Goal: Task Accomplishment & Management: Use online tool/utility

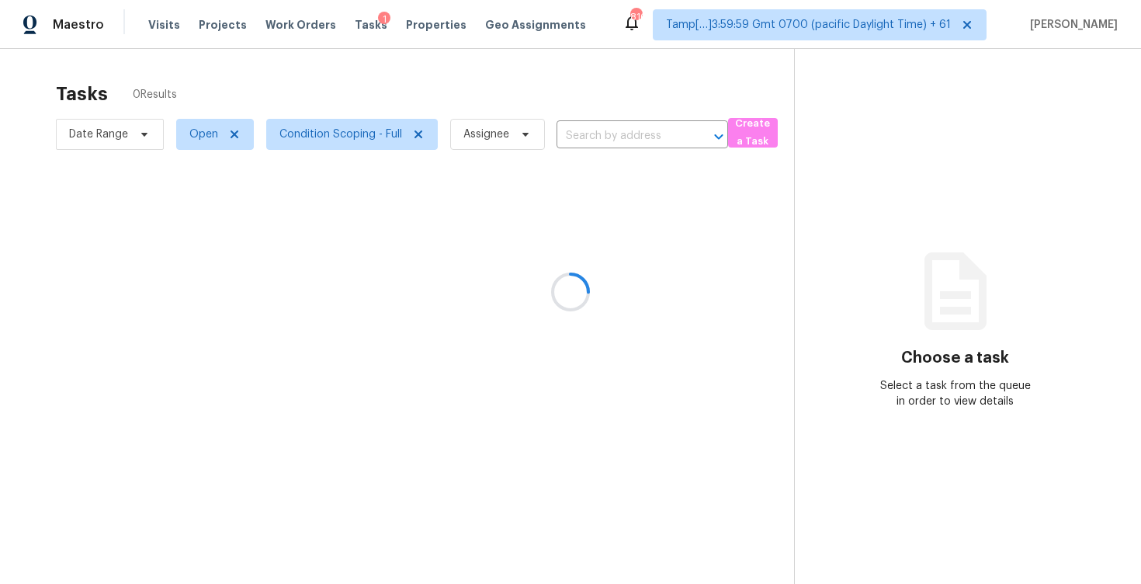
click at [588, 130] on div at bounding box center [570, 292] width 1141 height 584
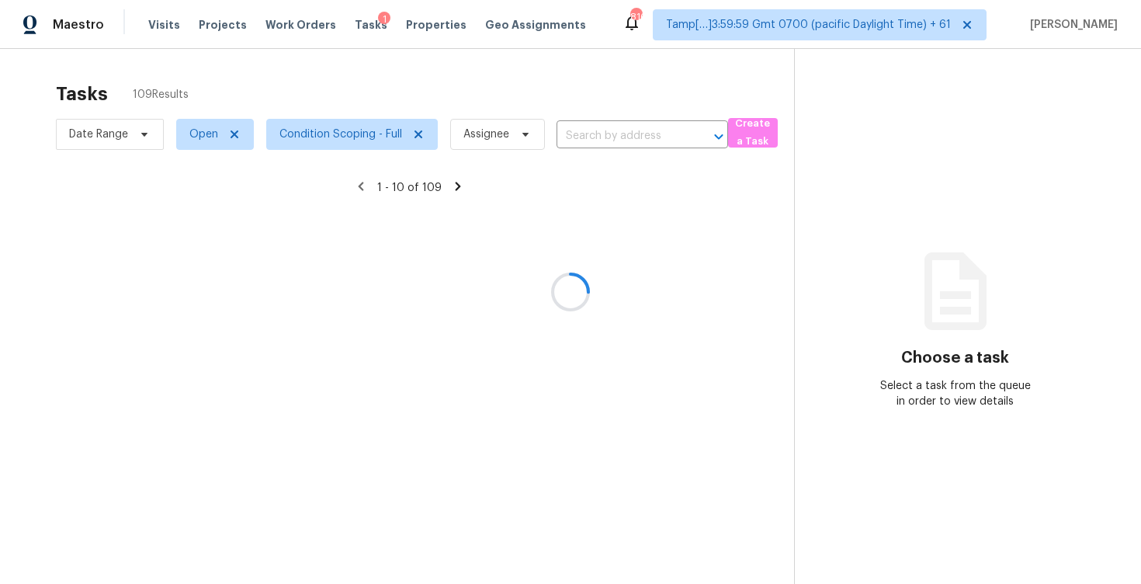
click at [588, 130] on input "text" at bounding box center [621, 136] width 128 height 24
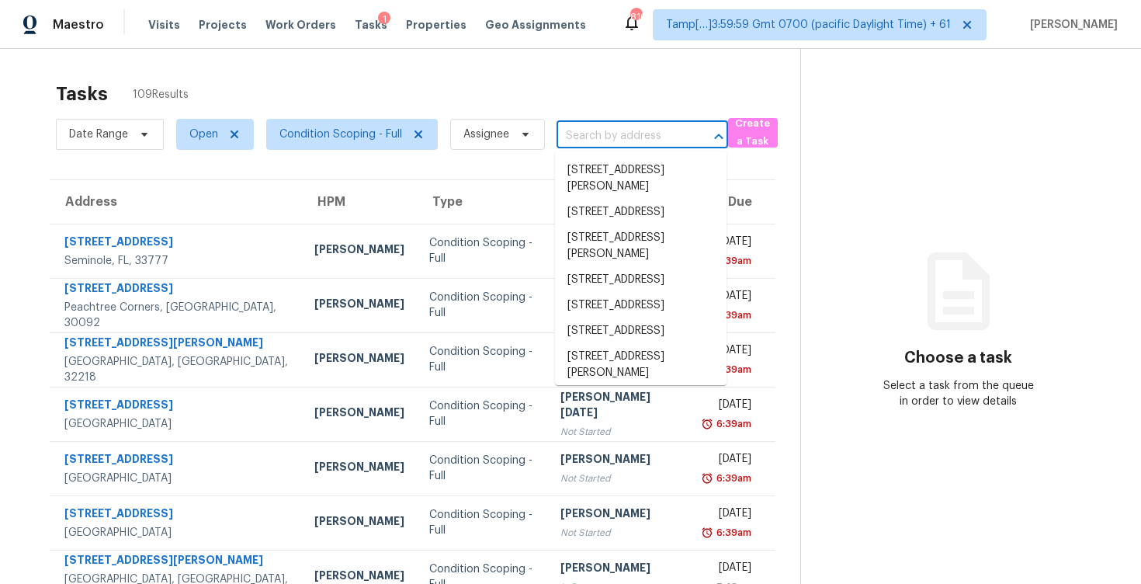
paste input "4259 Blackland Dr, Marietta, GA 30067"
type input "4259 Blackland Dr, Marietta, GA 30067"
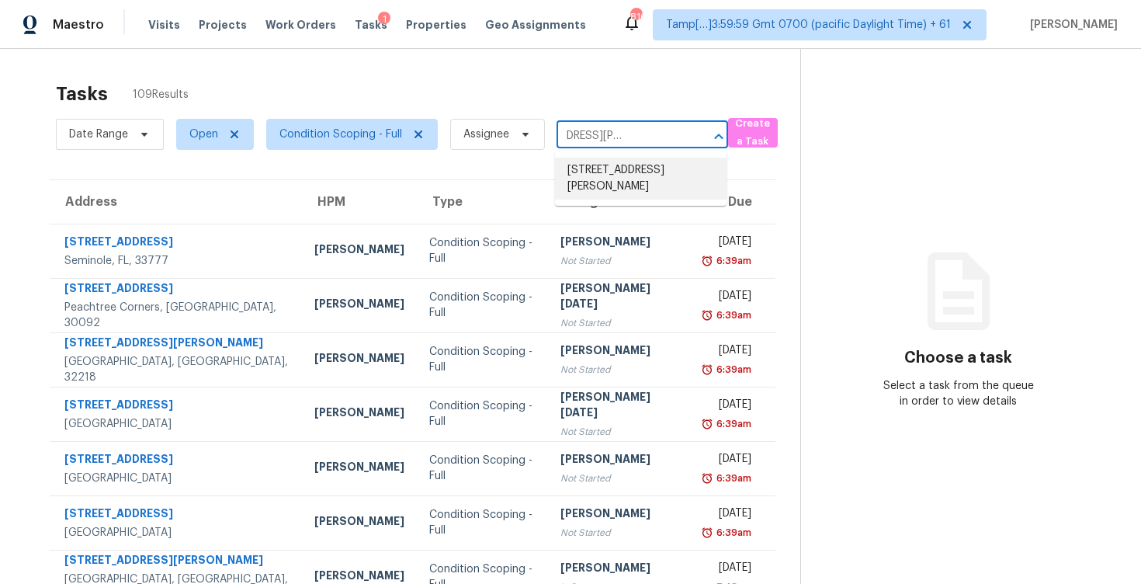
click at [616, 167] on li "4259 Blackland Dr, Marietta, GA 30067" at bounding box center [641, 179] width 172 height 42
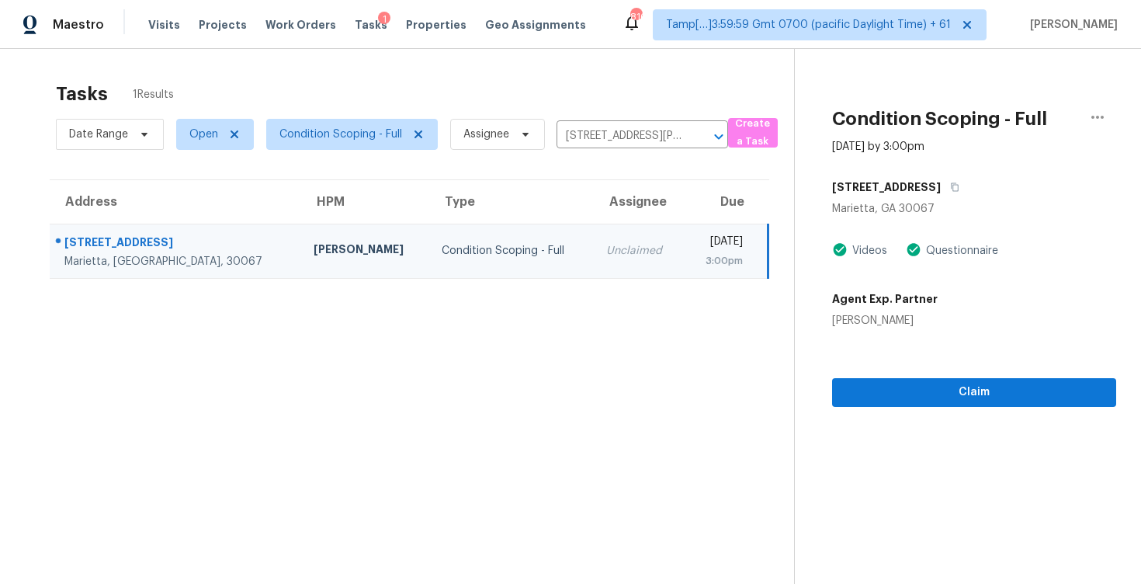
click at [889, 376] on div "Claim" at bounding box center [974, 367] width 284 height 78
click at [891, 388] on span "Claim" at bounding box center [974, 392] width 259 height 19
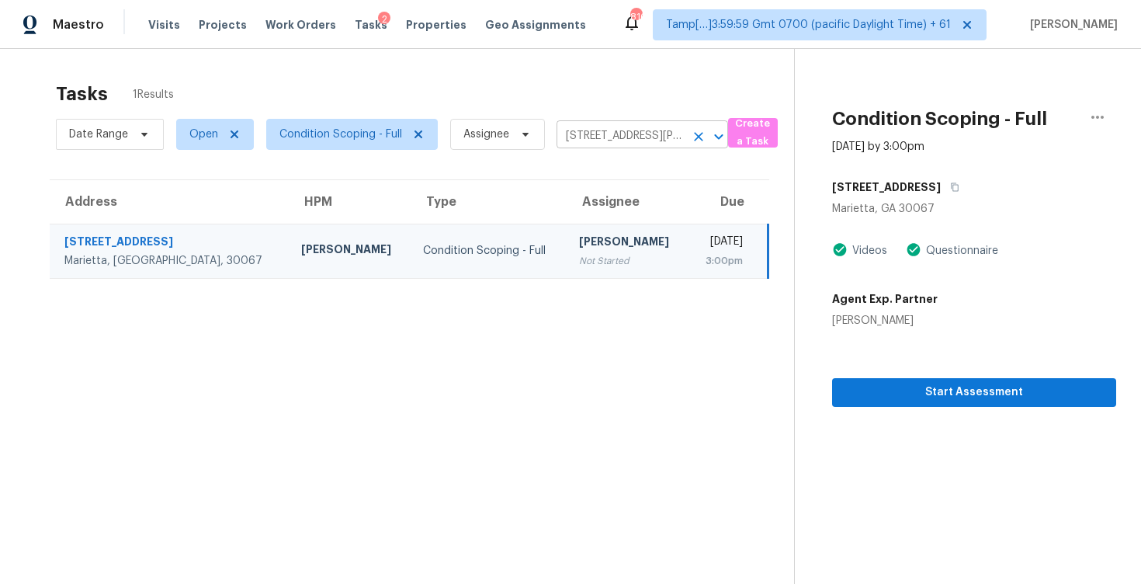
click at [695, 142] on icon "Clear" at bounding box center [699, 137] width 16 height 16
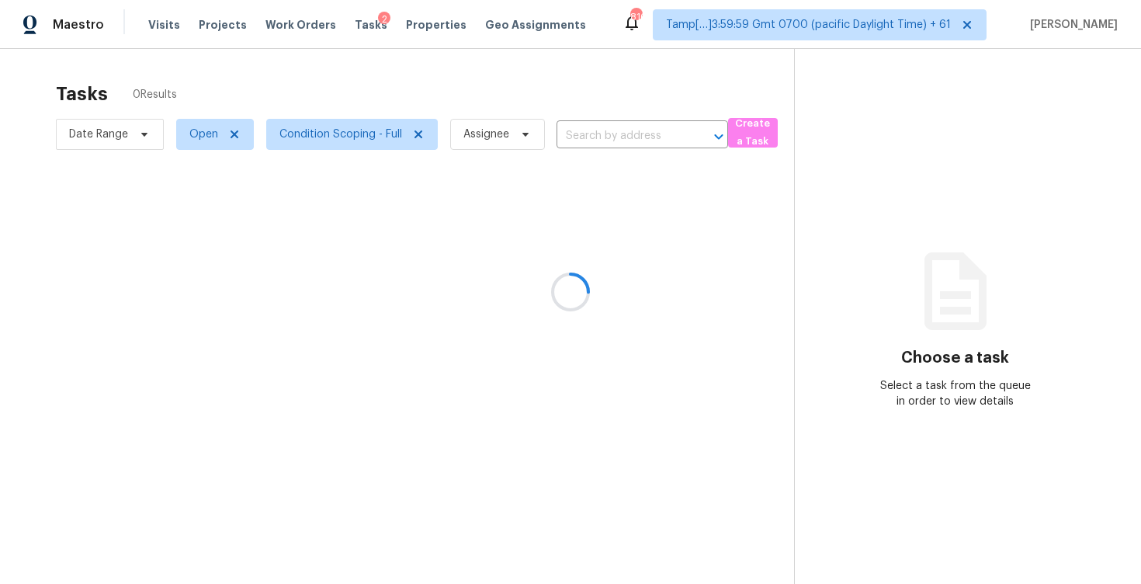
click at [496, 101] on div at bounding box center [570, 292] width 1141 height 584
click at [579, 134] on div at bounding box center [570, 292] width 1141 height 584
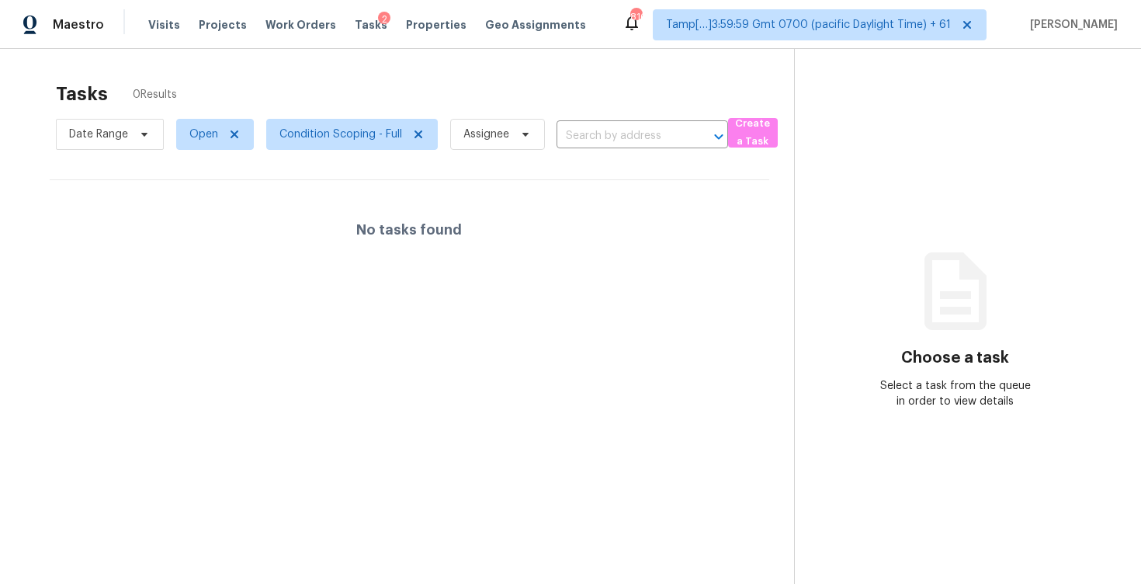
click at [579, 134] on input "text" at bounding box center [621, 136] width 128 height 24
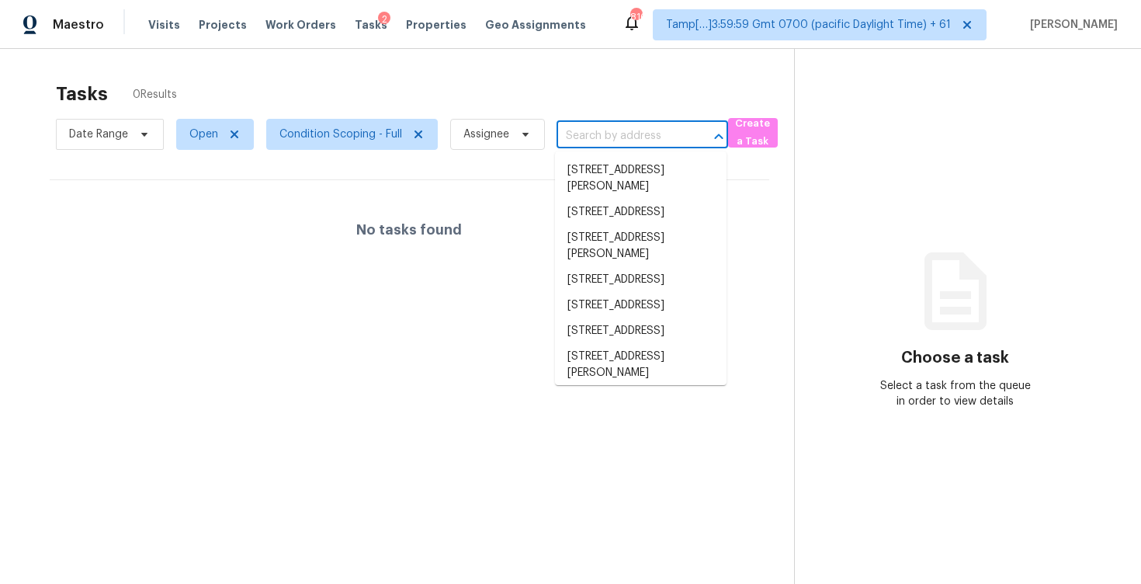
paste input "708 NW Floresta Dr, Port Saint Lucie, FL 34983"
type input "708 NW Floresta Dr, Port Saint Lucie, FL 34983"
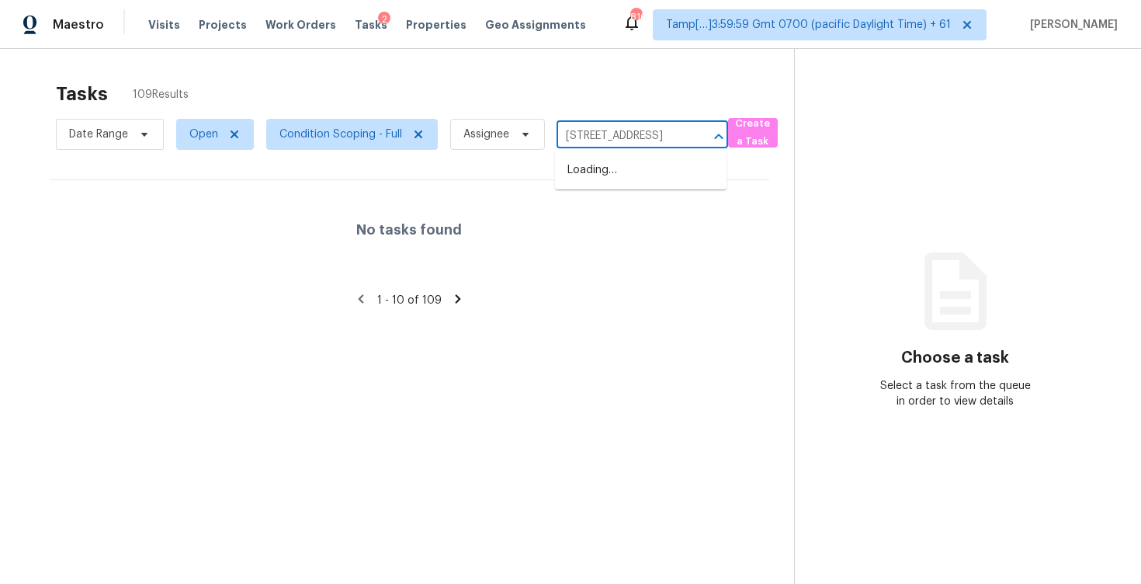
scroll to position [0, 118]
click at [609, 166] on li "708 NW Floresta Dr, Port Saint Lucie, FL 34983" at bounding box center [641, 171] width 172 height 26
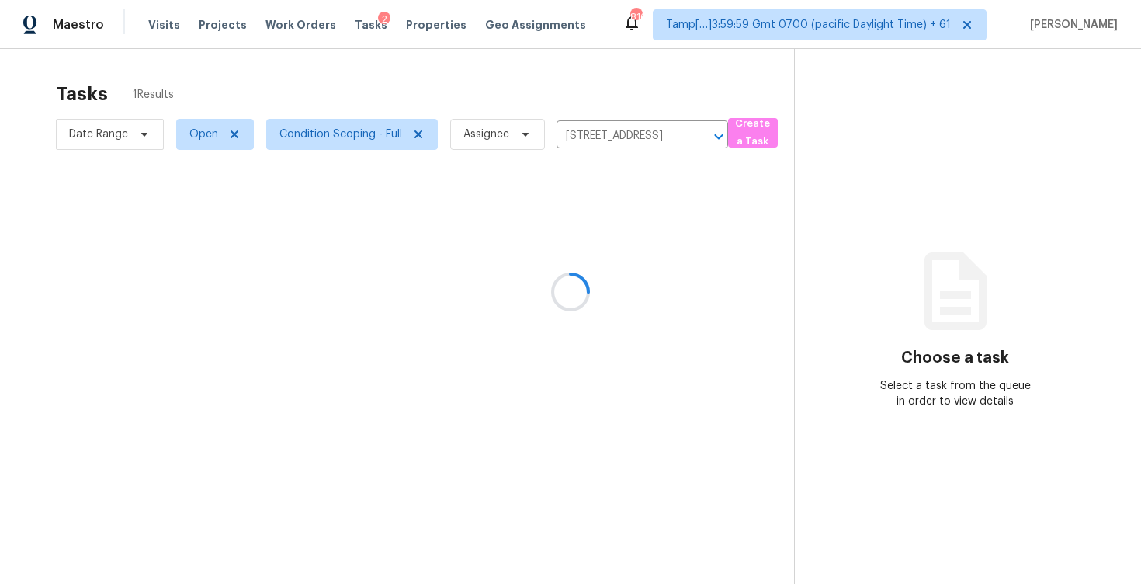
click at [612, 263] on div at bounding box center [570, 292] width 1141 height 584
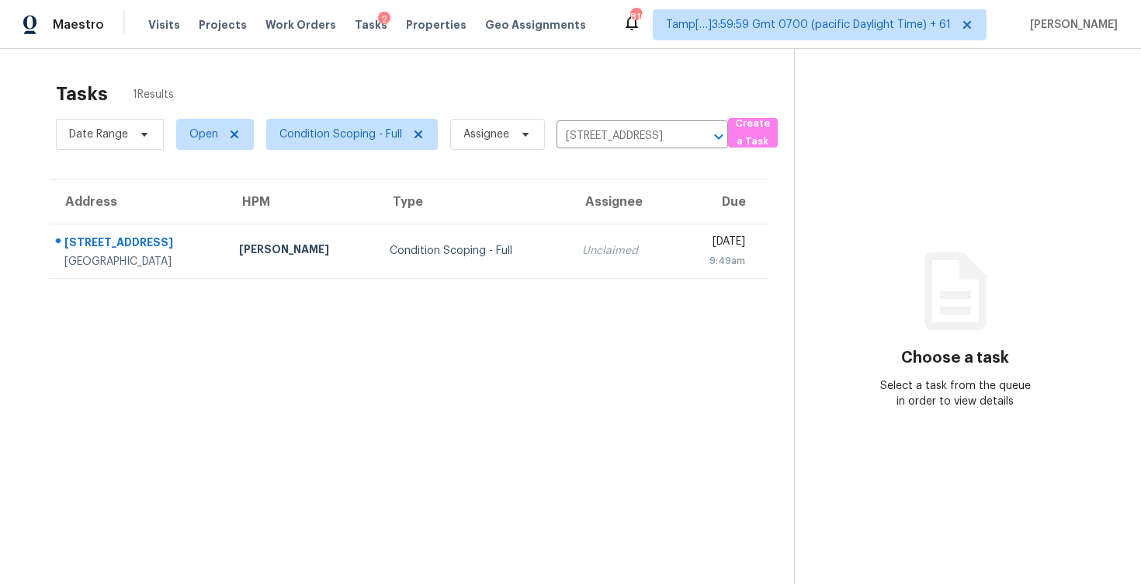
click at [612, 263] on td "Unclaimed" at bounding box center [623, 251] width 106 height 54
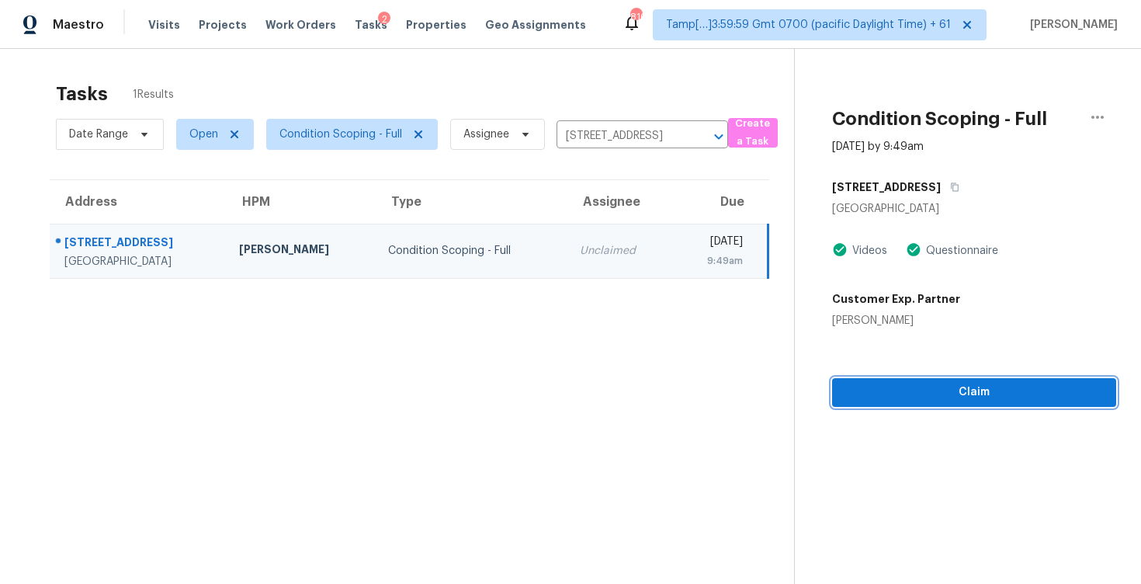
click at [936, 406] on button "Claim" at bounding box center [974, 392] width 284 height 29
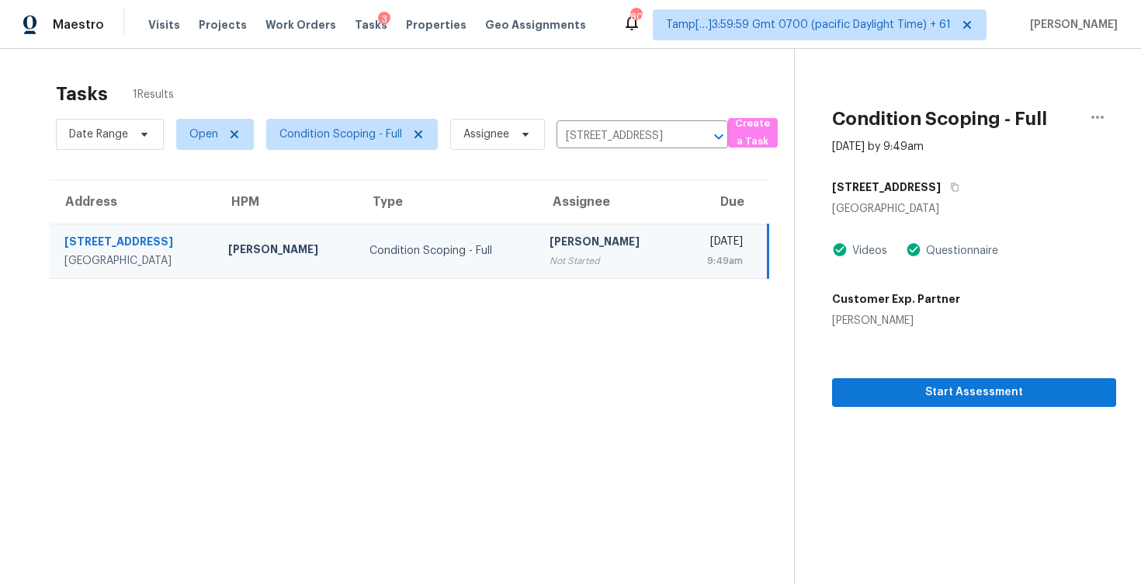
click at [357, 239] on td "Condition Scoping - Full" at bounding box center [447, 251] width 181 height 54
click at [694, 134] on icon "Clear" at bounding box center [699, 137] width 16 height 16
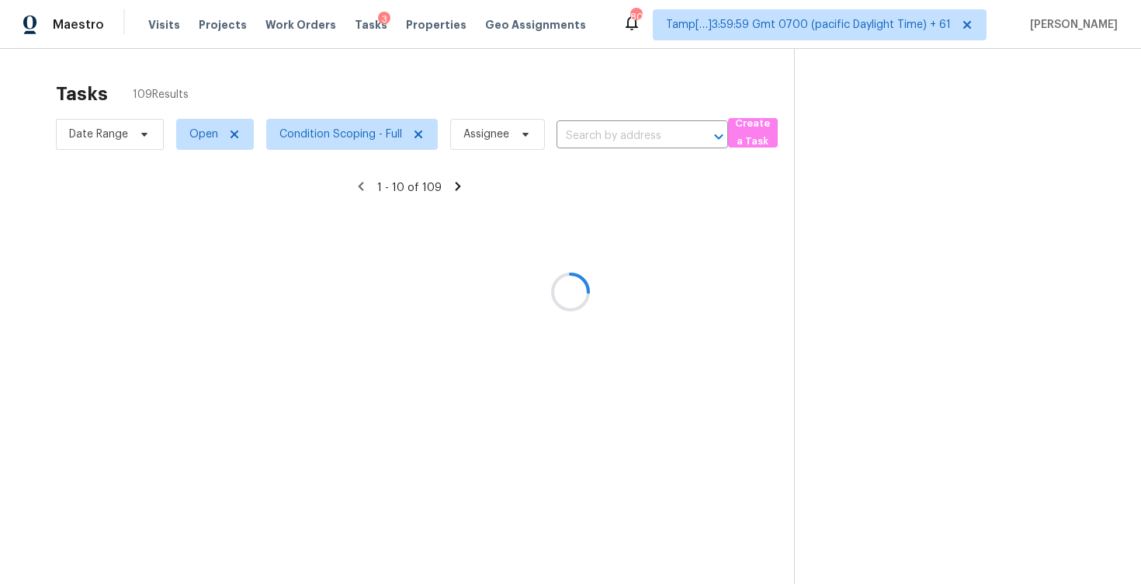
click at [505, 117] on div at bounding box center [570, 292] width 1141 height 584
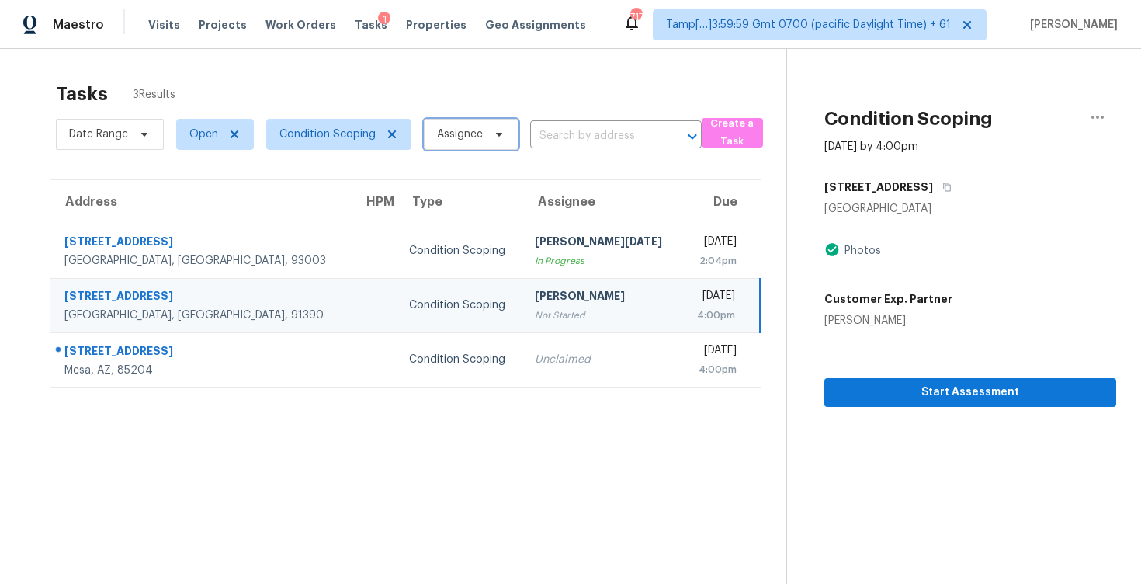
click at [437, 138] on span "Assignee" at bounding box center [460, 135] width 46 height 16
click at [634, 127] on input "text" at bounding box center [594, 136] width 128 height 24
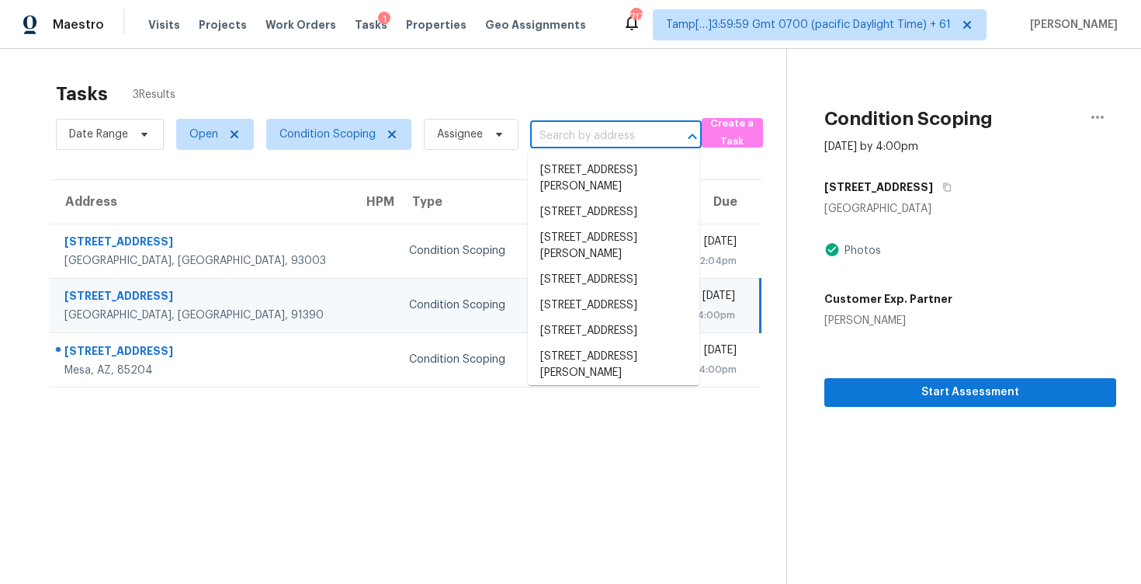
paste input "1703 Lazy Ln, High Point, NC, 27265"
type input "1703 Lazy Ln, High Point, NC, 27265"
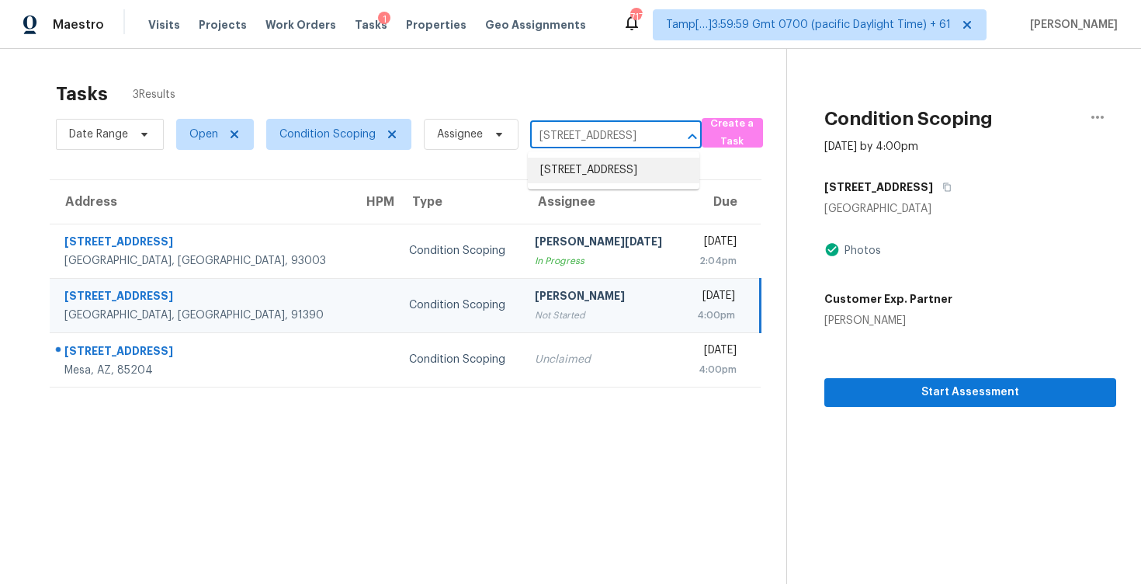
click at [634, 166] on li "1703 Lazy Ln, High Point, NC 27265" at bounding box center [614, 171] width 172 height 26
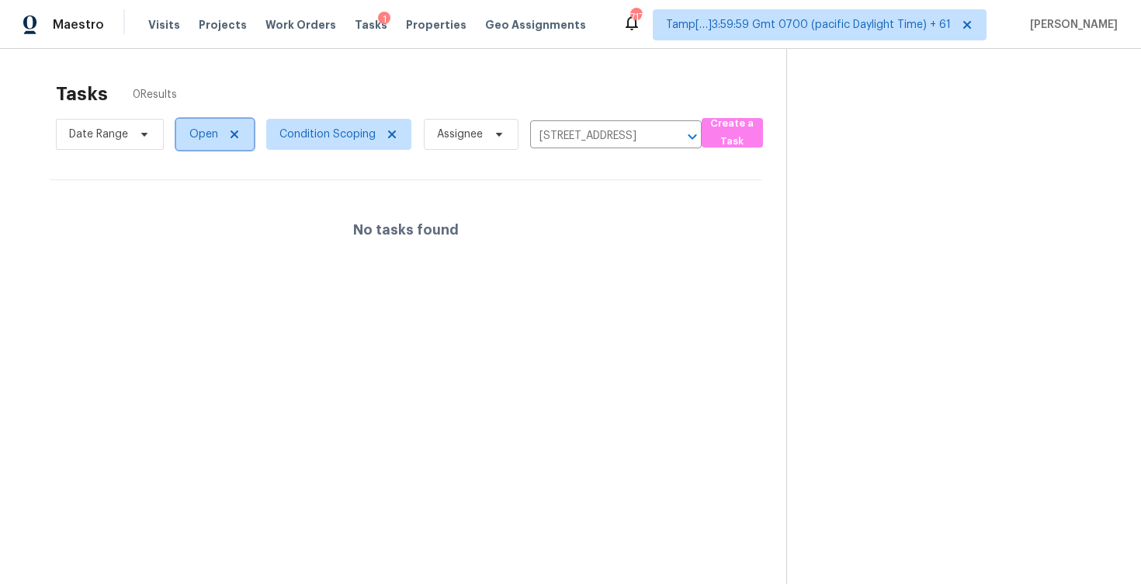
click at [210, 136] on span "Open" at bounding box center [203, 135] width 29 height 16
click at [222, 239] on div "No tasks found" at bounding box center [406, 229] width 712 height 99
click at [200, 143] on span "Open" at bounding box center [215, 134] width 78 height 31
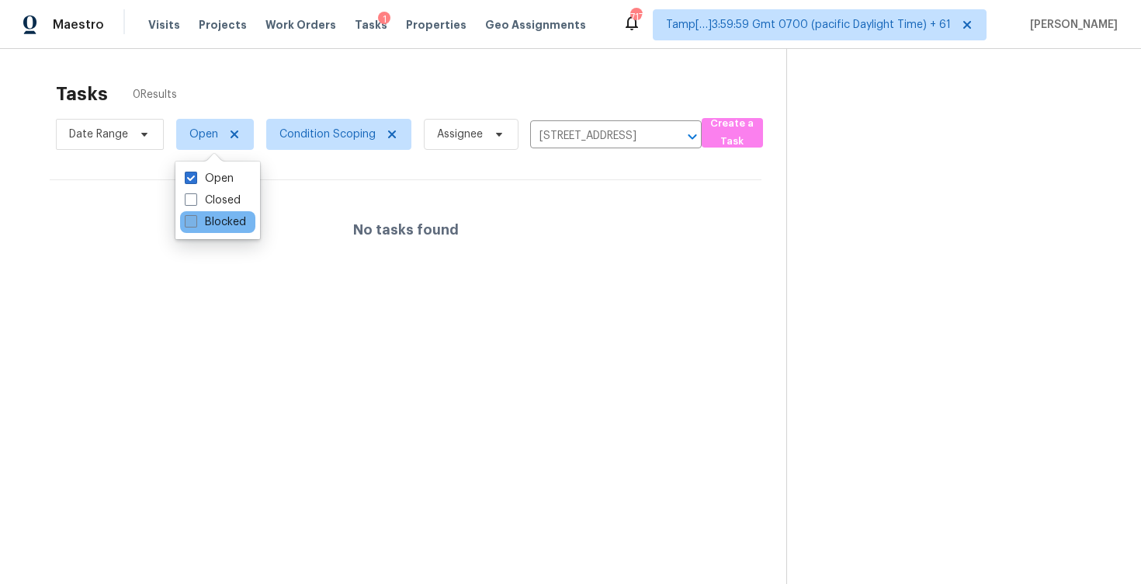
click at [213, 220] on label "Blocked" at bounding box center [215, 222] width 61 height 16
click at [195, 220] on input "Blocked" at bounding box center [190, 219] width 10 height 10
checkbox input "true"
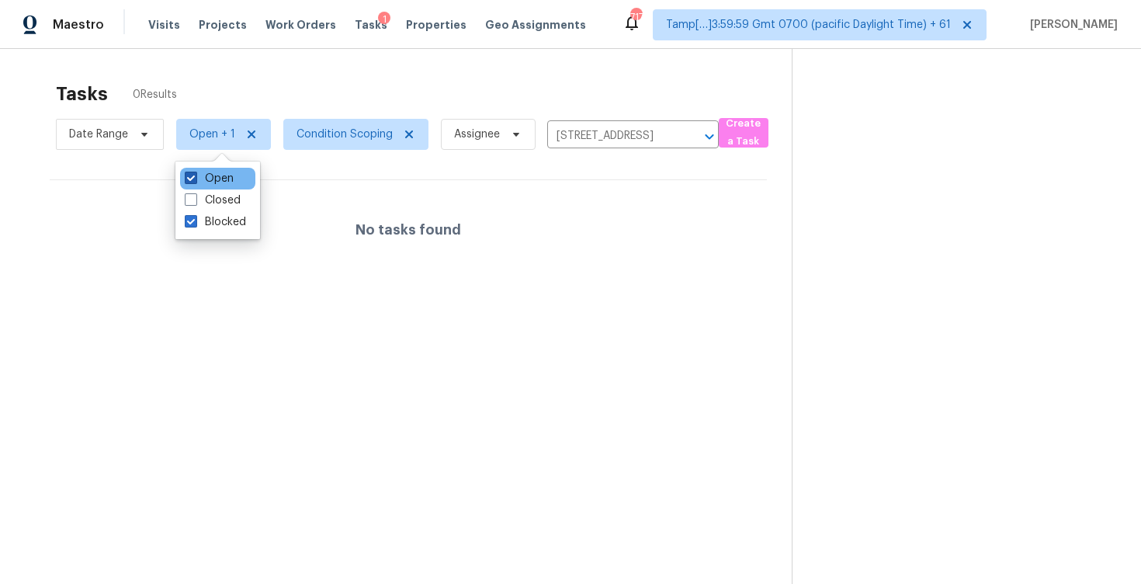
click at [222, 179] on label "Open" at bounding box center [209, 179] width 49 height 16
click at [195, 179] on input "Open" at bounding box center [190, 176] width 10 height 10
checkbox input "false"
click at [295, 99] on div "Tasks 0 Results" at bounding box center [423, 94] width 735 height 40
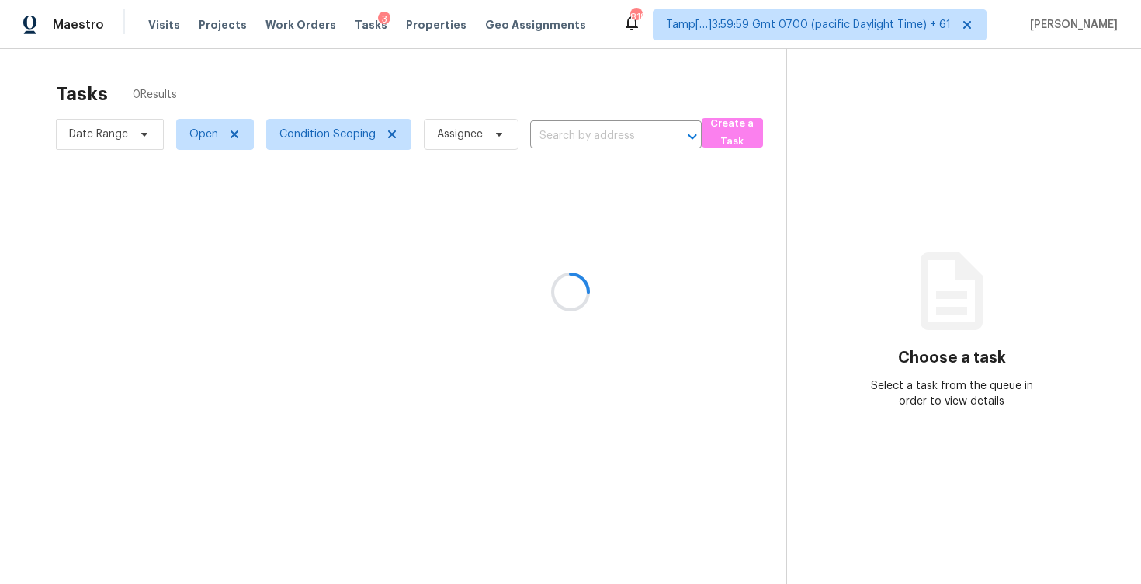
click at [446, 68] on div at bounding box center [570, 292] width 1141 height 584
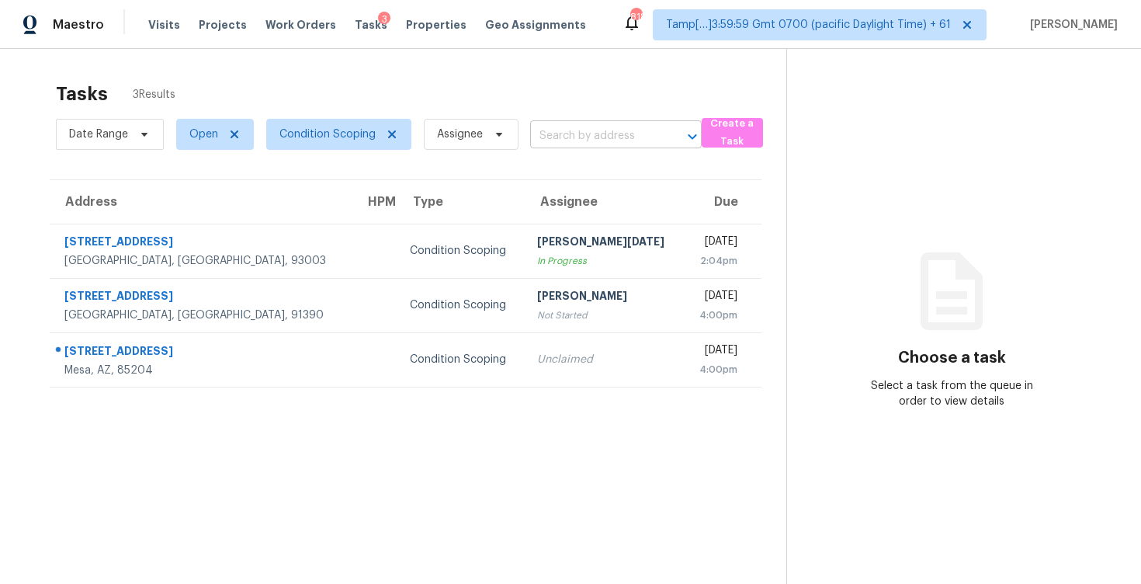
click at [568, 132] on input "text" at bounding box center [594, 136] width 128 height 24
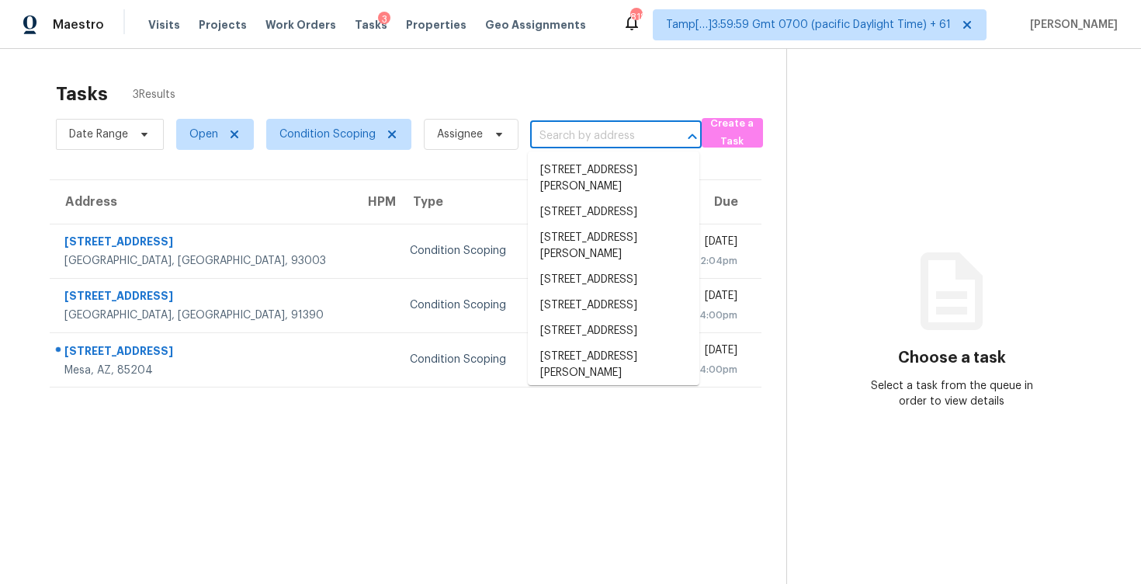
paste input "[STREET_ADDRESS]"
type input "1703 Lazy Ln, High Point, NC, 27265"
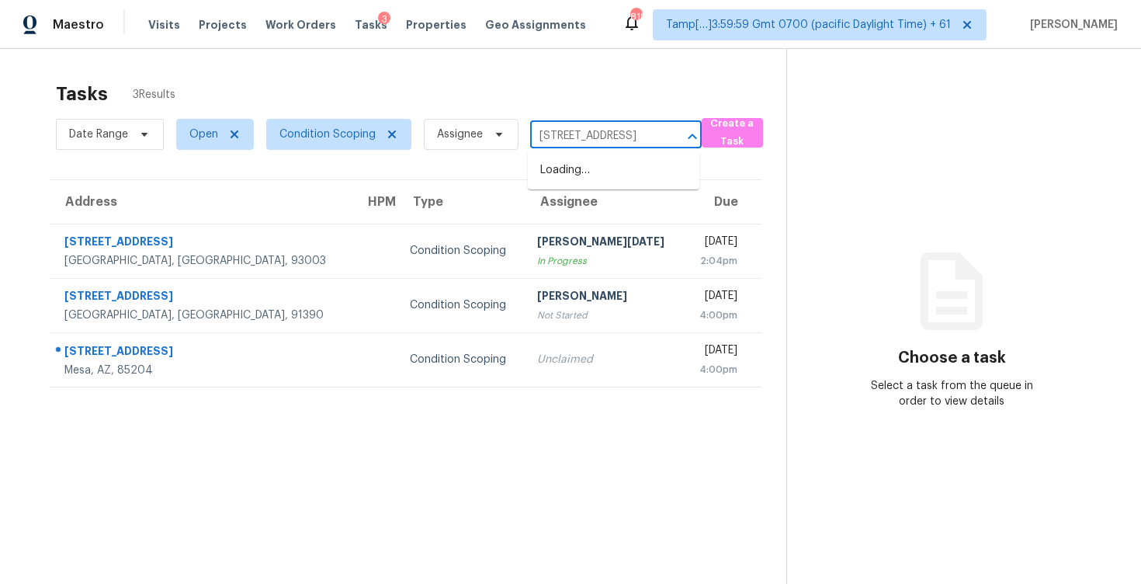
scroll to position [0, 63]
click at [588, 161] on li "1703 Lazy Ln, High Point, NC 27265" at bounding box center [614, 171] width 172 height 26
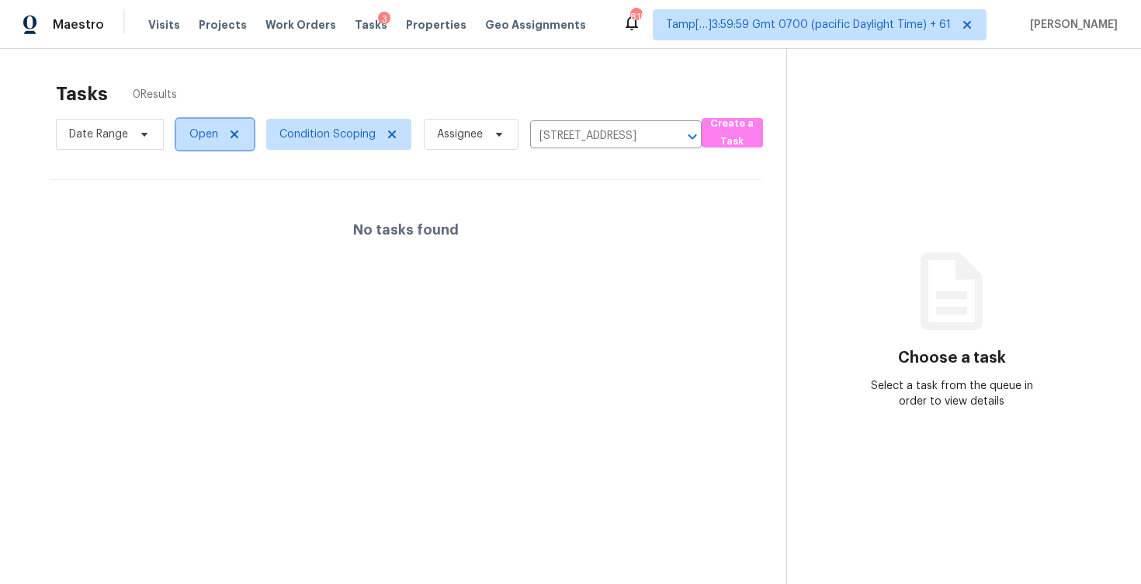
click at [202, 133] on span "Open" at bounding box center [203, 135] width 29 height 16
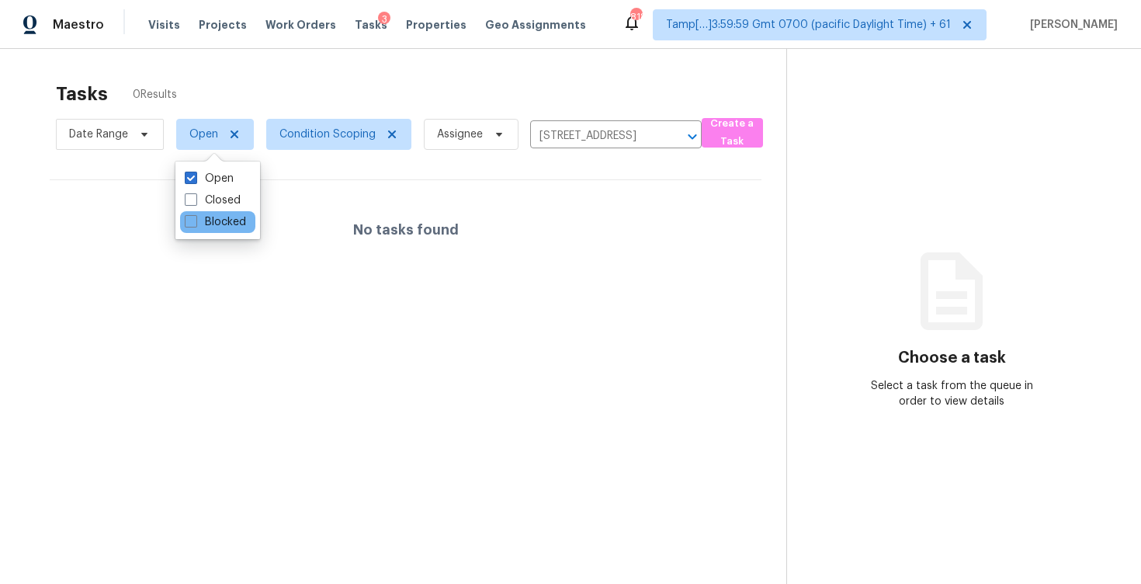
click at [223, 230] on div "Blocked" at bounding box center [217, 222] width 75 height 22
click at [223, 229] on div "Blocked" at bounding box center [217, 222] width 75 height 22
click at [224, 220] on label "Blocked" at bounding box center [215, 222] width 61 height 16
click at [195, 220] on input "Blocked" at bounding box center [190, 219] width 10 height 10
checkbox input "true"
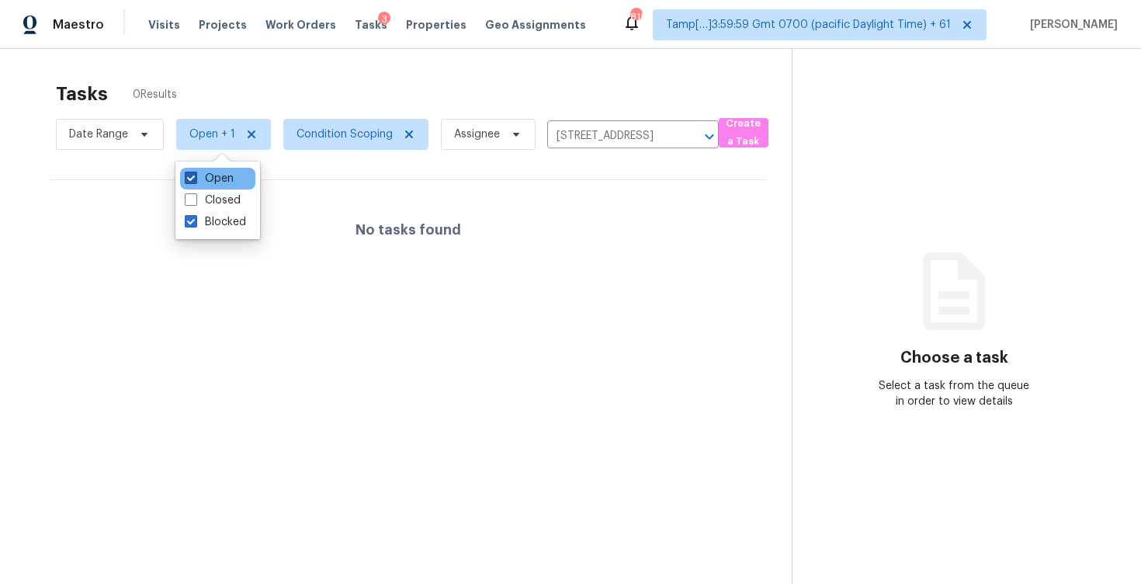
click at [231, 180] on label "Open" at bounding box center [209, 179] width 49 height 16
click at [195, 180] on input "Open" at bounding box center [190, 176] width 10 height 10
checkbox input "false"
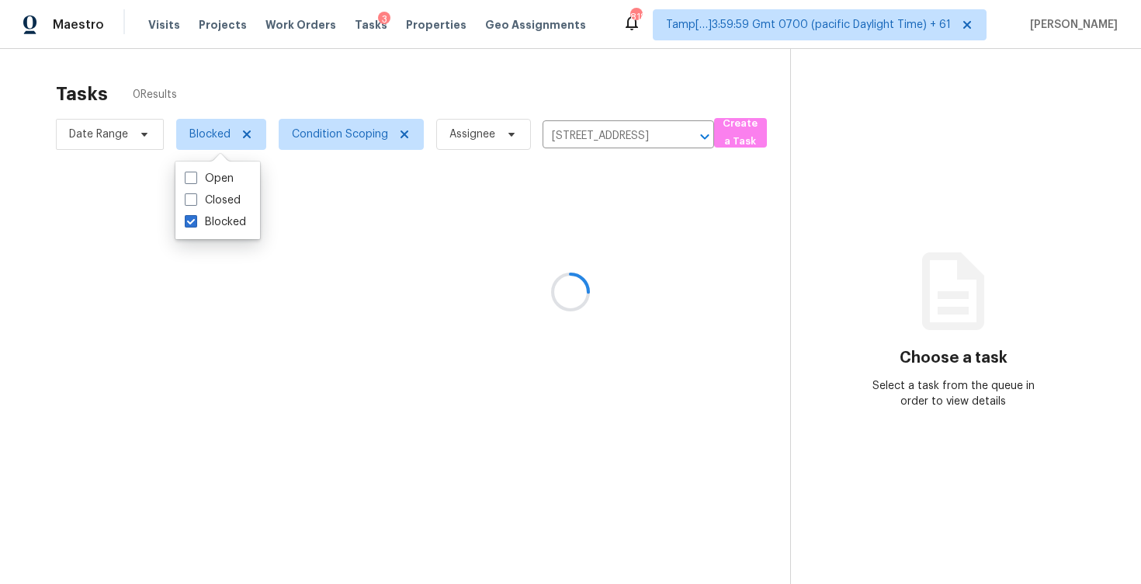
click at [311, 93] on div "Tasks 0 Results" at bounding box center [423, 94] width 735 height 40
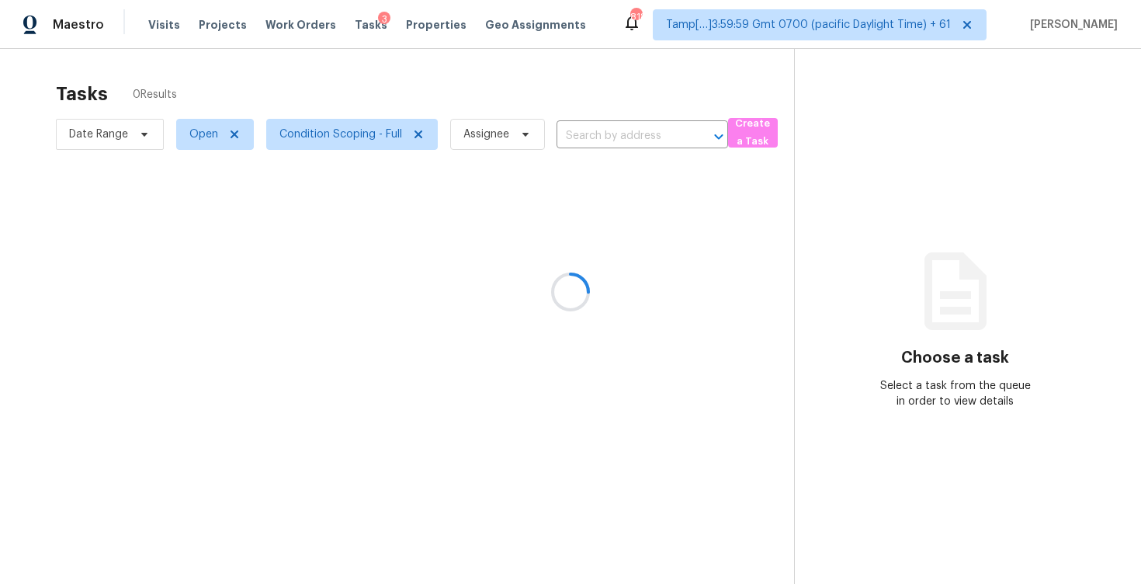
click at [439, 86] on div at bounding box center [570, 292] width 1141 height 584
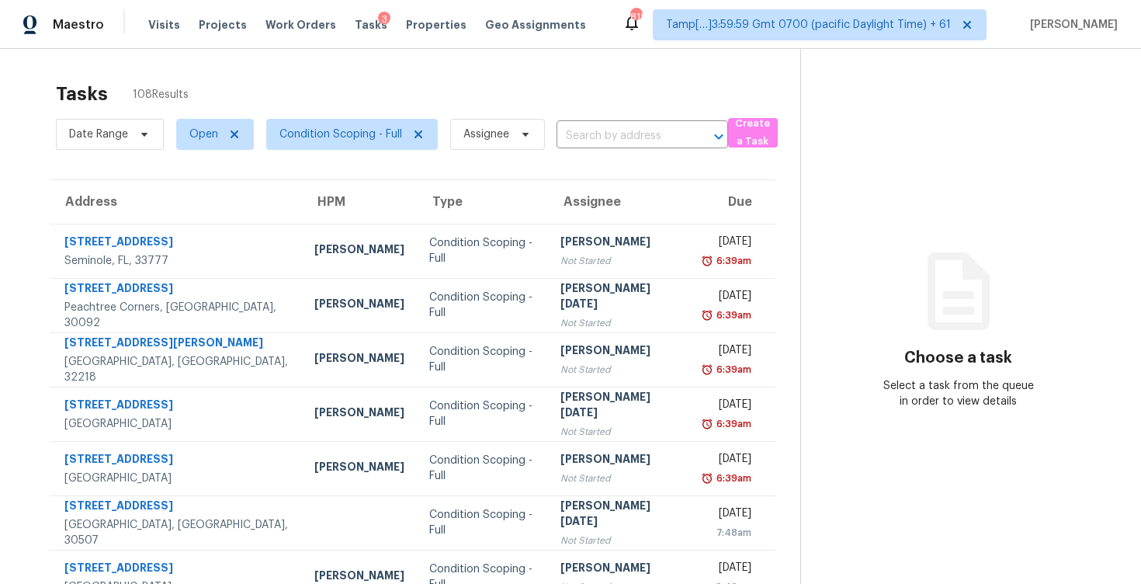
click at [628, 96] on div "Tasks 108 Results" at bounding box center [428, 94] width 745 height 40
click at [633, 138] on input "text" at bounding box center [621, 136] width 128 height 24
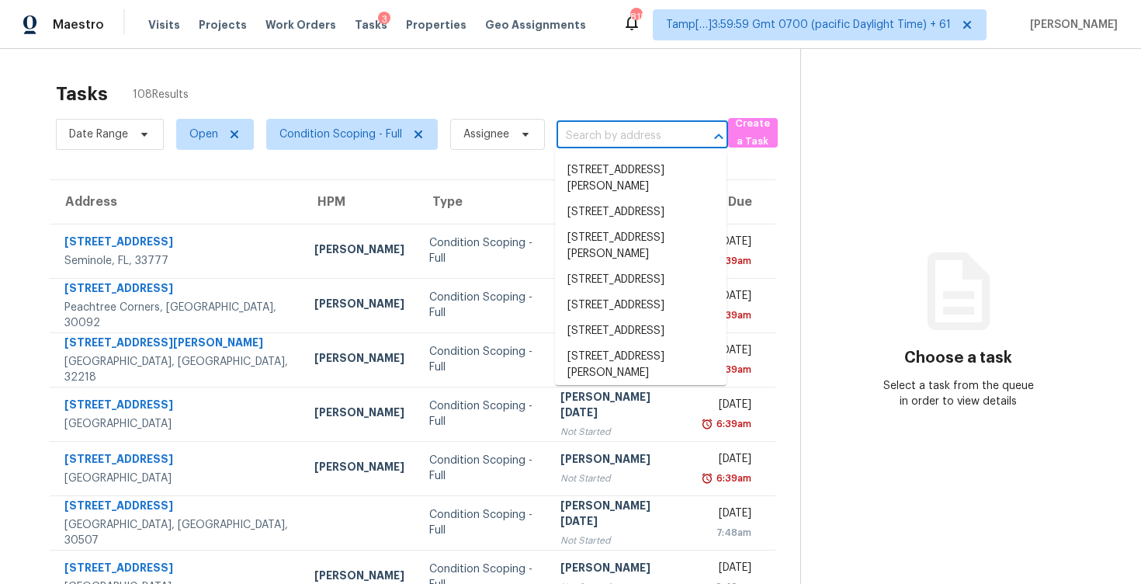
paste input "5237 Hoof Print Dr N, Jacksonville, FL 32257"
type input "5237 Hoof Print Dr N, Jacksonville, FL 32257"
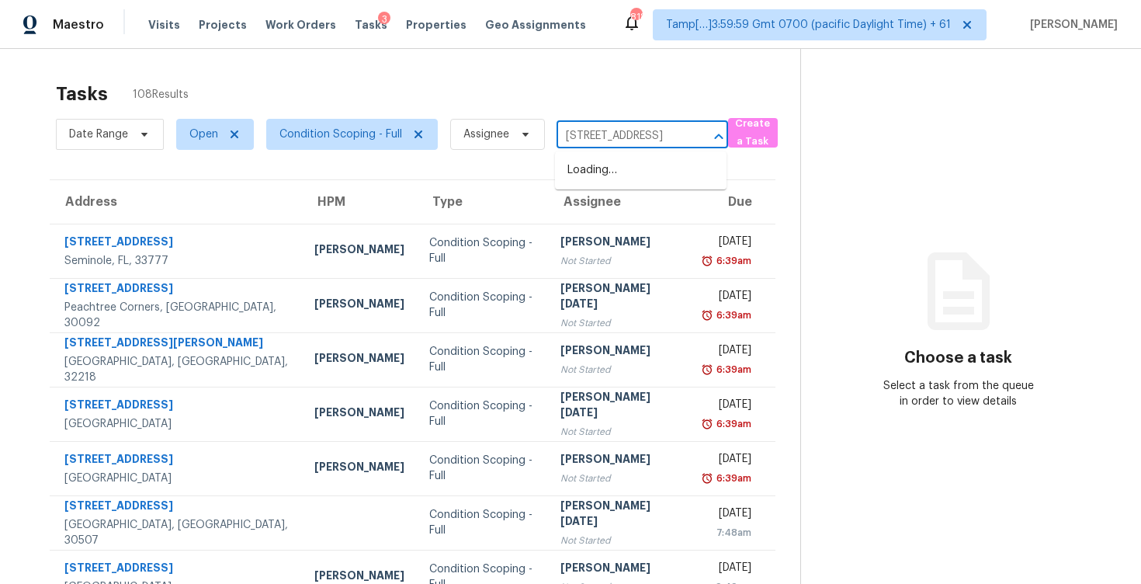
scroll to position [0, 102]
click at [641, 159] on li "5237 Hoof Print Dr N, Jacksonville, FL 32257" at bounding box center [641, 171] width 172 height 26
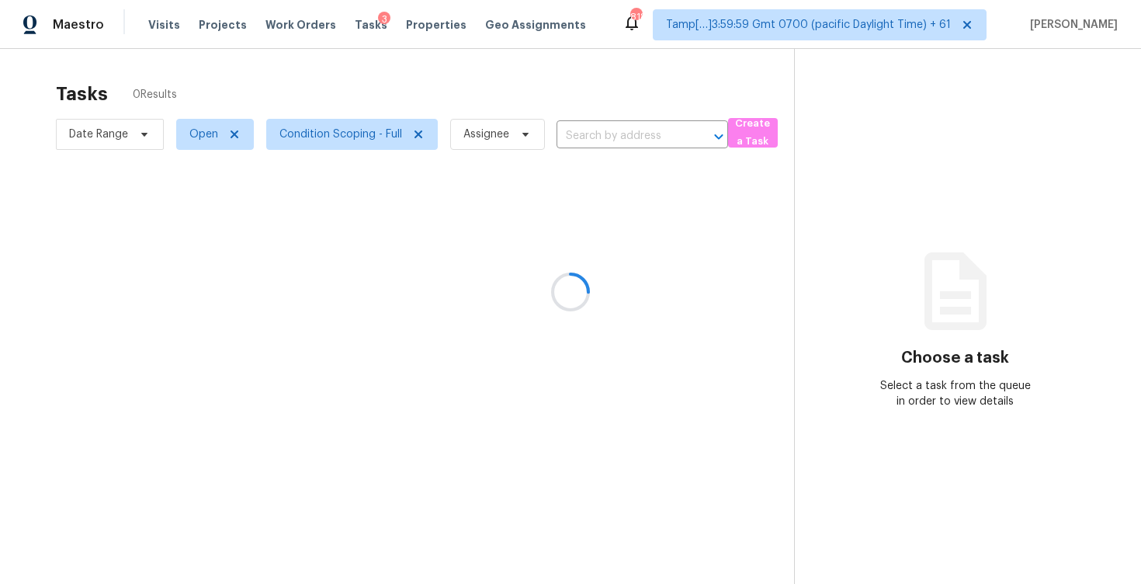
type input "5237 Hoof Print Dr N, Jacksonville, FL 32257"
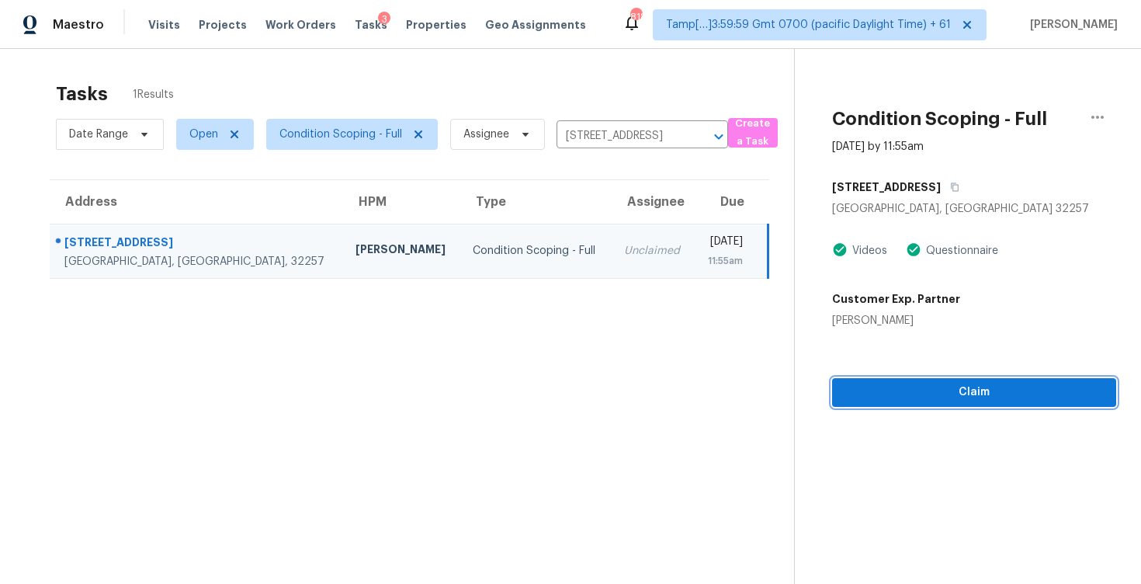
click at [902, 400] on span "Claim" at bounding box center [974, 392] width 259 height 19
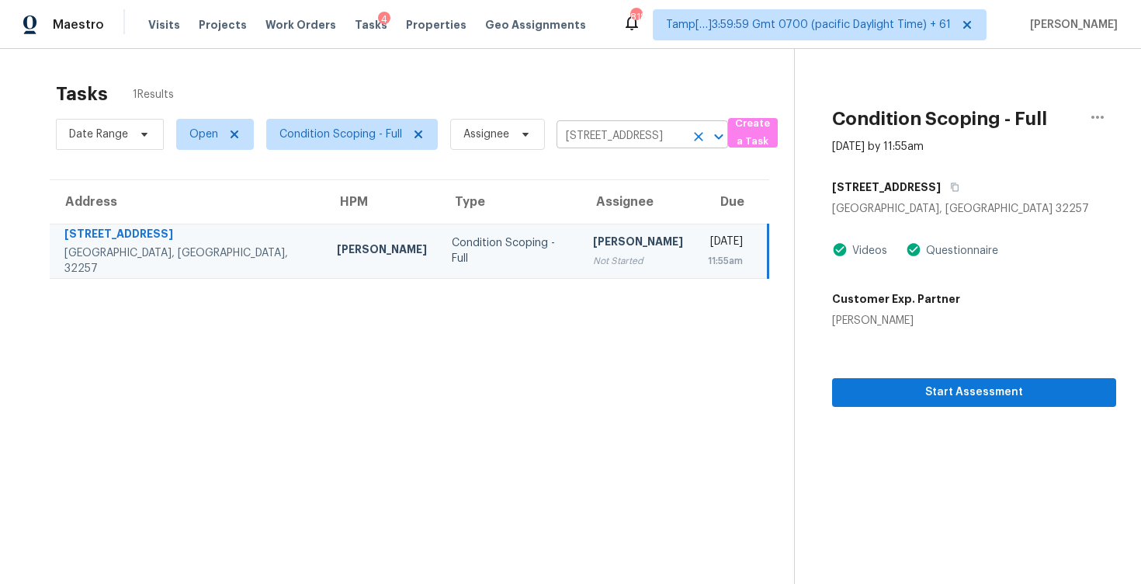
click at [701, 140] on icon "Clear" at bounding box center [698, 136] width 9 height 9
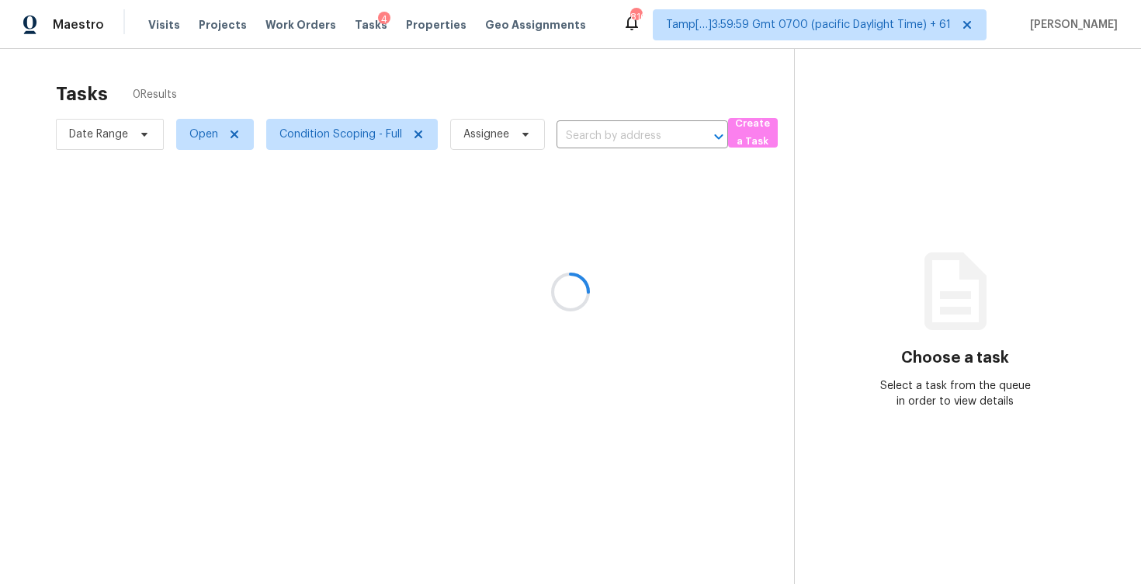
click at [512, 91] on div at bounding box center [570, 292] width 1141 height 584
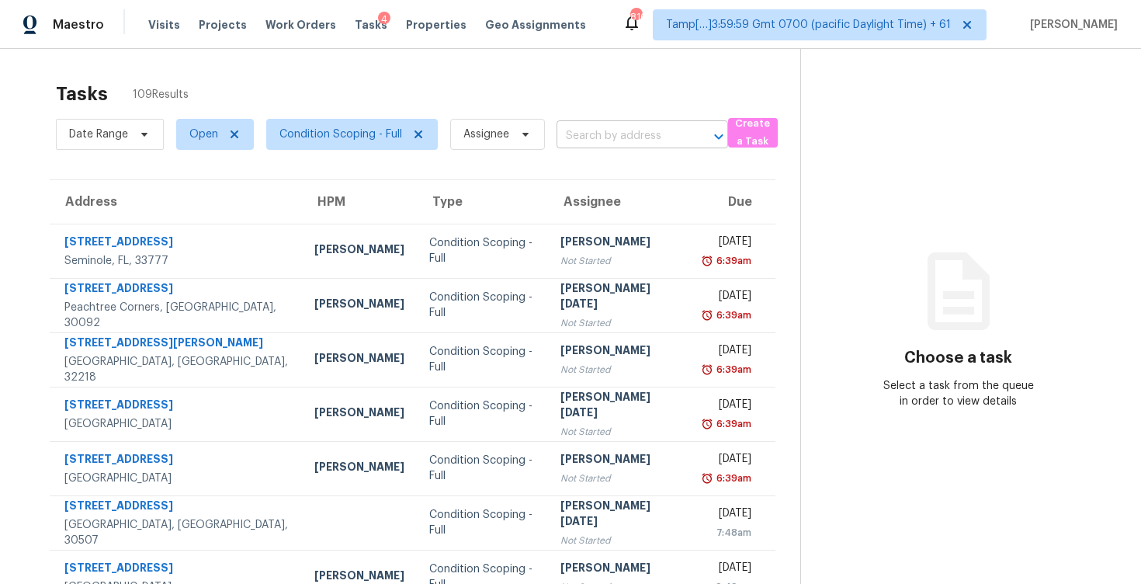
click at [576, 135] on input "text" at bounding box center [621, 136] width 128 height 24
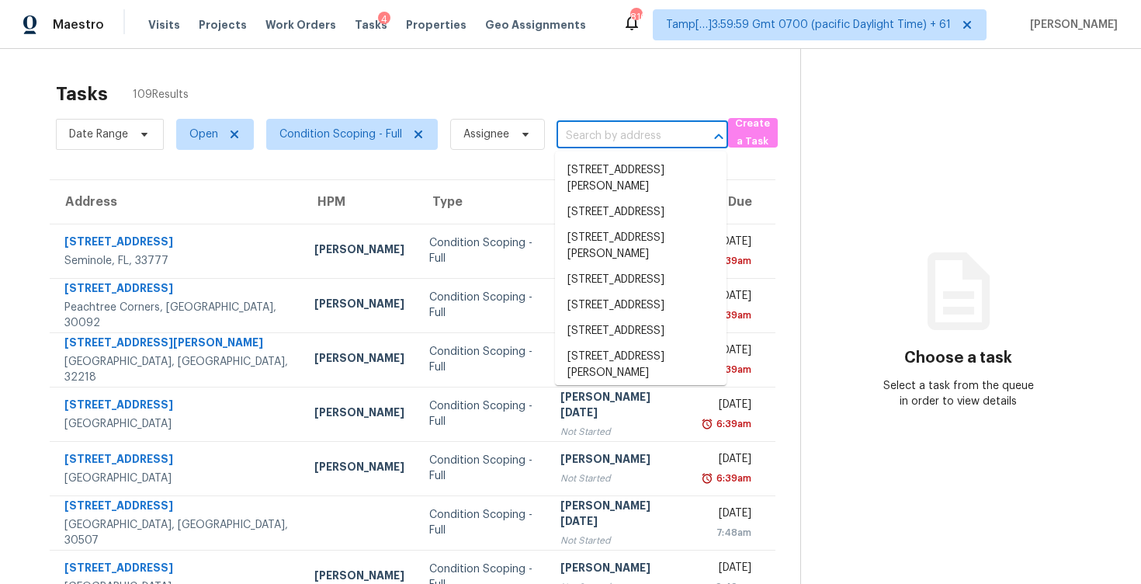
paste input "961 Drexel Ave NE Winter Haven, FL, 33881"
type input "961 Drexel Ave NE Winter Haven, FL, 33881"
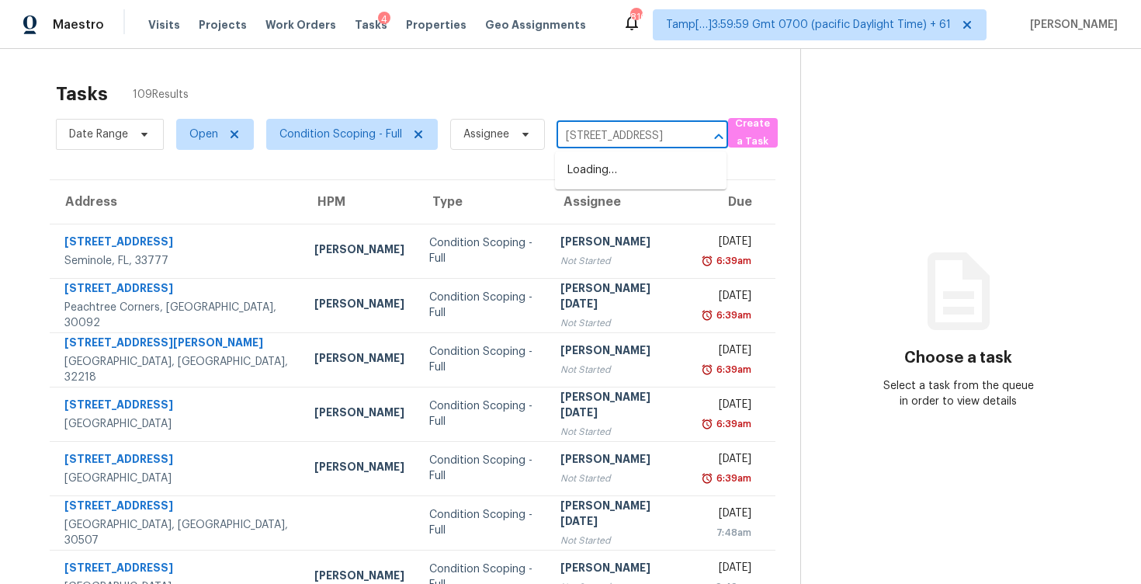
scroll to position [0, 98]
click at [605, 161] on li "961 Drexel Ave NE, Winter Haven, FL 33881" at bounding box center [641, 171] width 172 height 26
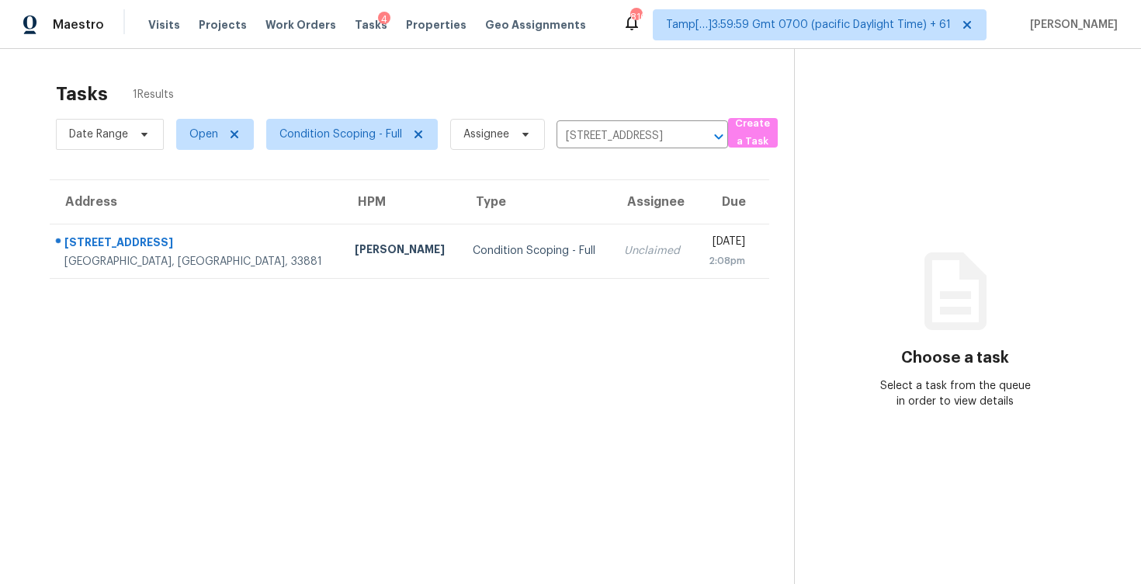
click at [624, 245] on div "Unclaimed" at bounding box center [653, 251] width 58 height 16
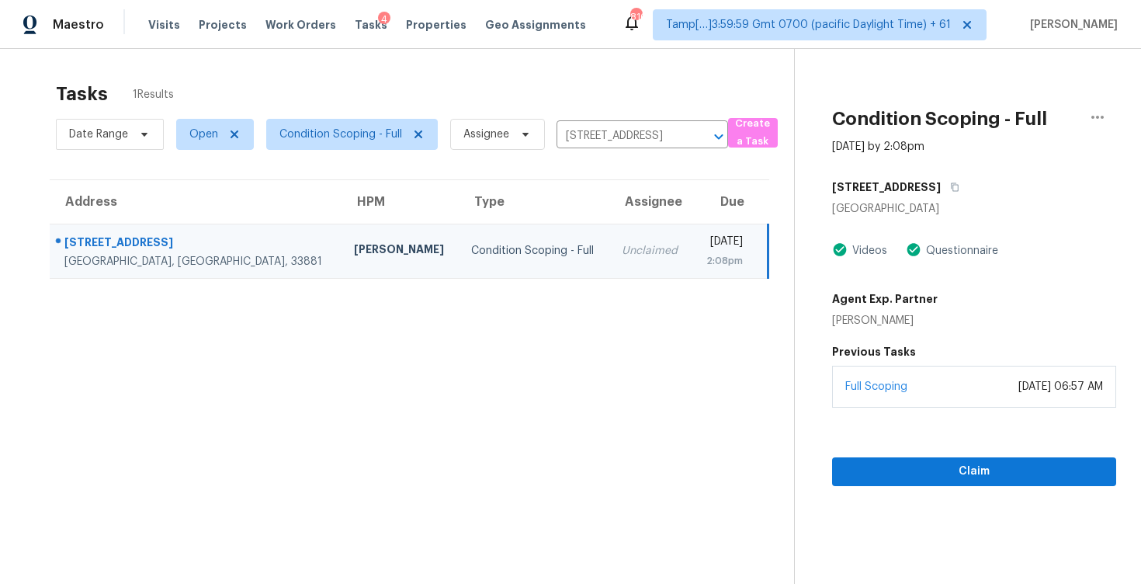
click at [891, 401] on div "Full Scoping July 31, 2025 at 06:57 AM" at bounding box center [974, 387] width 284 height 42
click at [903, 454] on div "Claim" at bounding box center [974, 447] width 284 height 78
click at [908, 470] on span "Claim" at bounding box center [974, 471] width 259 height 19
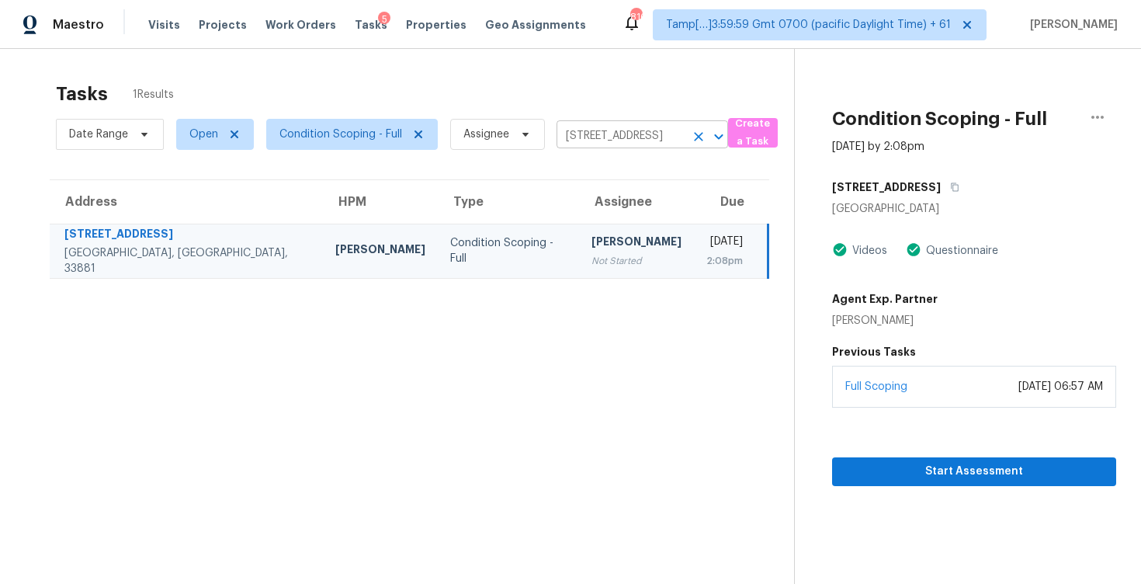
click at [701, 136] on icon "Clear" at bounding box center [699, 137] width 16 height 16
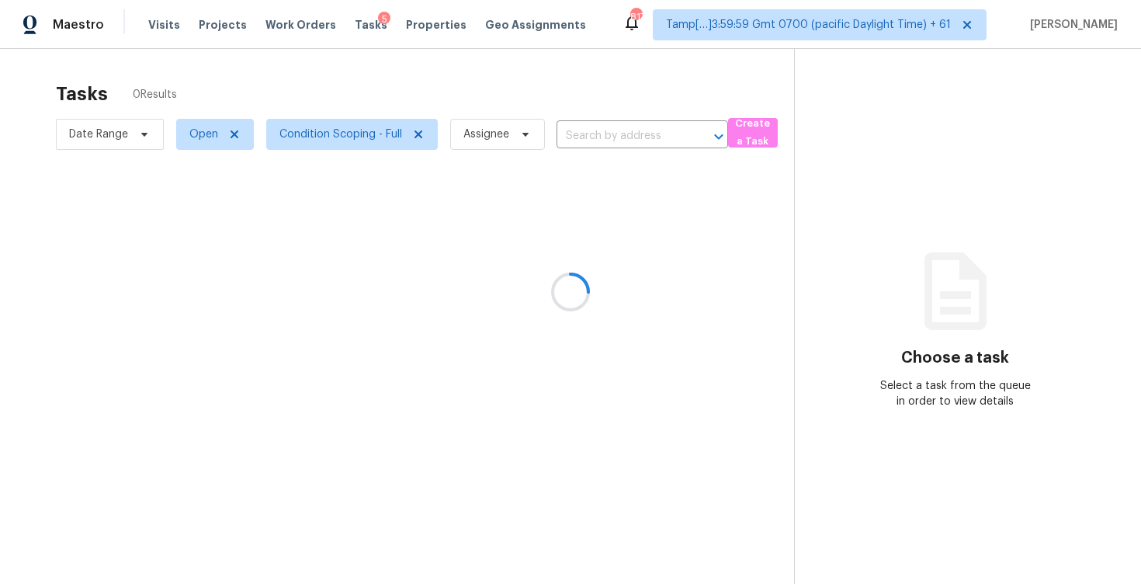
click at [479, 263] on div at bounding box center [570, 292] width 1141 height 584
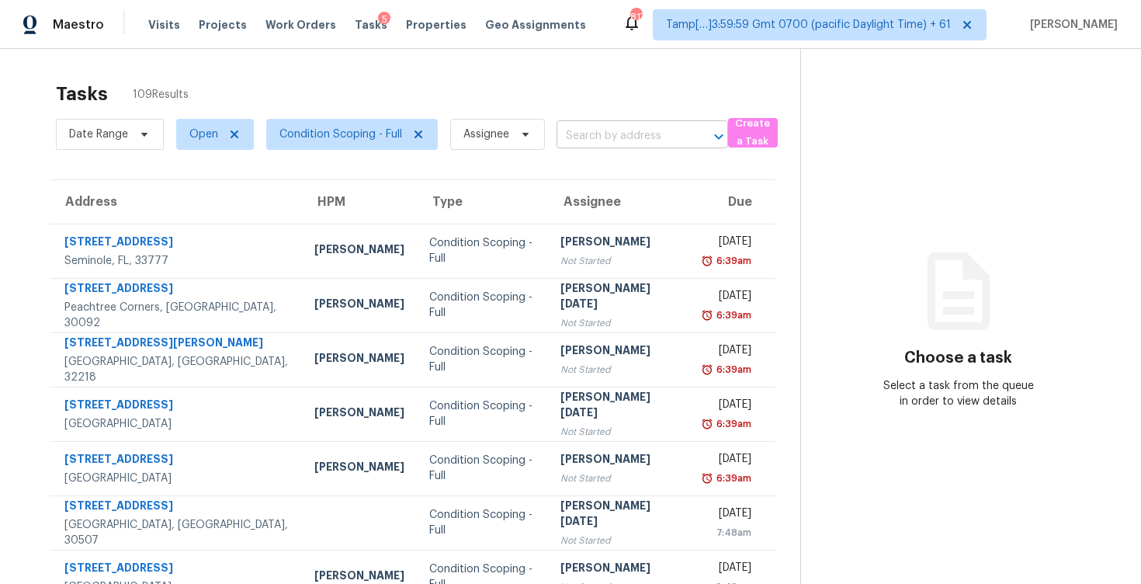
click at [616, 141] on input "text" at bounding box center [621, 136] width 128 height 24
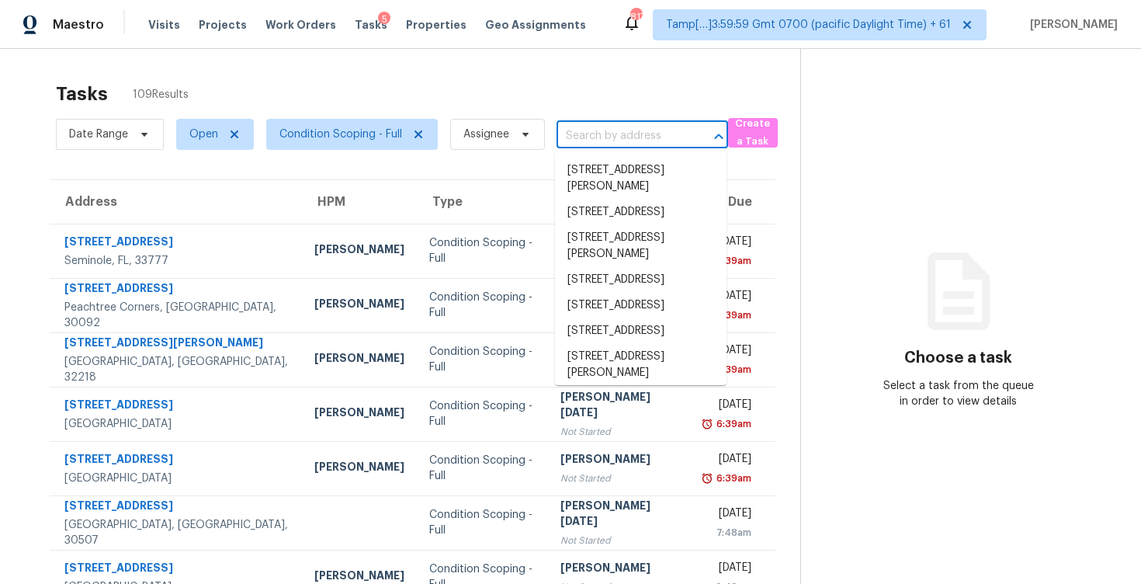
paste input "[STREET_ADDRESS]"
type input "[STREET_ADDRESS]"
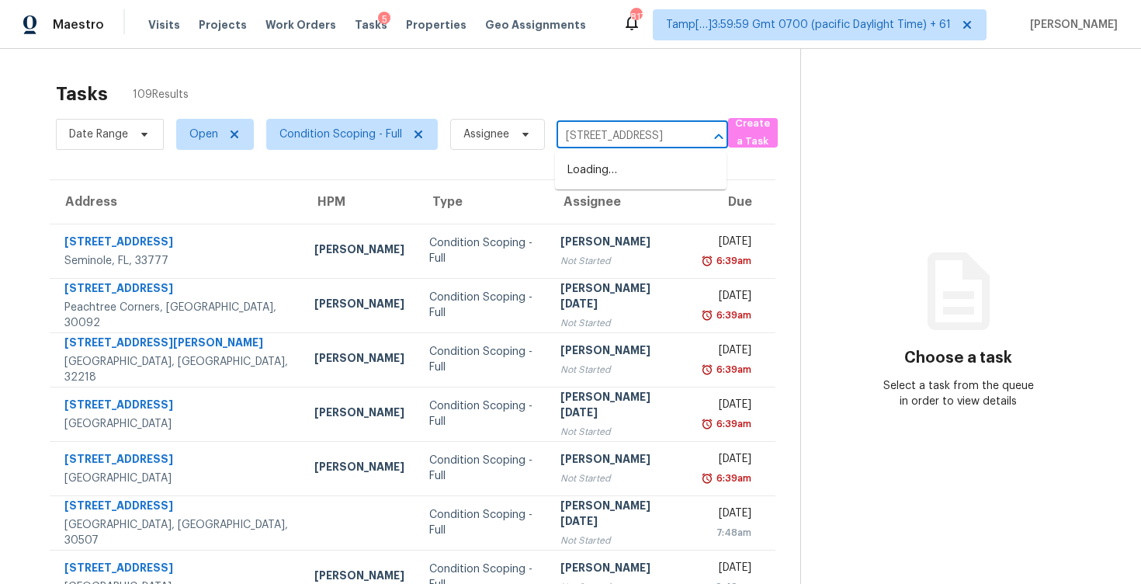
scroll to position [0, 49]
click at [627, 171] on li "317 Gait Ct, Kissimmee, FL 34743" at bounding box center [641, 171] width 172 height 26
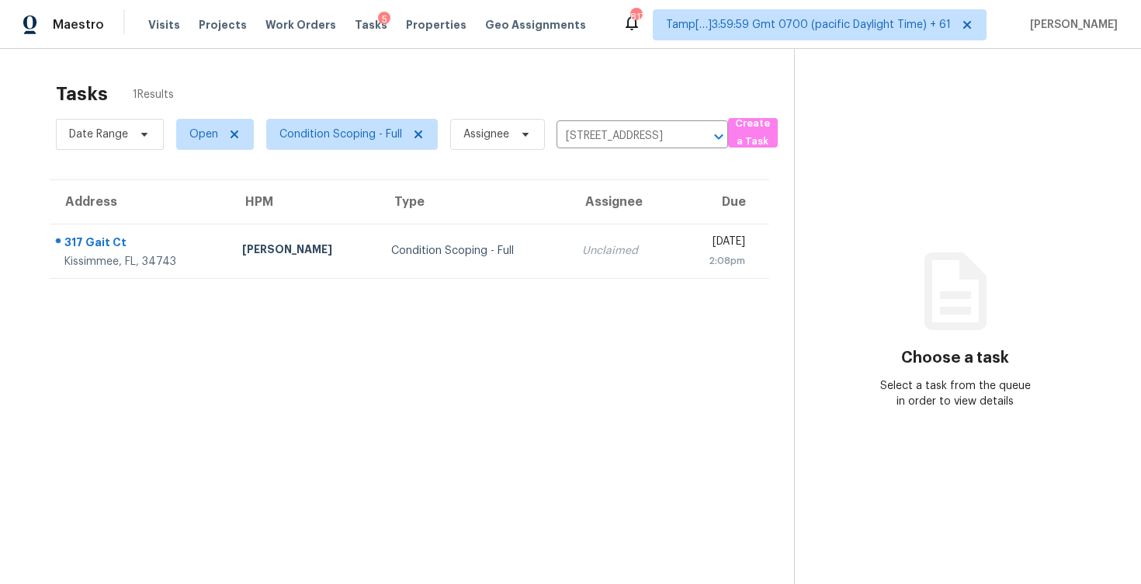
click at [609, 238] on td "Unclaimed" at bounding box center [622, 251] width 105 height 54
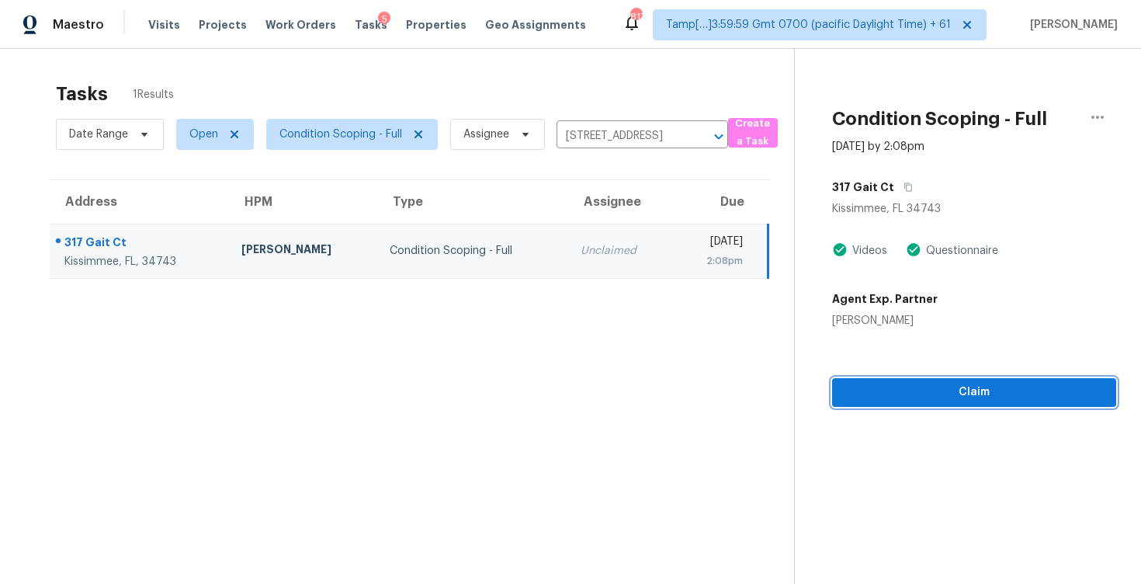
click at [913, 403] on button "Claim" at bounding box center [974, 392] width 284 height 29
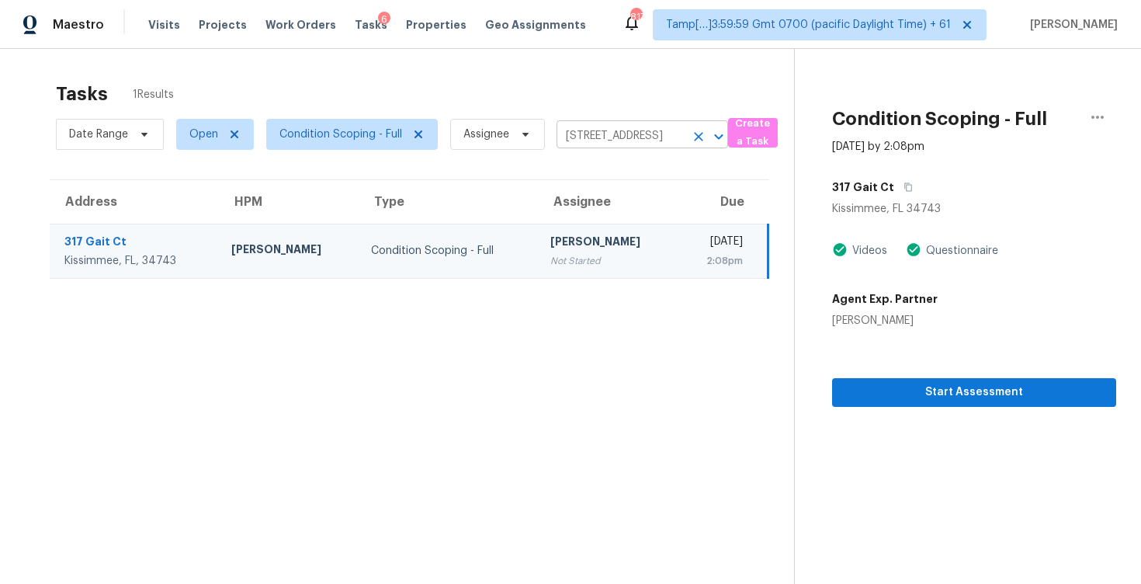
click at [693, 142] on icon "Clear" at bounding box center [699, 137] width 16 height 16
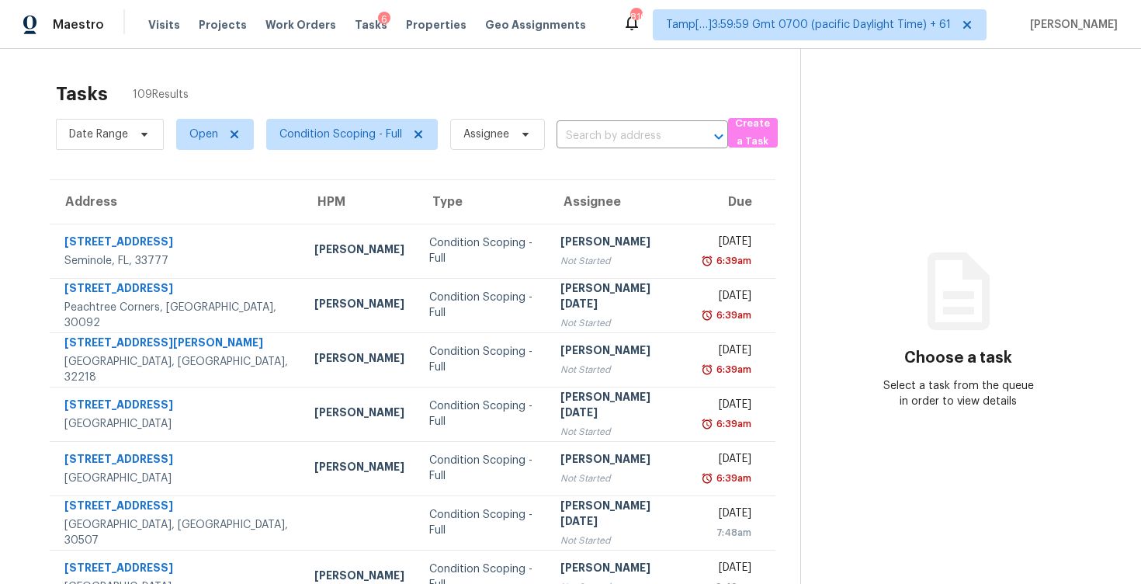
click at [582, 159] on section "Tasks 109 Results Date Range Open Condition Scoping - Full Assignee ​ Create a …" at bounding box center [413, 441] width 776 height 735
click at [597, 146] on input "text" at bounding box center [621, 136] width 128 height 24
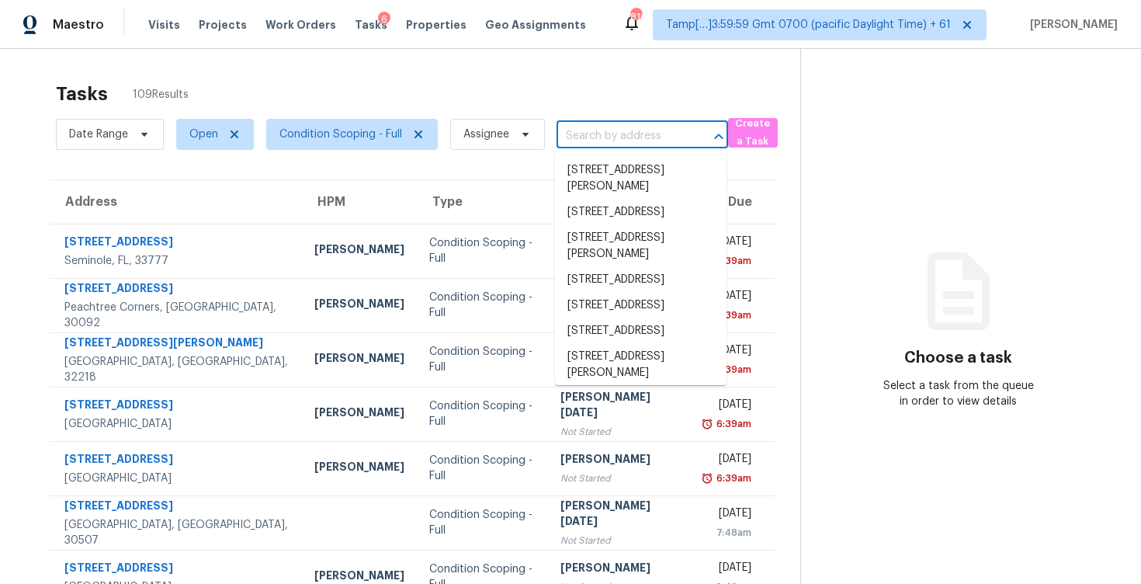
paste input "[STREET_ADDRESS]"
type input "[STREET_ADDRESS]"
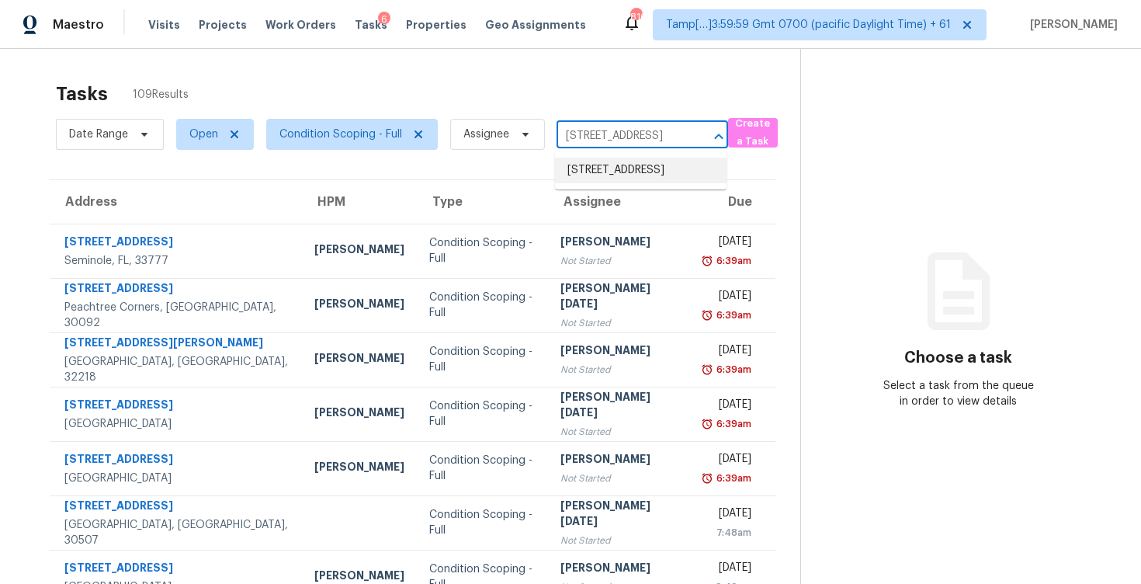
click at [614, 163] on li "[STREET_ADDRESS]" at bounding box center [641, 171] width 172 height 26
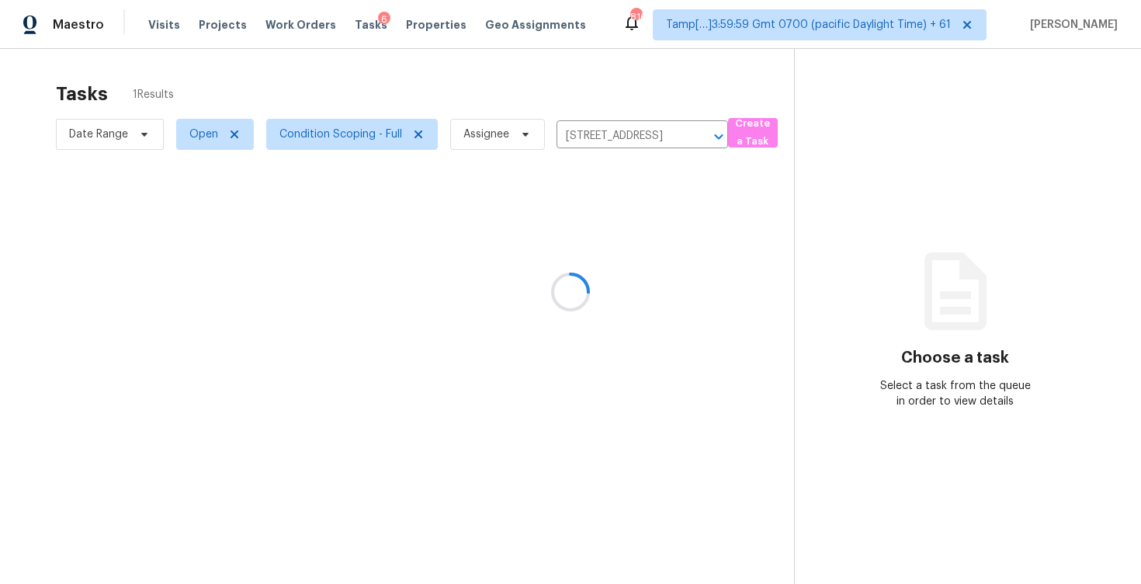
click at [613, 238] on div at bounding box center [570, 292] width 1141 height 584
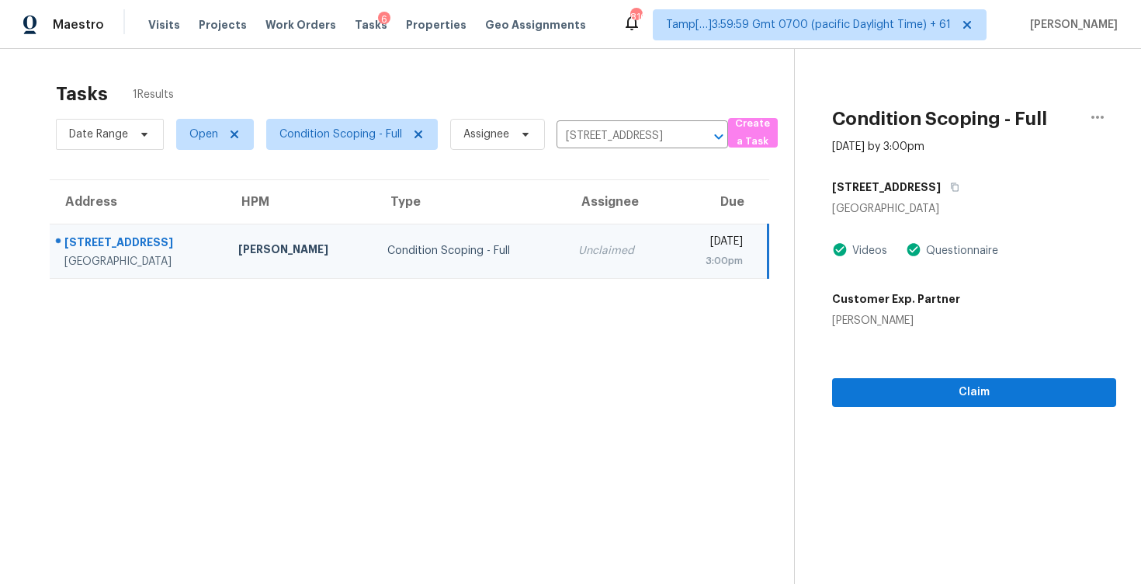
click at [897, 439] on section "Condition Scoping - Full Sep 5th 2025 by 3:00pm 633 58th Ave NE Saint Petersbur…" at bounding box center [955, 341] width 322 height 584
click at [933, 405] on button "Claim" at bounding box center [974, 392] width 284 height 29
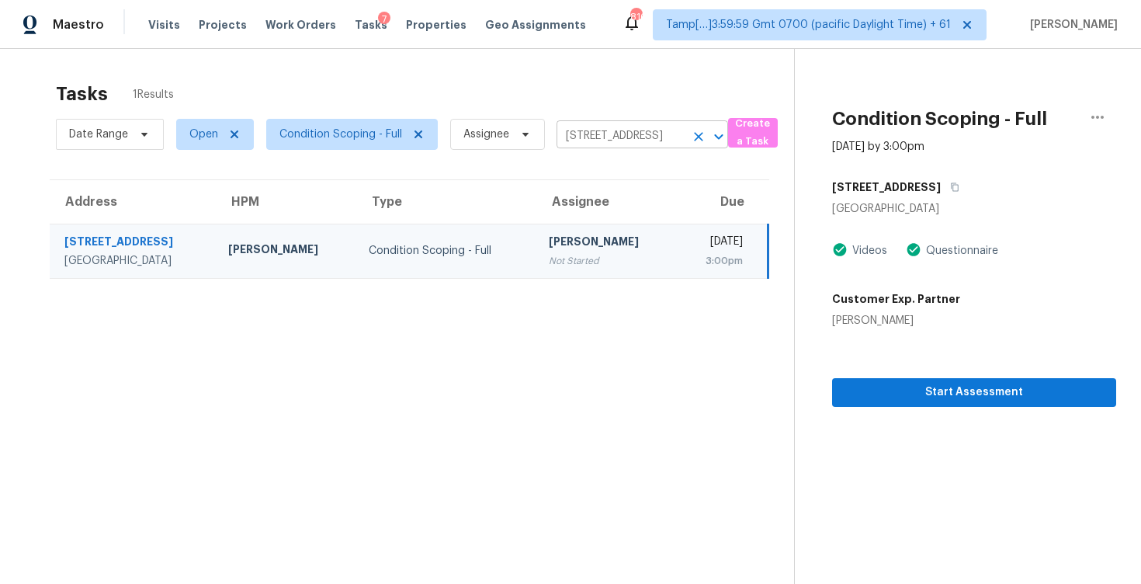
click at [693, 144] on button "Clear" at bounding box center [699, 137] width 22 height 22
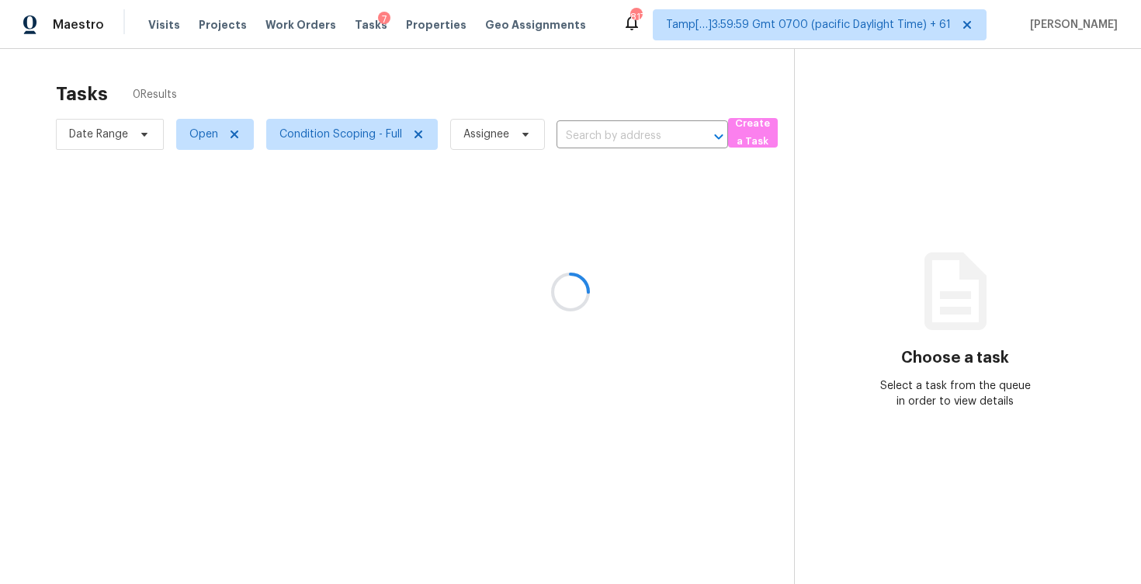
click at [432, 81] on div at bounding box center [570, 292] width 1141 height 584
click at [503, 86] on div at bounding box center [570, 292] width 1141 height 584
click at [547, 123] on div at bounding box center [570, 292] width 1141 height 584
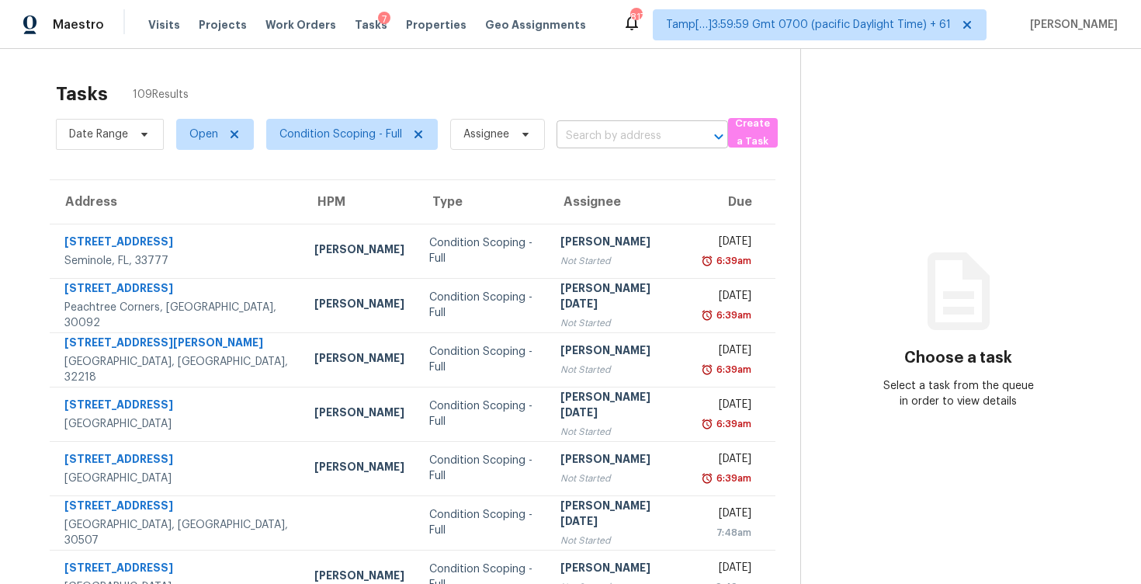
click at [583, 135] on input "text" at bounding box center [621, 136] width 128 height 24
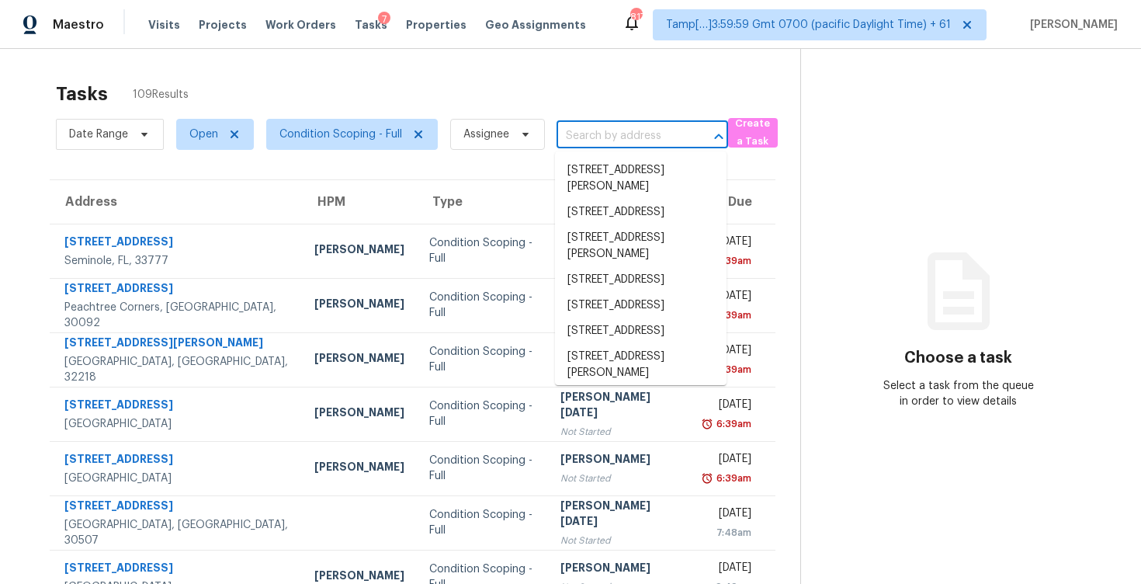
paste input "1211 Dacki Ave Dallas, TX, 75211"
type input "1211 Dacki Ave Dallas, TX, 75211"
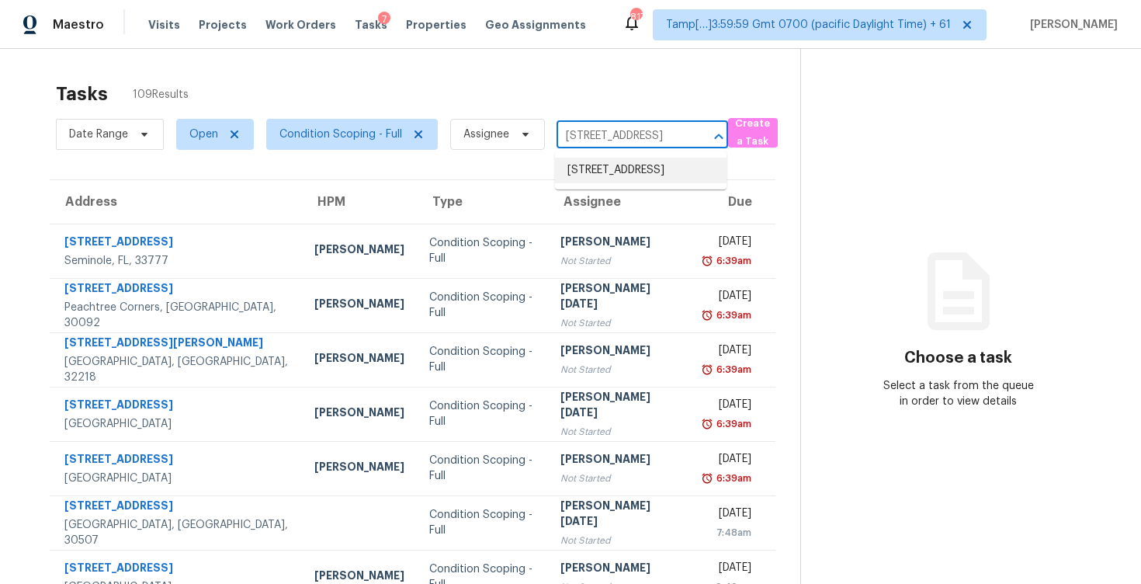
click at [635, 162] on li "1211 Dacki Ave, Dallas, TX 75211" at bounding box center [641, 171] width 172 height 26
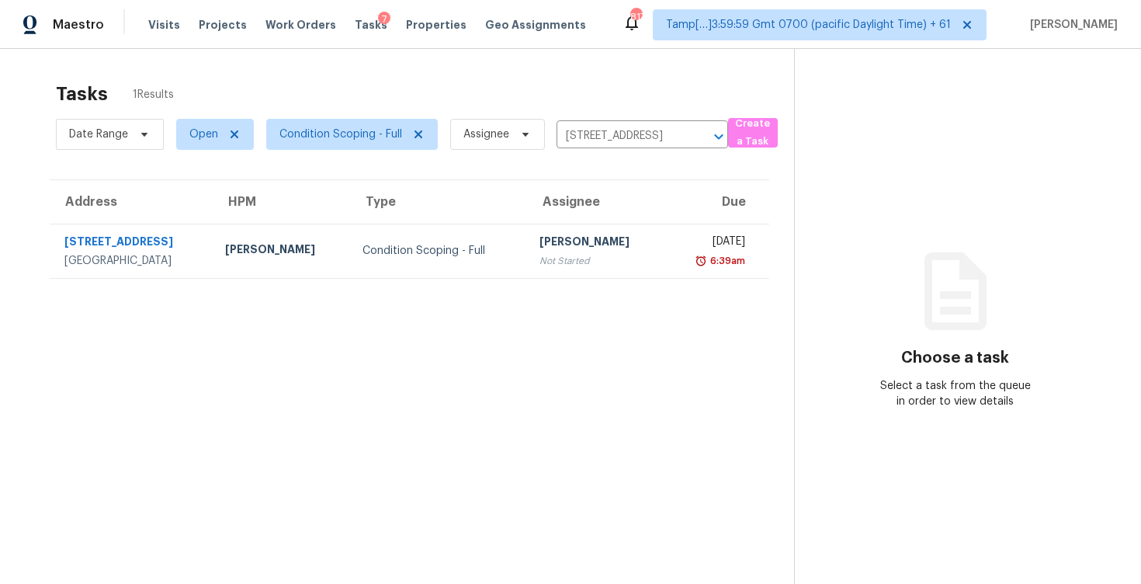
click at [678, 242] on div "[DATE]" at bounding box center [712, 243] width 68 height 19
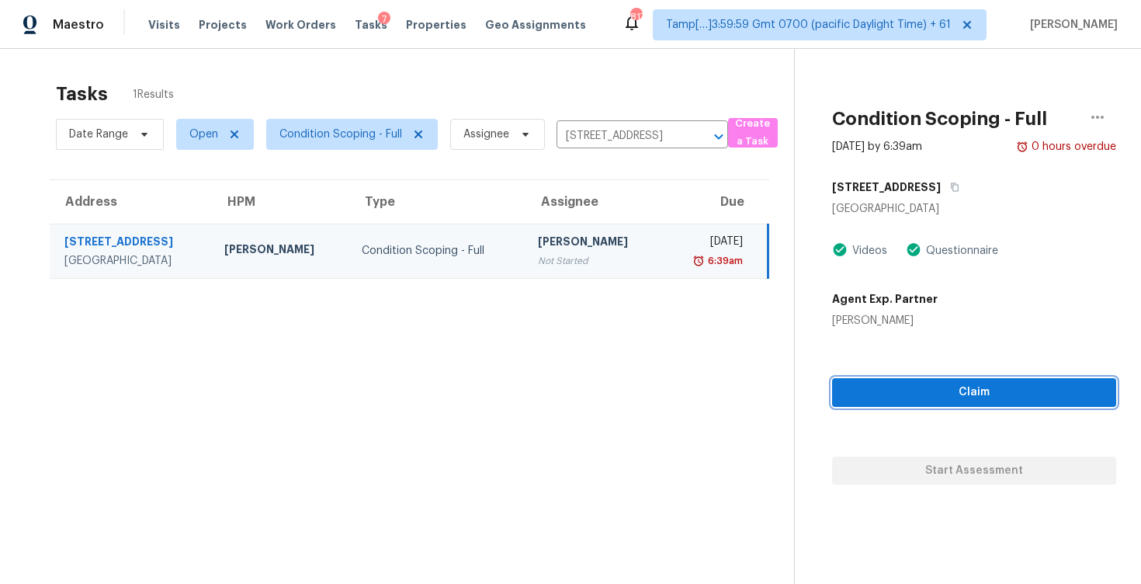
click at [905, 392] on span "Claim" at bounding box center [974, 392] width 259 height 19
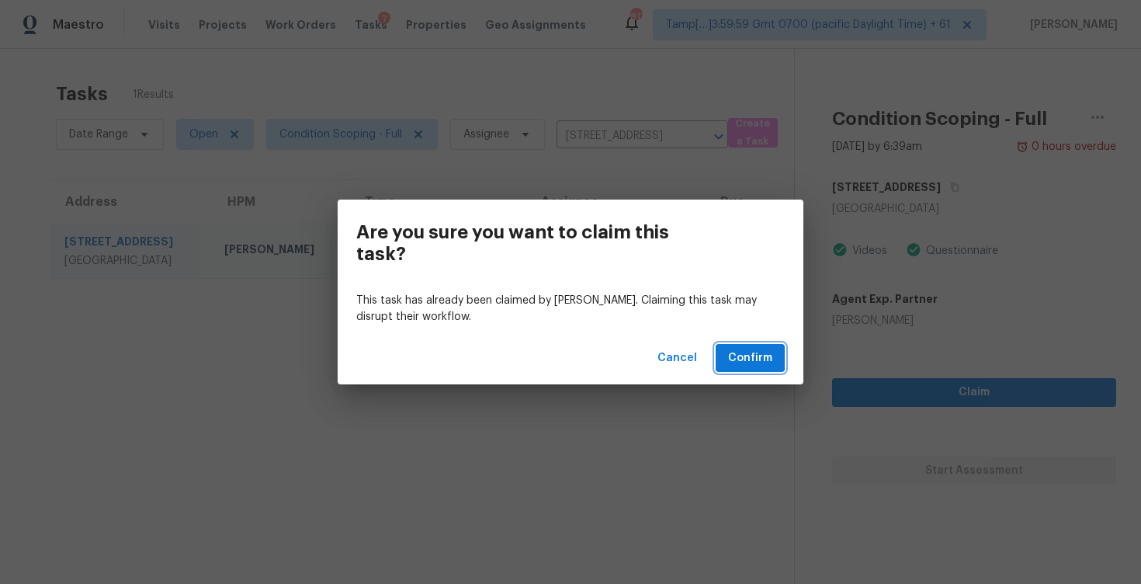
click at [774, 366] on button "Confirm" at bounding box center [750, 358] width 69 height 29
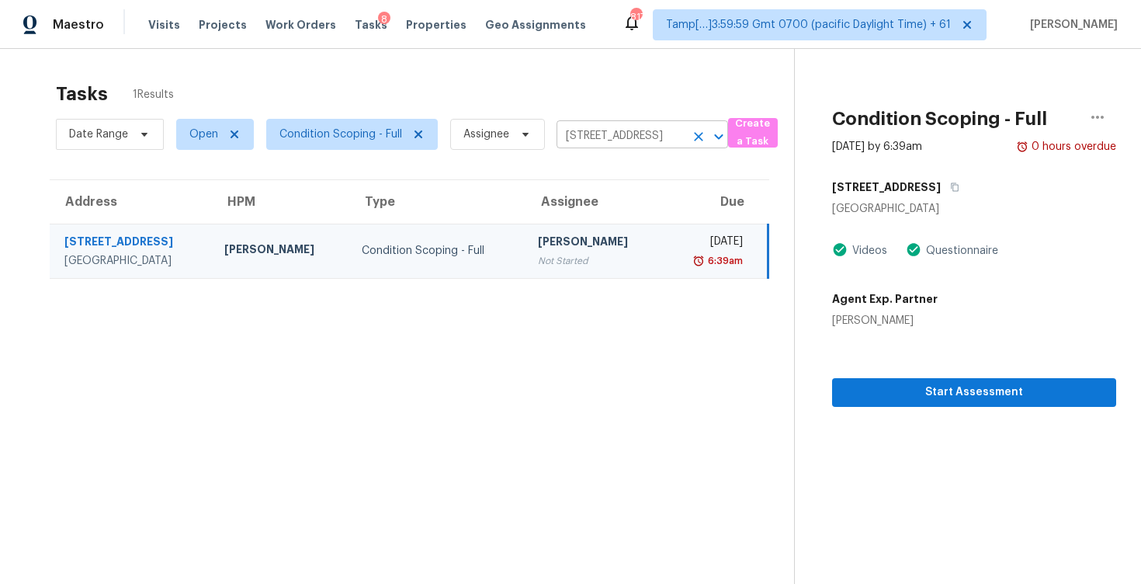
click at [693, 126] on div at bounding box center [708, 137] width 40 height 22
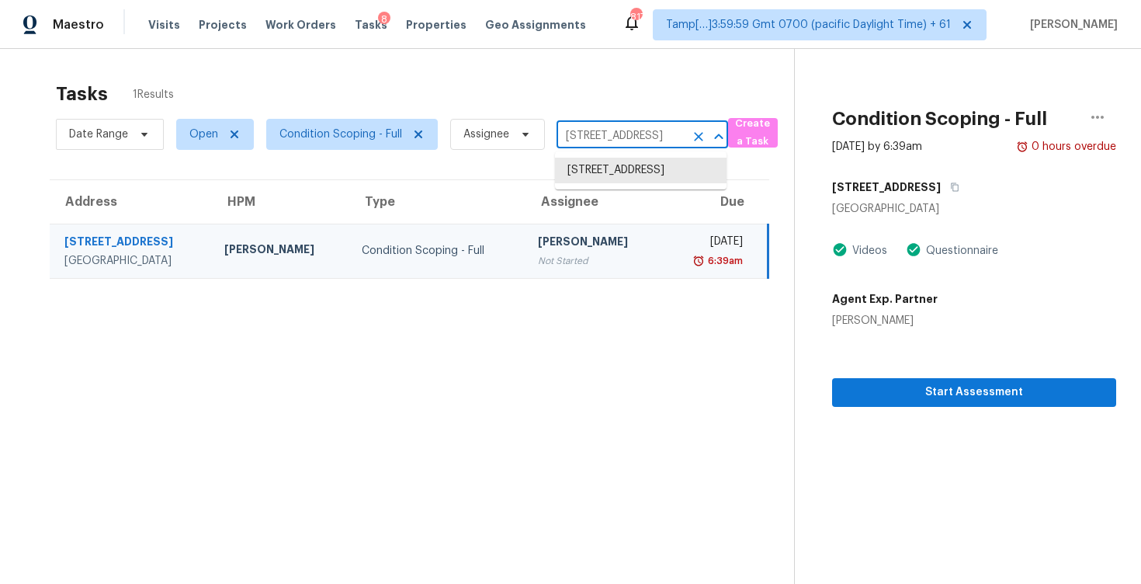
click at [702, 134] on icon "Clear" at bounding box center [699, 137] width 16 height 16
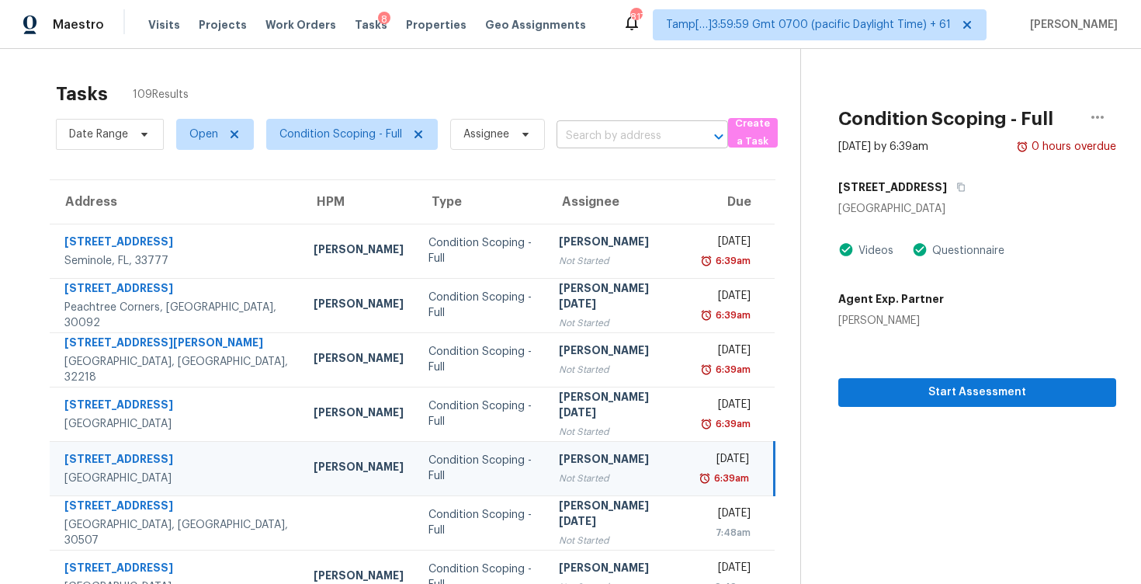
click at [665, 130] on input "text" at bounding box center [621, 136] width 128 height 24
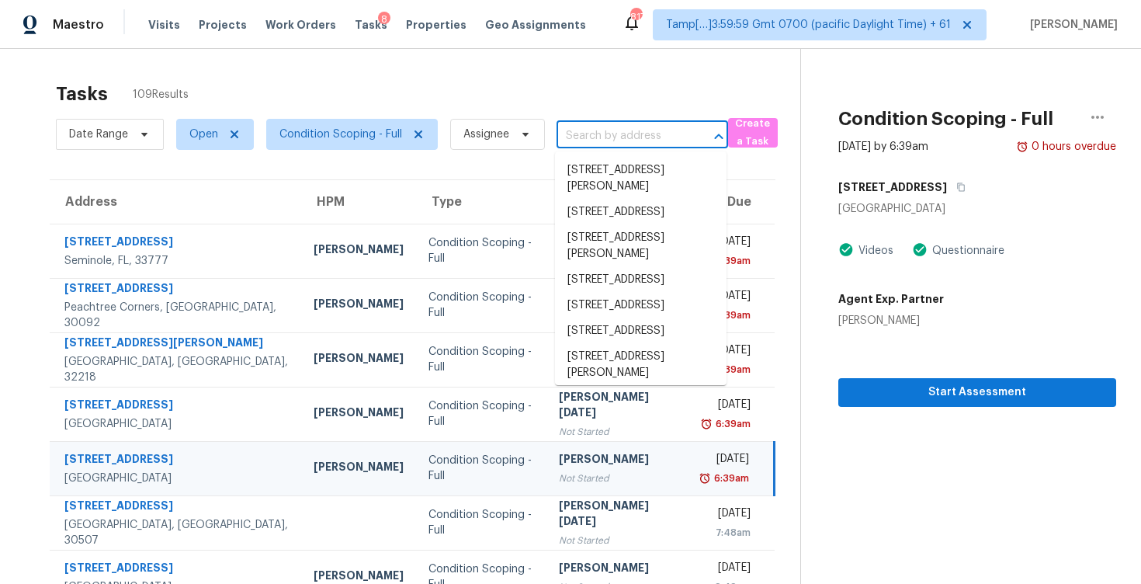
paste input "15821 Weymouth Dr, Frisco, TX 75036"
type input "15821 Weymouth Dr, Frisco, TX 75036"
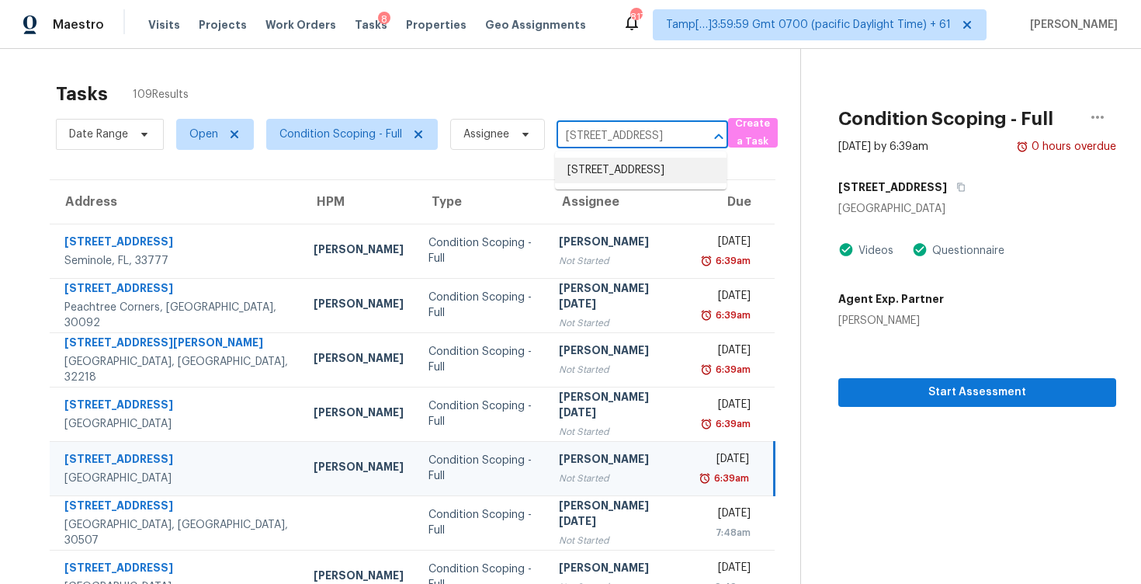
click at [664, 165] on li "15821 Weymouth Dr, Frisco, TX 75036" at bounding box center [641, 171] width 172 height 26
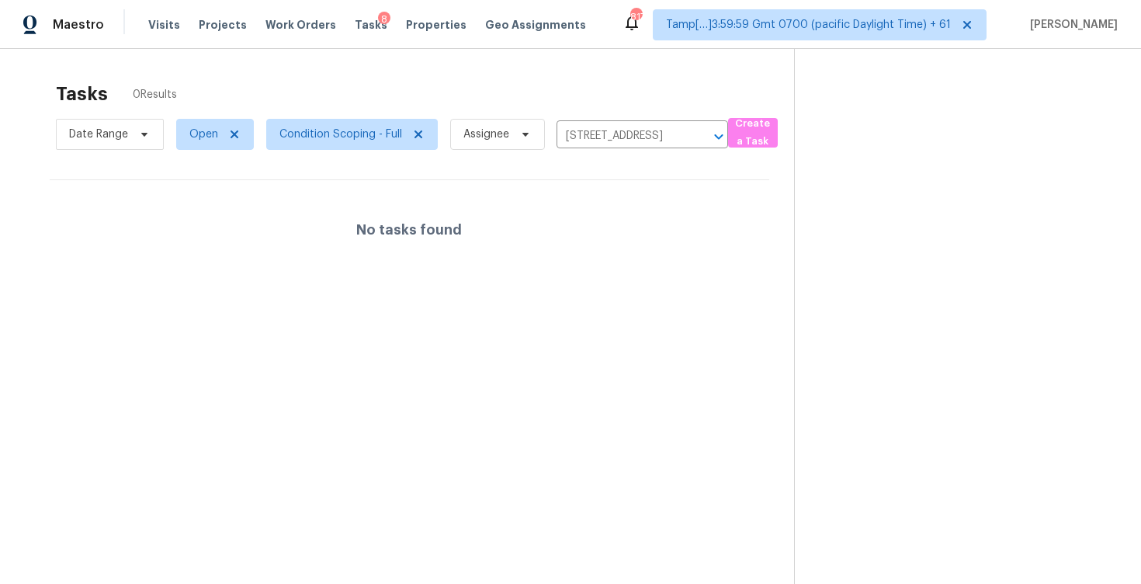
click at [654, 250] on div "No tasks found" at bounding box center [410, 229] width 720 height 99
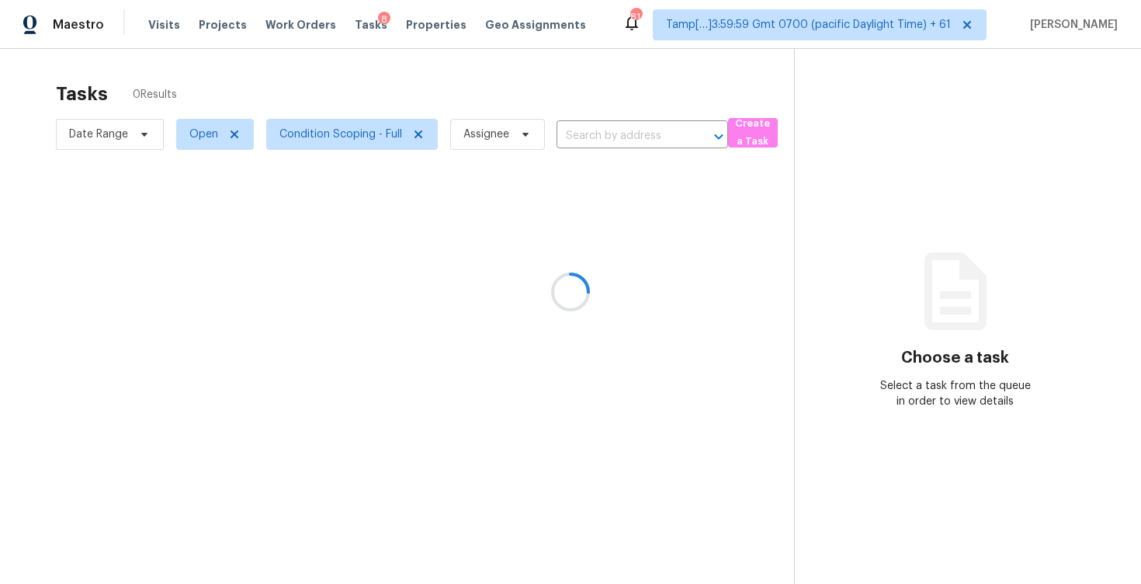
click at [449, 84] on div at bounding box center [570, 292] width 1141 height 584
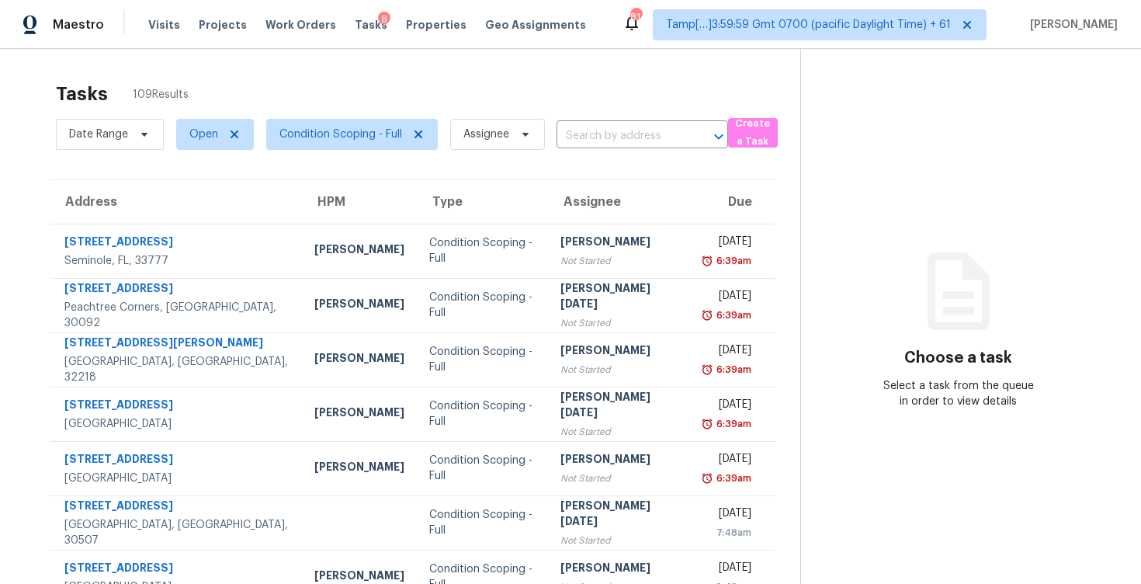
click at [598, 127] on input "text" at bounding box center [621, 136] width 128 height 24
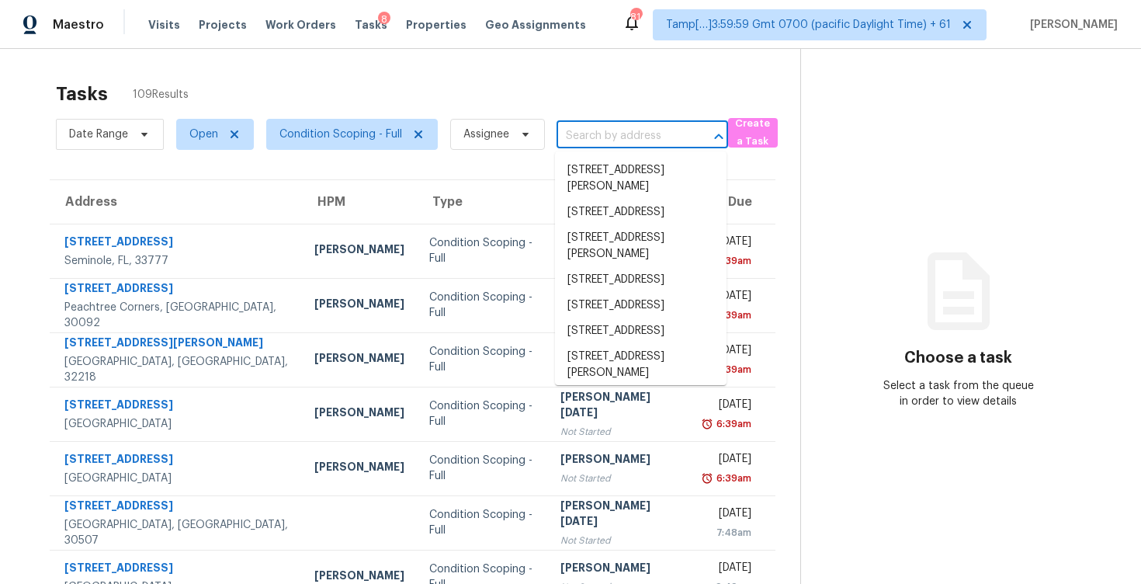
paste input "15821 Weymouth Dr, Frisco, TX 75036"
type input "15821 Weymouth Dr, Frisco, TX 75036"
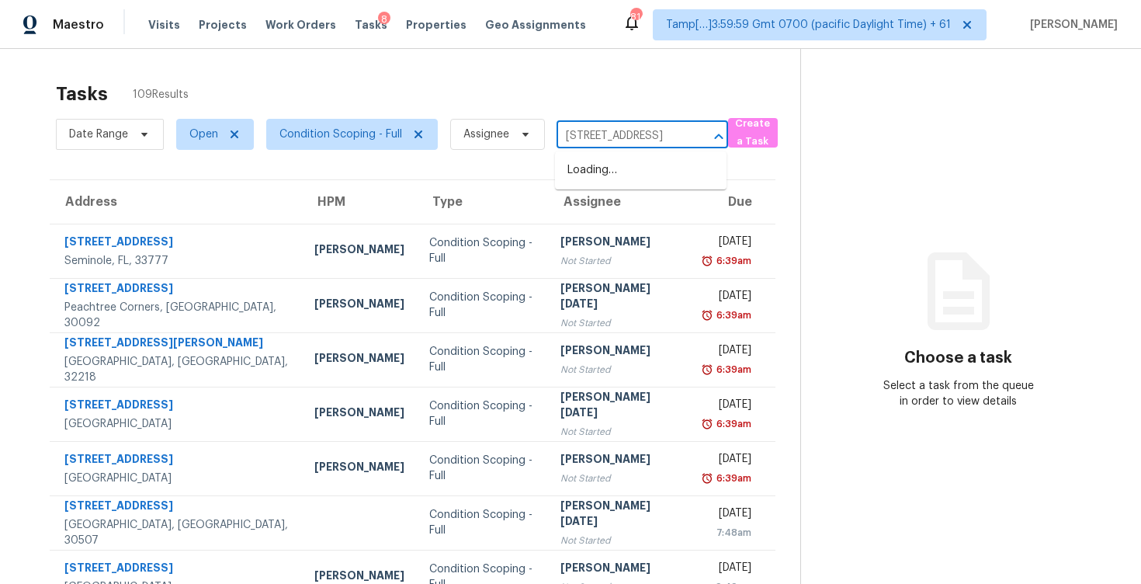
scroll to position [0, 71]
click at [629, 173] on li "15821 Weymouth Dr, Frisco, TX 75036" at bounding box center [641, 171] width 172 height 26
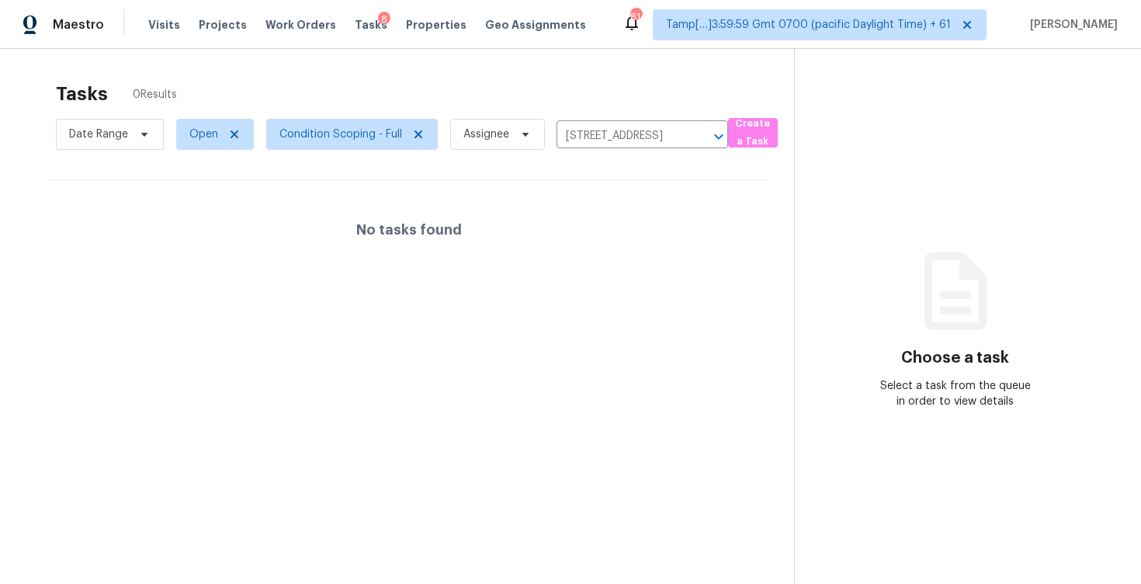
click at [627, 256] on div "No tasks found" at bounding box center [410, 229] width 720 height 99
click at [311, 142] on span "Condition Scoping - Full" at bounding box center [352, 134] width 172 height 31
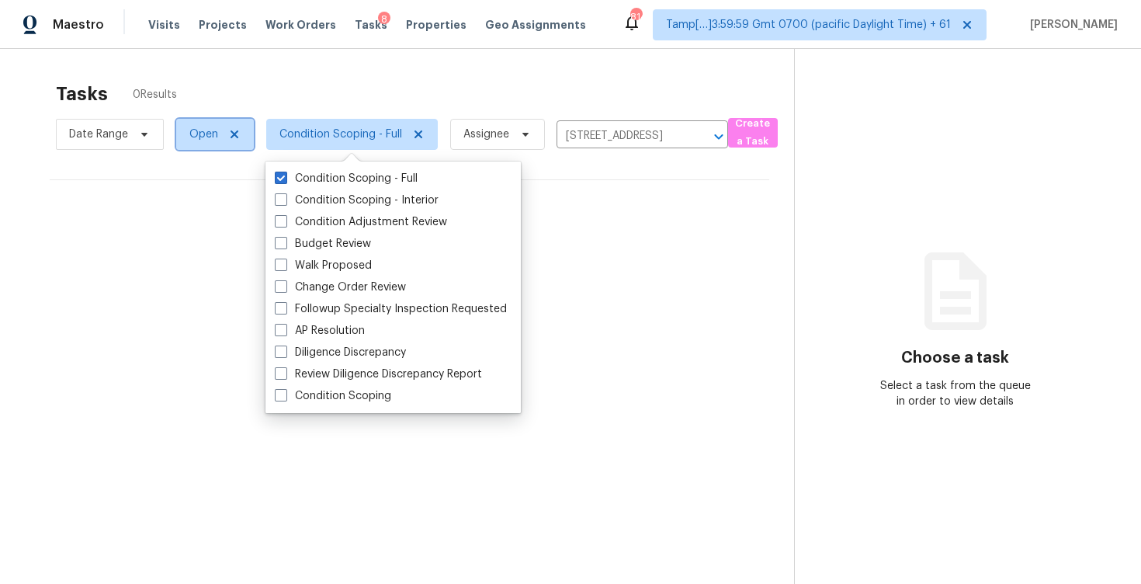
click at [196, 148] on span "Open" at bounding box center [215, 134] width 78 height 31
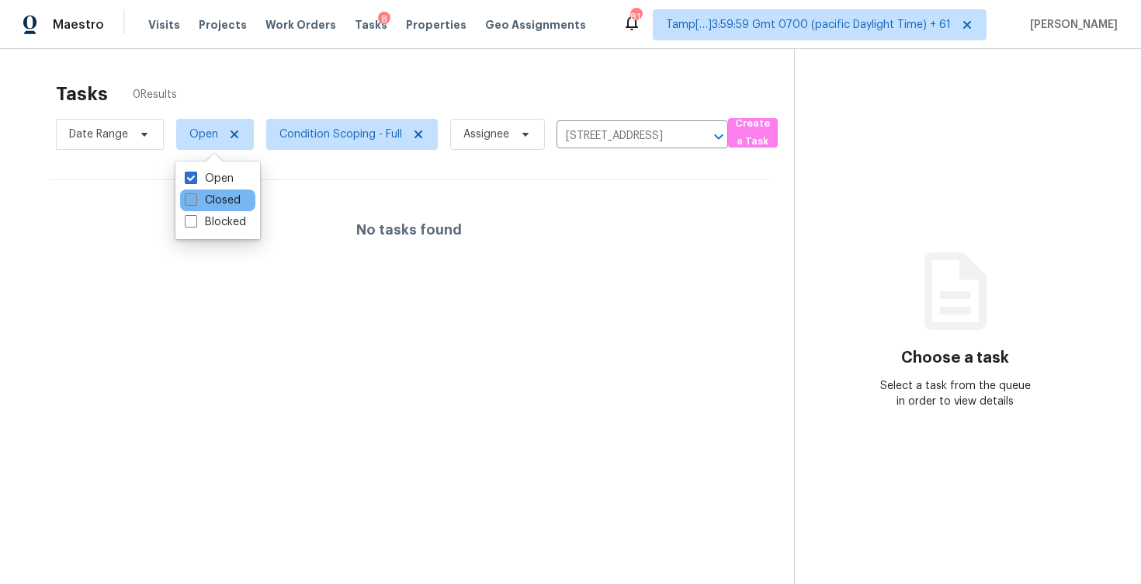
click at [207, 203] on label "Closed" at bounding box center [213, 201] width 56 height 16
click at [195, 203] on input "Closed" at bounding box center [190, 198] width 10 height 10
checkbox input "true"
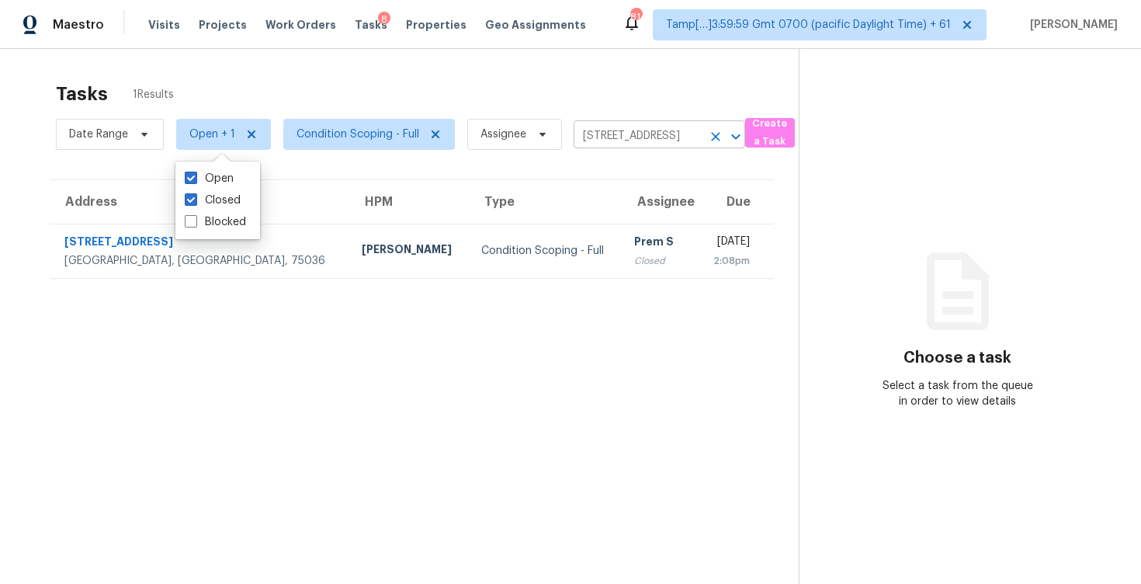
click at [698, 134] on input "15821 Weymouth Dr, Frisco, TX 75036" at bounding box center [638, 136] width 128 height 24
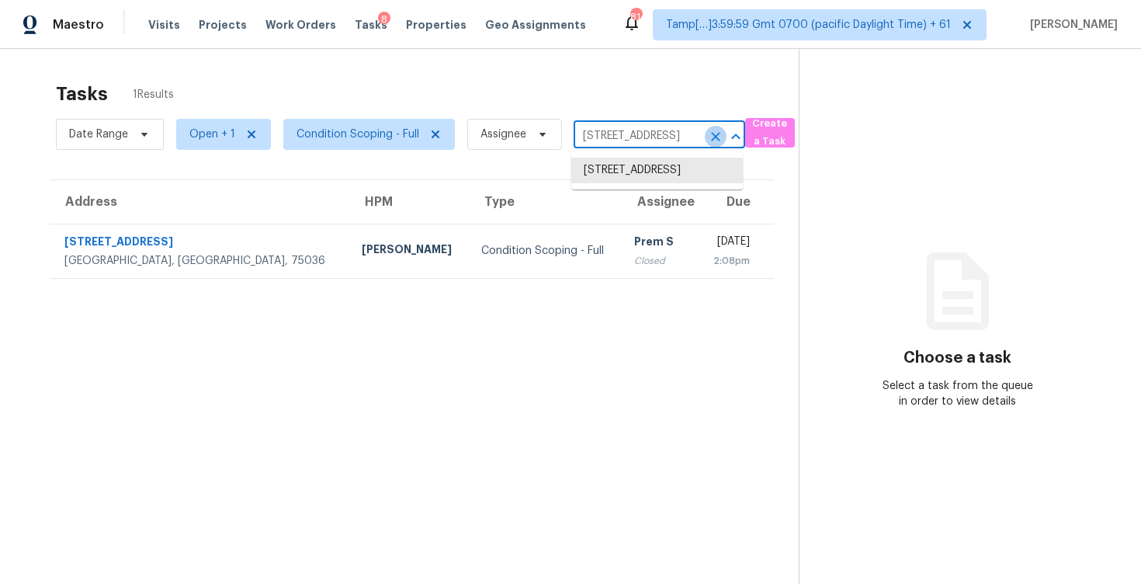
click at [708, 134] on icon "Clear" at bounding box center [716, 137] width 16 height 16
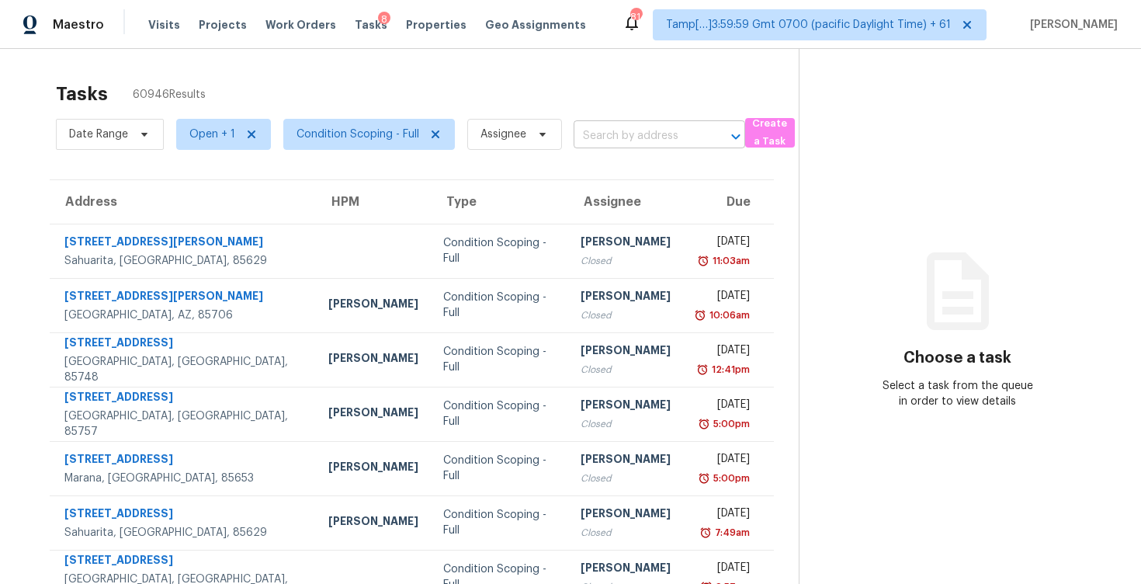
click at [623, 127] on input "text" at bounding box center [638, 136] width 128 height 24
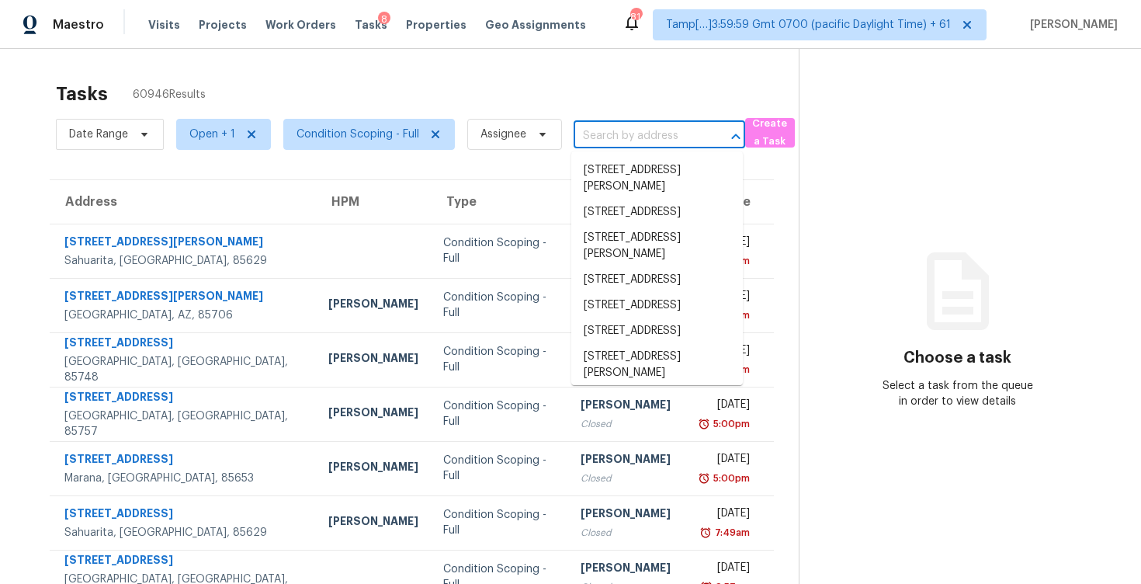
paste input "709 Raywood Dr Grand Prairie, TX, 75052"
type input "709 Raywood Dr Grand Prairie, TX, 75052"
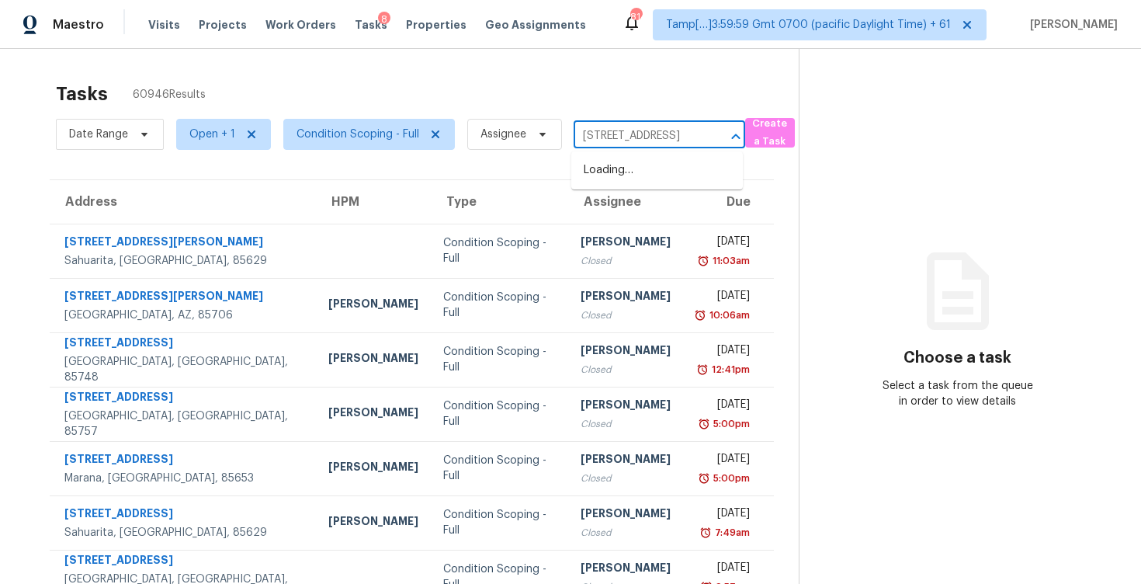
scroll to position [0, 92]
click at [644, 179] on li "709 Raywood Dr, Grand Prairie, TX 75052" at bounding box center [657, 171] width 172 height 26
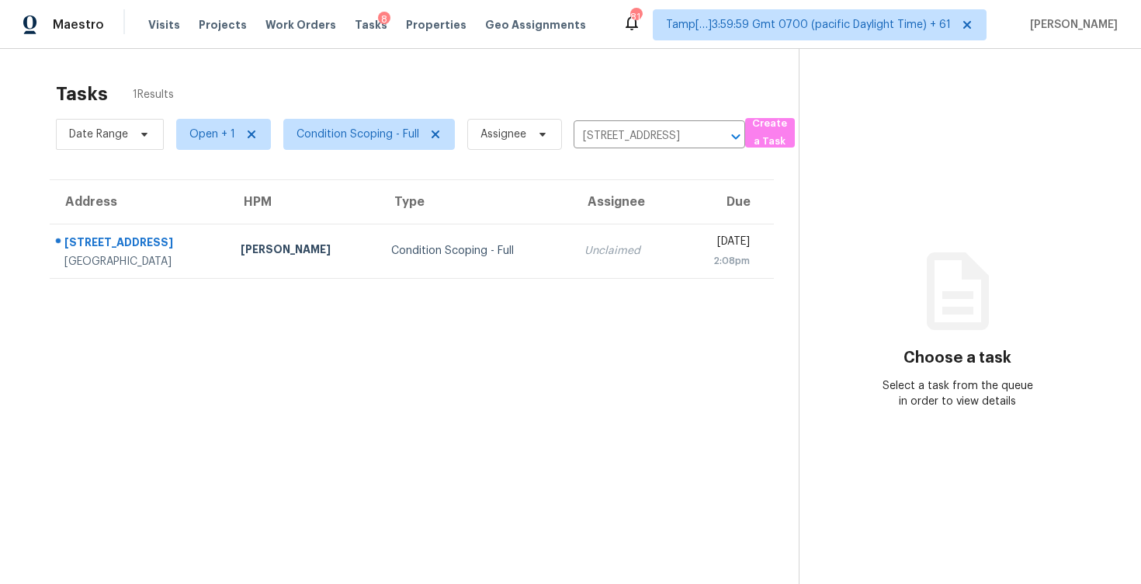
click at [691, 238] on div "[DATE]" at bounding box center [720, 243] width 59 height 19
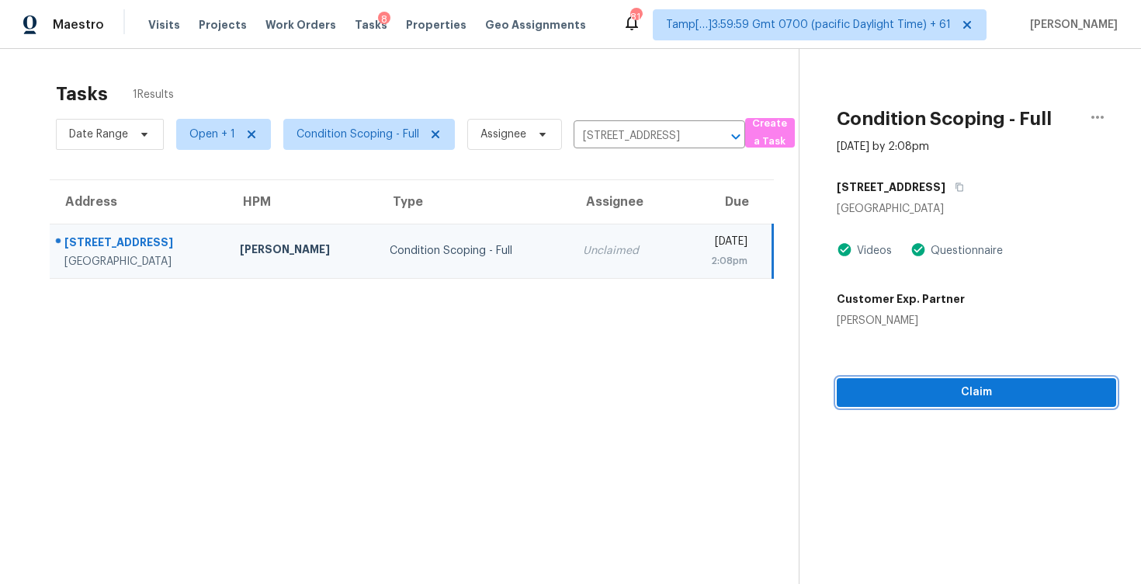
click at [917, 387] on span "Claim" at bounding box center [976, 392] width 255 height 19
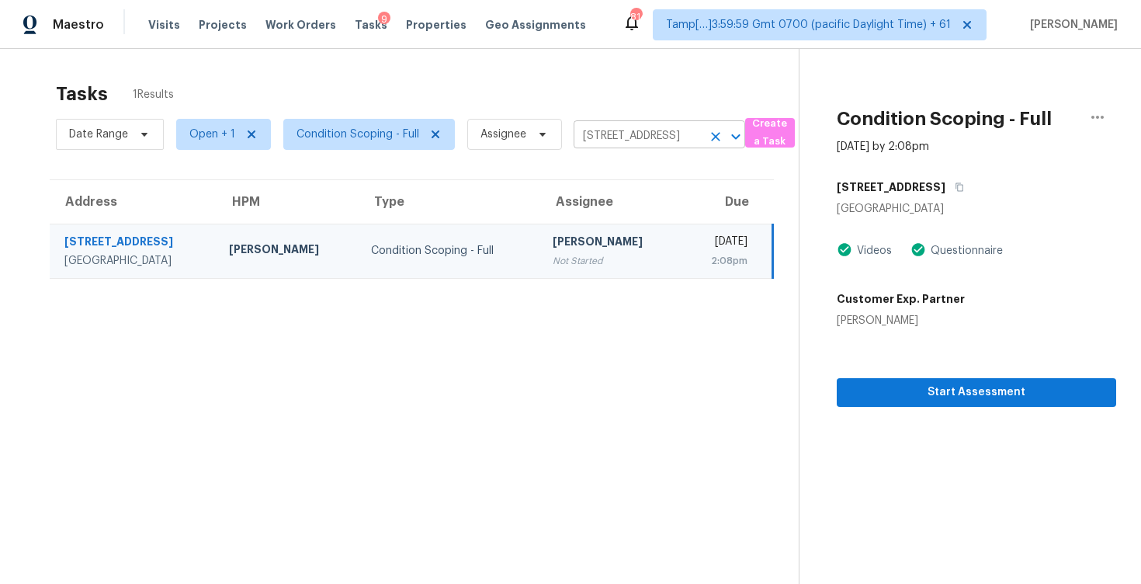
click at [719, 131] on icon "Clear" at bounding box center [716, 137] width 16 height 16
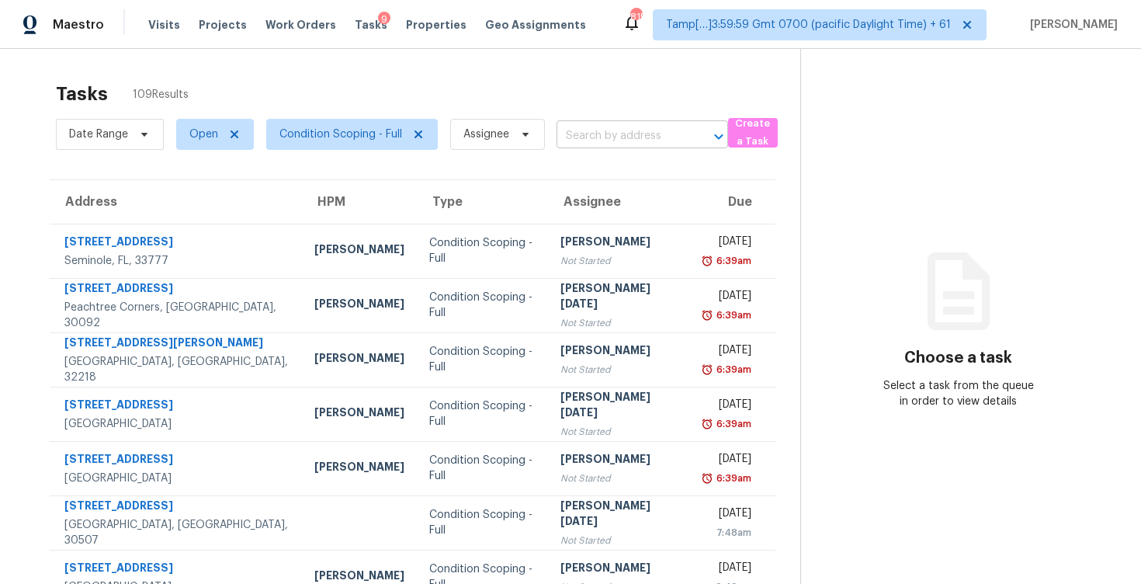
click at [589, 141] on input "text" at bounding box center [621, 136] width 128 height 24
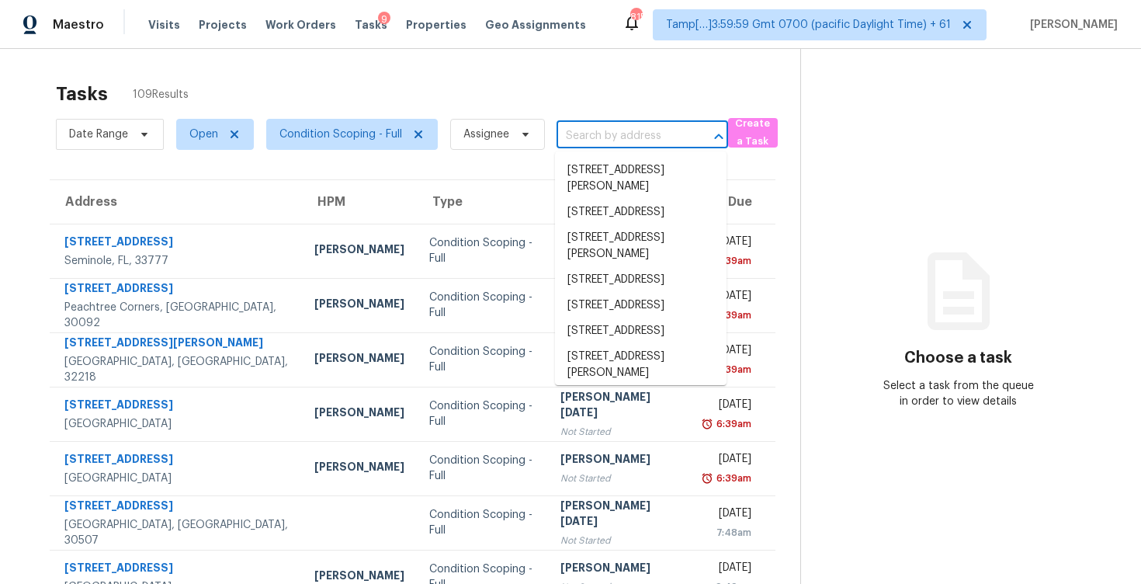
paste input "3703 Verlaine Dr Carrollton, TX, 75007"
type input "3703 Verlaine Dr Carrollton, TX, 75007"
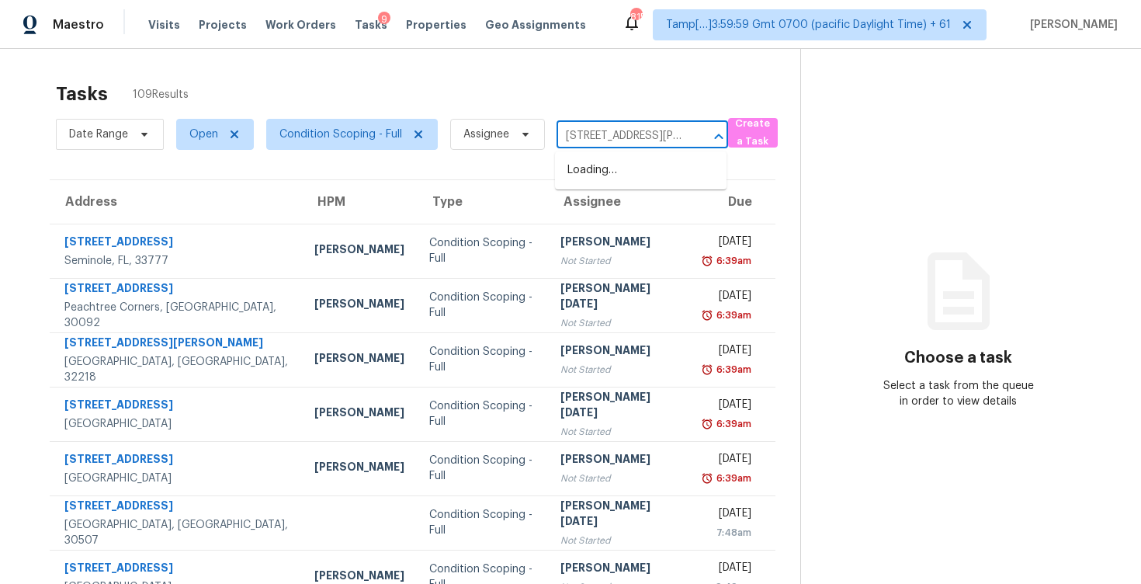
scroll to position [0, 76]
click at [616, 183] on li "3703 Verlaine Dr, Carrollton, TX 75007" at bounding box center [641, 171] width 172 height 26
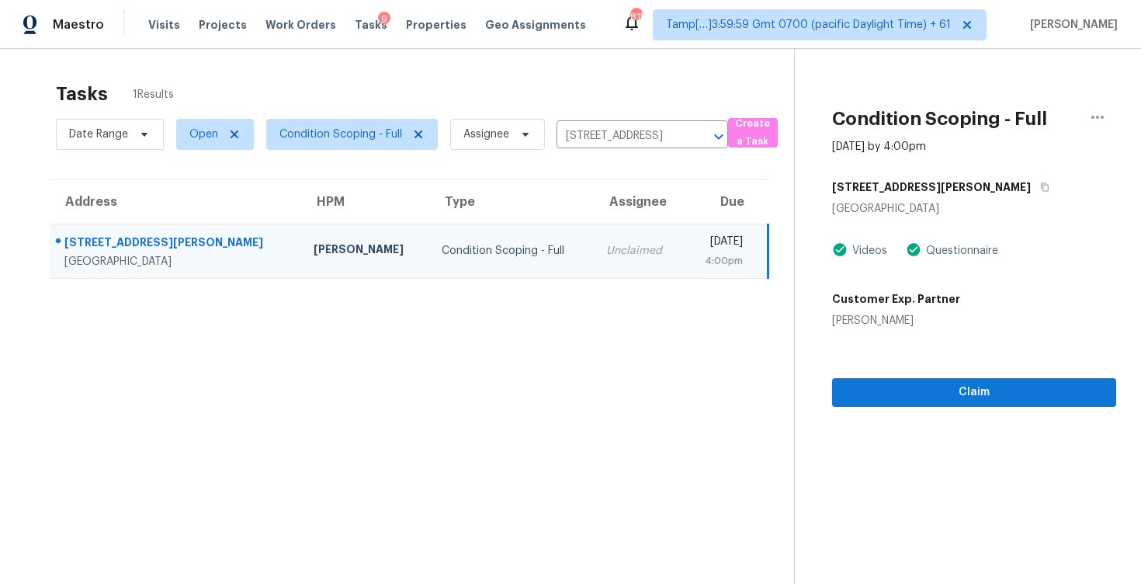
click at [870, 364] on div "Claim" at bounding box center [974, 367] width 284 height 78
click at [873, 377] on div "Claim" at bounding box center [974, 367] width 284 height 78
click at [877, 393] on span "Claim" at bounding box center [974, 392] width 259 height 19
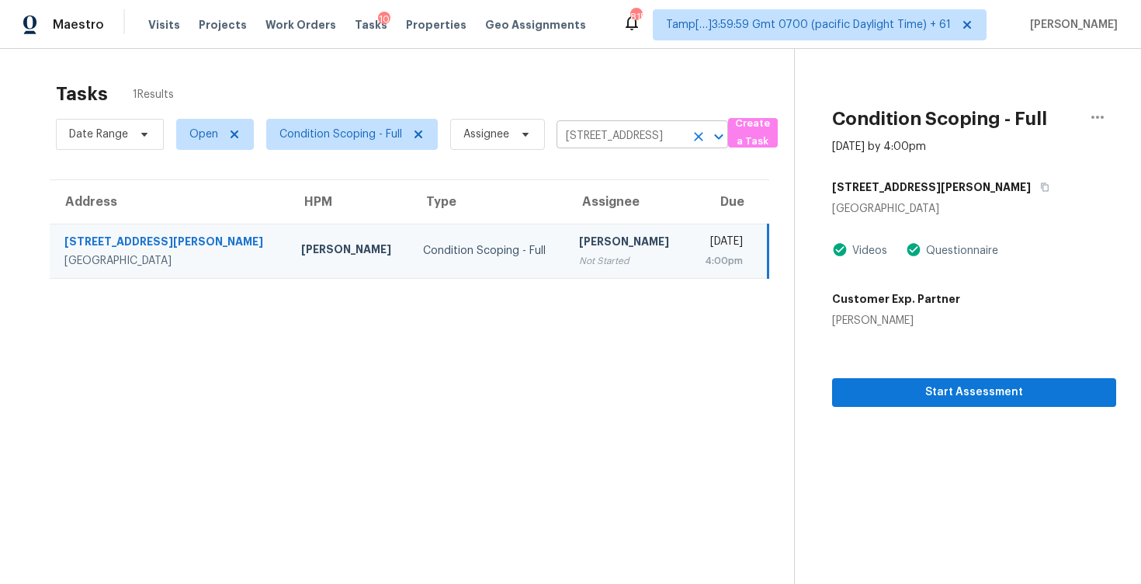
click at [707, 139] on button "Clear" at bounding box center [699, 137] width 22 height 22
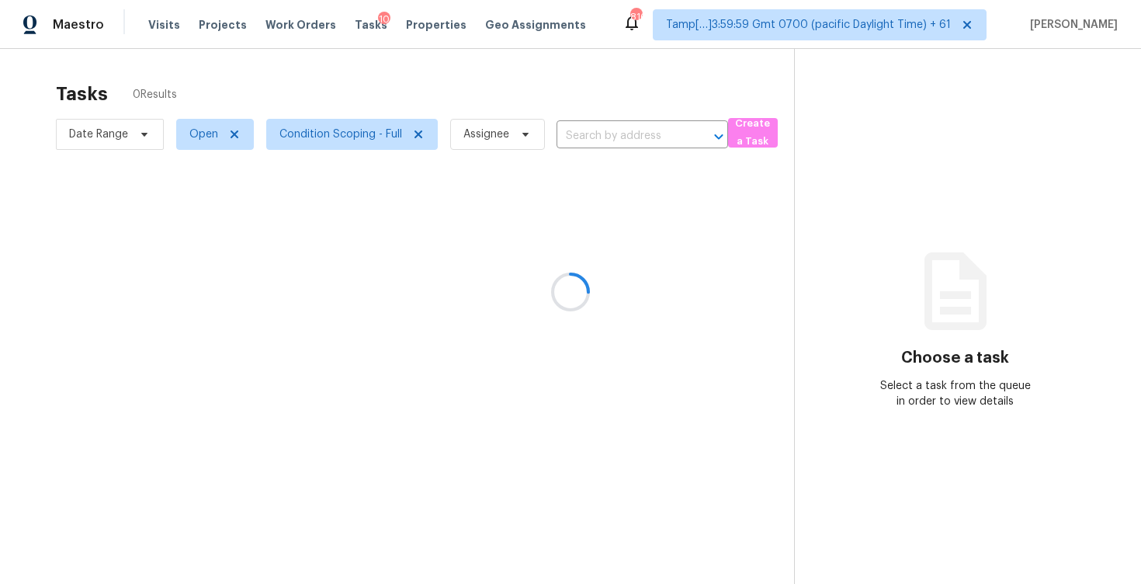
click at [435, 84] on div at bounding box center [570, 292] width 1141 height 584
click at [439, 121] on div at bounding box center [570, 292] width 1141 height 584
click at [439, 121] on span "Assignee" at bounding box center [491, 134] width 107 height 40
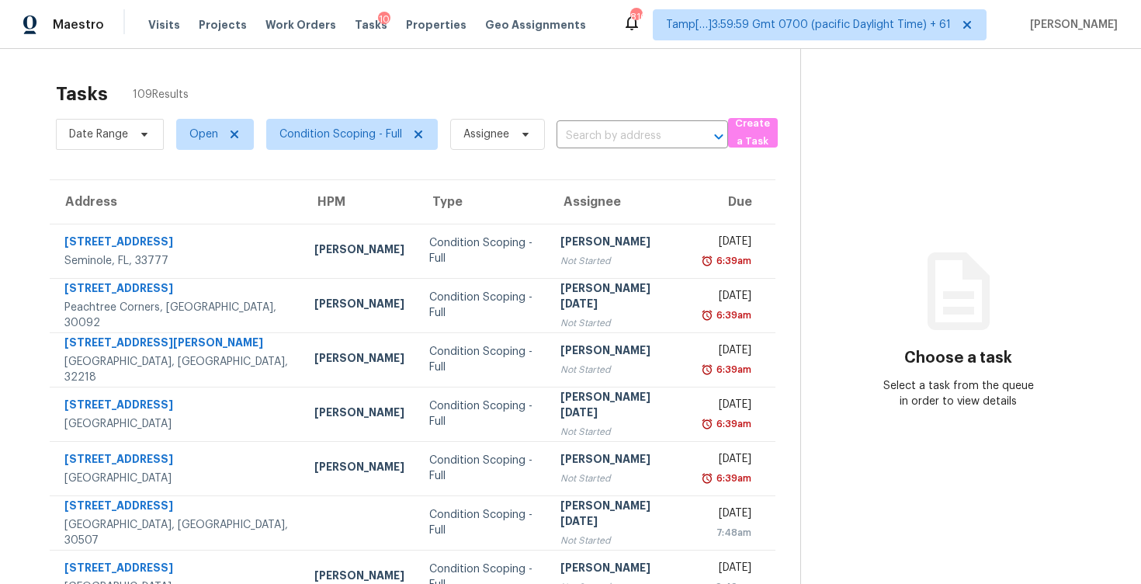
click at [617, 121] on div "Date Range Open Condition Scoping - Full Assignee ​" at bounding box center [392, 134] width 672 height 40
click at [621, 144] on input "text" at bounding box center [621, 136] width 128 height 24
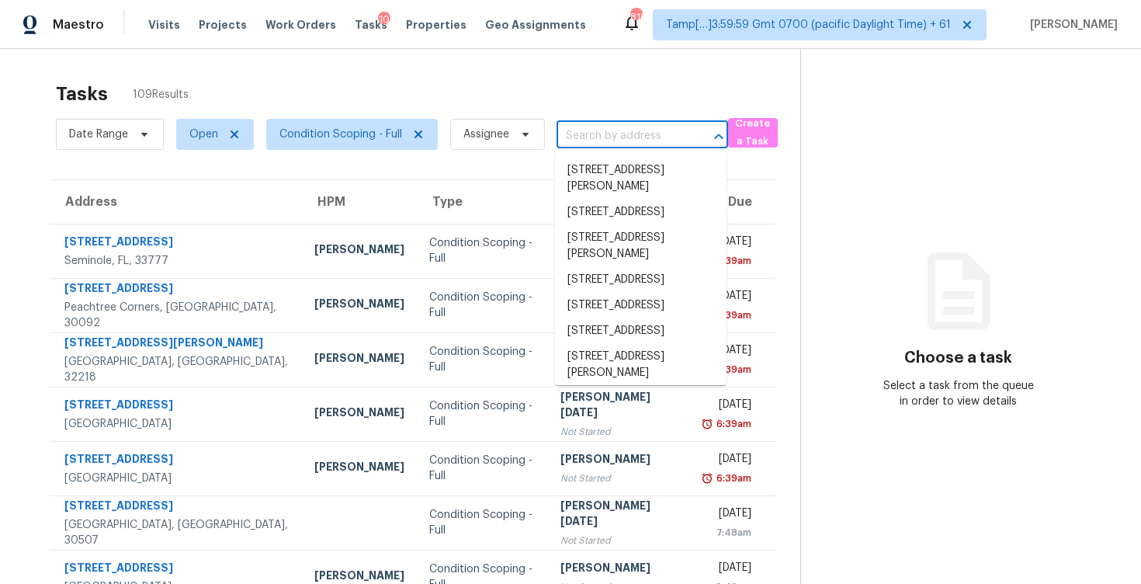
paste input "[STREET_ADDRESS]"
type input "[STREET_ADDRESS]"
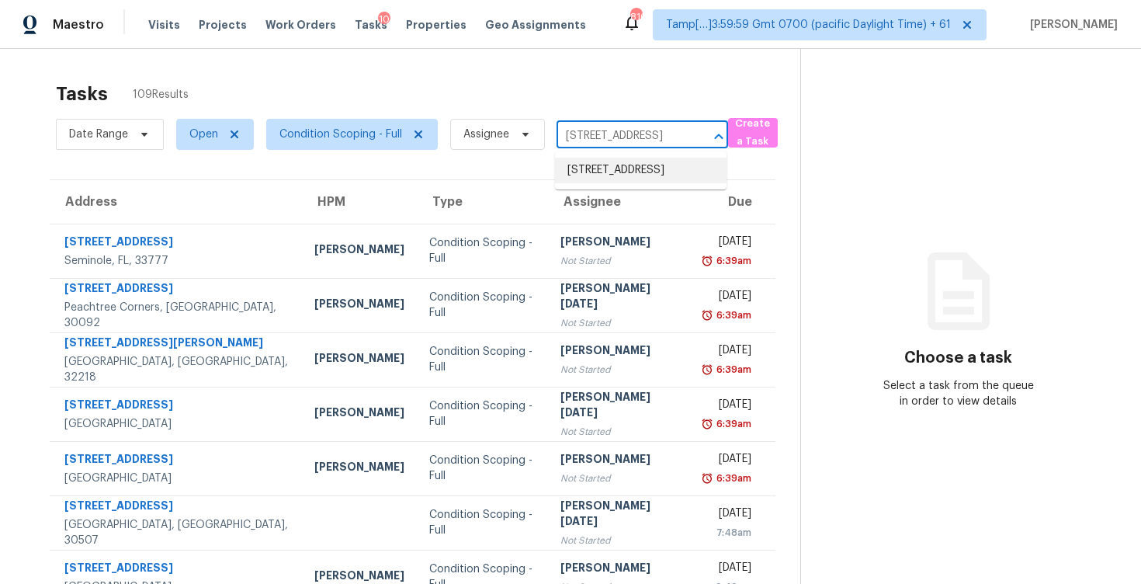
click at [641, 183] on li "[STREET_ADDRESS]" at bounding box center [641, 171] width 172 height 26
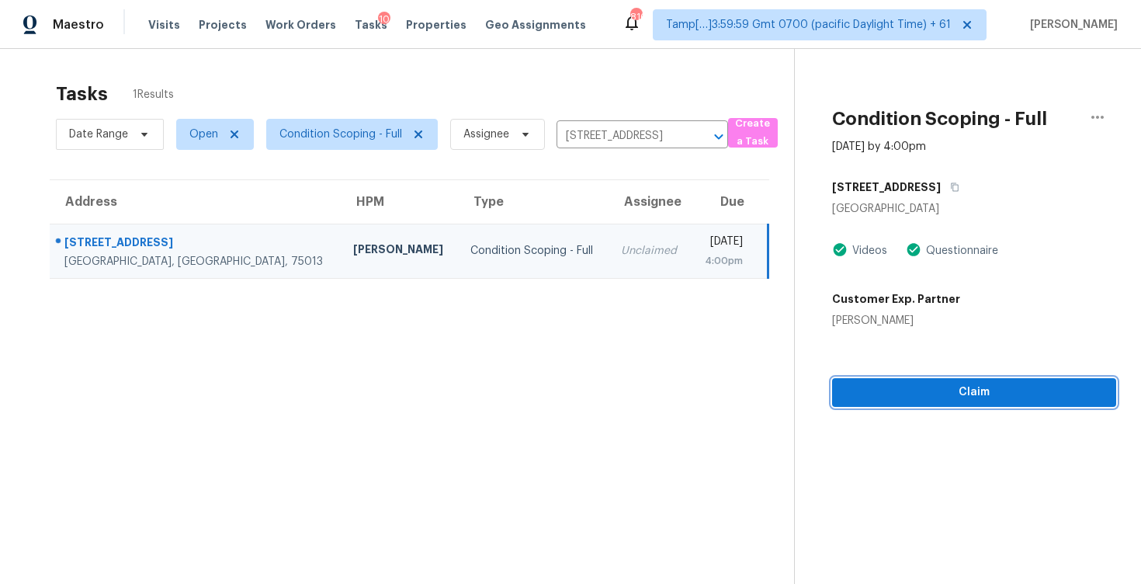
click at [946, 391] on span "Claim" at bounding box center [974, 392] width 259 height 19
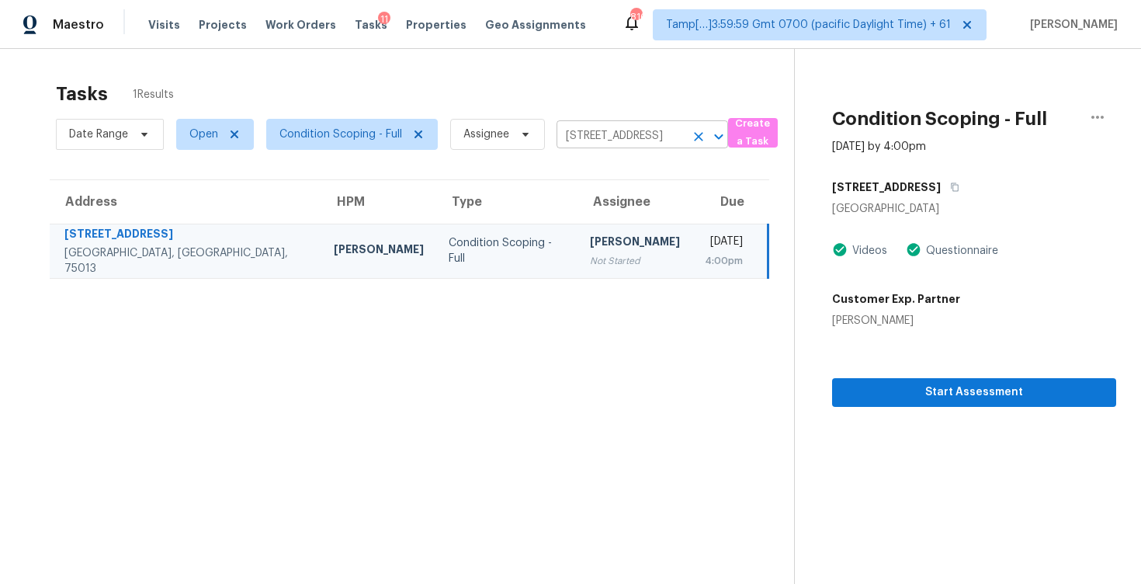
click at [696, 144] on button "Clear" at bounding box center [699, 137] width 22 height 22
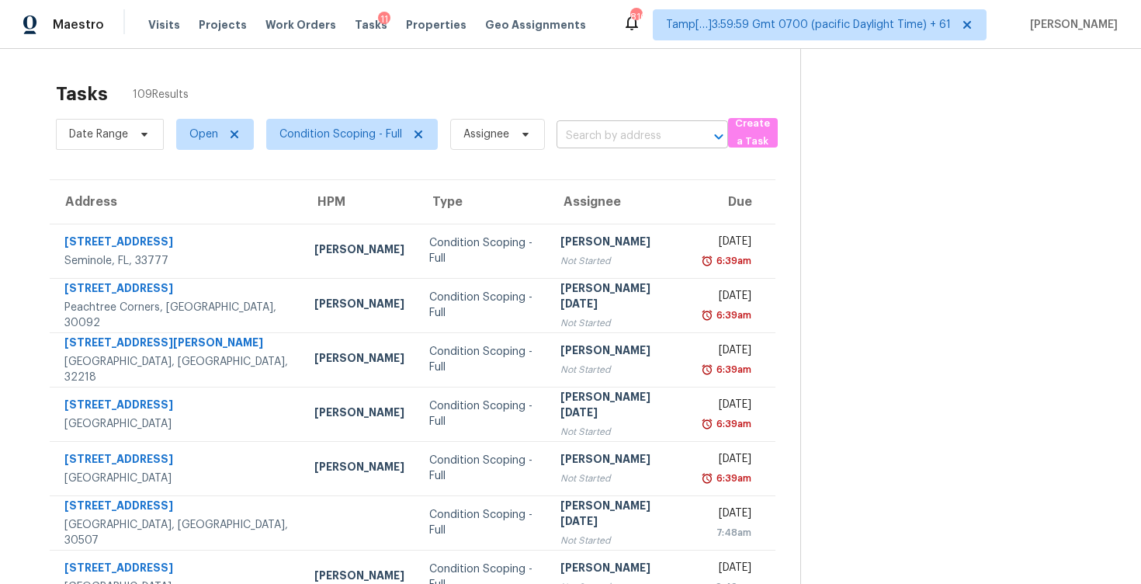
click at [580, 138] on input "text" at bounding box center [621, 136] width 128 height 24
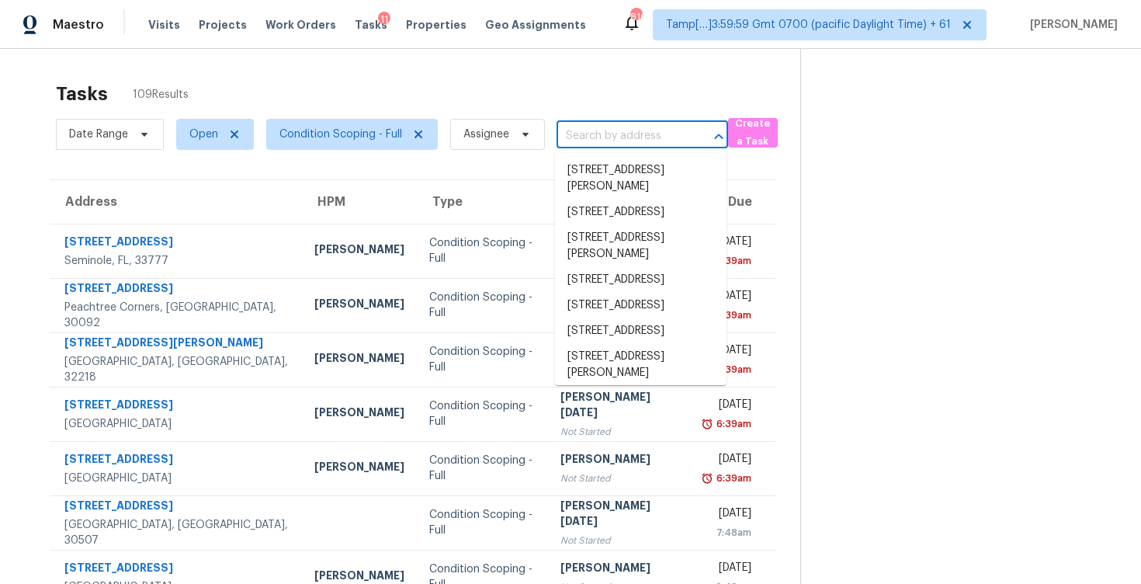
paste input "[STREET_ADDRESS]"
type input "[STREET_ADDRESS]"
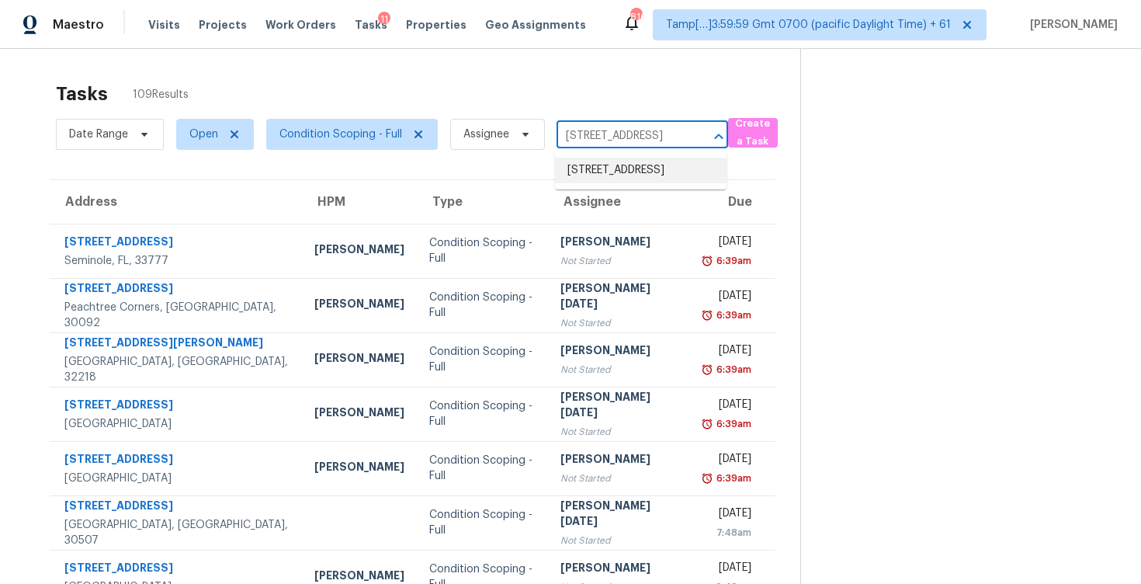
click at [613, 180] on li "8880 Flat Sands Ct, Las Vegas, NV 89147" at bounding box center [641, 171] width 172 height 26
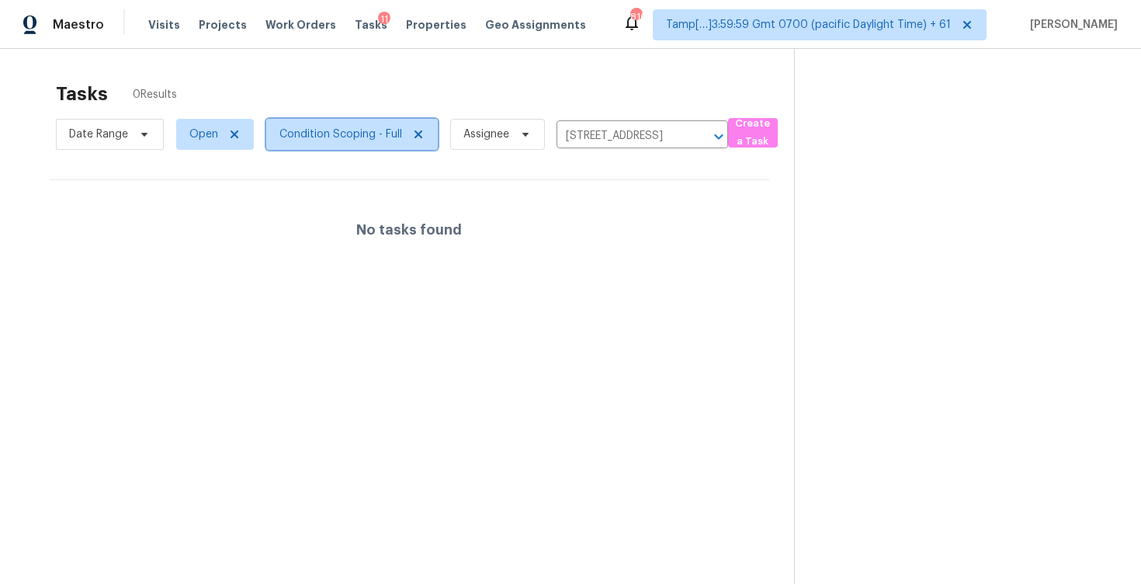
click at [318, 128] on span "Condition Scoping - Full" at bounding box center [341, 135] width 123 height 16
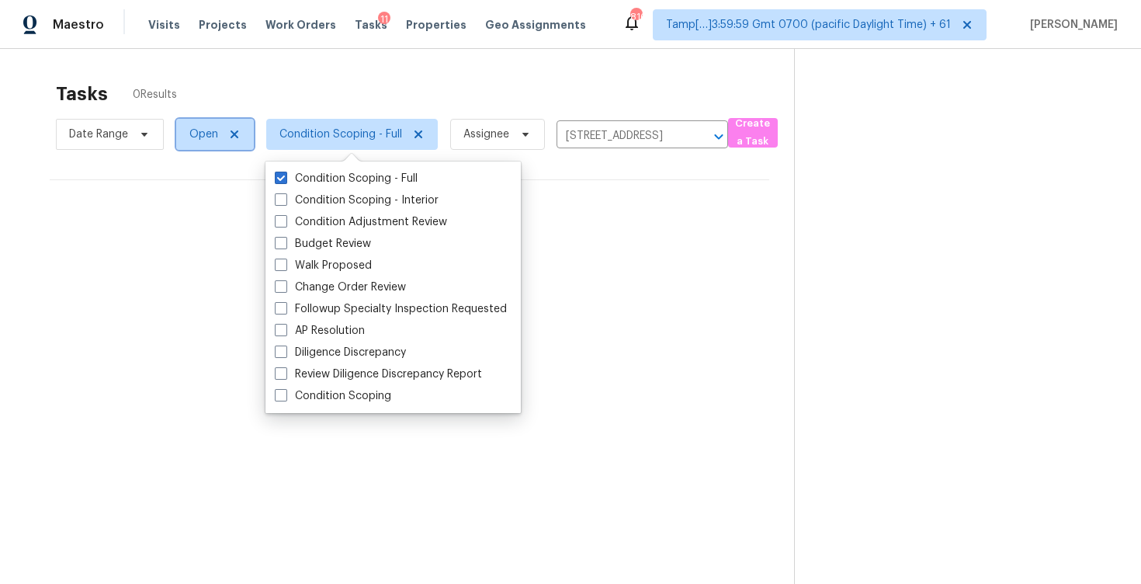
click at [184, 137] on span "Open" at bounding box center [215, 134] width 78 height 31
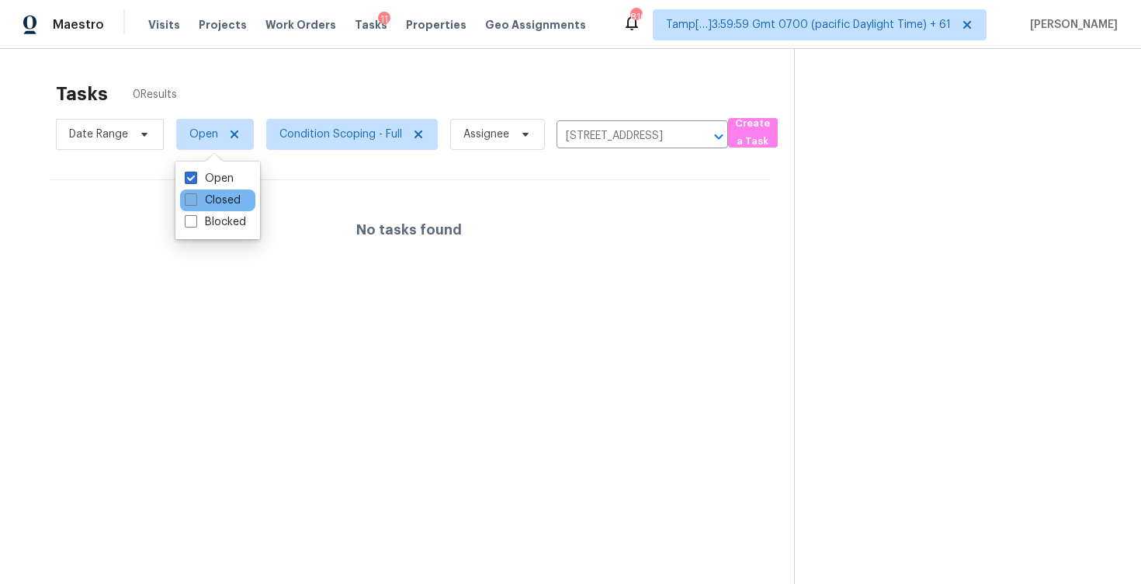
click at [210, 203] on label "Closed" at bounding box center [213, 201] width 56 height 16
click at [195, 203] on input "Closed" at bounding box center [190, 198] width 10 height 10
checkbox input "true"
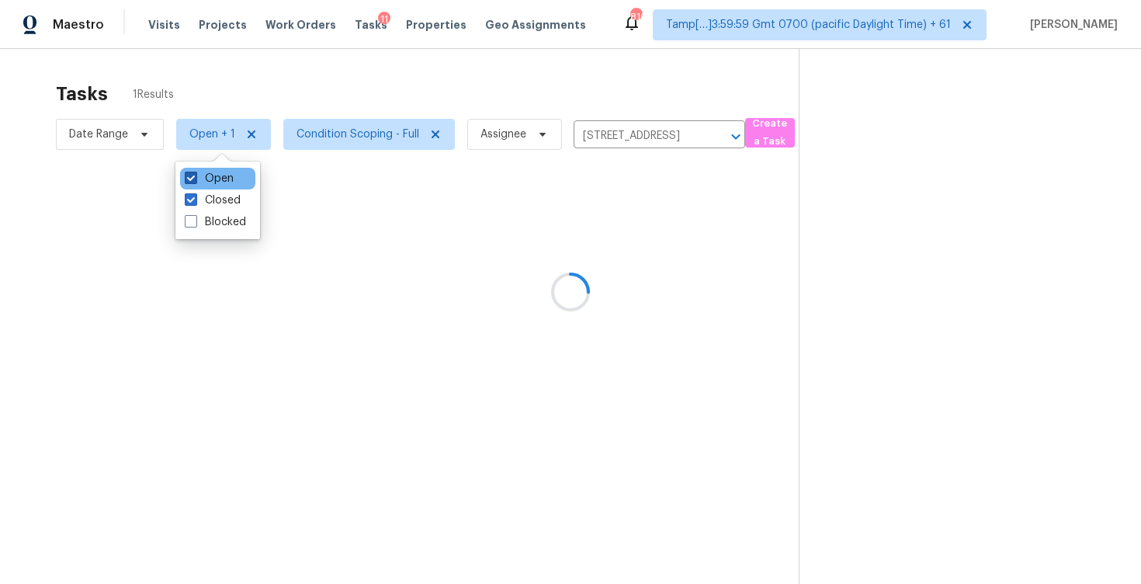
click at [229, 179] on label "Open" at bounding box center [209, 179] width 49 height 16
click at [195, 179] on input "Open" at bounding box center [190, 176] width 10 height 10
checkbox input "false"
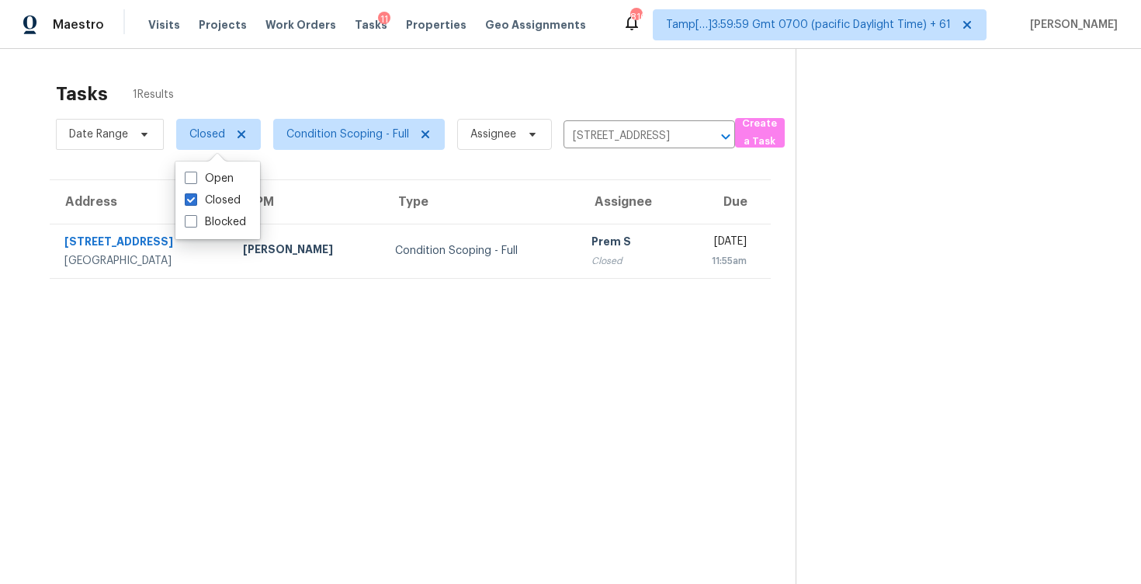
click at [331, 92] on div "Tasks 1 Results" at bounding box center [426, 94] width 740 height 40
click at [699, 137] on icon "Clear" at bounding box center [706, 137] width 16 height 16
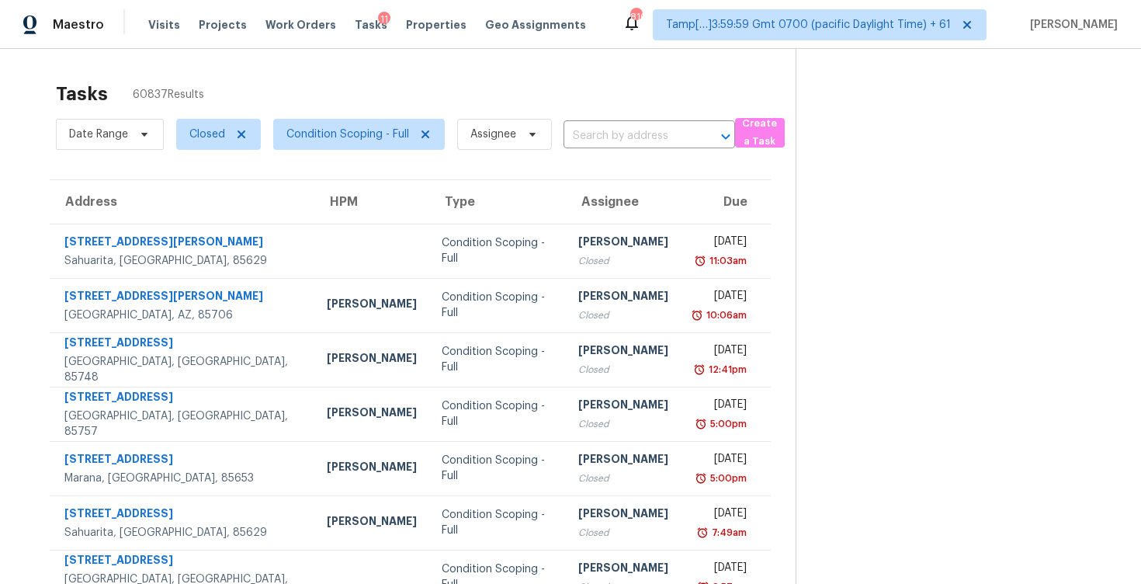
click at [583, 123] on div "Date Range Closed Condition Scoping - Full Assignee ​" at bounding box center [395, 134] width 679 height 40
click at [592, 131] on input "text" at bounding box center [628, 136] width 128 height 24
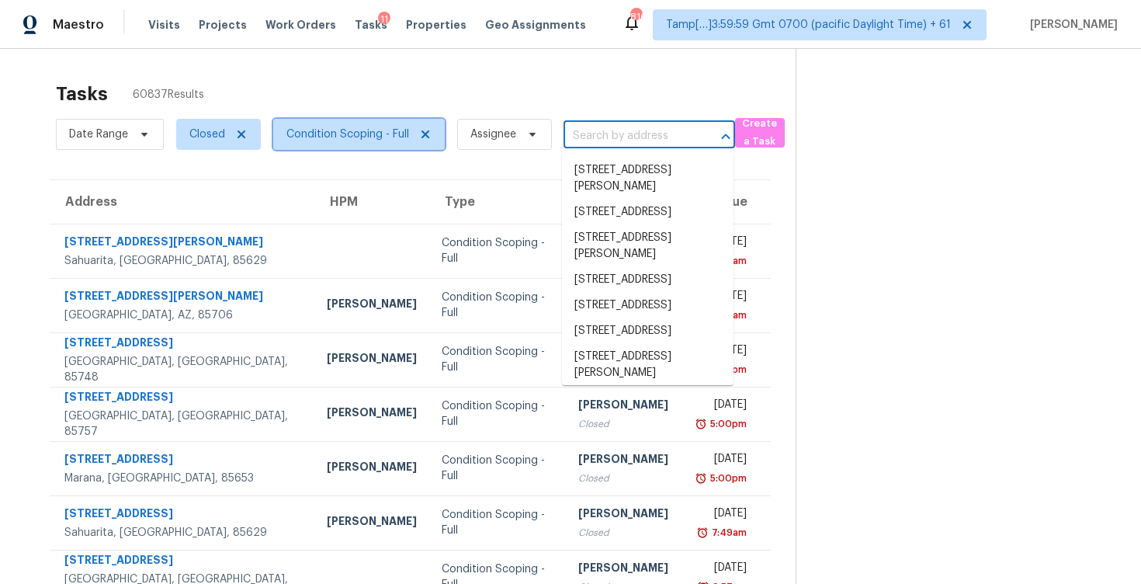
click at [333, 130] on span "Condition Scoping - Full" at bounding box center [348, 135] width 123 height 16
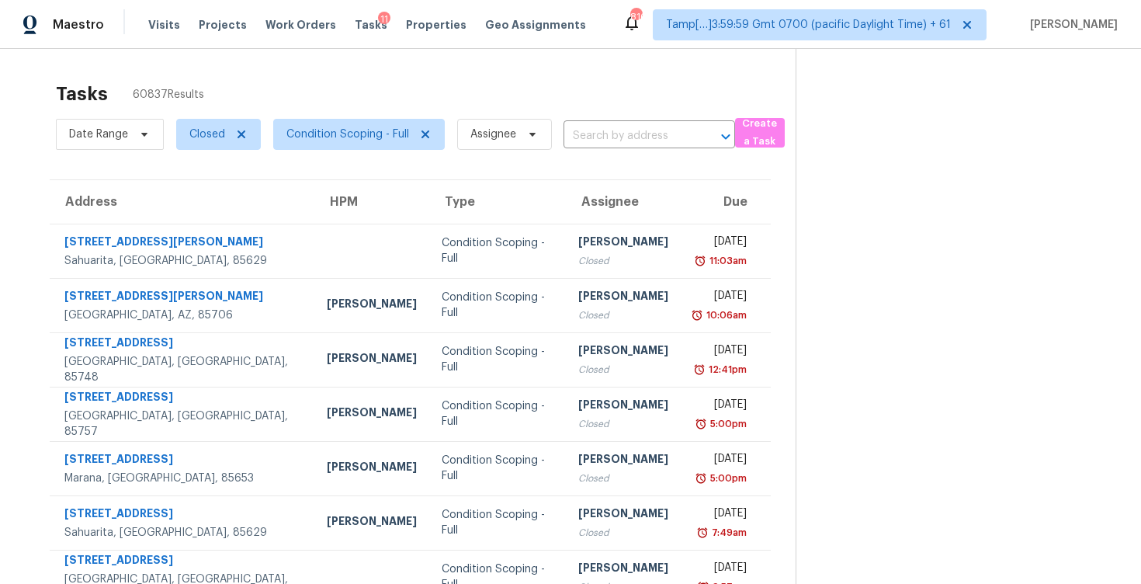
click at [341, 83] on div "Tasks 60837 Results" at bounding box center [426, 94] width 740 height 40
click at [213, 120] on span "Closed" at bounding box center [218, 134] width 85 height 31
click at [221, 191] on div "Open" at bounding box center [217, 200] width 75 height 22
click at [221, 175] on label "Closed" at bounding box center [213, 179] width 56 height 16
click at [195, 175] on input "Closed" at bounding box center [190, 176] width 10 height 10
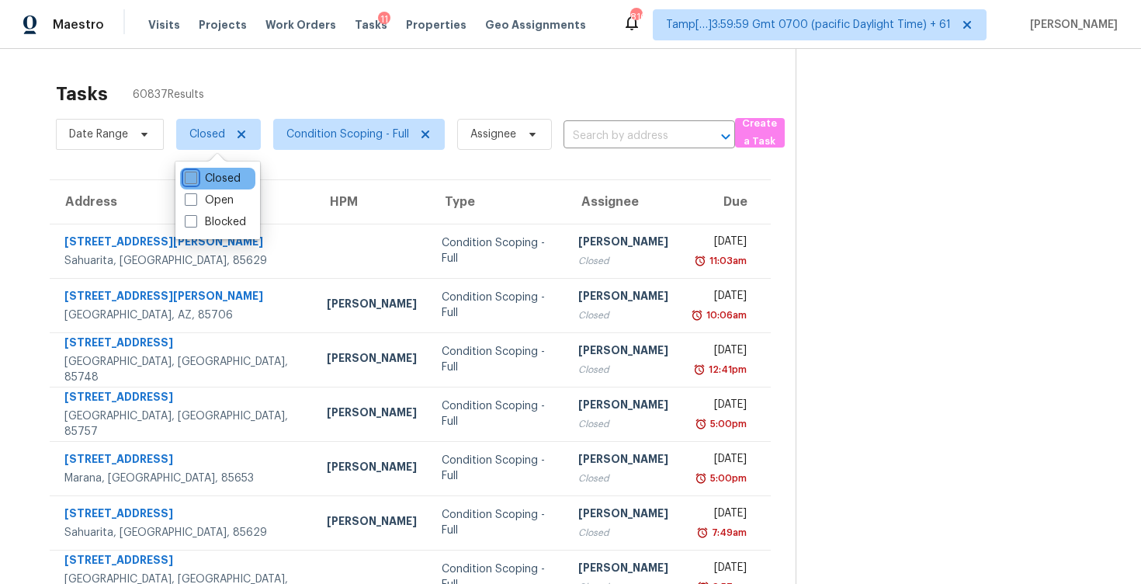
checkbox input "false"
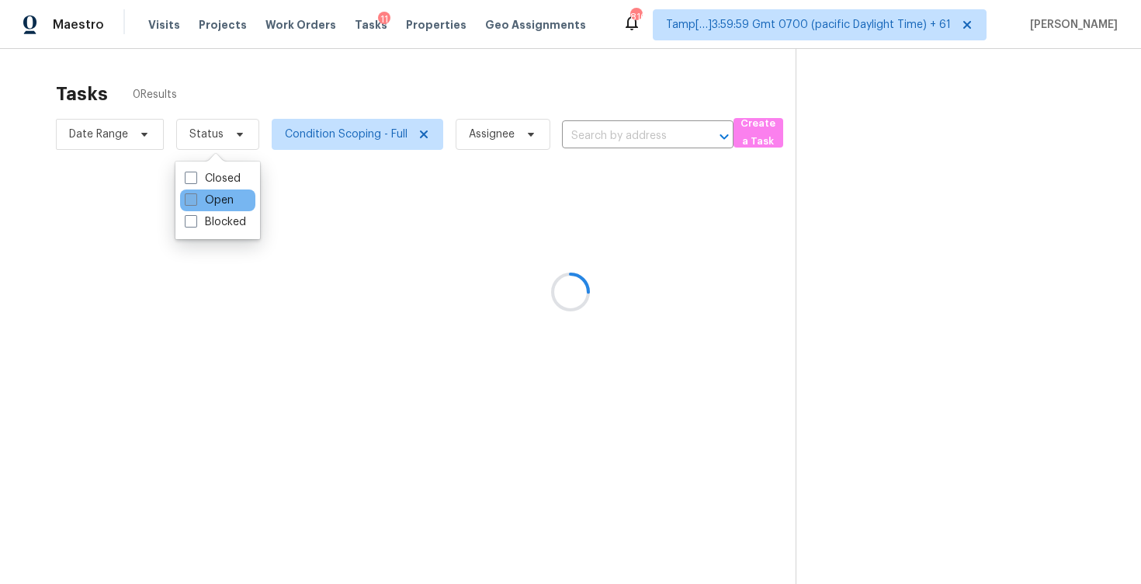
click at [223, 201] on label "Open" at bounding box center [209, 201] width 49 height 16
click at [195, 201] on input "Open" at bounding box center [190, 198] width 10 height 10
checkbox input "true"
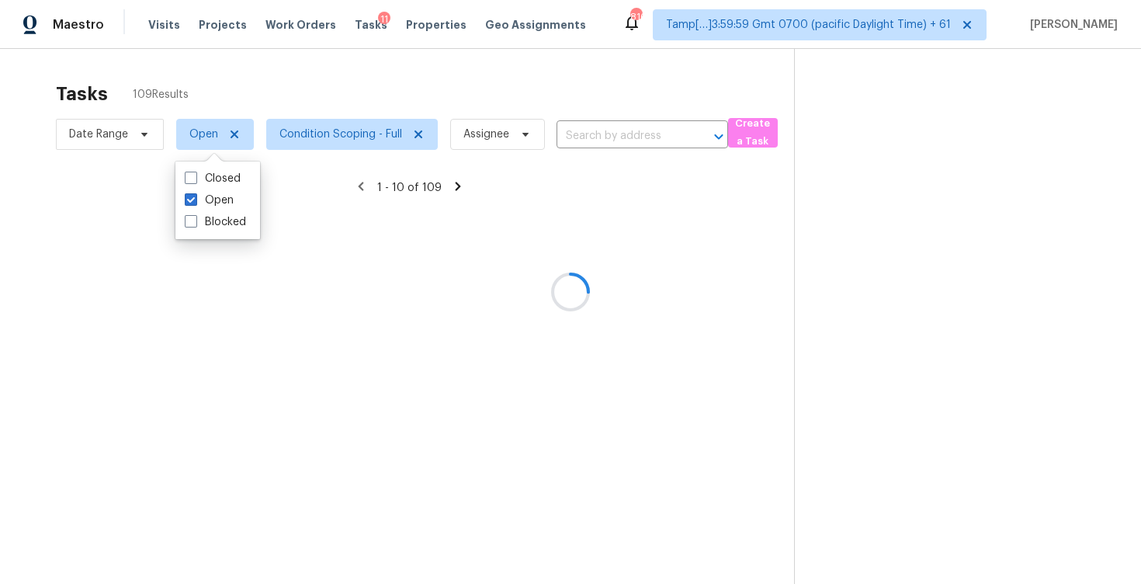
click at [257, 79] on div at bounding box center [570, 292] width 1141 height 584
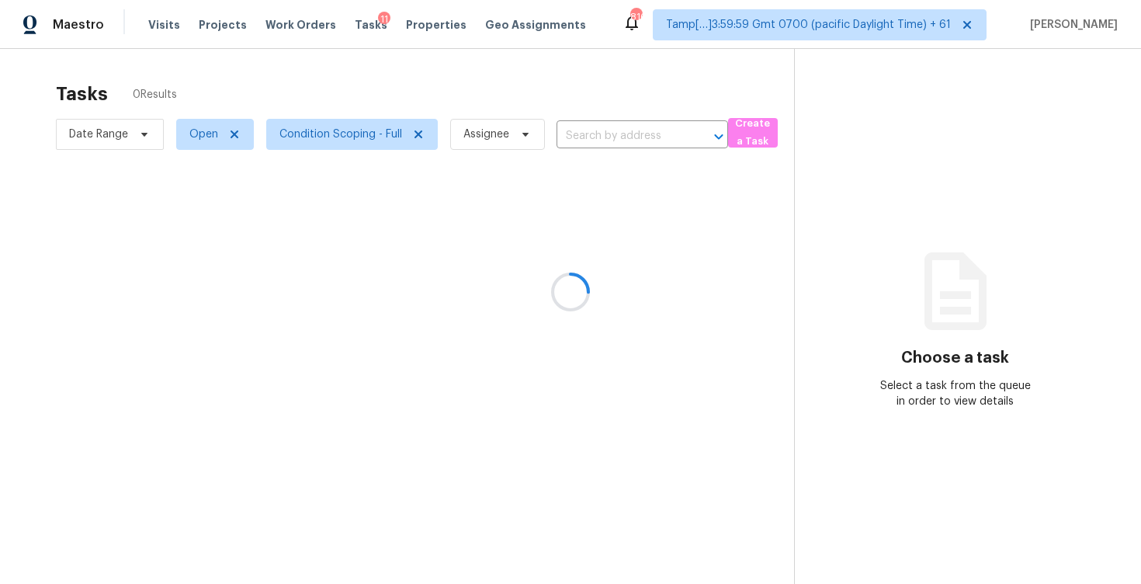
click at [297, 89] on div at bounding box center [570, 292] width 1141 height 584
click at [659, 90] on div at bounding box center [570, 292] width 1141 height 584
click at [659, 90] on div "Tasks 109 Results" at bounding box center [425, 94] width 738 height 40
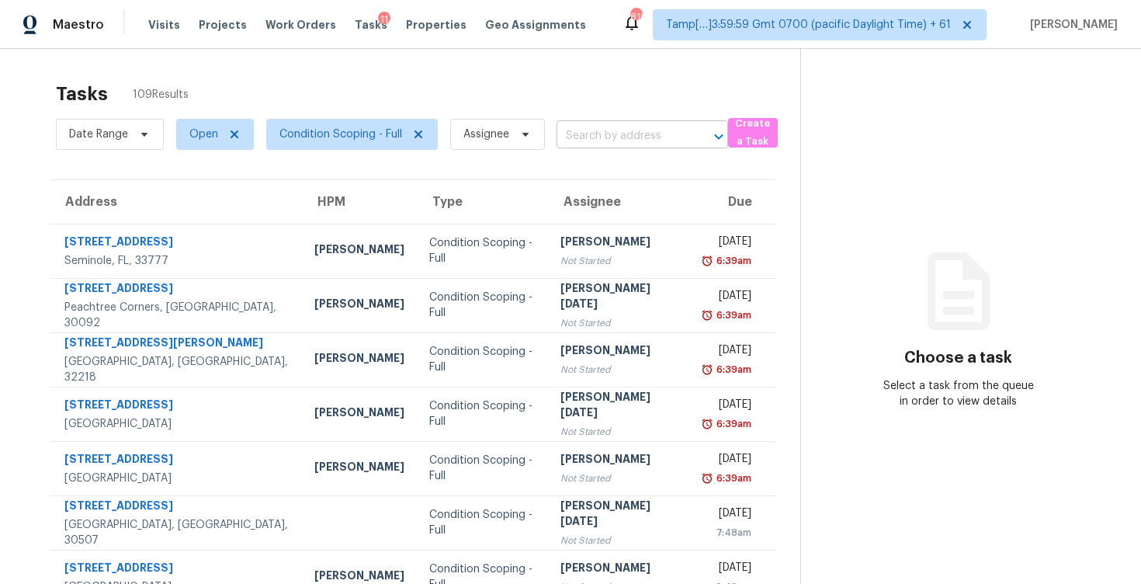
click at [656, 142] on input "text" at bounding box center [621, 136] width 128 height 24
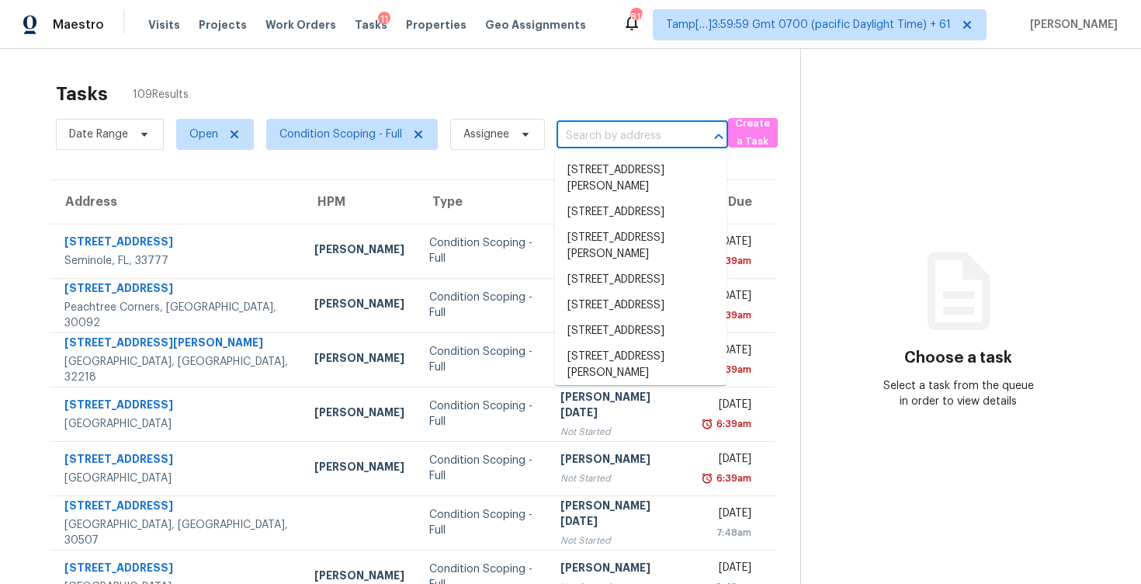
paste input "[STREET_ADDRESS]"
type input "[STREET_ADDRESS]"
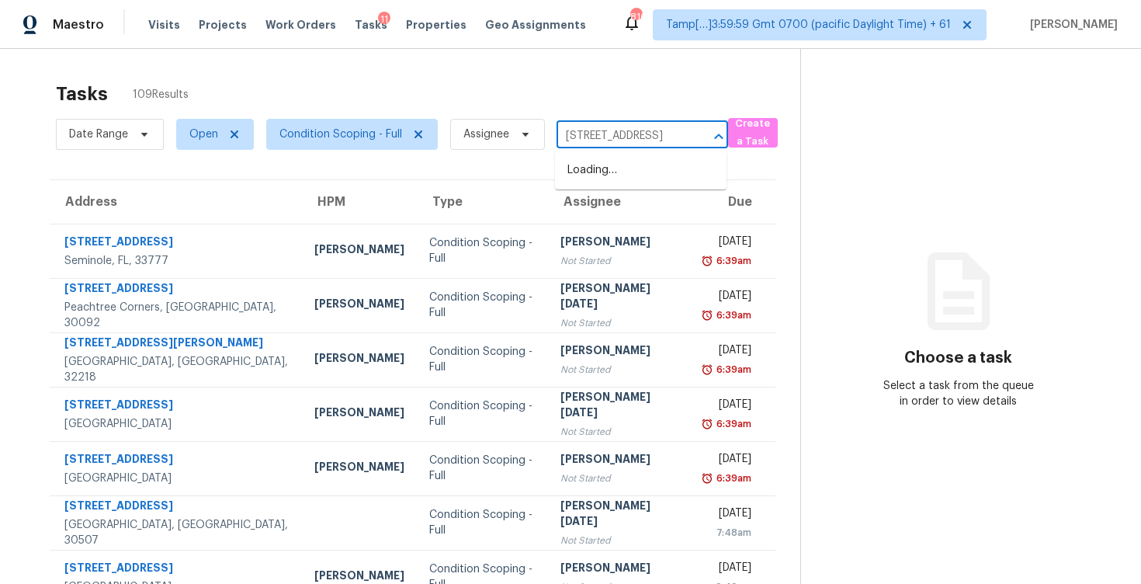
scroll to position [0, 72]
click at [656, 168] on li "[STREET_ADDRESS]" at bounding box center [641, 171] width 172 height 26
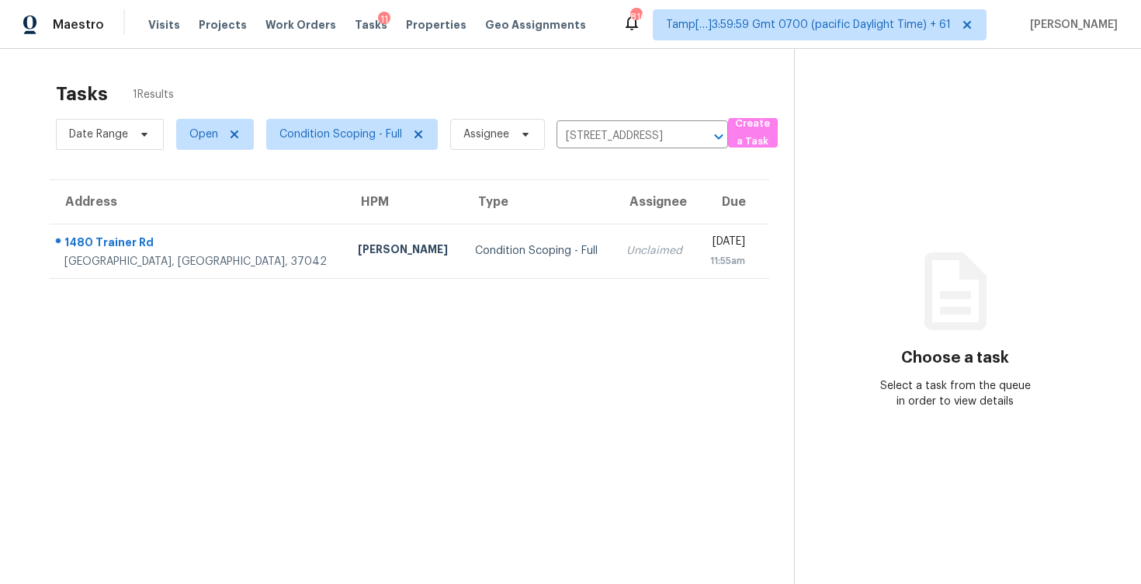
click at [709, 235] on div "[DATE]" at bounding box center [727, 243] width 36 height 19
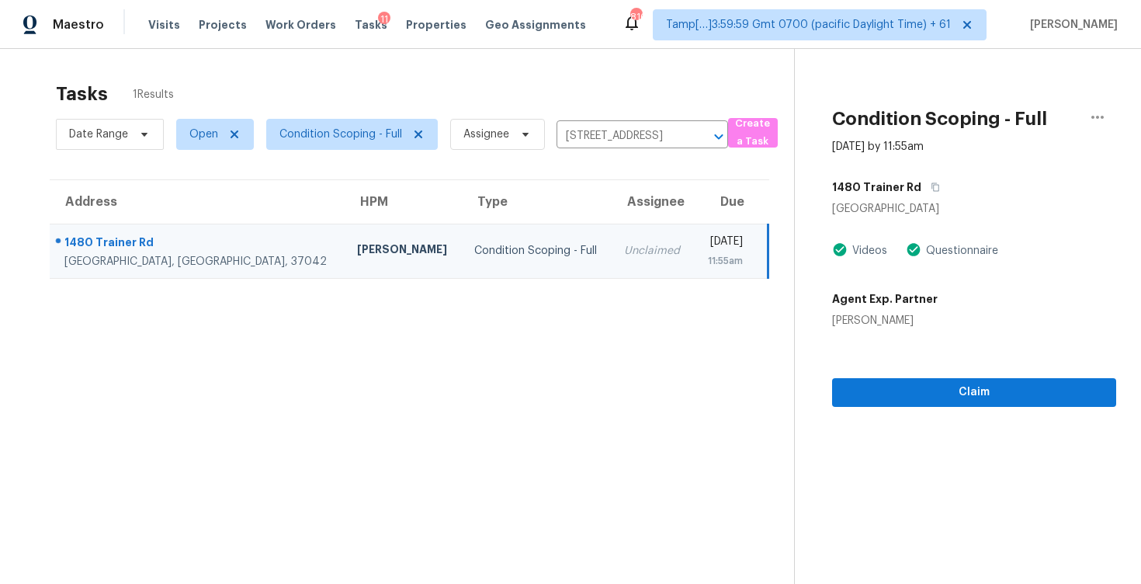
click at [897, 373] on div "Claim" at bounding box center [974, 367] width 284 height 78
click at [897, 393] on span "Claim" at bounding box center [974, 392] width 259 height 19
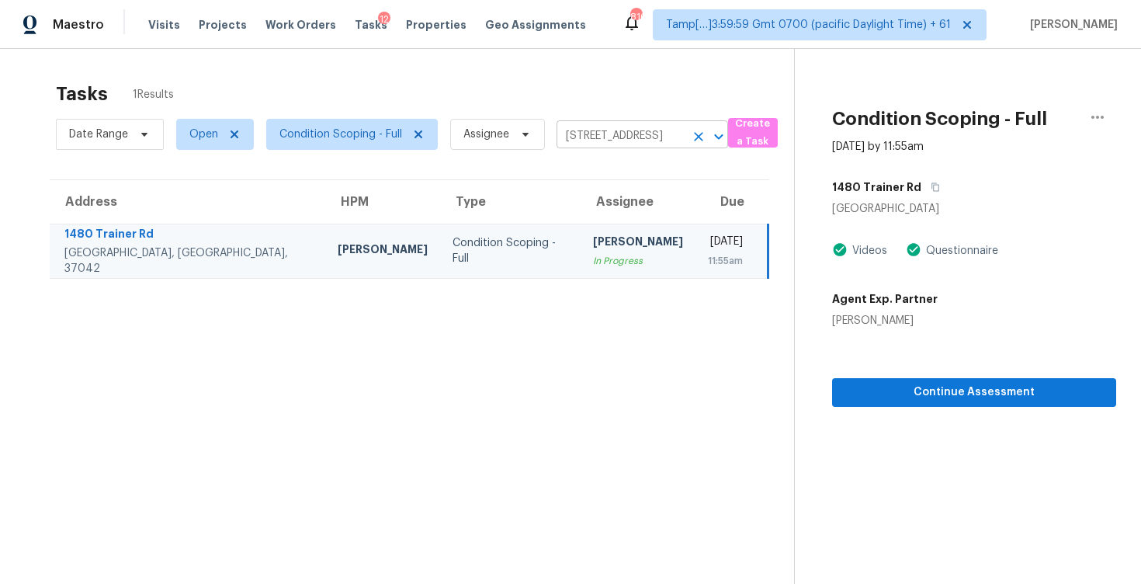
click at [704, 138] on icon "Clear" at bounding box center [699, 137] width 16 height 16
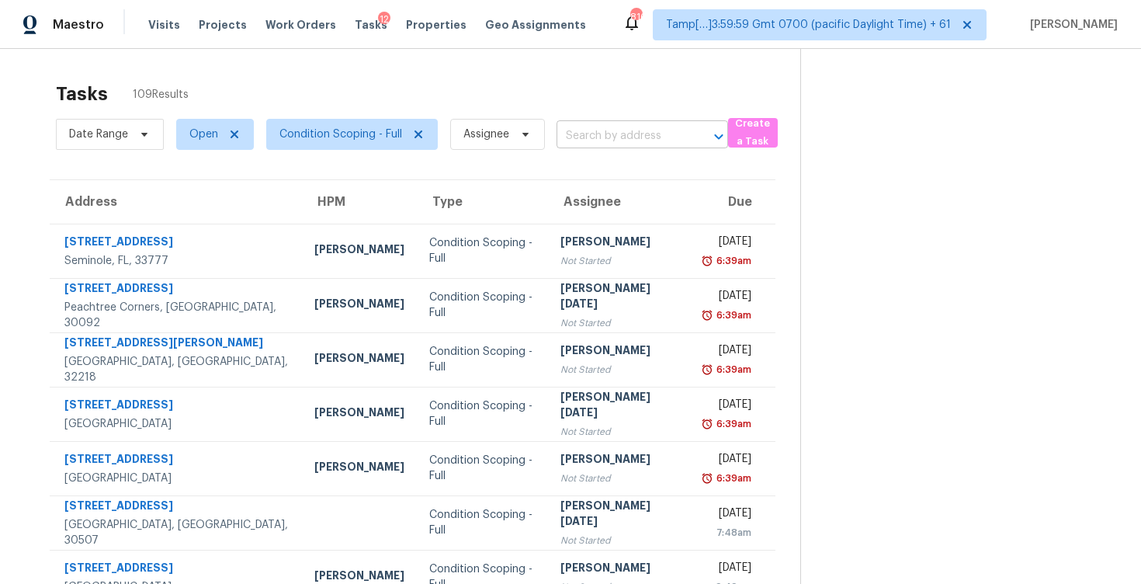
click at [580, 145] on input "text" at bounding box center [621, 136] width 128 height 24
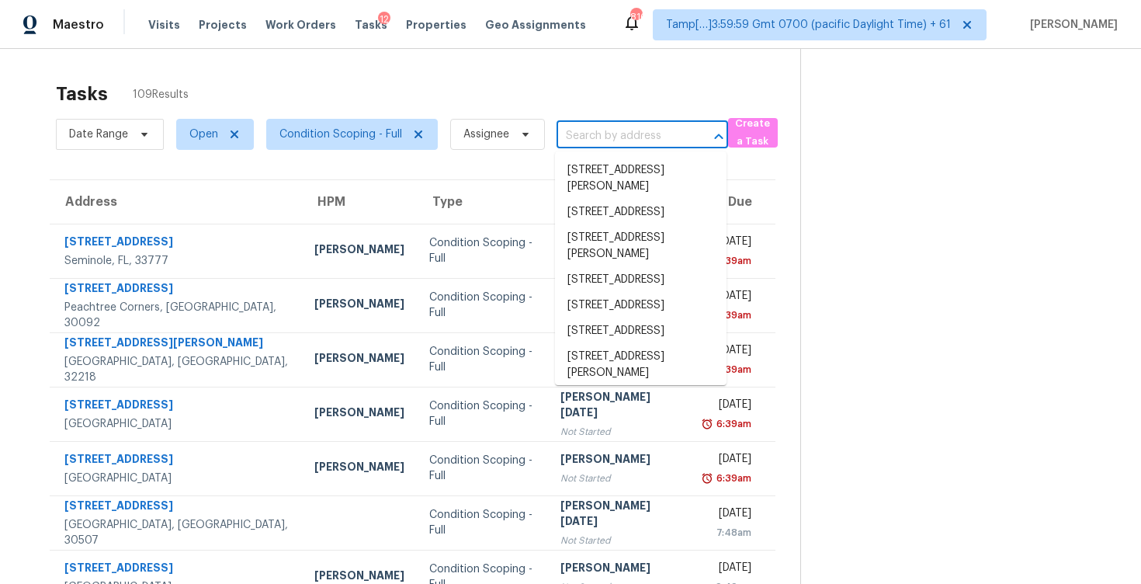
paste input "1480 Trainer Rd, Clarksville, TN 37042"
type input "1480 Trainer Rd, Clarksville, TN 37042"
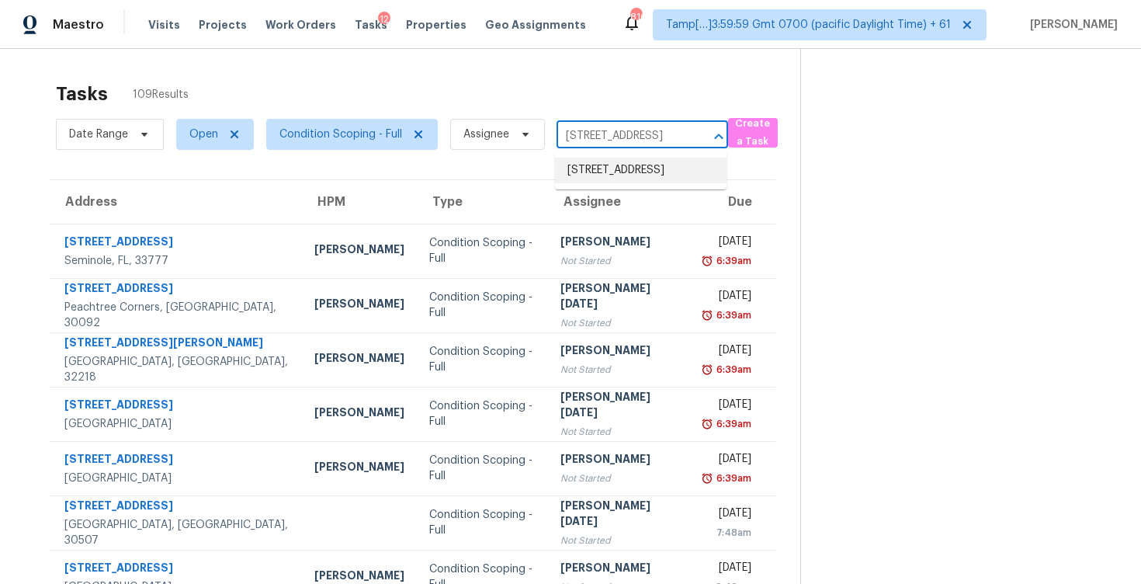
click at [597, 166] on li "1480 Trainer Rd, Clarksville, TN 37042" at bounding box center [641, 171] width 172 height 26
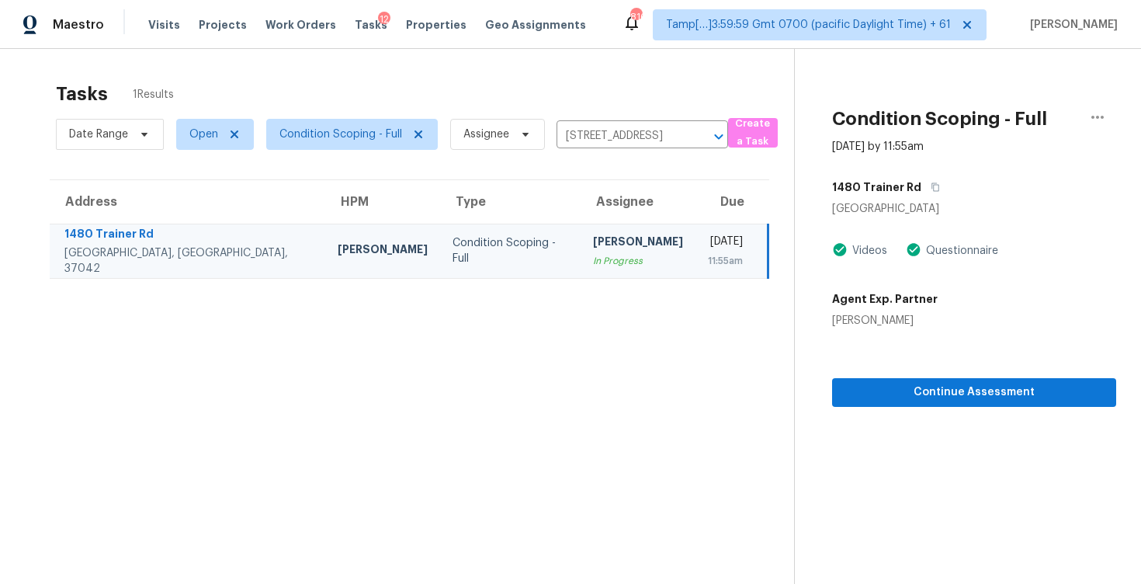
click at [605, 224] on td "Vigneshwaran B In Progress" at bounding box center [638, 251] width 115 height 54
click at [609, 238] on div "[PERSON_NAME]" at bounding box center [638, 243] width 90 height 19
click at [691, 141] on icon "Clear" at bounding box center [699, 137] width 16 height 16
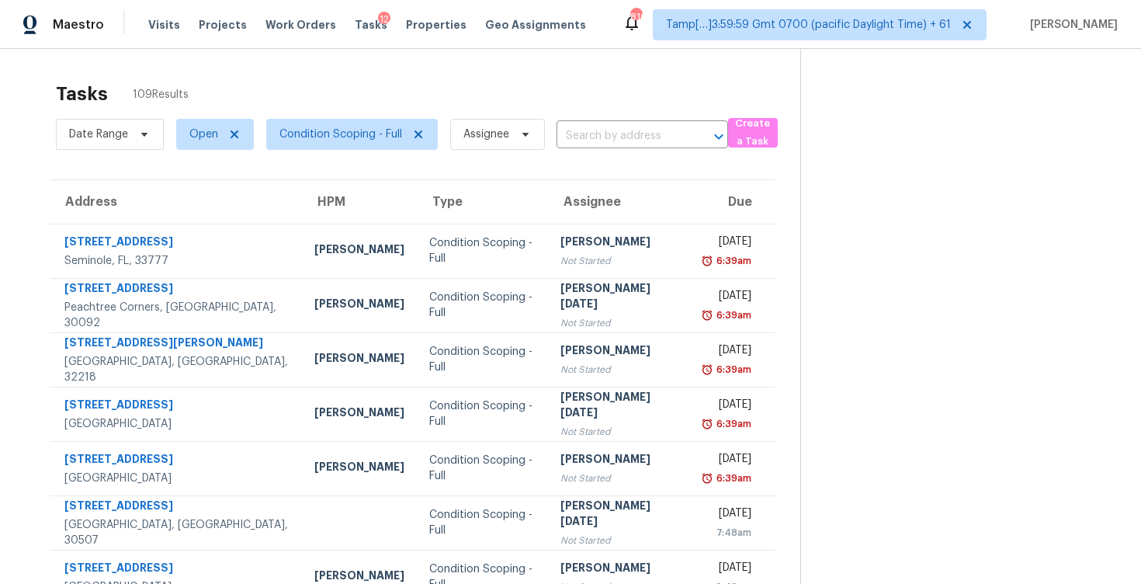
click at [603, 149] on div "Date Range Open Condition Scoping - Full Assignee ​" at bounding box center [392, 134] width 672 height 40
click at [616, 130] on input "text" at bounding box center [621, 136] width 128 height 24
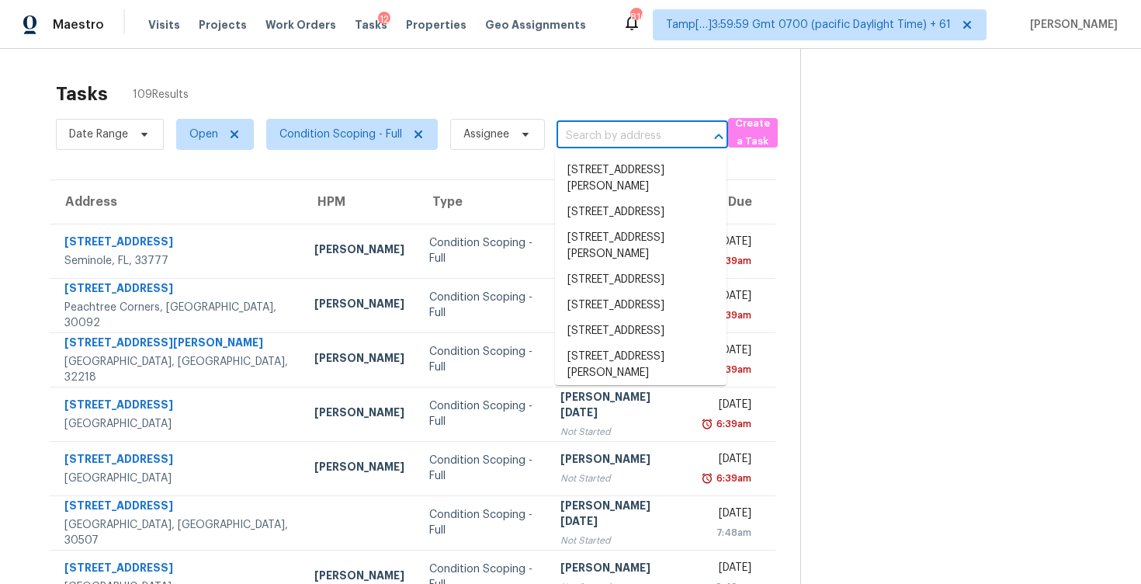
paste input "230 G St NE, Washington, DC 20002"
type input "230 G St NE, Washington, DC 20002"
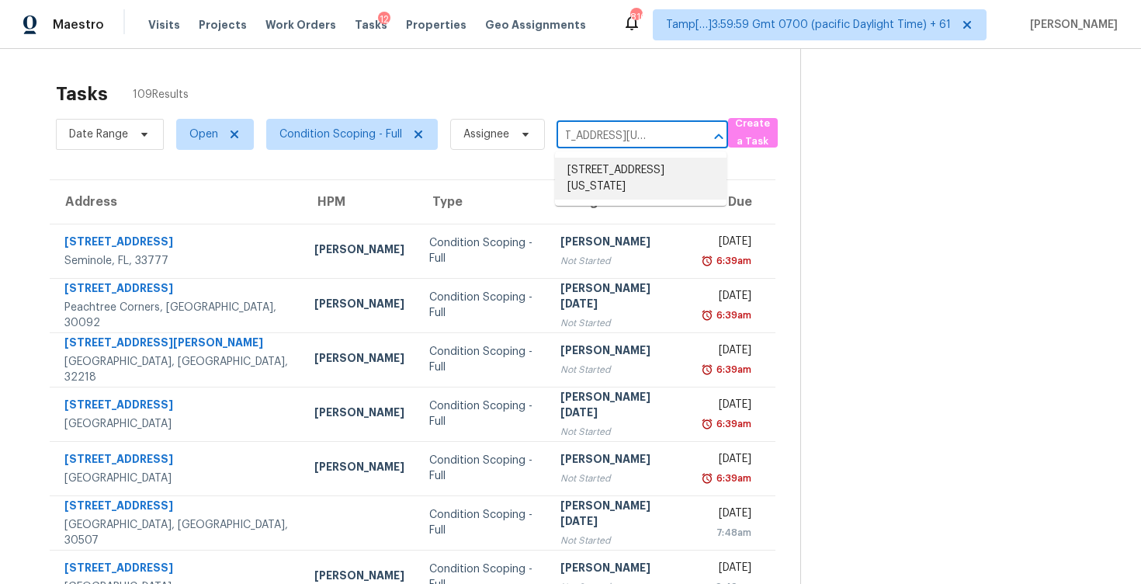
click at [630, 168] on li "230 G St NE, Washington, DC 20002" at bounding box center [641, 179] width 172 height 42
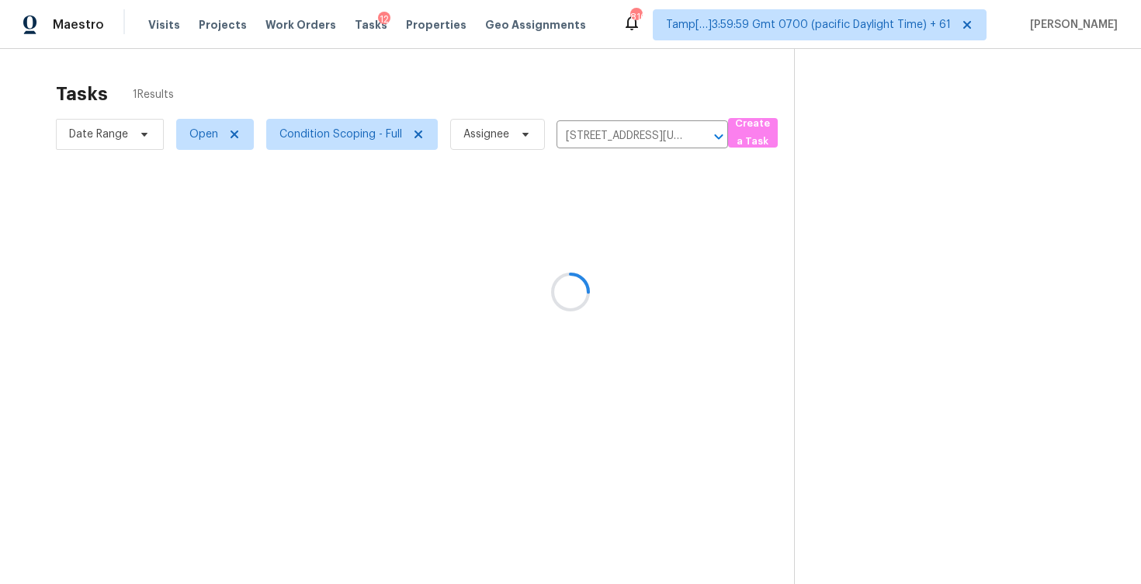
click at [613, 270] on div at bounding box center [570, 292] width 1141 height 584
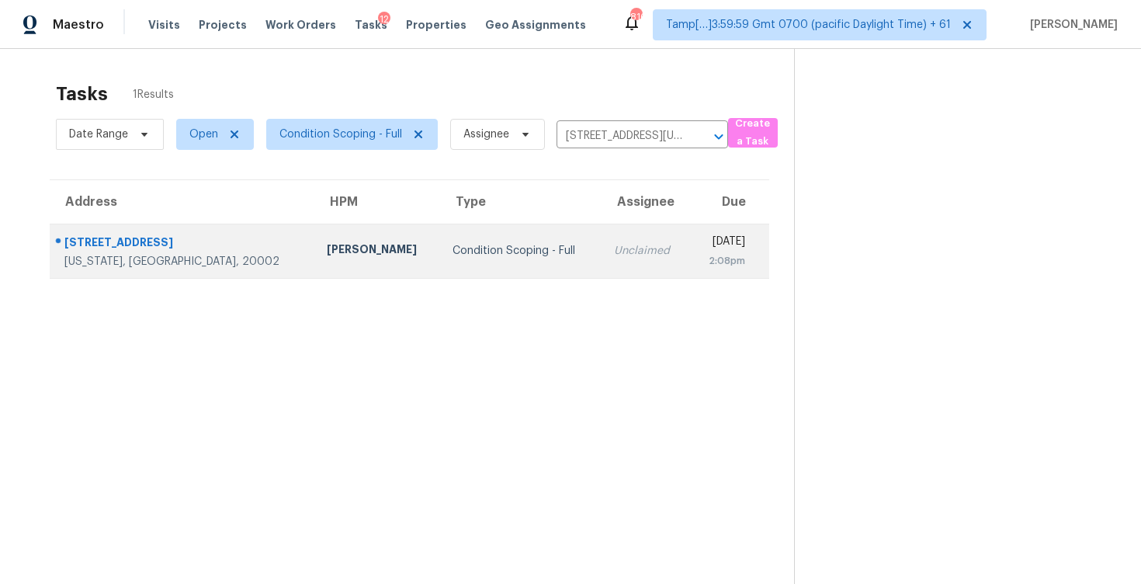
click at [702, 244] on div "[DATE]" at bounding box center [723, 243] width 43 height 19
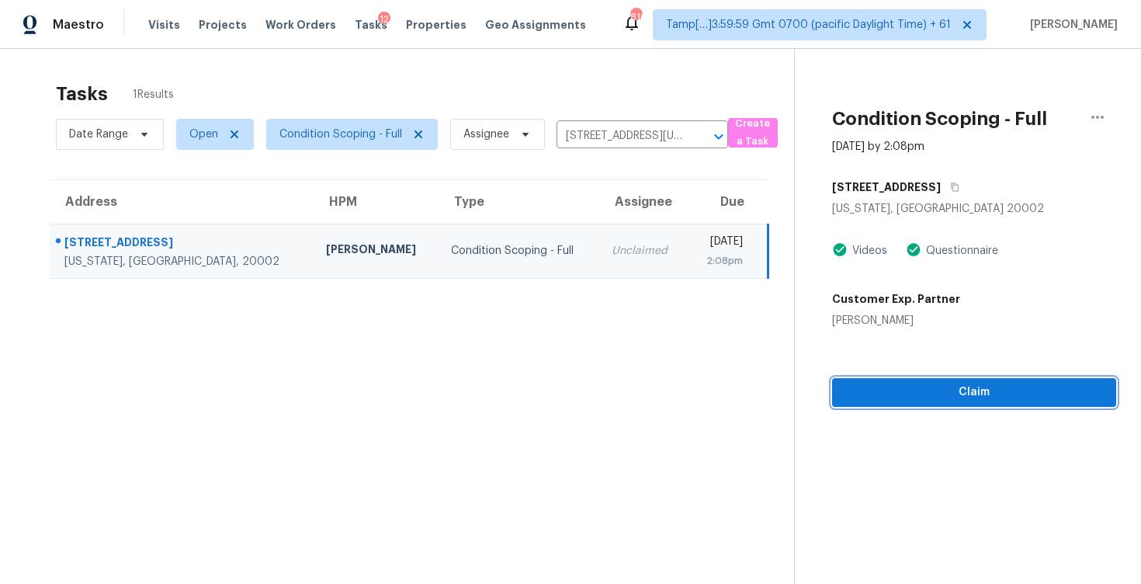
click at [894, 386] on span "Claim" at bounding box center [974, 392] width 259 height 19
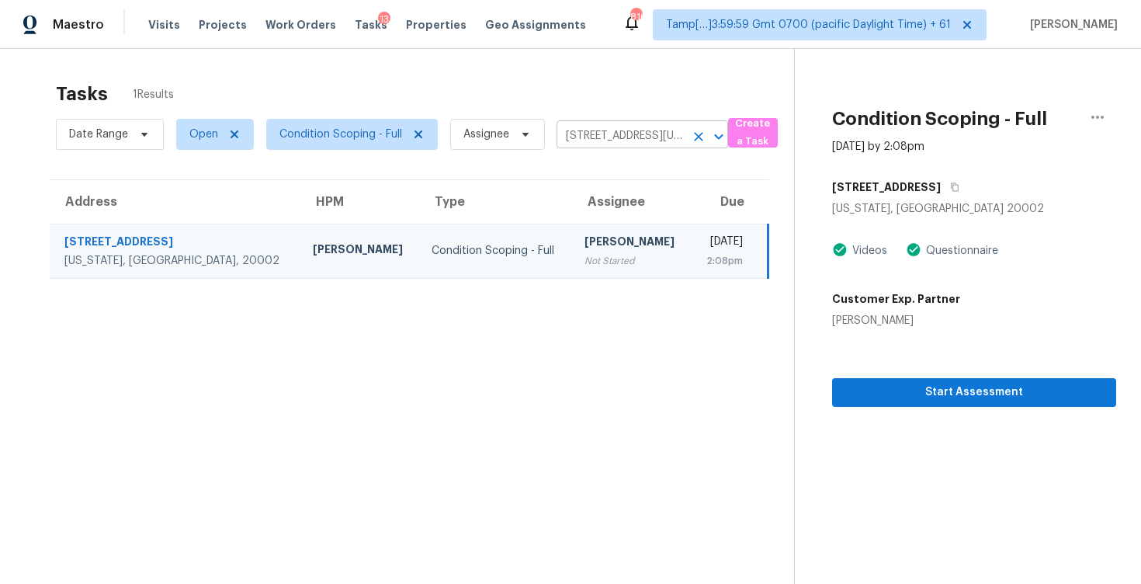
click at [708, 131] on button "Open" at bounding box center [719, 137] width 22 height 22
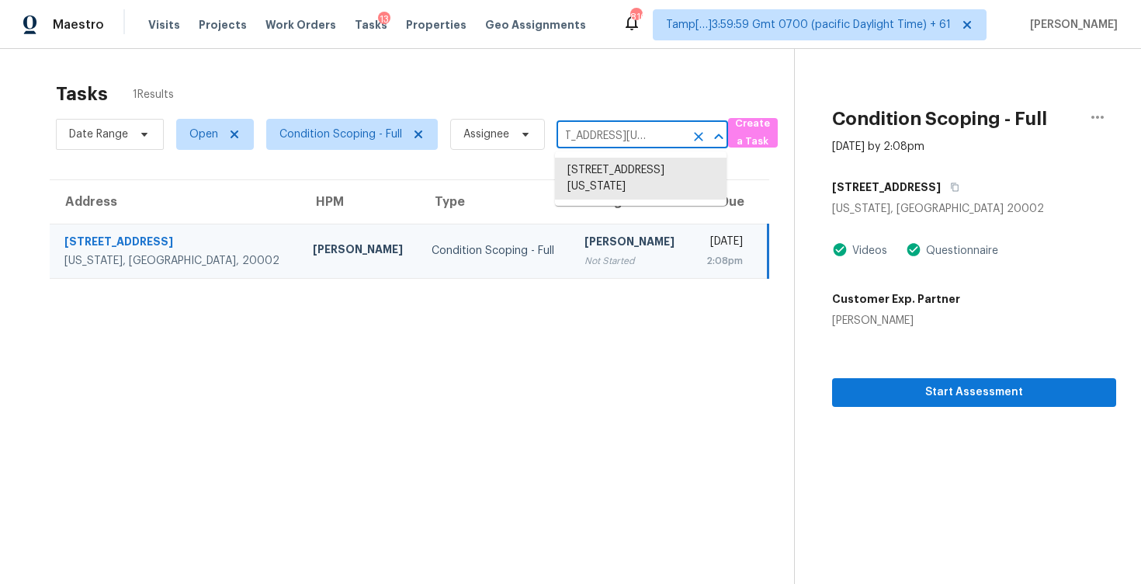
click at [695, 126] on button "Clear" at bounding box center [699, 137] width 22 height 22
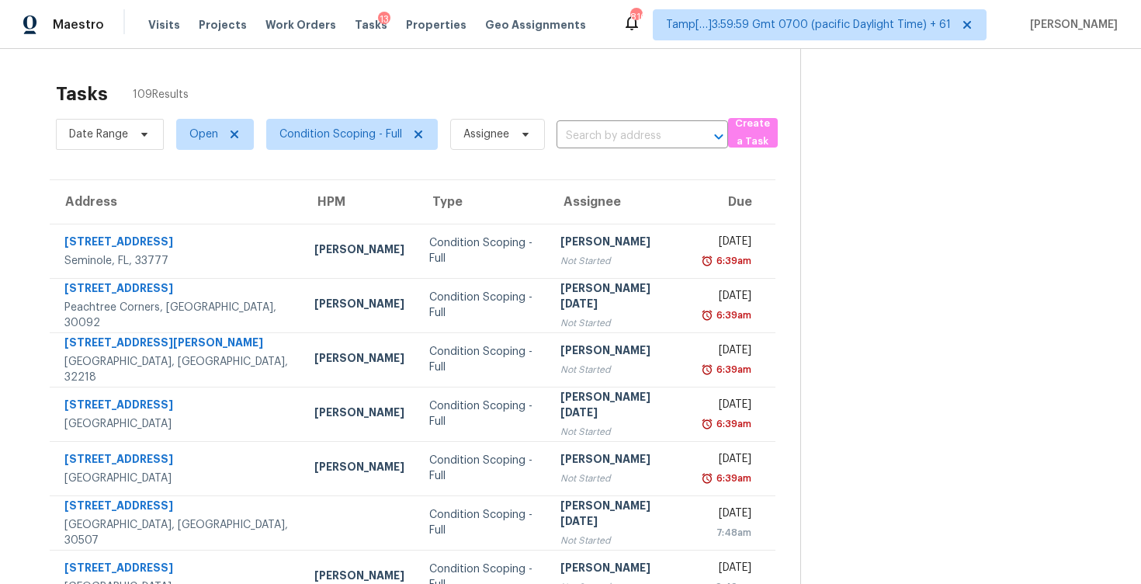
click at [460, 96] on div "Tasks 109 Results" at bounding box center [428, 94] width 745 height 40
click at [598, 120] on div "Date Range Open Condition Scoping - Full Assignee ​" at bounding box center [392, 134] width 672 height 40
click at [603, 137] on input "text" at bounding box center [621, 136] width 128 height 24
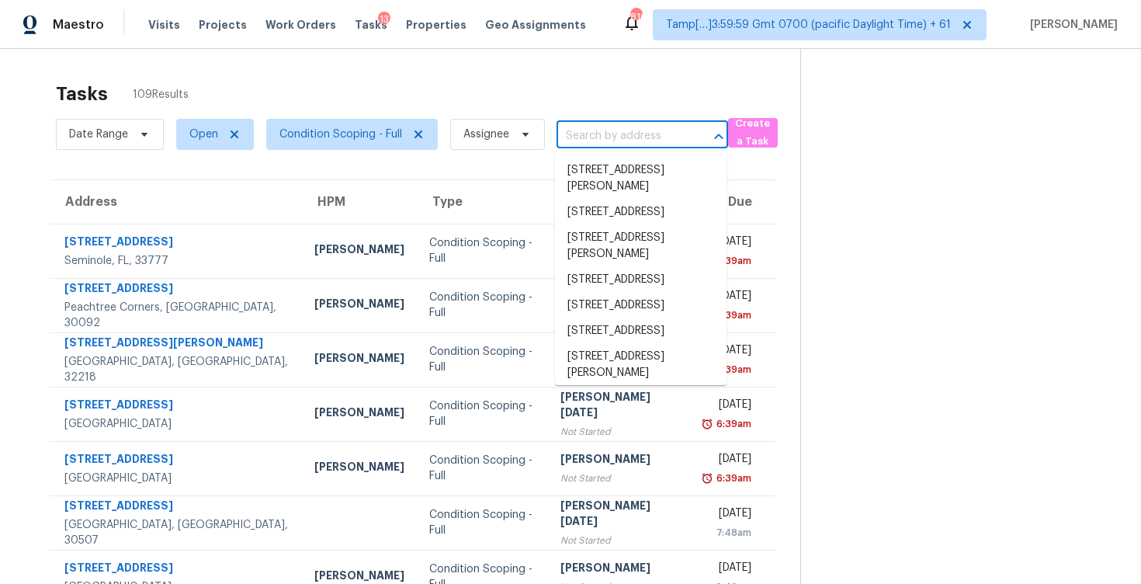
paste input "15163 Plumstone Dr, Eden Prairie, MN 55347"
type input "15163 Plumstone Dr, Eden Prairie, MN 55347"
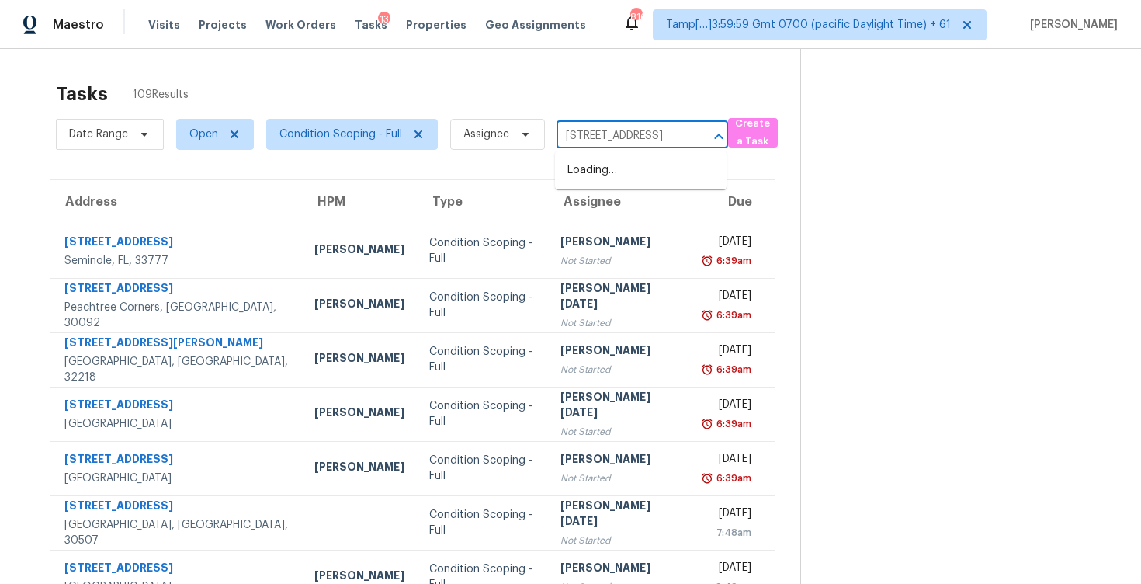
scroll to position [0, 104]
click at [623, 164] on li "15163 Plumstone Dr, Eden Prairie, MN 55347" at bounding box center [641, 171] width 172 height 26
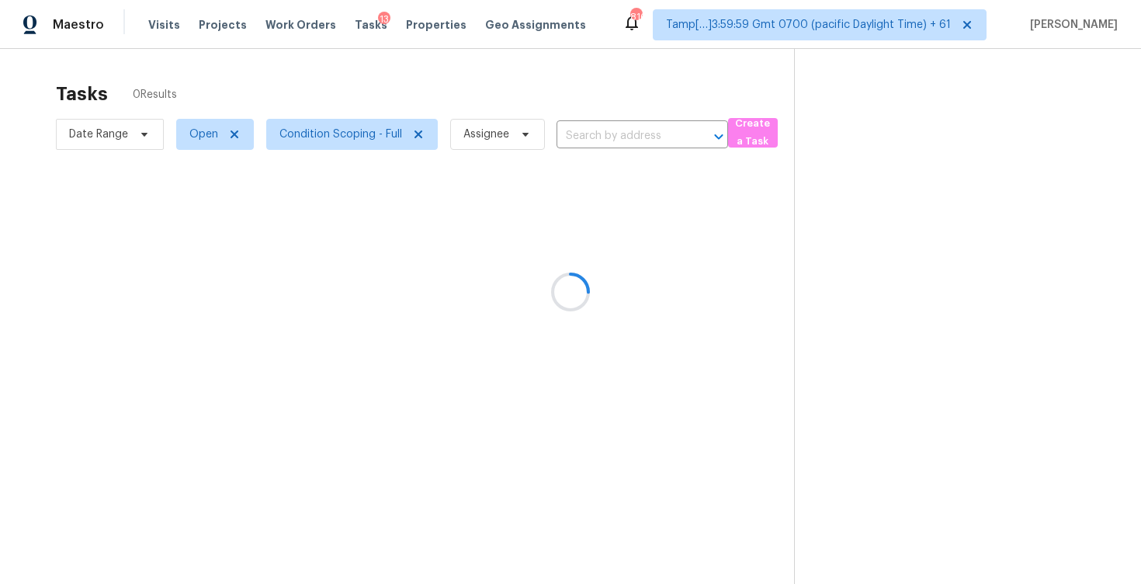
type input "15163 Plumstone Dr, Eden Prairie, MN 55347"
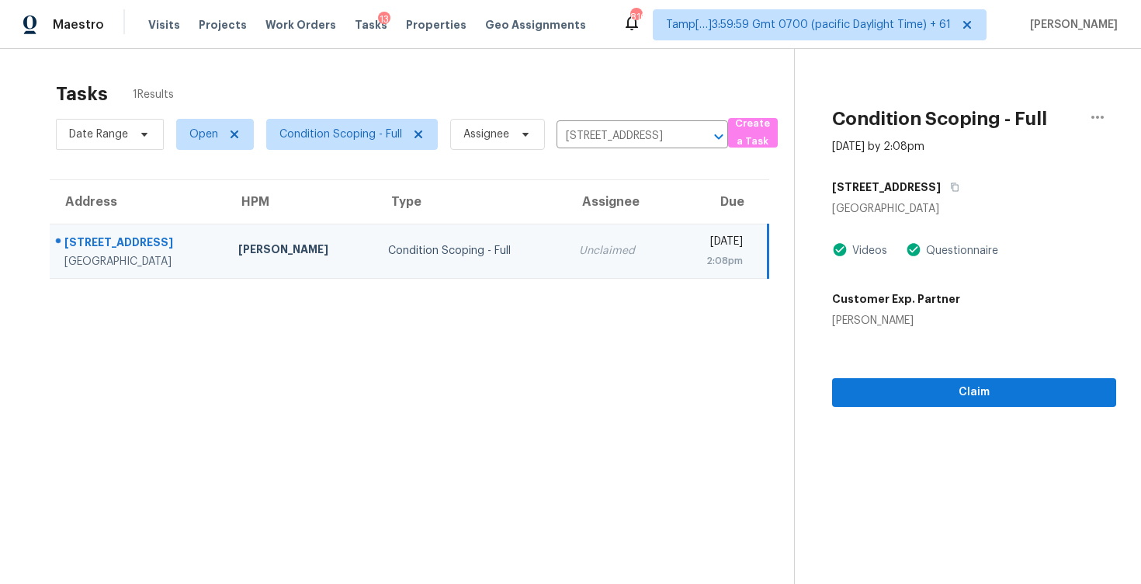
click at [1050, 366] on div "Claim" at bounding box center [974, 367] width 284 height 78
click at [1050, 387] on span "Claim" at bounding box center [974, 392] width 259 height 19
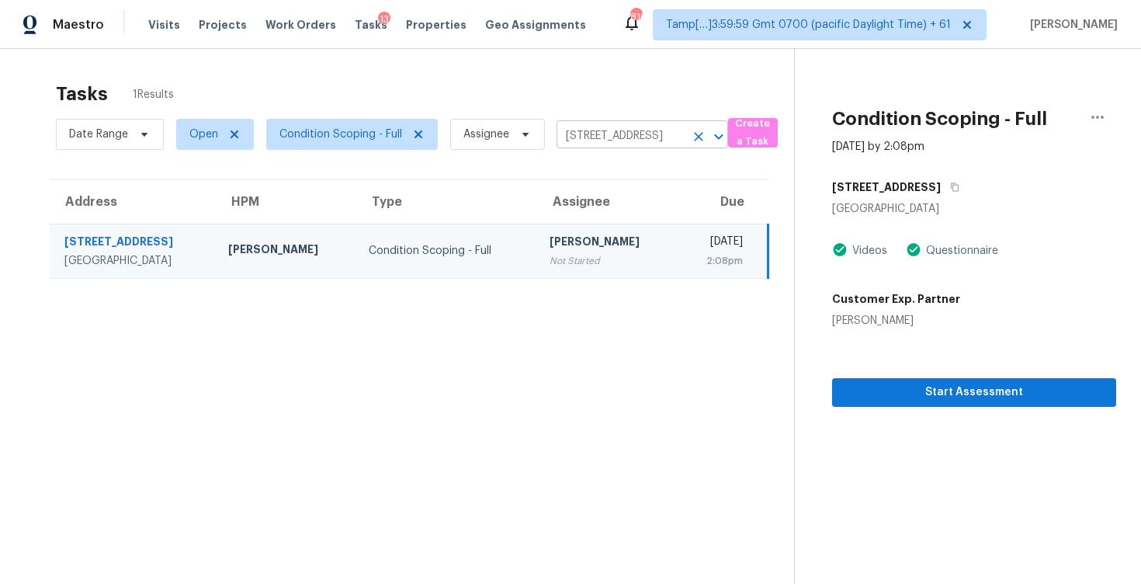
click at [693, 143] on icon "Clear" at bounding box center [699, 137] width 16 height 16
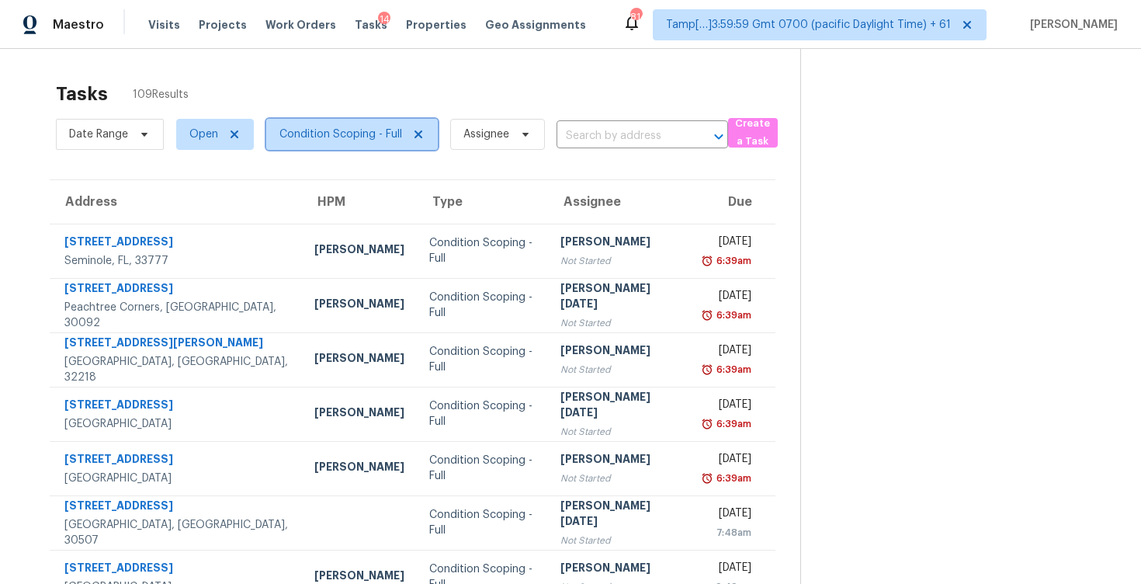
click at [354, 135] on span "Condition Scoping - Full" at bounding box center [341, 135] width 123 height 16
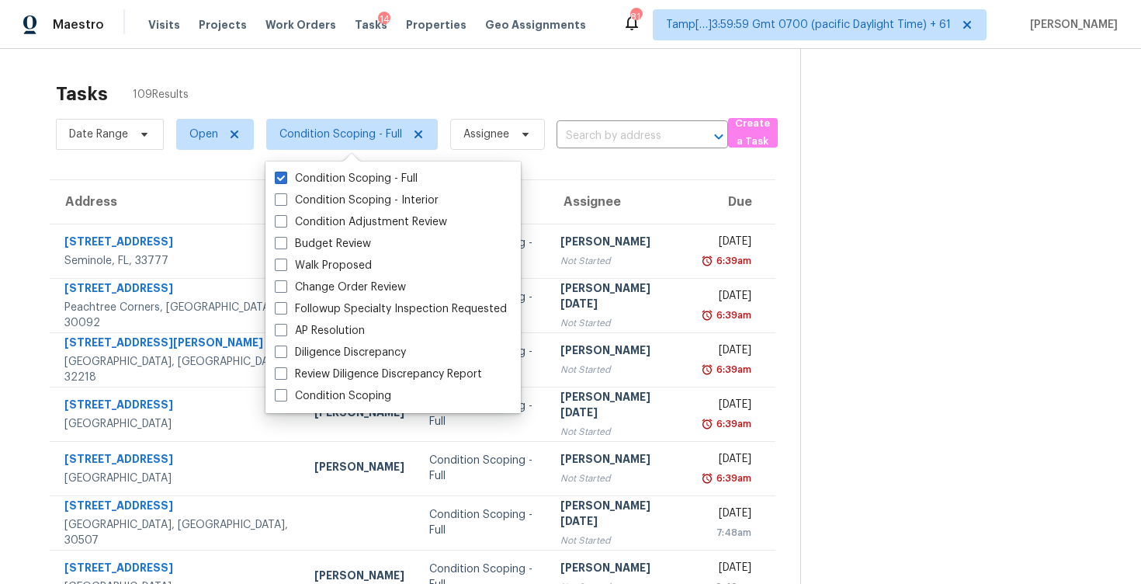
click at [352, 65] on div "Tasks 109 Results Date Range Open Condition Scoping - Full Assignee ​ Create a …" at bounding box center [570, 429] width 1141 height 760
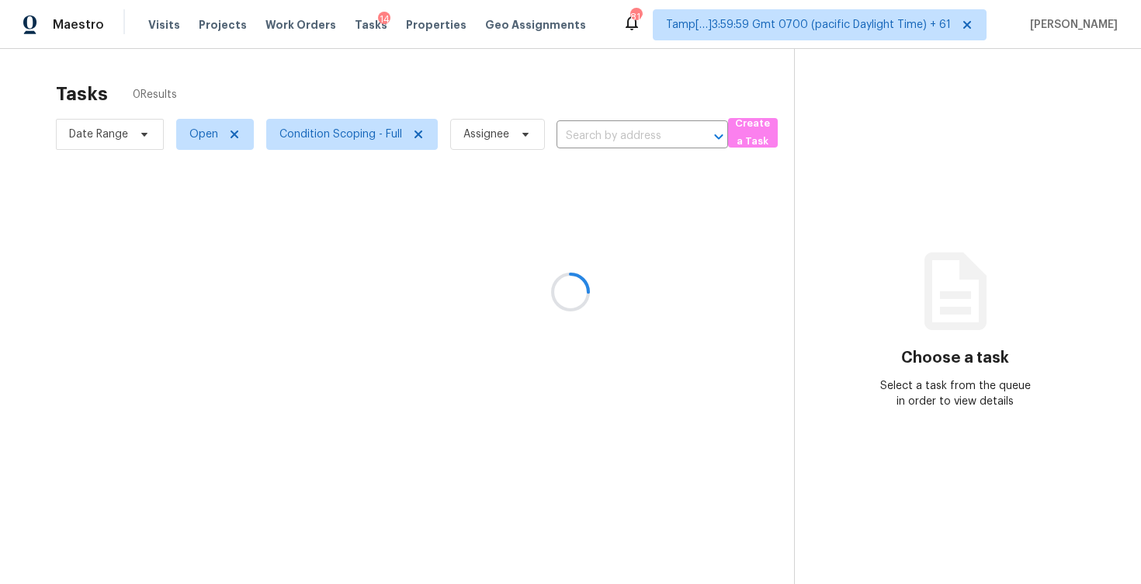
click at [414, 113] on div at bounding box center [570, 292] width 1141 height 584
click at [446, 53] on div at bounding box center [570, 292] width 1141 height 584
click at [572, 136] on div at bounding box center [570, 292] width 1141 height 584
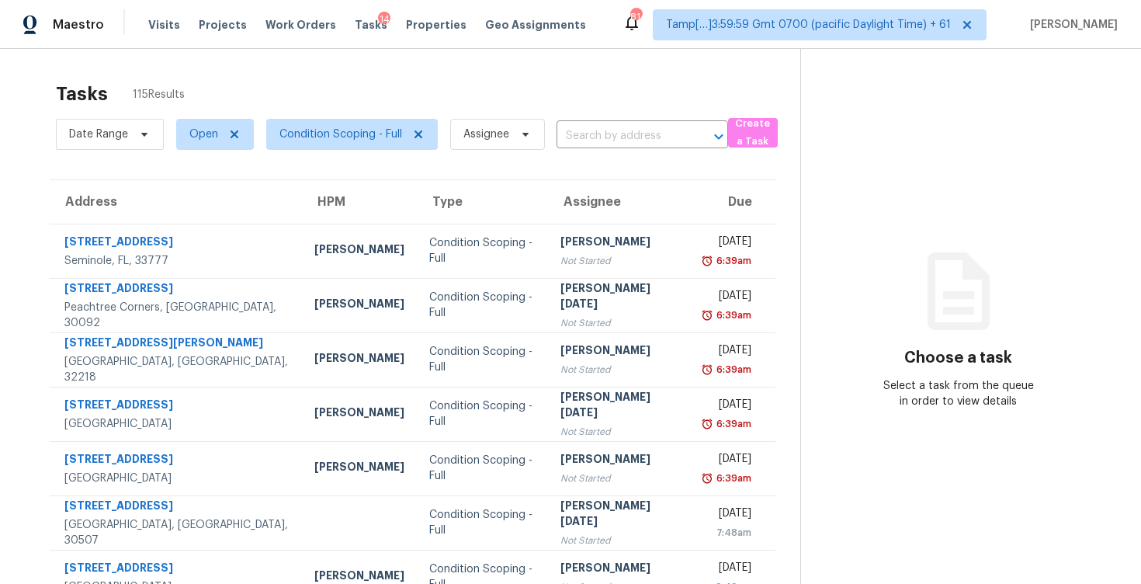
click at [572, 136] on input "text" at bounding box center [621, 136] width 128 height 24
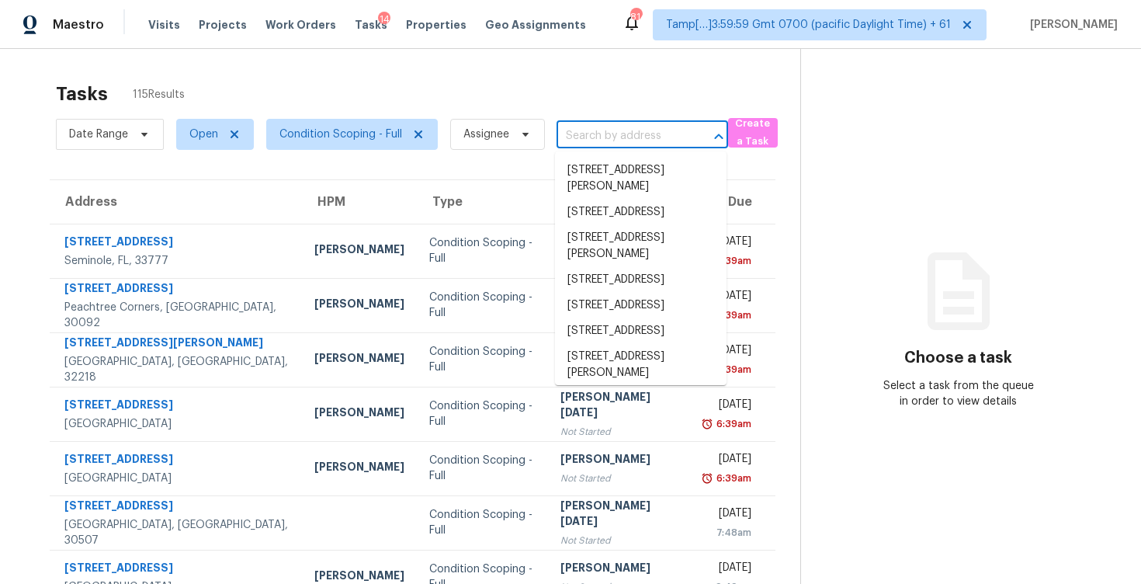
paste input "[STREET_ADDRESS]"
type input "1870 Hampshire Pike, Columbia, TN 38401"
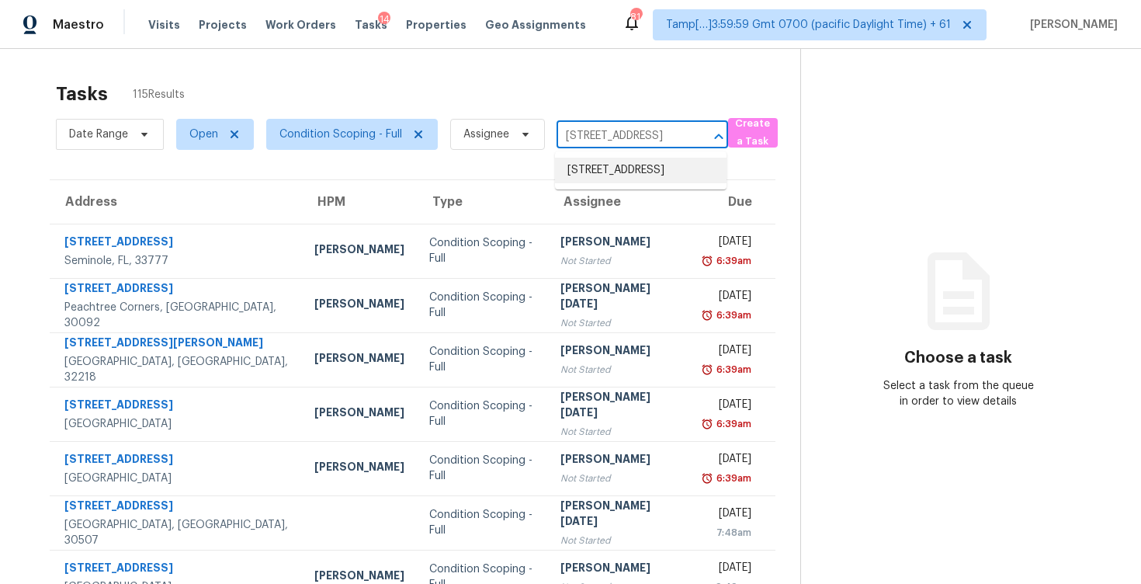
click at [609, 172] on li "1870 Hampshire Pike, Columbia, TN 38401" at bounding box center [641, 171] width 172 height 26
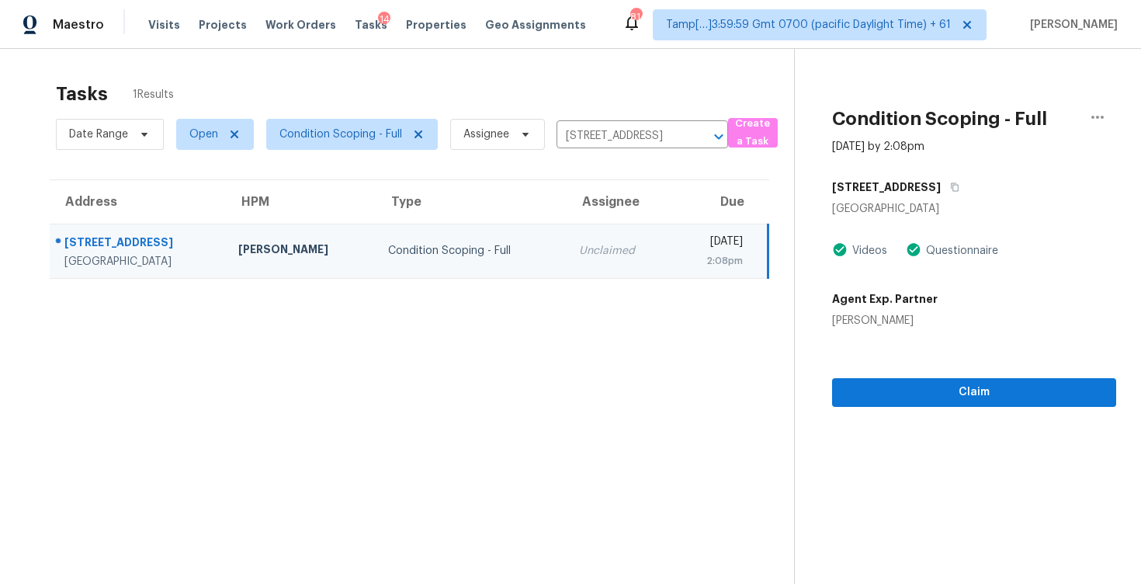
click at [943, 409] on section "Condition Scoping - Full Sep 5th 2025 by 2:08pm 1870 Hampshire Pike Columbia, T…" at bounding box center [955, 341] width 322 height 584
click at [935, 398] on span "Claim" at bounding box center [974, 392] width 259 height 19
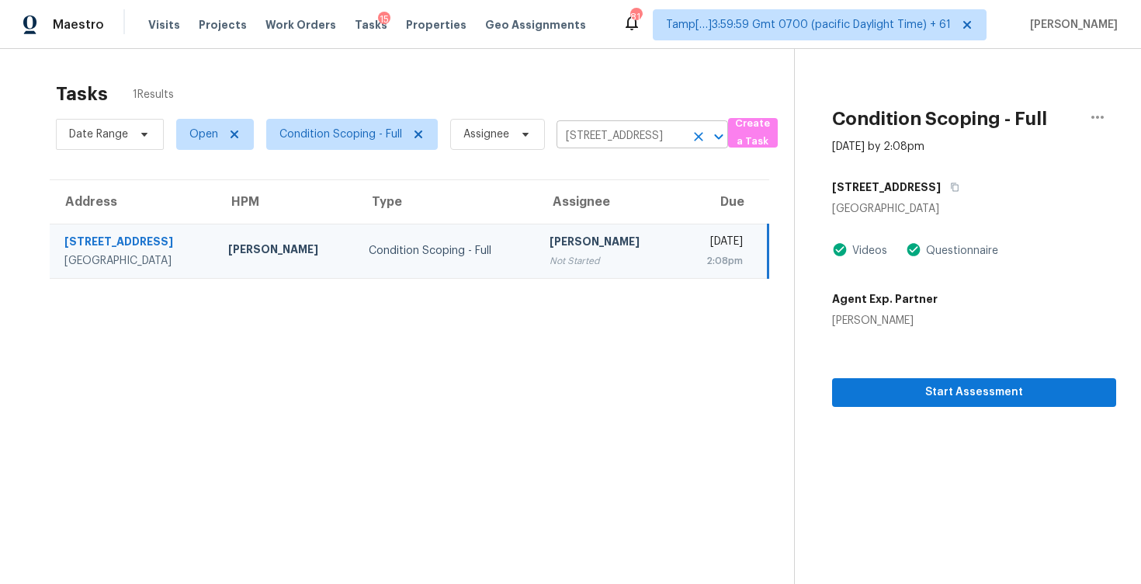
click at [686, 136] on div "1870 Hampshire Pike, Columbia, TN 38401 ​" at bounding box center [643, 136] width 172 height 24
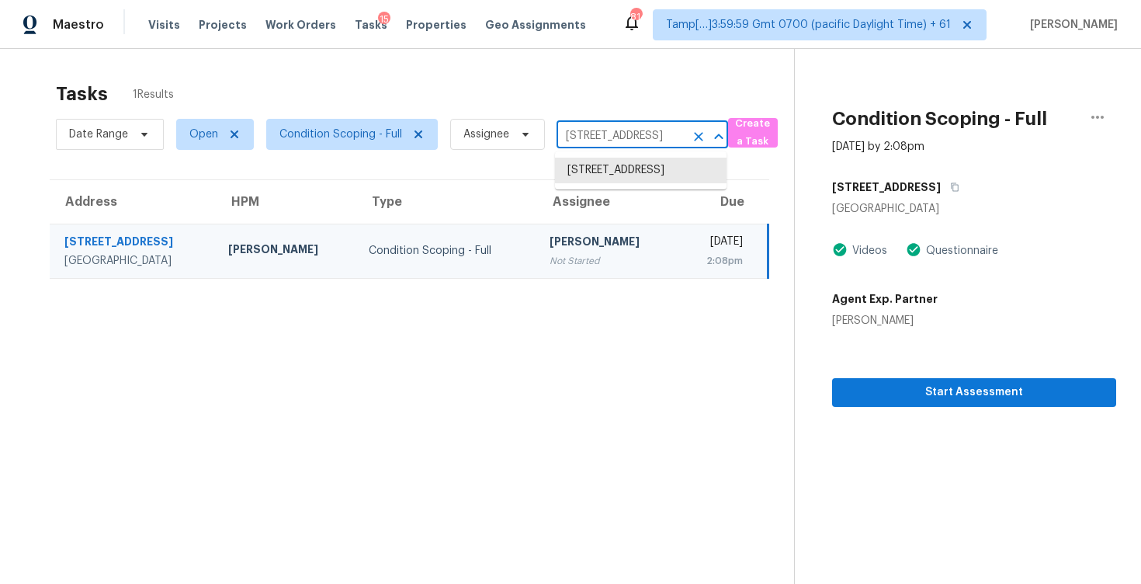
scroll to position [0, 96]
click at [701, 141] on icon "Clear" at bounding box center [699, 137] width 16 height 16
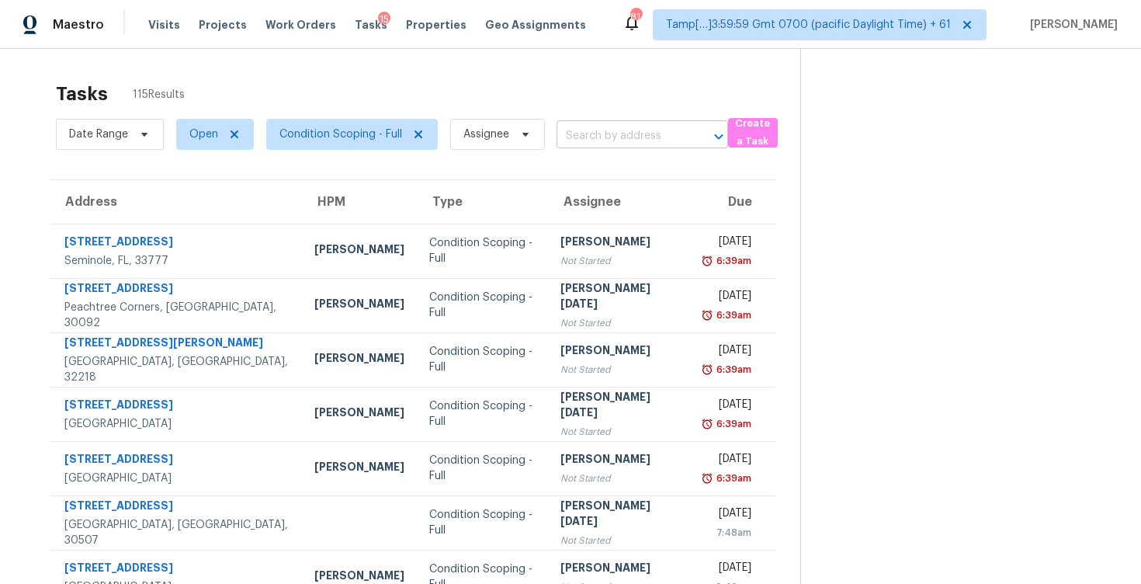
click at [587, 127] on input "text" at bounding box center [621, 136] width 128 height 24
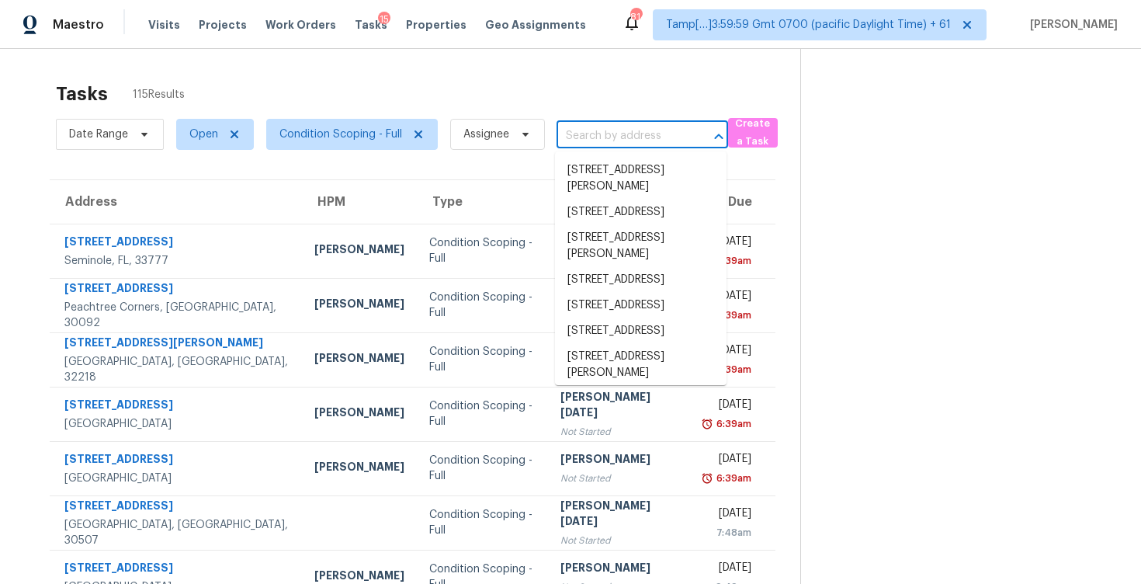
paste input "1735 Maizefield Ln, Fuquay Varina, NC 27526"
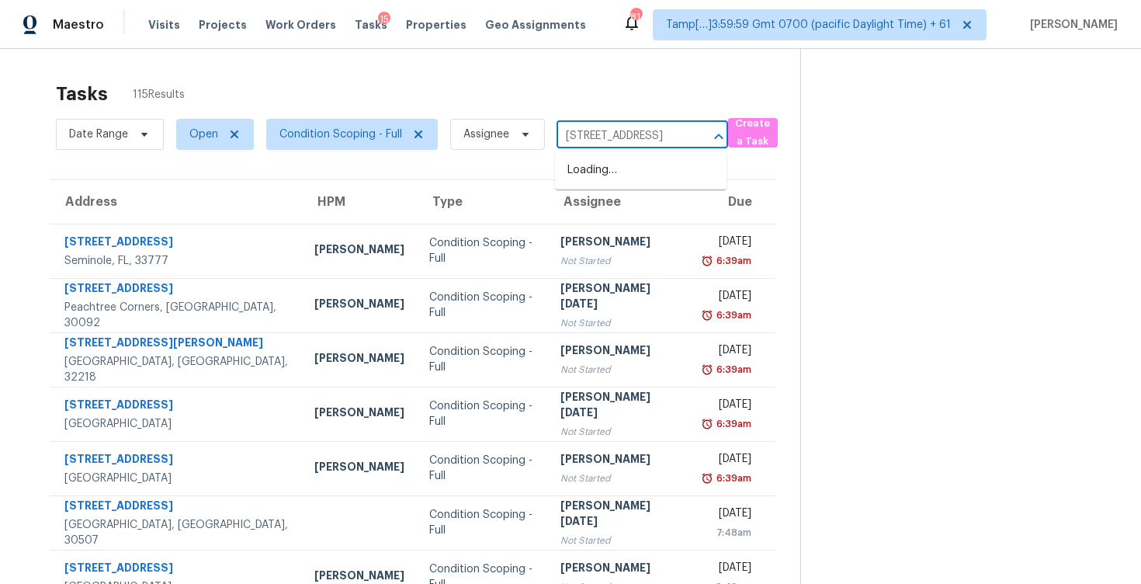
scroll to position [0, 106]
type input "1735 Maizefield Ln, Fuquay Varina, NC 27526"
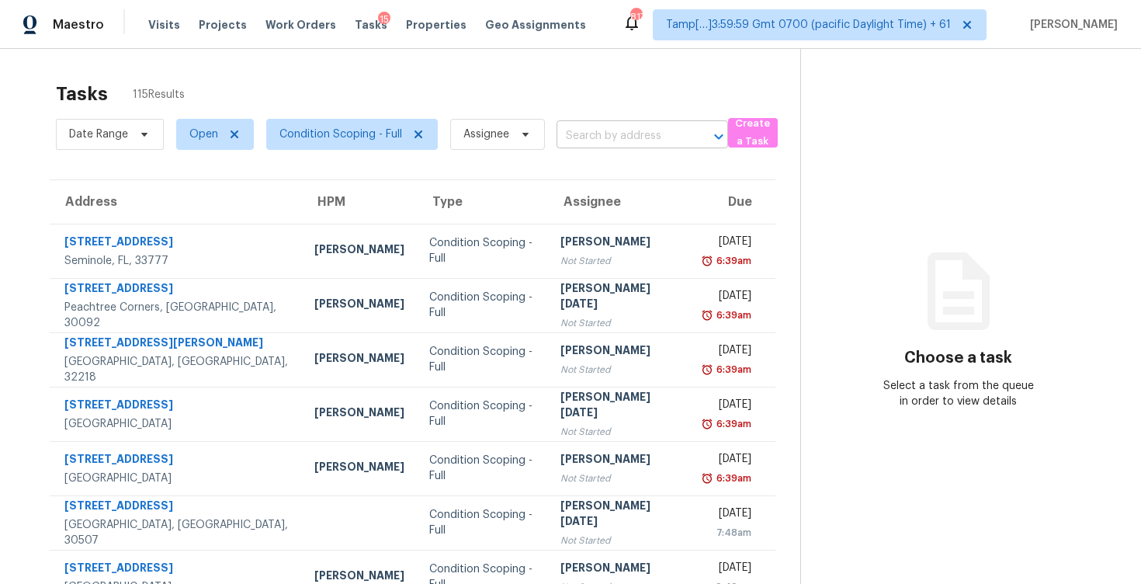
click at [586, 148] on input "text" at bounding box center [621, 136] width 128 height 24
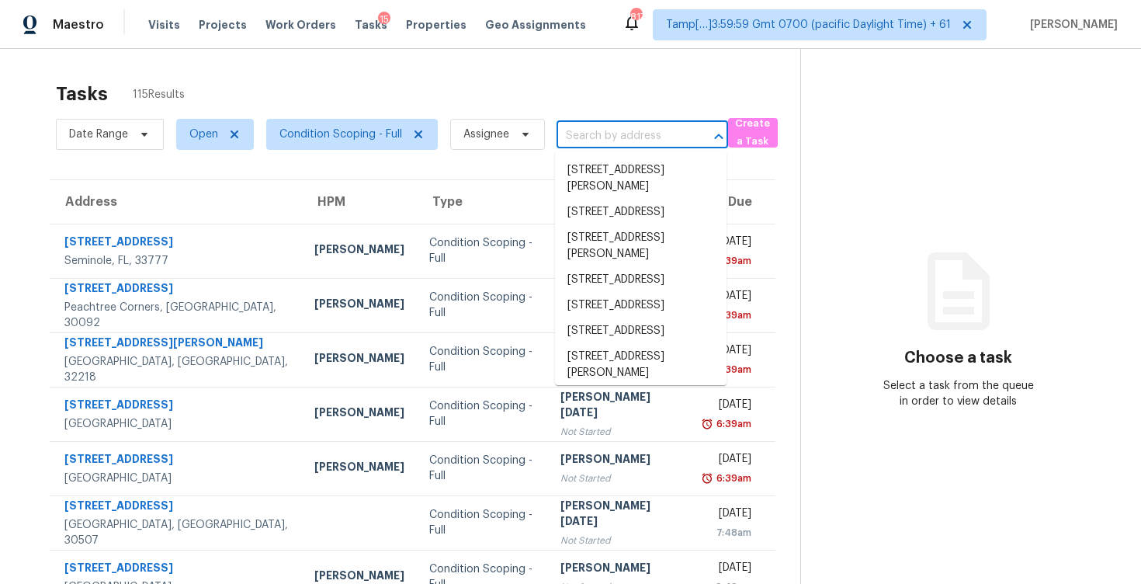
paste input "[STREET_ADDRESS]"
type input "[STREET_ADDRESS]"
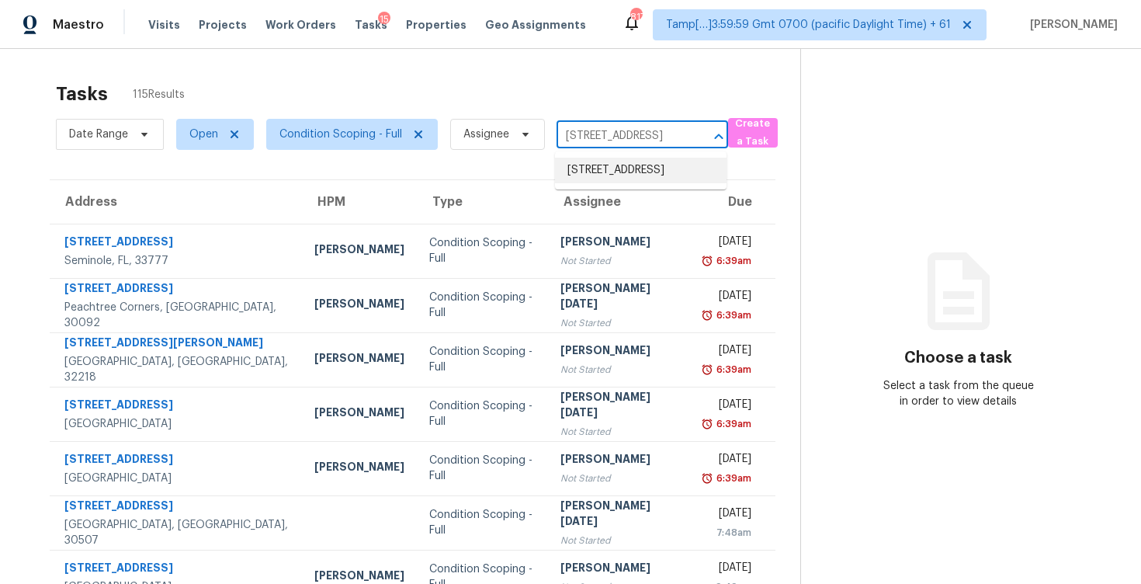
click at [641, 183] on li "1735 Maizefield Ln, Fuquay Varina, NC 27526" at bounding box center [641, 171] width 172 height 26
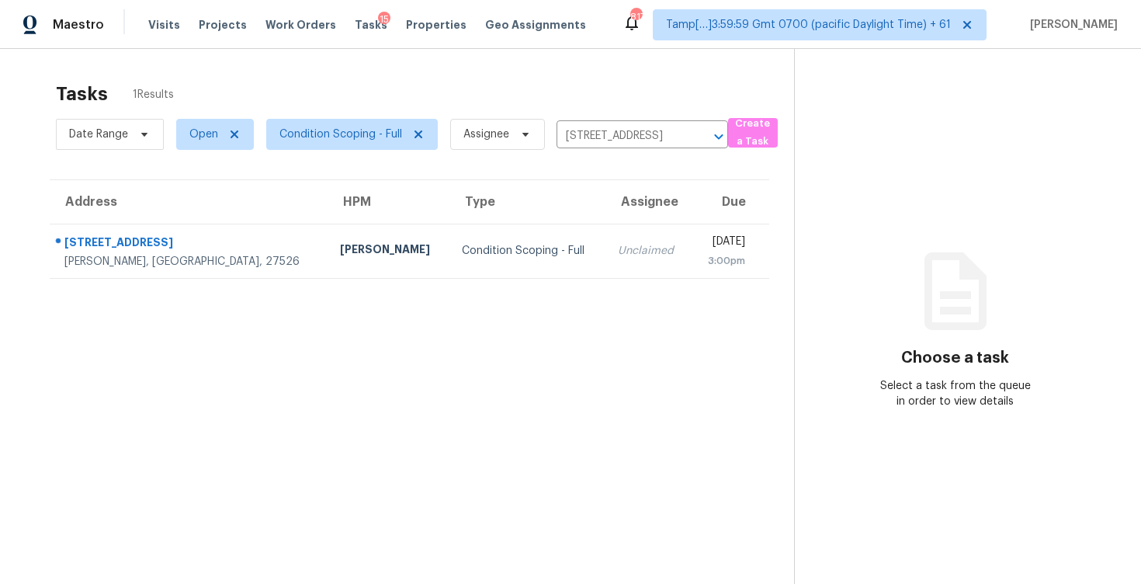
click at [691, 244] on td "Fri, Sep 5th 2025 3:00pm" at bounding box center [730, 251] width 78 height 54
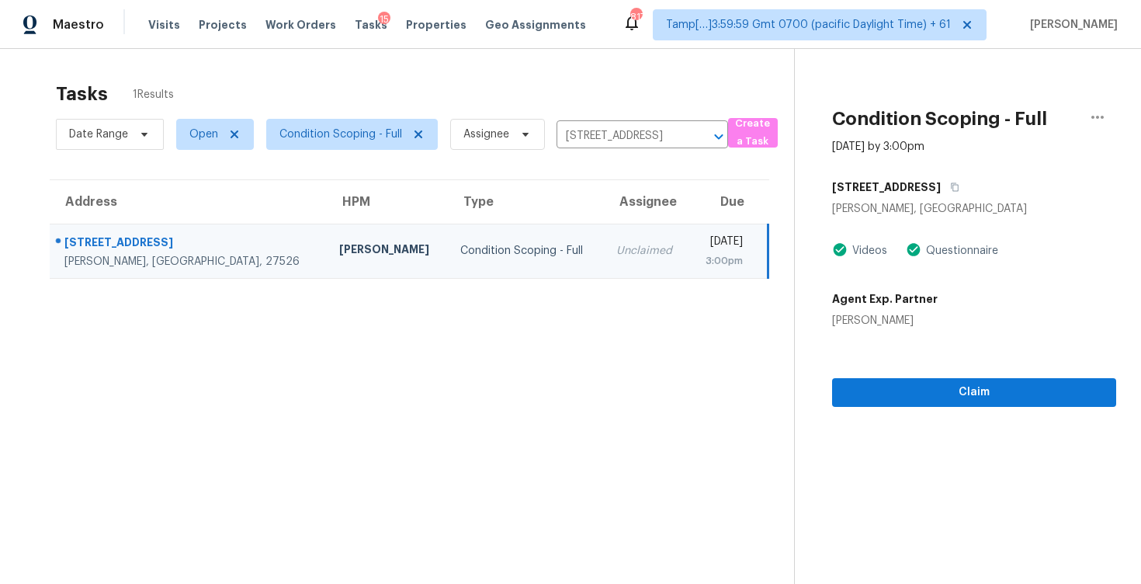
click at [966, 414] on section "Condition Scoping - Full Sep 5th 2025 by 3:00pm 1735 Maizefield Ln Fuquay Varin…" at bounding box center [955, 341] width 322 height 584
click at [990, 386] on span "Claim" at bounding box center [974, 392] width 259 height 19
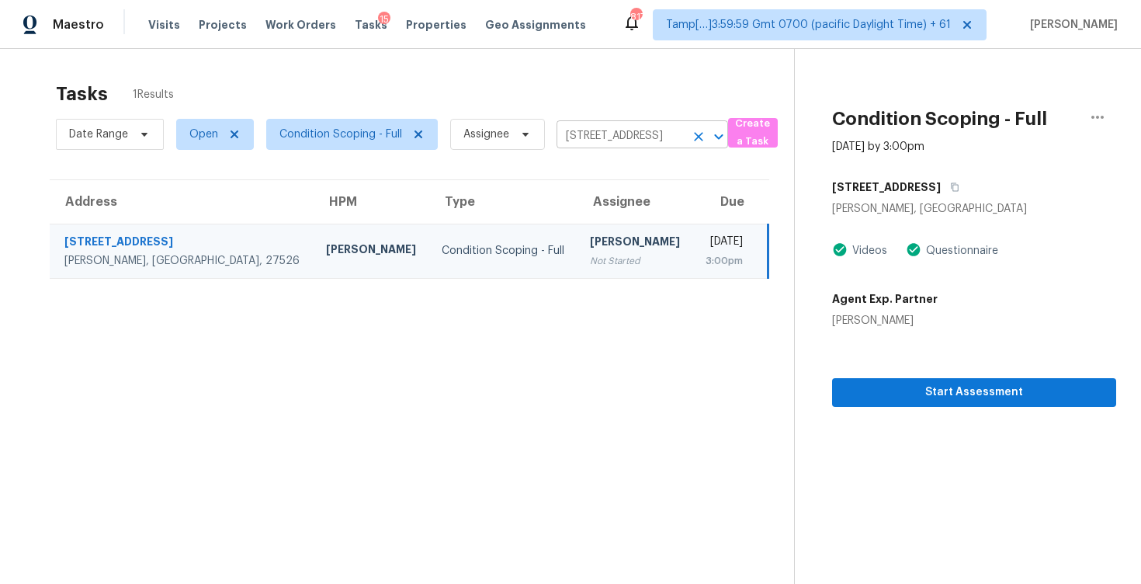
click at [694, 127] on button "Clear" at bounding box center [699, 137] width 22 height 22
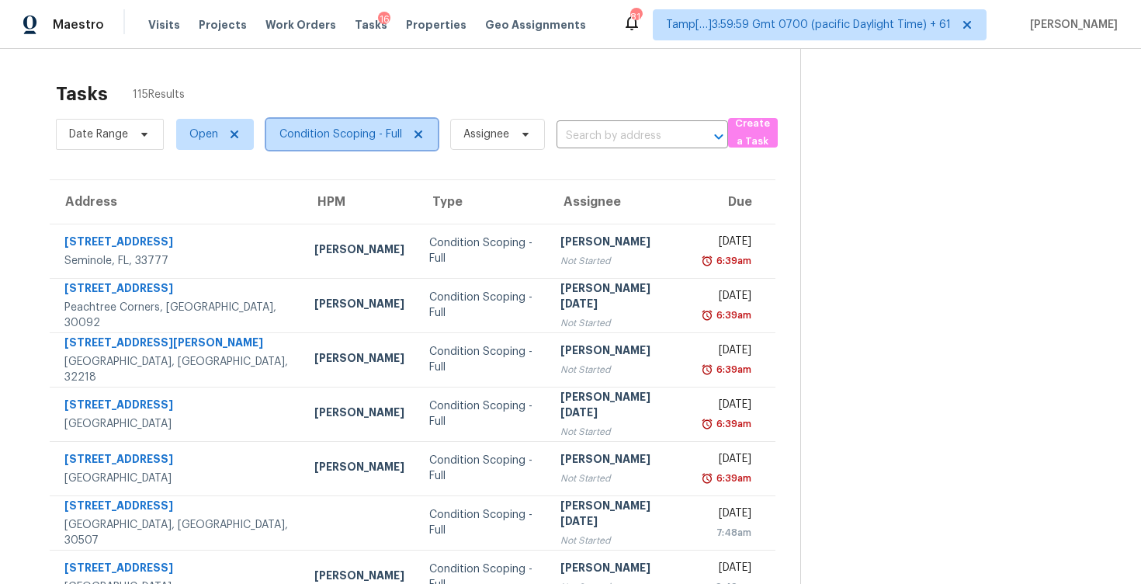
click at [379, 136] on span "Condition Scoping - Full" at bounding box center [341, 135] width 123 height 16
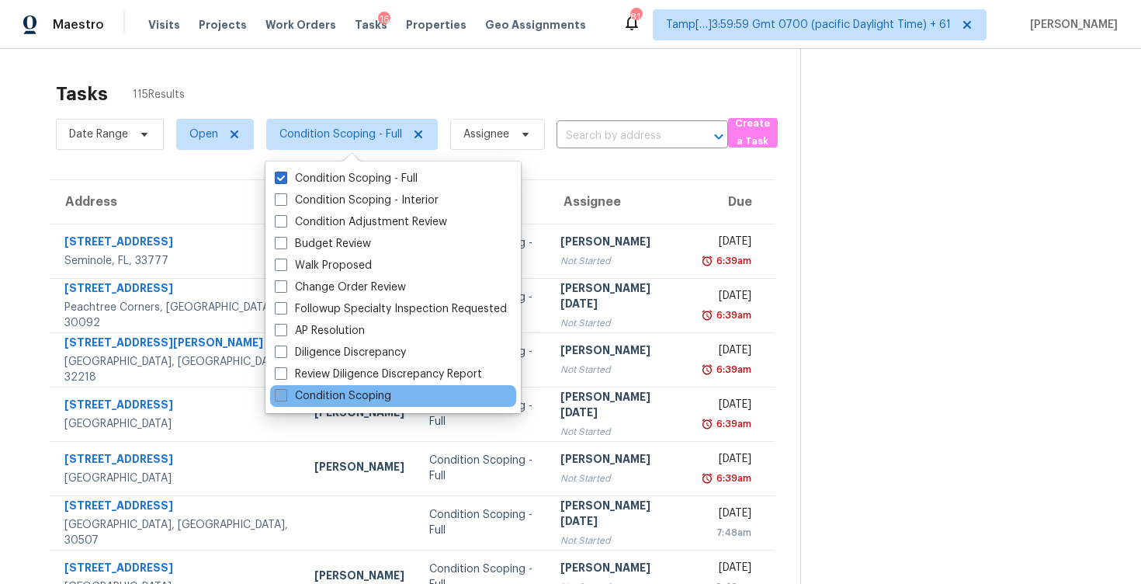
click at [337, 391] on label "Condition Scoping" at bounding box center [333, 396] width 116 height 16
click at [285, 391] on input "Condition Scoping" at bounding box center [280, 393] width 10 height 10
checkbox input "true"
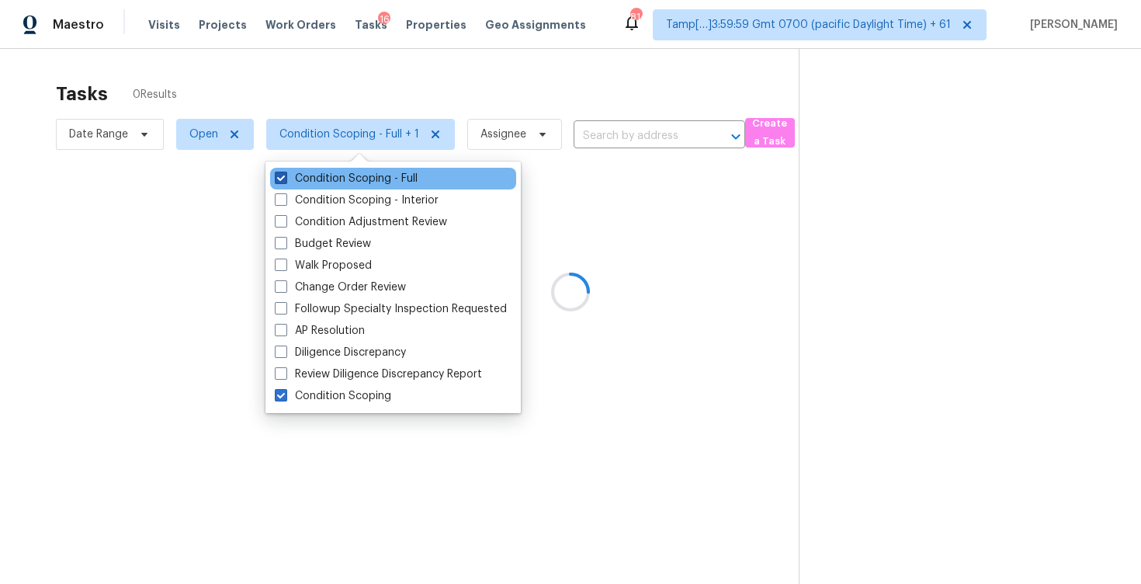
click at [307, 178] on label "Condition Scoping - Full" at bounding box center [346, 179] width 143 height 16
click at [285, 178] on input "Condition Scoping - Full" at bounding box center [280, 176] width 10 height 10
checkbox input "false"
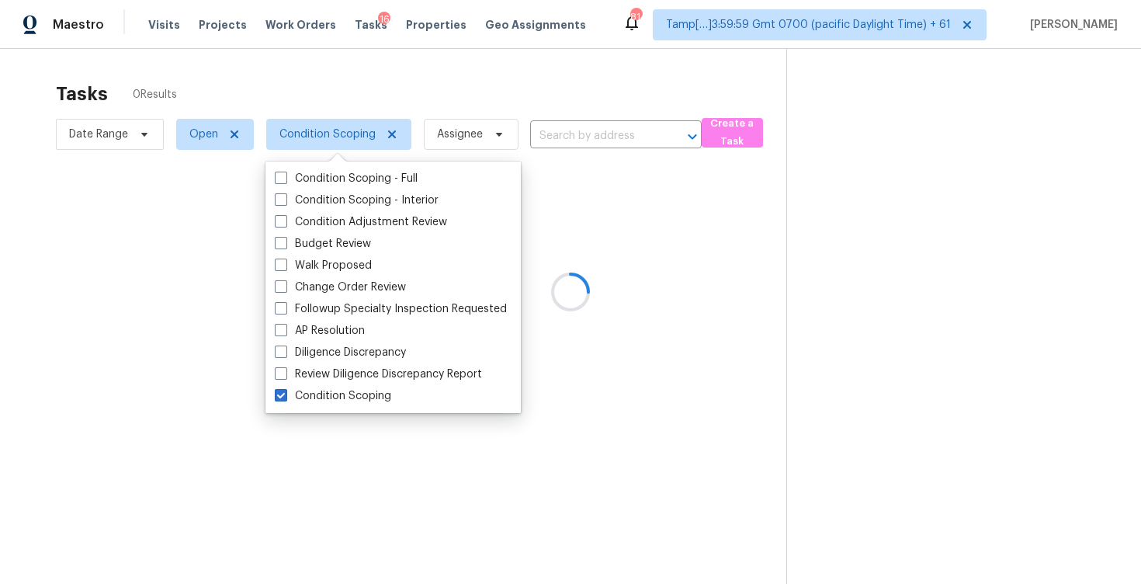
click at [365, 89] on div at bounding box center [570, 292] width 1141 height 584
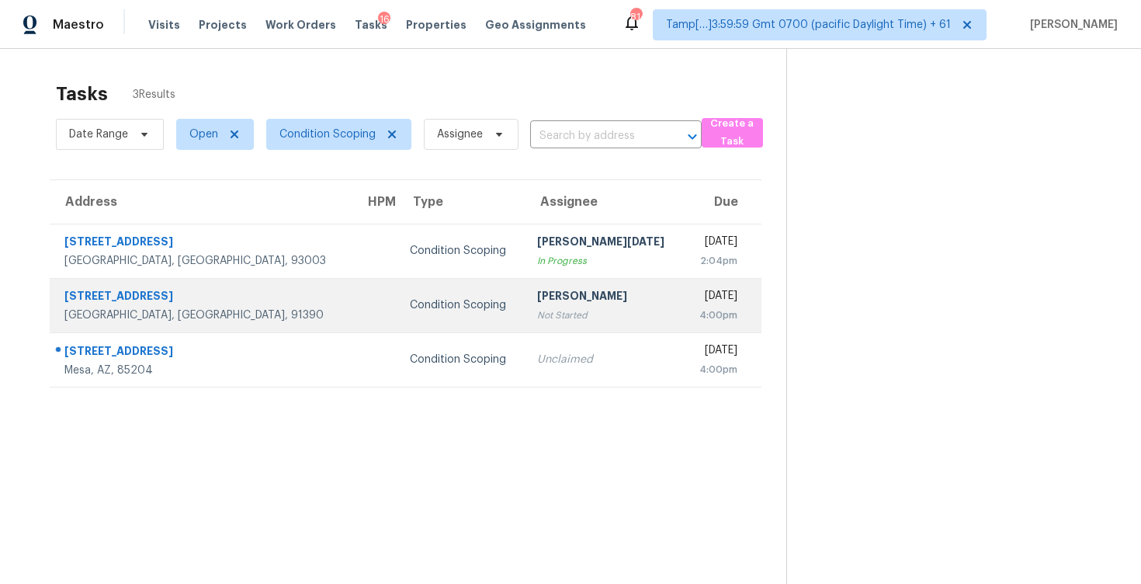
click at [435, 295] on td "Condition Scoping" at bounding box center [461, 305] width 127 height 54
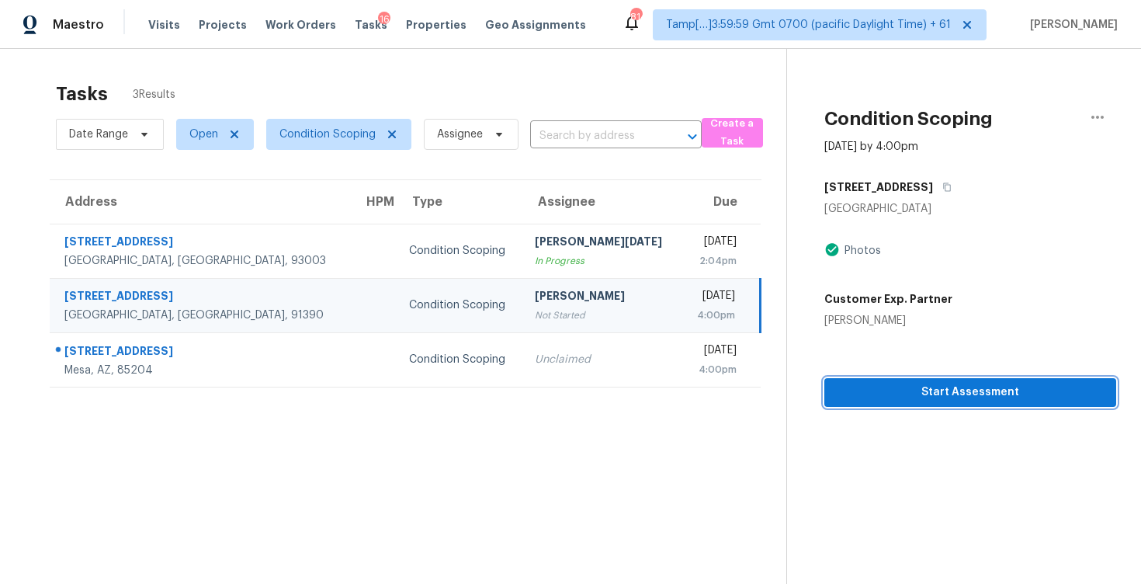
click at [868, 385] on span "Start Assessment" at bounding box center [970, 392] width 267 height 19
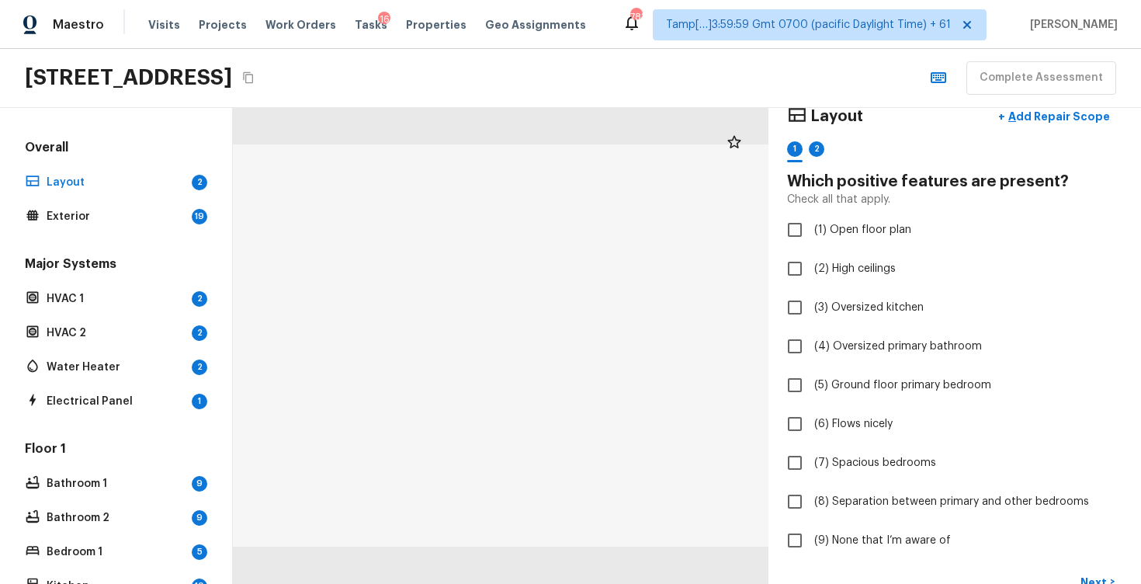
scroll to position [119, 0]
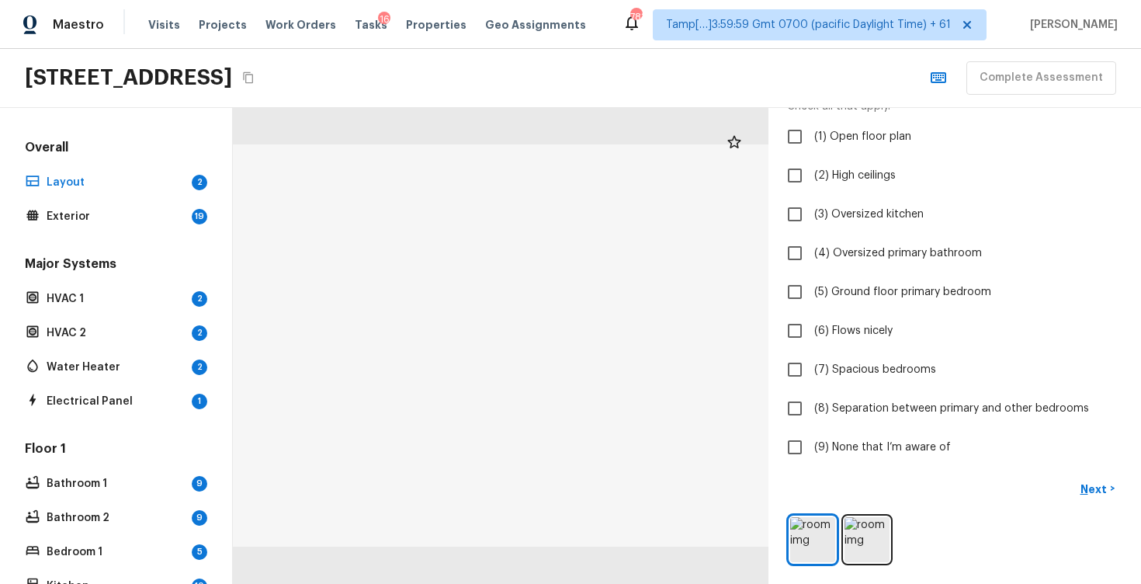
click at [214, 211] on div "Overall Layout 2 Exterior 19 Major Systems HVAC 1 2 HVAC 2 2 Water Heater 2 Ele…" at bounding box center [116, 346] width 233 height 476
click at [144, 201] on div "Overall Layout 2 Exterior 19" at bounding box center [116, 183] width 189 height 89
click at [162, 210] on p "Exterior" at bounding box center [116, 217] width 139 height 16
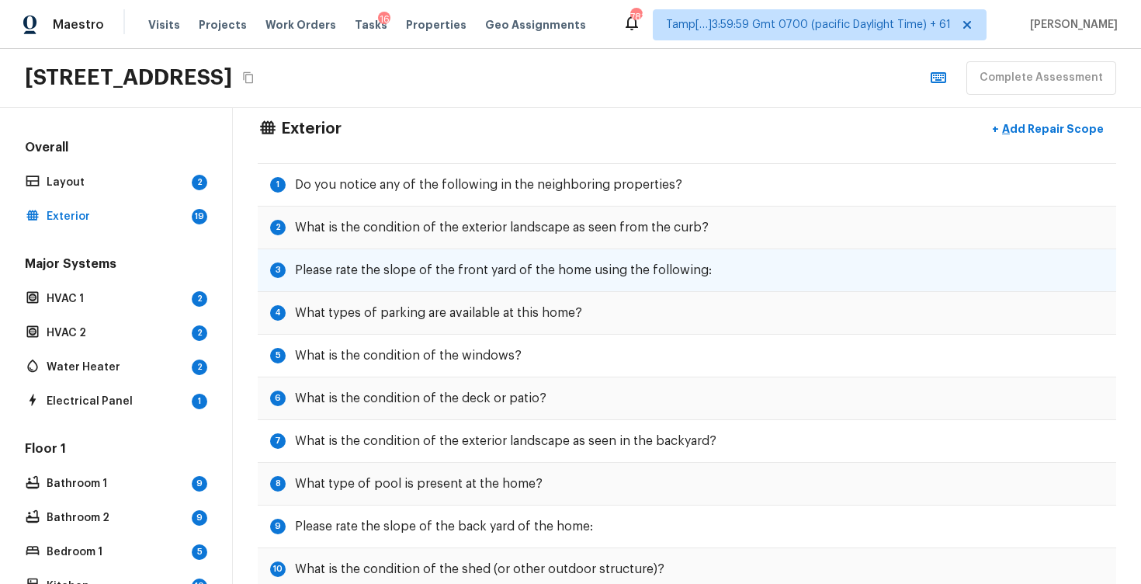
scroll to position [32, 0]
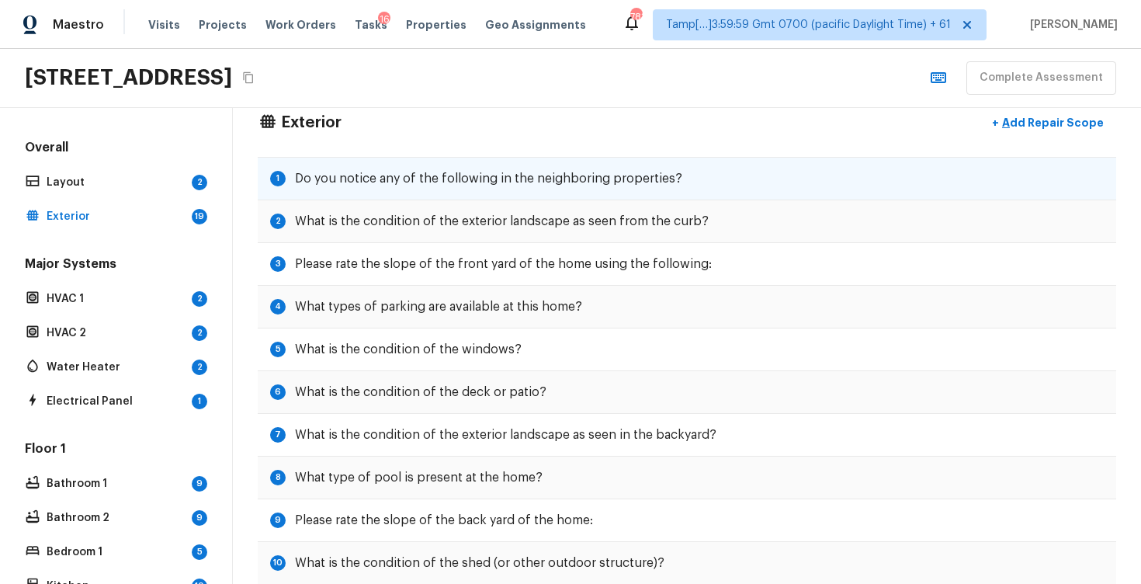
click at [475, 168] on div "1 Do you notice any of the following in the neighboring properties?" at bounding box center [687, 178] width 859 height 43
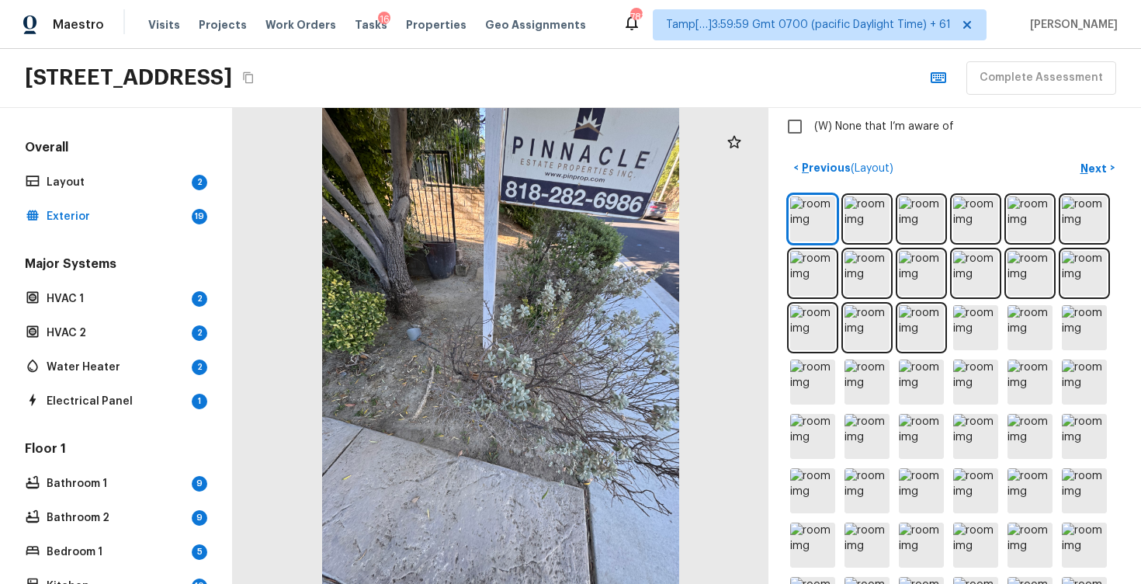
scroll to position [559, 0]
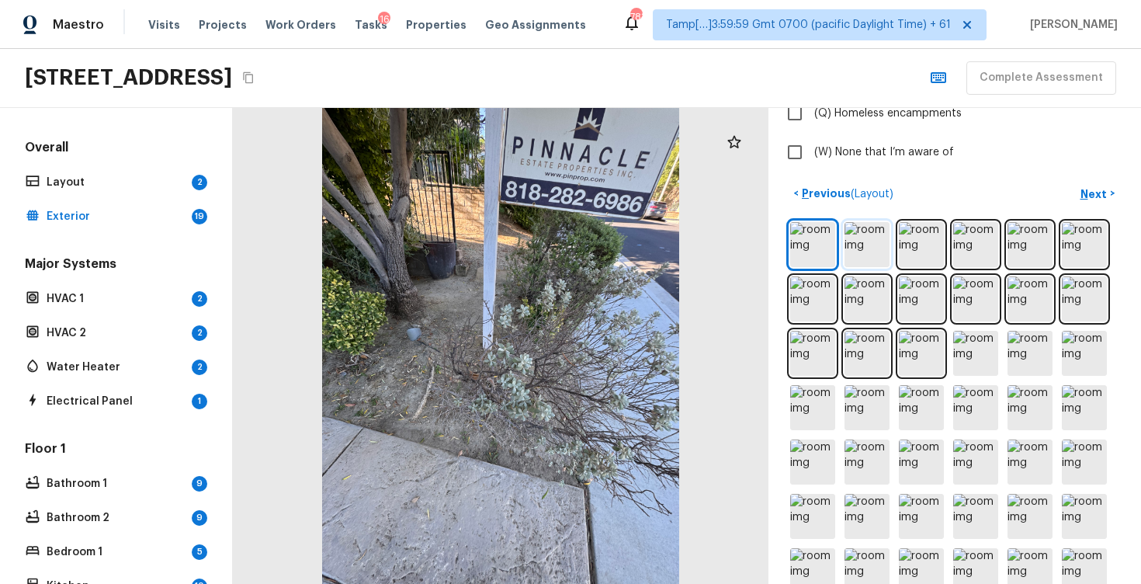
click at [853, 264] on img at bounding box center [867, 244] width 45 height 45
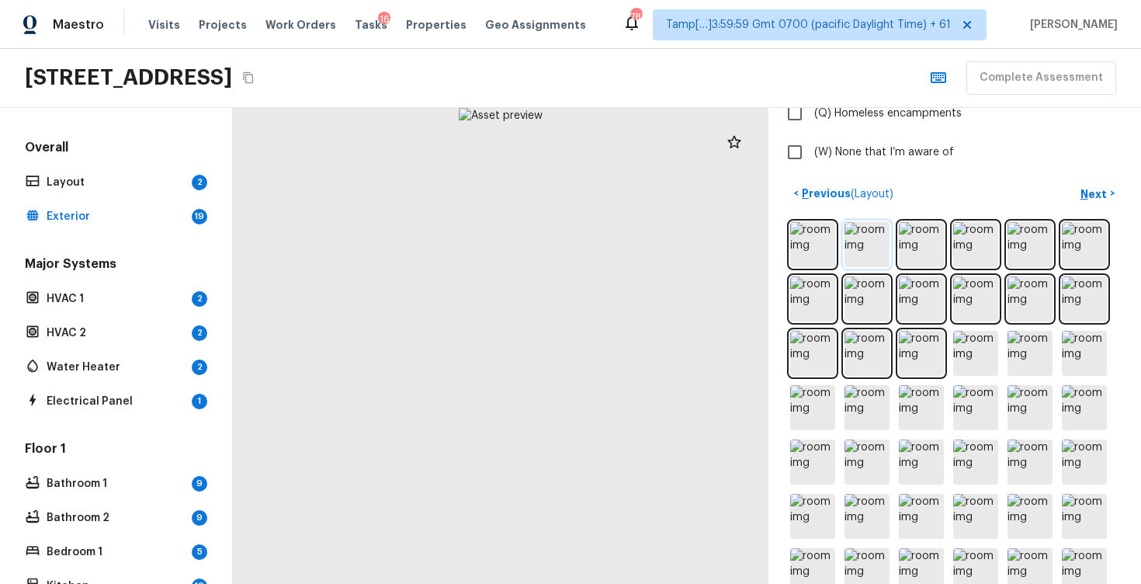
click at [873, 243] on img at bounding box center [867, 244] width 45 height 45
click at [922, 244] on img at bounding box center [921, 244] width 45 height 45
click at [971, 244] on img at bounding box center [975, 244] width 45 height 45
click at [1030, 246] on img at bounding box center [1030, 244] width 45 height 45
click at [1068, 241] on img at bounding box center [1084, 244] width 45 height 45
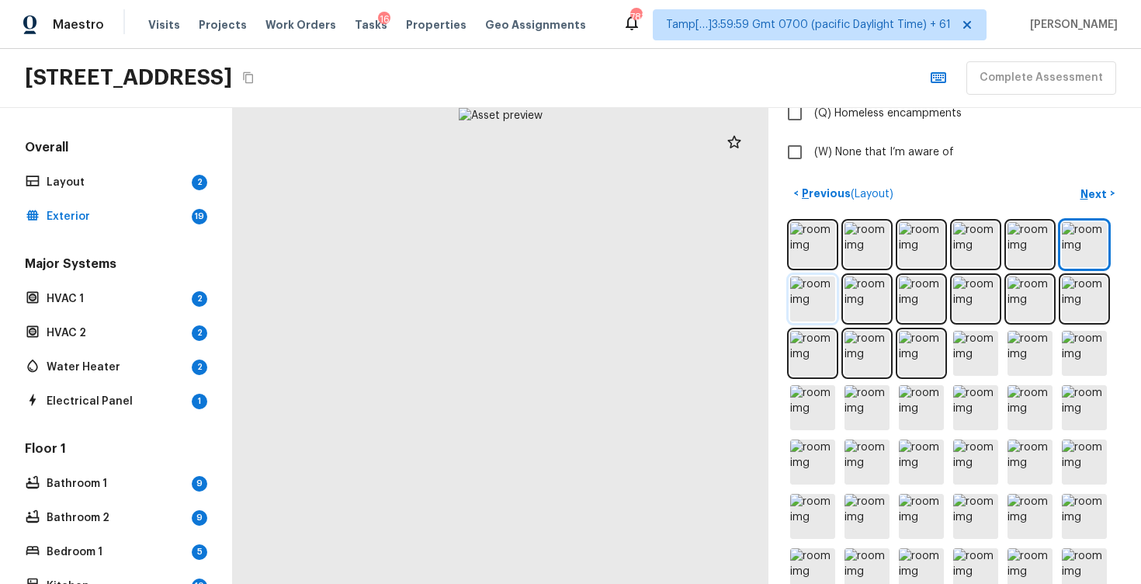
click at [818, 302] on img at bounding box center [812, 298] width 45 height 45
click at [854, 300] on img at bounding box center [867, 298] width 45 height 45
click at [946, 300] on div at bounding box center [954, 516] width 335 height 595
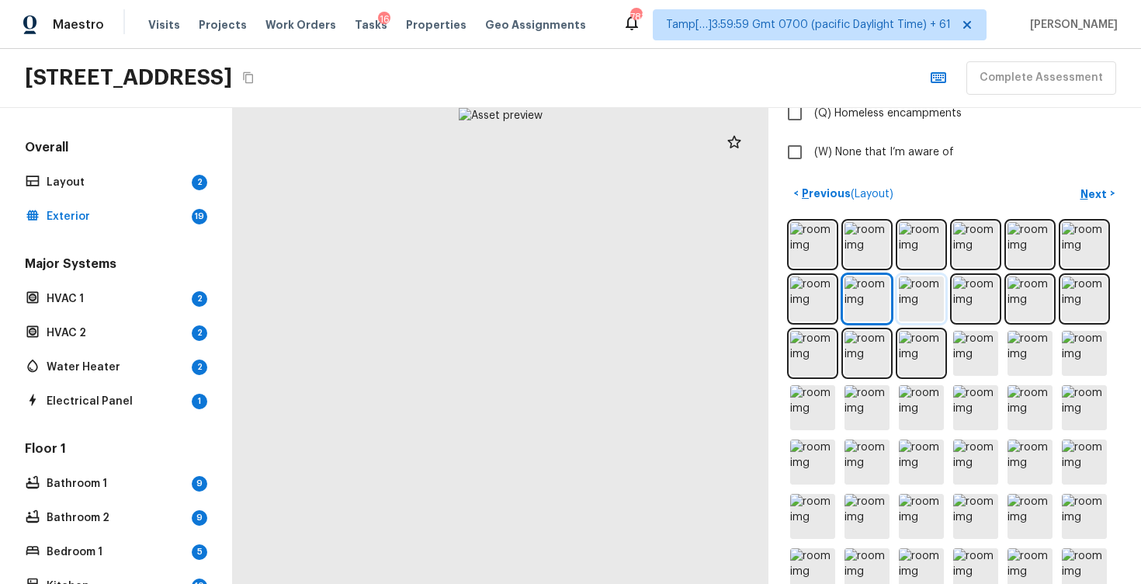
click at [927, 296] on img at bounding box center [921, 298] width 45 height 45
click at [979, 304] on img at bounding box center [975, 298] width 45 height 45
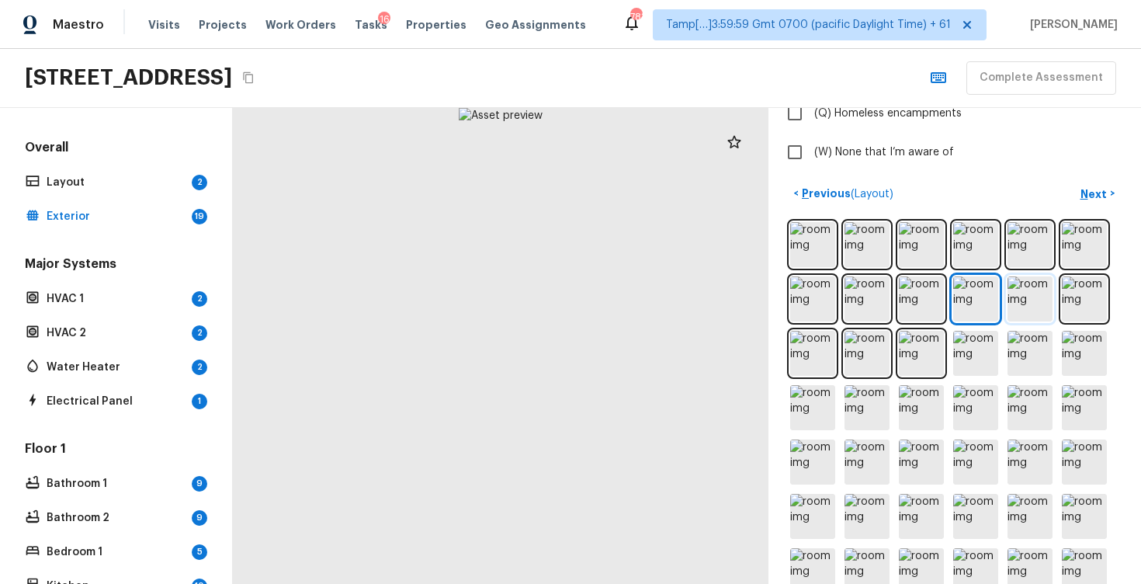
click at [1026, 306] on img at bounding box center [1030, 298] width 45 height 45
click at [1083, 299] on img at bounding box center [1084, 298] width 45 height 45
click at [804, 376] on div at bounding box center [954, 516] width 335 height 595
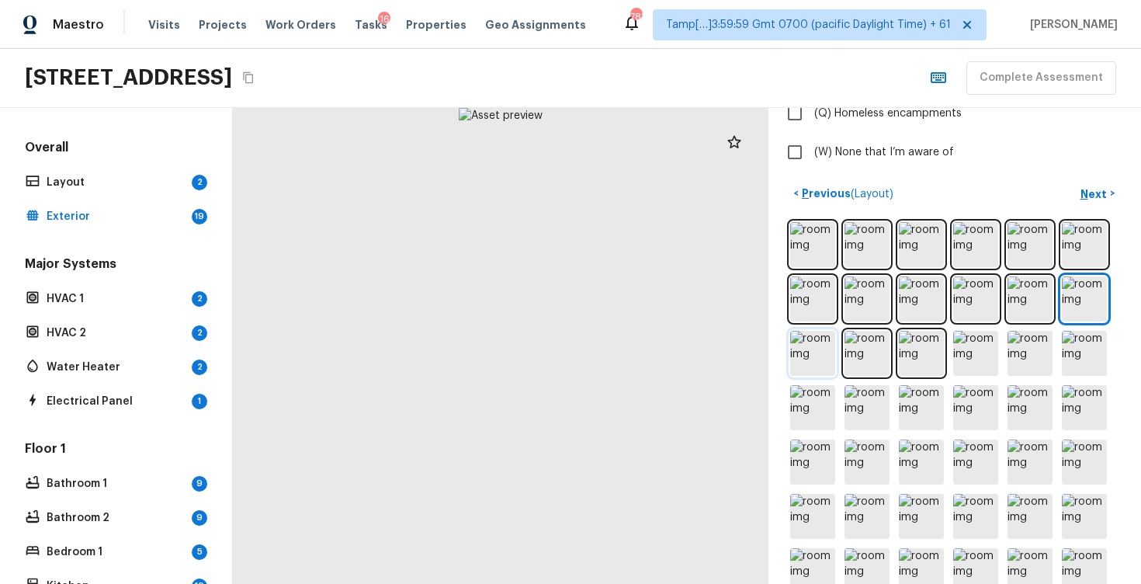
click at [804, 356] on img at bounding box center [812, 353] width 45 height 45
click at [856, 354] on img at bounding box center [867, 353] width 45 height 45
click at [920, 359] on img at bounding box center [921, 353] width 45 height 45
click at [981, 357] on img at bounding box center [975, 353] width 45 height 45
click at [1033, 349] on img at bounding box center [1030, 353] width 45 height 45
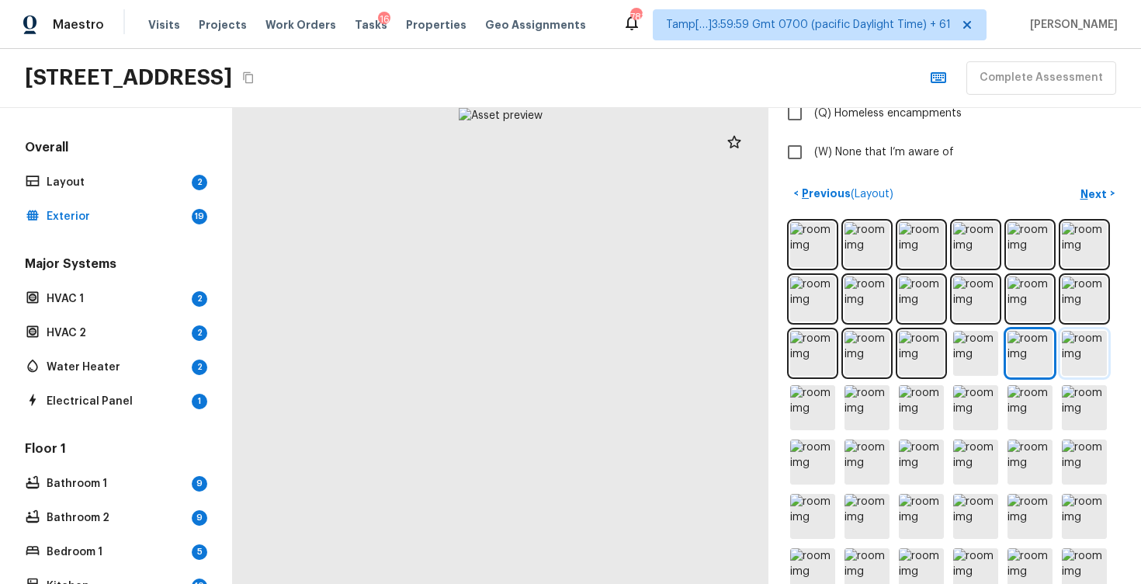
click at [1086, 349] on img at bounding box center [1084, 353] width 45 height 45
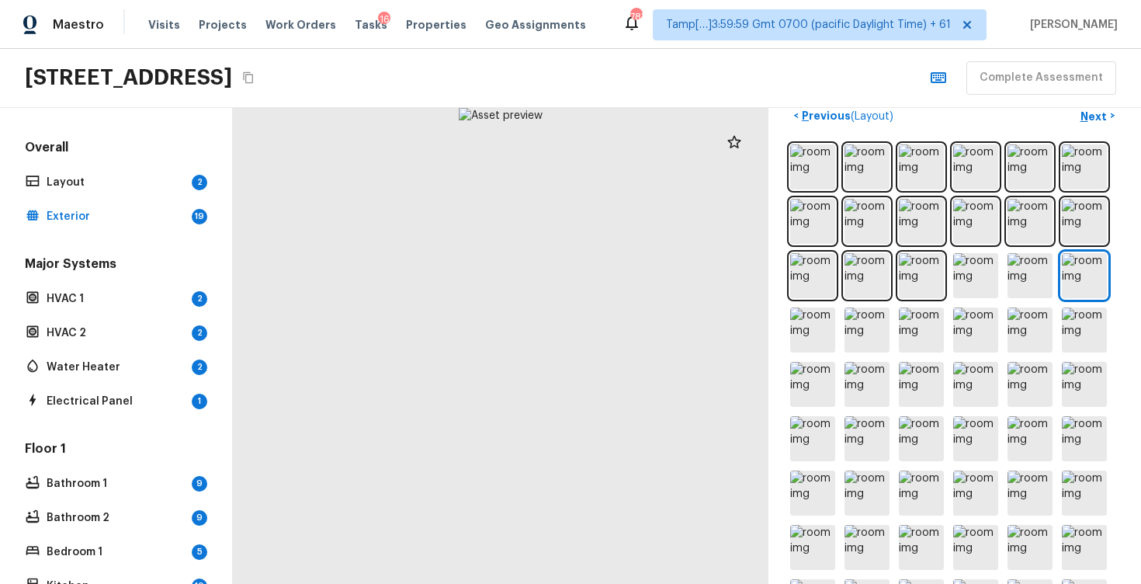
scroll to position [647, 0]
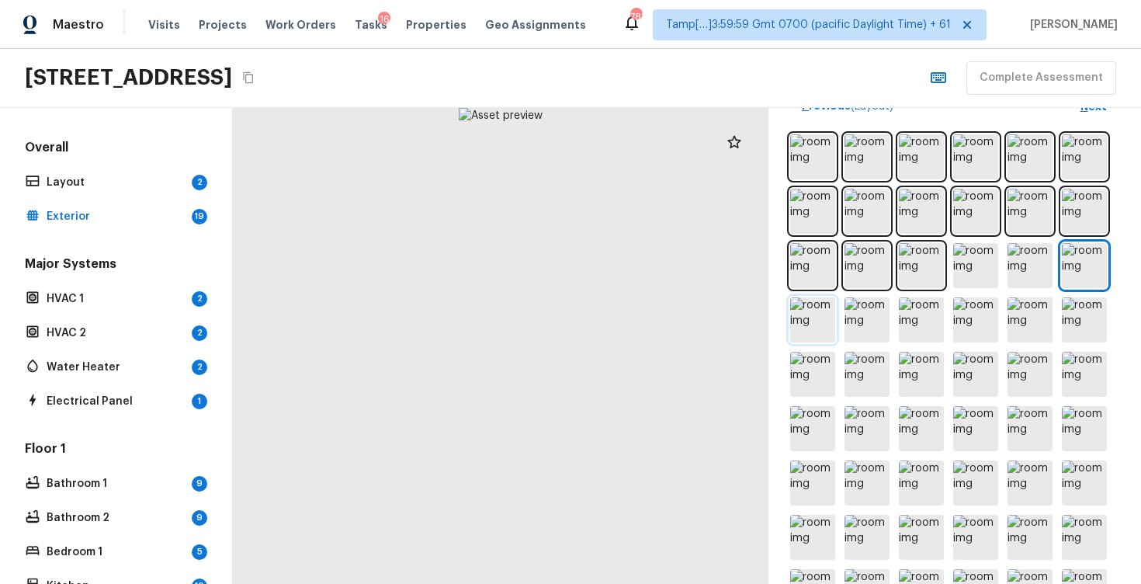
click at [807, 306] on img at bounding box center [812, 319] width 45 height 45
click at [857, 316] on img at bounding box center [867, 319] width 45 height 45
click at [921, 323] on img at bounding box center [921, 319] width 45 height 45
click at [974, 322] on img at bounding box center [975, 319] width 45 height 45
click at [1011, 322] on img at bounding box center [1030, 319] width 45 height 45
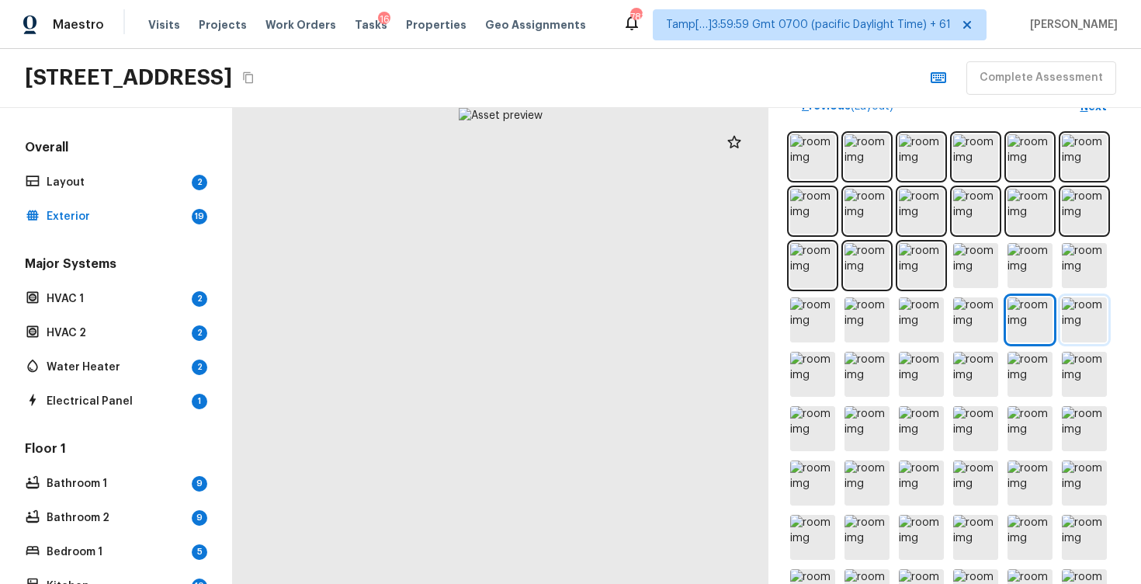
click at [1085, 320] on img at bounding box center [1084, 319] width 45 height 45
click at [1027, 318] on img at bounding box center [1030, 319] width 45 height 45
click at [815, 366] on img at bounding box center [812, 374] width 45 height 45
click at [857, 370] on img at bounding box center [867, 374] width 45 height 45
click at [916, 373] on img at bounding box center [921, 374] width 45 height 45
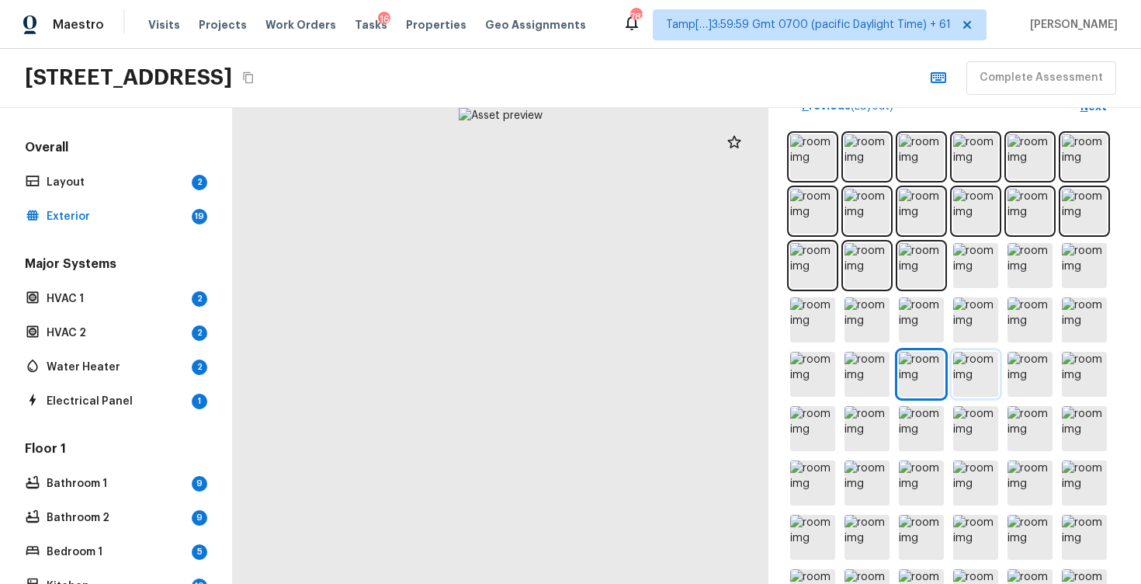
click at [981, 373] on img at bounding box center [975, 374] width 45 height 45
click at [1030, 374] on img at bounding box center [1030, 374] width 45 height 45
click at [1069, 379] on img at bounding box center [1084, 374] width 45 height 45
click at [1082, 419] on img at bounding box center [1084, 428] width 45 height 45
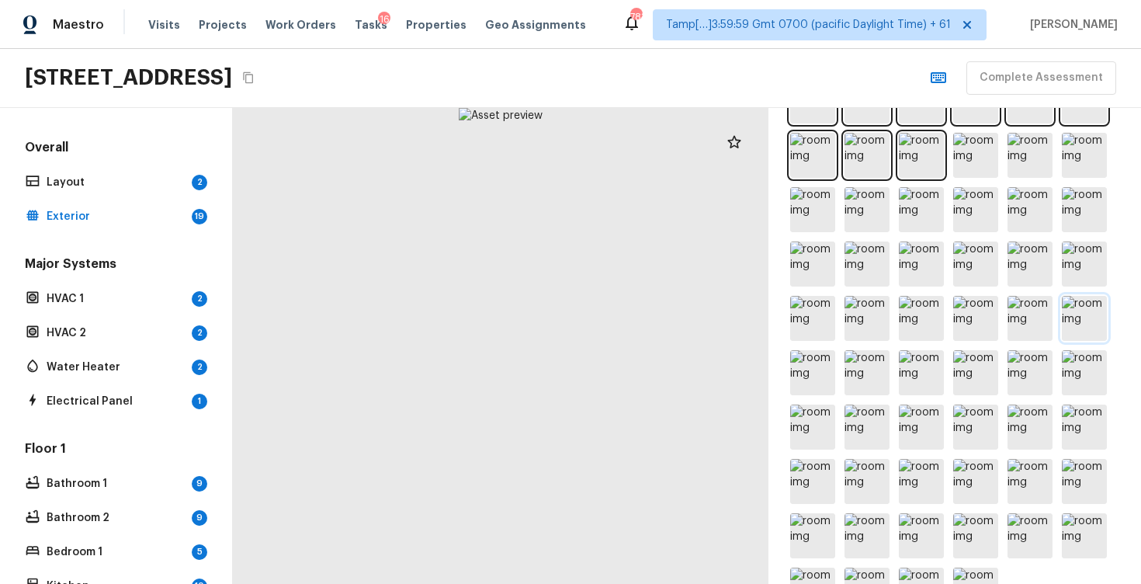
scroll to position [758, 0]
click at [1033, 323] on img at bounding box center [1030, 317] width 45 height 45
click at [967, 301] on img at bounding box center [975, 317] width 45 height 45
click at [927, 306] on img at bounding box center [921, 317] width 45 height 45
click at [875, 307] on img at bounding box center [867, 317] width 45 height 45
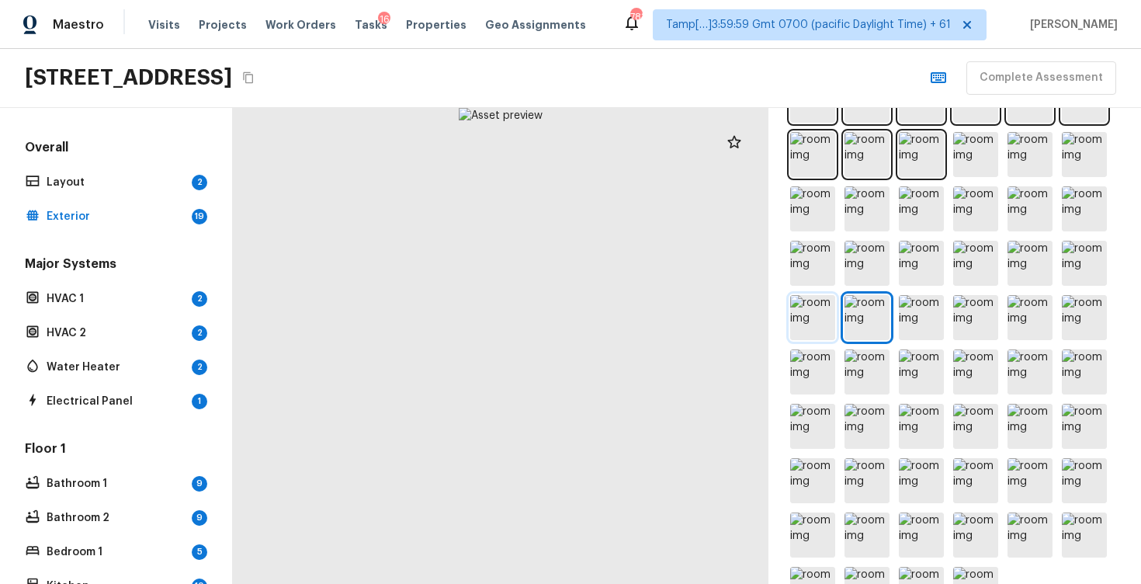
click at [818, 308] on img at bounding box center [812, 317] width 45 height 45
click at [822, 368] on img at bounding box center [812, 371] width 45 height 45
click at [863, 369] on img at bounding box center [867, 371] width 45 height 45
click at [919, 369] on img at bounding box center [921, 371] width 45 height 45
click at [997, 371] on img at bounding box center [975, 371] width 45 height 45
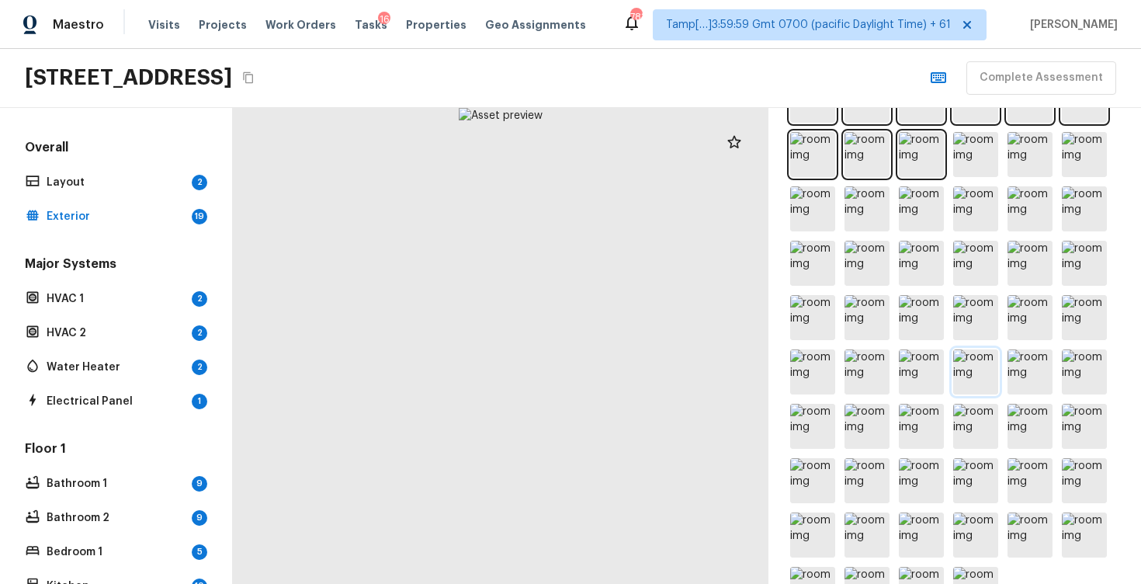
click at [997, 371] on img at bounding box center [975, 371] width 45 height 45
click at [986, 368] on img at bounding box center [975, 371] width 45 height 45
click at [997, 371] on img at bounding box center [975, 371] width 45 height 45
click at [1020, 371] on img at bounding box center [1030, 371] width 45 height 45
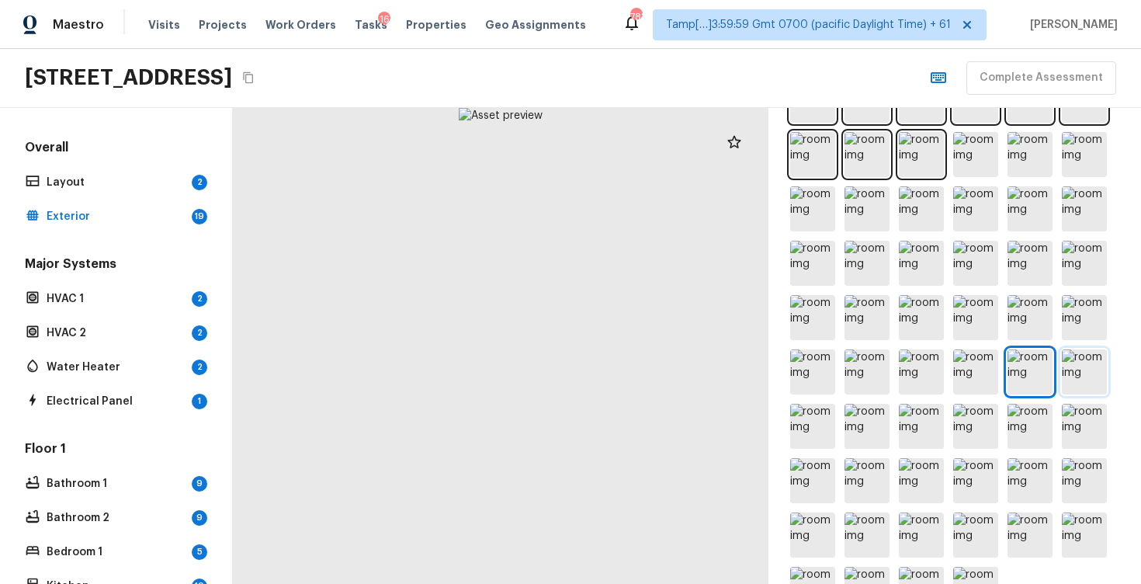
click at [1068, 371] on img at bounding box center [1084, 371] width 45 height 45
click at [810, 441] on img at bounding box center [812, 426] width 45 height 45
click at [853, 432] on img at bounding box center [867, 426] width 45 height 45
click at [916, 422] on img at bounding box center [921, 426] width 45 height 45
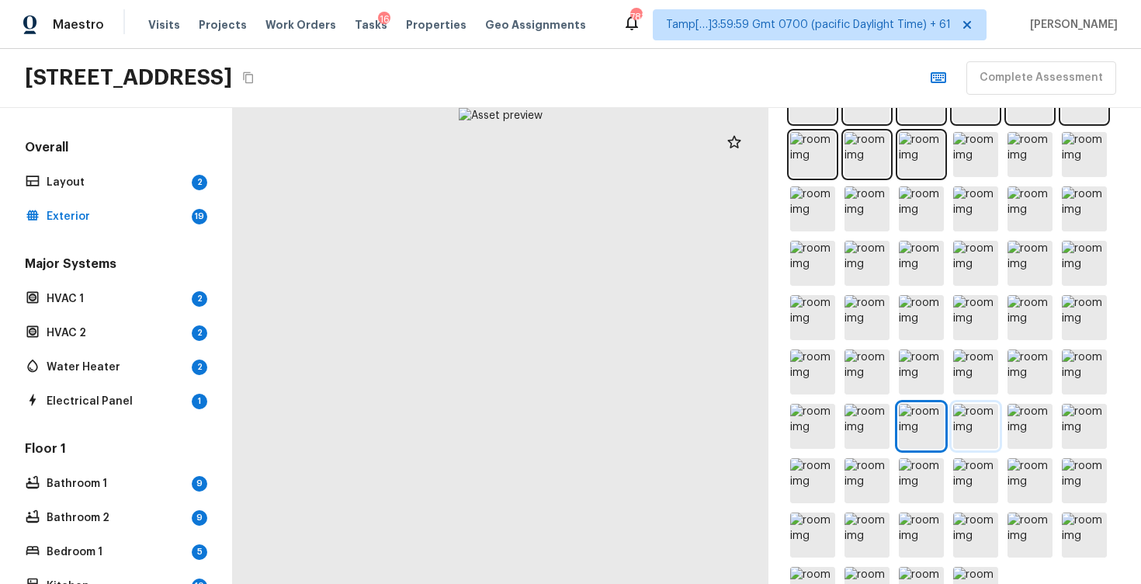
click at [980, 420] on img at bounding box center [975, 426] width 45 height 45
click at [1010, 420] on img at bounding box center [1030, 426] width 45 height 45
click at [1020, 419] on img at bounding box center [1030, 426] width 45 height 45
click at [1077, 421] on img at bounding box center [1084, 426] width 45 height 45
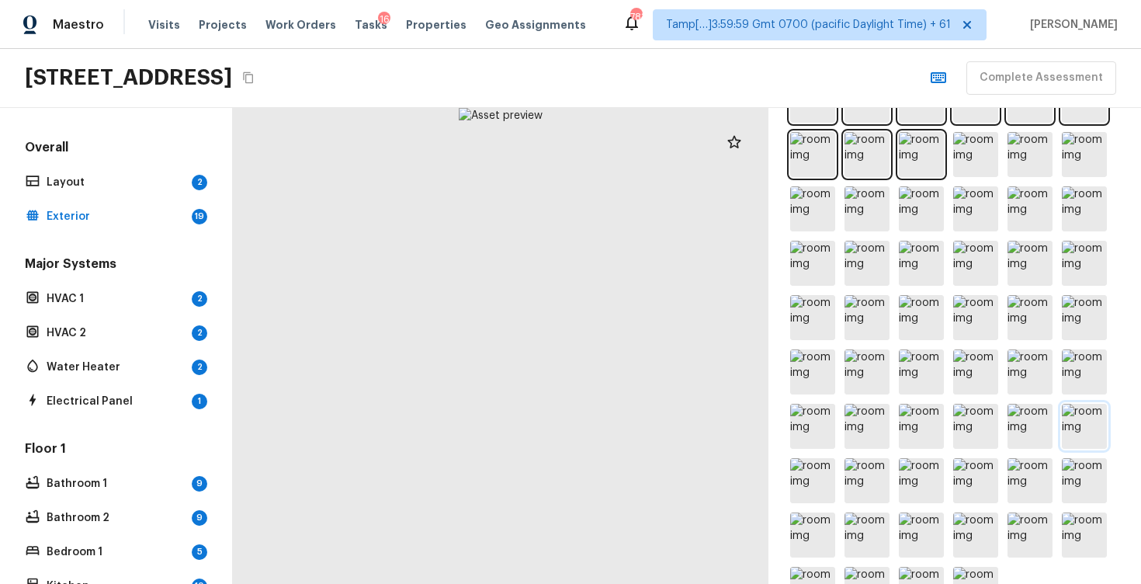
click at [1077, 421] on img at bounding box center [1084, 426] width 45 height 45
click at [790, 474] on img at bounding box center [812, 480] width 45 height 45
click at [860, 479] on img at bounding box center [867, 480] width 45 height 45
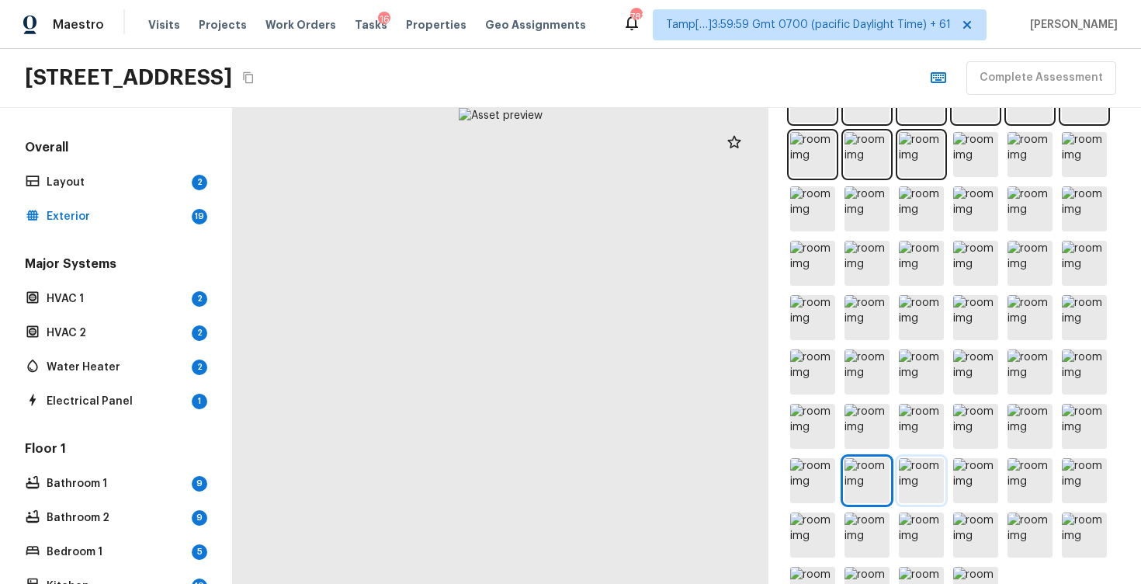
click at [924, 475] on img at bounding box center [921, 480] width 45 height 45
click at [978, 474] on img at bounding box center [975, 480] width 45 height 45
click at [1031, 479] on img at bounding box center [1030, 480] width 45 height 45
click at [1089, 478] on img at bounding box center [1084, 480] width 45 height 45
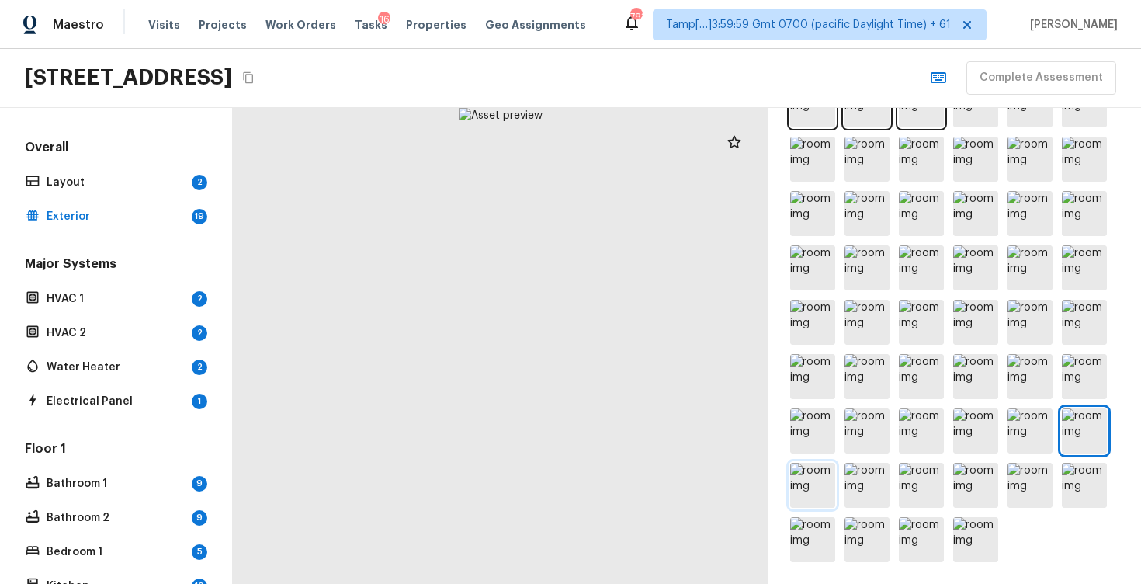
click at [832, 478] on img at bounding box center [812, 485] width 45 height 45
click at [864, 482] on img at bounding box center [867, 485] width 45 height 45
click at [918, 484] on img at bounding box center [921, 485] width 45 height 45
click at [965, 485] on img at bounding box center [975, 485] width 45 height 45
click at [1020, 486] on img at bounding box center [1030, 485] width 45 height 45
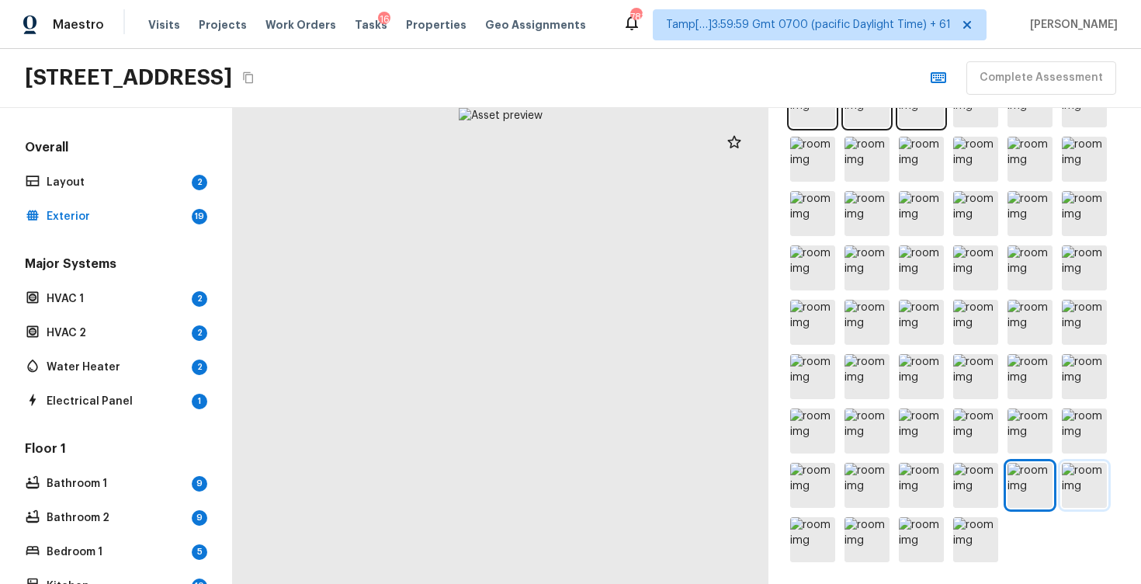
click at [1084, 485] on img at bounding box center [1084, 485] width 45 height 45
click at [802, 541] on img at bounding box center [812, 539] width 45 height 45
click at [859, 546] on img at bounding box center [867, 539] width 45 height 45
click at [922, 539] on img at bounding box center [921, 539] width 45 height 45
click at [974, 531] on img at bounding box center [975, 539] width 45 height 45
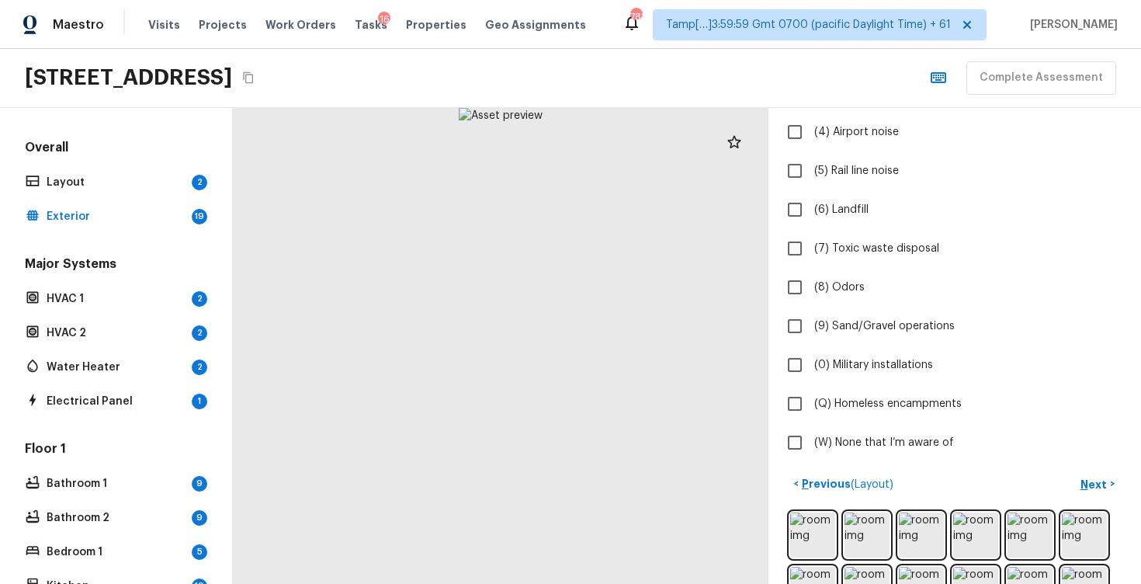
scroll to position [333, 0]
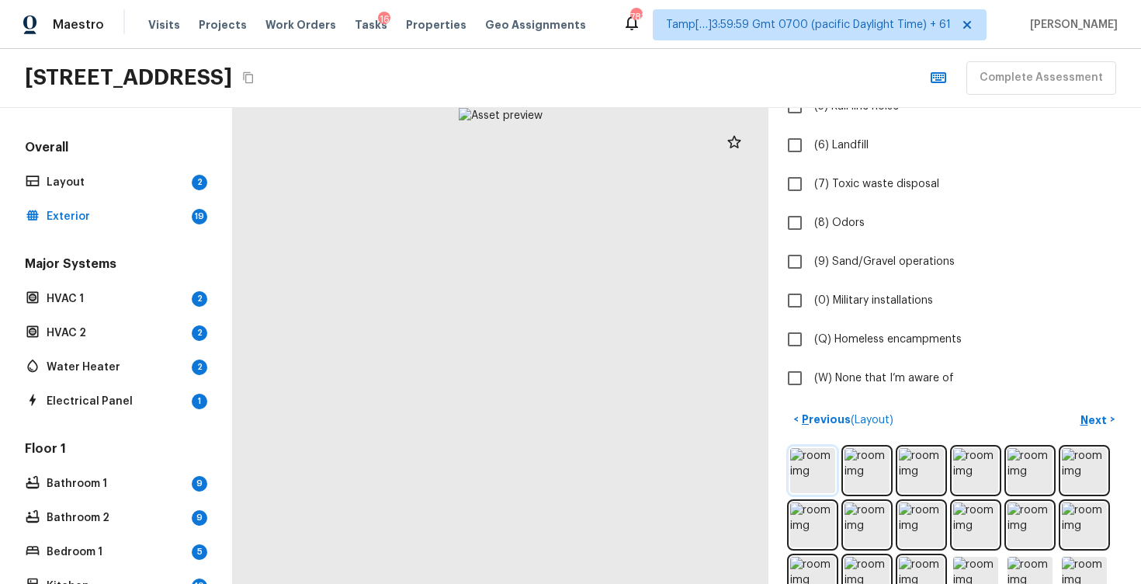
click at [806, 448] on img at bounding box center [812, 470] width 45 height 45
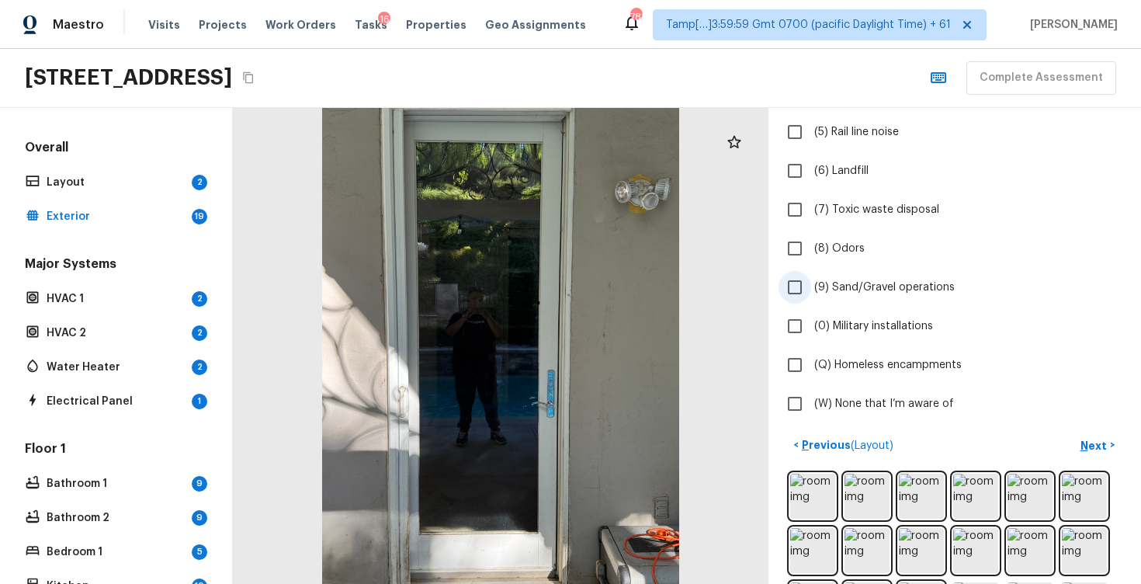
scroll to position [311, 0]
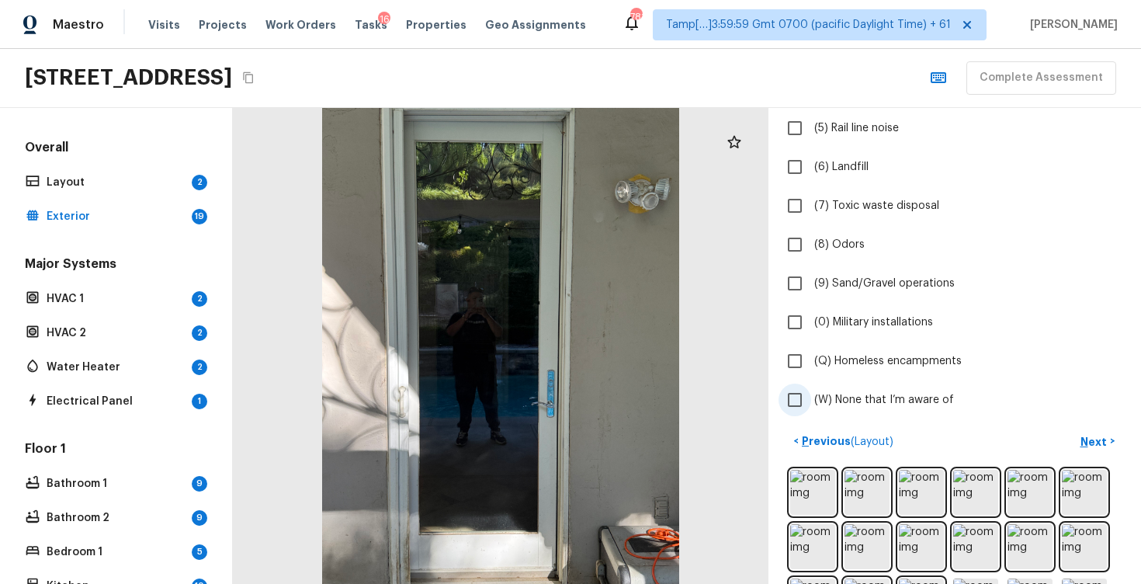
click at [796, 395] on input "(W) None that I’m aware of" at bounding box center [795, 400] width 33 height 33
checkbox input "true"
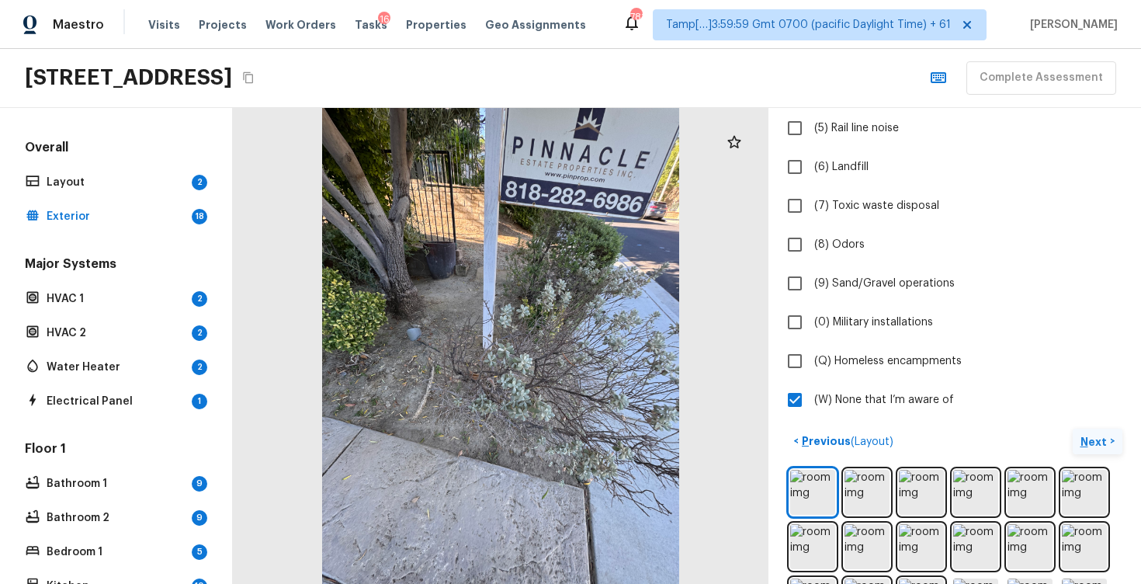
click at [1088, 446] on p "Next" at bounding box center [1096, 442] width 30 height 16
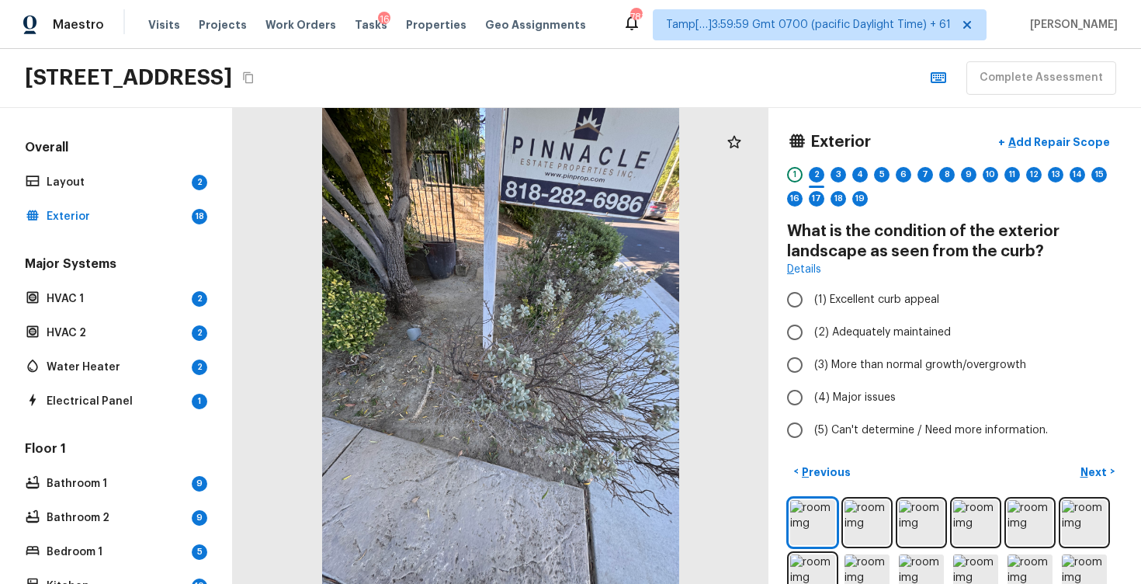
scroll to position [97, 0]
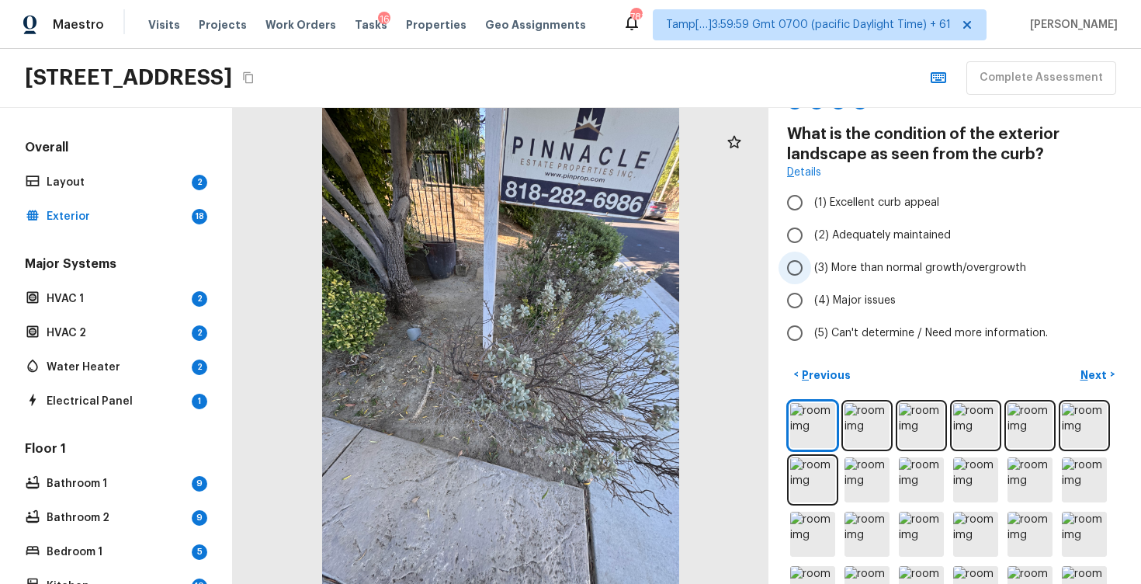
click at [924, 260] on span "(3) More than normal growth/overgrowth" at bounding box center [920, 268] width 212 height 16
click at [811, 260] on input "(3) More than normal growth/overgrowth" at bounding box center [795, 268] width 33 height 33
radio input "true"
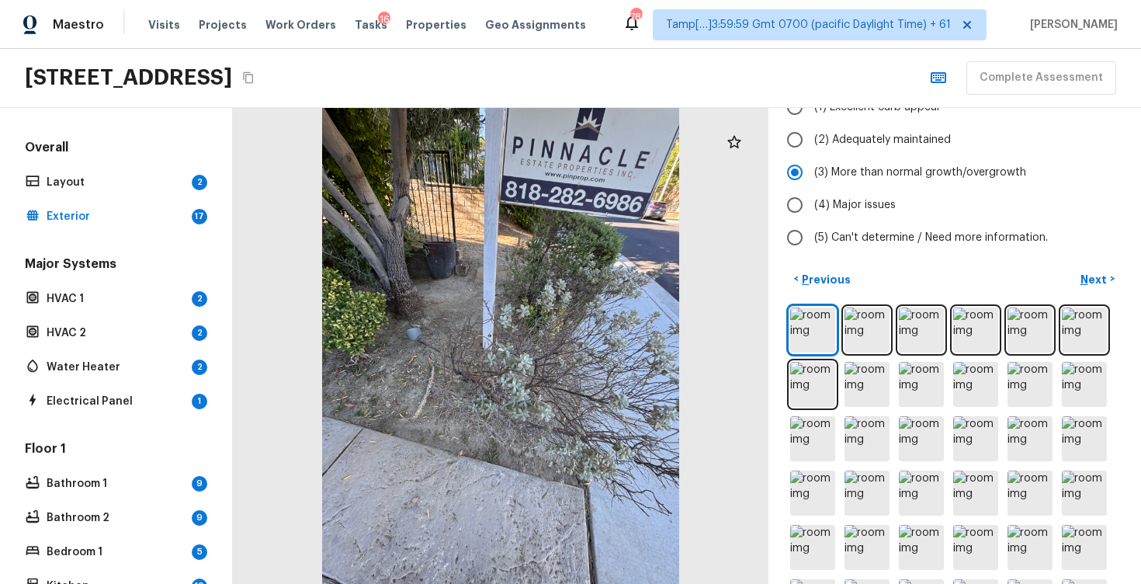
scroll to position [184, 0]
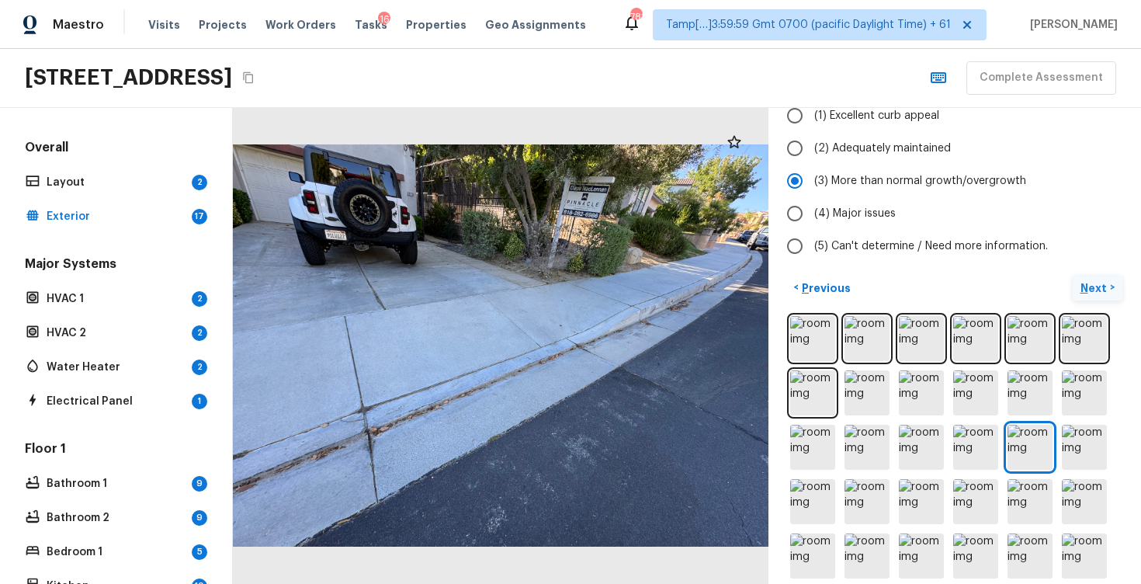
click at [1100, 295] on p "Next" at bounding box center [1096, 288] width 30 height 16
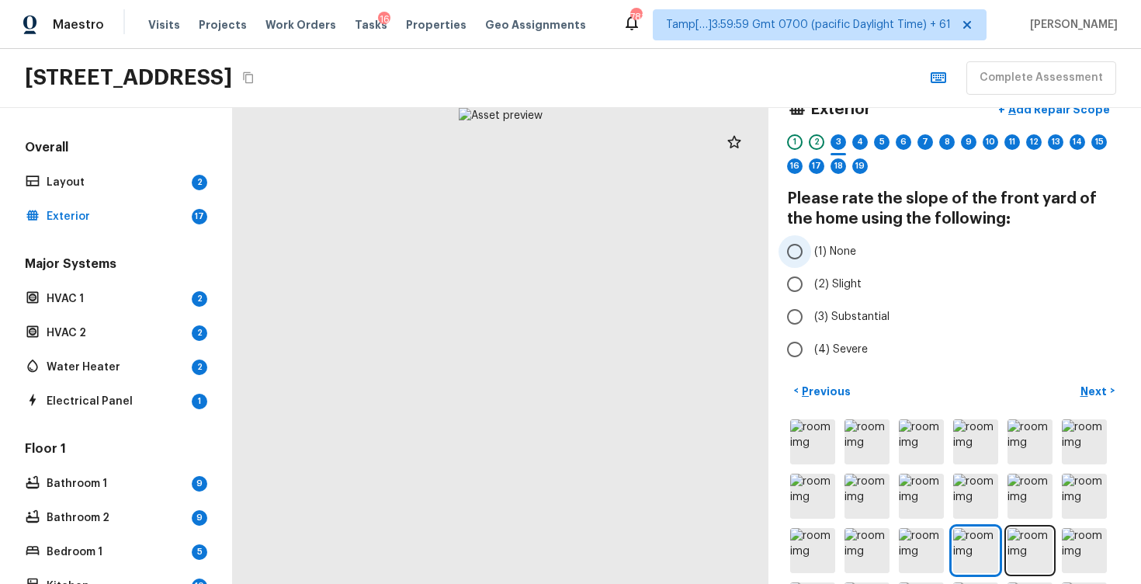
scroll to position [36, 0]
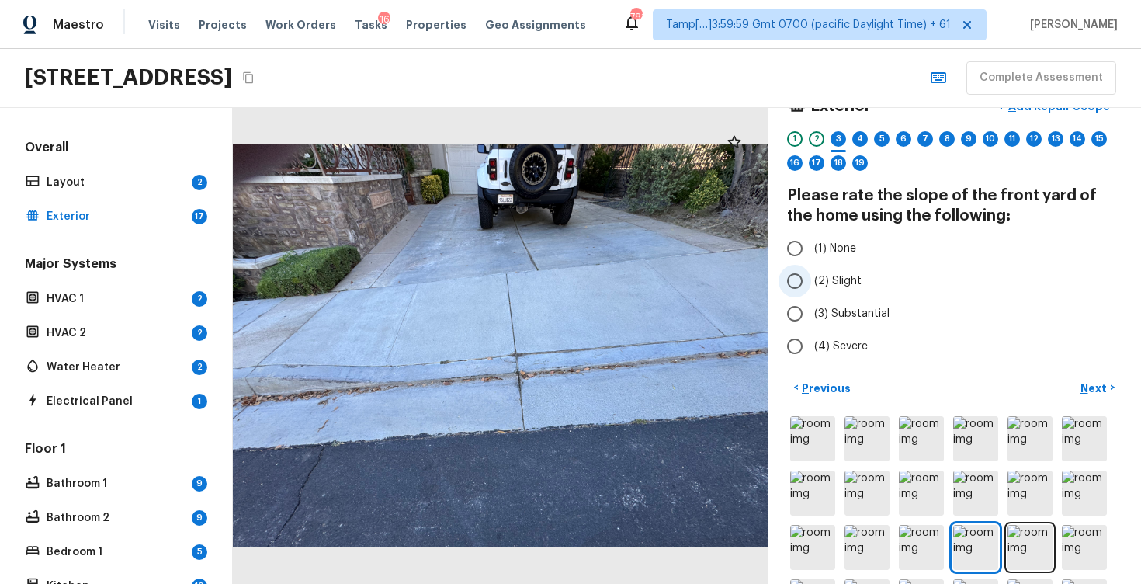
click at [818, 291] on label "(2) Slight" at bounding box center [945, 281] width 332 height 33
click at [811, 291] on input "(2) Slight" at bounding box center [795, 281] width 33 height 33
radio input "true"
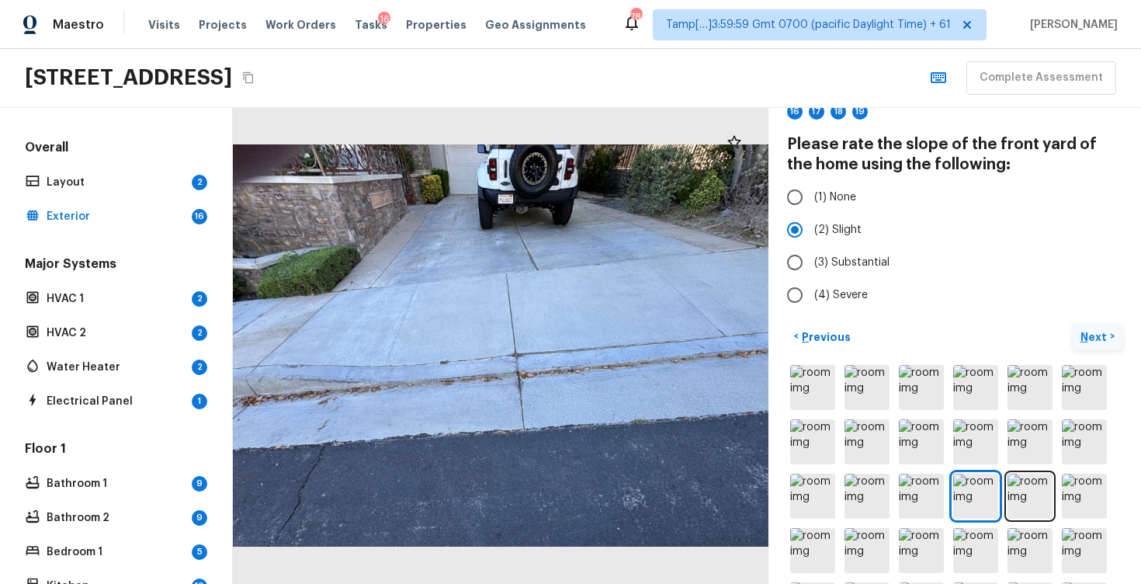
click at [1092, 330] on p "Next" at bounding box center [1096, 337] width 30 height 16
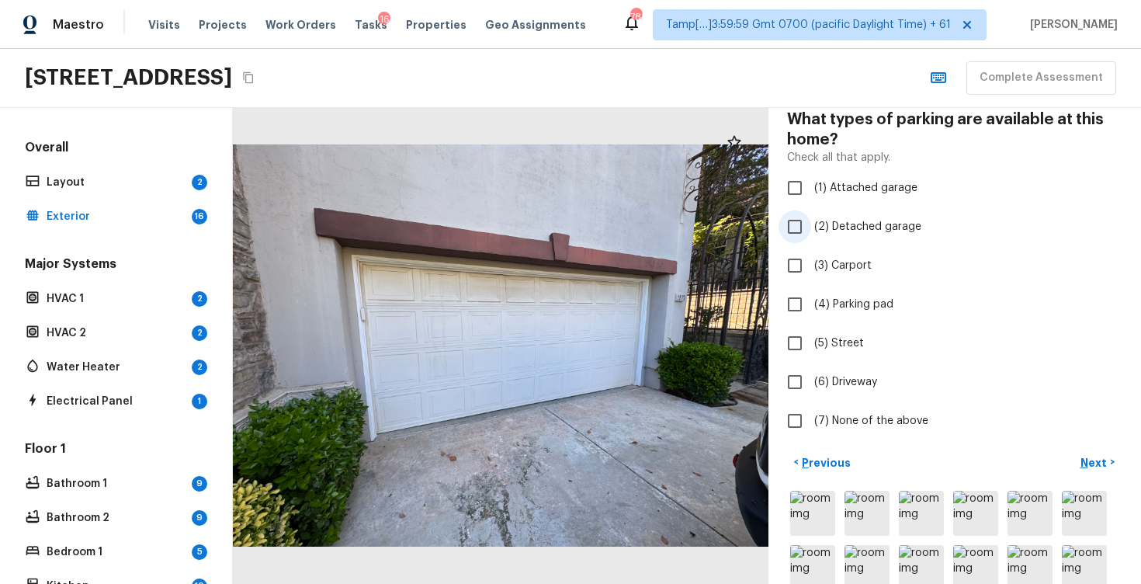
scroll to position [106, 0]
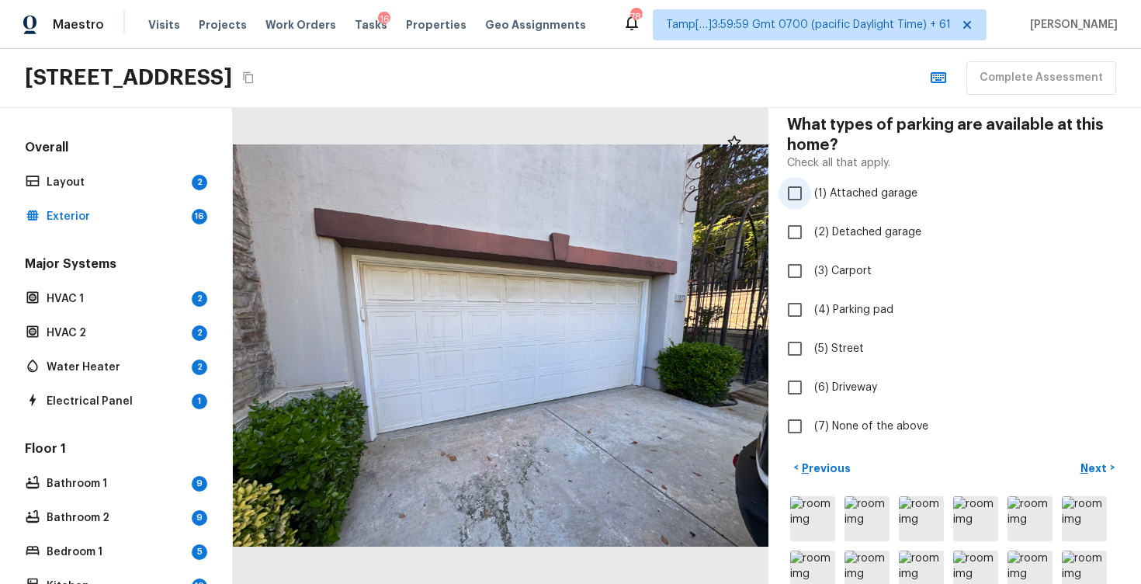
click at [880, 202] on label "(1) Attached garage" at bounding box center [945, 193] width 332 height 33
click at [811, 202] on input "(1) Attached garage" at bounding box center [795, 193] width 33 height 33
checkbox input "true"
click at [876, 376] on label "(6) Driveway" at bounding box center [945, 387] width 332 height 33
click at [811, 376] on input "(6) Driveway" at bounding box center [795, 387] width 33 height 33
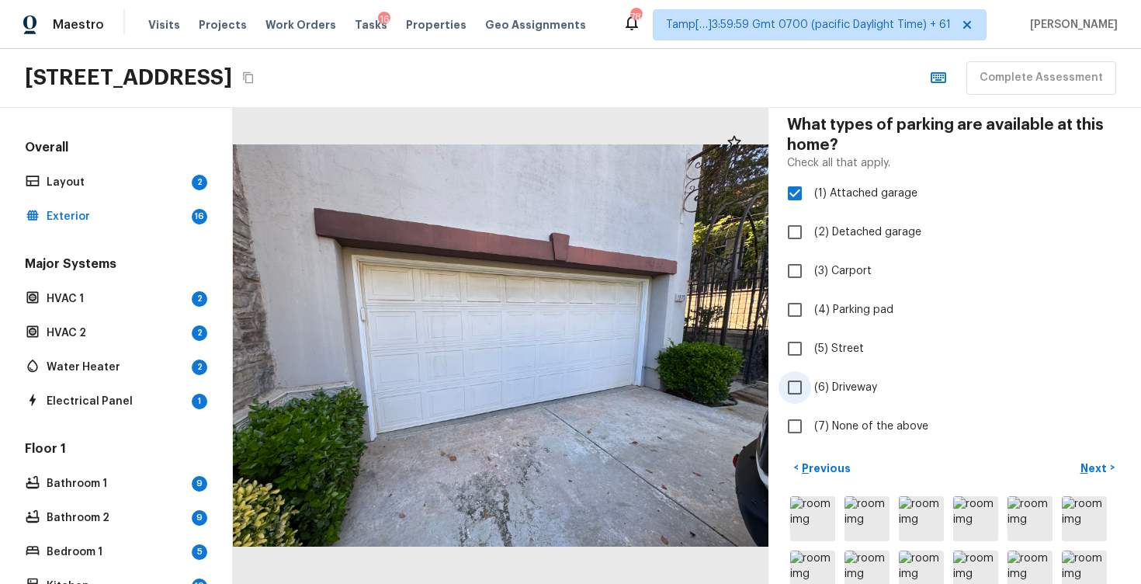
checkbox input "true"
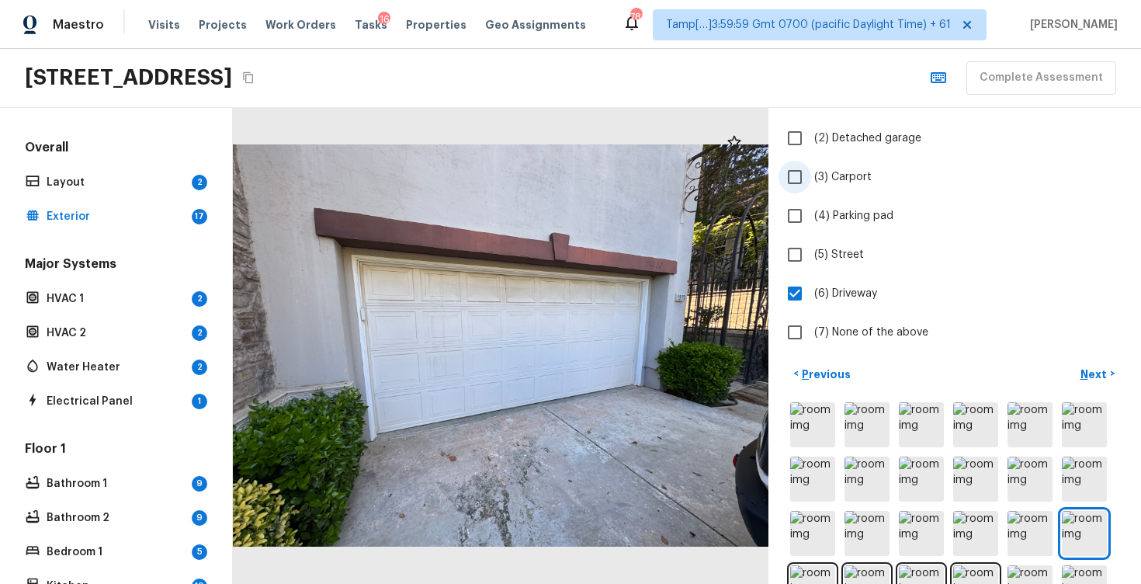
scroll to position [226, 0]
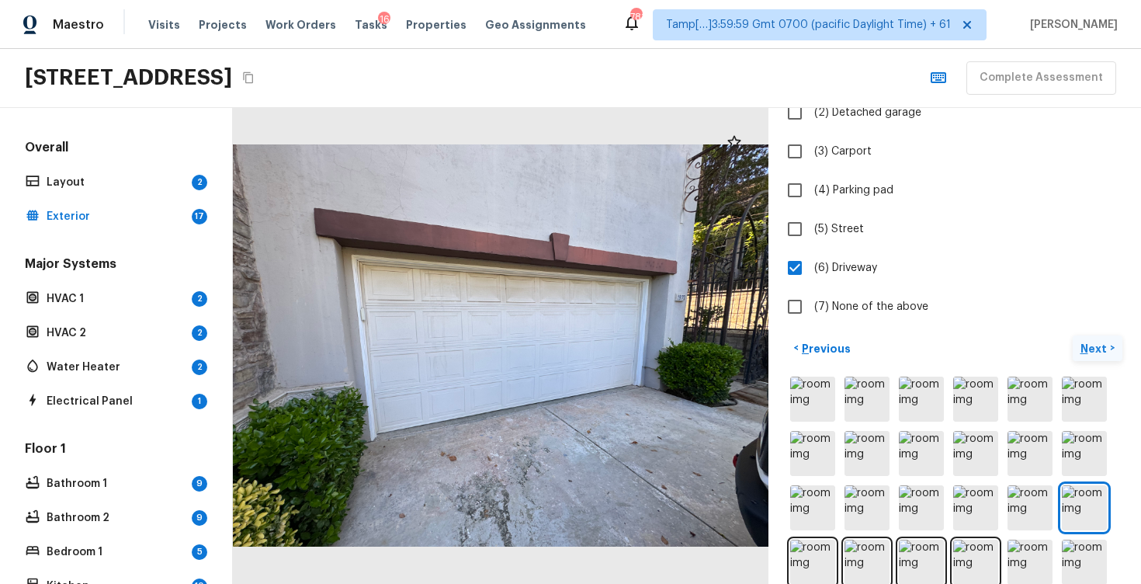
click at [1096, 345] on p "Next" at bounding box center [1096, 349] width 30 height 16
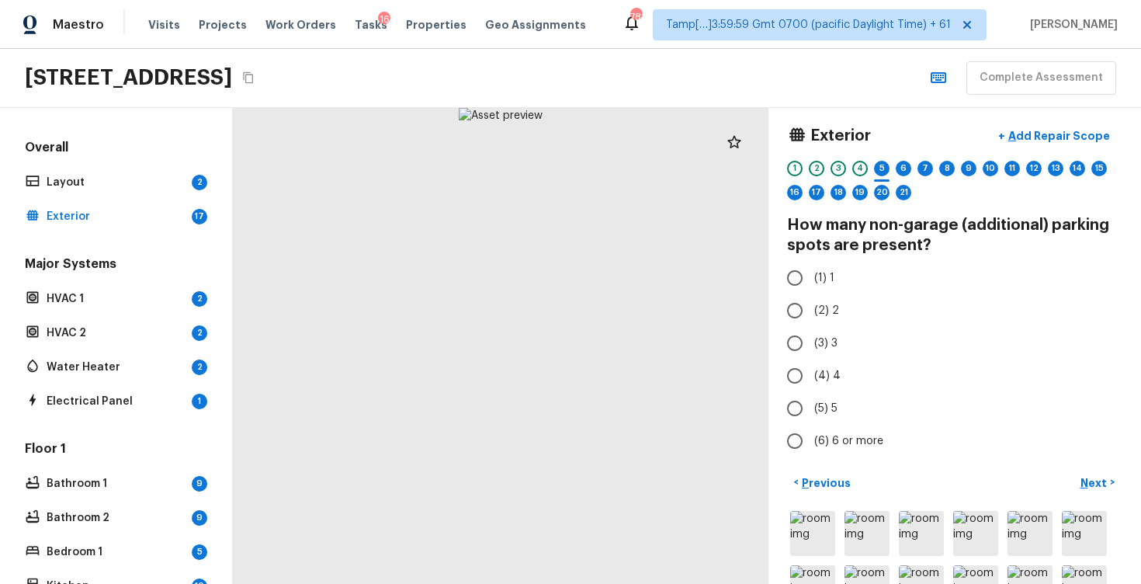
scroll to position [0, 0]
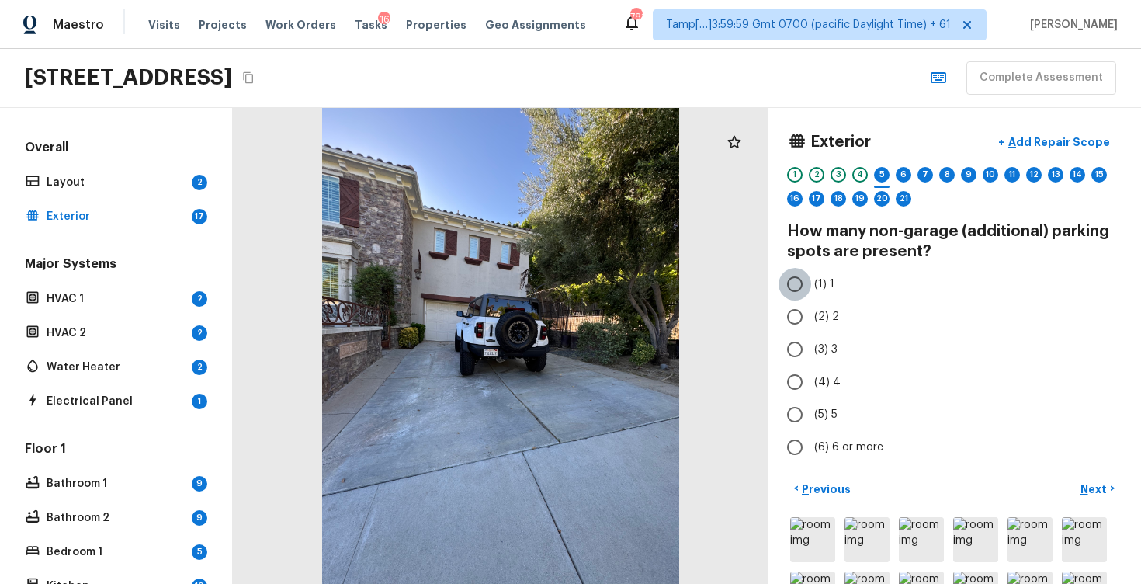
click at [811, 281] on input "(1) 1" at bounding box center [795, 284] width 33 height 33
radio input "true"
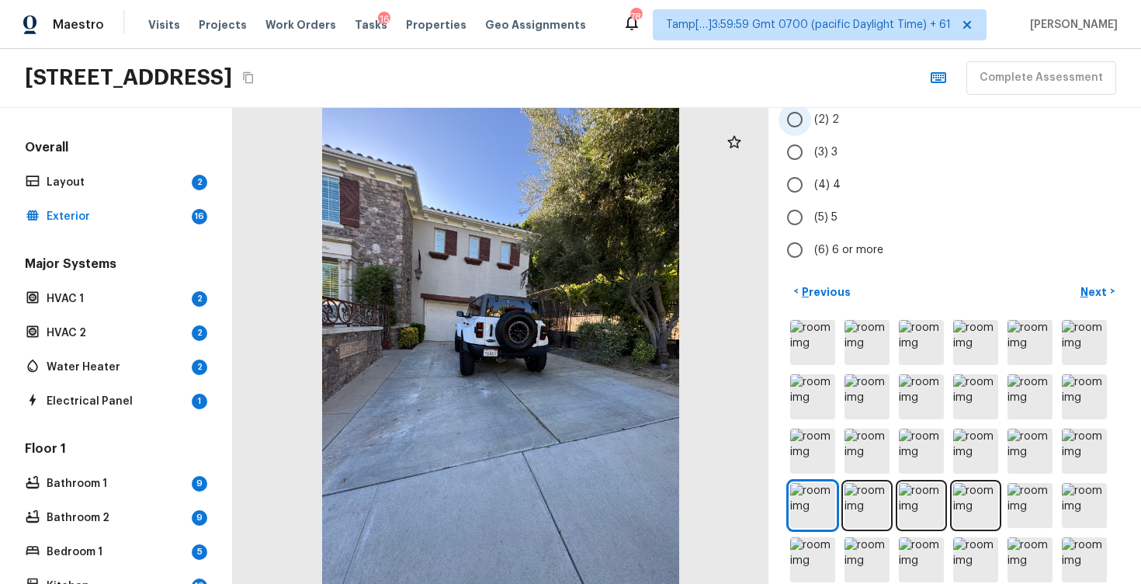
scroll to position [198, 0]
click at [1096, 283] on p "Next" at bounding box center [1096, 291] width 30 height 16
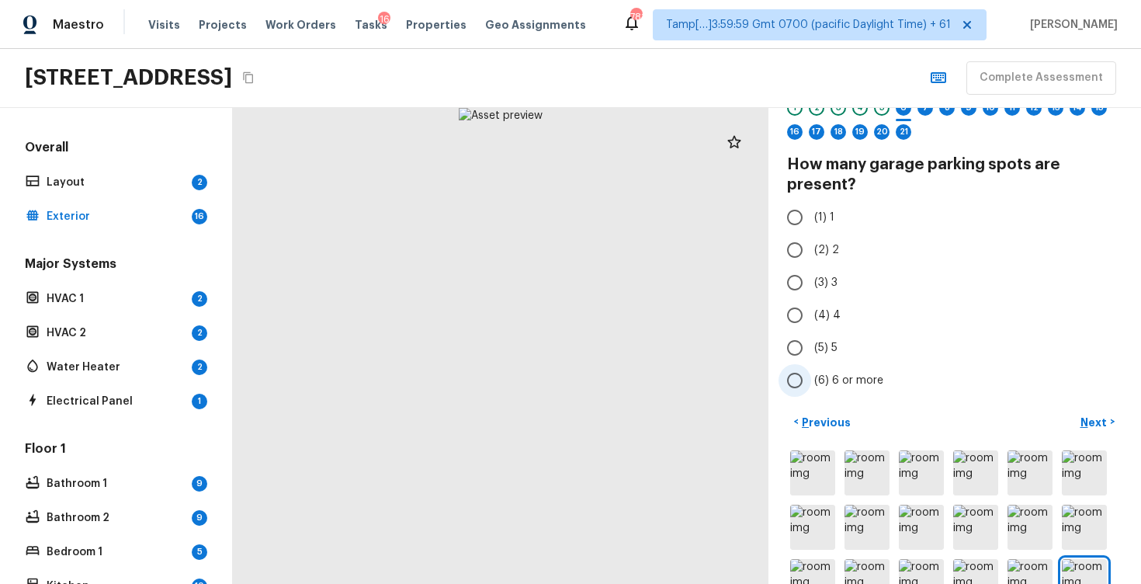
scroll to position [68, 0]
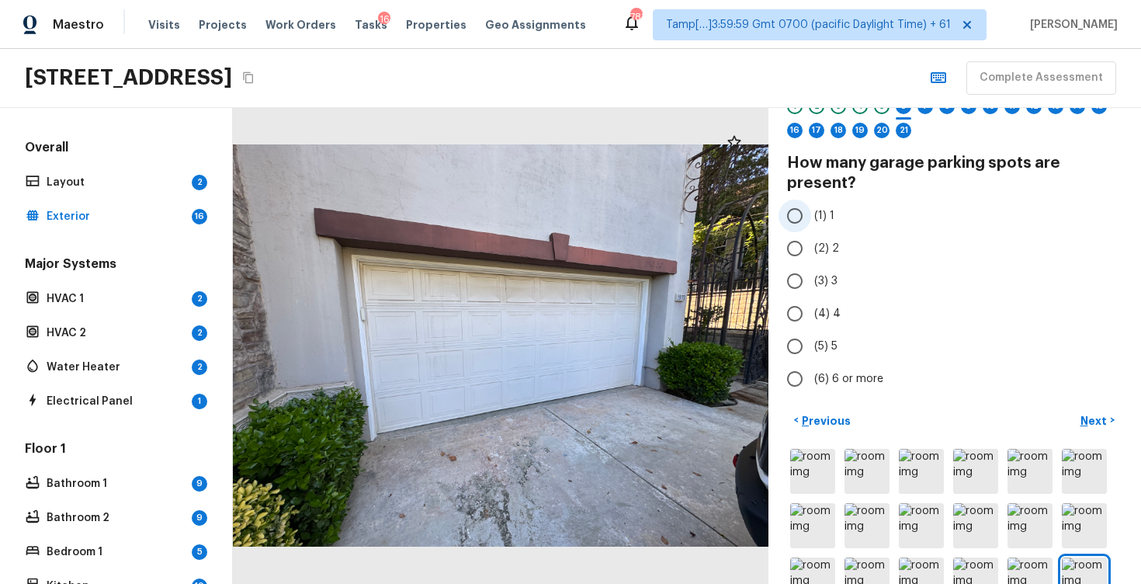
click at [803, 203] on input "(1) 1" at bounding box center [795, 216] width 33 height 33
radio input "true"
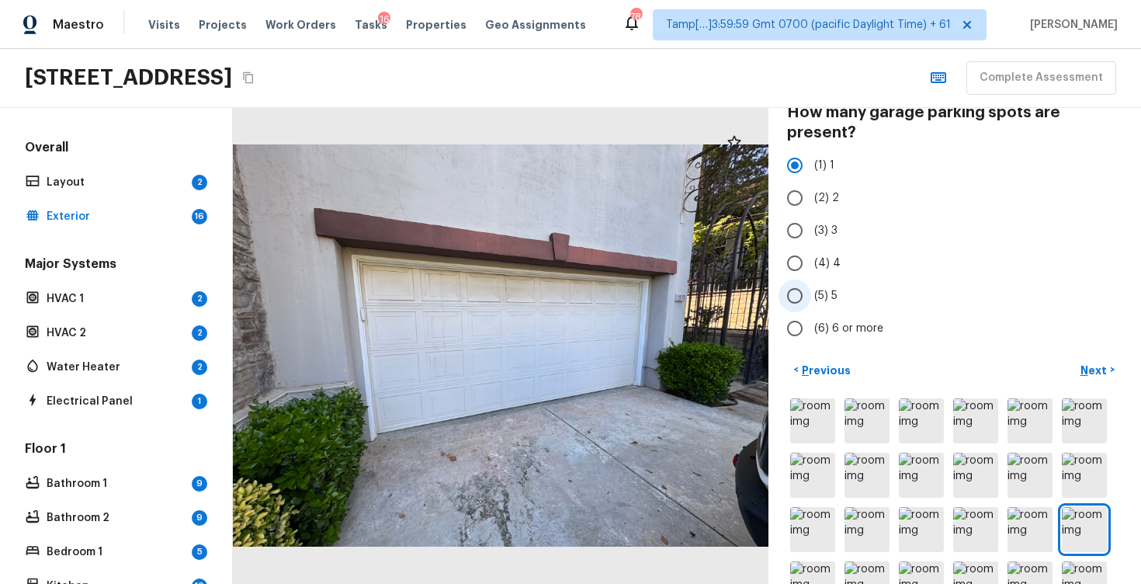
scroll to position [140, 0]
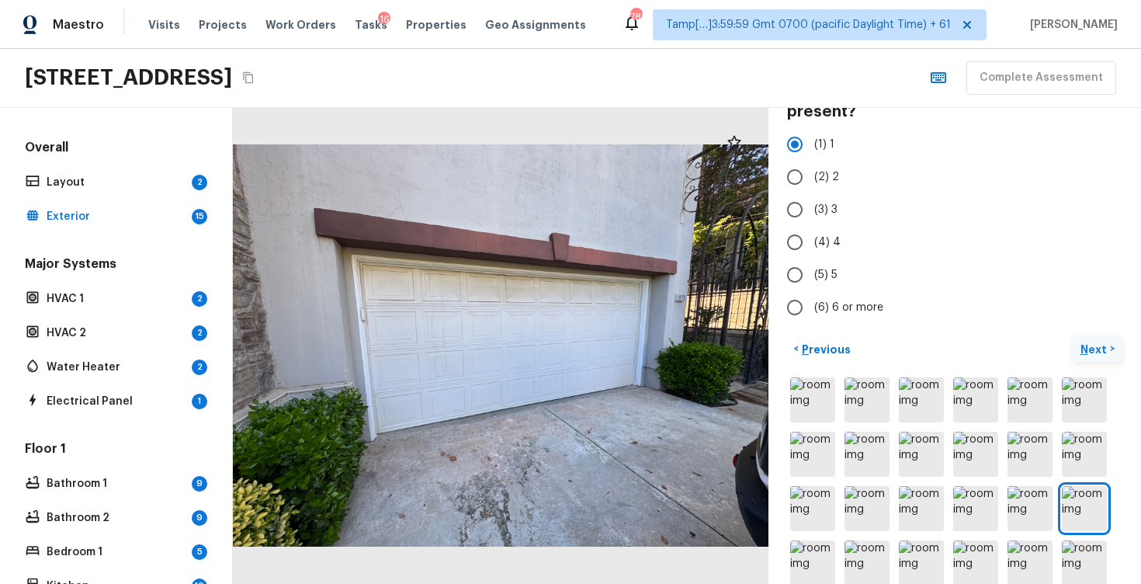
click at [1076, 345] on button "Next >" at bounding box center [1098, 349] width 50 height 26
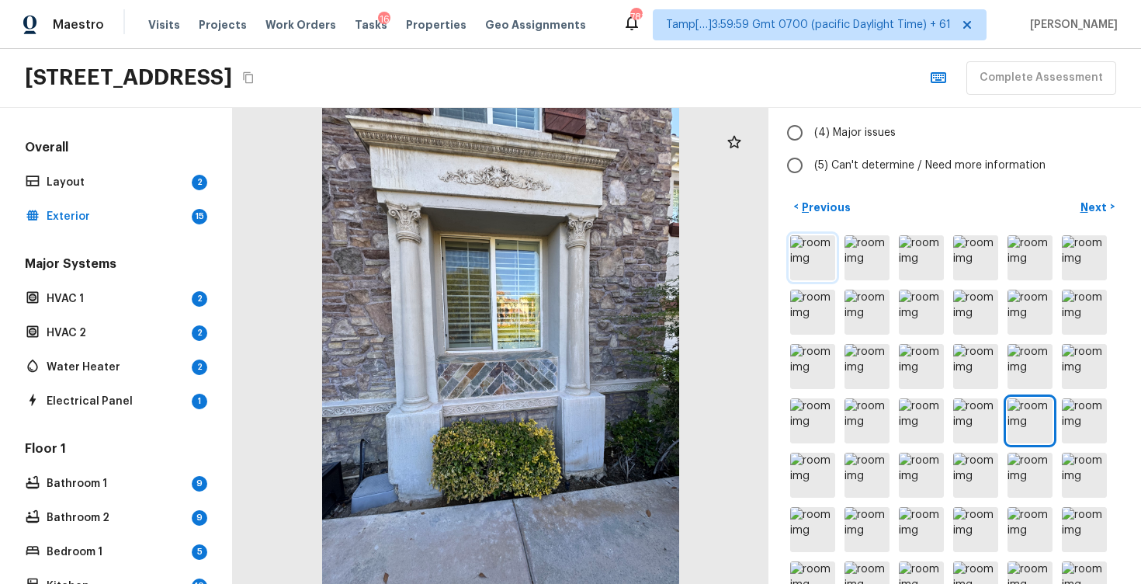
scroll to position [252, 0]
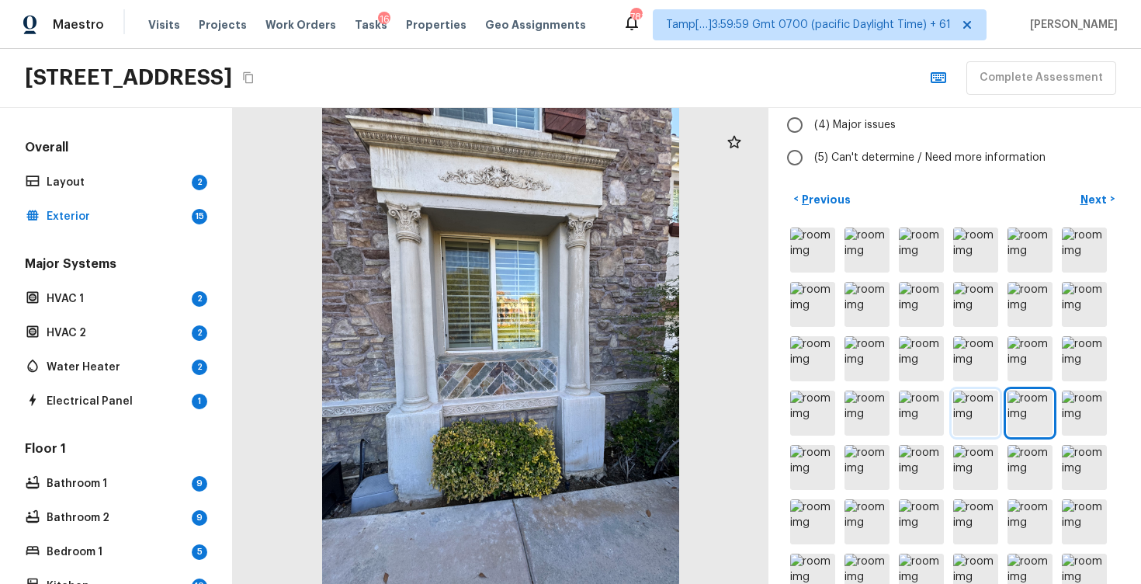
click at [976, 414] on img at bounding box center [975, 413] width 45 height 45
click at [920, 398] on img at bounding box center [921, 413] width 45 height 45
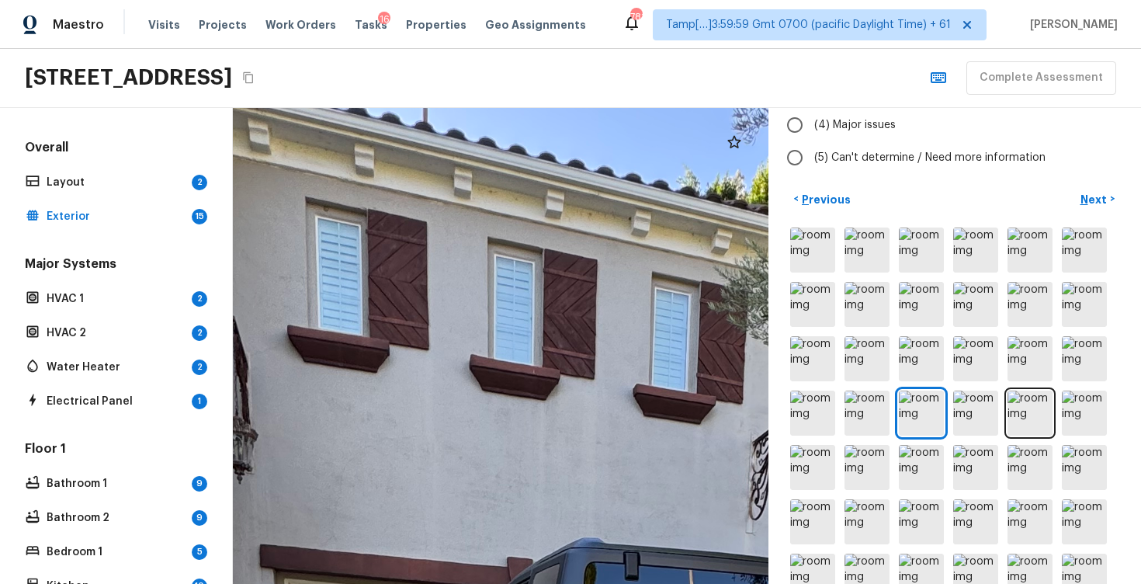
drag, startPoint x: 493, startPoint y: 188, endPoint x: 568, endPoint y: 332, distance: 162.5
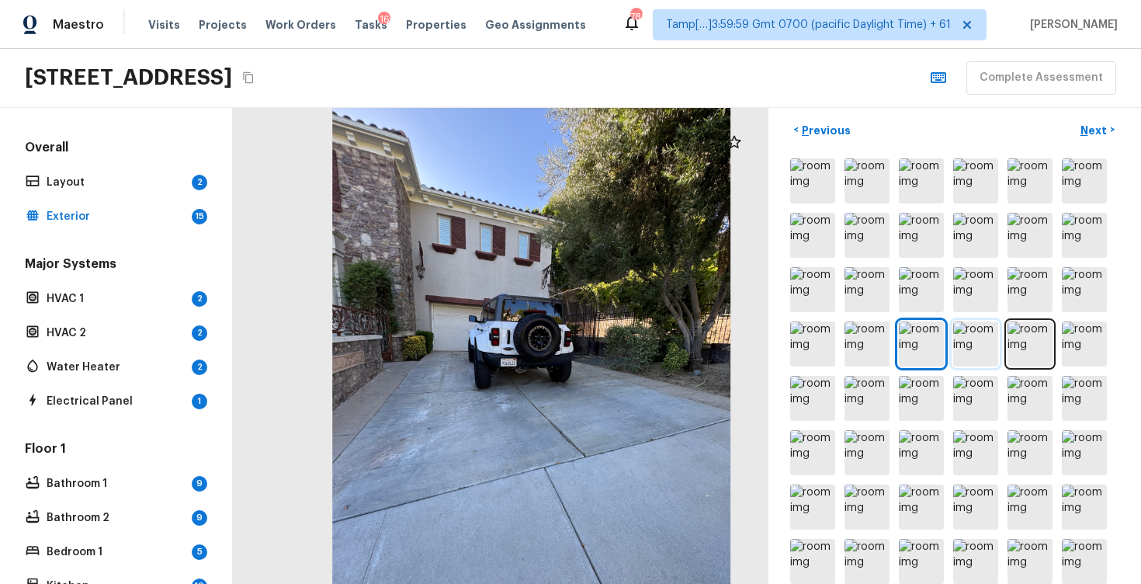
scroll to position [321, 0]
click at [872, 321] on div at bounding box center [954, 453] width 335 height 595
click at [860, 345] on img at bounding box center [867, 344] width 45 height 45
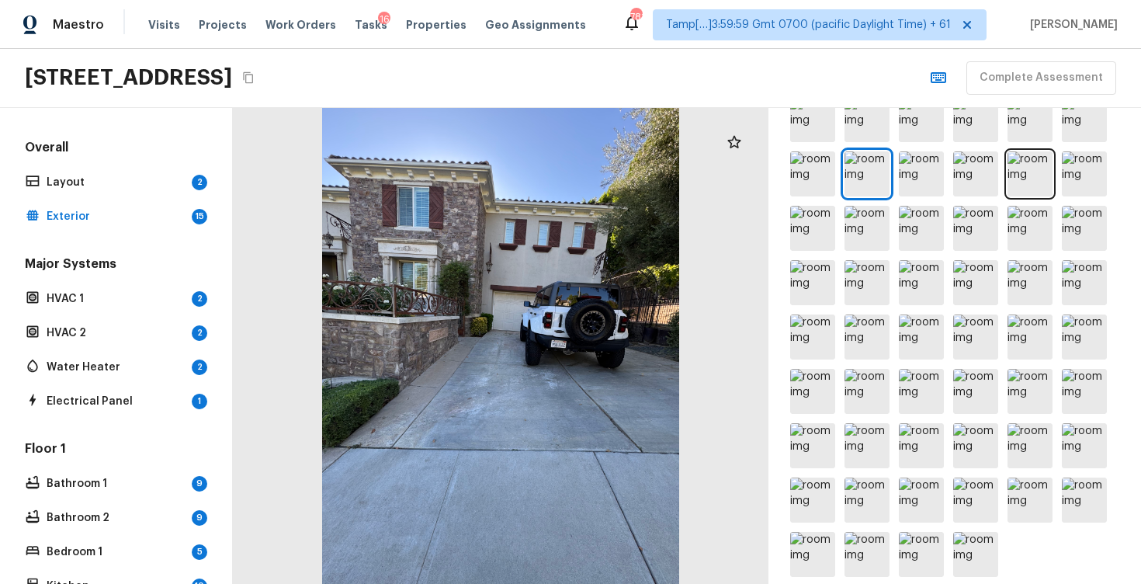
scroll to position [506, 0]
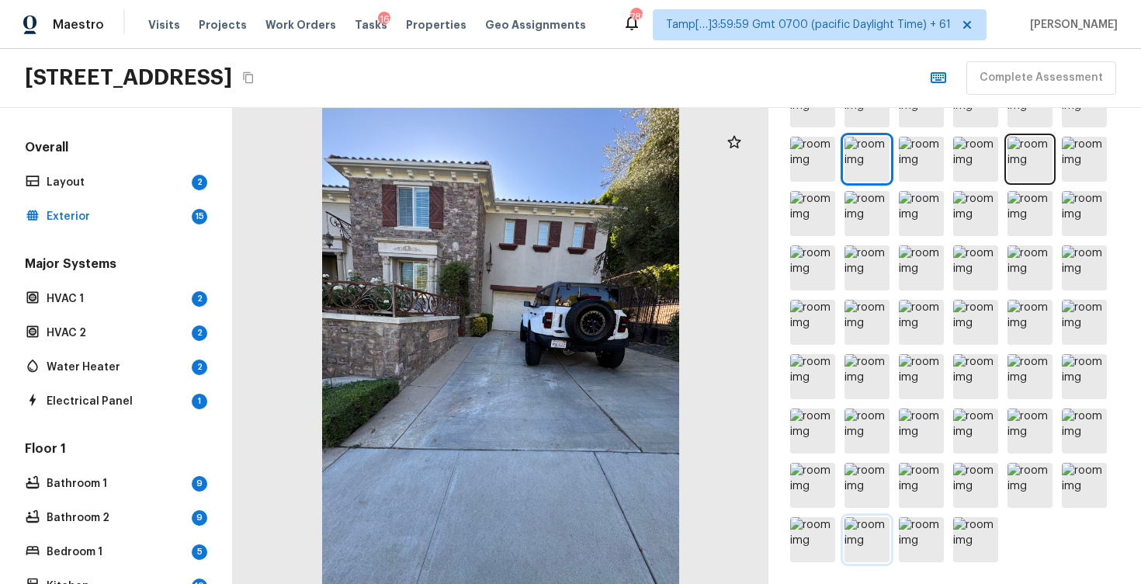
click at [878, 557] on img at bounding box center [867, 539] width 45 height 45
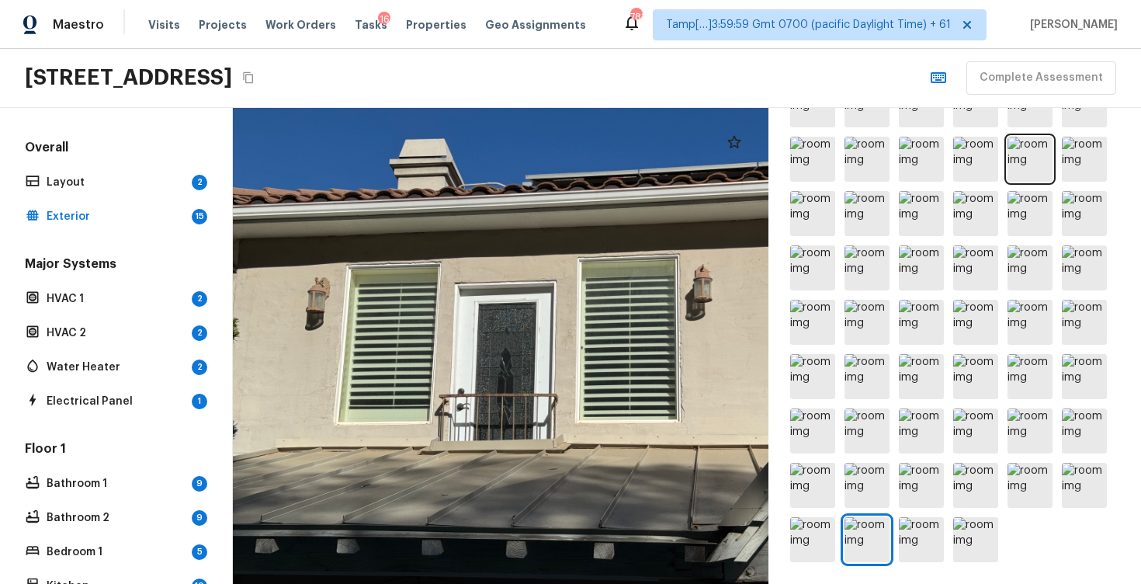
drag, startPoint x: 274, startPoint y: 301, endPoint x: 380, endPoint y: 321, distance: 107.4
click at [380, 321] on div at bounding box center [526, 357] width 698 height 620
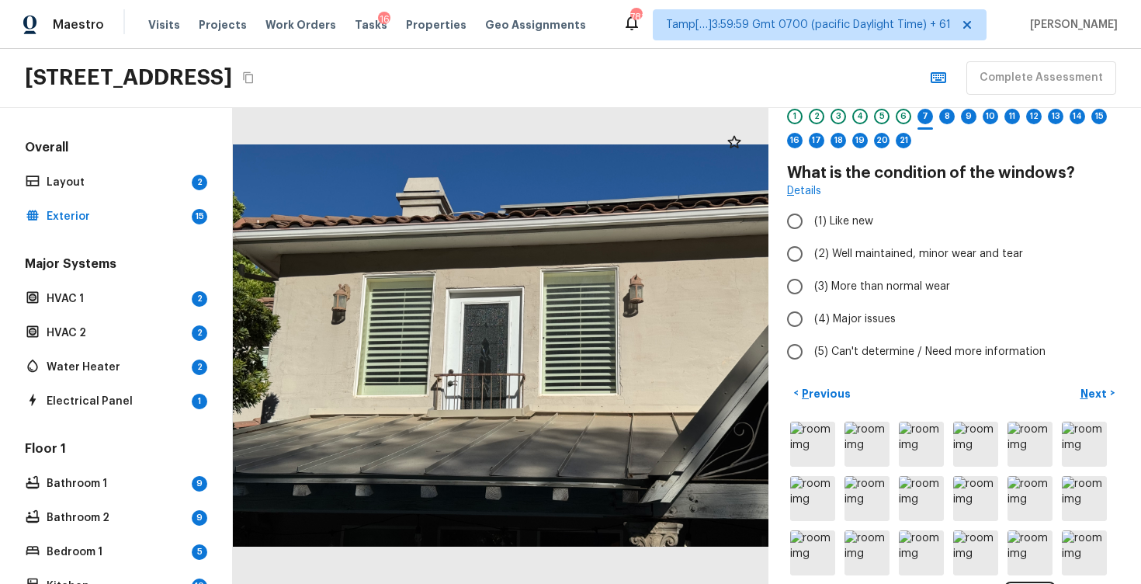
scroll to position [0, 0]
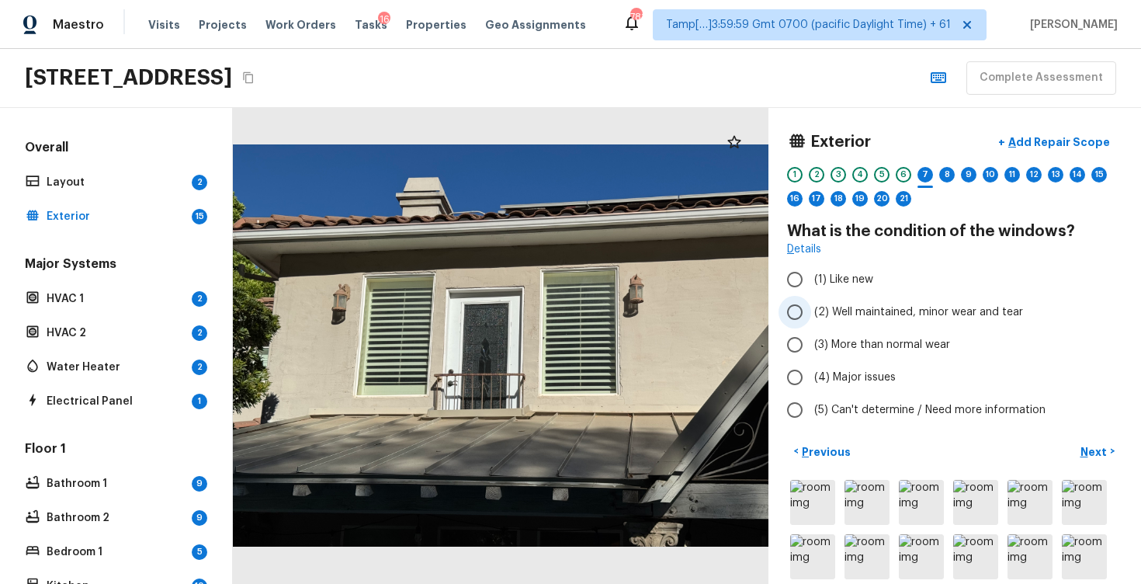
click at [803, 319] on input "(2) Well maintained, minor wear and tear" at bounding box center [795, 312] width 33 height 33
radio input "true"
click at [1090, 458] on p "Next" at bounding box center [1096, 452] width 30 height 16
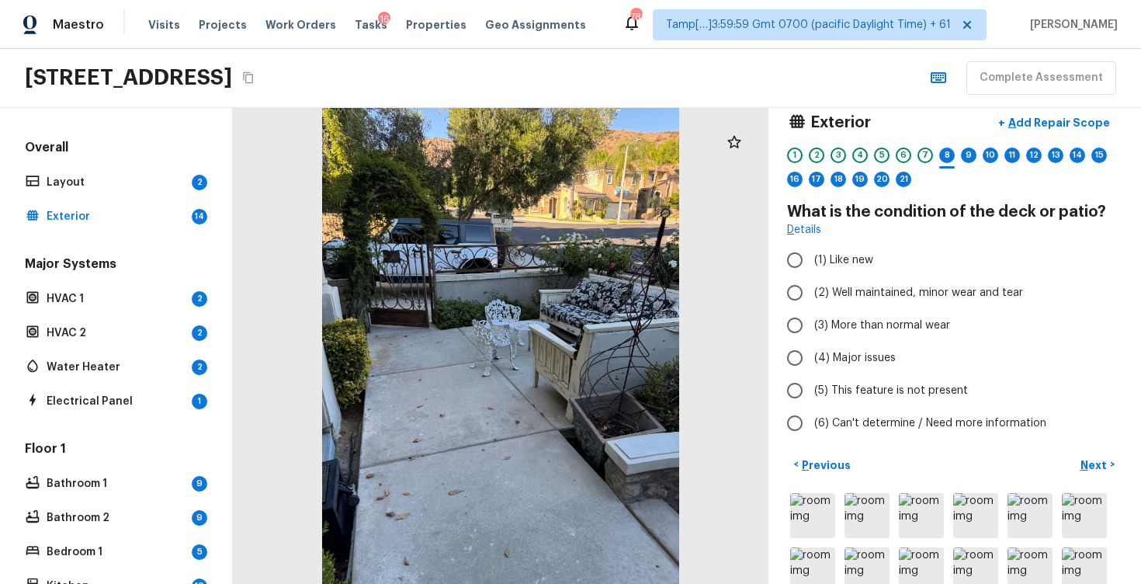
scroll to position [18, 0]
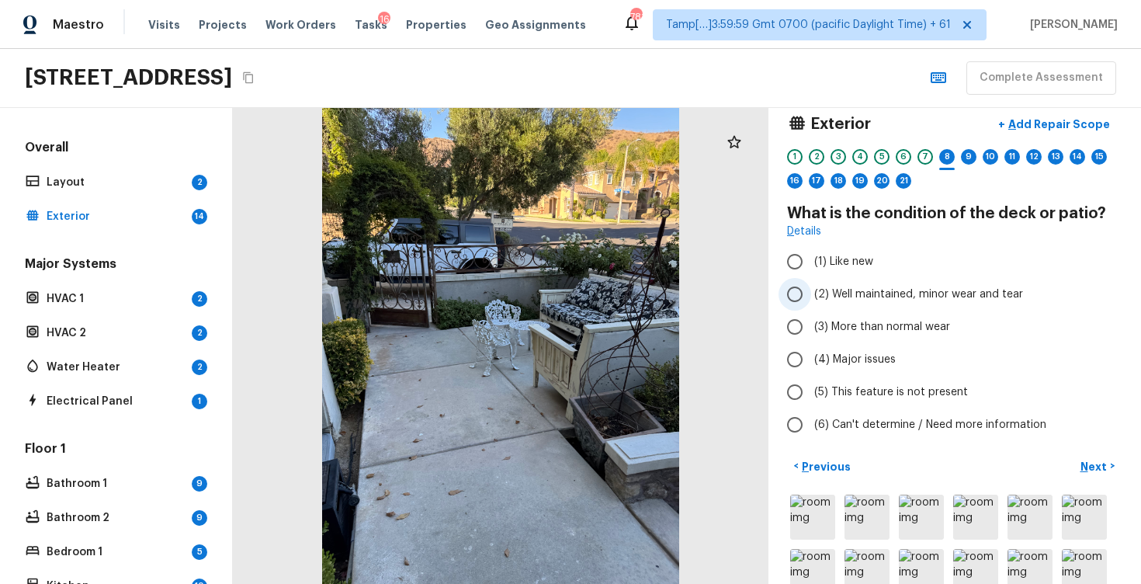
click at [851, 304] on label "(2) Well maintained, minor wear and tear" at bounding box center [945, 294] width 332 height 33
click at [811, 304] on input "(2) Well maintained, minor wear and tear" at bounding box center [795, 294] width 33 height 33
radio input "true"
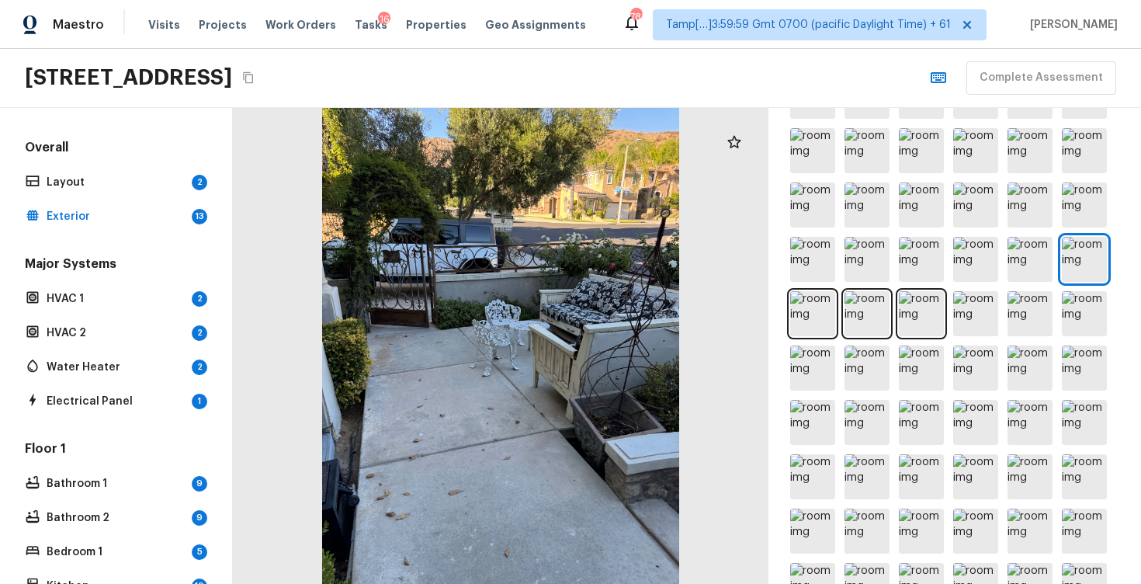
scroll to position [539, 0]
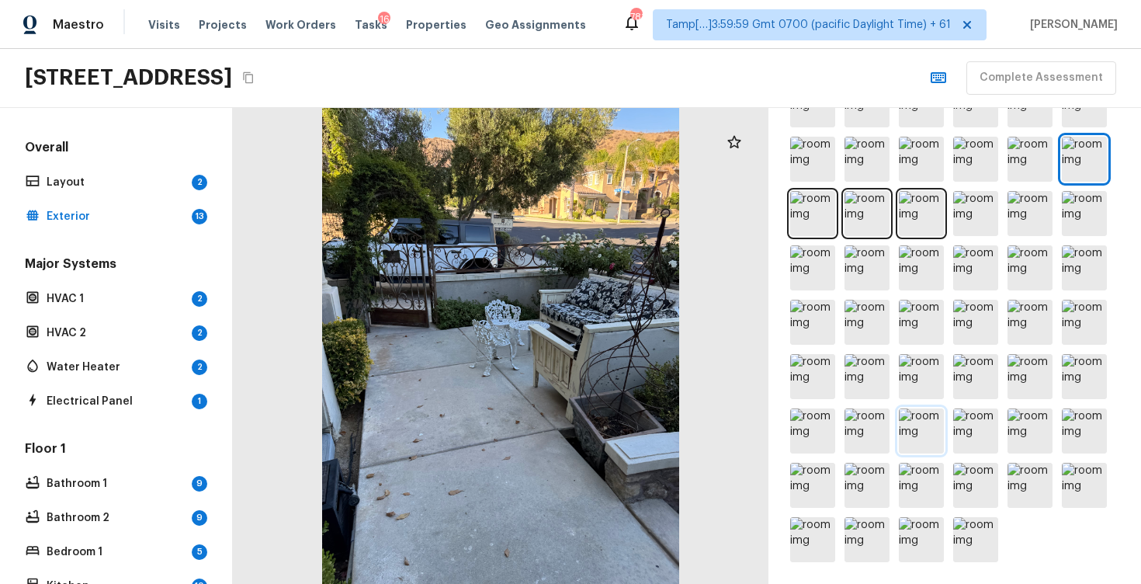
click at [932, 427] on img at bounding box center [921, 430] width 45 height 45
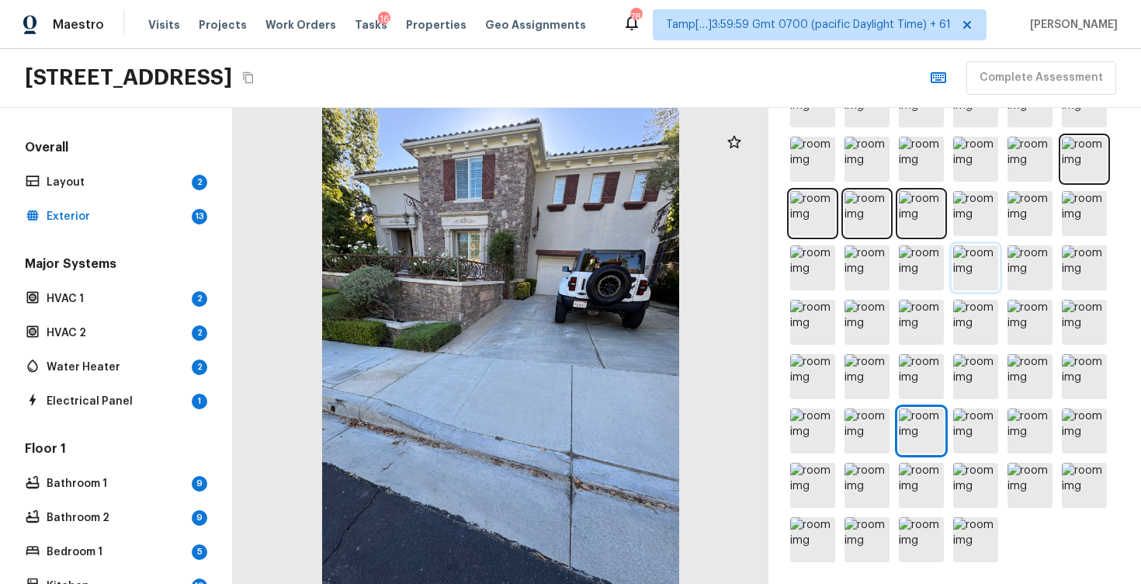
scroll to position [521, 0]
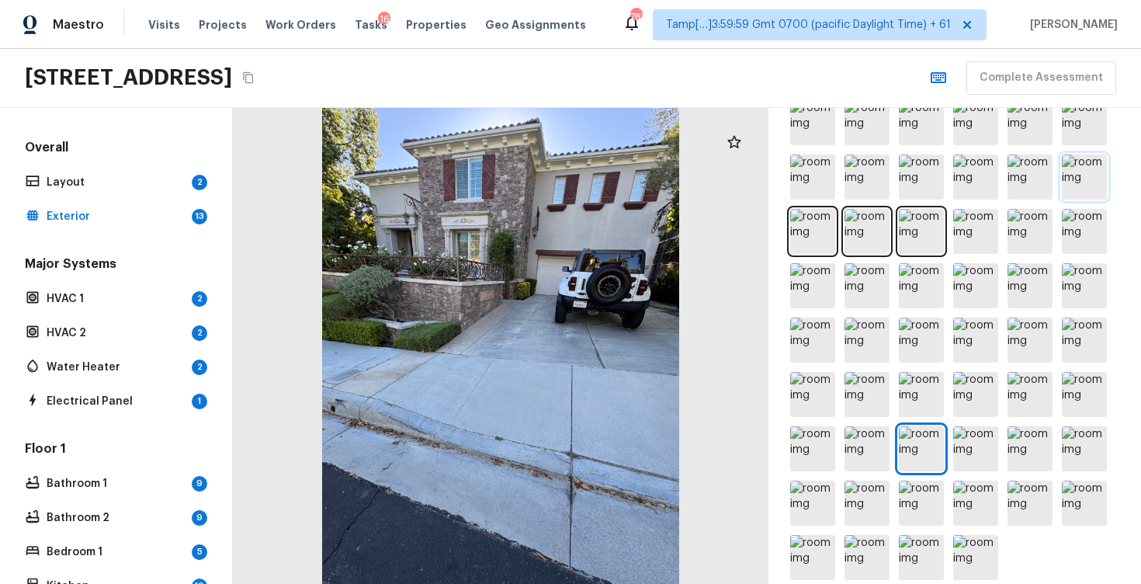
click at [1078, 184] on img at bounding box center [1084, 177] width 45 height 45
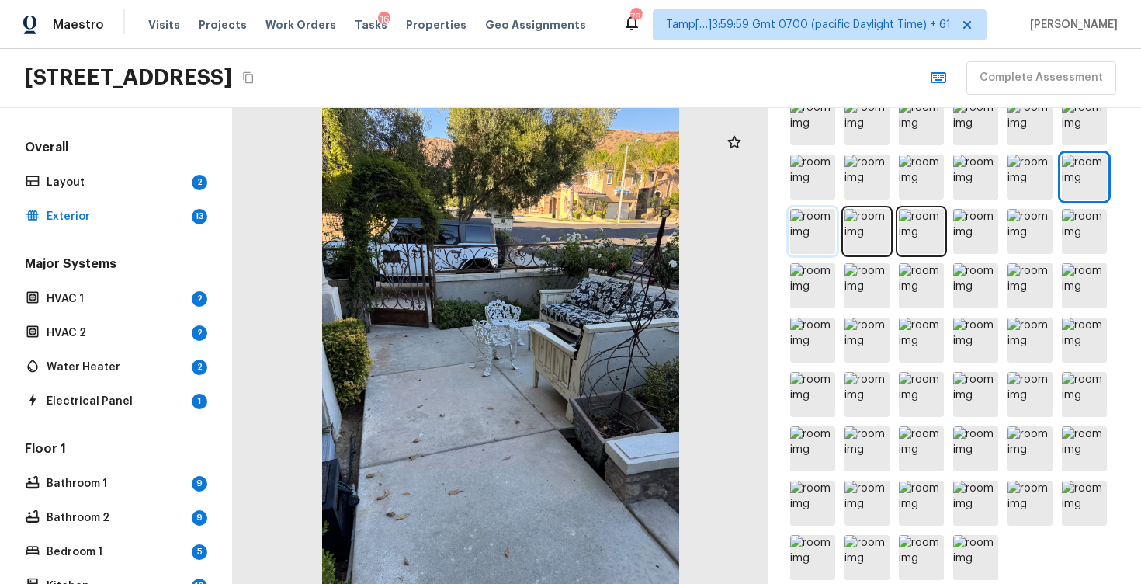
click at [810, 221] on img at bounding box center [812, 231] width 45 height 45
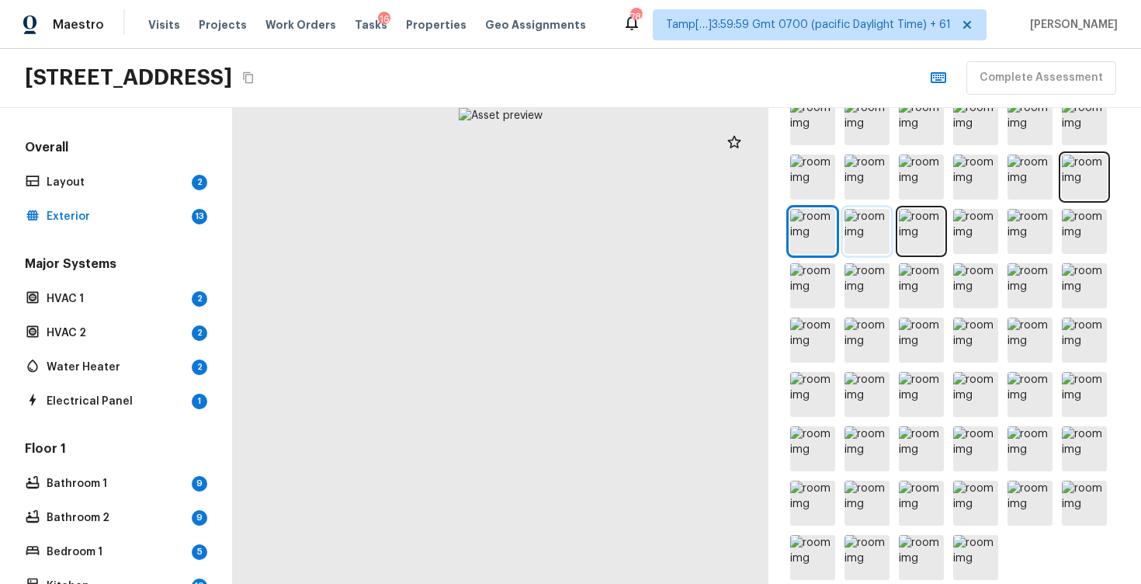
click at [861, 235] on img at bounding box center [867, 231] width 45 height 45
click at [912, 235] on img at bounding box center [921, 231] width 45 height 45
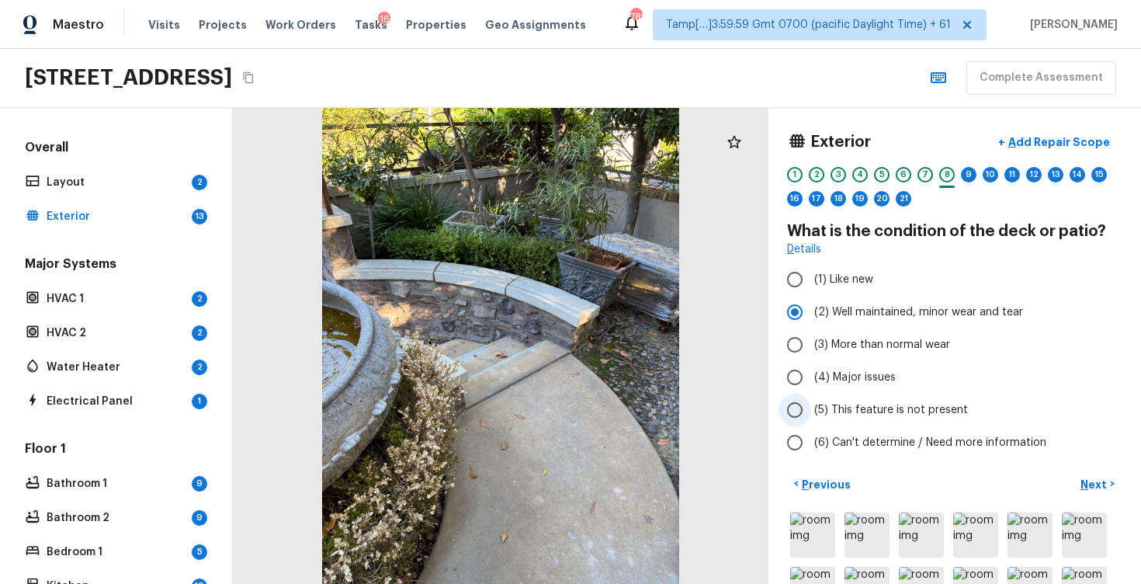
scroll to position [46, 0]
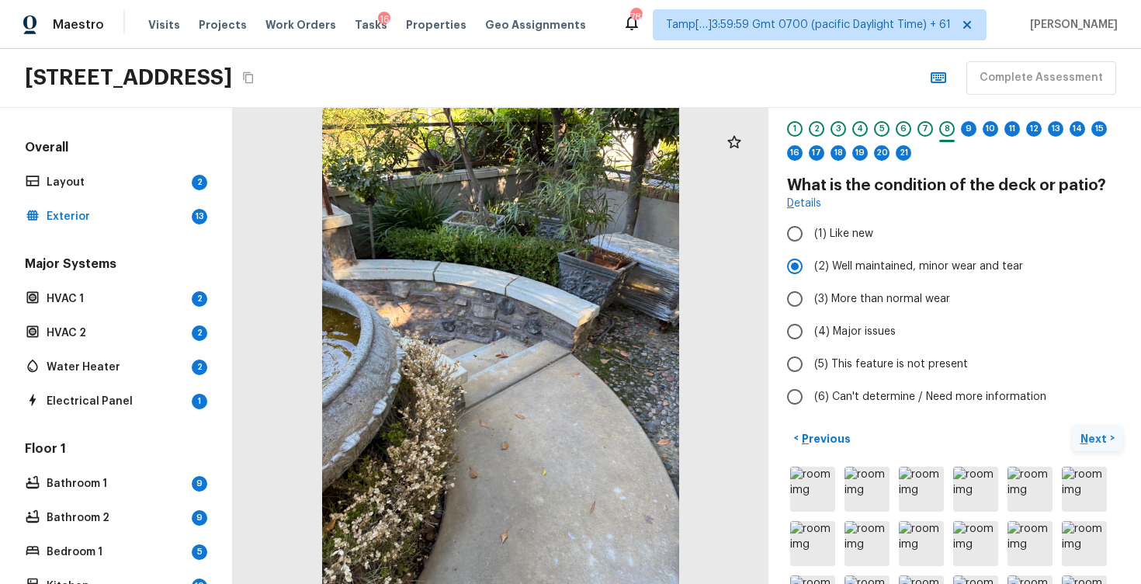
click at [1097, 438] on p "Next" at bounding box center [1096, 439] width 30 height 16
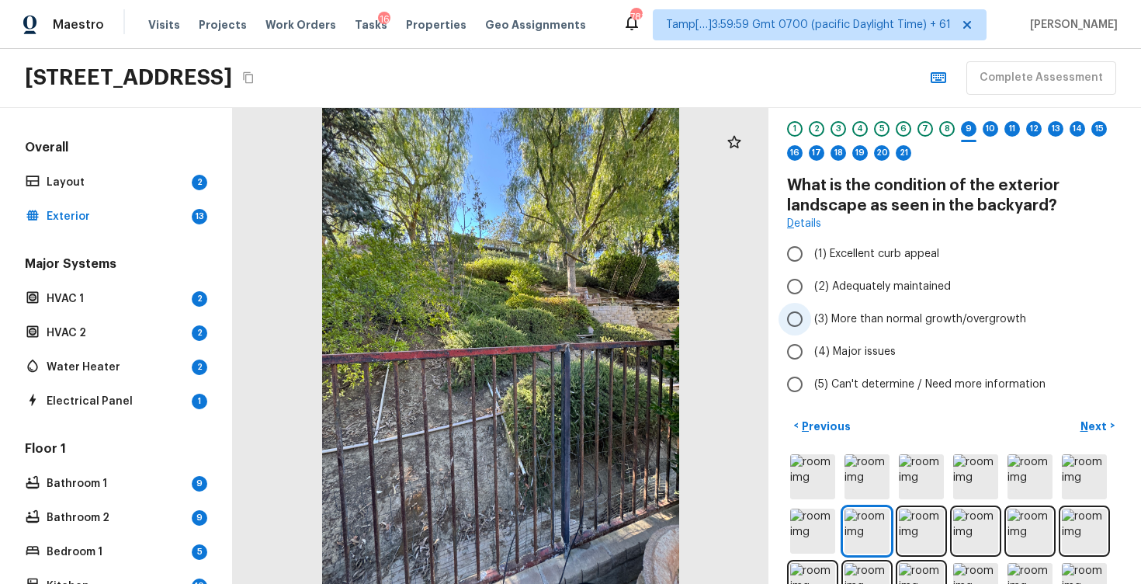
click at [818, 322] on span "(3) More than normal growth/overgrowth" at bounding box center [920, 319] width 212 height 16
click at [811, 322] on input "(3) More than normal growth/overgrowth" at bounding box center [795, 319] width 33 height 33
radio input "true"
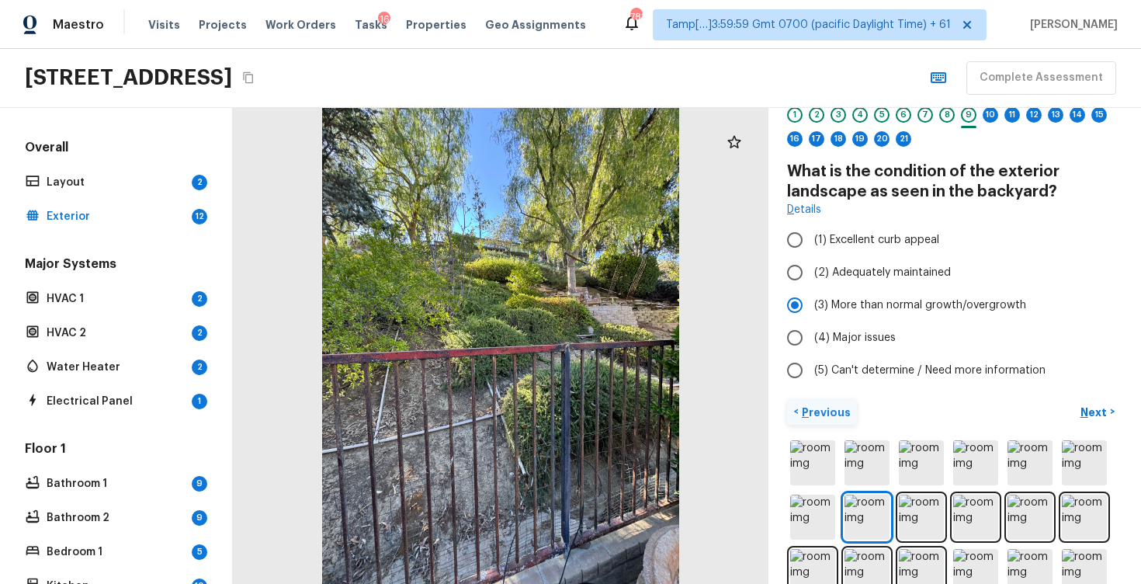
scroll to position [44, 0]
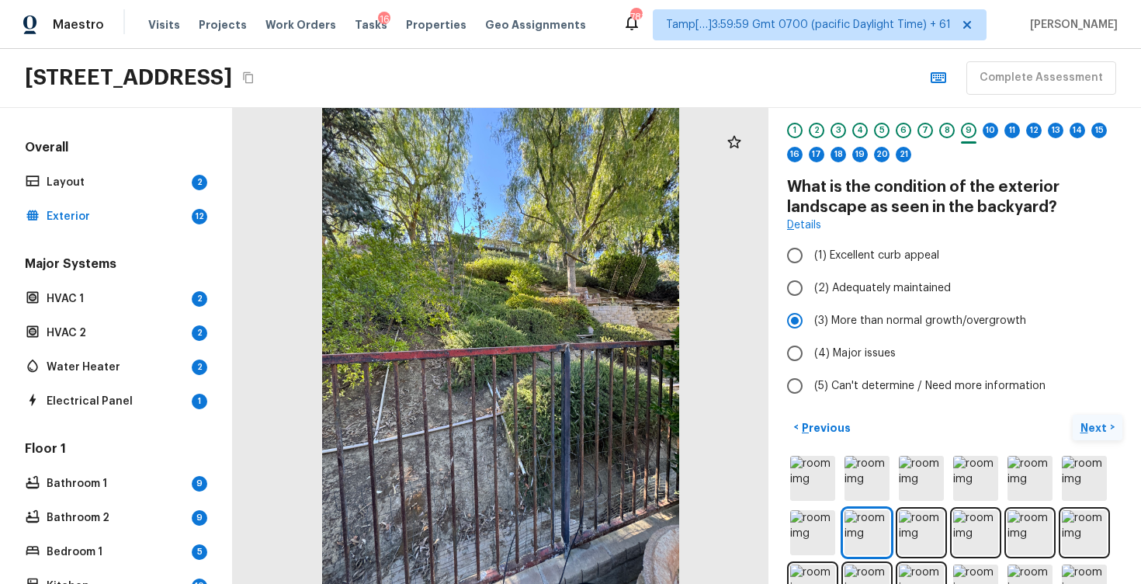
click at [1090, 421] on p "Next" at bounding box center [1096, 428] width 30 height 16
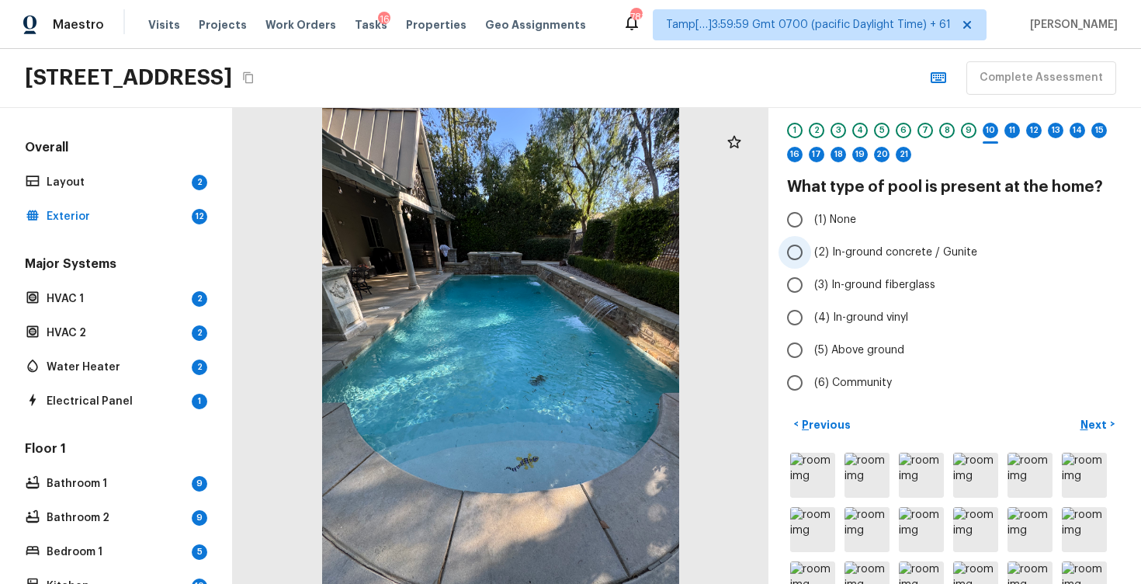
click at [864, 255] on span "(2) In-ground concrete / Gunite" at bounding box center [895, 253] width 163 height 16
click at [811, 255] on input "(2) In-ground concrete / Gunite" at bounding box center [795, 252] width 33 height 33
radio input "true"
click at [864, 255] on span "(2) In-ground concrete / Gunite" at bounding box center [895, 253] width 163 height 16
click at [811, 255] on input "(2) In-ground concrete / Gunite" at bounding box center [795, 252] width 33 height 33
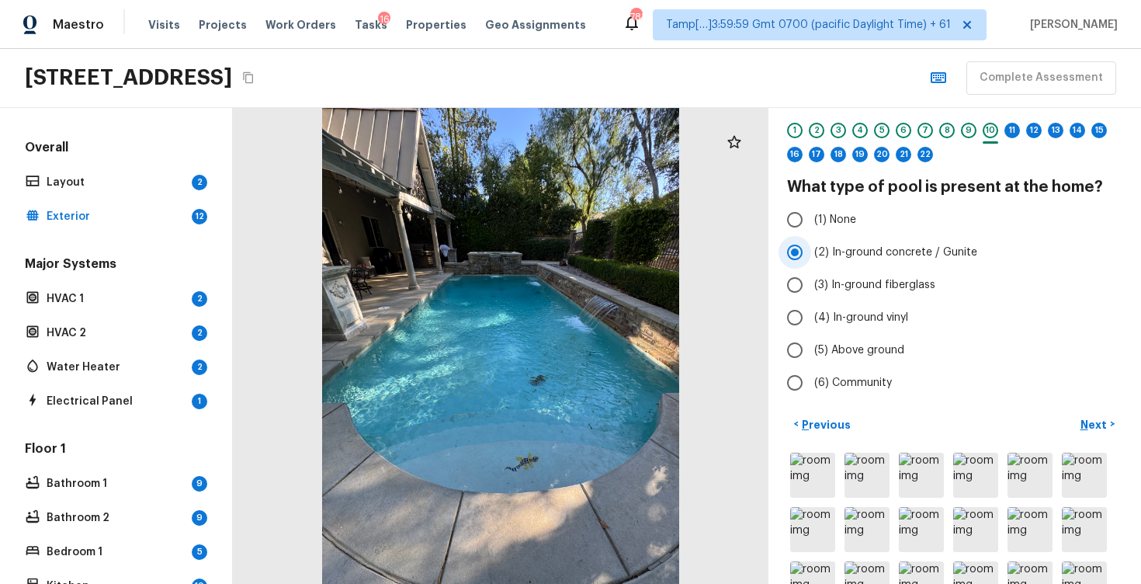
click at [790, 245] on input "(2) In-ground concrete / Gunite" at bounding box center [795, 252] width 33 height 33
click at [1098, 421] on p "Next" at bounding box center [1096, 425] width 30 height 16
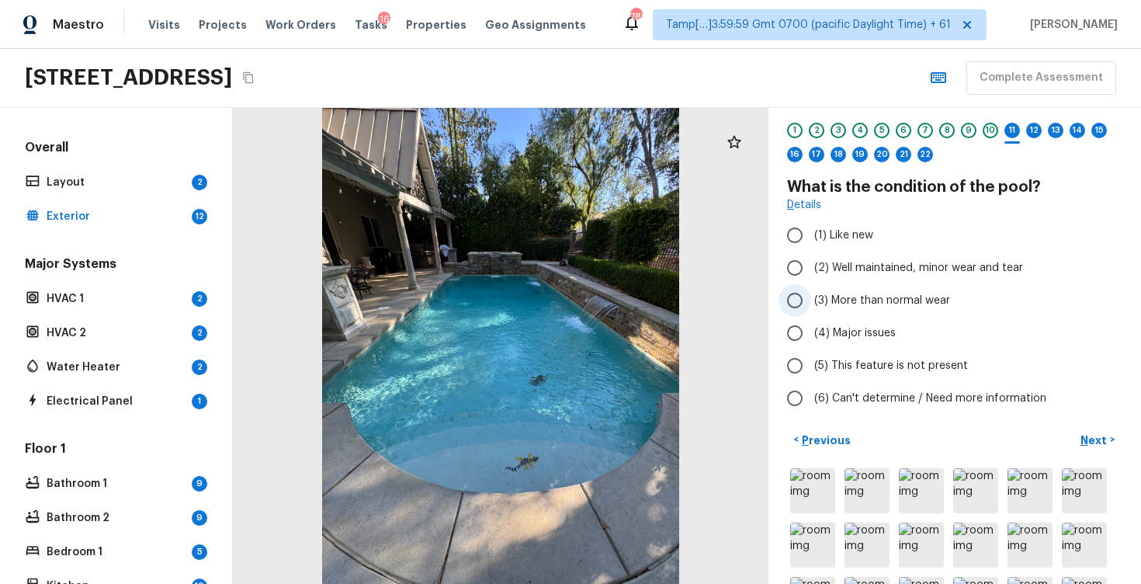
click at [845, 301] on span "(3) More than normal wear" at bounding box center [882, 301] width 136 height 16
click at [811, 301] on input "(3) More than normal wear" at bounding box center [795, 300] width 33 height 33
radio input "true"
click at [1093, 442] on p "Next" at bounding box center [1096, 440] width 30 height 16
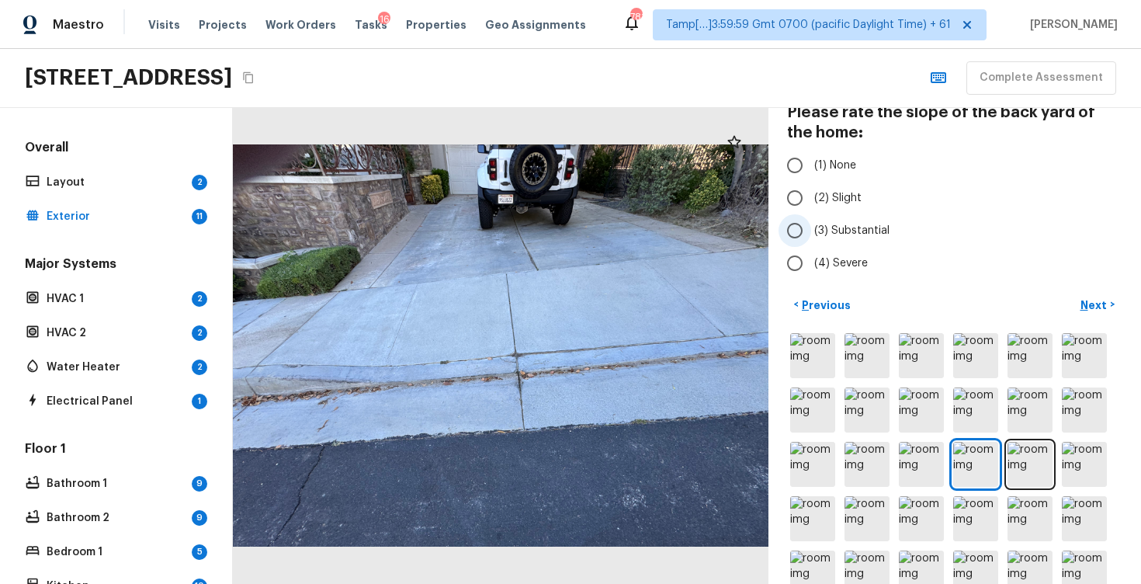
scroll to position [120, 0]
click at [801, 234] on input "(3) Substantial" at bounding box center [795, 229] width 33 height 33
radio input "true"
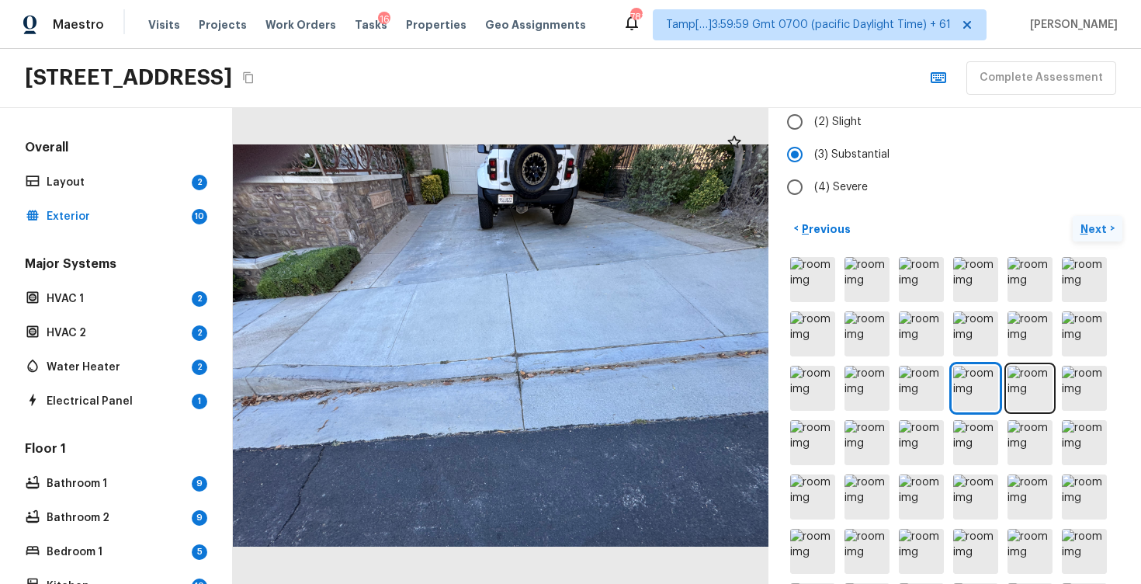
click at [1102, 232] on p "Next" at bounding box center [1096, 229] width 30 height 16
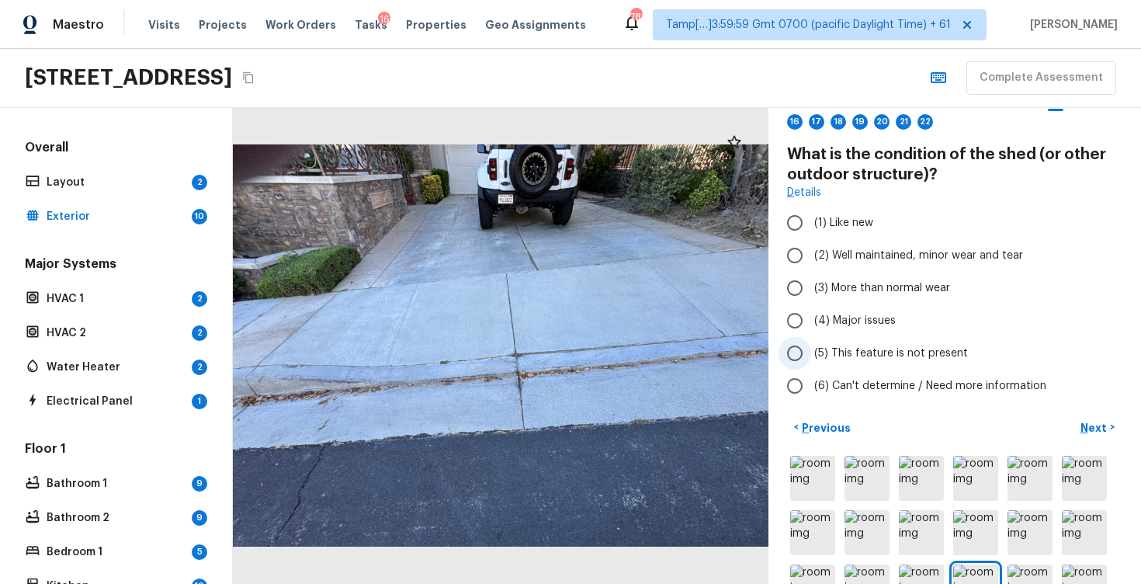
scroll to position [66, 0]
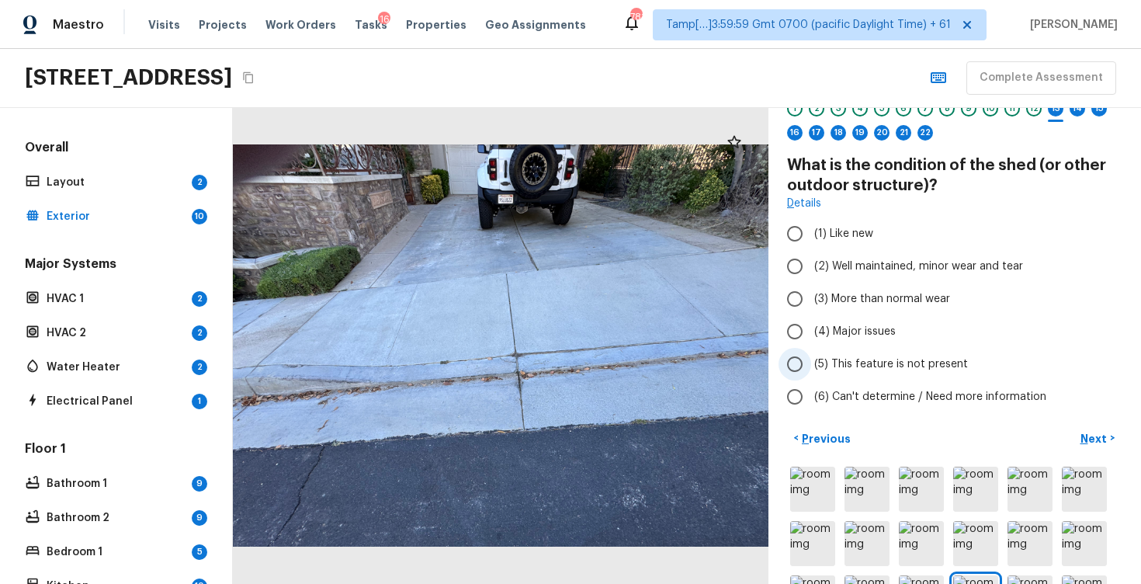
click at [877, 360] on span "(5) This feature is not present" at bounding box center [891, 364] width 154 height 16
click at [811, 360] on input "(5) This feature is not present" at bounding box center [795, 364] width 33 height 33
radio input "true"
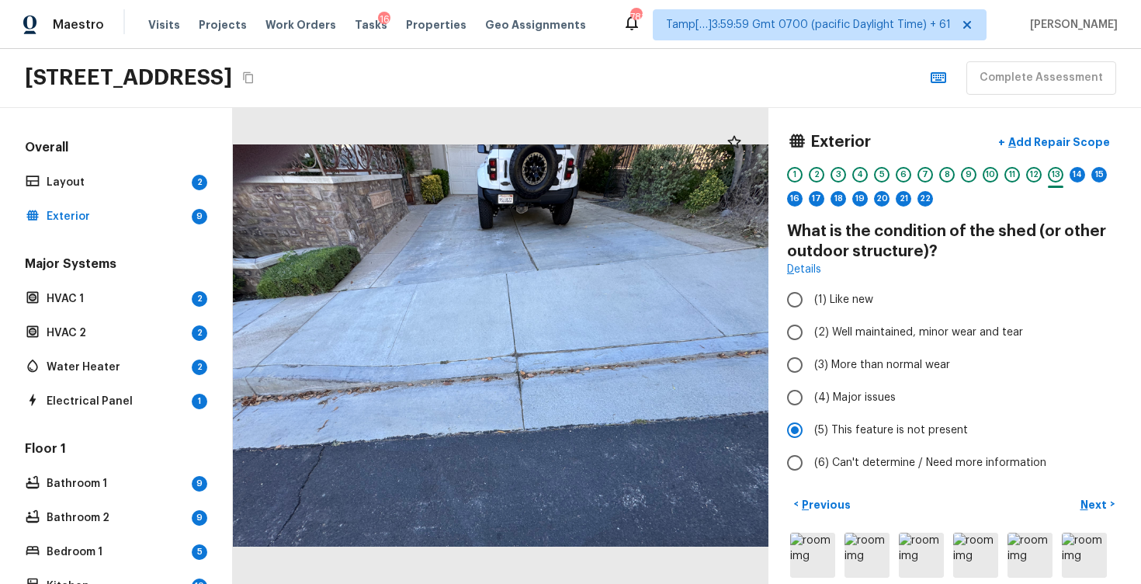
scroll to position [4, 0]
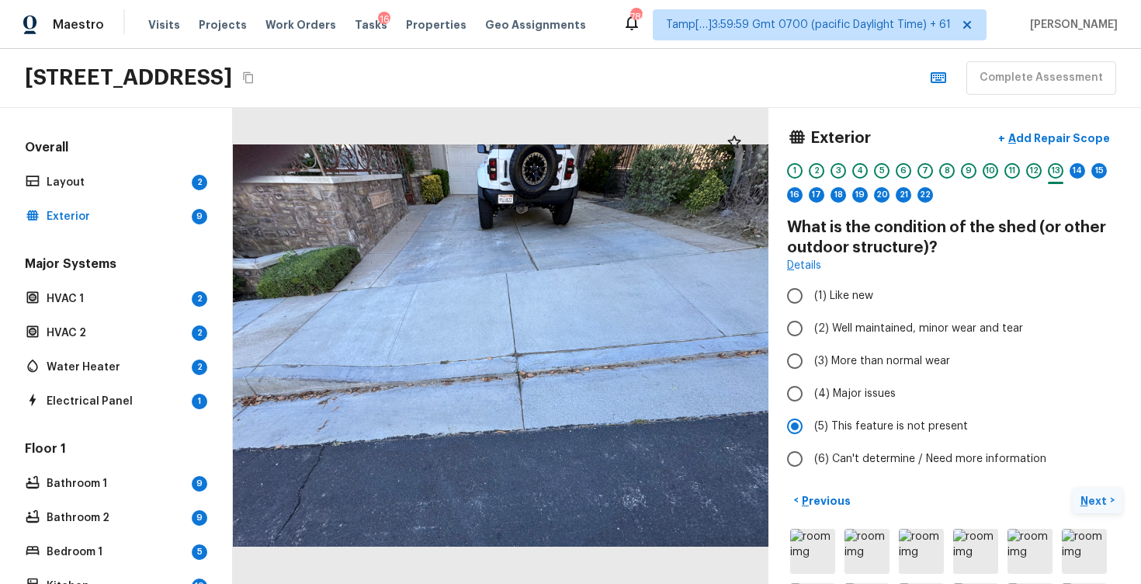
click at [1078, 494] on button "Next >" at bounding box center [1098, 501] width 50 height 26
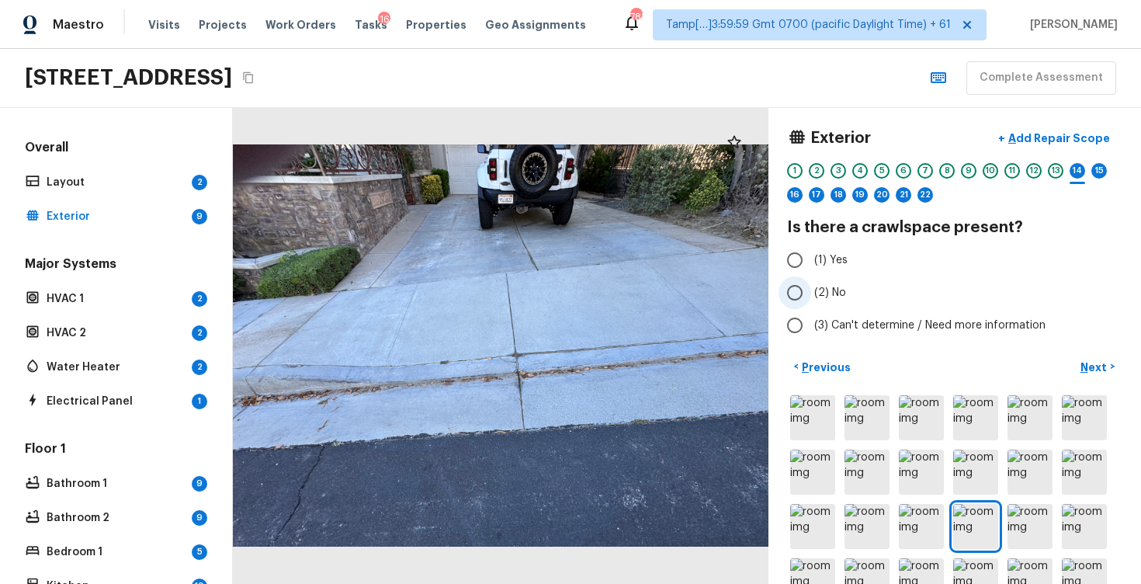
click at [828, 292] on span "(2) No" at bounding box center [830, 293] width 32 height 16
click at [811, 292] on input "(2) No" at bounding box center [795, 292] width 33 height 33
radio input "true"
click at [1098, 366] on p "Next" at bounding box center [1096, 367] width 30 height 16
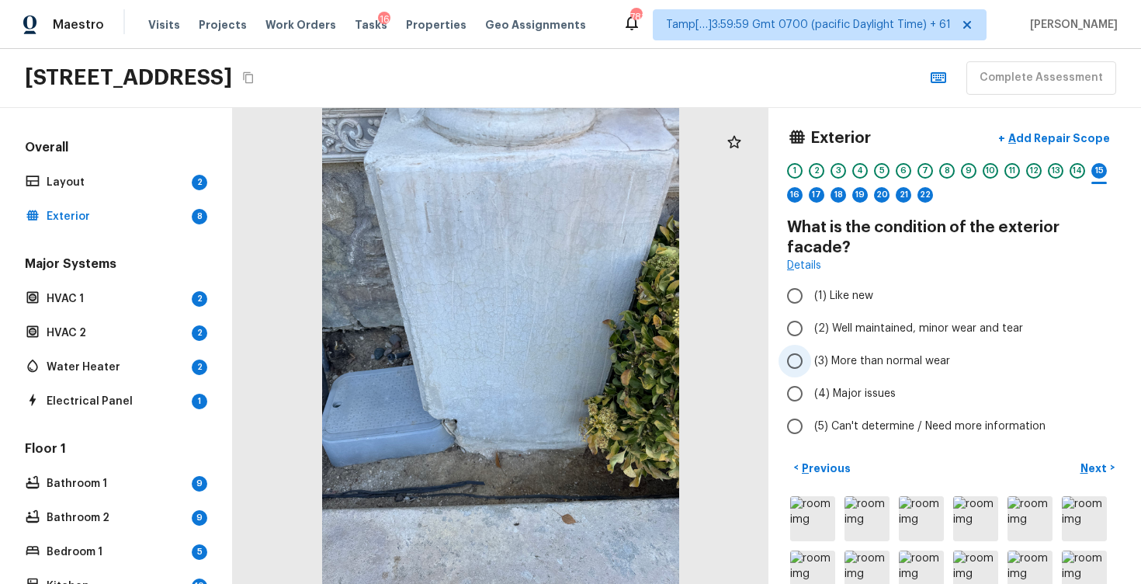
click at [792, 345] on input "(3) More than normal wear" at bounding box center [795, 361] width 33 height 33
radio input "true"
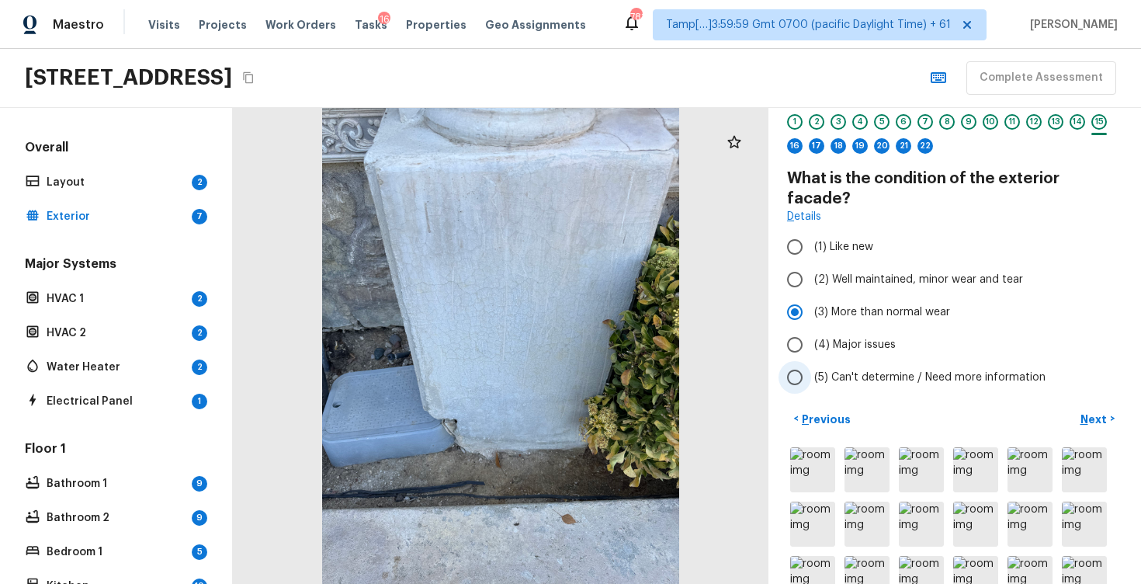
scroll to position [62, 0]
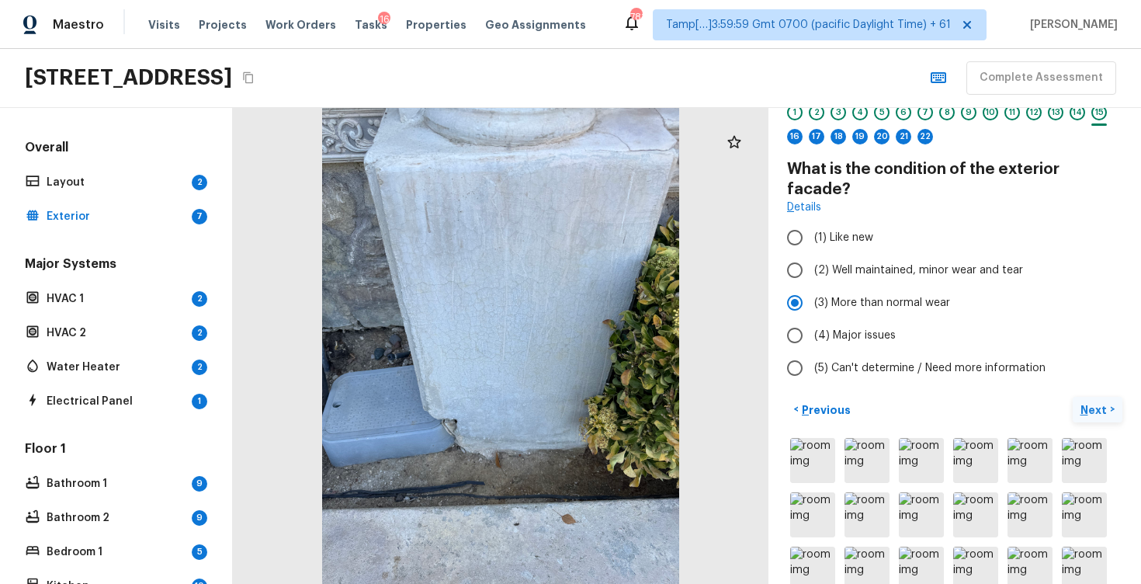
click at [1096, 397] on button "Next >" at bounding box center [1098, 410] width 50 height 26
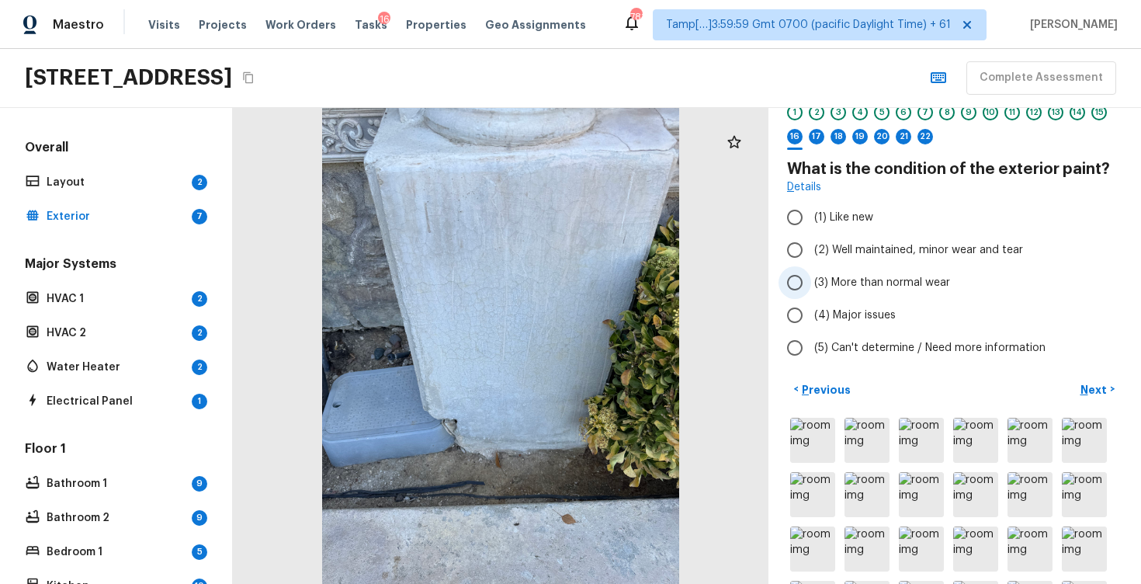
scroll to position [22, 0]
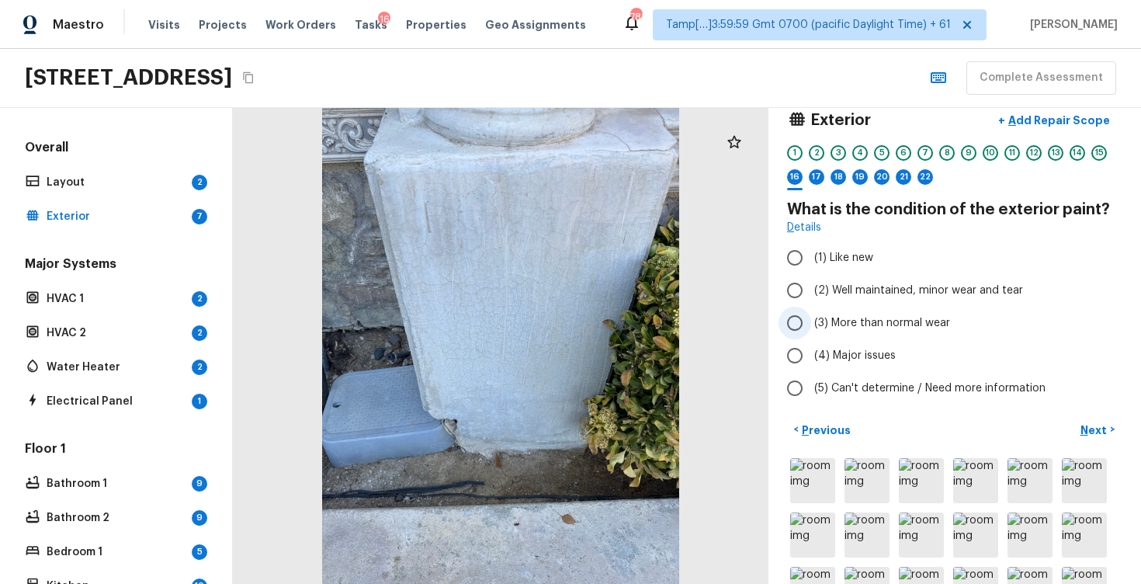
click at [820, 322] on span "(3) More than normal wear" at bounding box center [882, 323] width 136 height 16
click at [811, 322] on input "(3) More than normal wear" at bounding box center [795, 323] width 33 height 33
radio input "true"
click at [1093, 419] on button "Next >" at bounding box center [1098, 430] width 50 height 26
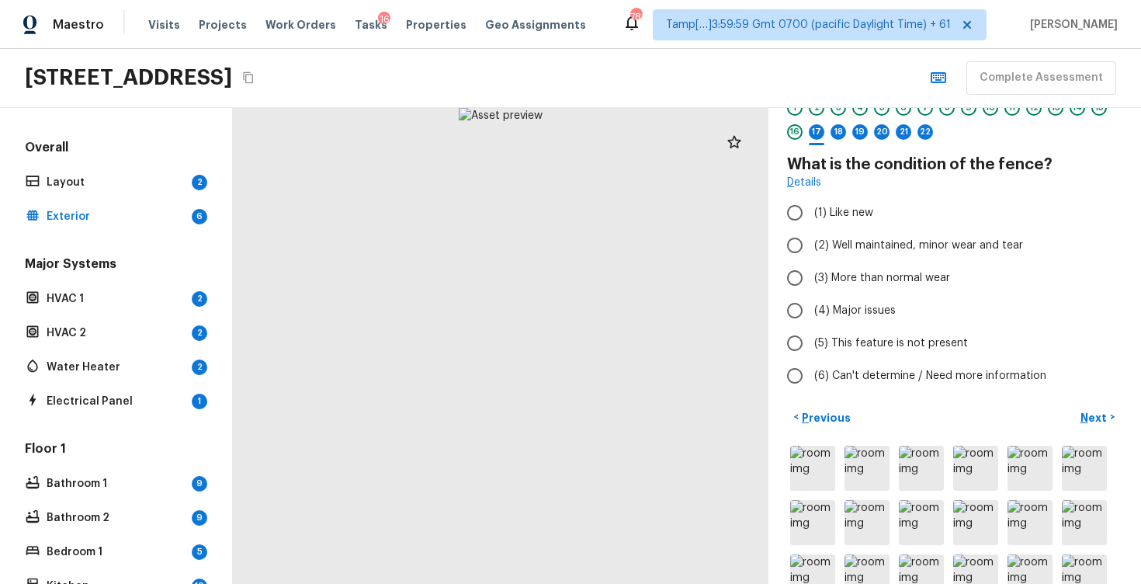
scroll to position [68, 0]
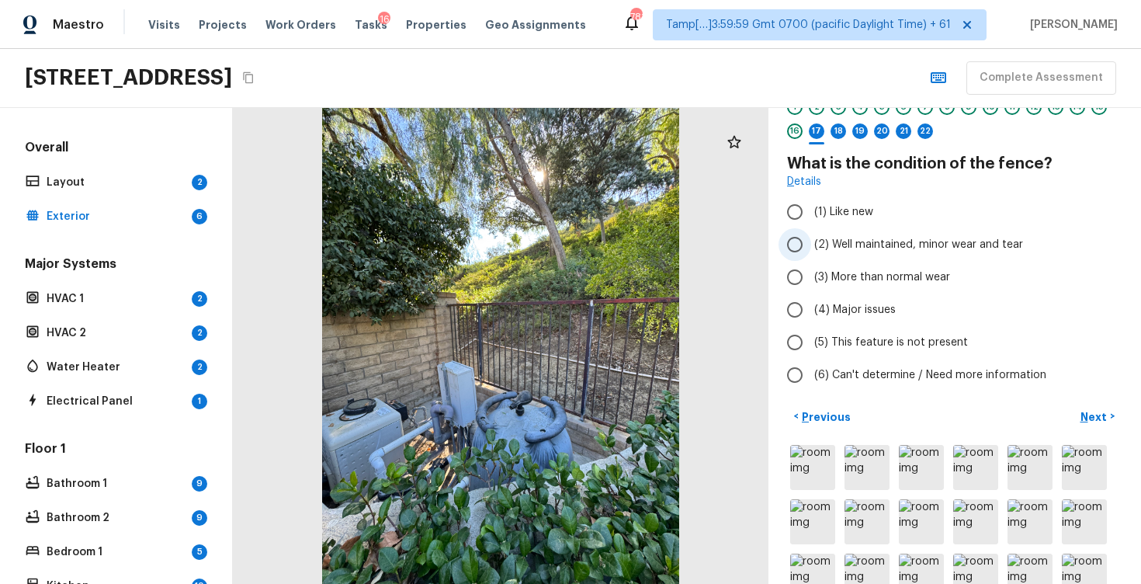
click at [915, 248] on span "(2) Well maintained, minor wear and tear" at bounding box center [918, 245] width 209 height 16
click at [811, 248] on input "(2) Well maintained, minor wear and tear" at bounding box center [795, 244] width 33 height 33
radio input "true"
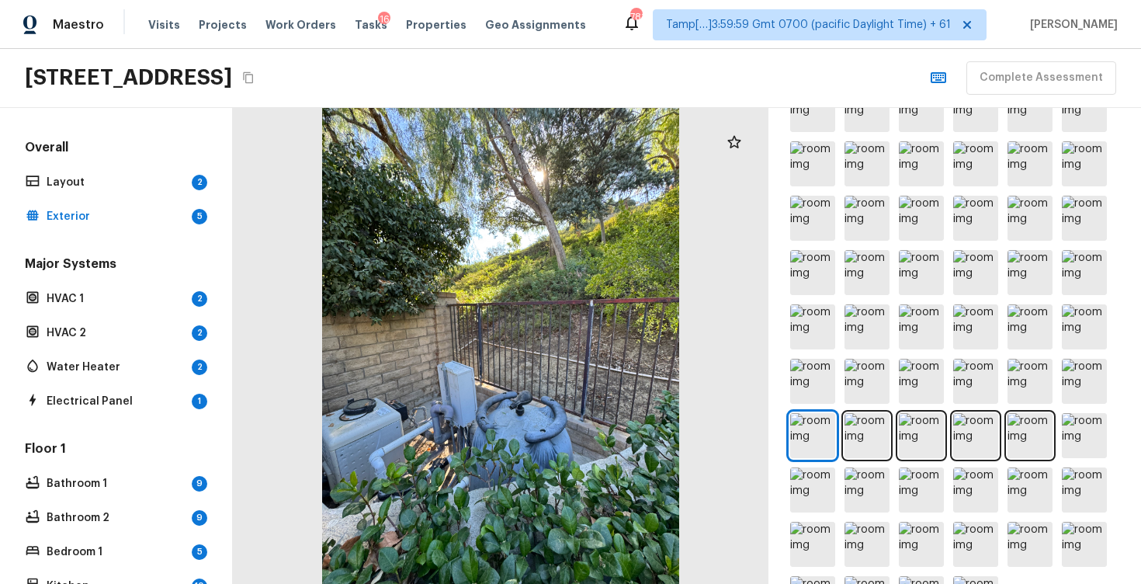
scroll to position [483, 0]
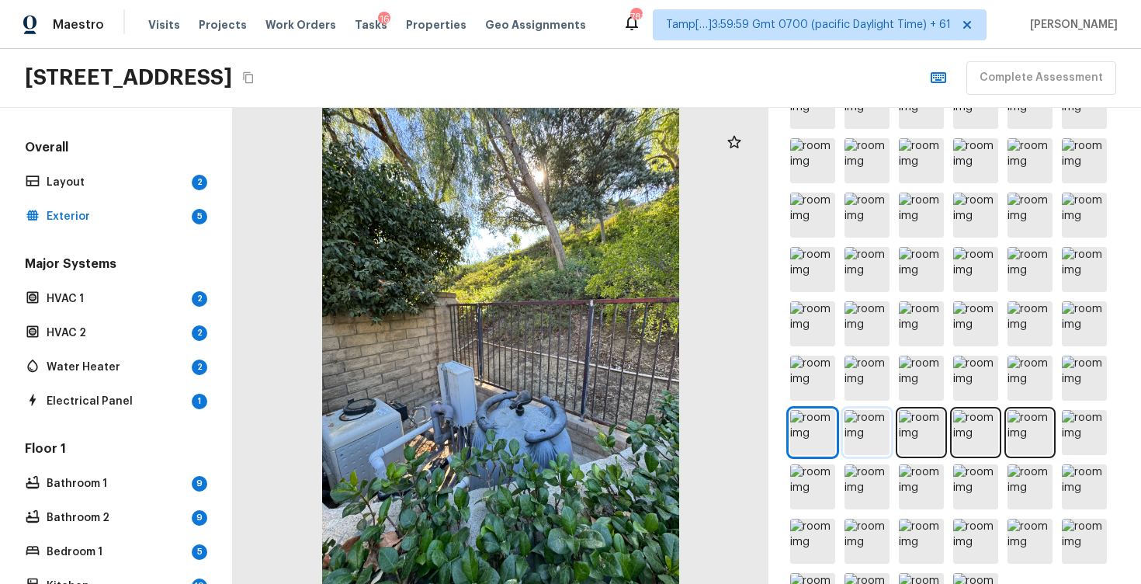
click at [877, 450] on img at bounding box center [867, 432] width 45 height 45
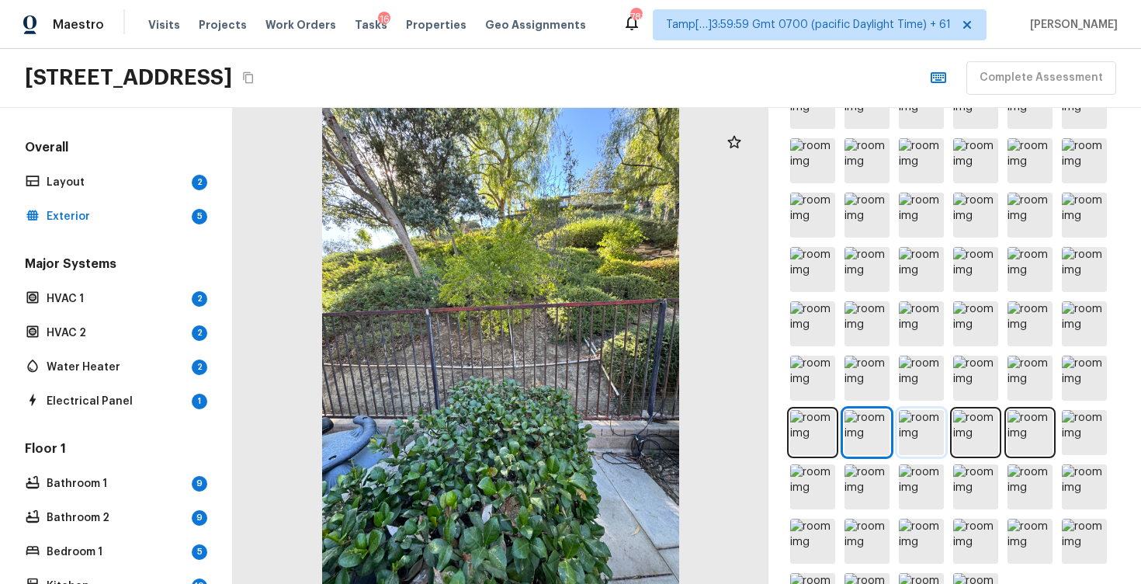
click at [913, 415] on img at bounding box center [921, 432] width 45 height 45
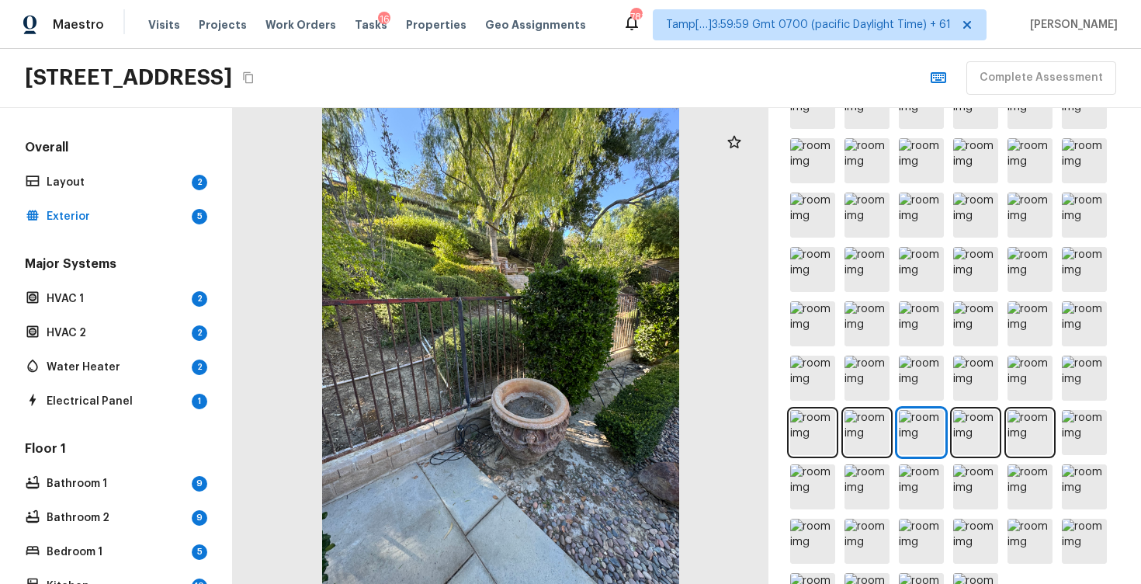
click at [1000, 424] on div at bounding box center [954, 323] width 335 height 595
click at [1023, 424] on img at bounding box center [1030, 432] width 45 height 45
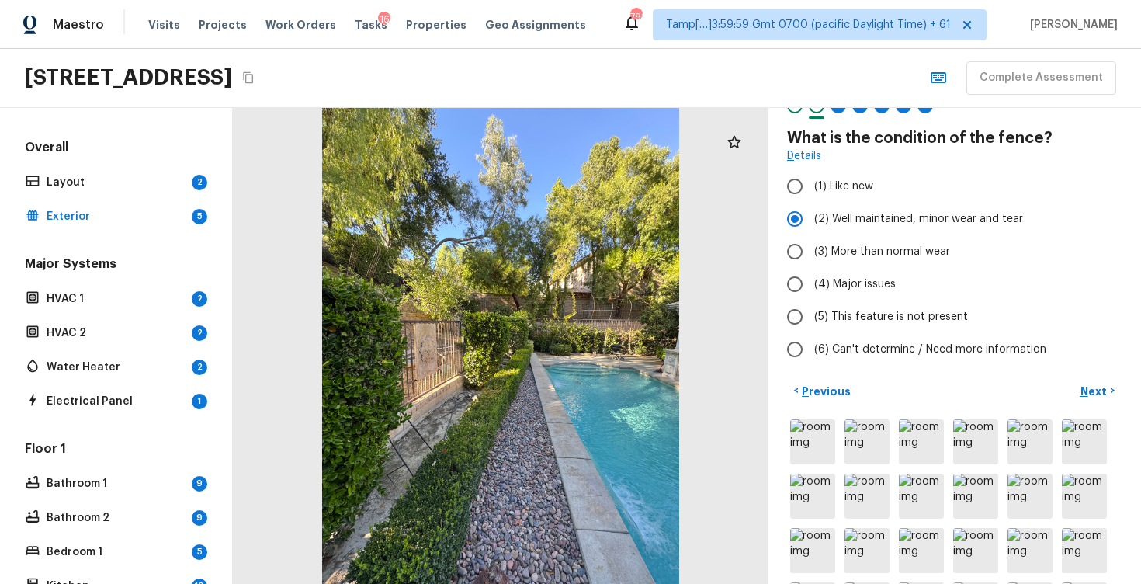
scroll to position [0, 0]
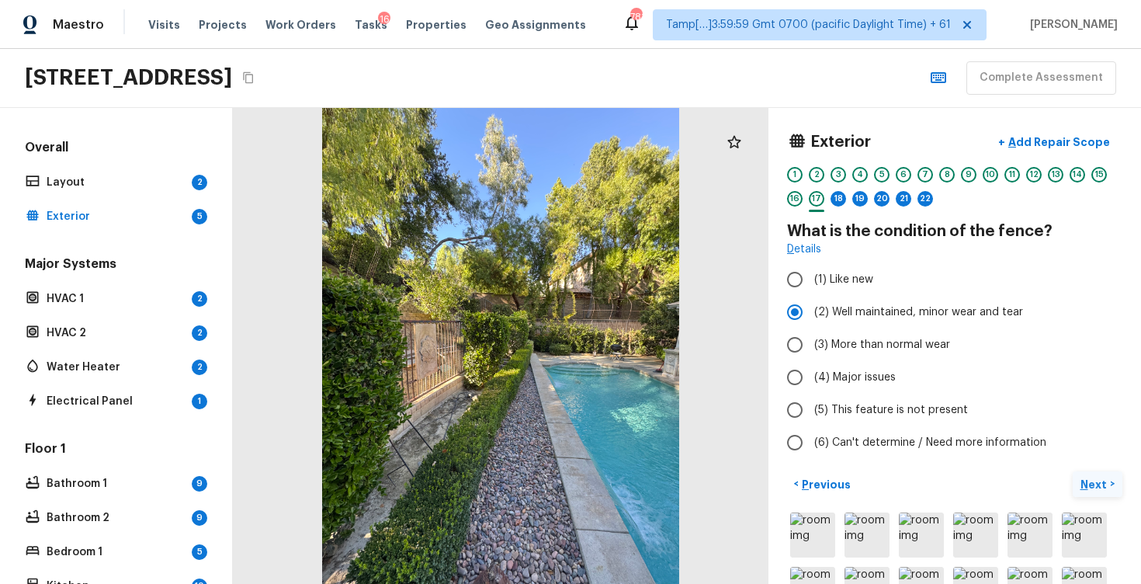
click at [1100, 483] on p "Next" at bounding box center [1096, 485] width 30 height 16
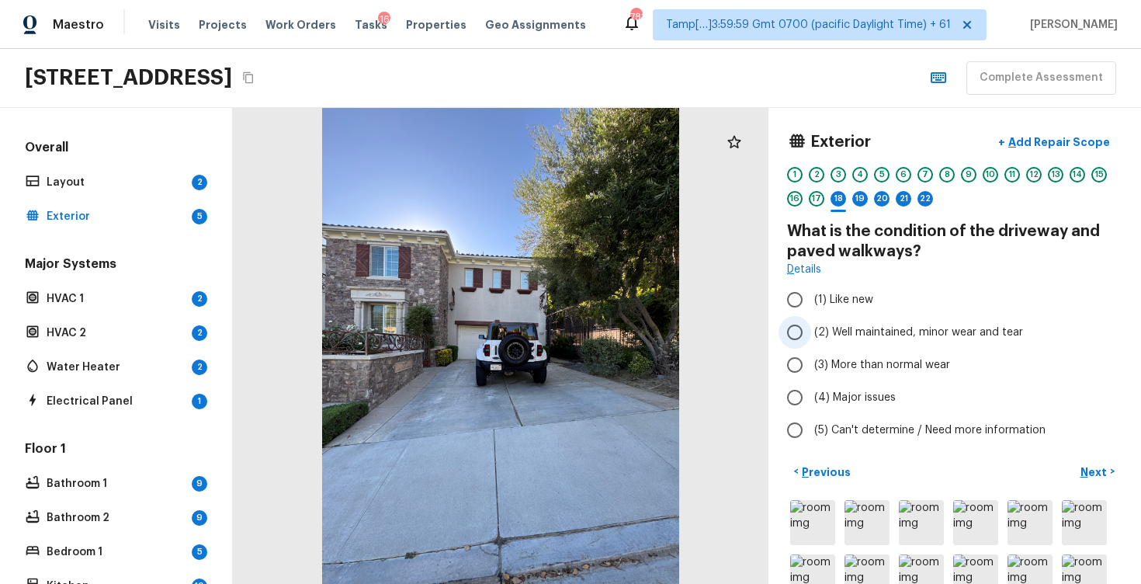
click at [852, 334] on span "(2) Well maintained, minor wear and tear" at bounding box center [918, 333] width 209 height 16
click at [811, 334] on input "(2) Well maintained, minor wear and tear" at bounding box center [795, 332] width 33 height 33
radio input "true"
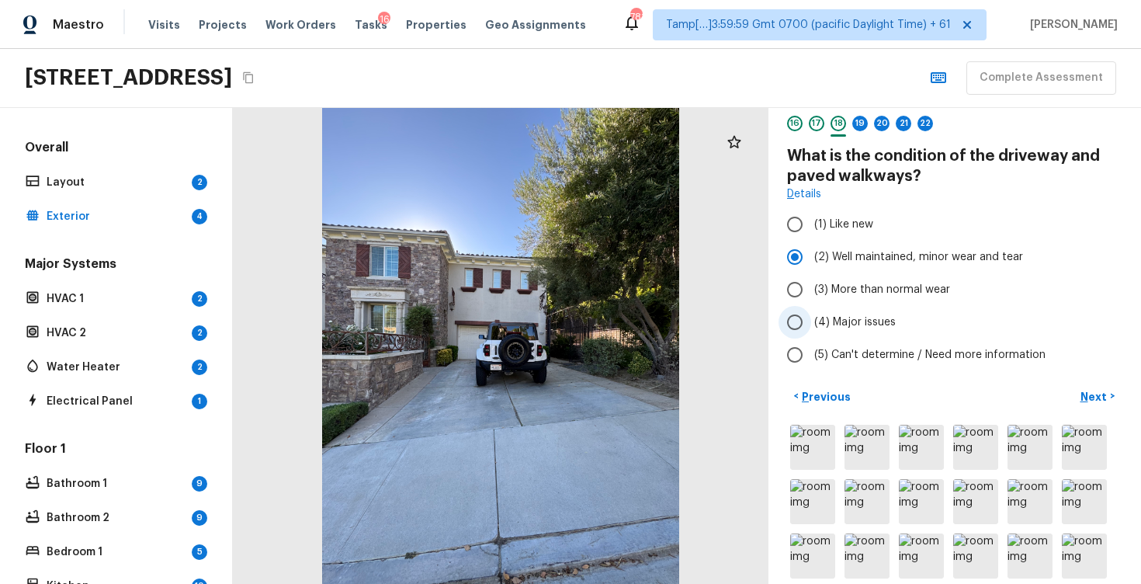
scroll to position [93, 0]
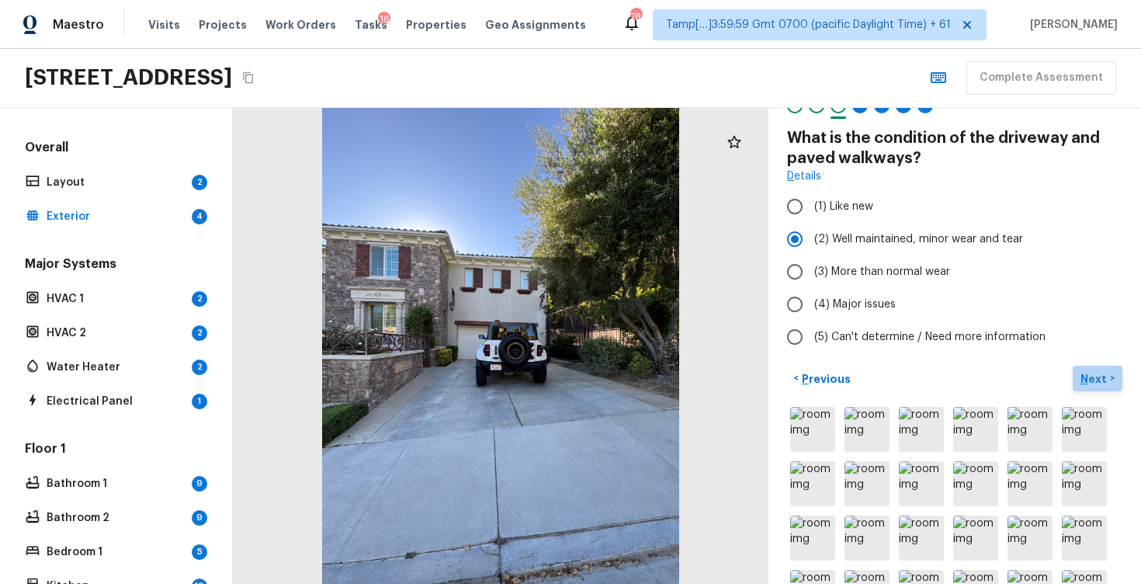
click at [1089, 366] on button "Next >" at bounding box center [1098, 379] width 50 height 26
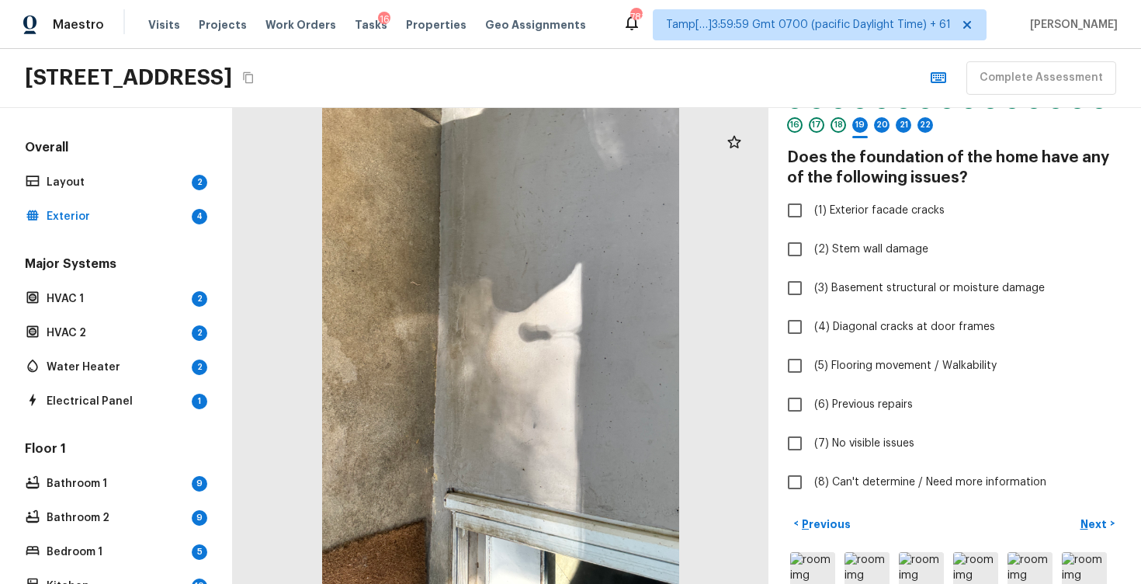
scroll to position [82, 0]
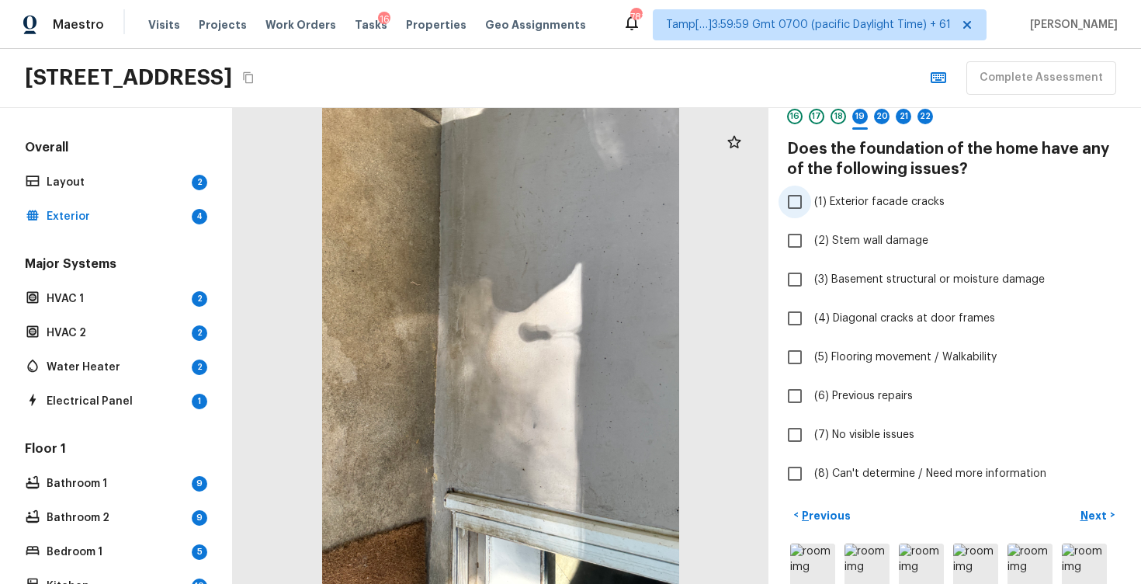
click at [825, 203] on span "(1) Exterior facade cracks" at bounding box center [879, 202] width 130 height 16
click at [811, 203] on input "(1) Exterior facade cracks" at bounding box center [795, 202] width 33 height 33
checkbox input "true"
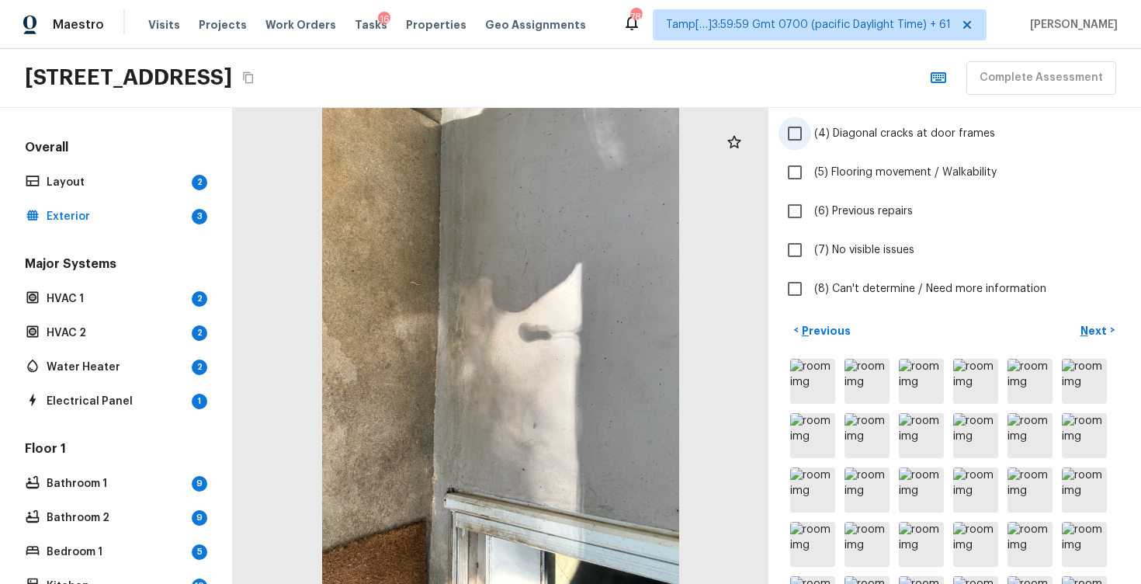
scroll to position [276, 0]
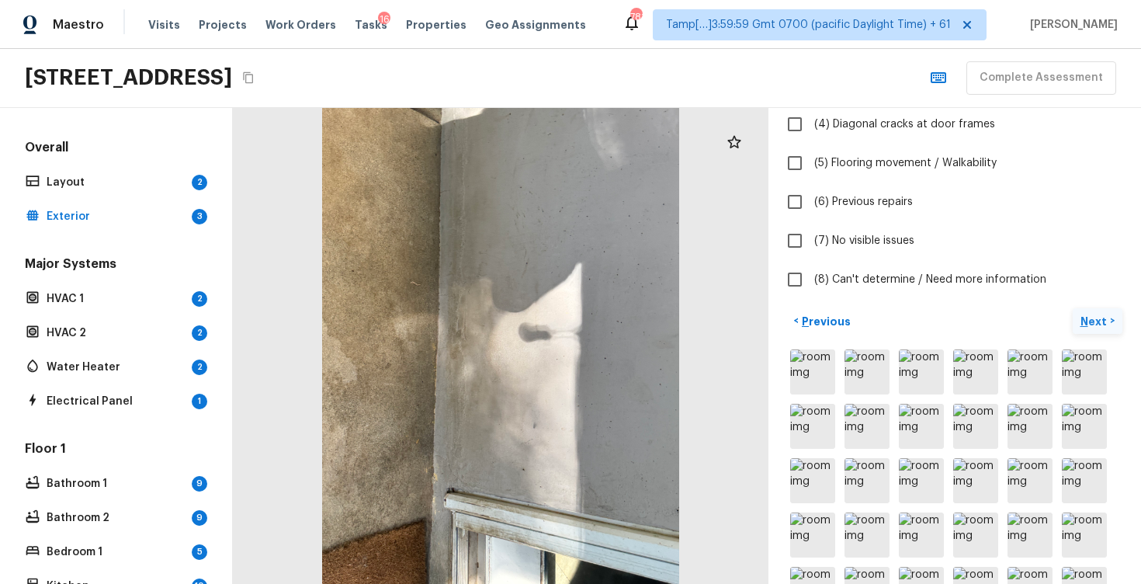
click at [1099, 319] on p "Next" at bounding box center [1096, 322] width 30 height 16
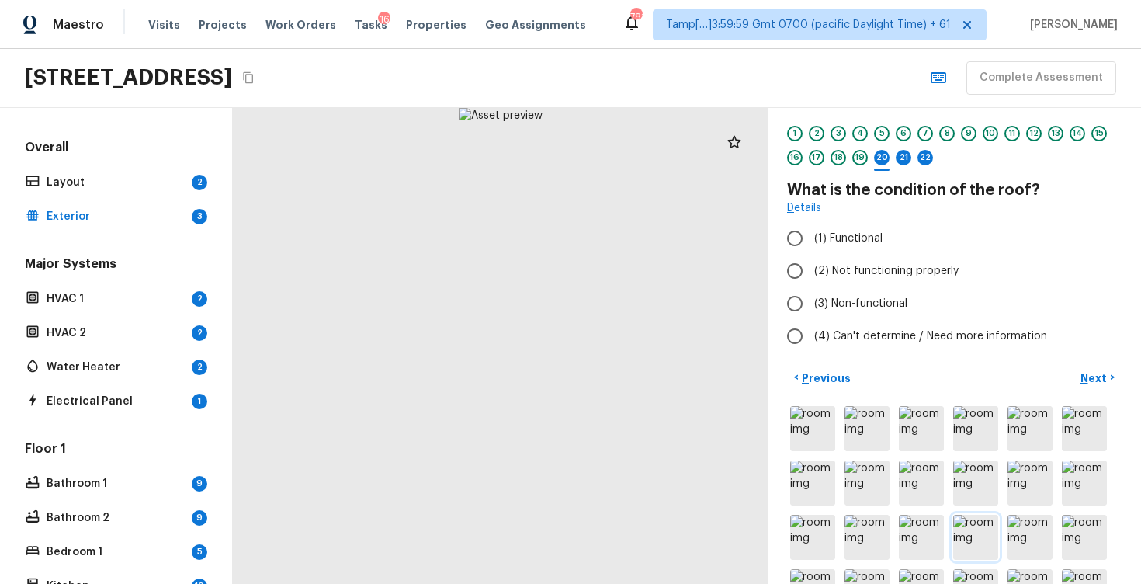
scroll to position [0, 0]
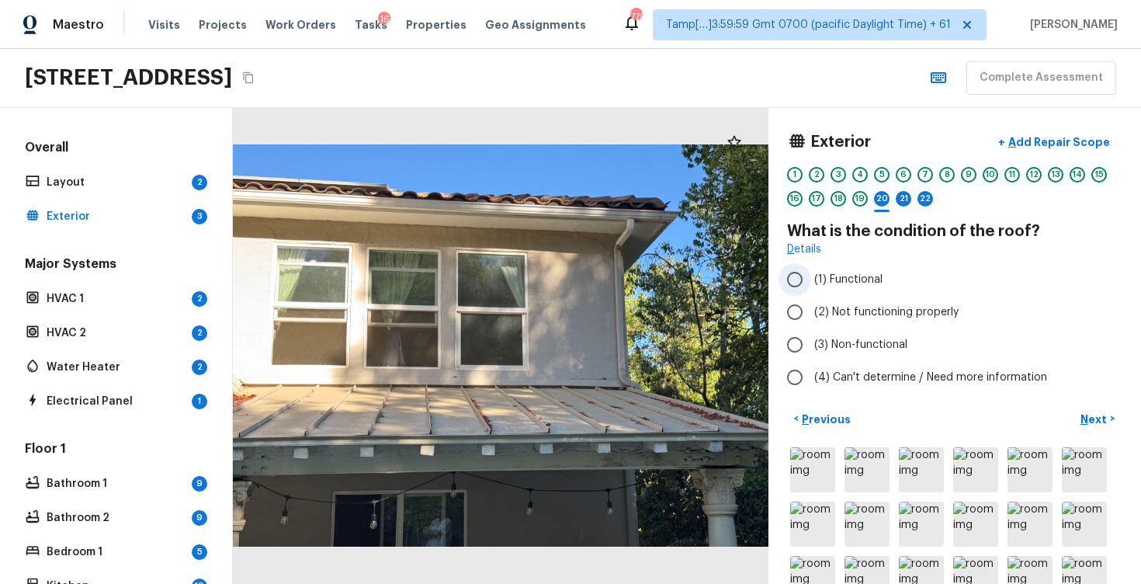
click at [835, 273] on span "(1) Functional" at bounding box center [848, 280] width 68 height 16
click at [811, 273] on input "(1) Functional" at bounding box center [795, 279] width 33 height 33
radio input "true"
click at [1078, 408] on button "Next >" at bounding box center [1098, 419] width 50 height 26
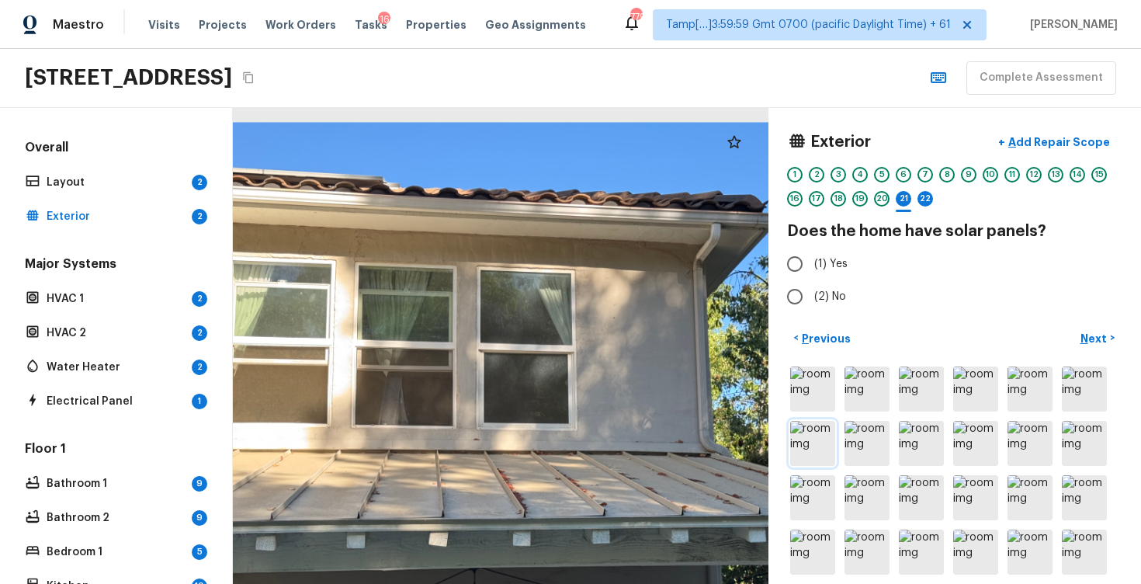
scroll to position [11, 0]
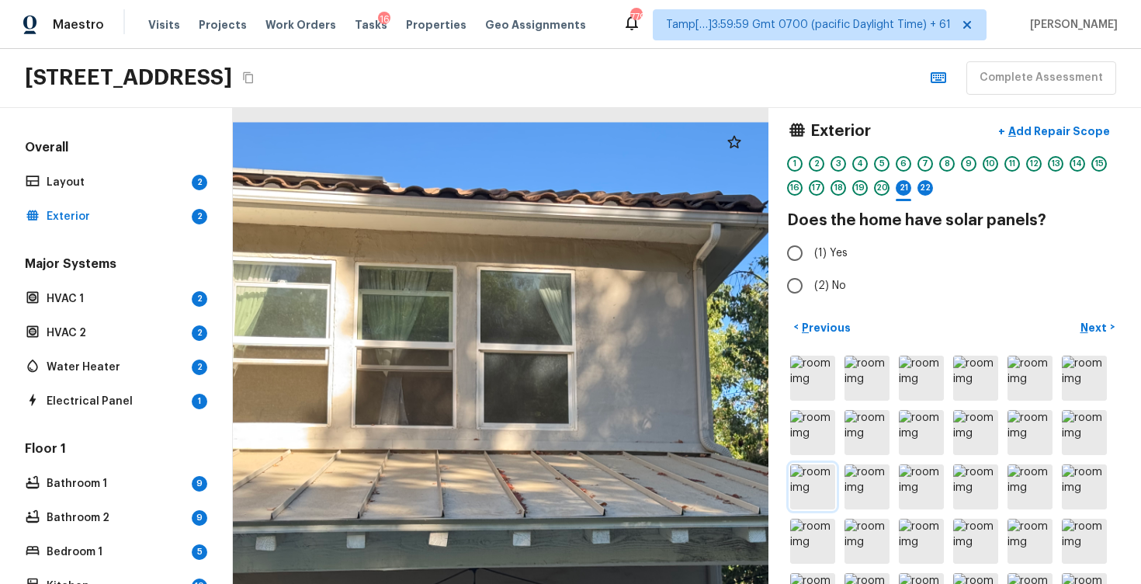
click at [813, 468] on img at bounding box center [812, 486] width 45 height 45
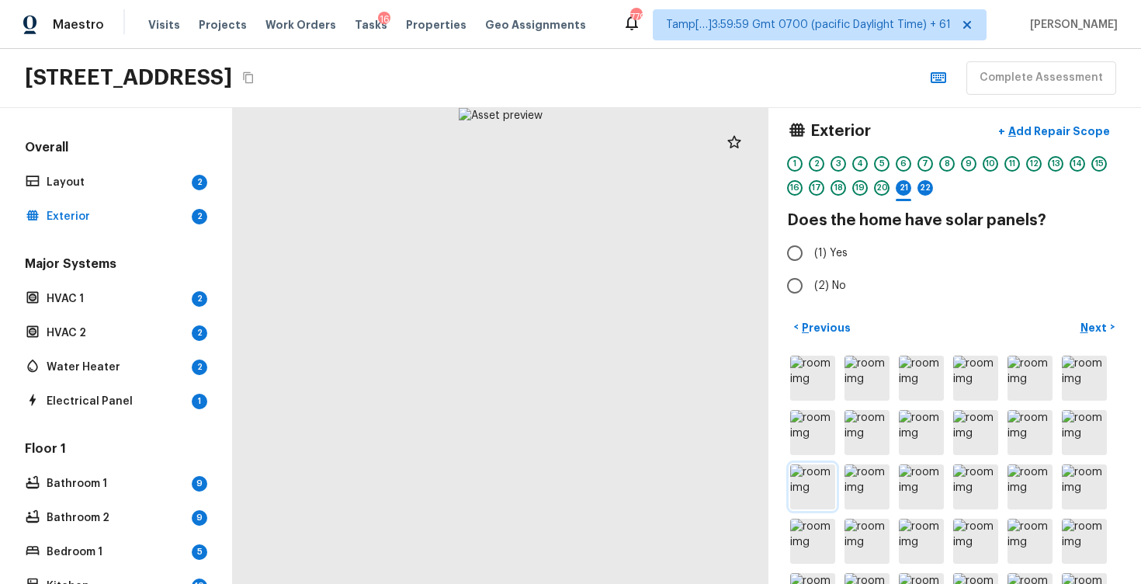
click at [813, 468] on img at bounding box center [812, 486] width 45 height 45
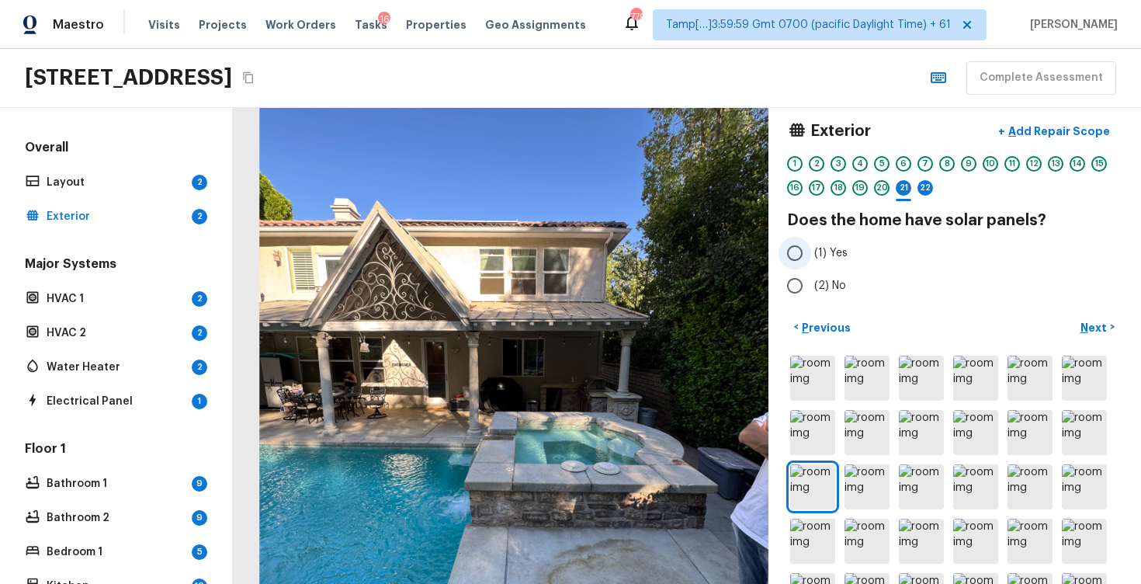
click at [828, 255] on span "(1) Yes" at bounding box center [830, 253] width 33 height 16
click at [811, 255] on input "(1) Yes" at bounding box center [795, 253] width 33 height 33
radio input "true"
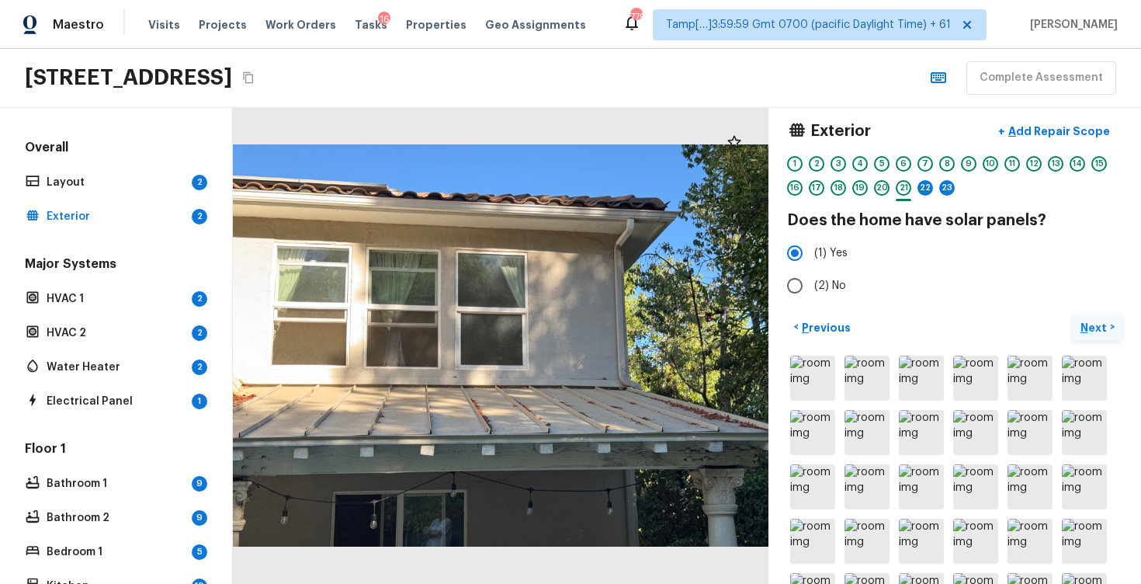
click at [1087, 332] on p "Next" at bounding box center [1096, 328] width 30 height 16
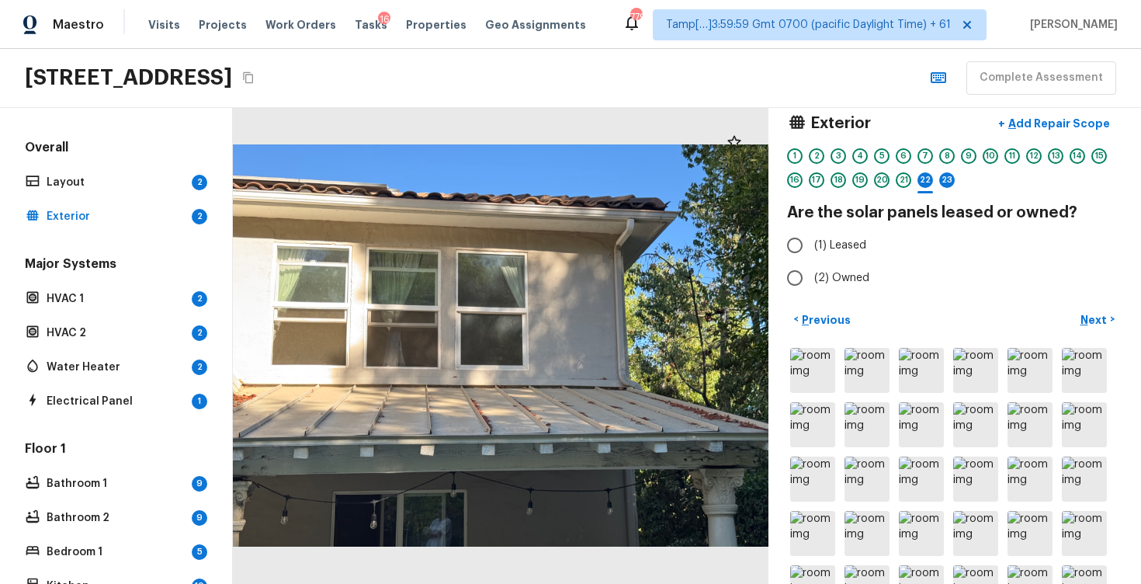
scroll to position [15, 0]
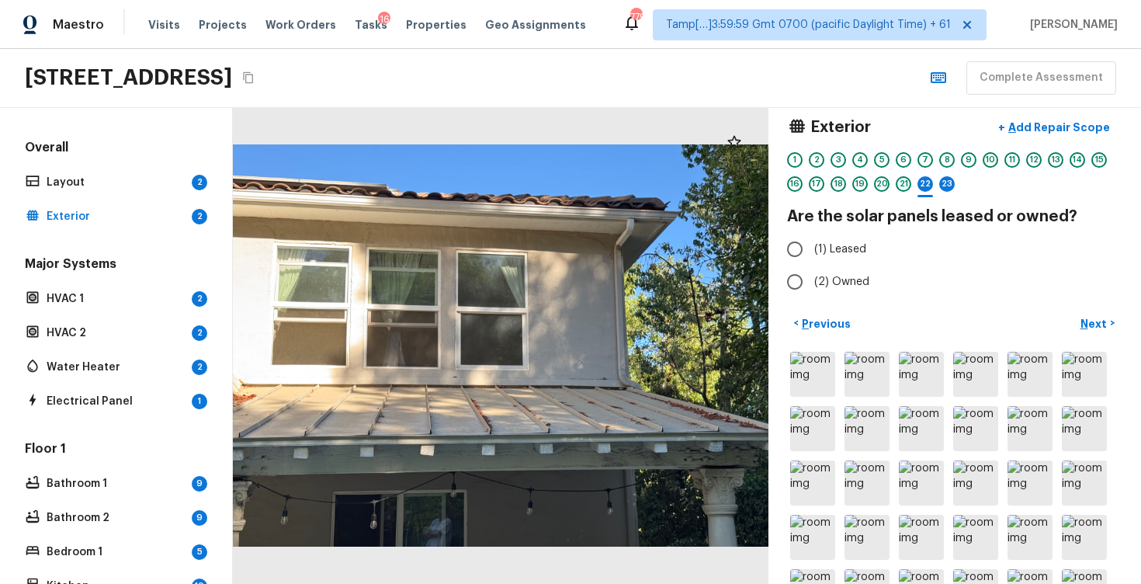
click at [903, 189] on div "21" at bounding box center [904, 184] width 16 height 16
click at [839, 287] on span "(2) No" at bounding box center [830, 282] width 32 height 16
click at [811, 287] on input "(2) No" at bounding box center [795, 282] width 33 height 33
radio input "true"
click at [866, 241] on label "(1) Yes" at bounding box center [945, 249] width 332 height 33
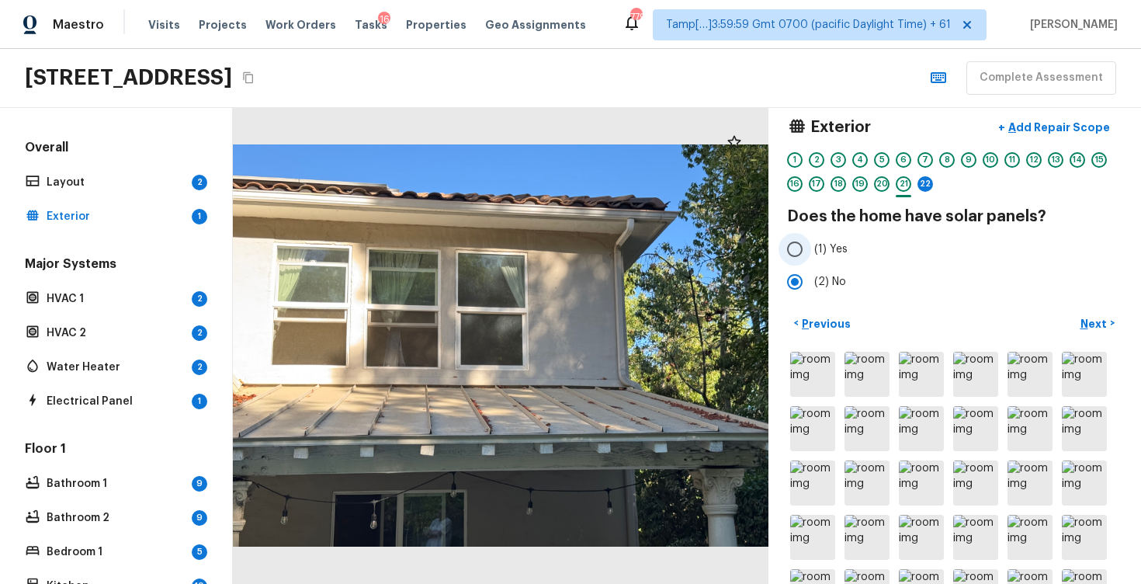
click at [811, 241] on input "(1) Yes" at bounding box center [795, 249] width 33 height 33
radio input "true"
click at [1094, 318] on p "Next" at bounding box center [1096, 324] width 30 height 16
click at [901, 190] on div "21" at bounding box center [904, 184] width 16 height 16
click at [1093, 313] on button "Next >" at bounding box center [1098, 324] width 50 height 26
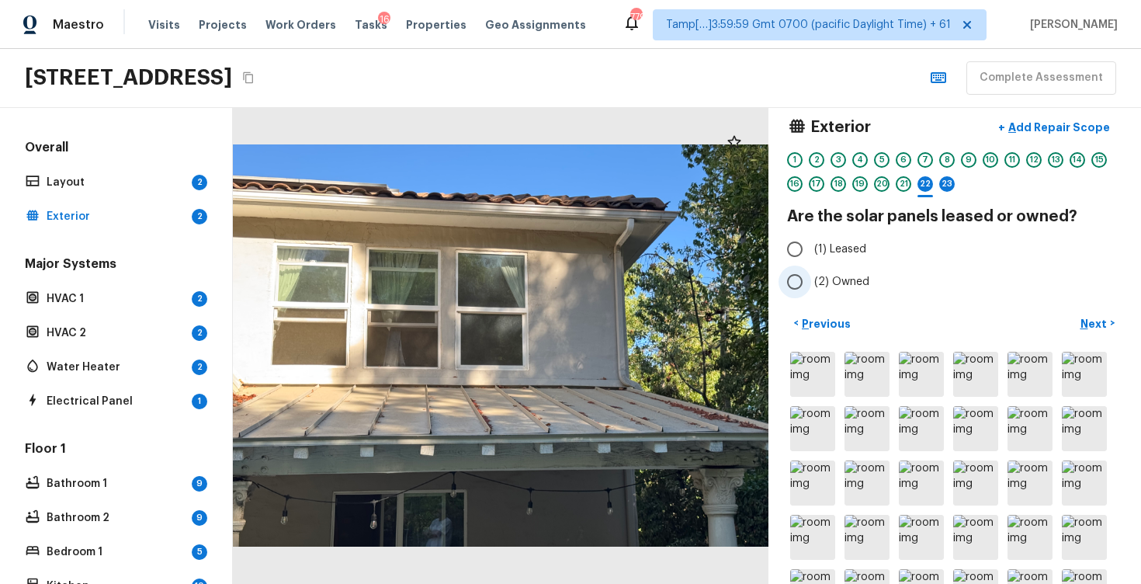
click at [801, 281] on input "(2) Owned" at bounding box center [795, 282] width 33 height 33
radio input "true"
click at [1089, 329] on p "Next" at bounding box center [1096, 324] width 30 height 16
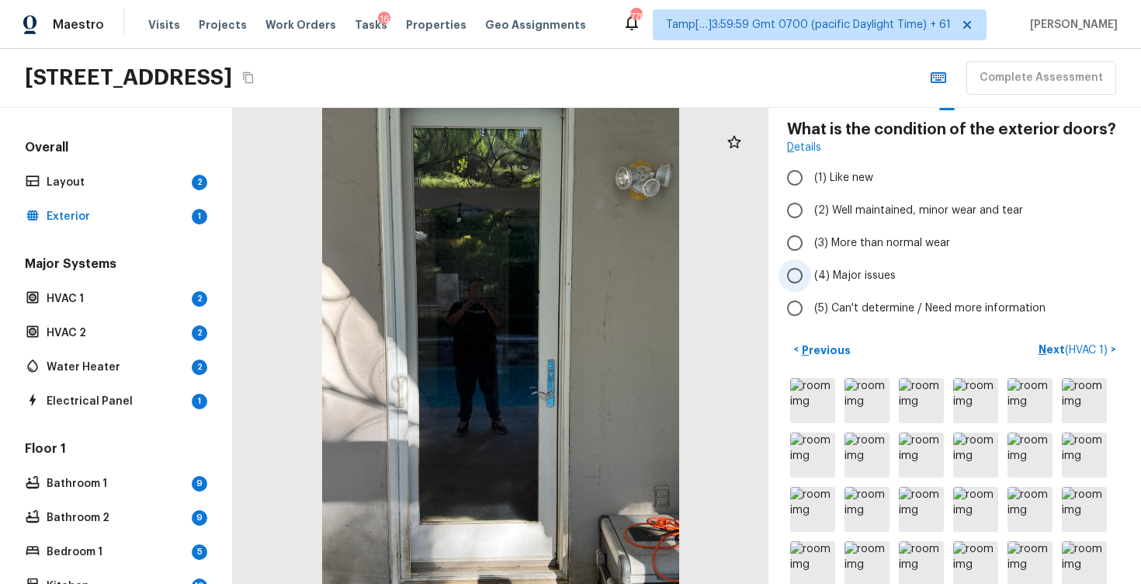
scroll to position [0, 0]
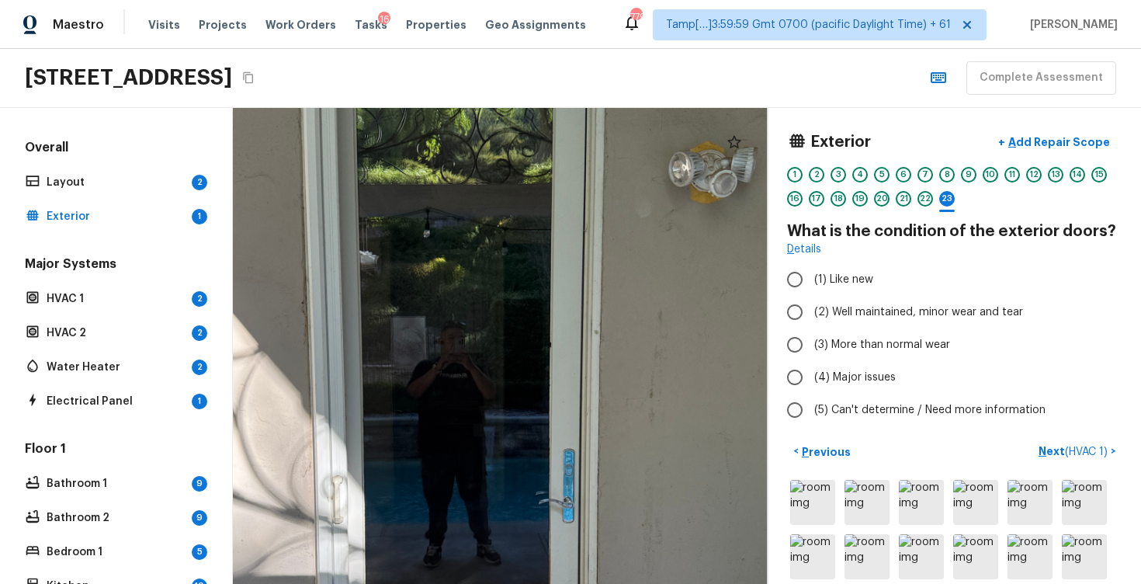
click at [525, 313] on div at bounding box center [492, 428] width 828 height 735
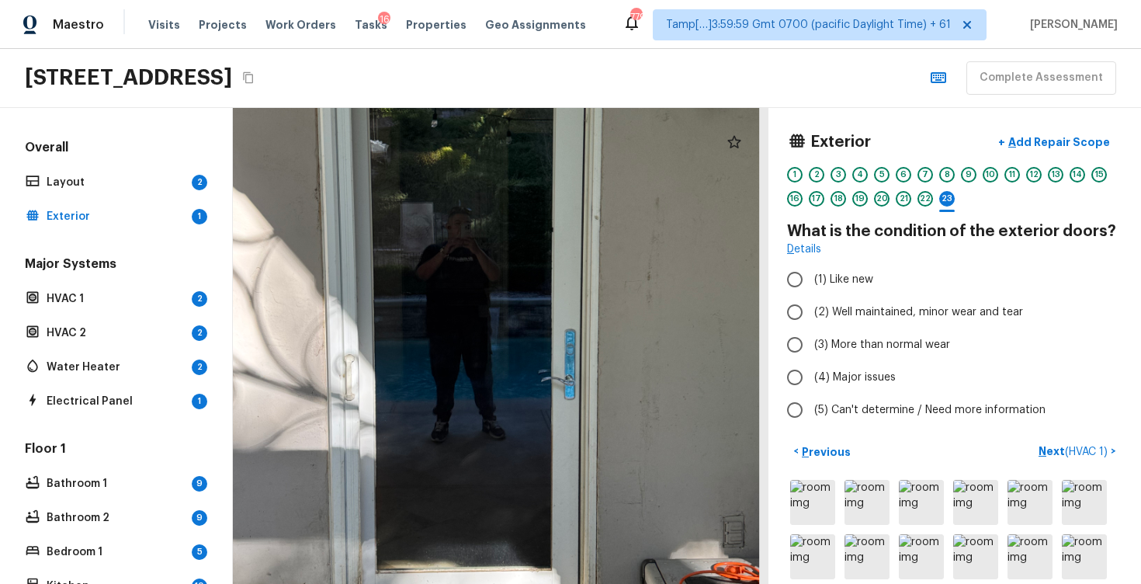
drag, startPoint x: 516, startPoint y: 392, endPoint x: 569, endPoint y: 541, distance: 158.4
click at [569, 541] on div at bounding box center [496, 309] width 790 height 702
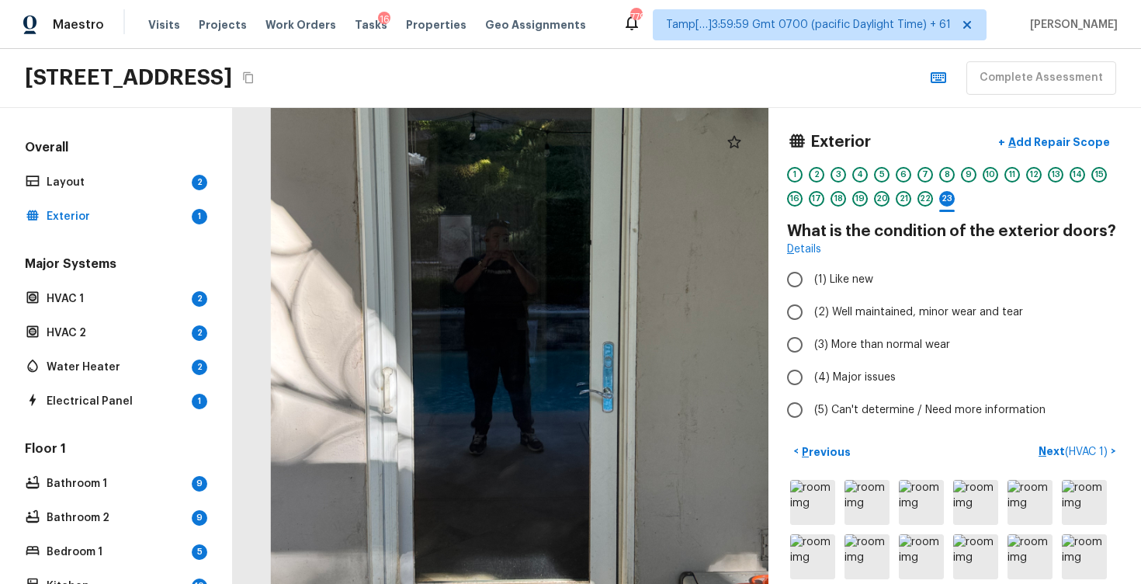
drag, startPoint x: 546, startPoint y: 390, endPoint x: 558, endPoint y: 252, distance: 138.8
click at [558, 252] on div at bounding box center [534, 322] width 790 height 702
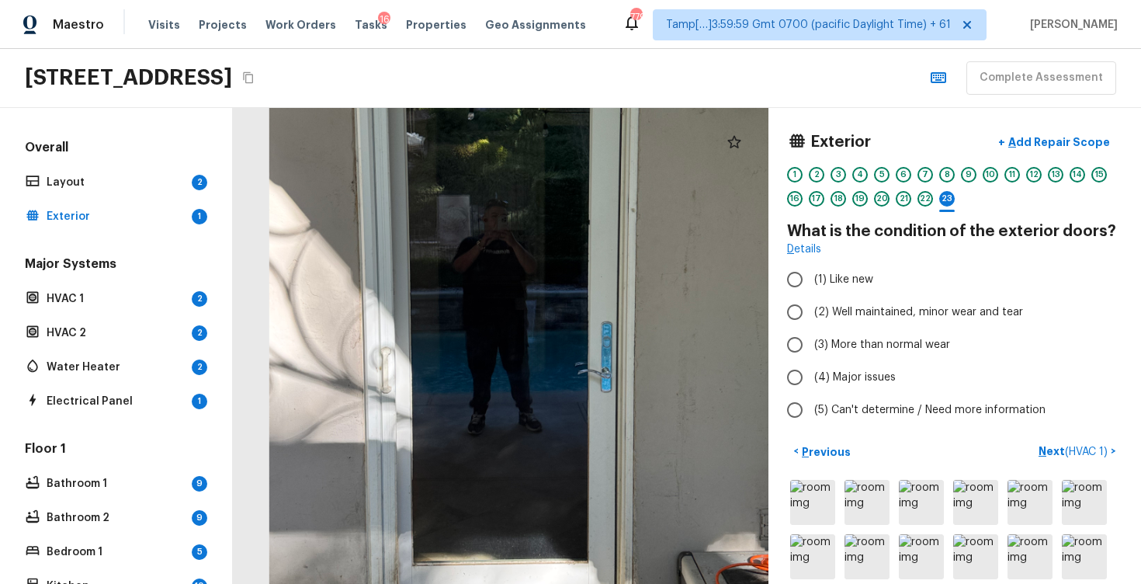
drag, startPoint x: 558, startPoint y: 248, endPoint x: 561, endPoint y: 305, distance: 56.8
click at [561, 302] on div at bounding box center [532, 302] width 790 height 702
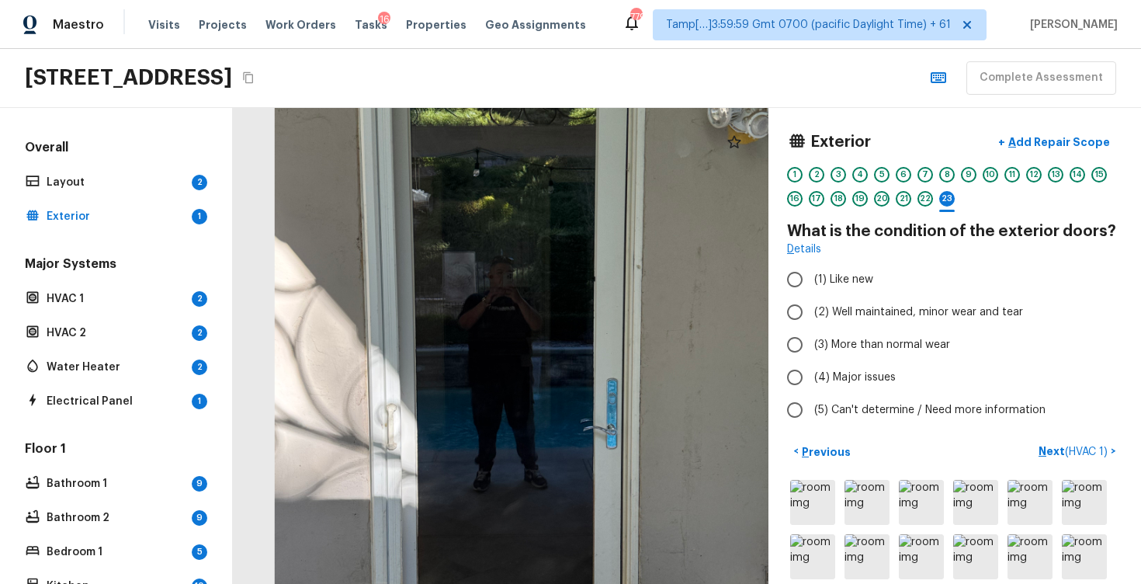
drag, startPoint x: 561, startPoint y: 305, endPoint x: 565, endPoint y: 167, distance: 138.3
click at [565, 167] on div at bounding box center [538, 359] width 790 height 702
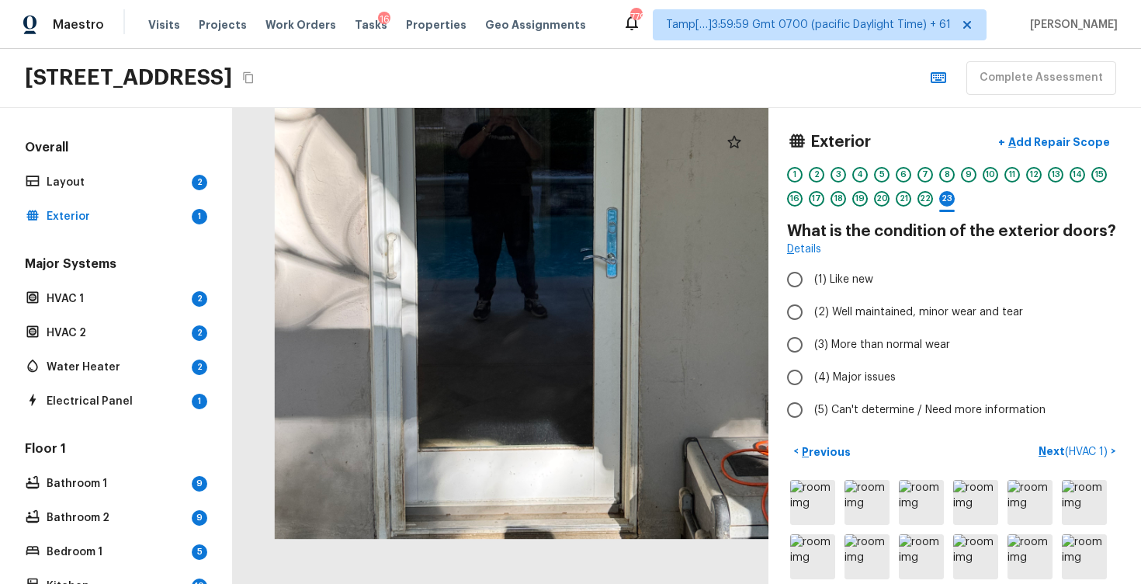
drag, startPoint x: 565, startPoint y: 167, endPoint x: 562, endPoint y: 34, distance: 132.8
click at [562, 34] on div "Maestro Visits Projects Work Orders Tasks 16 Properties Geo Assignments 779 Tam…" at bounding box center [570, 292] width 1141 height 584
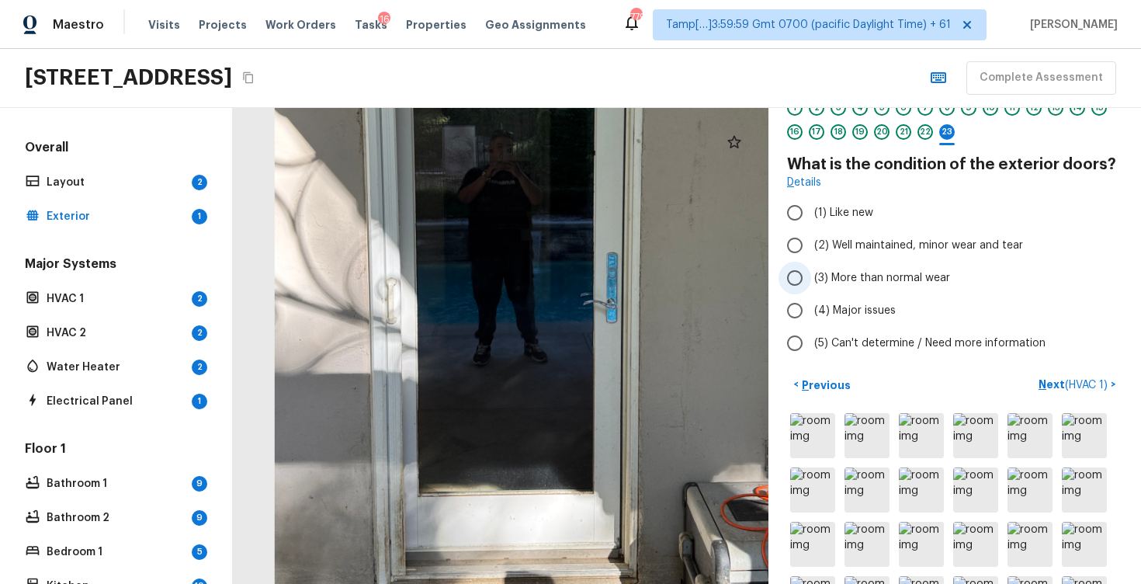
scroll to position [41, 0]
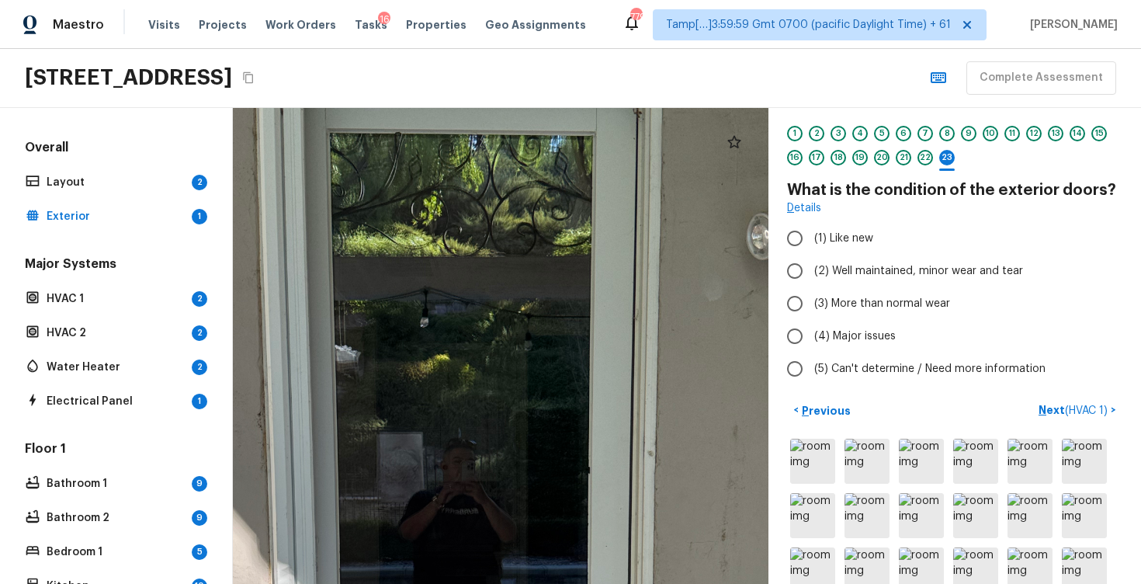
drag, startPoint x: 495, startPoint y: 161, endPoint x: 499, endPoint y: 203, distance: 42.1
click at [499, 203] on div at bounding box center [511, 581] width 1102 height 979
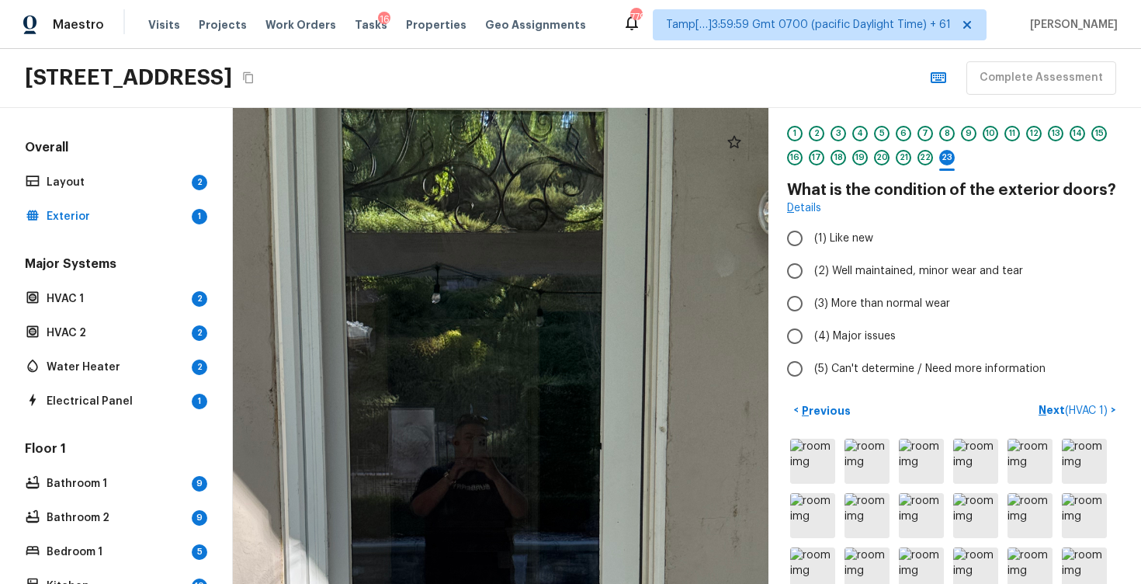
drag, startPoint x: 499, startPoint y: 203, endPoint x: 515, endPoint y: 89, distance: 115.2
click at [515, 95] on div "Maestro Visits Projects Work Orders Tasks 16 Properties Geo Assignments 779 Tam…" at bounding box center [570, 292] width 1141 height 584
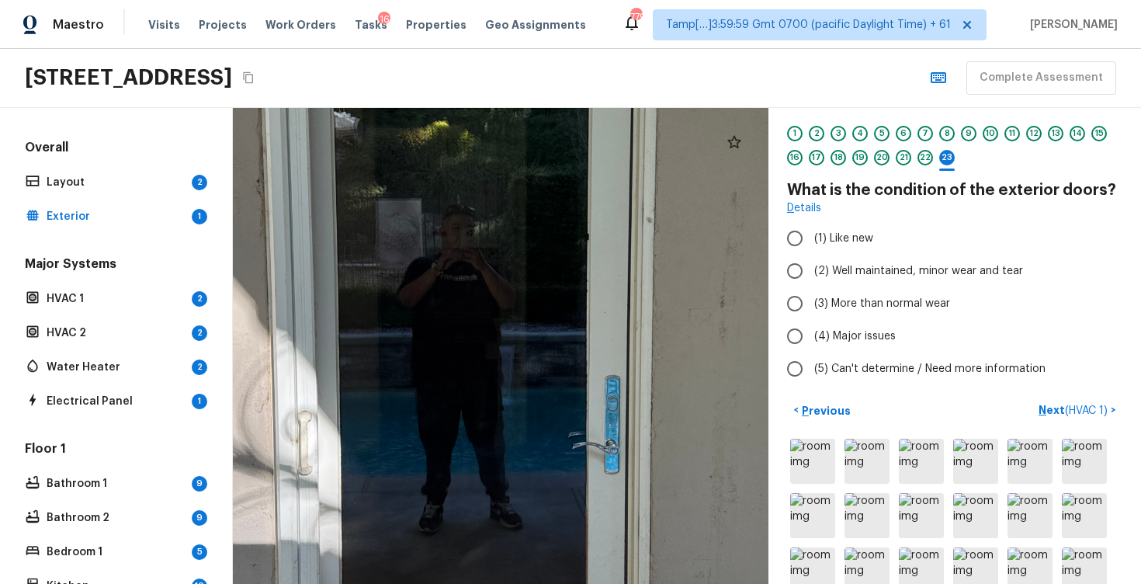
drag, startPoint x: 518, startPoint y: 134, endPoint x: 522, endPoint y: 84, distance: 49.8
click at [522, 83] on div "Maestro Visits Projects Work Orders Tasks 16 Properties Geo Assignments 779 Tam…" at bounding box center [570, 292] width 1141 height 584
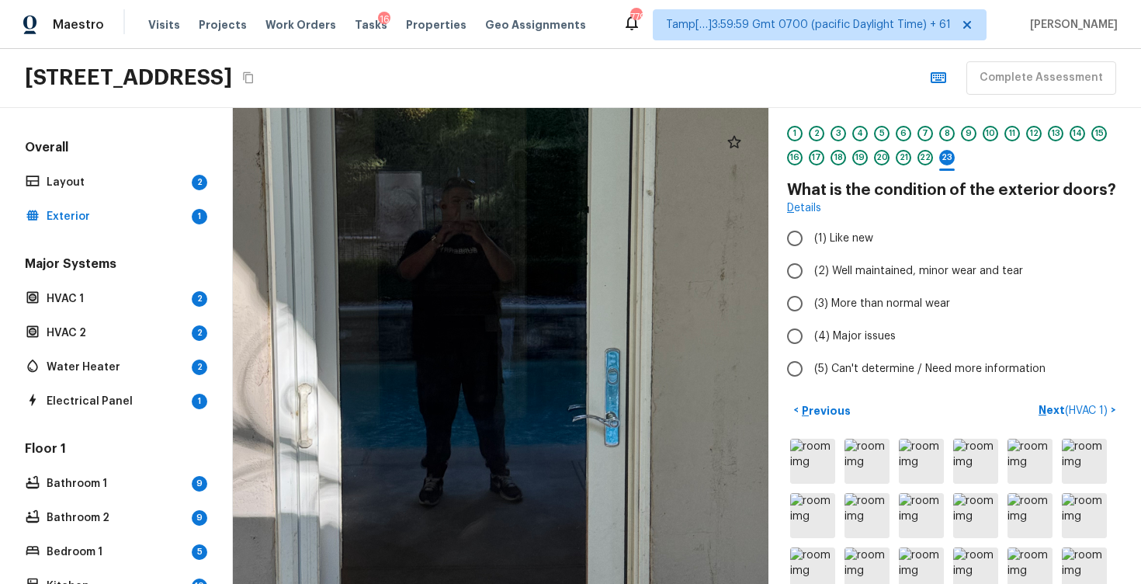
drag, startPoint x: 535, startPoint y: 229, endPoint x: 535, endPoint y: 189, distance: 39.6
click at [535, 189] on div at bounding box center [509, 320] width 1102 height 979
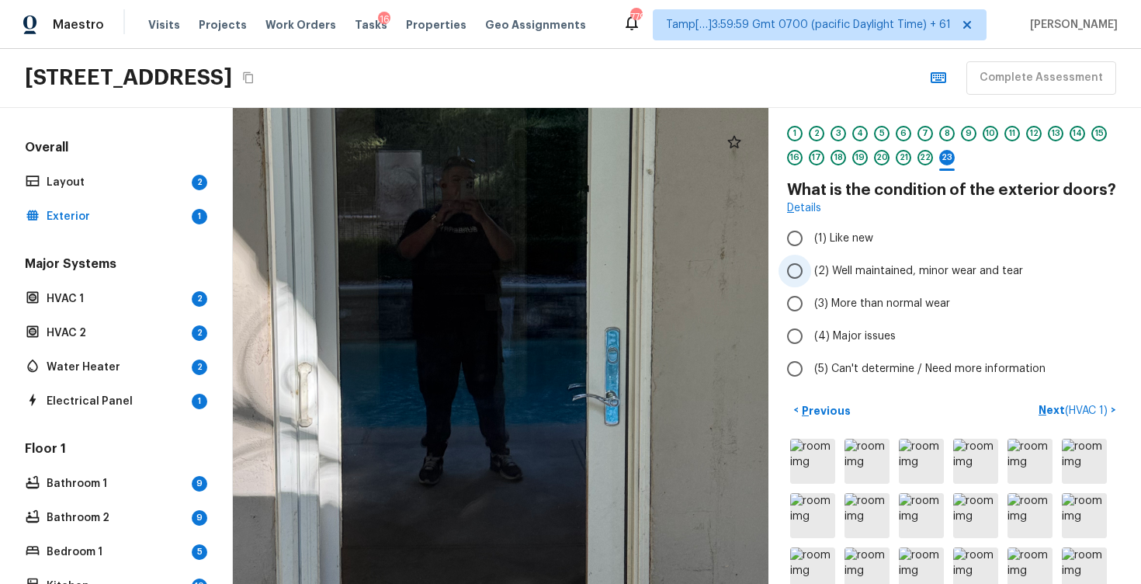
click at [789, 276] on input "(2) Well maintained, minor wear and tear" at bounding box center [795, 271] width 33 height 33
radio input "true"
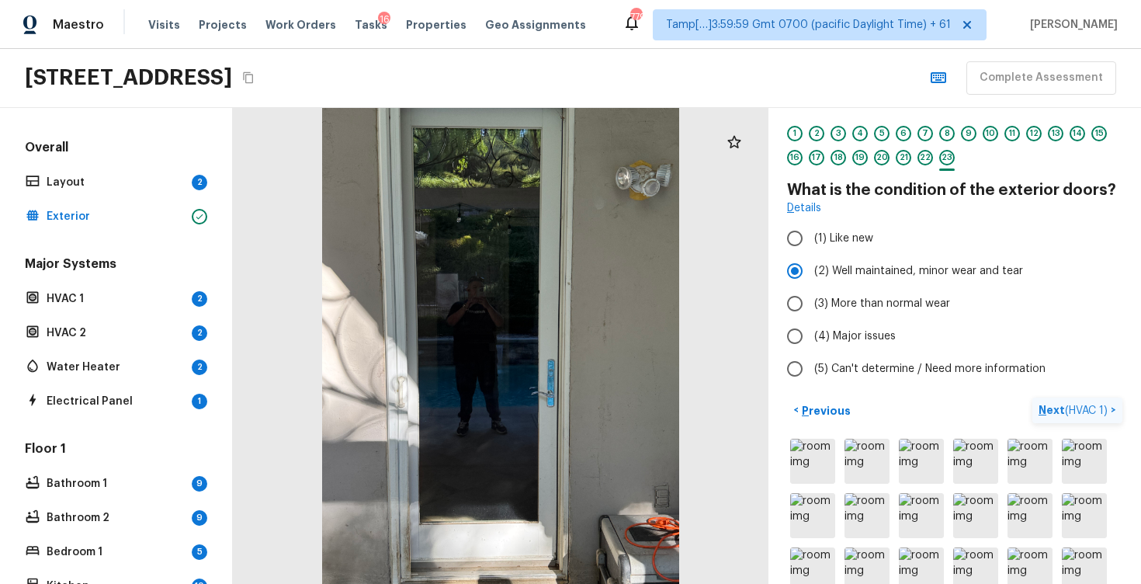
click at [1061, 407] on p "Next ( HVAC 1 )" at bounding box center [1075, 410] width 72 height 16
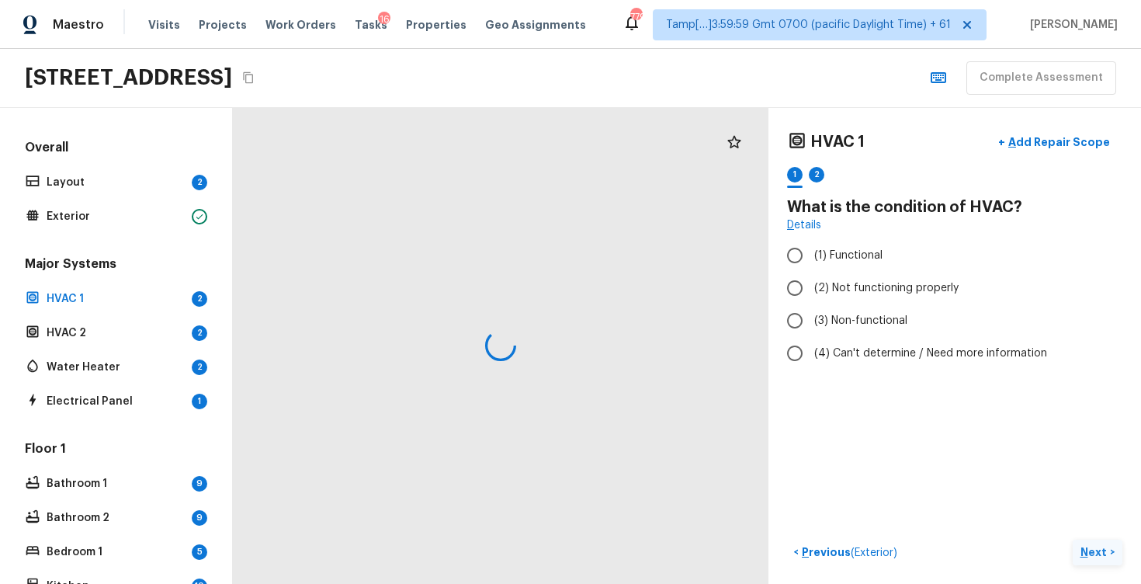
scroll to position [0, 0]
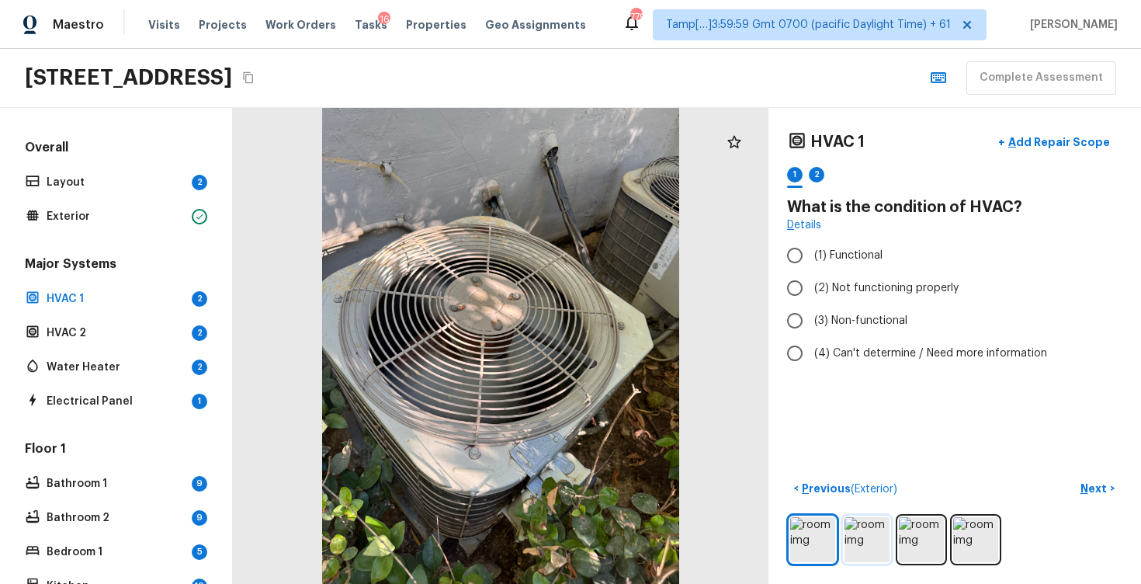
click at [873, 533] on img at bounding box center [867, 539] width 45 height 45
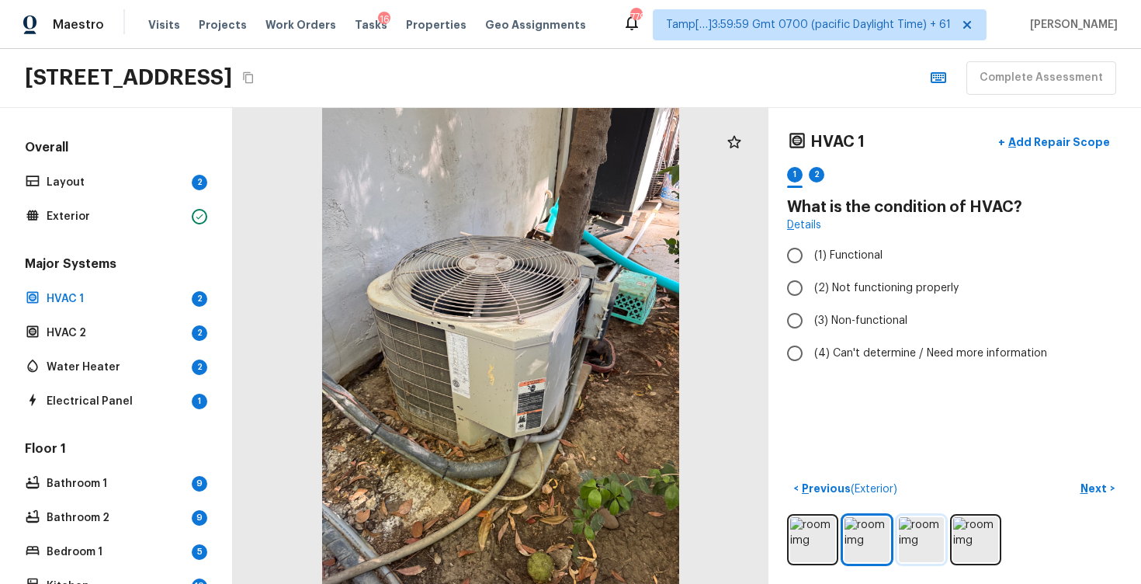
click at [914, 540] on img at bounding box center [921, 539] width 45 height 45
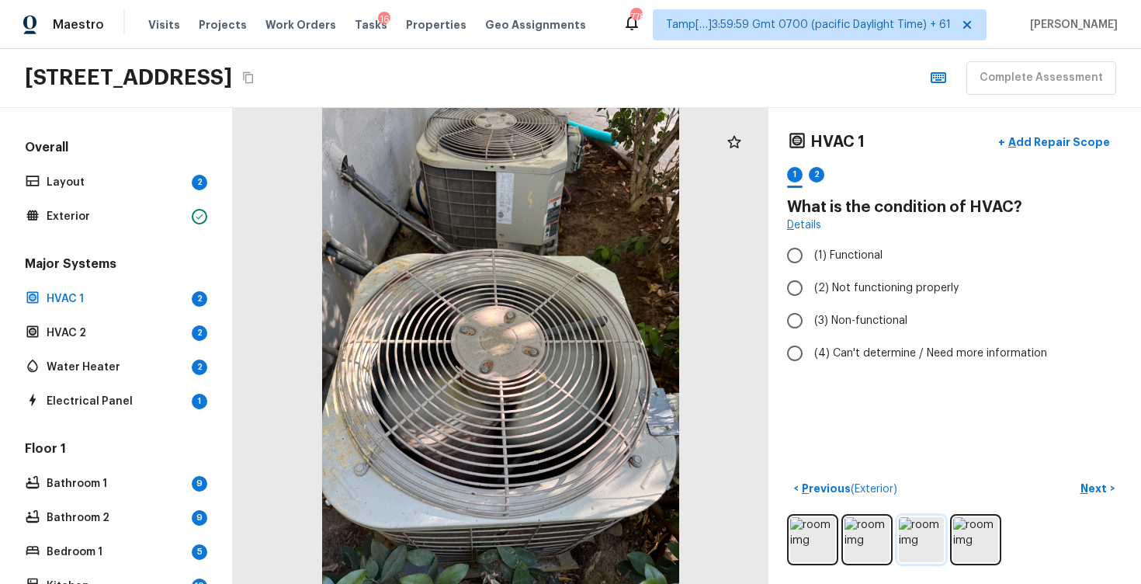
click at [936, 524] on img at bounding box center [921, 539] width 45 height 45
click at [971, 532] on img at bounding box center [975, 539] width 45 height 45
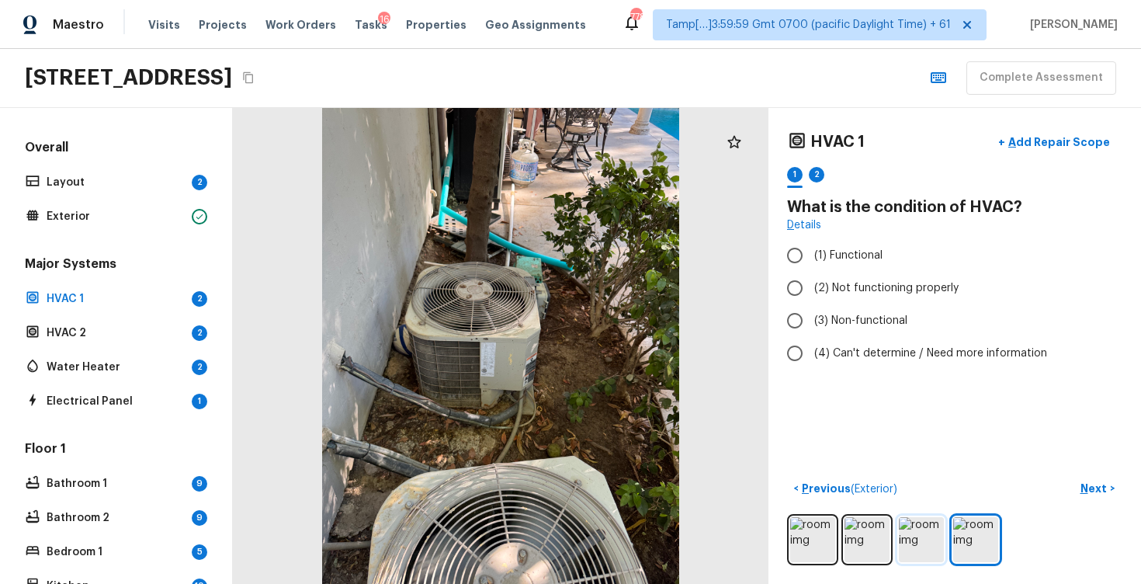
click at [918, 524] on img at bounding box center [921, 539] width 45 height 45
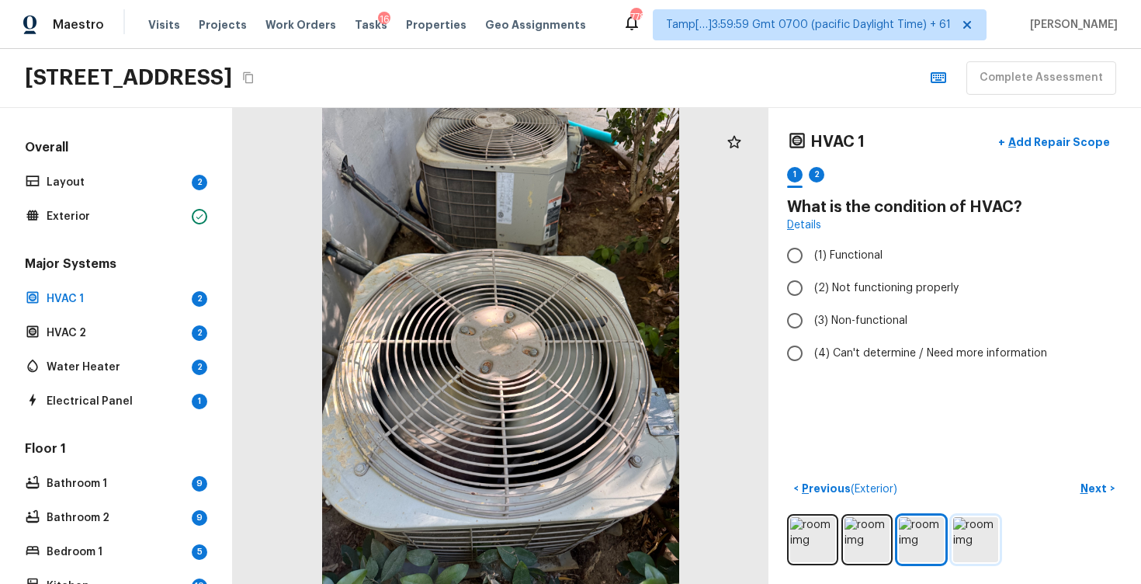
click at [964, 522] on img at bounding box center [975, 539] width 45 height 45
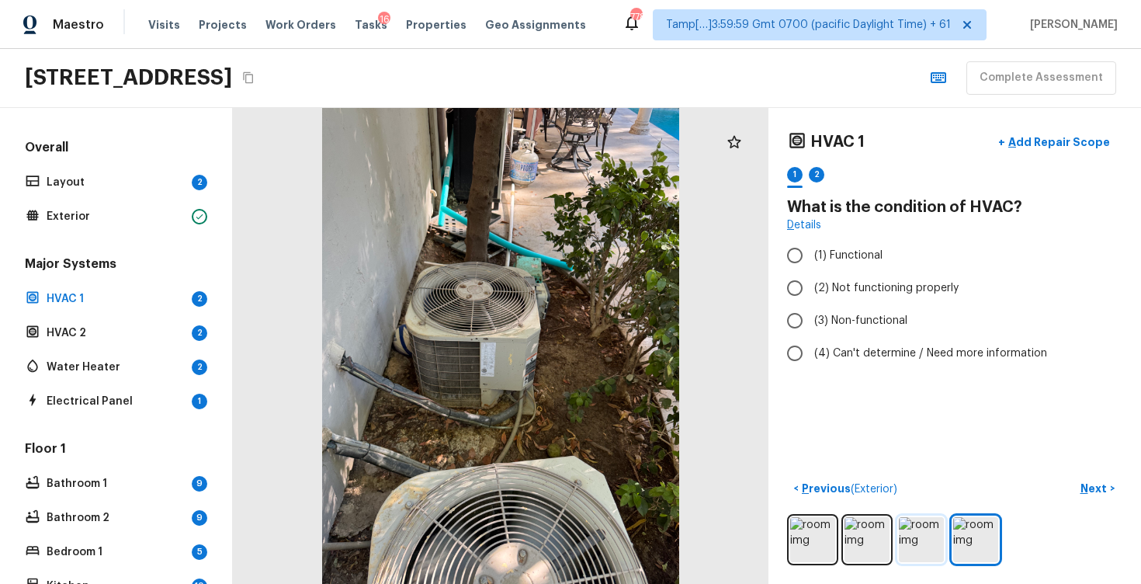
click at [922, 517] on img at bounding box center [921, 539] width 45 height 45
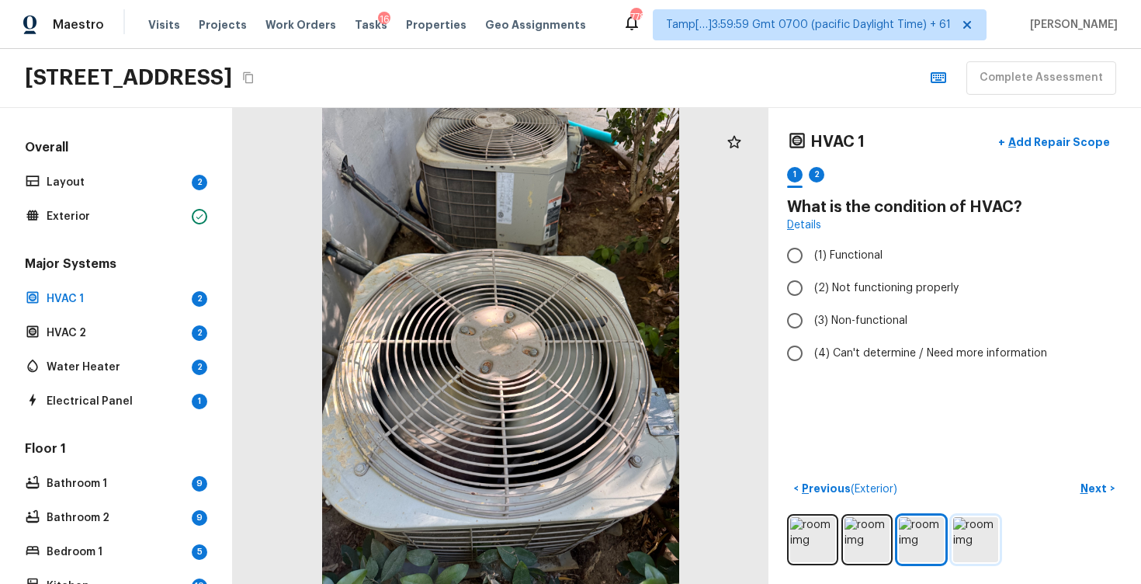
click at [973, 547] on img at bounding box center [975, 539] width 45 height 45
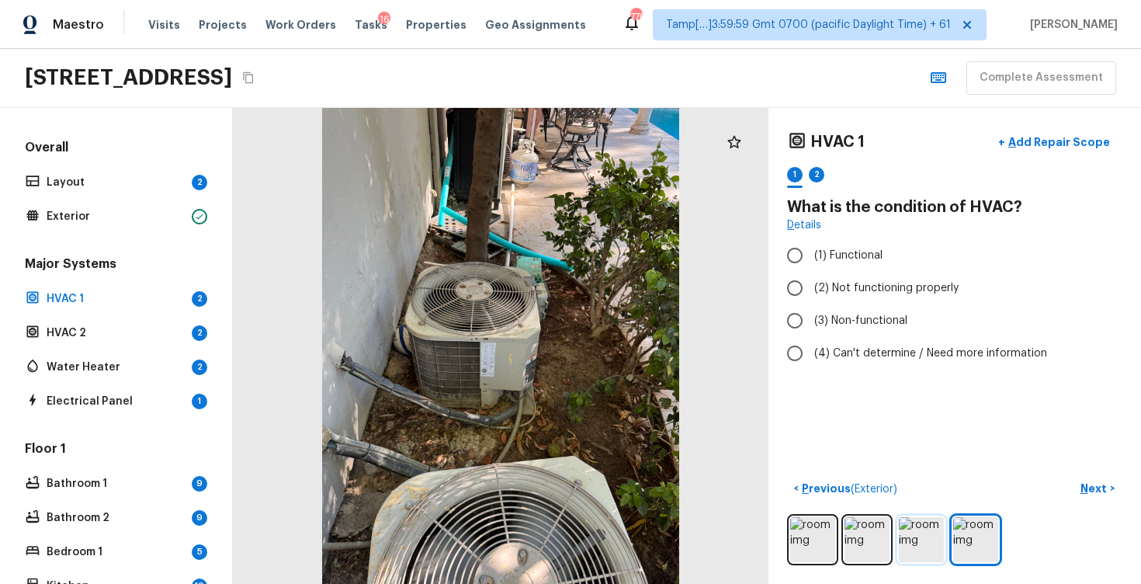
click at [929, 537] on img at bounding box center [921, 539] width 45 height 45
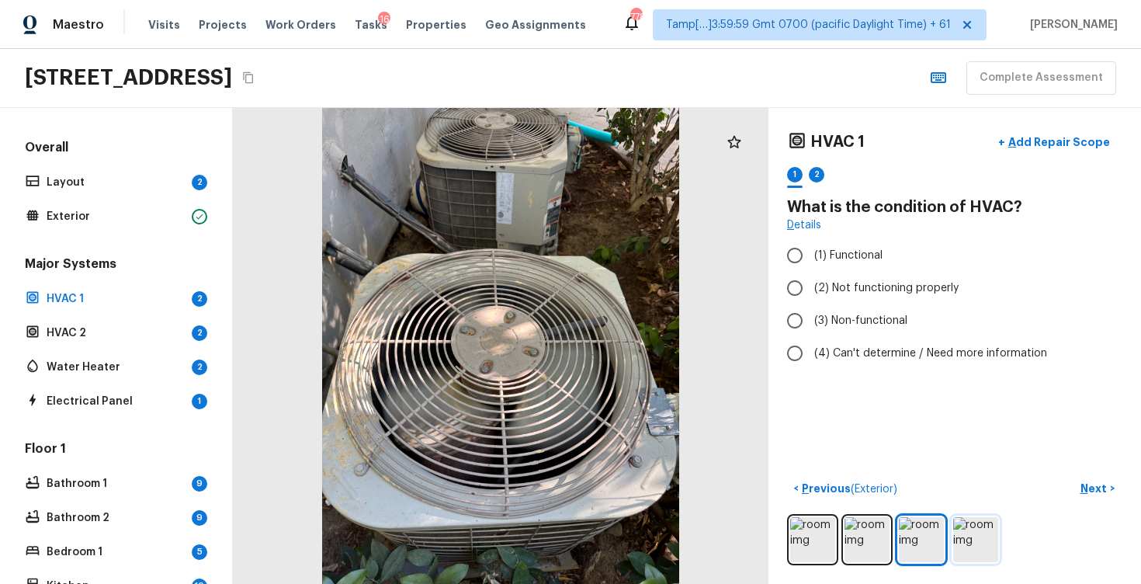
click at [975, 537] on img at bounding box center [975, 539] width 45 height 45
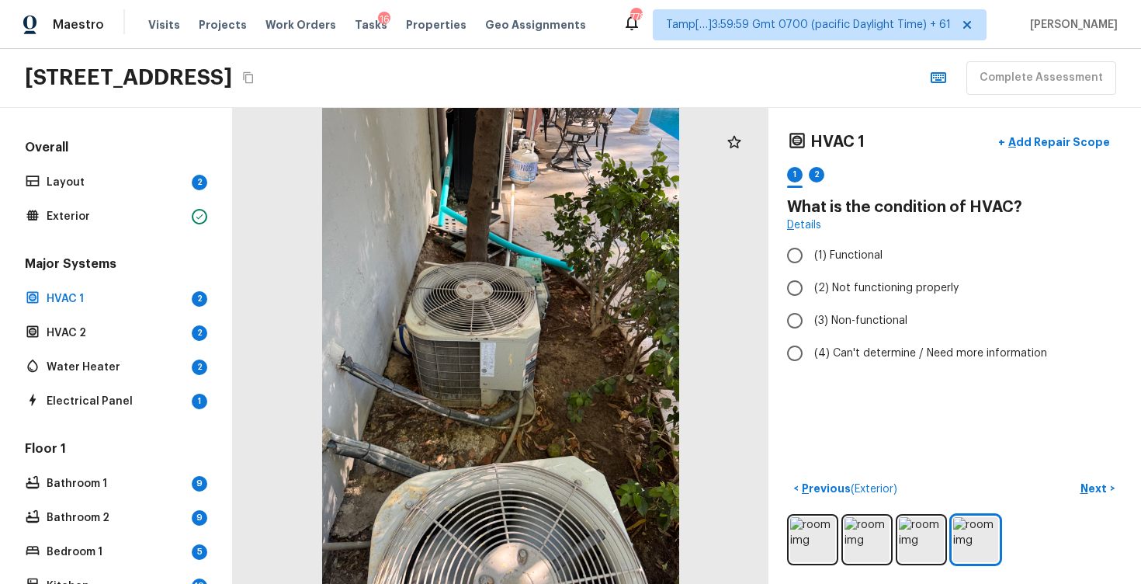
click at [843, 545] on div at bounding box center [954, 539] width 335 height 51
click at [862, 538] on img at bounding box center [867, 539] width 45 height 45
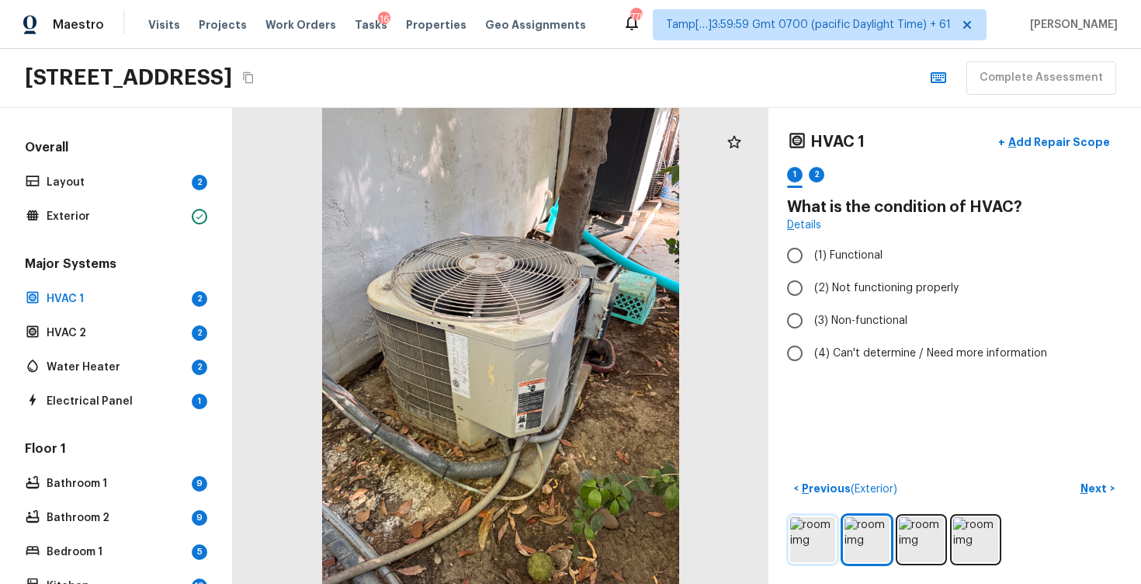
click at [818, 531] on img at bounding box center [812, 539] width 45 height 45
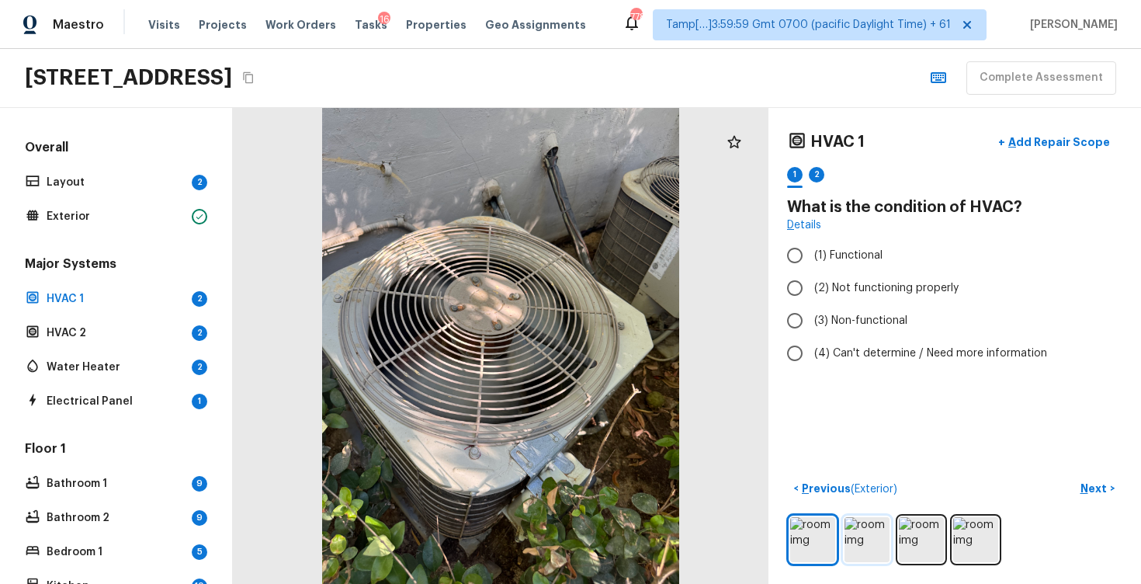
click at [868, 525] on img at bounding box center [867, 539] width 45 height 45
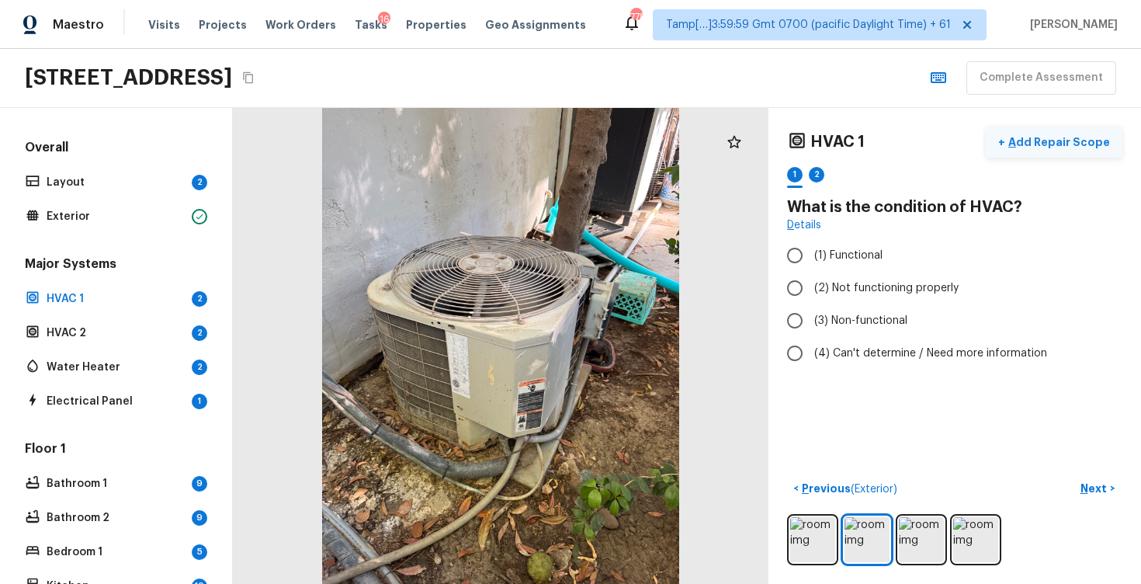
click at [1045, 148] on p "Add Repair Scope" at bounding box center [1057, 142] width 105 height 16
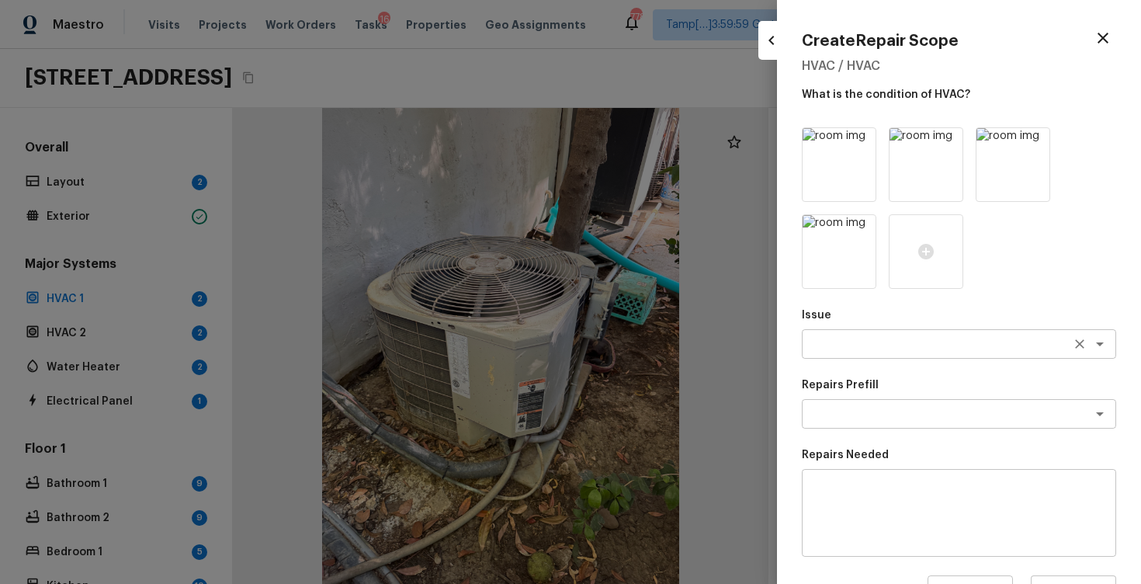
click at [885, 330] on div "x ​" at bounding box center [959, 344] width 314 height 30
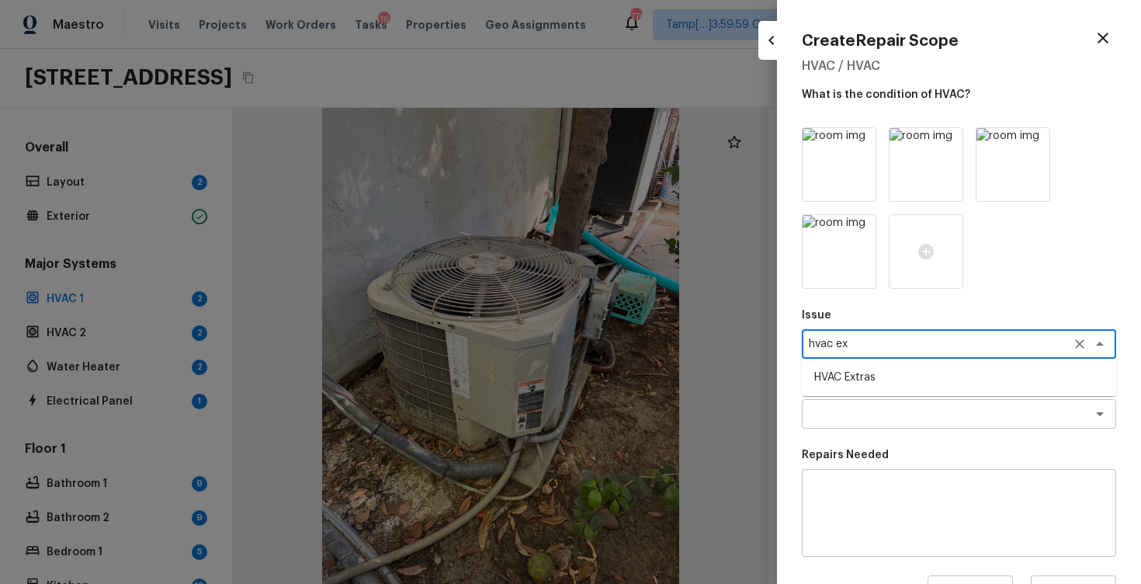
click at [939, 384] on li "HVAC Extras" at bounding box center [959, 377] width 314 height 25
type textarea "HVAC Extras"
click at [939, 420] on textarea at bounding box center [937, 414] width 257 height 16
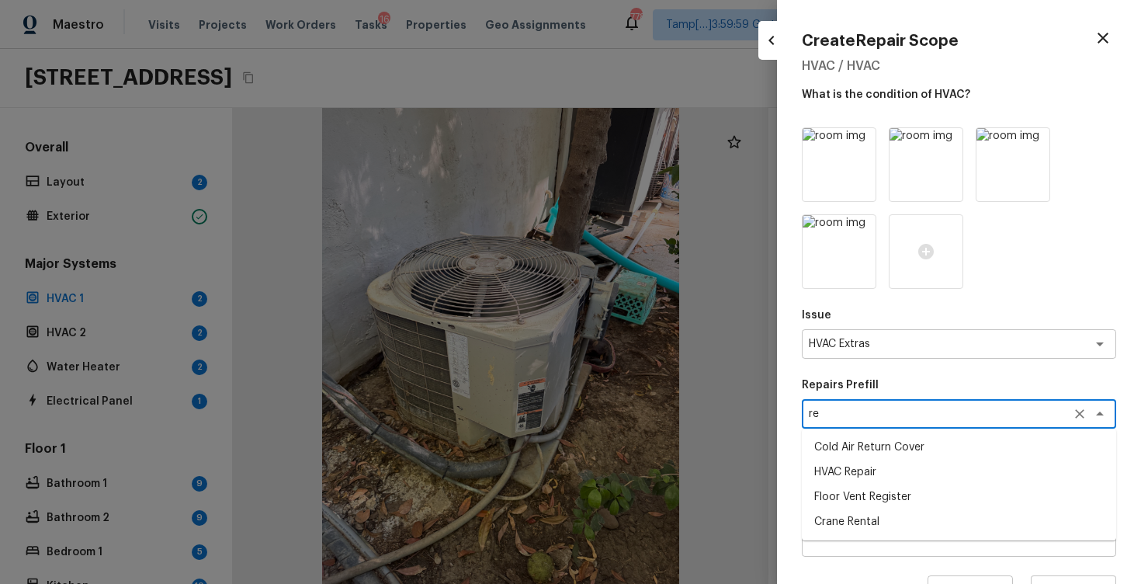
click at [923, 482] on li "HVAC Repair" at bounding box center [959, 472] width 314 height 25
type textarea "HVAC Repair"
type textarea "HVAC Repair - (HPM to provide details)"
type input "$1.00"
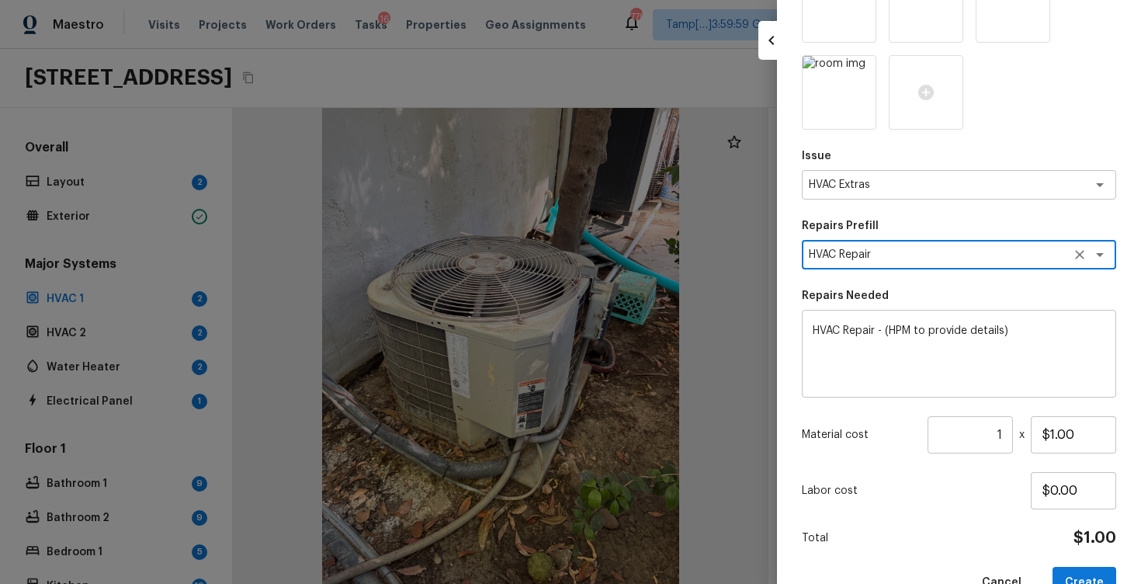
scroll to position [196, 0]
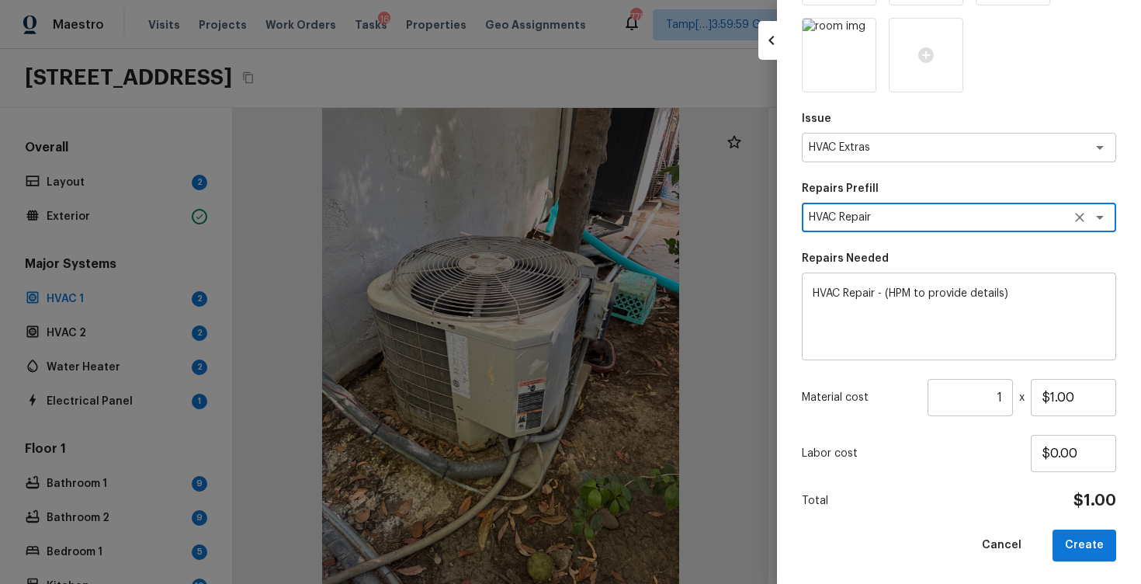
type textarea "HVAC Repair"
click at [1007, 396] on input "1" at bounding box center [970, 397] width 85 height 37
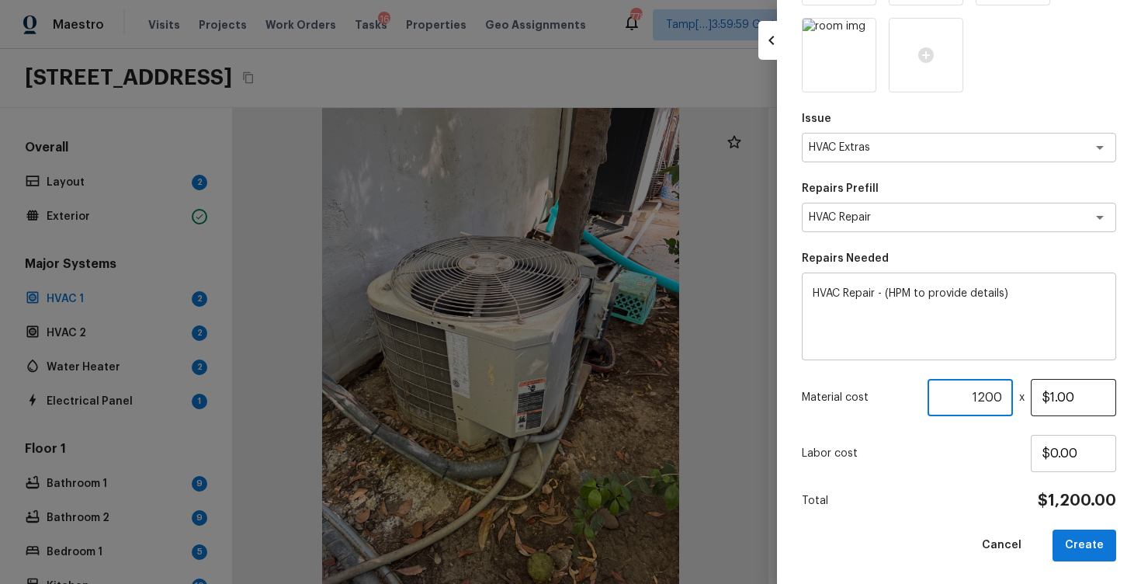
type input "1200"
click at [1079, 397] on input "$1.00" at bounding box center [1073, 397] width 85 height 37
type input "$20.00"
click at [1089, 488] on div "Issue HVAC Extras x ​ Repairs Prefill HVAC Repair x ​ Repairs Needed HVAC Repai…" at bounding box center [959, 246] width 314 height 630
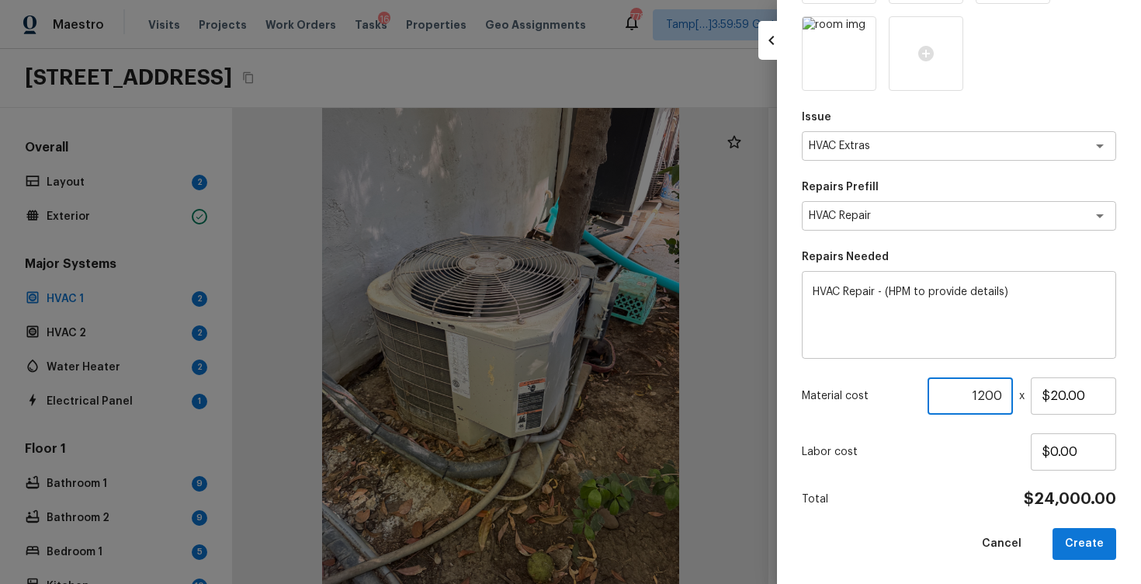
click at [999, 391] on input "1200" at bounding box center [970, 395] width 85 height 37
type input "2"
click at [1071, 394] on input "$20.00" at bounding box center [1073, 395] width 85 height 37
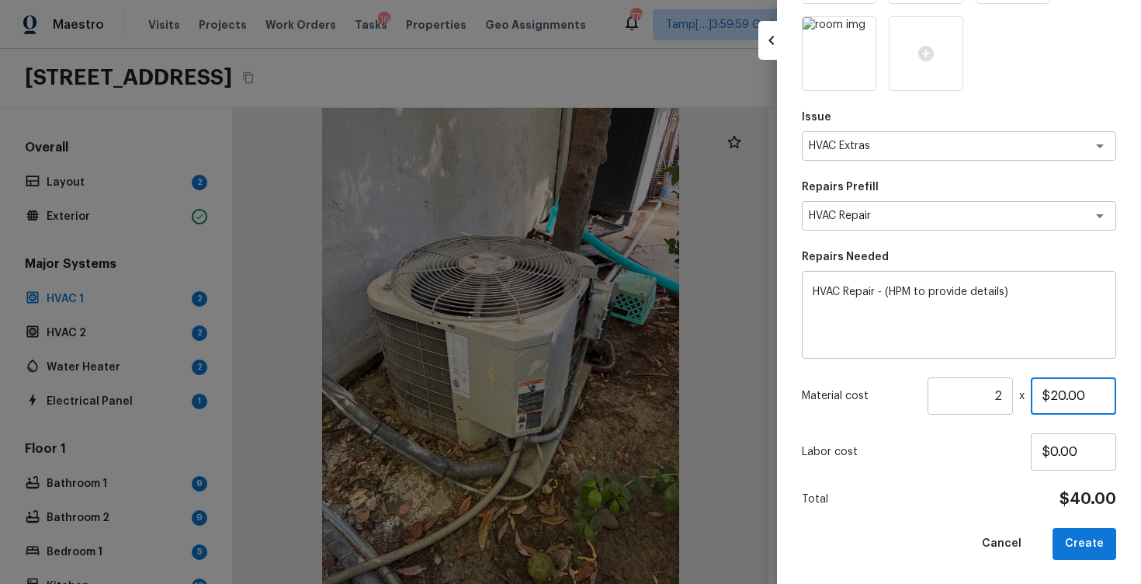
click at [1052, 391] on input "$20.00" at bounding box center [1073, 395] width 85 height 37
click at [1066, 391] on input "$120.00" at bounding box center [1073, 395] width 85 height 37
type input "$1,200.00"
click at [1040, 484] on div "Issue HVAC Extras x ​ Repairs Prefill HVAC Repair x ​ Repairs Needed HVAC Repai…" at bounding box center [959, 244] width 314 height 630
click at [1075, 540] on button "Create" at bounding box center [1085, 544] width 64 height 32
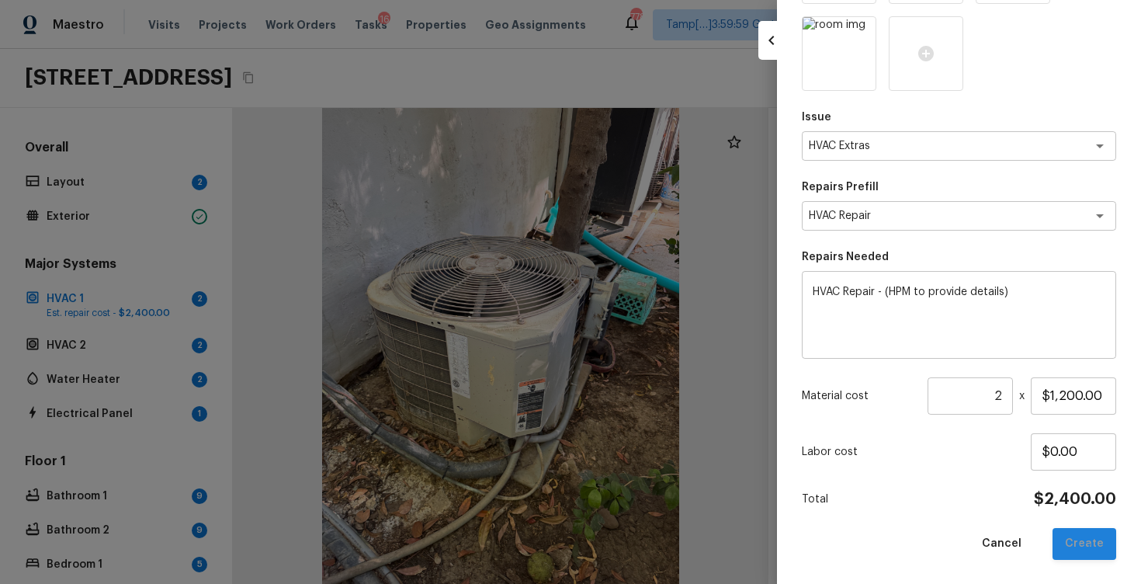
type input "1"
type input "$0.00"
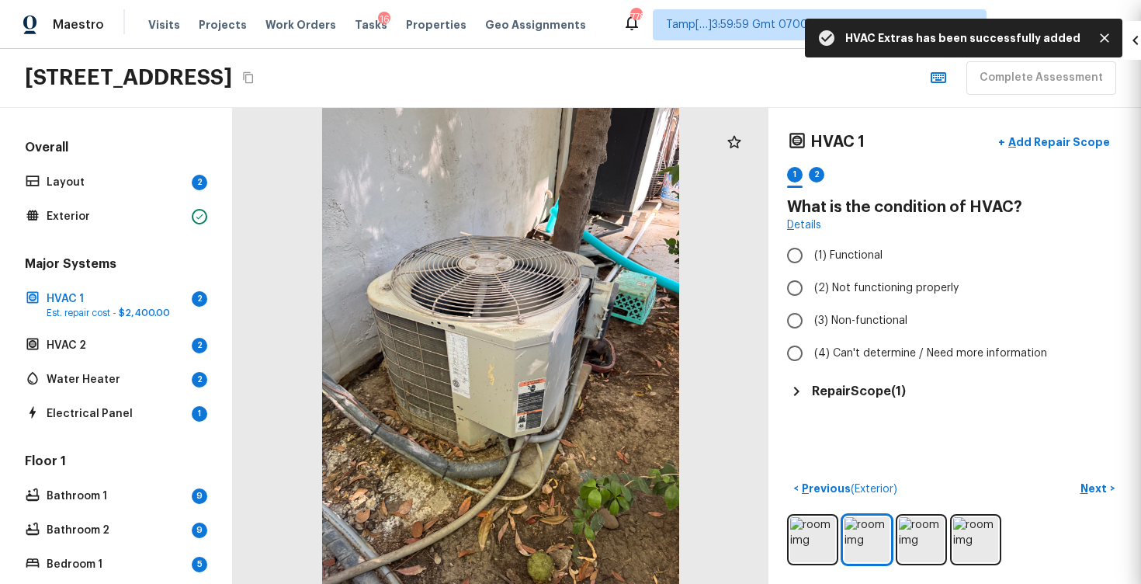
scroll to position [111, 0]
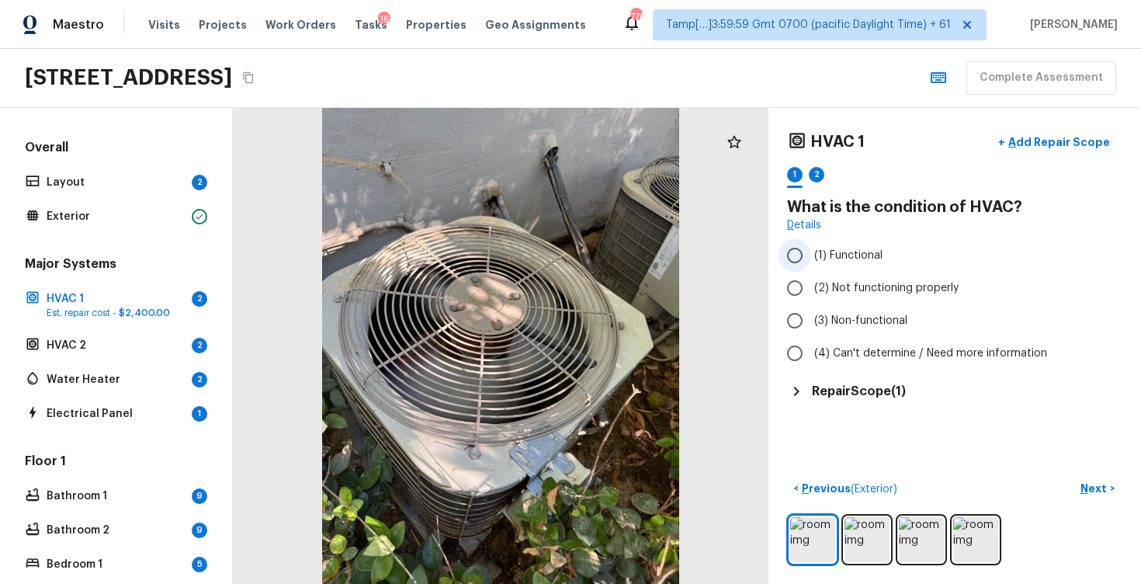
click at [832, 269] on label "(1) Functional" at bounding box center [945, 255] width 332 height 33
click at [811, 269] on input "(1) Functional" at bounding box center [795, 255] width 33 height 33
radio input "true"
click at [1094, 481] on p "Next" at bounding box center [1096, 489] width 30 height 16
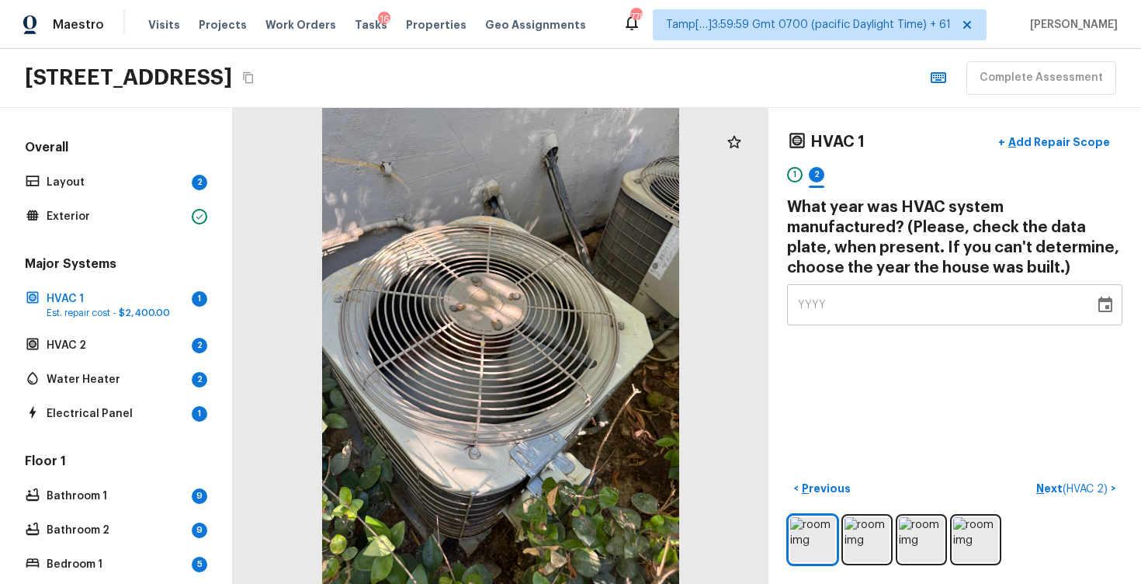
click at [1007, 321] on div "YYYY" at bounding box center [941, 304] width 286 height 41
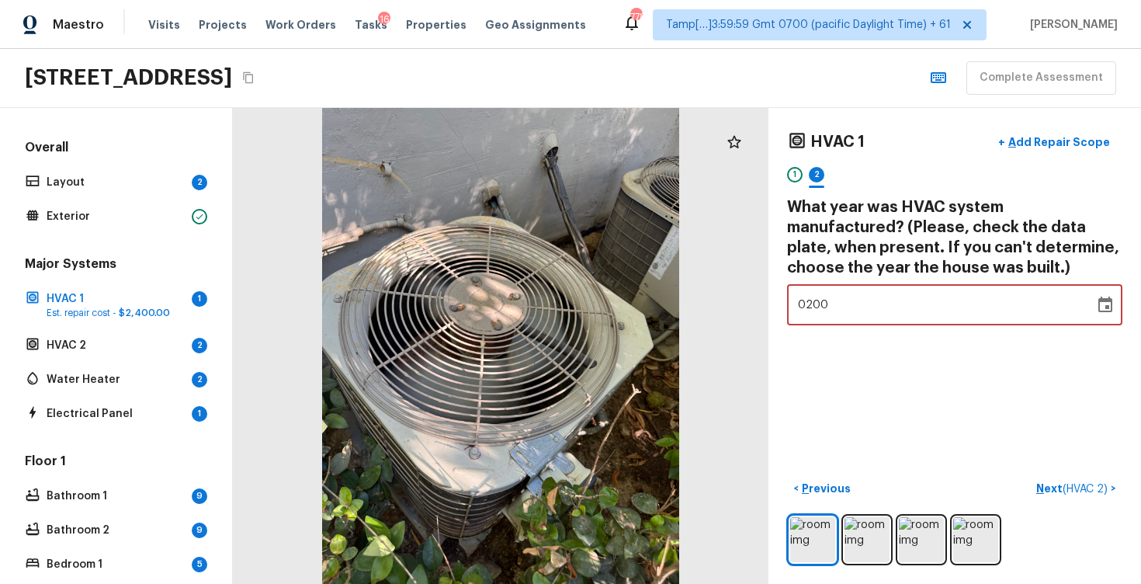
type input "2003"
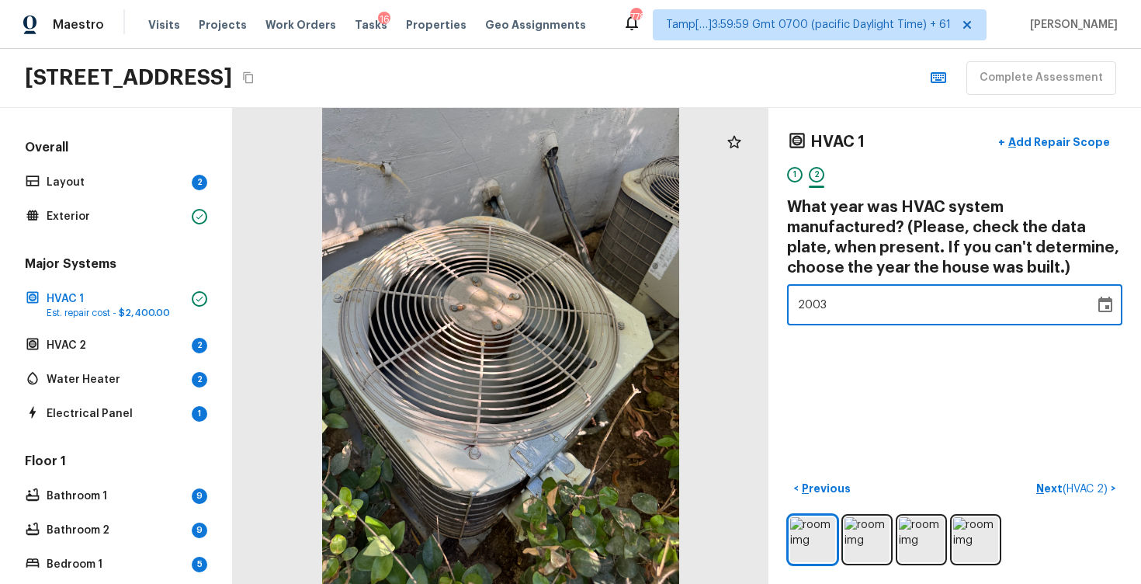
click at [1018, 366] on div "HVAC 1 + Add Repair Scope 1 2 What year was HVAC system manufactured? (Please, …" at bounding box center [955, 346] width 373 height 476
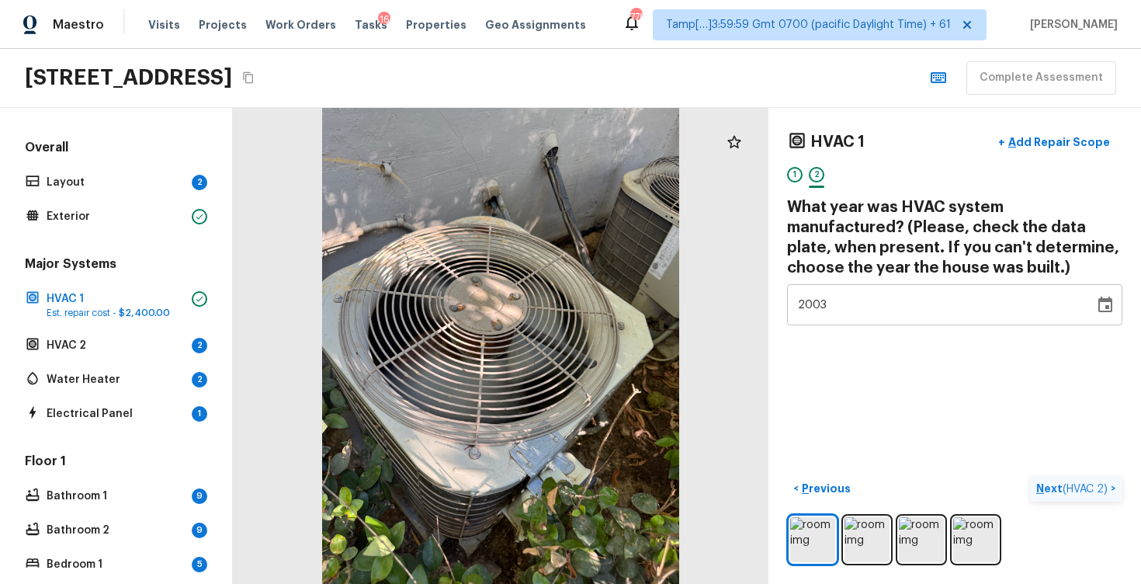
click at [1082, 489] on span "( HVAC 2 )" at bounding box center [1085, 489] width 45 height 11
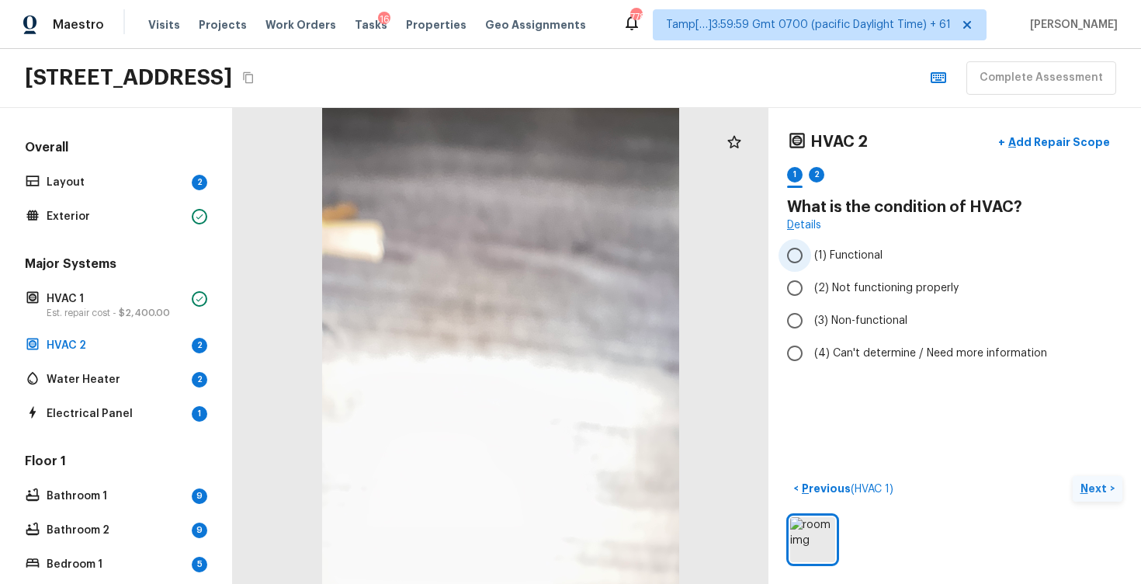
click at [829, 255] on span "(1) Functional" at bounding box center [848, 256] width 68 height 16
click at [811, 255] on input "(1) Functional" at bounding box center [795, 255] width 33 height 33
radio input "true"
click at [1092, 483] on p "Next" at bounding box center [1096, 489] width 30 height 16
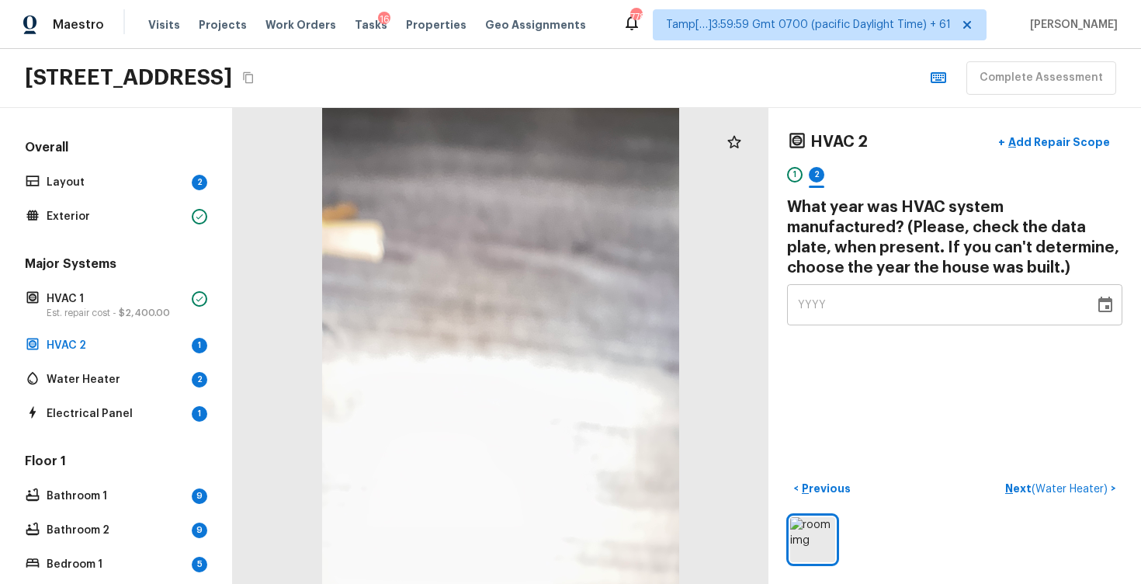
click at [887, 290] on div "YYYY" at bounding box center [941, 304] width 286 height 41
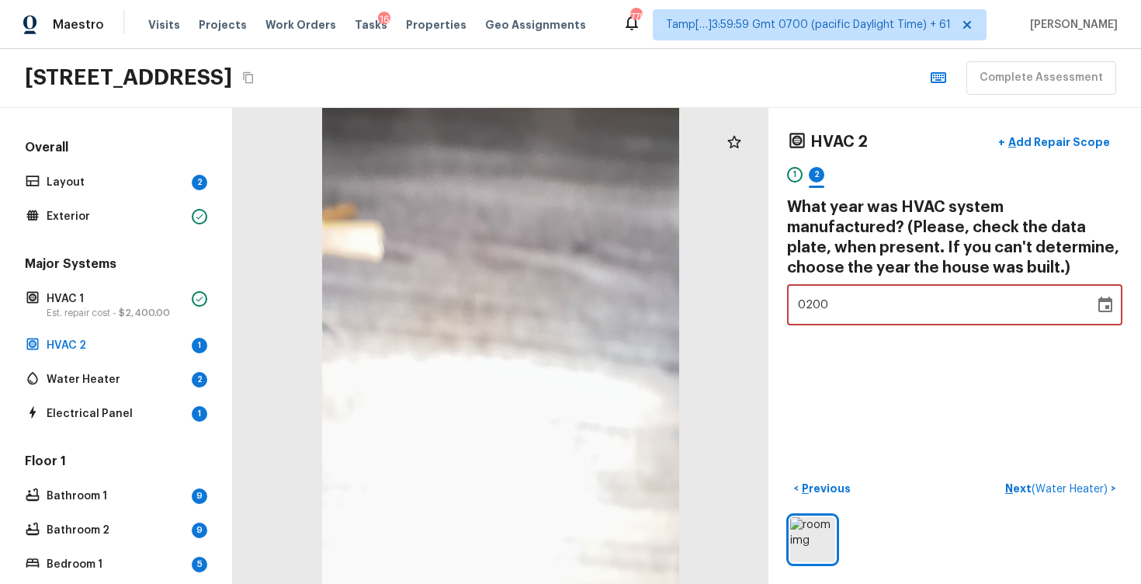
type input "2003"
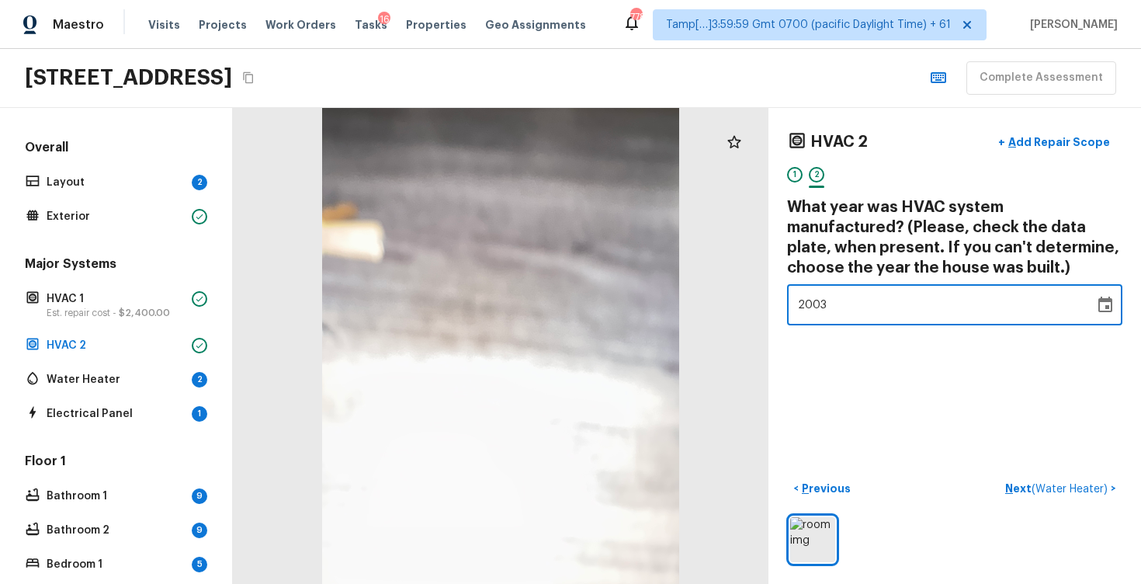
click at [928, 383] on div "HVAC 2 + Add Repair Scope 1 2 What year was HVAC system manufactured? (Please, …" at bounding box center [955, 346] width 373 height 476
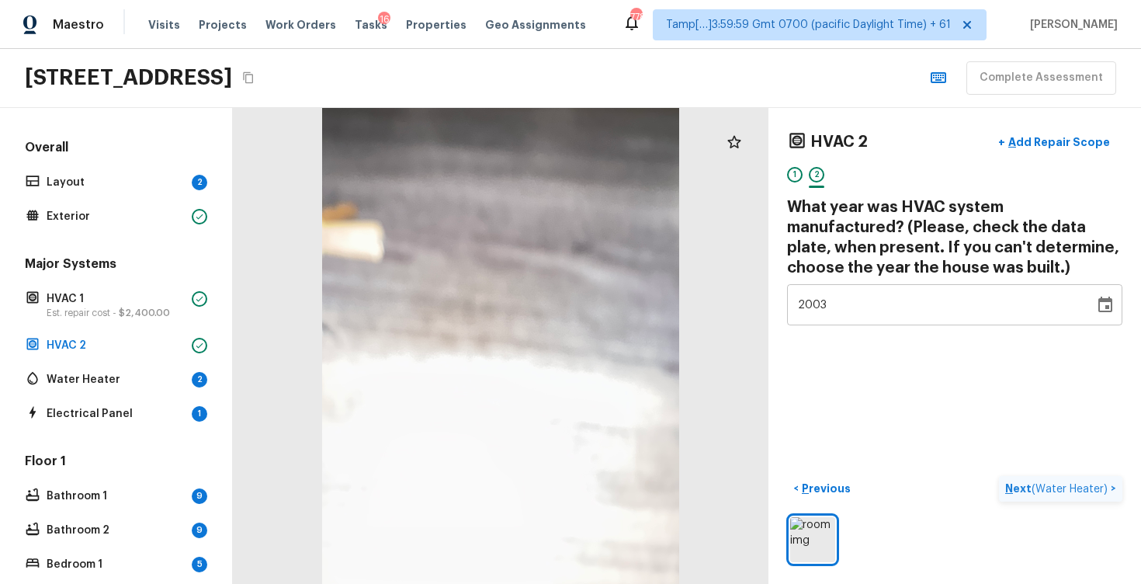
click at [1005, 485] on button "Next ( Water Heater ) >" at bounding box center [1060, 489] width 123 height 26
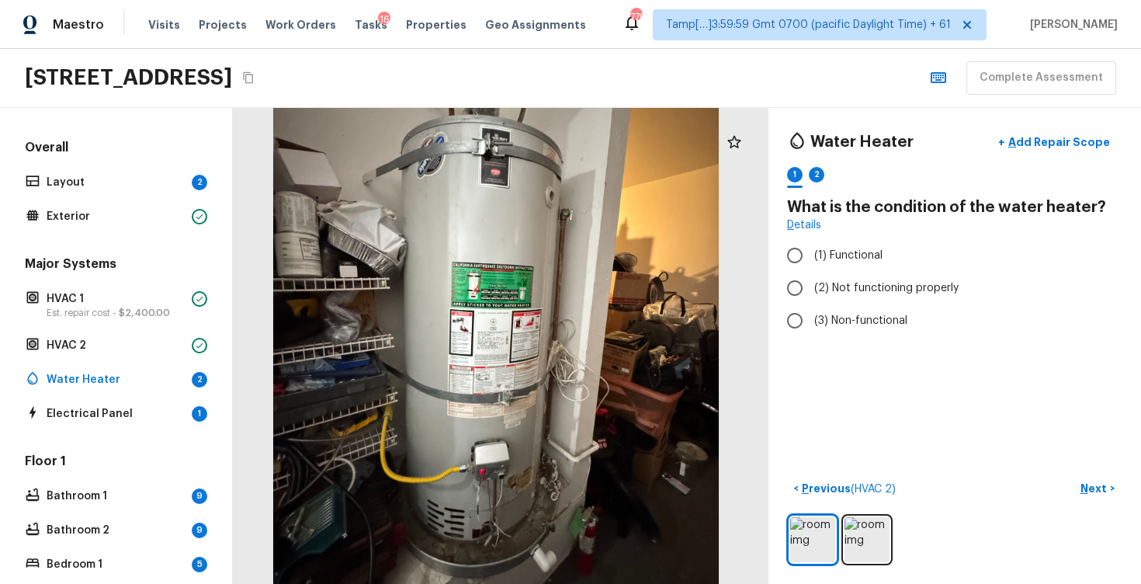
click at [487, 344] on div at bounding box center [495, 310] width 669 height 594
click at [881, 539] on img at bounding box center [867, 539] width 45 height 45
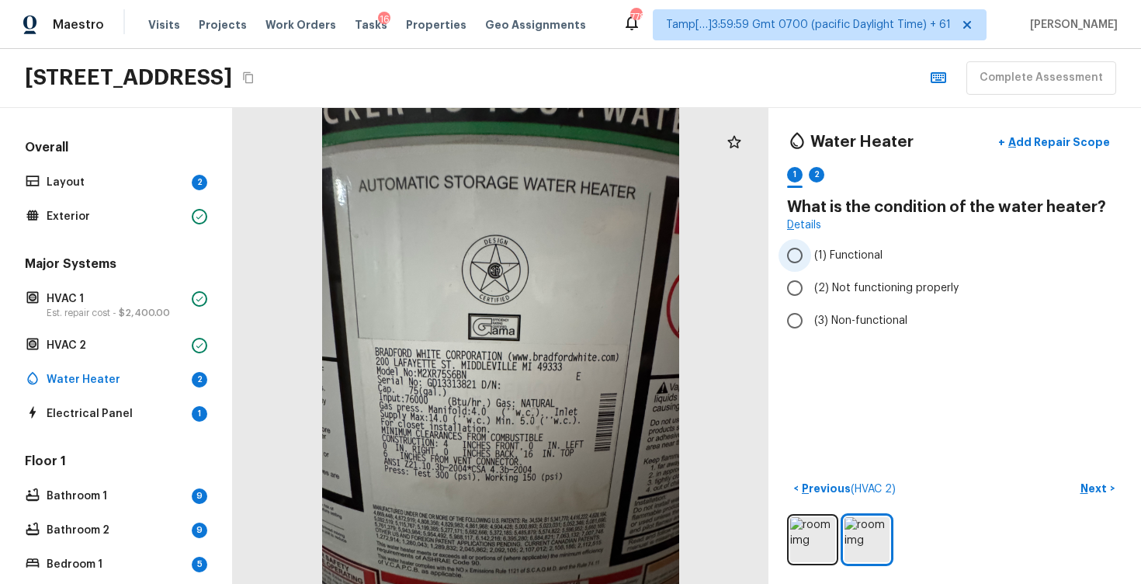
click at [811, 247] on input "(1) Functional" at bounding box center [795, 255] width 33 height 33
radio input "true"
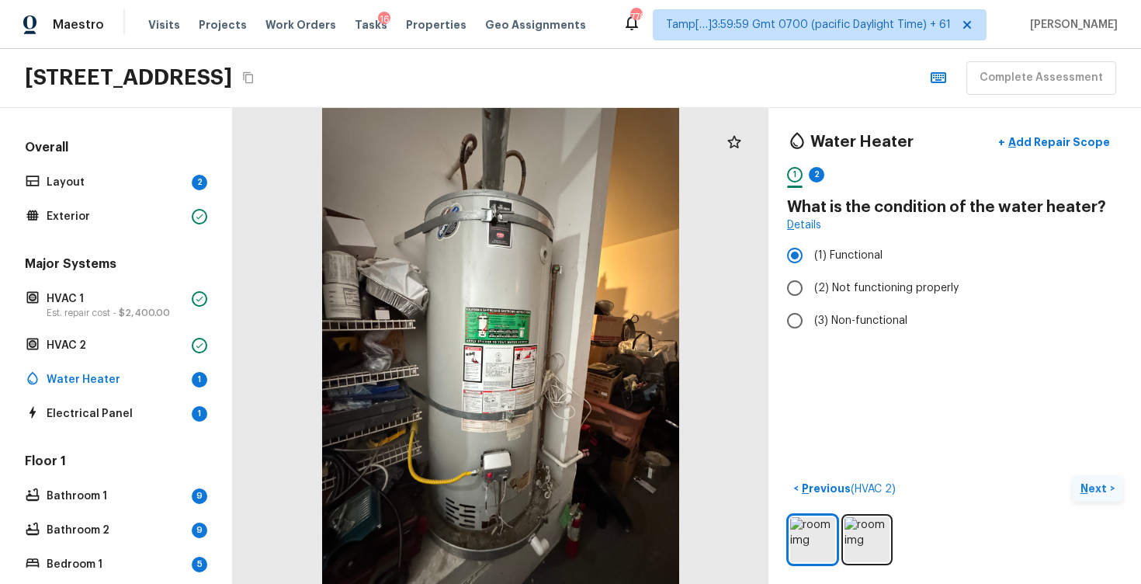
click at [1102, 485] on p "Next" at bounding box center [1096, 489] width 30 height 16
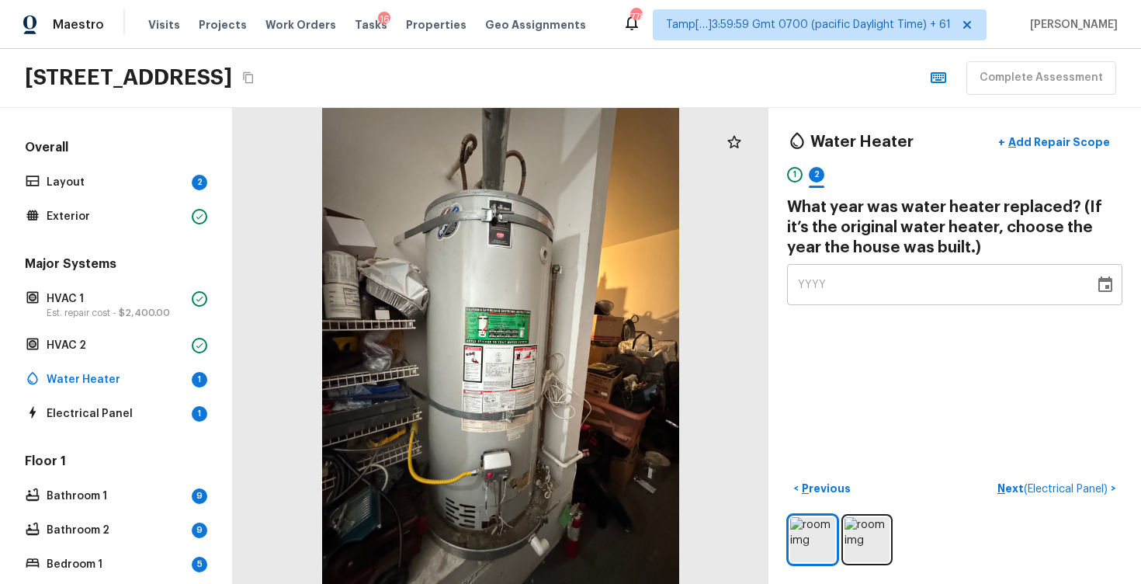
click at [924, 293] on div "YYYY" at bounding box center [941, 284] width 286 height 41
type input "2003"
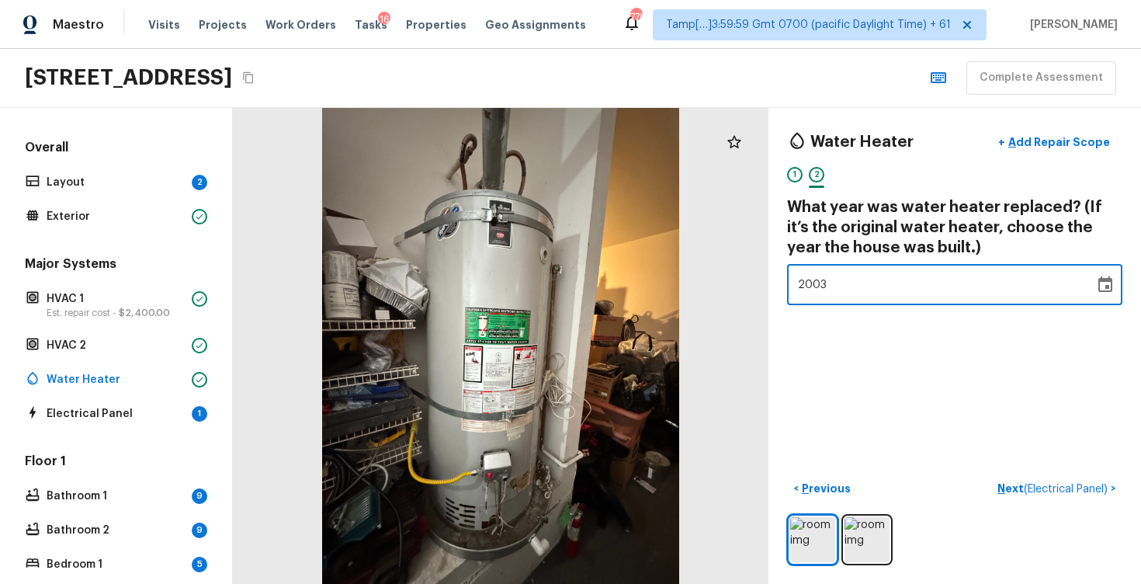
click at [985, 353] on div "Water Heater + Add Repair Scope 1 2 What year was water heater replaced? (If it…" at bounding box center [955, 346] width 373 height 476
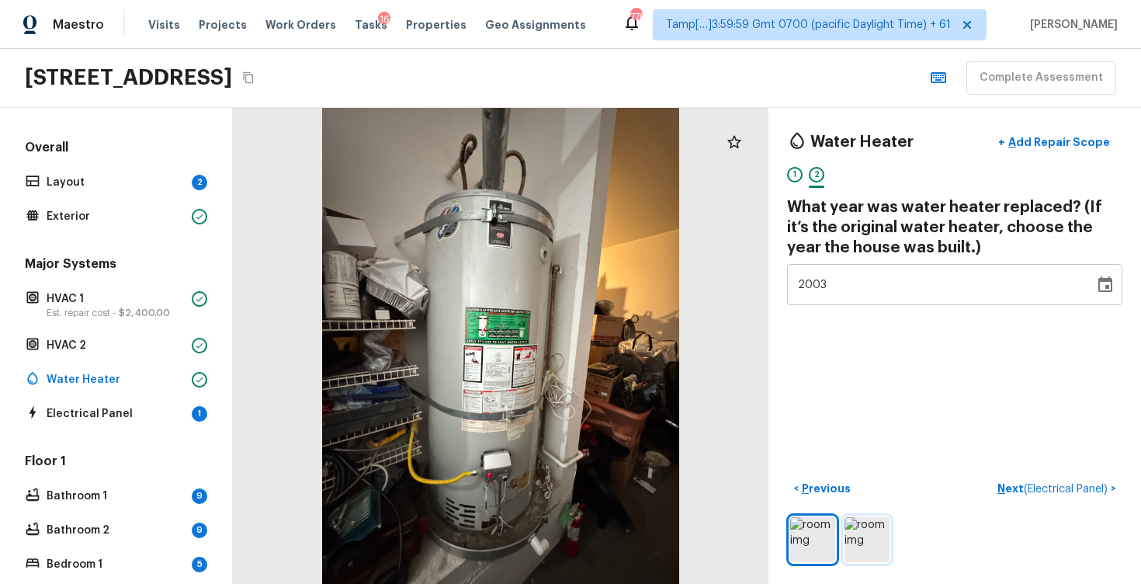
click at [875, 528] on img at bounding box center [867, 539] width 45 height 45
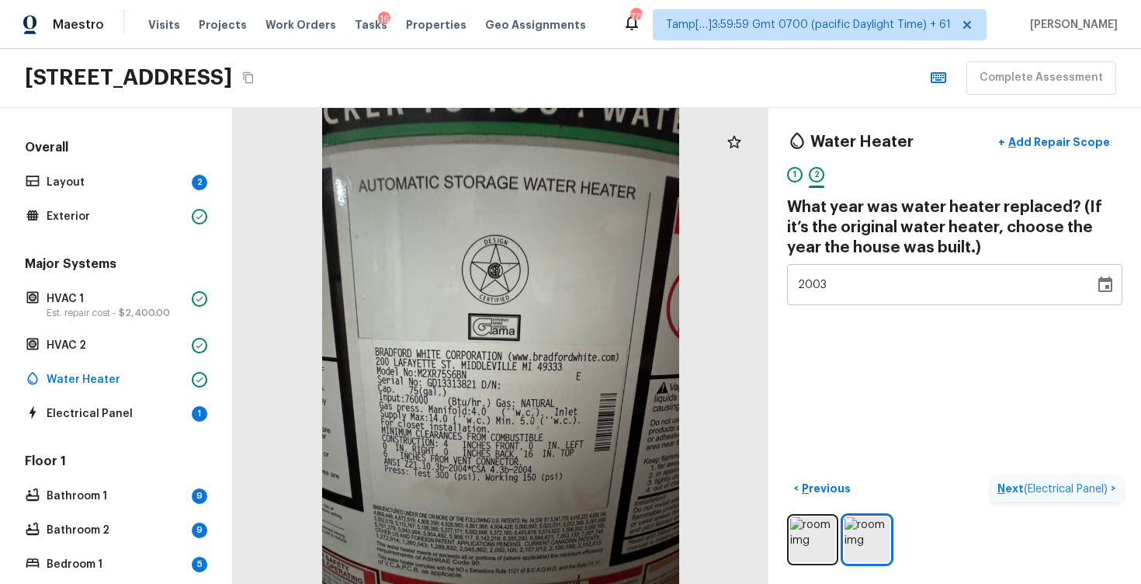
click at [1070, 496] on button "Next ( Electrical Panel ) >" at bounding box center [1057, 489] width 131 height 26
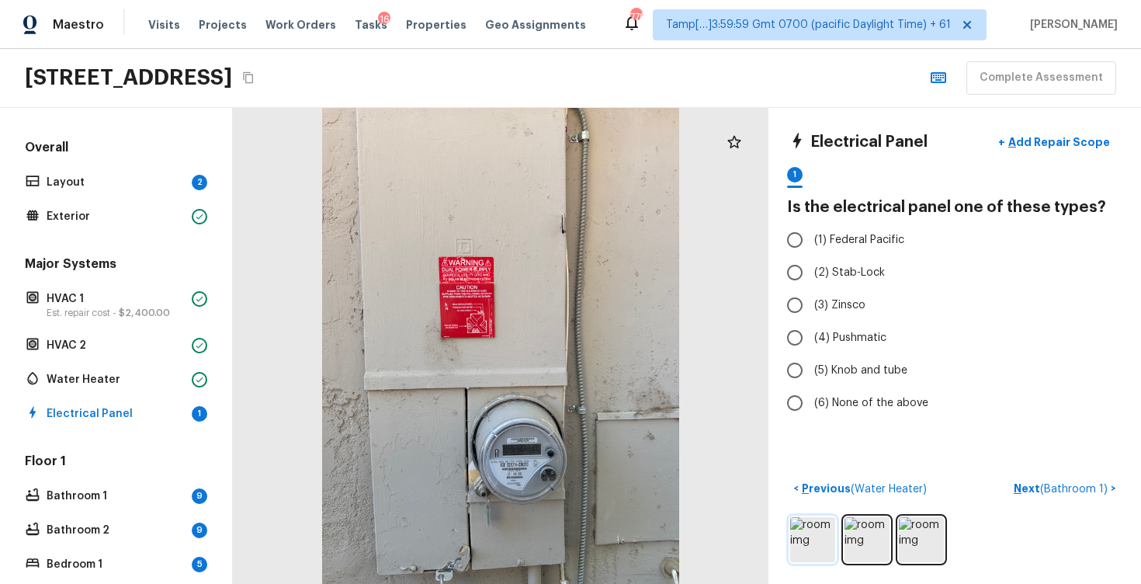
click at [824, 521] on img at bounding box center [812, 539] width 45 height 45
click at [874, 526] on img at bounding box center [867, 539] width 45 height 45
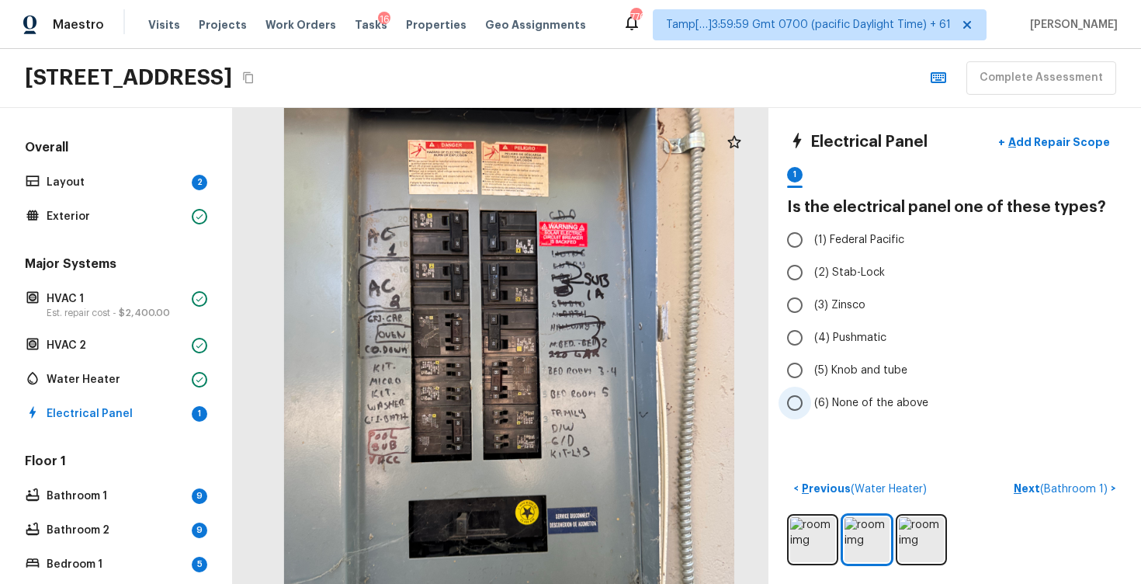
click at [852, 393] on label "(6) None of the above" at bounding box center [945, 403] width 332 height 33
click at [811, 393] on input "(6) None of the above" at bounding box center [795, 403] width 33 height 33
radio input "true"
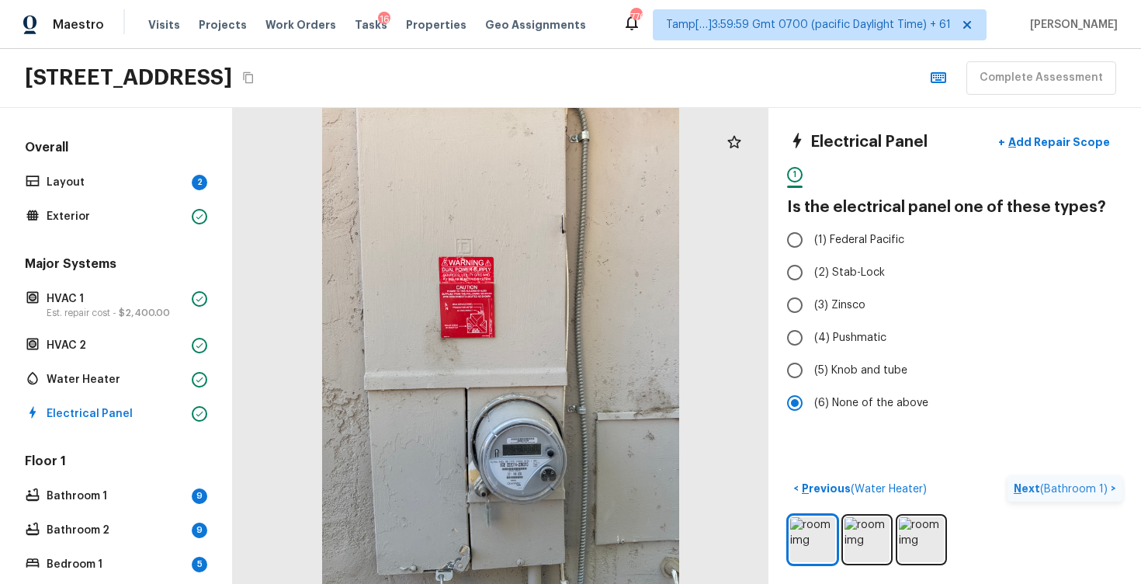
click at [1037, 484] on p "Next ( Bathroom 1 )" at bounding box center [1062, 489] width 97 height 16
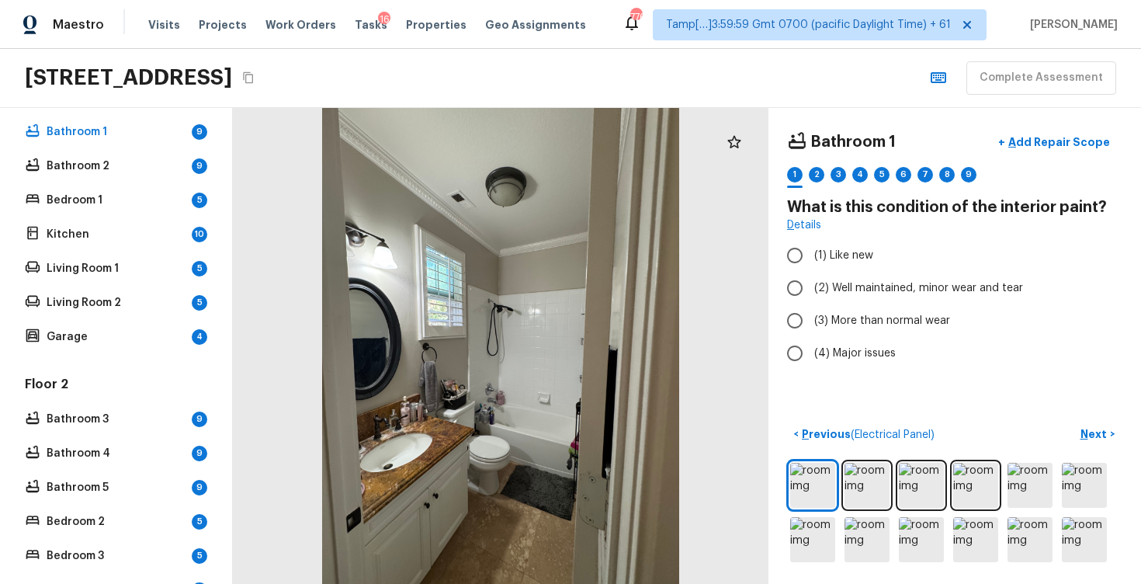
scroll to position [338, 0]
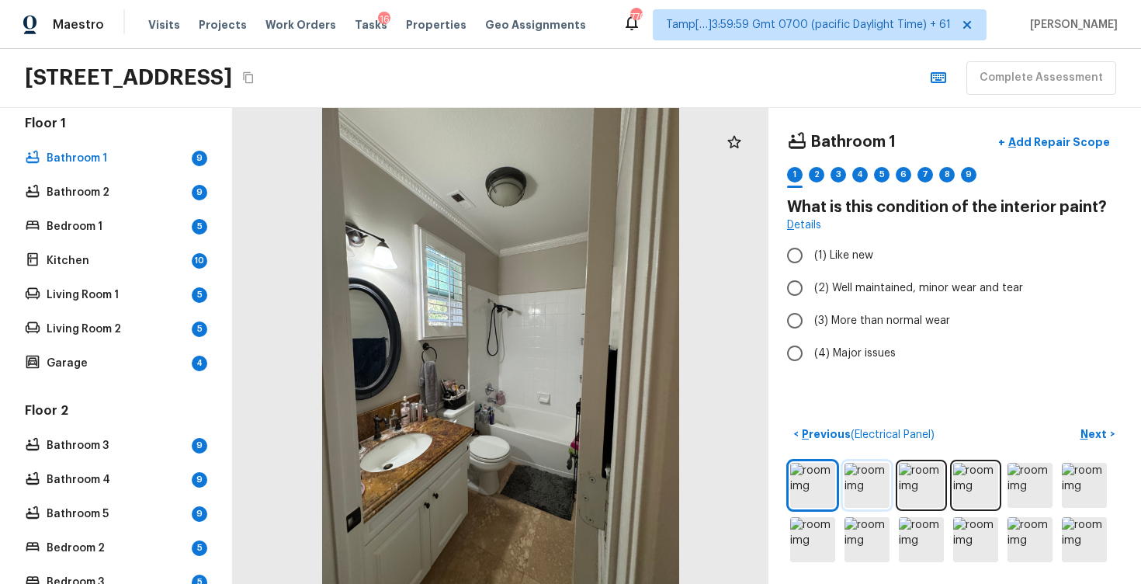
click at [861, 478] on img at bounding box center [867, 485] width 45 height 45
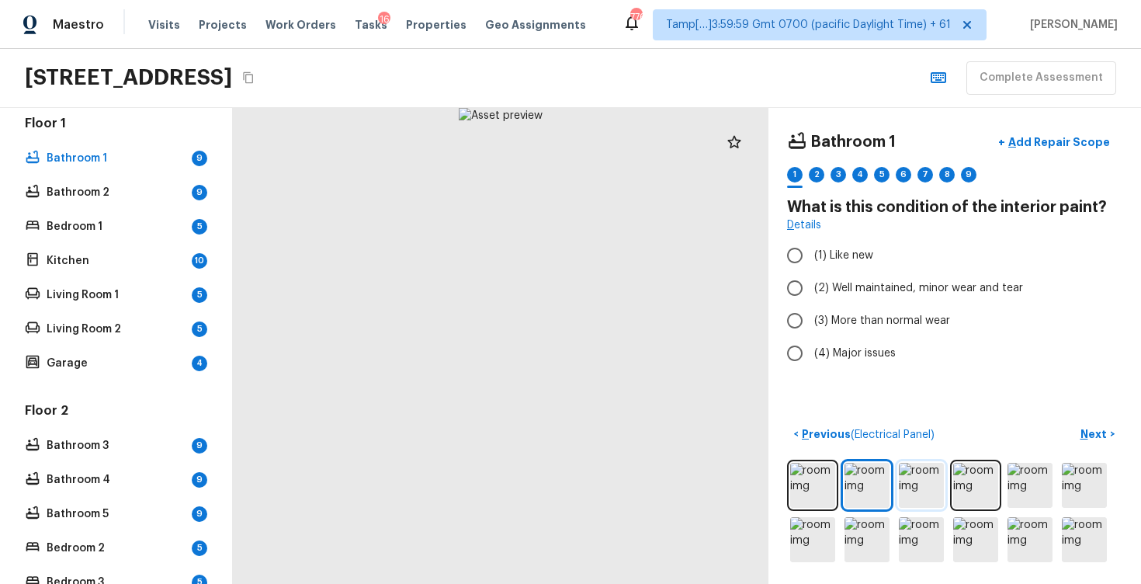
click at [934, 478] on img at bounding box center [921, 485] width 45 height 45
click at [967, 478] on img at bounding box center [975, 485] width 45 height 45
click at [1014, 481] on img at bounding box center [1030, 485] width 45 height 45
click at [1041, 479] on img at bounding box center [1030, 485] width 45 height 45
click at [1073, 484] on img at bounding box center [1084, 485] width 45 height 45
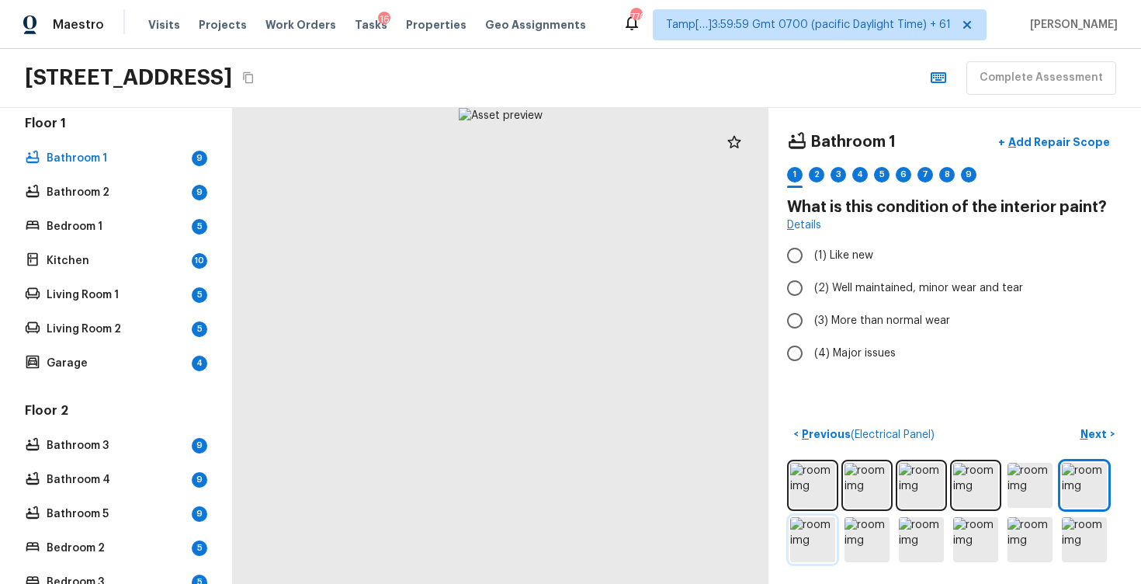
click at [814, 555] on img at bounding box center [812, 539] width 45 height 45
click at [864, 554] on img at bounding box center [867, 539] width 45 height 45
click at [906, 543] on img at bounding box center [921, 539] width 45 height 45
click at [969, 532] on img at bounding box center [975, 539] width 45 height 45
click at [1040, 526] on img at bounding box center [1030, 539] width 45 height 45
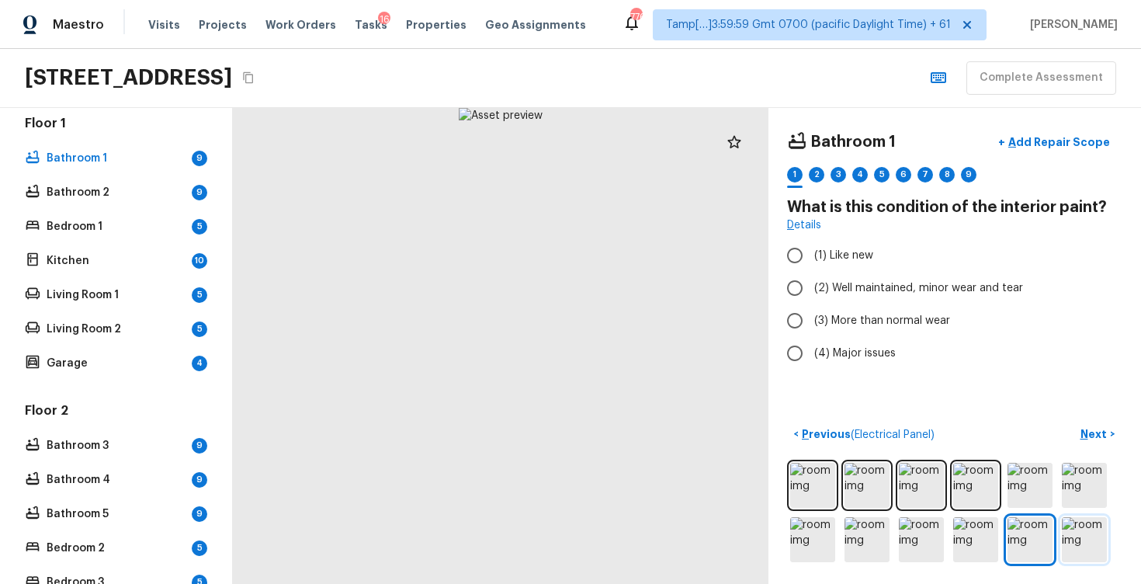
click at [1083, 529] on img at bounding box center [1084, 539] width 45 height 45
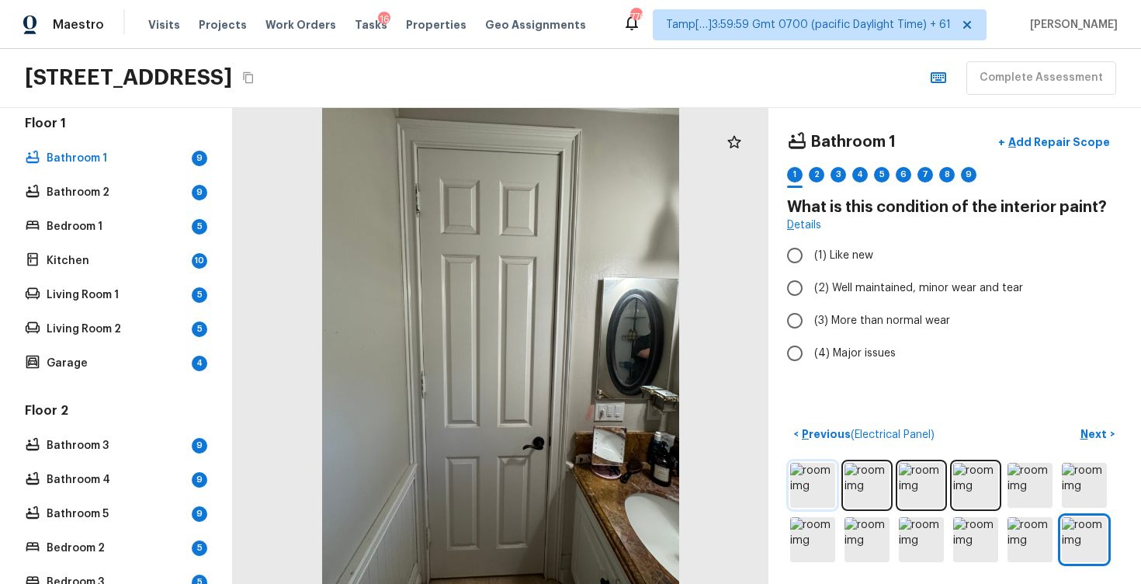
click at [814, 484] on img at bounding box center [812, 485] width 45 height 45
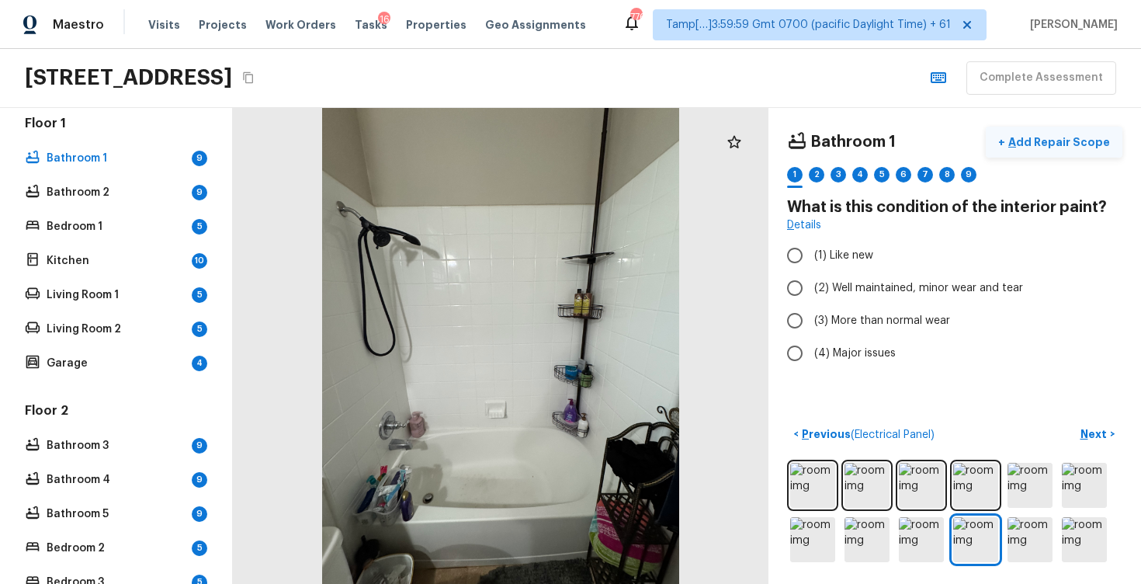
click at [1081, 141] on p "Add Repair Scope" at bounding box center [1057, 142] width 105 height 16
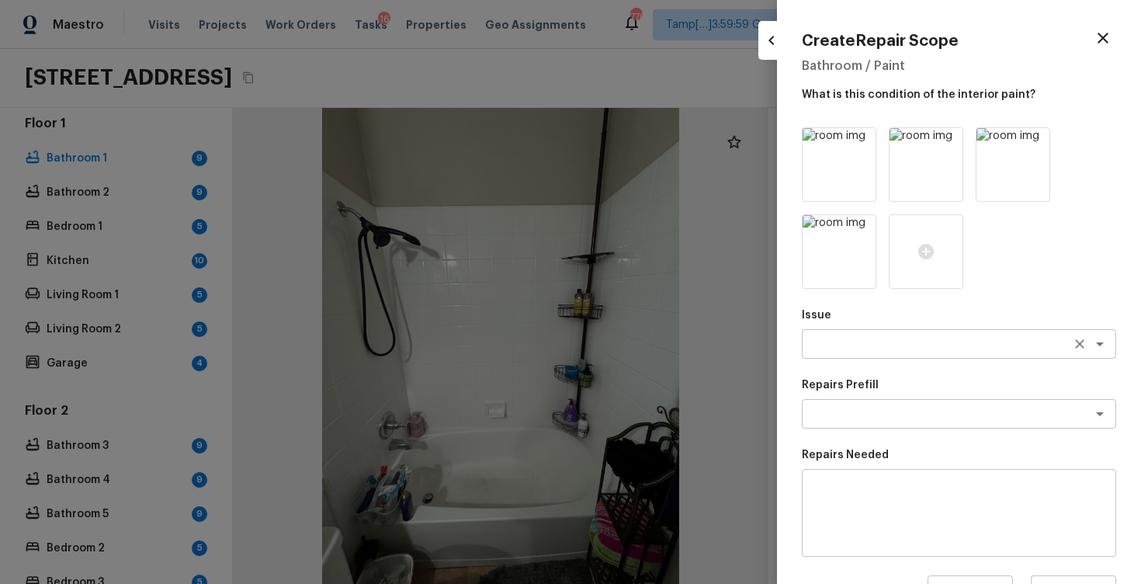
click at [864, 356] on div "x ​" at bounding box center [959, 344] width 314 height 30
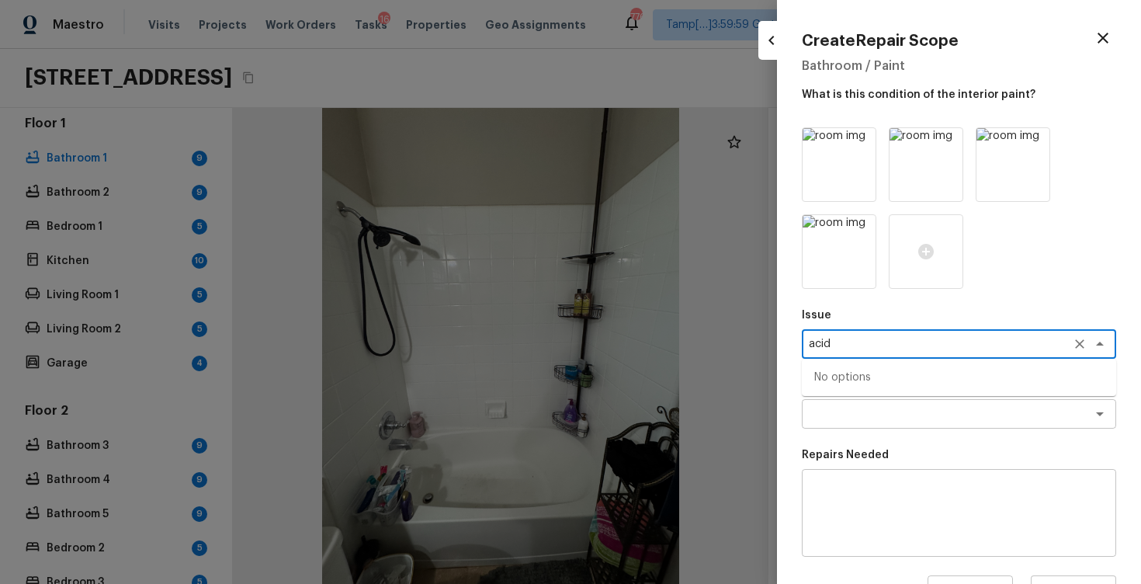
type textarea "acid"
type textarea "Bathroom Plumbing"
click at [879, 411] on textarea at bounding box center [937, 414] width 257 height 16
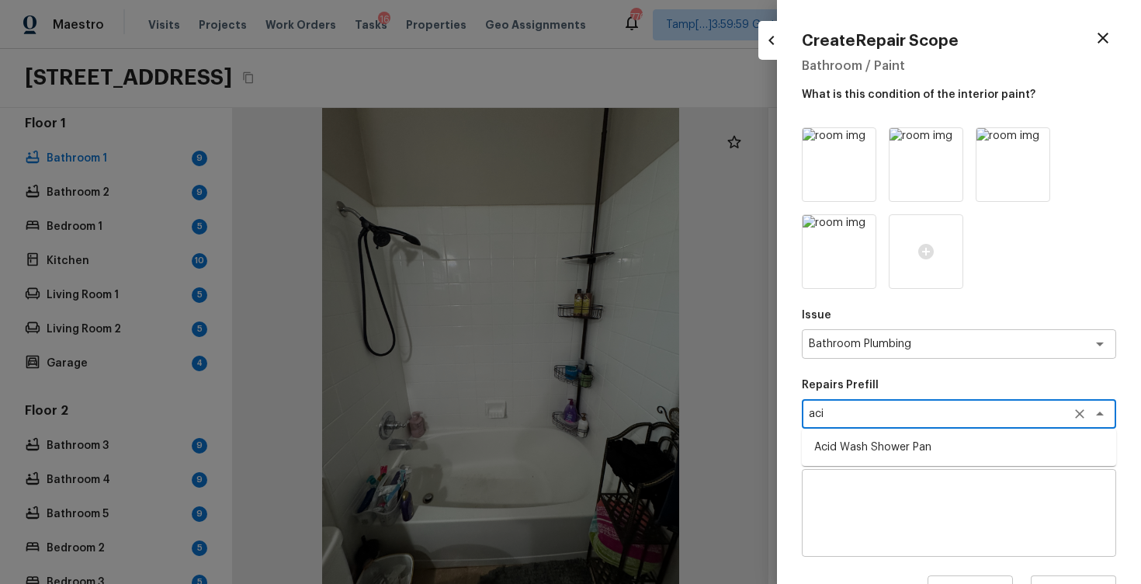
click at [903, 460] on ul "Acid Wash Shower Pan" at bounding box center [959, 447] width 314 height 37
click at [898, 446] on li "Acid Wash Shower Pan" at bounding box center [959, 447] width 314 height 25
type textarea "Acid Wash Shower Pan"
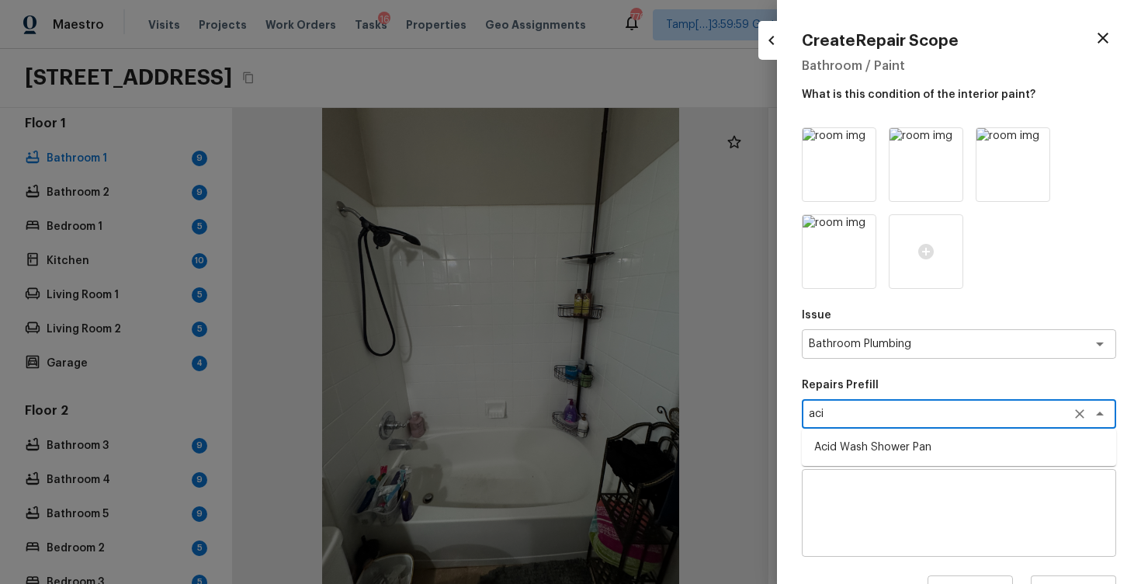
type textarea "Prep and acid wash/deep clean the shower pan."
type input "$50.00"
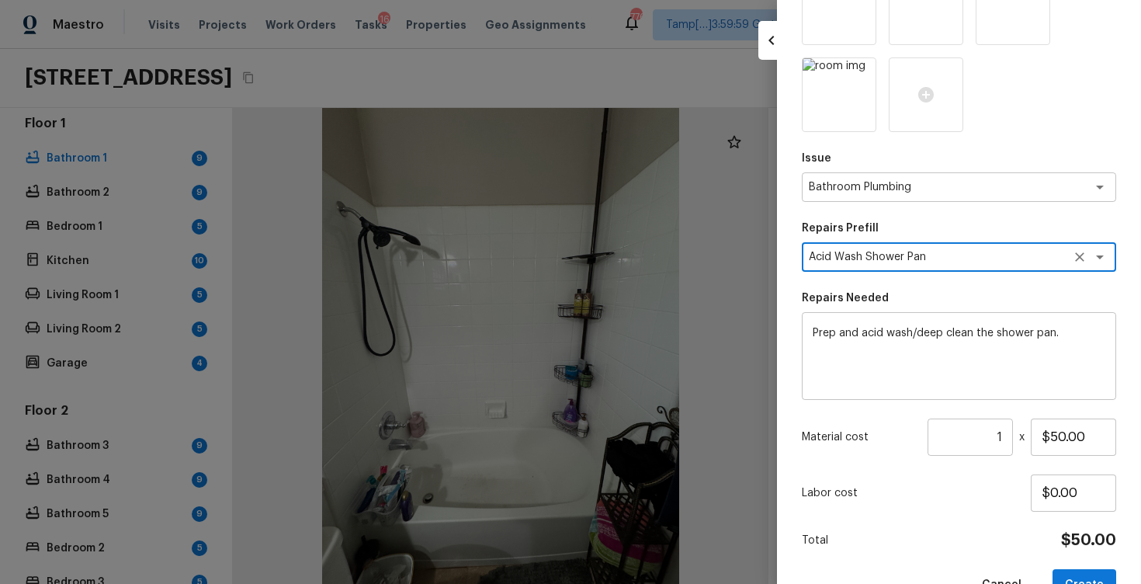
scroll to position [198, 0]
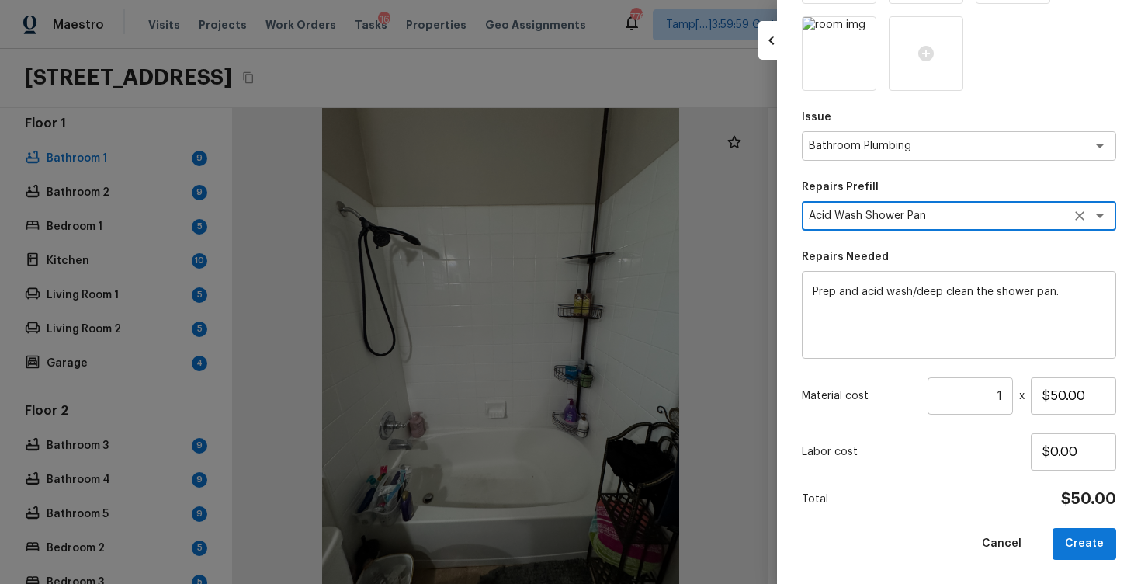
type textarea "Acid Wash Shower Pan"
click at [1064, 491] on h4 "$50.00" at bounding box center [1088, 499] width 55 height 20
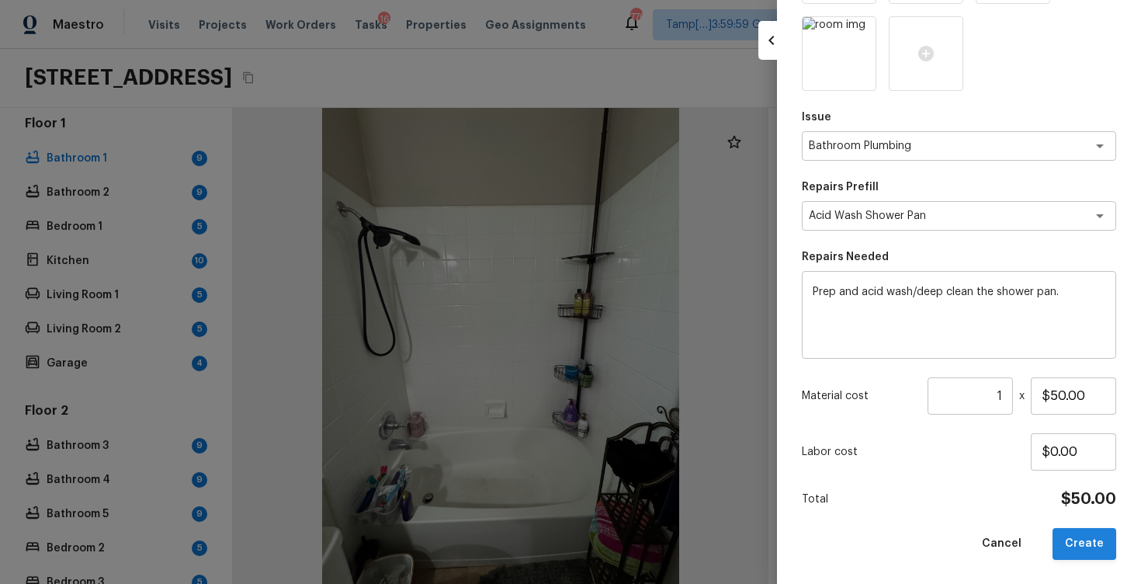
click at [1080, 547] on button "Create" at bounding box center [1085, 544] width 64 height 32
type input "$0.00"
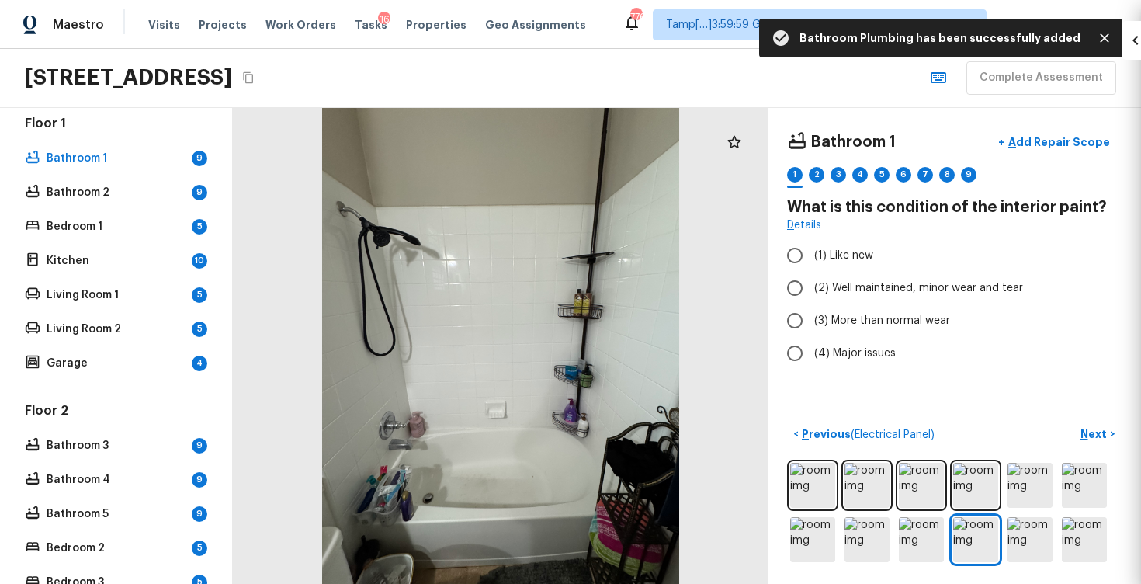
scroll to position [111, 0]
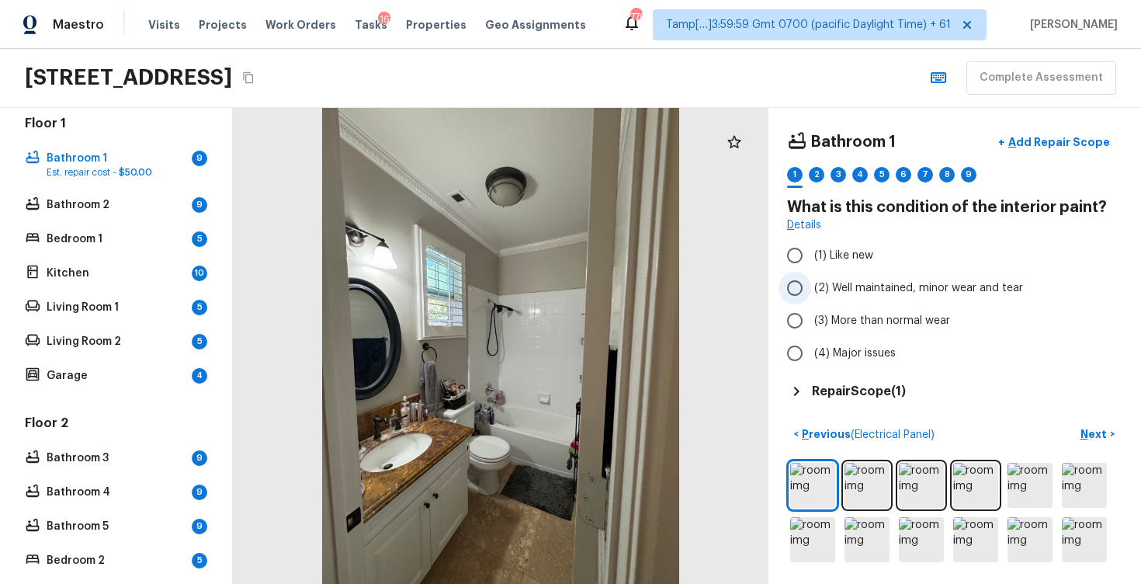
click at [818, 281] on span "(2) Well maintained, minor wear and tear" at bounding box center [918, 288] width 209 height 16
click at [811, 281] on input "(2) Well maintained, minor wear and tear" at bounding box center [795, 288] width 33 height 33
radio input "true"
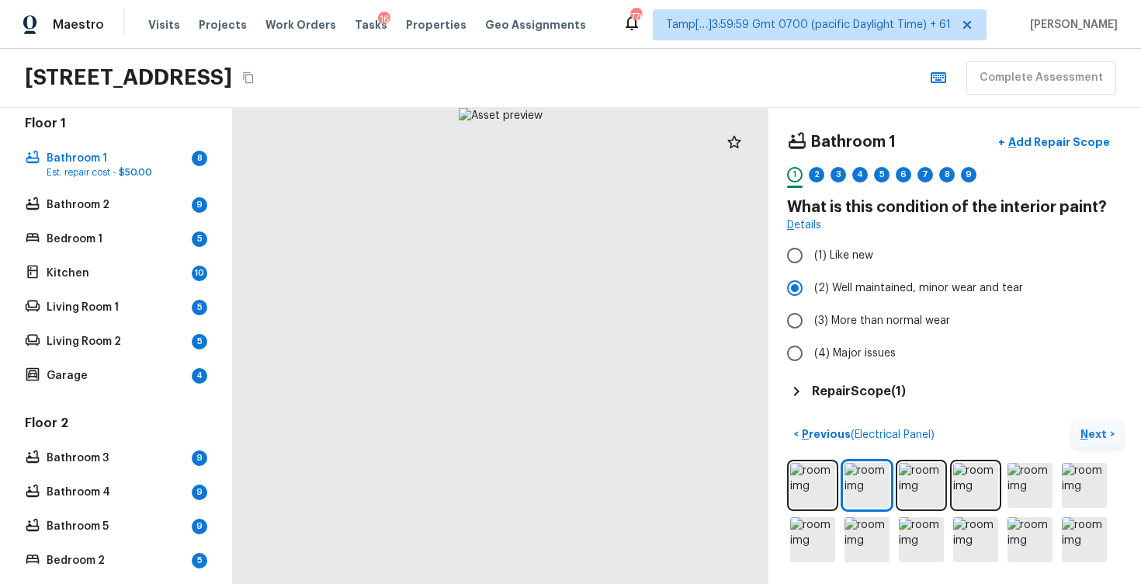
click at [1074, 425] on button "Next >" at bounding box center [1098, 435] width 50 height 26
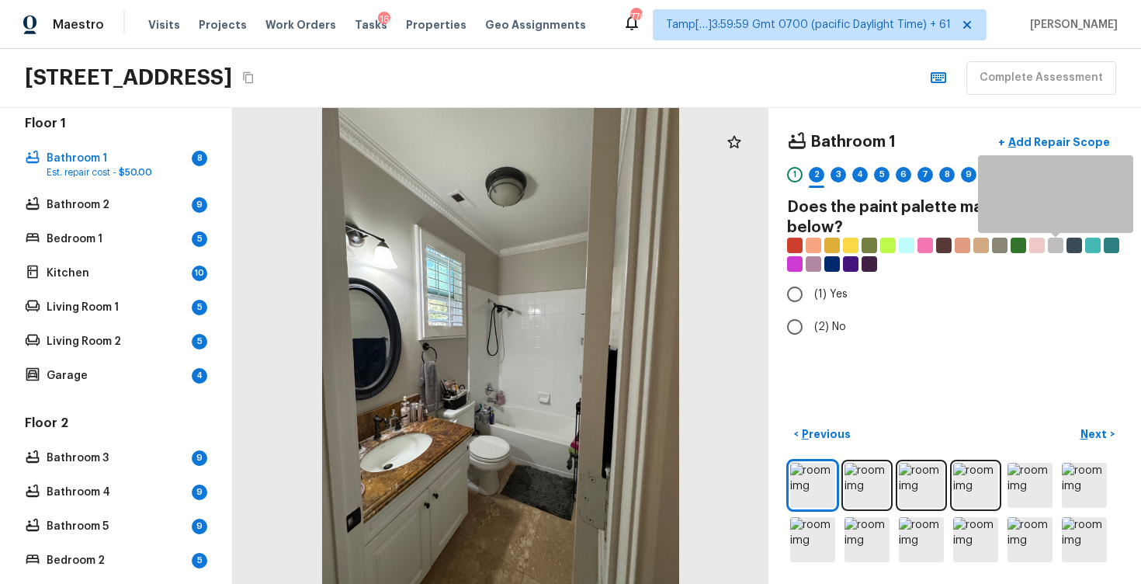
click at [1056, 249] on div at bounding box center [1056, 246] width 16 height 16
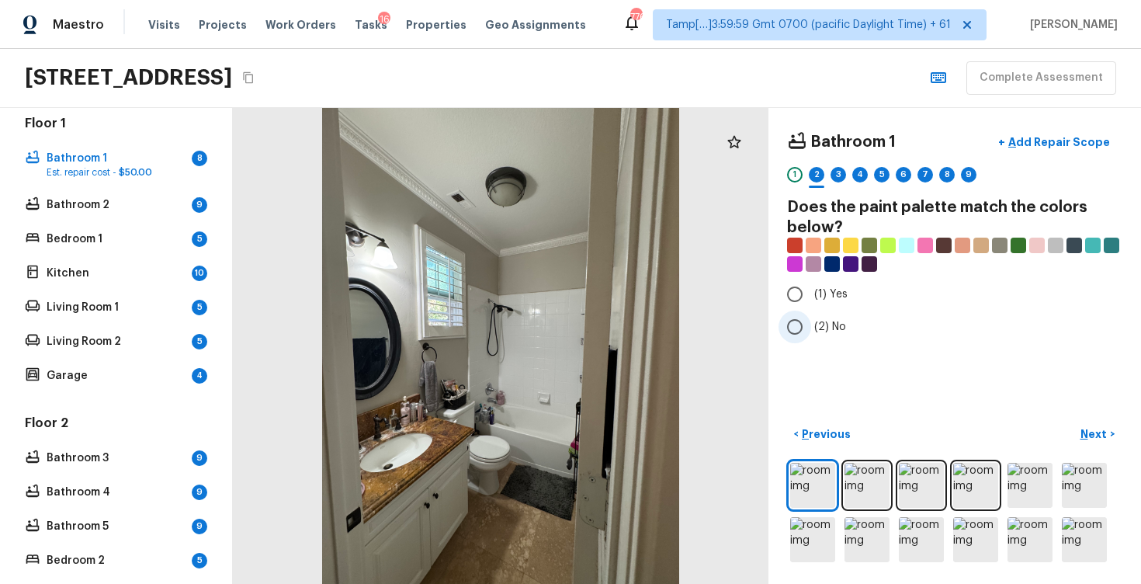
click at [806, 325] on input "(2) No" at bounding box center [795, 327] width 33 height 33
radio input "true"
click at [1074, 427] on button "Next >" at bounding box center [1098, 435] width 50 height 26
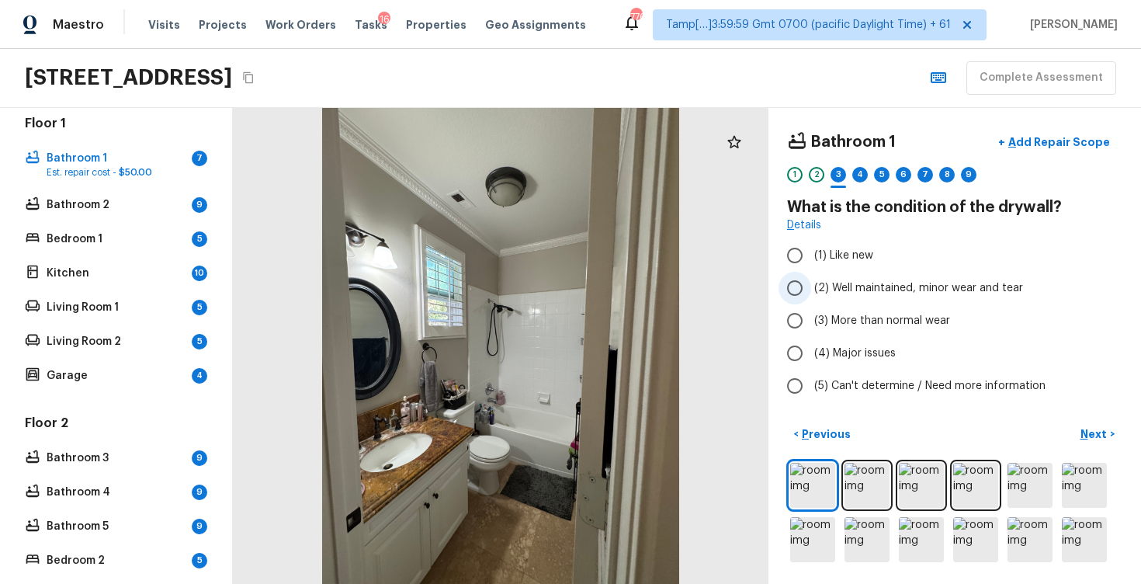
click at [830, 296] on label "(2) Well maintained, minor wear and tear" at bounding box center [945, 288] width 332 height 33
click at [811, 296] on input "(2) Well maintained, minor wear and tear" at bounding box center [795, 288] width 33 height 33
radio input "true"
click at [1085, 431] on p "Next" at bounding box center [1096, 434] width 30 height 16
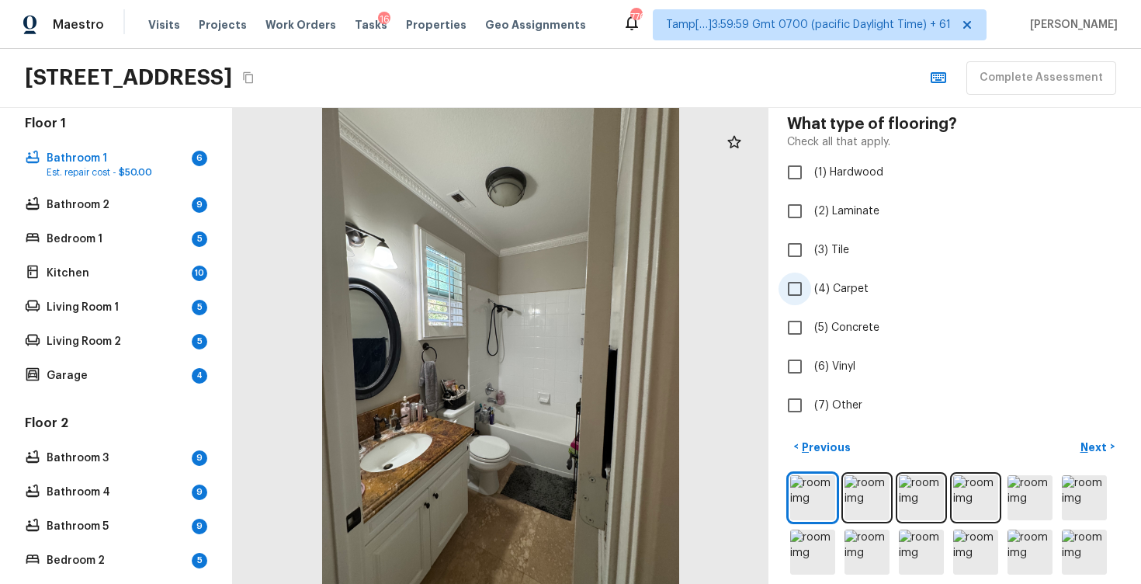
scroll to position [96, 0]
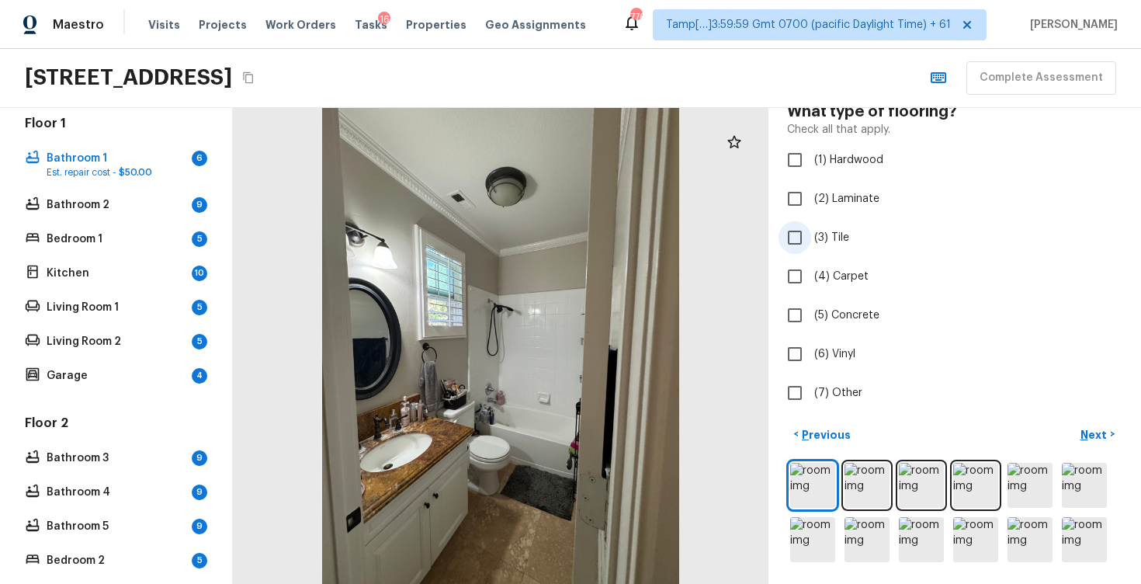
click at [816, 244] on span "(3) Tile" at bounding box center [831, 238] width 35 height 16
click at [811, 244] on input "(3) Tile" at bounding box center [795, 237] width 33 height 33
checkbox input "true"
click at [1104, 427] on p "Next" at bounding box center [1096, 435] width 30 height 16
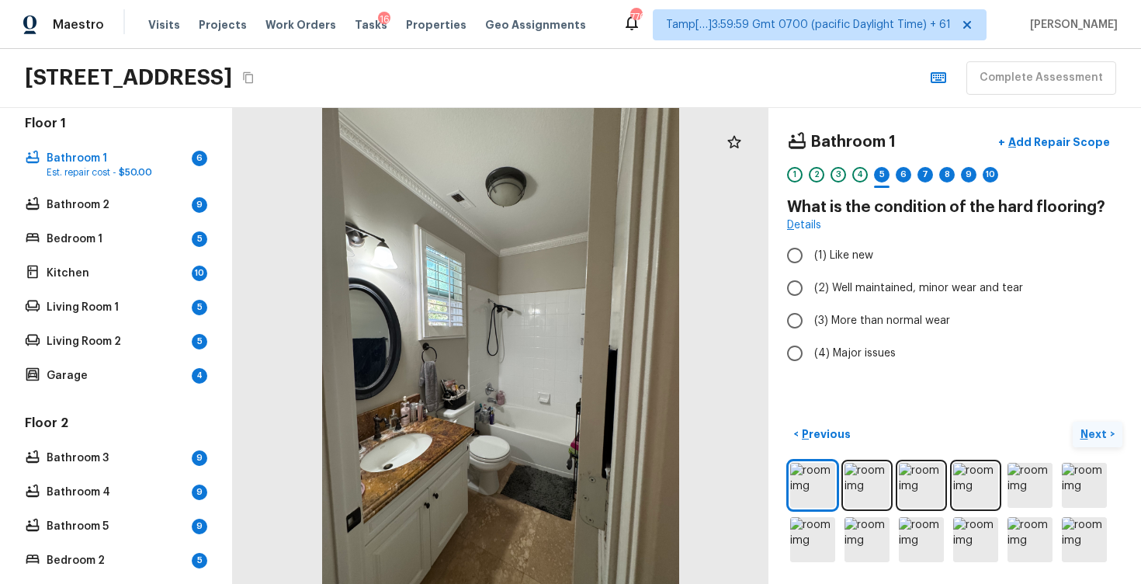
scroll to position [0, 0]
click at [977, 498] on img at bounding box center [975, 485] width 45 height 45
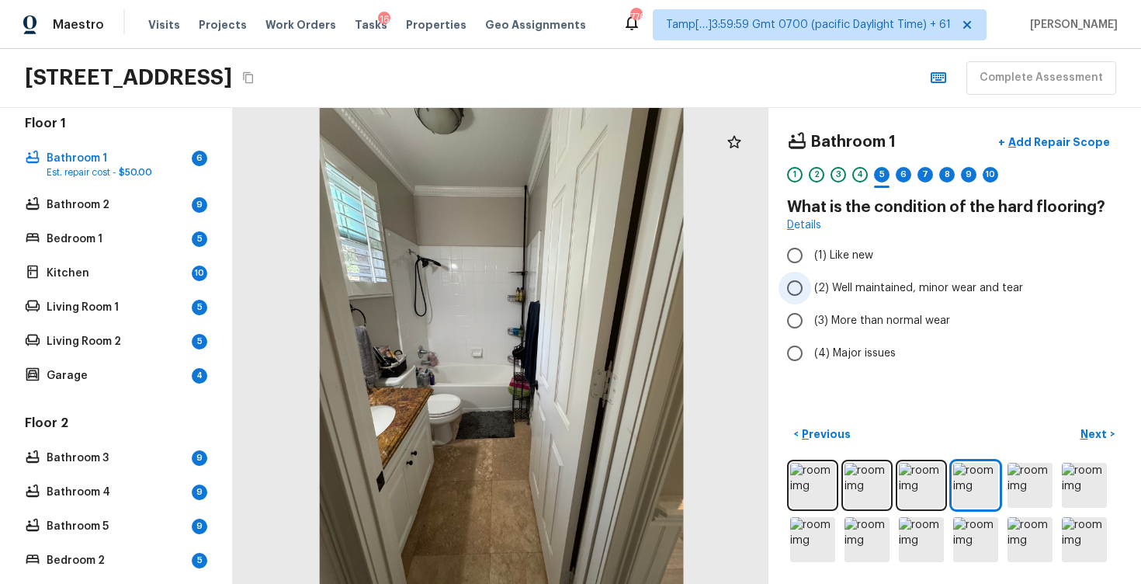
click at [835, 273] on label "(2) Well maintained, minor wear and tear" at bounding box center [945, 288] width 332 height 33
click at [811, 273] on input "(2) Well maintained, minor wear and tear" at bounding box center [795, 288] width 33 height 33
radio input "true"
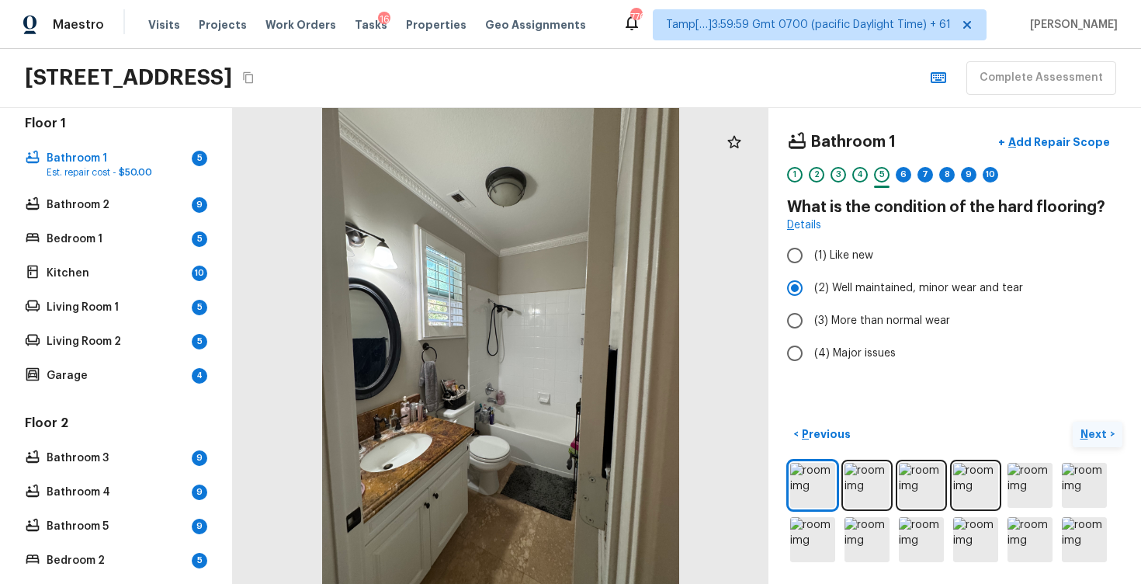
click at [1099, 425] on button "Next >" at bounding box center [1098, 435] width 50 height 26
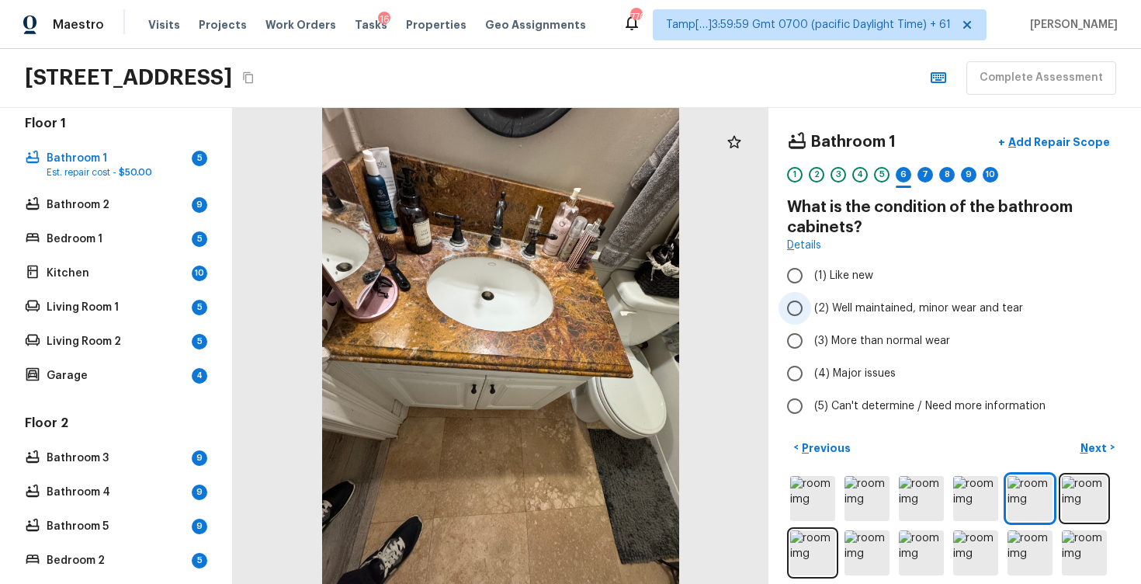
click at [873, 297] on label "(2) Well maintained, minor wear and tear" at bounding box center [945, 308] width 332 height 33
click at [811, 297] on input "(2) Well maintained, minor wear and tear" at bounding box center [795, 308] width 33 height 33
radio input "true"
click at [1089, 449] on p "Next" at bounding box center [1096, 448] width 30 height 16
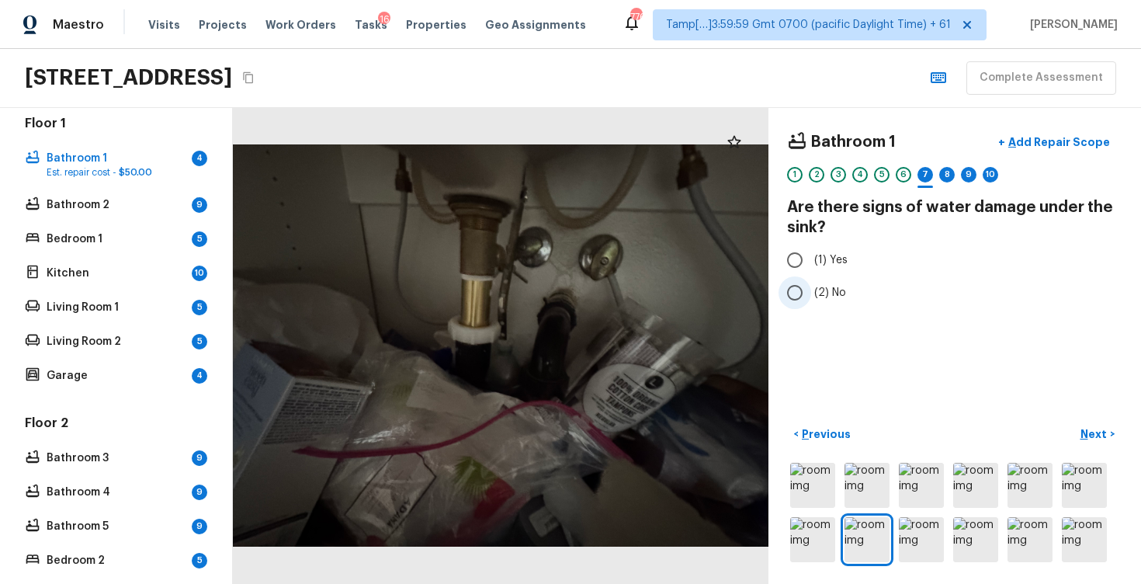
click at [824, 300] on label "(2) No" at bounding box center [945, 292] width 332 height 33
click at [811, 300] on input "(2) No" at bounding box center [795, 292] width 33 height 33
radio input "true"
click at [1088, 434] on p "Next" at bounding box center [1096, 434] width 30 height 16
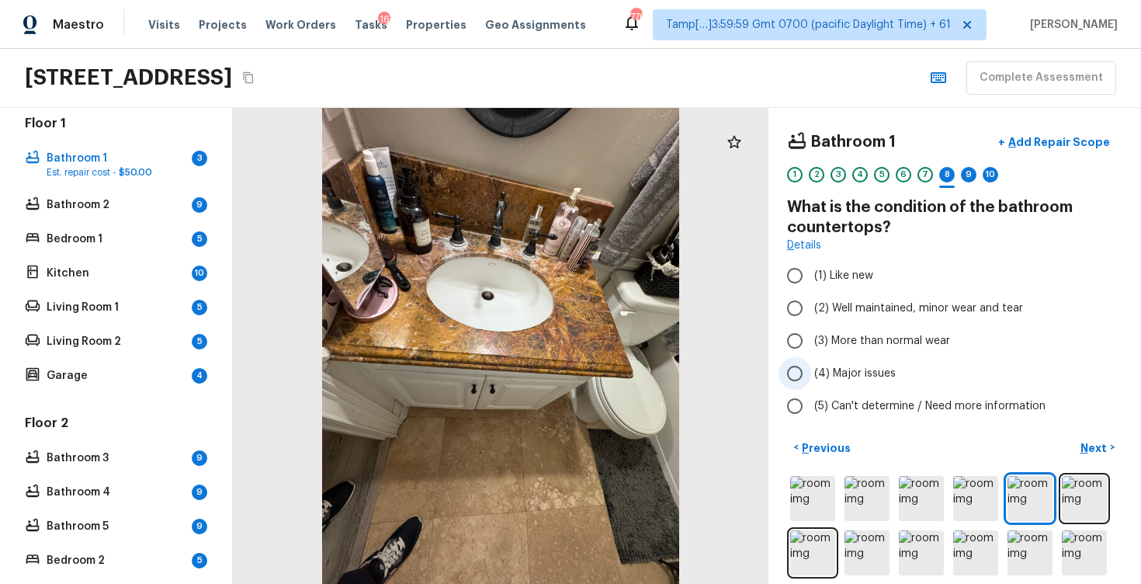
scroll to position [13, 0]
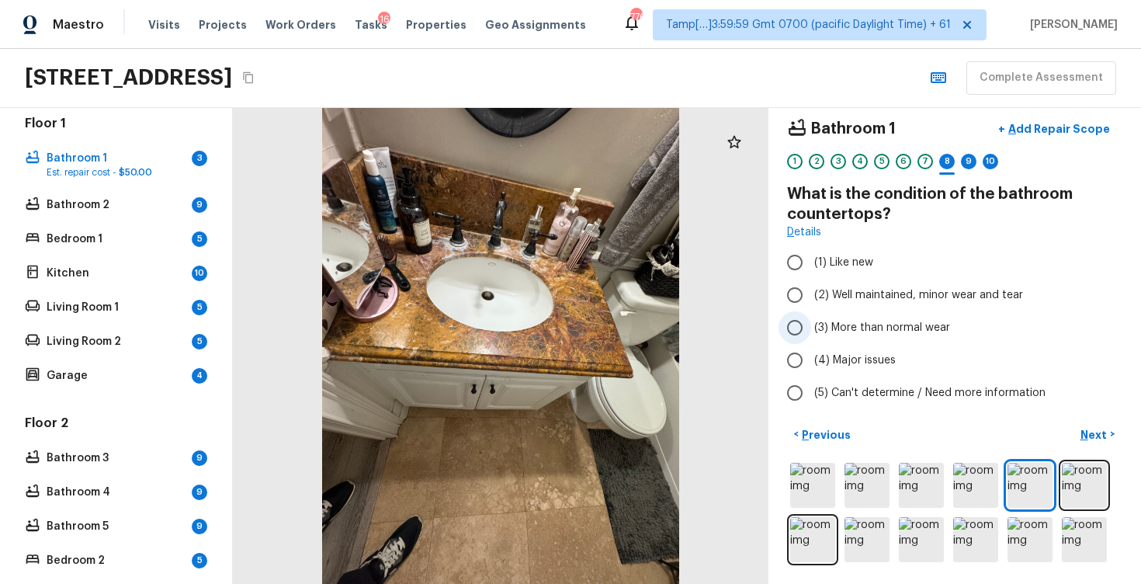
click at [832, 341] on label "(3) More than normal wear" at bounding box center [945, 327] width 332 height 33
click at [811, 341] on input "(3) More than normal wear" at bounding box center [795, 327] width 33 height 33
radio input "true"
click at [1058, 136] on p "Add Repair Scope" at bounding box center [1057, 129] width 105 height 16
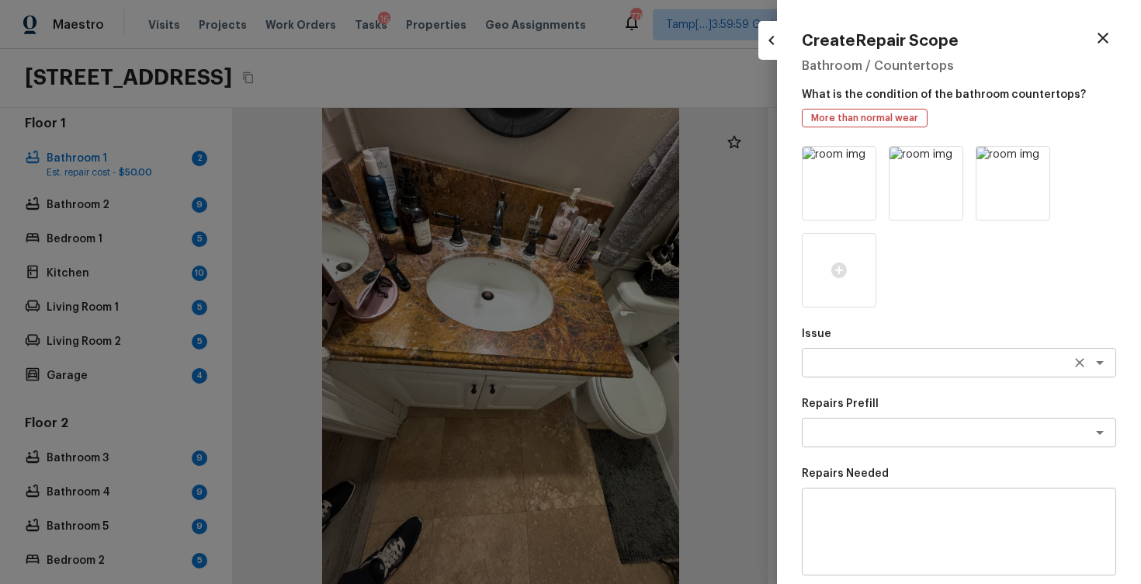
click at [905, 356] on textarea at bounding box center [937, 363] width 257 height 16
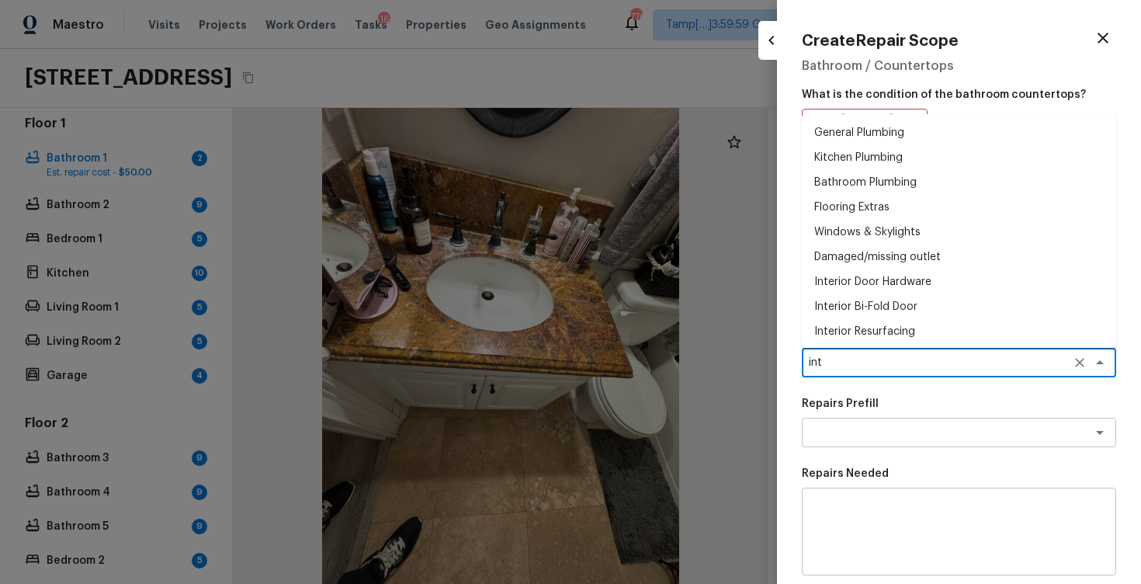
type textarea "inte"
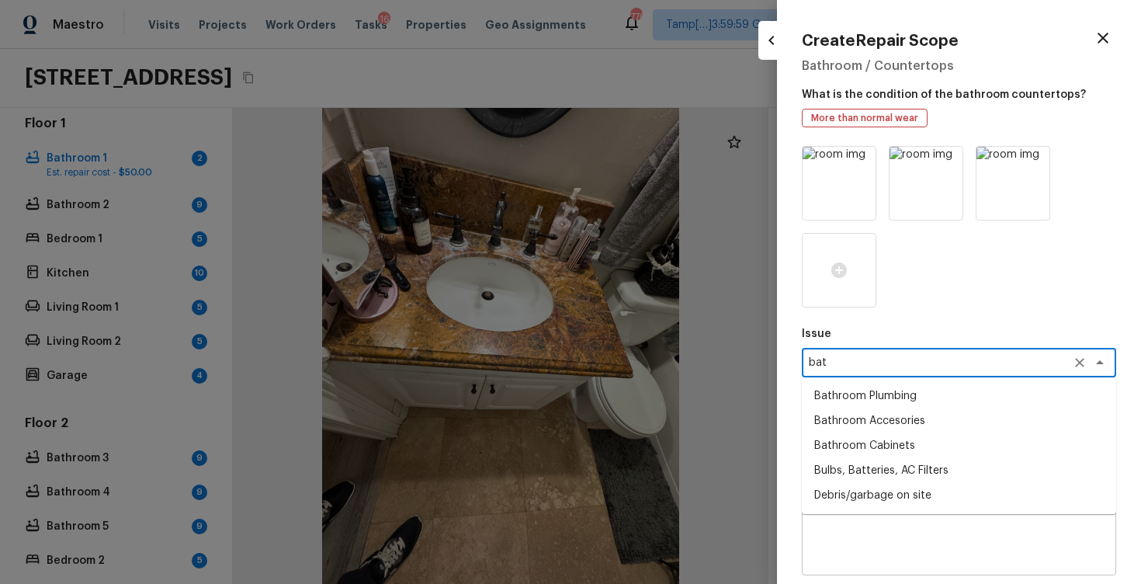
type textarea "bath"
click at [926, 395] on li "Interior Resurfacing" at bounding box center [959, 396] width 314 height 25
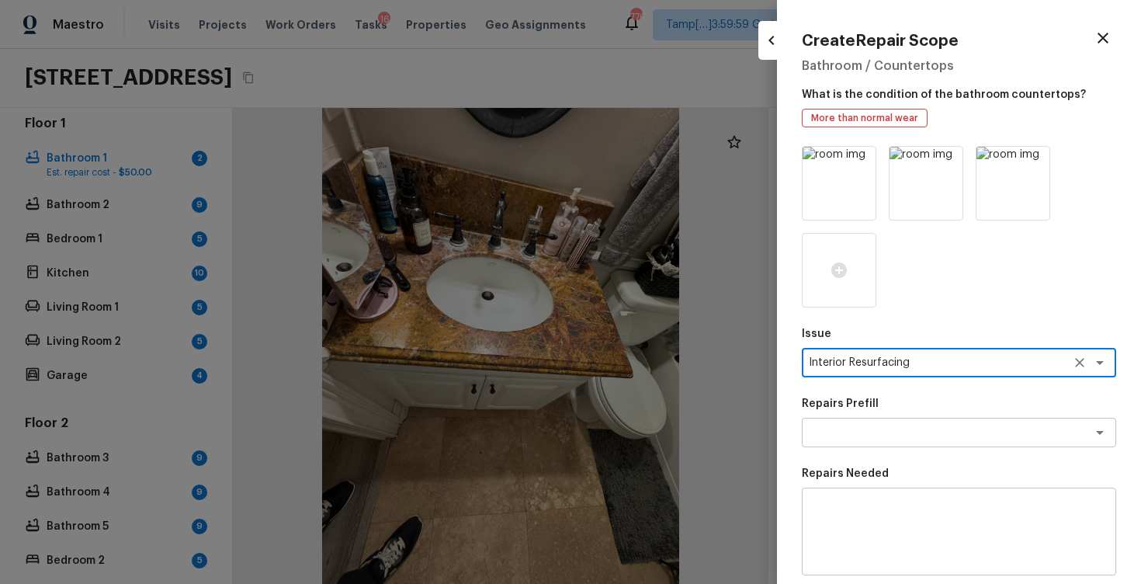
type textarea "Interior Resurfacing"
click at [926, 396] on p "Repairs Prefill" at bounding box center [959, 404] width 314 height 16
click at [922, 436] on textarea at bounding box center [937, 433] width 257 height 16
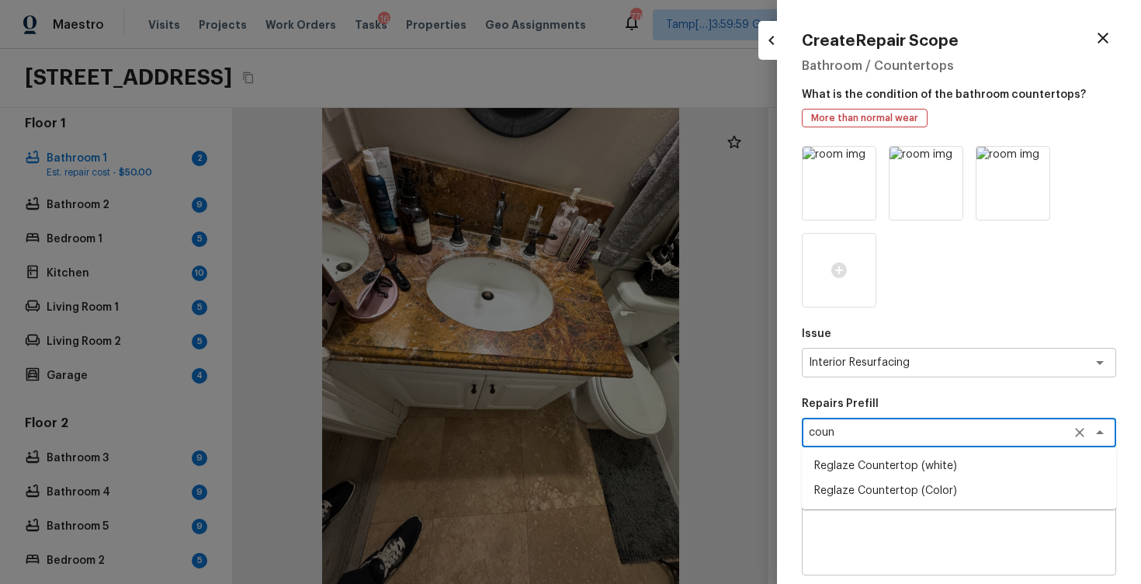
click at [929, 485] on li "Reglaze Countertop (Color)" at bounding box center [959, 490] width 314 height 25
type textarea "Reglaze Countertop (Color)"
type textarea "Prep, mask and reglaze finish the countertop (Speckle) PM to approve of finish …"
type input "$30.00"
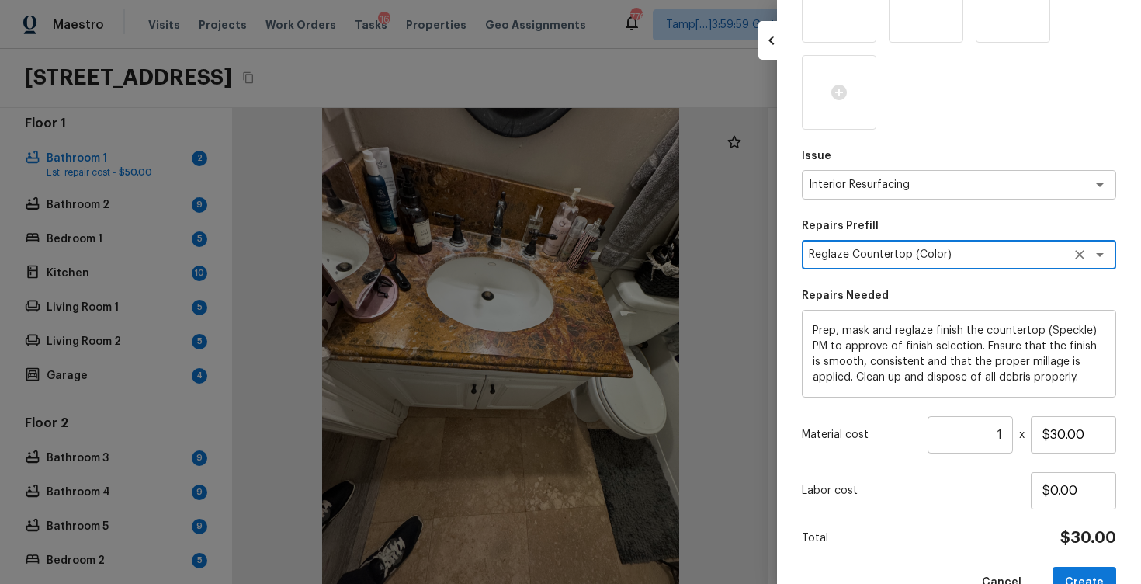
scroll to position [217, 0]
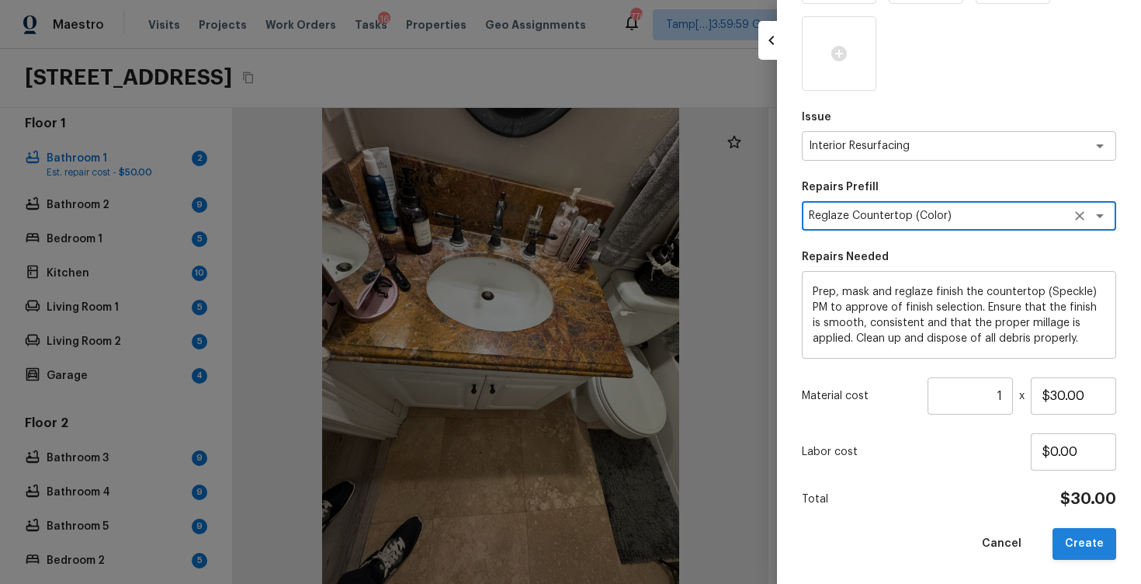
type textarea "Reglaze Countertop (Color)"
click at [1092, 543] on button "Create" at bounding box center [1085, 544] width 64 height 32
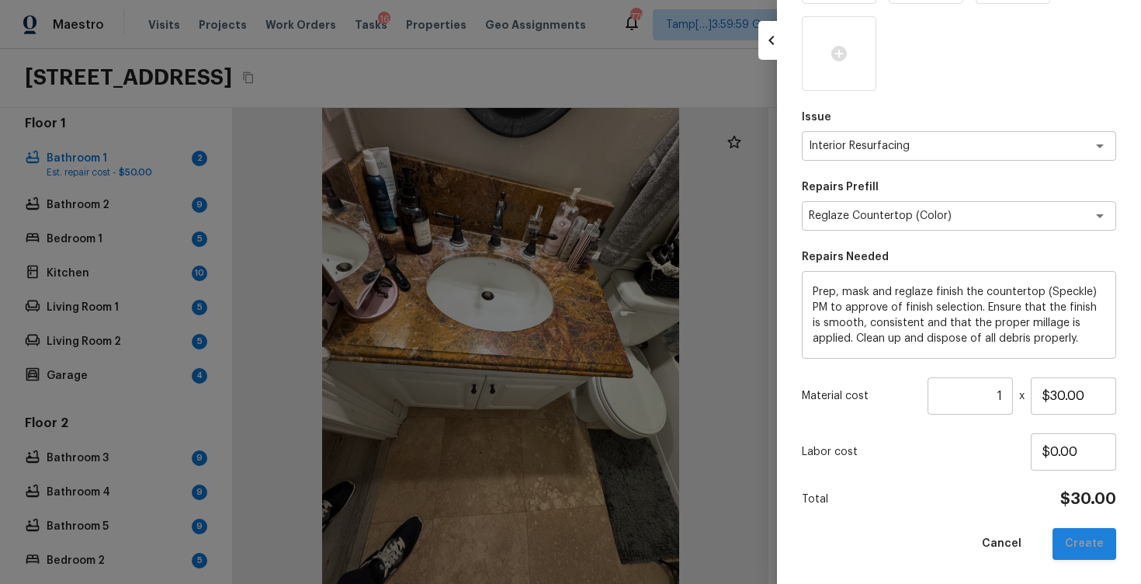
type input "$0.00"
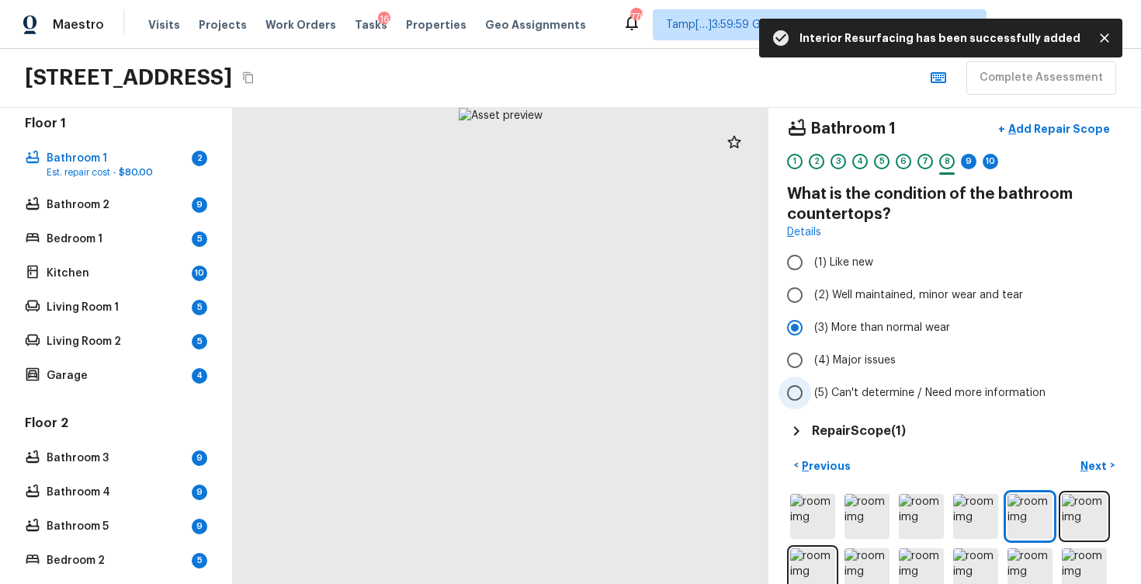
scroll to position [44, 0]
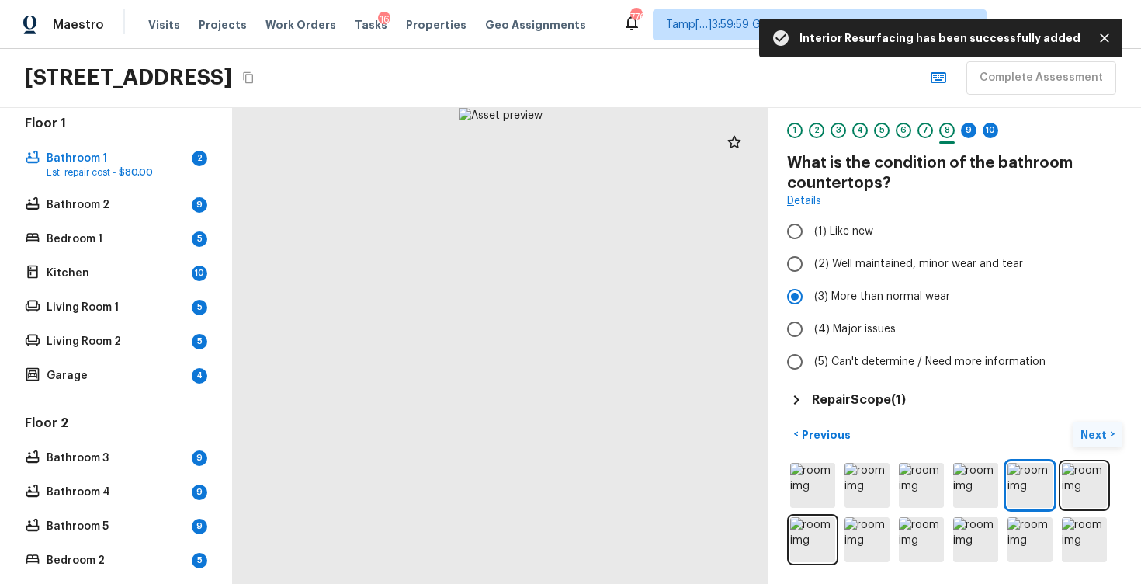
click at [1084, 422] on button "Next >" at bounding box center [1098, 435] width 50 height 26
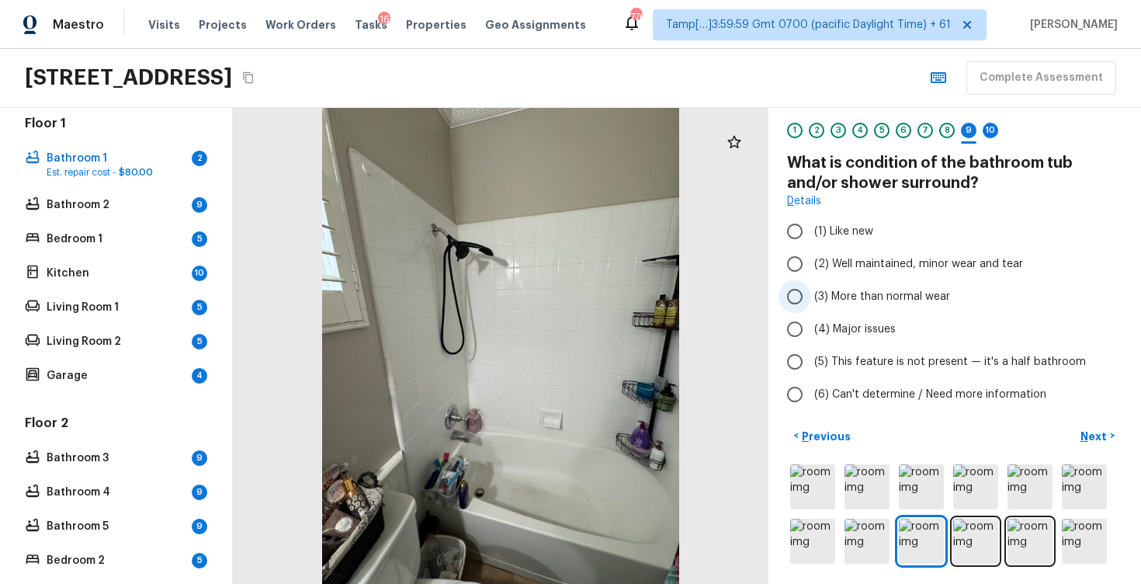
click at [919, 284] on label "(3) More than normal wear" at bounding box center [945, 296] width 332 height 33
click at [811, 284] on input "(3) More than normal wear" at bounding box center [795, 296] width 33 height 33
radio input "true"
click at [1092, 436] on p "Next" at bounding box center [1096, 437] width 30 height 16
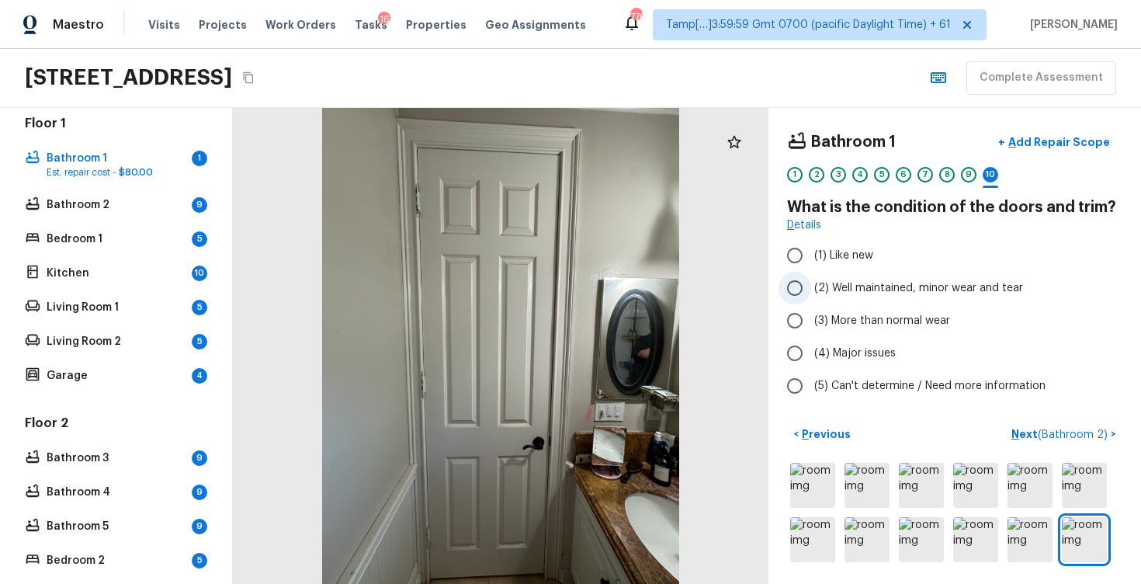
click at [943, 281] on span "(2) Well maintained, minor wear and tear" at bounding box center [918, 288] width 209 height 16
click at [811, 281] on input "(2) Well maintained, minor wear and tear" at bounding box center [795, 288] width 33 height 33
radio input "true"
click at [1057, 432] on span "( Bathroom 2 )" at bounding box center [1073, 434] width 70 height 11
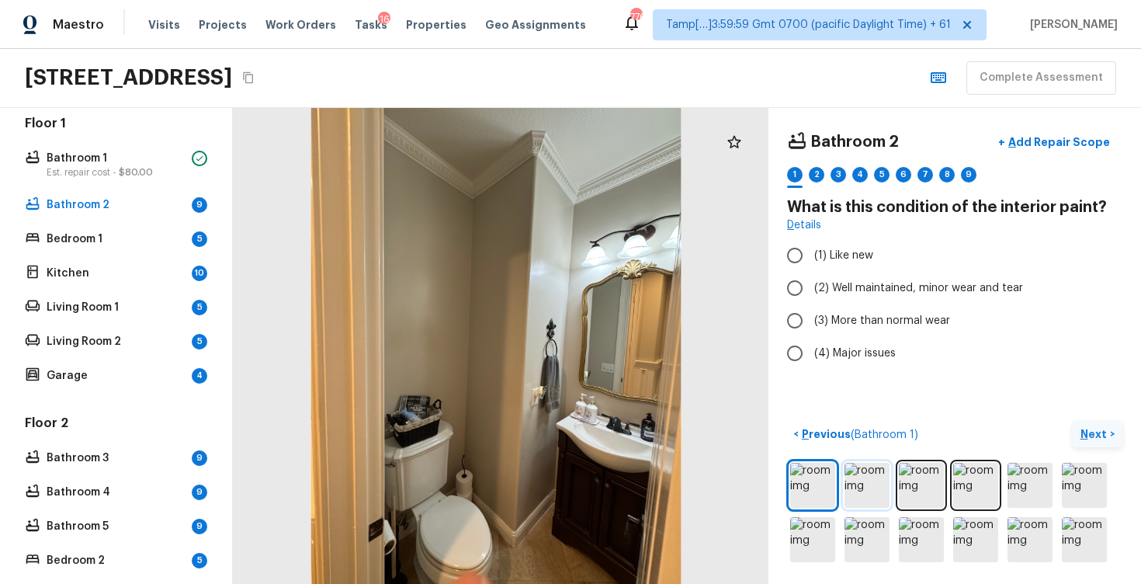
click at [873, 481] on img at bounding box center [867, 485] width 45 height 45
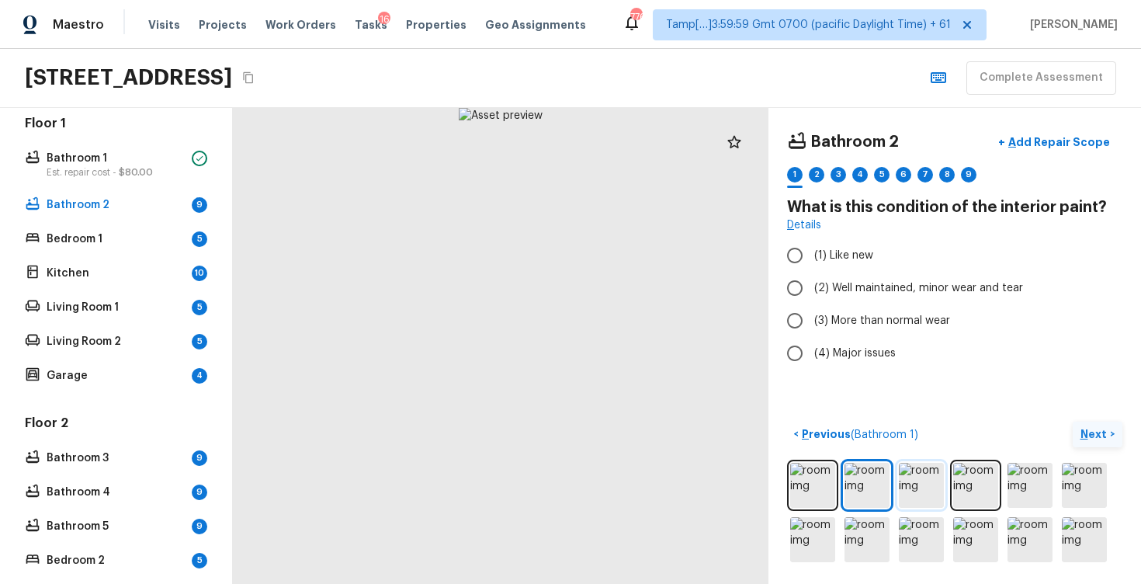
click at [923, 490] on img at bounding box center [921, 485] width 45 height 45
click at [987, 486] on img at bounding box center [975, 485] width 45 height 45
click at [1016, 486] on img at bounding box center [1030, 485] width 45 height 45
click at [1079, 485] on img at bounding box center [1084, 485] width 45 height 45
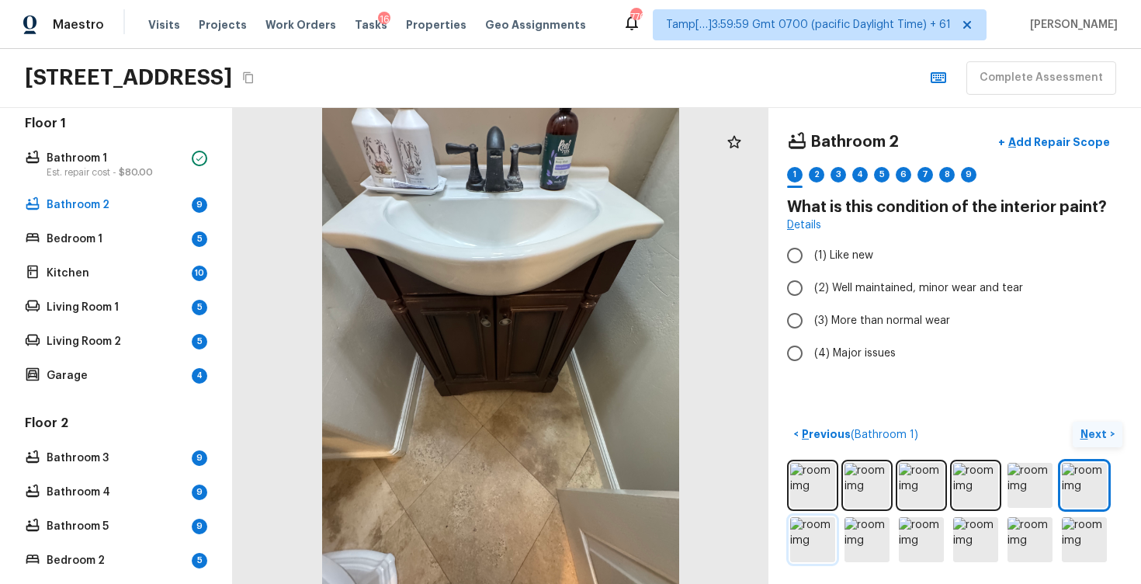
click at [805, 542] on img at bounding box center [812, 539] width 45 height 45
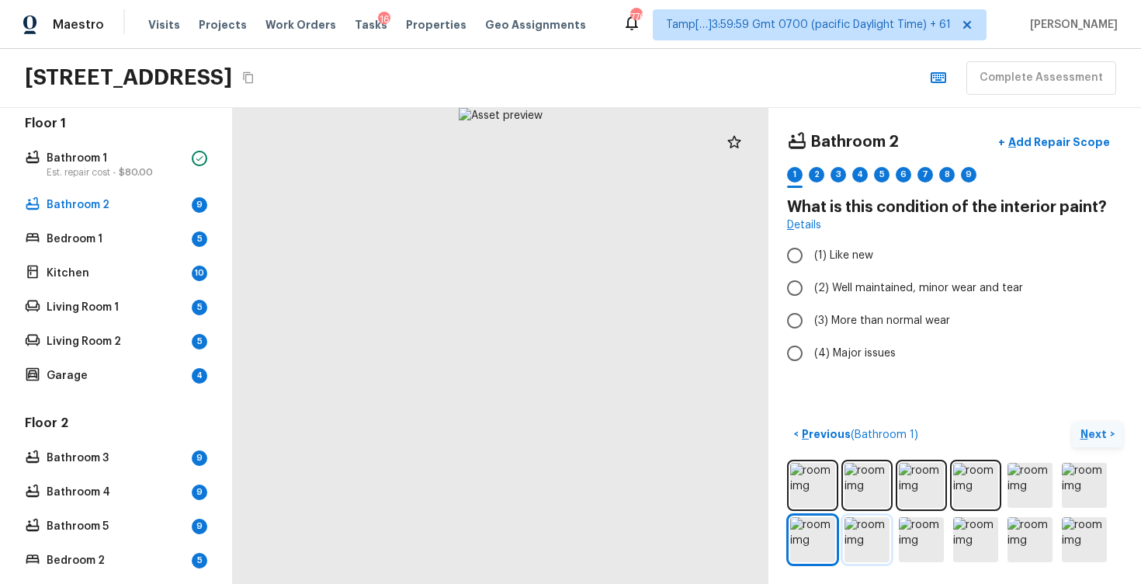
click at [873, 540] on img at bounding box center [867, 539] width 45 height 45
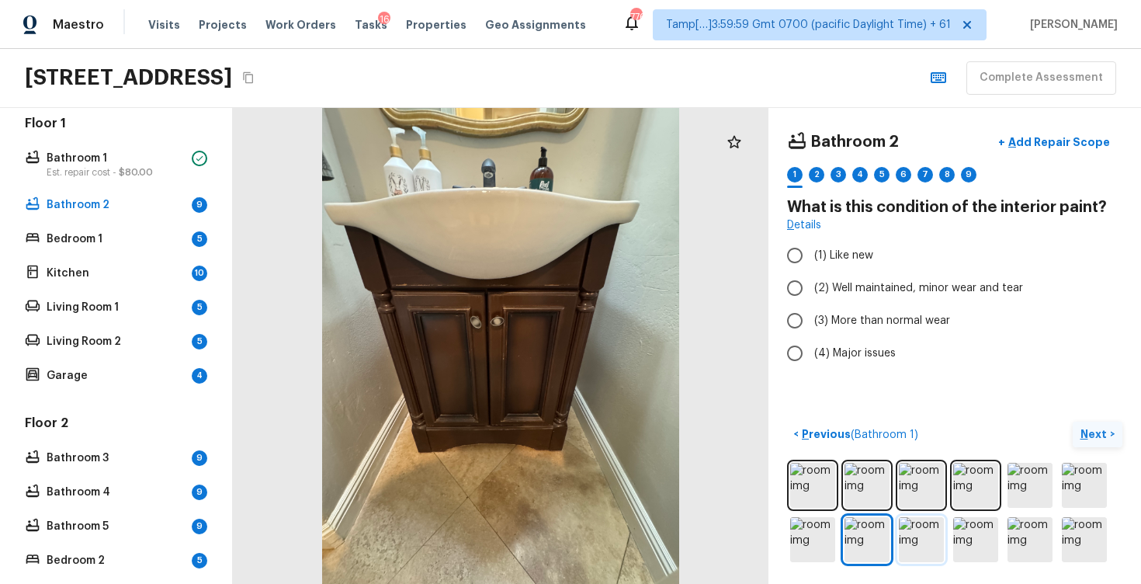
click at [911, 540] on img at bounding box center [921, 539] width 45 height 45
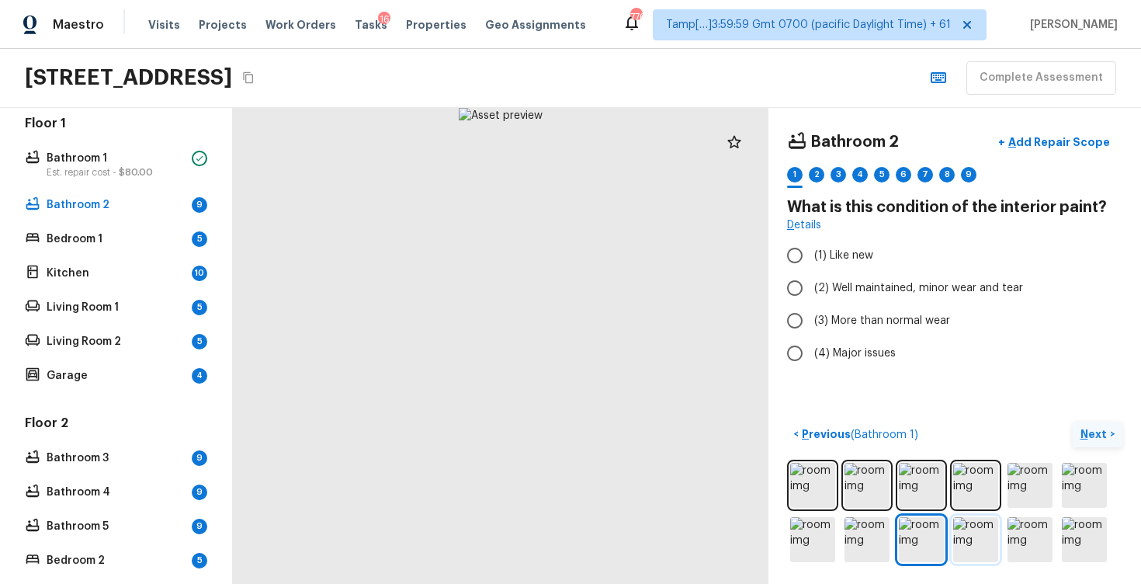
click at [956, 537] on img at bounding box center [975, 539] width 45 height 45
click at [973, 533] on img at bounding box center [975, 539] width 45 height 45
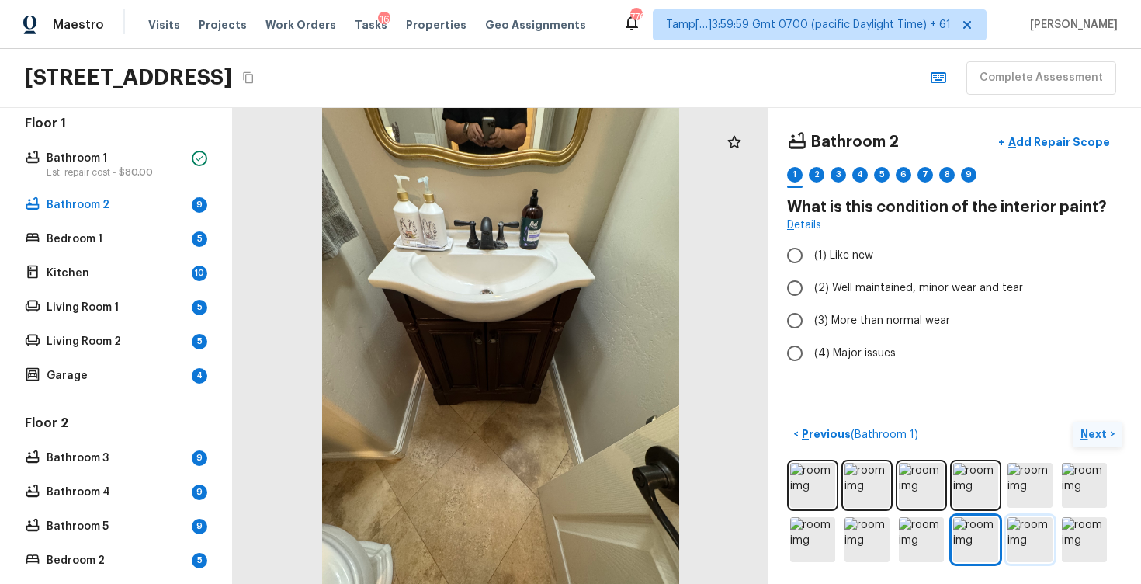
click at [1040, 533] on img at bounding box center [1030, 539] width 45 height 45
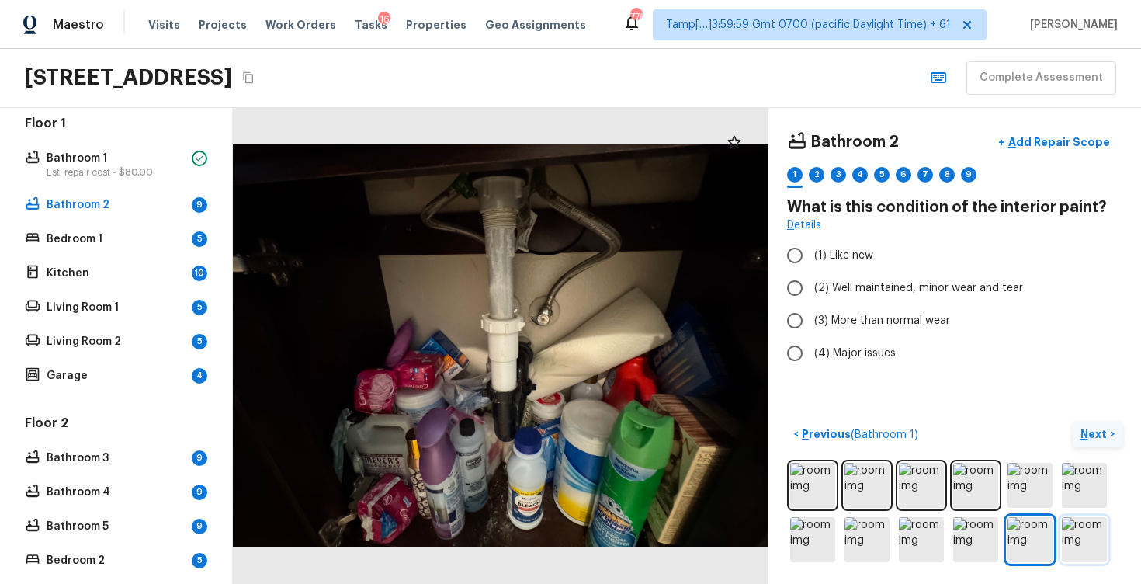
click at [1087, 533] on img at bounding box center [1084, 539] width 45 height 45
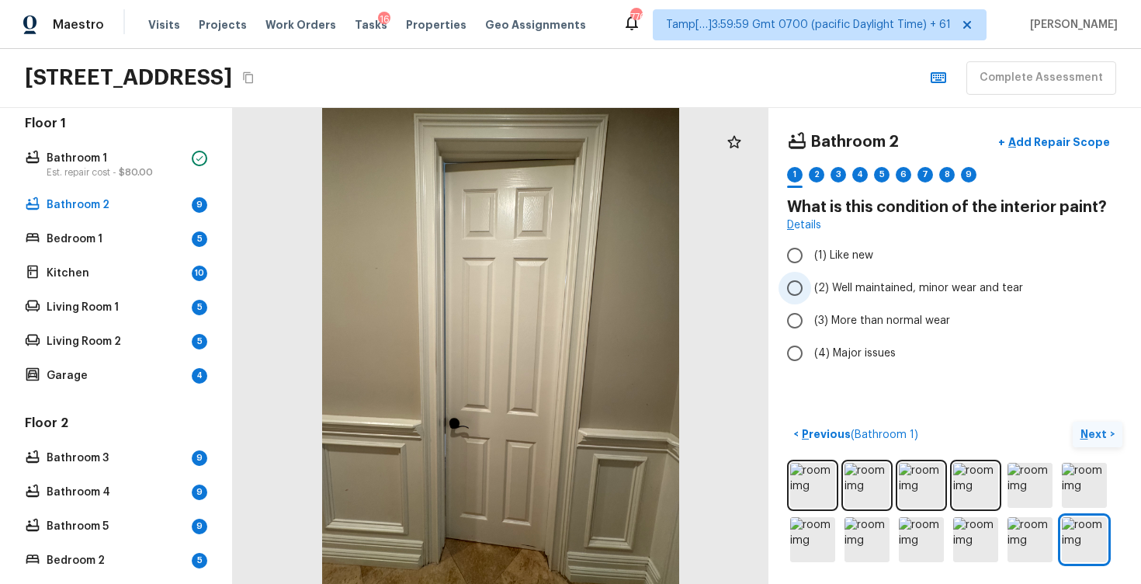
click at [840, 294] on span "(2) Well maintained, minor wear and tear" at bounding box center [918, 288] width 209 height 16
click at [811, 294] on input "(2) Well maintained, minor wear and tear" at bounding box center [795, 288] width 33 height 33
radio input "true"
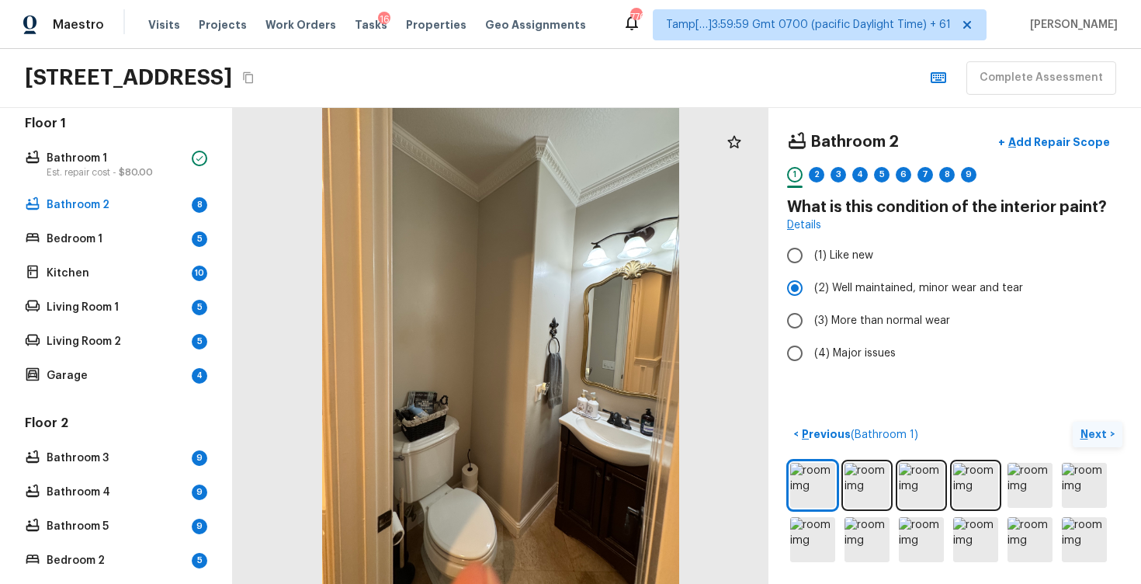
click at [1114, 430] on button "Next >" at bounding box center [1098, 435] width 50 height 26
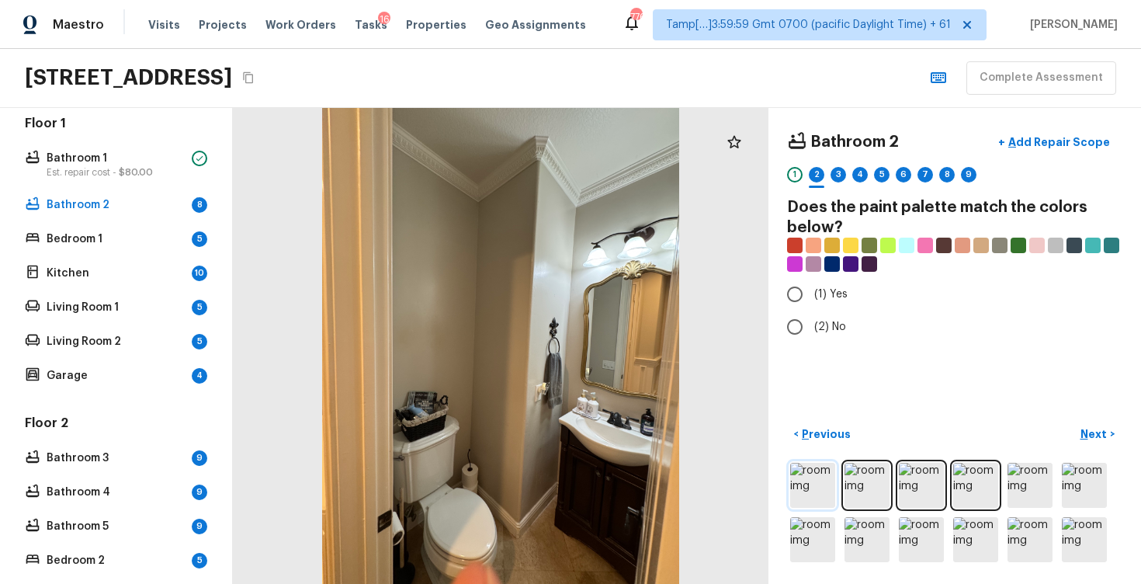
click at [814, 469] on img at bounding box center [812, 485] width 45 height 45
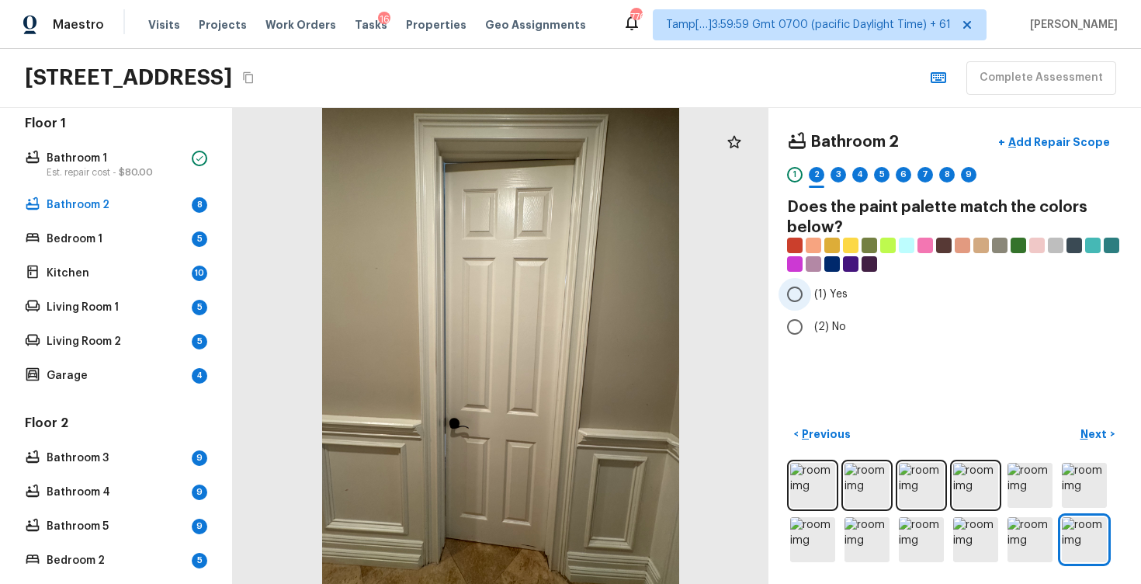
click at [796, 310] on input "(1) Yes" at bounding box center [795, 294] width 33 height 33
radio input "true"
click at [797, 327] on input "(2) No" at bounding box center [795, 327] width 33 height 33
radio input "true"
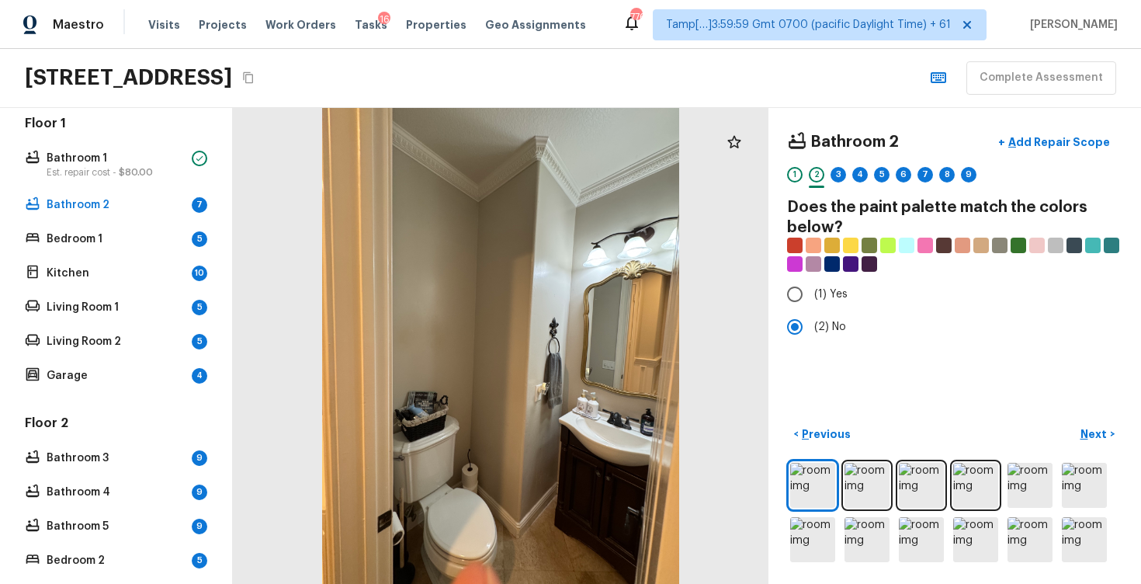
click at [1082, 436] on p "Next" at bounding box center [1096, 434] width 30 height 16
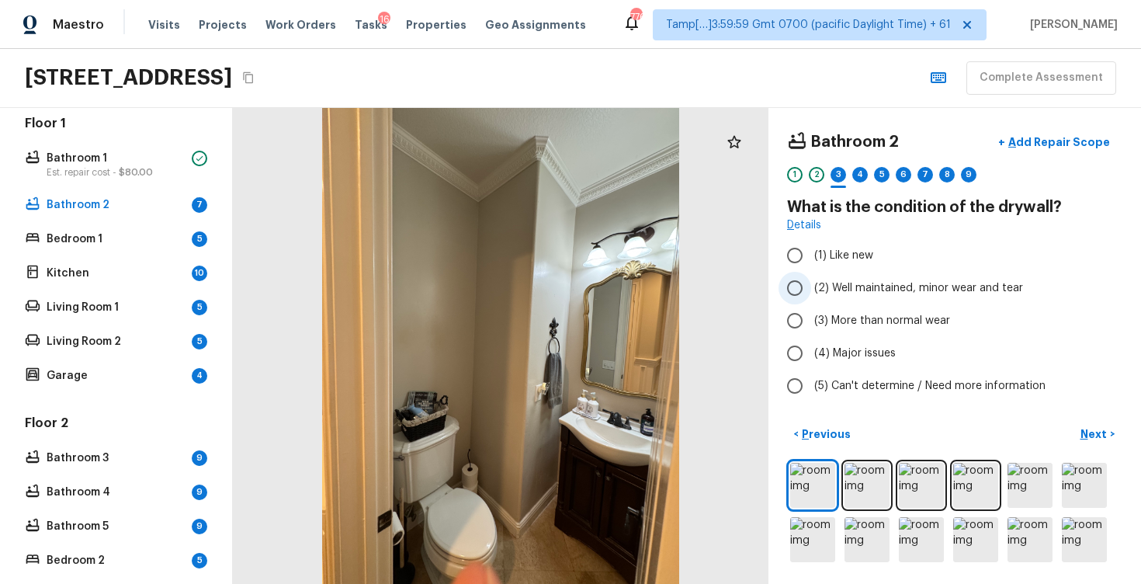
click at [801, 288] on input "(2) Well maintained, minor wear and tear" at bounding box center [795, 288] width 33 height 33
radio input "true"
click at [1093, 427] on p "Next" at bounding box center [1096, 434] width 30 height 16
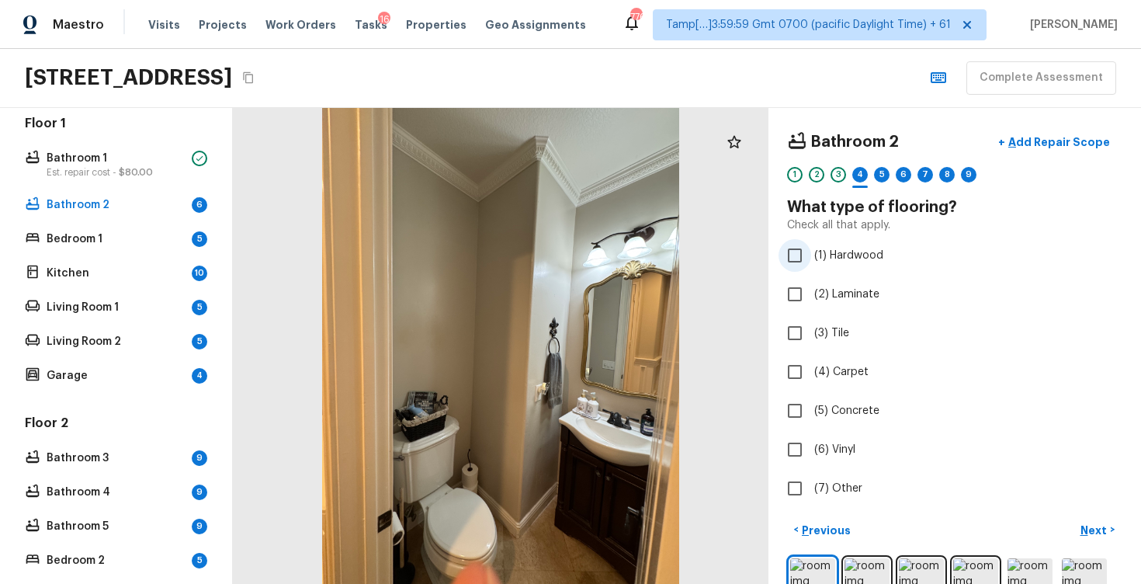
scroll to position [96, 0]
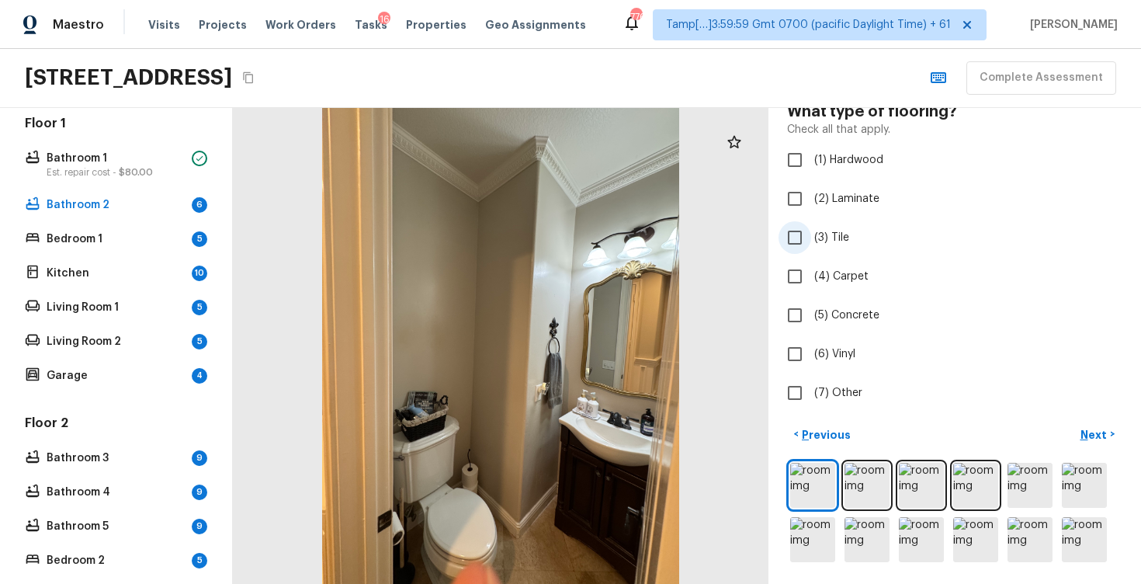
click at [811, 234] on label "(3) Tile" at bounding box center [945, 237] width 332 height 33
click at [811, 234] on input "(3) Tile" at bounding box center [795, 237] width 33 height 33
checkbox input "true"
click at [1095, 425] on button "Next >" at bounding box center [1098, 435] width 50 height 26
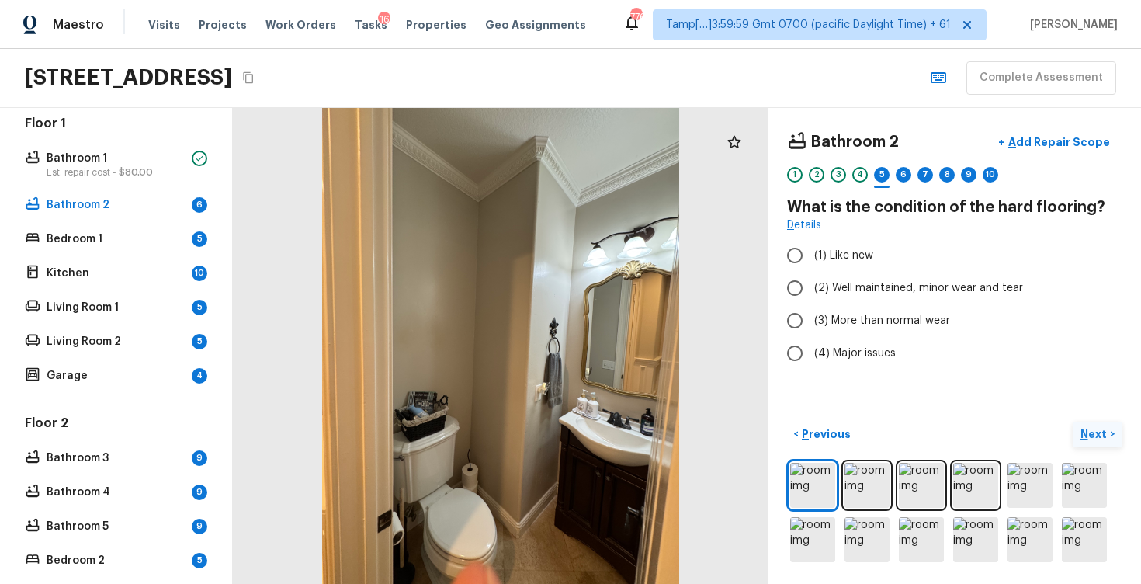
scroll to position [0, 0]
click at [856, 280] on span "(2) Well maintained, minor wear and tear" at bounding box center [918, 288] width 209 height 16
click at [811, 280] on input "(2) Well maintained, minor wear and tear" at bounding box center [795, 288] width 33 height 33
radio input "true"
click at [1085, 420] on div "Bathroom 2 + Add Repair Scope 1 2 3 4 5 6 7 8 9 10 What is the condition of the…" at bounding box center [955, 346] width 373 height 476
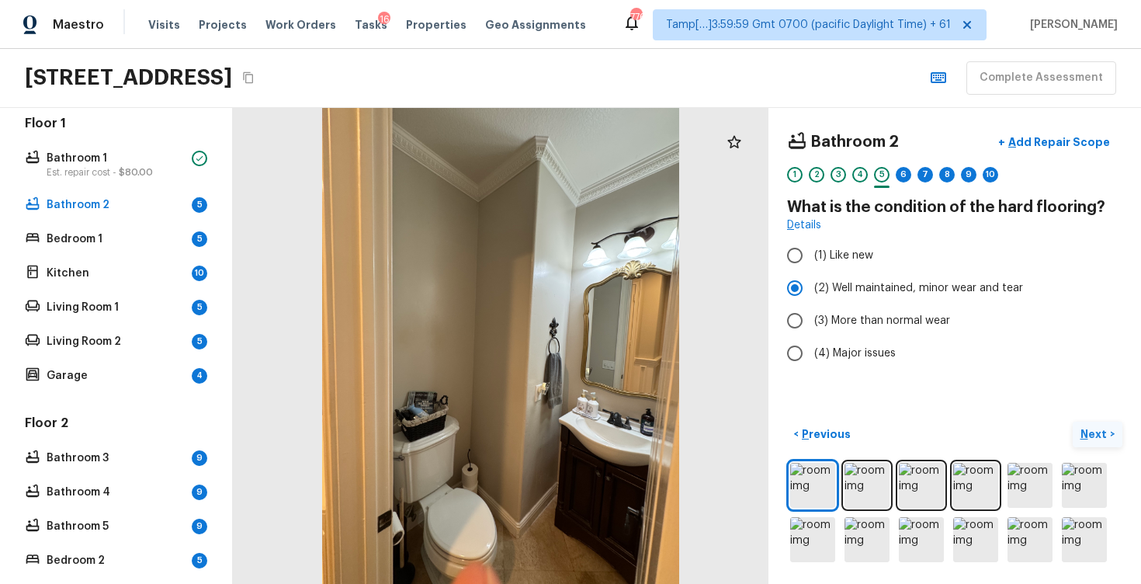
click at [1096, 429] on p "Next" at bounding box center [1096, 434] width 30 height 16
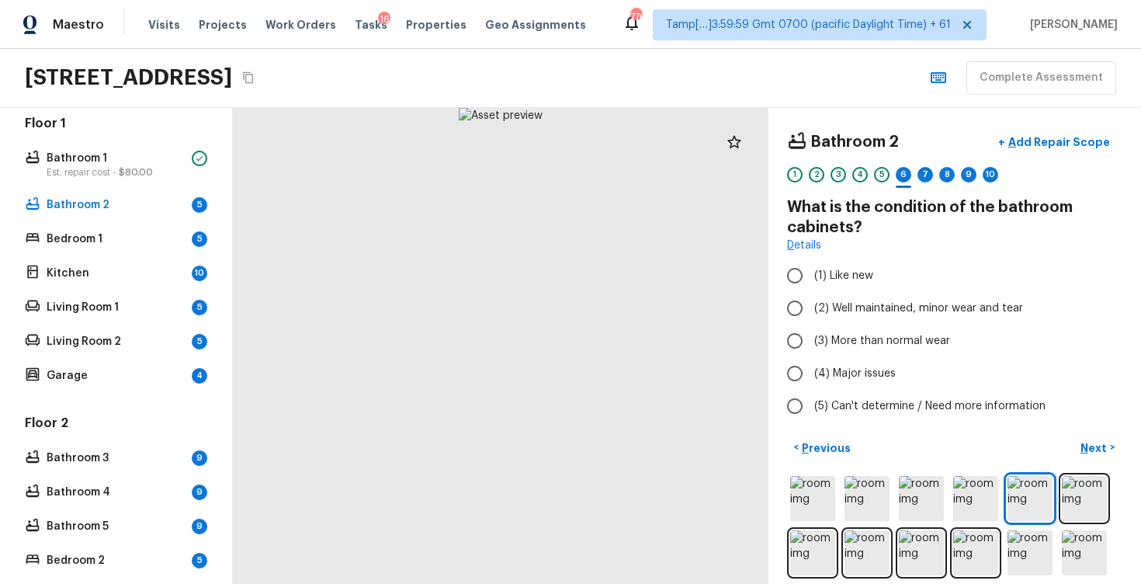
scroll to position [13, 0]
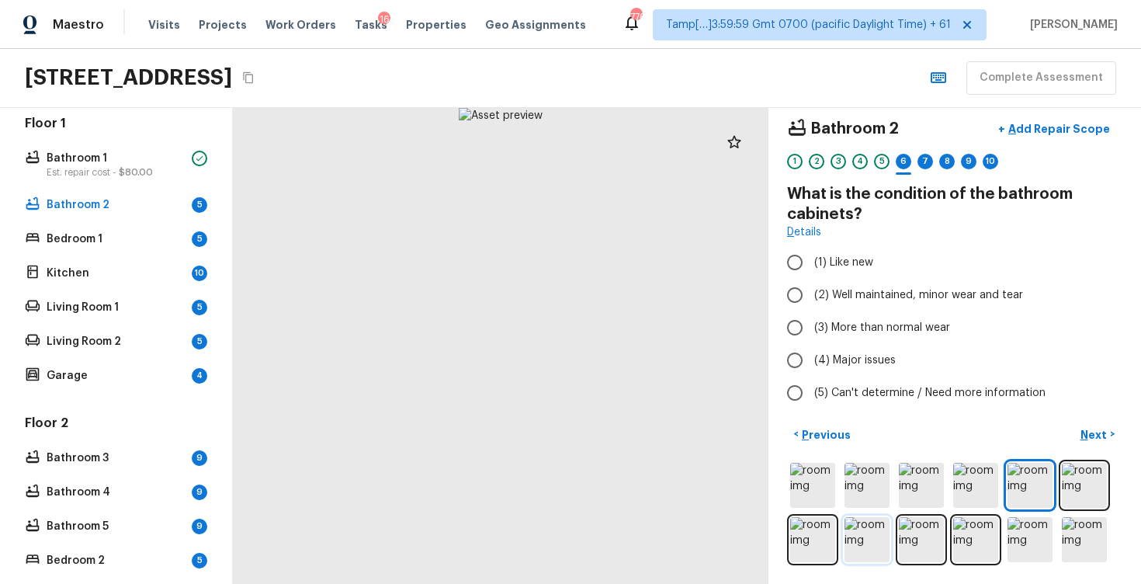
click at [883, 535] on img at bounding box center [867, 539] width 45 height 45
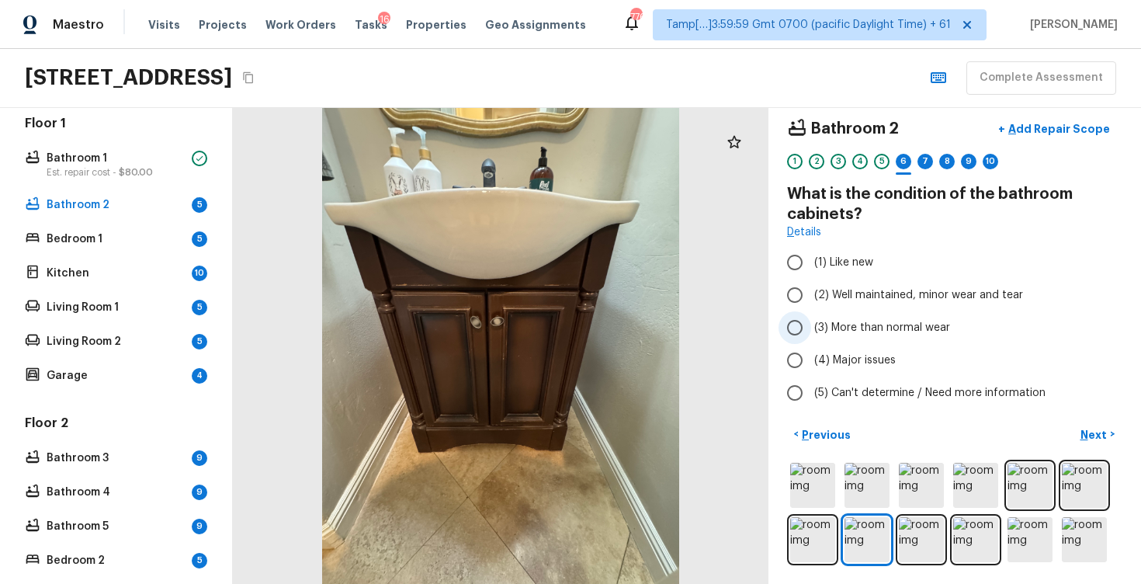
click at [811, 311] on label "(3) More than normal wear" at bounding box center [945, 327] width 332 height 33
click at [811, 311] on input "(3) More than normal wear" at bounding box center [795, 327] width 33 height 33
radio input "true"
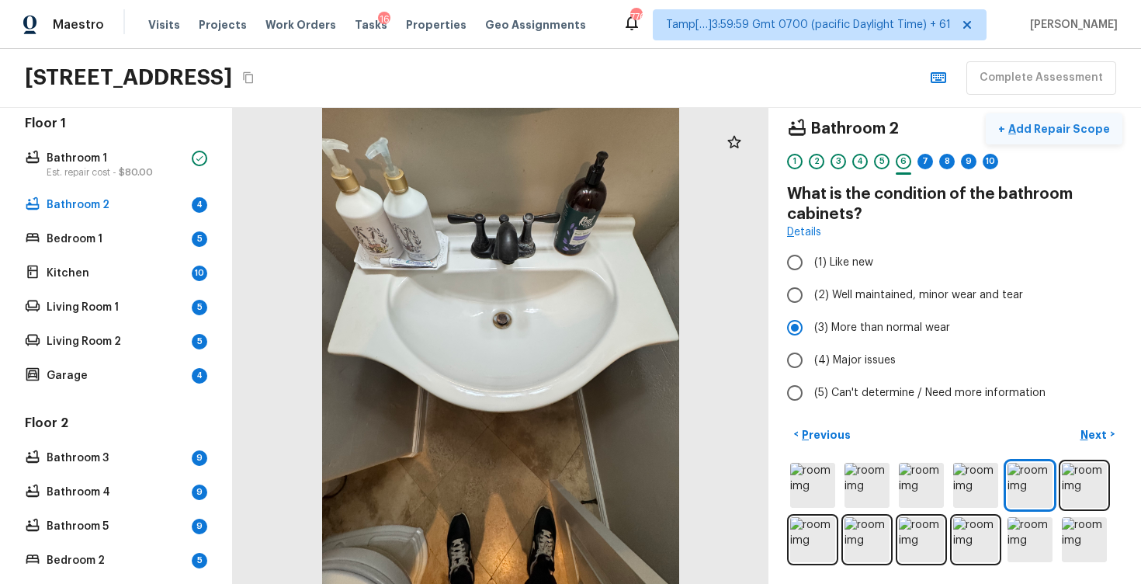
click at [1077, 127] on p "Add Repair Scope" at bounding box center [1057, 129] width 105 height 16
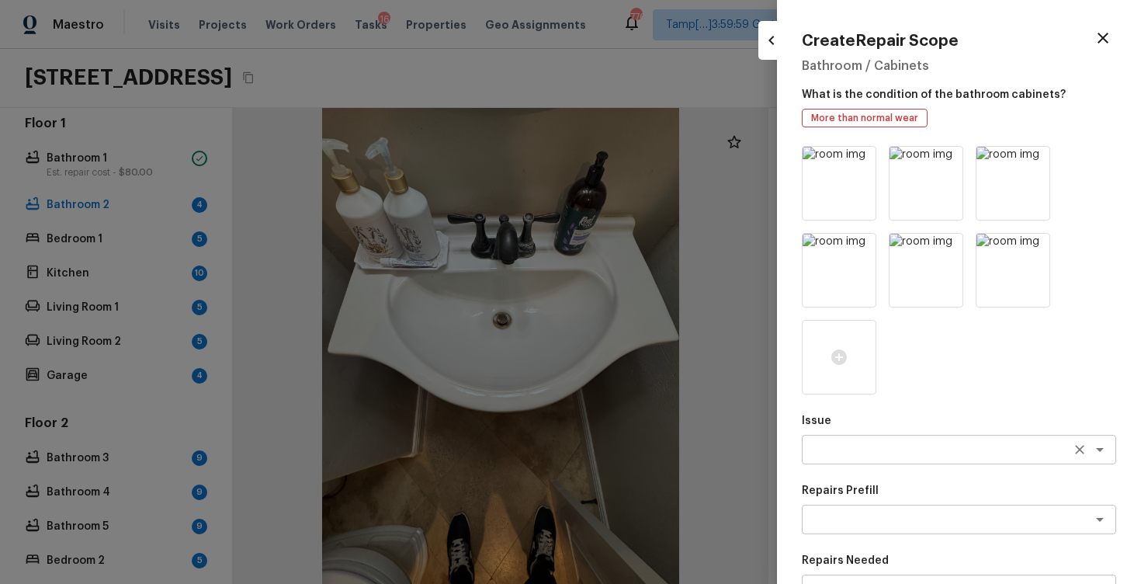
click at [852, 437] on div "x ​" at bounding box center [959, 450] width 314 height 30
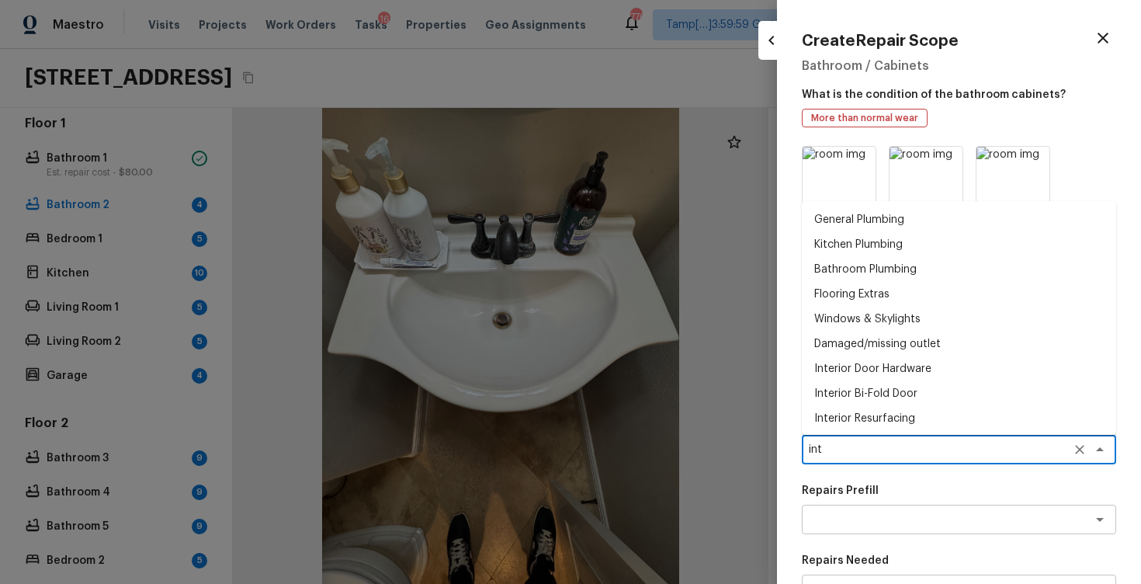
type textarea "inte"
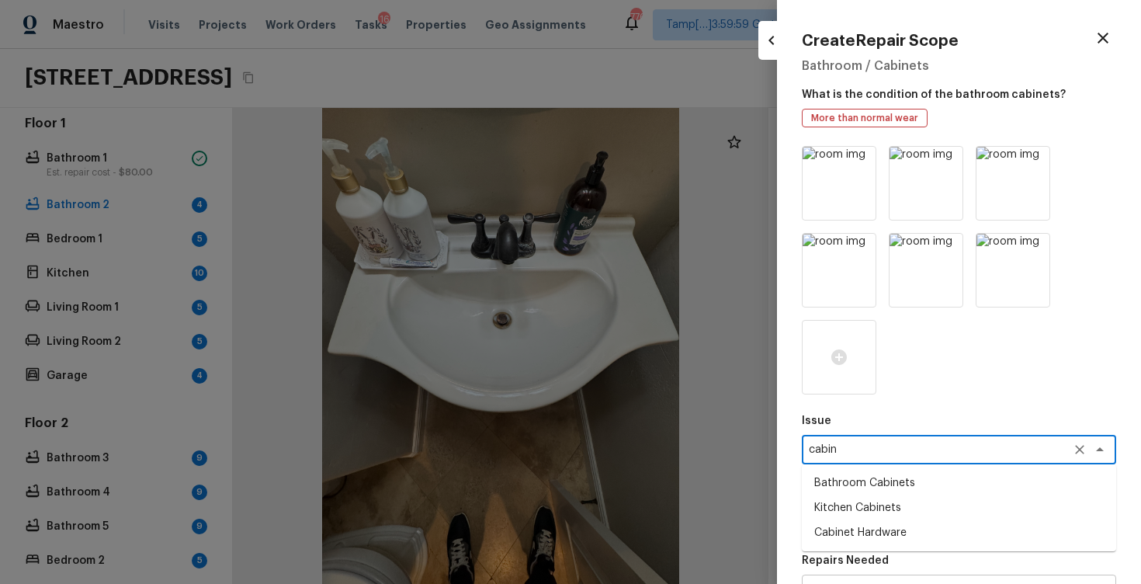
click at [874, 475] on li "Bathroom Cabinets" at bounding box center [959, 483] width 314 height 25
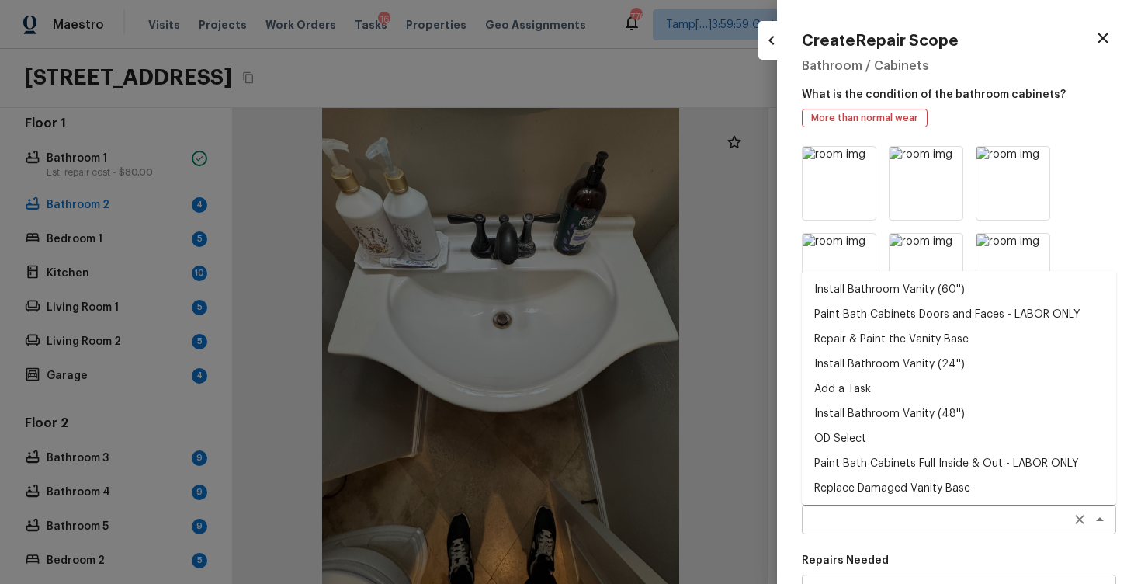
click at [882, 507] on div "x ​" at bounding box center [959, 520] width 314 height 30
type textarea "Bathroom Cabinets"
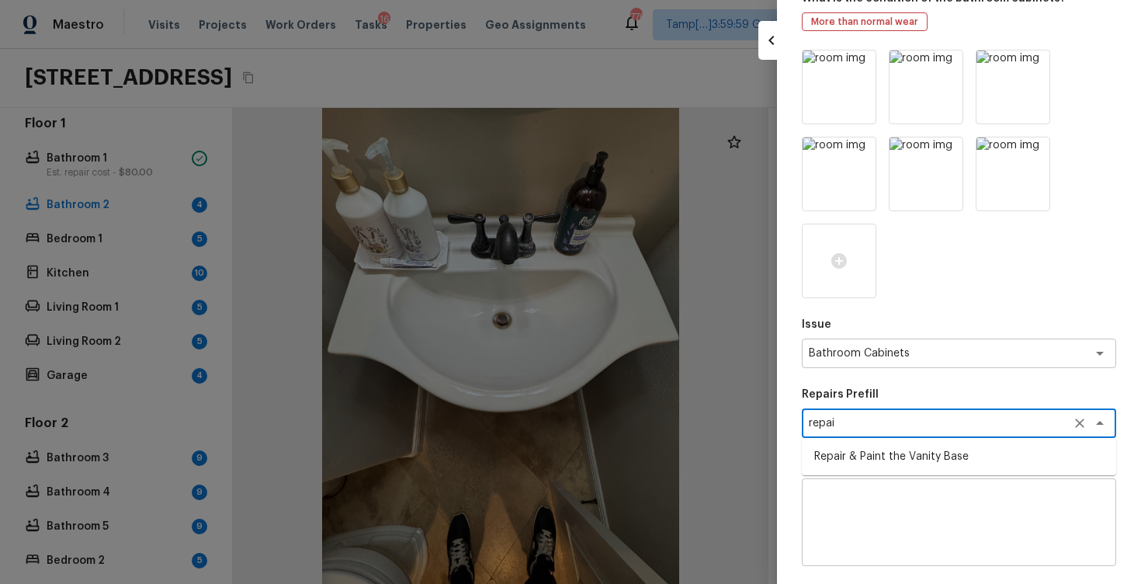
click at [931, 456] on li "Repair & Paint the Vanity Base" at bounding box center [959, 456] width 314 height 25
type textarea "Repair & Paint the Vanity Base"
type textarea "Repair and Paint the damaged vanity base to meet current standard. Remove and d…"
type input "$35.00"
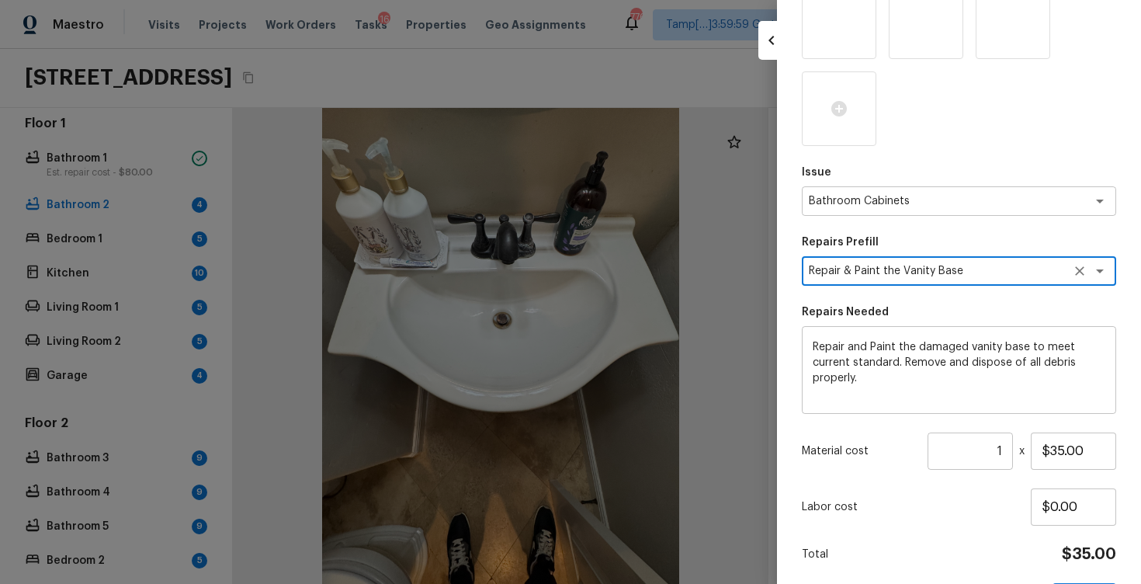
scroll to position [304, 0]
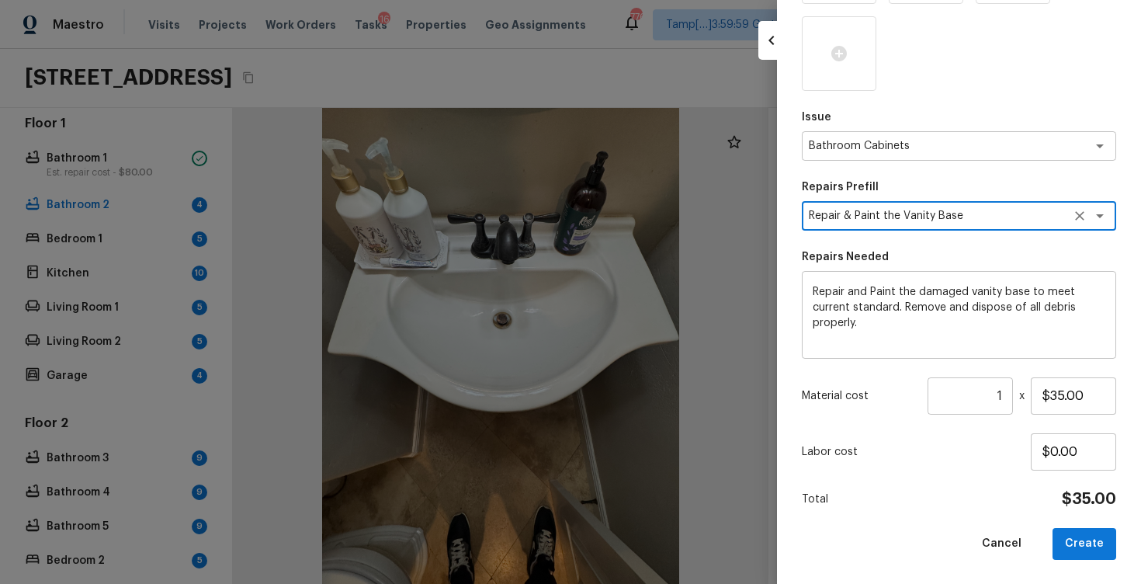
type textarea "Repair & Paint the Vanity Base"
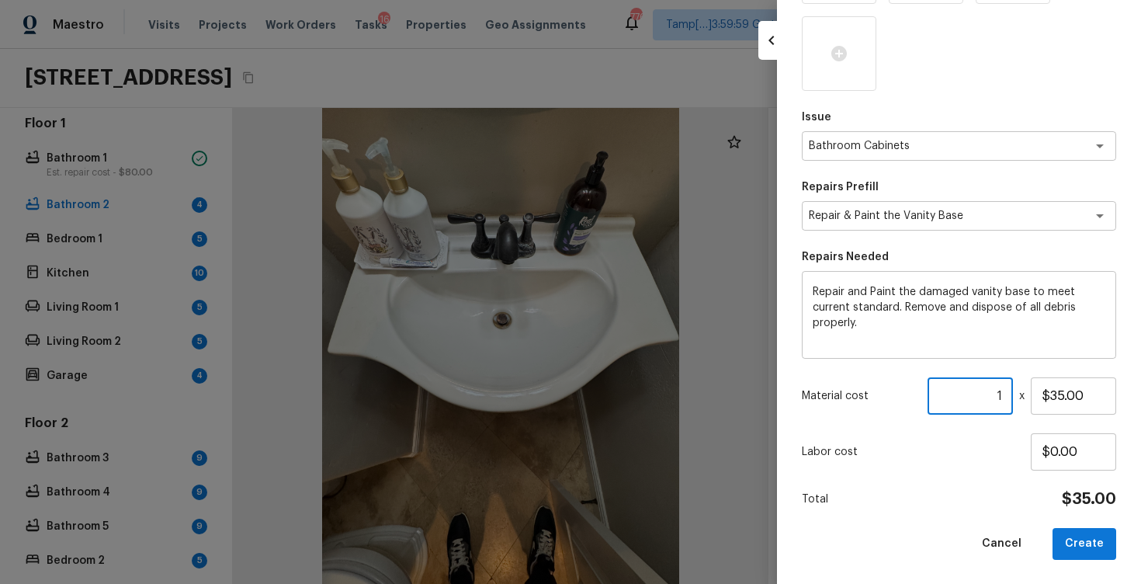
click at [1002, 397] on input "1" at bounding box center [970, 395] width 85 height 37
type input "10"
click at [1005, 503] on div "Total $350.00" at bounding box center [959, 499] width 314 height 20
click at [1075, 541] on button "Create" at bounding box center [1085, 544] width 64 height 32
type input "1"
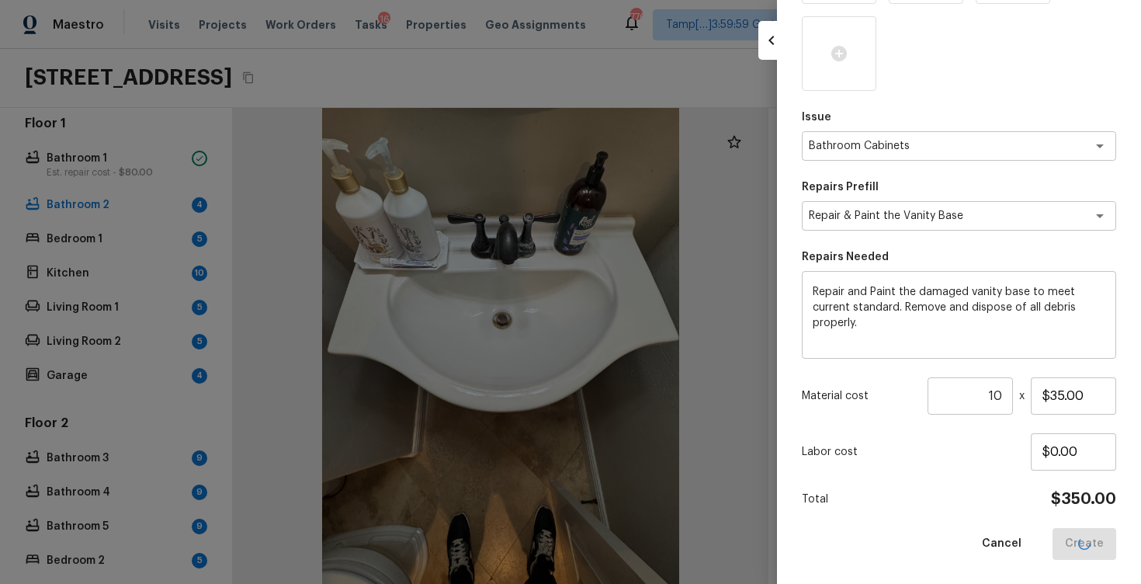
type input "$0.00"
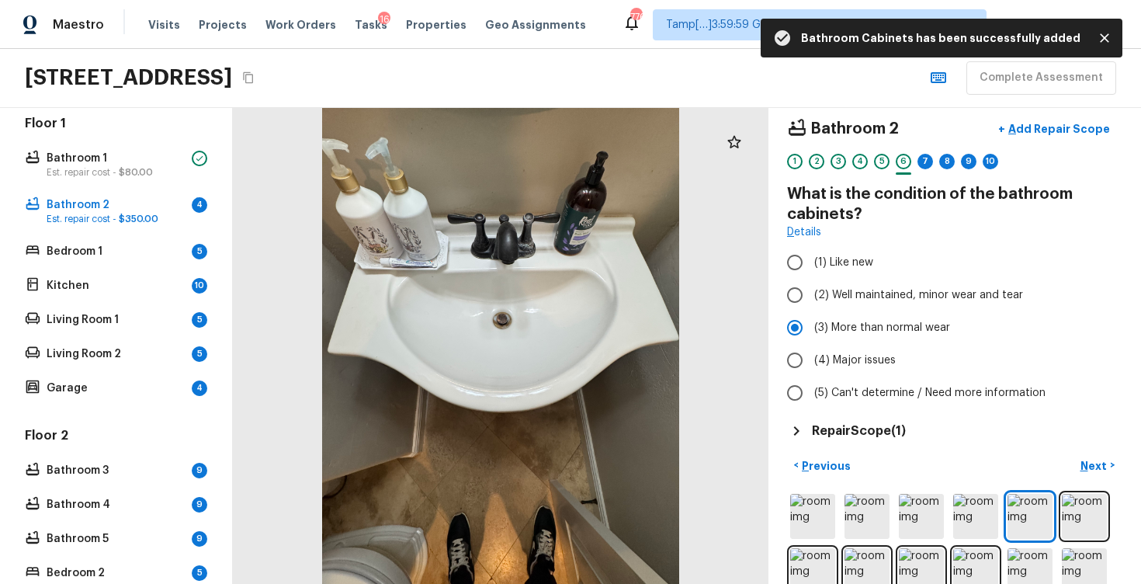
scroll to position [44, 0]
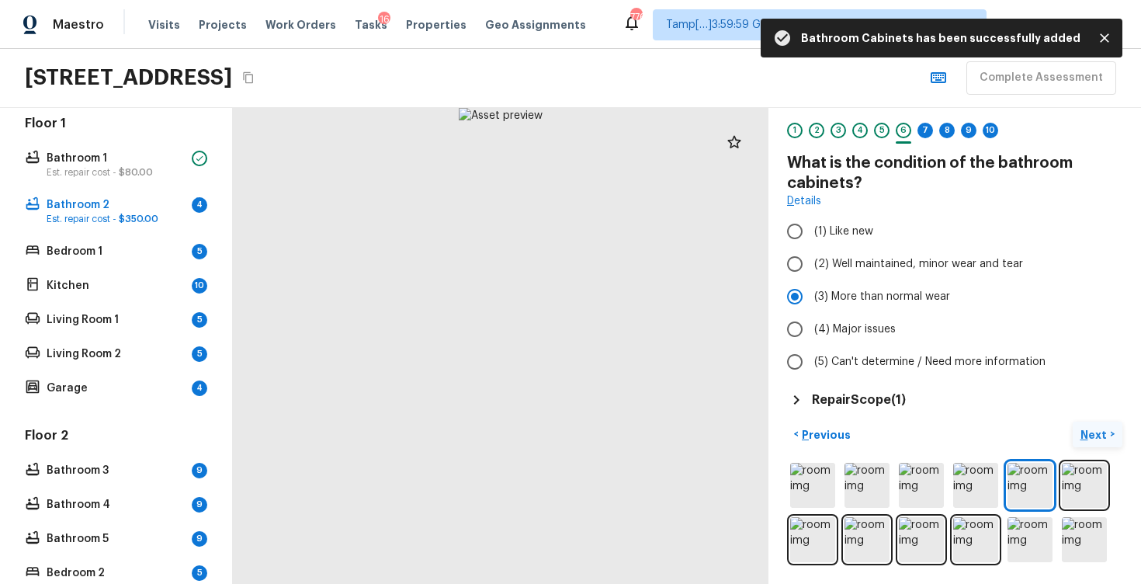
click at [1096, 429] on p "Next" at bounding box center [1096, 435] width 30 height 16
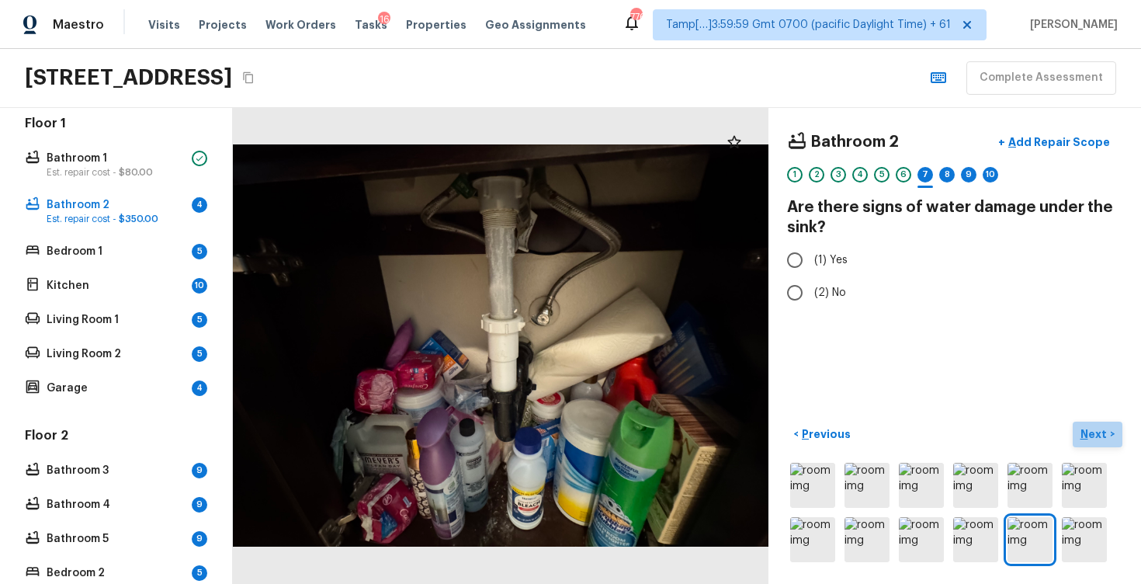
click at [1107, 426] on p "Next" at bounding box center [1096, 434] width 30 height 16
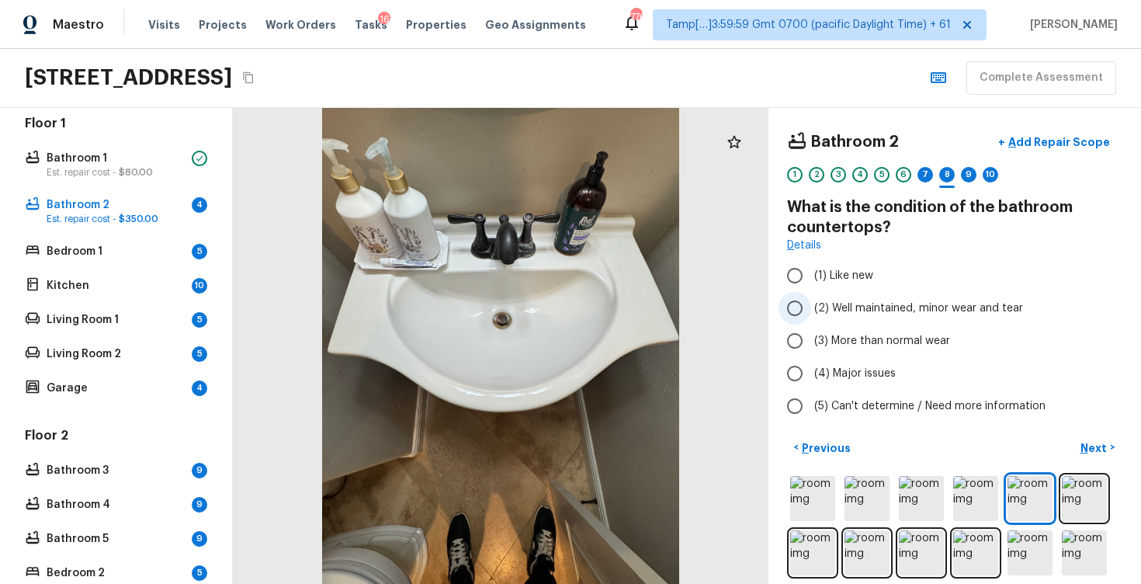
click at [861, 302] on span "(2) Well maintained, minor wear and tear" at bounding box center [918, 308] width 209 height 16
click at [811, 302] on input "(2) Well maintained, minor wear and tear" at bounding box center [795, 308] width 33 height 33
radio input "true"
click at [1085, 447] on p "Next" at bounding box center [1096, 448] width 30 height 16
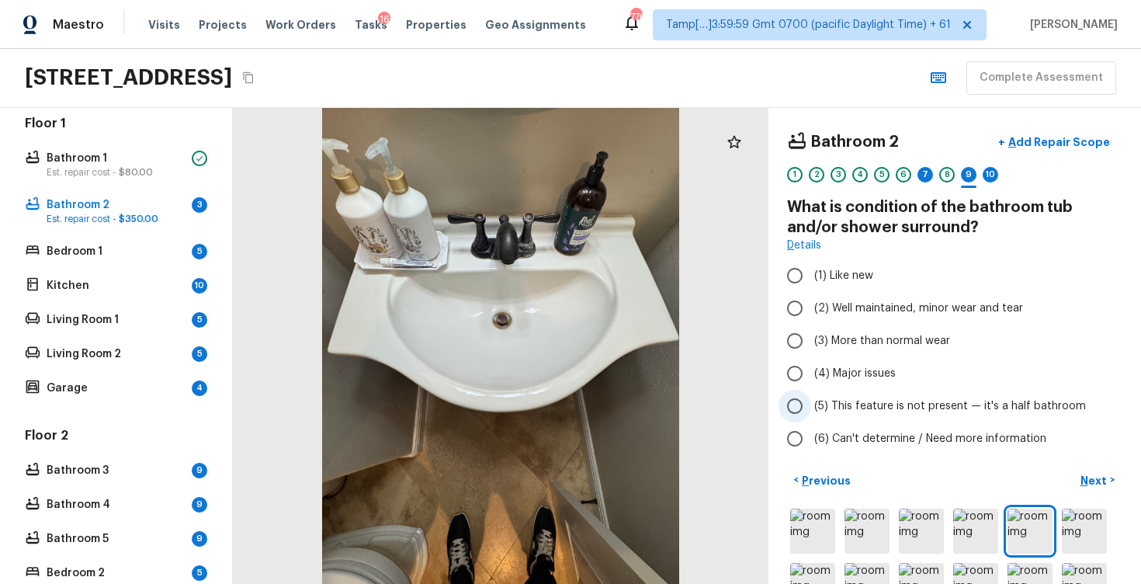
click at [909, 418] on label "(5) This feature is not present — it's a half bathroom" at bounding box center [945, 406] width 332 height 33
click at [811, 418] on input "(5) This feature is not present — it's a half bathroom" at bounding box center [795, 406] width 33 height 33
radio input "true"
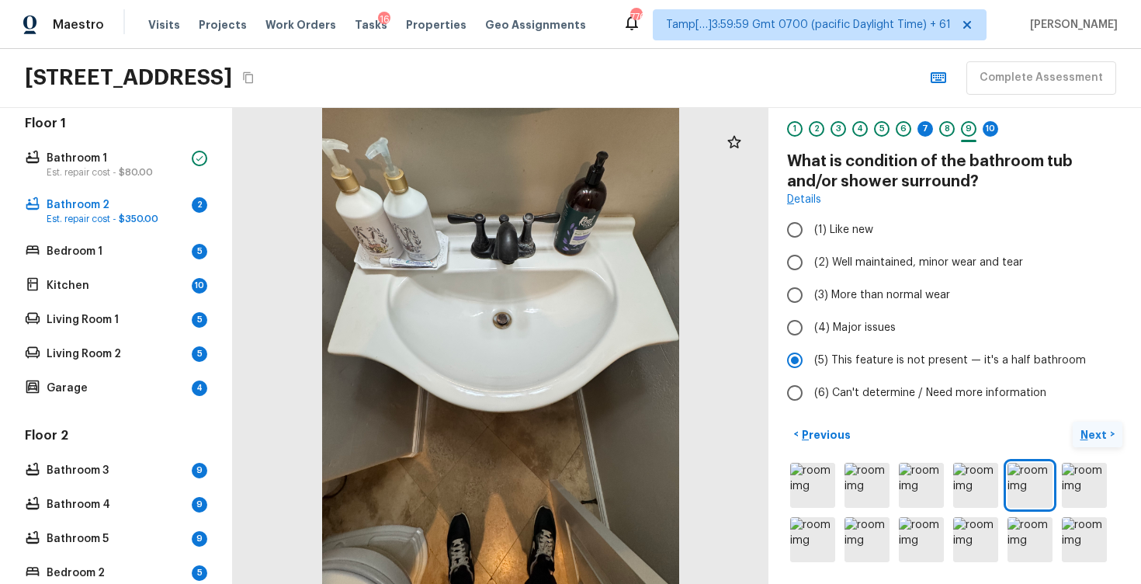
click at [1080, 432] on button "Next >" at bounding box center [1098, 435] width 50 height 26
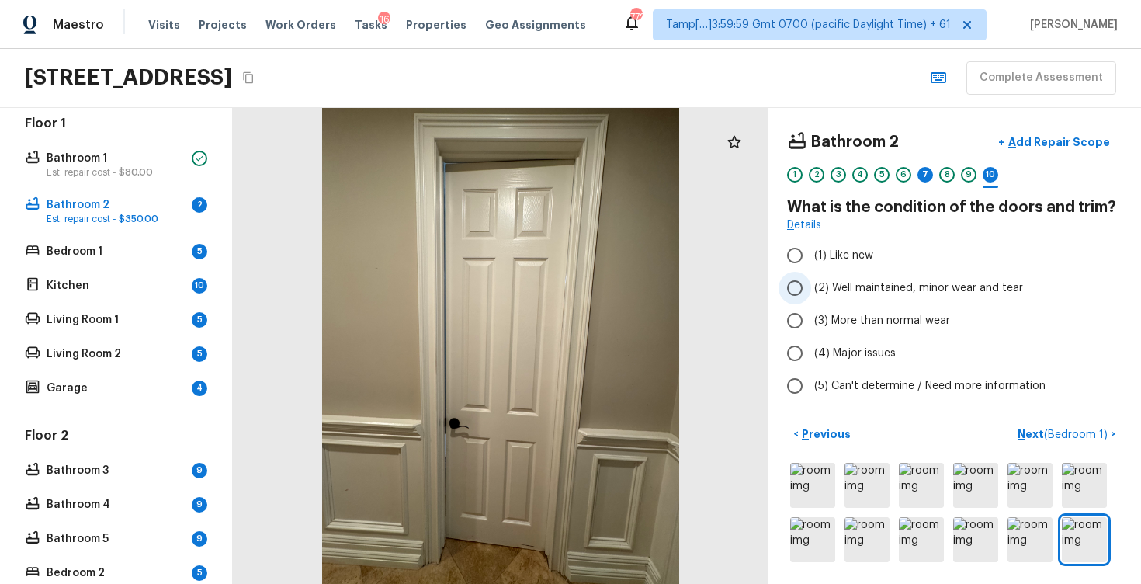
click at [823, 277] on label "(2) Well maintained, minor wear and tear" at bounding box center [945, 288] width 332 height 33
click at [811, 277] on input "(2) Well maintained, minor wear and tear" at bounding box center [795, 288] width 33 height 33
radio input "true"
click at [929, 189] on div "7" at bounding box center [926, 179] width 16 height 24
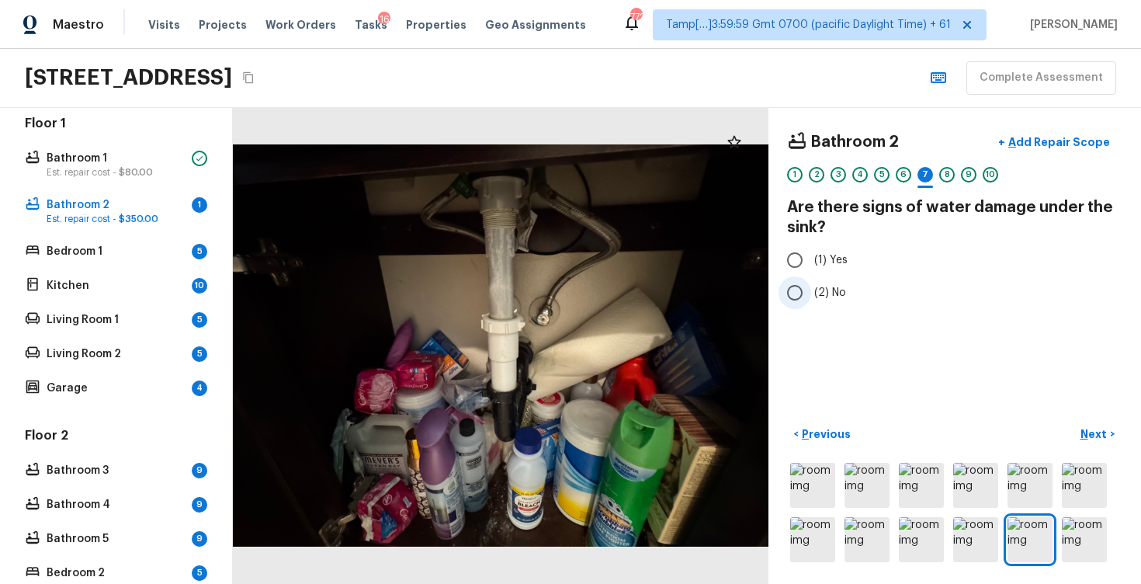
click at [811, 287] on label "(2) No" at bounding box center [945, 292] width 332 height 33
click at [811, 287] on input "(2) No" at bounding box center [795, 292] width 33 height 33
radio input "true"
click at [1092, 436] on p "Next" at bounding box center [1096, 434] width 30 height 16
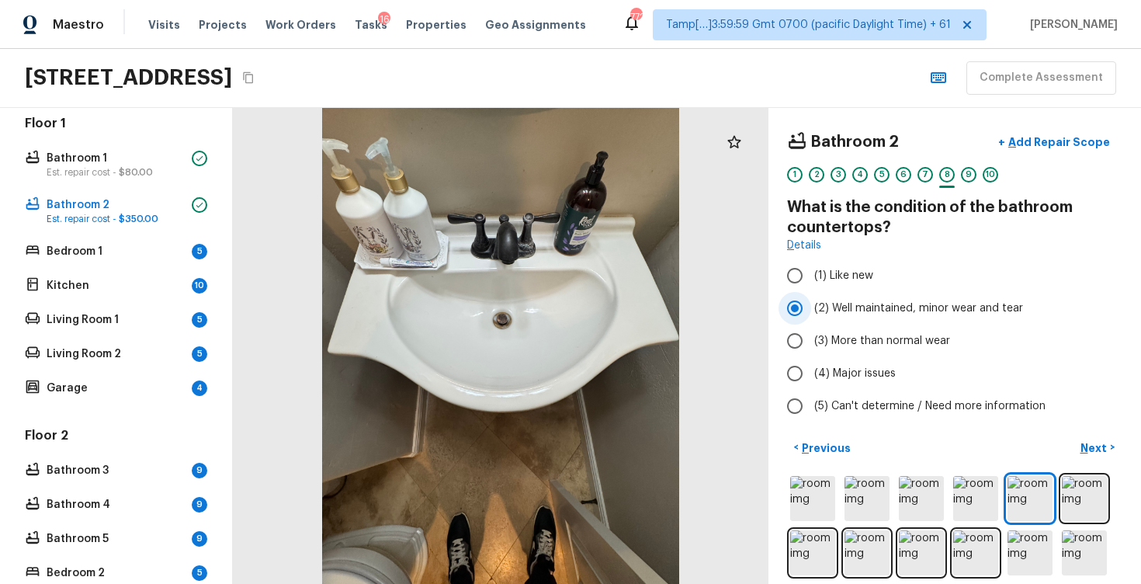
scroll to position [13, 0]
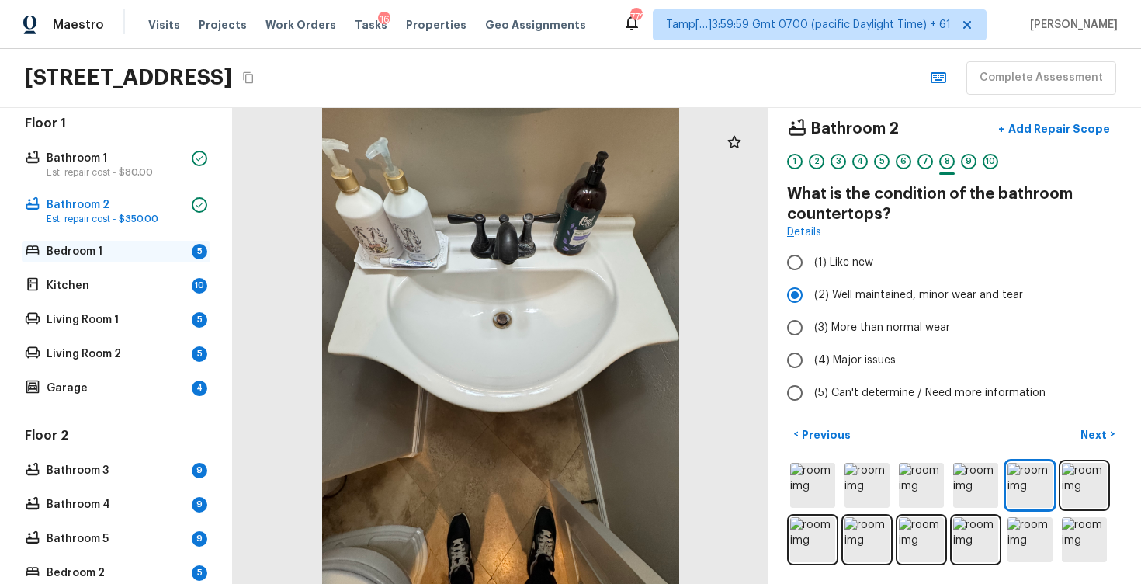
click at [187, 243] on div "Bedroom 1 5" at bounding box center [116, 252] width 189 height 22
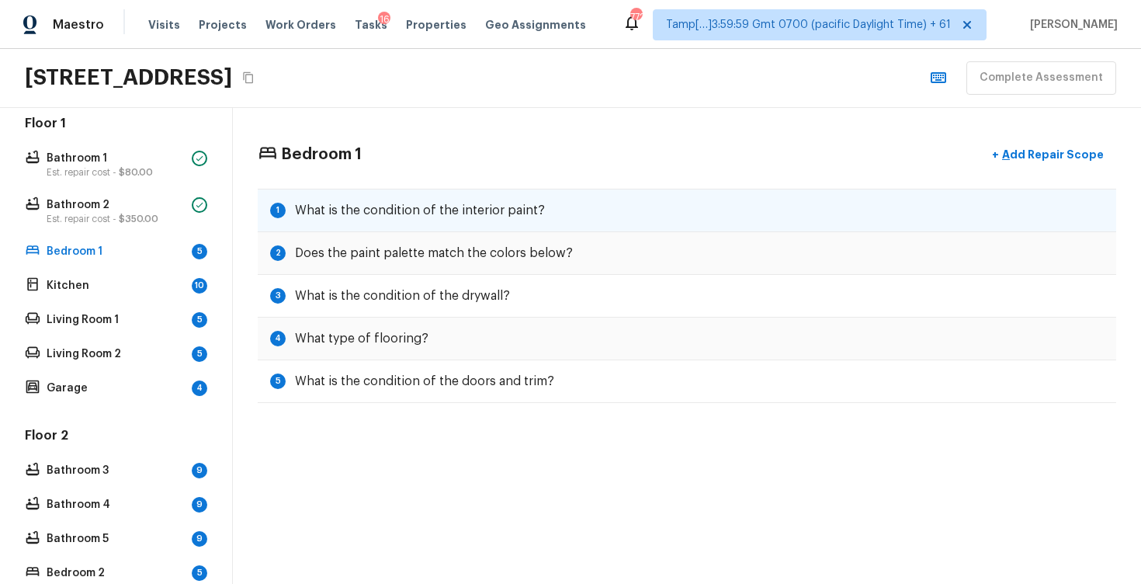
click at [429, 202] on h5 "What is the condition of the interior paint?" at bounding box center [420, 210] width 250 height 17
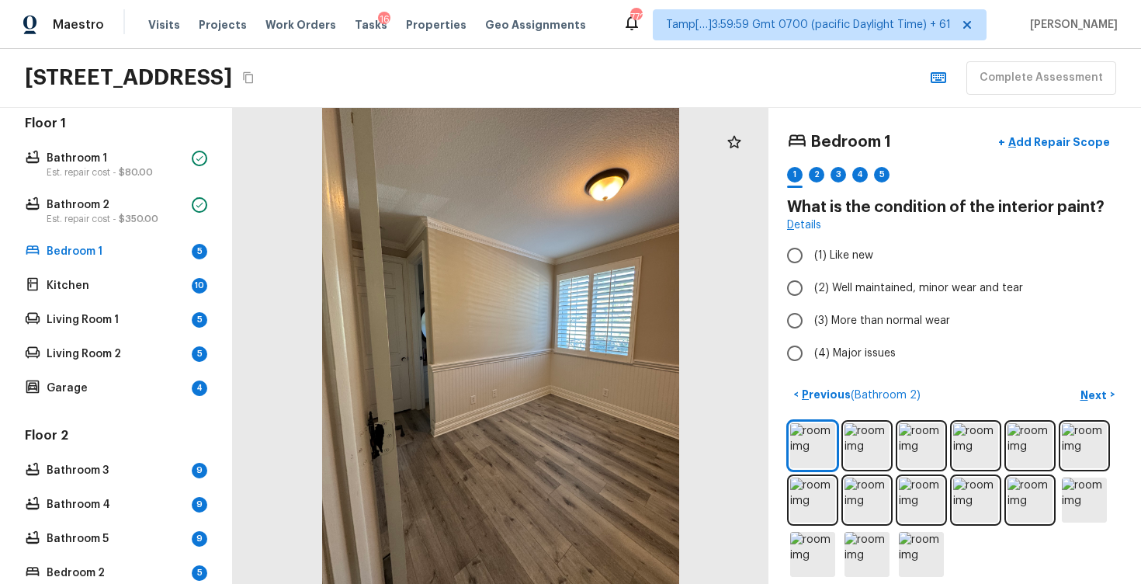
click at [896, 443] on div at bounding box center [954, 500] width 335 height 160
click at [889, 442] on img at bounding box center [867, 445] width 45 height 45
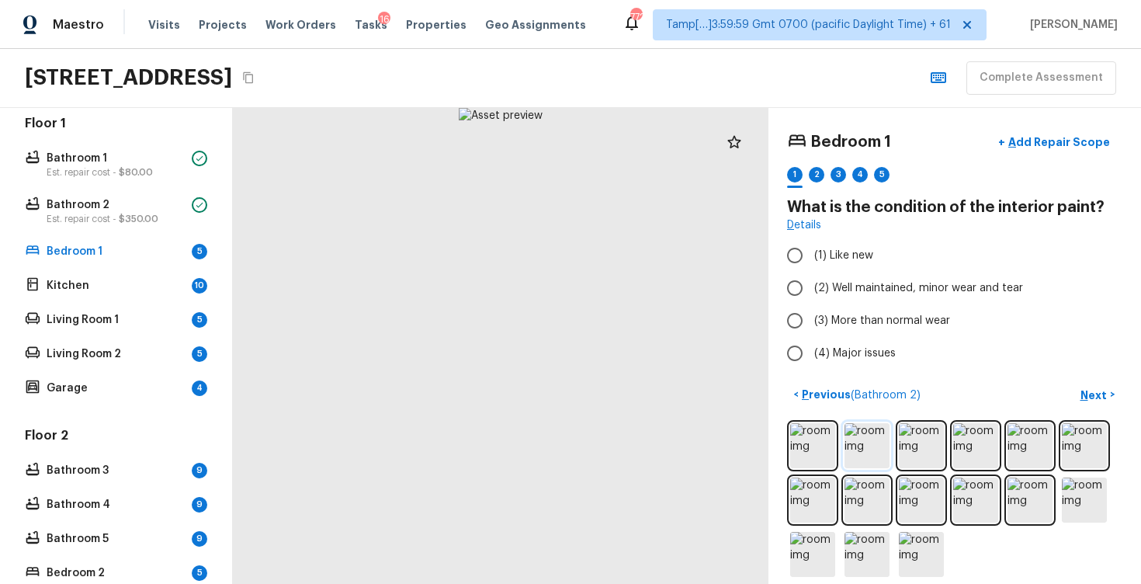
click at [868, 426] on img at bounding box center [867, 445] width 45 height 45
click at [937, 439] on img at bounding box center [921, 445] width 45 height 45
click at [992, 439] on img at bounding box center [975, 445] width 45 height 45
click at [1031, 443] on img at bounding box center [1030, 445] width 45 height 45
click at [1089, 439] on img at bounding box center [1084, 445] width 45 height 45
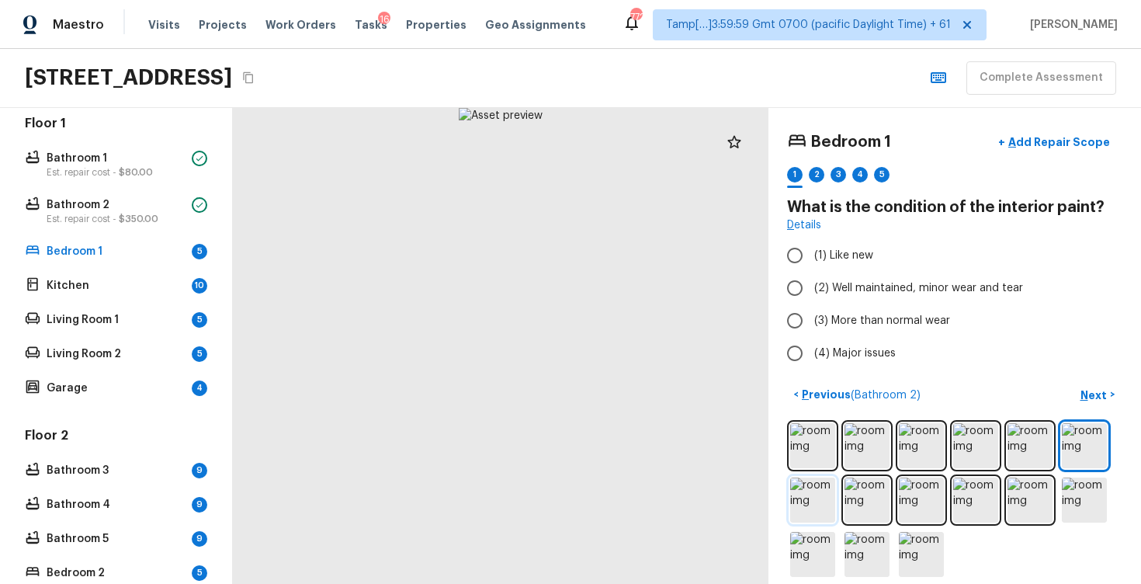
click at [821, 498] on img at bounding box center [812, 500] width 45 height 45
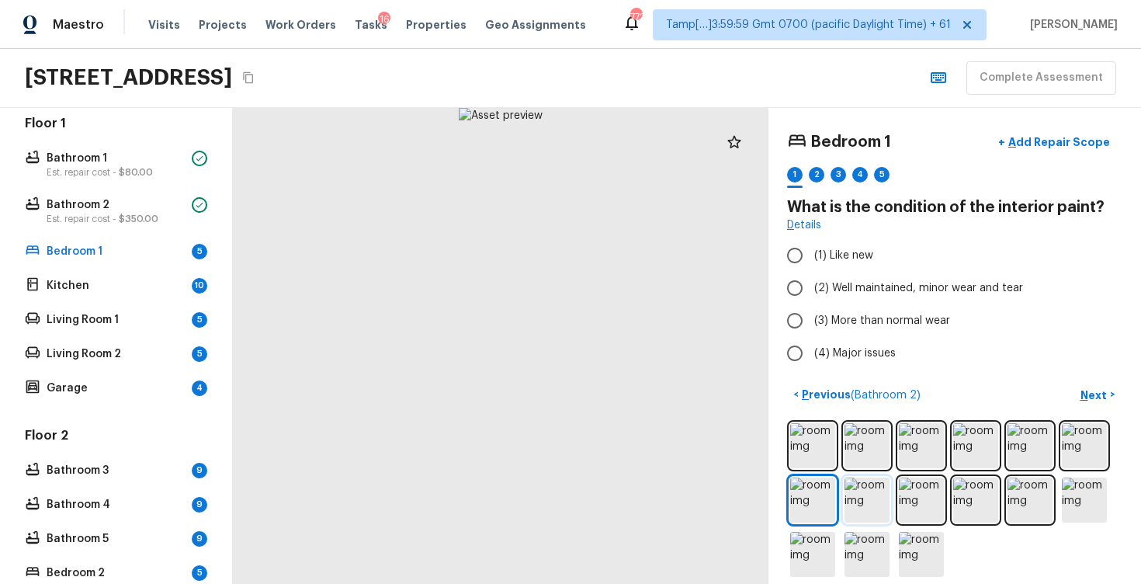
click at [879, 498] on img at bounding box center [867, 500] width 45 height 45
click at [927, 496] on img at bounding box center [921, 500] width 45 height 45
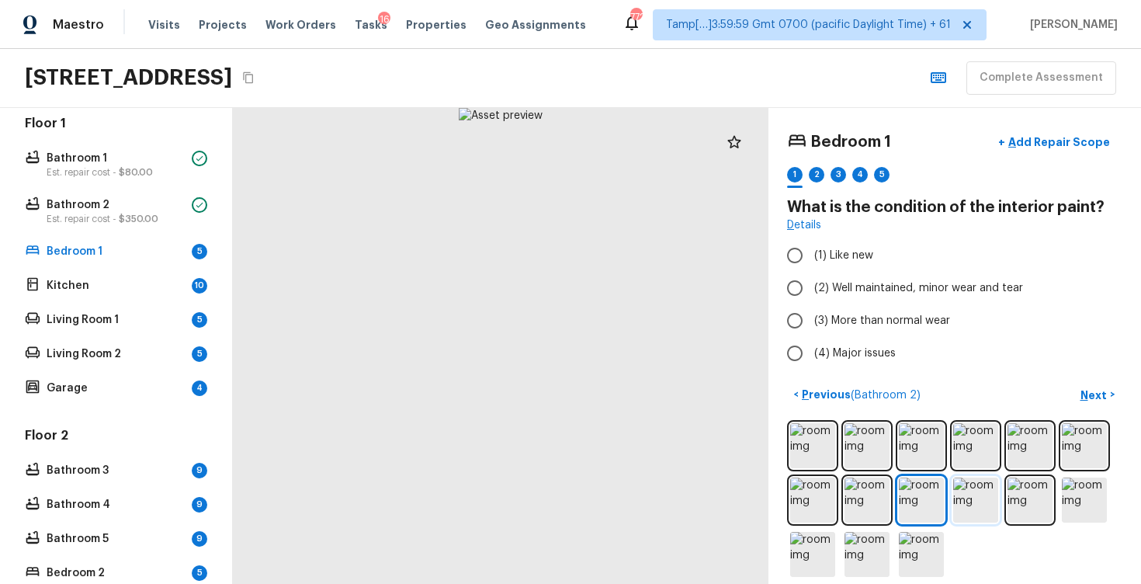
click at [985, 497] on img at bounding box center [975, 500] width 45 height 45
click at [1044, 495] on img at bounding box center [1030, 500] width 45 height 45
click at [1077, 494] on img at bounding box center [1084, 500] width 45 height 45
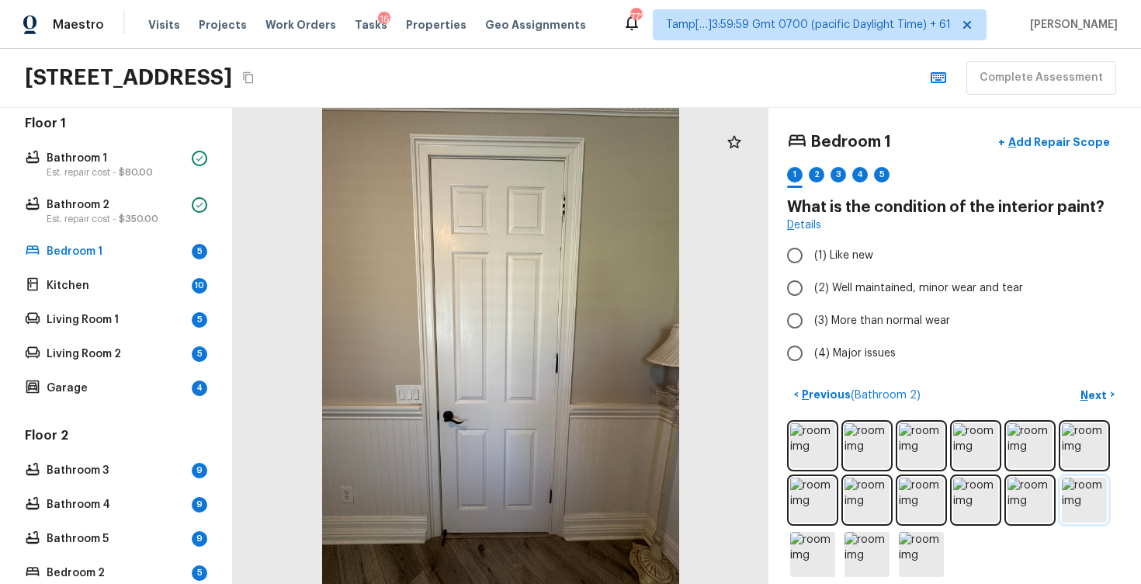
scroll to position [15, 0]
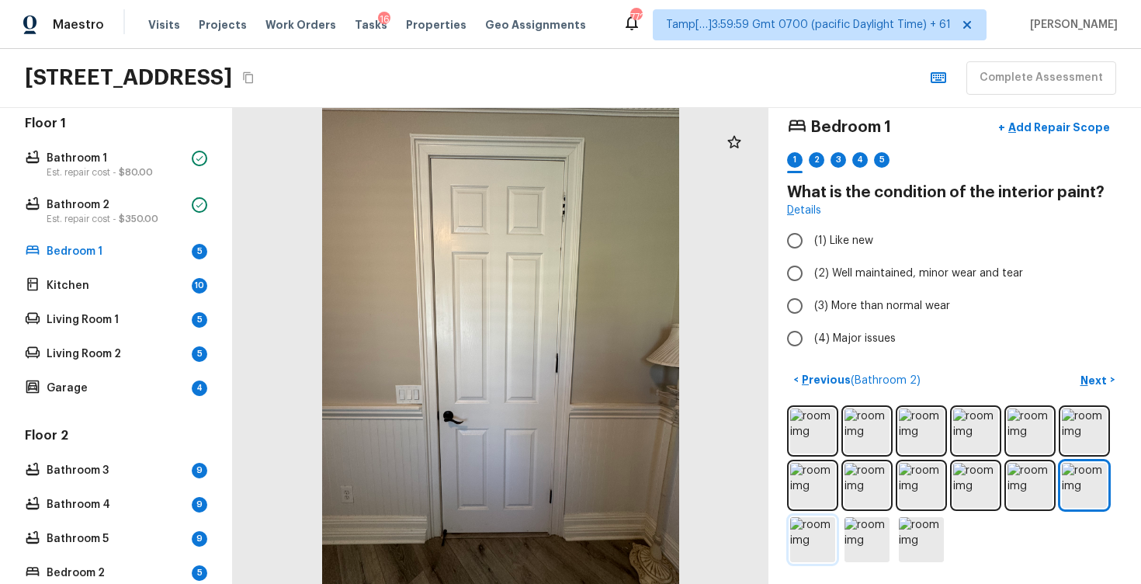
click at [819, 526] on img at bounding box center [812, 539] width 45 height 45
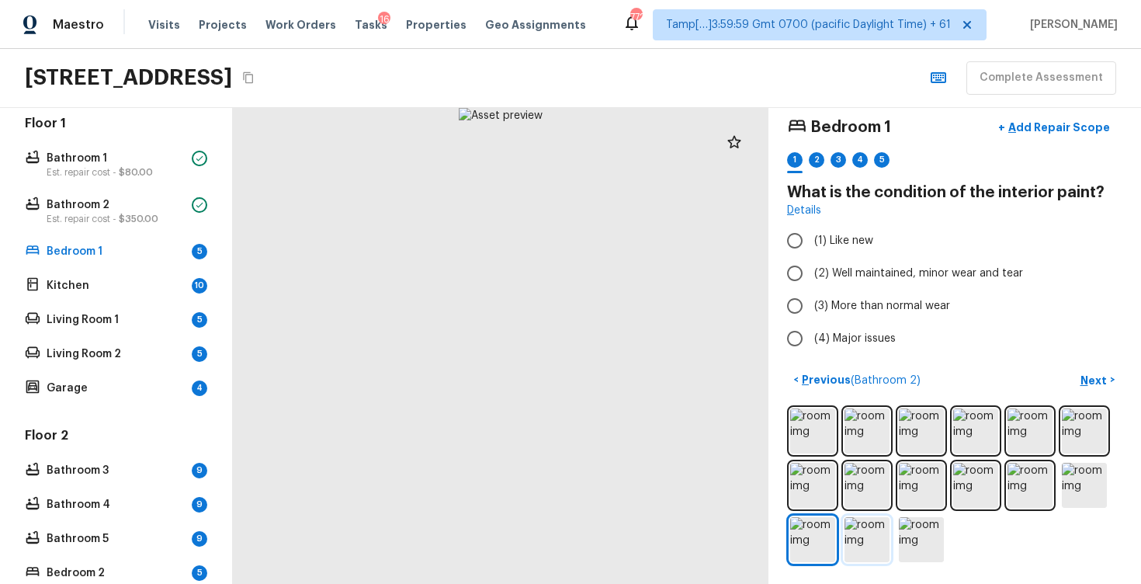
click at [865, 535] on img at bounding box center [867, 539] width 45 height 45
click at [903, 536] on img at bounding box center [921, 539] width 45 height 45
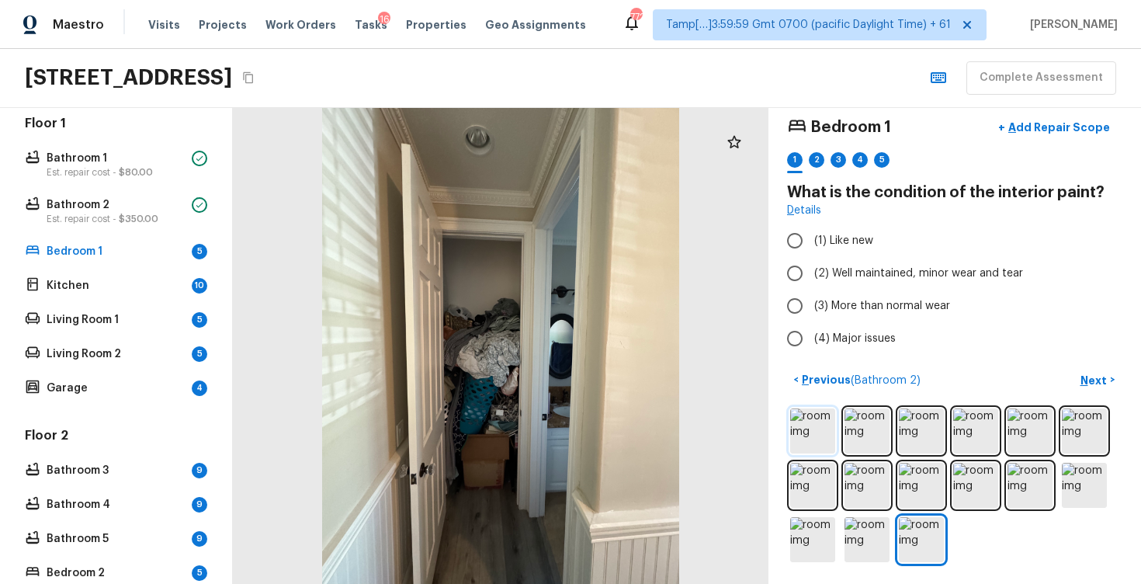
click at [820, 432] on img at bounding box center [812, 430] width 45 height 45
click at [804, 272] on input "(2) Well maintained, minor wear and tear" at bounding box center [795, 273] width 33 height 33
radio input "true"
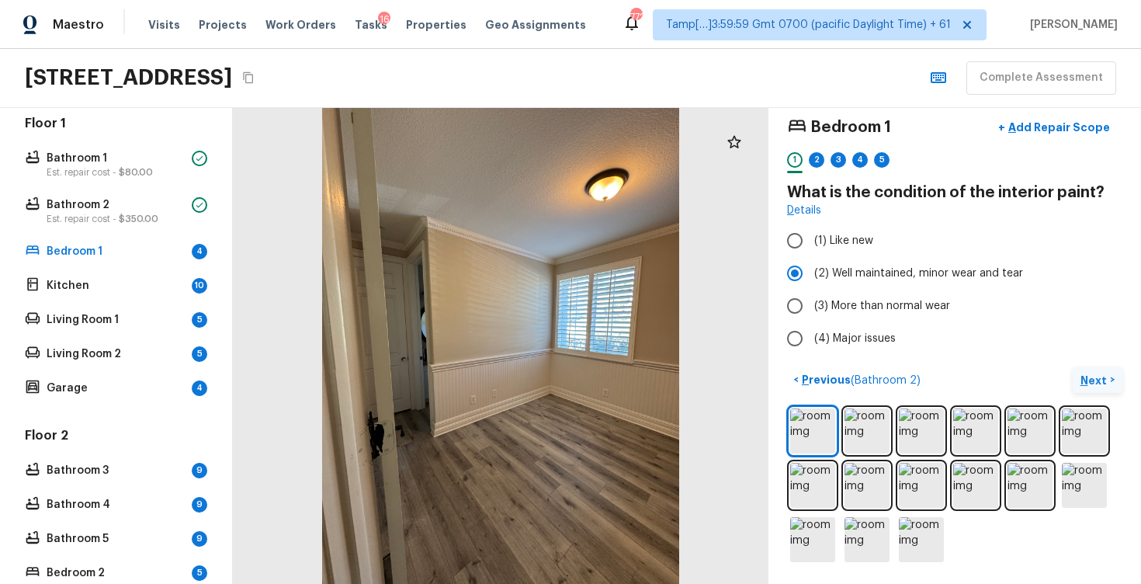
click at [1091, 370] on button "Next >" at bounding box center [1098, 380] width 50 height 26
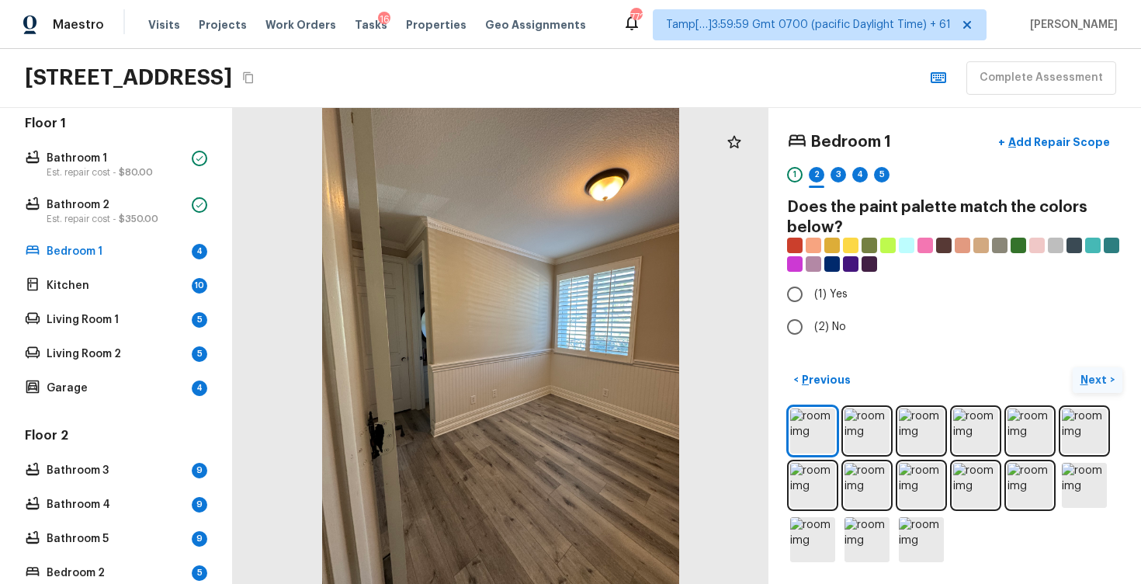
scroll to position [0, 0]
click at [811, 334] on label "(2) No" at bounding box center [945, 327] width 332 height 33
click at [811, 334] on input "(2) No" at bounding box center [795, 327] width 33 height 33
radio input "true"
click at [1100, 380] on p "Next" at bounding box center [1096, 380] width 30 height 16
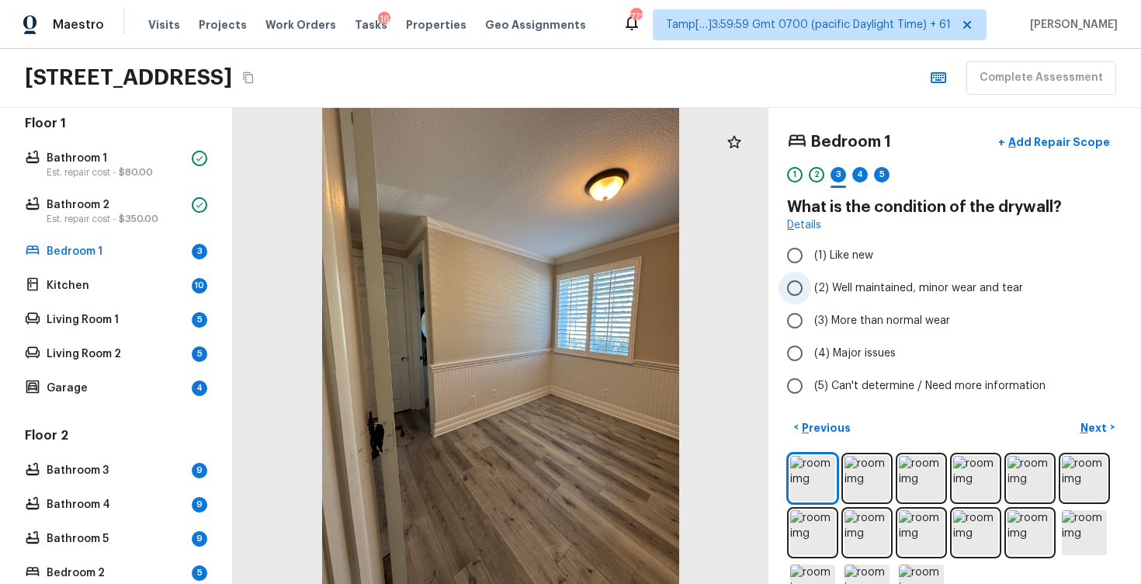
click at [832, 278] on label "(2) Well maintained, minor wear and tear" at bounding box center [945, 288] width 332 height 33
click at [811, 278] on input "(2) Well maintained, minor wear and tear" at bounding box center [795, 288] width 33 height 33
radio input "true"
click at [1077, 419] on button "Next >" at bounding box center [1098, 428] width 50 height 26
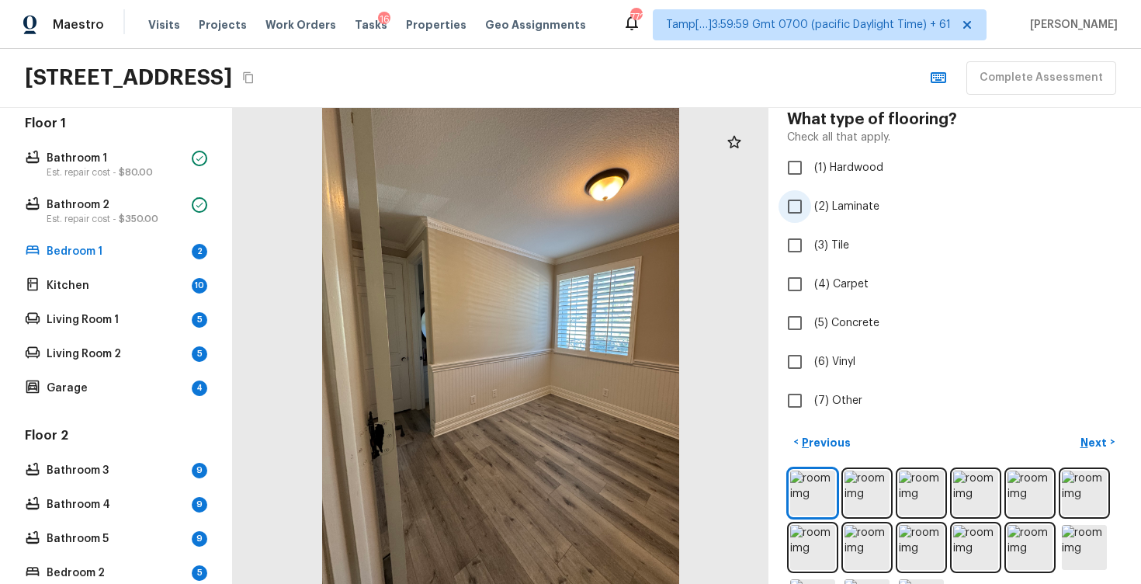
scroll to position [99, 0]
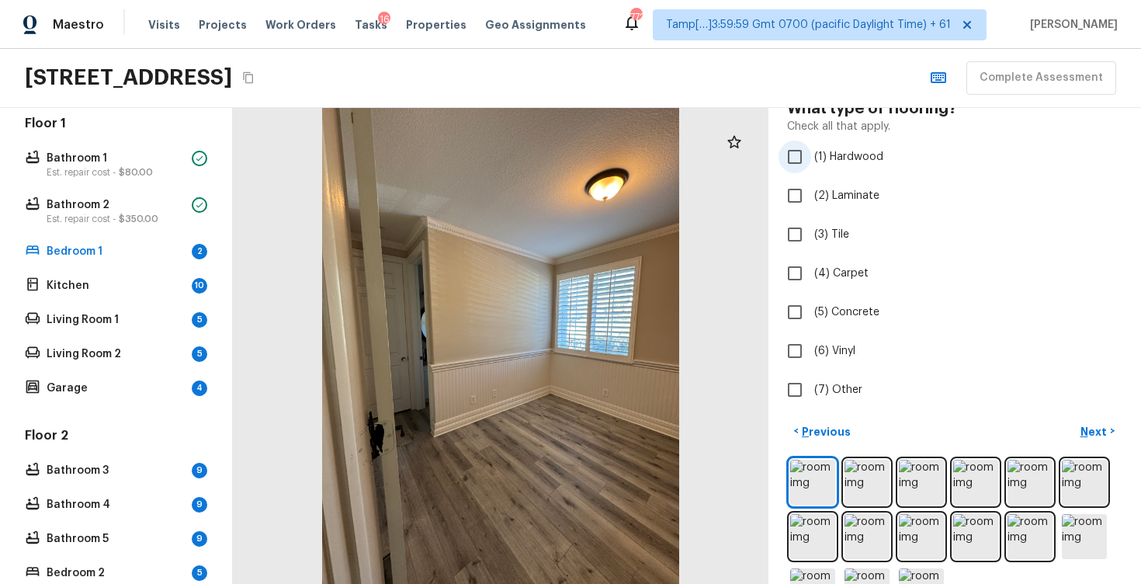
click at [787, 158] on input "(1) Hardwood" at bounding box center [795, 157] width 33 height 33
checkbox input "true"
click at [1092, 424] on p "Next" at bounding box center [1096, 432] width 30 height 16
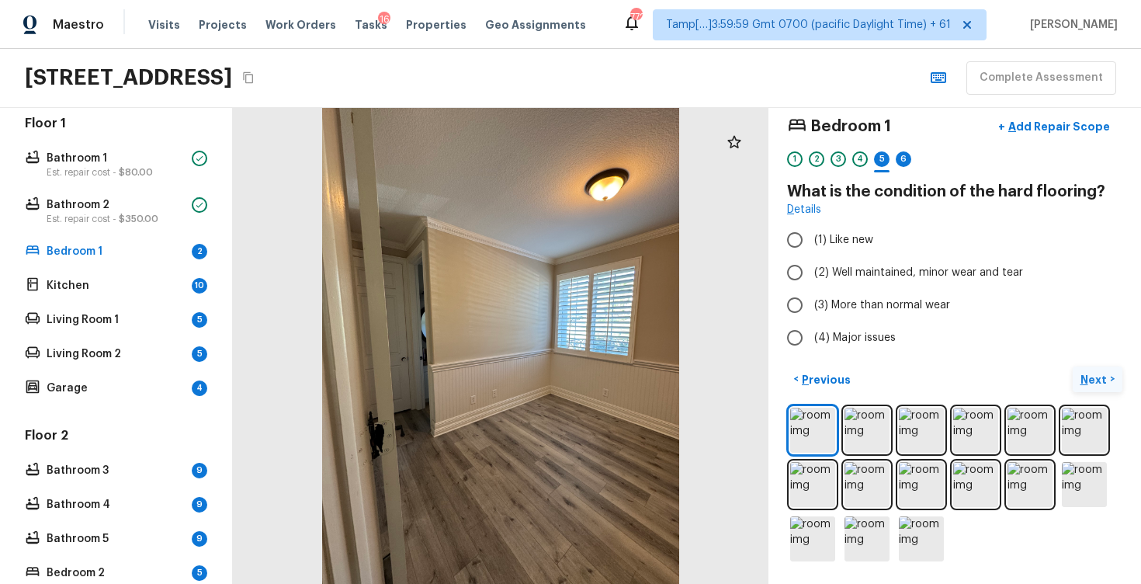
scroll to position [15, 0]
click at [851, 273] on span "(2) Well maintained, minor wear and tear" at bounding box center [918, 274] width 209 height 16
click at [811, 273] on input "(2) Well maintained, minor wear and tear" at bounding box center [795, 273] width 33 height 33
radio input "true"
click at [1080, 370] on button "Next >" at bounding box center [1098, 380] width 50 height 26
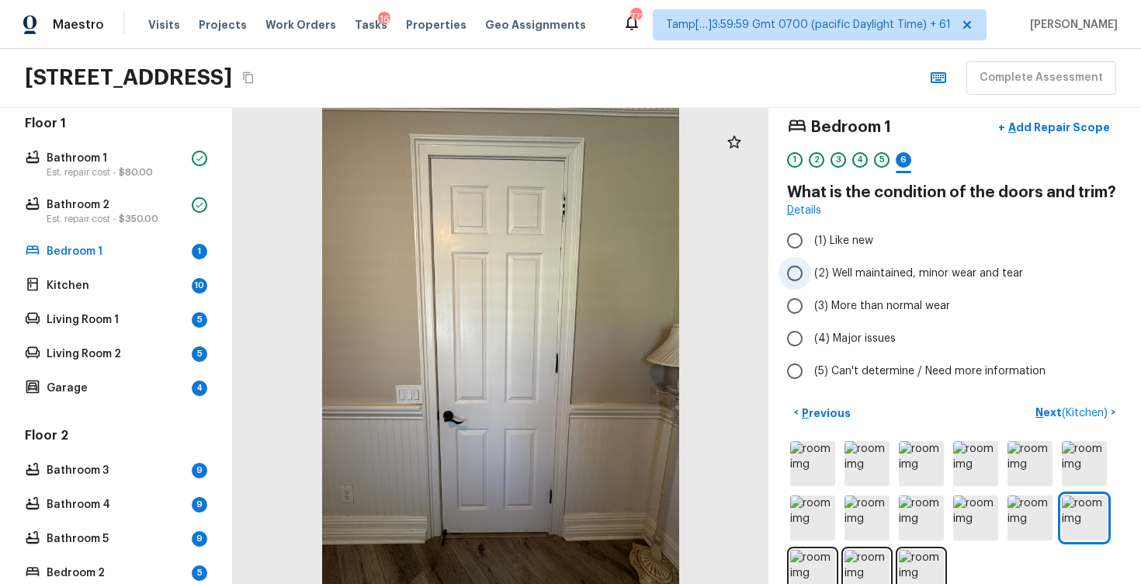
click at [804, 269] on input "(2) Well maintained, minor wear and tear" at bounding box center [795, 273] width 33 height 33
radio input "true"
click at [1041, 419] on p "Next ( Kitchen )" at bounding box center [1073, 413] width 75 height 16
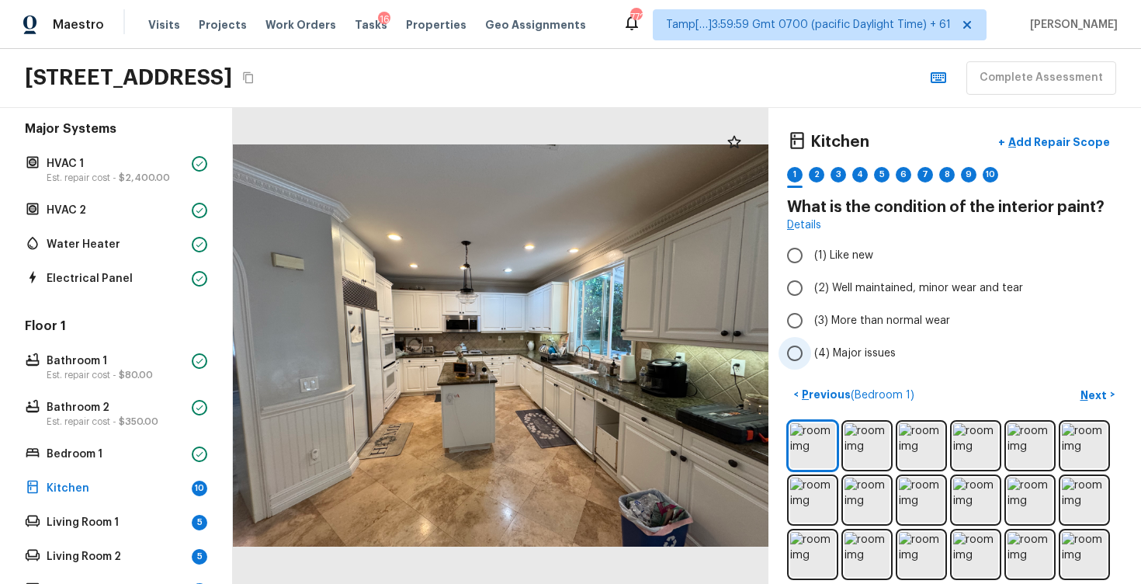
scroll to position [54, 0]
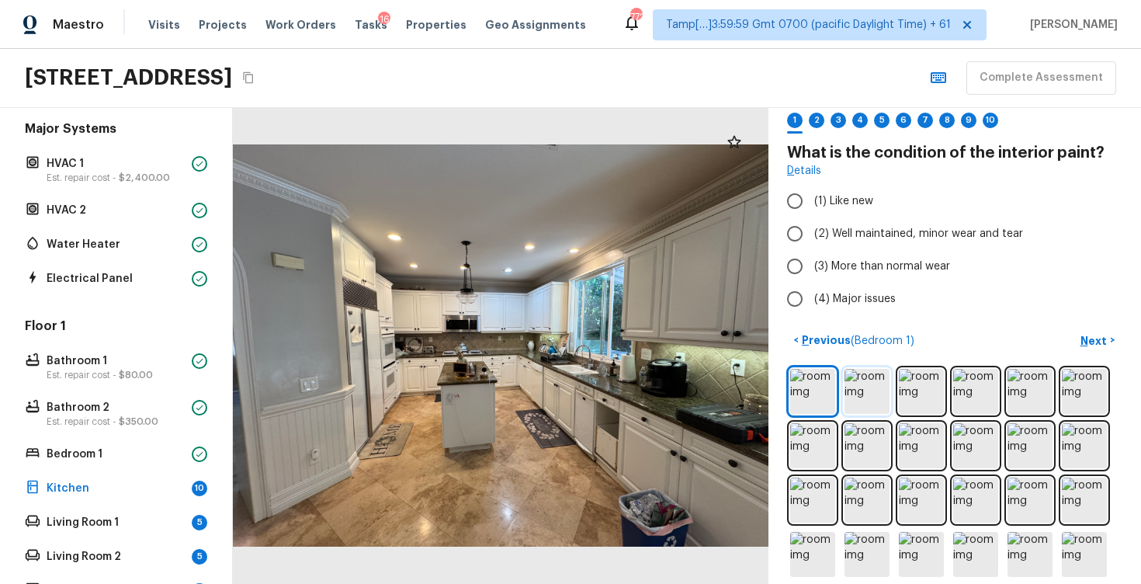
click at [869, 402] on img at bounding box center [867, 391] width 45 height 45
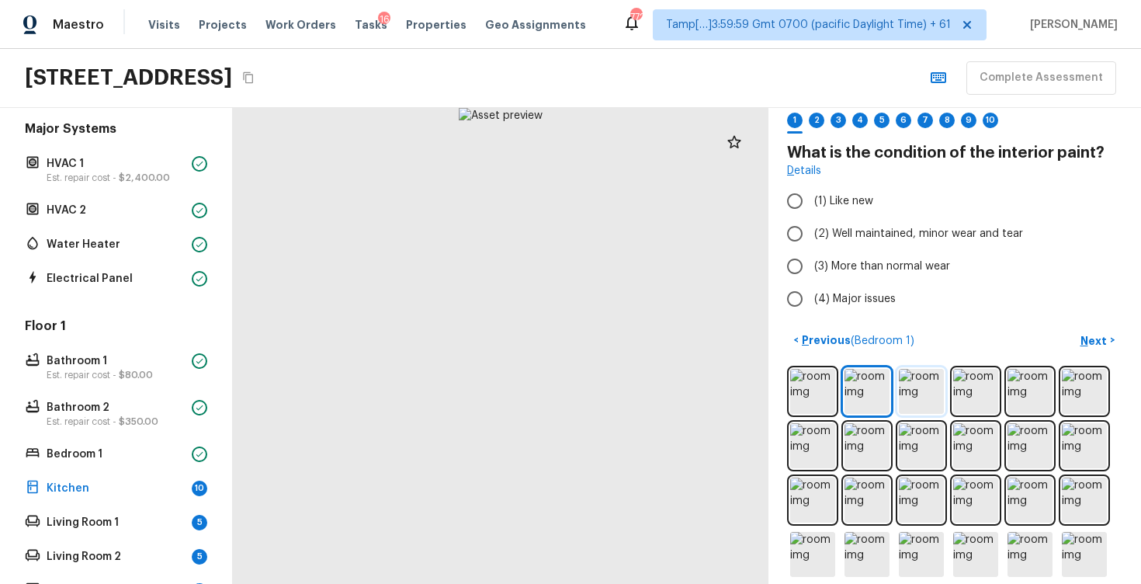
click at [924, 396] on img at bounding box center [921, 391] width 45 height 45
click at [981, 394] on img at bounding box center [975, 391] width 45 height 45
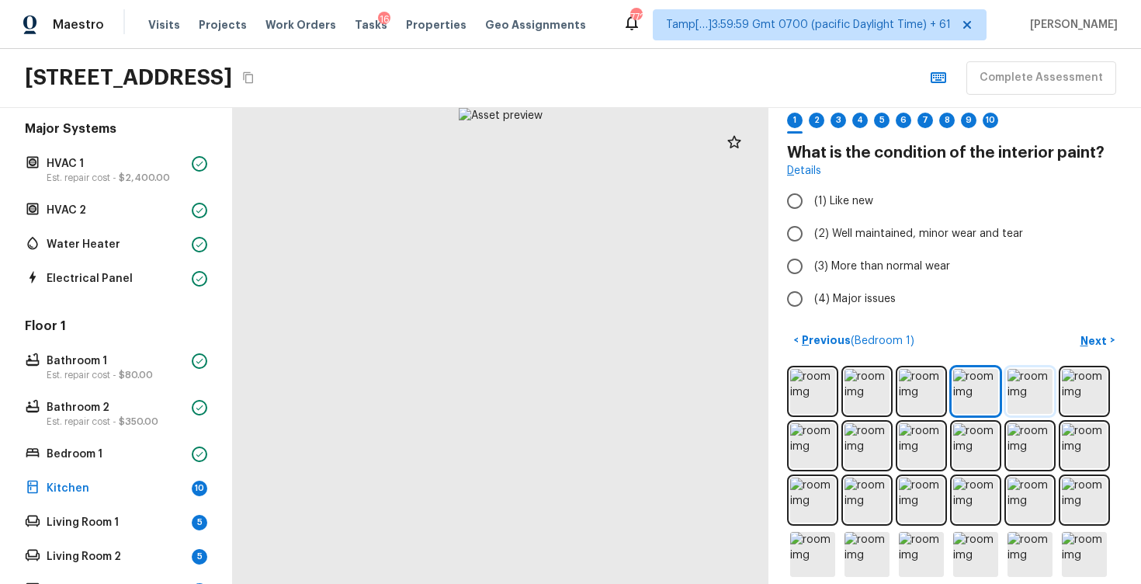
click at [1040, 389] on img at bounding box center [1030, 391] width 45 height 45
click at [1103, 389] on img at bounding box center [1084, 391] width 45 height 45
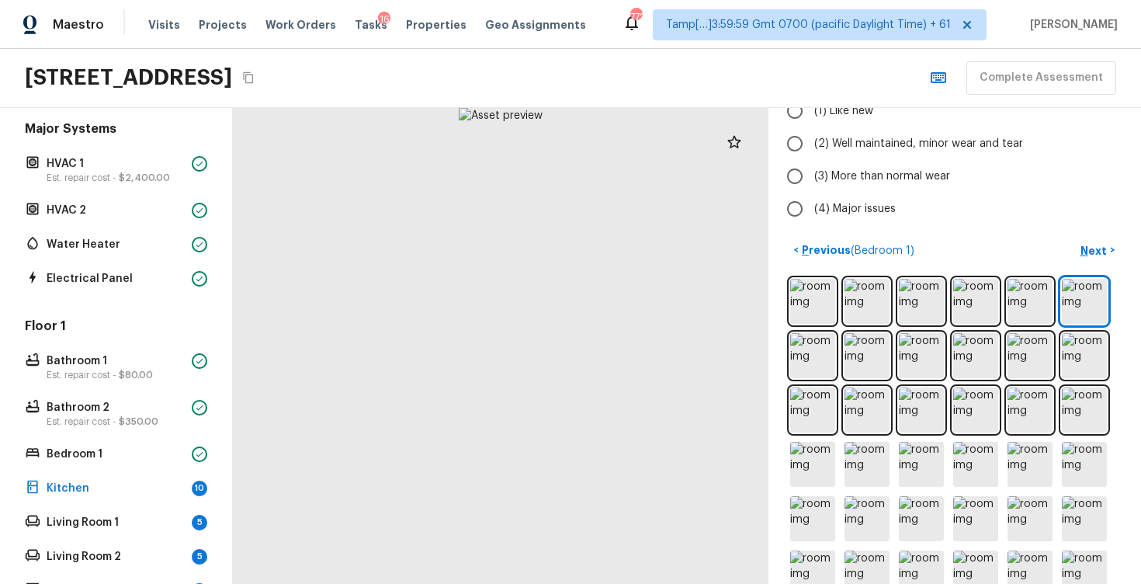
scroll to position [148, 0]
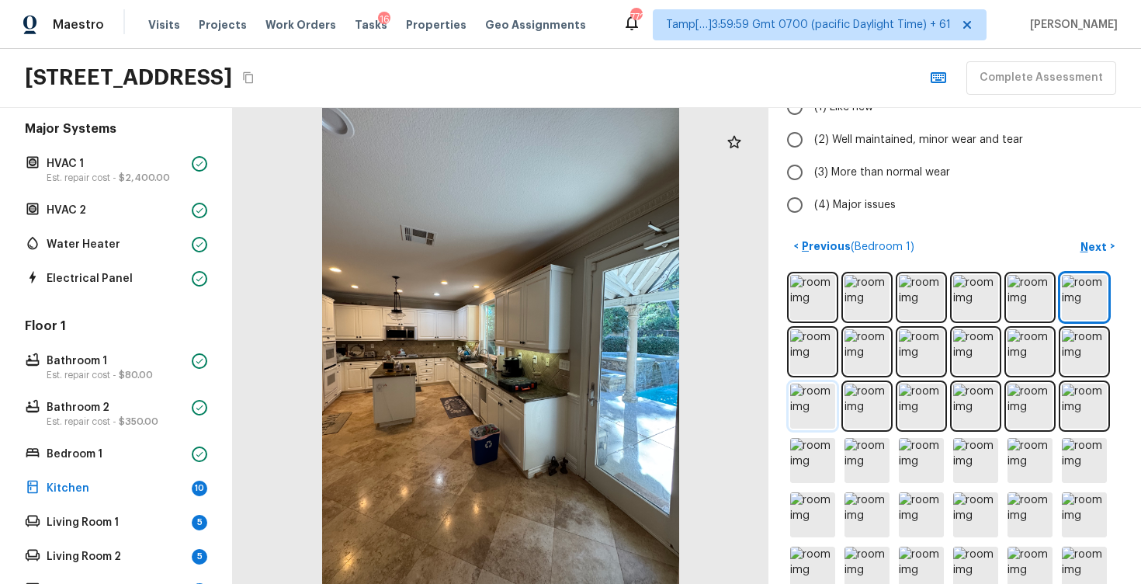
click at [810, 398] on img at bounding box center [812, 406] width 45 height 45
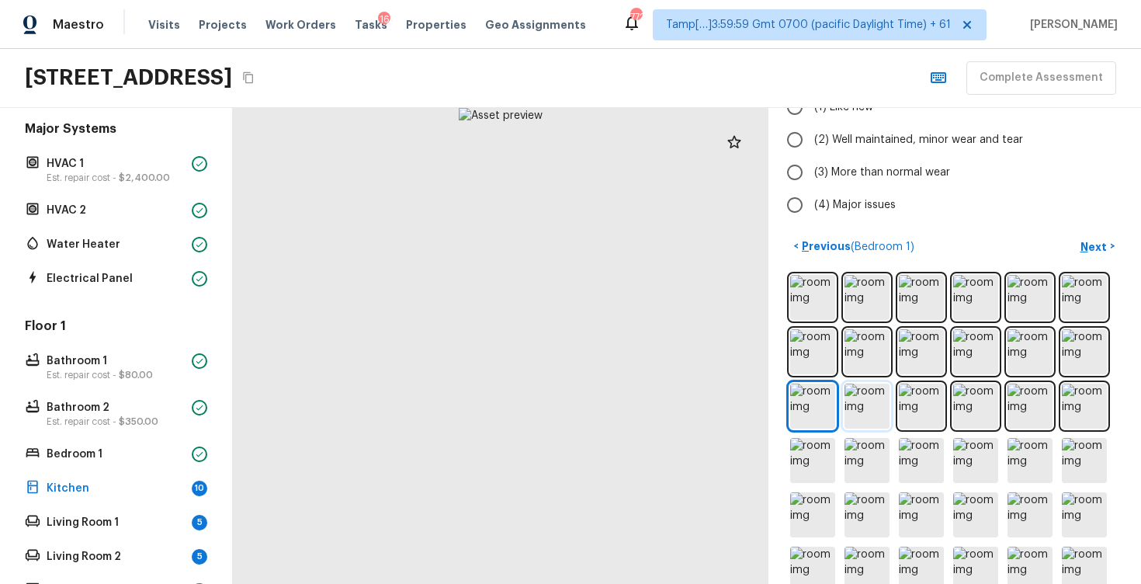
click at [873, 404] on img at bounding box center [867, 406] width 45 height 45
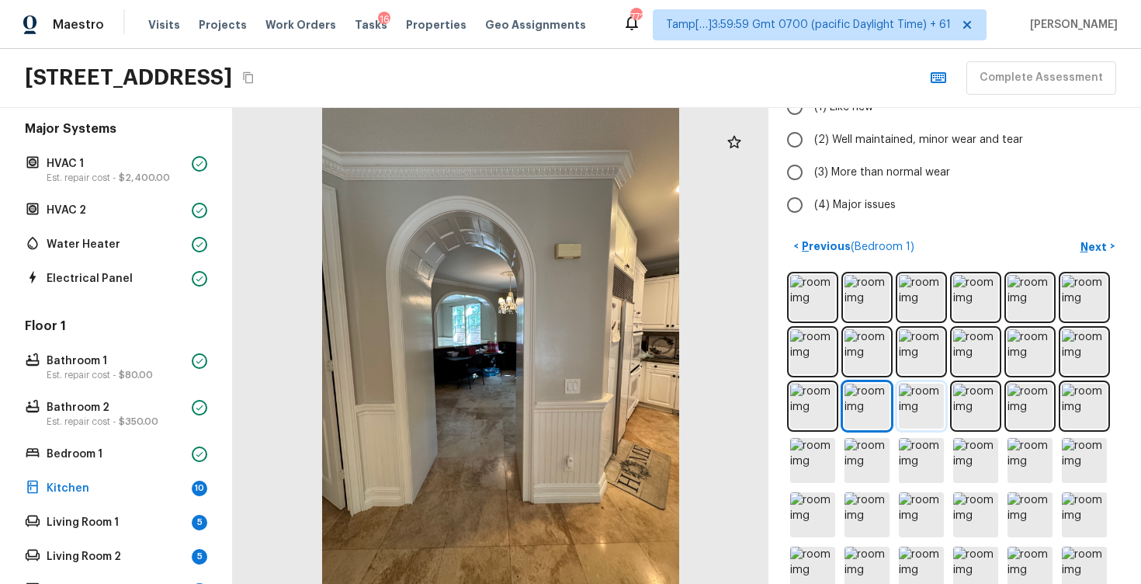
click at [939, 408] on img at bounding box center [921, 406] width 45 height 45
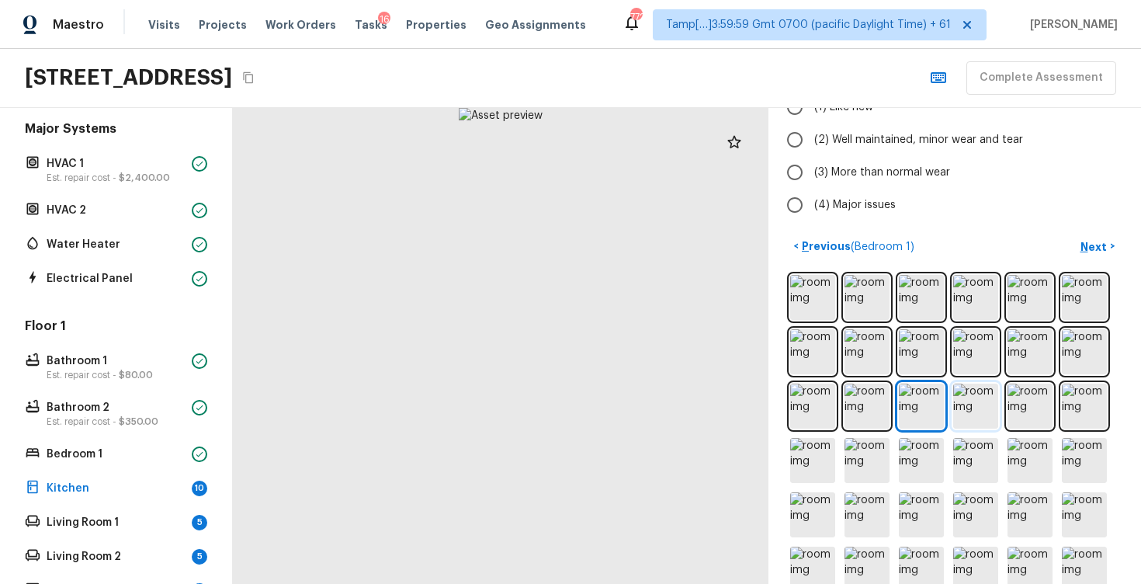
click at [986, 408] on img at bounding box center [975, 406] width 45 height 45
click at [1038, 408] on img at bounding box center [1030, 406] width 45 height 45
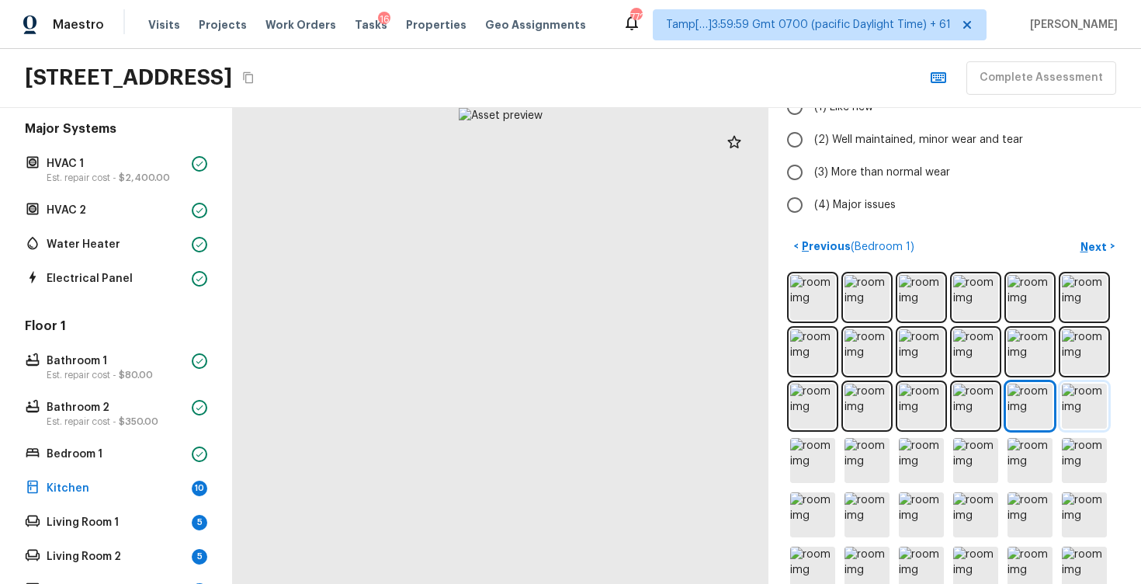
click at [1071, 405] on img at bounding box center [1084, 406] width 45 height 45
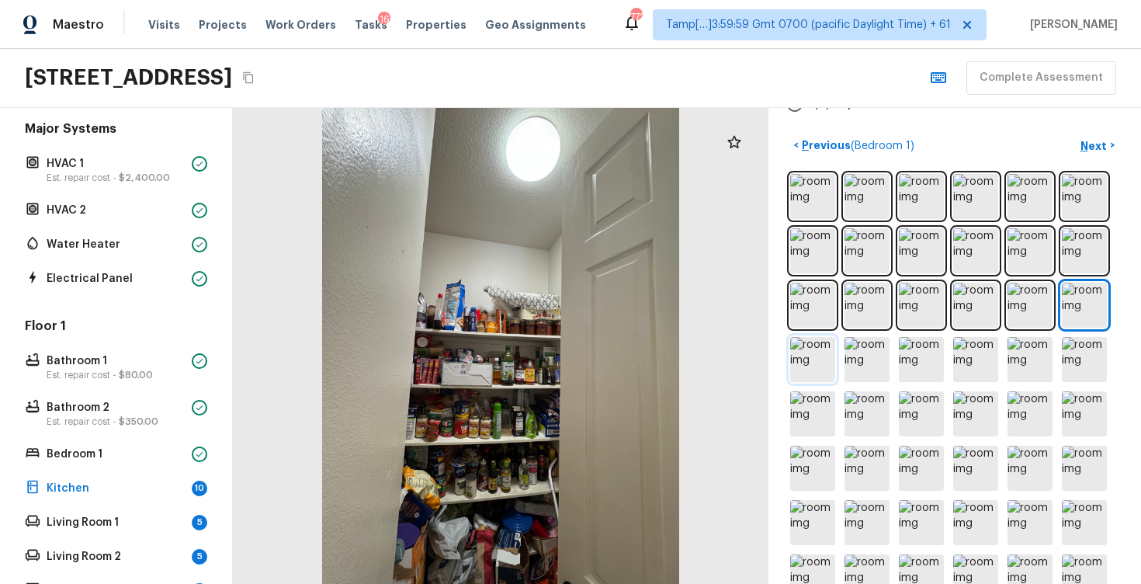
click at [818, 353] on img at bounding box center [812, 359] width 45 height 45
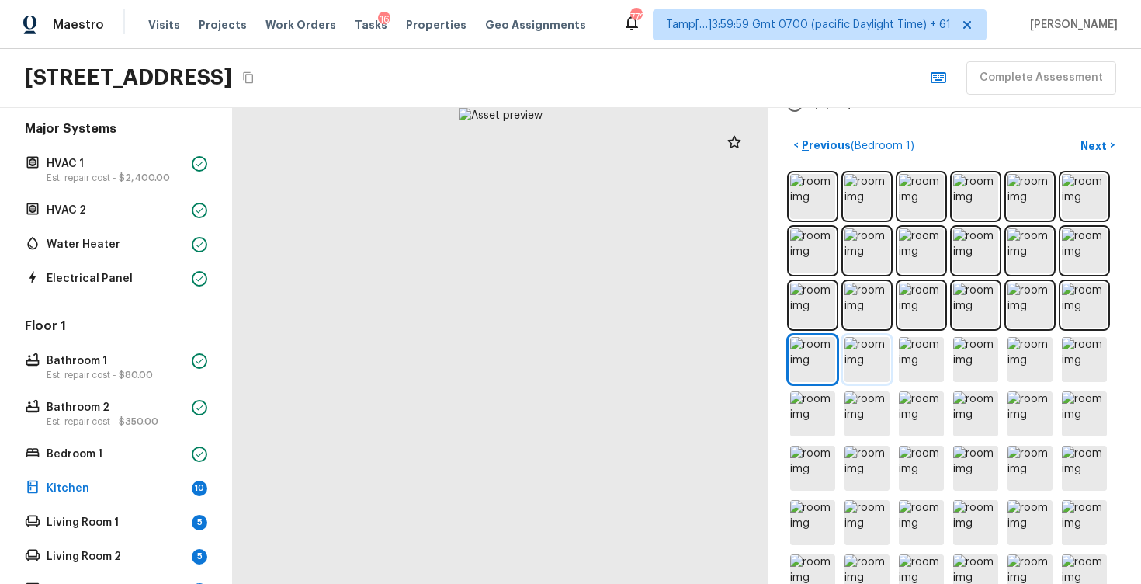
click at [870, 362] on img at bounding box center [867, 359] width 45 height 45
click at [922, 360] on img at bounding box center [921, 359] width 45 height 45
click at [964, 362] on img at bounding box center [975, 359] width 45 height 45
click at [1009, 357] on img at bounding box center [1030, 359] width 45 height 45
click at [1019, 357] on img at bounding box center [1030, 359] width 45 height 45
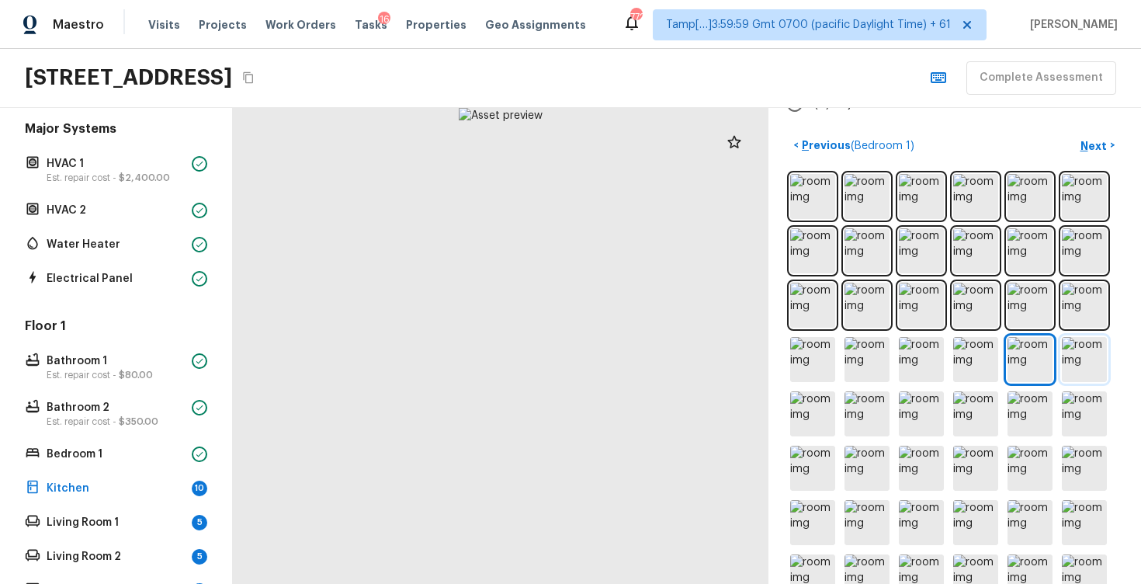
click at [1072, 355] on img at bounding box center [1084, 359] width 45 height 45
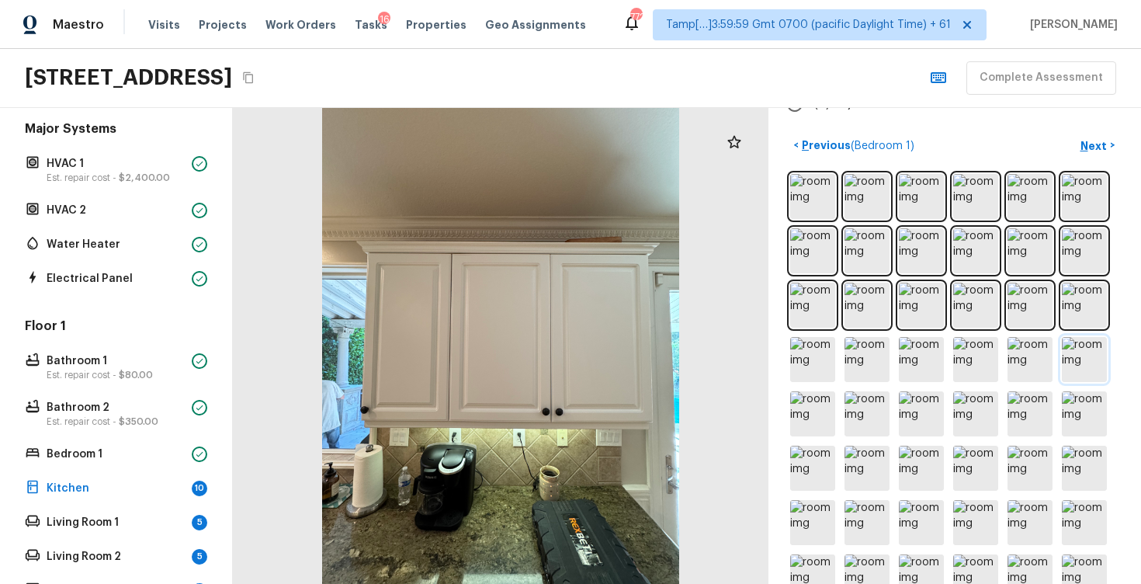
scroll to position [361, 0]
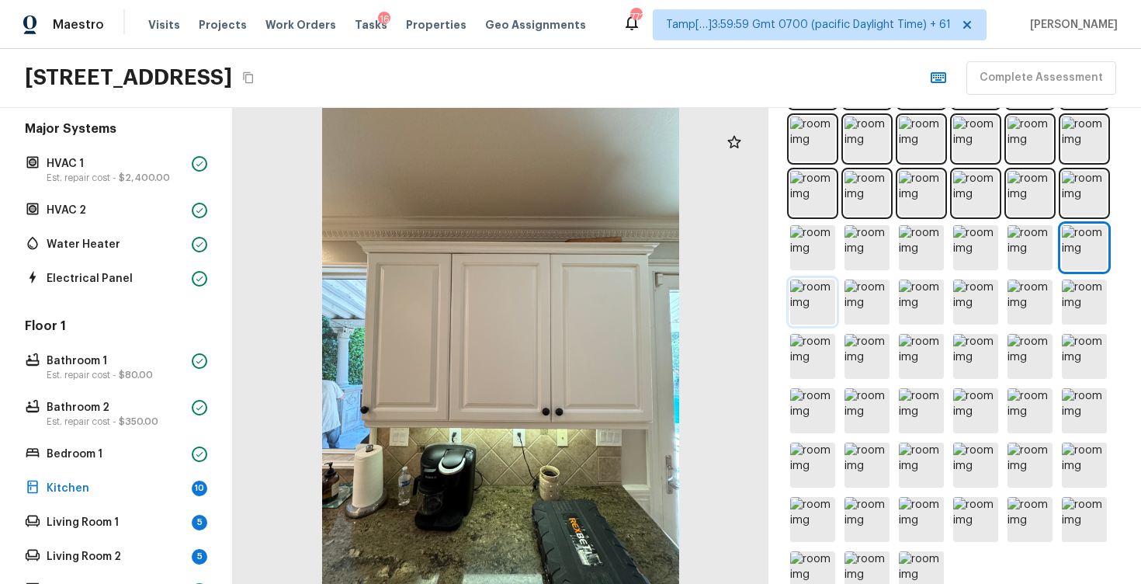
click at [818, 302] on img at bounding box center [812, 302] width 45 height 45
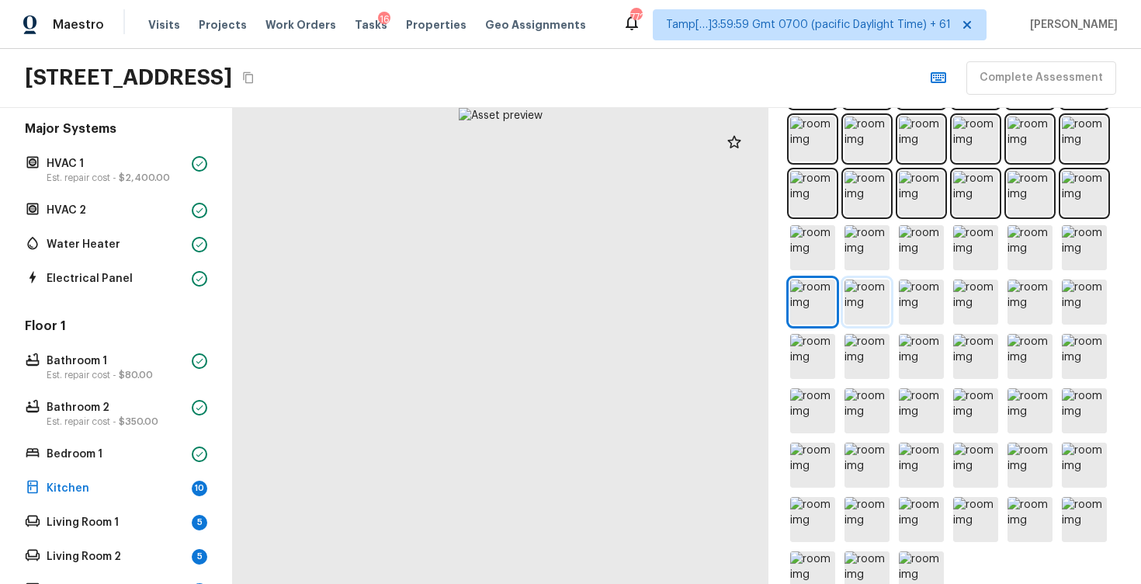
click at [860, 299] on img at bounding box center [867, 302] width 45 height 45
click at [928, 297] on img at bounding box center [921, 302] width 45 height 45
click at [978, 297] on img at bounding box center [975, 302] width 45 height 45
click at [1028, 300] on img at bounding box center [1030, 302] width 45 height 45
click at [1083, 300] on img at bounding box center [1084, 302] width 45 height 45
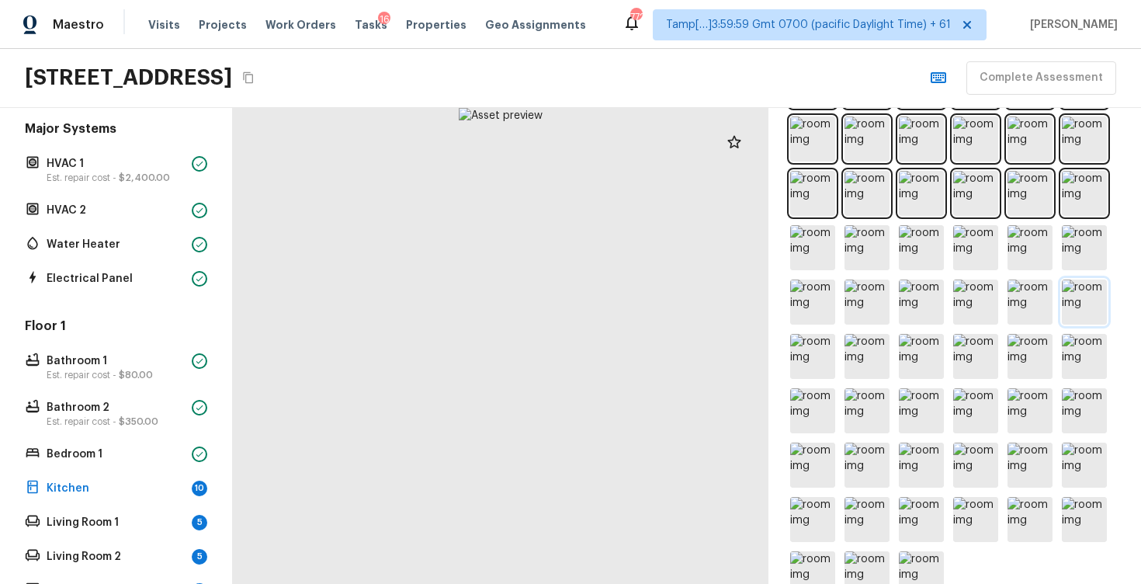
scroll to position [395, 0]
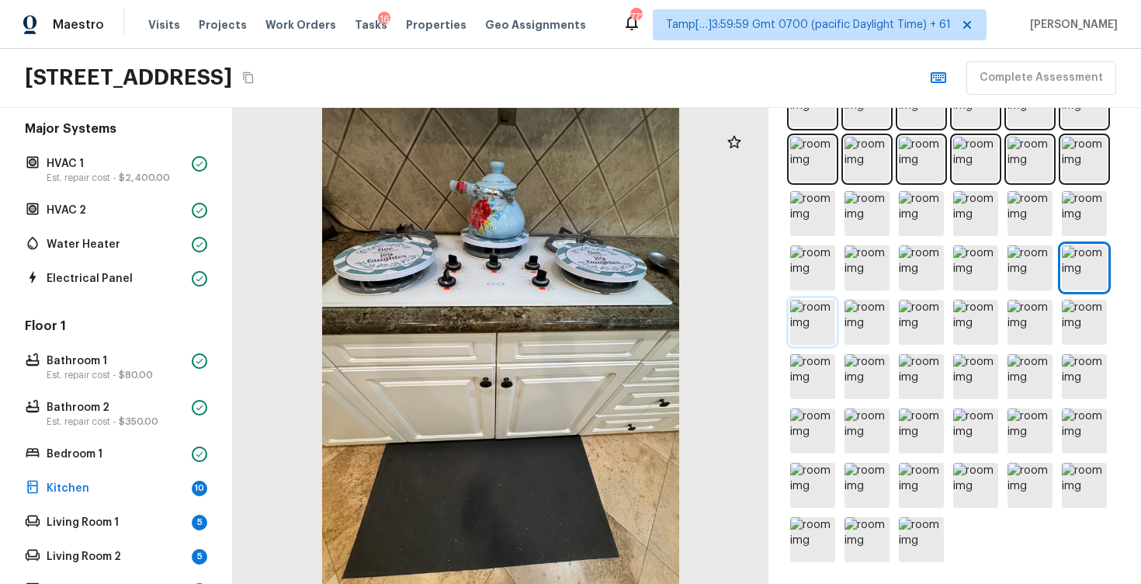
click at [821, 321] on img at bounding box center [812, 322] width 45 height 45
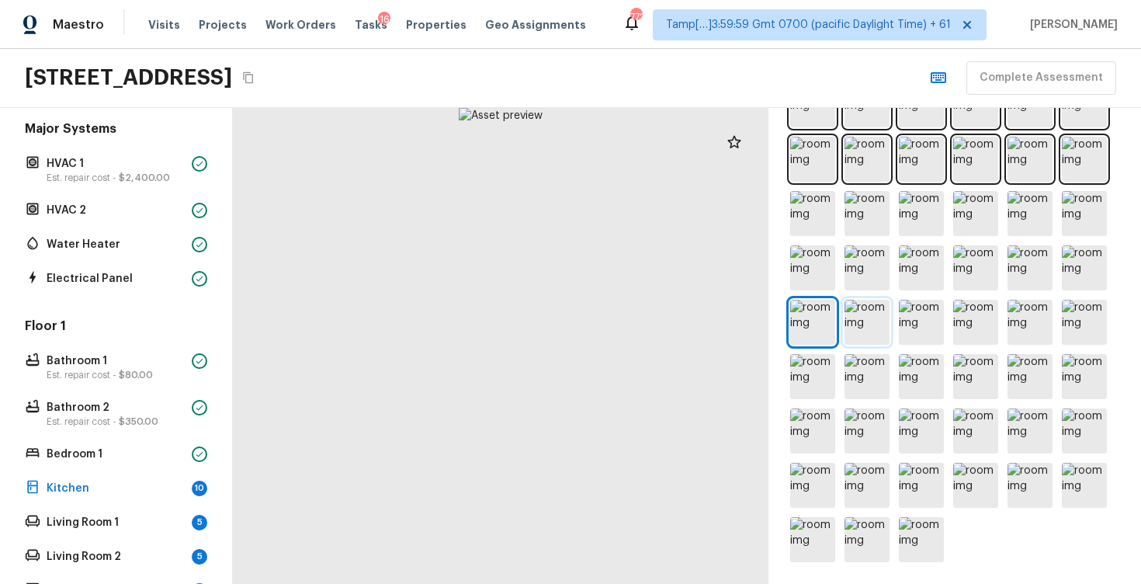
click at [880, 321] on img at bounding box center [867, 322] width 45 height 45
click at [915, 321] on img at bounding box center [921, 322] width 45 height 45
click at [964, 321] on img at bounding box center [975, 322] width 45 height 45
click at [1015, 324] on img at bounding box center [1030, 322] width 45 height 45
click at [1082, 324] on img at bounding box center [1084, 322] width 45 height 45
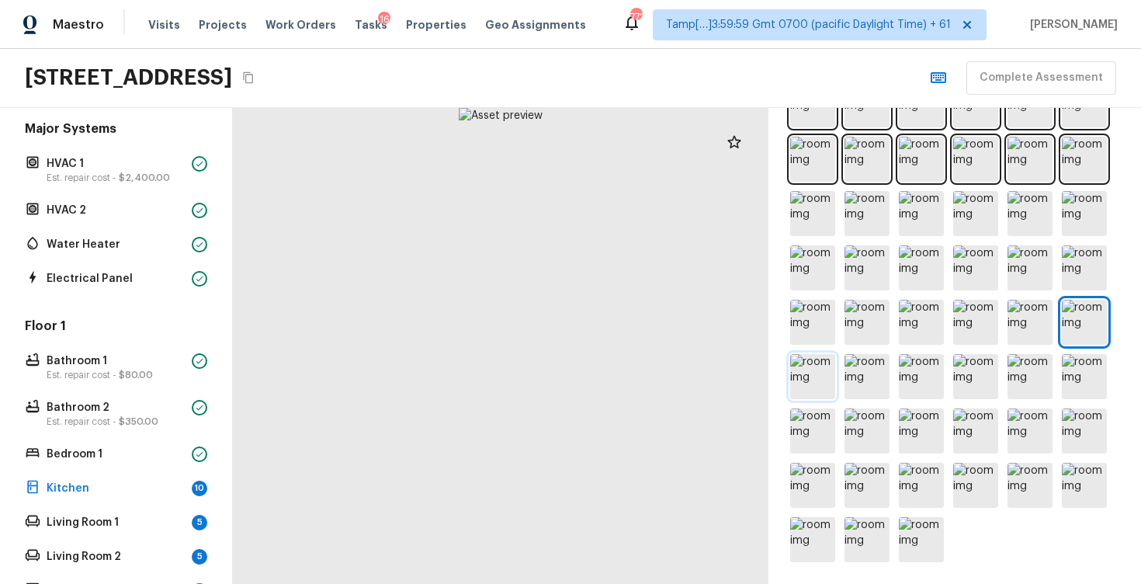
click at [809, 384] on img at bounding box center [812, 376] width 45 height 45
click at [865, 377] on img at bounding box center [867, 376] width 45 height 45
click at [926, 377] on img at bounding box center [921, 376] width 45 height 45
click at [976, 373] on img at bounding box center [975, 376] width 45 height 45
click at [1037, 370] on img at bounding box center [1030, 376] width 45 height 45
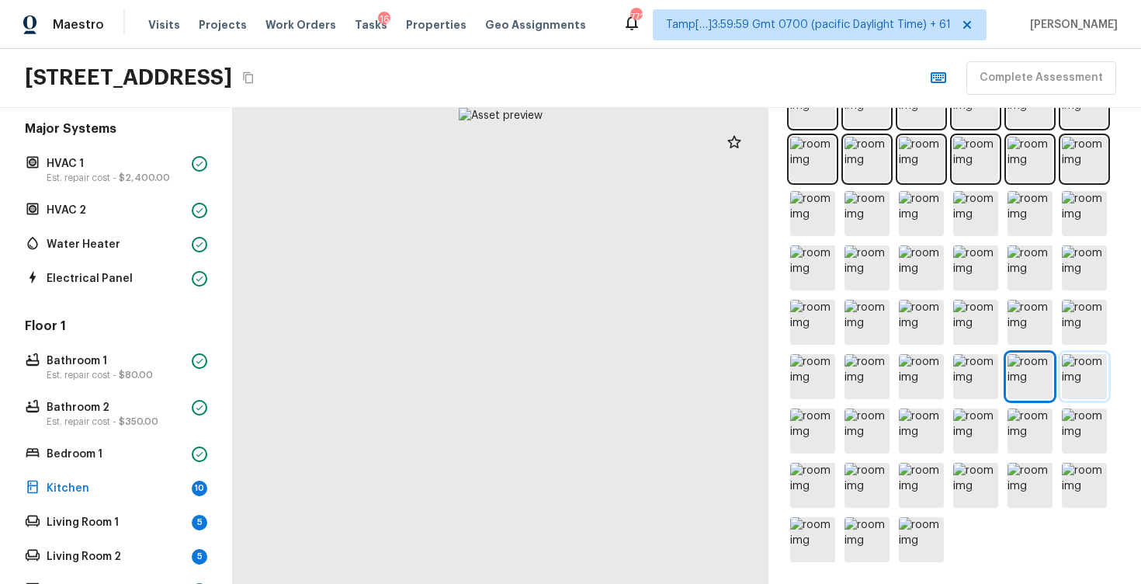
click at [1082, 371] on img at bounding box center [1084, 376] width 45 height 45
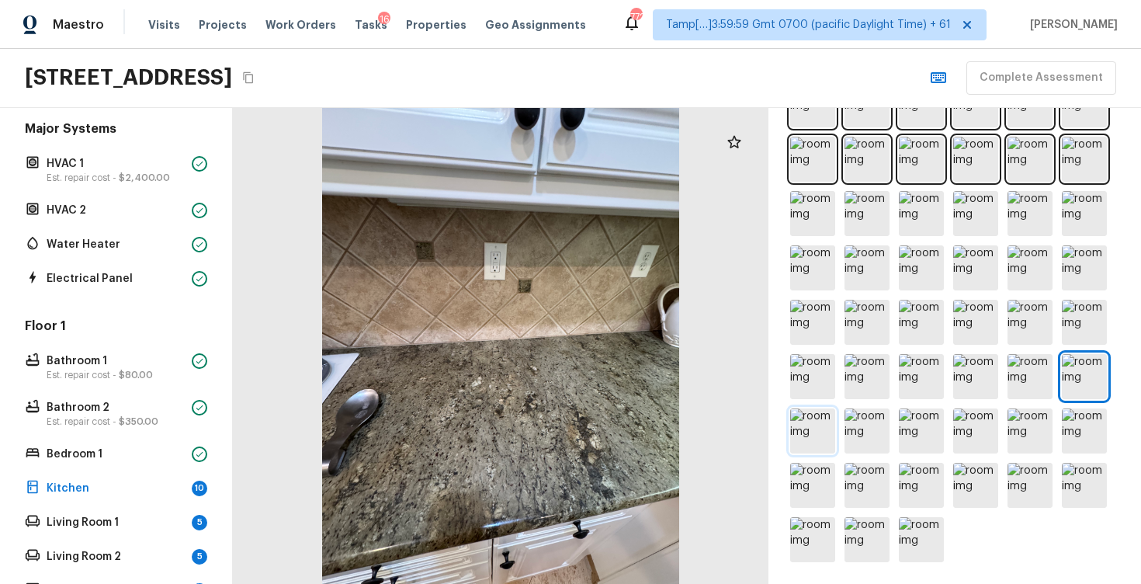
click at [824, 421] on img at bounding box center [812, 430] width 45 height 45
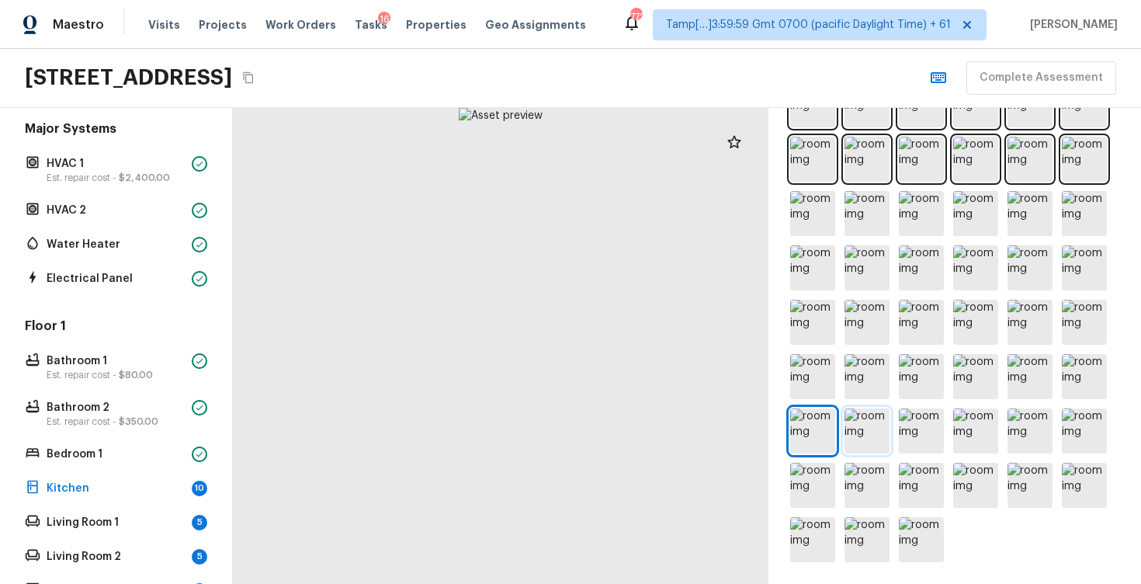
click at [878, 436] on img at bounding box center [867, 430] width 45 height 45
click at [922, 434] on img at bounding box center [921, 430] width 45 height 45
click at [961, 434] on img at bounding box center [975, 430] width 45 height 45
click at [980, 432] on img at bounding box center [975, 430] width 45 height 45
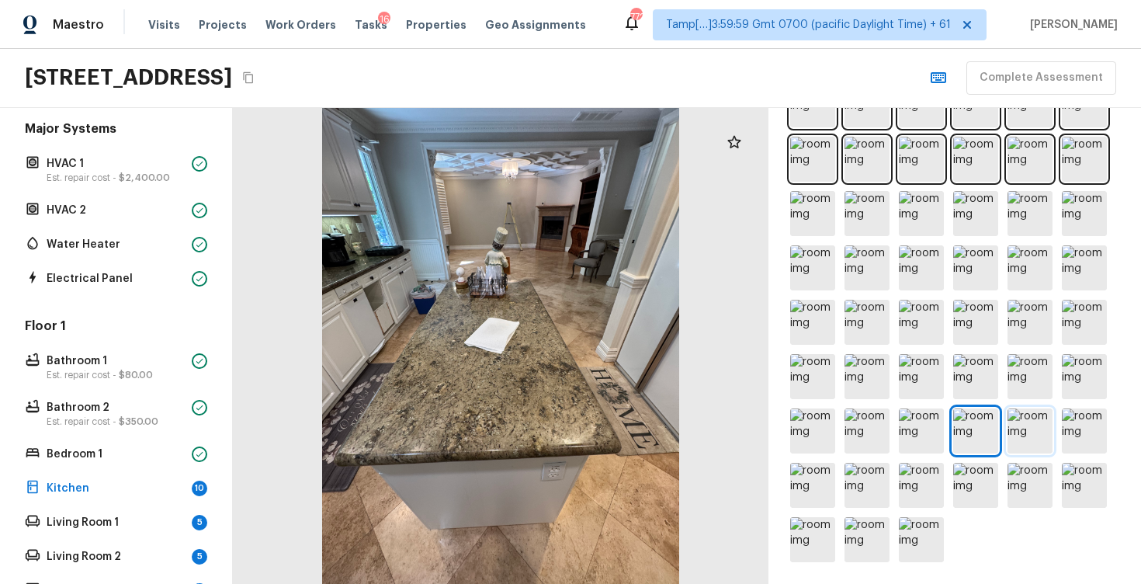
click at [1033, 425] on img at bounding box center [1030, 430] width 45 height 45
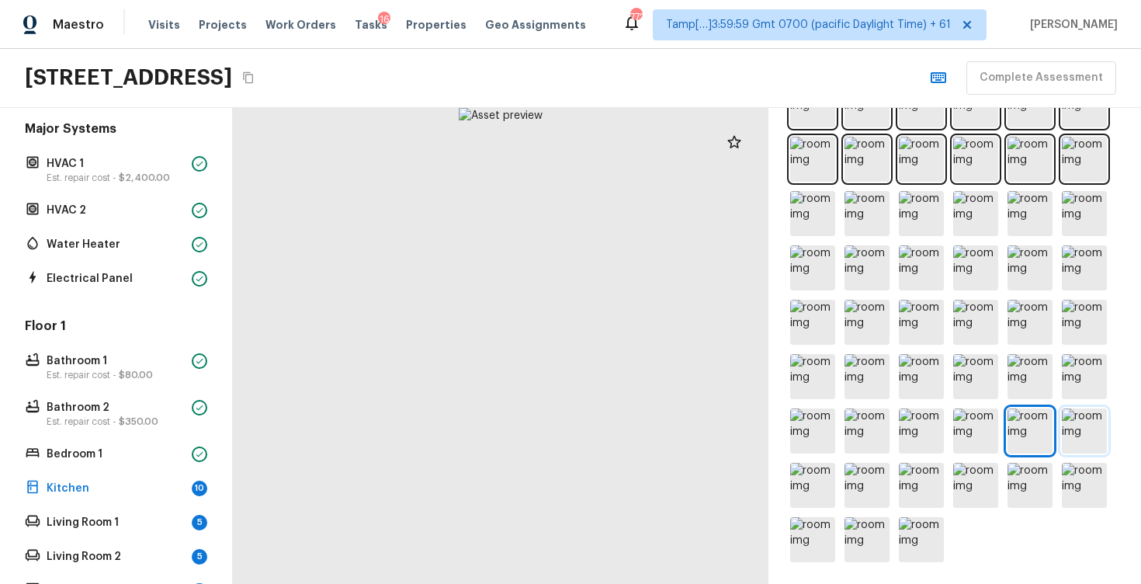
click at [1078, 421] on img at bounding box center [1084, 430] width 45 height 45
click at [811, 481] on img at bounding box center [812, 485] width 45 height 45
click at [859, 481] on img at bounding box center [867, 485] width 45 height 45
click at [928, 486] on img at bounding box center [921, 485] width 45 height 45
click at [970, 479] on img at bounding box center [975, 485] width 45 height 45
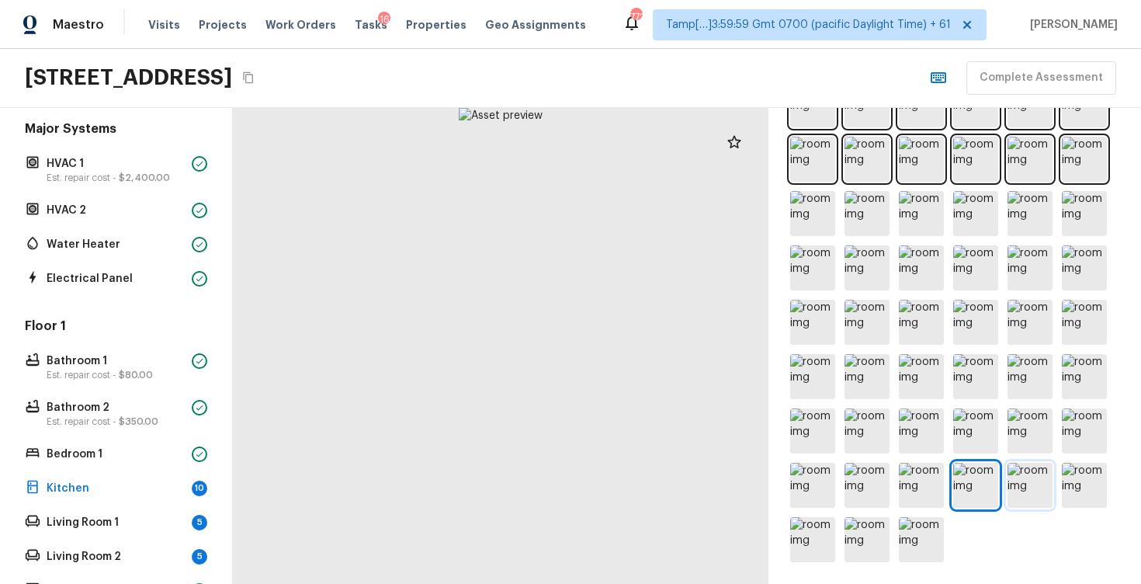
click at [1033, 478] on img at bounding box center [1030, 485] width 45 height 45
click at [1072, 478] on img at bounding box center [1084, 485] width 45 height 45
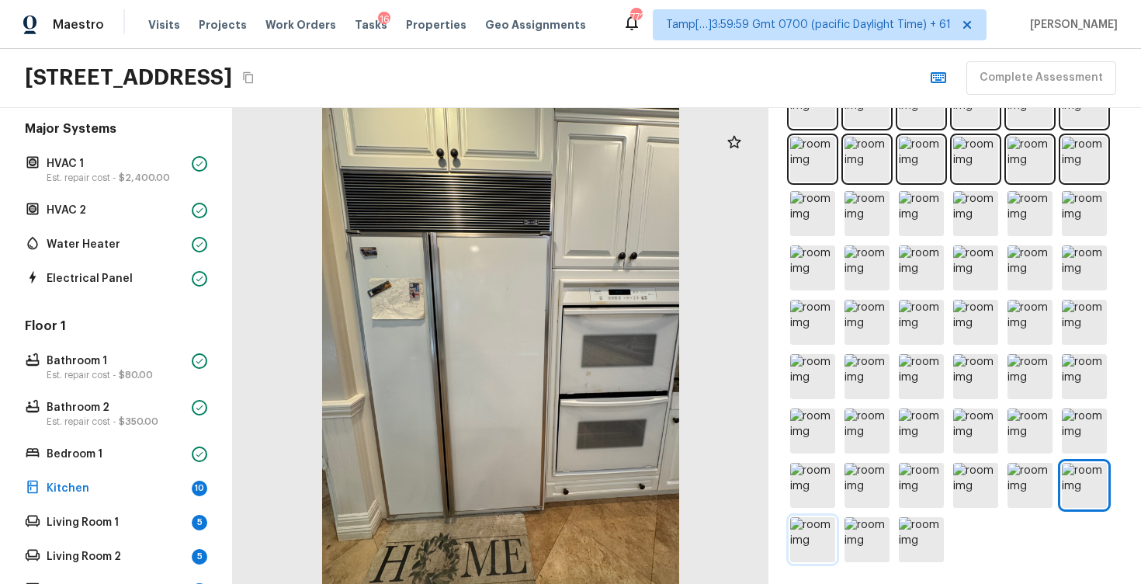
click at [820, 530] on img at bounding box center [812, 539] width 45 height 45
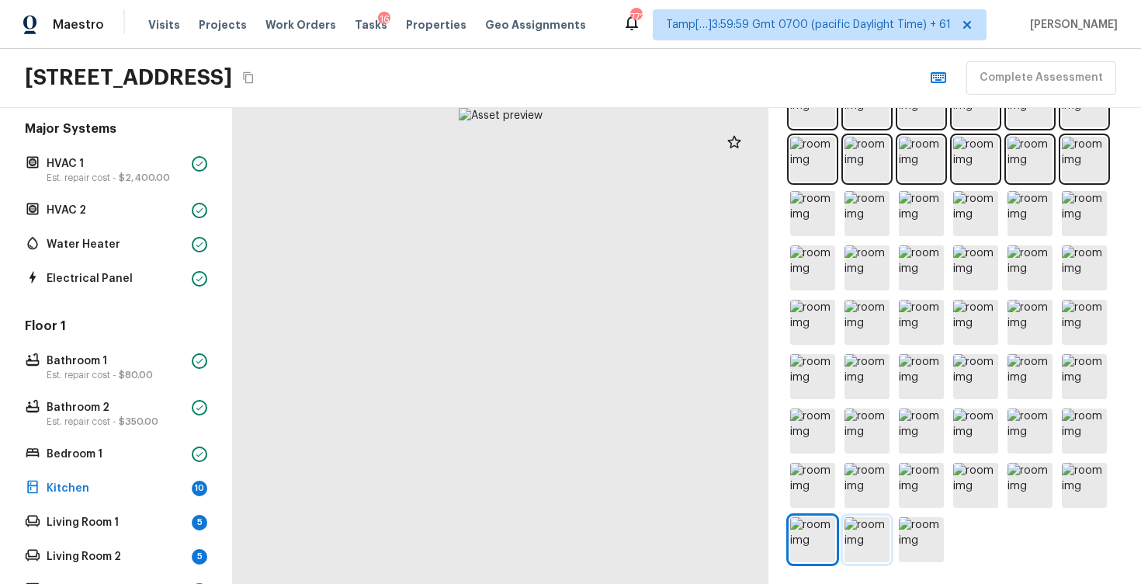
click at [883, 536] on img at bounding box center [867, 539] width 45 height 45
click at [907, 536] on img at bounding box center [921, 539] width 45 height 45
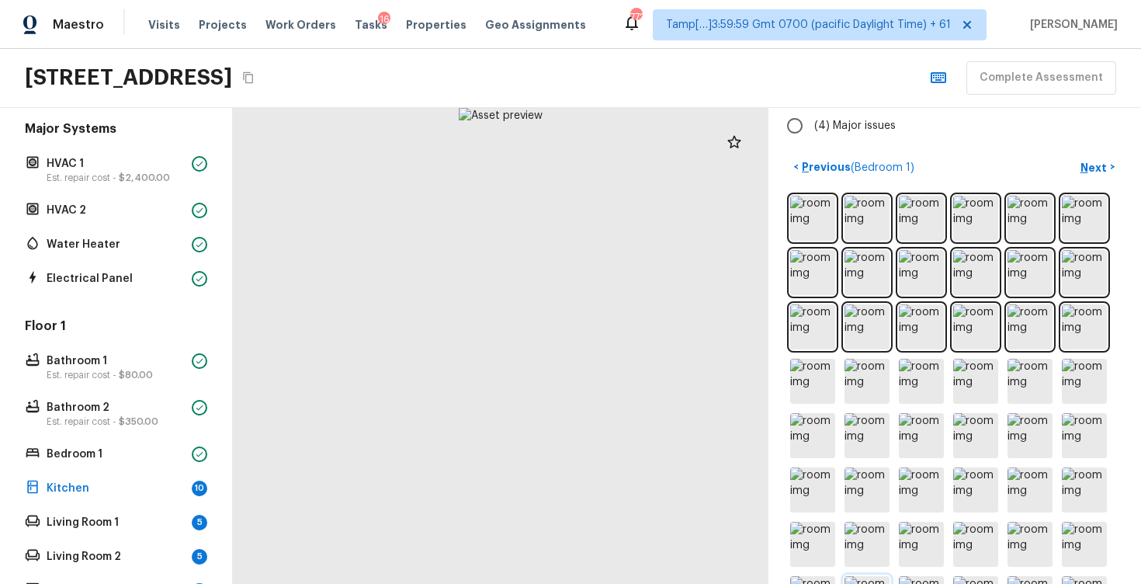
scroll to position [175, 0]
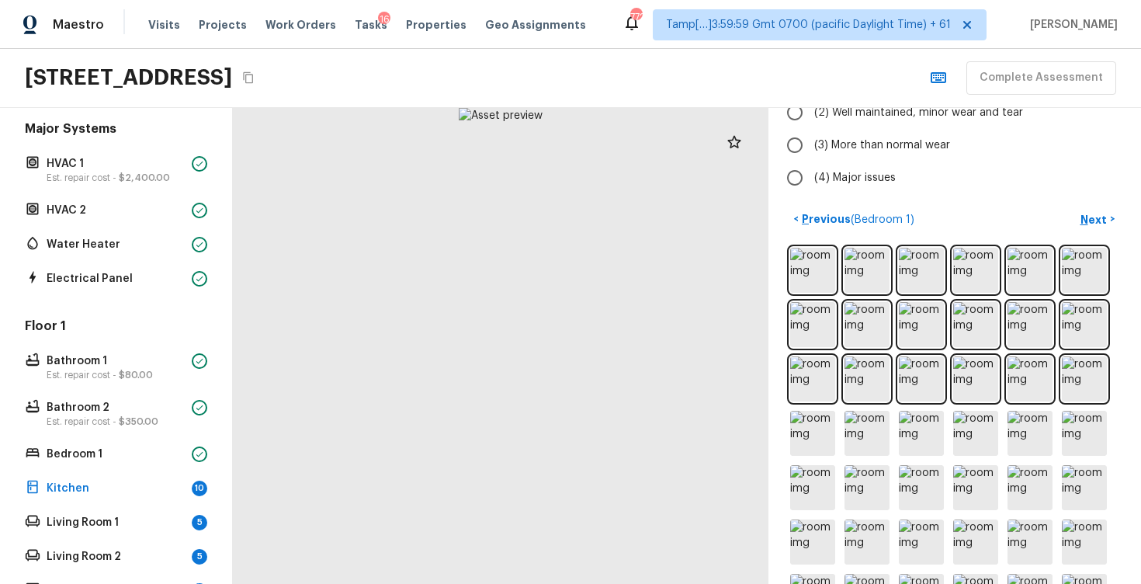
click at [805, 297] on div at bounding box center [954, 515] width 335 height 540
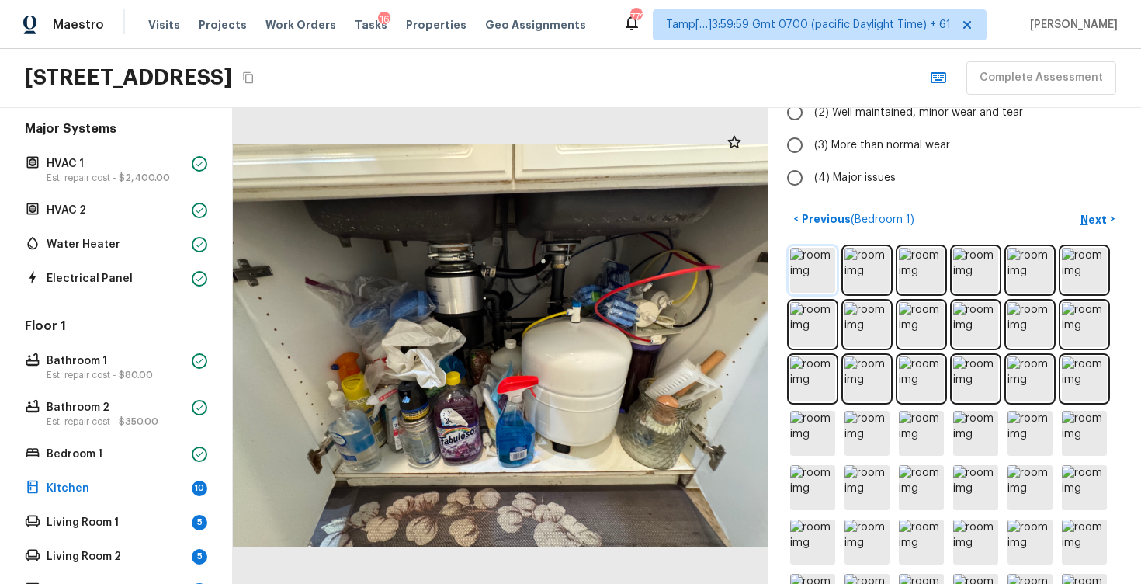
click at [809, 288] on img at bounding box center [812, 270] width 45 height 45
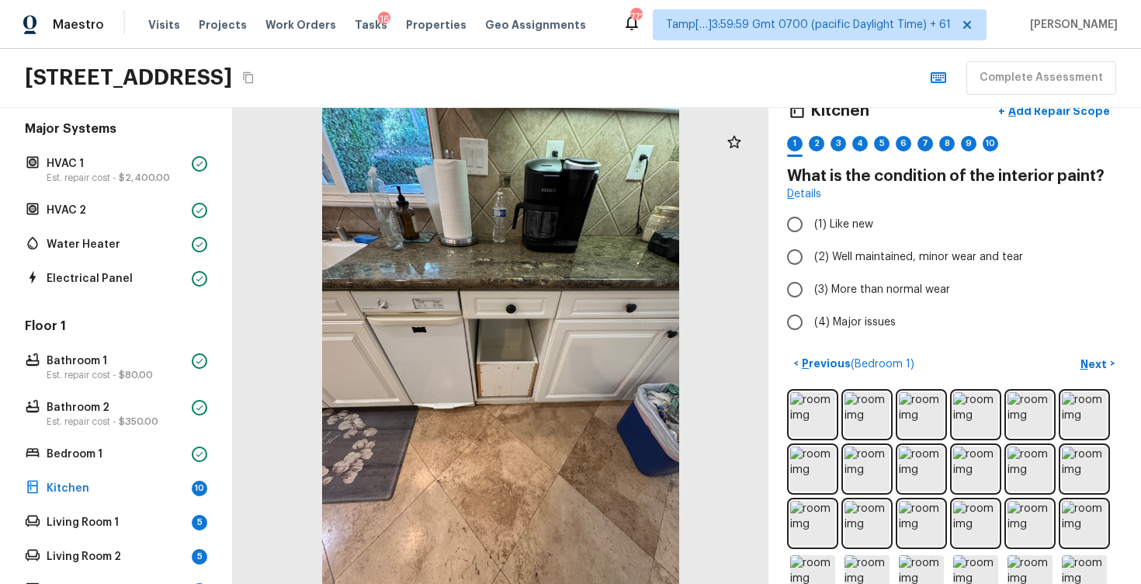
scroll to position [0, 0]
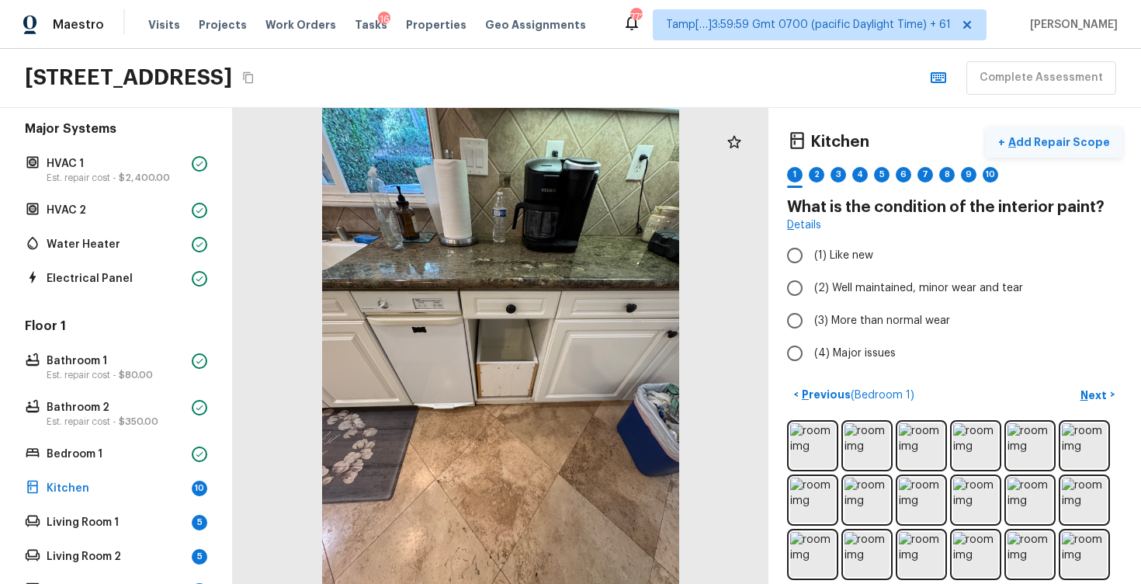
click at [1052, 142] on p "Add Repair Scope" at bounding box center [1057, 142] width 105 height 16
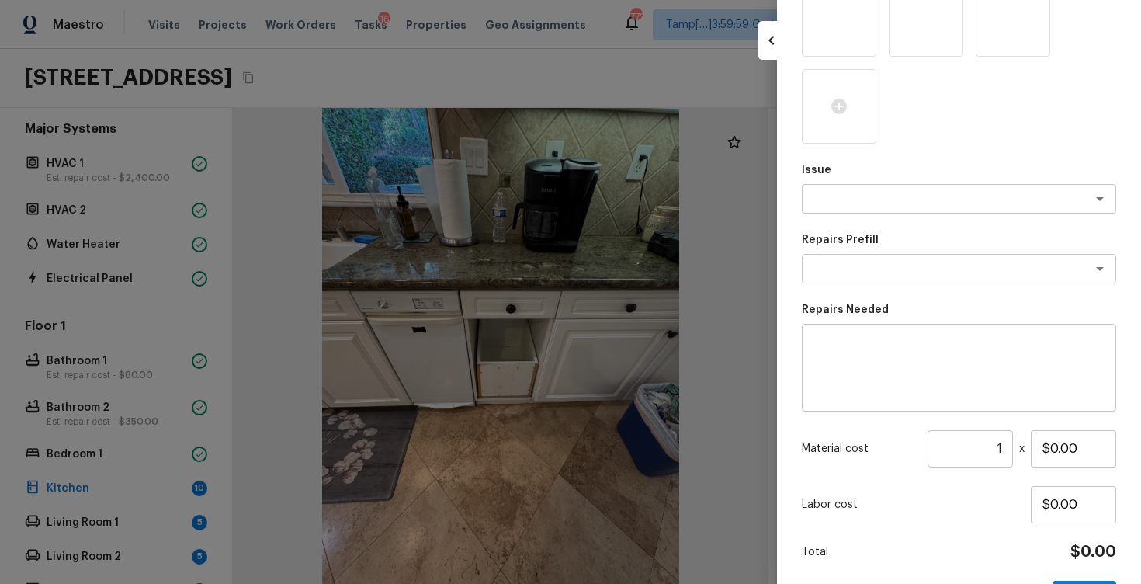
scroll to position [578, 0]
click at [740, 234] on div at bounding box center [570, 292] width 1141 height 584
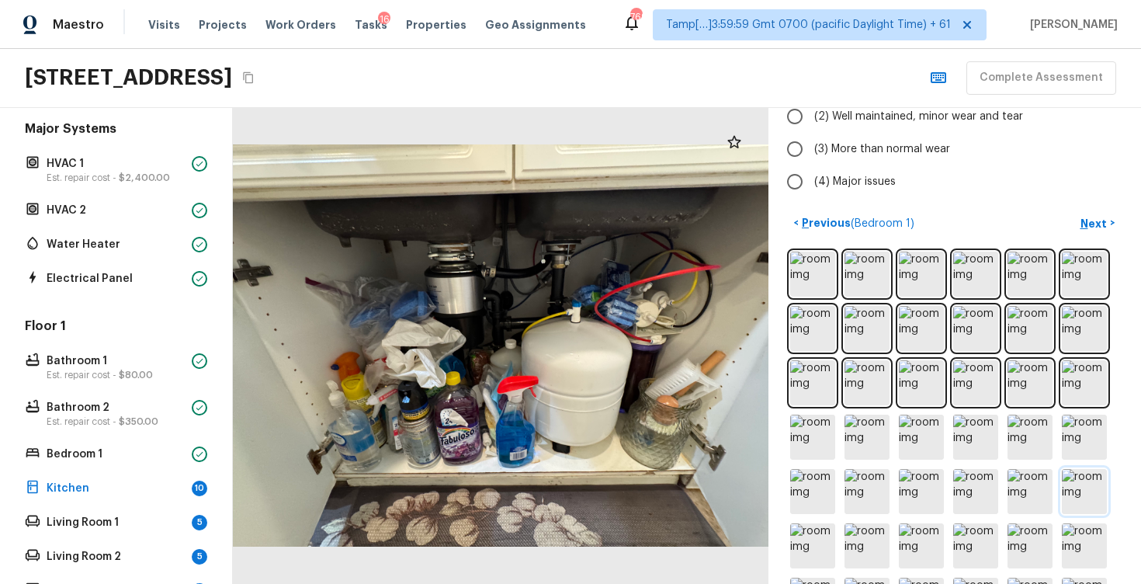
scroll to position [0, 0]
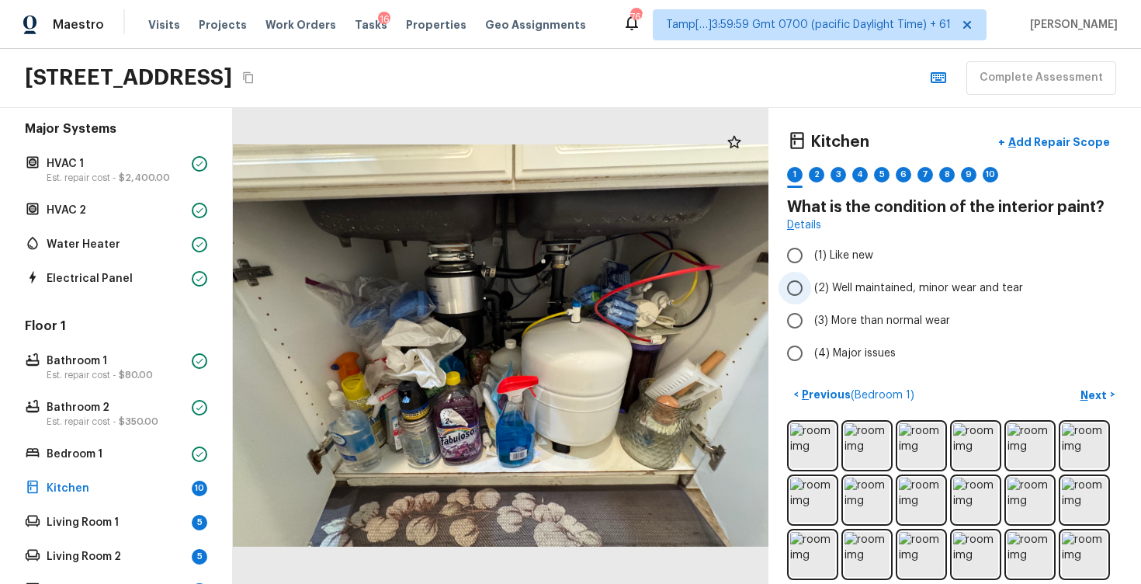
click at [949, 292] on span "(2) Well maintained, minor wear and tear" at bounding box center [918, 288] width 209 height 16
click at [811, 292] on input "(2) Well maintained, minor wear and tear" at bounding box center [795, 288] width 33 height 33
radio input "true"
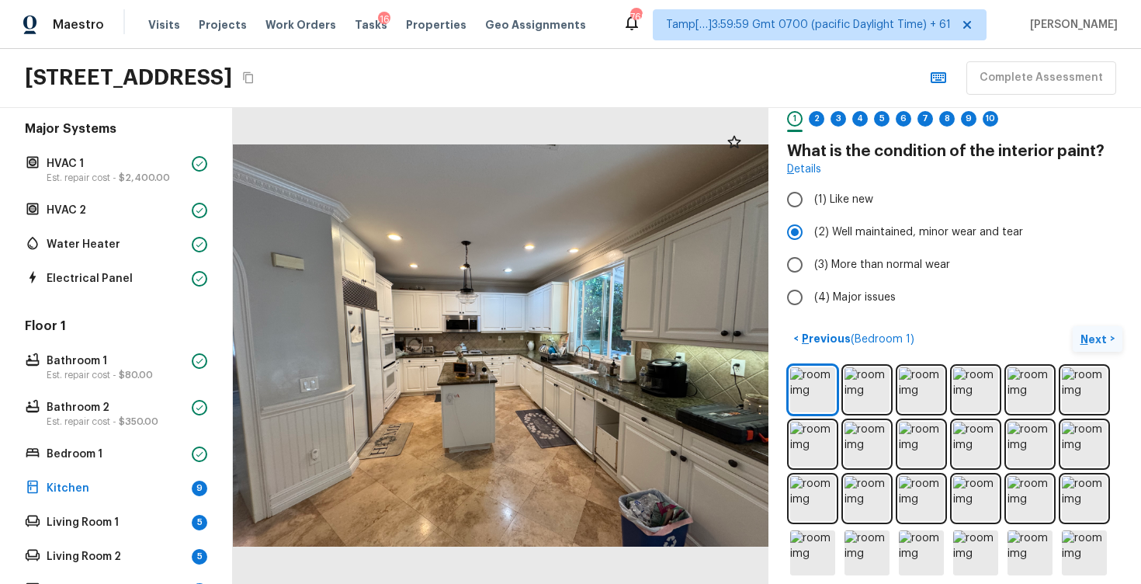
click at [1096, 332] on p "Next" at bounding box center [1096, 340] width 30 height 16
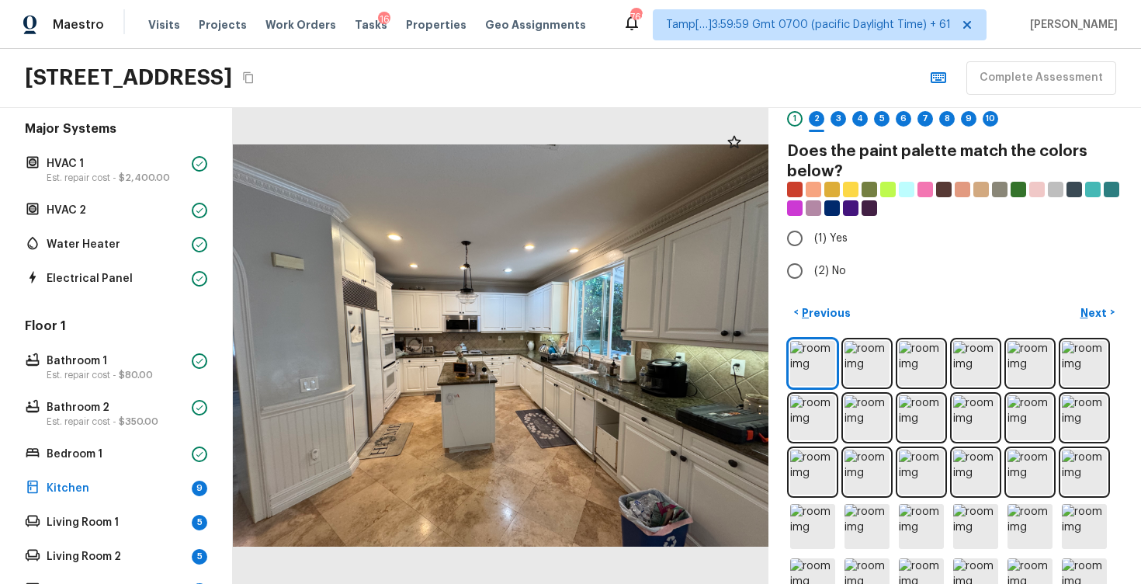
scroll to position [20, 0]
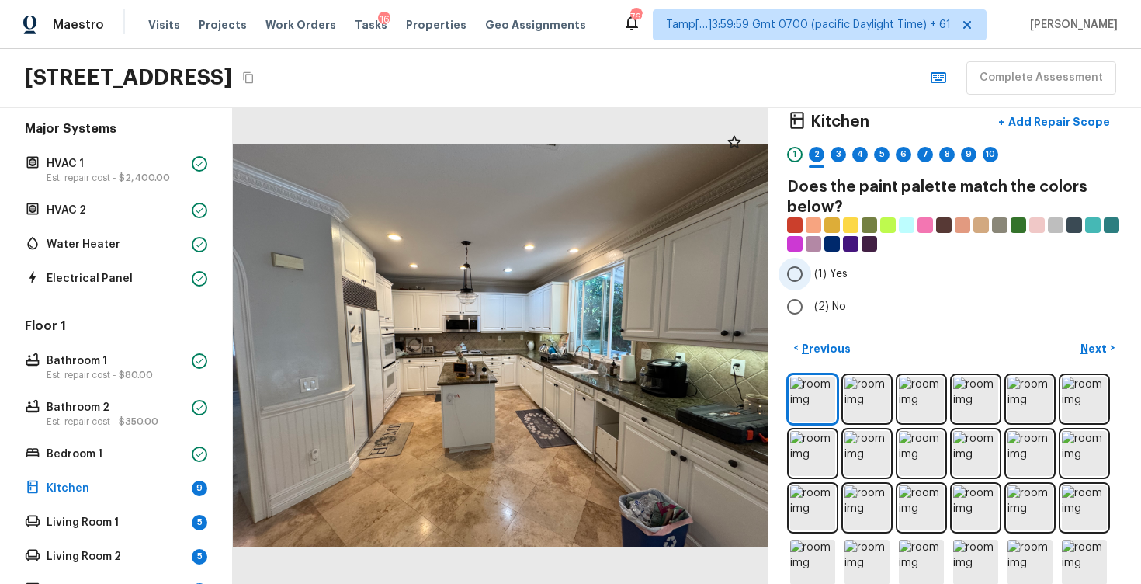
click at [845, 269] on span "(1) Yes" at bounding box center [830, 274] width 33 height 16
click at [811, 269] on input "(1) Yes" at bounding box center [795, 274] width 33 height 33
radio input "true"
click at [1105, 341] on p "Next" at bounding box center [1096, 349] width 30 height 16
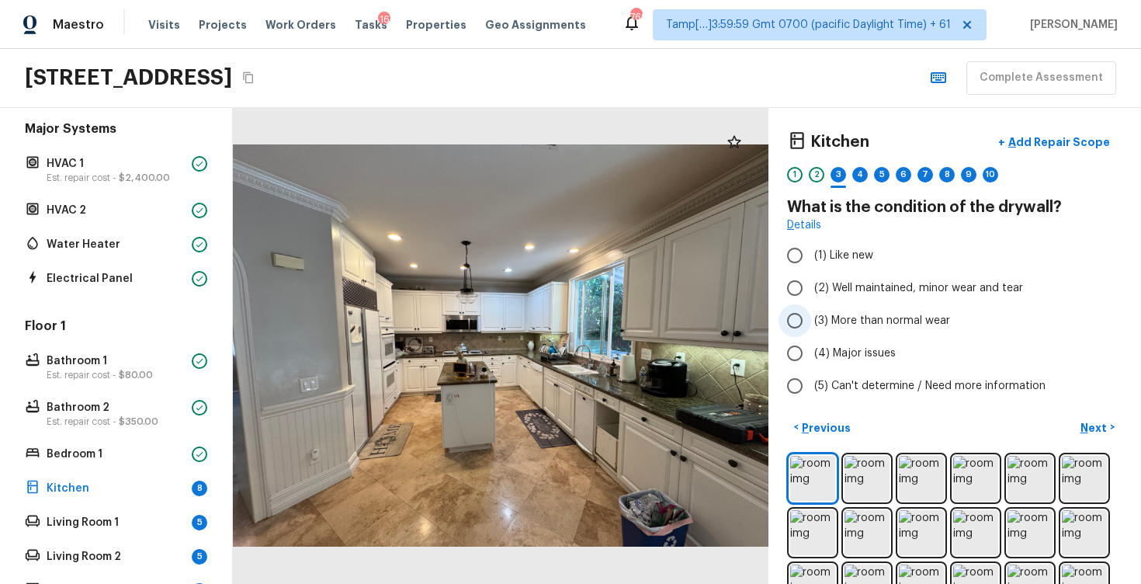
scroll to position [40, 0]
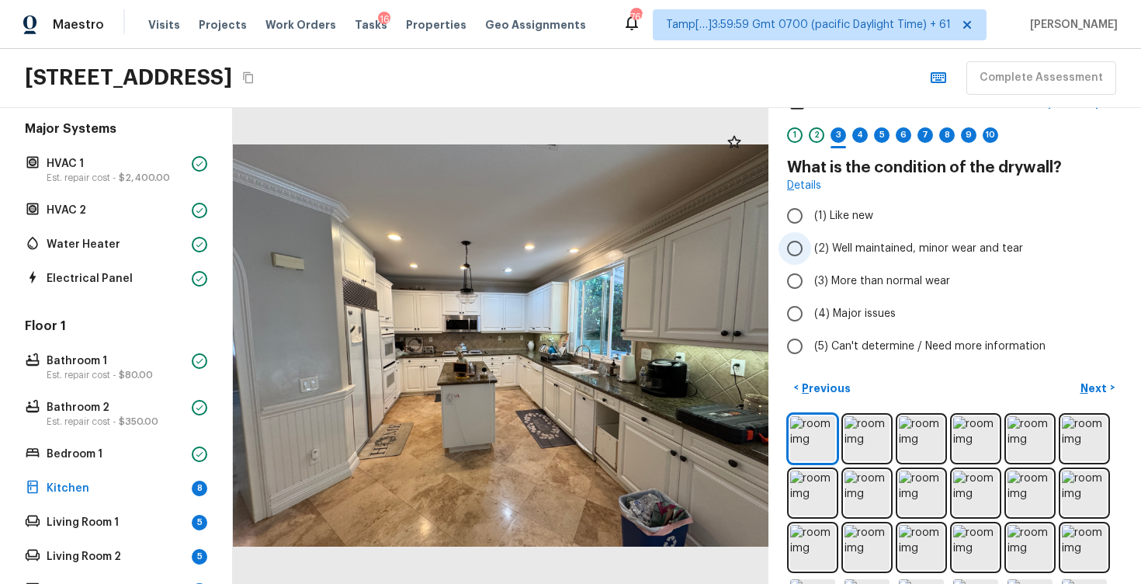
click at [812, 235] on label "(2) Well maintained, minor wear and tear" at bounding box center [945, 248] width 332 height 33
click at [811, 235] on input "(2) Well maintained, minor wear and tear" at bounding box center [795, 248] width 33 height 33
radio input "true"
click at [1085, 384] on p "Next" at bounding box center [1096, 388] width 30 height 16
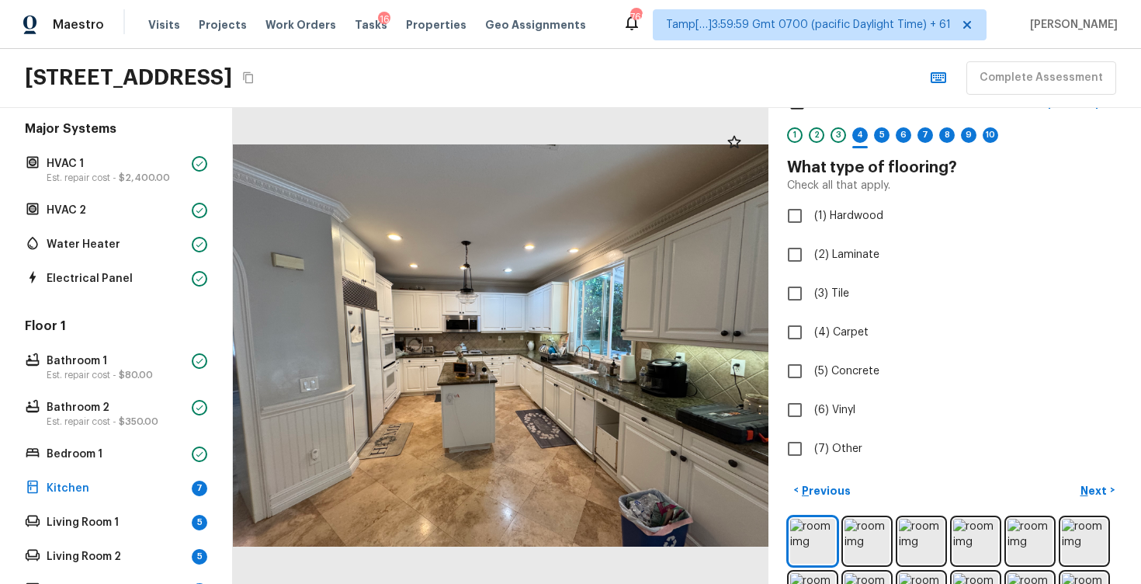
scroll to position [8, 0]
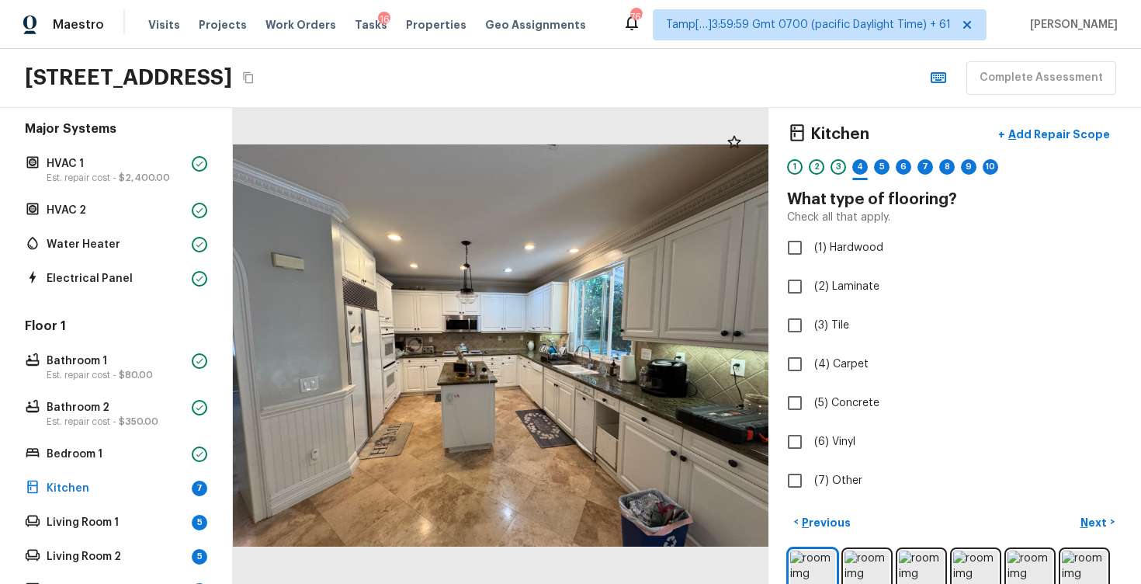
click at [807, 342] on div "Kitchen + Add Repair Scope 1 2 3 4 5 6 7 8 9 10 What type of flooring? Check al…" at bounding box center [954, 308] width 335 height 379
click at [807, 334] on input "(3) Tile" at bounding box center [795, 325] width 33 height 33
checkbox input "true"
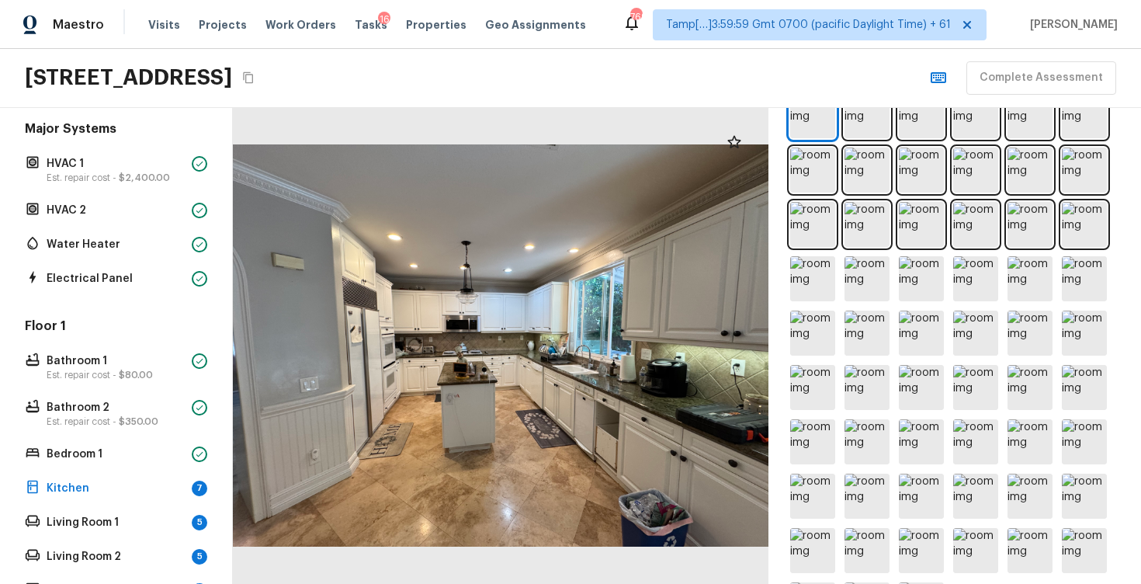
scroll to position [430, 0]
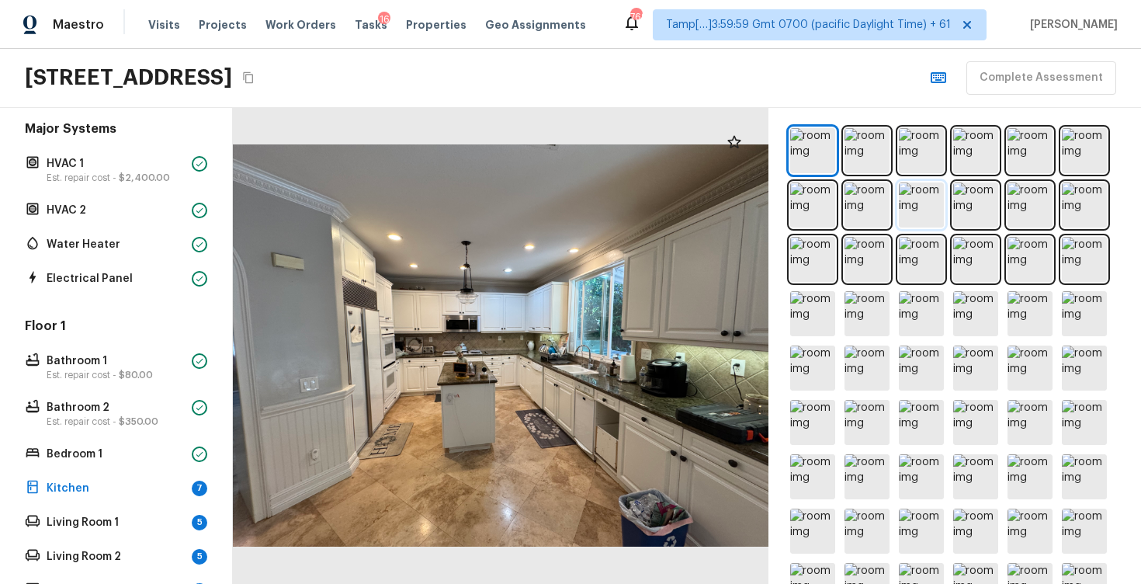
click at [912, 210] on img at bounding box center [921, 204] width 45 height 45
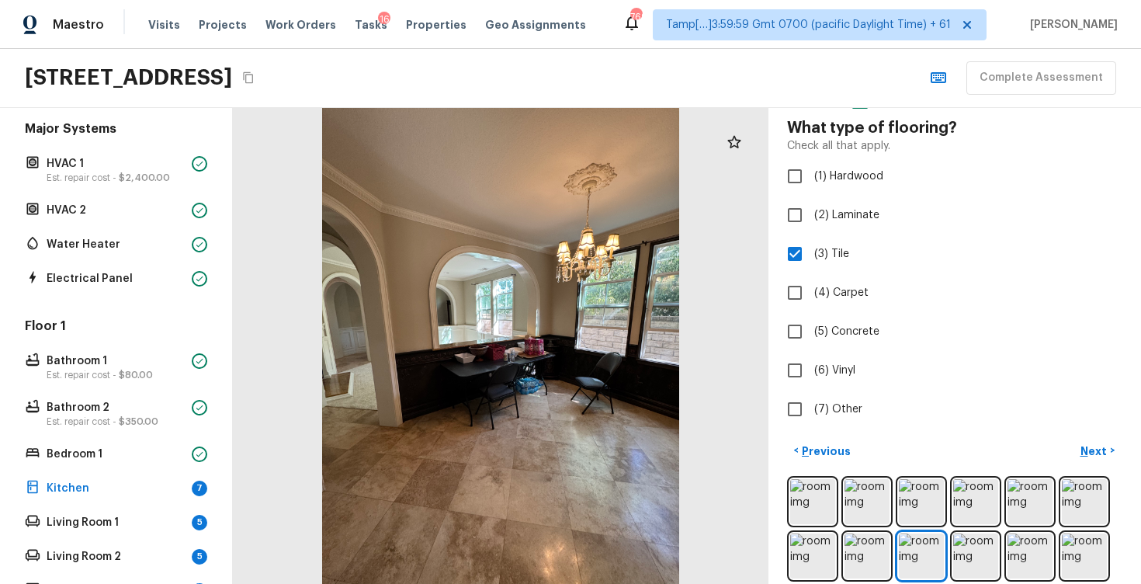
scroll to position [88, 0]
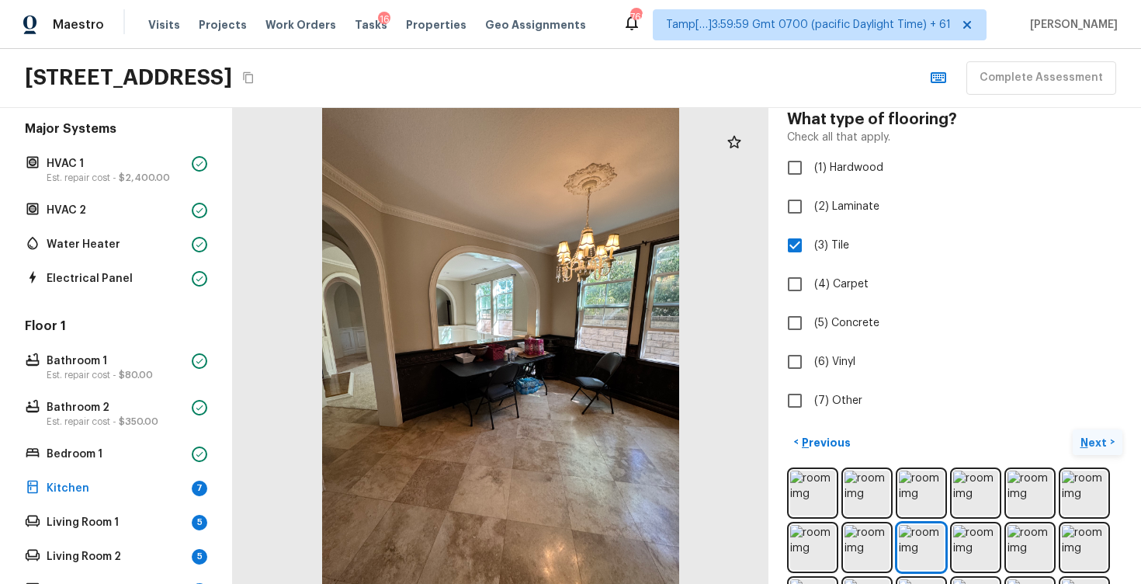
click at [1093, 448] on p "Next" at bounding box center [1096, 443] width 30 height 16
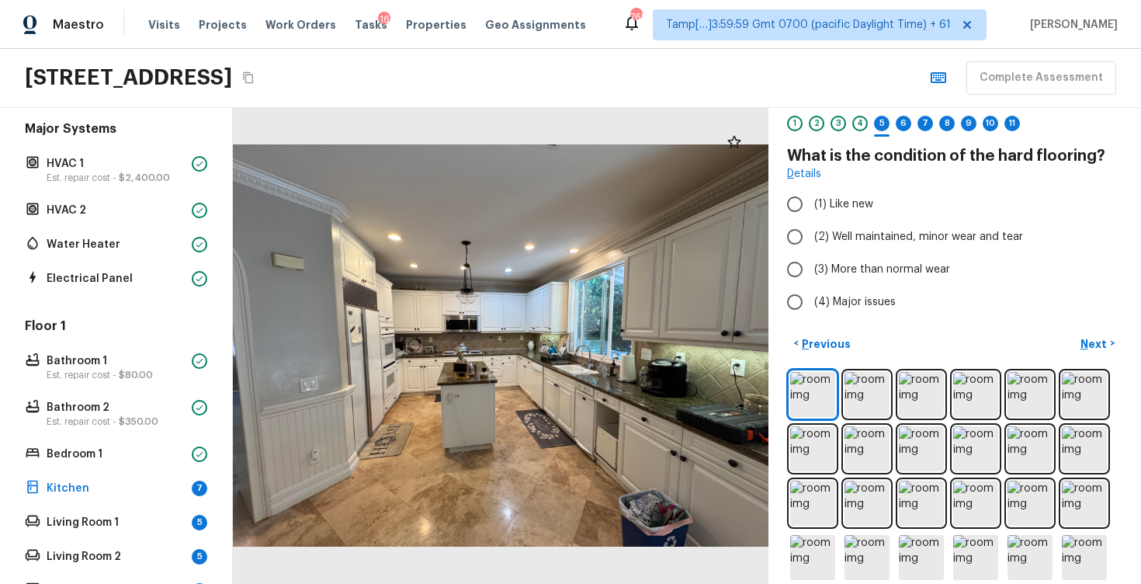
scroll to position [49, 0]
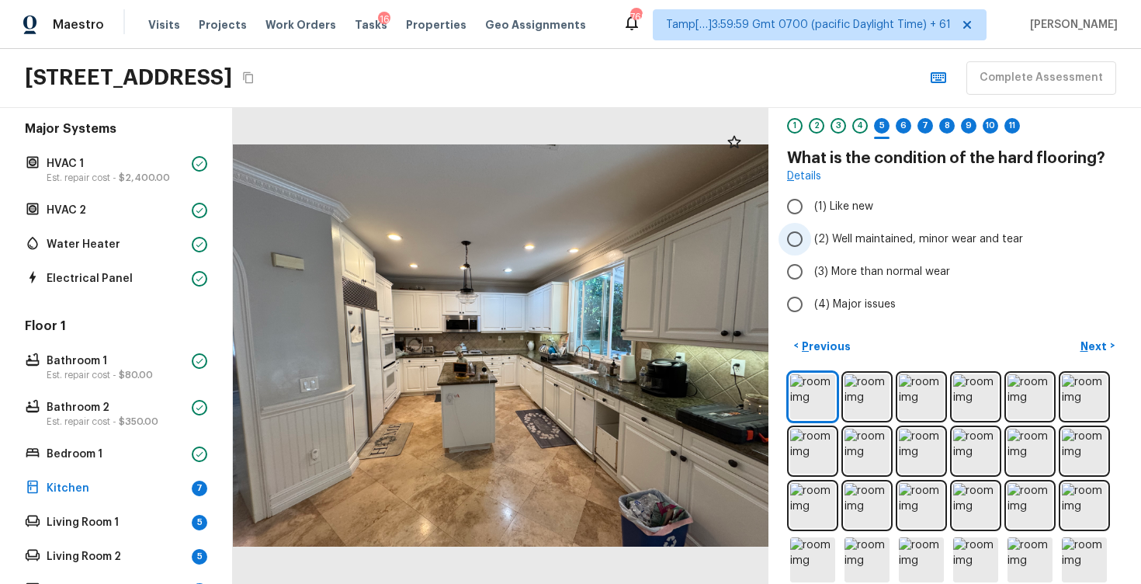
click at [856, 237] on span "(2) Well maintained, minor wear and tear" at bounding box center [918, 239] width 209 height 16
click at [811, 237] on input "(2) Well maintained, minor wear and tear" at bounding box center [795, 239] width 33 height 33
radio input "true"
click at [1113, 339] on button "Next >" at bounding box center [1098, 346] width 50 height 26
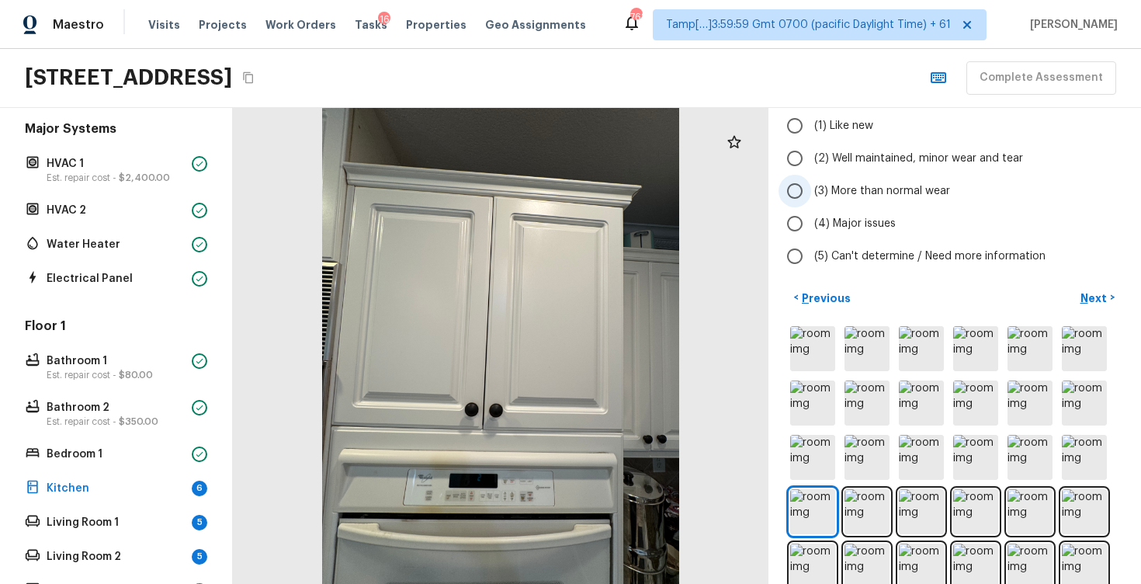
scroll to position [152, 0]
click at [856, 190] on span "(3) More than normal wear" at bounding box center [882, 189] width 136 height 16
click at [811, 190] on input "(3) More than normal wear" at bounding box center [795, 188] width 33 height 33
radio input "true"
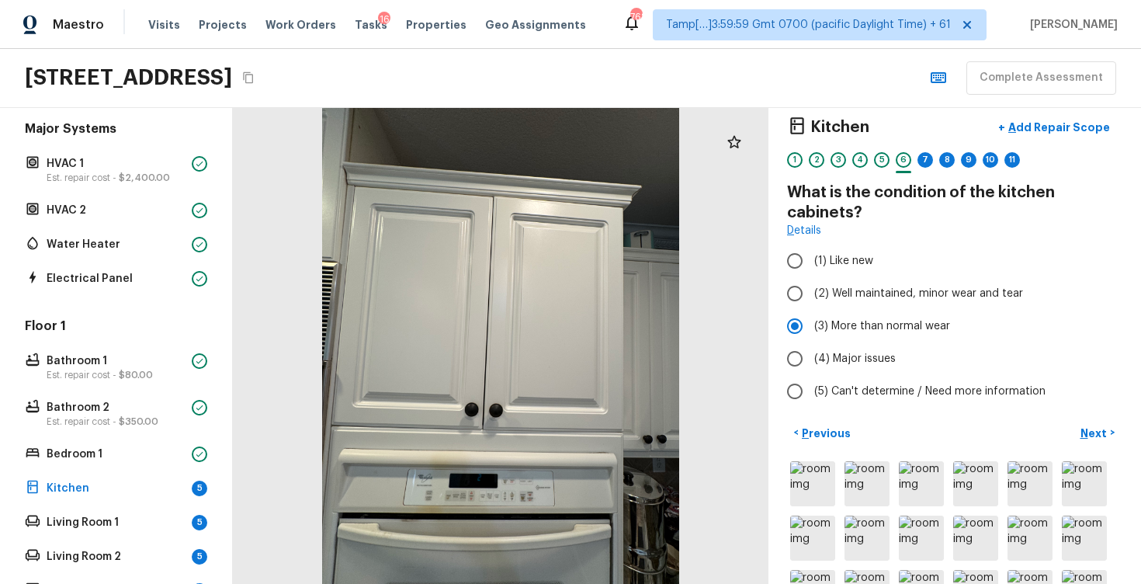
scroll to position [18, 0]
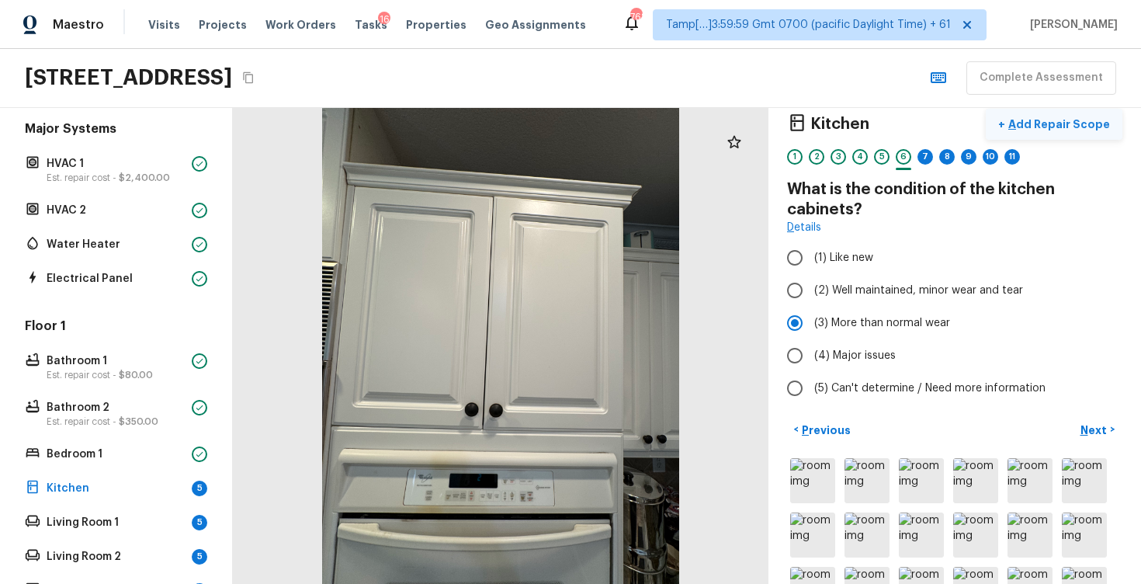
click at [1050, 134] on button "+ Add Repair Scope" at bounding box center [1054, 125] width 137 height 32
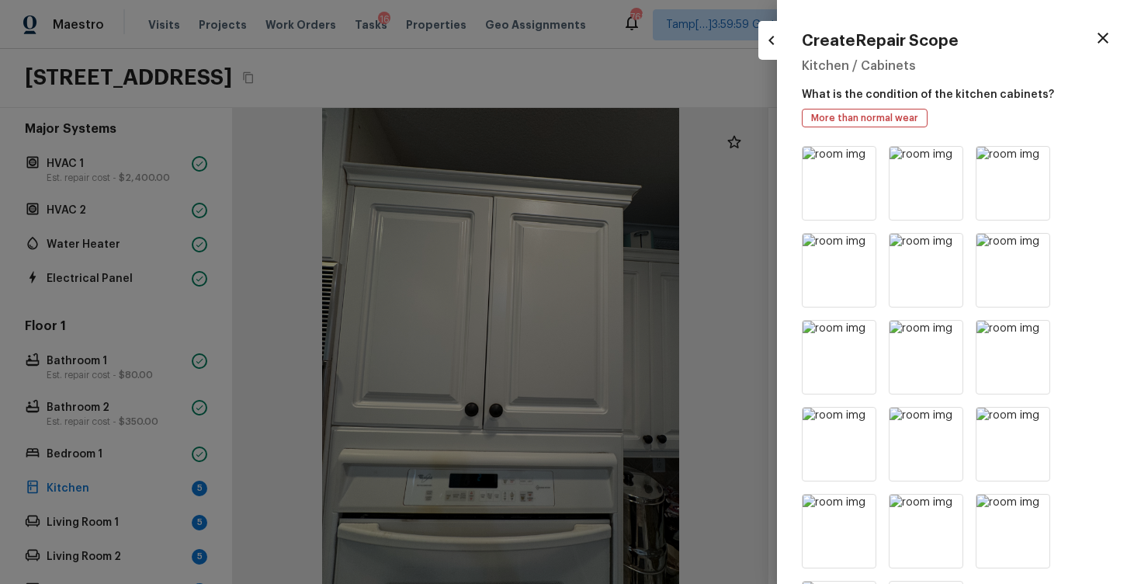
scroll to position [101, 0]
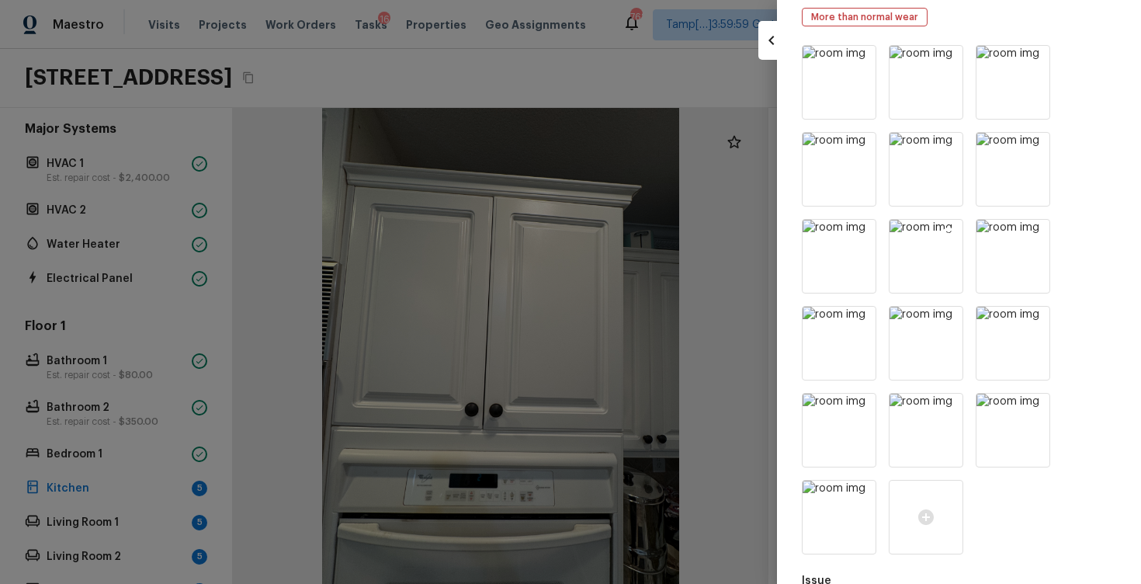
click at [912, 273] on img at bounding box center [926, 256] width 73 height 73
click at [805, 257] on img at bounding box center [839, 256] width 73 height 73
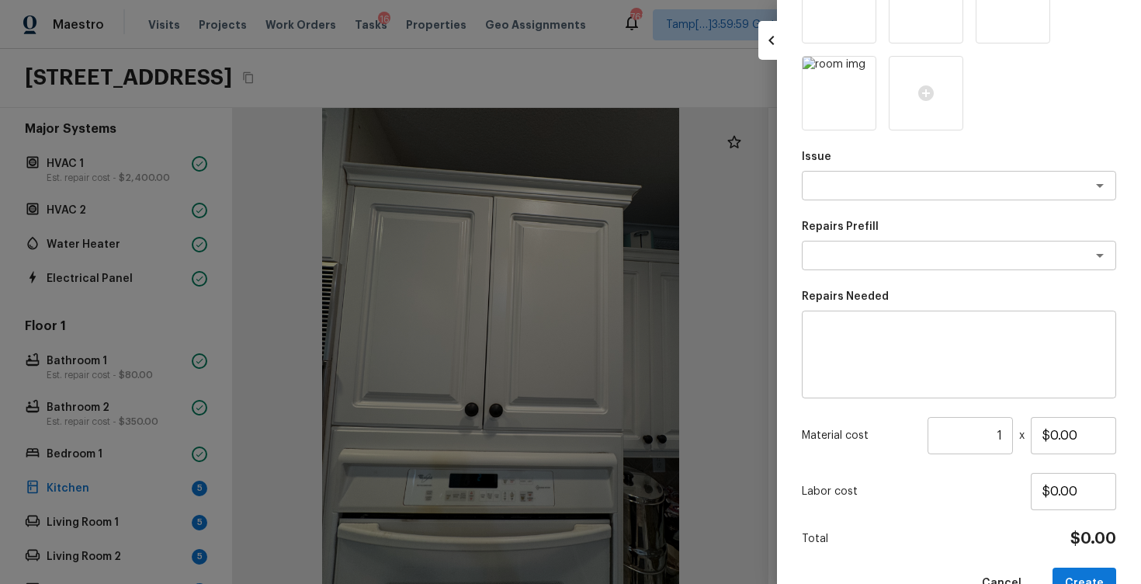
scroll to position [564, 0]
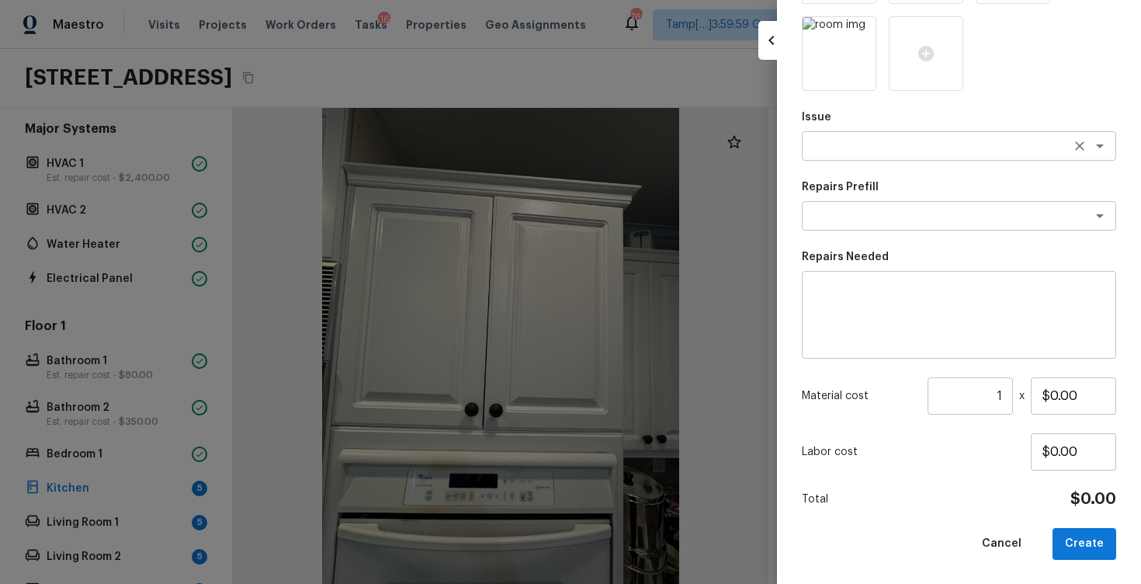
click at [904, 147] on textarea at bounding box center [937, 146] width 257 height 16
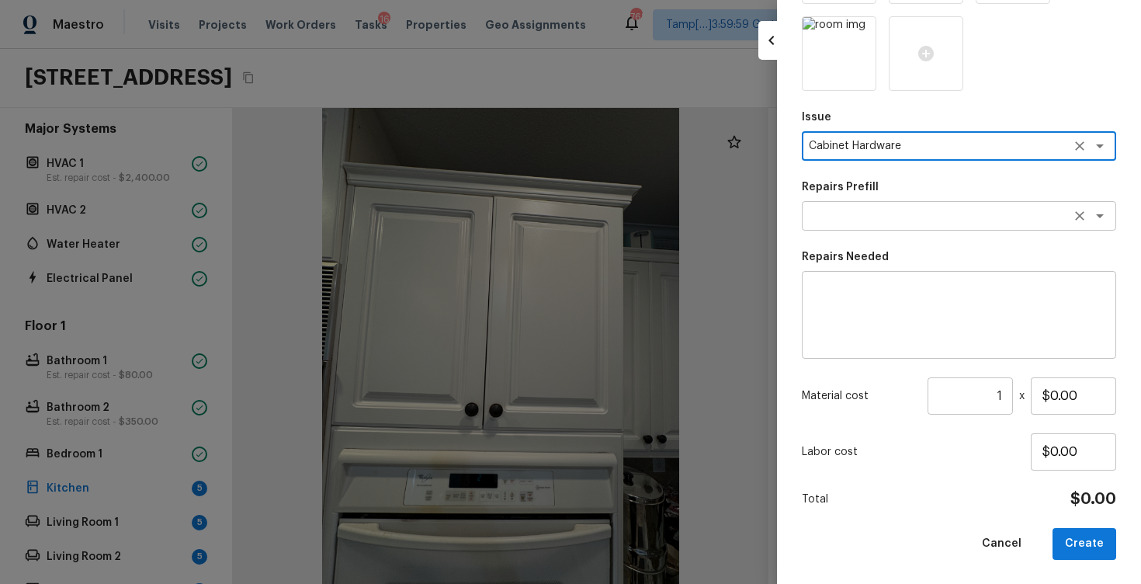
type textarea "Cabinet Hardware"
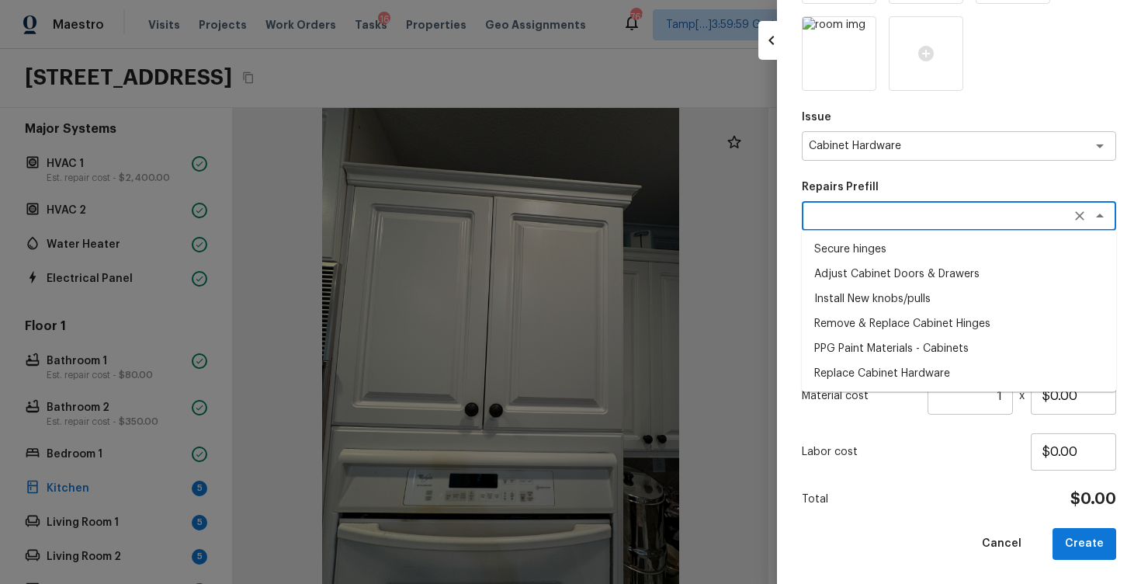
click at [915, 223] on textarea at bounding box center [937, 216] width 257 height 16
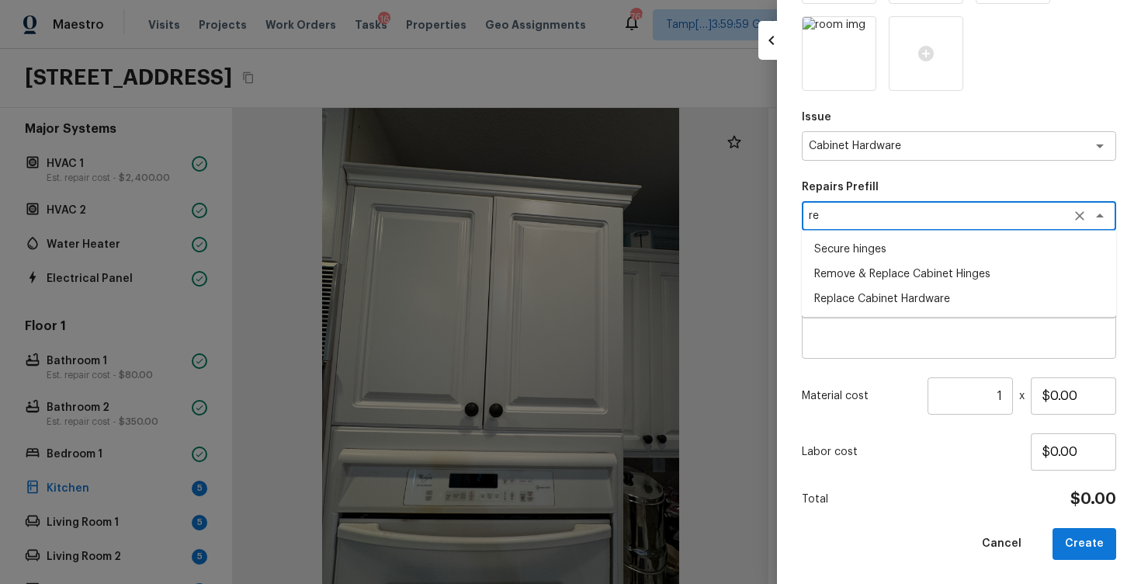
click at [912, 301] on li "Replace Cabinet Hardware" at bounding box center [959, 299] width 314 height 25
type textarea "Replace Cabinet Hardware"
type textarea "Replace cabinet hardware with new hinges and pulls. HPM to provide specs"
type input "$300.00"
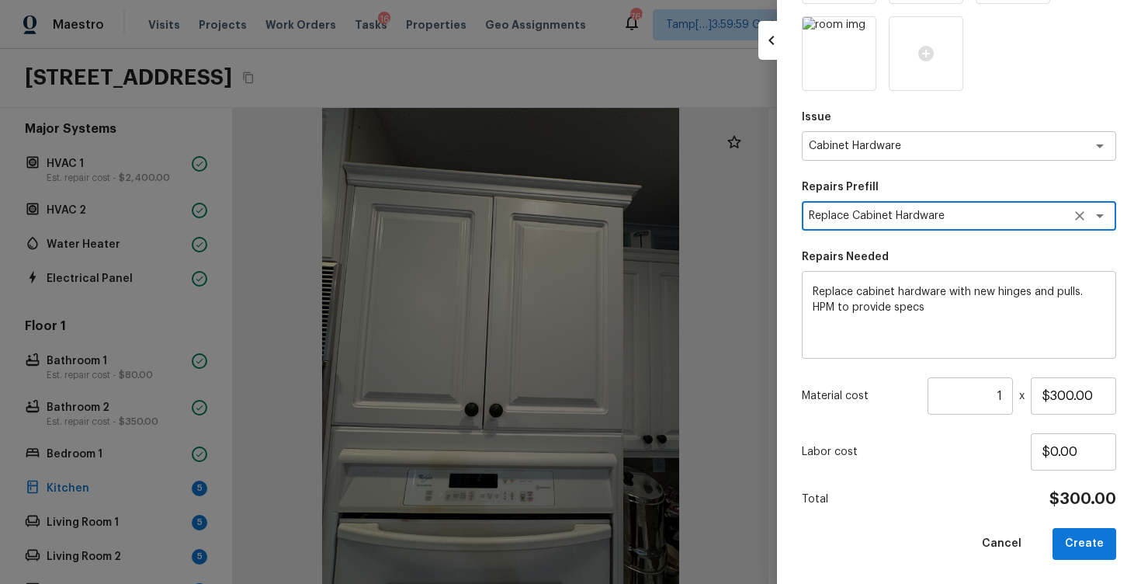
type textarea "Replace Cabinet Hardware"
click at [986, 304] on textarea "Replace cabinet hardware with new hinges and pulls. HPM to provide specs" at bounding box center [959, 315] width 293 height 62
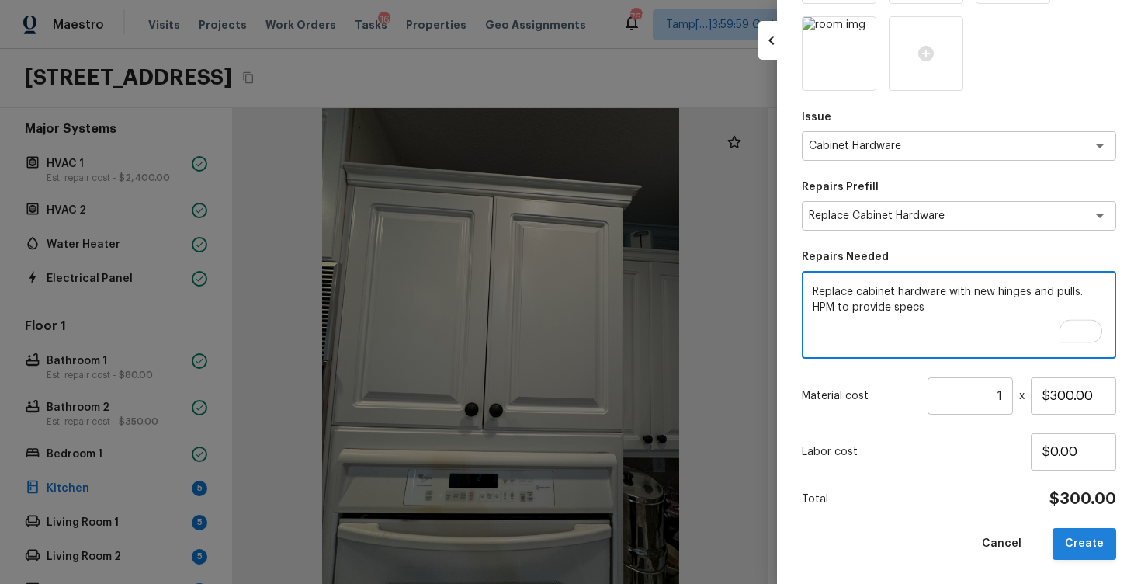
click at [1079, 539] on button "Create" at bounding box center [1085, 544] width 64 height 32
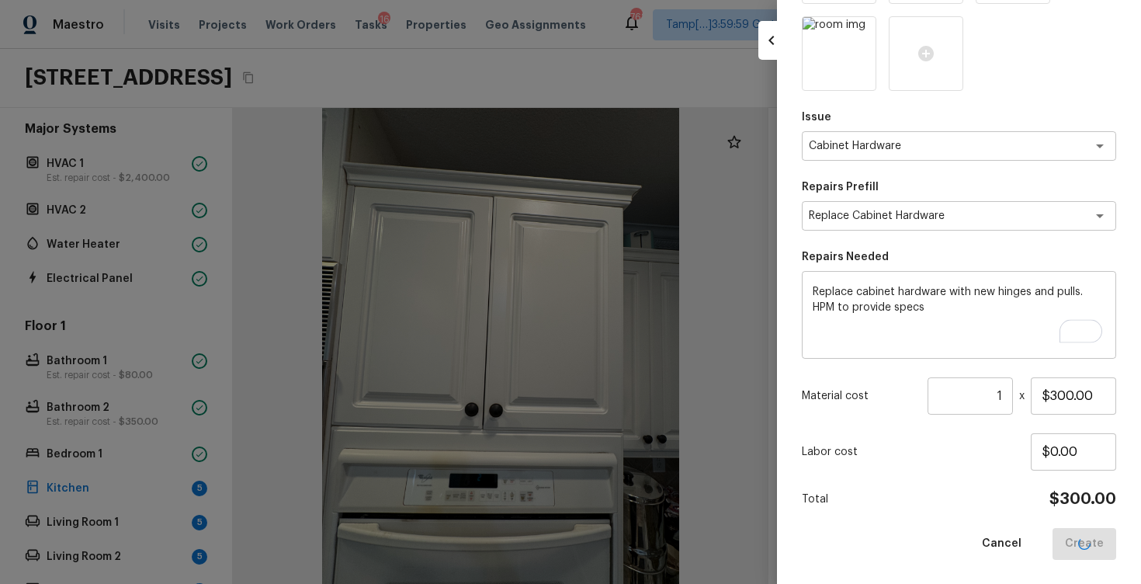
type input "$0.00"
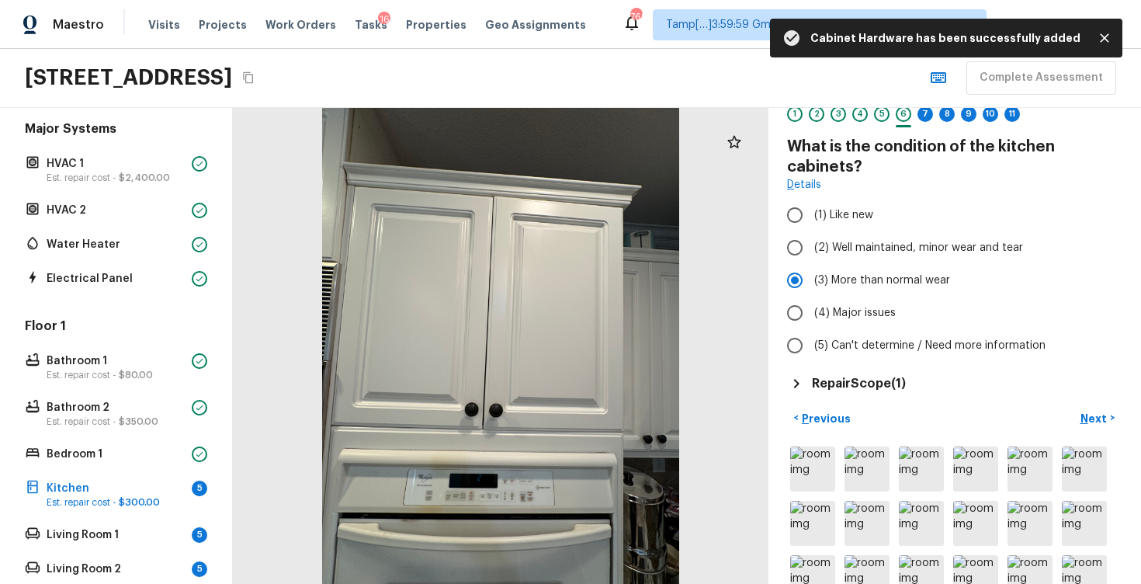
scroll to position [52, 0]
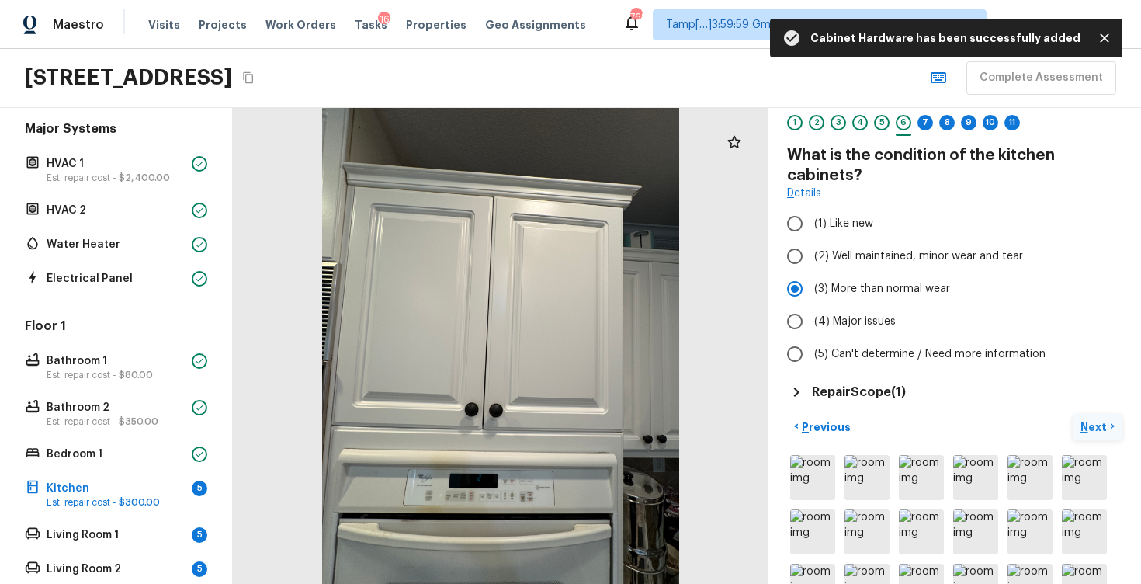
click at [1099, 429] on p "Next" at bounding box center [1096, 427] width 30 height 16
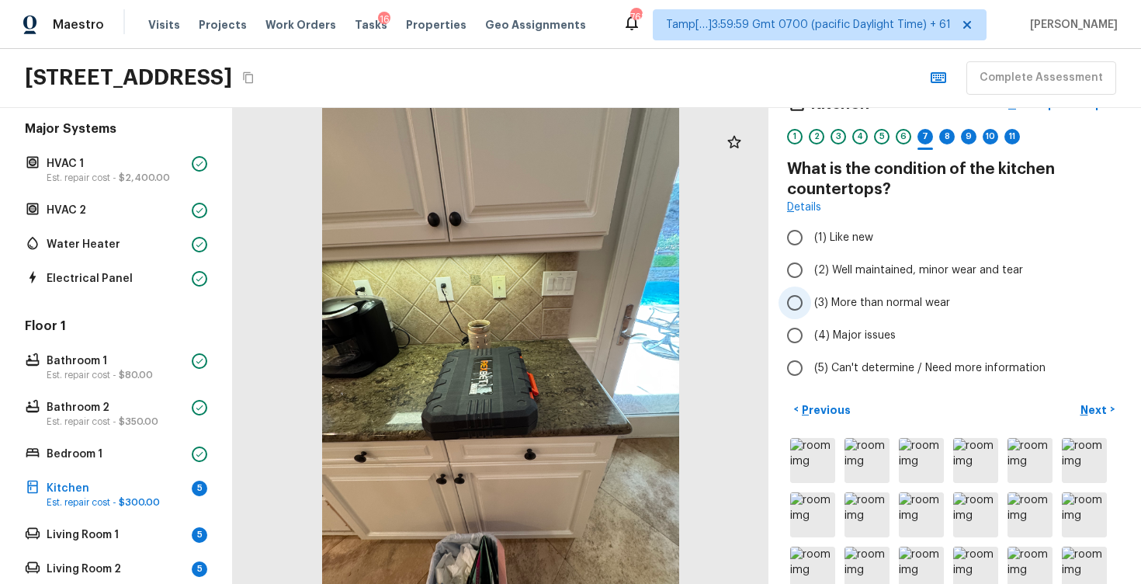
scroll to position [40, 0]
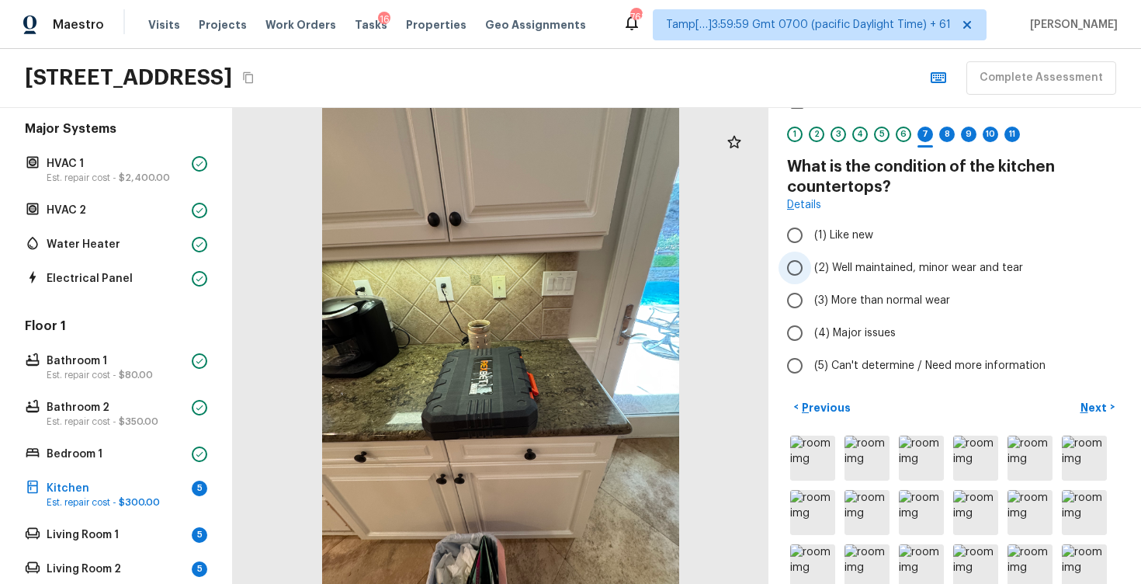
click at [857, 259] on label "(2) Well maintained, minor wear and tear" at bounding box center [945, 268] width 332 height 33
click at [811, 259] on input "(2) Well maintained, minor wear and tear" at bounding box center [795, 268] width 33 height 33
radio input "true"
click at [1092, 403] on p "Next" at bounding box center [1096, 408] width 30 height 16
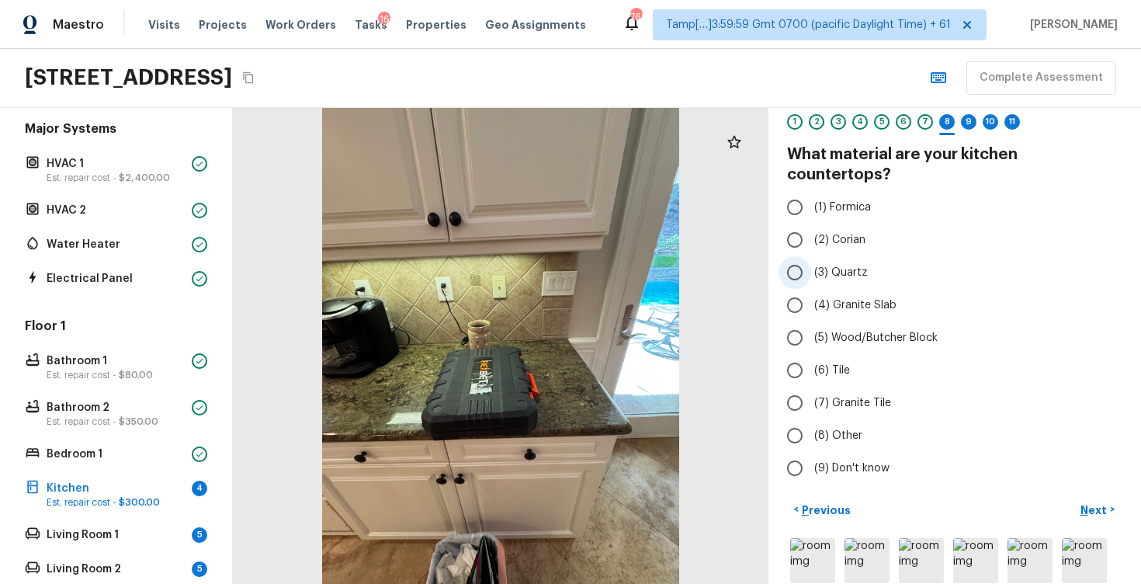
scroll to position [55, 0]
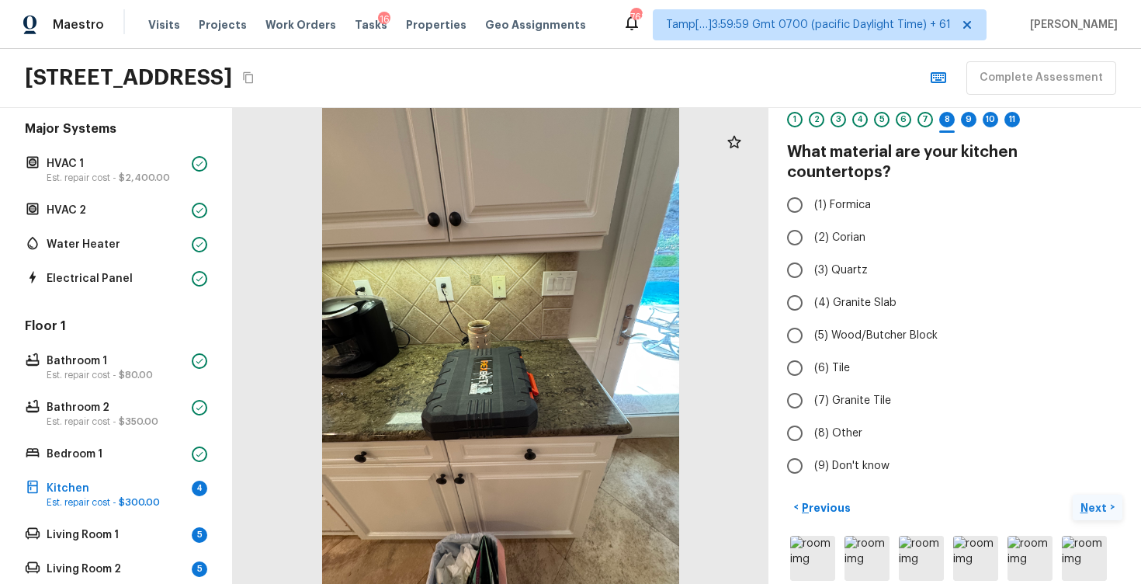
click at [1092, 495] on button "Next >" at bounding box center [1098, 508] width 50 height 26
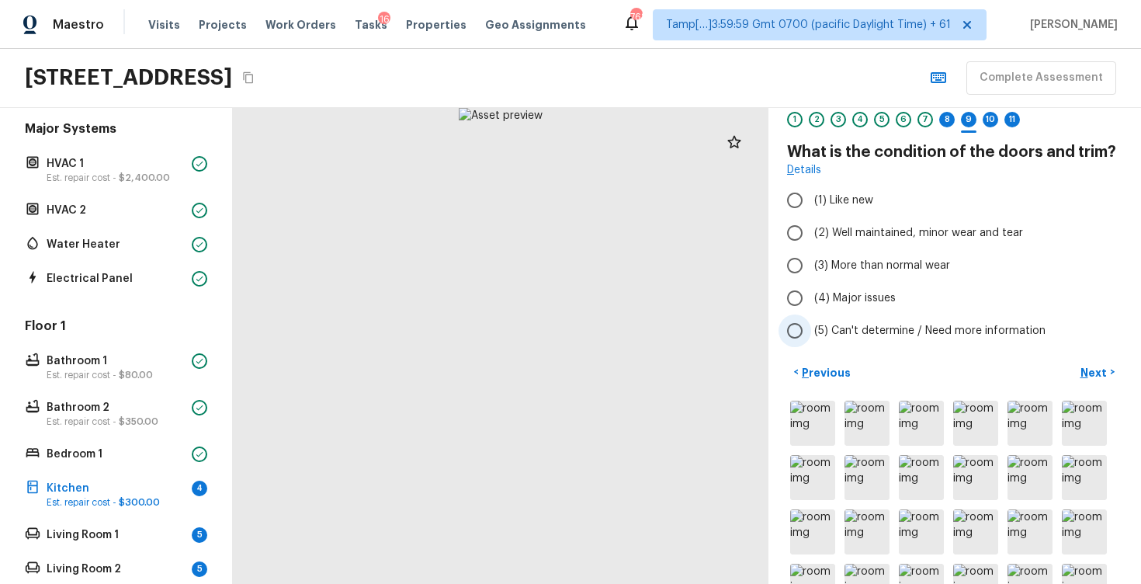
scroll to position [18, 0]
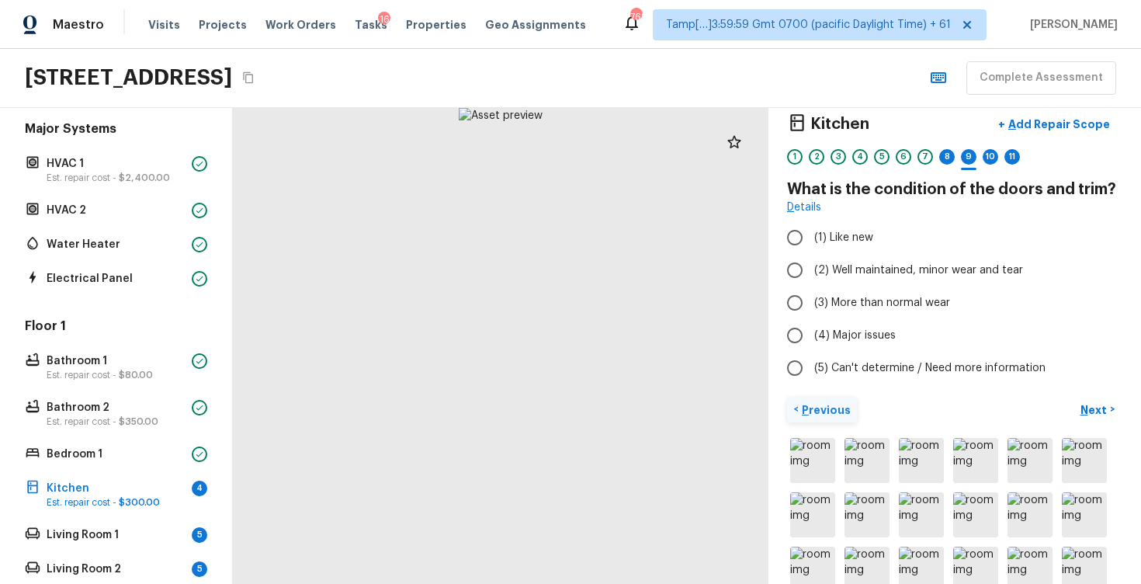
click at [839, 402] on p "Previous" at bounding box center [825, 410] width 52 height 16
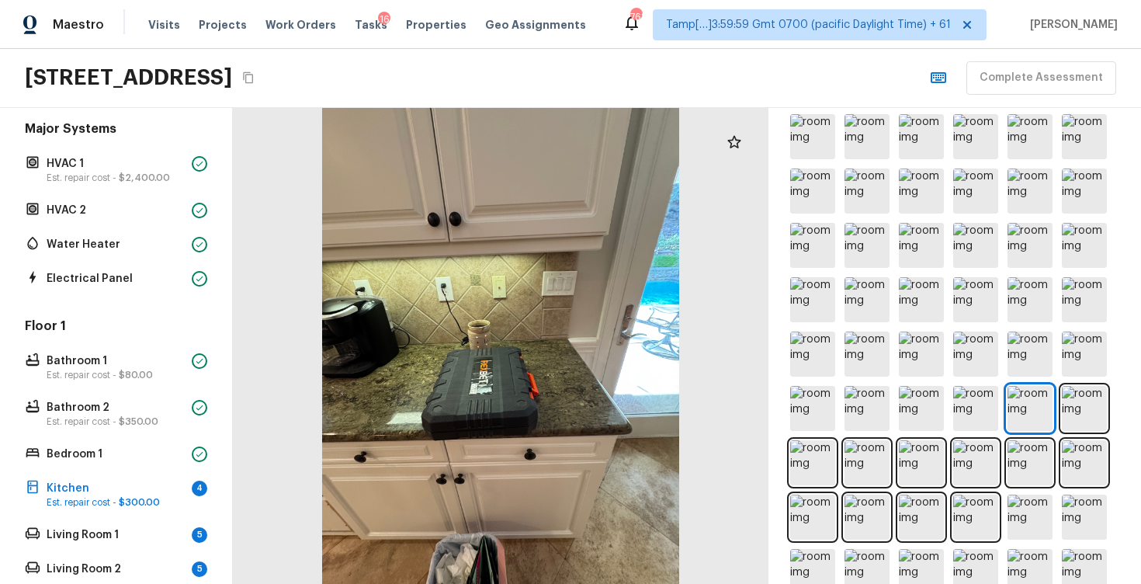
scroll to position [543, 0]
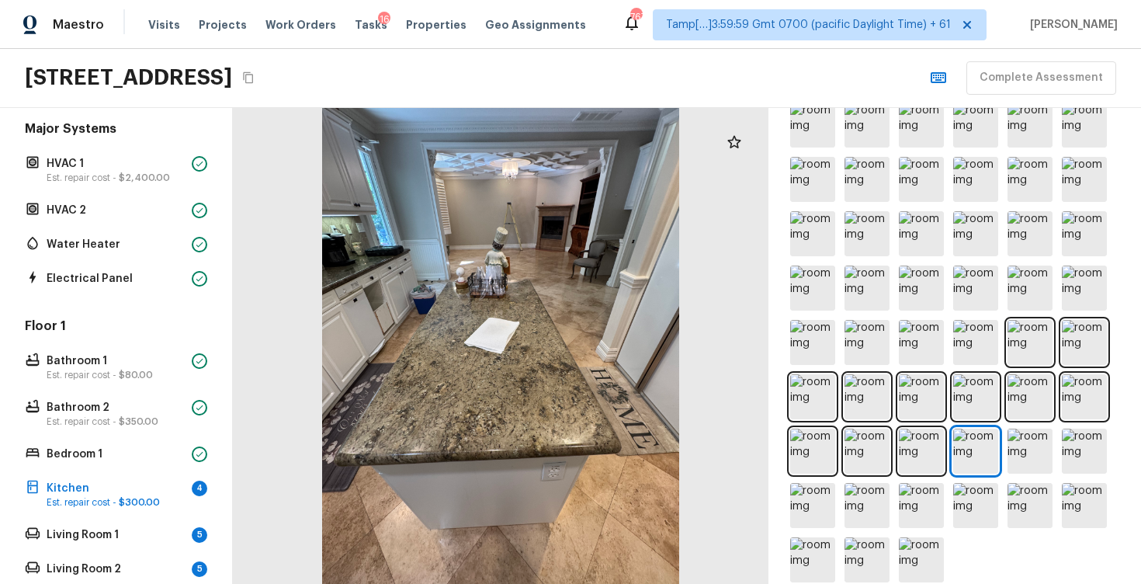
click at [766, 269] on div at bounding box center [501, 346] width 536 height 476
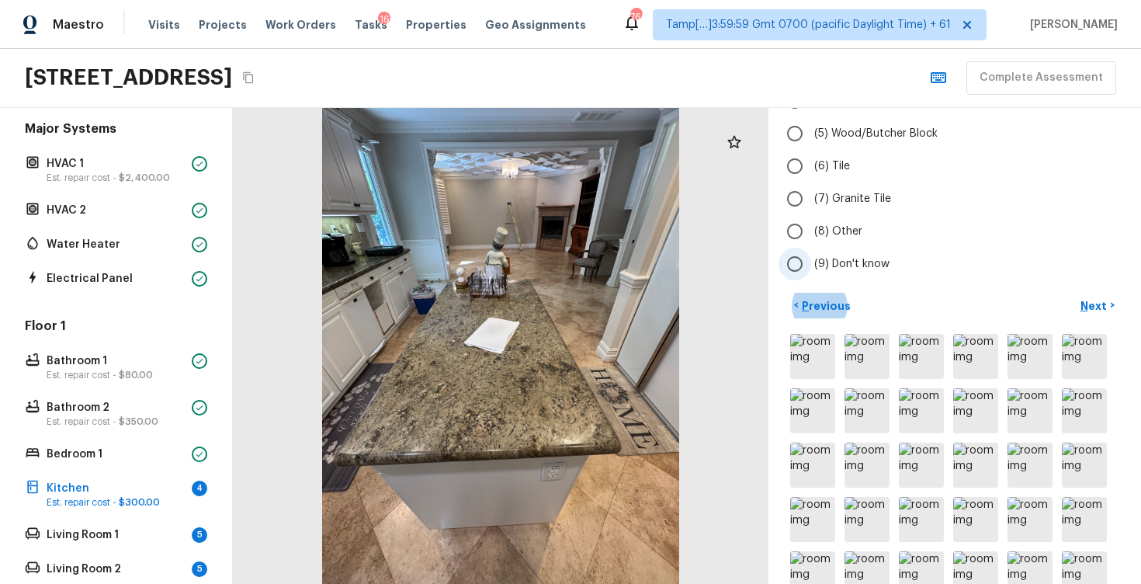
scroll to position [293, 0]
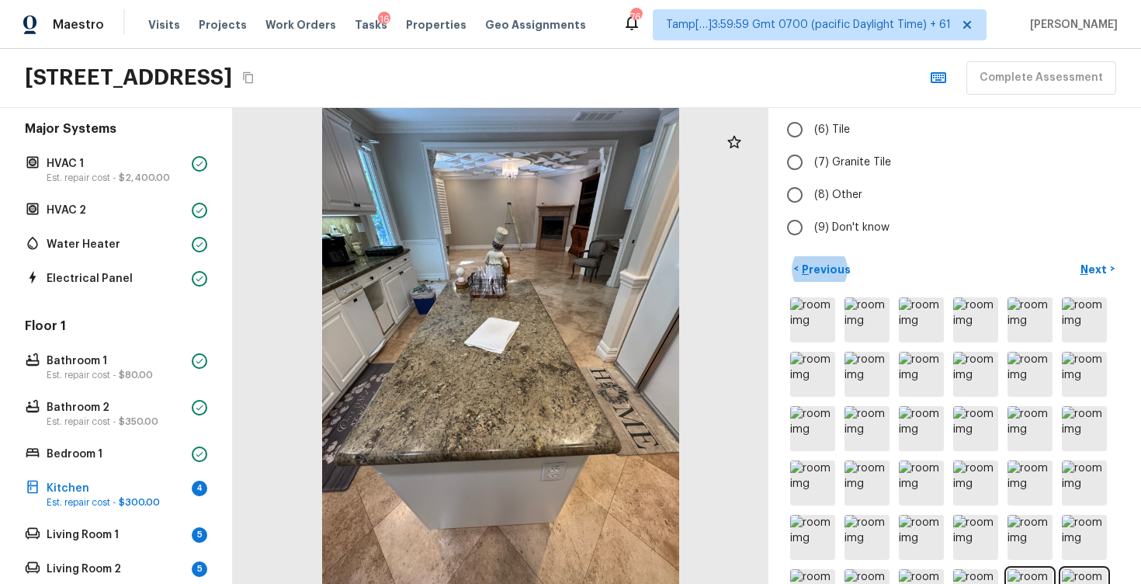
click at [927, 256] on div "< Previous Next >" at bounding box center [954, 269] width 335 height 26
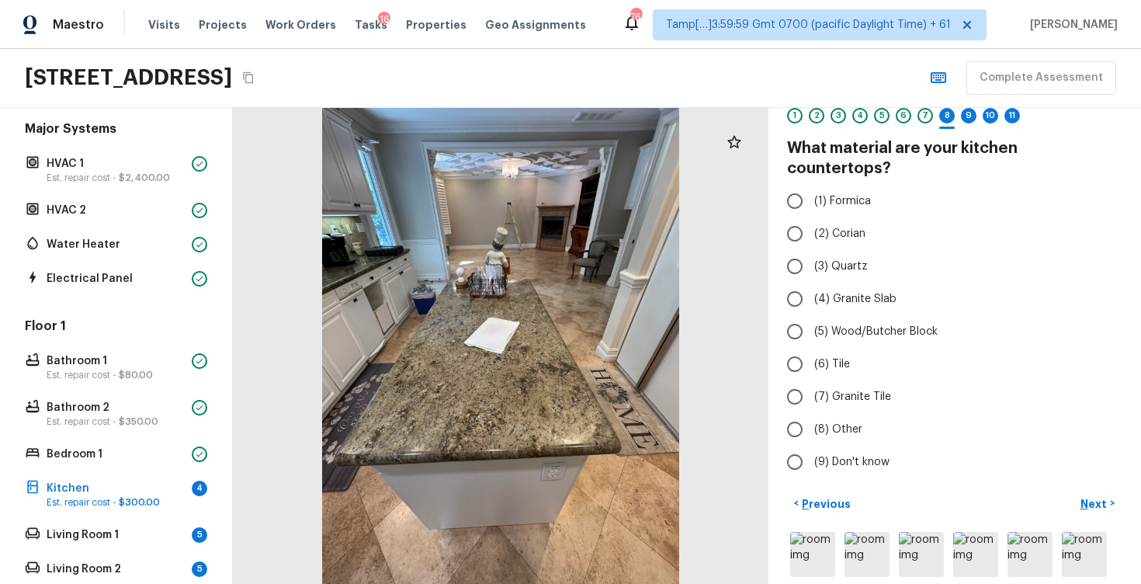
scroll to position [57, 0]
click at [812, 284] on label "(4) Granite Slab" at bounding box center [945, 300] width 332 height 33
click at [811, 284] on input "(4) Granite Slab" at bounding box center [795, 300] width 33 height 33
radio input "true"
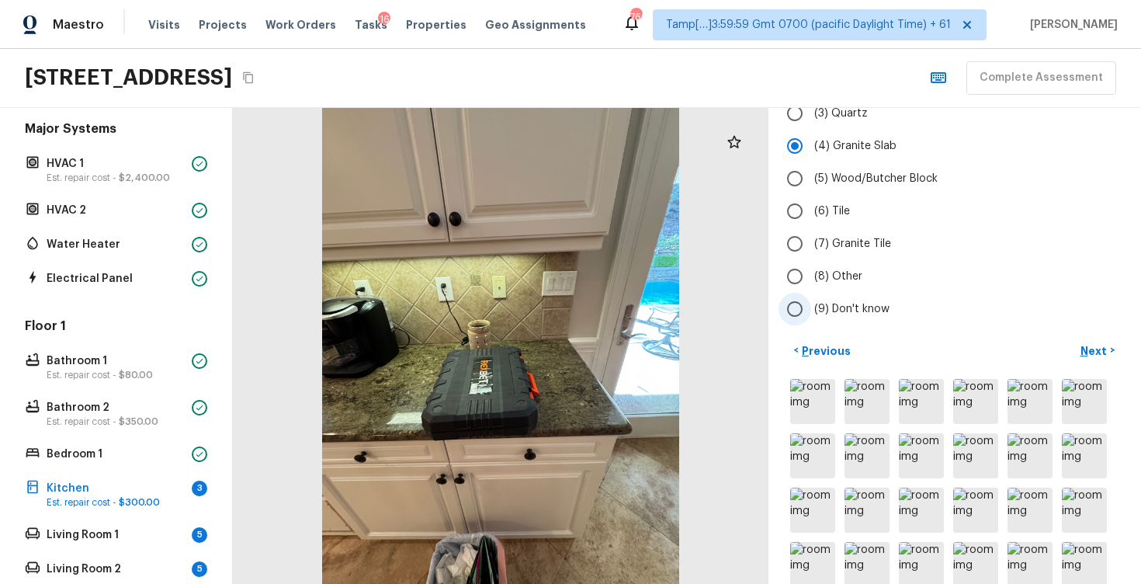
scroll to position [200, 0]
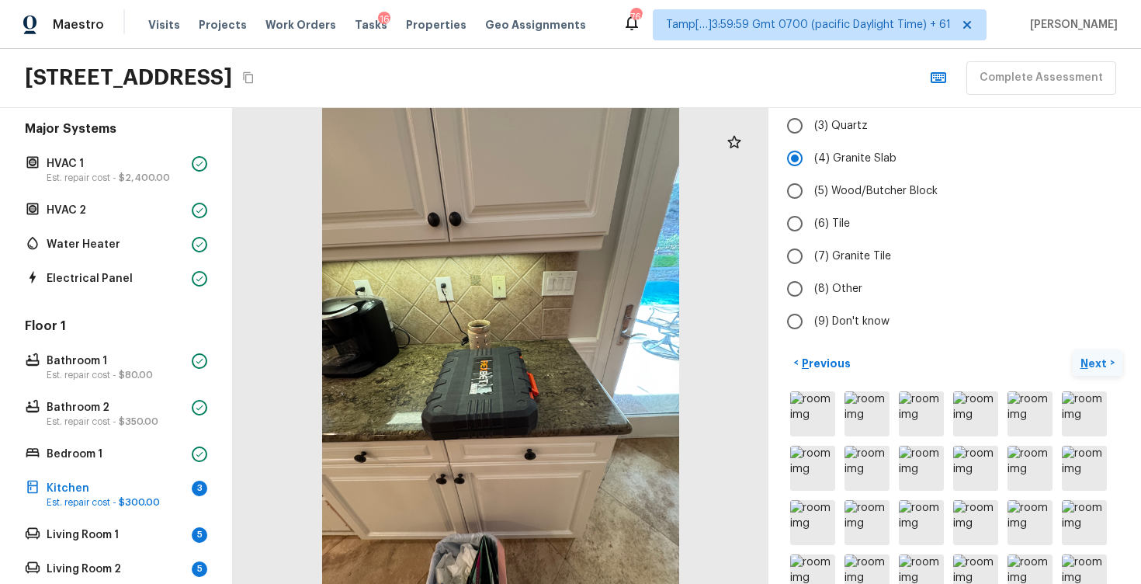
click at [1088, 350] on button "Next >" at bounding box center [1098, 363] width 50 height 26
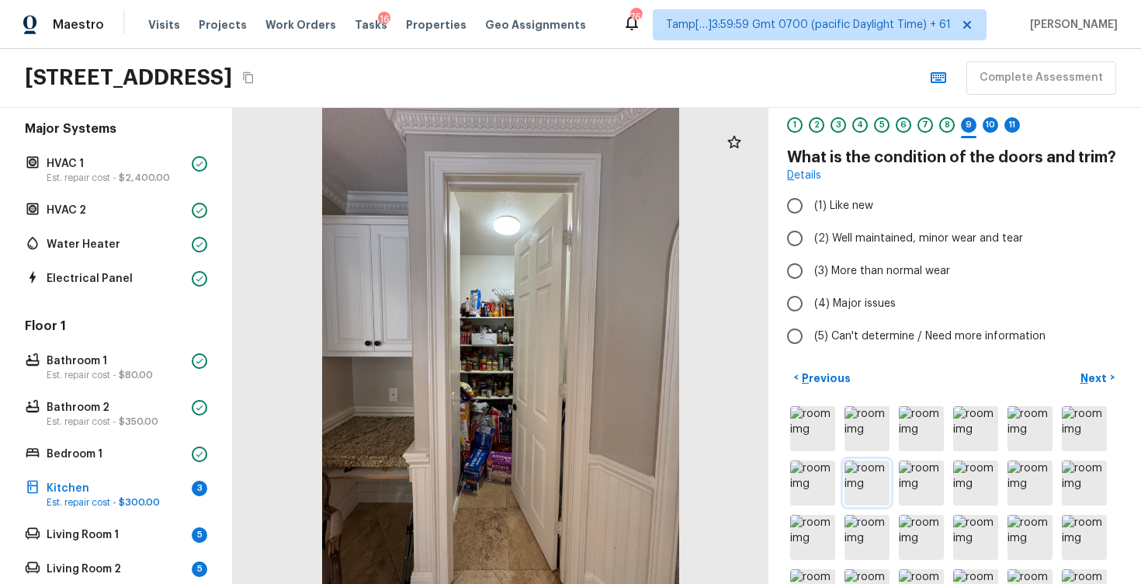
scroll to position [50, 0]
click at [794, 246] on input "(2) Well maintained, minor wear and tear" at bounding box center [795, 237] width 33 height 33
radio input "true"
click at [1096, 370] on p "Next" at bounding box center [1096, 378] width 30 height 16
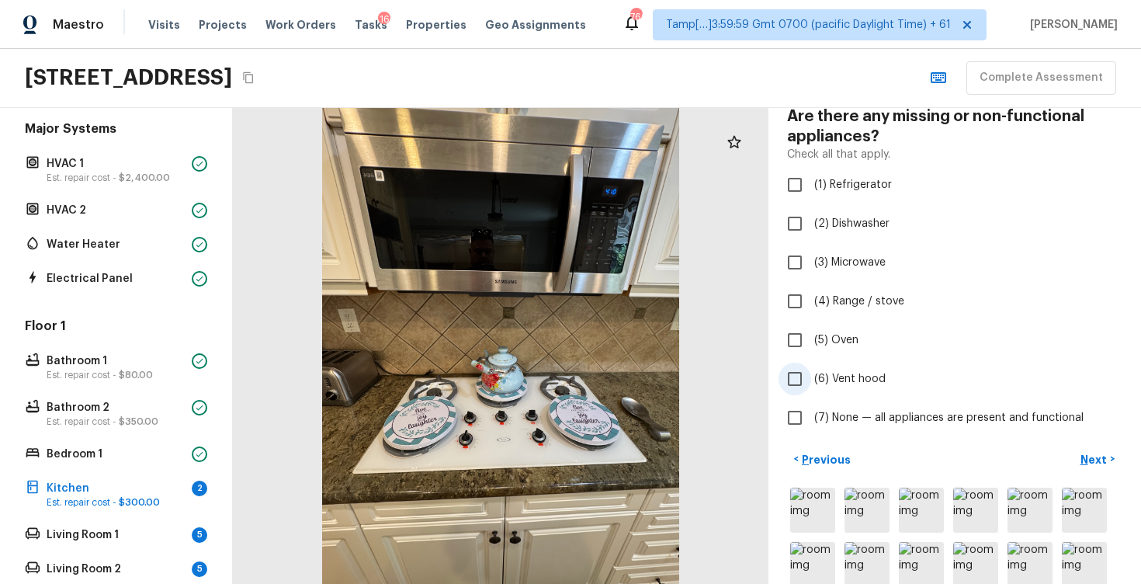
scroll to position [89, 0]
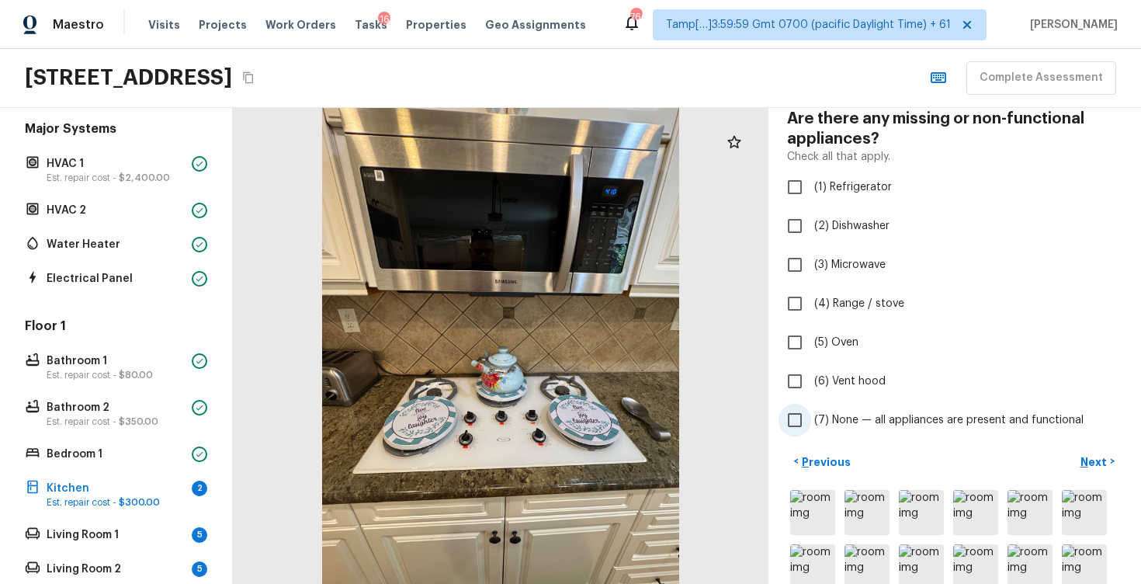
click at [868, 413] on span "(7) None — all appliances are present and functional" at bounding box center [948, 420] width 269 height 16
click at [811, 413] on input "(7) None — all appliances are present and functional" at bounding box center [795, 420] width 33 height 33
checkbox input "true"
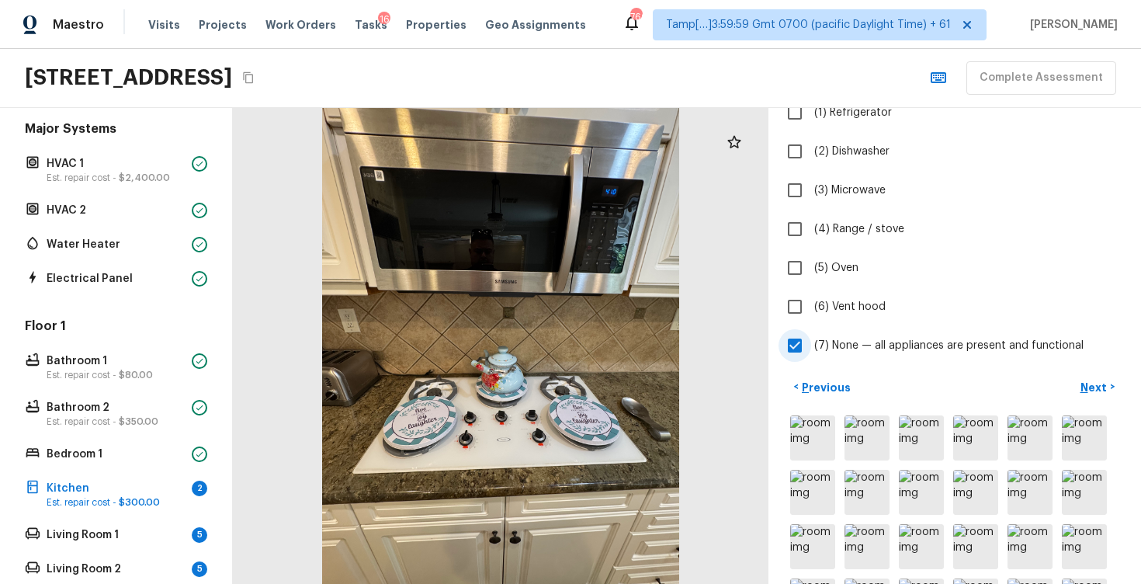
scroll to position [184, 0]
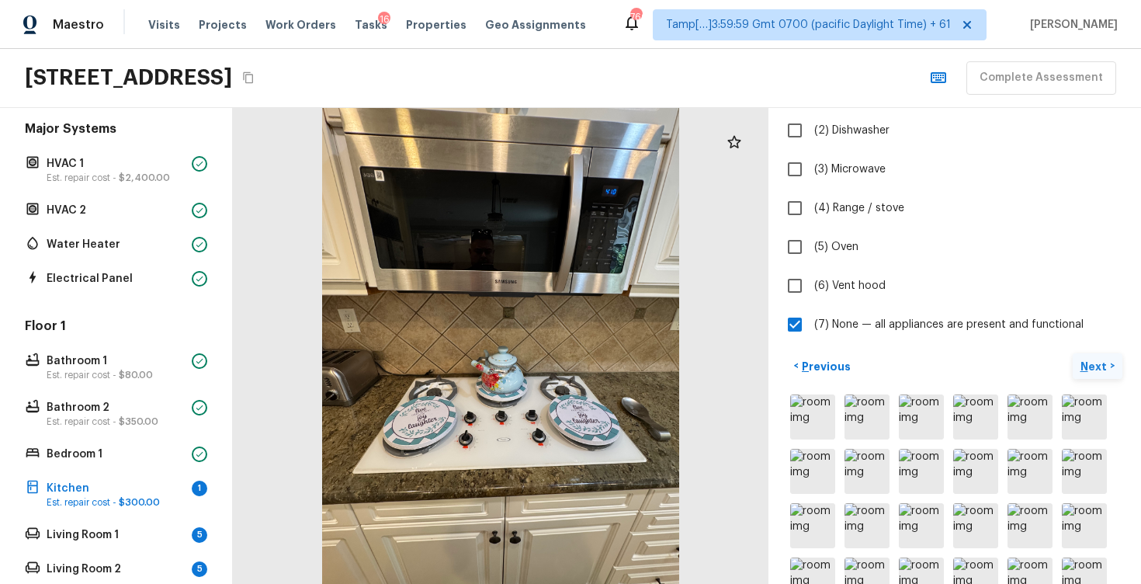
click at [1079, 370] on button "Next >" at bounding box center [1098, 366] width 50 height 26
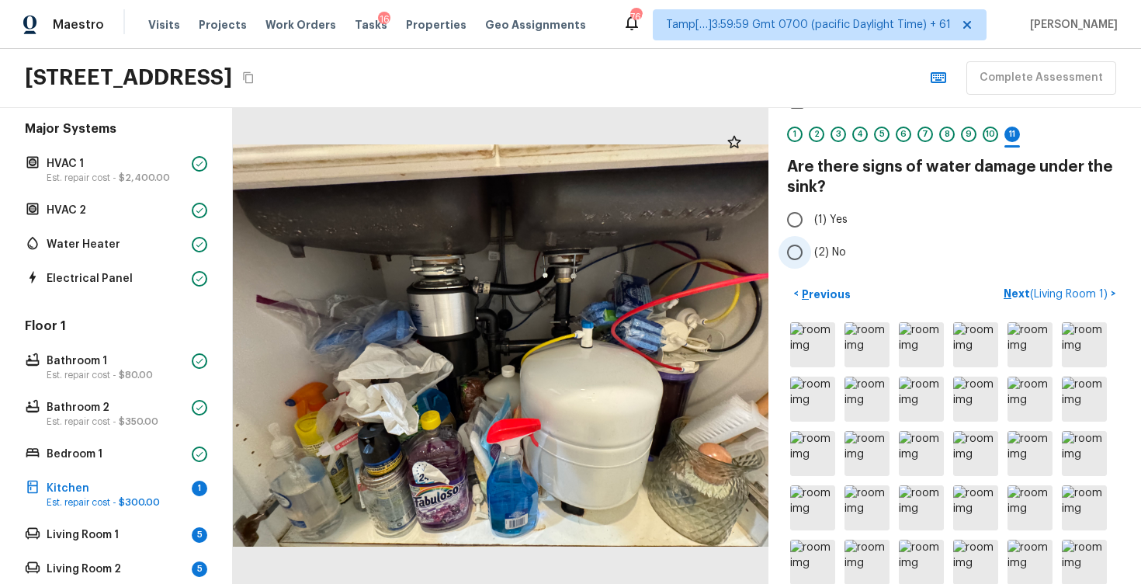
scroll to position [41, 0]
click at [815, 254] on span "(2) No" at bounding box center [830, 252] width 32 height 16
click at [811, 254] on input "(2) No" at bounding box center [795, 251] width 33 height 33
radio input "true"
click at [1036, 290] on span "( Living Room 1 )" at bounding box center [1069, 293] width 78 height 11
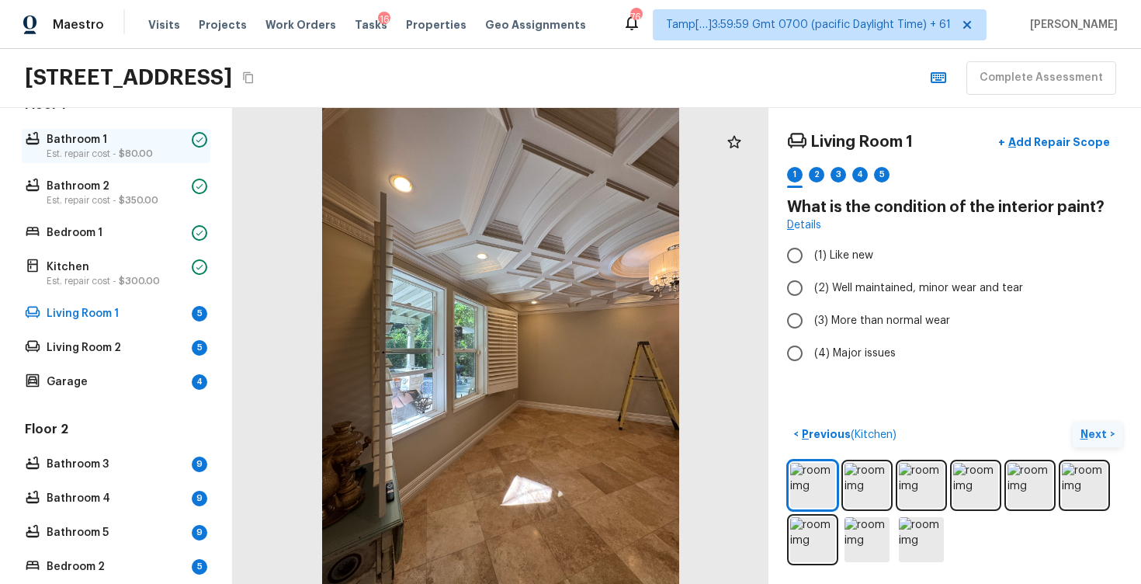
scroll to position [357, 0]
click at [866, 478] on img at bounding box center [867, 485] width 45 height 45
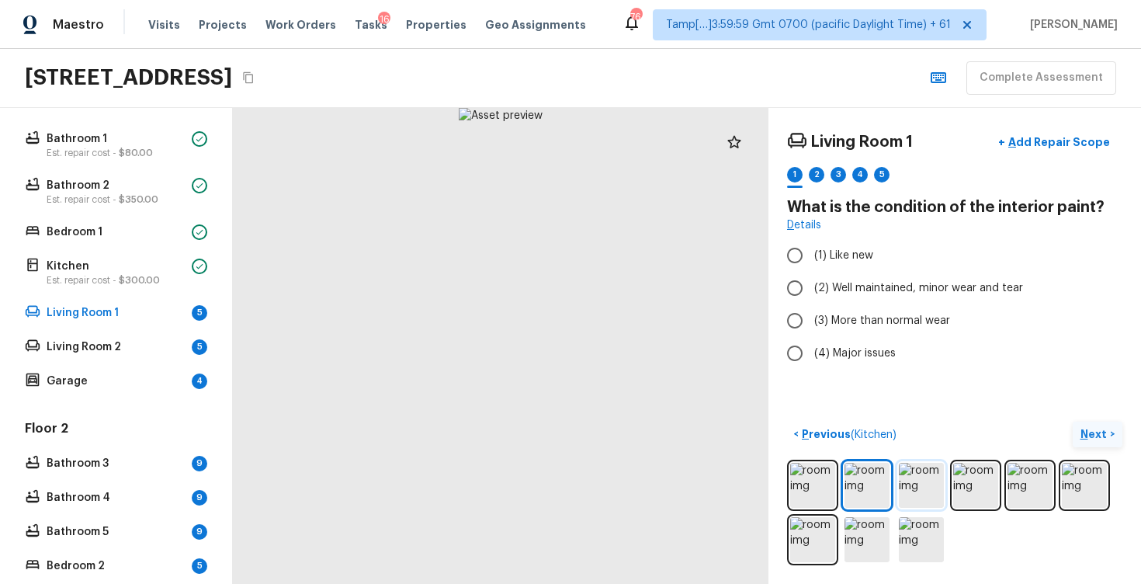
click at [926, 484] on img at bounding box center [921, 485] width 45 height 45
click at [971, 487] on img at bounding box center [975, 485] width 45 height 45
click at [1040, 486] on img at bounding box center [1030, 485] width 45 height 45
click at [1081, 484] on img at bounding box center [1084, 485] width 45 height 45
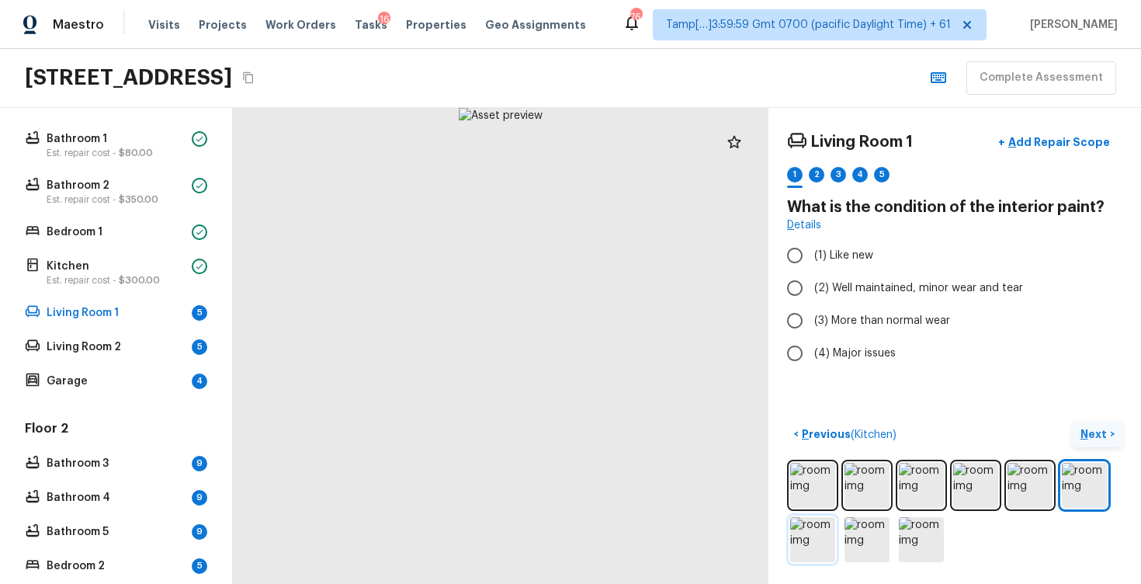
click at [806, 522] on img at bounding box center [812, 539] width 45 height 45
click at [869, 537] on img at bounding box center [867, 539] width 45 height 45
click at [919, 540] on img at bounding box center [921, 539] width 45 height 45
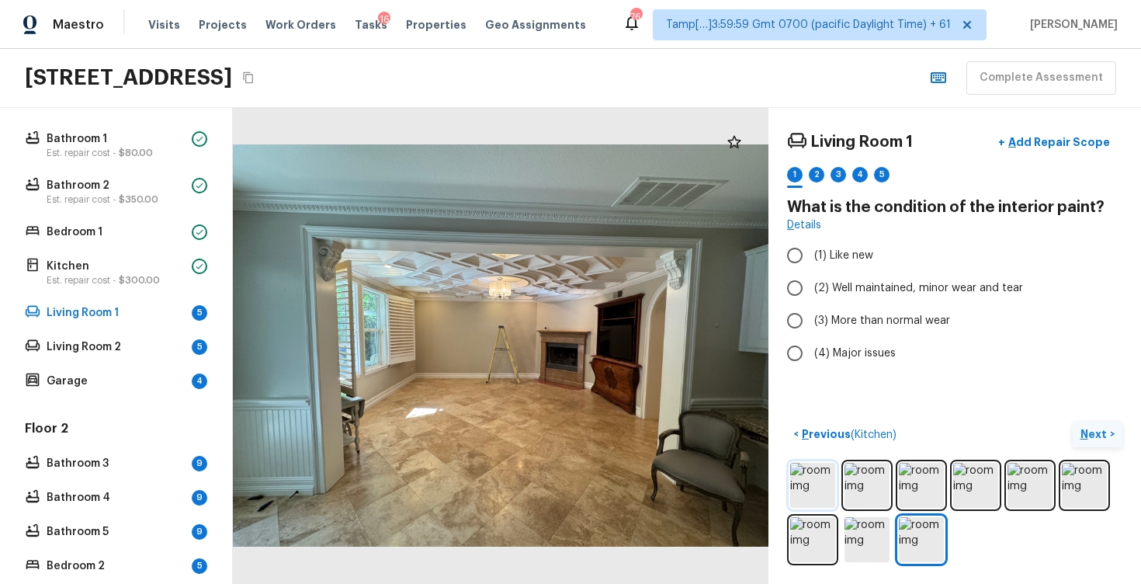
click at [819, 484] on img at bounding box center [812, 485] width 45 height 45
click at [807, 290] on input "(2) Well maintained, minor wear and tear" at bounding box center [795, 288] width 33 height 33
radio input "true"
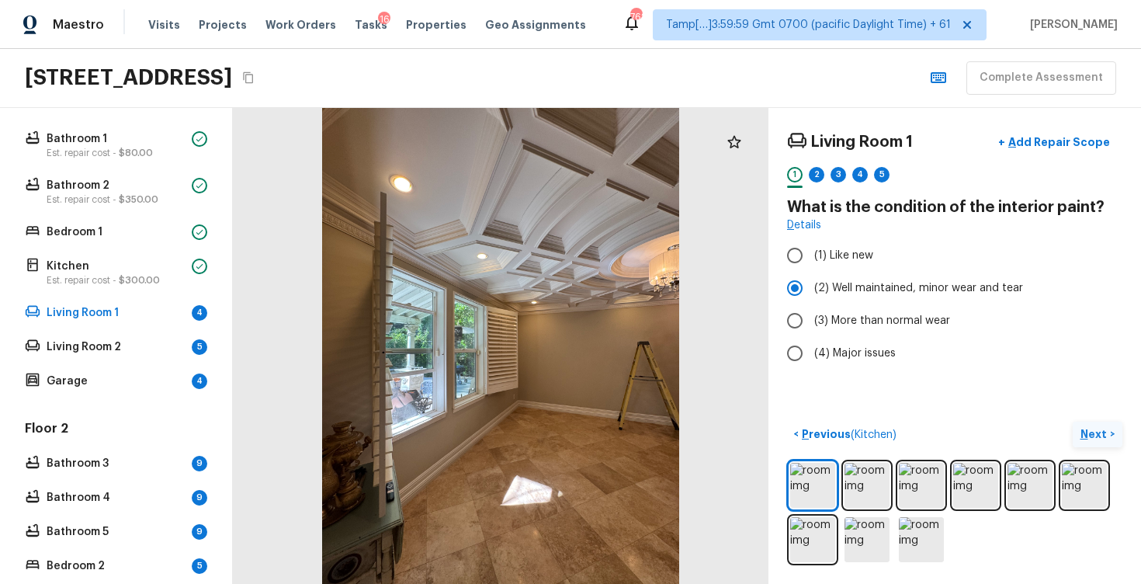
click at [1083, 432] on p "Next" at bounding box center [1096, 434] width 30 height 16
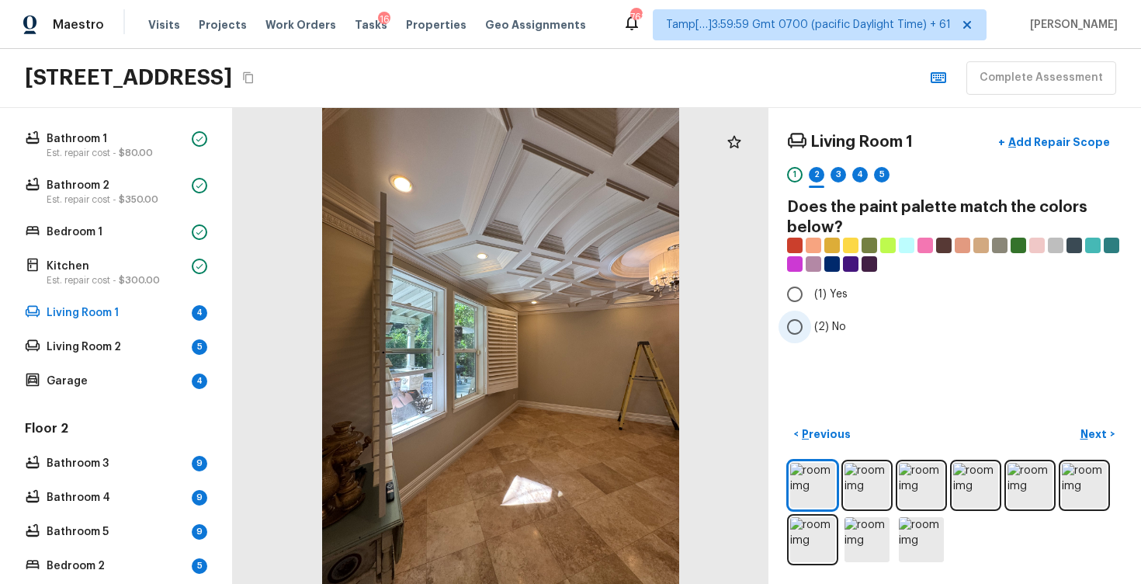
click at [805, 322] on input "(2) No" at bounding box center [795, 327] width 33 height 33
radio input "true"
click at [1075, 436] on button "Next >" at bounding box center [1098, 435] width 50 height 26
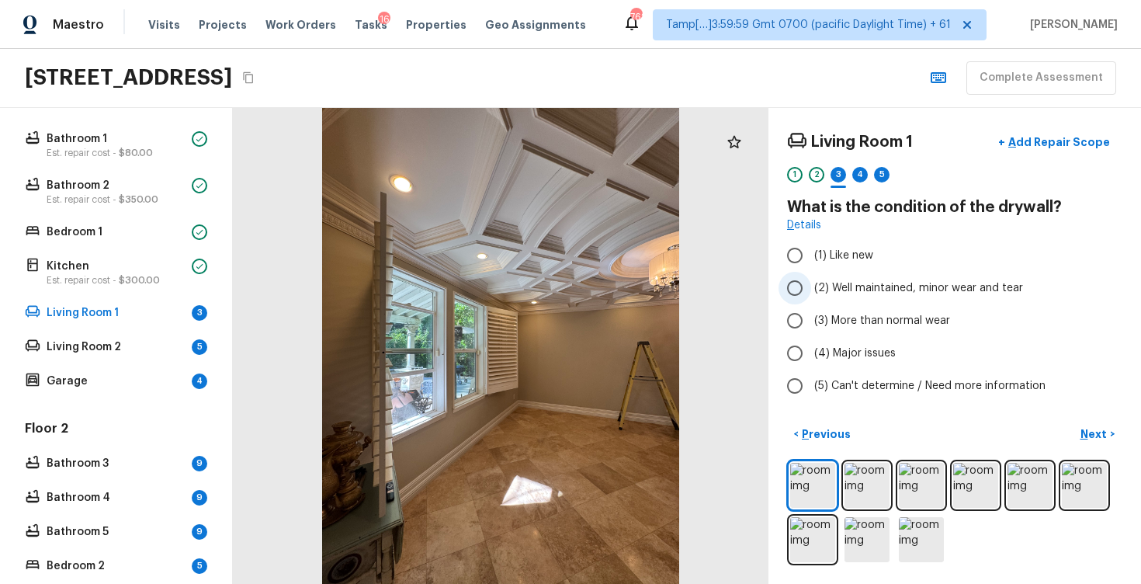
click at [811, 300] on label "(2) Well maintained, minor wear and tear" at bounding box center [945, 288] width 332 height 33
click at [811, 300] on input "(2) Well maintained, minor wear and tear" at bounding box center [795, 288] width 33 height 33
radio input "true"
click at [1080, 426] on button "Next >" at bounding box center [1098, 435] width 50 height 26
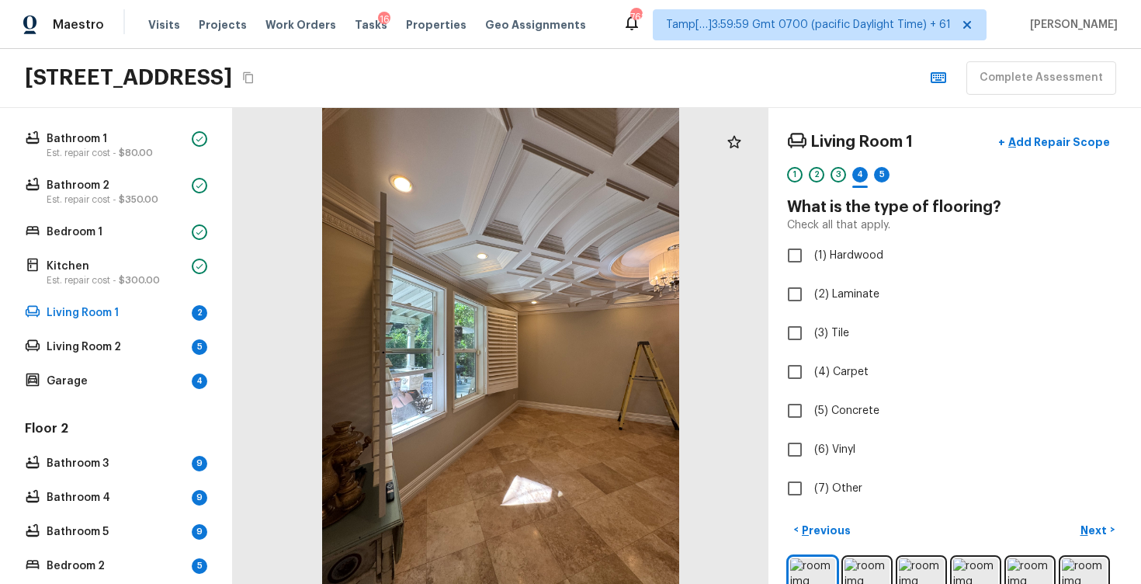
click at [776, 328] on div "Living Room 1 + Add Repair Scope 1 2 3 4 5 What is the type of flooring? Check …" at bounding box center [955, 346] width 373 height 476
click at [799, 337] on input "(3) Tile" at bounding box center [795, 333] width 33 height 33
checkbox input "true"
click at [1094, 533] on p "Next" at bounding box center [1096, 531] width 30 height 16
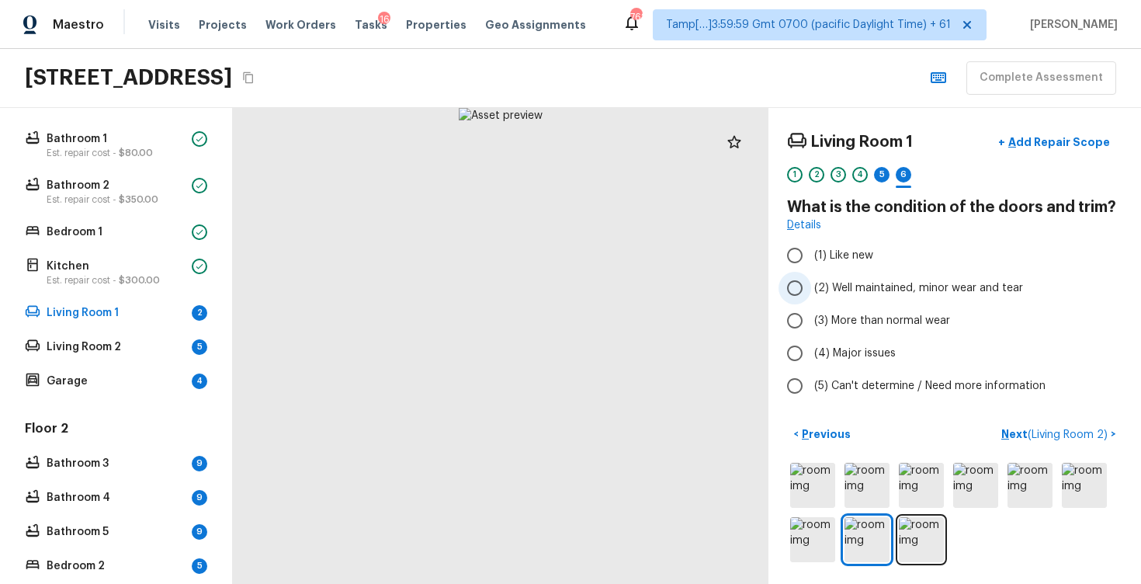
click at [854, 283] on span "(2) Well maintained, minor wear and tear" at bounding box center [918, 288] width 209 height 16
click at [811, 283] on input "(2) Well maintained, minor wear and tear" at bounding box center [795, 288] width 33 height 33
radio input "true"
click at [1079, 431] on span "( Living Room 2 )" at bounding box center [1068, 434] width 80 height 11
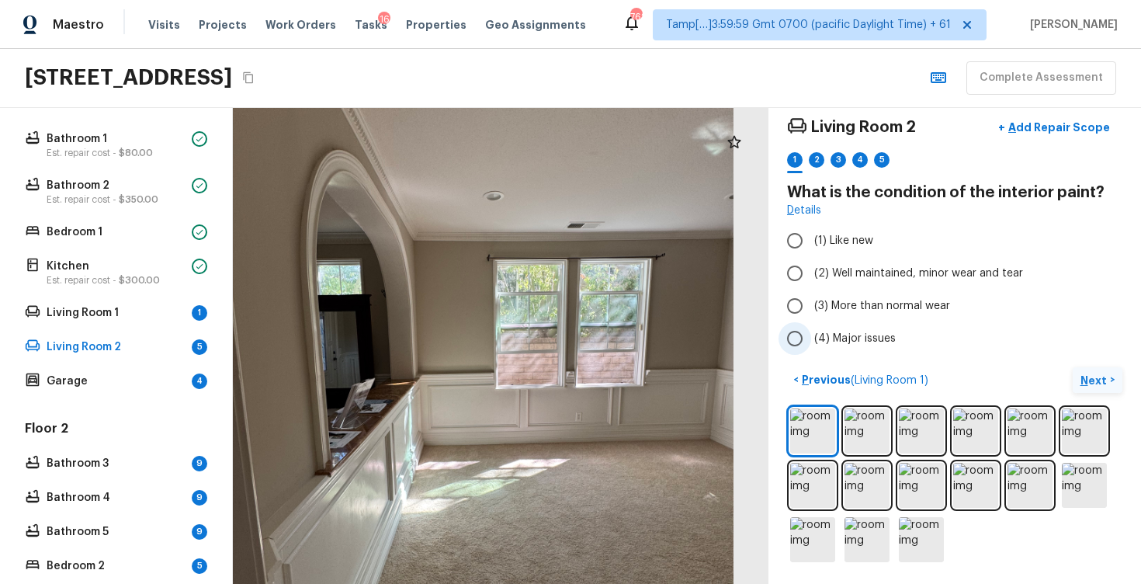
scroll to position [0, 0]
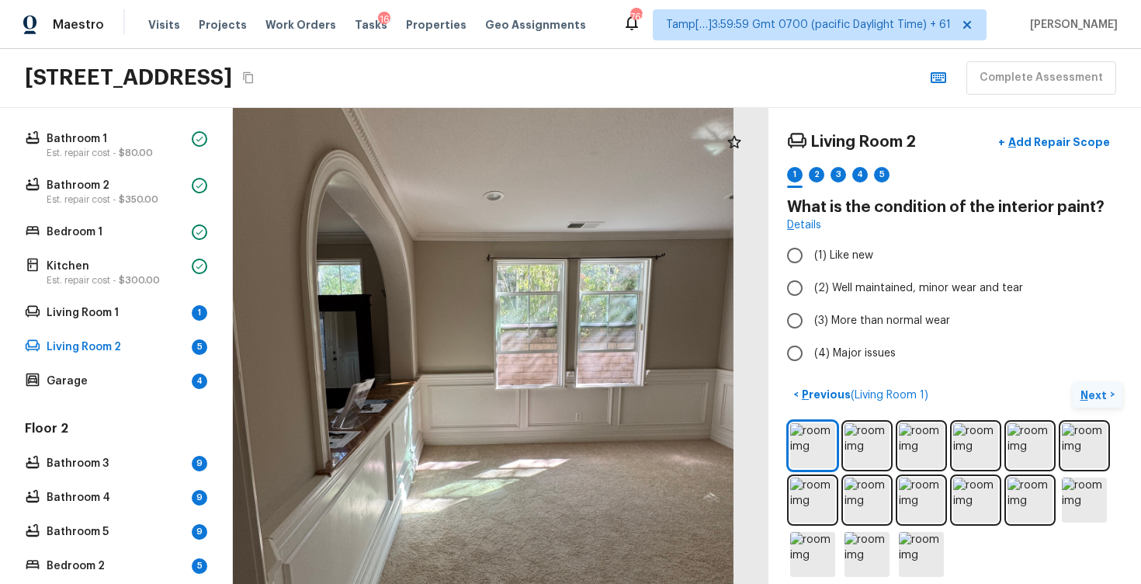
click at [929, 225] on div "Details" at bounding box center [954, 225] width 335 height 16
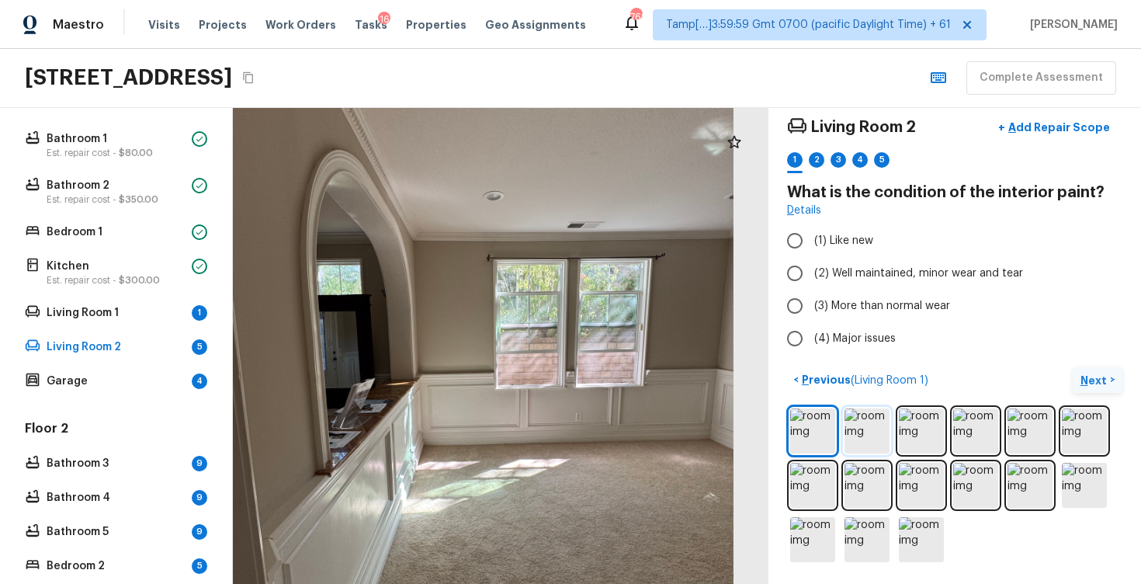
click at [877, 426] on img at bounding box center [867, 430] width 45 height 45
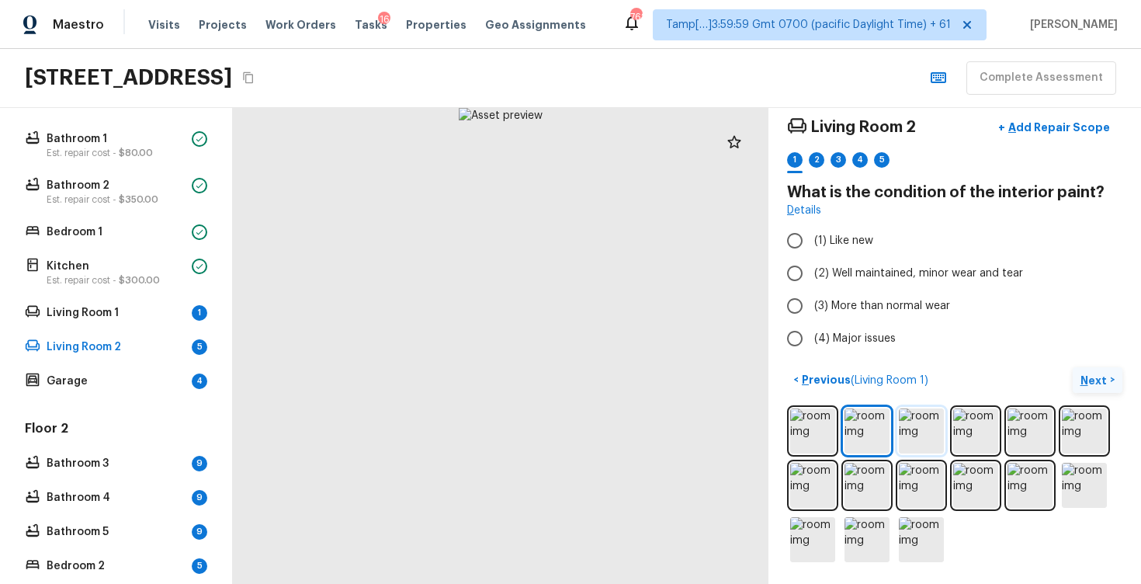
click at [927, 427] on img at bounding box center [921, 430] width 45 height 45
click at [962, 428] on img at bounding box center [975, 430] width 45 height 45
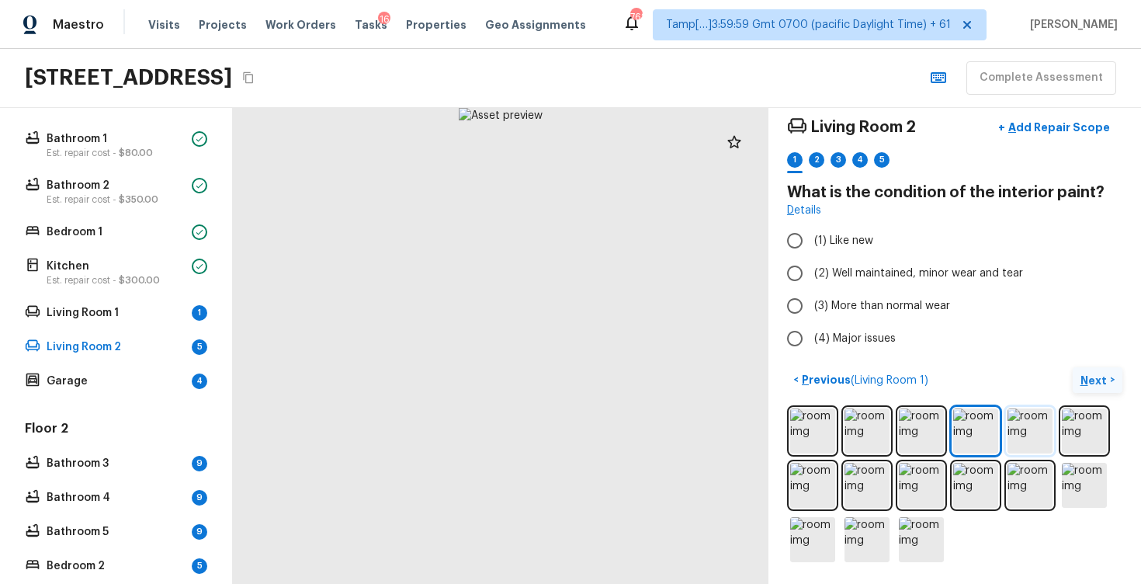
click at [1027, 424] on img at bounding box center [1030, 430] width 45 height 45
click at [1096, 439] on img at bounding box center [1084, 430] width 45 height 45
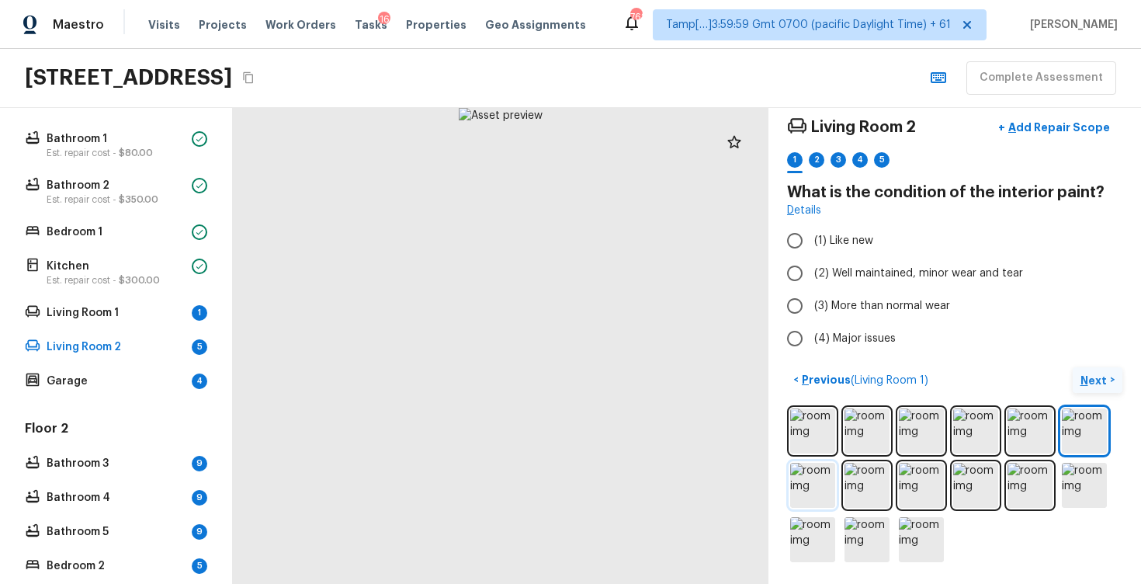
click at [814, 480] on img at bounding box center [812, 485] width 45 height 45
click at [870, 485] on img at bounding box center [867, 485] width 45 height 45
click at [922, 480] on img at bounding box center [921, 485] width 45 height 45
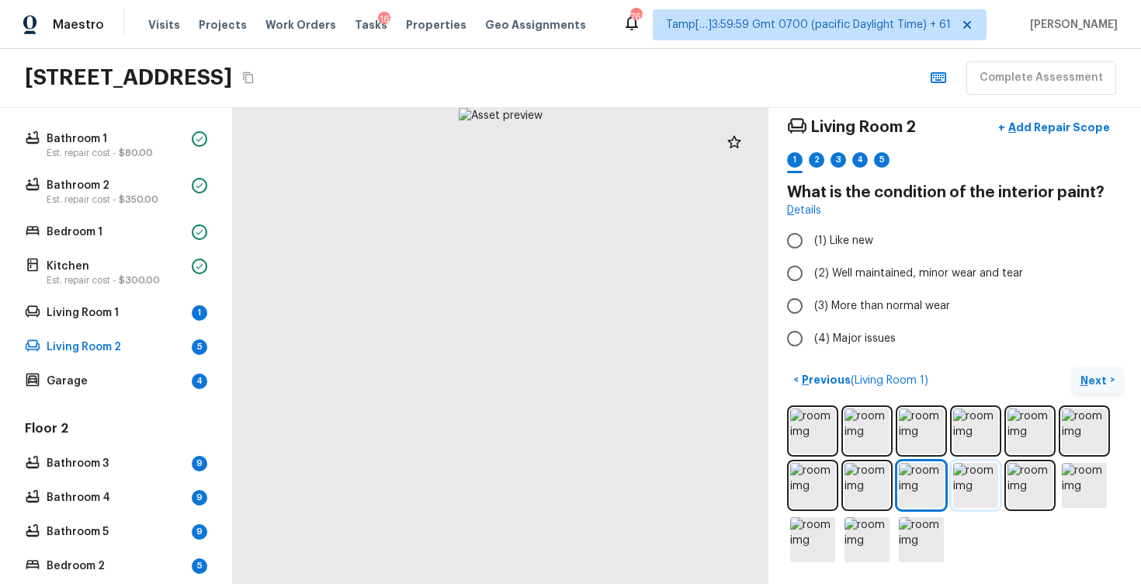
click at [967, 480] on img at bounding box center [975, 485] width 45 height 45
click at [1028, 481] on img at bounding box center [1030, 485] width 45 height 45
click at [1080, 481] on img at bounding box center [1084, 485] width 45 height 45
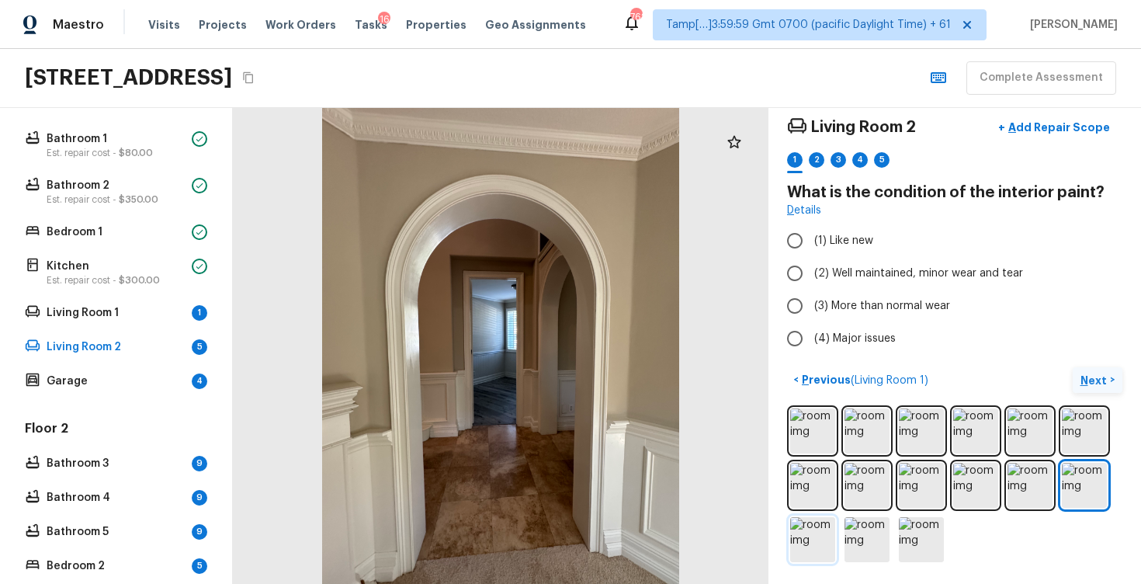
click at [814, 534] on img at bounding box center [812, 539] width 45 height 45
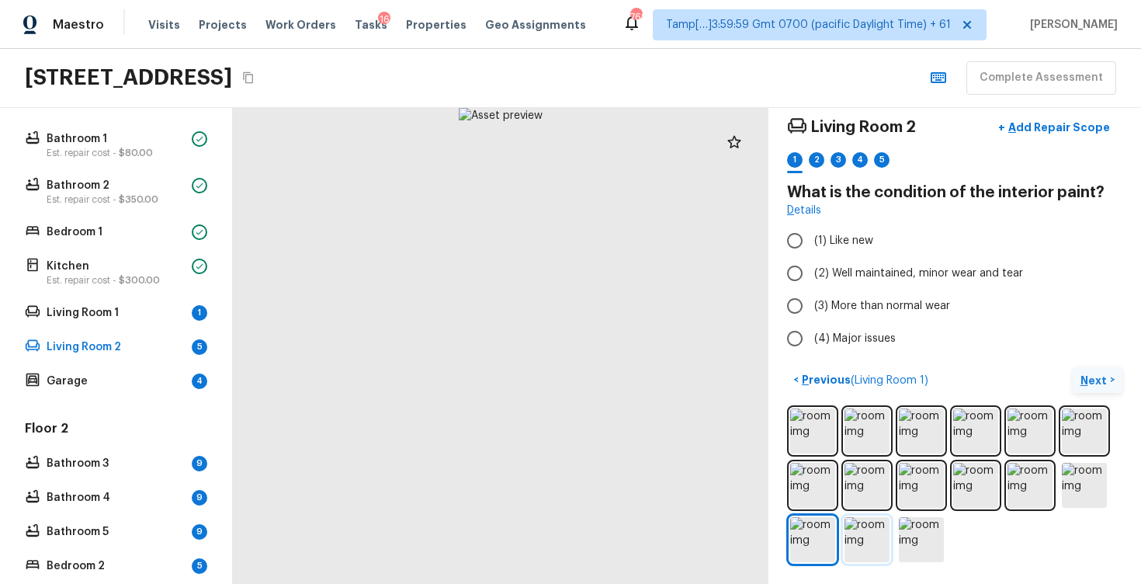
click at [872, 544] on img at bounding box center [867, 539] width 45 height 45
click at [905, 544] on img at bounding box center [921, 539] width 45 height 45
click at [919, 537] on img at bounding box center [921, 539] width 45 height 45
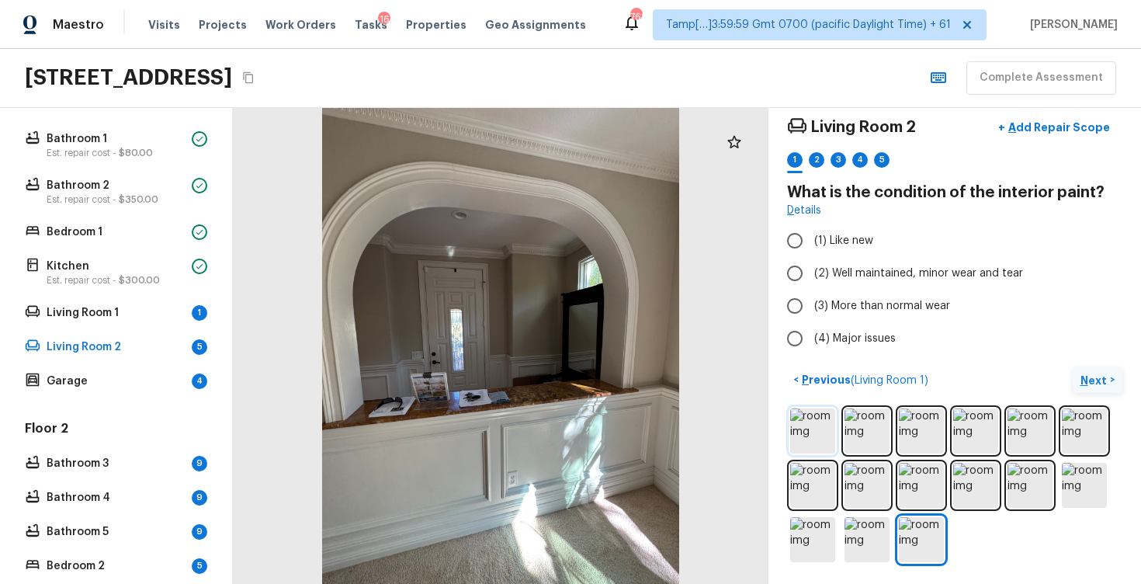
click at [811, 422] on img at bounding box center [812, 430] width 45 height 45
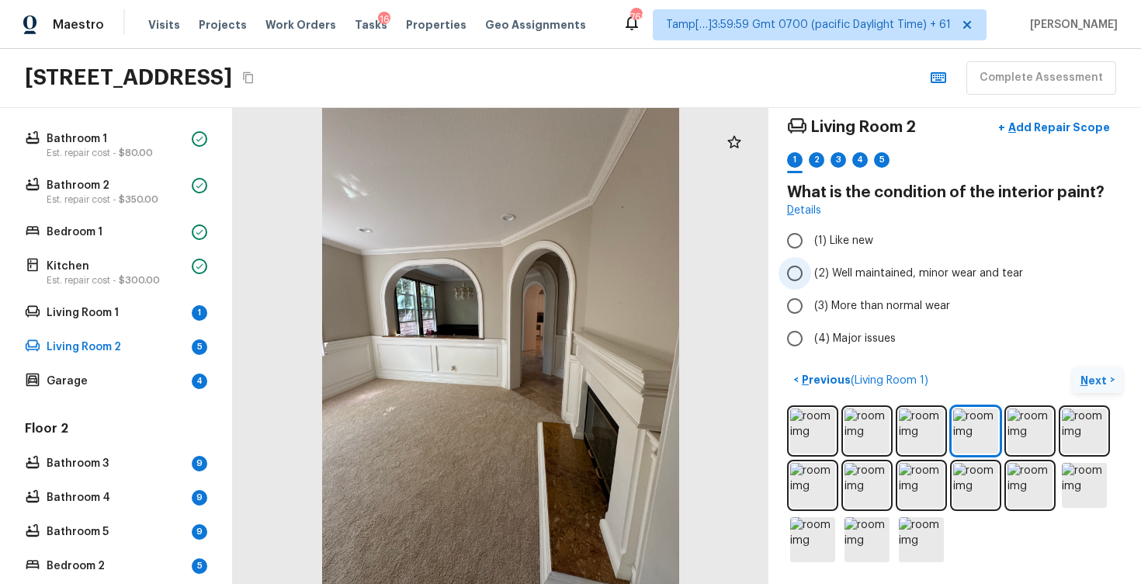
click at [909, 281] on label "(2) Well maintained, minor wear and tear" at bounding box center [945, 273] width 332 height 33
click at [811, 281] on input "(2) Well maintained, minor wear and tear" at bounding box center [795, 273] width 33 height 33
radio input "true"
click at [1096, 377] on p "Next" at bounding box center [1096, 381] width 30 height 16
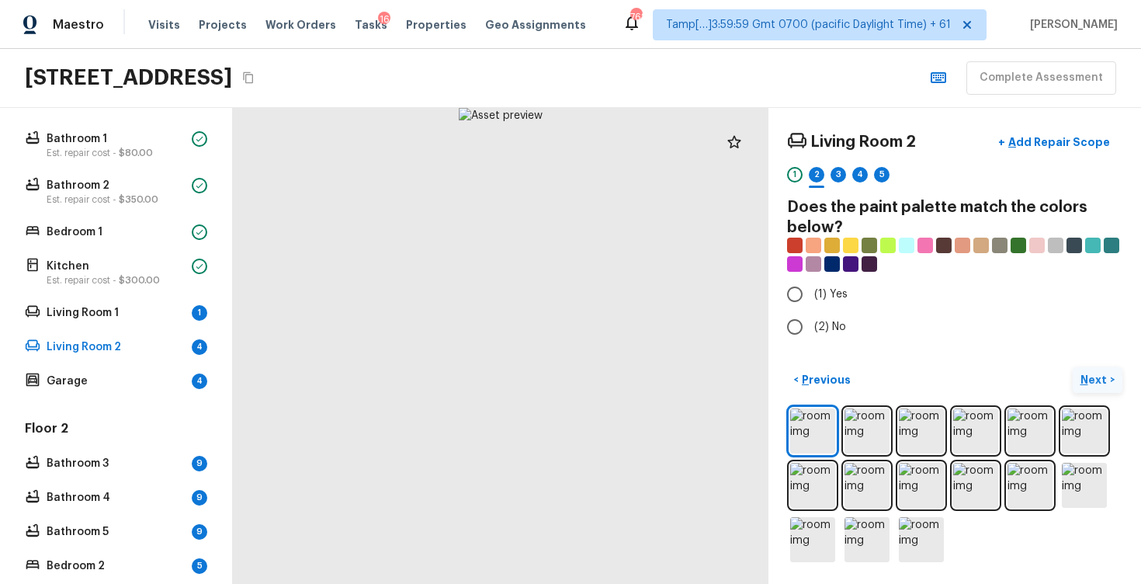
scroll to position [0, 0]
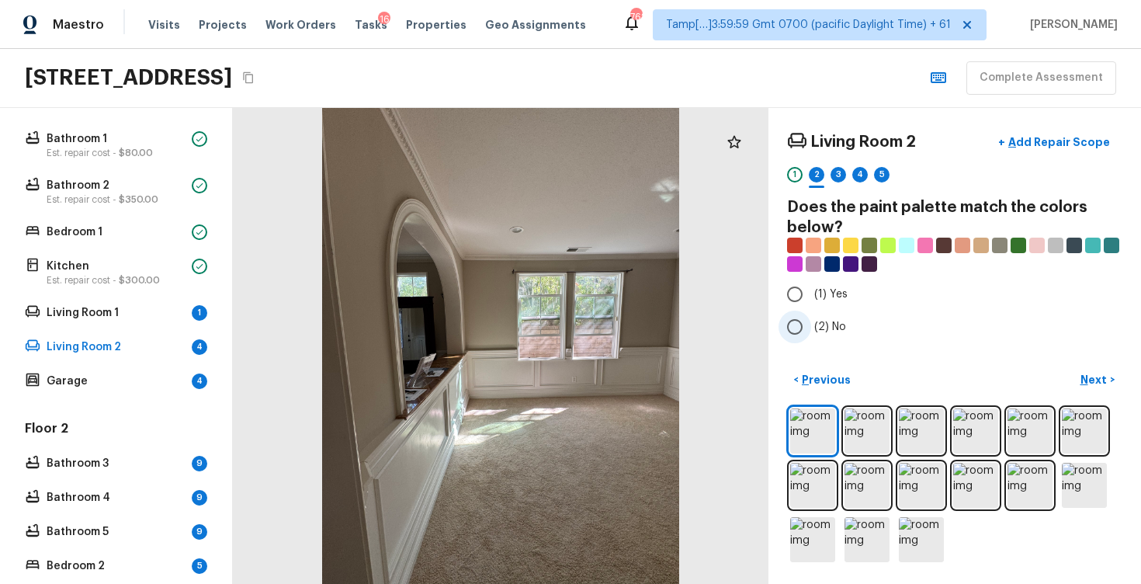
click at [829, 317] on label "(2) No" at bounding box center [945, 327] width 332 height 33
click at [811, 317] on input "(2) No" at bounding box center [795, 327] width 33 height 33
radio input "true"
click at [1106, 377] on p "Next" at bounding box center [1096, 380] width 30 height 16
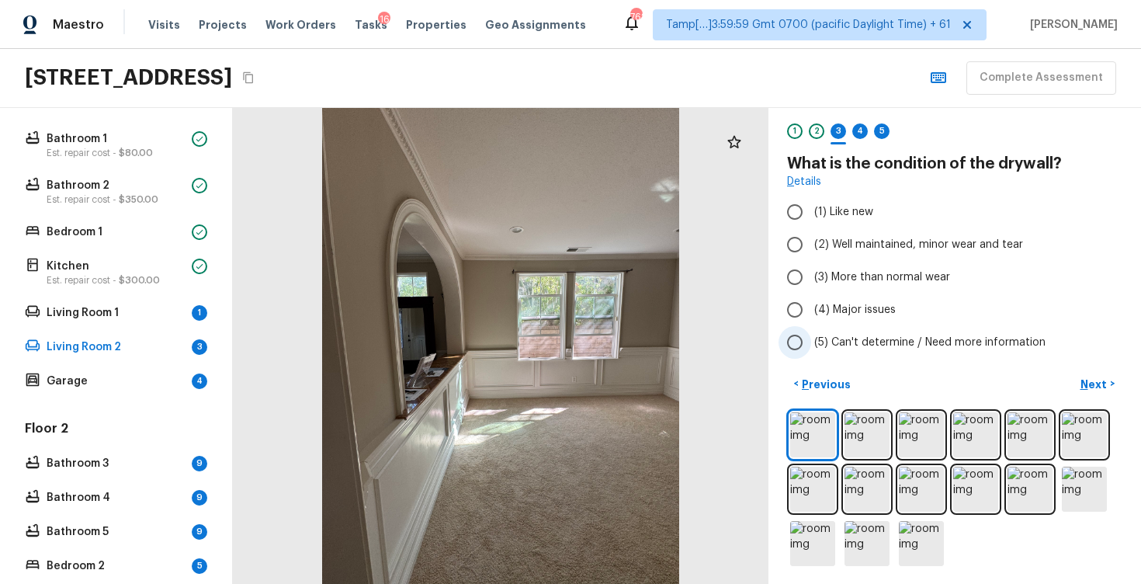
scroll to position [47, 0]
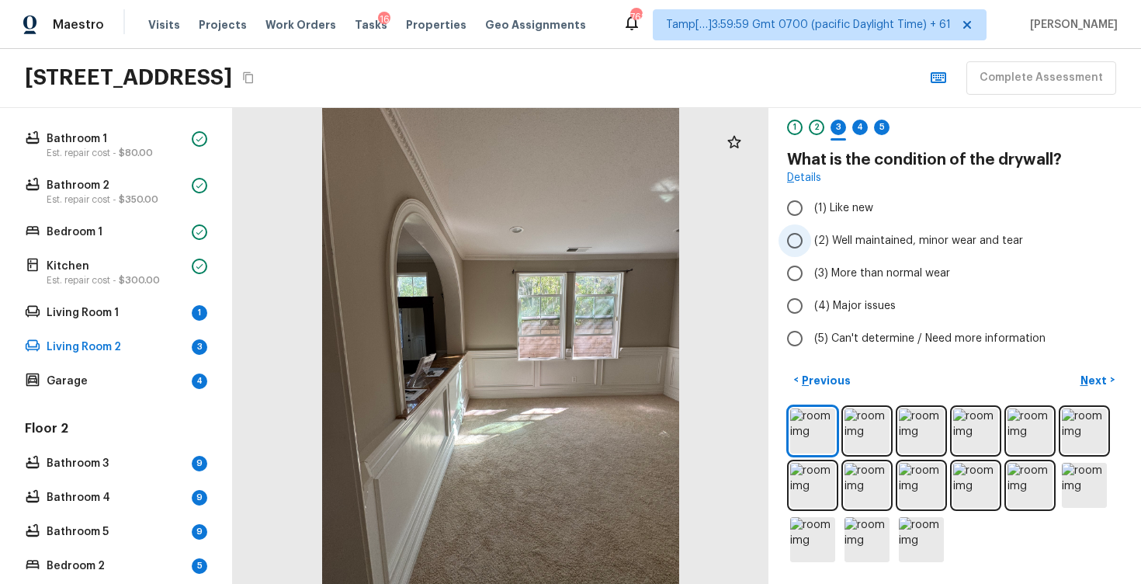
click at [890, 233] on span "(2) Well maintained, minor wear and tear" at bounding box center [918, 241] width 209 height 16
click at [811, 232] on input "(2) Well maintained, minor wear and tear" at bounding box center [795, 240] width 33 height 33
radio input "true"
click at [1092, 373] on p "Next" at bounding box center [1096, 381] width 30 height 16
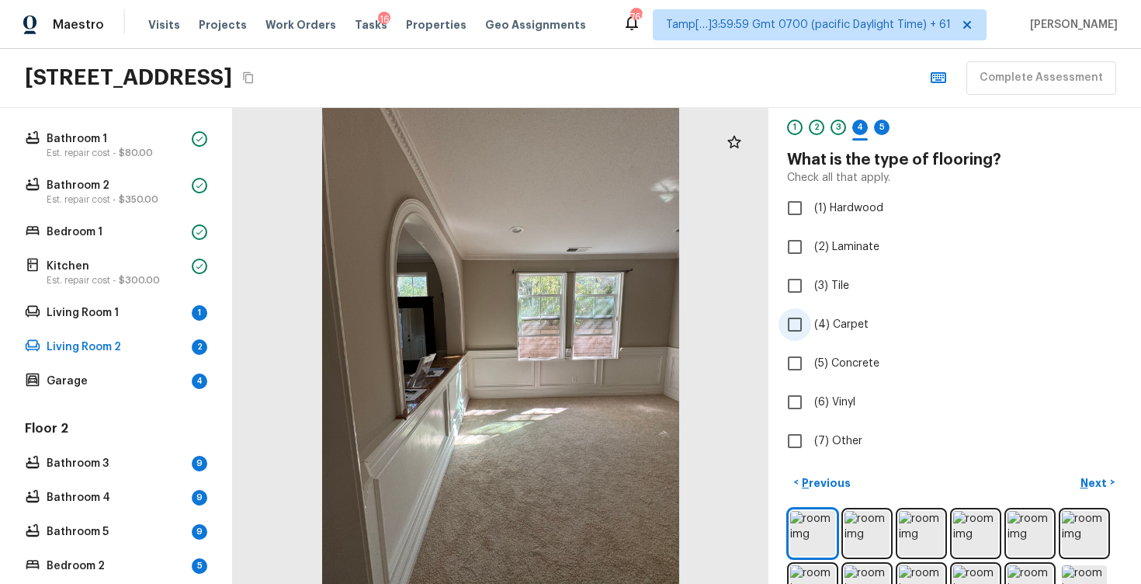
click at [827, 329] on span "(4) Carpet" at bounding box center [841, 325] width 54 height 16
click at [811, 329] on input "(4) Carpet" at bounding box center [795, 324] width 33 height 33
checkbox input "true"
click at [1098, 484] on p "Next" at bounding box center [1096, 483] width 30 height 16
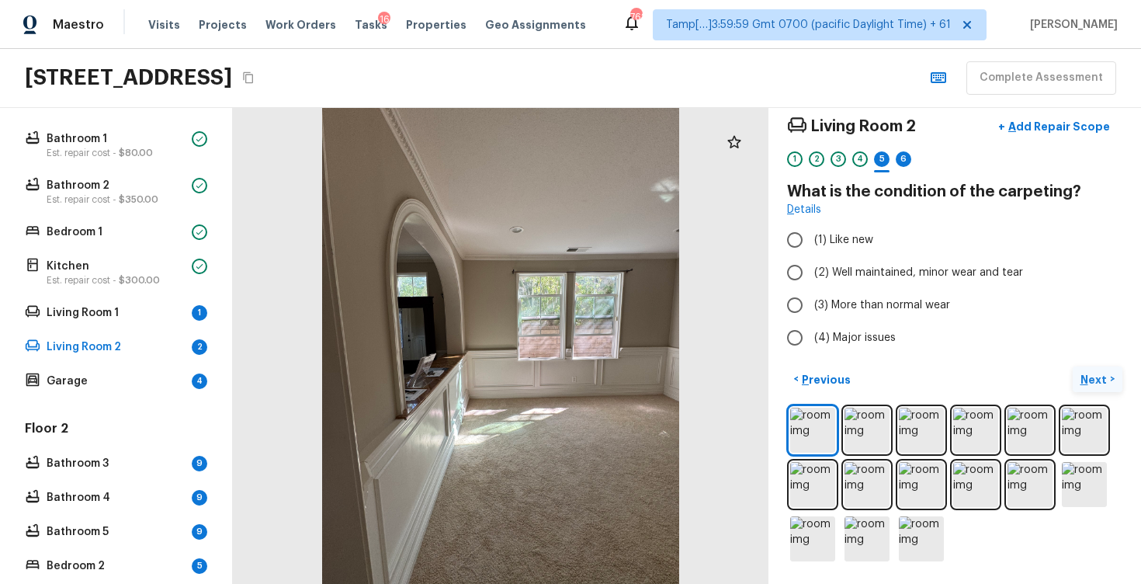
scroll to position [15, 0]
click at [901, 280] on span "(2) Well maintained, minor wear and tear" at bounding box center [918, 274] width 209 height 16
click at [811, 280] on input "(2) Well maintained, minor wear and tear" at bounding box center [795, 273] width 33 height 33
radio input "true"
click at [1089, 380] on p "Next" at bounding box center [1096, 381] width 30 height 16
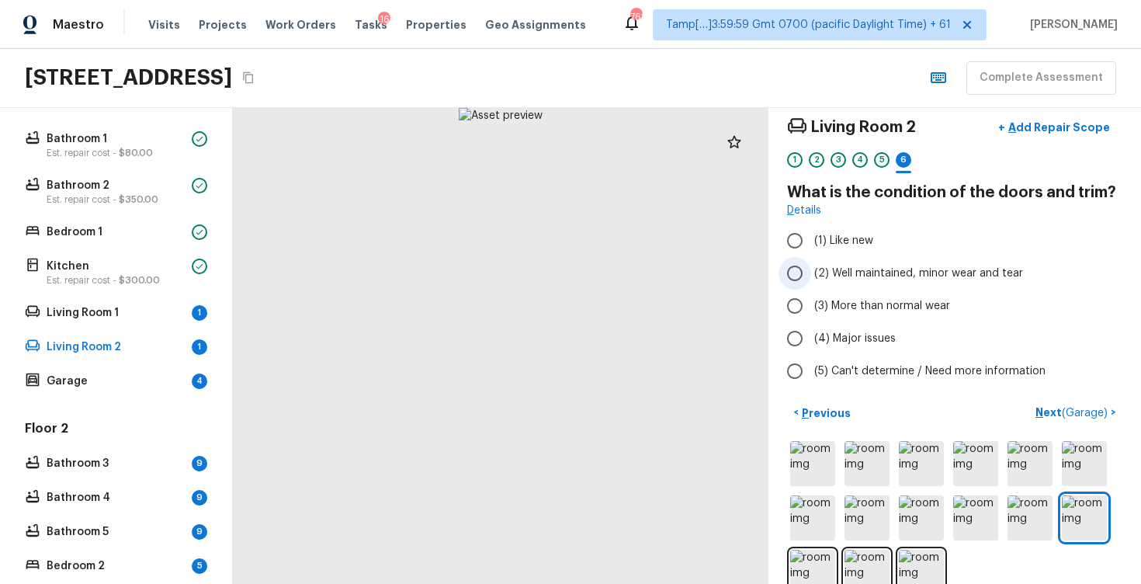
click at [792, 279] on input "(2) Well maintained, minor wear and tear" at bounding box center [795, 273] width 33 height 33
radio input "true"
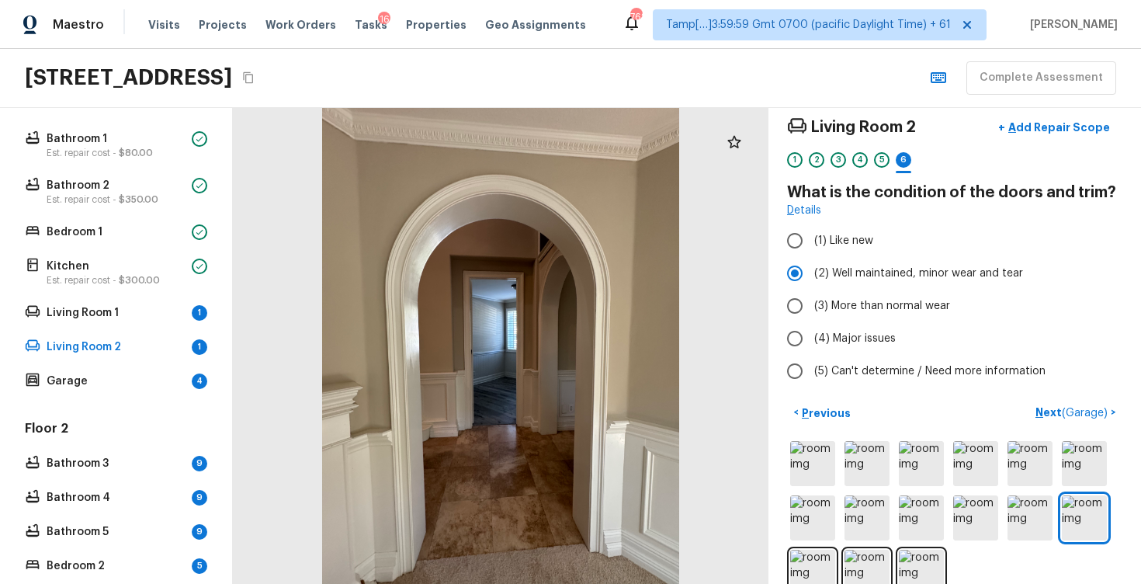
scroll to position [47, 0]
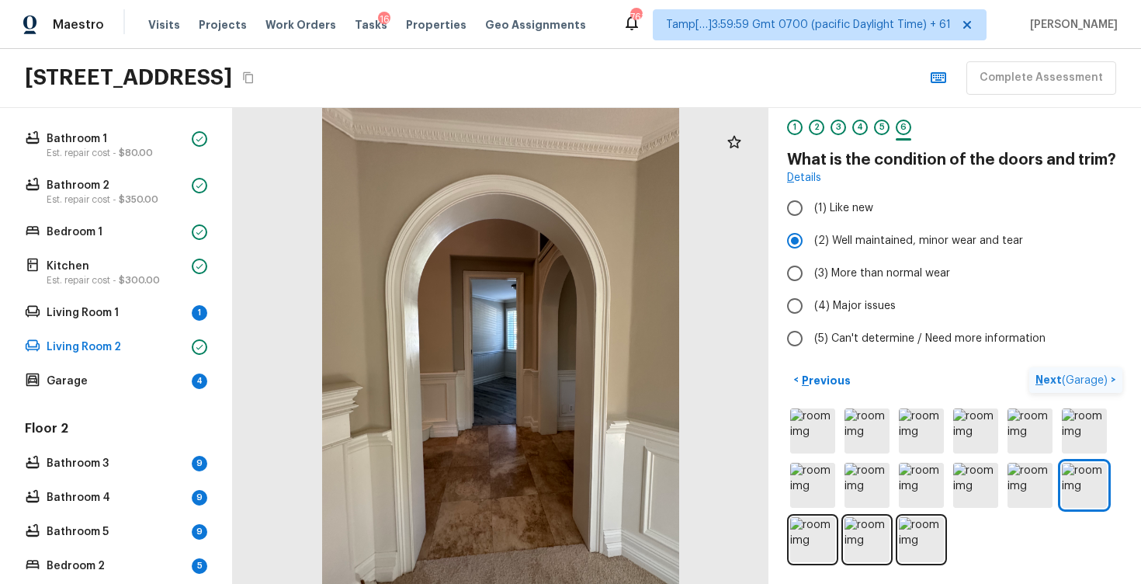
click at [1077, 375] on span "( Garage )" at bounding box center [1085, 380] width 46 height 11
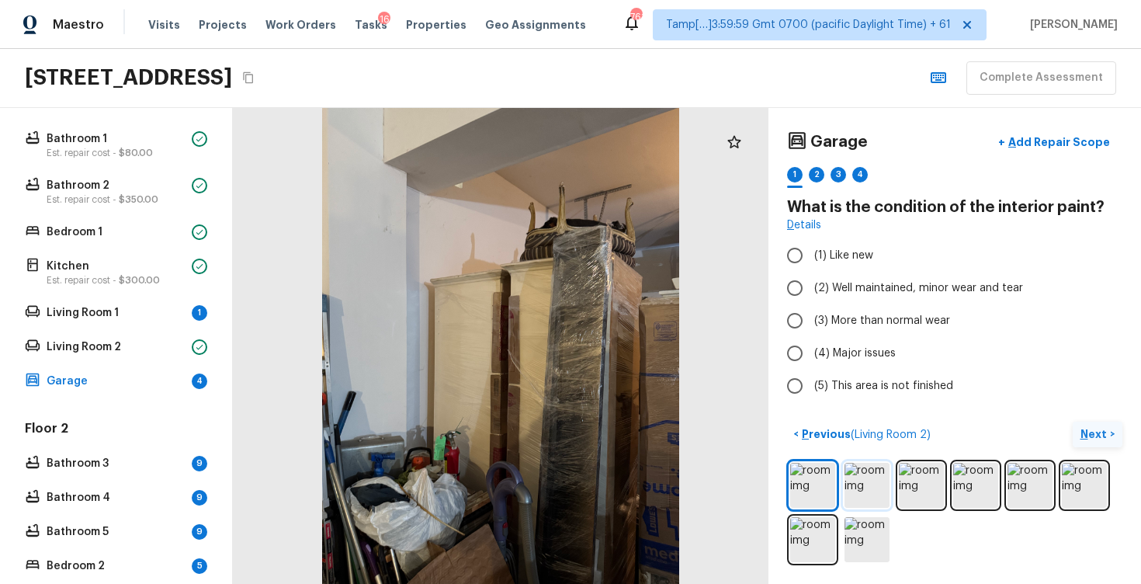
click at [866, 477] on img at bounding box center [867, 485] width 45 height 45
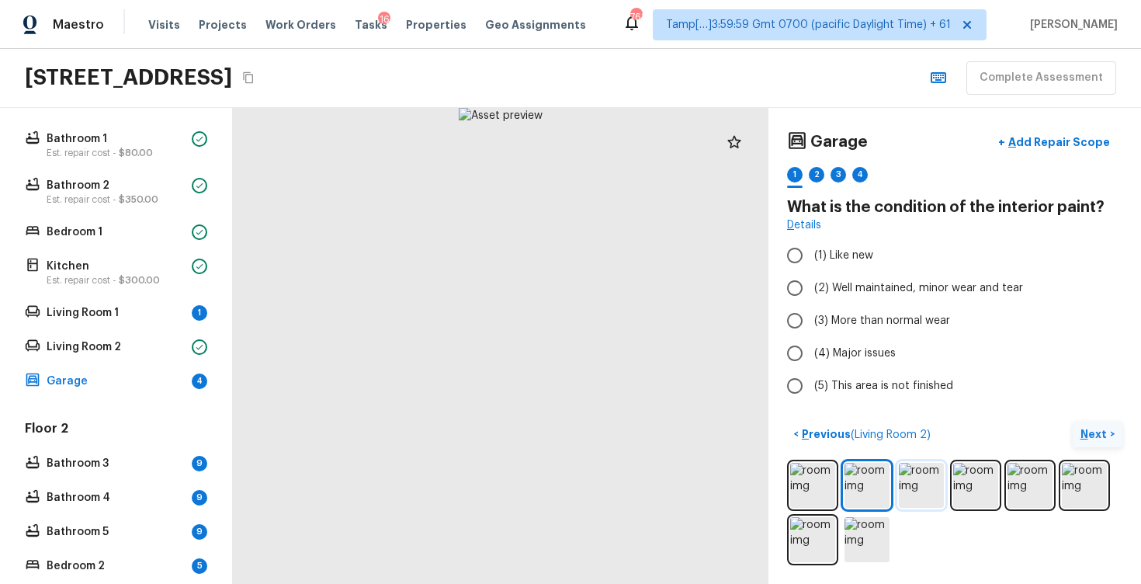
click at [934, 479] on img at bounding box center [921, 485] width 45 height 45
click at [982, 481] on img at bounding box center [975, 485] width 45 height 45
click at [1037, 481] on img at bounding box center [1030, 485] width 45 height 45
click at [1082, 478] on img at bounding box center [1084, 485] width 45 height 45
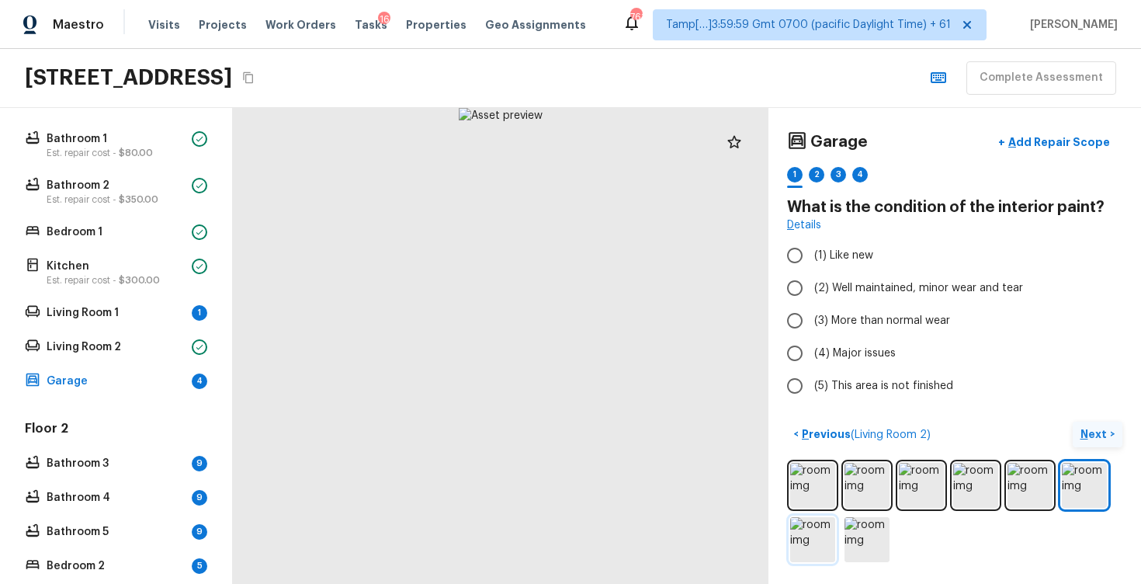
click at [834, 531] on img at bounding box center [812, 539] width 45 height 45
click at [870, 532] on img at bounding box center [867, 539] width 45 height 45
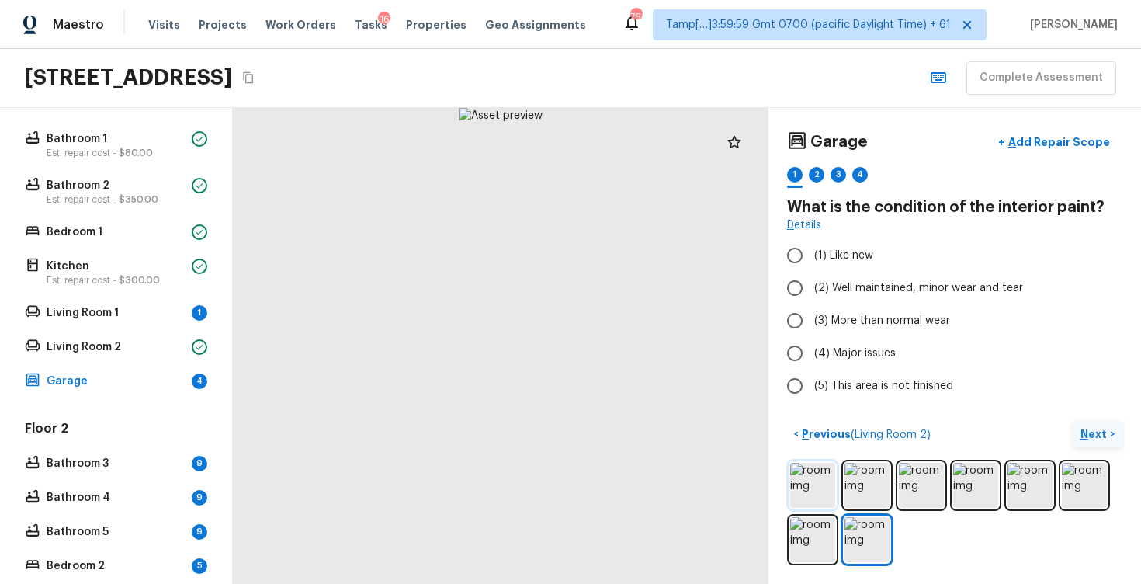
click at [816, 492] on img at bounding box center [812, 485] width 45 height 45
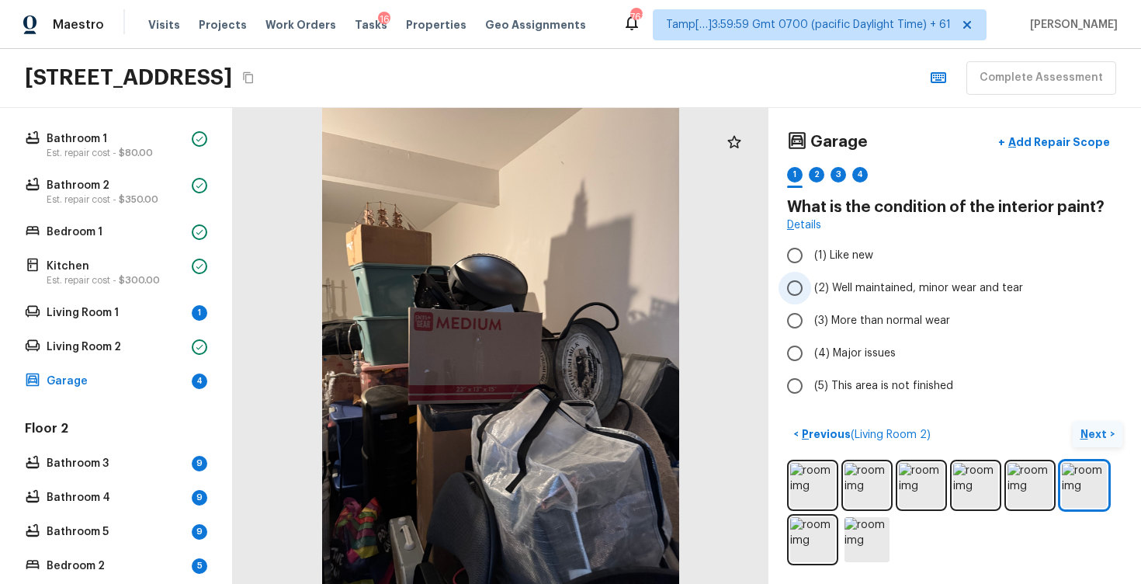
click at [951, 294] on span "(2) Well maintained, minor wear and tear" at bounding box center [918, 288] width 209 height 16
click at [811, 294] on input "(2) Well maintained, minor wear and tear" at bounding box center [795, 288] width 33 height 33
radio input "true"
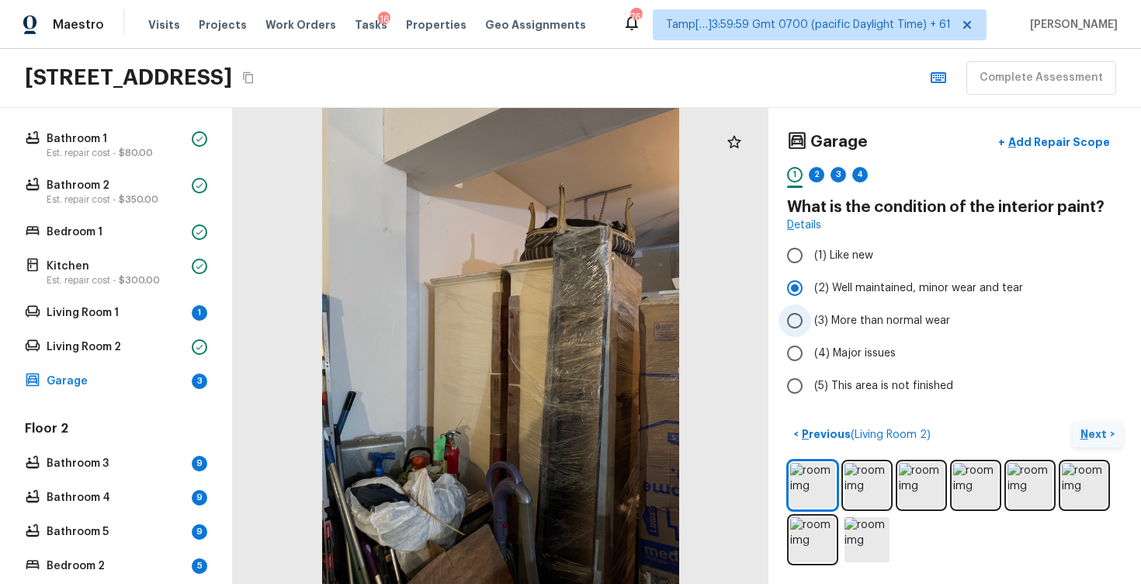
click at [895, 313] on span "(3) More than normal wear" at bounding box center [882, 321] width 136 height 16
click at [811, 313] on input "(3) More than normal wear" at bounding box center [795, 320] width 33 height 33
radio input "true"
click at [1080, 440] on button "Next >" at bounding box center [1098, 435] width 50 height 26
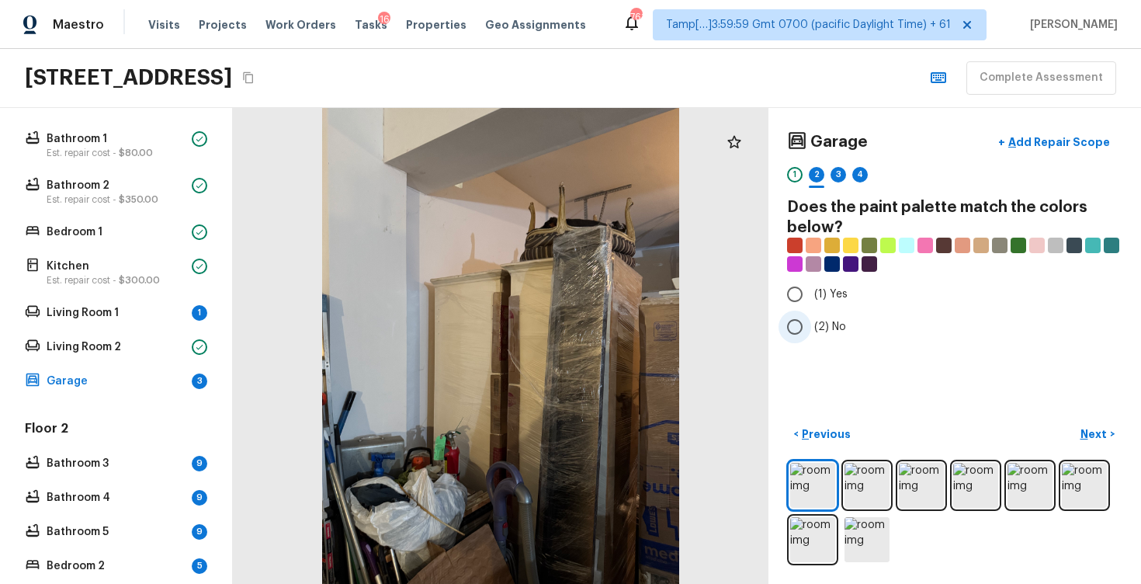
click at [821, 321] on span "(2) No" at bounding box center [830, 327] width 32 height 16
click at [811, 321] on input "(2) No" at bounding box center [795, 327] width 33 height 33
radio input "true"
click at [1115, 433] on button "Next >" at bounding box center [1098, 435] width 50 height 26
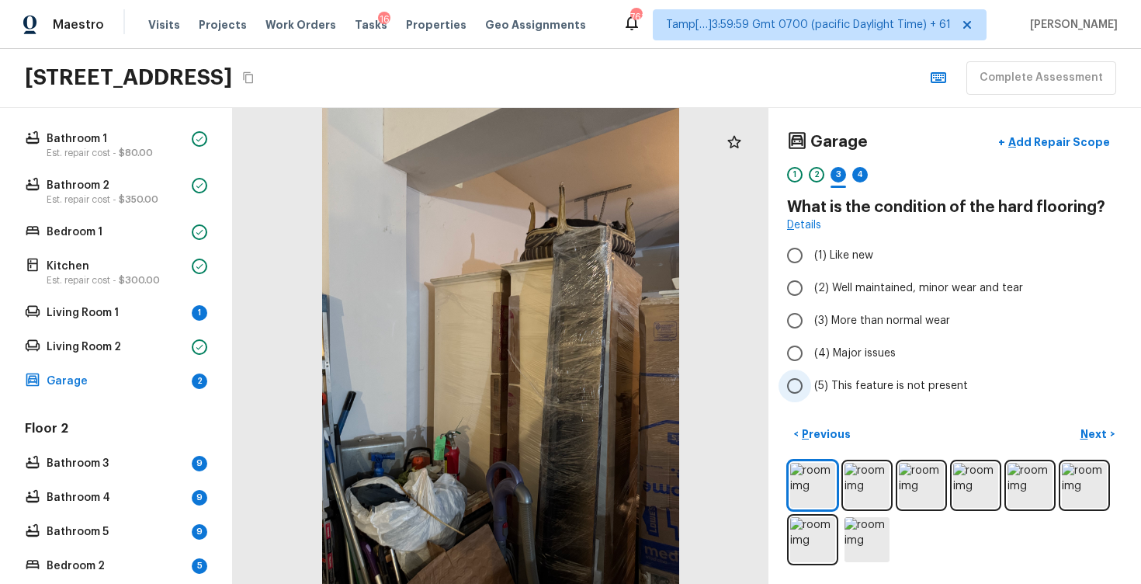
click at [804, 381] on input "(5) This feature is not present" at bounding box center [795, 386] width 33 height 33
radio input "true"
click at [1092, 441] on p "Next" at bounding box center [1096, 434] width 30 height 16
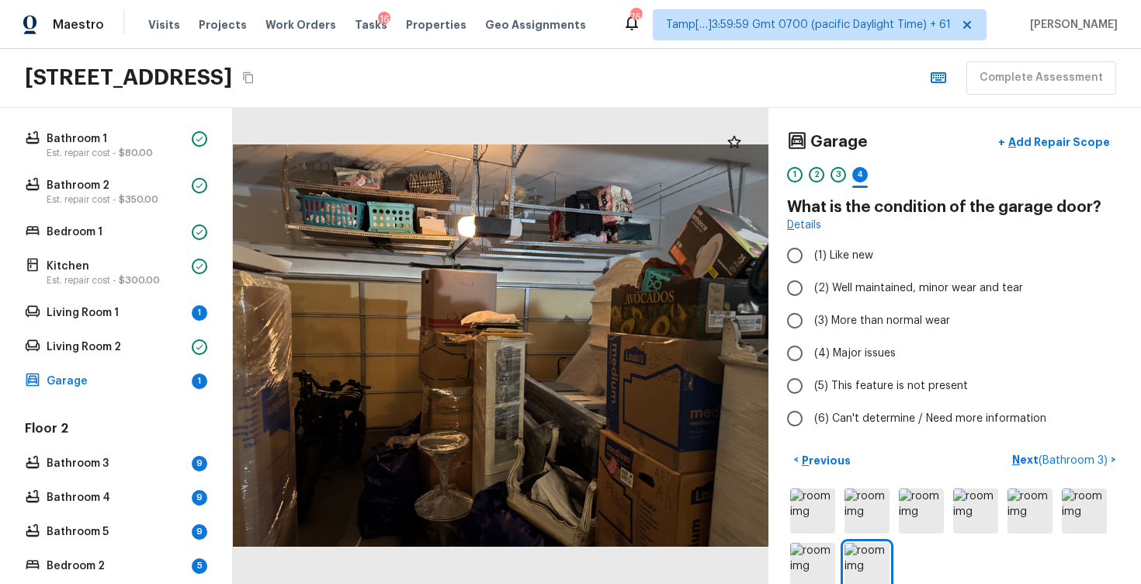
click at [835, 182] on div "3" at bounding box center [839, 179] width 16 height 24
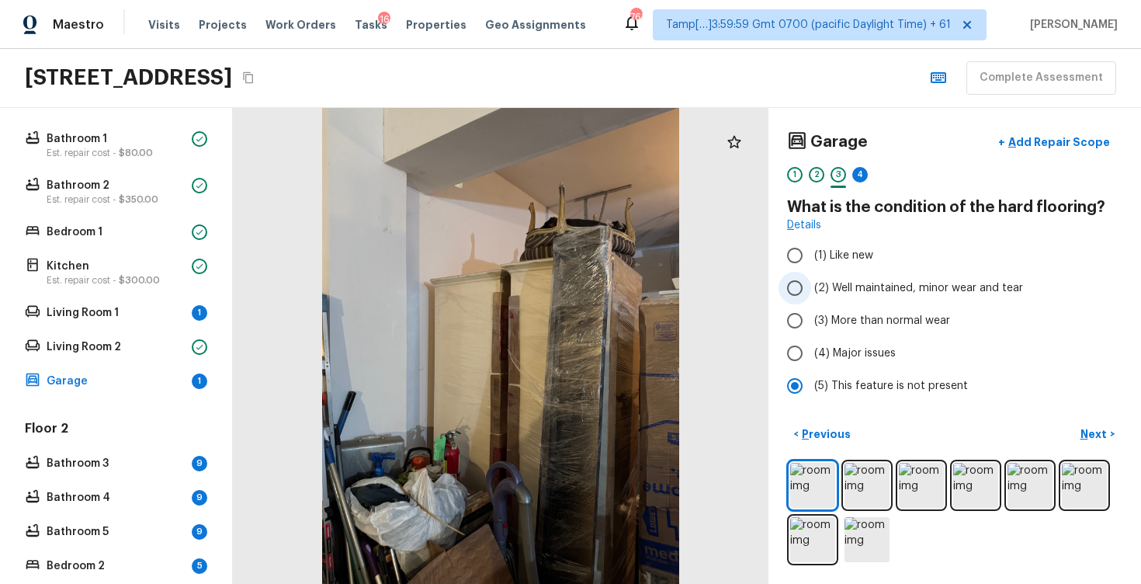
click at [801, 299] on input "(2) Well maintained, minor wear and tear" at bounding box center [795, 288] width 33 height 33
radio input "true"
click at [1089, 429] on p "Next" at bounding box center [1096, 434] width 30 height 16
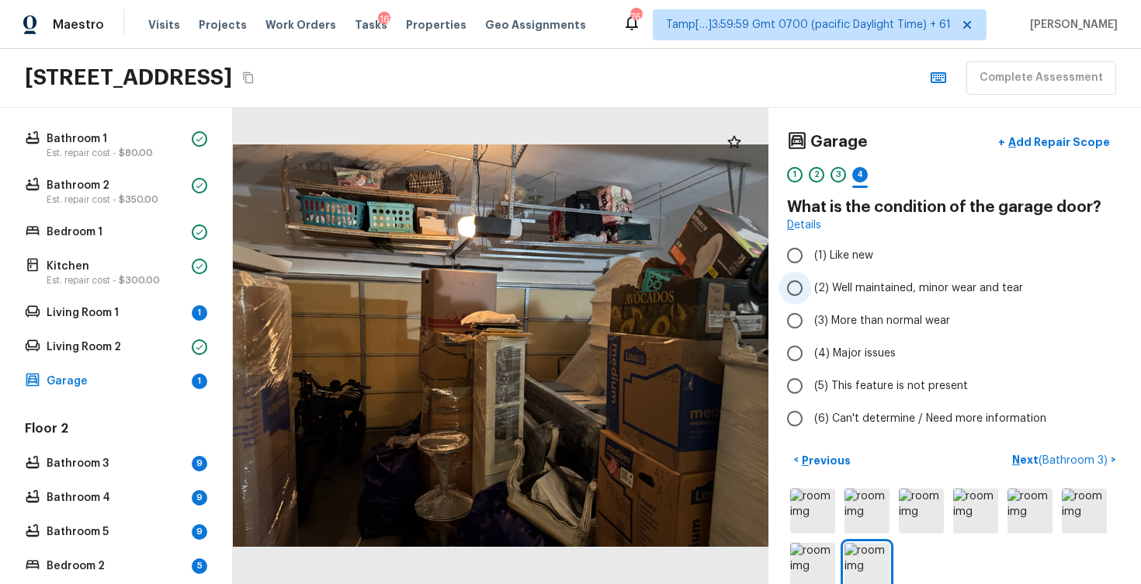
click at [846, 290] on span "(2) Well maintained, minor wear and tear" at bounding box center [918, 288] width 209 height 16
click at [811, 290] on input "(2) Well maintained, minor wear and tear" at bounding box center [795, 288] width 33 height 33
radio input "true"
click at [1066, 455] on span "( Bathroom 3 )" at bounding box center [1073, 460] width 69 height 11
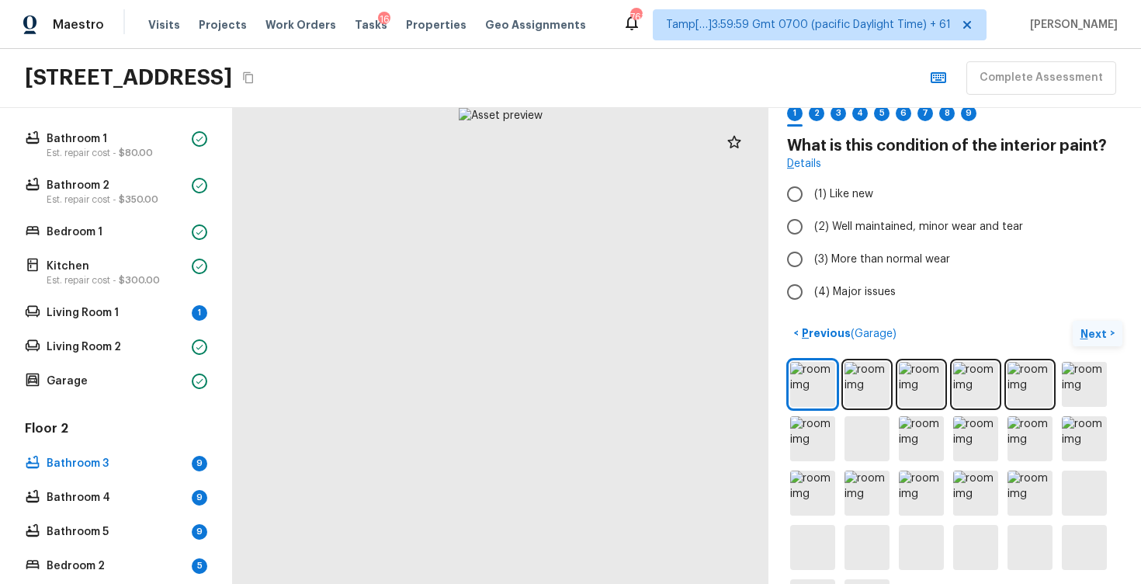
scroll to position [71, 0]
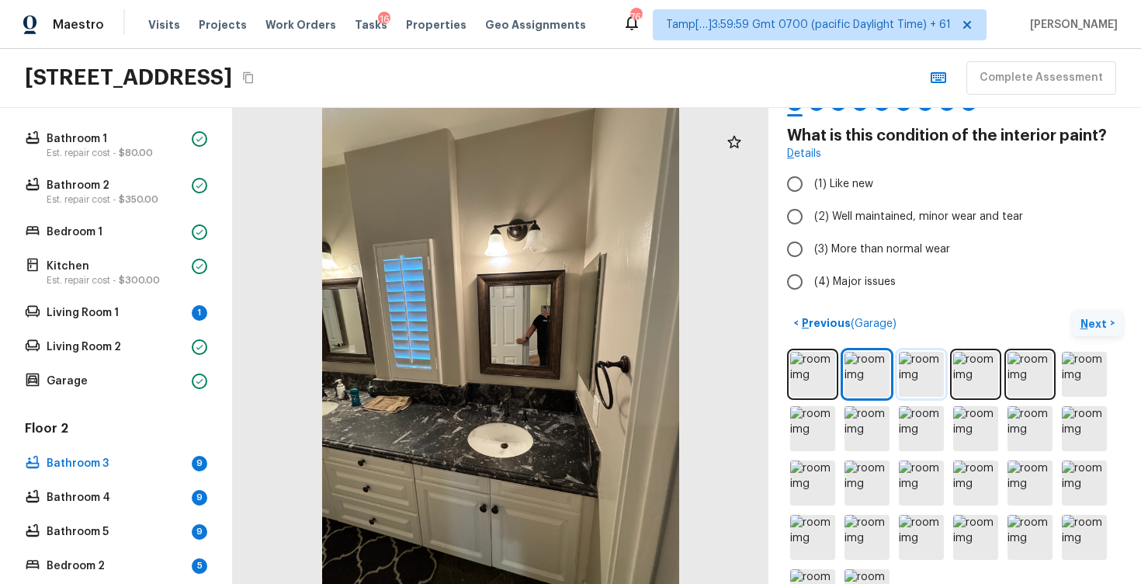
click at [907, 366] on img at bounding box center [921, 374] width 45 height 45
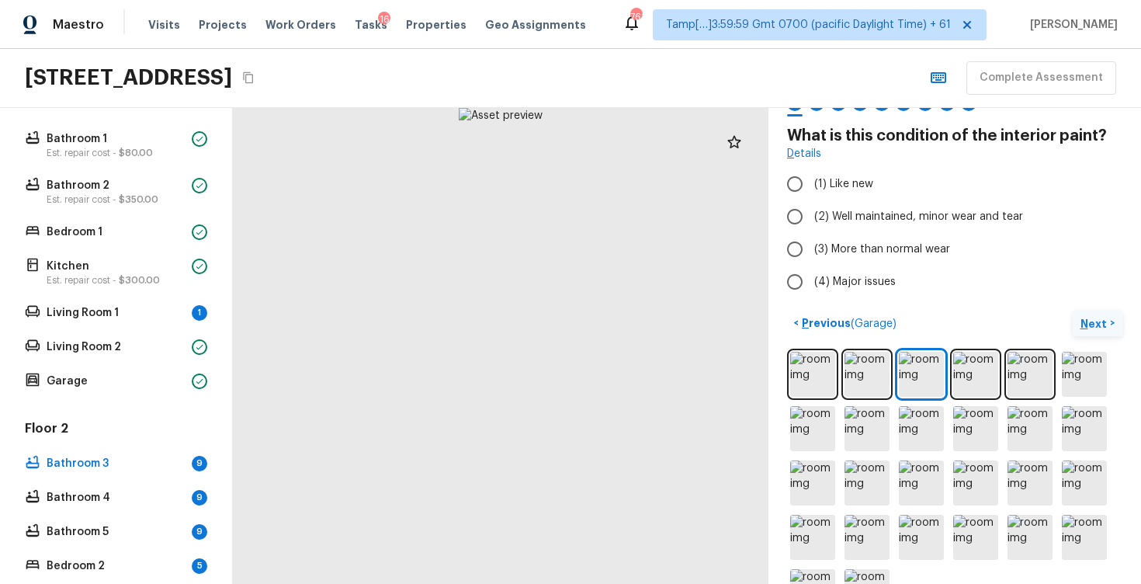
click at [1005, 367] on div at bounding box center [954, 483] width 335 height 269
click at [988, 367] on img at bounding box center [975, 374] width 45 height 45
click at [1030, 373] on img at bounding box center [1030, 374] width 45 height 45
click at [1074, 371] on img at bounding box center [1084, 374] width 45 height 45
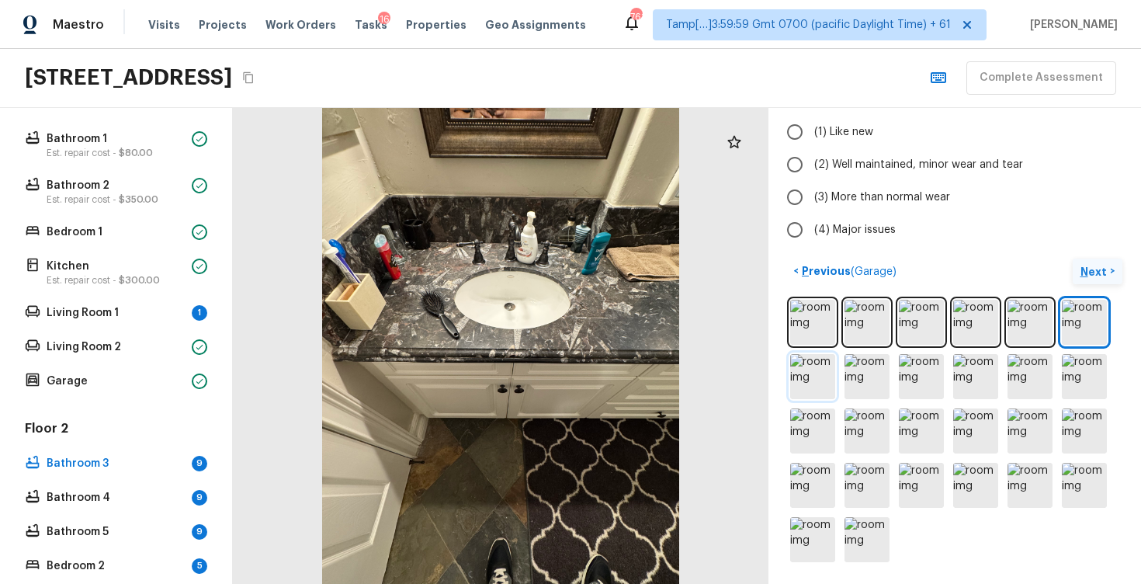
click at [813, 370] on img at bounding box center [812, 376] width 45 height 45
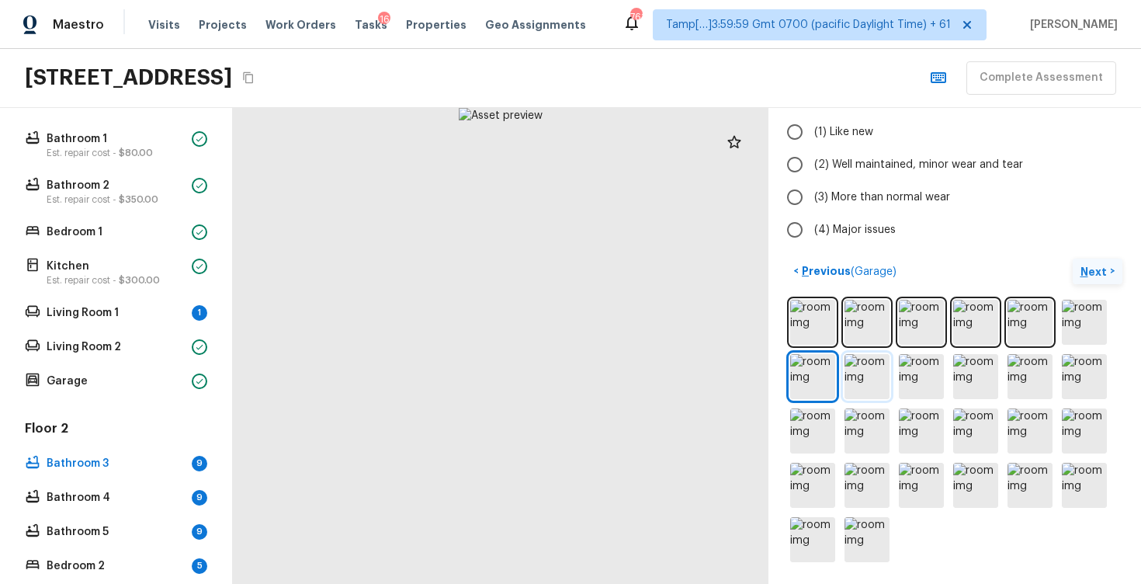
click at [864, 376] on img at bounding box center [867, 376] width 45 height 45
click at [939, 379] on img at bounding box center [921, 376] width 45 height 45
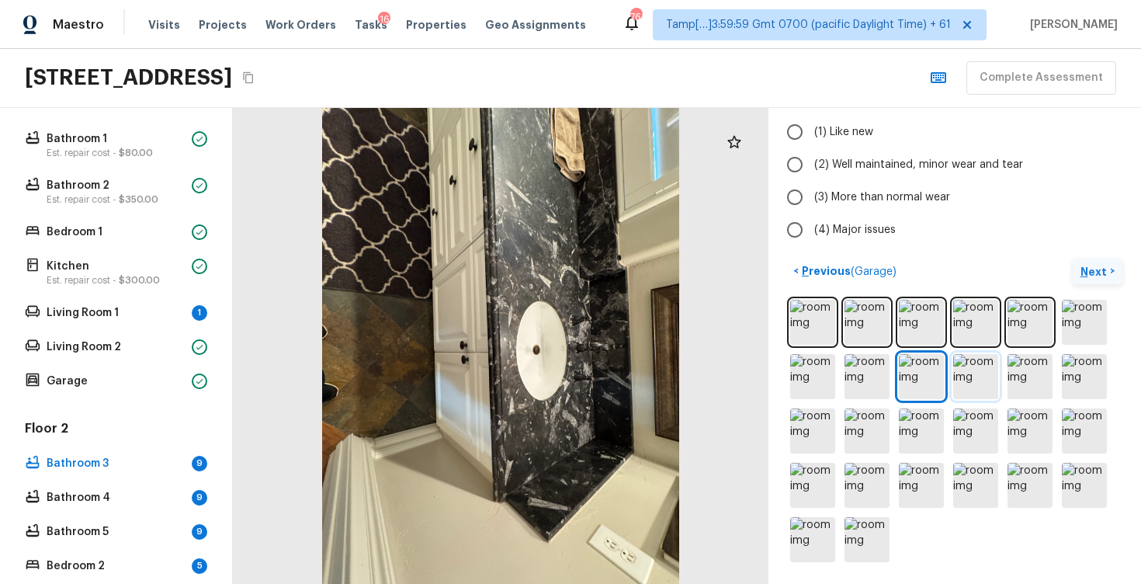
click at [995, 376] on img at bounding box center [975, 376] width 45 height 45
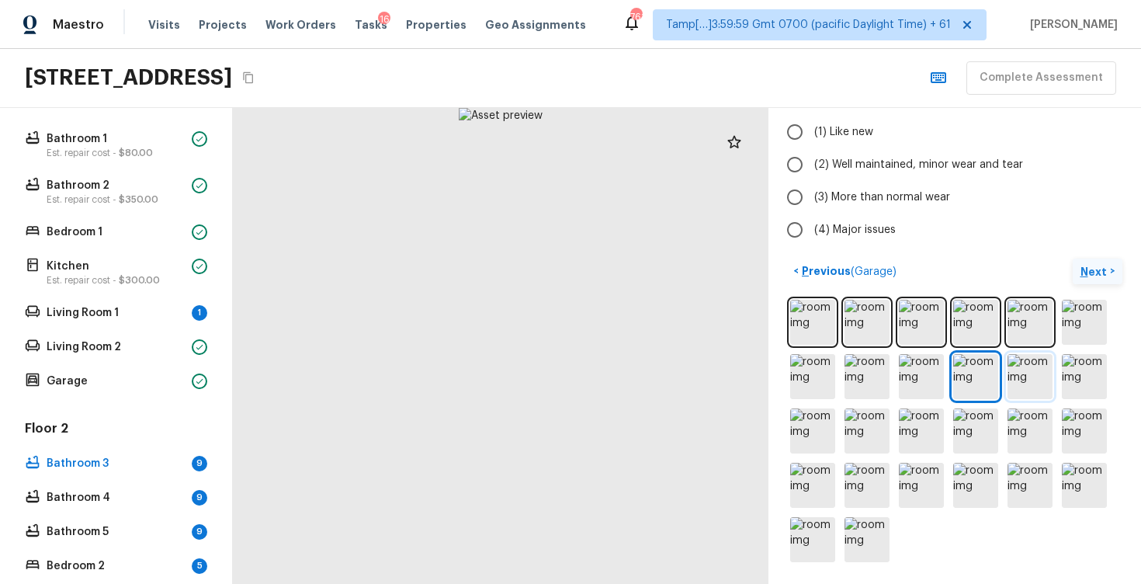
click at [1036, 377] on img at bounding box center [1030, 376] width 45 height 45
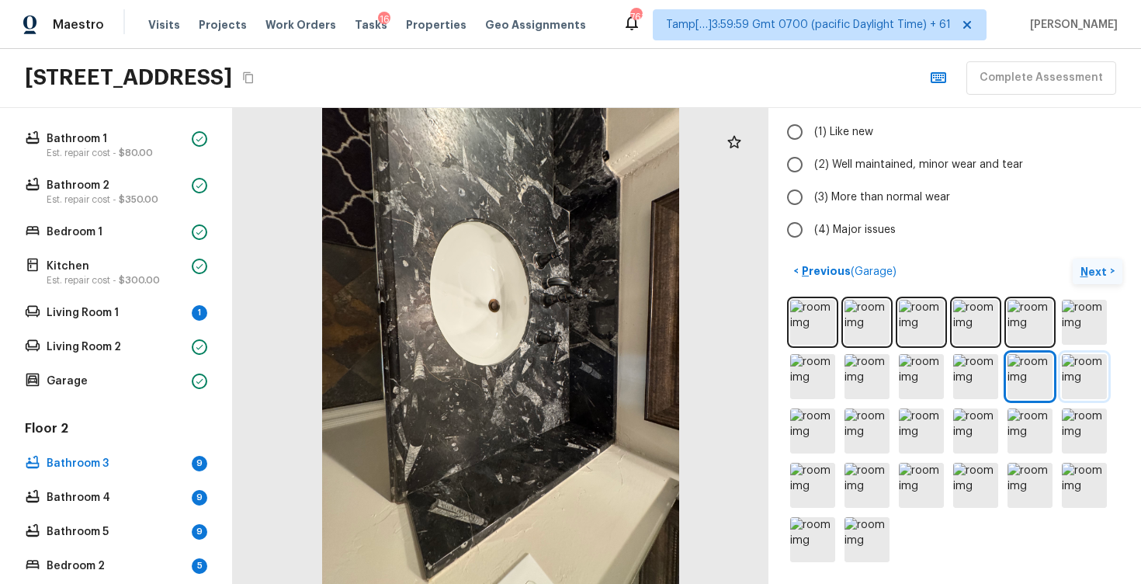
click at [1078, 377] on img at bounding box center [1084, 376] width 45 height 45
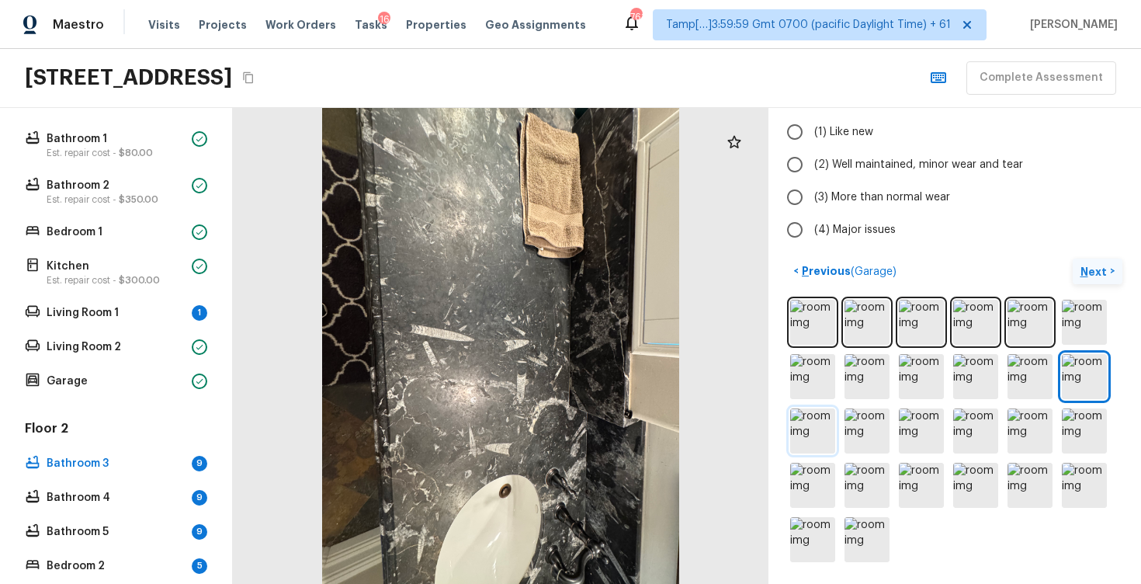
click at [814, 422] on img at bounding box center [812, 430] width 45 height 45
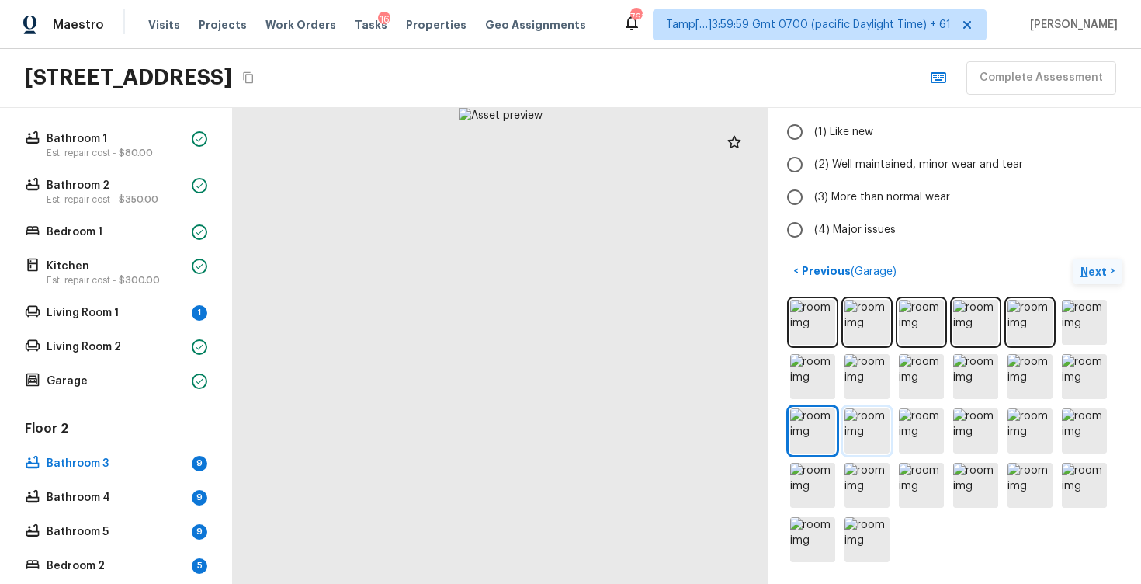
click at [870, 425] on img at bounding box center [867, 430] width 45 height 45
click at [923, 429] on img at bounding box center [921, 430] width 45 height 45
click at [985, 425] on img at bounding box center [975, 430] width 45 height 45
click at [1026, 422] on img at bounding box center [1030, 430] width 45 height 45
click at [1079, 420] on img at bounding box center [1084, 430] width 45 height 45
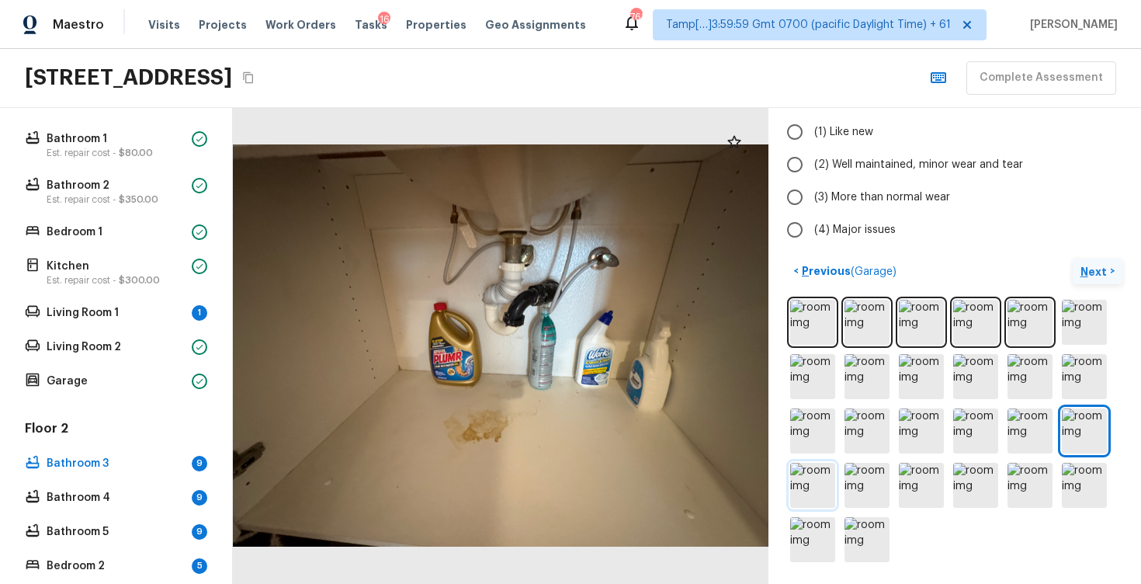
click at [830, 471] on img at bounding box center [812, 485] width 45 height 45
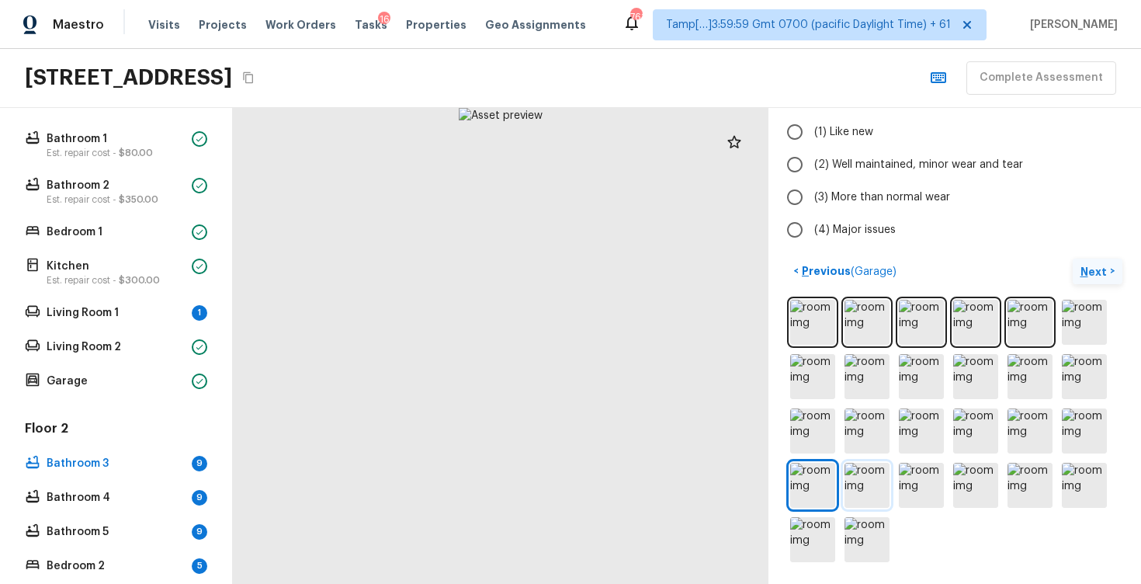
click at [866, 473] on img at bounding box center [867, 485] width 45 height 45
click at [914, 474] on img at bounding box center [921, 485] width 45 height 45
click at [983, 480] on img at bounding box center [975, 485] width 45 height 45
click at [1024, 483] on img at bounding box center [1030, 485] width 45 height 45
click at [1070, 481] on img at bounding box center [1084, 485] width 45 height 45
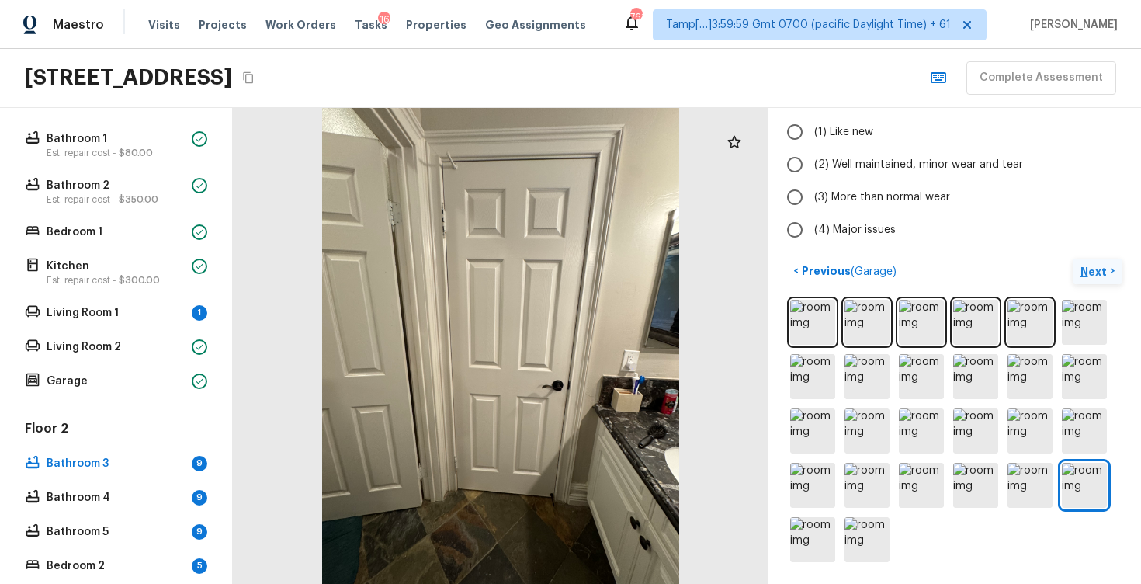
click at [836, 530] on div at bounding box center [954, 431] width 335 height 269
click at [811, 519] on img at bounding box center [812, 539] width 45 height 45
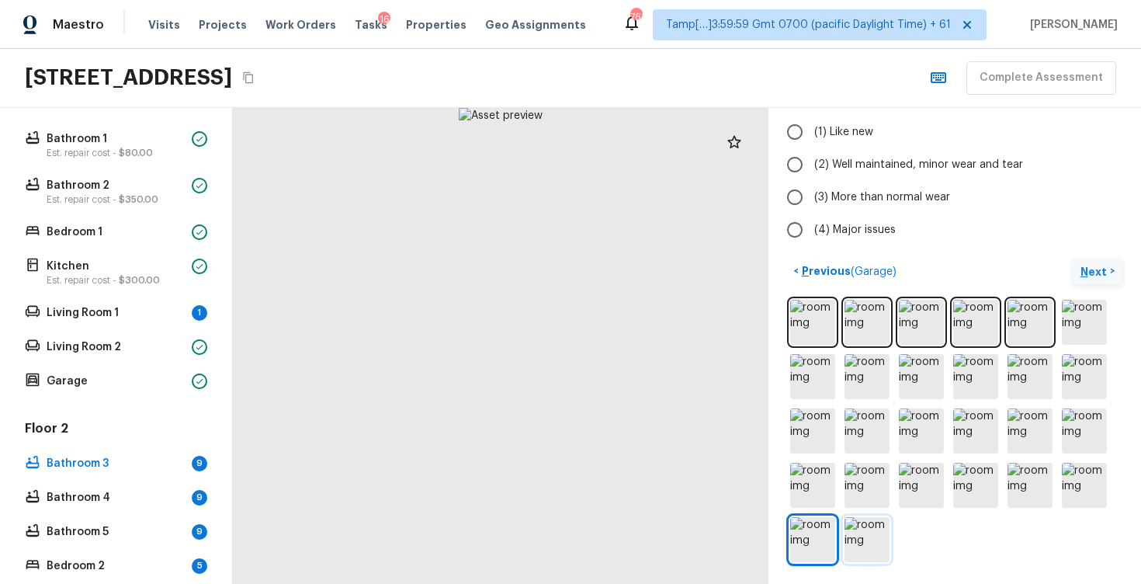
click at [875, 530] on img at bounding box center [867, 539] width 45 height 45
click at [812, 324] on img at bounding box center [812, 322] width 45 height 45
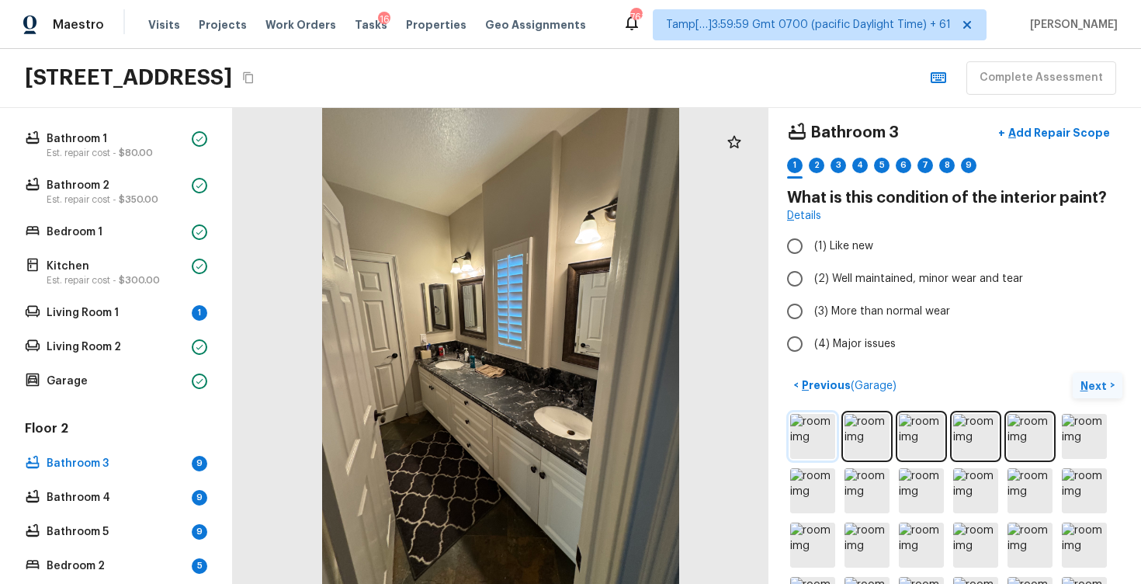
scroll to position [0, 0]
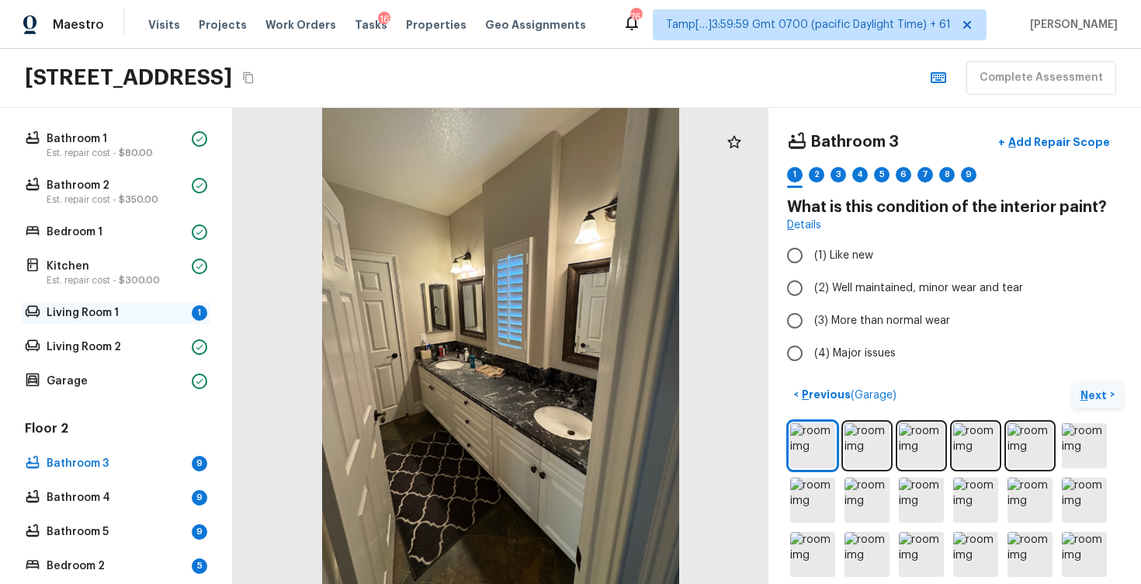
click at [170, 307] on p "Living Room 1" at bounding box center [116, 313] width 139 height 16
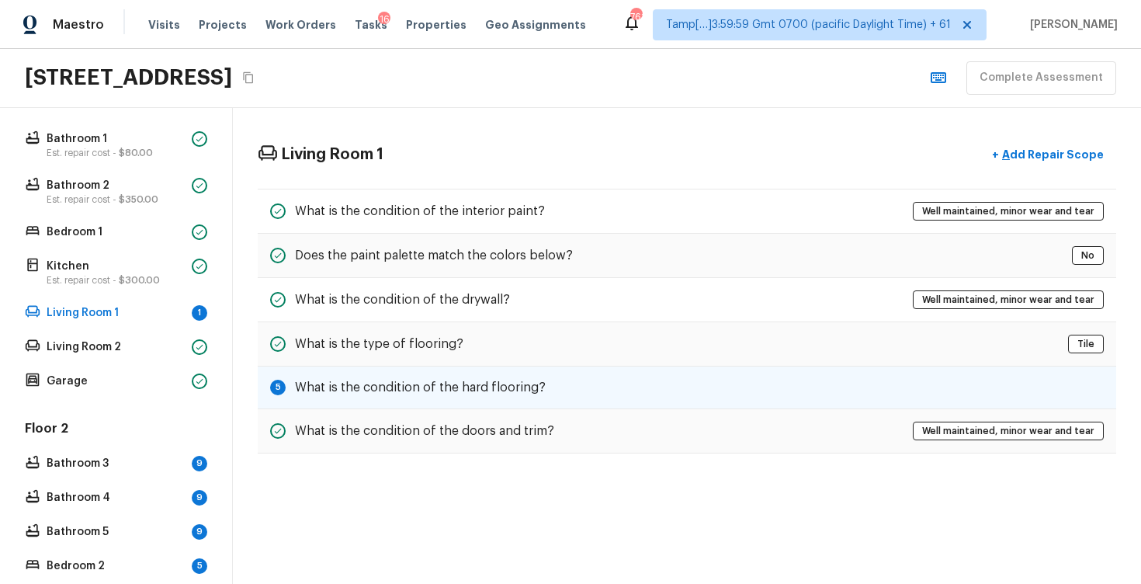
click at [491, 389] on h5 "What is the condition of the hard flooring?" at bounding box center [420, 387] width 251 height 17
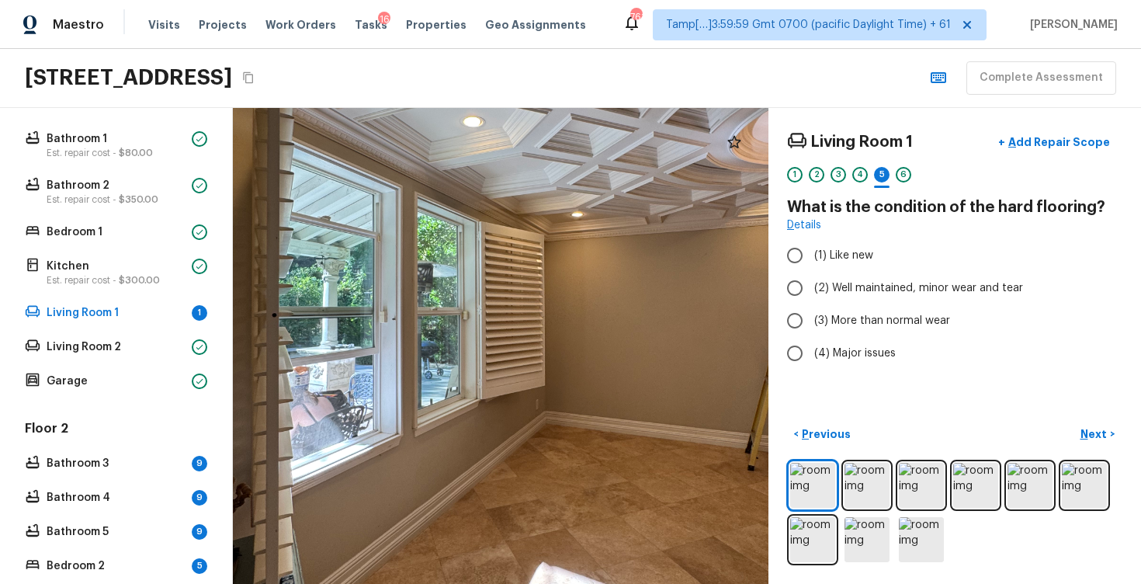
click at [568, 359] on div at bounding box center [510, 301] width 1077 height 957
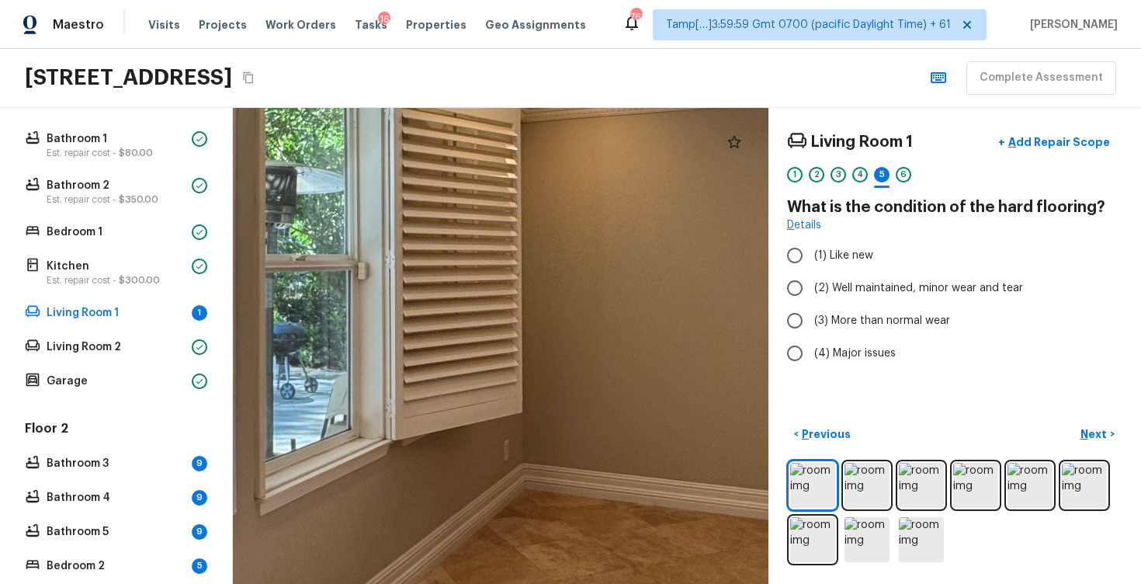
click at [677, 340] on div at bounding box center [452, 243] width 2170 height 1928
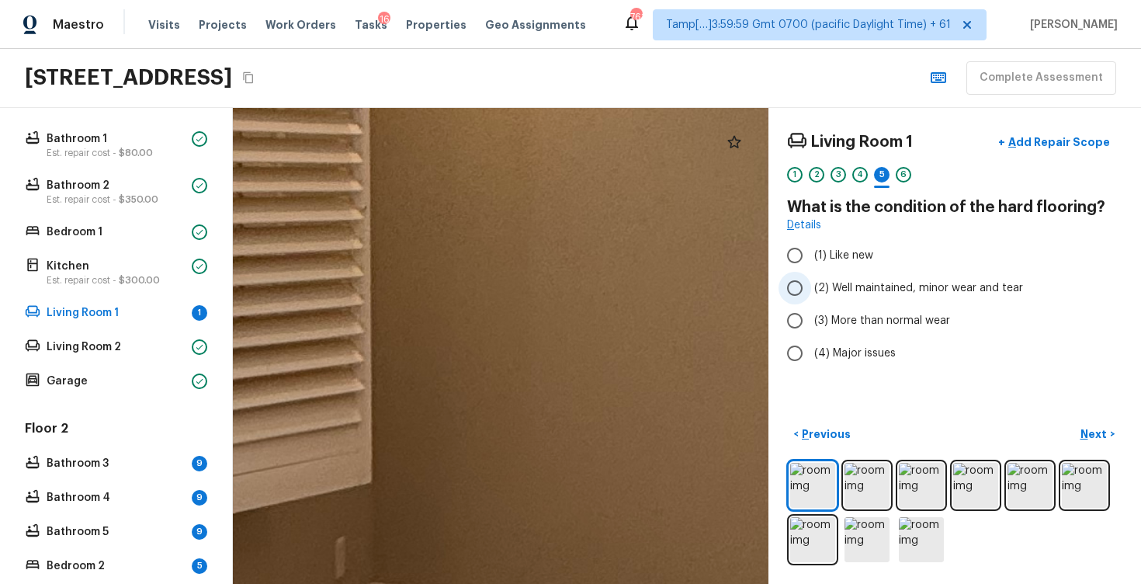
click at [799, 294] on input "(2) Well maintained, minor wear and tear" at bounding box center [795, 288] width 33 height 33
radio input "true"
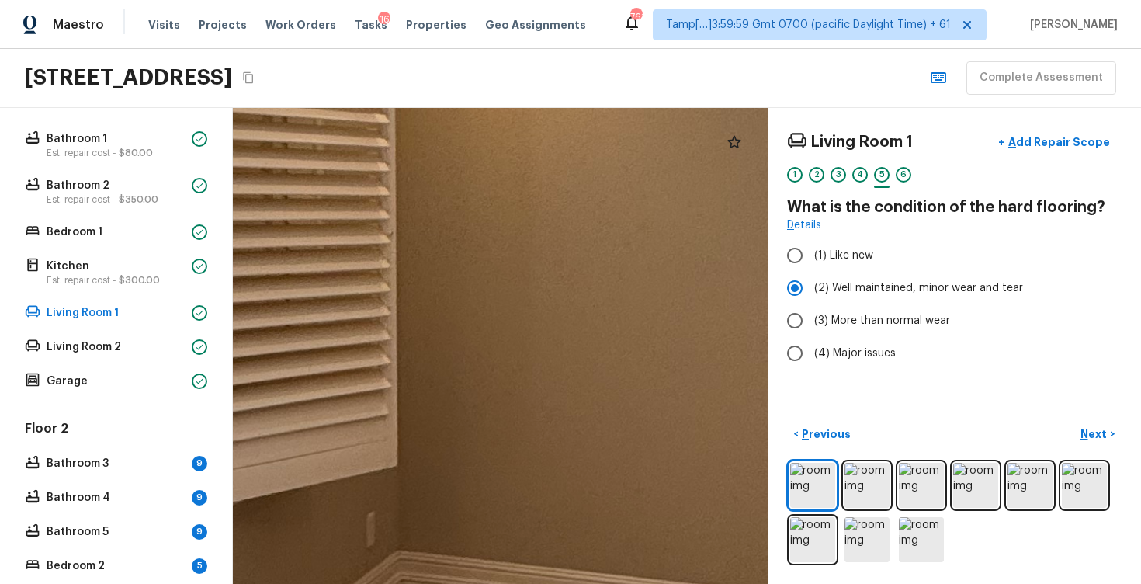
click at [1092, 420] on div "Living Room 1 + Add Repair Scope 1 2 3 4 5 6 What is the condition of the hard …" at bounding box center [955, 346] width 373 height 476
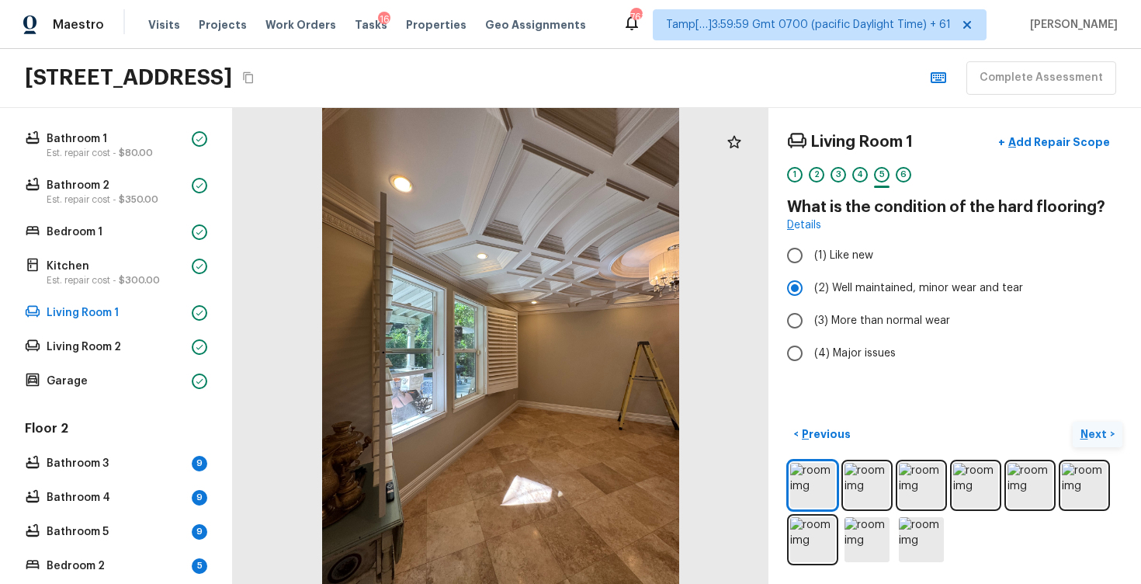
click at [1096, 440] on p "Next" at bounding box center [1096, 434] width 30 height 16
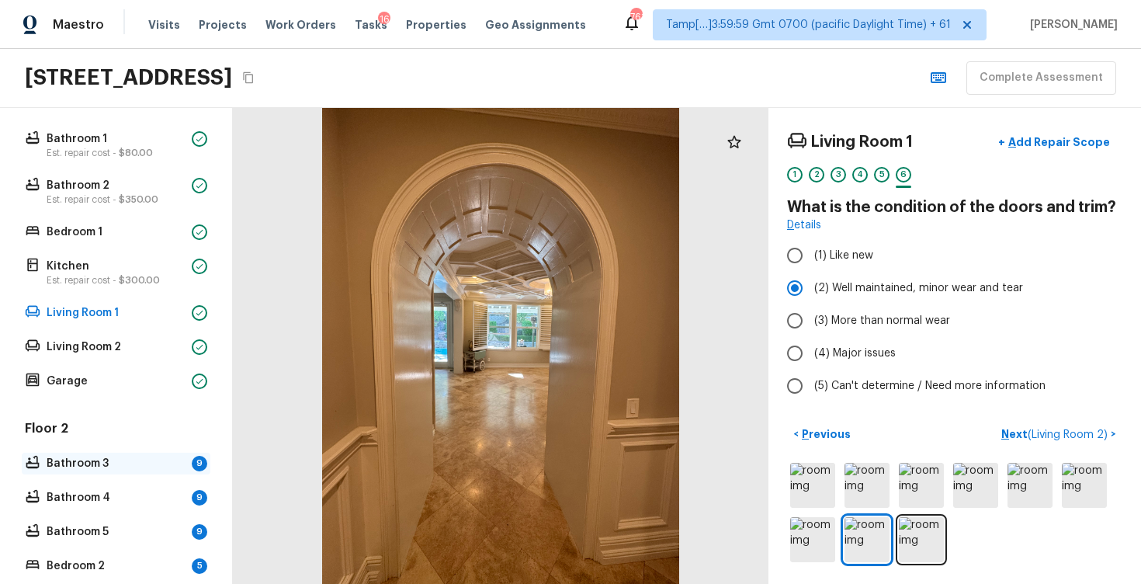
click at [173, 454] on div "Bathroom 3 9" at bounding box center [116, 464] width 189 height 22
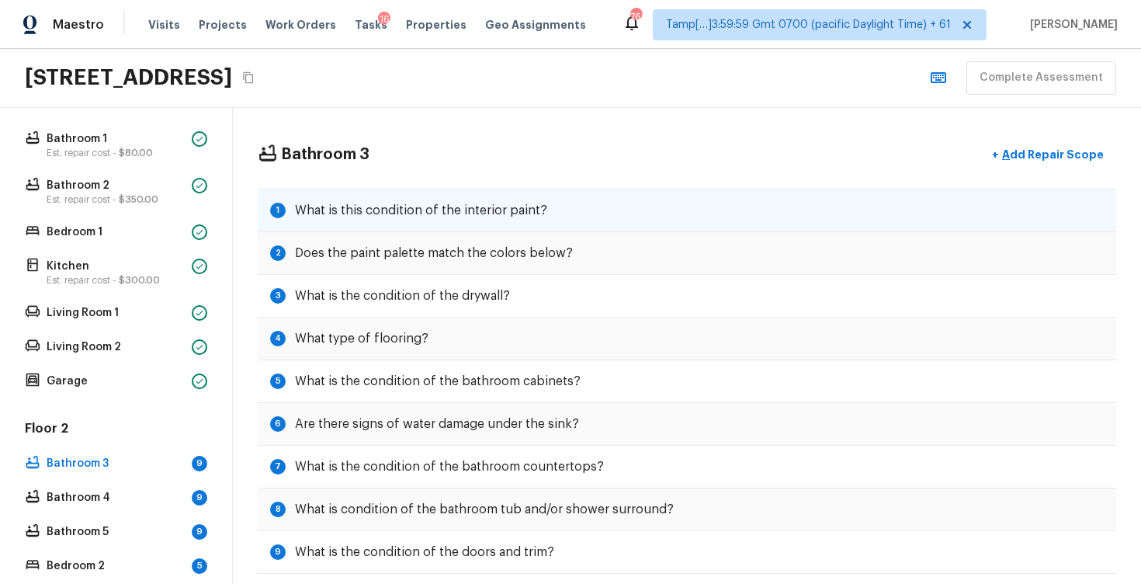
click at [419, 195] on div "1 What is this condition of the interior paint?" at bounding box center [687, 210] width 859 height 43
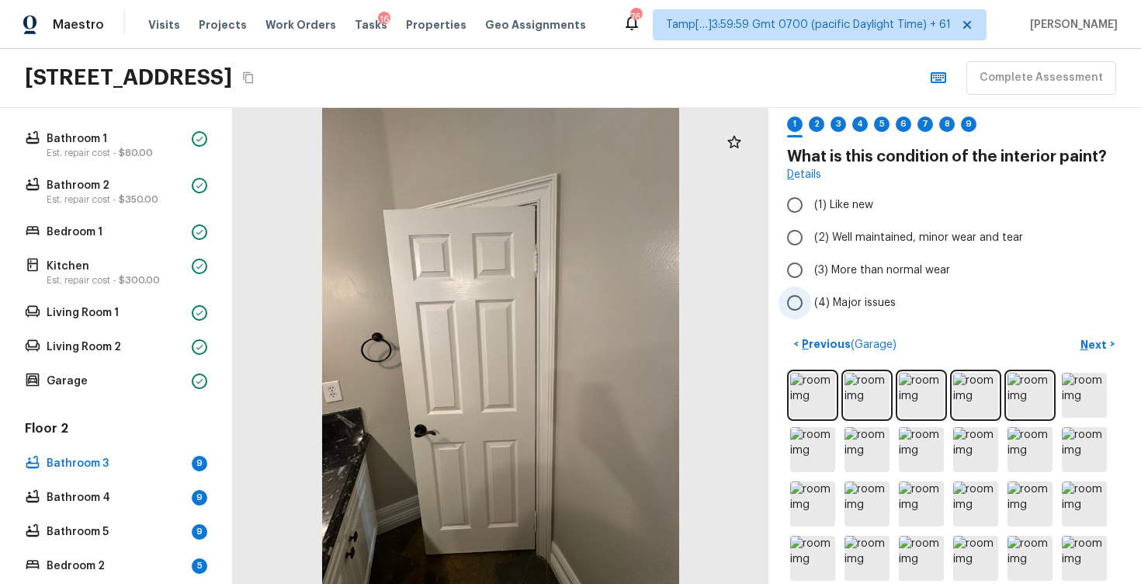
scroll to position [40, 0]
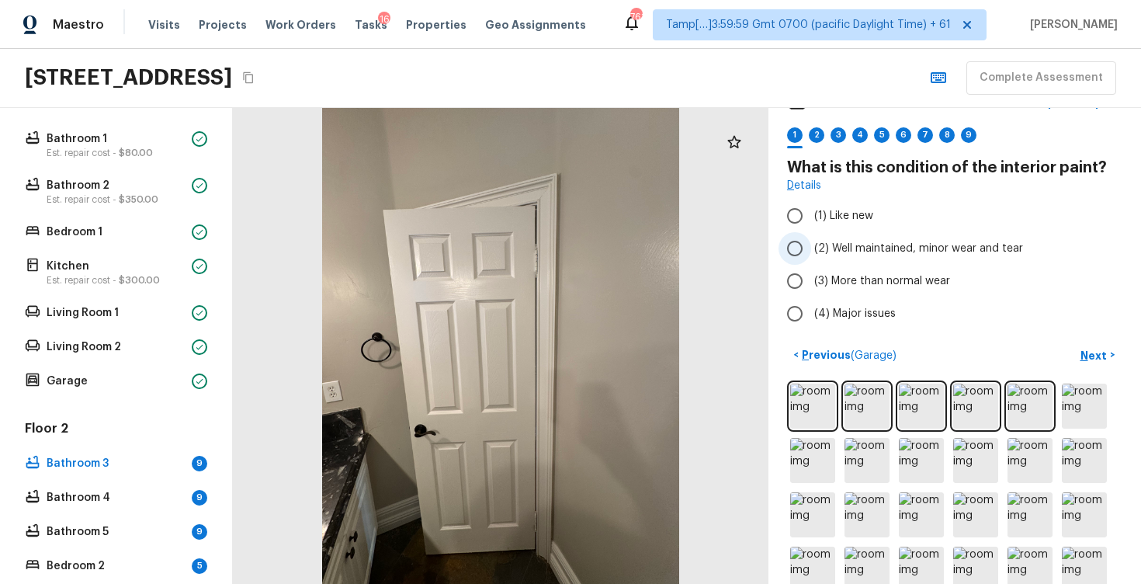
click at [853, 249] on span "(2) Well maintained, minor wear and tear" at bounding box center [918, 249] width 209 height 16
click at [811, 249] on input "(2) Well maintained, minor wear and tear" at bounding box center [795, 248] width 33 height 33
radio input "true"
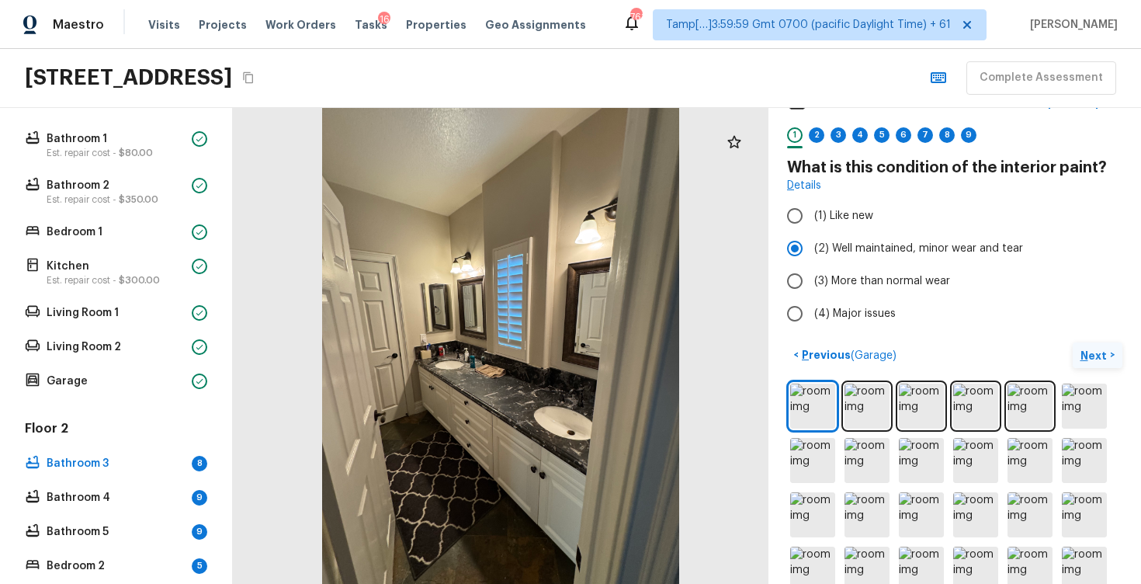
click at [1089, 345] on button "Next >" at bounding box center [1098, 355] width 50 height 26
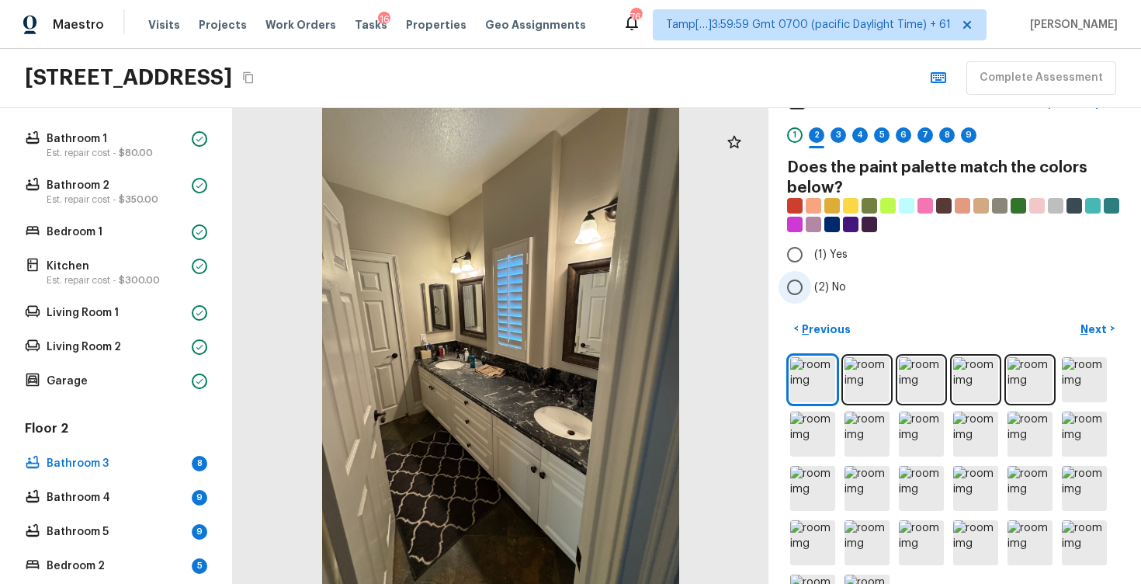
click at [783, 276] on input "(2) No" at bounding box center [795, 287] width 33 height 33
radio input "true"
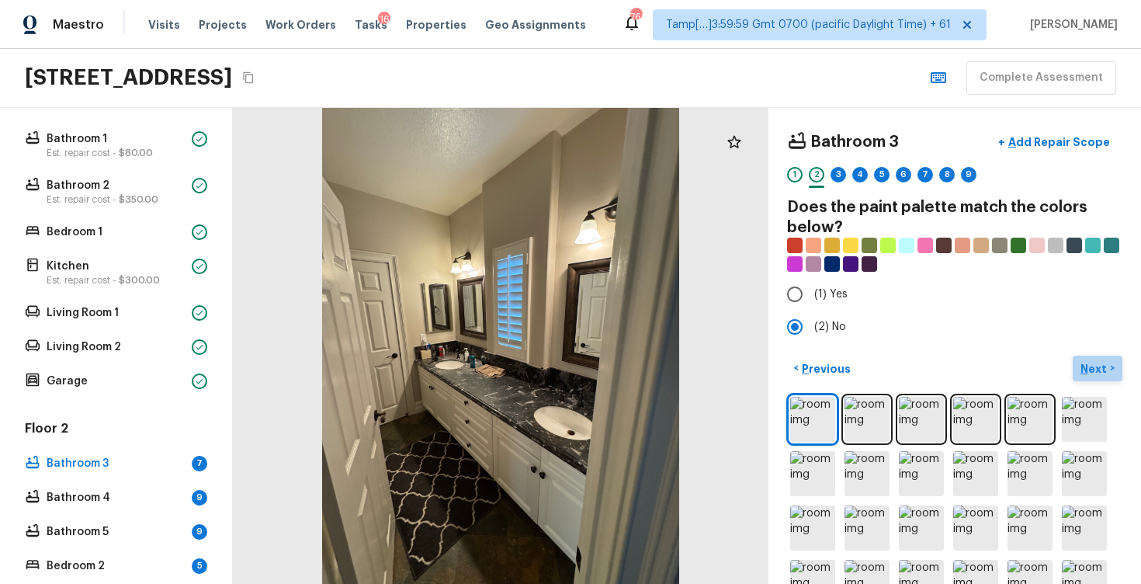
click at [1102, 366] on p "Next" at bounding box center [1096, 369] width 30 height 16
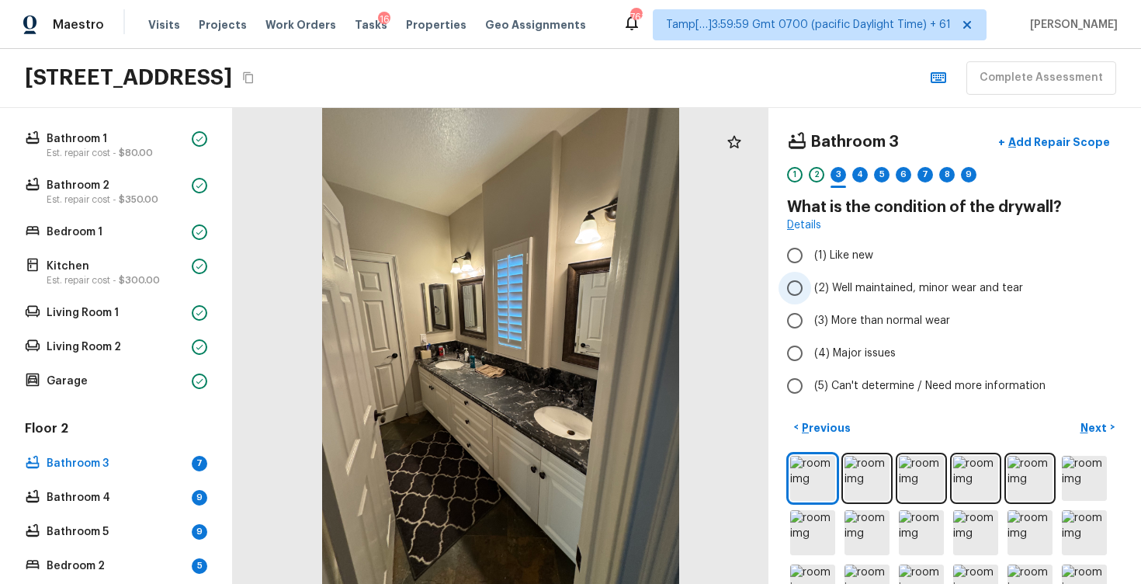
click at [904, 286] on span "(2) Well maintained, minor wear and tear" at bounding box center [918, 288] width 209 height 16
click at [811, 286] on input "(2) Well maintained, minor wear and tear" at bounding box center [795, 288] width 33 height 33
radio input "true"
click at [1097, 421] on p "Next" at bounding box center [1096, 428] width 30 height 16
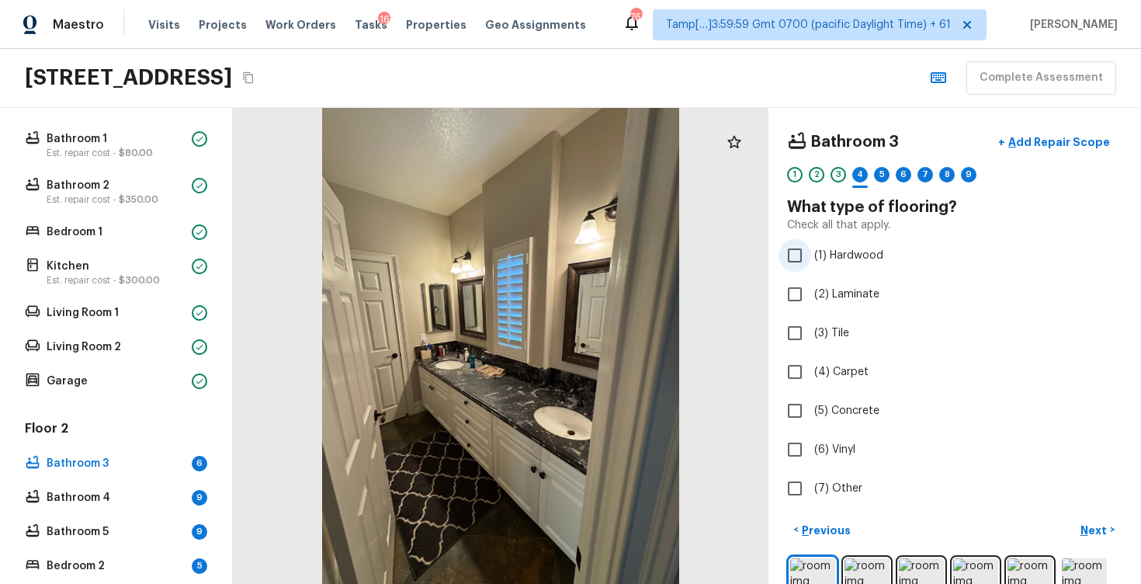
scroll to position [57, 0]
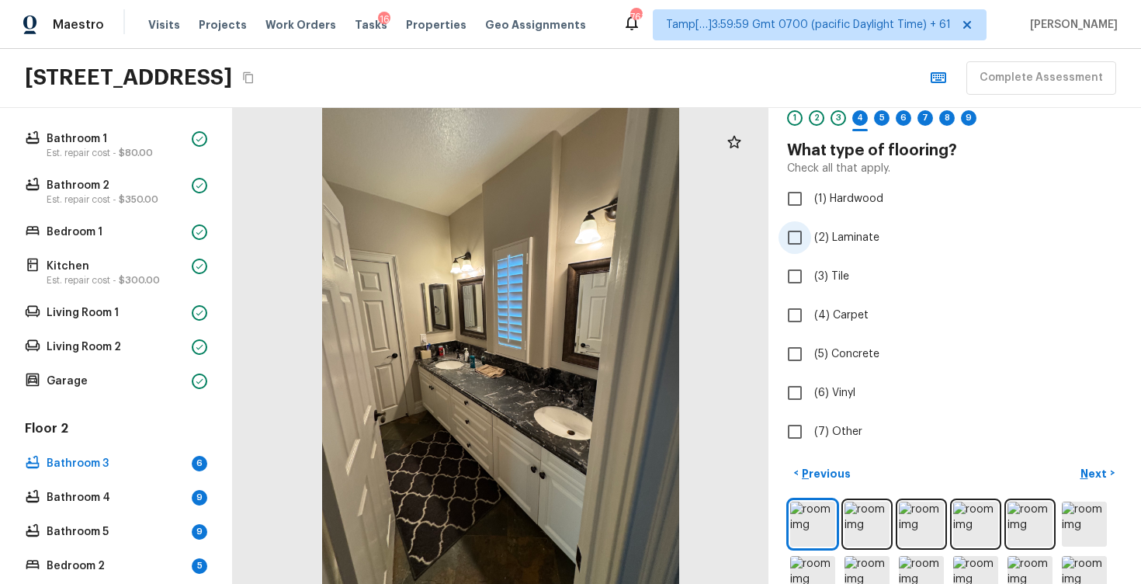
click at [872, 241] on span "(2) Laminate" at bounding box center [846, 238] width 65 height 16
click at [811, 241] on input "(2) Laminate" at bounding box center [795, 237] width 33 height 33
checkbox input "true"
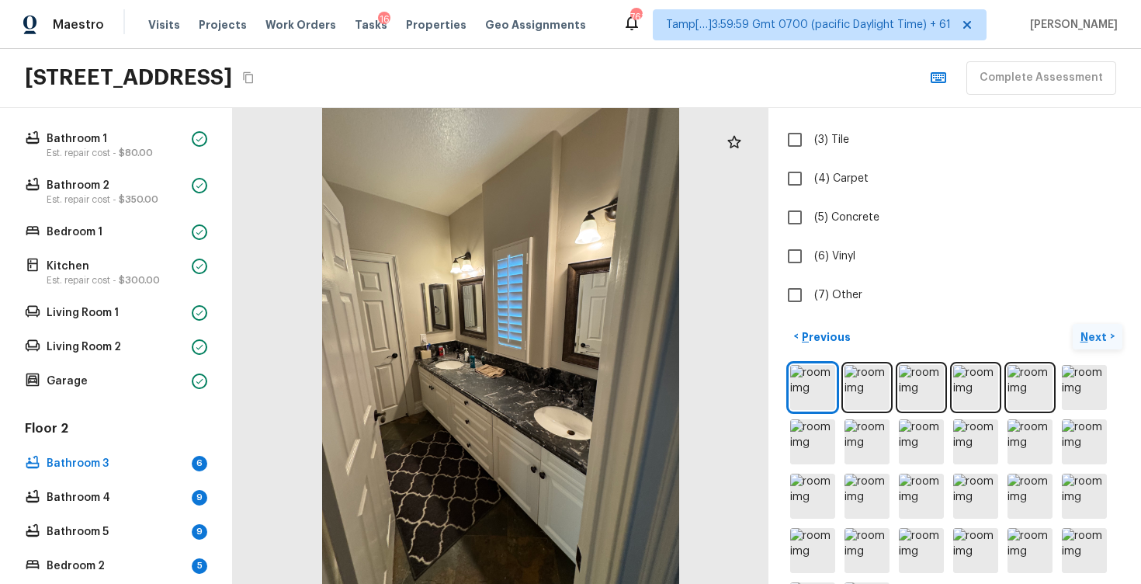
click at [1096, 337] on p "Next" at bounding box center [1096, 337] width 30 height 16
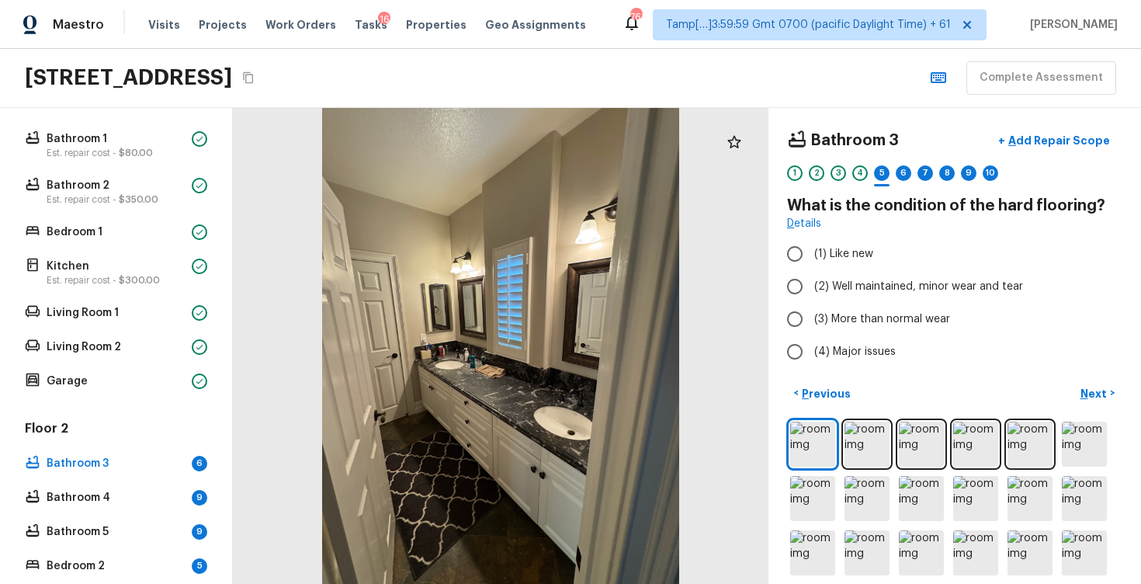
scroll to position [0, 0]
click at [957, 289] on span "(2) Well maintained, minor wear and tear" at bounding box center [918, 288] width 209 height 16
click at [811, 289] on input "(2) Well maintained, minor wear and tear" at bounding box center [795, 288] width 33 height 33
radio input "true"
click at [1092, 400] on p "Next" at bounding box center [1096, 395] width 30 height 16
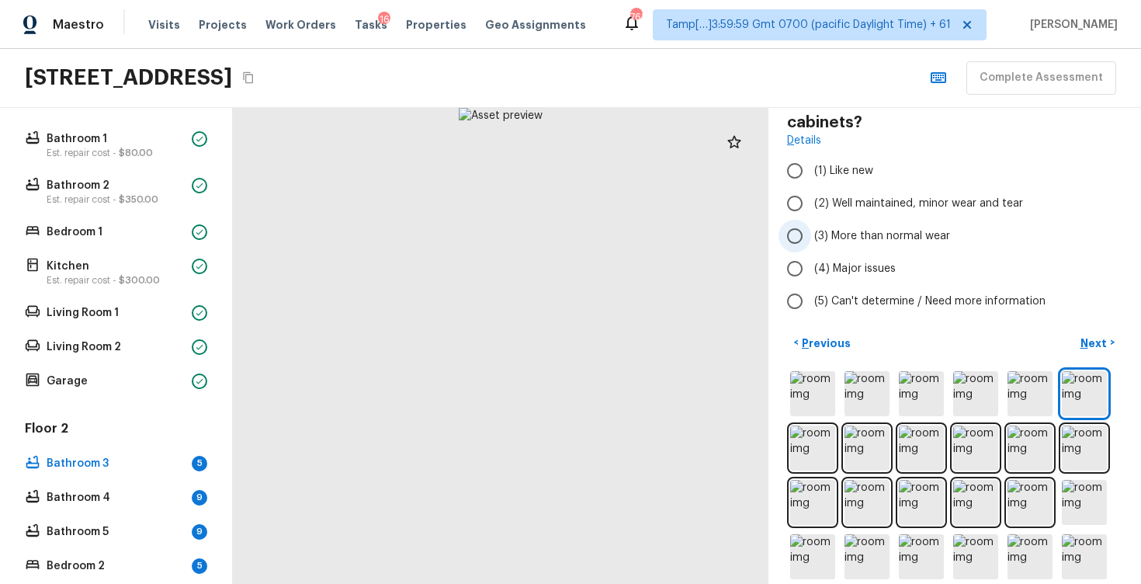
scroll to position [104, 0]
click at [863, 204] on span "(2) Well maintained, minor wear and tear" at bounding box center [918, 204] width 209 height 16
click at [811, 204] on input "(2) Well maintained, minor wear and tear" at bounding box center [795, 204] width 33 height 33
radio input "true"
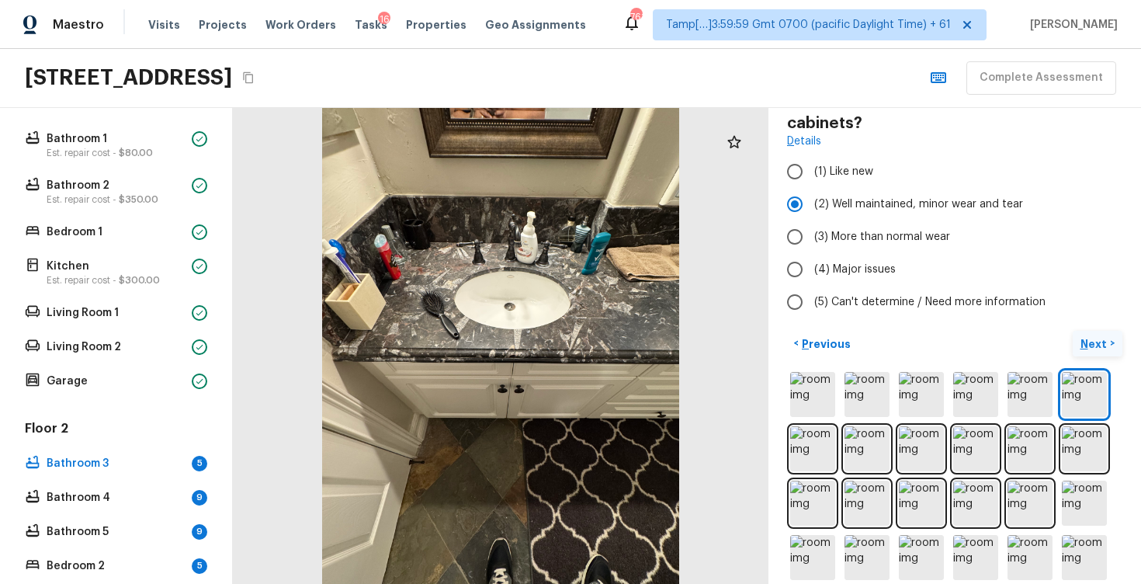
click at [1093, 335] on button "Next >" at bounding box center [1098, 344] width 50 height 26
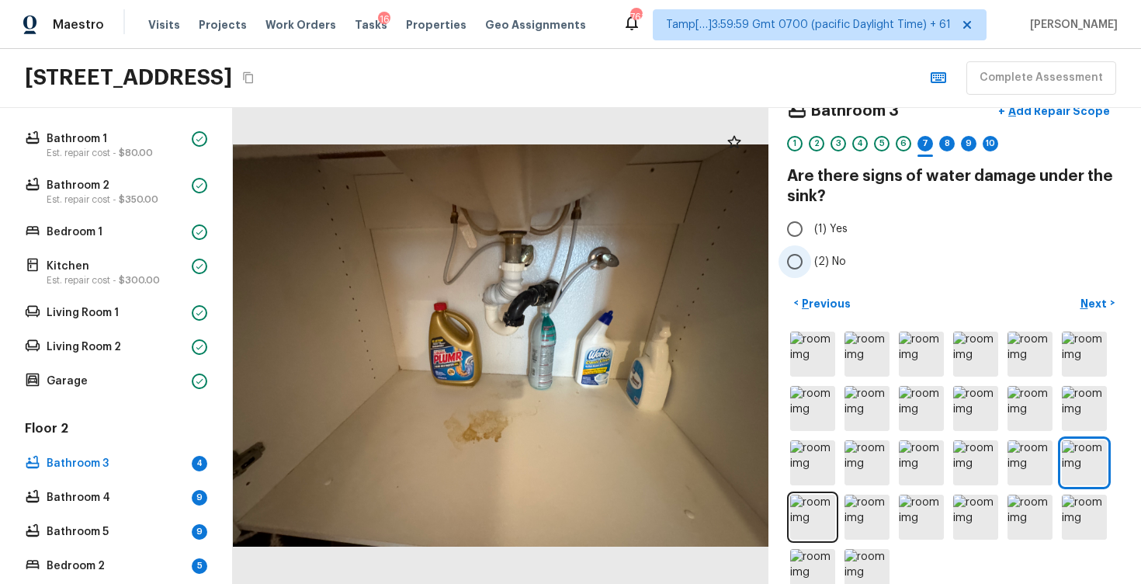
scroll to position [33, 0]
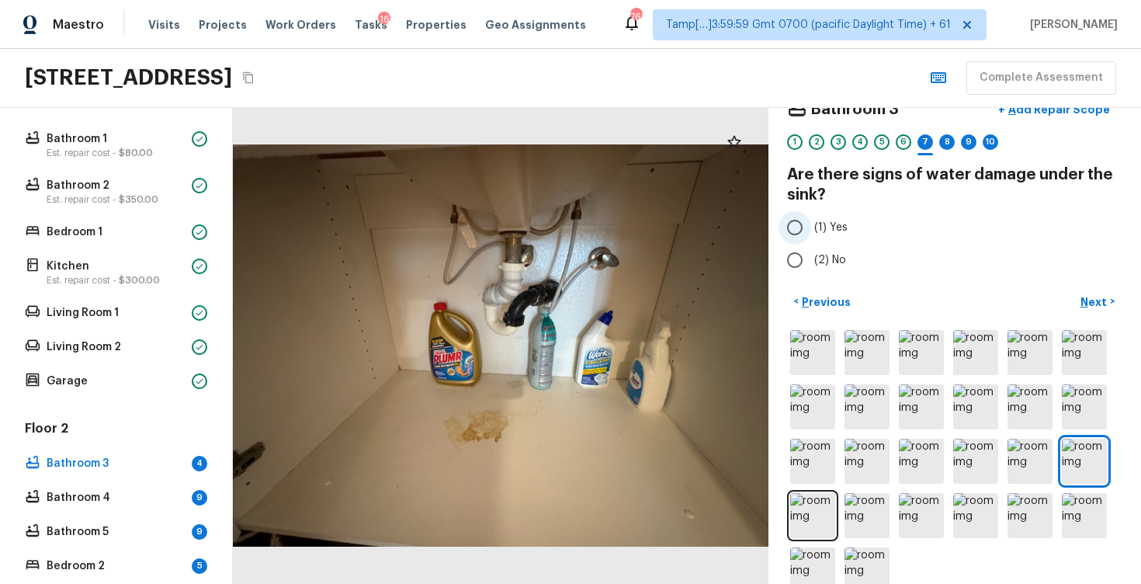
click at [832, 225] on span "(1) Yes" at bounding box center [830, 228] width 33 height 16
click at [811, 225] on input "(1) Yes" at bounding box center [795, 227] width 33 height 33
radio input "true"
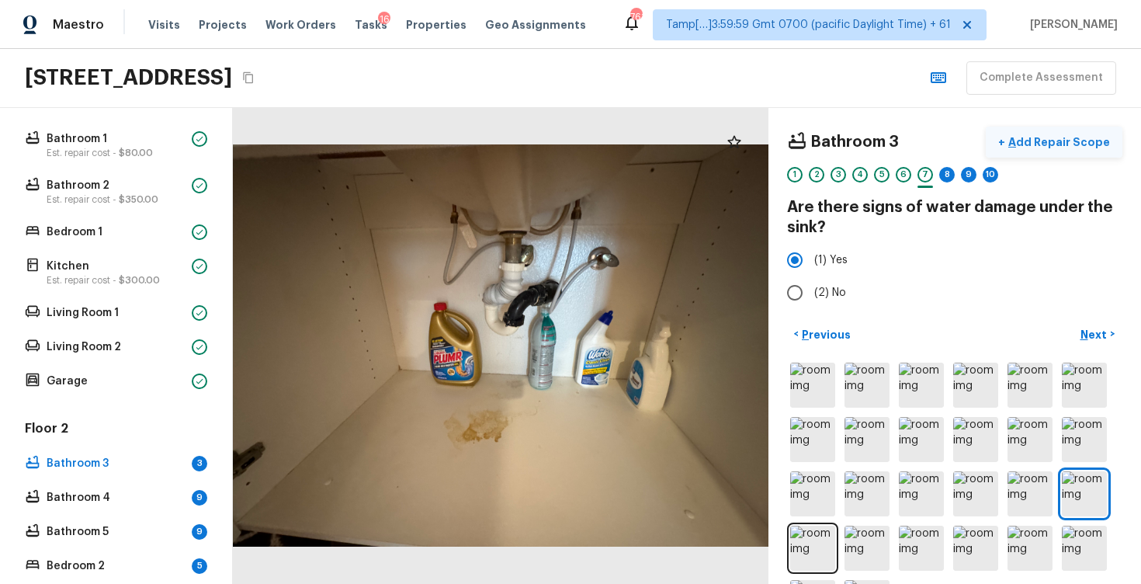
click at [1069, 130] on button "+ Add Repair Scope" at bounding box center [1054, 143] width 137 height 32
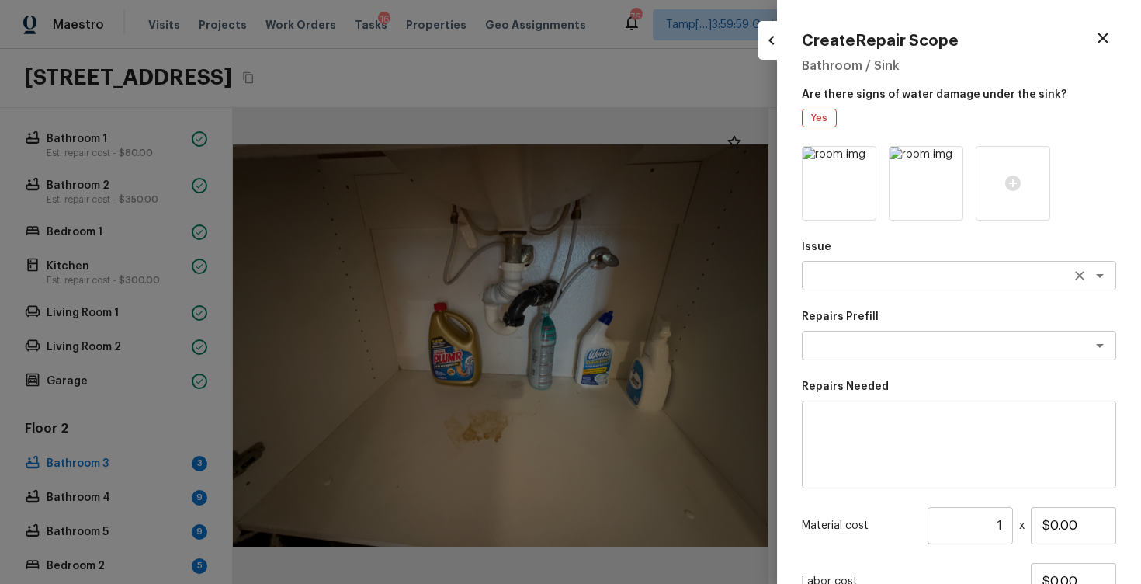
click at [919, 269] on textarea at bounding box center [937, 276] width 257 height 16
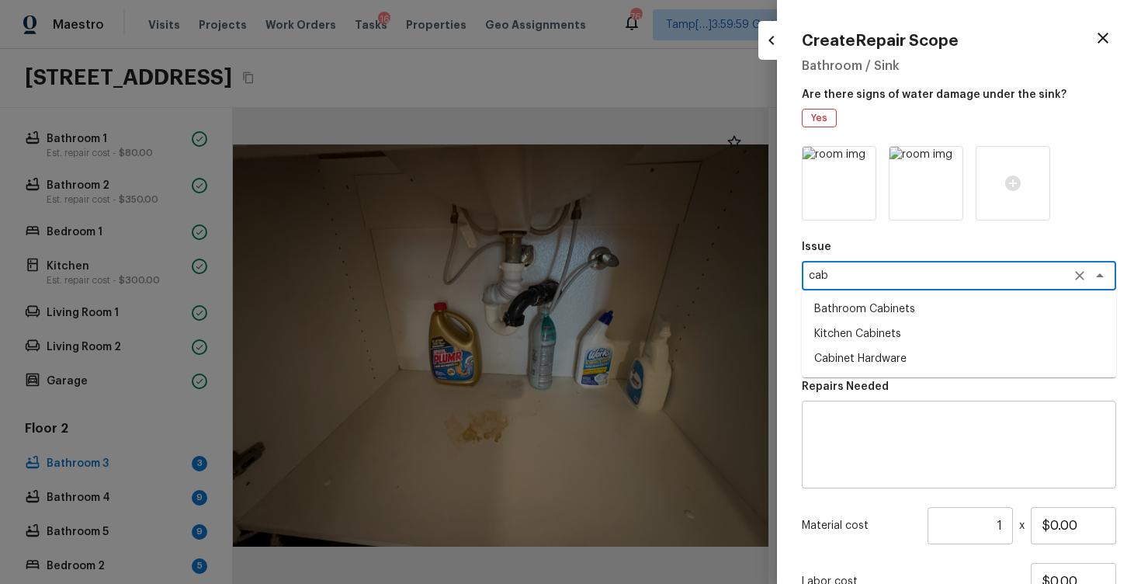
click at [915, 317] on li "Bathroom Cabinets" at bounding box center [959, 309] width 314 height 25
click at [904, 355] on div "x ​" at bounding box center [959, 346] width 314 height 30
type textarea "Bathroom Cabinets"
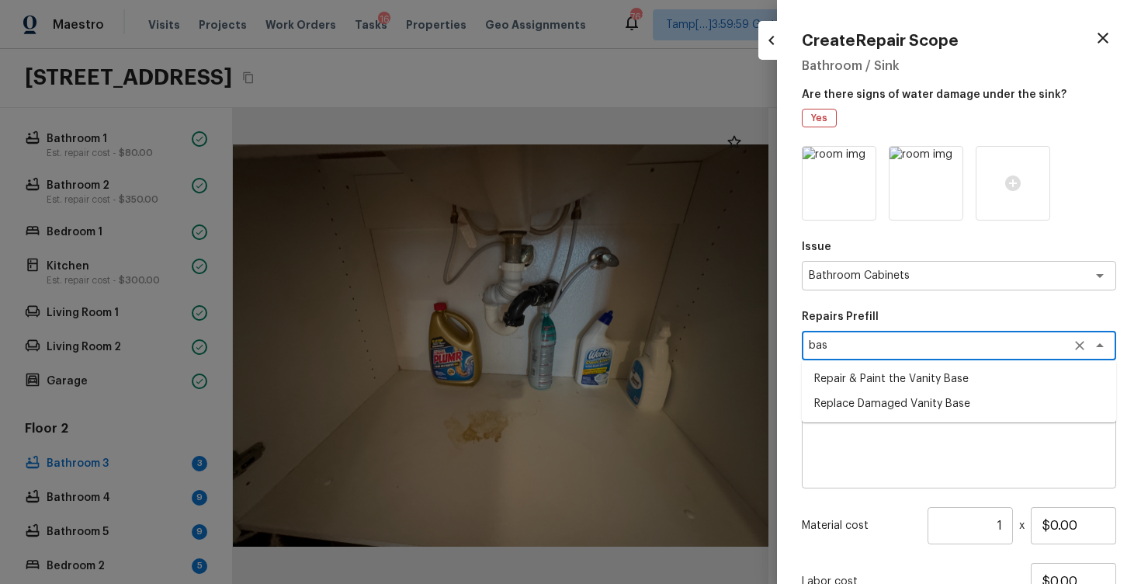
click at [926, 376] on li "Repair & Paint the Vanity Base" at bounding box center [959, 378] width 314 height 25
type textarea "Repair & Paint the Vanity Base"
type textarea "Repair and Paint the damaged vanity base to meet current standard. Remove and d…"
type input "$35.00"
click at [962, 400] on li "Replace Damaged Vanity Base" at bounding box center [959, 403] width 314 height 25
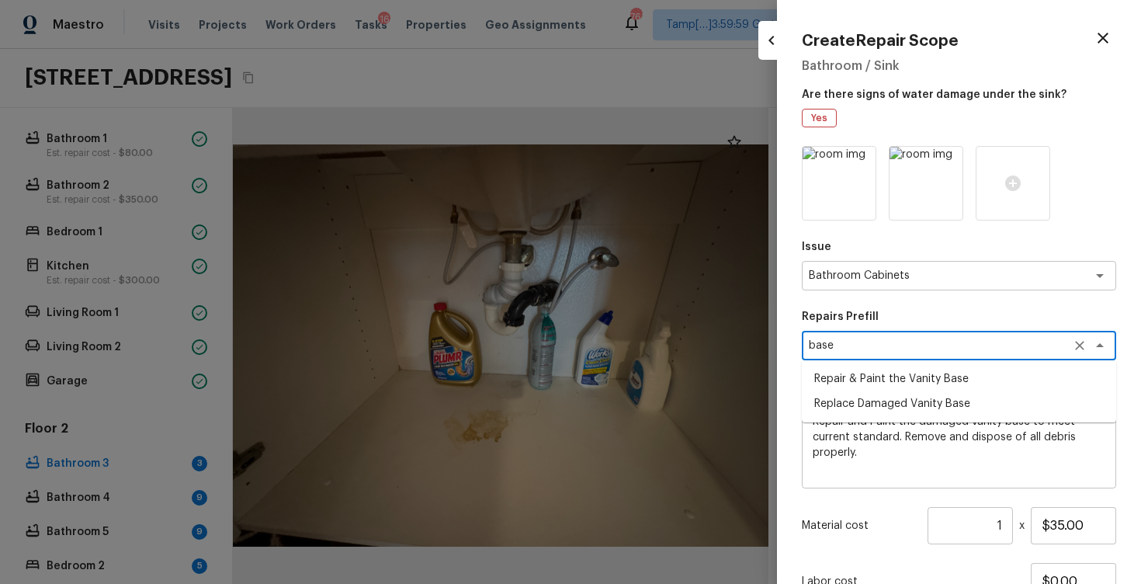
type textarea "Replace Damaged Vanity Base"
type textarea "Remove the existing/damage cabinet base and replace with new. Ensure that the n…"
type input "$50.00"
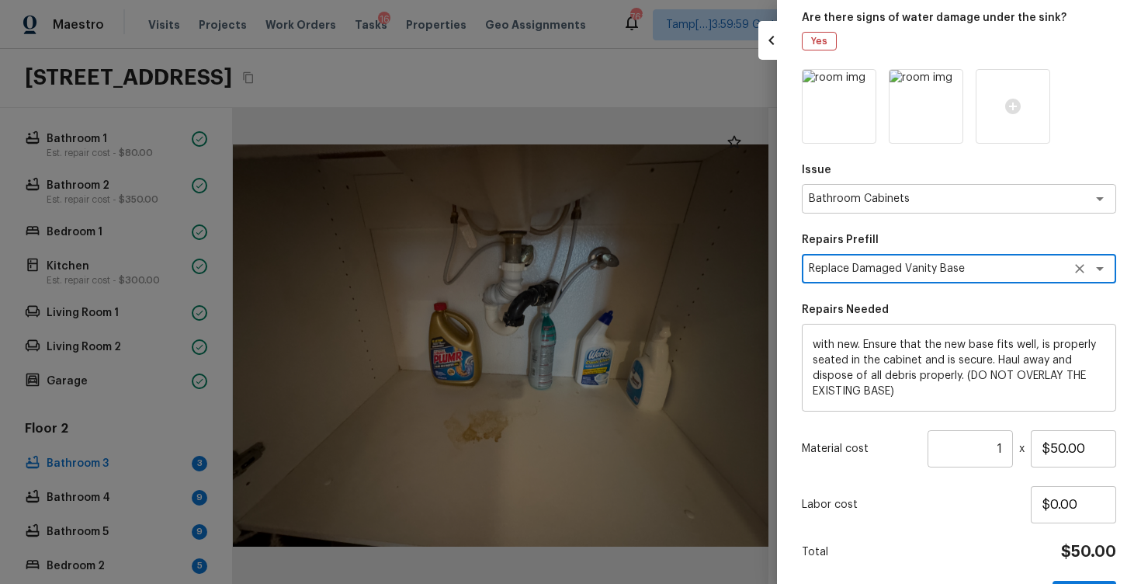
scroll to position [130, 0]
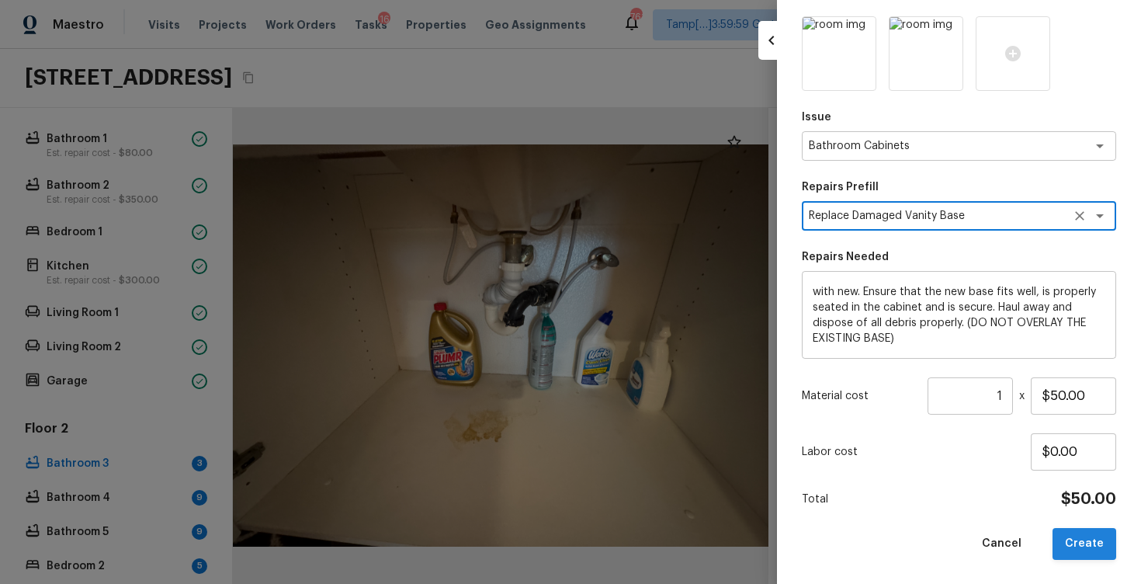
type textarea "Replace Damaged Vanity Base"
click at [1076, 528] on button "Create" at bounding box center [1085, 544] width 64 height 32
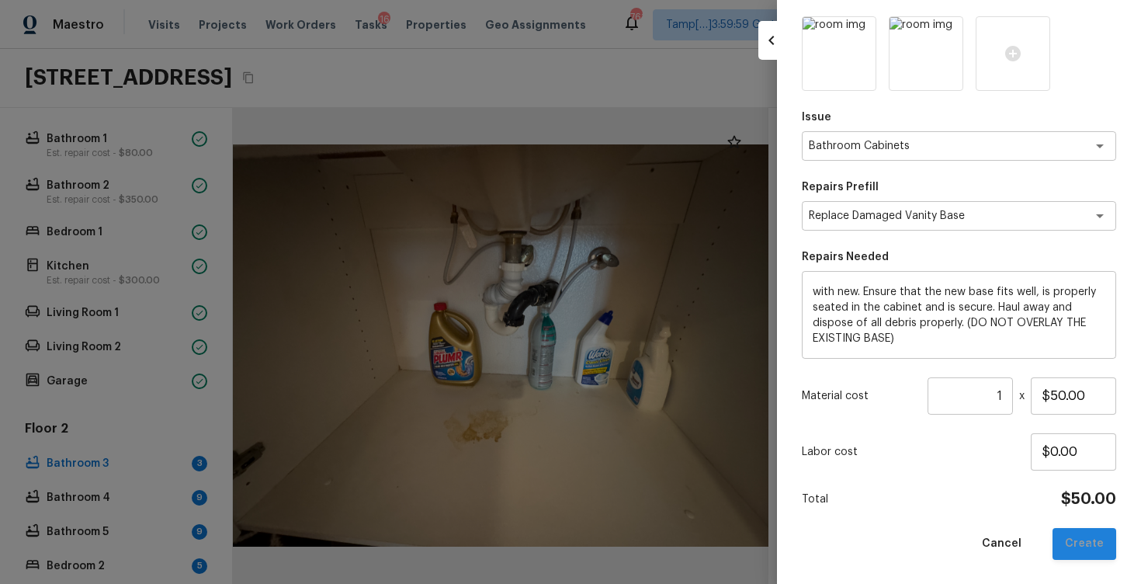
type input "$0.00"
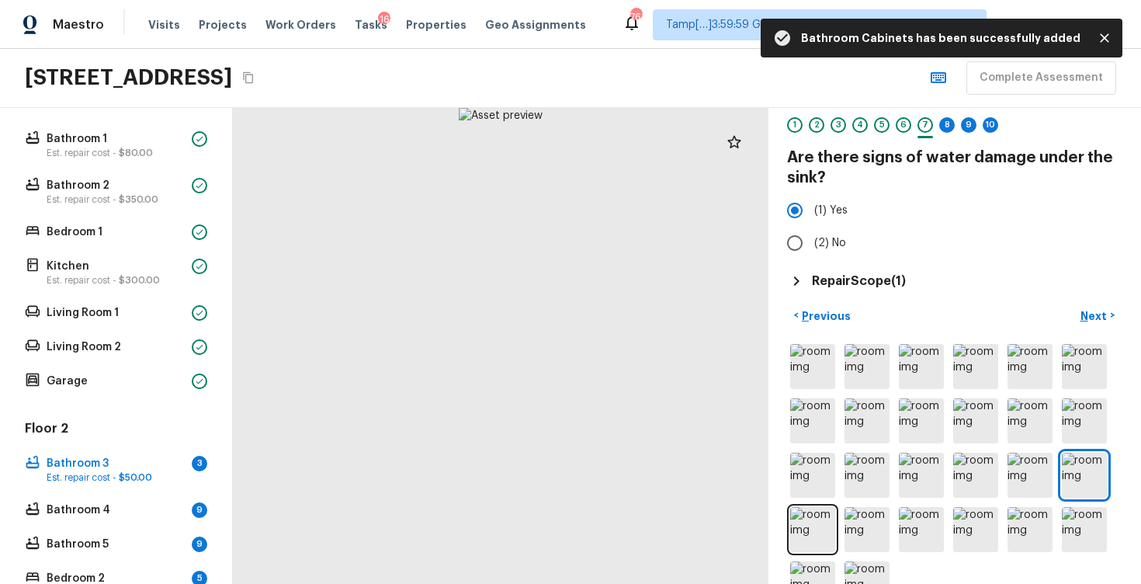
scroll to position [32, 0]
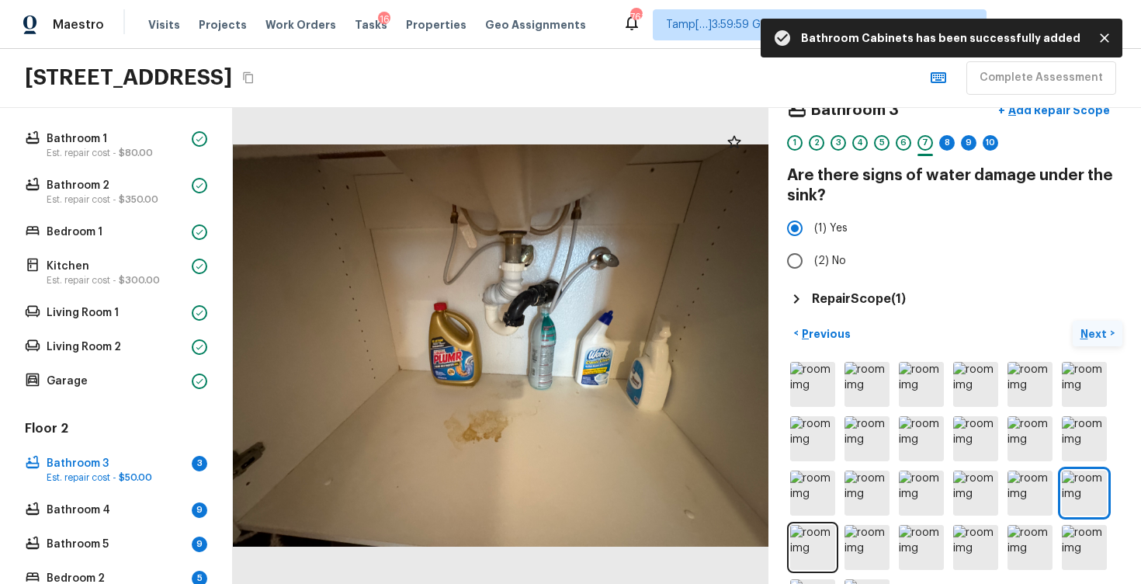
click at [1082, 332] on p "Next" at bounding box center [1096, 334] width 30 height 16
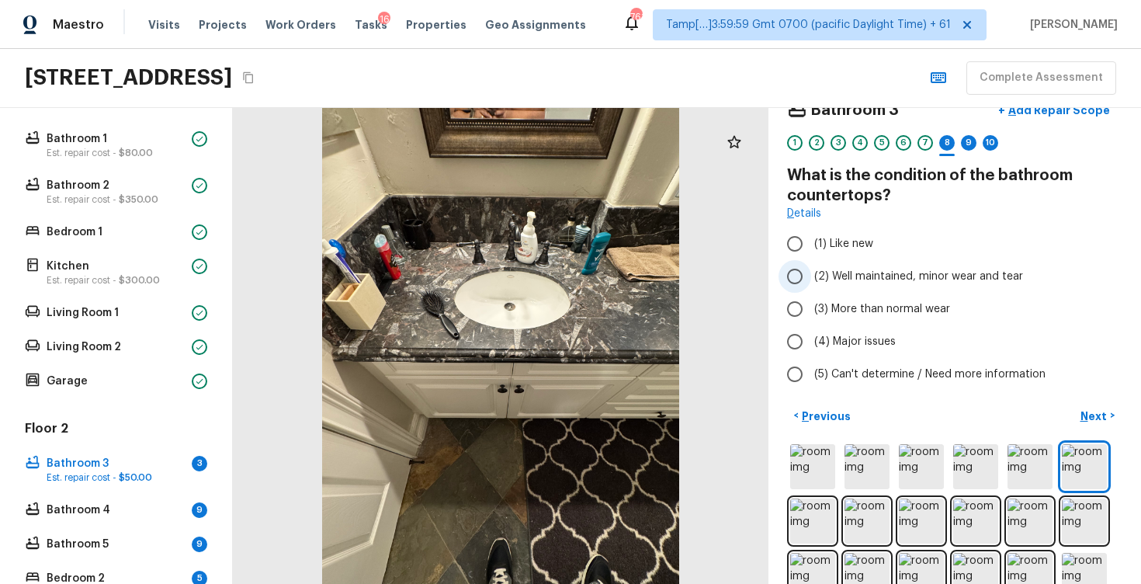
click at [860, 282] on span "(2) Well maintained, minor wear and tear" at bounding box center [918, 277] width 209 height 16
click at [811, 282] on input "(2) Well maintained, minor wear and tear" at bounding box center [795, 276] width 33 height 33
radio input "true"
click at [1096, 415] on p "Next" at bounding box center [1096, 416] width 30 height 16
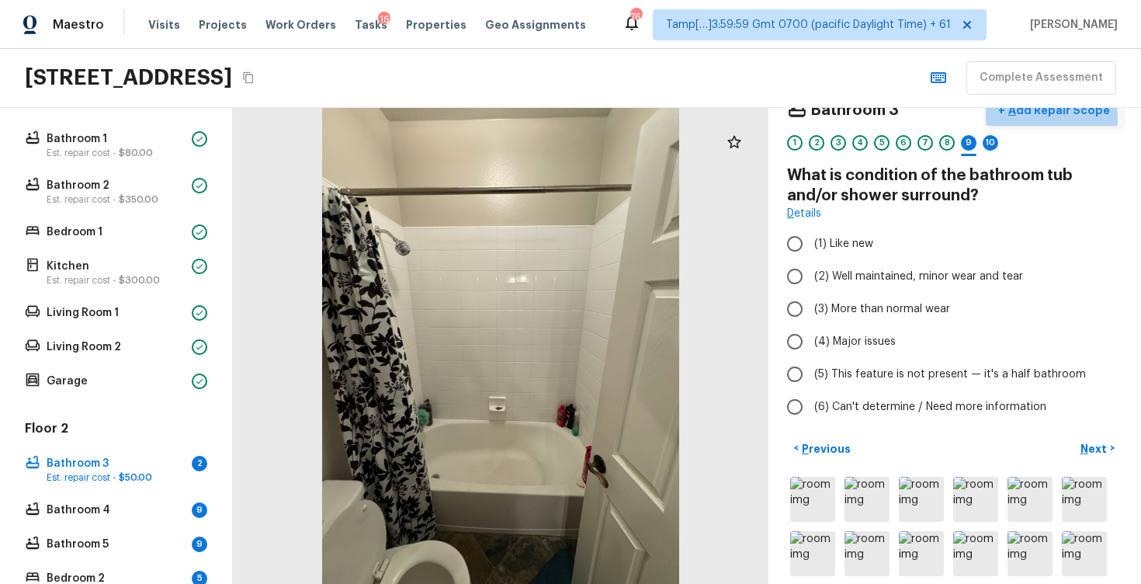
click at [1038, 118] on button "+ Add Repair Scope" at bounding box center [1054, 111] width 137 height 32
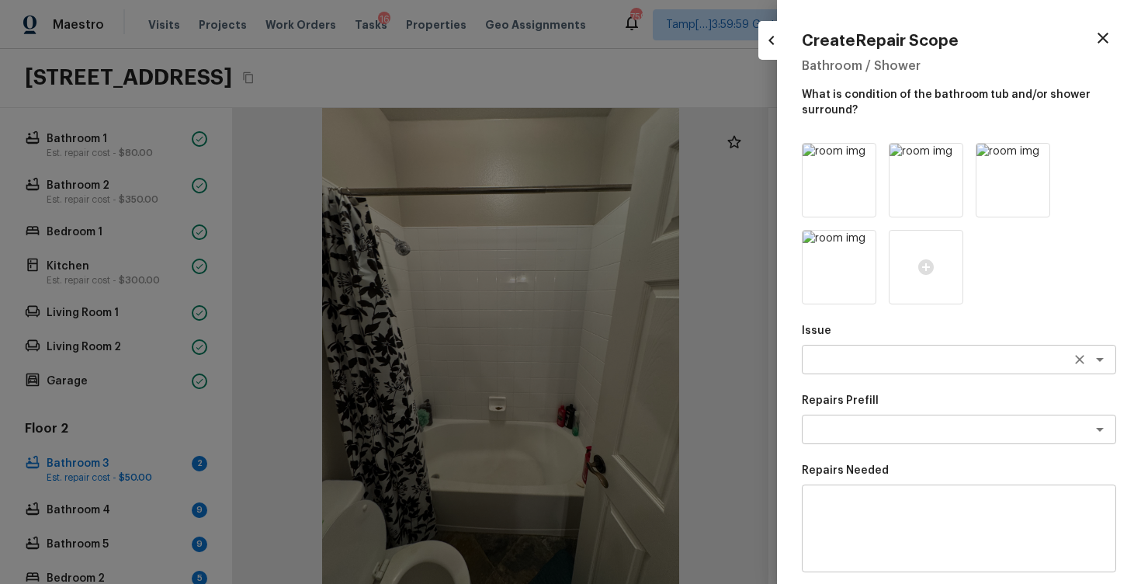
click at [889, 367] on div "x ​" at bounding box center [959, 360] width 314 height 30
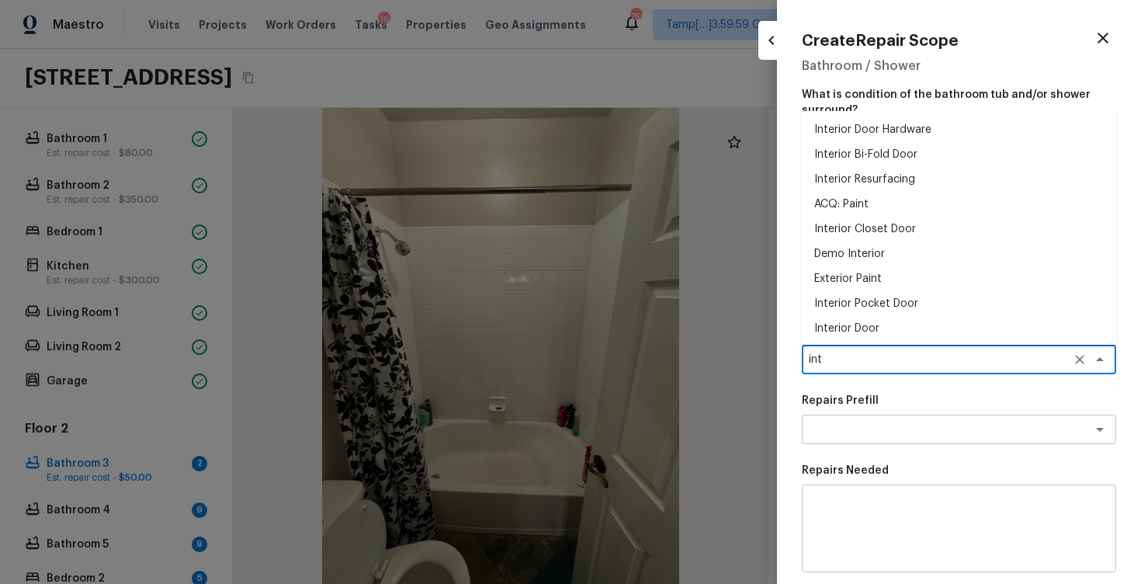
type textarea "inte"
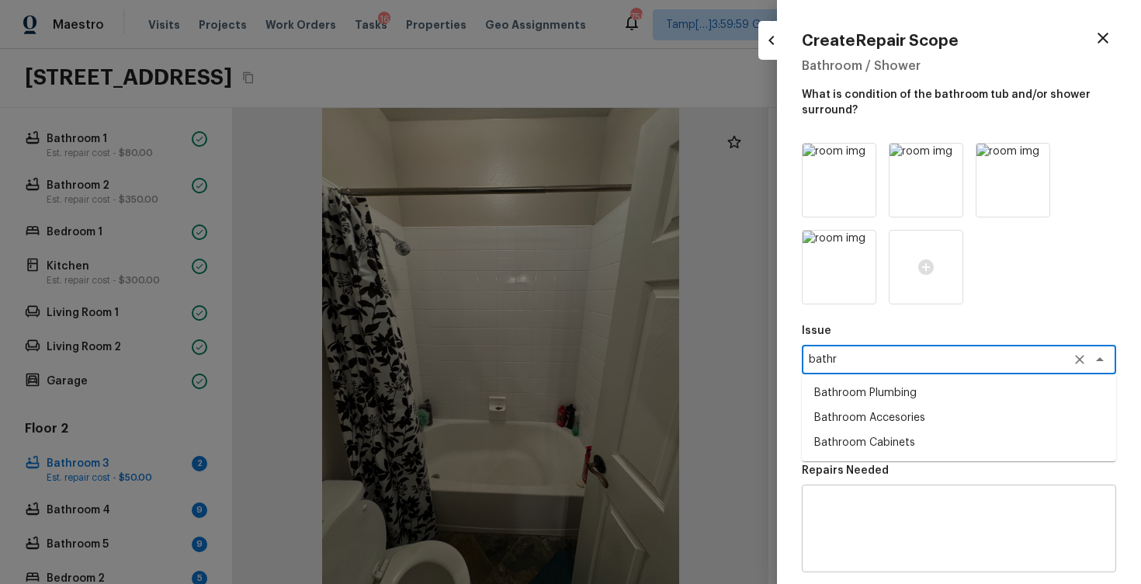
click at [936, 384] on li "Bathroom Plumbing" at bounding box center [959, 392] width 314 height 25
type textarea "Bathroom Plumbing"
click at [935, 434] on textarea at bounding box center [937, 430] width 257 height 16
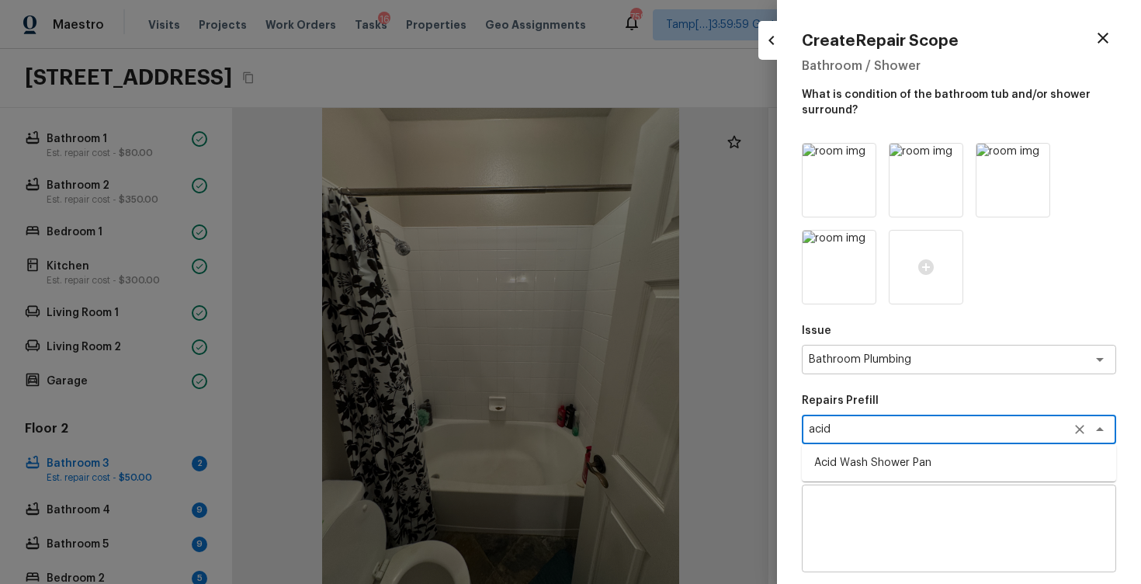
click at [943, 475] on ul "Acid Wash Shower Pan" at bounding box center [959, 462] width 314 height 37
click at [943, 462] on li "Acid Wash Shower Pan" at bounding box center [959, 462] width 314 height 25
type textarea "Acid Wash Shower Pan"
type textarea "Prep and acid wash/deep clean the shower pan."
type input "$50.00"
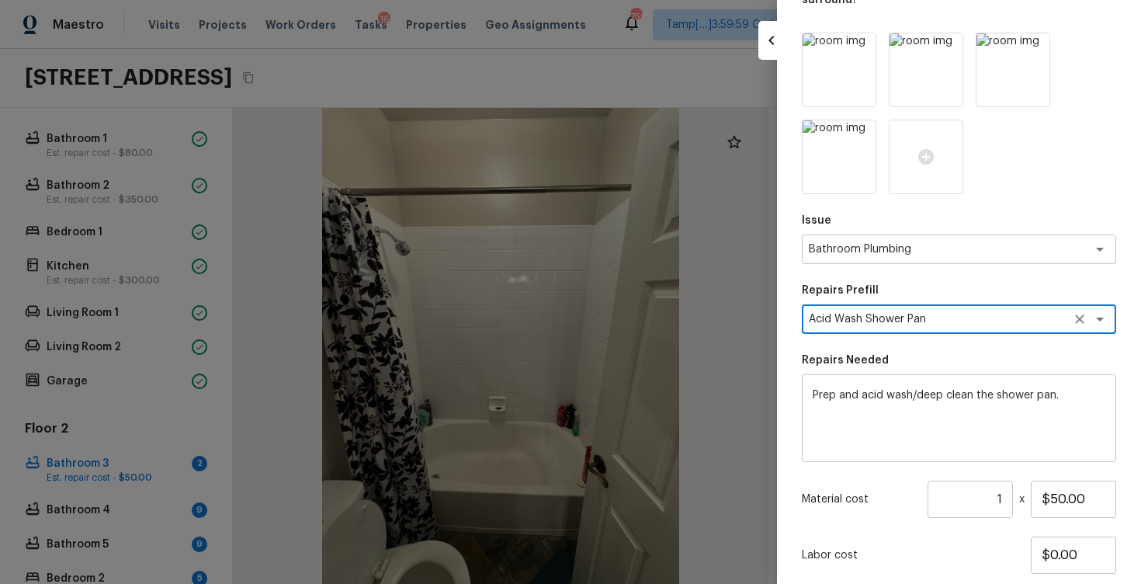
scroll to position [214, 0]
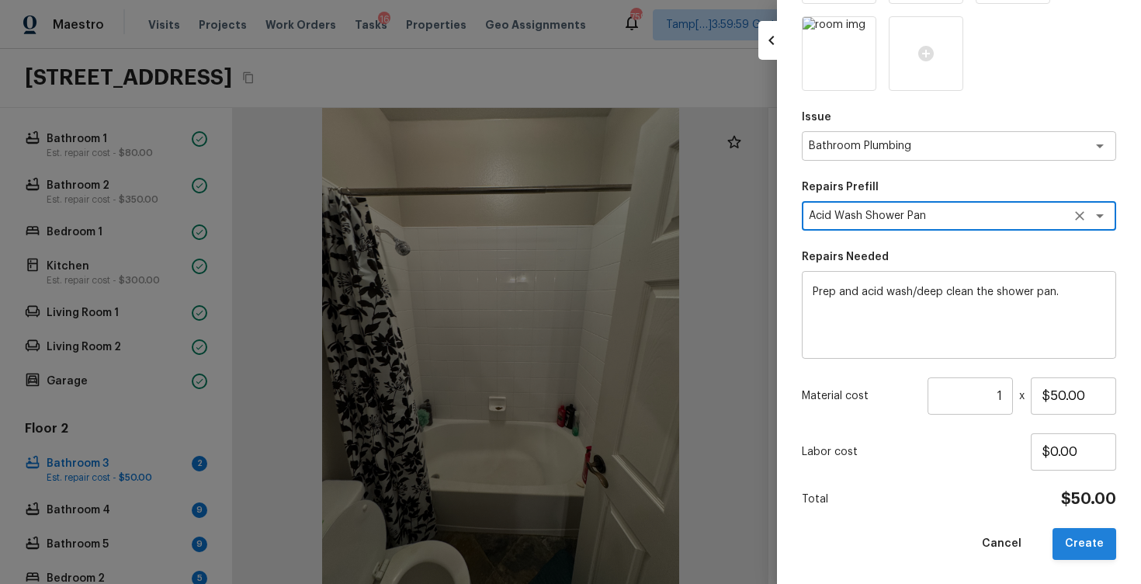
type textarea "Acid Wash Shower Pan"
click at [1075, 530] on button "Create" at bounding box center [1085, 544] width 64 height 32
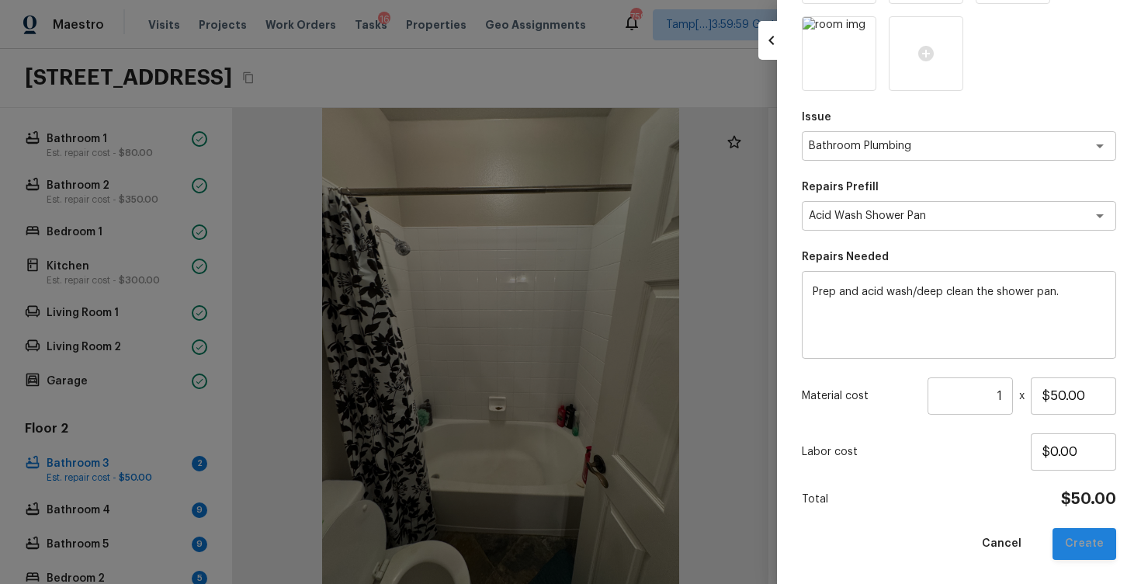
type input "$0.00"
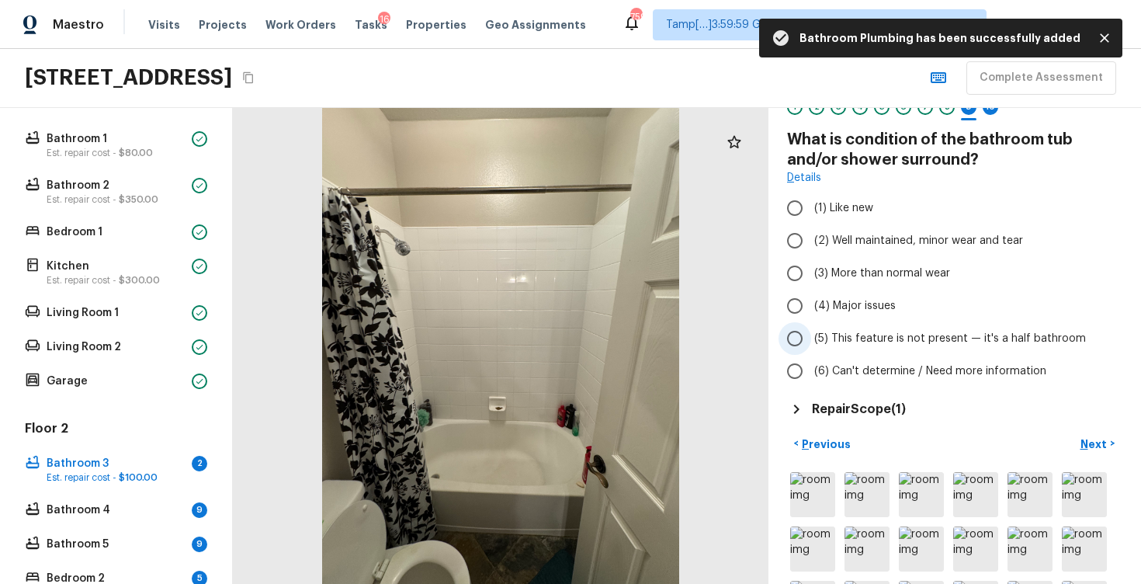
scroll to position [71, 0]
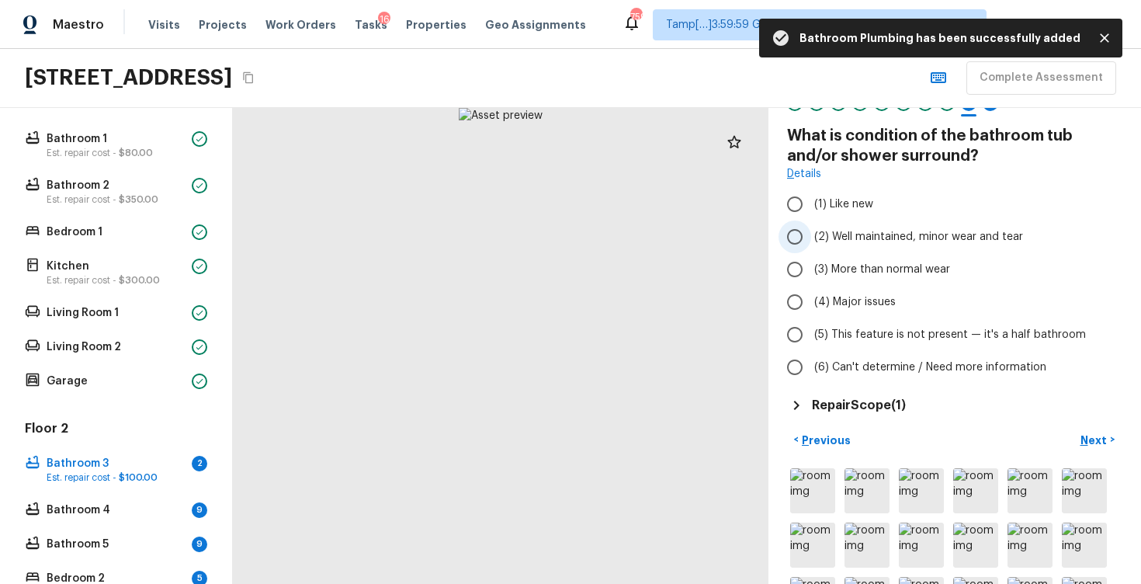
click at [884, 241] on span "(2) Well maintained, minor wear and tear" at bounding box center [918, 237] width 209 height 16
click at [811, 241] on input "(2) Well maintained, minor wear and tear" at bounding box center [795, 237] width 33 height 33
radio input "true"
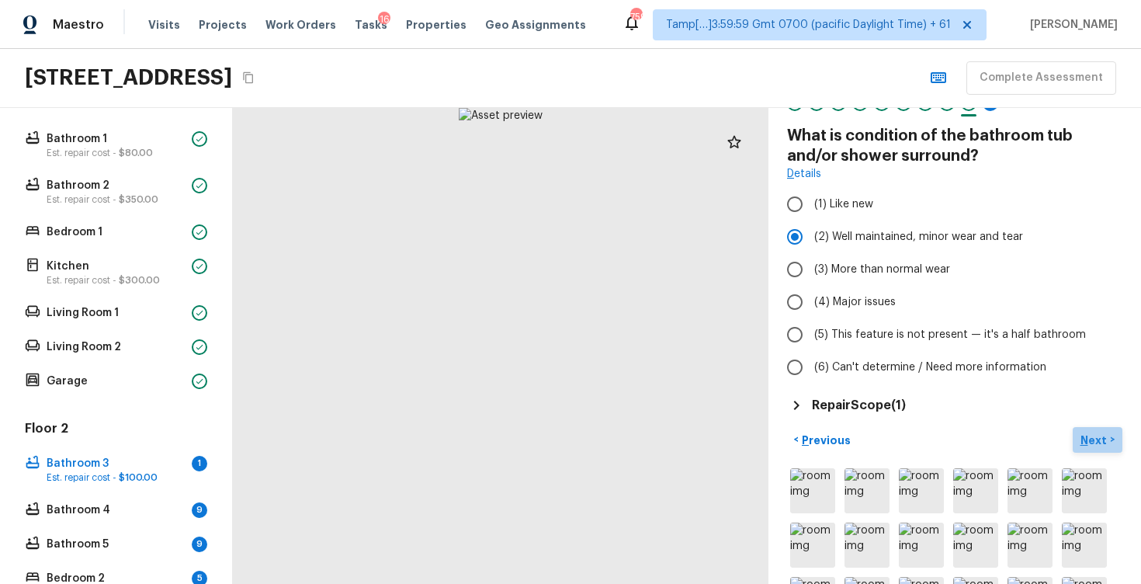
click at [1099, 443] on p "Next" at bounding box center [1096, 440] width 30 height 16
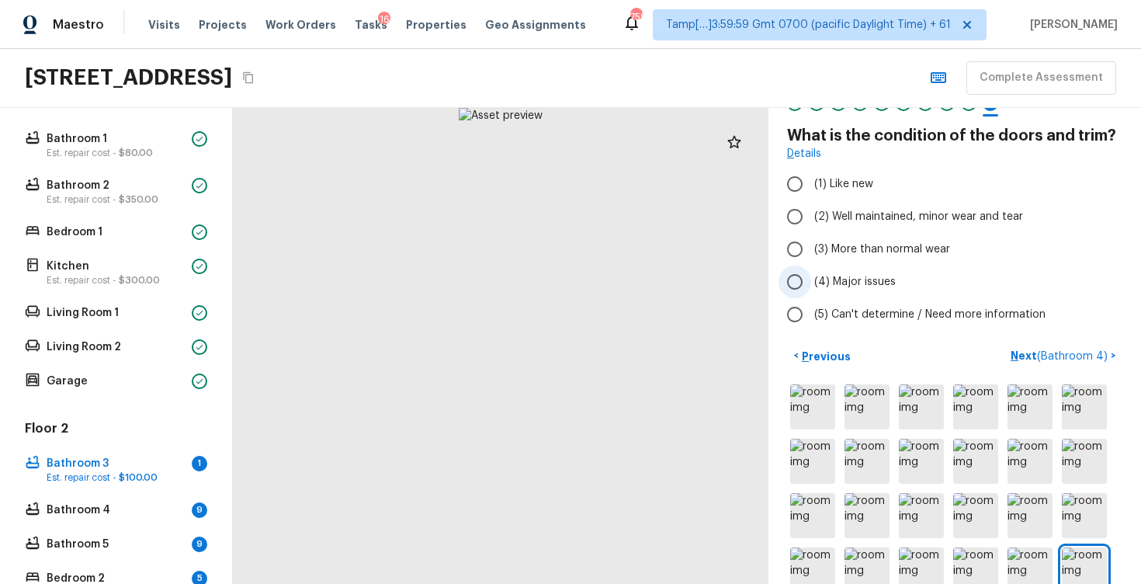
scroll to position [19, 0]
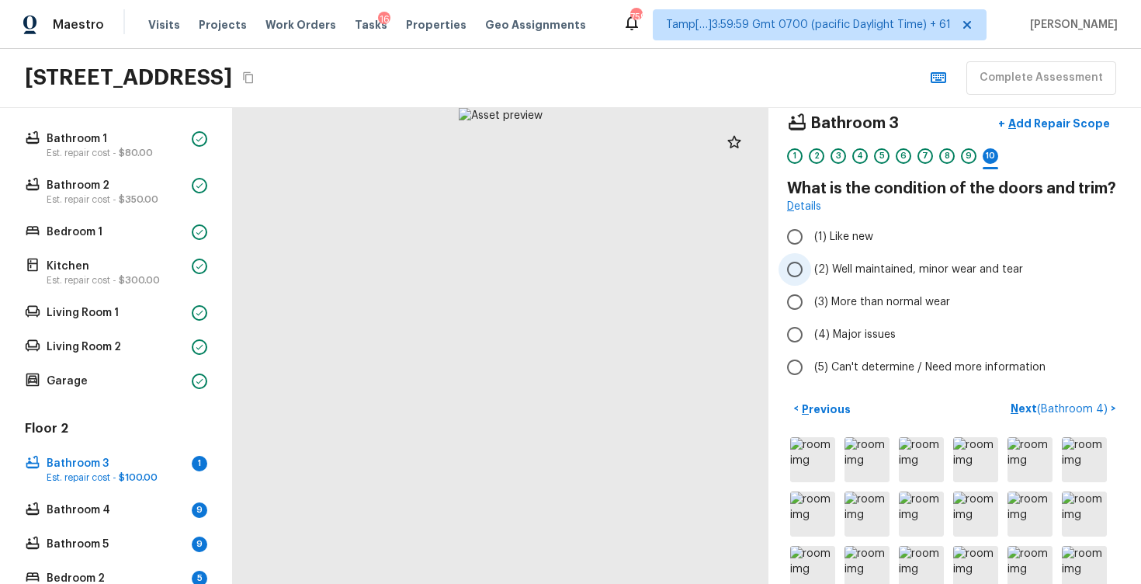
click at [835, 262] on span "(2) Well maintained, minor wear and tear" at bounding box center [918, 270] width 209 height 16
click at [811, 262] on input "(2) Well maintained, minor wear and tear" at bounding box center [795, 269] width 33 height 33
radio input "true"
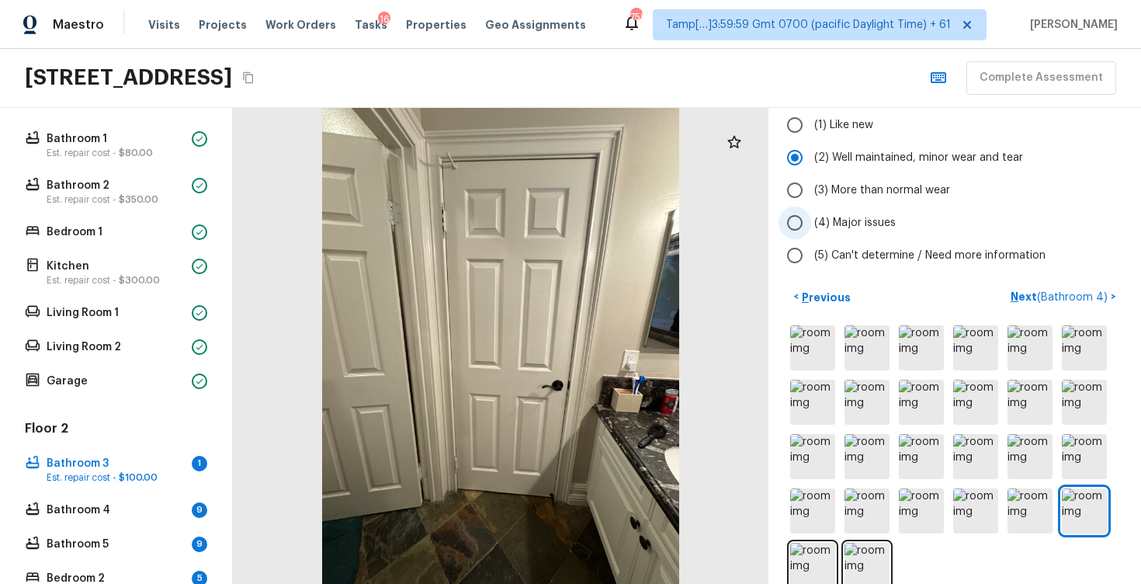
scroll to position [156, 0]
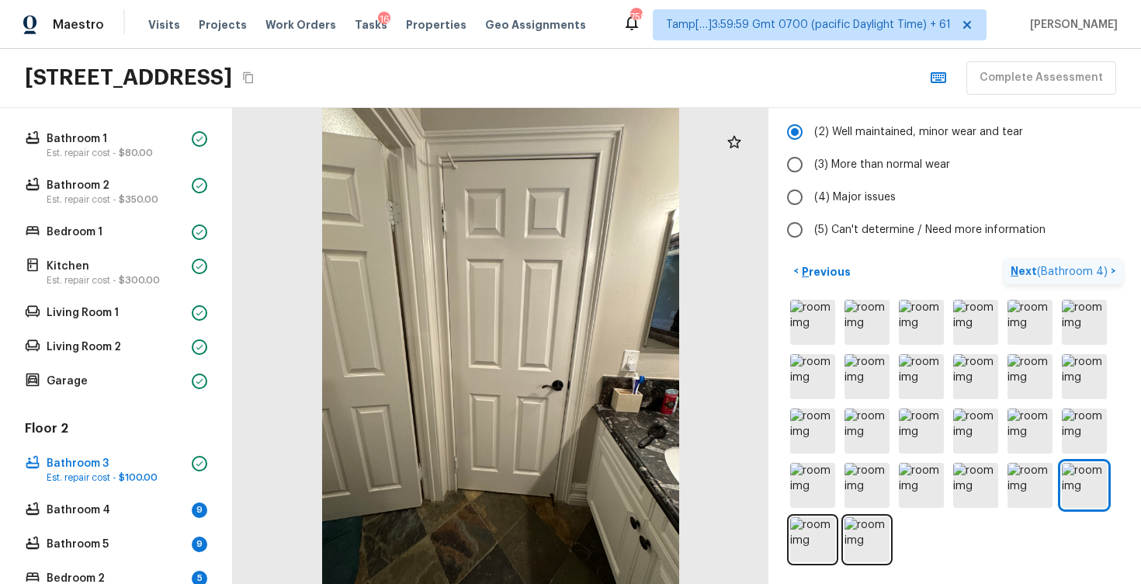
click at [1032, 277] on p "Next ( Bathroom 4 )" at bounding box center [1061, 271] width 100 height 16
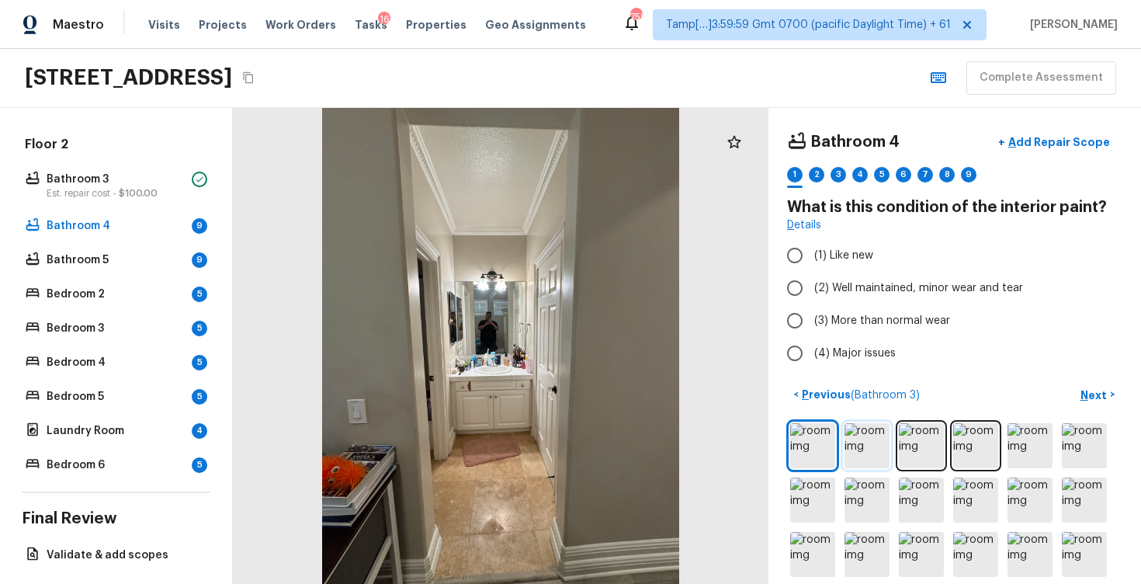
scroll to position [15, 0]
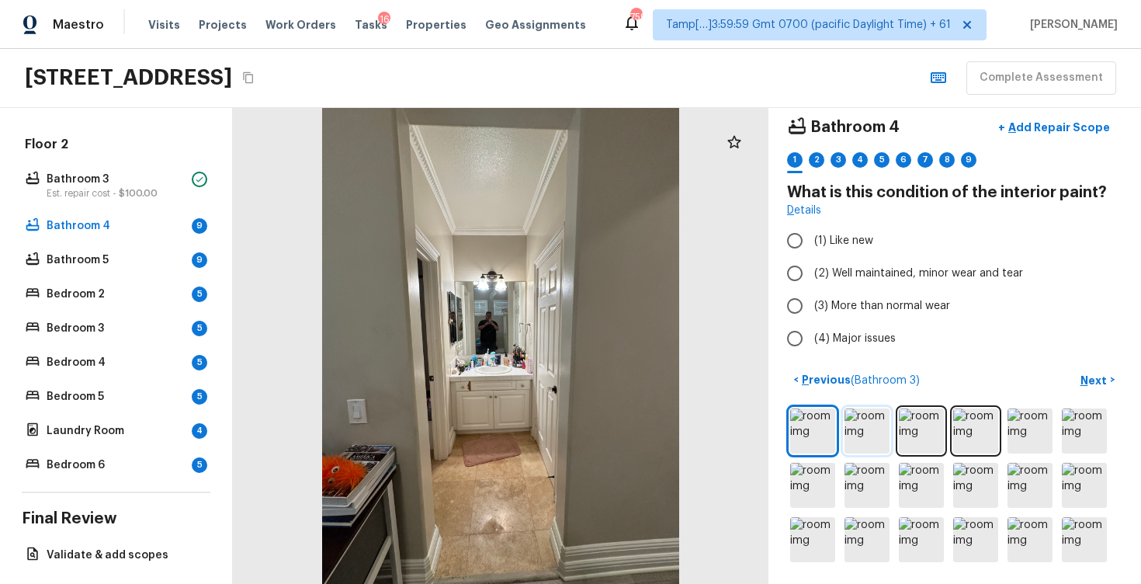
click at [881, 412] on img at bounding box center [867, 430] width 45 height 45
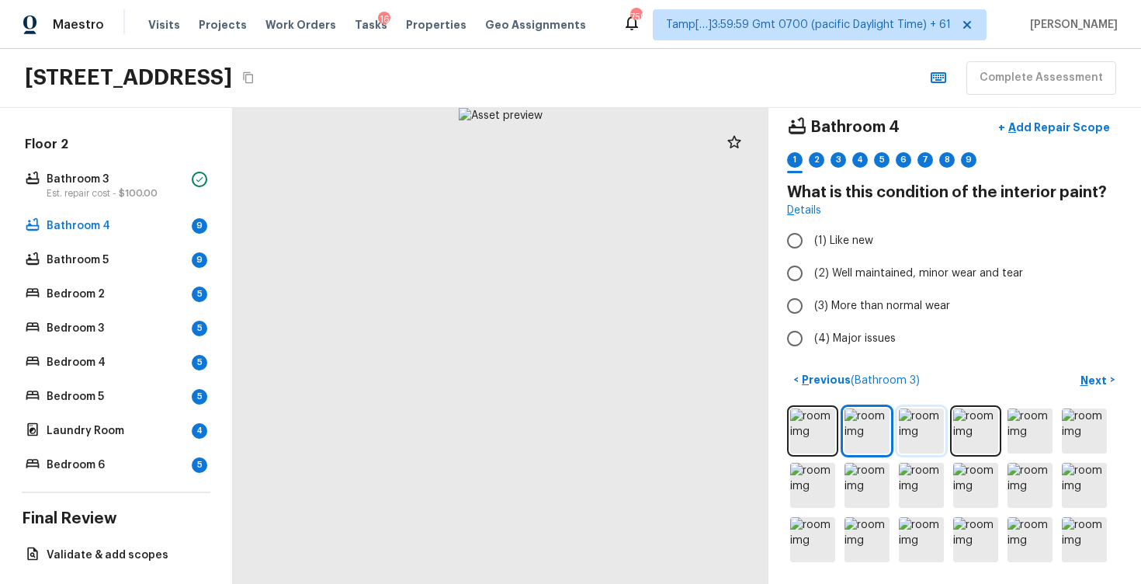
click at [925, 429] on img at bounding box center [921, 430] width 45 height 45
click at [970, 429] on img at bounding box center [975, 430] width 45 height 45
click at [1024, 431] on img at bounding box center [1030, 430] width 45 height 45
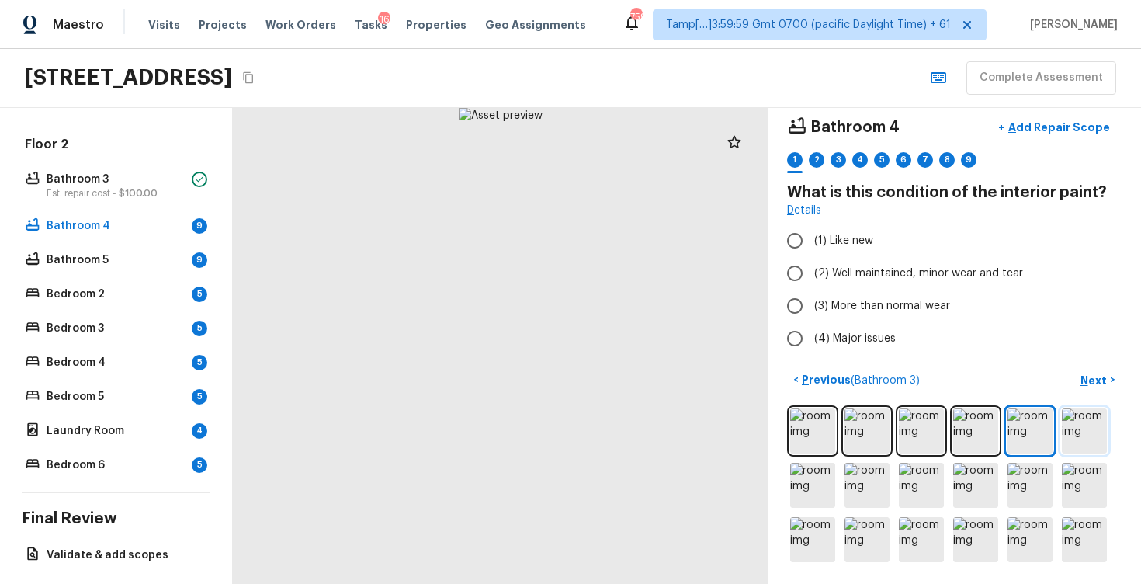
click at [1085, 433] on img at bounding box center [1084, 430] width 45 height 45
click at [820, 474] on img at bounding box center [812, 485] width 45 height 45
click at [866, 480] on img at bounding box center [867, 485] width 45 height 45
click at [915, 486] on img at bounding box center [921, 485] width 45 height 45
click at [983, 486] on img at bounding box center [975, 485] width 45 height 45
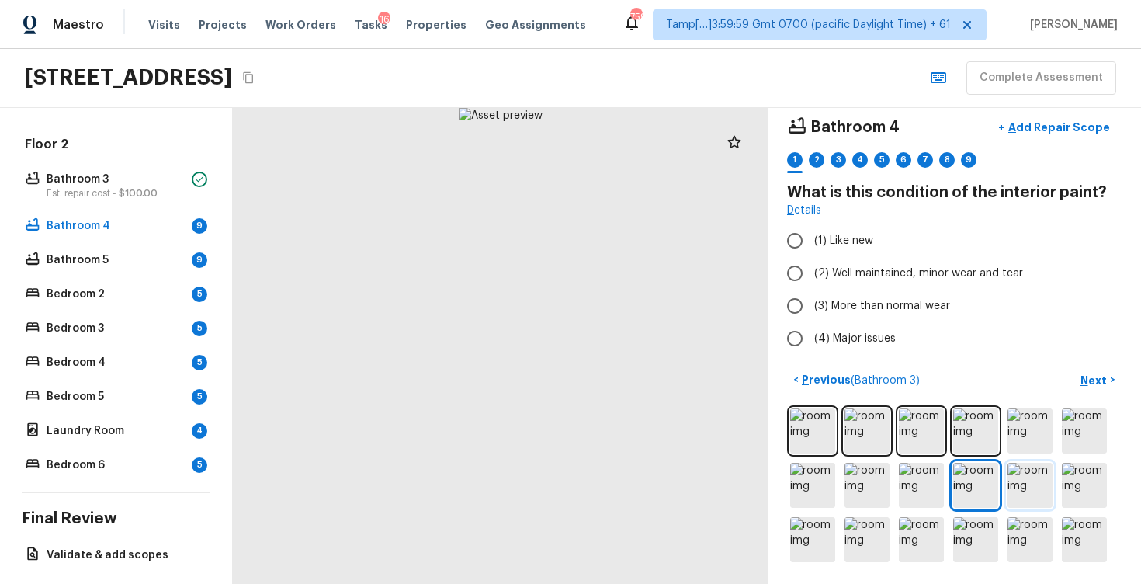
click at [1024, 487] on img at bounding box center [1030, 485] width 45 height 45
click at [1089, 479] on img at bounding box center [1084, 485] width 45 height 45
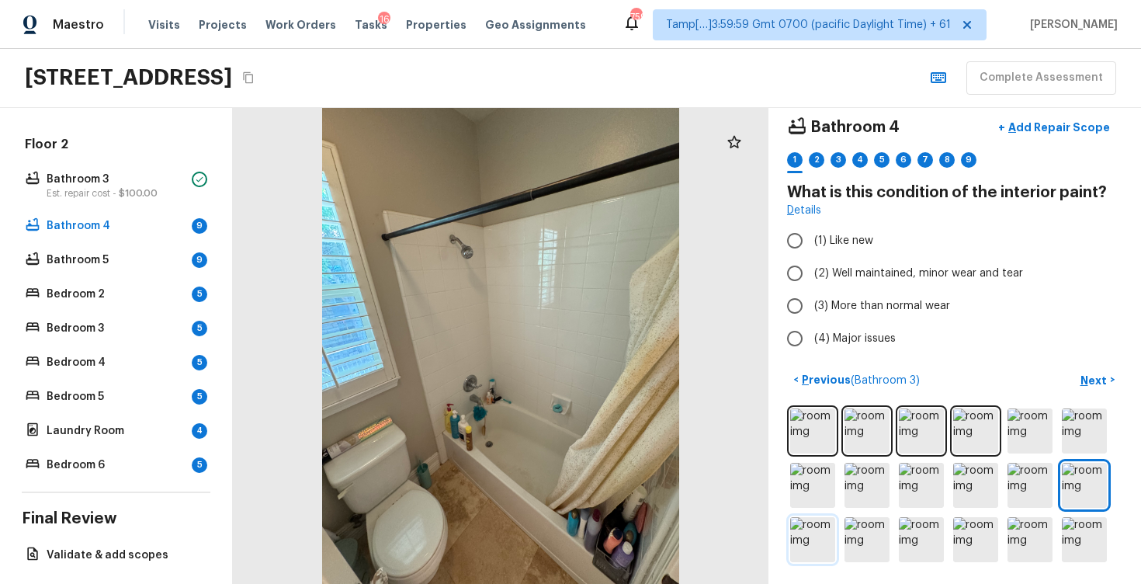
click at [814, 537] on img at bounding box center [812, 539] width 45 height 45
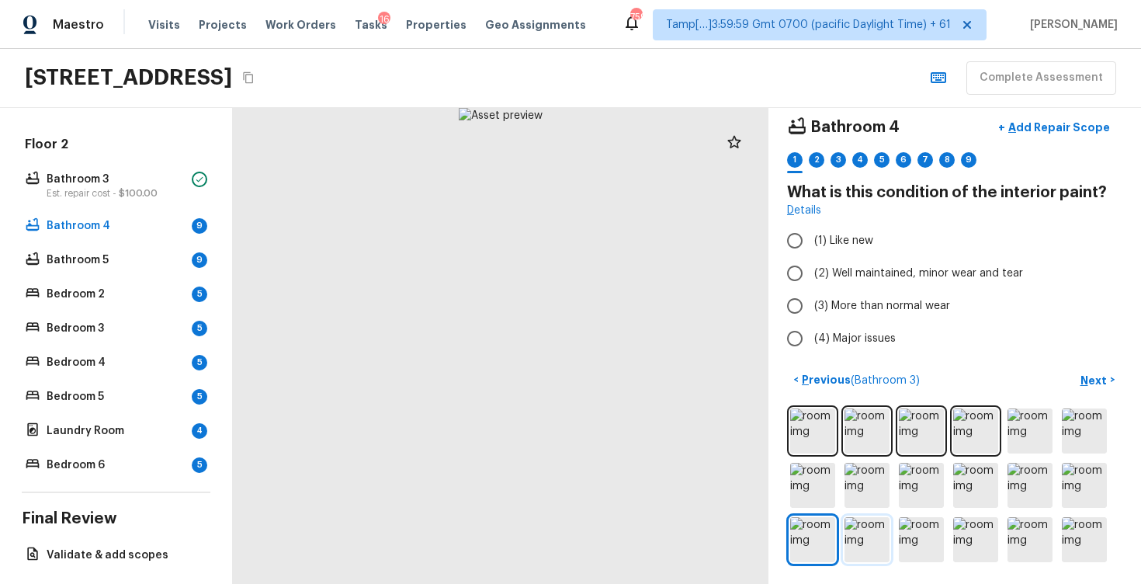
click at [873, 537] on img at bounding box center [867, 539] width 45 height 45
click at [914, 540] on img at bounding box center [921, 539] width 45 height 45
click at [975, 536] on img at bounding box center [975, 539] width 45 height 45
click at [1024, 536] on img at bounding box center [1030, 539] width 45 height 45
click at [1089, 537] on img at bounding box center [1084, 539] width 45 height 45
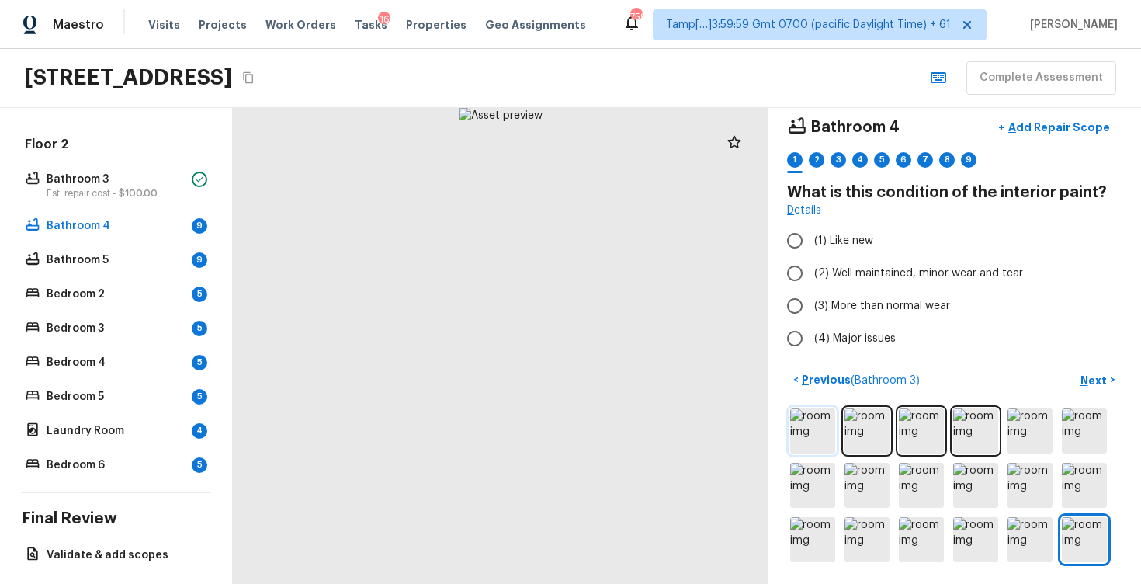
click at [811, 437] on img at bounding box center [812, 430] width 45 height 45
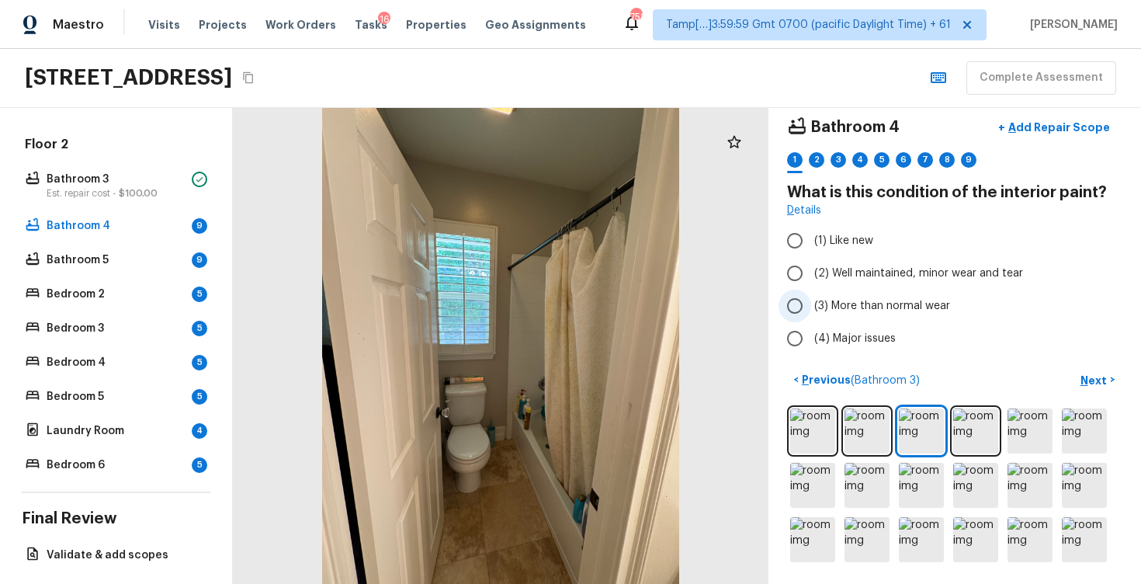
scroll to position [0, 0]
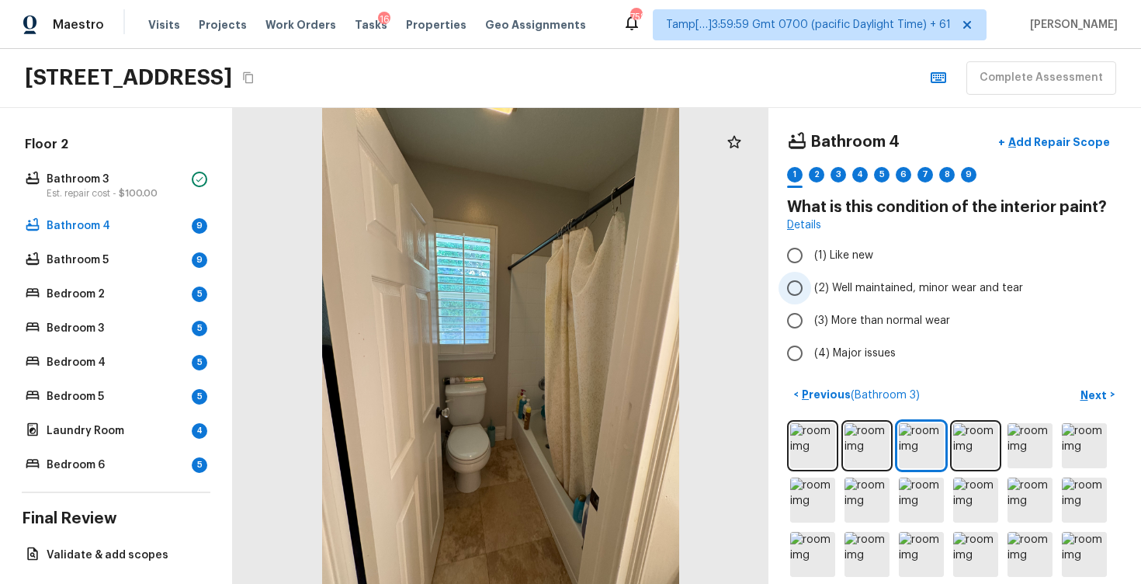
click at [853, 284] on span "(2) Well maintained, minor wear and tear" at bounding box center [918, 288] width 209 height 16
click at [811, 284] on input "(2) Well maintained, minor wear and tear" at bounding box center [795, 288] width 33 height 33
radio input "true"
click at [1075, 394] on button "Next >" at bounding box center [1098, 395] width 50 height 26
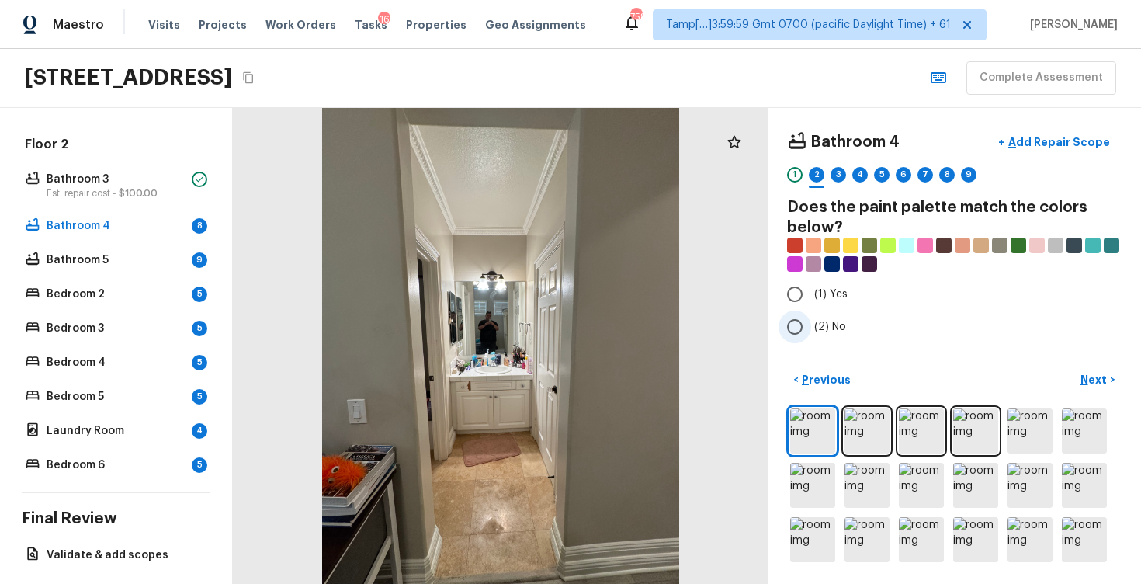
click at [832, 311] on label "(2) No" at bounding box center [945, 327] width 332 height 33
click at [811, 311] on input "(2) No" at bounding box center [795, 327] width 33 height 33
radio input "true"
click at [1102, 379] on p "Next" at bounding box center [1096, 380] width 30 height 16
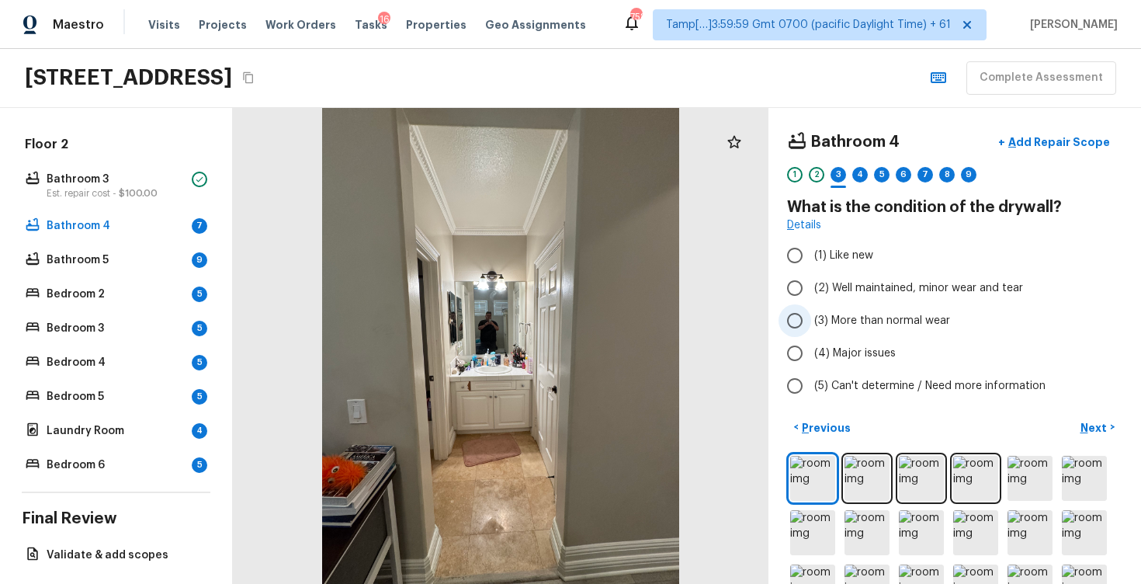
scroll to position [47, 0]
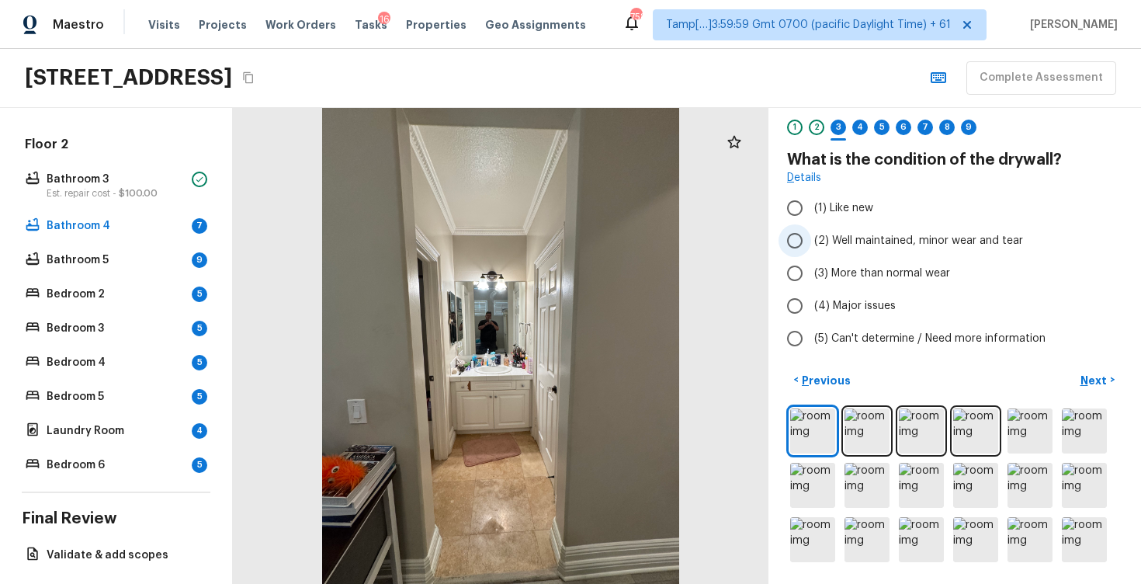
click at [828, 234] on span "(2) Well maintained, minor wear and tear" at bounding box center [918, 241] width 209 height 16
click at [811, 234] on input "(2) Well maintained, minor wear and tear" at bounding box center [795, 240] width 33 height 33
radio input "true"
click at [1097, 380] on p "Next" at bounding box center [1096, 381] width 30 height 16
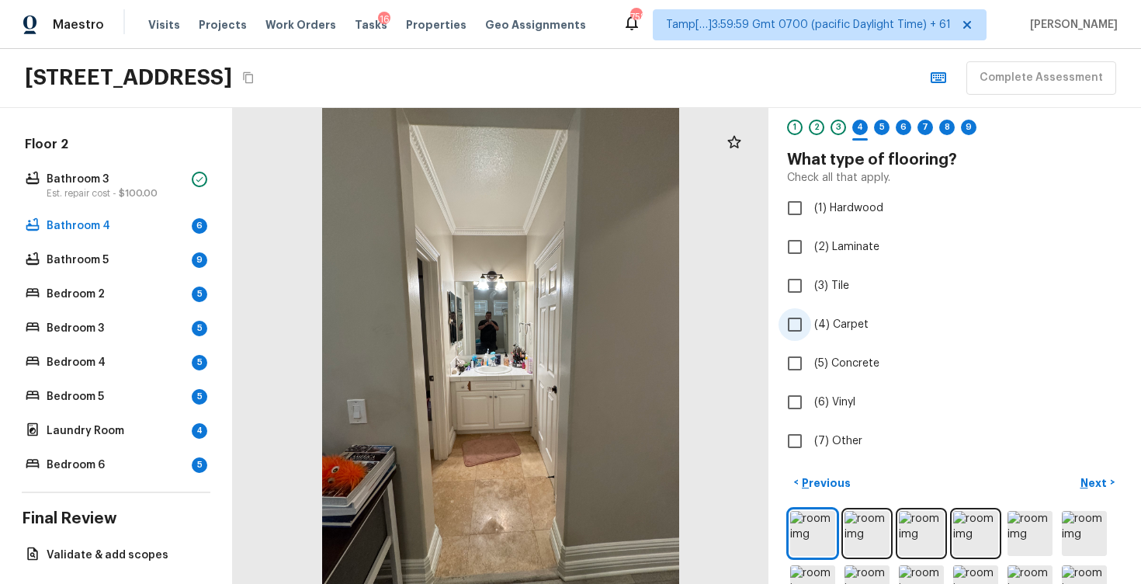
scroll to position [26, 0]
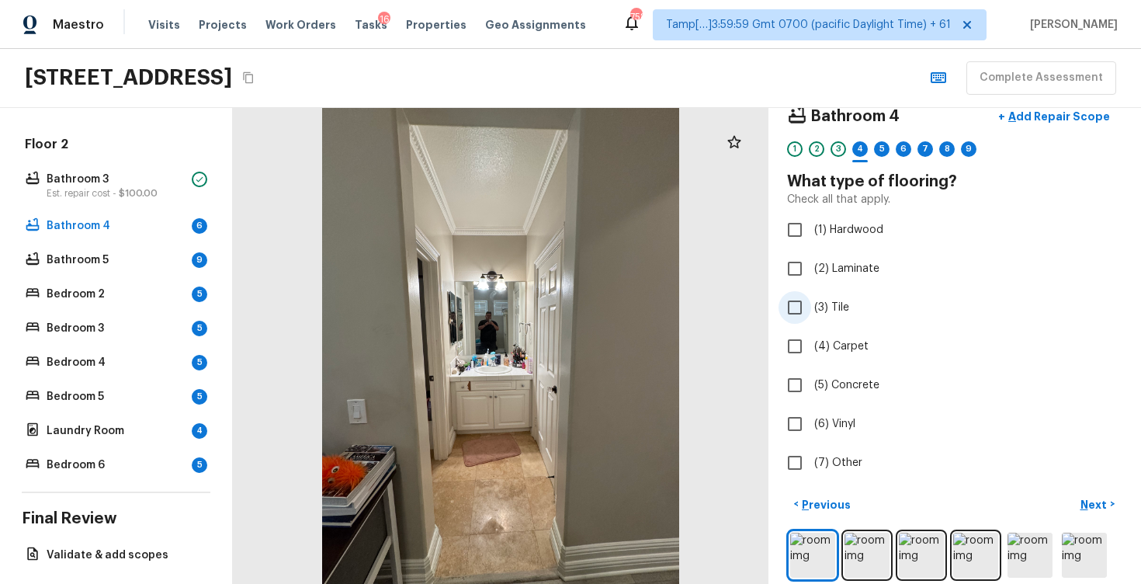
click at [846, 306] on span "(3) Tile" at bounding box center [831, 308] width 35 height 16
click at [811, 306] on input "(3) Tile" at bounding box center [795, 307] width 33 height 33
checkbox input "true"
click at [1103, 498] on p "Next" at bounding box center [1096, 505] width 30 height 16
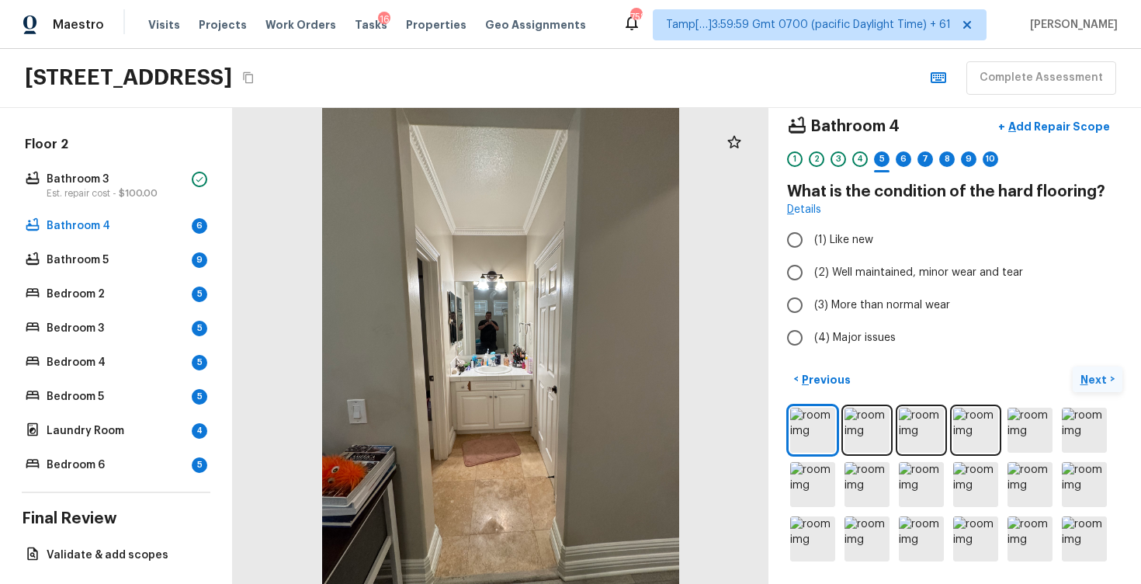
scroll to position [15, 0]
click at [860, 271] on span "(2) Well maintained, minor wear and tear" at bounding box center [918, 274] width 209 height 16
click at [811, 271] on input "(2) Well maintained, minor wear and tear" at bounding box center [795, 273] width 33 height 33
radio input "true"
click at [1101, 377] on p "Next" at bounding box center [1096, 381] width 30 height 16
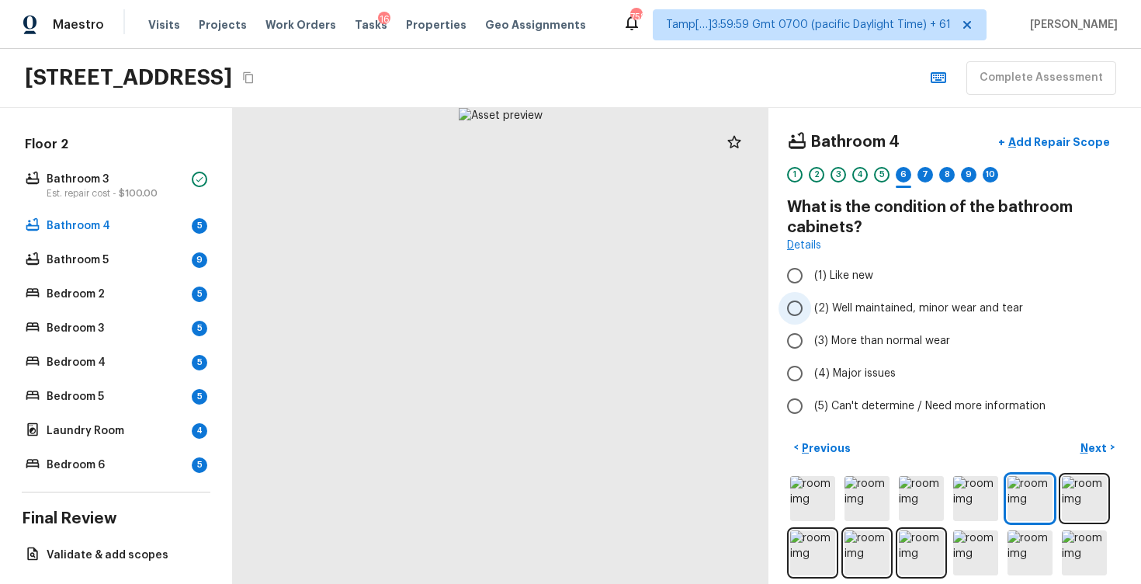
scroll to position [68, 0]
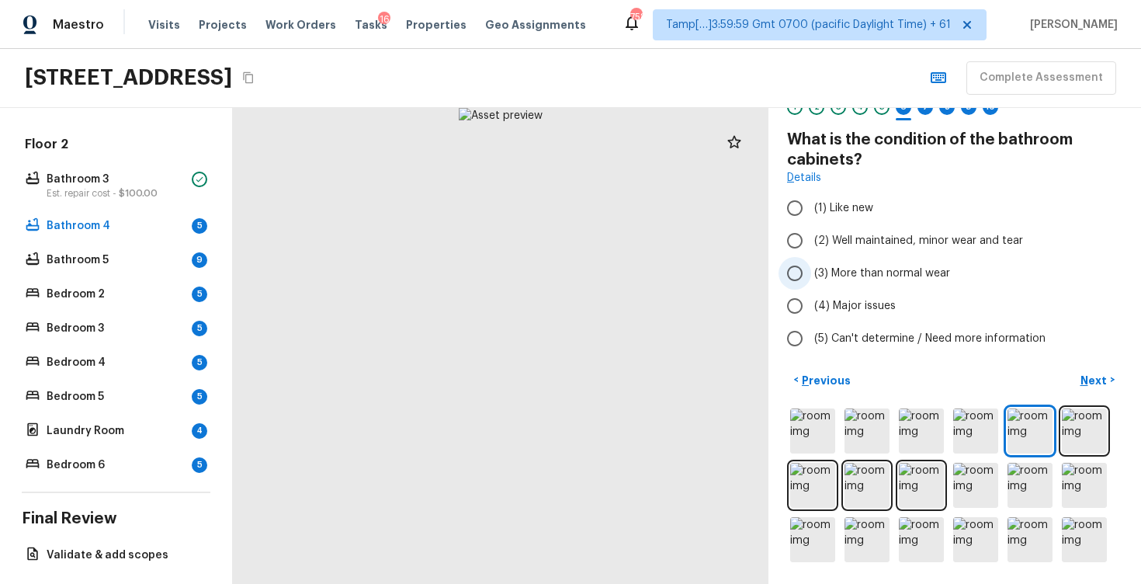
click at [816, 285] on label "(3) More than normal wear" at bounding box center [945, 273] width 332 height 33
click at [811, 285] on input "(3) More than normal wear" at bounding box center [795, 273] width 33 height 33
radio input "true"
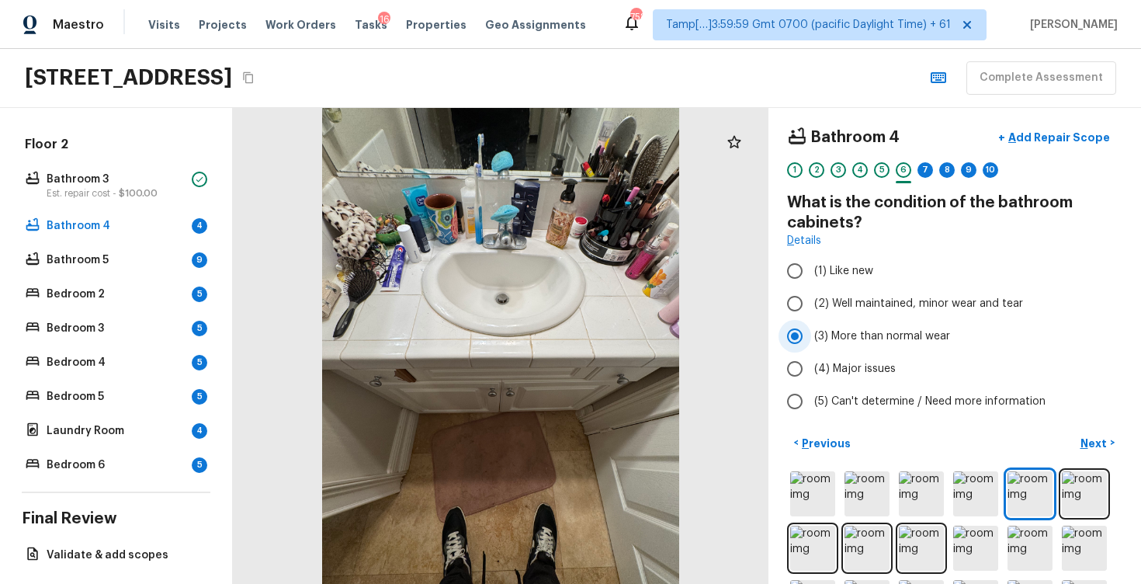
scroll to position [1, 0]
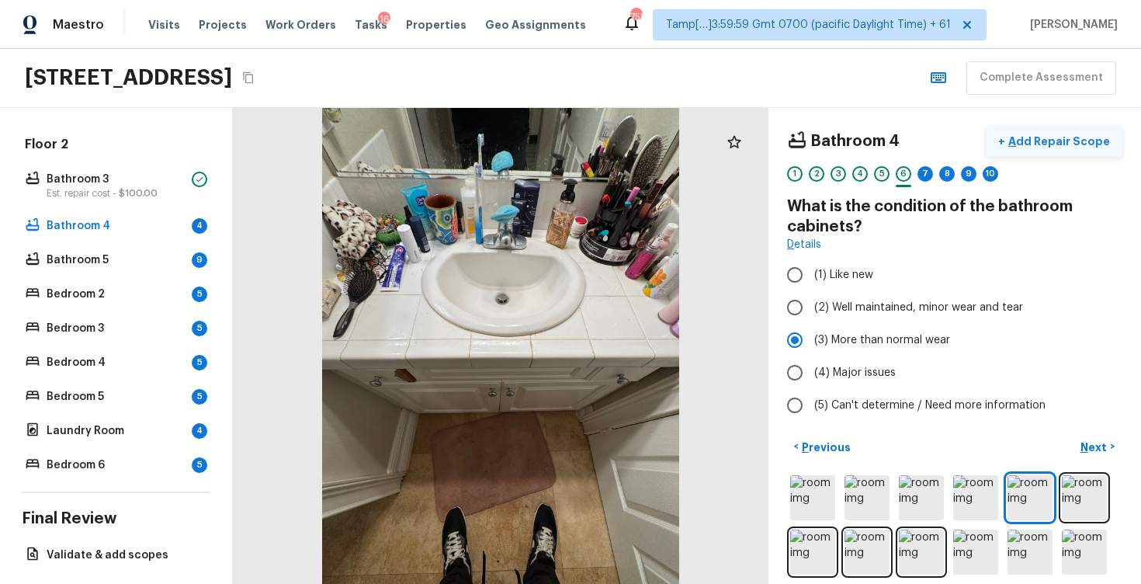
click at [1030, 130] on button "+ Add Repair Scope" at bounding box center [1054, 142] width 137 height 32
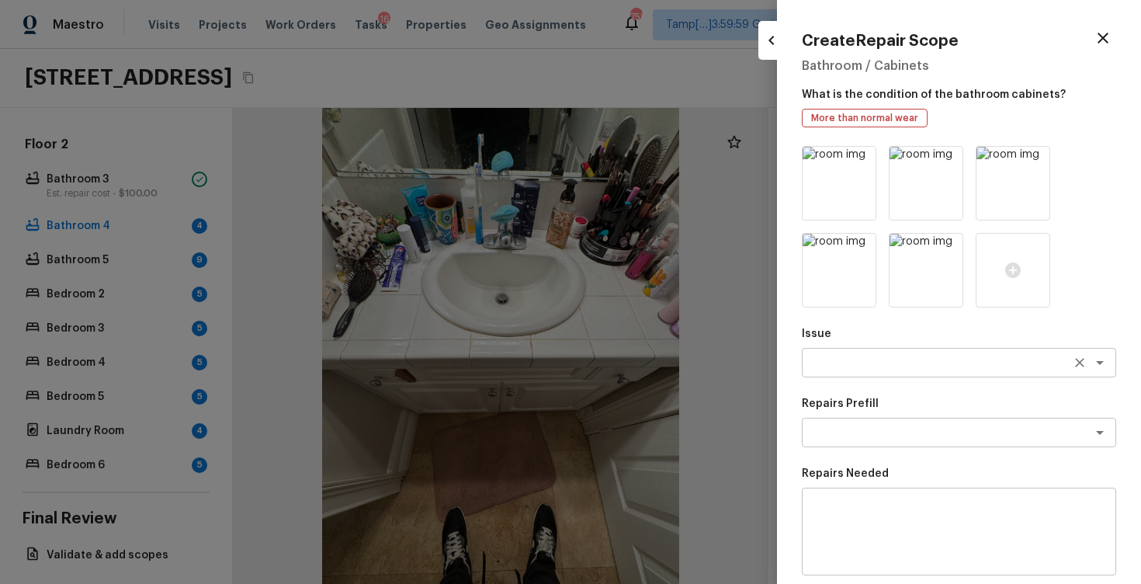
click at [857, 370] on textarea at bounding box center [937, 363] width 257 height 16
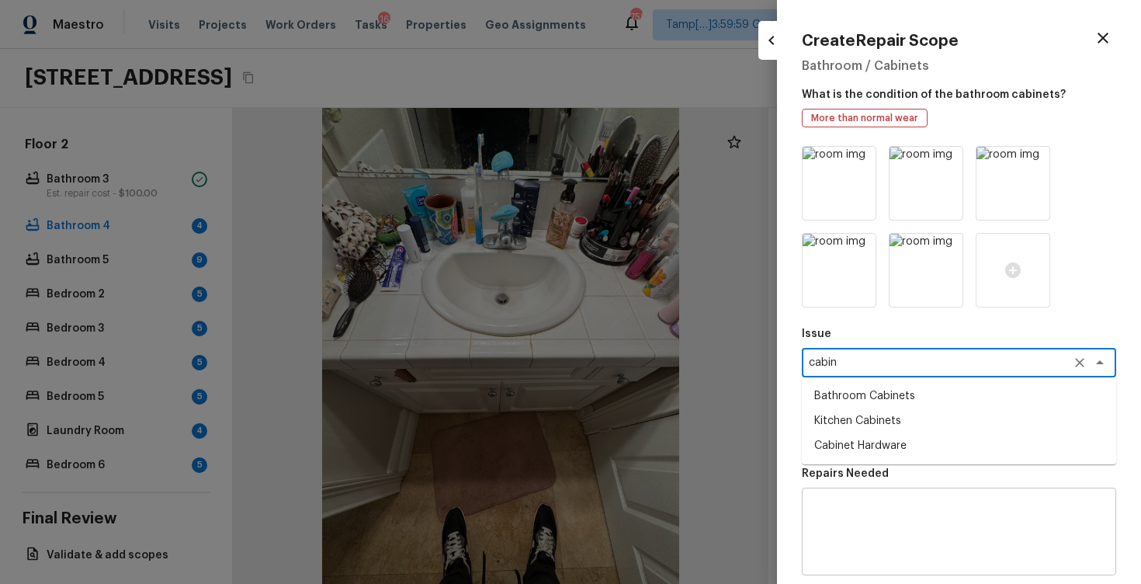
click at [896, 400] on li "Bathroom Cabinets" at bounding box center [959, 396] width 314 height 25
click at [900, 418] on div "x ​" at bounding box center [959, 433] width 314 height 30
type textarea "Bathroom Cabinets"
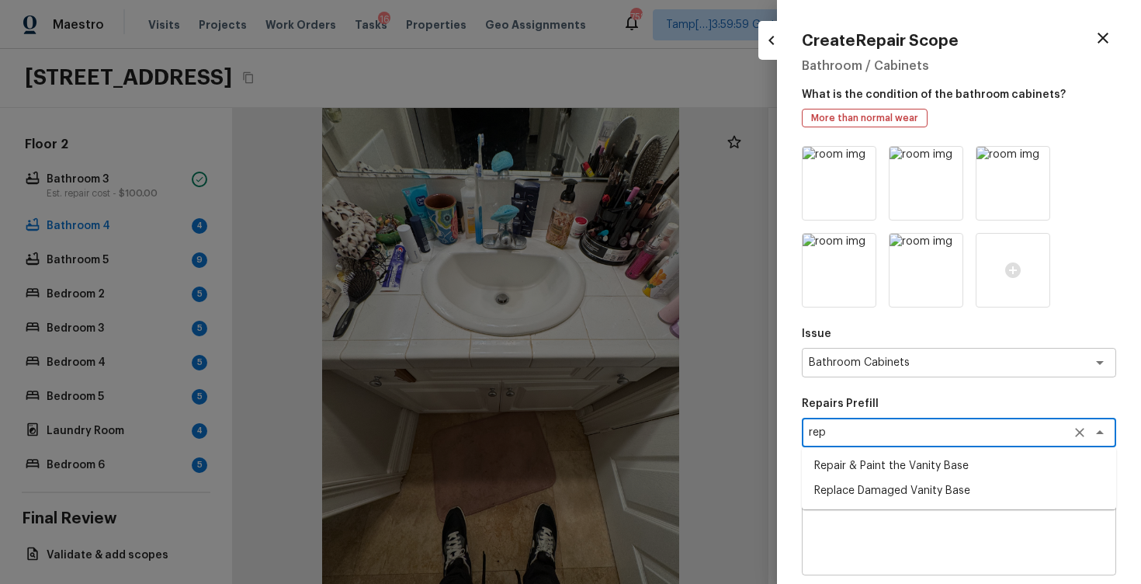
click at [939, 454] on li "Repair & Paint the Vanity Base" at bounding box center [959, 465] width 314 height 25
type textarea "Repair & Paint the Vanity Base"
type textarea "Repair and Paint the damaged vanity base to meet current standard. Remove and d…"
type input "$35.00"
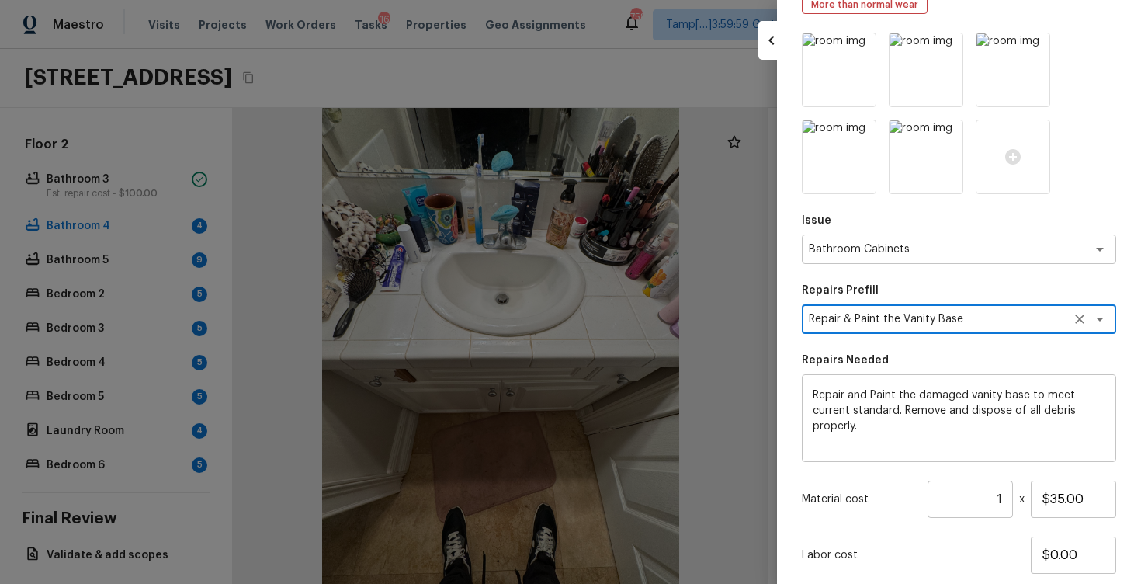
scroll to position [217, 0]
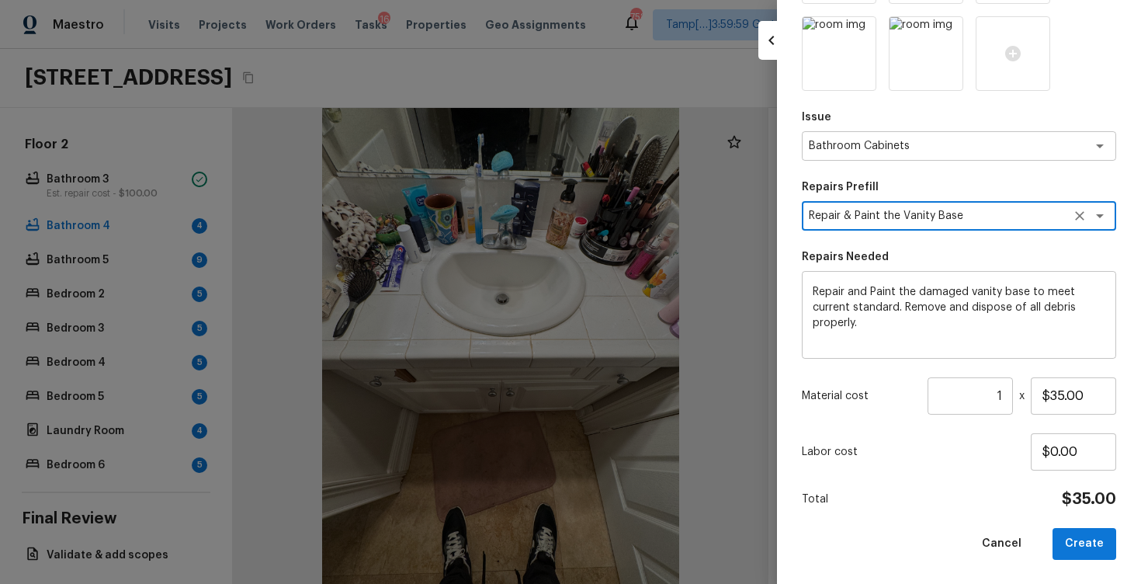
type textarea "Repair & Paint the Vanity Base"
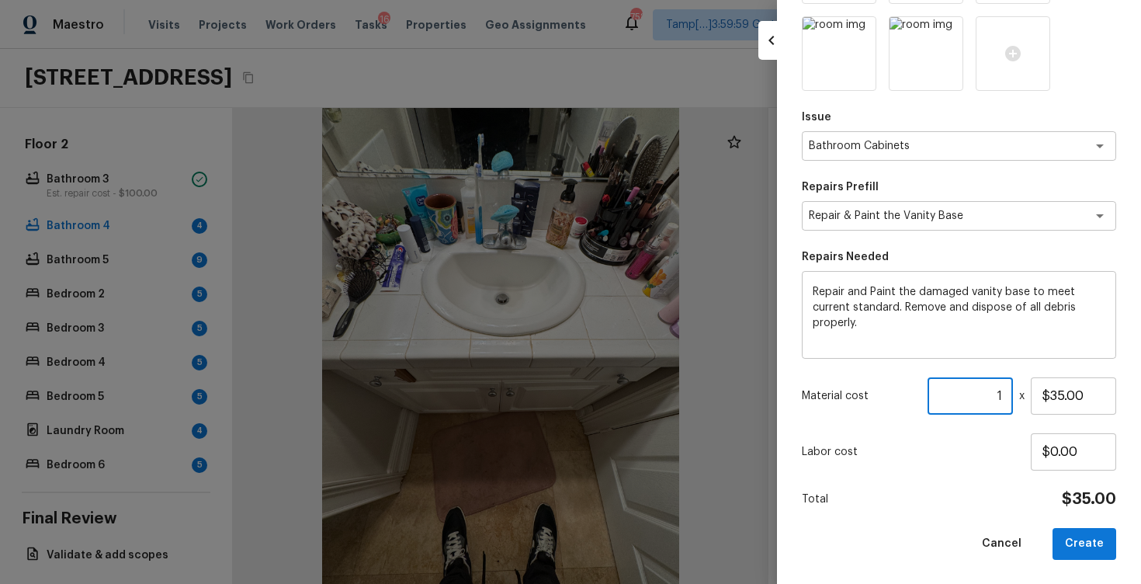
click at [1011, 390] on input "1" at bounding box center [970, 395] width 85 height 37
type input "10"
click at [1114, 537] on button "Create" at bounding box center [1085, 544] width 64 height 32
type input "1"
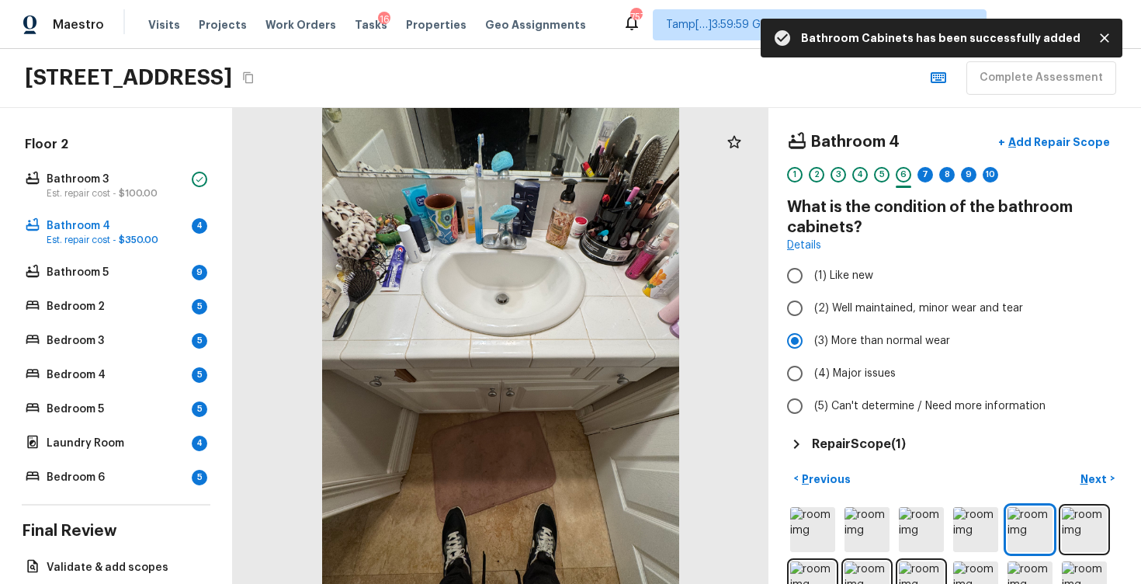
scroll to position [99, 0]
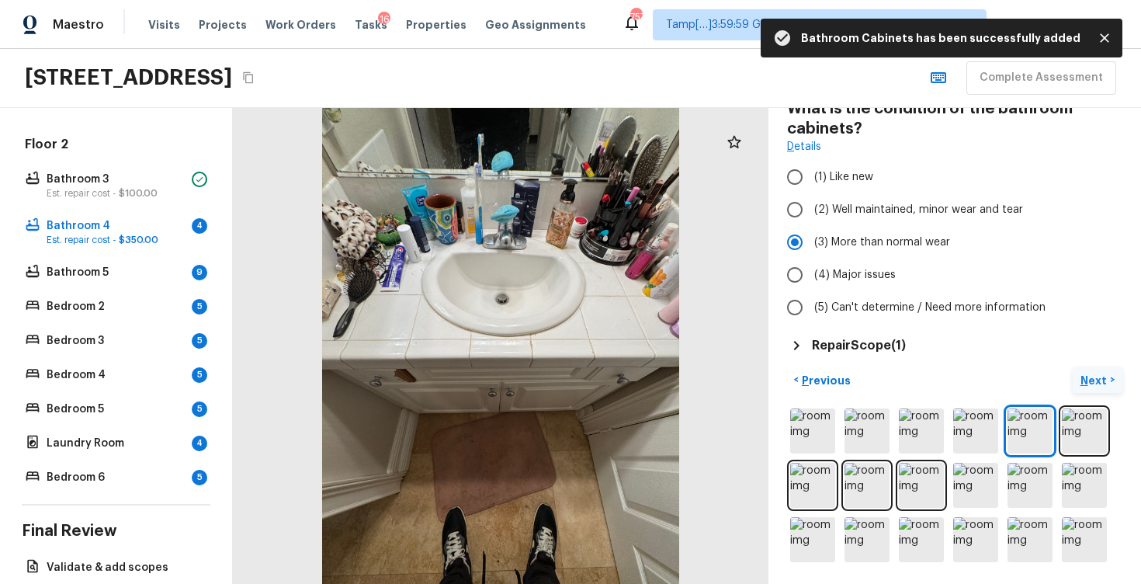
click at [1083, 381] on p "Next" at bounding box center [1096, 381] width 30 height 16
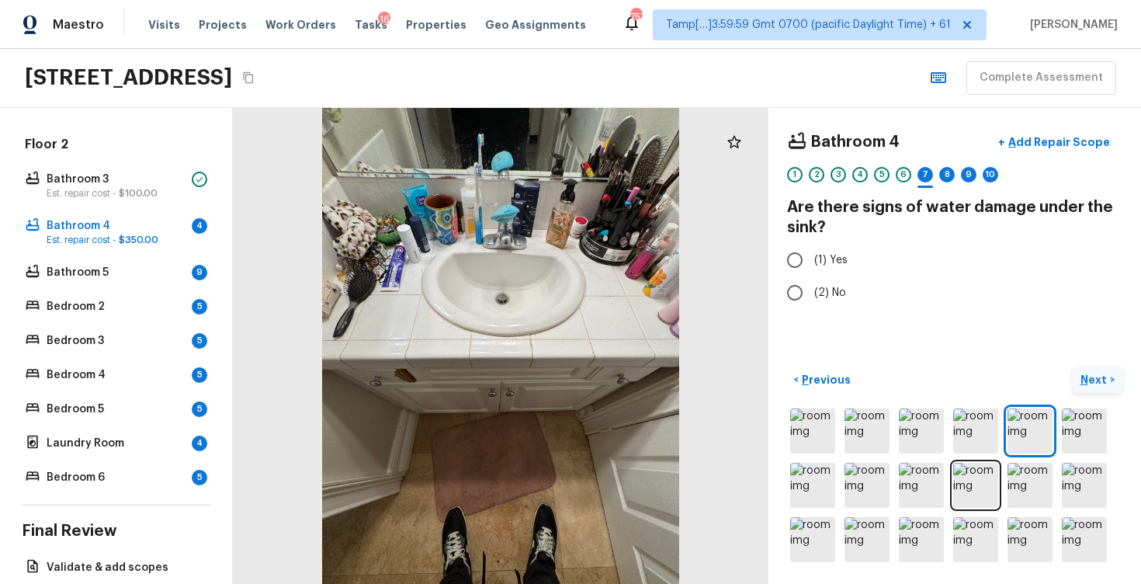
scroll to position [0, 0]
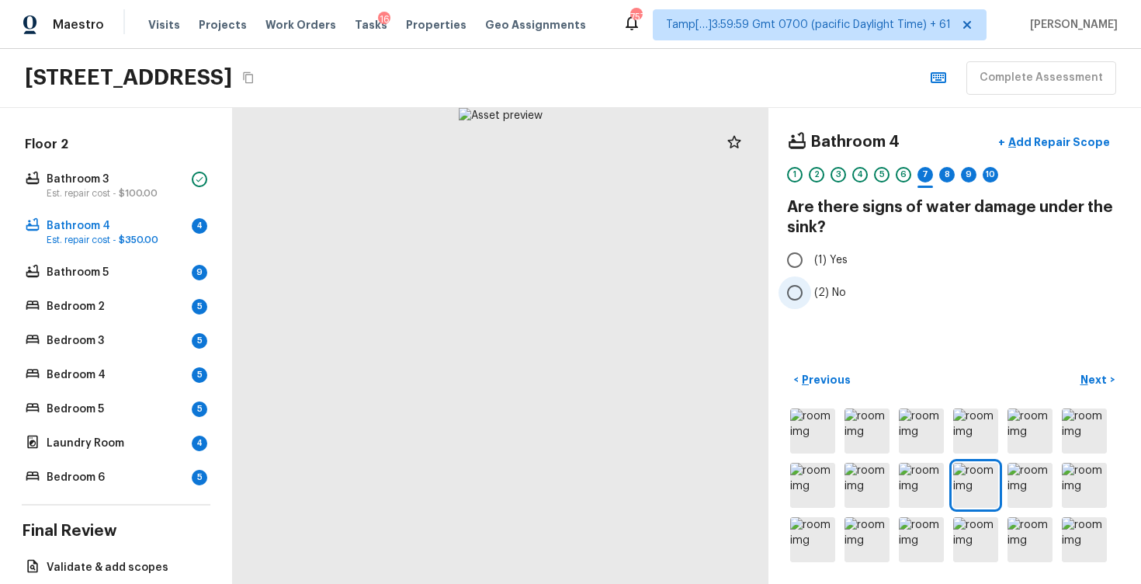
click at [846, 280] on label "(2) No" at bounding box center [945, 292] width 332 height 33
click at [811, 280] on input "(2) No" at bounding box center [795, 292] width 33 height 33
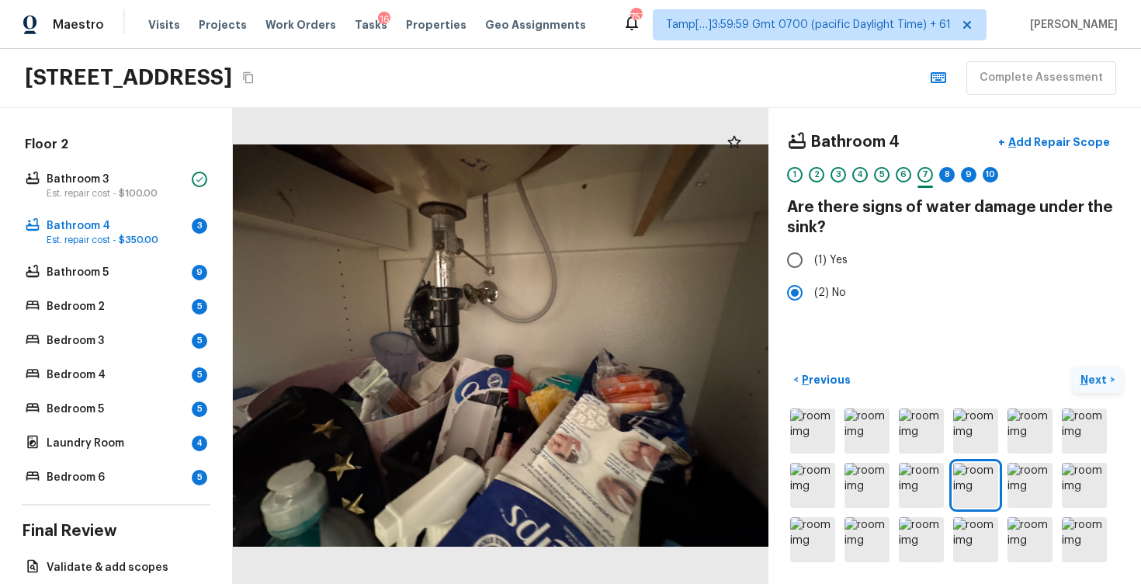
click at [1073, 383] on button "Next >" at bounding box center [1098, 380] width 50 height 26
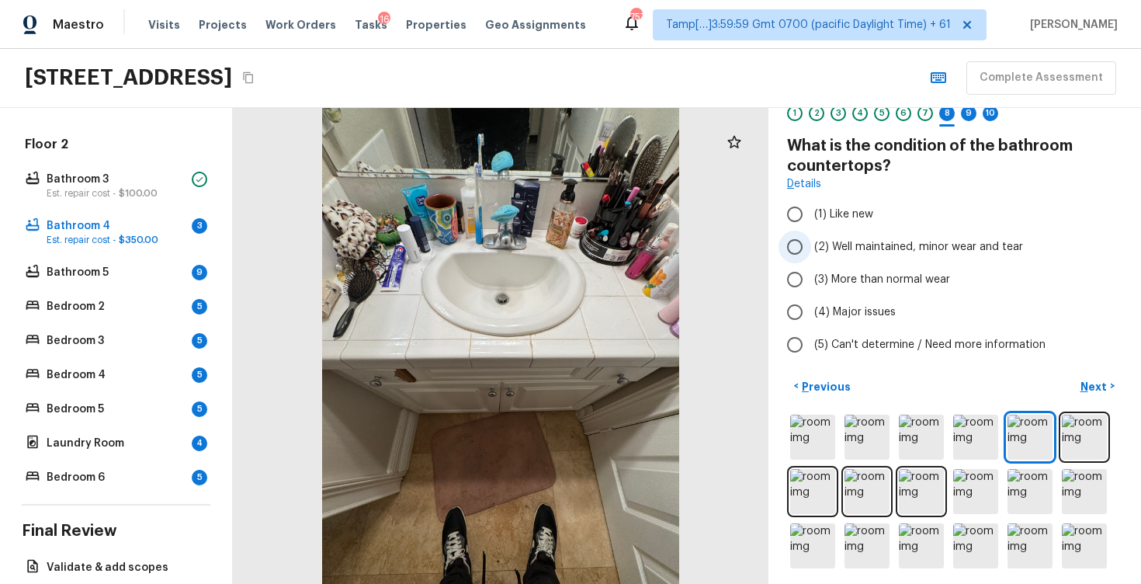
scroll to position [68, 0]
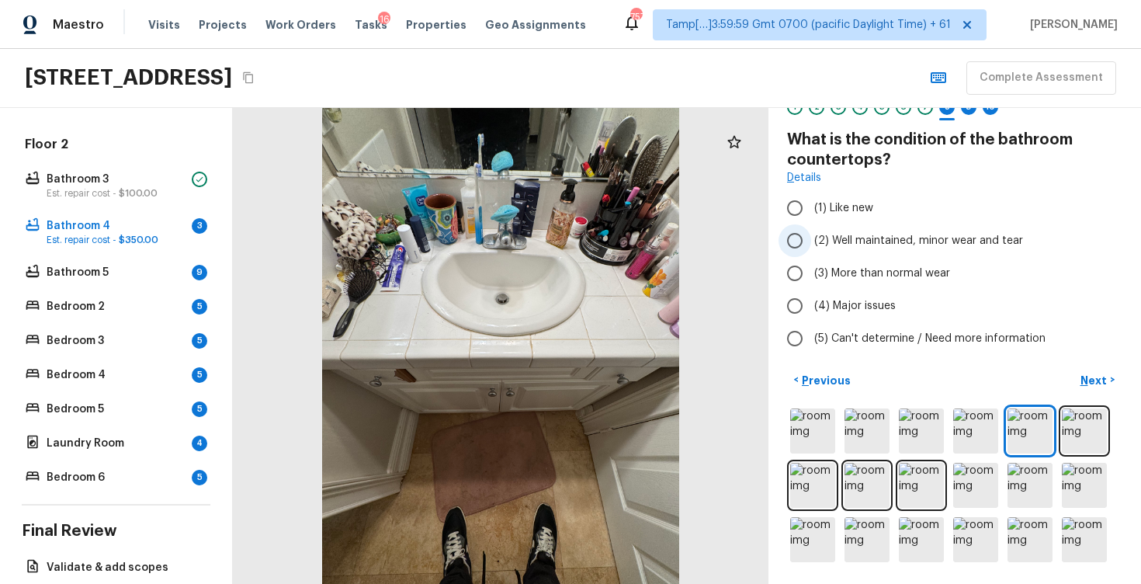
click at [858, 244] on span "(2) Well maintained, minor wear and tear" at bounding box center [918, 241] width 209 height 16
click at [811, 244] on input "(2) Well maintained, minor wear and tear" at bounding box center [795, 240] width 33 height 33
click at [922, 276] on span "(3) More than normal wear" at bounding box center [882, 274] width 136 height 16
click at [811, 276] on input "(3) More than normal wear" at bounding box center [795, 273] width 33 height 33
click at [929, 231] on label "(2) Well maintained, minor wear and tear" at bounding box center [945, 240] width 332 height 33
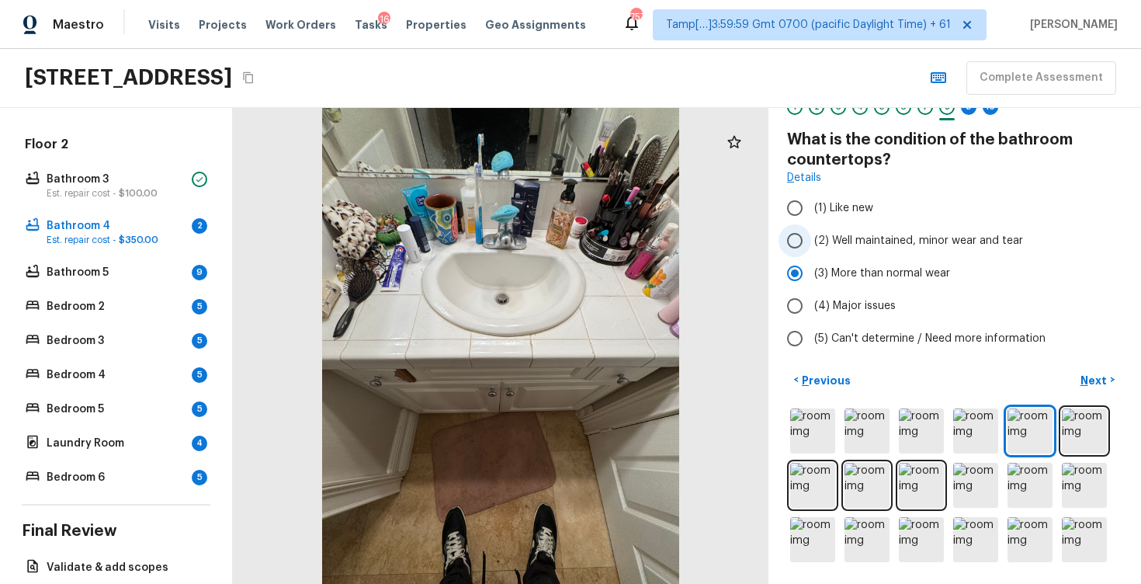
click at [811, 231] on input "(2) Well maintained, minor wear and tear" at bounding box center [795, 240] width 33 height 33
click at [1099, 376] on p "Next" at bounding box center [1096, 381] width 30 height 16
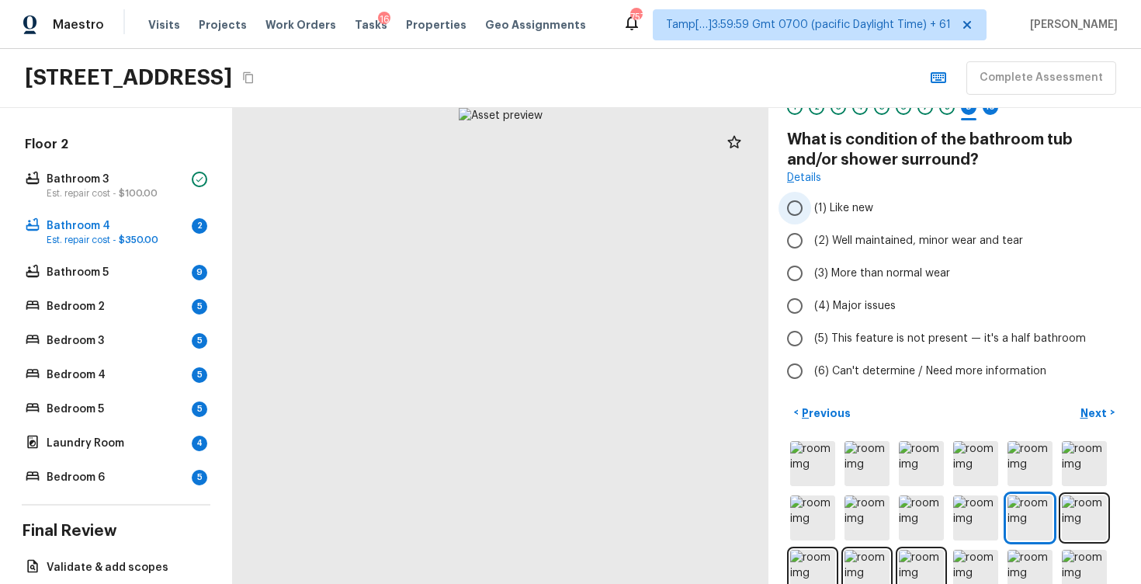
scroll to position [12, 0]
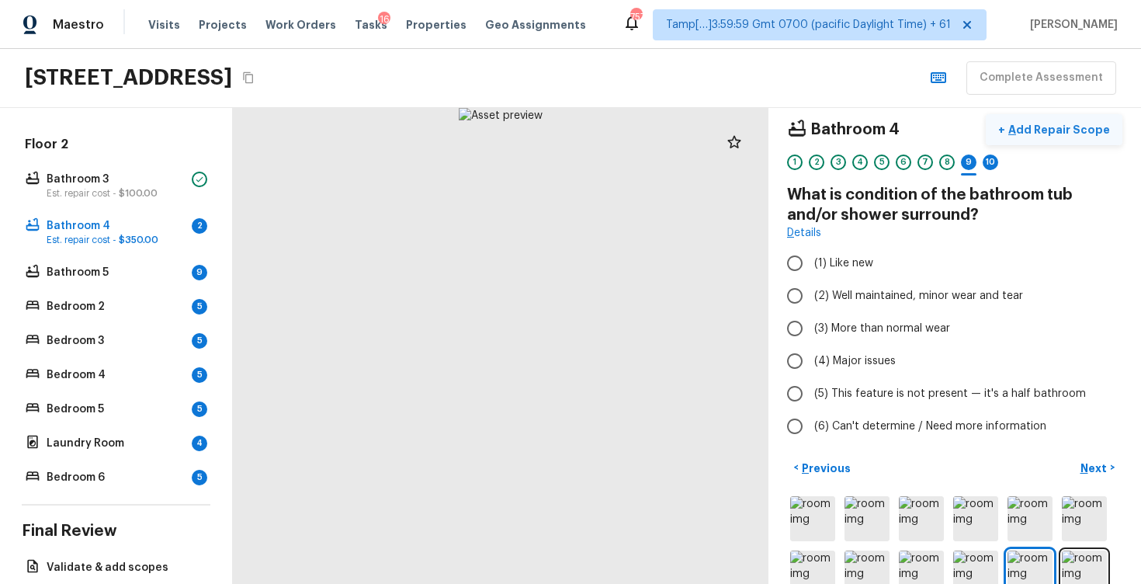
click at [1032, 130] on p "Add Repair Scope" at bounding box center [1057, 130] width 105 height 16
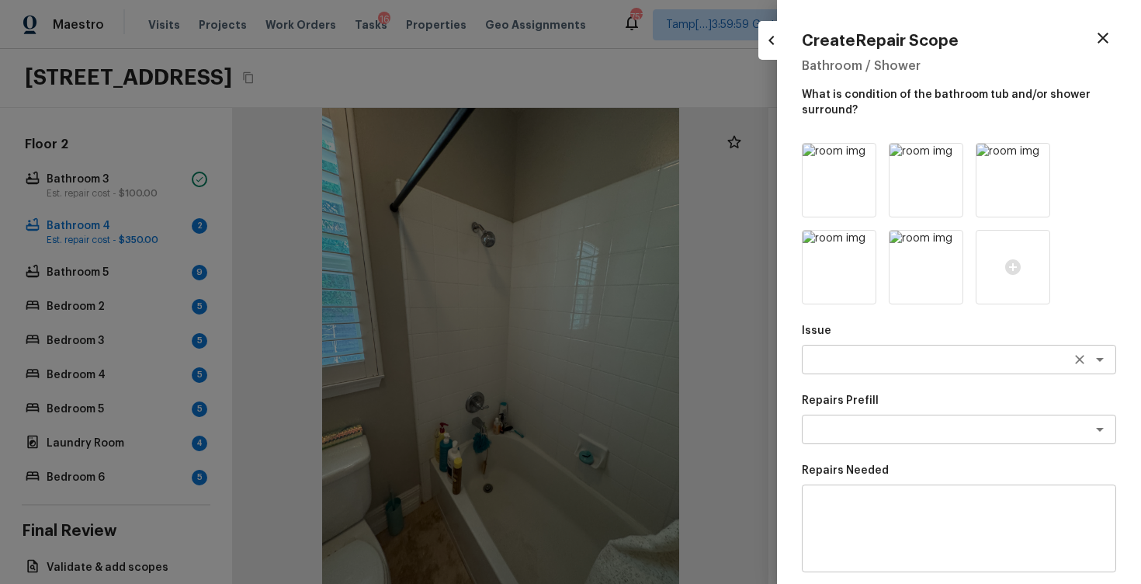
click at [873, 352] on textarea at bounding box center [937, 360] width 257 height 16
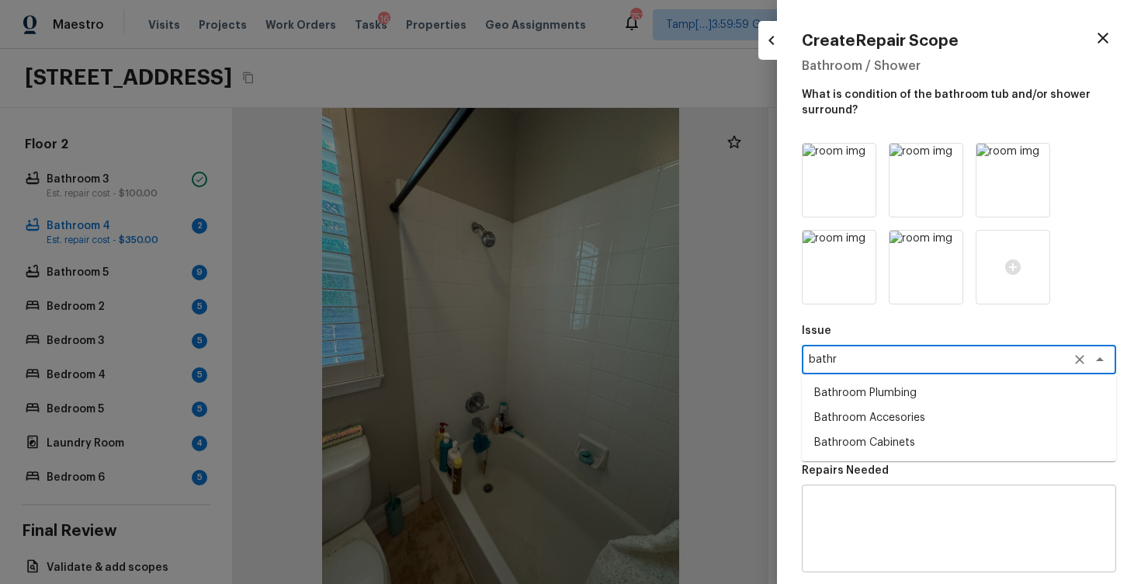
click at [906, 395] on li "Bathroom Plumbing" at bounding box center [959, 392] width 314 height 25
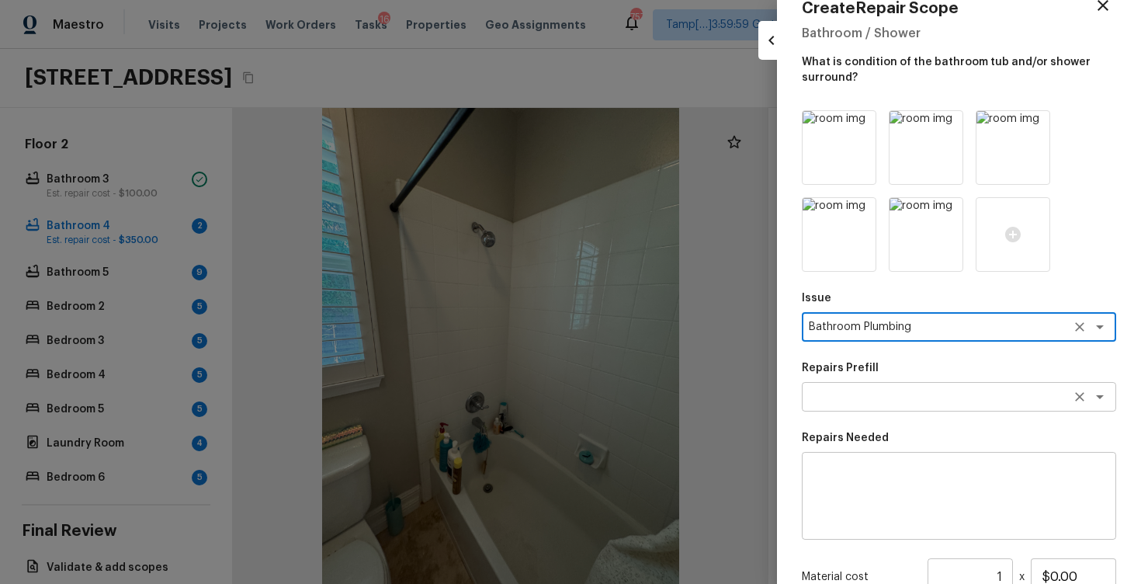
click at [937, 390] on textarea at bounding box center [937, 397] width 257 height 16
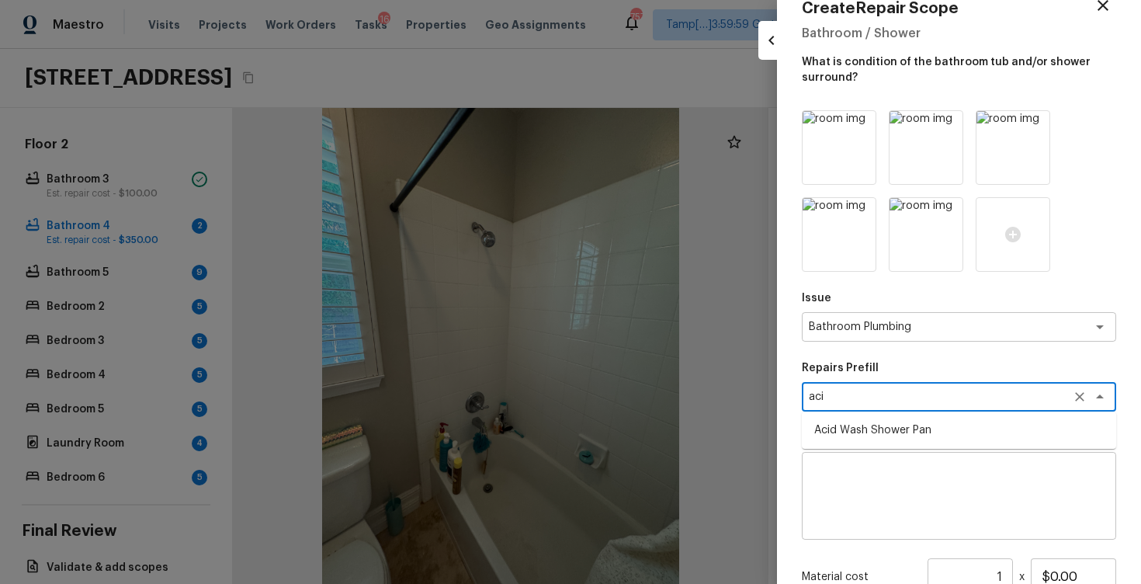
click at [935, 439] on li "Acid Wash Shower Pan" at bounding box center [959, 430] width 314 height 25
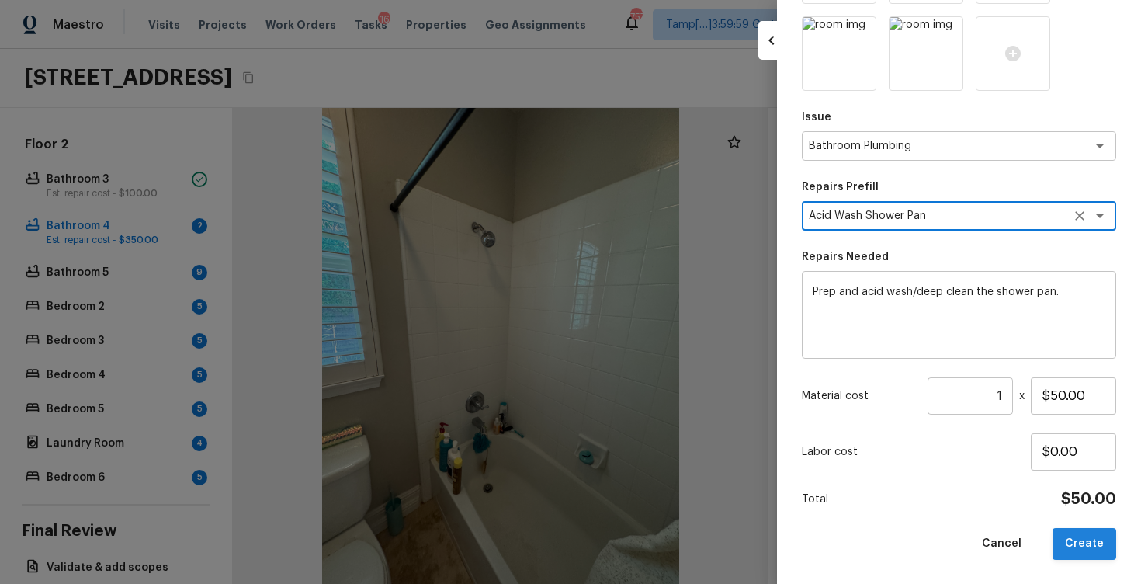
click at [1058, 544] on button "Create" at bounding box center [1085, 544] width 64 height 32
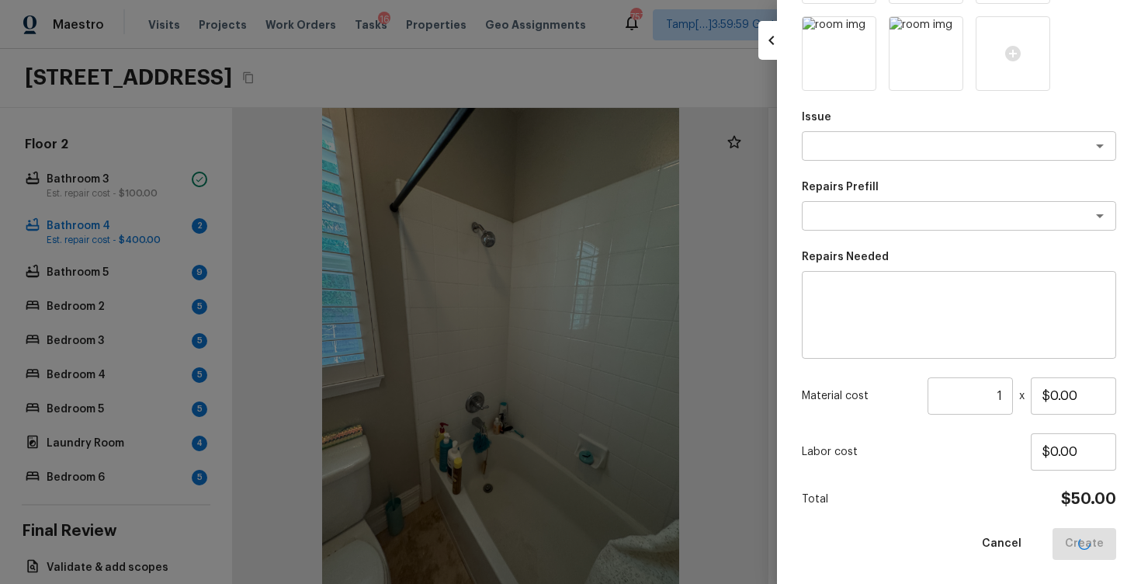
scroll to position [127, 0]
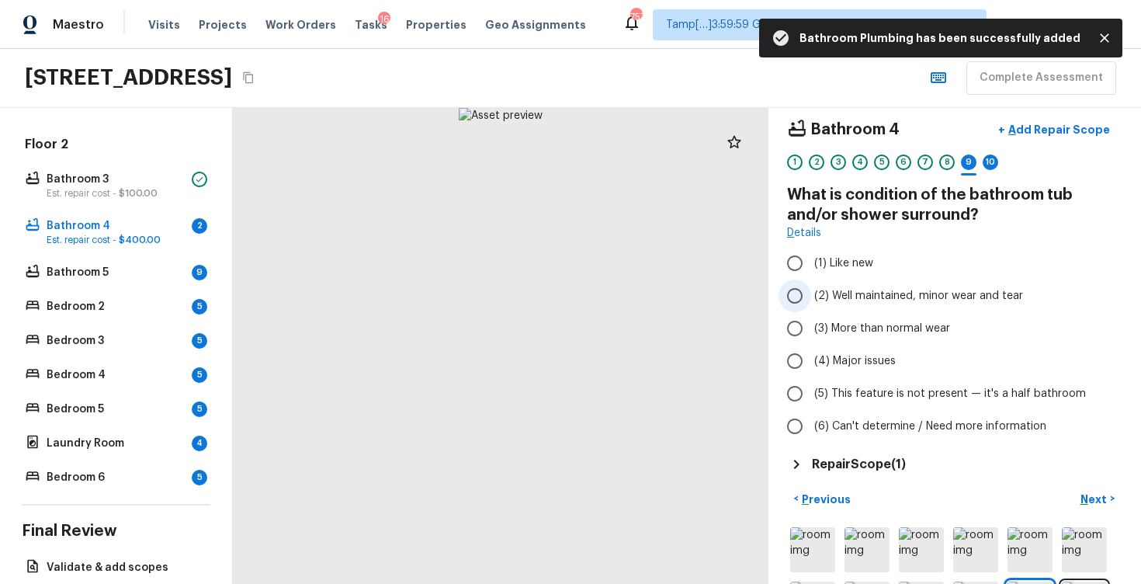
click at [928, 287] on label "(2) Well maintained, minor wear and tear" at bounding box center [945, 296] width 332 height 33
click at [811, 287] on input "(2) Well maintained, minor wear and tear" at bounding box center [795, 296] width 33 height 33
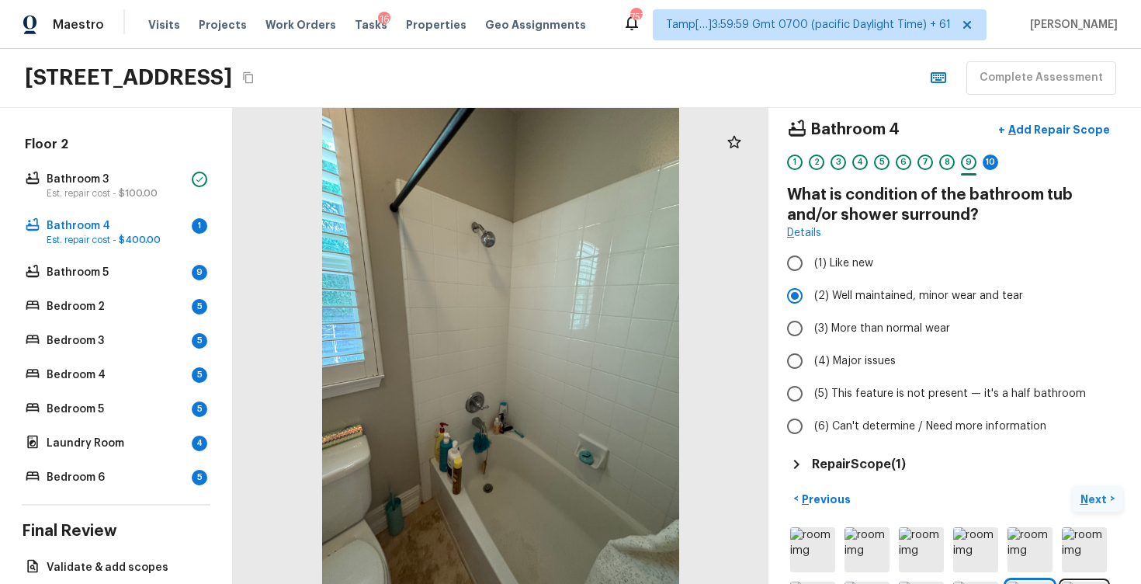
click at [1086, 497] on p "Next" at bounding box center [1096, 499] width 30 height 16
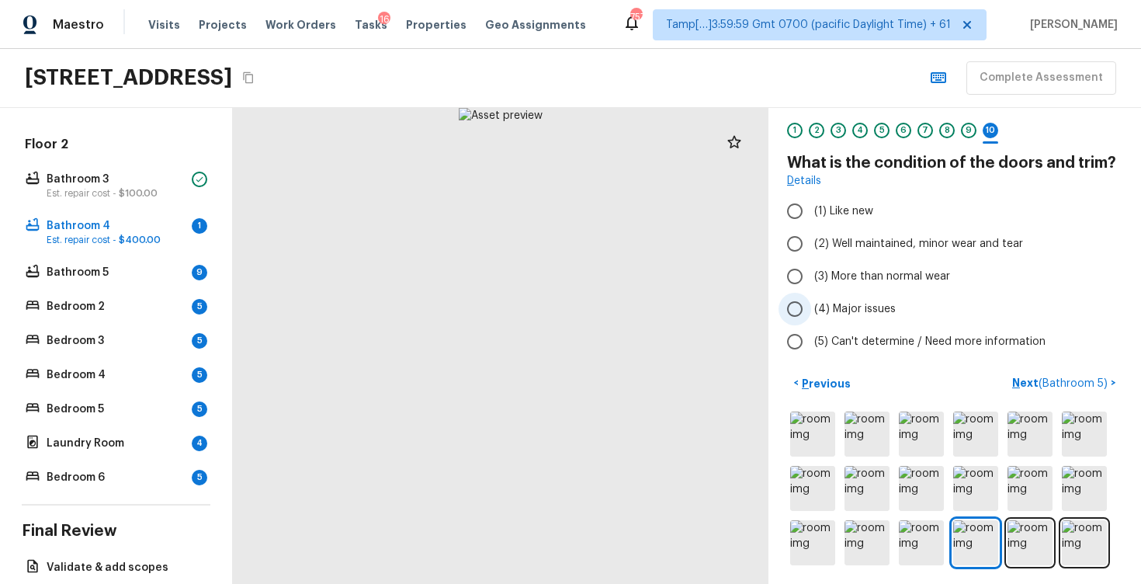
scroll to position [47, 0]
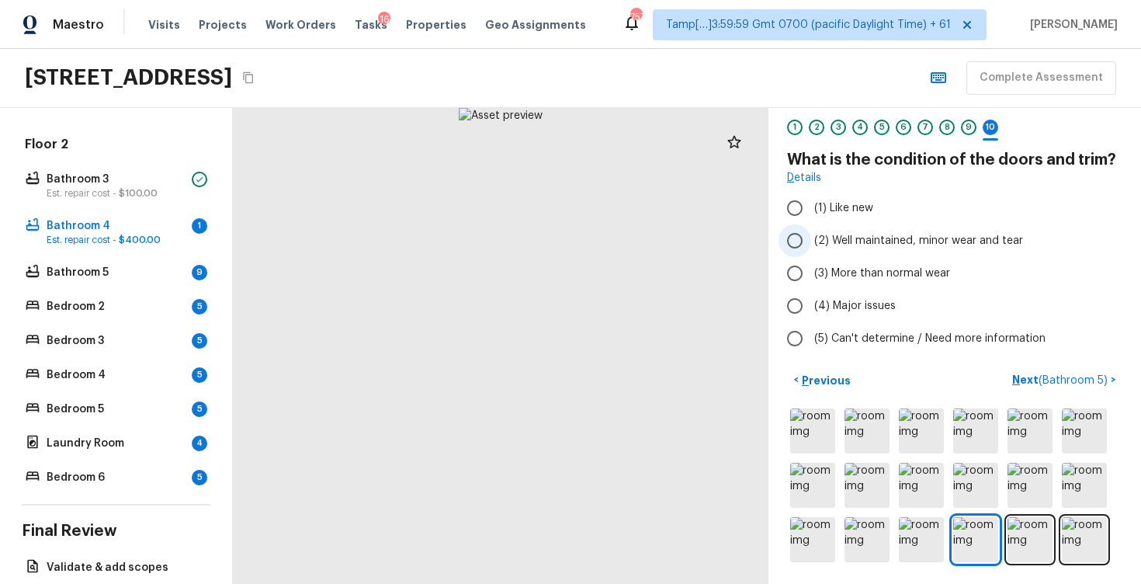
click at [842, 233] on span "(2) Well maintained, minor wear and tear" at bounding box center [918, 241] width 209 height 16
click at [811, 233] on input "(2) Well maintained, minor wear and tear" at bounding box center [795, 240] width 33 height 33
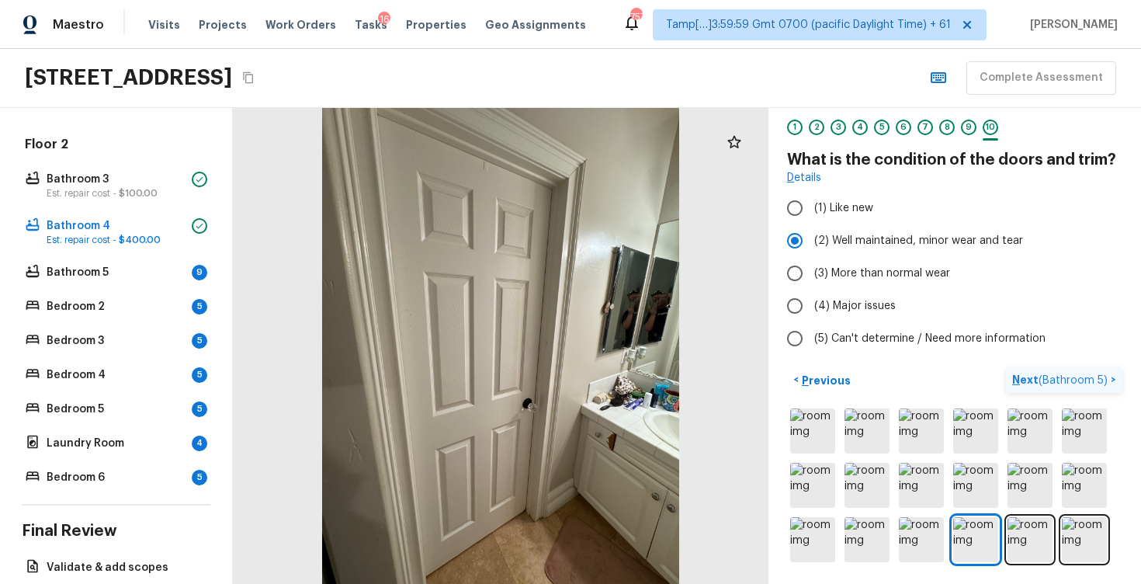
click at [1056, 378] on span "( Bathroom 5 )" at bounding box center [1073, 380] width 69 height 11
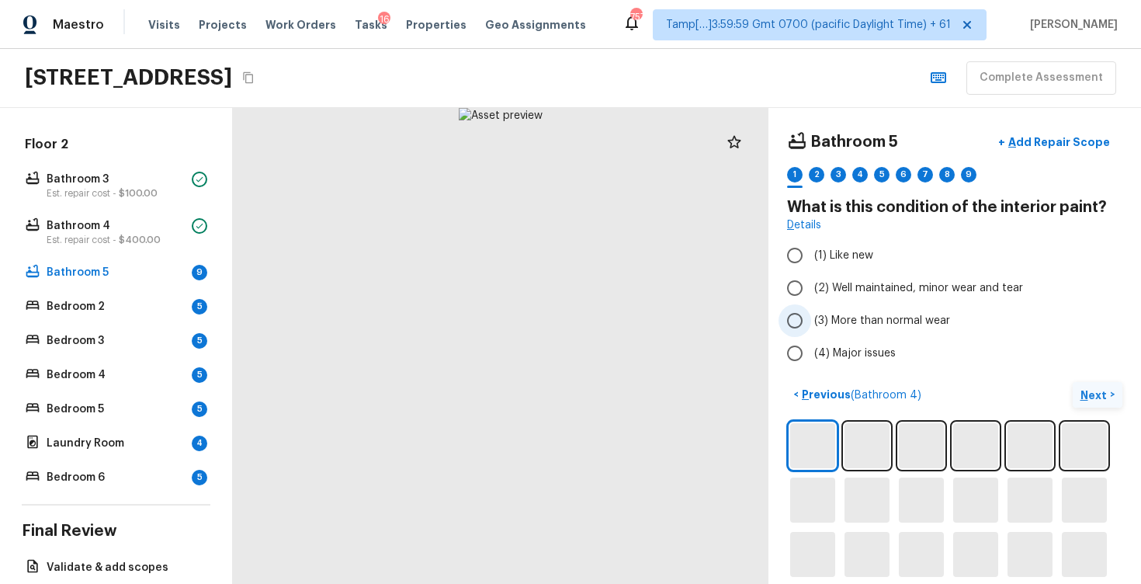
scroll to position [69, 0]
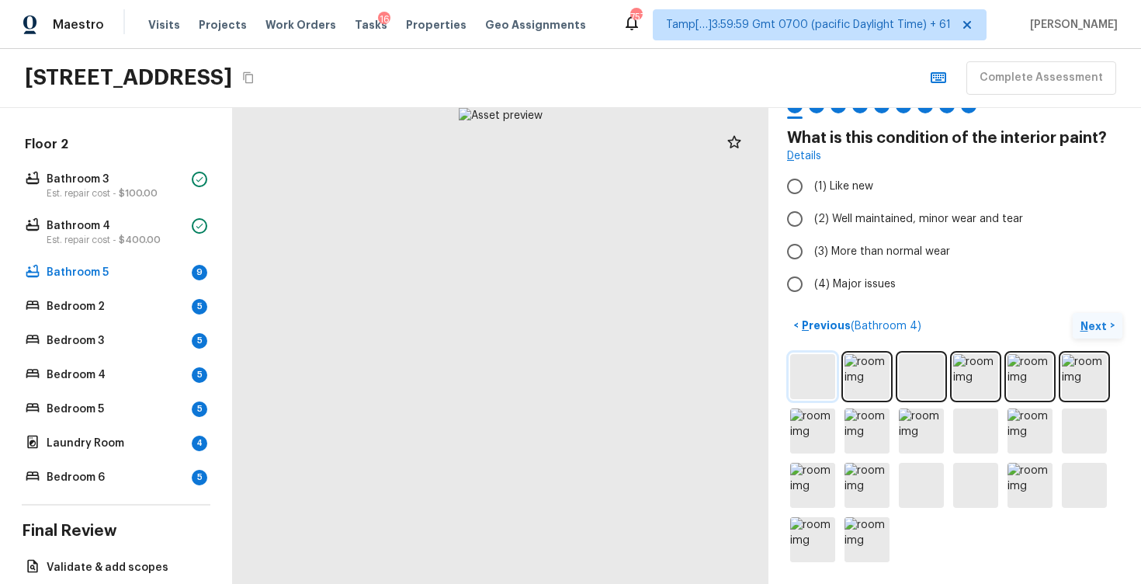
click at [830, 364] on img at bounding box center [812, 376] width 45 height 45
click at [861, 381] on img at bounding box center [867, 376] width 45 height 45
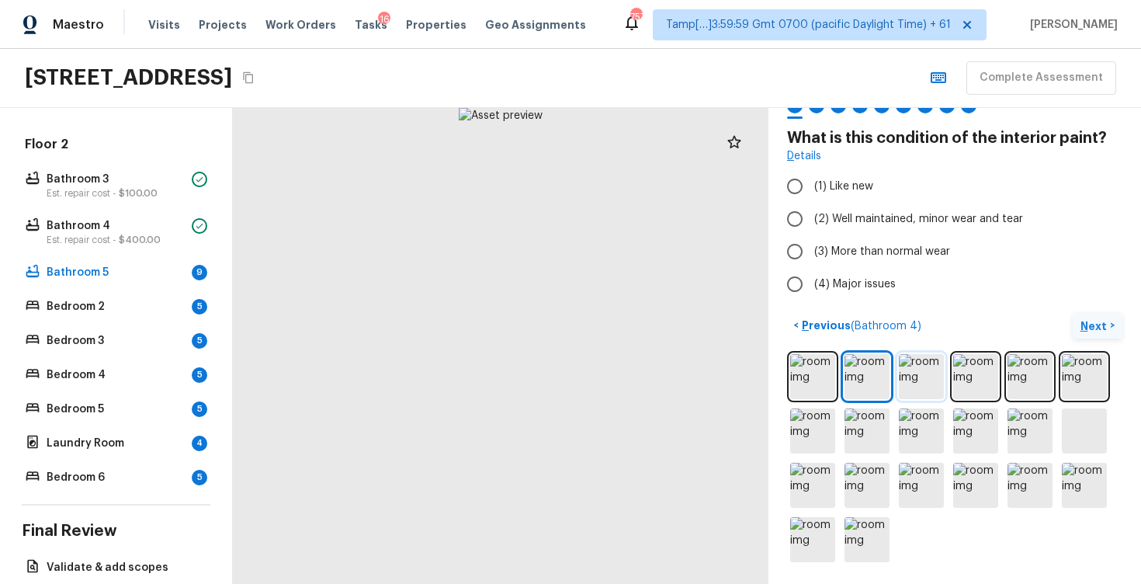
click at [906, 378] on img at bounding box center [921, 376] width 45 height 45
click at [968, 378] on img at bounding box center [975, 376] width 45 height 45
click at [1051, 377] on img at bounding box center [1030, 376] width 45 height 45
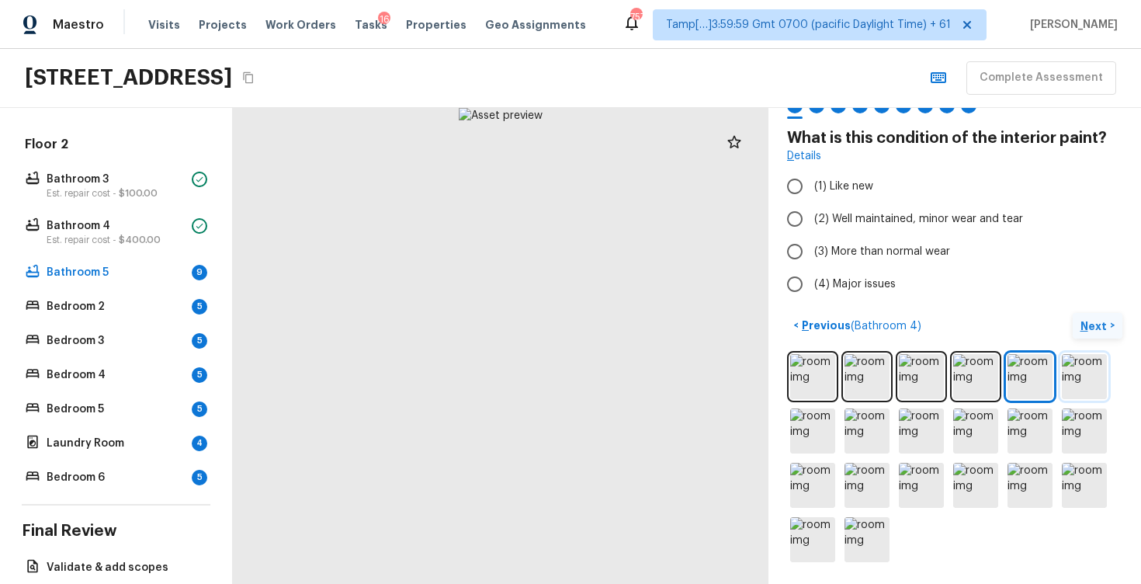
click at [1085, 377] on img at bounding box center [1084, 376] width 45 height 45
click at [811, 435] on img at bounding box center [812, 430] width 45 height 45
click at [860, 443] on img at bounding box center [867, 430] width 45 height 45
click at [936, 439] on img at bounding box center [921, 430] width 45 height 45
click at [976, 432] on img at bounding box center [975, 430] width 45 height 45
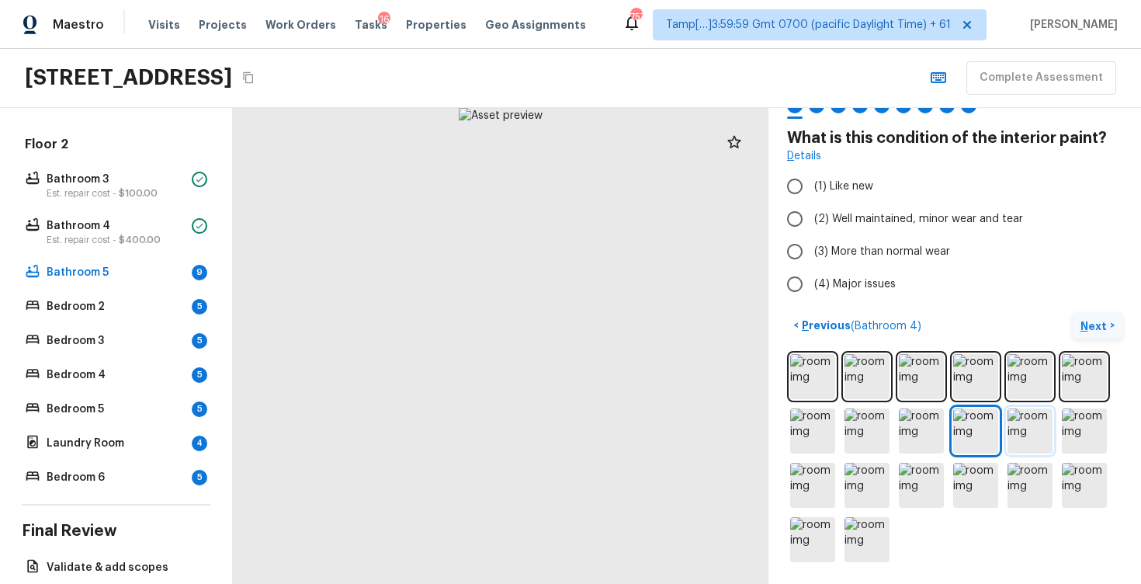
click at [1027, 429] on img at bounding box center [1030, 430] width 45 height 45
click at [1088, 431] on img at bounding box center [1084, 430] width 45 height 45
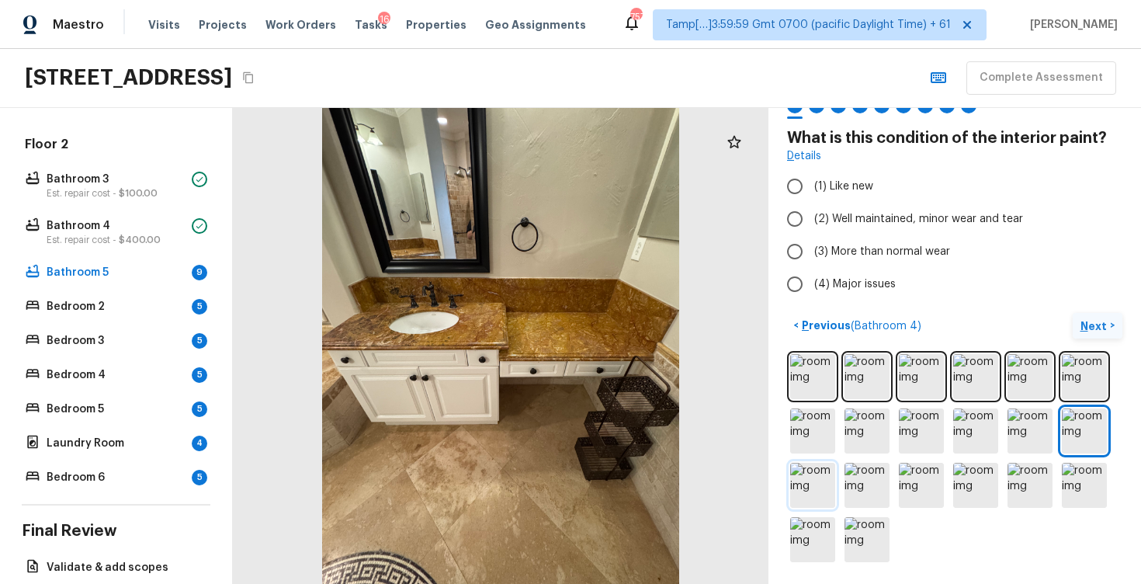
click at [818, 476] on img at bounding box center [812, 485] width 45 height 45
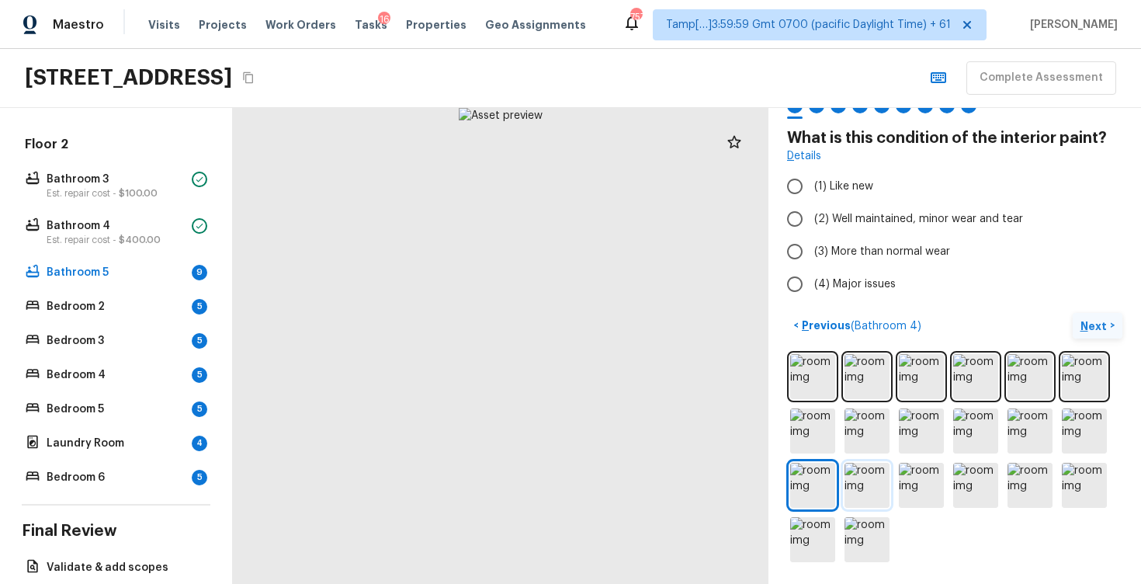
click at [883, 480] on img at bounding box center [867, 485] width 45 height 45
click at [915, 483] on img at bounding box center [921, 485] width 45 height 45
click at [966, 483] on img at bounding box center [975, 485] width 45 height 45
click at [1032, 479] on img at bounding box center [1030, 485] width 45 height 45
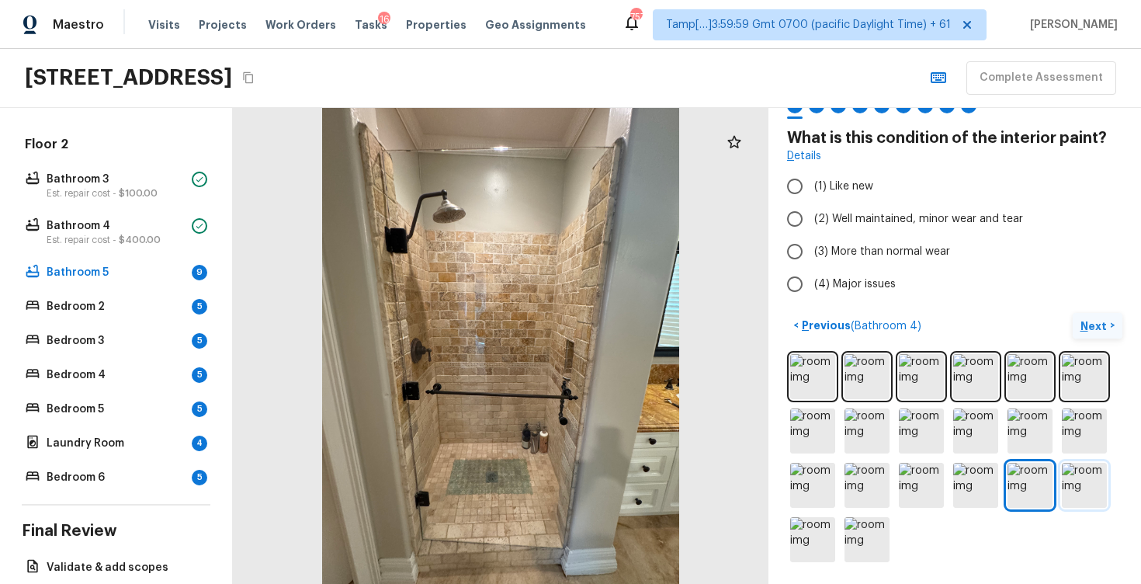
click at [1101, 483] on img at bounding box center [1084, 485] width 45 height 45
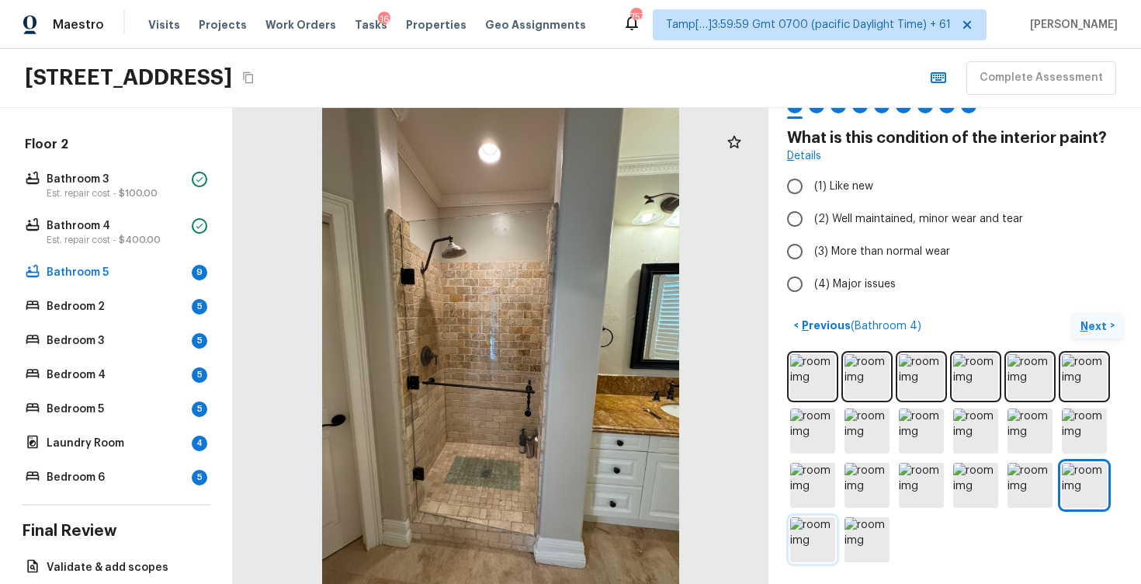
click at [811, 534] on img at bounding box center [812, 539] width 45 height 45
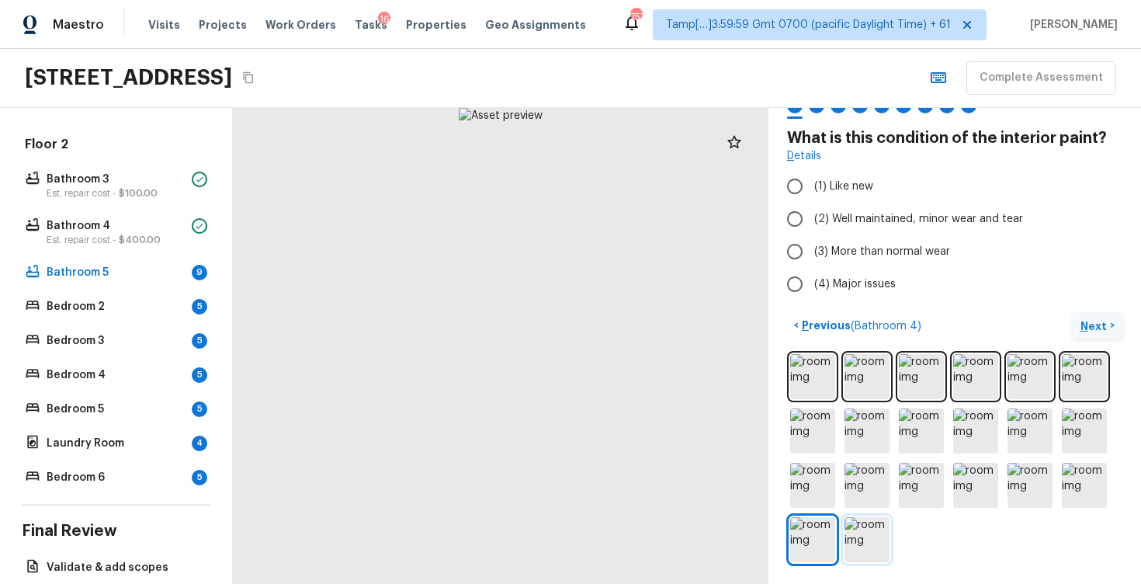
click at [846, 535] on img at bounding box center [867, 539] width 45 height 45
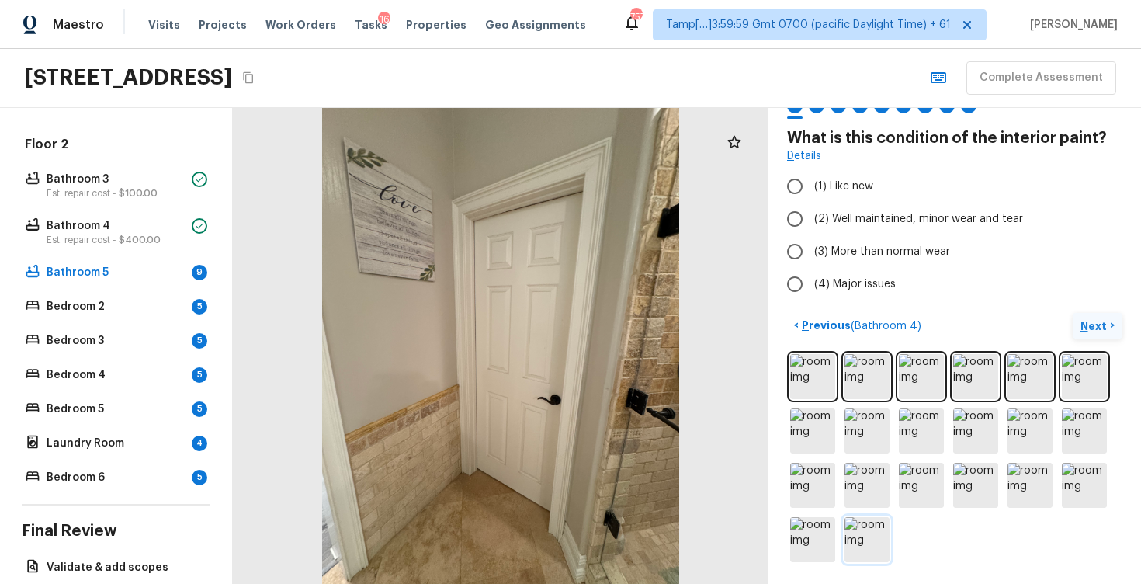
click at [880, 540] on img at bounding box center [867, 539] width 45 height 45
click at [811, 380] on img at bounding box center [812, 376] width 45 height 45
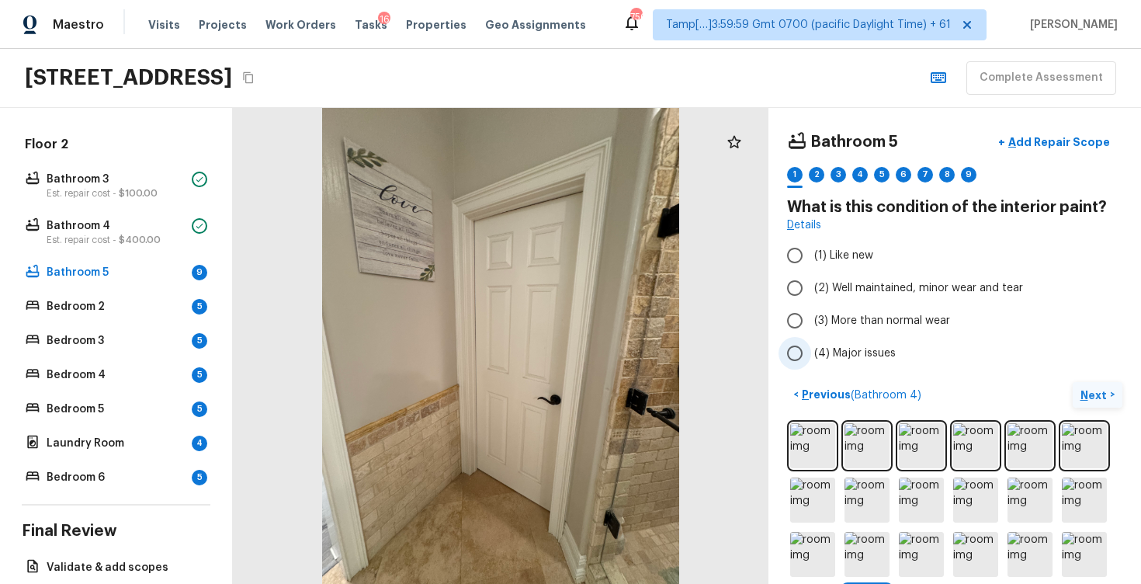
click at [870, 286] on span "(2) Well maintained, minor wear and tear" at bounding box center [918, 288] width 209 height 16
click at [811, 286] on input "(2) Well maintained, minor wear and tear" at bounding box center [795, 288] width 33 height 33
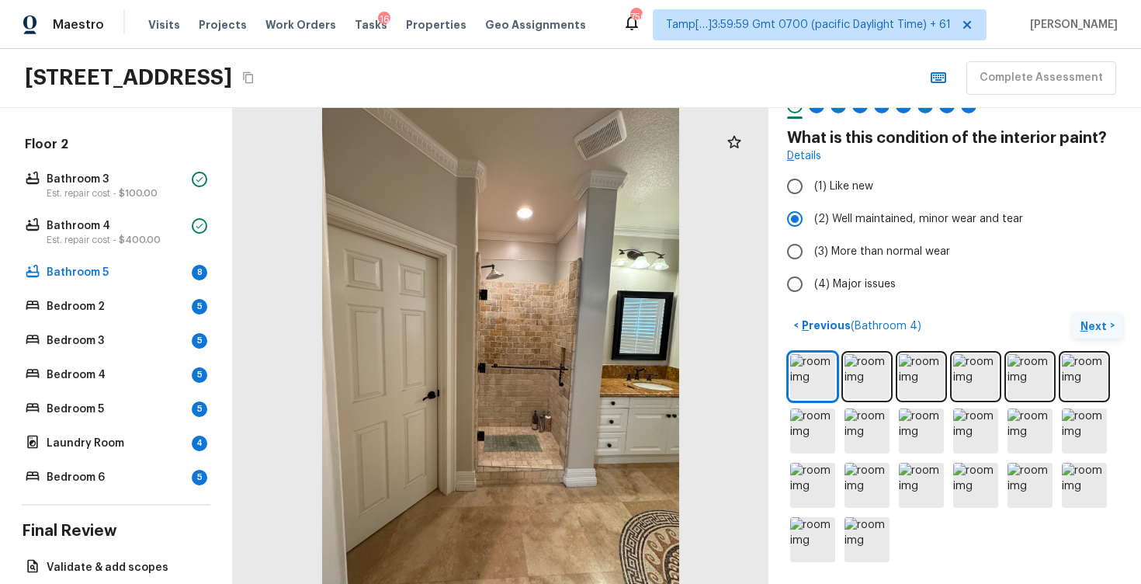
click at [1071, 327] on div "< Previous ( Bathroom 4 ) Next >" at bounding box center [954, 326] width 335 height 26
click at [1090, 328] on p "Next" at bounding box center [1096, 326] width 30 height 16
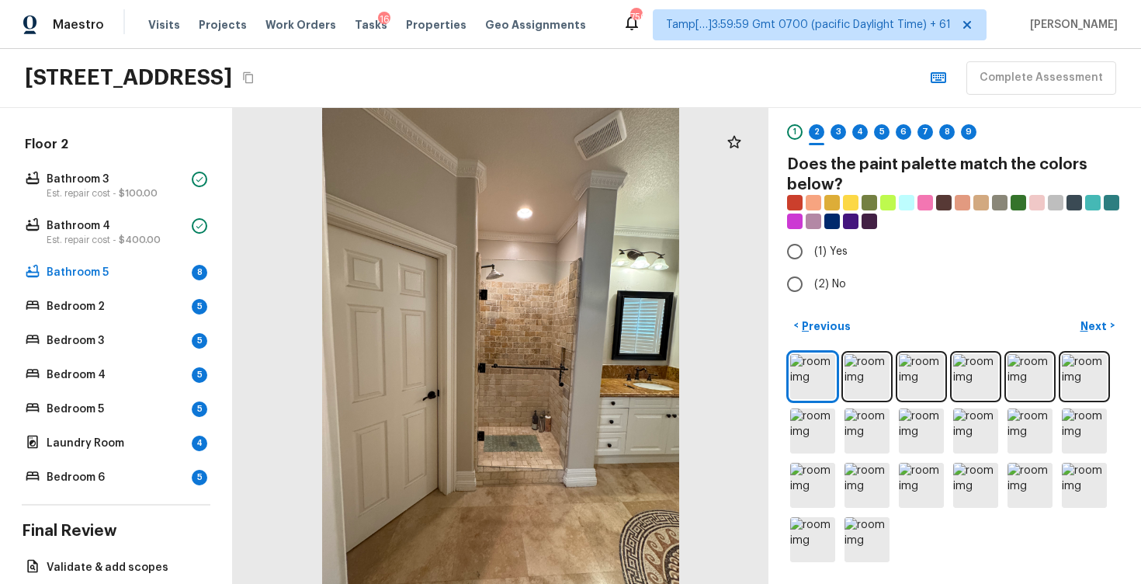
scroll to position [0, 0]
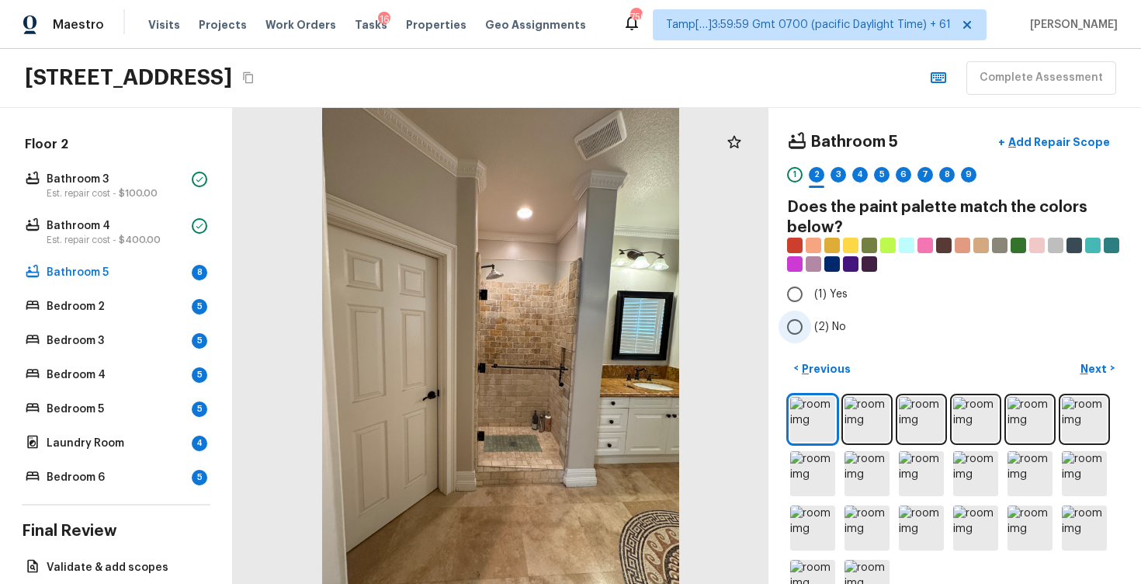
click at [814, 313] on label "(2) No" at bounding box center [945, 327] width 332 height 33
click at [811, 313] on input "(2) No" at bounding box center [795, 327] width 33 height 33
click at [1072, 367] on div "< Previous Next >" at bounding box center [954, 369] width 335 height 26
click at [1099, 365] on p "Next" at bounding box center [1096, 369] width 30 height 16
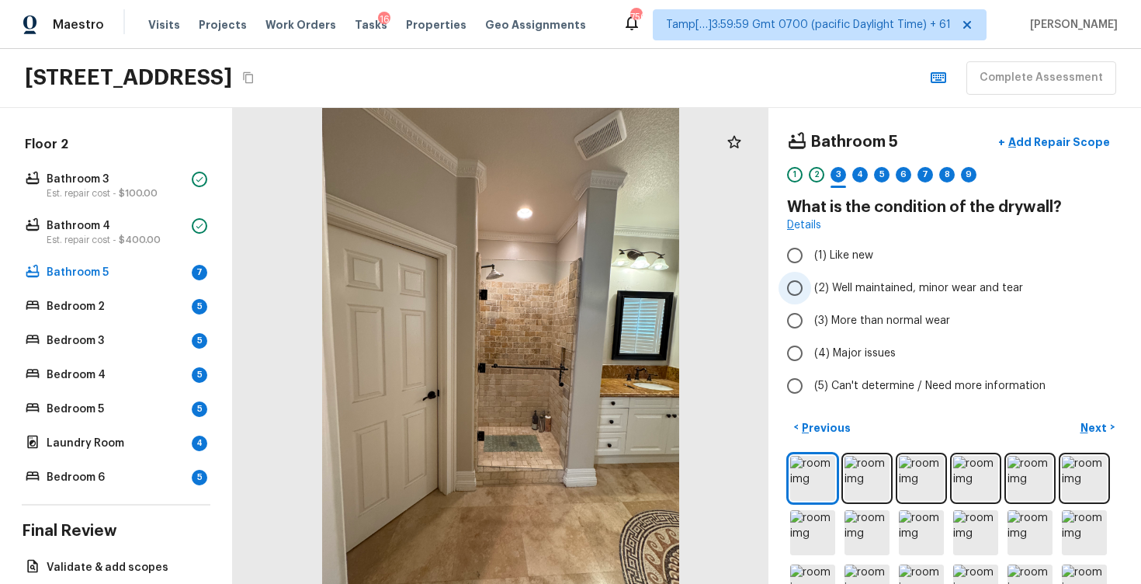
click at [812, 288] on label "(2) Well maintained, minor wear and tear" at bounding box center [945, 288] width 332 height 33
click at [811, 288] on input "(2) Well maintained, minor wear and tear" at bounding box center [795, 288] width 33 height 33
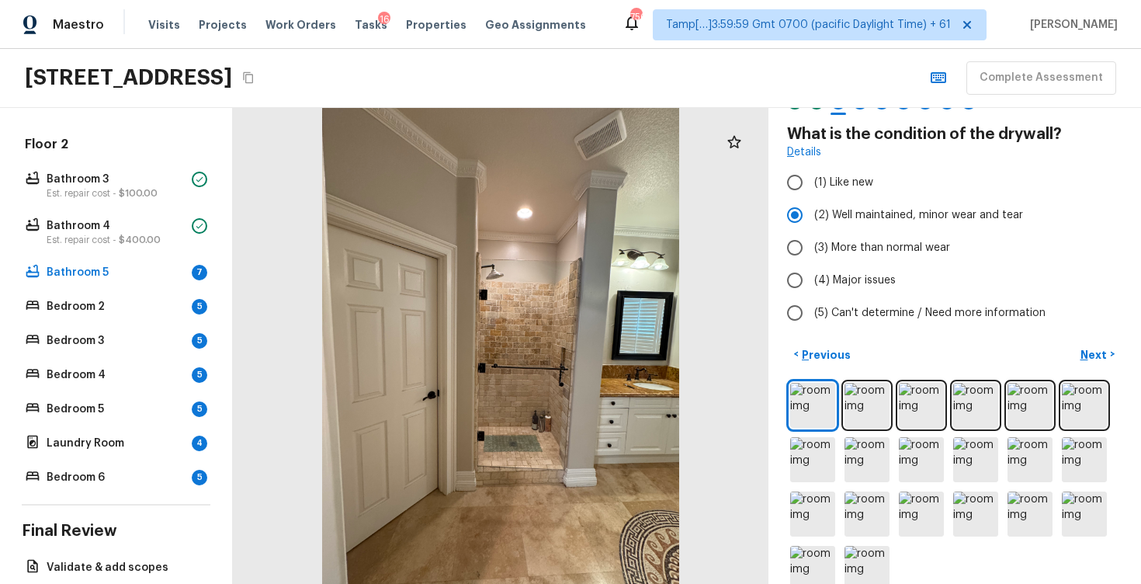
scroll to position [100, 0]
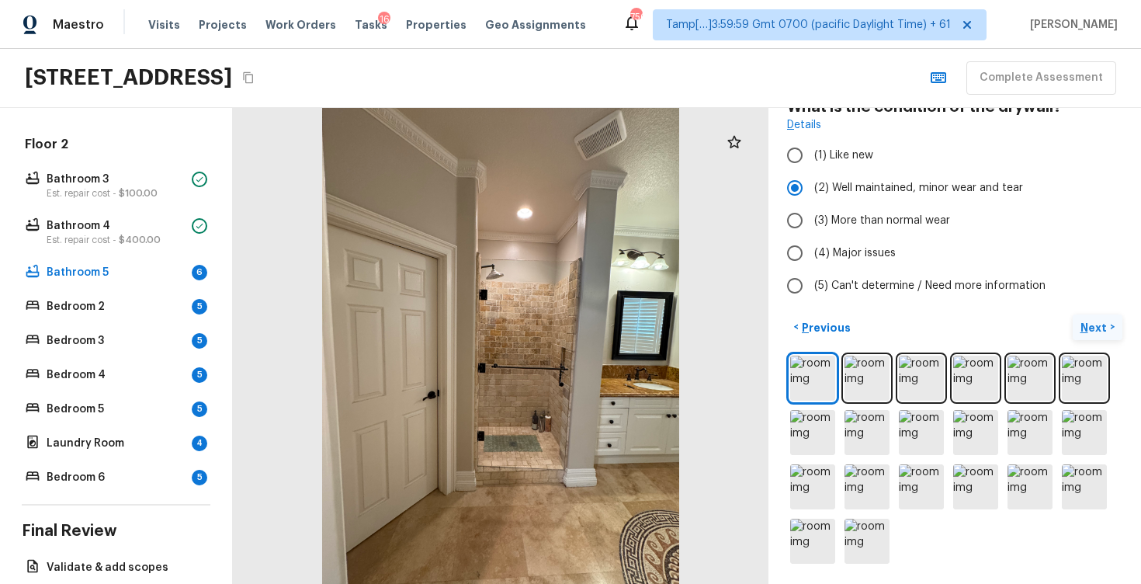
click at [1099, 323] on p "Next" at bounding box center [1096, 328] width 30 height 16
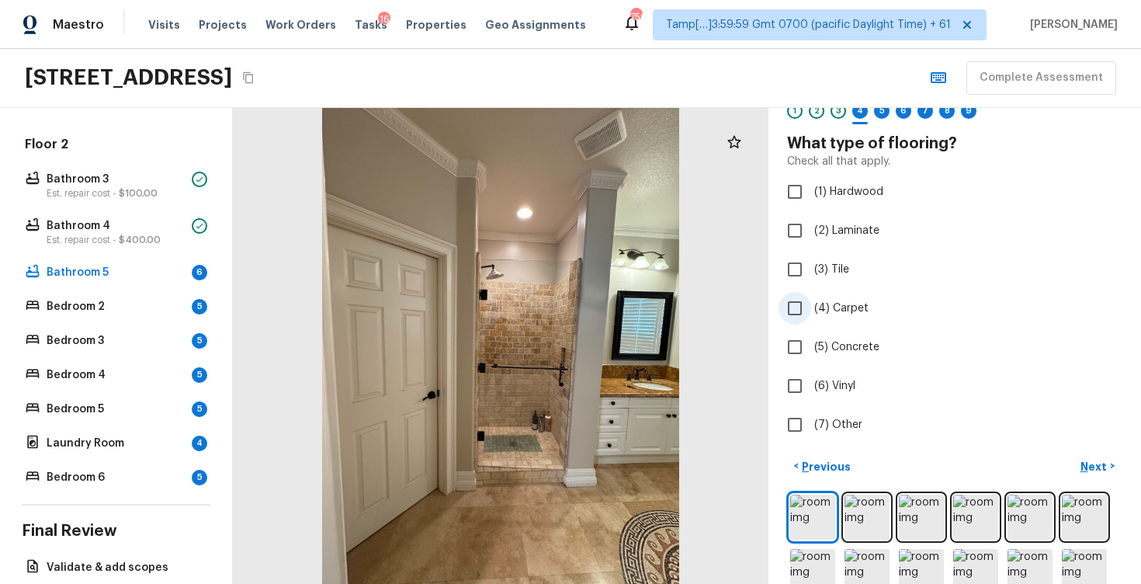
scroll to position [37, 0]
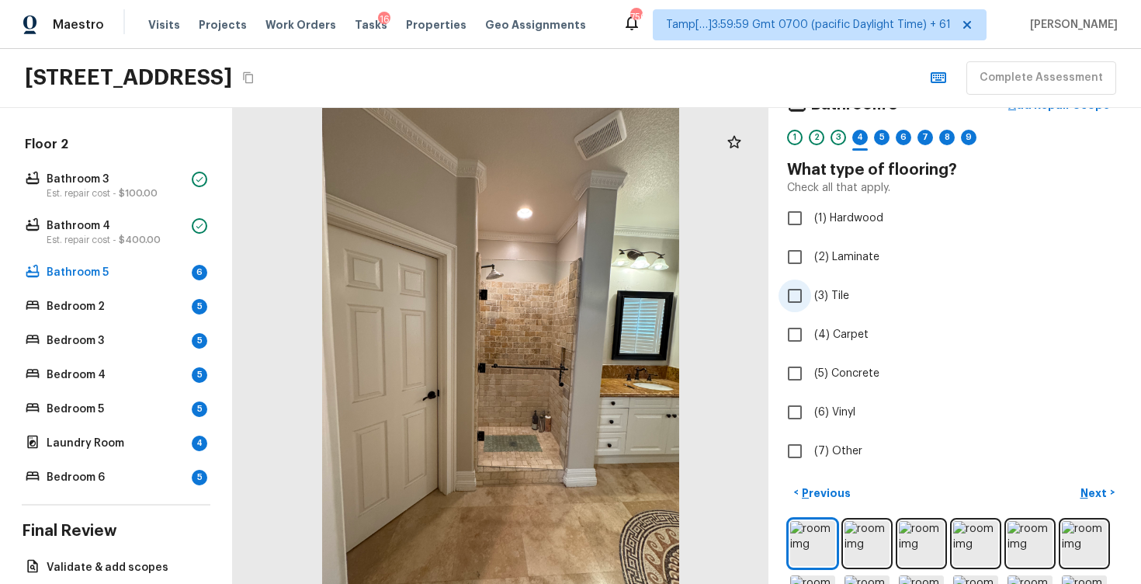
click at [964, 293] on label "(3) Tile" at bounding box center [945, 296] width 332 height 33
click at [811, 293] on input "(3) Tile" at bounding box center [795, 296] width 33 height 33
click at [1101, 489] on p "Next" at bounding box center [1096, 493] width 30 height 16
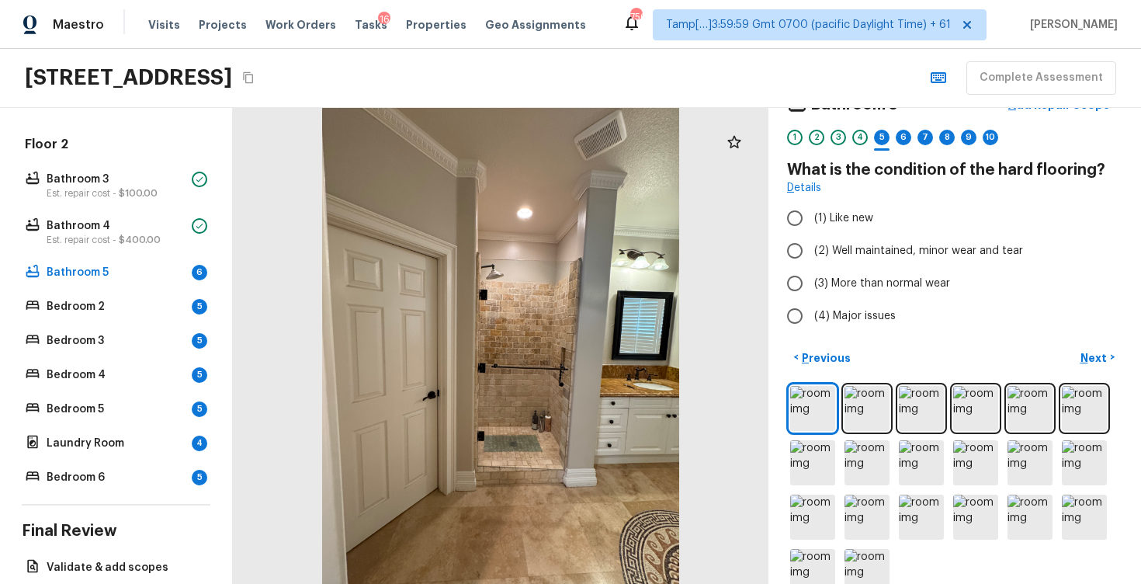
scroll to position [0, 0]
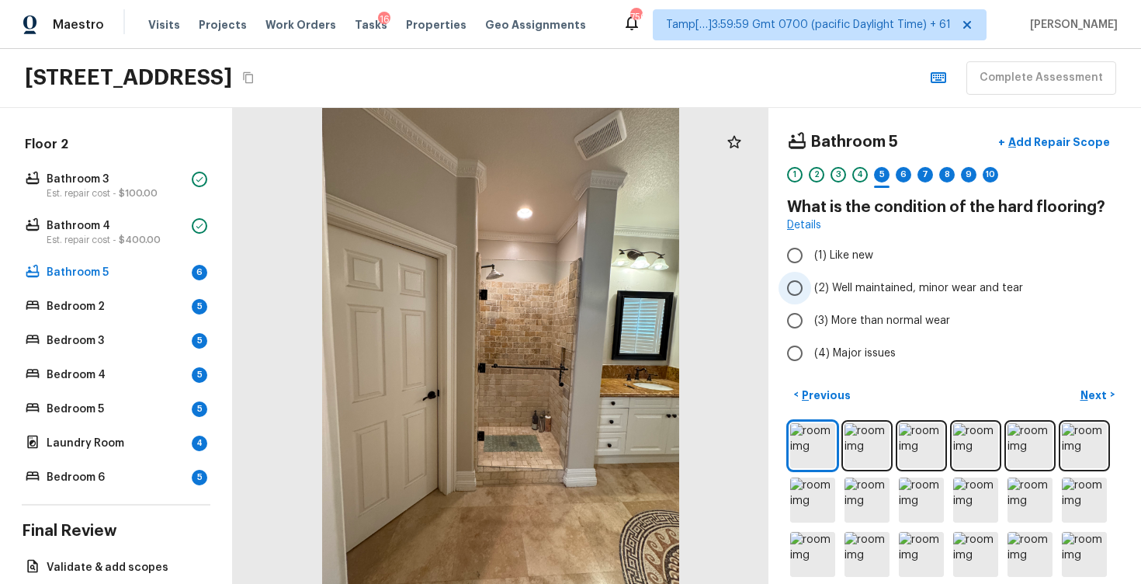
click at [898, 293] on span "(2) Well maintained, minor wear and tear" at bounding box center [918, 288] width 209 height 16
click at [811, 293] on input "(2) Well maintained, minor wear and tear" at bounding box center [795, 288] width 33 height 33
click at [1095, 393] on p "Next" at bounding box center [1096, 395] width 30 height 16
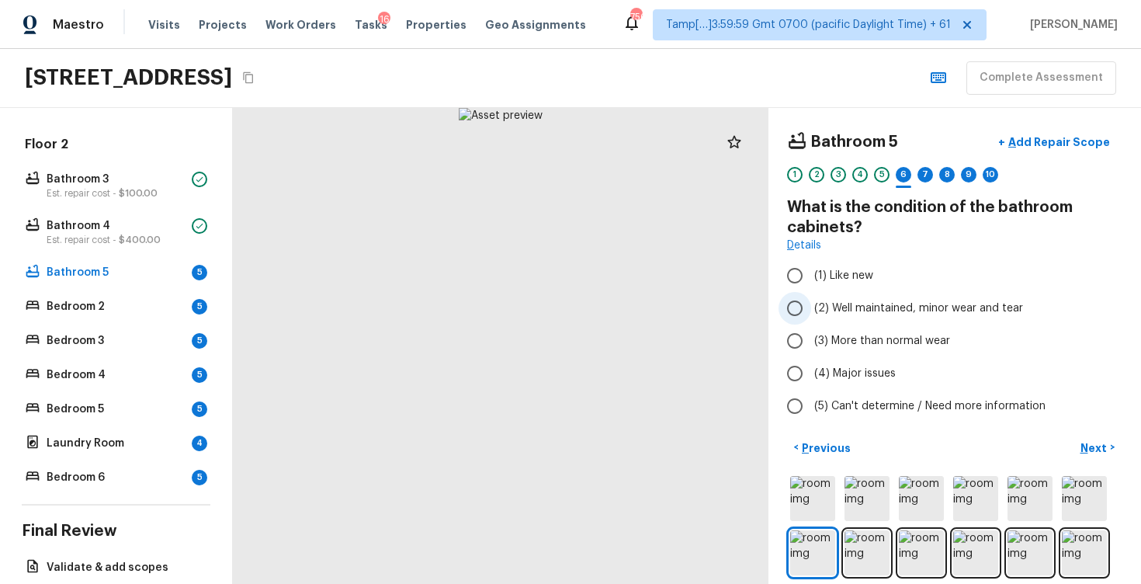
scroll to position [99, 0]
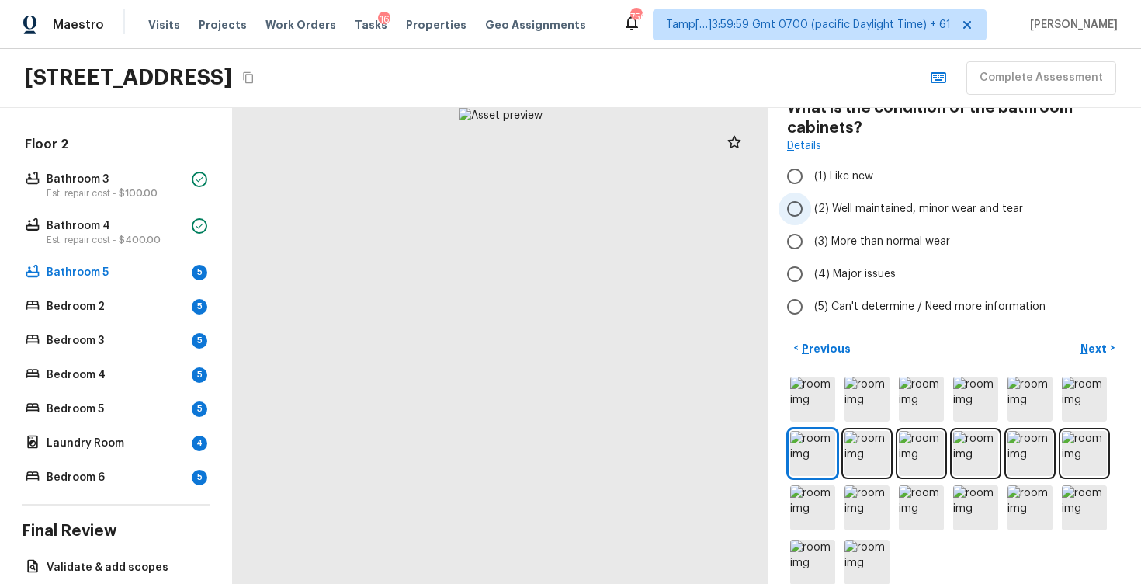
click at [853, 209] on span "(2) Well maintained, minor wear and tear" at bounding box center [918, 209] width 209 height 16
click at [811, 209] on input "(2) Well maintained, minor wear and tear" at bounding box center [795, 209] width 33 height 33
click at [1105, 346] on p "Next" at bounding box center [1096, 349] width 30 height 16
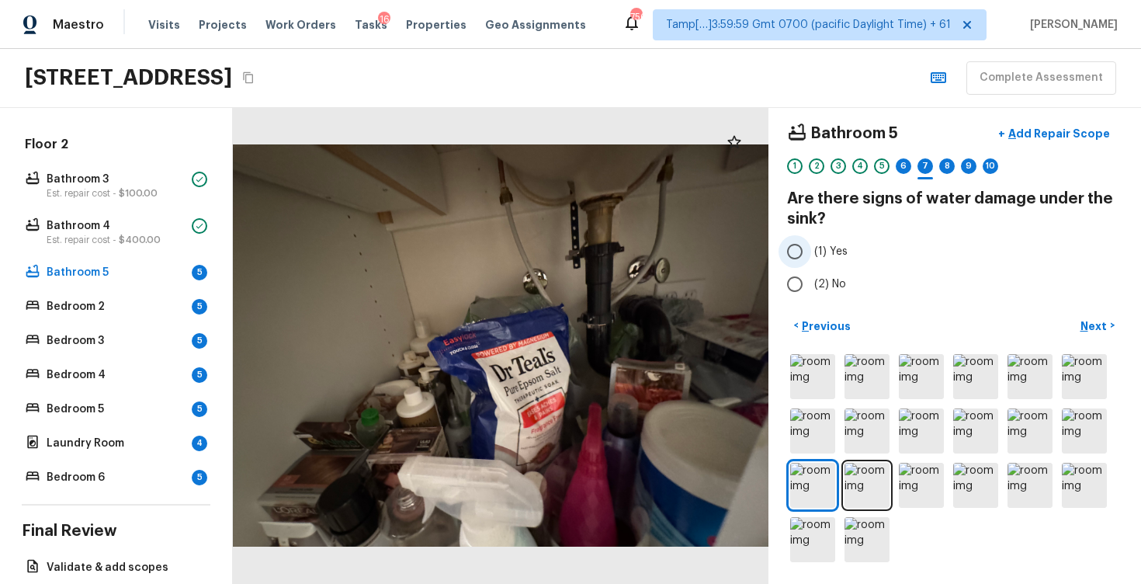
scroll to position [0, 0]
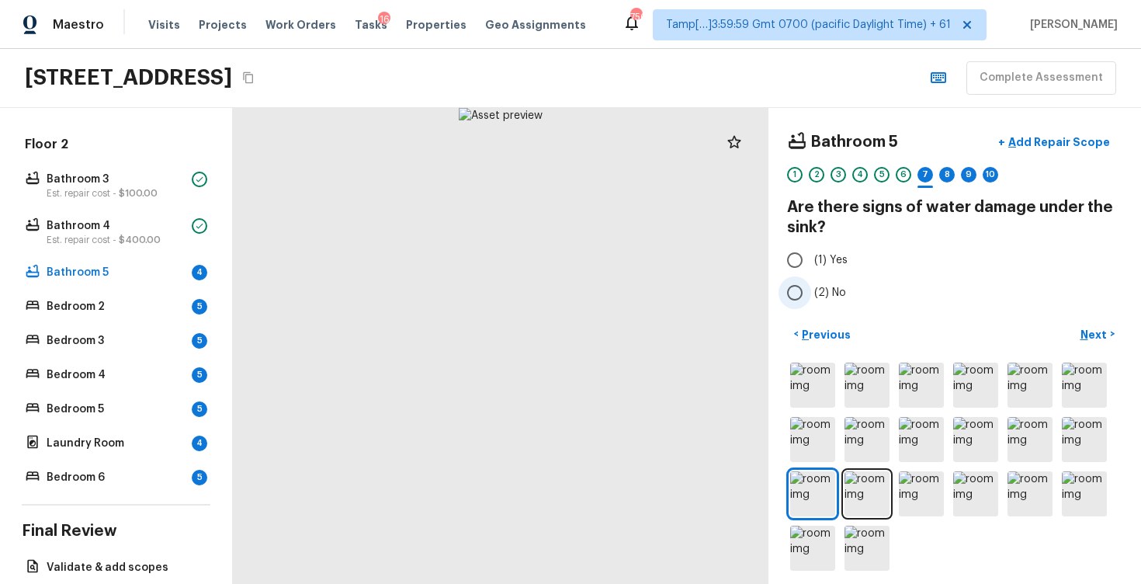
click at [816, 282] on label "(2) No" at bounding box center [945, 292] width 332 height 33
click at [811, 282] on input "(2) No" at bounding box center [795, 292] width 33 height 33
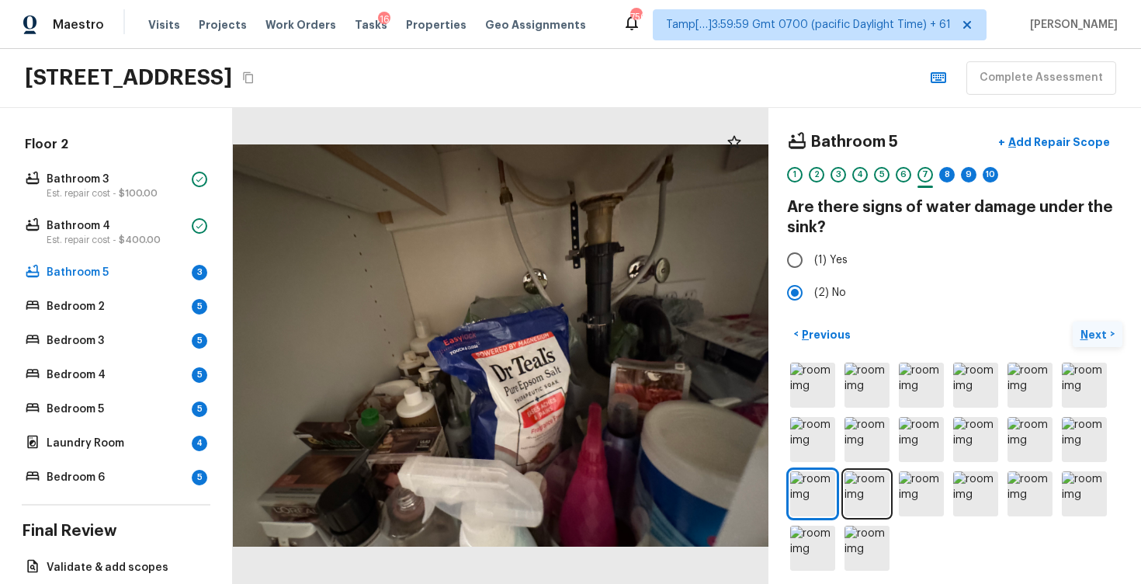
click at [1096, 323] on button "Next >" at bounding box center [1098, 334] width 50 height 26
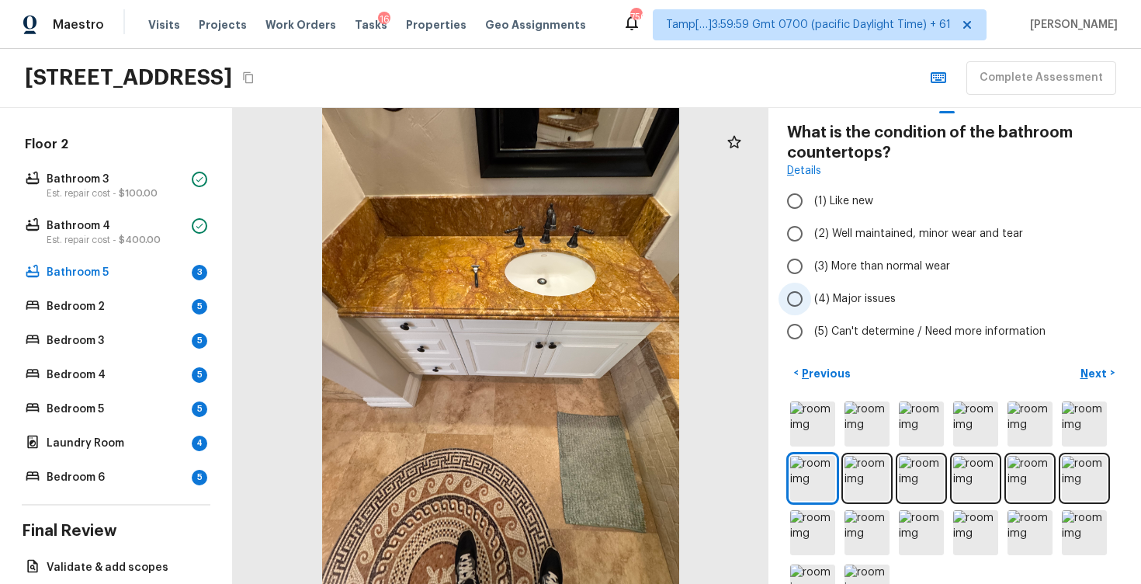
scroll to position [84, 0]
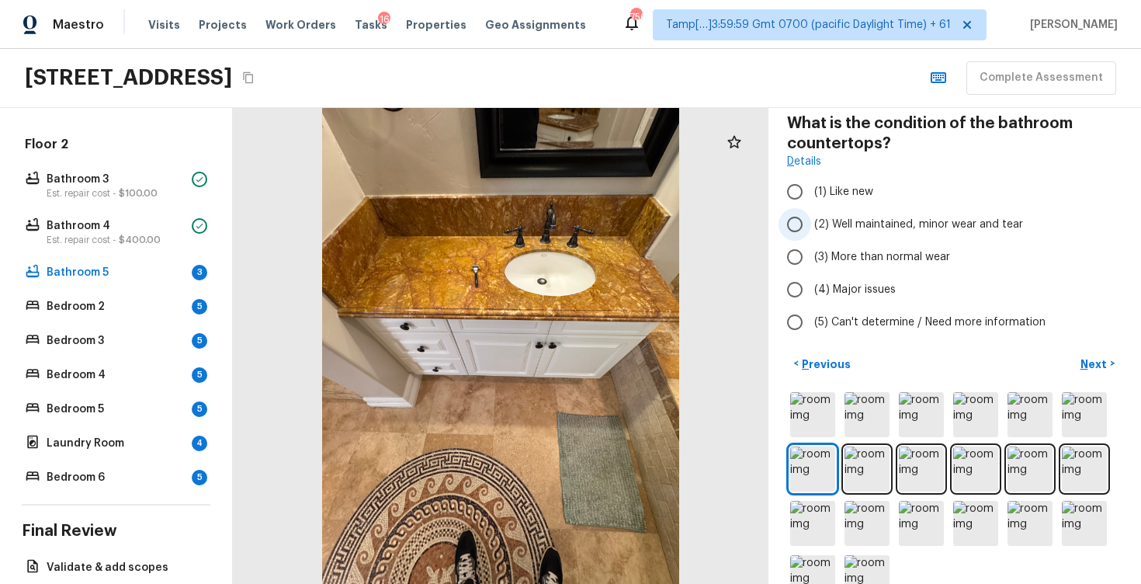
click at [880, 231] on span "(2) Well maintained, minor wear and tear" at bounding box center [918, 225] width 209 height 16
click at [811, 231] on input "(2) Well maintained, minor wear and tear" at bounding box center [795, 224] width 33 height 33
click at [1092, 362] on p "Next" at bounding box center [1096, 364] width 30 height 16
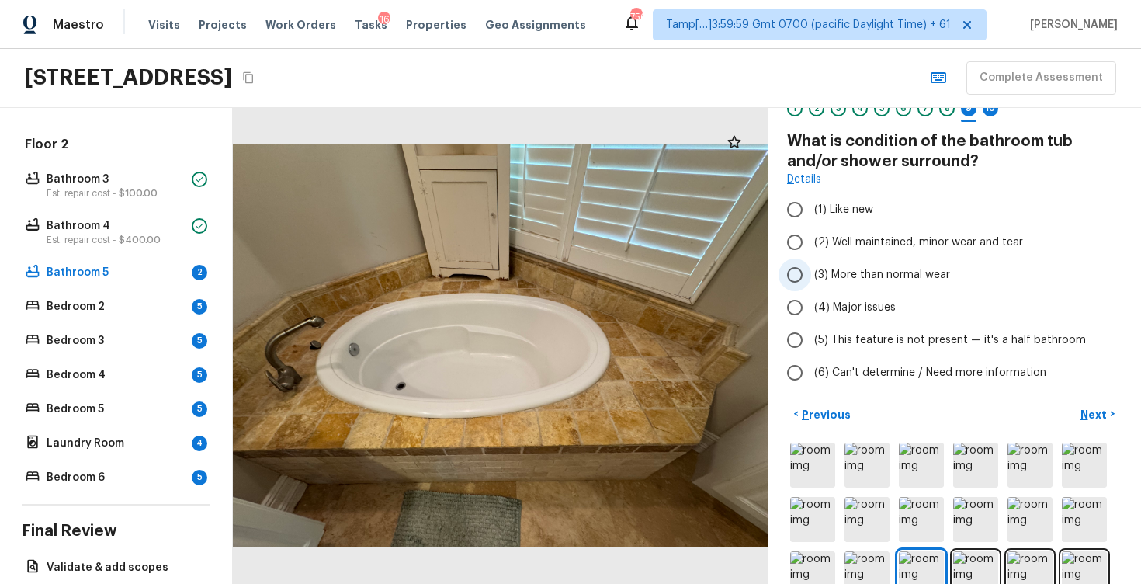
scroll to position [0, 0]
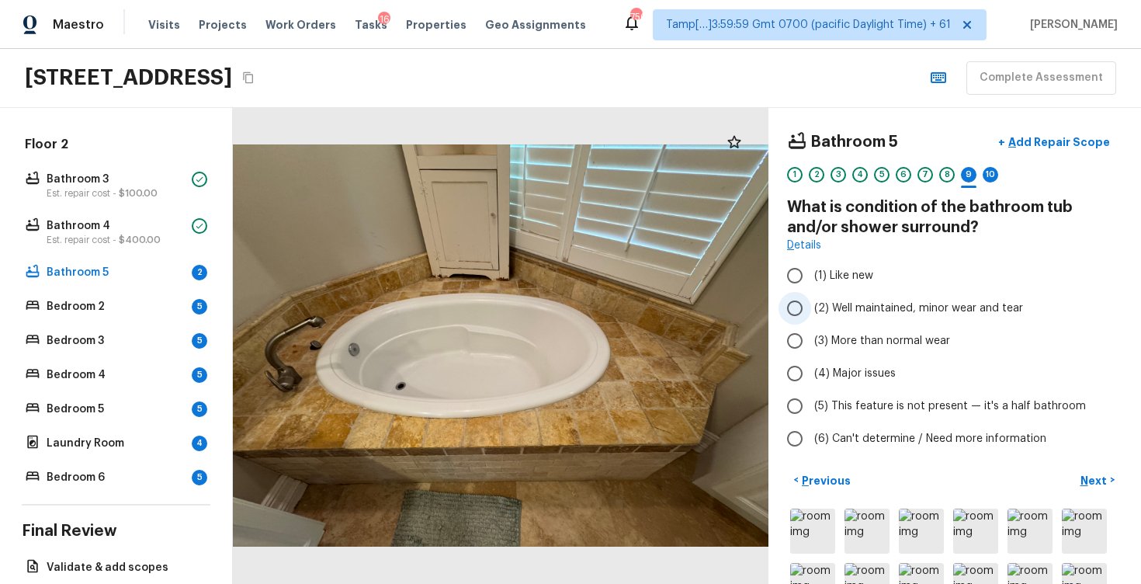
click at [950, 300] on label "(2) Well maintained, minor wear and tear" at bounding box center [945, 308] width 332 height 33
click at [811, 300] on input "(2) Well maintained, minor wear and tear" at bounding box center [795, 308] width 33 height 33
click at [1110, 478] on button "Next >" at bounding box center [1098, 480] width 50 height 26
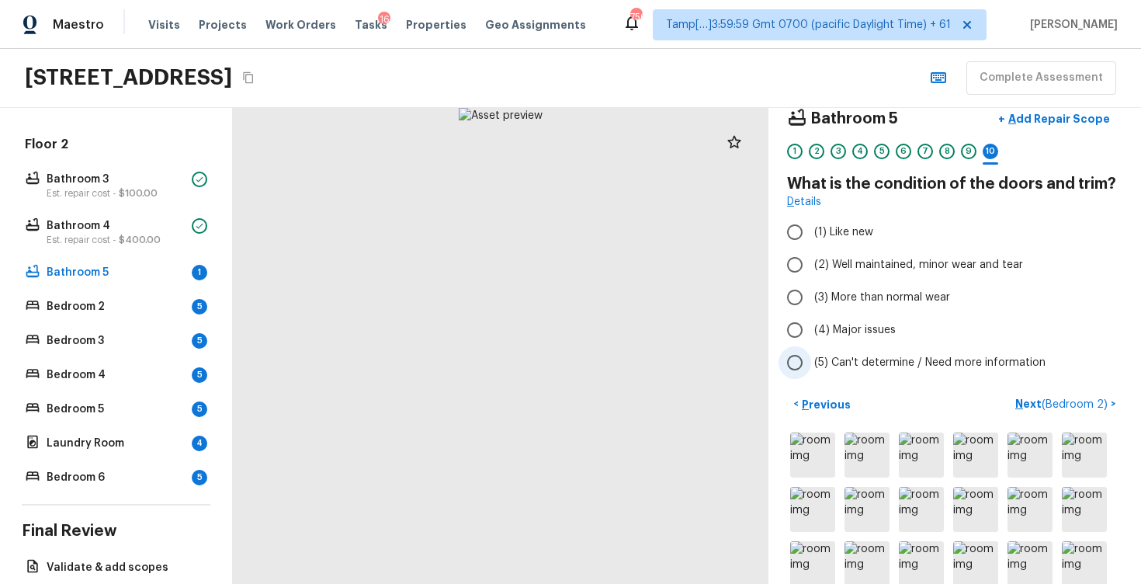
scroll to position [20, 0]
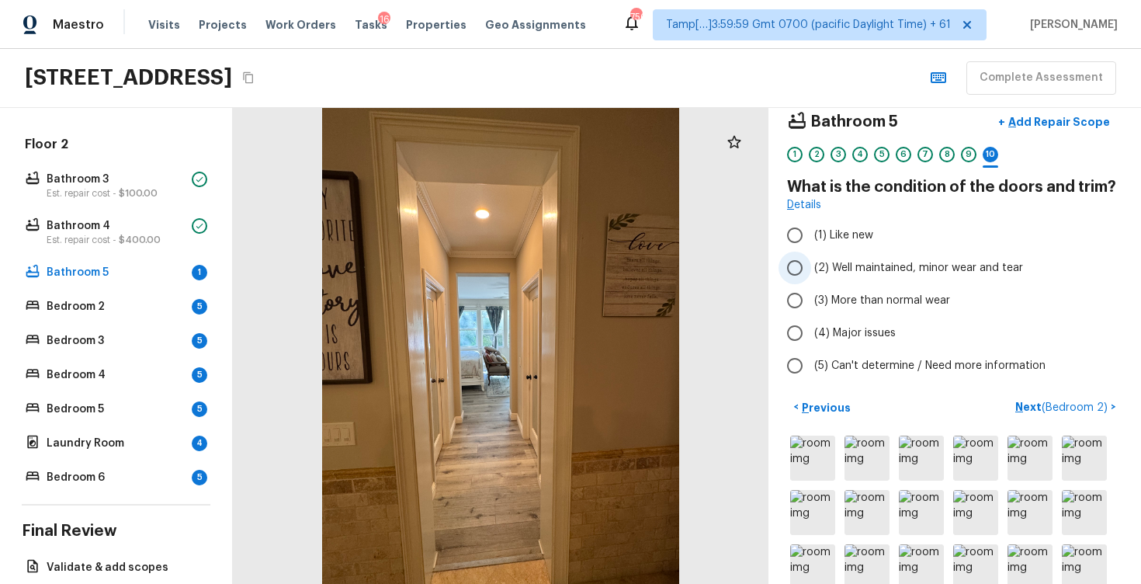
click at [925, 265] on span "(2) Well maintained, minor wear and tear" at bounding box center [918, 268] width 209 height 16
click at [811, 265] on input "(2) Well maintained, minor wear and tear" at bounding box center [795, 268] width 33 height 33
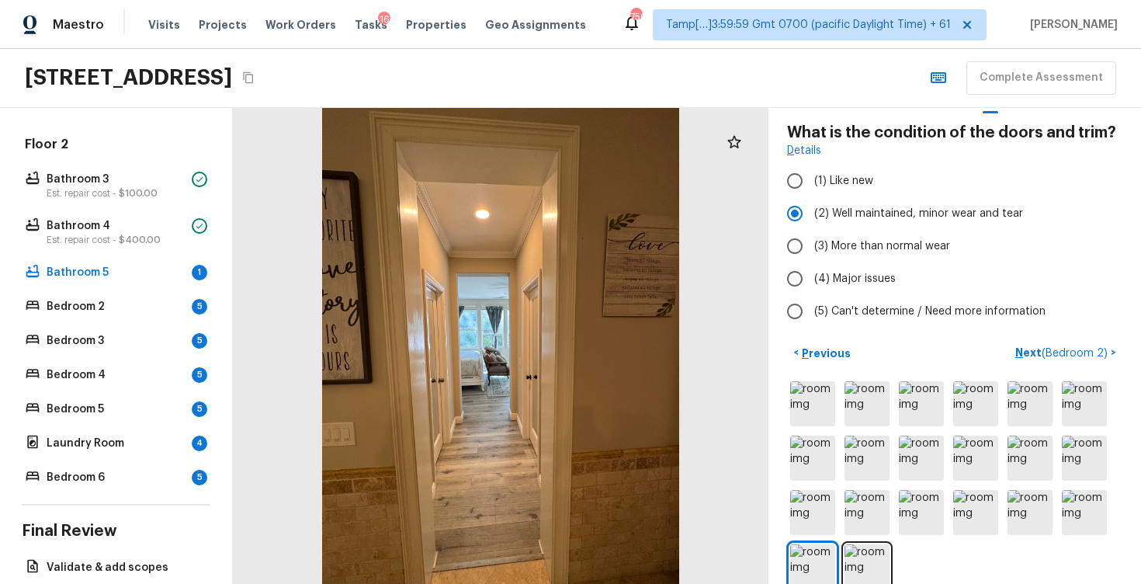
scroll to position [83, 0]
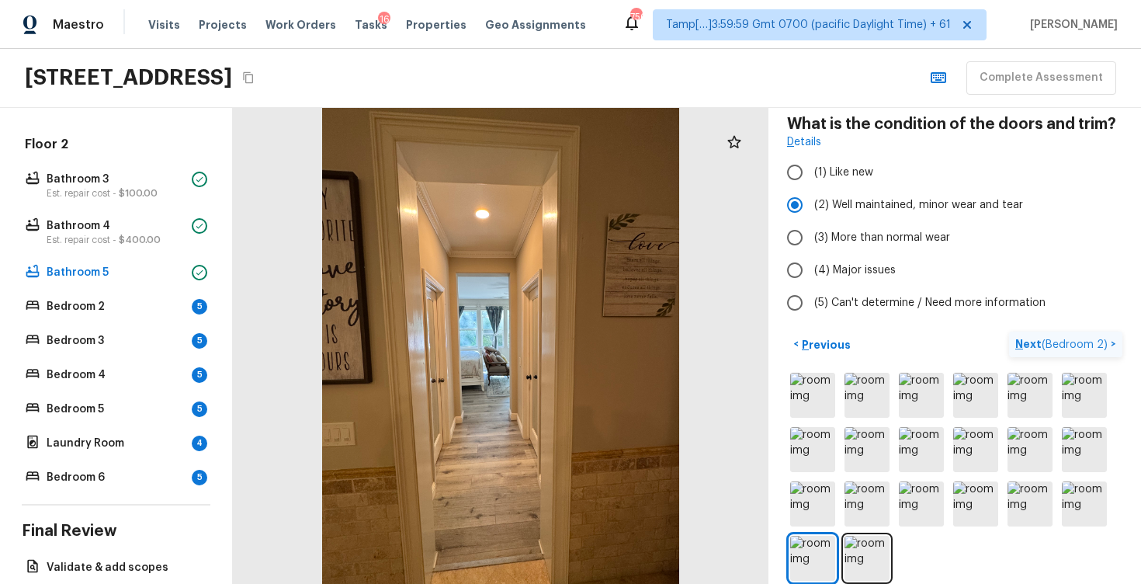
click at [1087, 342] on span "( Bedroom 2 )" at bounding box center [1075, 344] width 66 height 11
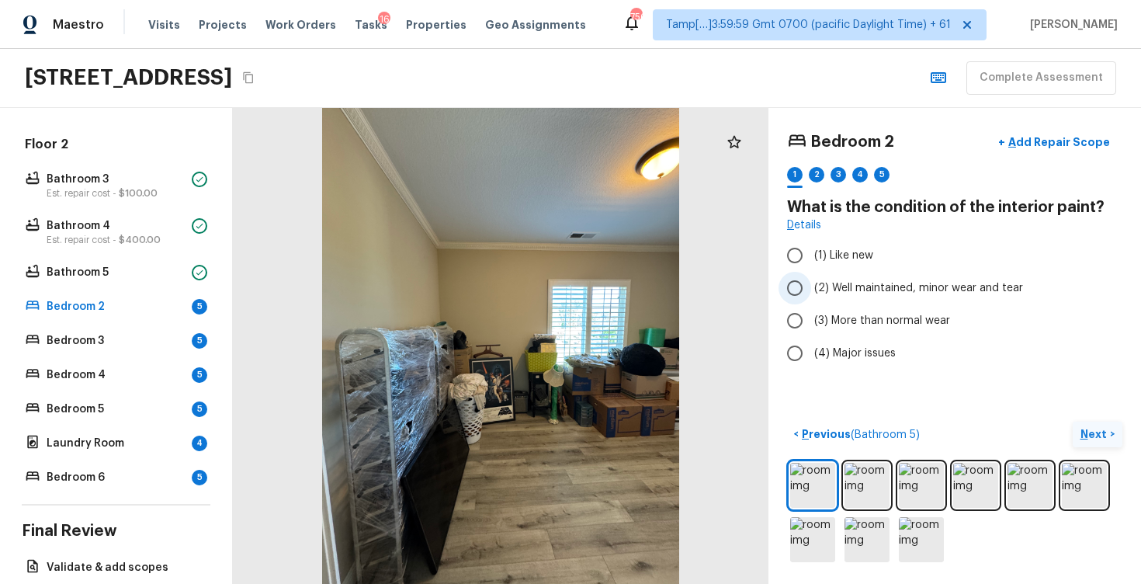
click at [849, 287] on span "(2) Well maintained, minor wear and tear" at bounding box center [918, 288] width 209 height 16
click at [811, 287] on input "(2) Well maintained, minor wear and tear" at bounding box center [795, 288] width 33 height 33
click at [860, 471] on img at bounding box center [867, 485] width 45 height 45
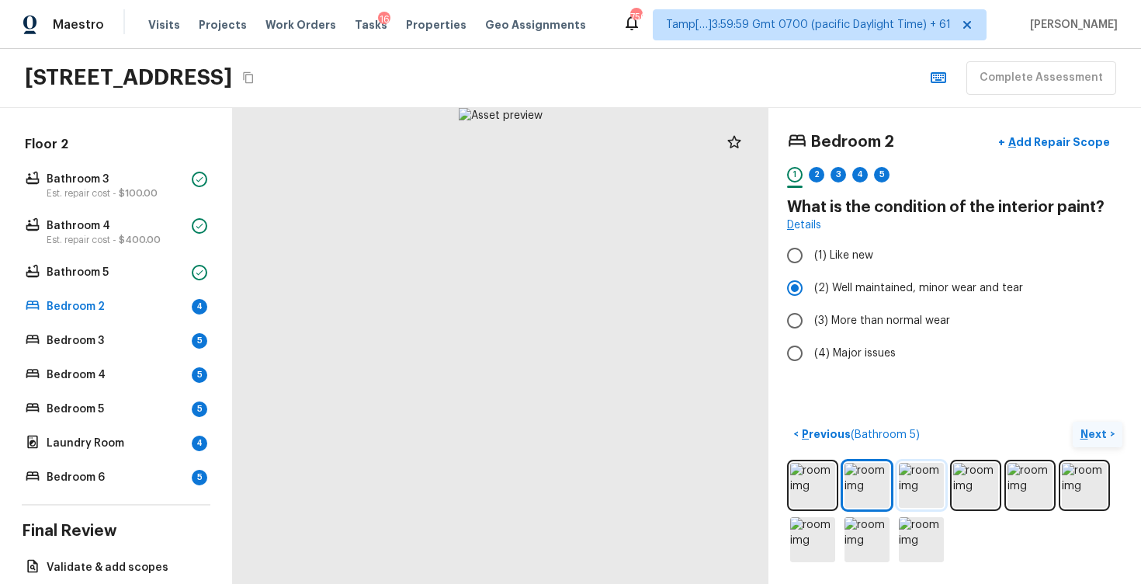
click at [902, 477] on img at bounding box center [921, 485] width 45 height 45
click at [972, 483] on img at bounding box center [975, 485] width 45 height 45
click at [1030, 483] on img at bounding box center [1030, 485] width 45 height 45
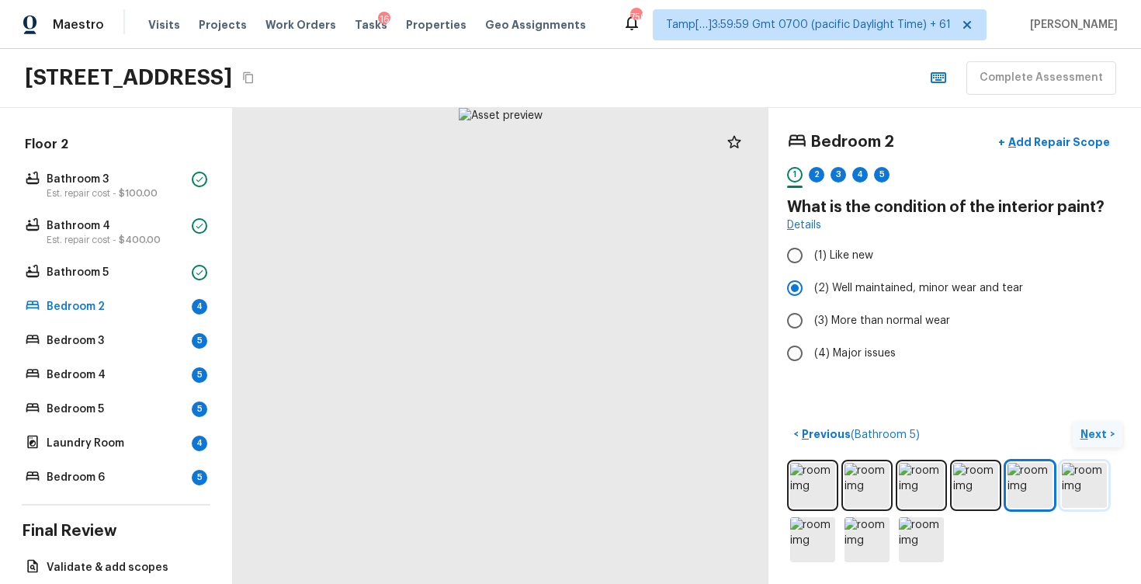
click at [1085, 479] on img at bounding box center [1084, 485] width 45 height 45
click at [803, 545] on img at bounding box center [812, 539] width 45 height 45
click at [858, 544] on img at bounding box center [867, 539] width 45 height 45
click at [922, 540] on img at bounding box center [921, 539] width 45 height 45
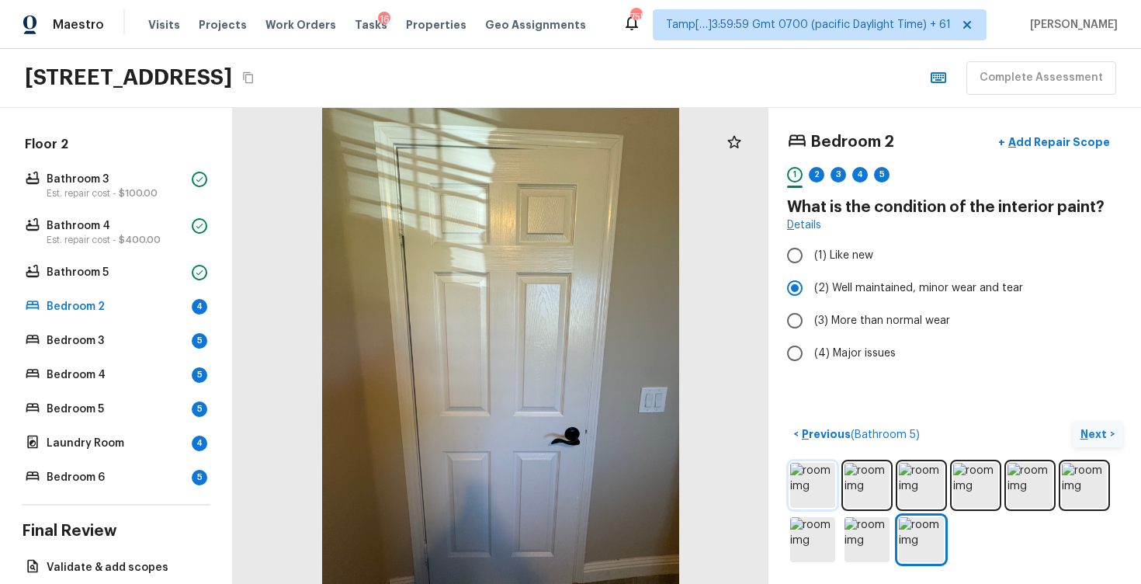
click at [814, 479] on img at bounding box center [812, 485] width 45 height 45
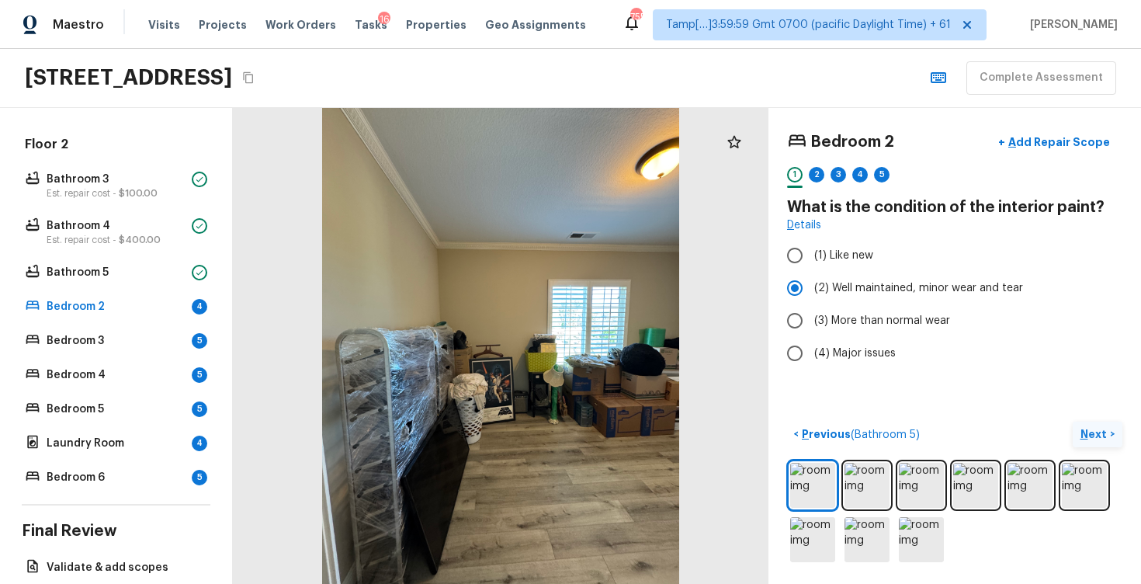
click at [1074, 419] on div "Bedroom 2 + Add Repair Scope 1 2 3 4 5 What is the condition of the interior pa…" at bounding box center [955, 346] width 373 height 476
click at [1080, 423] on button "Next >" at bounding box center [1098, 435] width 50 height 26
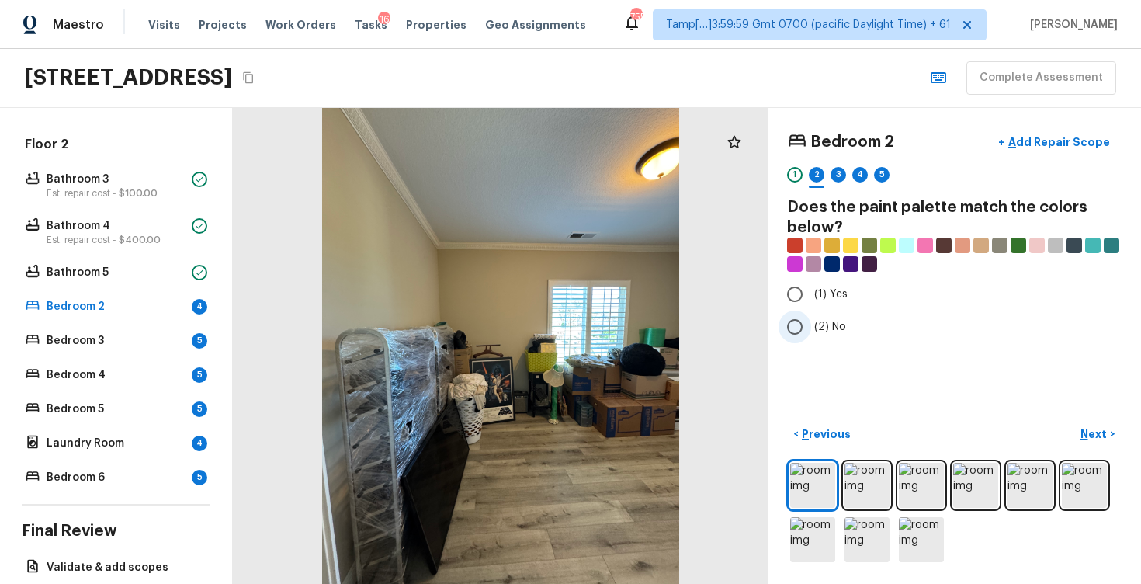
click at [824, 318] on label "(2) No" at bounding box center [945, 327] width 332 height 33
click at [811, 318] on input "(2) No" at bounding box center [795, 327] width 33 height 33
click at [1096, 425] on button "Next >" at bounding box center [1098, 435] width 50 height 26
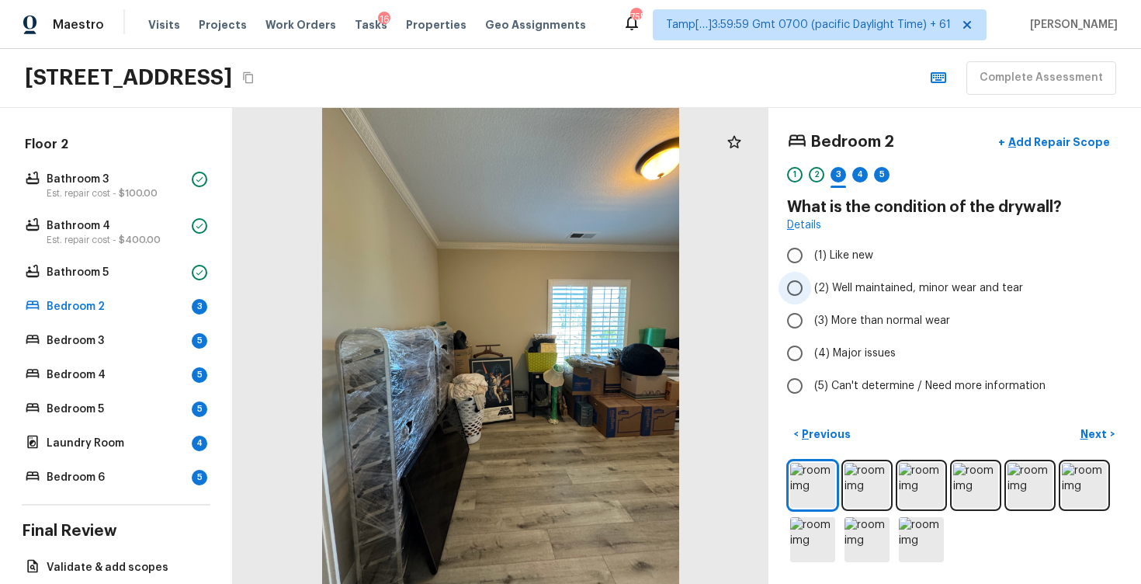
click at [877, 283] on span "(2) Well maintained, minor wear and tear" at bounding box center [918, 288] width 209 height 16
click at [811, 283] on input "(2) Well maintained, minor wear and tear" at bounding box center [795, 288] width 33 height 33
click at [1082, 425] on button "Next >" at bounding box center [1098, 435] width 50 height 26
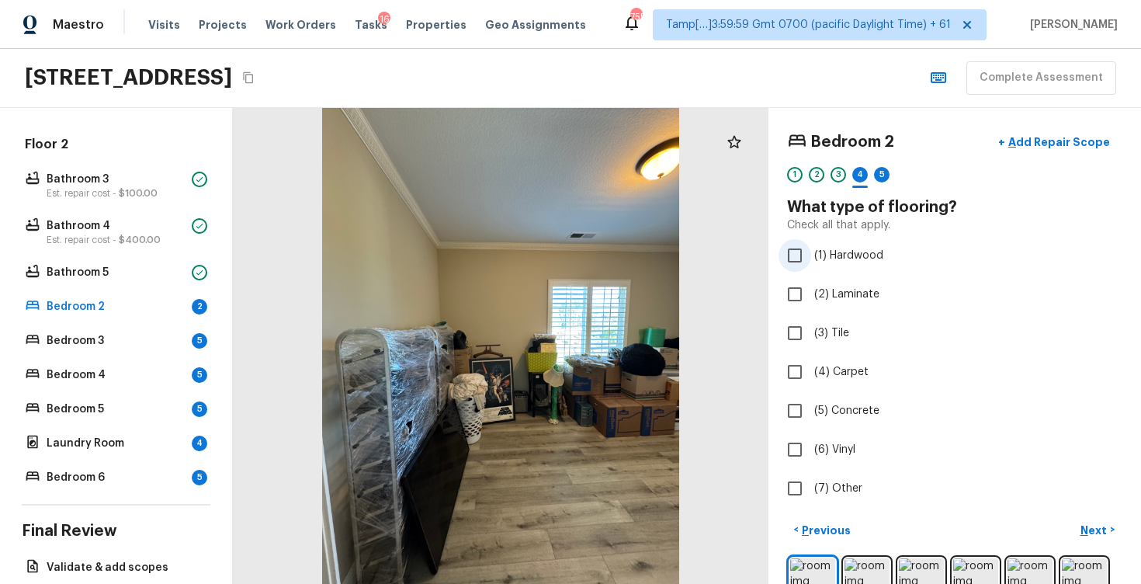
click at [842, 258] on span "(1) Hardwood" at bounding box center [848, 256] width 69 height 16
click at [811, 258] on input "(1) Hardwood" at bounding box center [795, 255] width 33 height 33
click at [1098, 537] on p "Next" at bounding box center [1096, 531] width 30 height 16
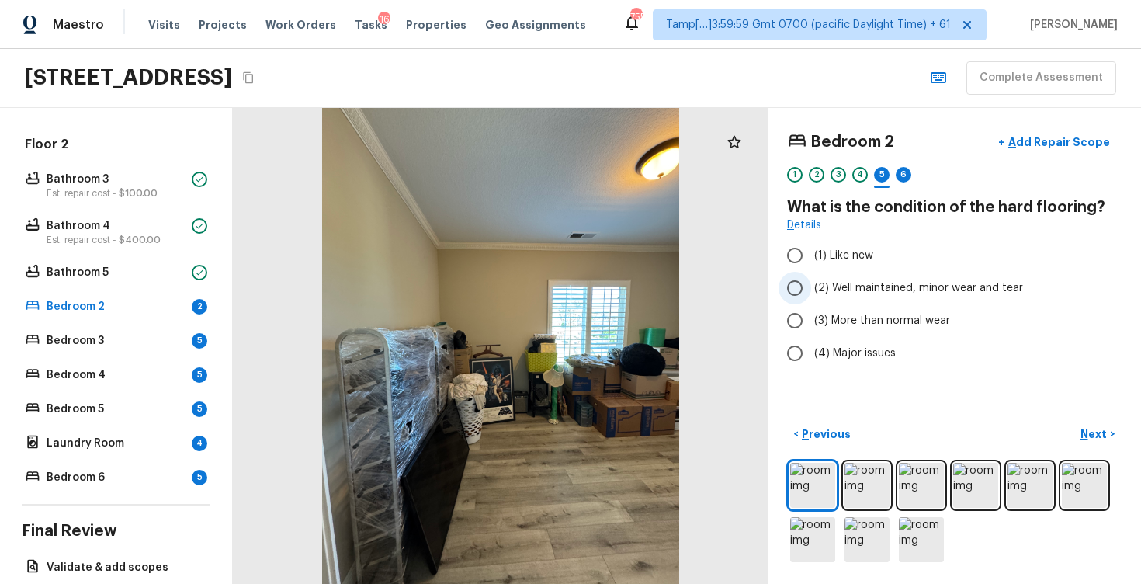
click at [913, 294] on span "(2) Well maintained, minor wear and tear" at bounding box center [918, 288] width 209 height 16
click at [811, 294] on input "(2) Well maintained, minor wear and tear" at bounding box center [795, 288] width 33 height 33
click at [1073, 432] on button "Next >" at bounding box center [1098, 435] width 50 height 26
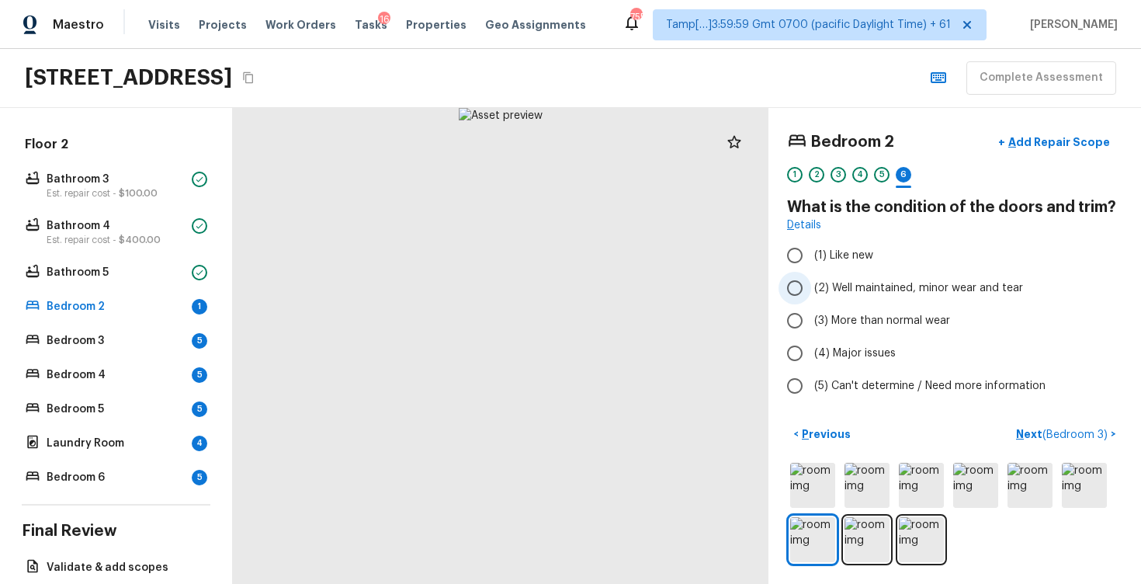
click at [888, 297] on label "(2) Well maintained, minor wear and tear" at bounding box center [945, 288] width 332 height 33
click at [811, 297] on input "(2) Well maintained, minor wear and tear" at bounding box center [795, 288] width 33 height 33
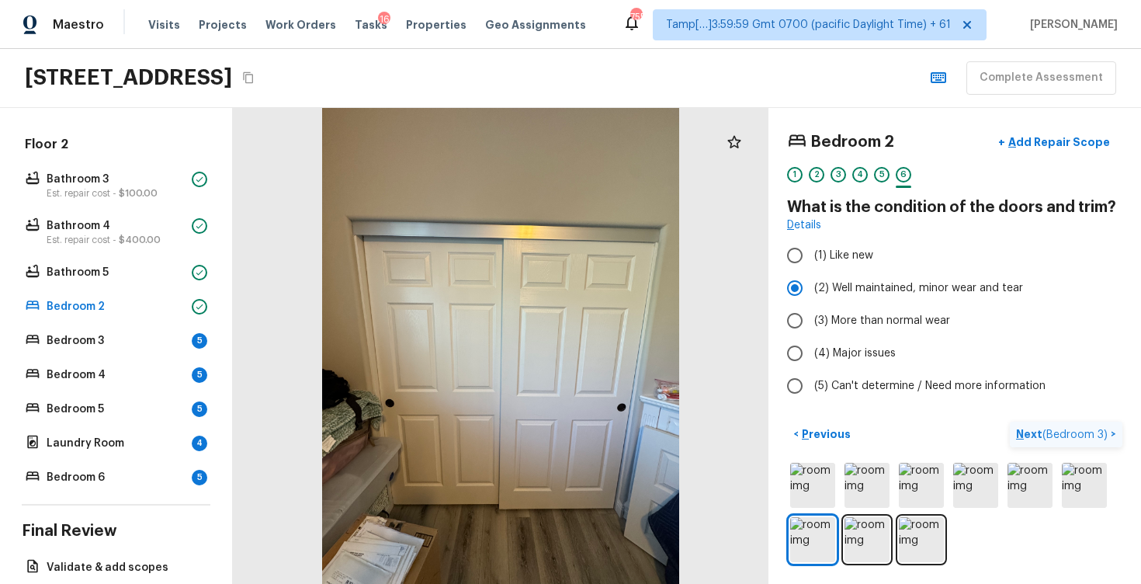
click at [1059, 432] on span "( Bedroom 3 )" at bounding box center [1075, 434] width 65 height 11
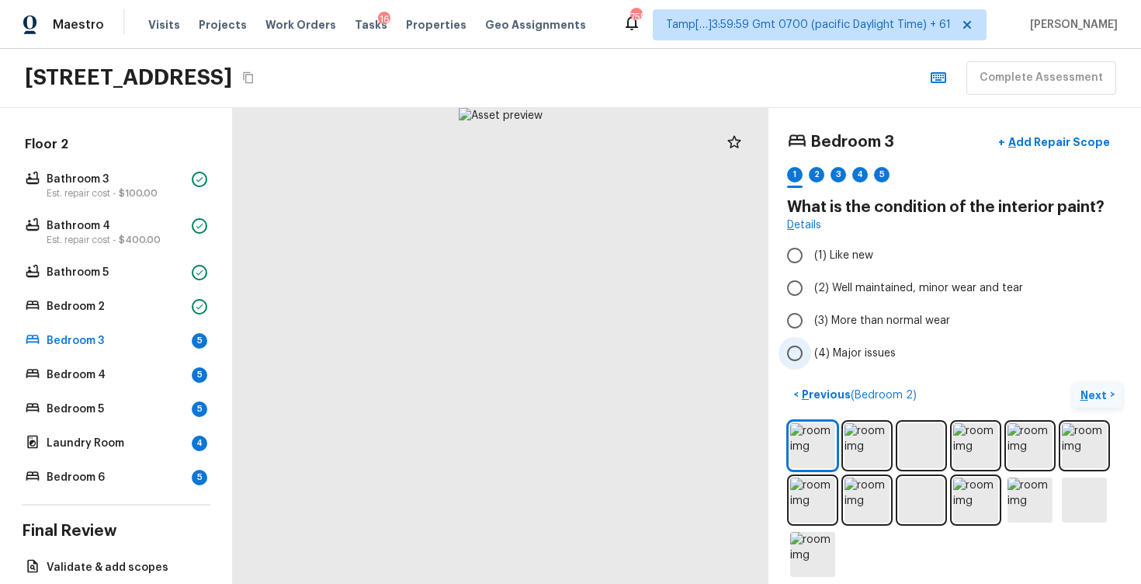
scroll to position [15, 0]
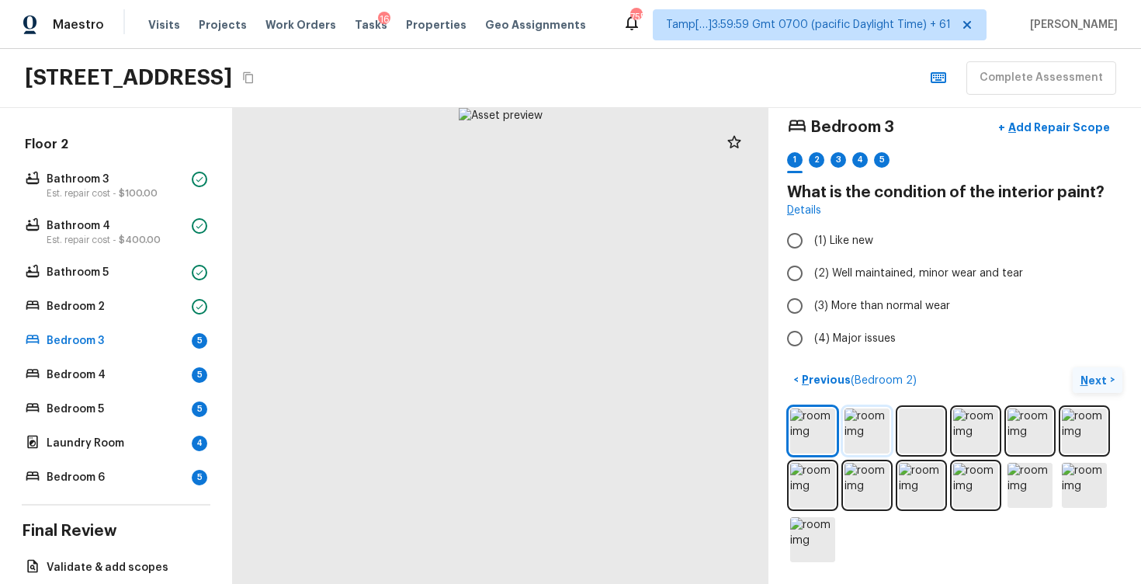
click at [867, 443] on img at bounding box center [867, 430] width 45 height 45
click at [918, 432] on img at bounding box center [921, 430] width 45 height 45
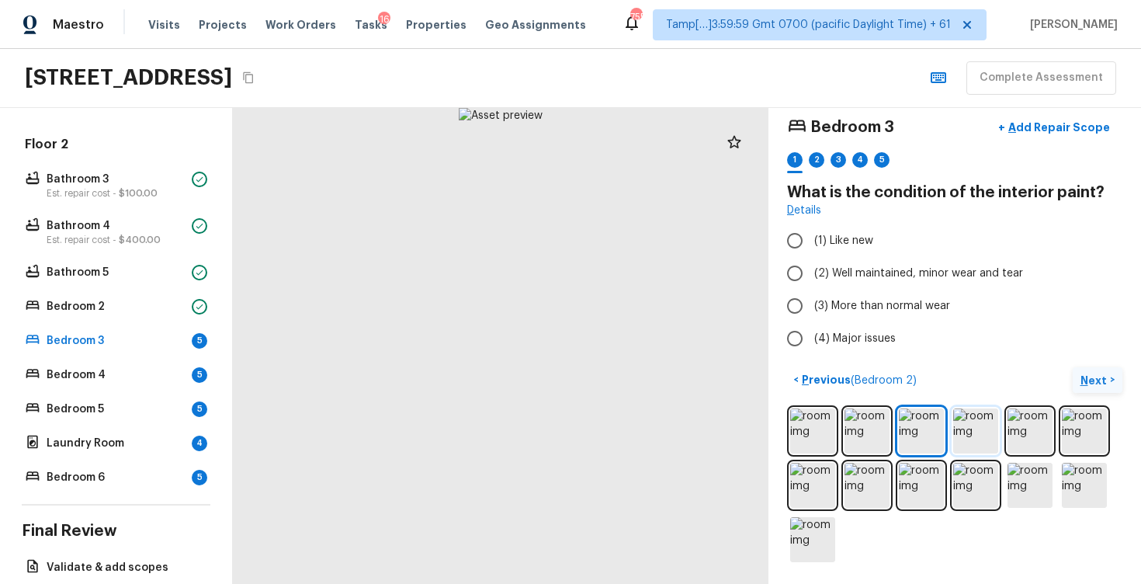
click at [962, 432] on img at bounding box center [975, 430] width 45 height 45
click at [1016, 428] on img at bounding box center [1030, 430] width 45 height 45
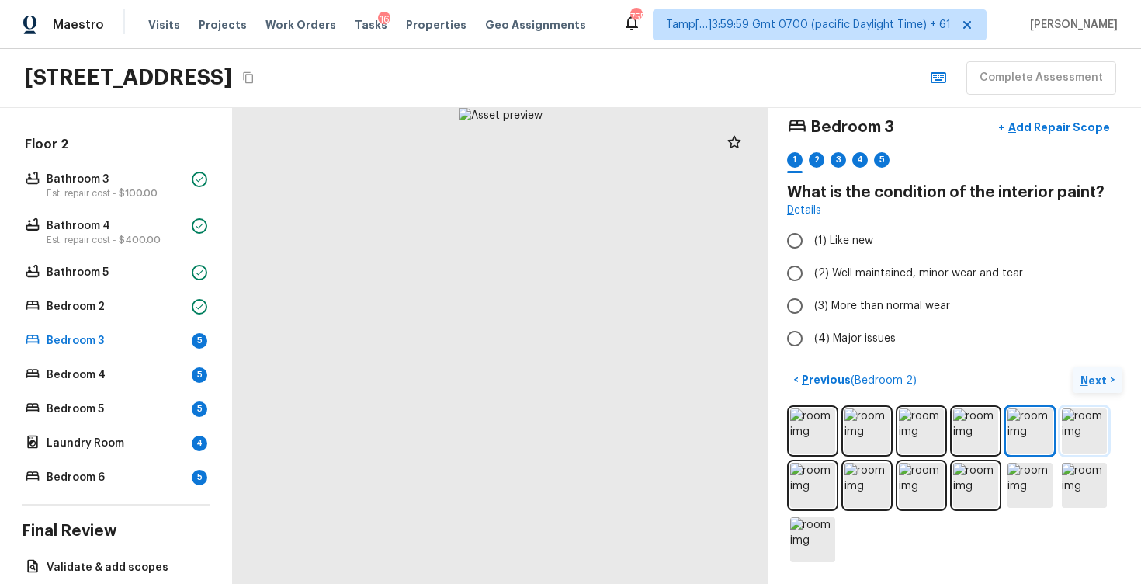
click at [1073, 425] on img at bounding box center [1084, 430] width 45 height 45
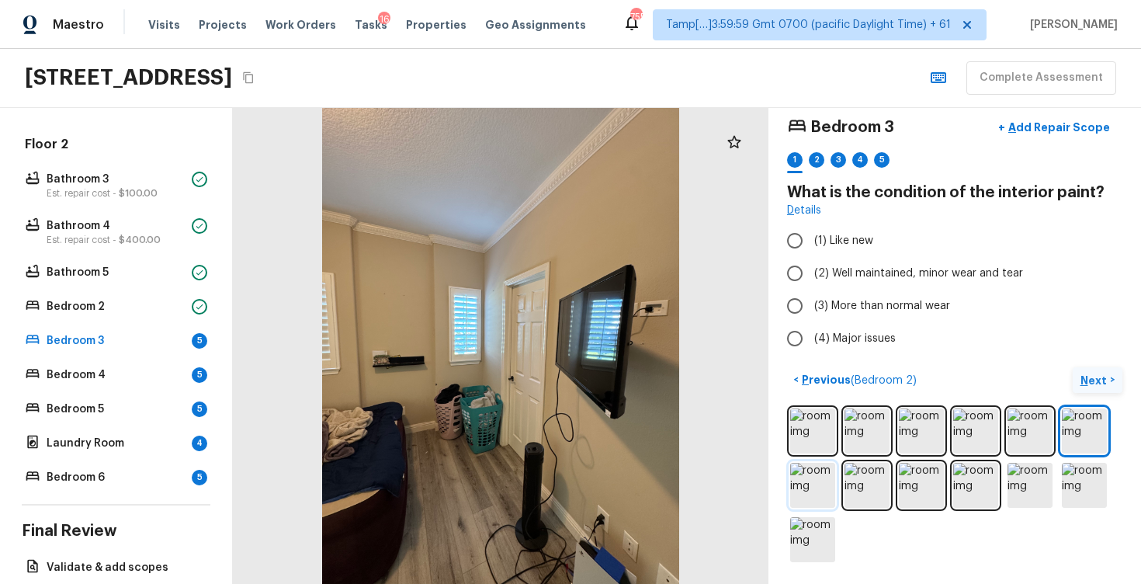
click at [795, 484] on img at bounding box center [812, 485] width 45 height 45
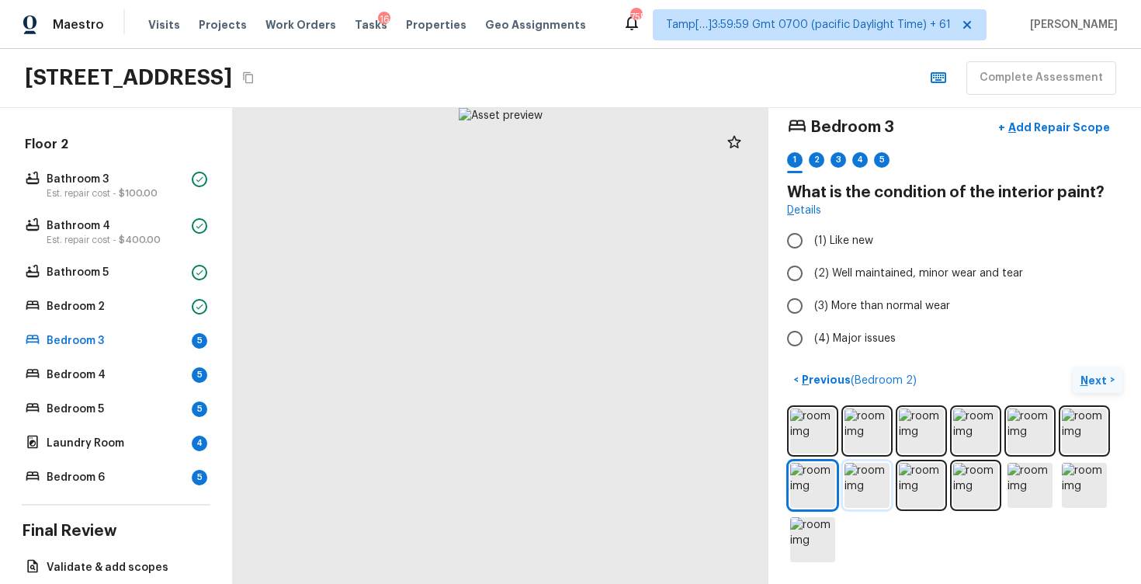
click at [864, 481] on img at bounding box center [867, 485] width 45 height 45
click at [915, 481] on img at bounding box center [921, 485] width 45 height 45
click at [971, 479] on img at bounding box center [975, 485] width 45 height 45
click at [1019, 479] on img at bounding box center [1030, 485] width 45 height 45
click at [1086, 476] on img at bounding box center [1084, 485] width 45 height 45
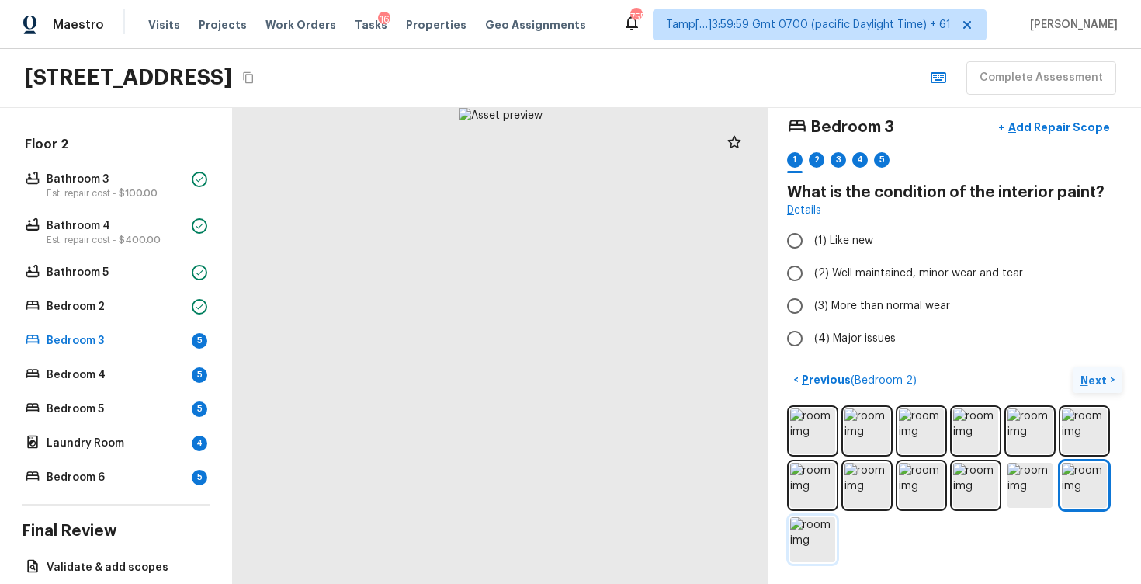
click at [817, 540] on img at bounding box center [812, 539] width 45 height 45
click at [817, 410] on img at bounding box center [812, 430] width 45 height 45
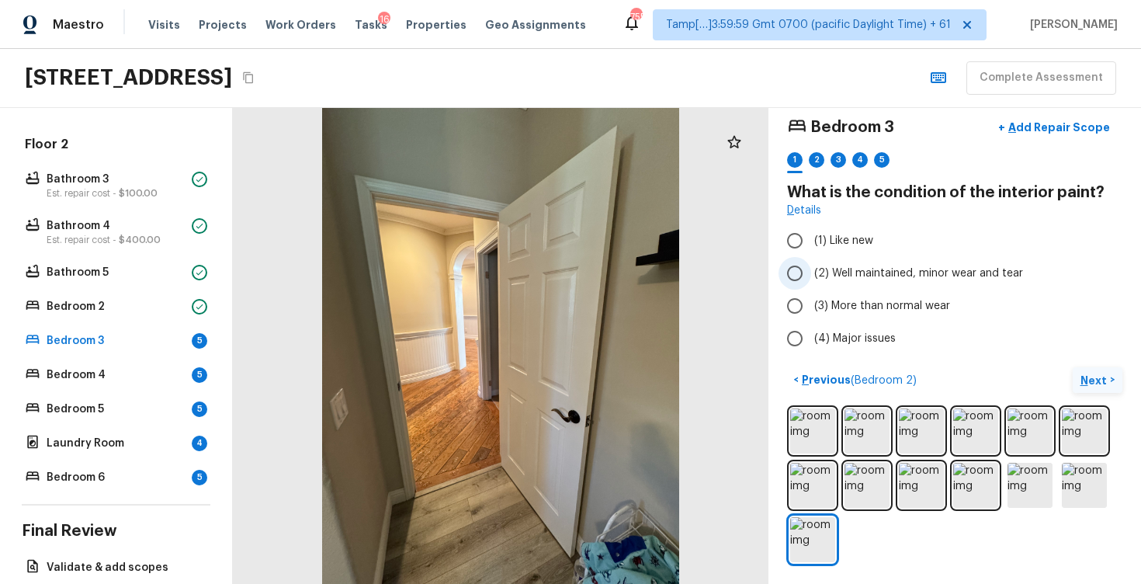
click at [911, 282] on label "(2) Well maintained, minor wear and tear" at bounding box center [945, 273] width 332 height 33
click at [811, 282] on input "(2) Well maintained, minor wear and tear" at bounding box center [795, 273] width 33 height 33
click at [1088, 376] on p "Next" at bounding box center [1096, 381] width 30 height 16
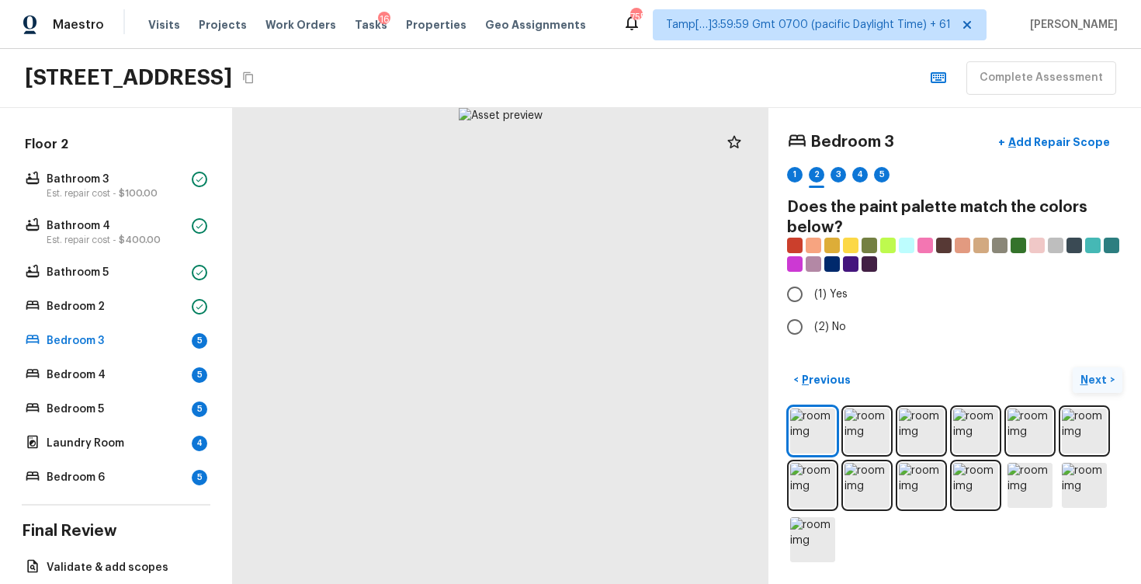
scroll to position [0, 0]
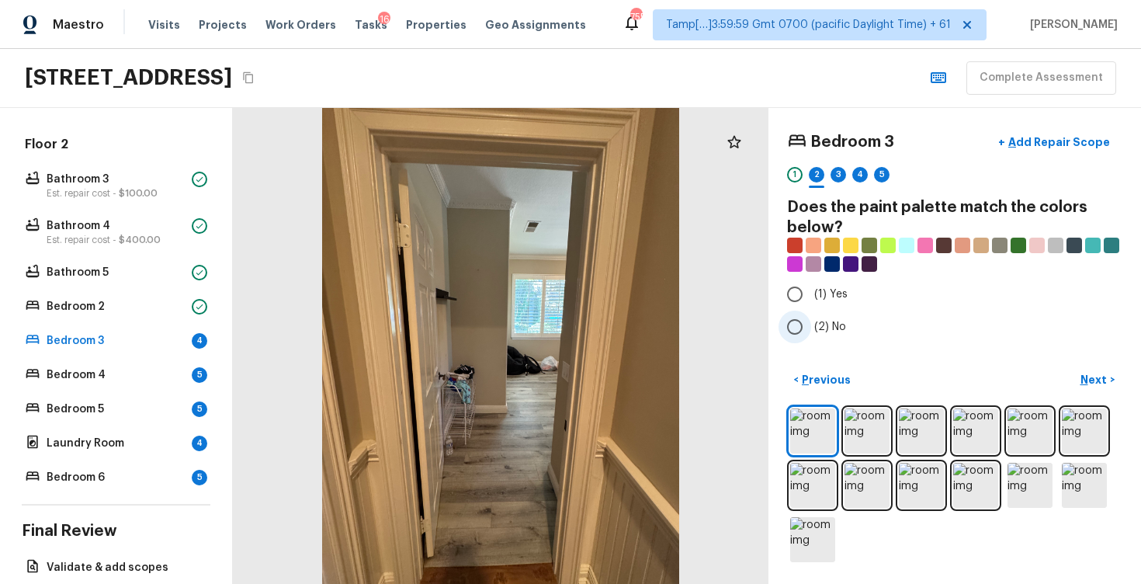
click at [812, 326] on label "(2) No" at bounding box center [945, 327] width 332 height 33
click at [811, 326] on input "(2) No" at bounding box center [795, 327] width 33 height 33
click at [1076, 372] on button "Next >" at bounding box center [1098, 380] width 50 height 26
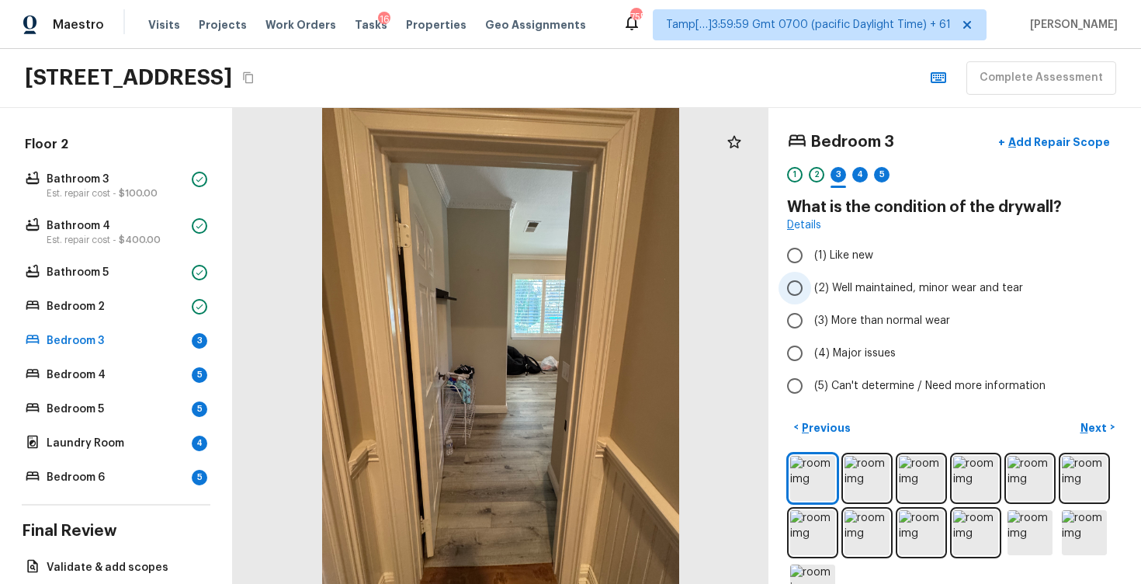
click at [906, 275] on label "(2) Well maintained, minor wear and tear" at bounding box center [945, 288] width 332 height 33
click at [811, 275] on input "(2) Well maintained, minor wear and tear" at bounding box center [795, 288] width 33 height 33
click at [1100, 426] on p "Next" at bounding box center [1096, 428] width 30 height 16
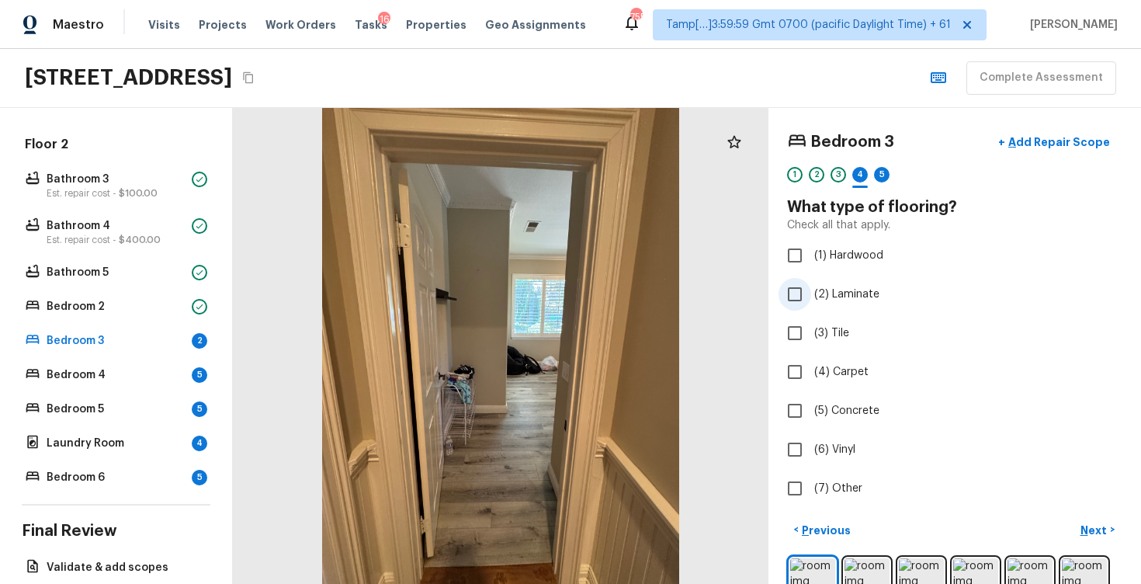
click at [904, 310] on label "(2) Laminate" at bounding box center [945, 294] width 332 height 33
click at [811, 310] on input "(2) Laminate" at bounding box center [795, 294] width 33 height 33
click at [904, 310] on label "(2) Laminate" at bounding box center [945, 294] width 332 height 33
click at [811, 310] on input "(2) Laminate" at bounding box center [795, 294] width 33 height 33
click at [903, 256] on label "(1) Hardwood" at bounding box center [945, 255] width 332 height 33
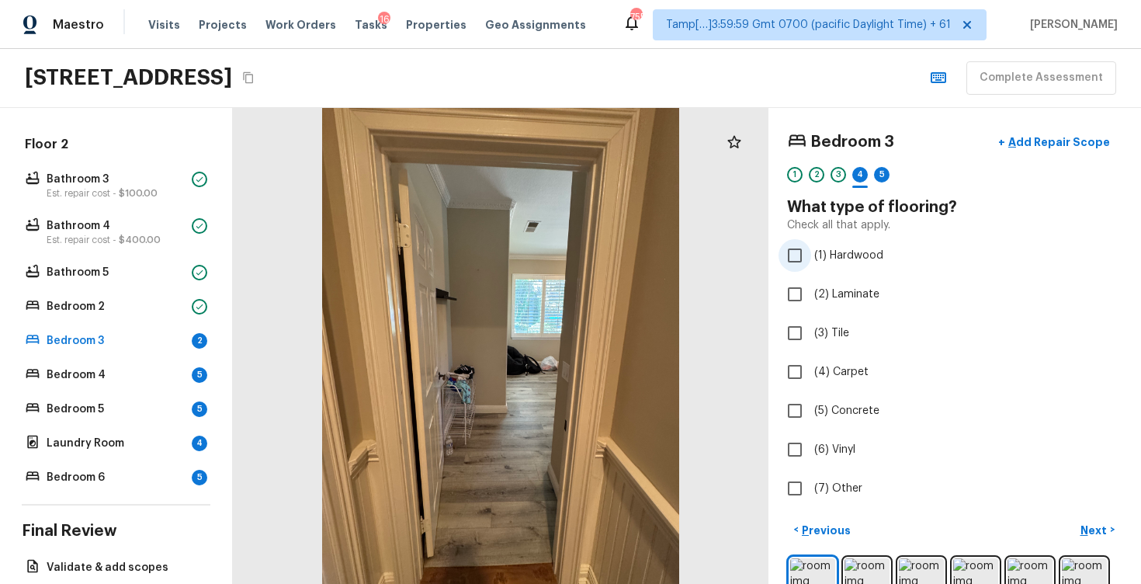
click at [811, 256] on input "(1) Hardwood" at bounding box center [795, 255] width 33 height 33
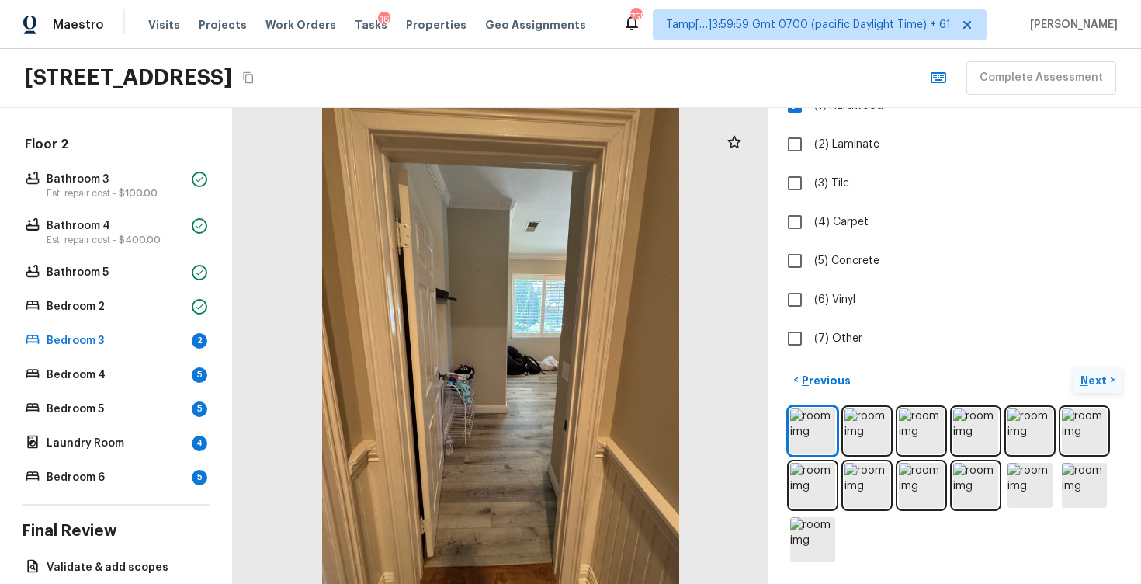
click at [1099, 376] on p "Next" at bounding box center [1096, 381] width 30 height 16
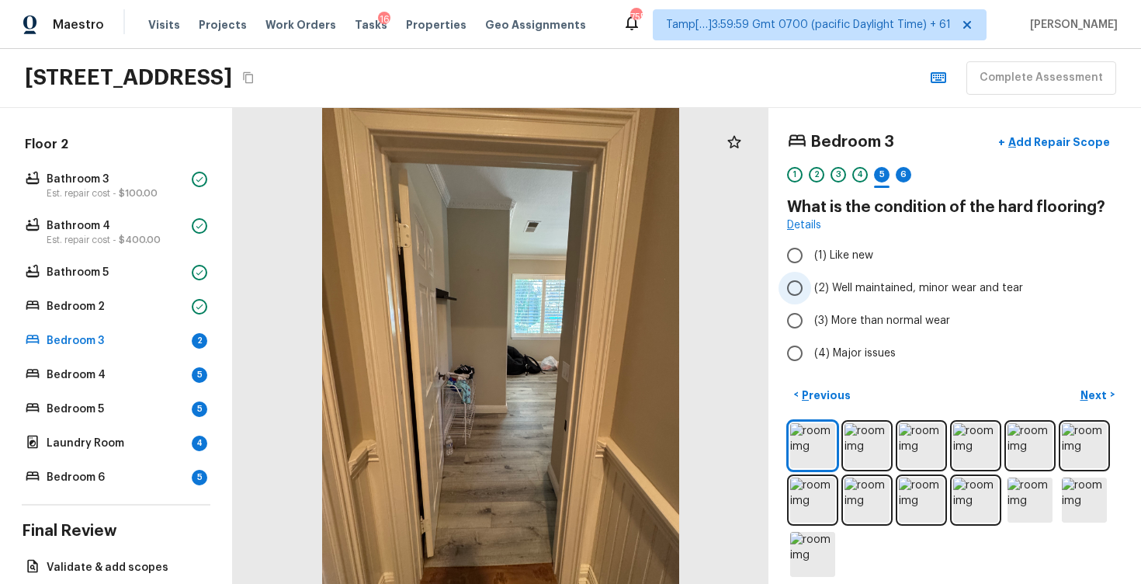
click at [998, 287] on span "(2) Well maintained, minor wear and tear" at bounding box center [918, 288] width 209 height 16
click at [811, 287] on input "(2) Well maintained, minor wear and tear" at bounding box center [795, 288] width 33 height 33
click at [1100, 392] on p "Next" at bounding box center [1096, 395] width 30 height 16
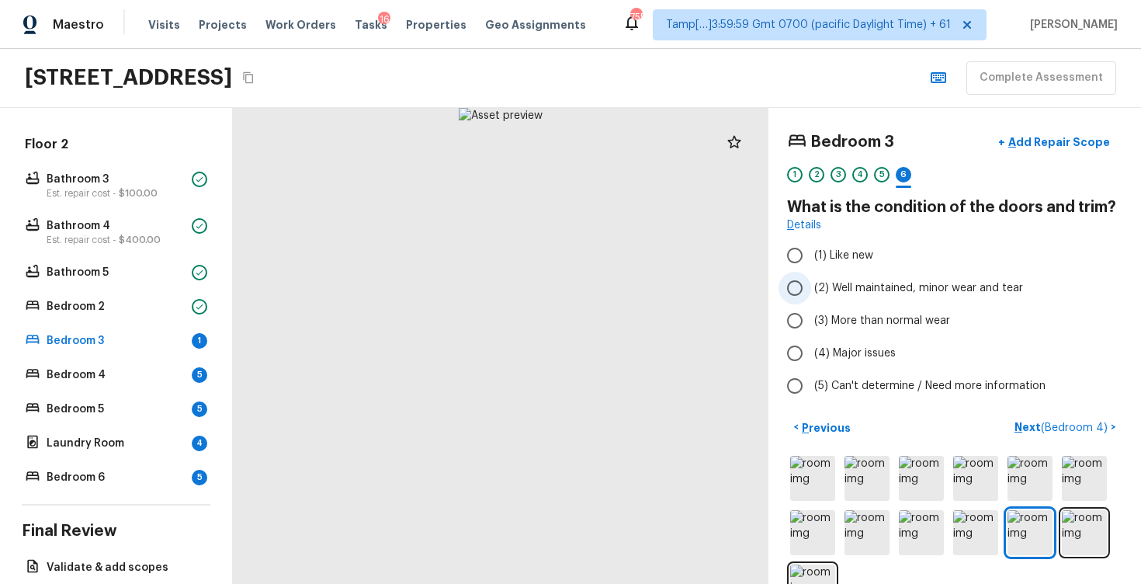
click at [935, 293] on span "(2) Well maintained, minor wear and tear" at bounding box center [918, 288] width 209 height 16
click at [811, 293] on input "(2) Well maintained, minor wear and tear" at bounding box center [795, 288] width 33 height 33
click at [1072, 426] on span "( Bedroom 4 )" at bounding box center [1074, 427] width 67 height 11
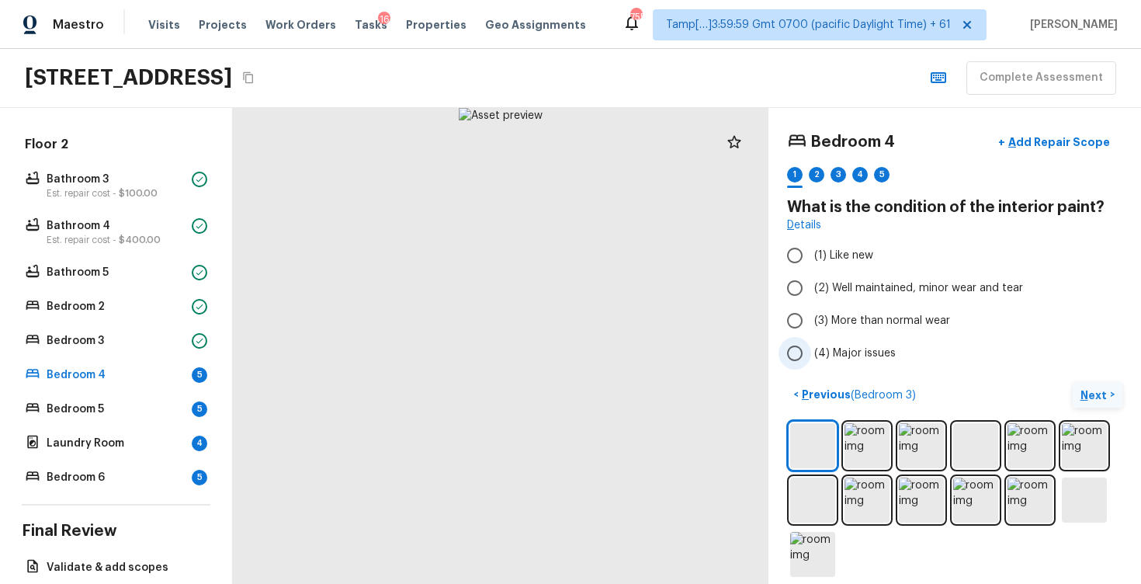
scroll to position [15, 0]
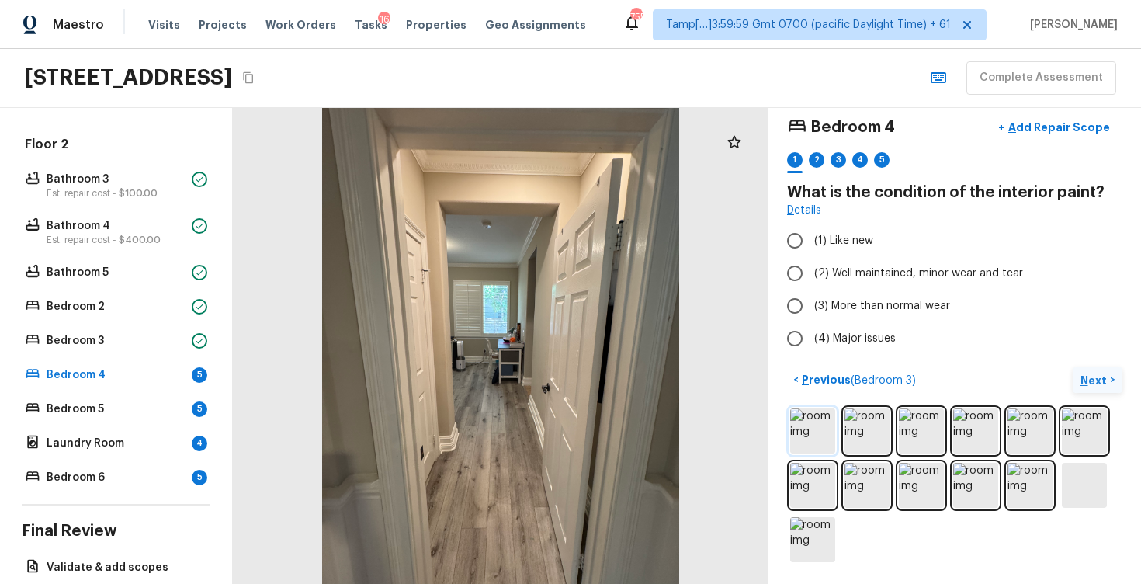
click at [829, 412] on img at bounding box center [812, 430] width 45 height 45
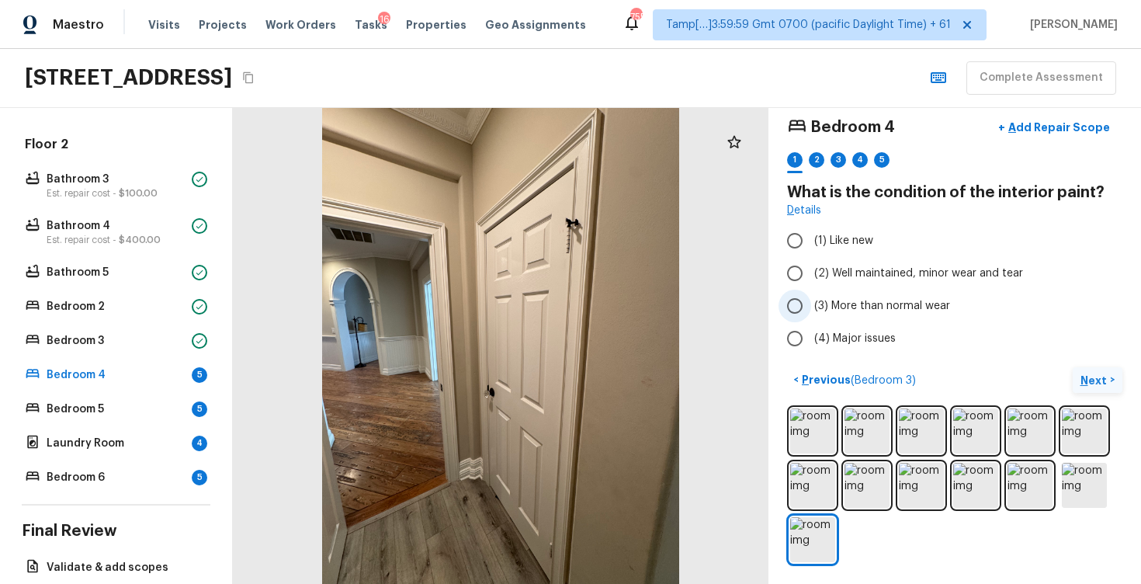
click at [812, 302] on label "(3) More than normal wear" at bounding box center [945, 306] width 332 height 33
click at [811, 302] on input "(3) More than normal wear" at bounding box center [795, 306] width 33 height 33
click at [1108, 388] on button "Next >" at bounding box center [1098, 380] width 50 height 26
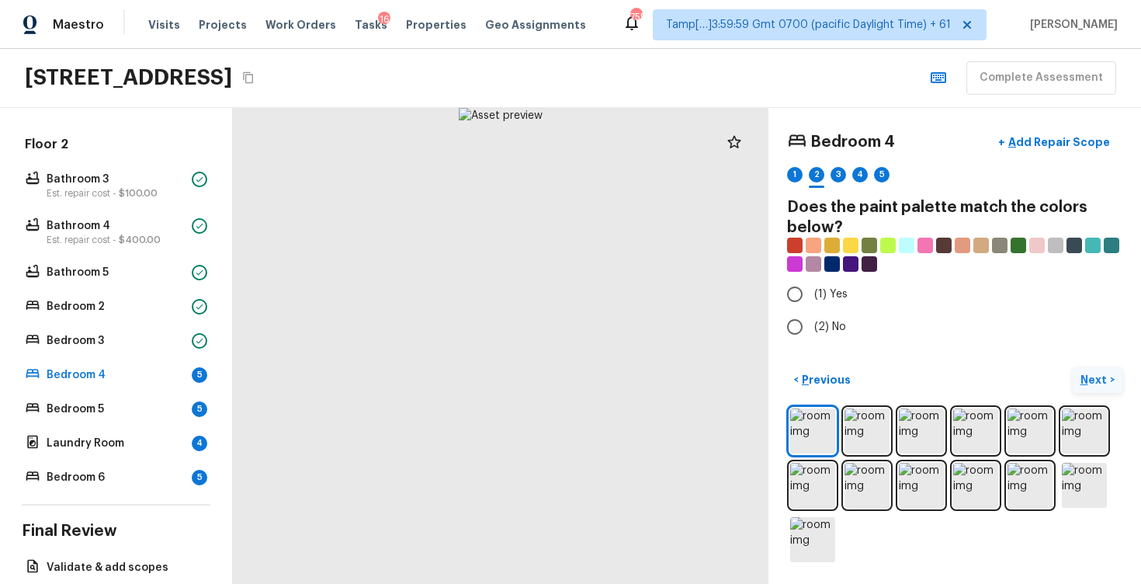
scroll to position [0, 0]
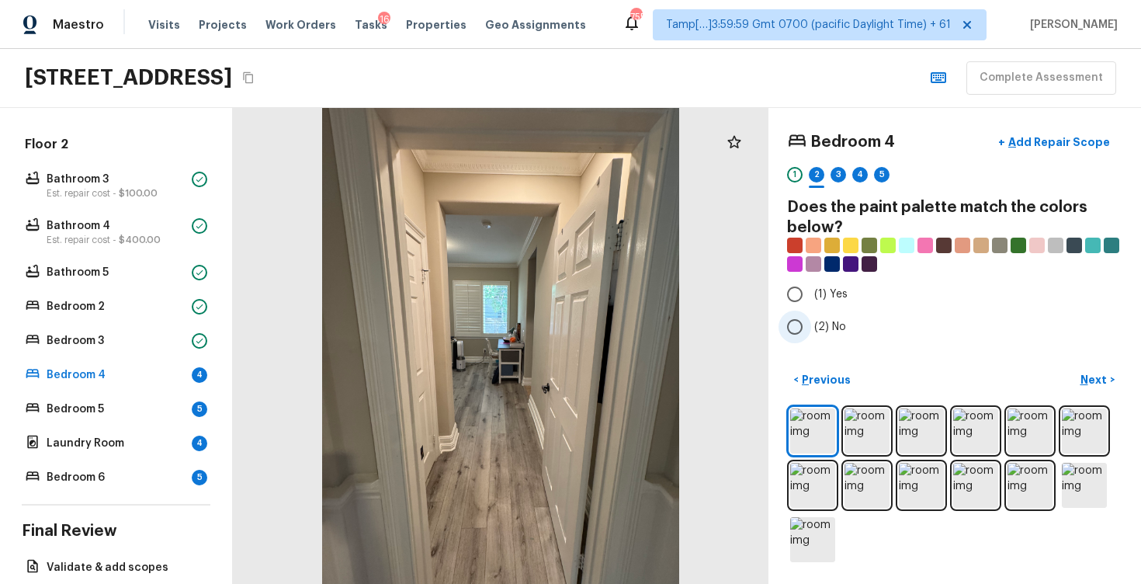
click at [826, 332] on span "(2) No" at bounding box center [830, 327] width 32 height 16
click at [811, 332] on input "(2) No" at bounding box center [795, 327] width 33 height 33
click at [1096, 380] on p "Next" at bounding box center [1096, 380] width 30 height 16
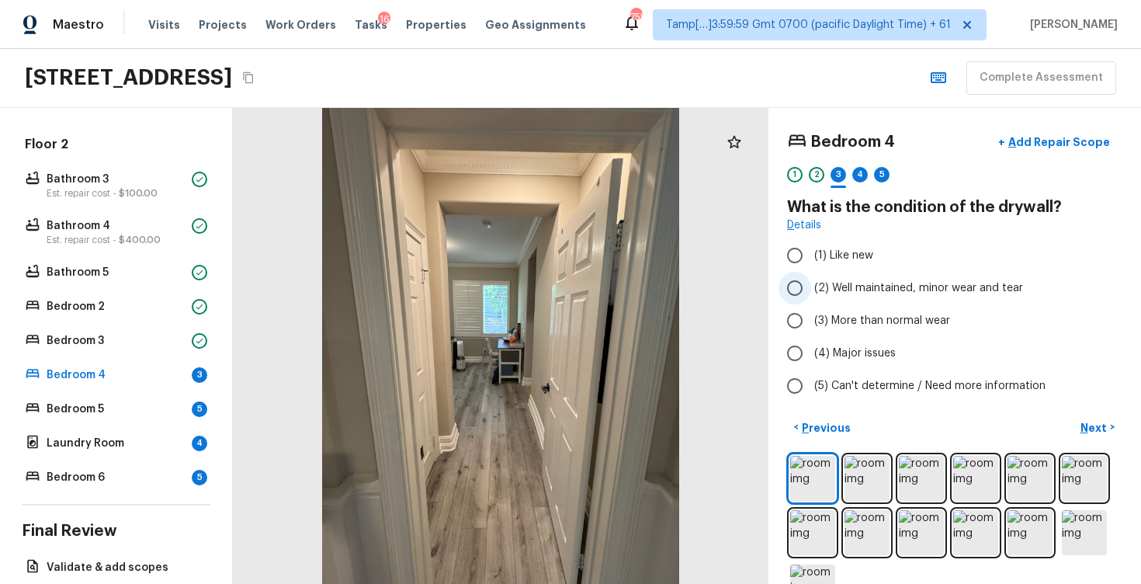
click at [937, 290] on span "(2) Well maintained, minor wear and tear" at bounding box center [918, 288] width 209 height 16
click at [811, 290] on input "(2) Well maintained, minor wear and tear" at bounding box center [795, 288] width 33 height 33
click at [1100, 425] on p "Next" at bounding box center [1096, 428] width 30 height 16
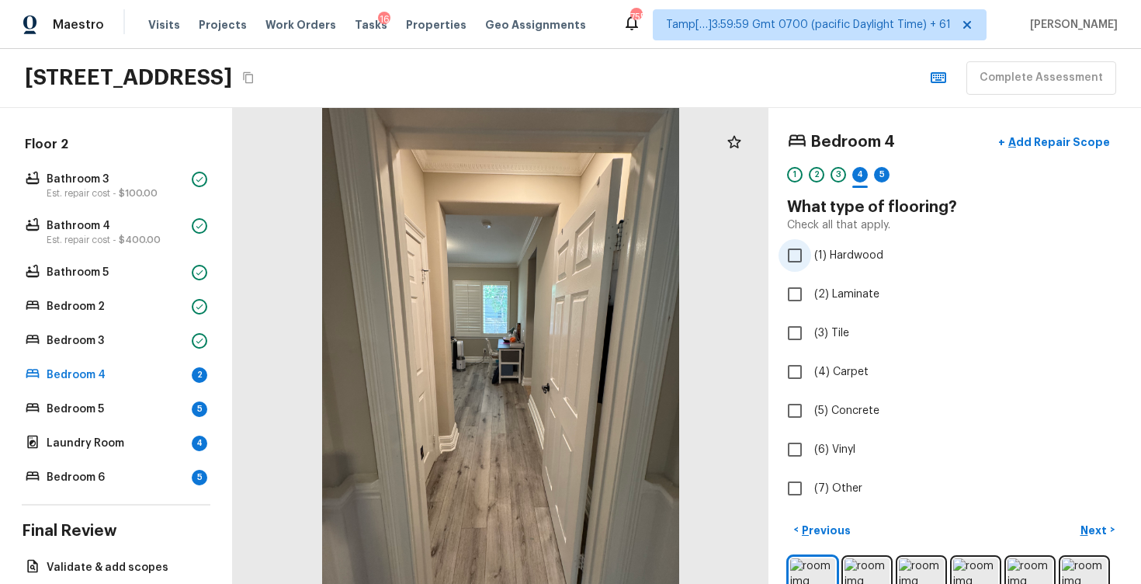
click at [868, 246] on label "(1) Hardwood" at bounding box center [945, 255] width 332 height 33
click at [811, 246] on input "(1) Hardwood" at bounding box center [795, 255] width 33 height 33
click at [1094, 527] on p "Next" at bounding box center [1096, 531] width 30 height 16
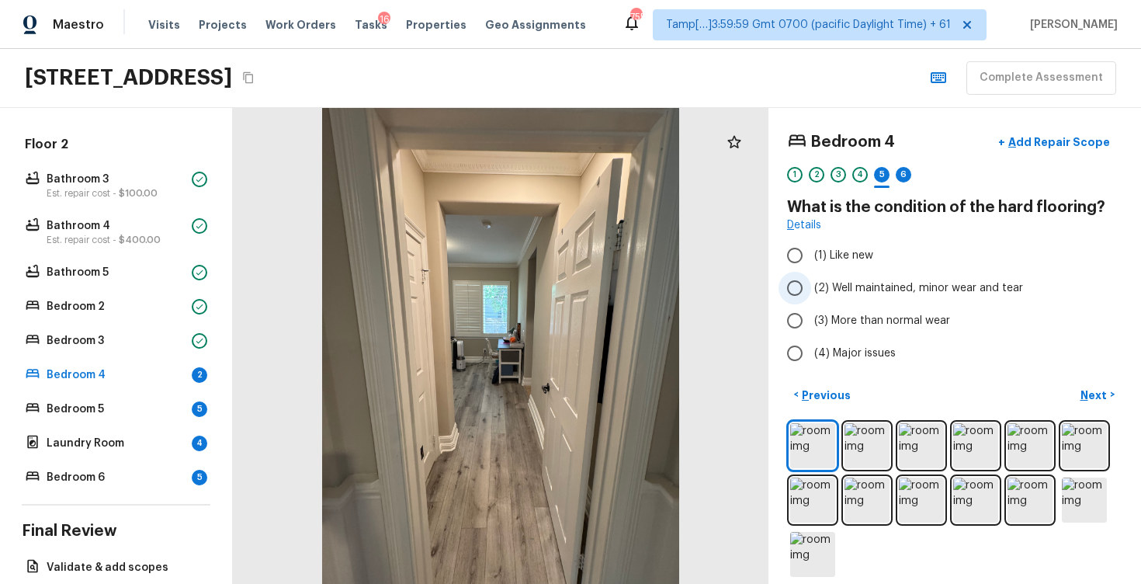
click at [908, 298] on label "(2) Well maintained, minor wear and tear" at bounding box center [945, 288] width 332 height 33
click at [811, 298] on input "(2) Well maintained, minor wear and tear" at bounding box center [795, 288] width 33 height 33
click at [1093, 398] on p "Next" at bounding box center [1096, 395] width 30 height 16
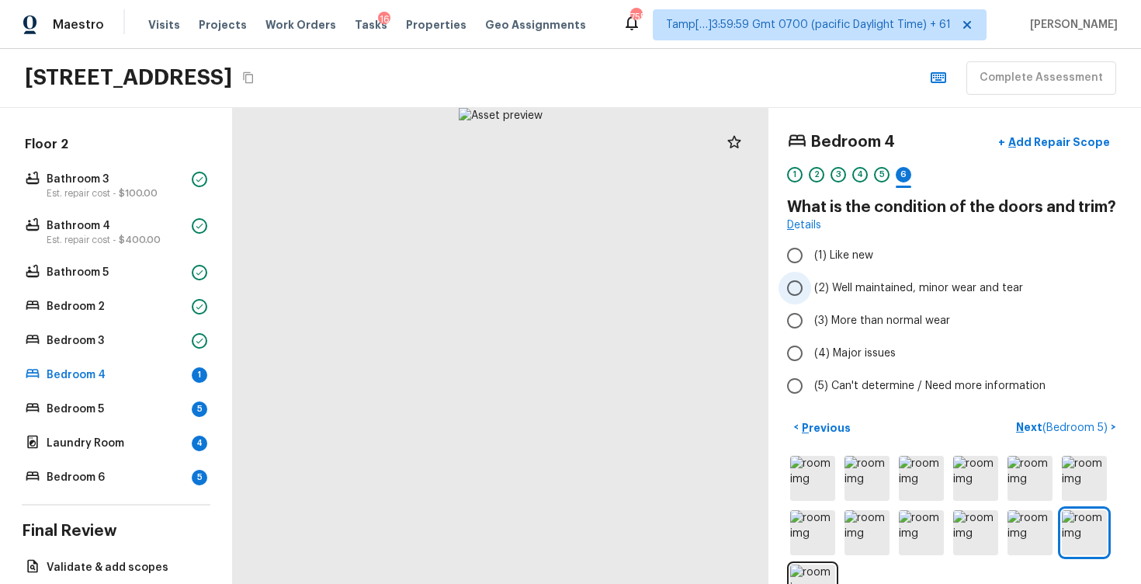
click at [884, 280] on label "(2) Well maintained, minor wear and tear" at bounding box center [945, 288] width 332 height 33
click at [811, 280] on input "(2) Well maintained, minor wear and tear" at bounding box center [795, 288] width 33 height 33
click at [1083, 422] on span "( Bedroom 5 )" at bounding box center [1075, 427] width 65 height 11
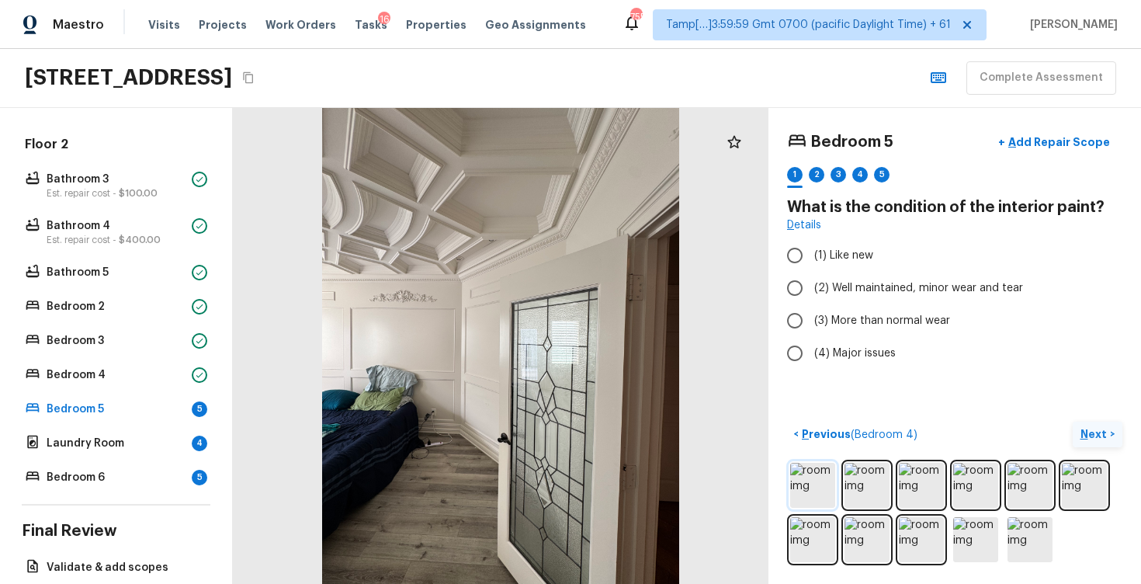
click at [825, 478] on img at bounding box center [812, 485] width 45 height 45
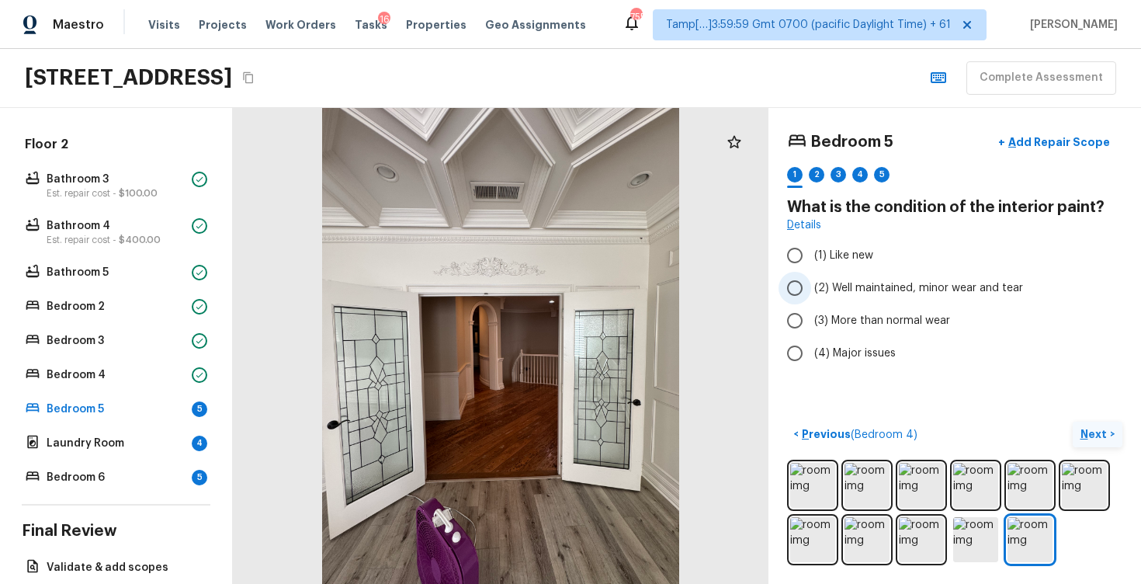
click at [842, 293] on span "(2) Well maintained, minor wear and tear" at bounding box center [918, 288] width 209 height 16
click at [811, 293] on input "(2) Well maintained, minor wear and tear" at bounding box center [795, 288] width 33 height 33
click at [1081, 425] on button "Next >" at bounding box center [1098, 435] width 50 height 26
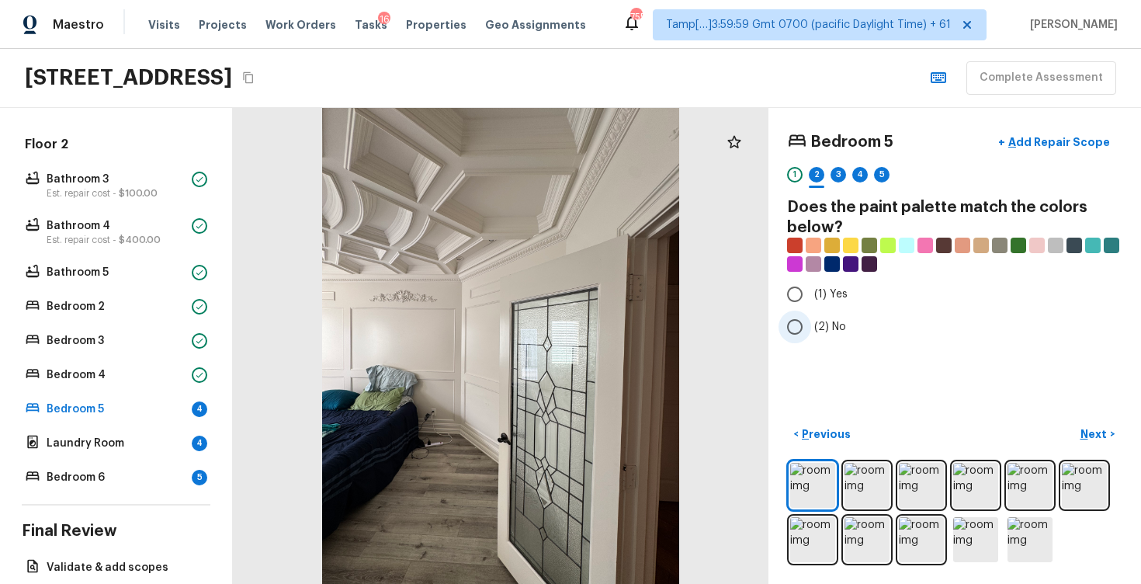
click at [838, 336] on label "(2) No" at bounding box center [945, 327] width 332 height 33
click at [811, 336] on input "(2) No" at bounding box center [795, 327] width 33 height 33
click at [1096, 434] on p "Next" at bounding box center [1096, 434] width 30 height 16
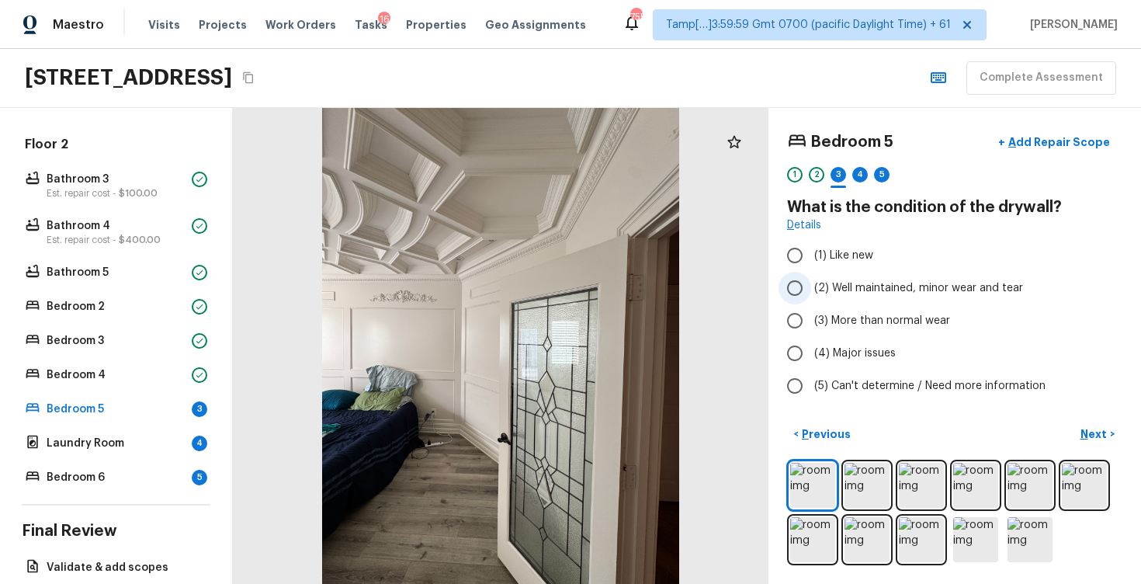
click at [909, 298] on label "(2) Well maintained, minor wear and tear" at bounding box center [945, 288] width 332 height 33
click at [811, 298] on input "(2) Well maintained, minor wear and tear" at bounding box center [795, 288] width 33 height 33
click at [1082, 424] on button "Next >" at bounding box center [1098, 435] width 50 height 26
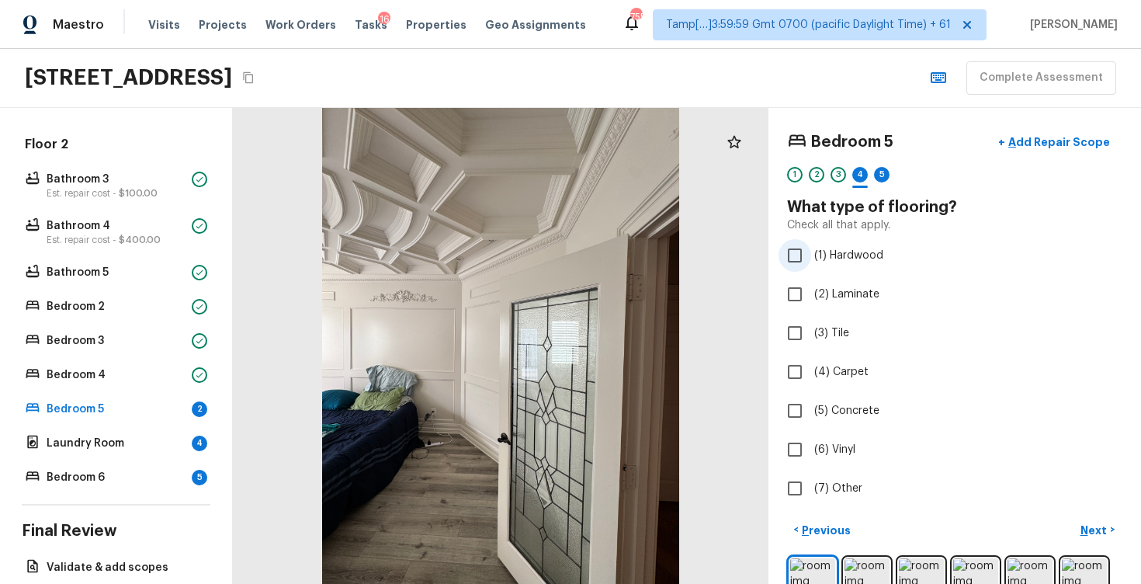
click at [925, 268] on label "(1) Hardwood" at bounding box center [945, 255] width 332 height 33
click at [811, 268] on input "(1) Hardwood" at bounding box center [795, 255] width 33 height 33
click at [1097, 533] on p "Next" at bounding box center [1096, 531] width 30 height 16
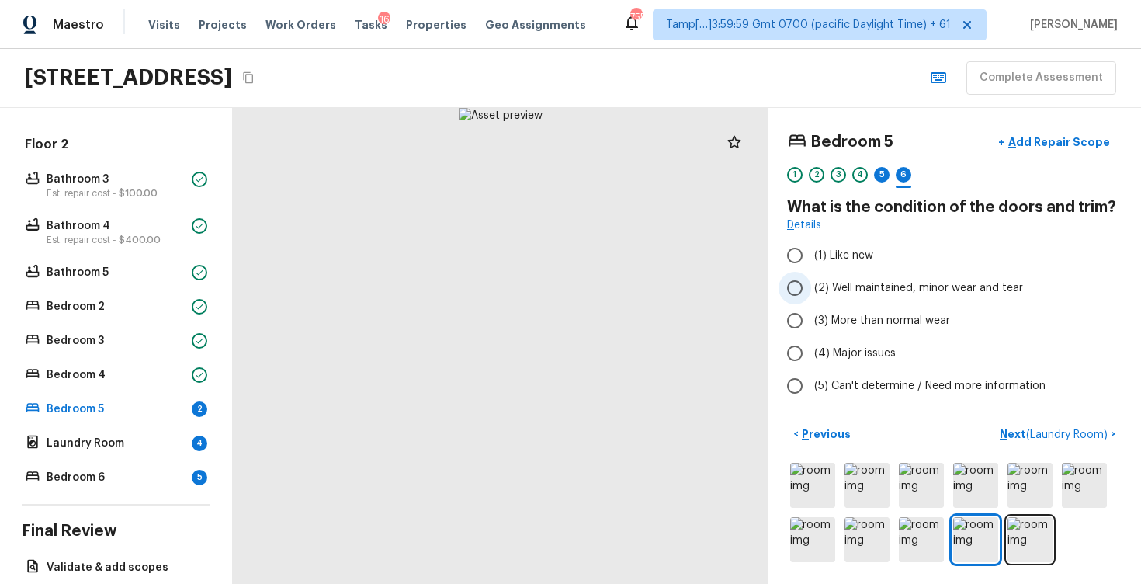
click at [918, 291] on span "(2) Well maintained, minor wear and tear" at bounding box center [918, 288] width 209 height 16
click at [811, 291] on input "(2) Well maintained, minor wear and tear" at bounding box center [795, 288] width 33 height 33
click at [1046, 435] on span "( Laundry Room )" at bounding box center [1067, 434] width 82 height 11
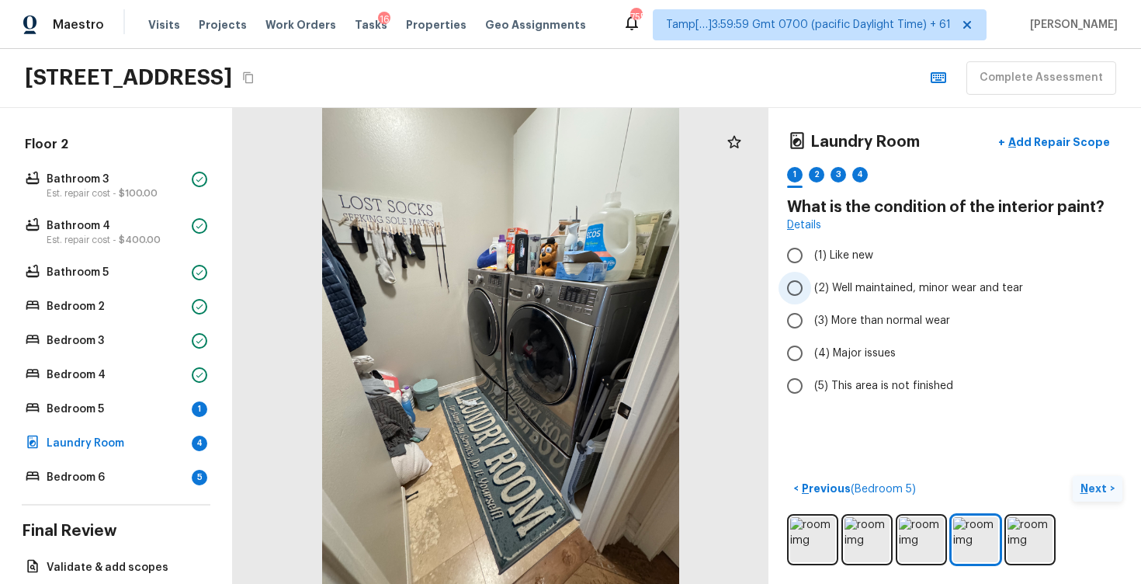
click at [845, 293] on span "(2) Well maintained, minor wear and tear" at bounding box center [918, 288] width 209 height 16
click at [811, 293] on input "(2) Well maintained, minor wear and tear" at bounding box center [795, 288] width 33 height 33
click at [1106, 490] on p "Next" at bounding box center [1096, 489] width 30 height 16
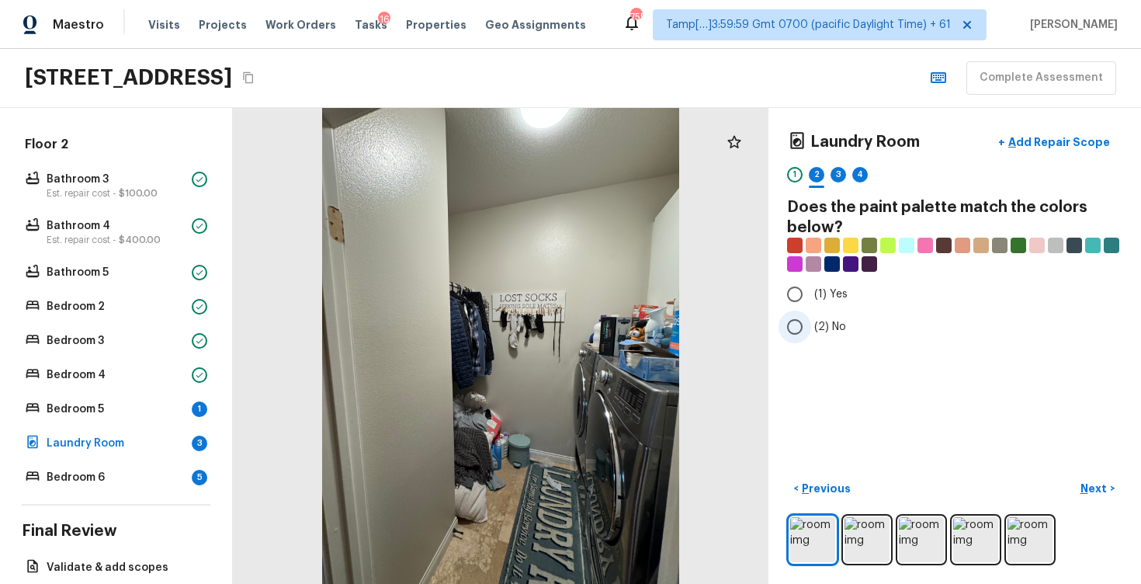
click at [798, 312] on input "(2) No" at bounding box center [795, 327] width 33 height 33
click at [1078, 473] on div "Laundry Room + Add Repair Scope 1 2 3 4 Does the paint palette match the colors…" at bounding box center [955, 346] width 373 height 476
click at [1087, 479] on button "Next >" at bounding box center [1098, 489] width 50 height 26
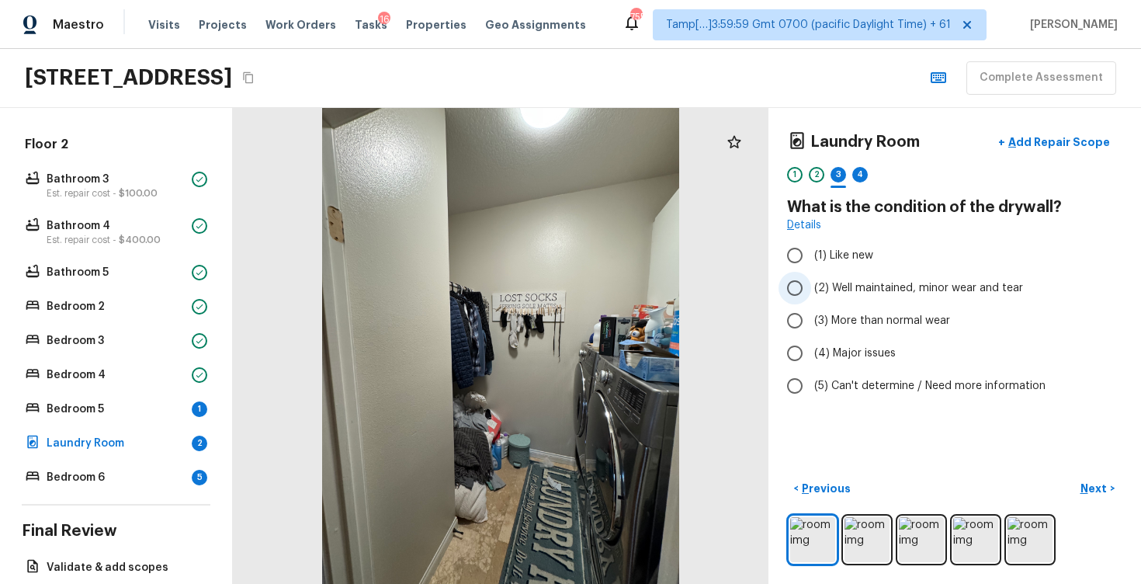
click at [903, 288] on span "(2) Well maintained, minor wear and tear" at bounding box center [918, 288] width 209 height 16
click at [811, 288] on input "(2) Well maintained, minor wear and tear" at bounding box center [795, 288] width 33 height 33
click at [1099, 492] on p "Next" at bounding box center [1096, 489] width 30 height 16
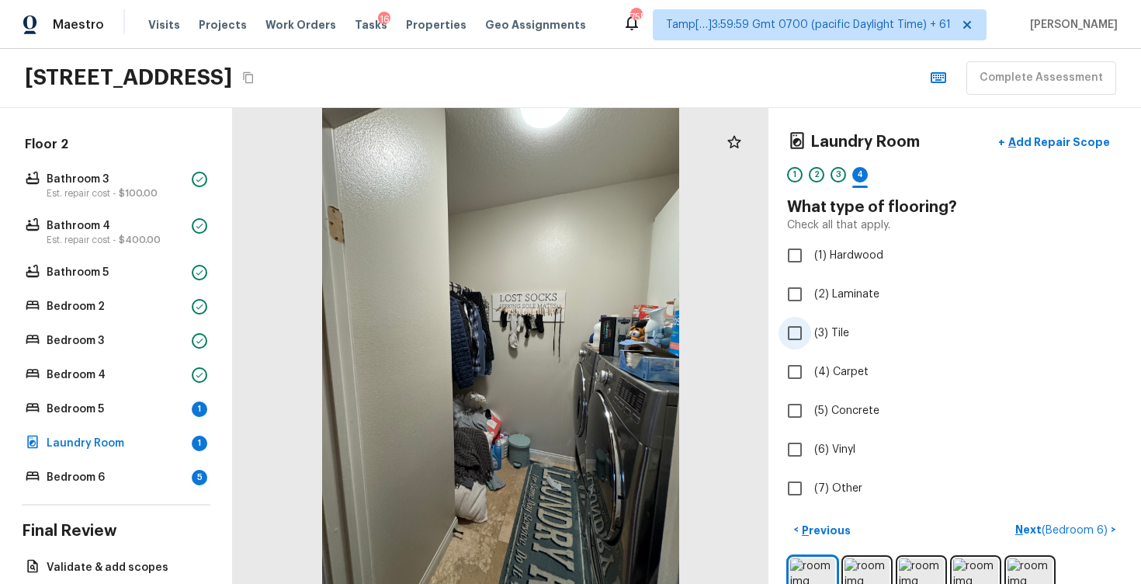
click at [839, 325] on span "(3) Tile" at bounding box center [831, 333] width 35 height 16
click at [811, 325] on input "(3) Tile" at bounding box center [795, 333] width 33 height 33
click at [1101, 526] on p "Next" at bounding box center [1096, 531] width 30 height 16
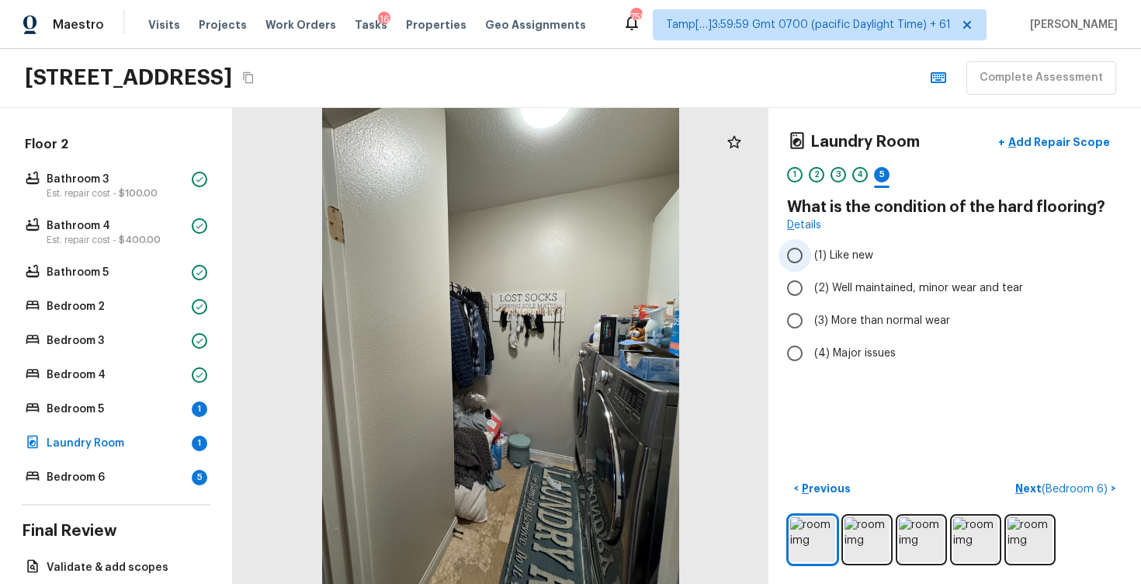
click at [869, 270] on label "(1) Like new" at bounding box center [945, 255] width 332 height 33
click at [811, 270] on input "(1) Like new" at bounding box center [795, 255] width 33 height 33
click at [876, 285] on span "(2) Well maintained, minor wear and tear" at bounding box center [918, 288] width 209 height 16
click at [811, 285] on input "(2) Well maintained, minor wear and tear" at bounding box center [795, 288] width 33 height 33
click at [1064, 481] on p "Next ( Bedroom 6 )" at bounding box center [1064, 489] width 96 height 16
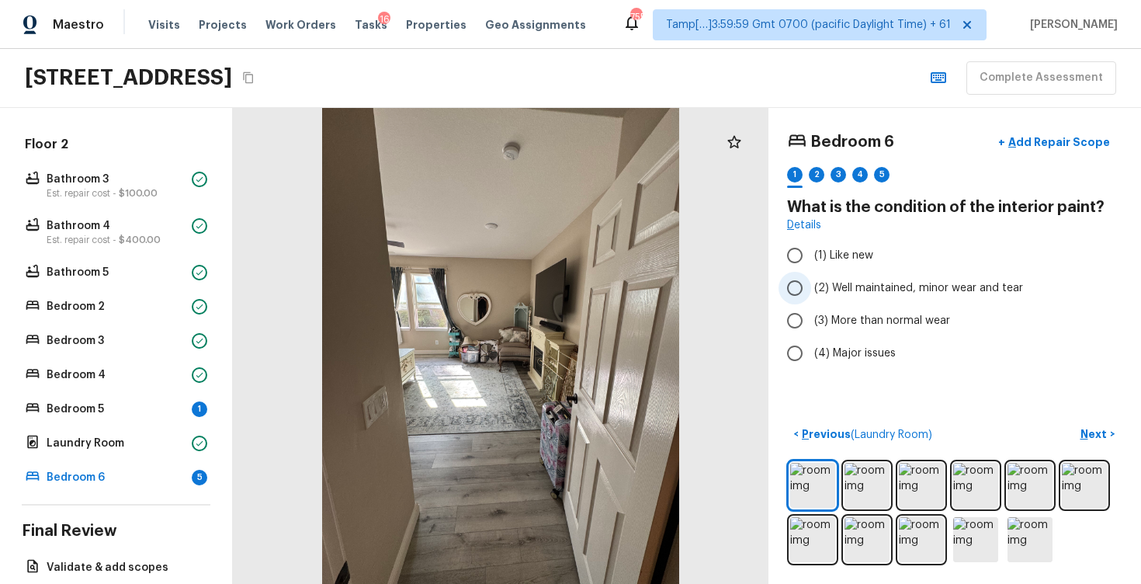
click at [978, 287] on span "(2) Well maintained, minor wear and tear" at bounding box center [918, 288] width 209 height 16
click at [811, 287] on input "(2) Well maintained, minor wear and tear" at bounding box center [795, 288] width 33 height 33
click at [1090, 433] on p "Next" at bounding box center [1096, 434] width 30 height 16
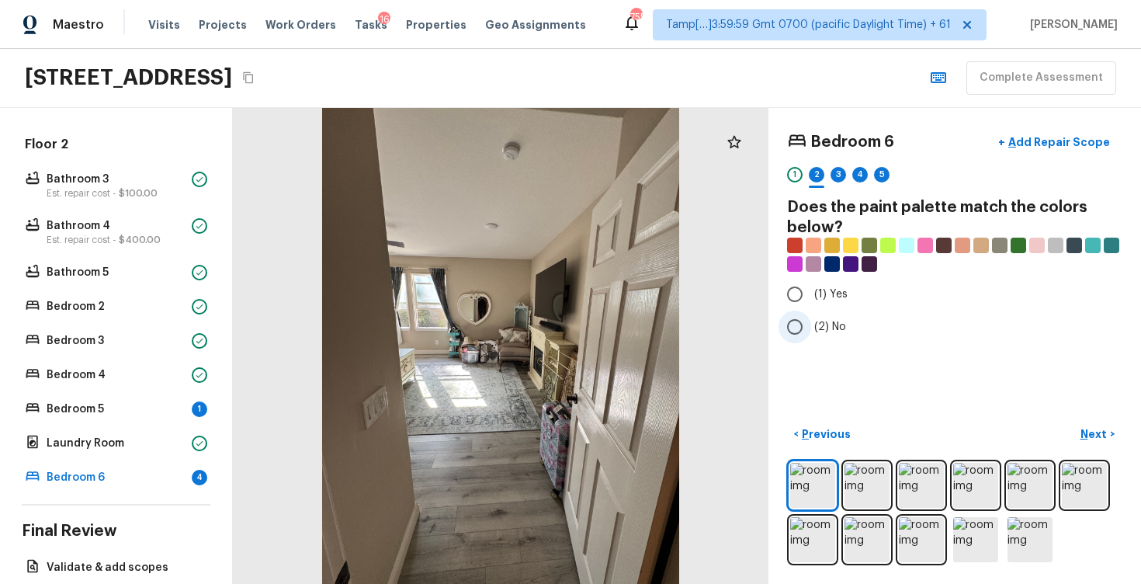
click at [850, 323] on label "(2) No" at bounding box center [945, 327] width 332 height 33
click at [811, 323] on input "(2) No" at bounding box center [795, 327] width 33 height 33
click at [1088, 429] on p "Next" at bounding box center [1096, 434] width 30 height 16
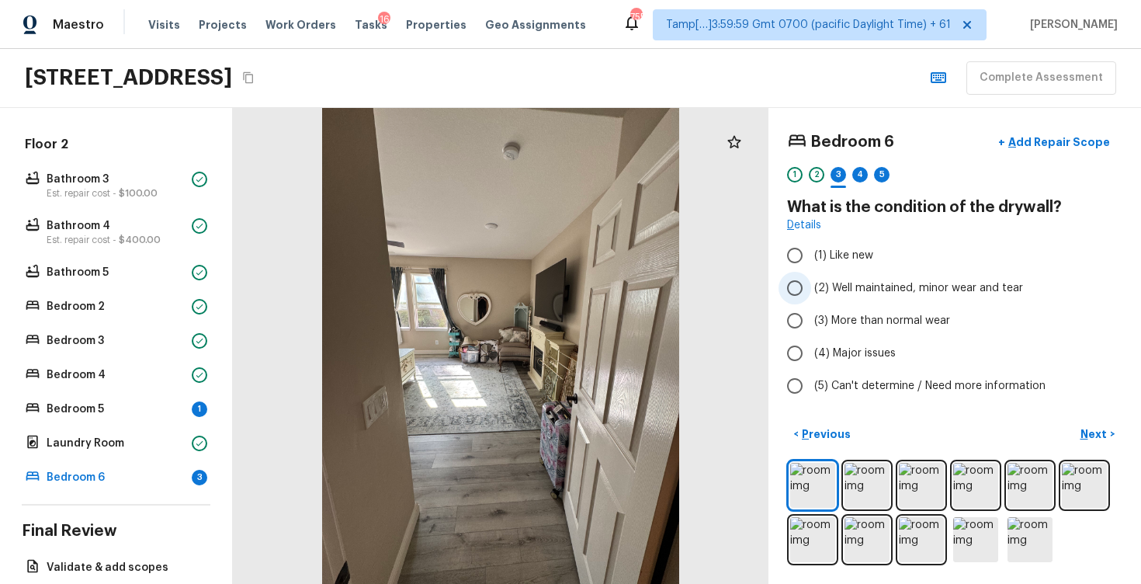
click at [886, 300] on label "(2) Well maintained, minor wear and tear" at bounding box center [945, 288] width 332 height 33
click at [811, 300] on input "(2) Well maintained, minor wear and tear" at bounding box center [795, 288] width 33 height 33
click at [1078, 432] on button "Next >" at bounding box center [1098, 435] width 50 height 26
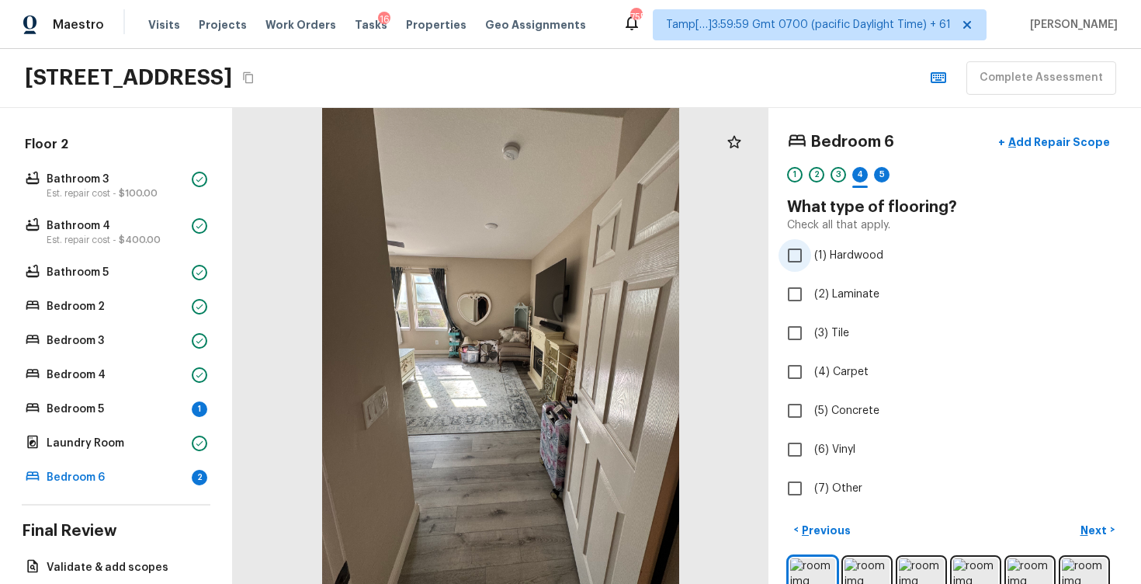
click at [828, 266] on label "(1) Hardwood" at bounding box center [945, 255] width 332 height 33
click at [811, 266] on input "(1) Hardwood" at bounding box center [795, 255] width 33 height 33
click at [1090, 523] on p "Next" at bounding box center [1096, 531] width 30 height 16
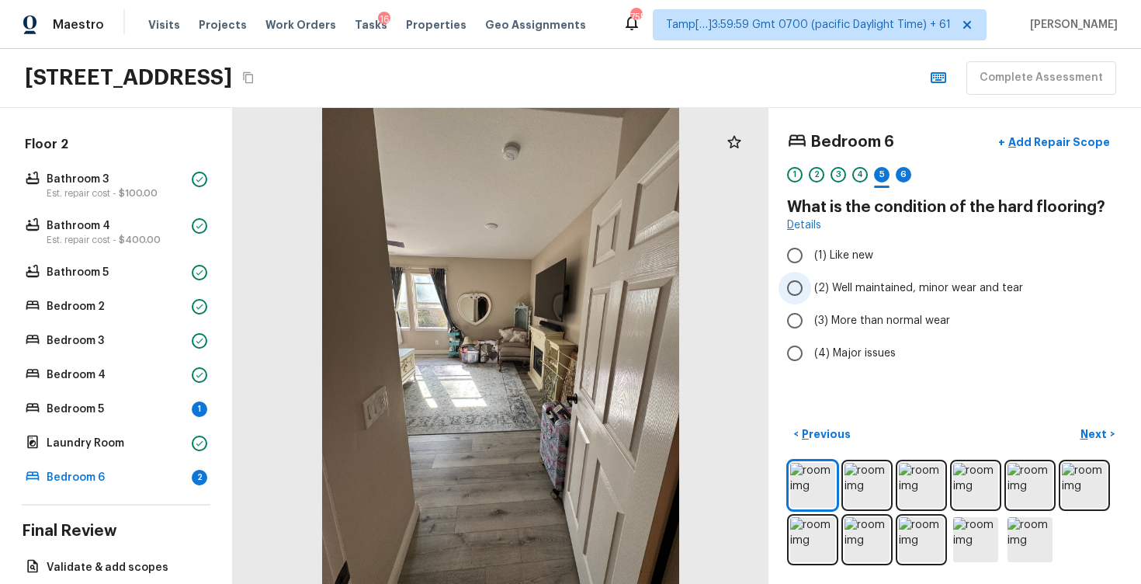
click at [882, 296] on label "(2) Well maintained, minor wear and tear" at bounding box center [945, 288] width 332 height 33
click at [811, 296] on input "(2) Well maintained, minor wear and tear" at bounding box center [795, 288] width 33 height 33
click at [1096, 432] on p "Next" at bounding box center [1096, 434] width 30 height 16
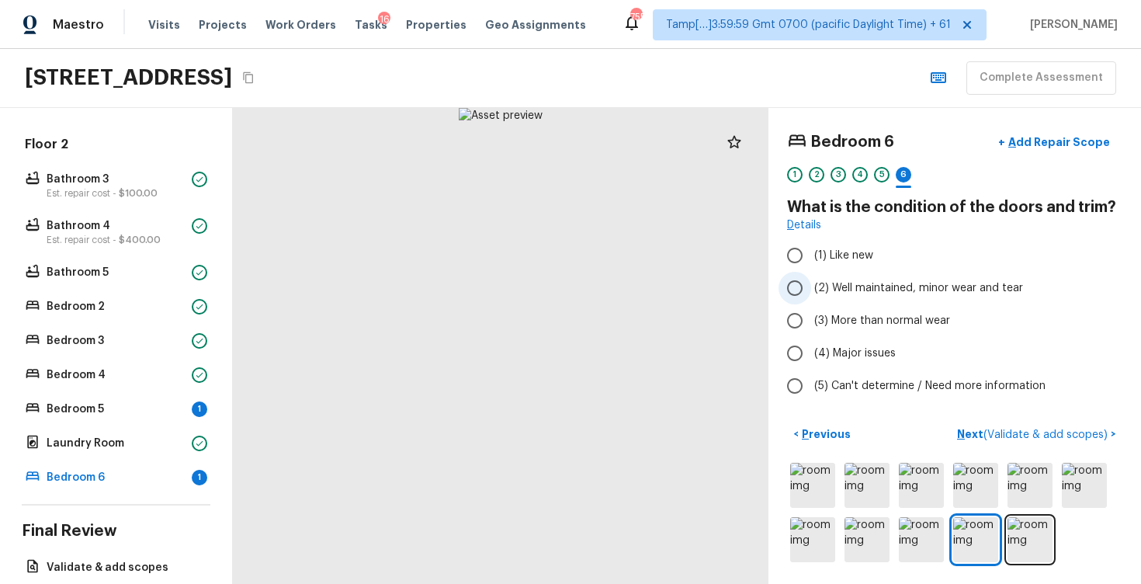
click at [906, 287] on span "(2) Well maintained, minor wear and tear" at bounding box center [918, 288] width 209 height 16
click at [811, 287] on input "(2) Well maintained, minor wear and tear" at bounding box center [795, 288] width 33 height 33
click at [1022, 422] on button "Next ( Validate & add scopes ) >" at bounding box center [1037, 435] width 172 height 26
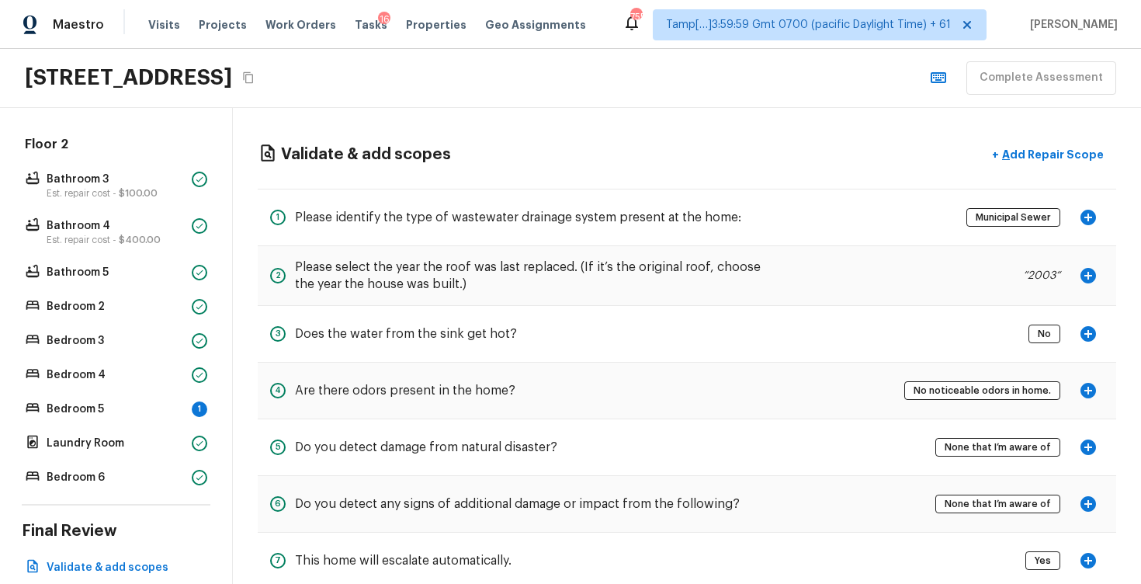
scroll to position [36, 0]
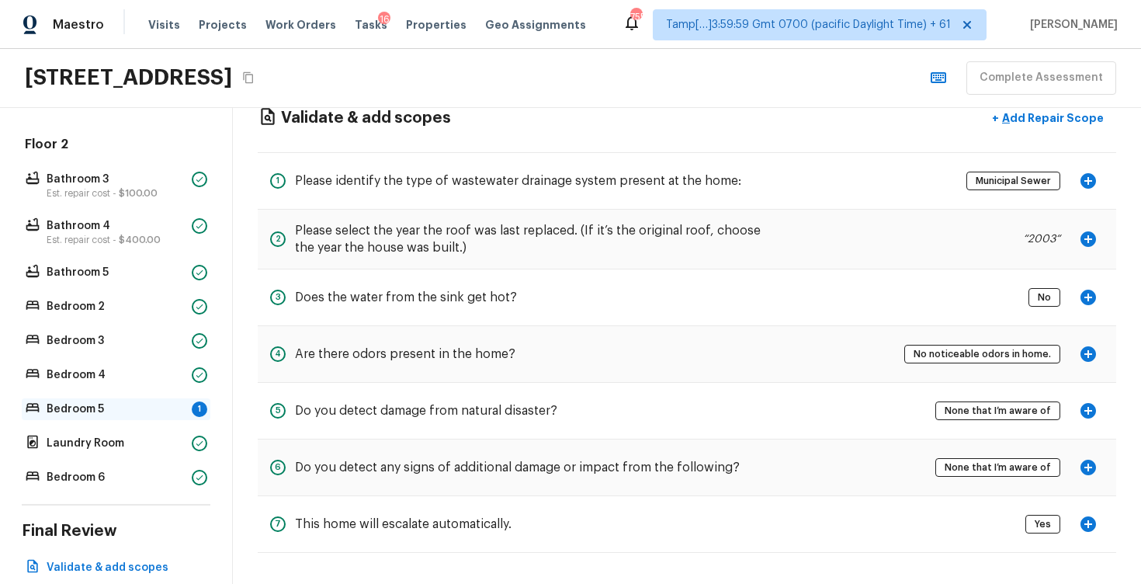
click at [189, 407] on div "Bedroom 5 1" at bounding box center [116, 409] width 189 height 22
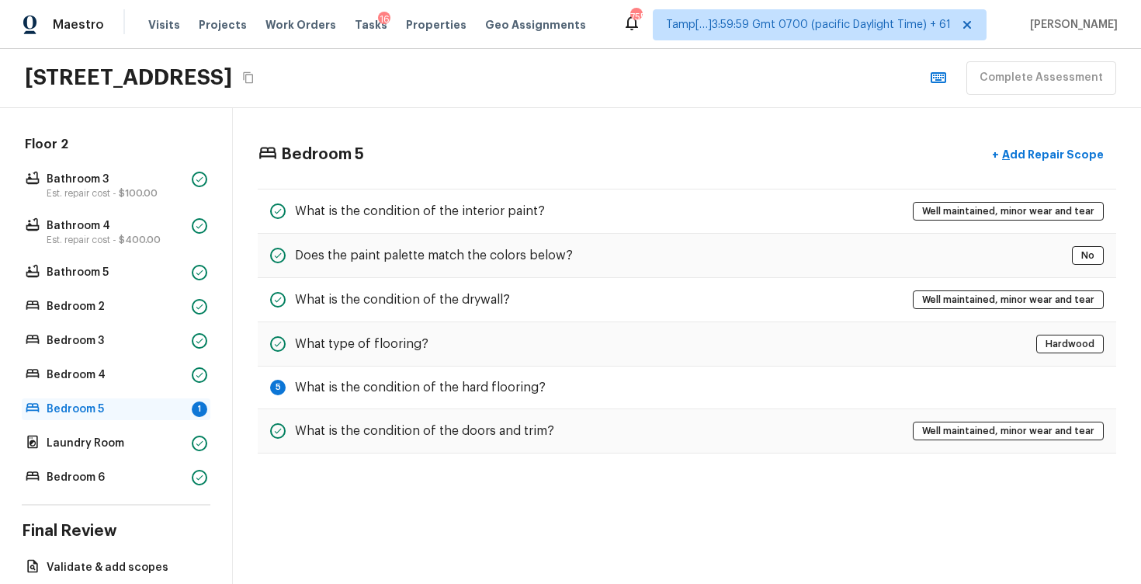
scroll to position [0, 0]
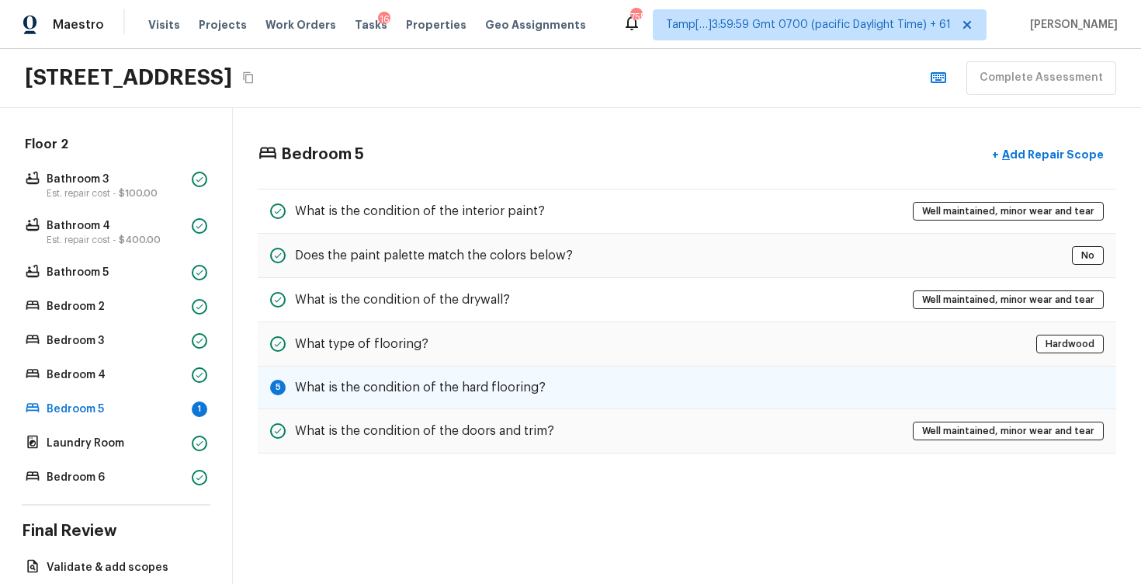
click at [624, 384] on div "5 What is the condition of the hard flooring?" at bounding box center [687, 387] width 859 height 43
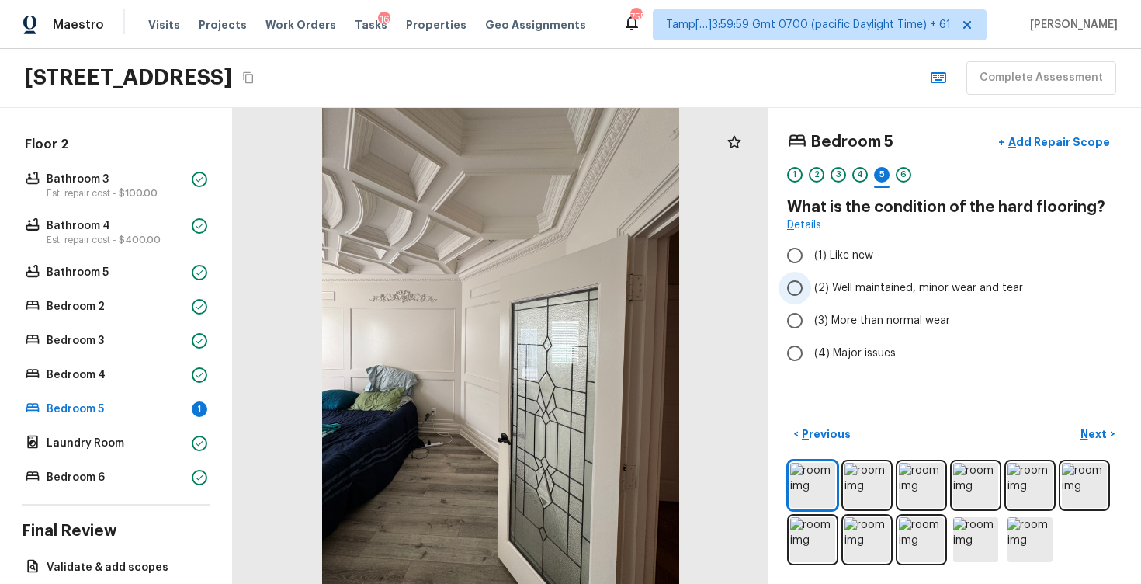
click at [881, 278] on label "(2) Well maintained, minor wear and tear" at bounding box center [945, 288] width 332 height 33
click at [811, 278] on input "(2) Well maintained, minor wear and tear" at bounding box center [795, 288] width 33 height 33
click at [1098, 436] on p "Next" at bounding box center [1096, 434] width 30 height 16
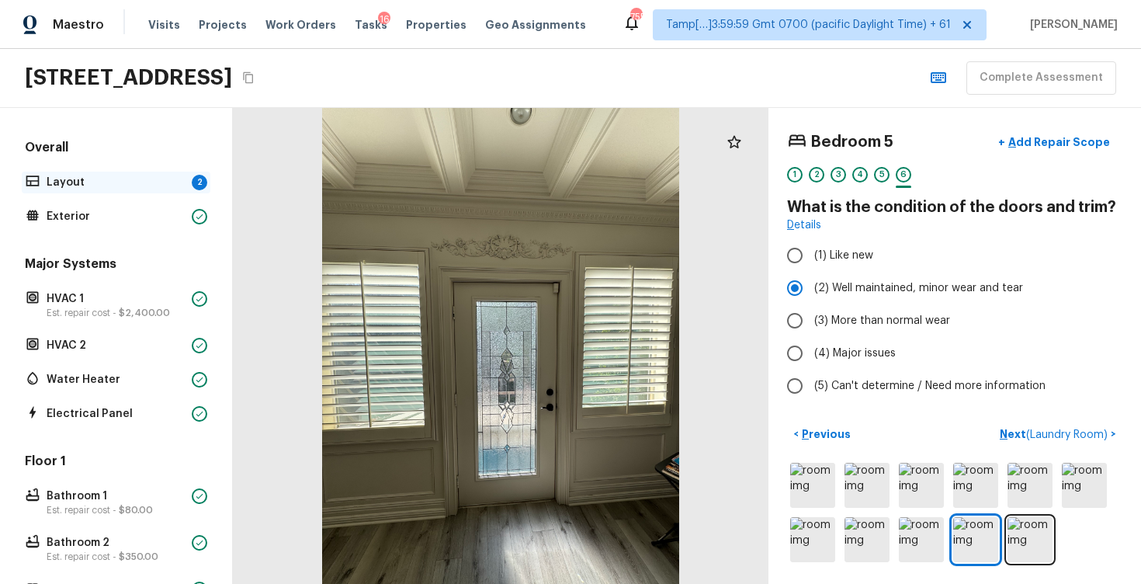
click at [158, 183] on p "Layout" at bounding box center [116, 183] width 139 height 16
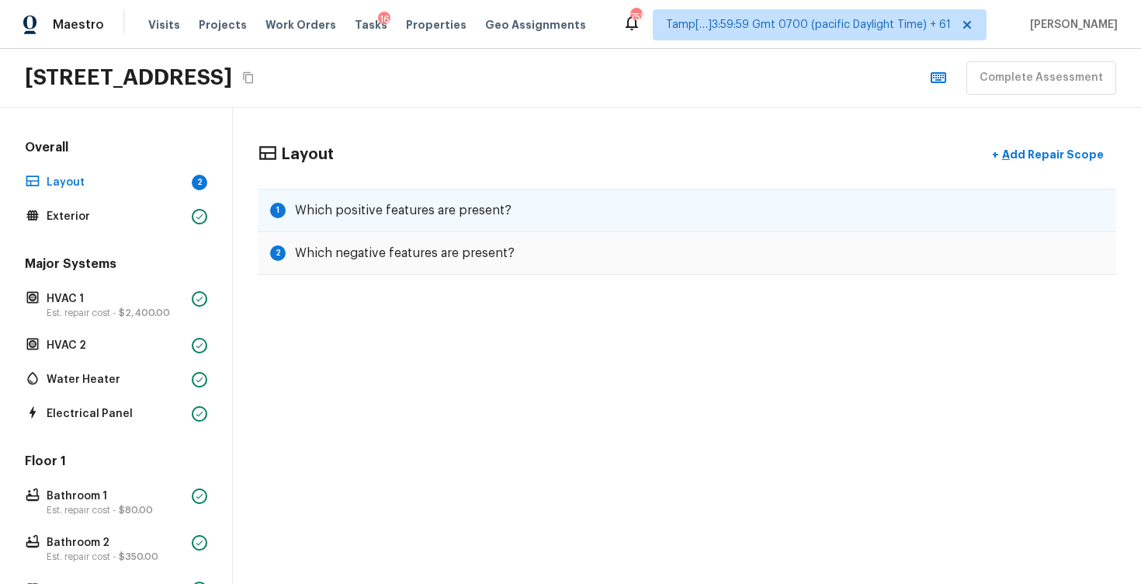
click at [459, 217] on h5 "Which positive features are present?" at bounding box center [403, 210] width 217 height 17
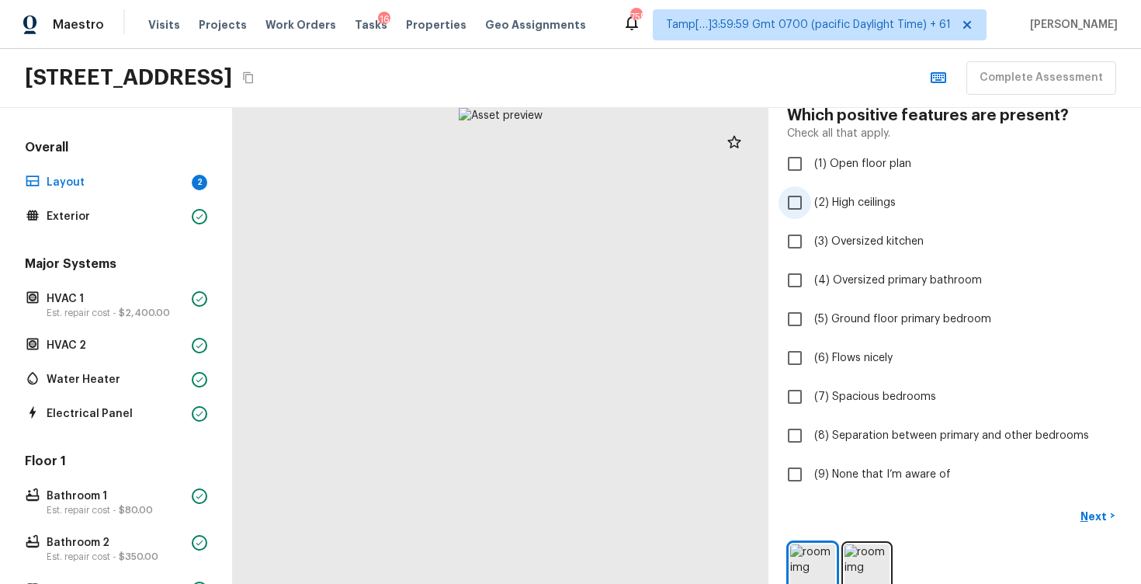
scroll to position [42, 0]
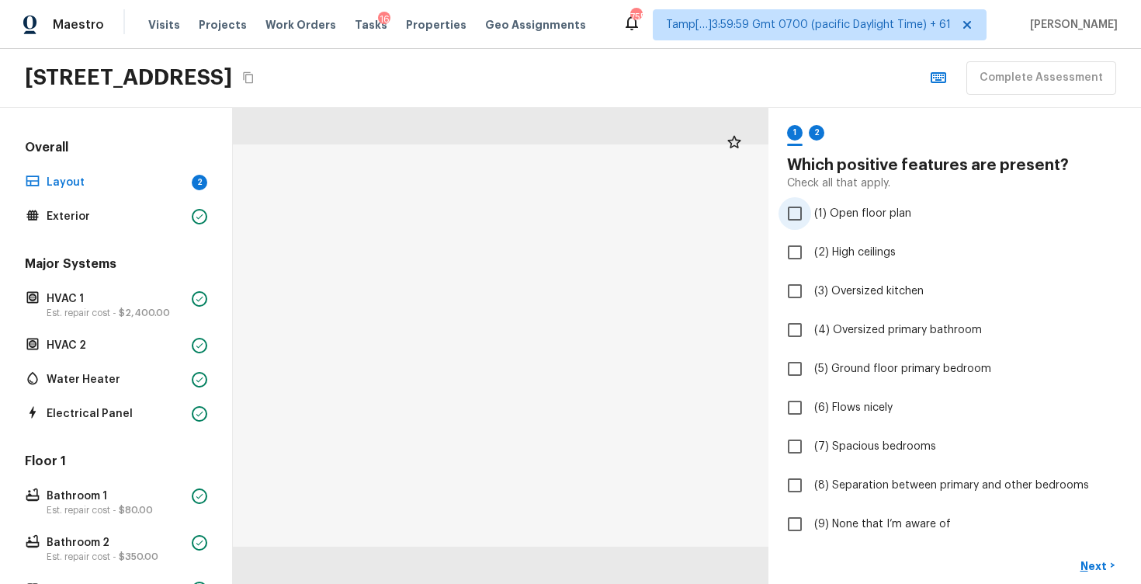
click at [905, 224] on label "(1) Open floor plan" at bounding box center [945, 213] width 332 height 33
click at [811, 224] on input "(1) Open floor plan" at bounding box center [795, 213] width 33 height 33
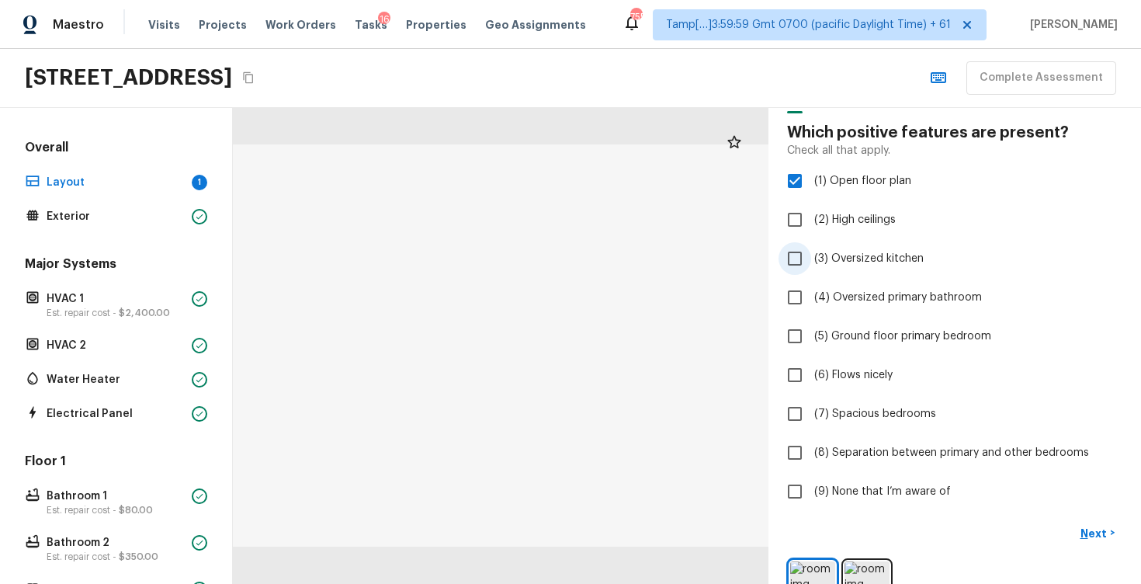
click at [900, 254] on span "(3) Oversized kitchen" at bounding box center [868, 259] width 109 height 16
click at [811, 254] on input "(3) Oversized kitchen" at bounding box center [795, 258] width 33 height 33
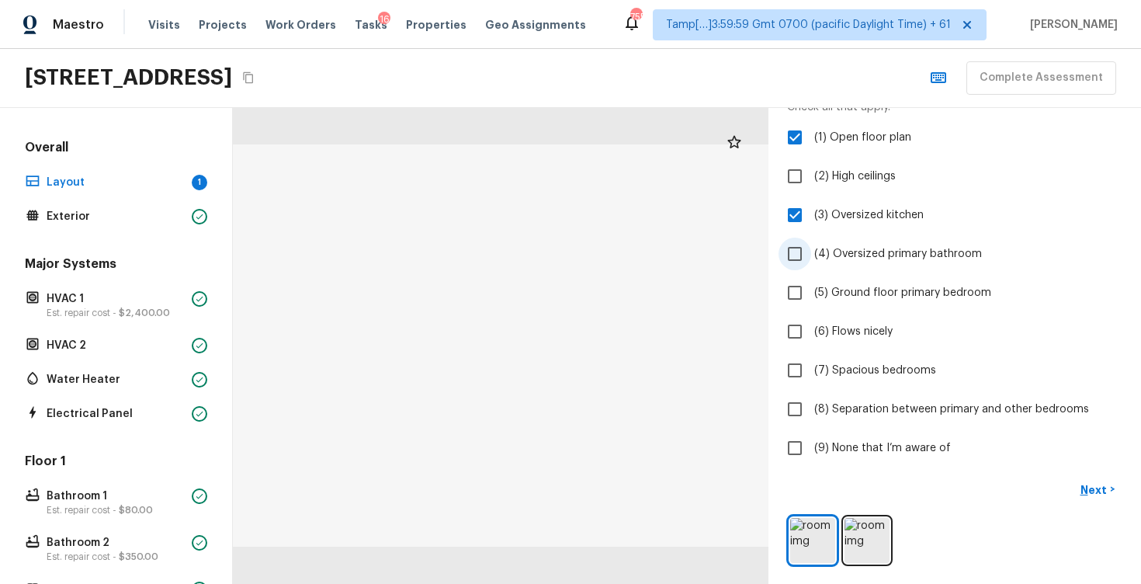
click at [948, 264] on label "(4) Oversized primary bathroom" at bounding box center [945, 254] width 332 height 33
click at [811, 264] on input "(4) Oversized primary bathroom" at bounding box center [795, 254] width 33 height 33
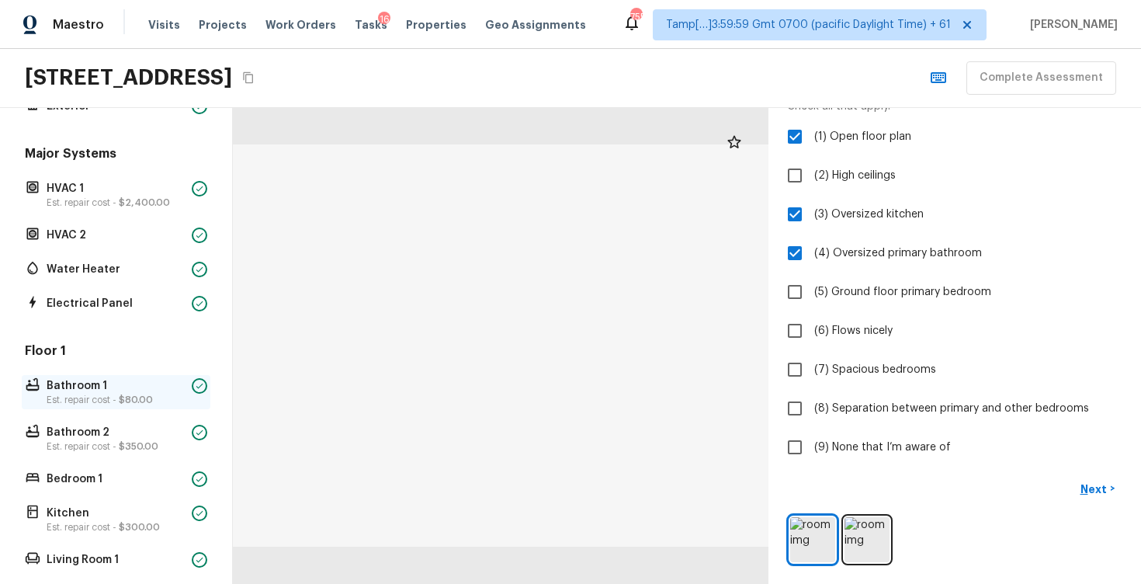
scroll to position [164, 0]
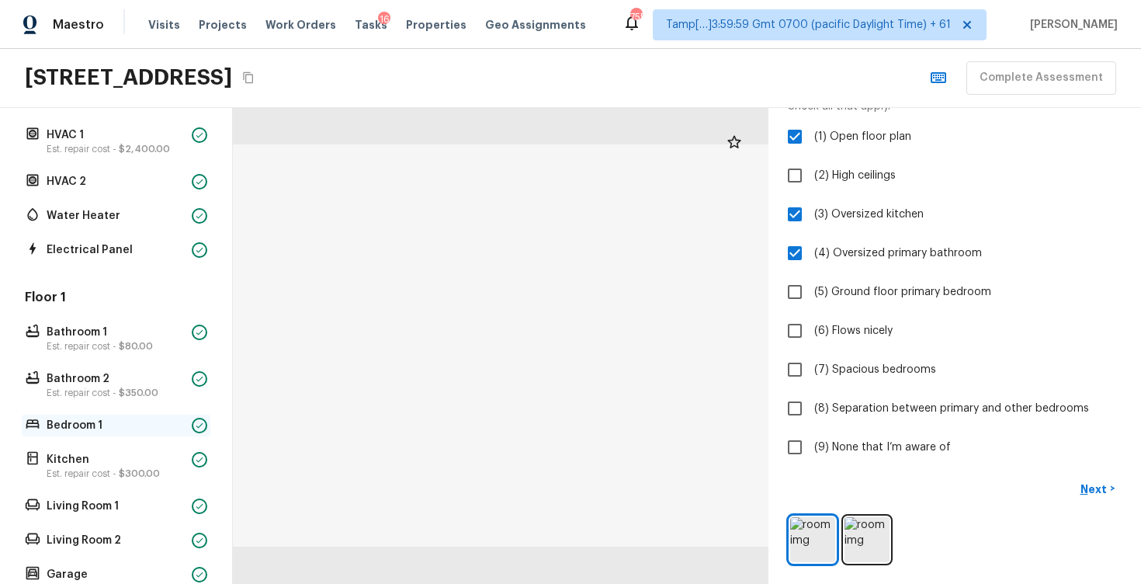
click at [164, 434] on div "Bedroom 1" at bounding box center [116, 426] width 189 height 22
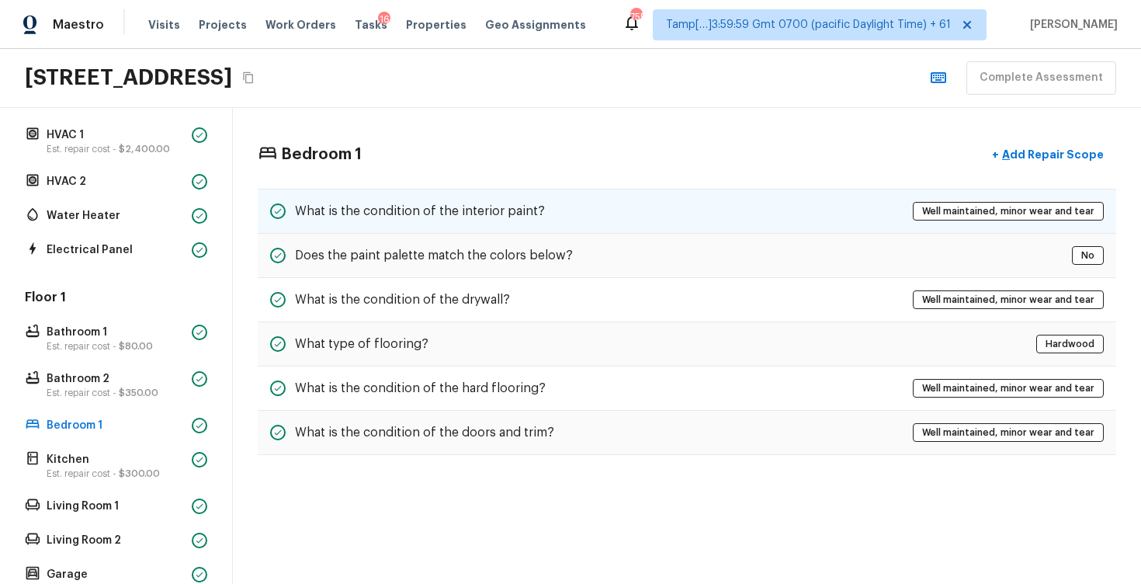
click at [557, 223] on div "What is the condition of the interior paint? Well maintained, minor wear and te…" at bounding box center [687, 211] width 859 height 45
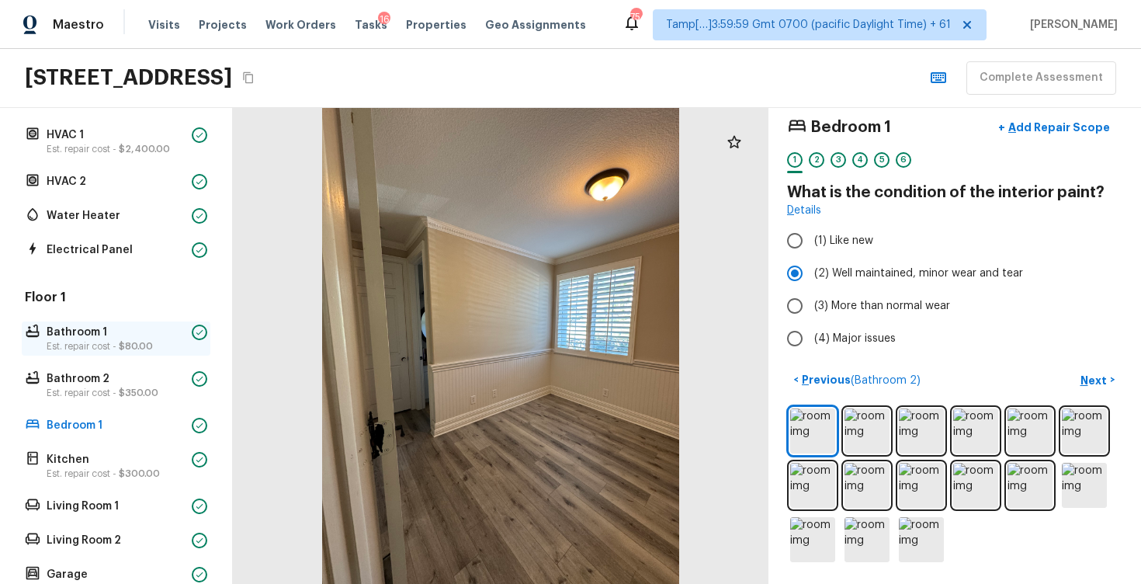
scroll to position [0, 0]
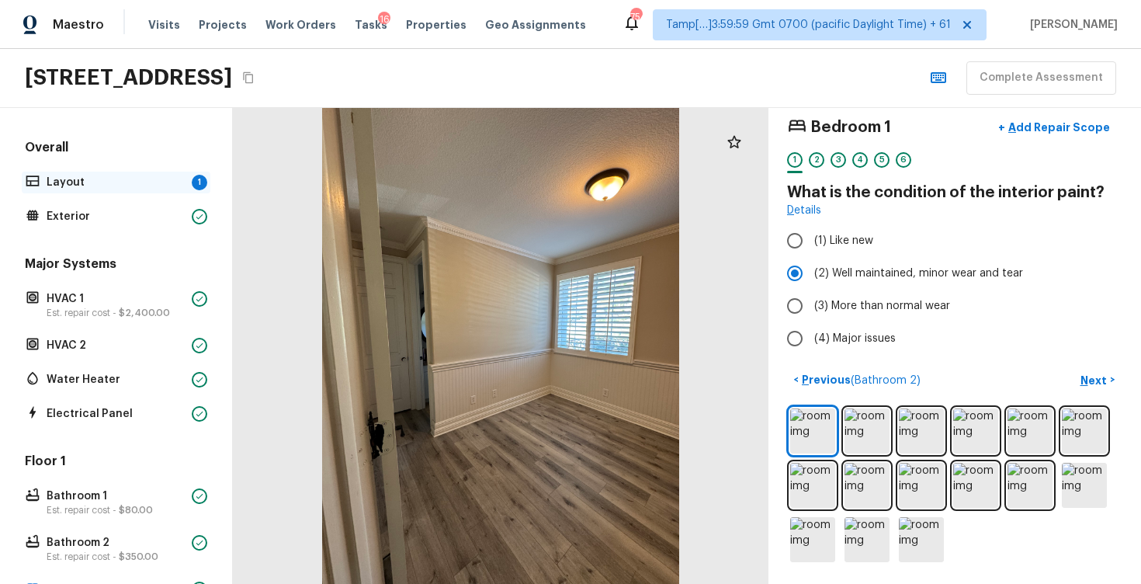
click at [165, 182] on p "Layout" at bounding box center [116, 183] width 139 height 16
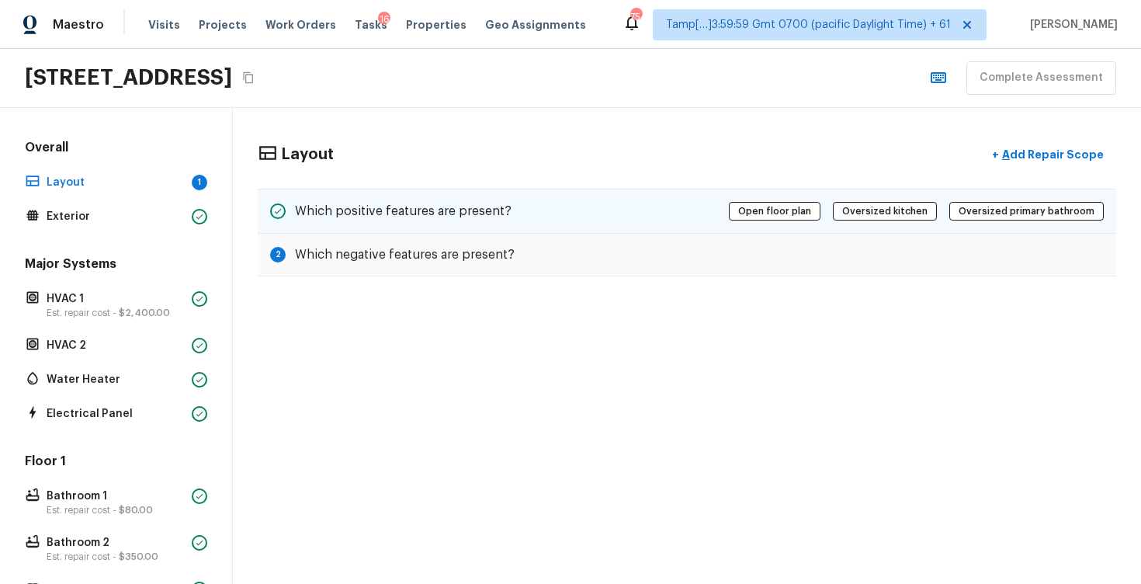
click at [688, 217] on div "Which positive features are present? Open floor plan Oversized kitchen Oversize…" at bounding box center [687, 211] width 859 height 45
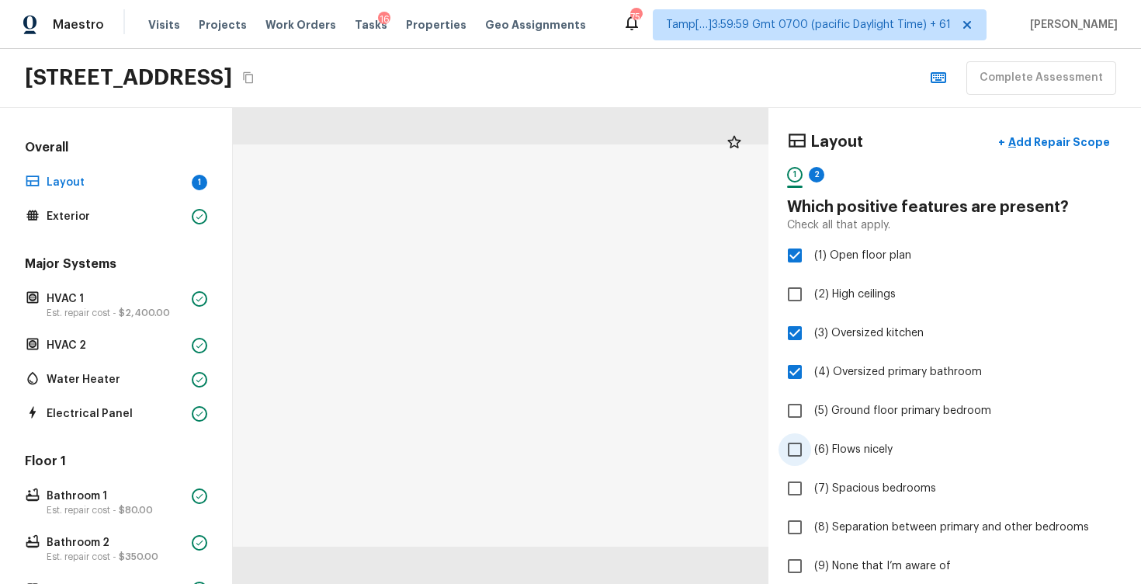
scroll to position [119, 0]
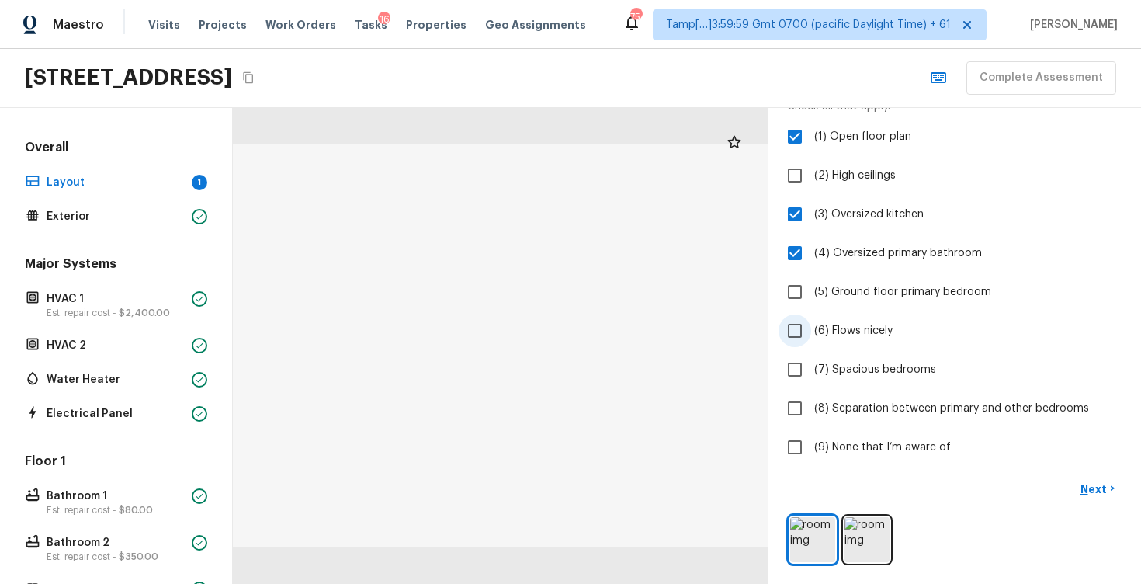
click at [909, 332] on label "(6) Flows nicely" at bounding box center [945, 330] width 332 height 33
click at [811, 332] on input "(6) Flows nicely" at bounding box center [795, 330] width 33 height 33
click at [928, 351] on div "Layout + Add Repair Scope 1 2 Which positive features are present? Check all th…" at bounding box center [954, 236] width 335 height 457
click at [929, 363] on span "(7) Spacious bedrooms" at bounding box center [875, 370] width 122 height 16
click at [811, 363] on input "(7) Spacious bedrooms" at bounding box center [795, 369] width 33 height 33
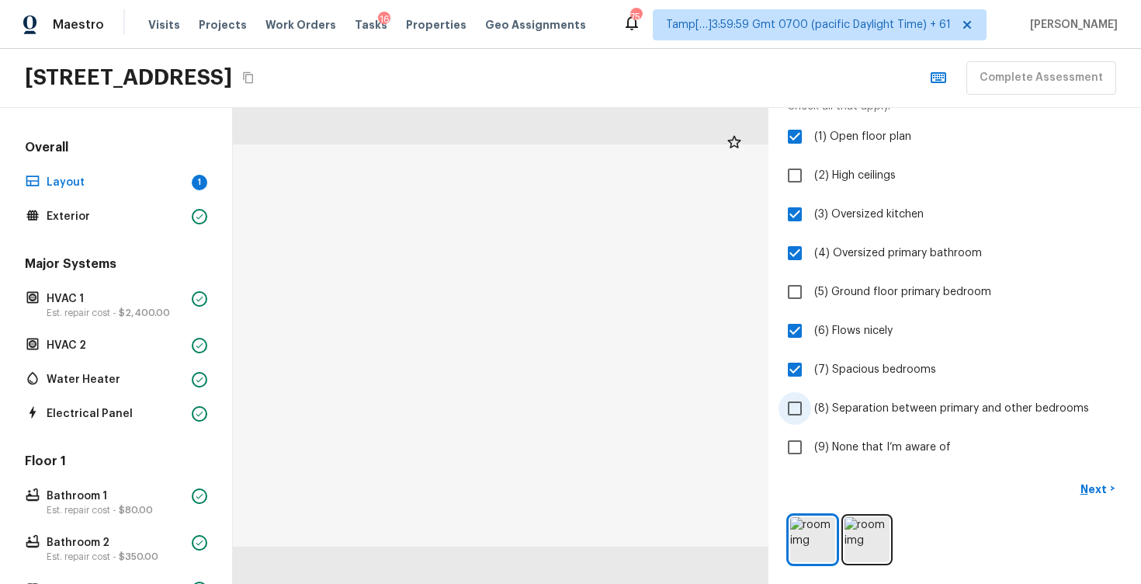
click at [978, 405] on span "(8) Separation between primary and other bedrooms" at bounding box center [951, 409] width 275 height 16
click at [811, 405] on input "(8) Separation between primary and other bedrooms" at bounding box center [795, 408] width 33 height 33
click at [1102, 484] on p "Next" at bounding box center [1096, 489] width 30 height 16
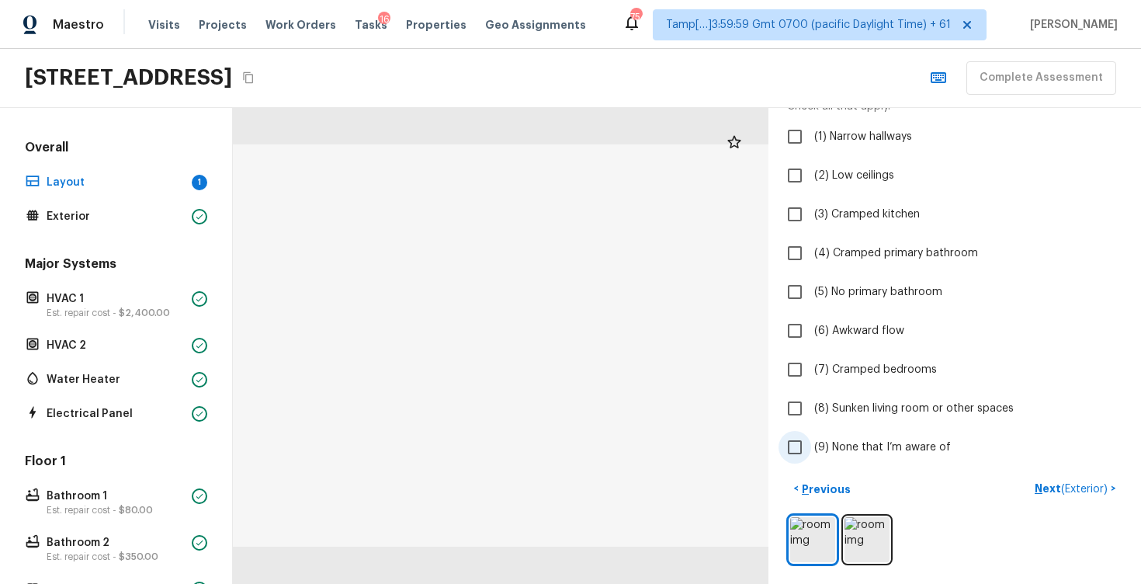
click at [876, 439] on span "(9) None that I’m aware of" at bounding box center [882, 447] width 137 height 16
click at [811, 439] on input "(9) None that I’m aware of" at bounding box center [795, 447] width 33 height 33
click at [1079, 488] on span "( Exterior )" at bounding box center [1084, 489] width 47 height 11
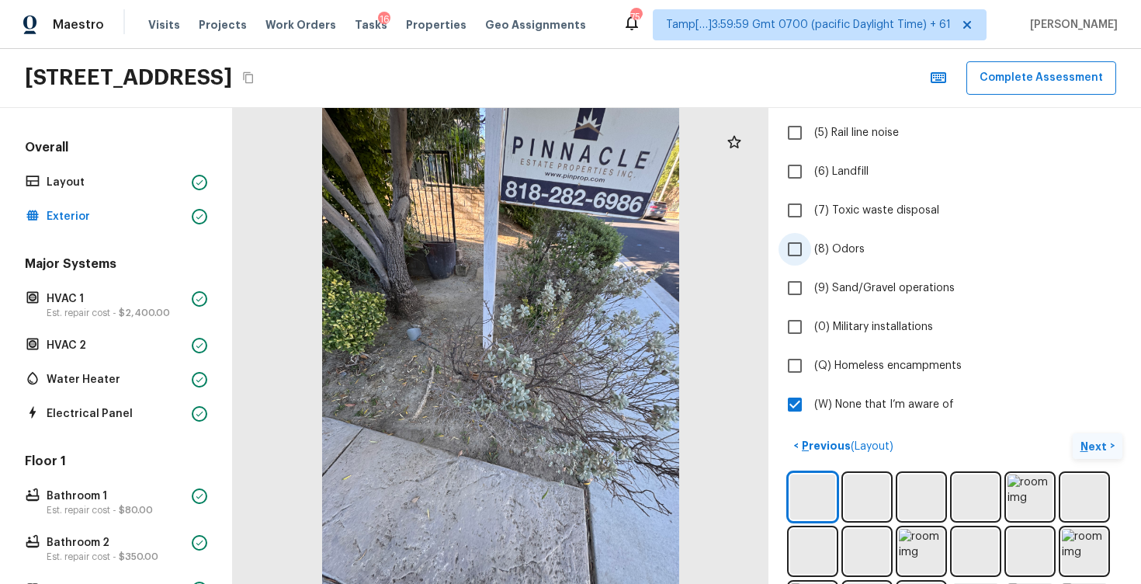
scroll to position [296, 0]
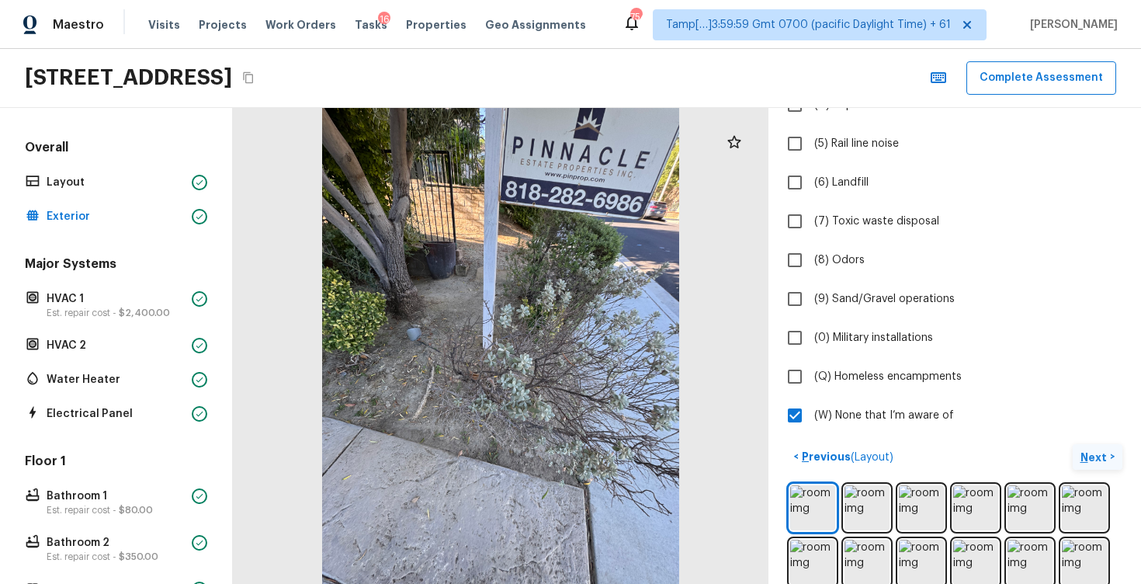
click at [1099, 457] on p "Next" at bounding box center [1096, 458] width 30 height 16
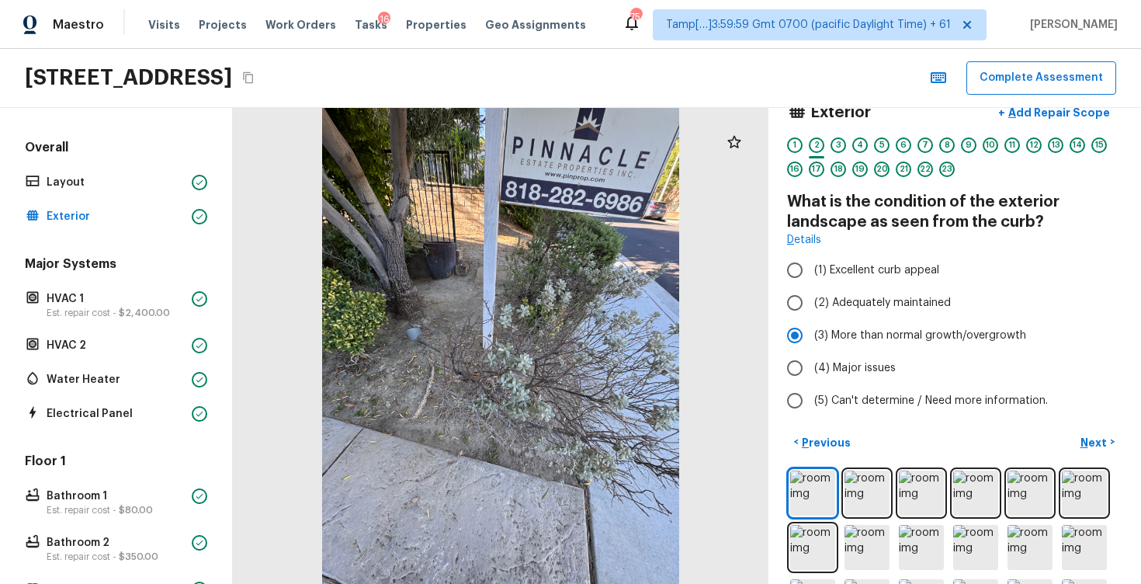
scroll to position [0, 0]
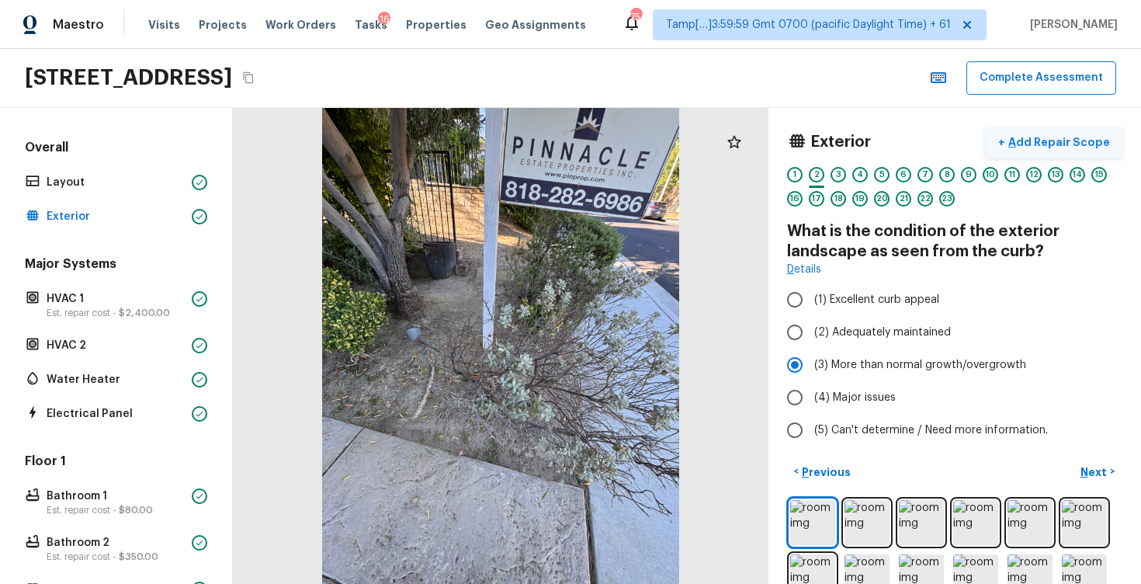
click at [1093, 144] on p "Add Repair Scope" at bounding box center [1057, 142] width 105 height 16
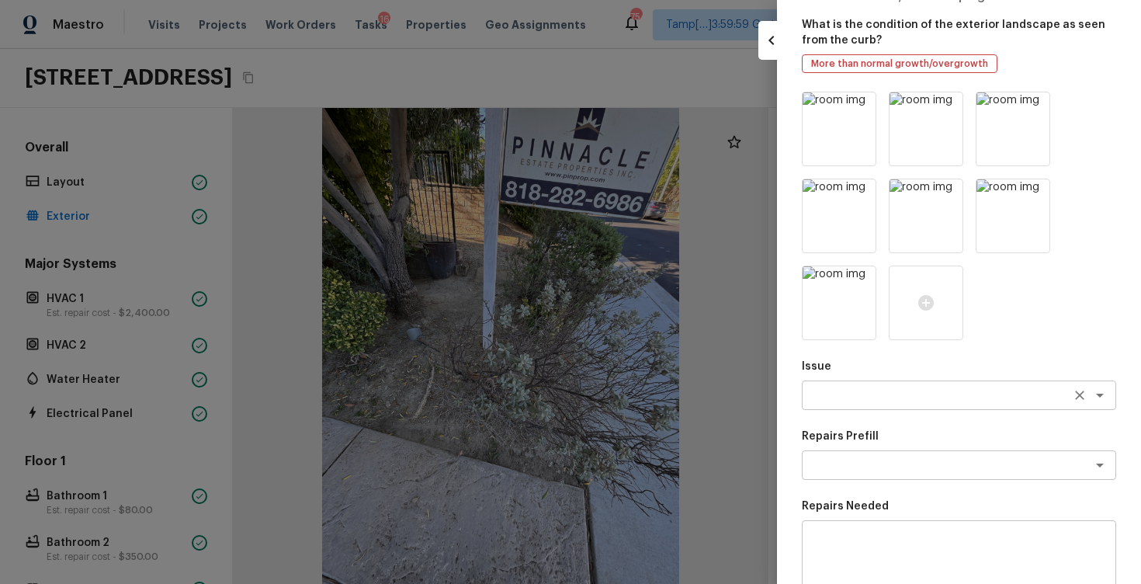
scroll to position [71, 0]
click at [900, 394] on textarea at bounding box center [937, 395] width 257 height 16
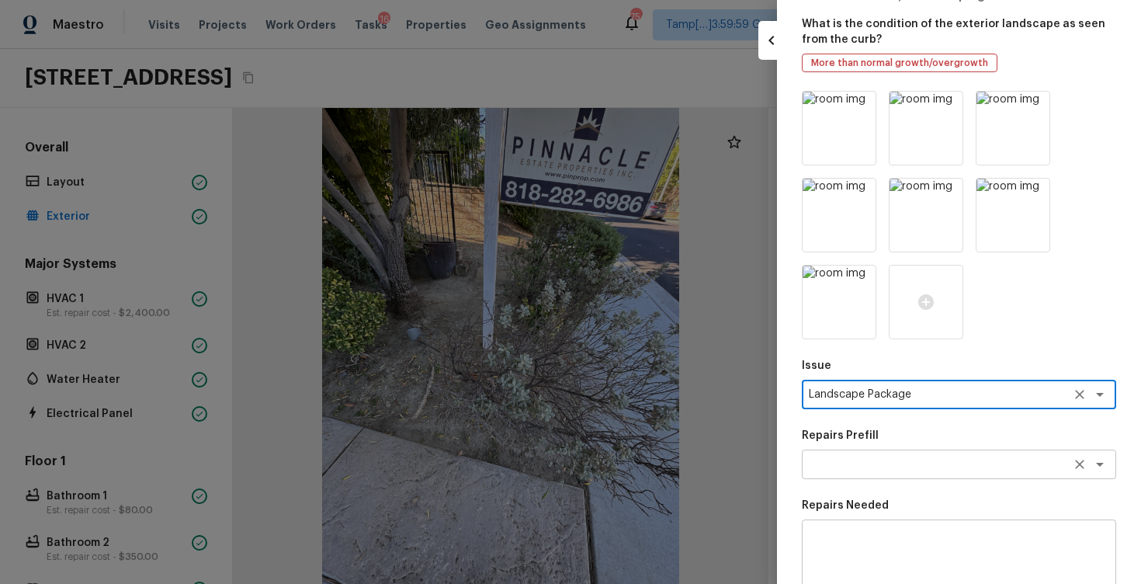
click at [945, 464] on textarea at bounding box center [937, 465] width 257 height 16
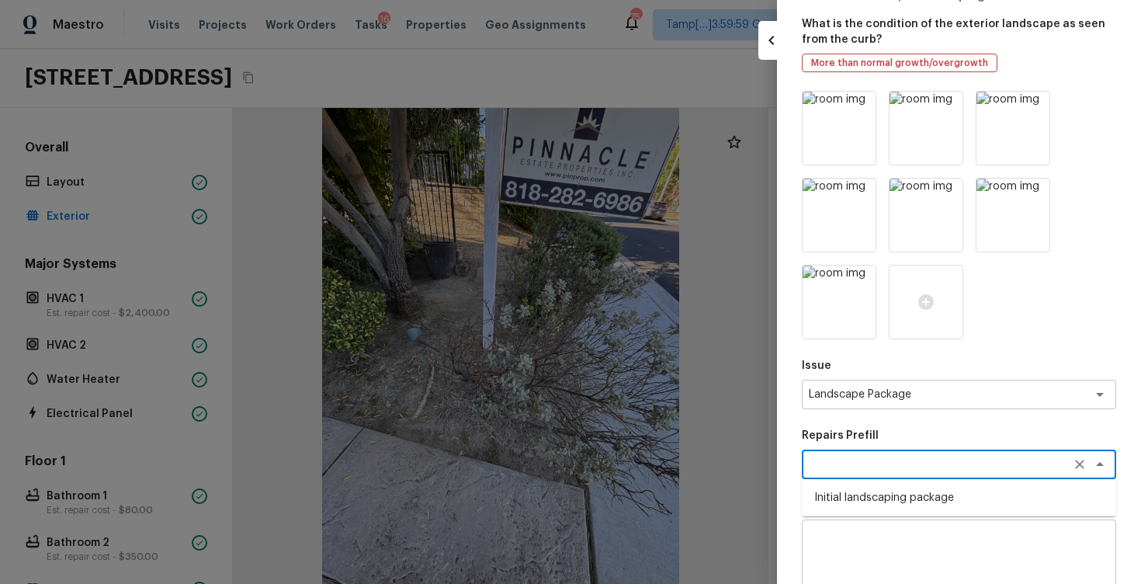
click at [945, 495] on li "Initial landscaping package" at bounding box center [959, 497] width 314 height 25
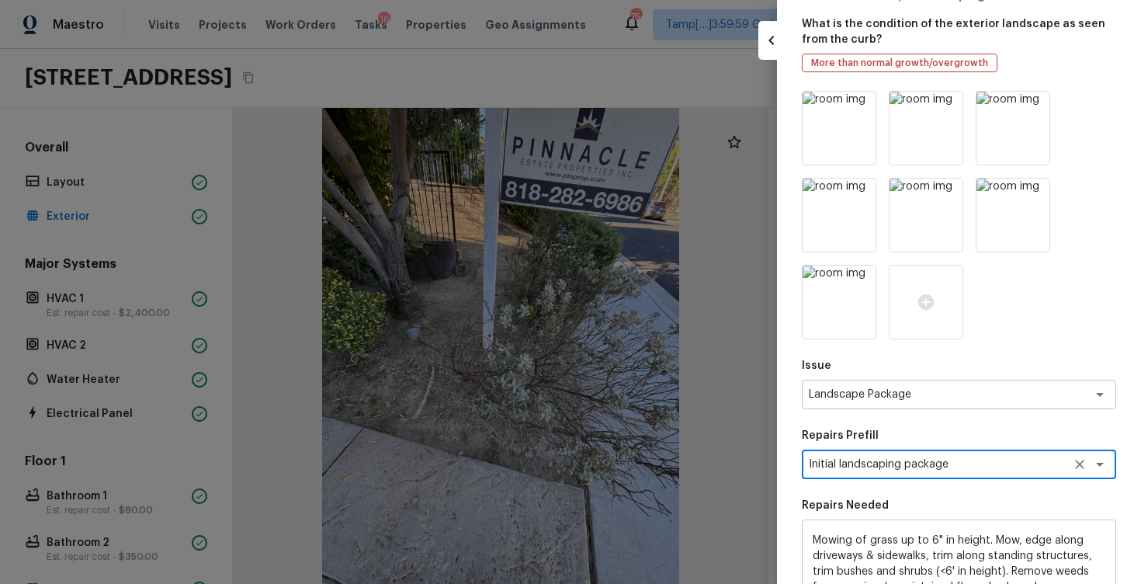
scroll to position [239, 0]
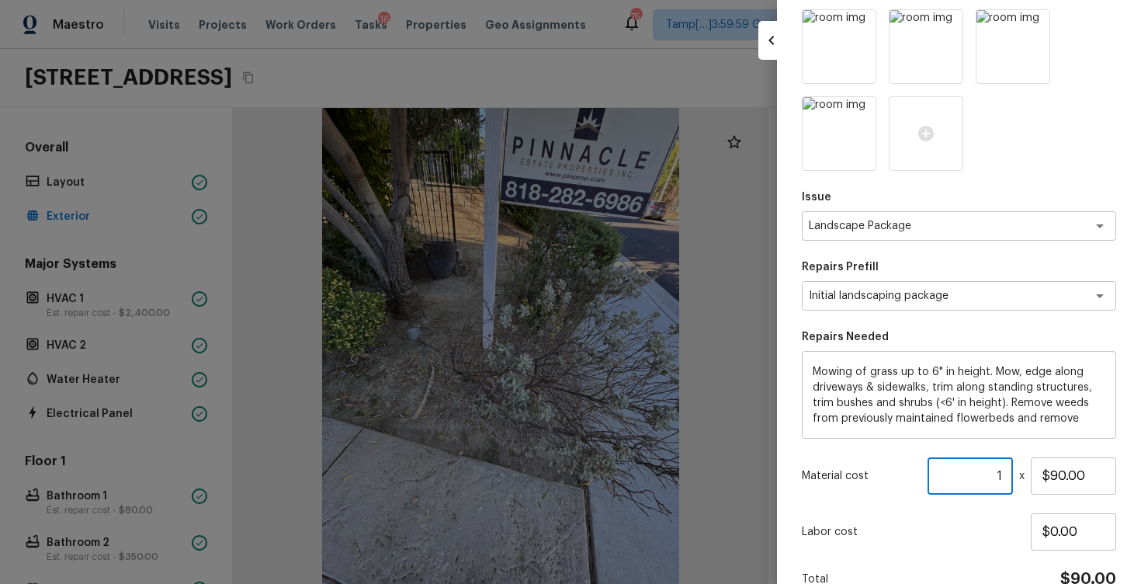
click at [1003, 474] on input "1" at bounding box center [970, 475] width 85 height 37
click at [1062, 474] on input "$90.00" at bounding box center [1073, 475] width 85 height 37
click at [1004, 474] on input "number" at bounding box center [970, 475] width 85 height 37
click at [1082, 522] on input "$0.00" at bounding box center [1073, 531] width 85 height 37
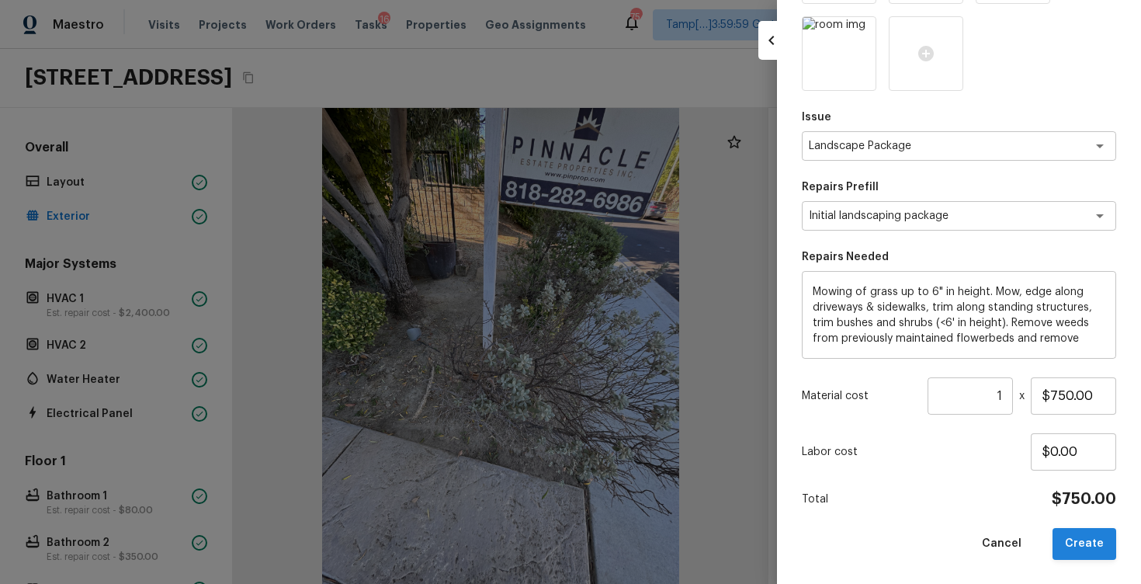
click at [1088, 543] on button "Create" at bounding box center [1085, 544] width 64 height 32
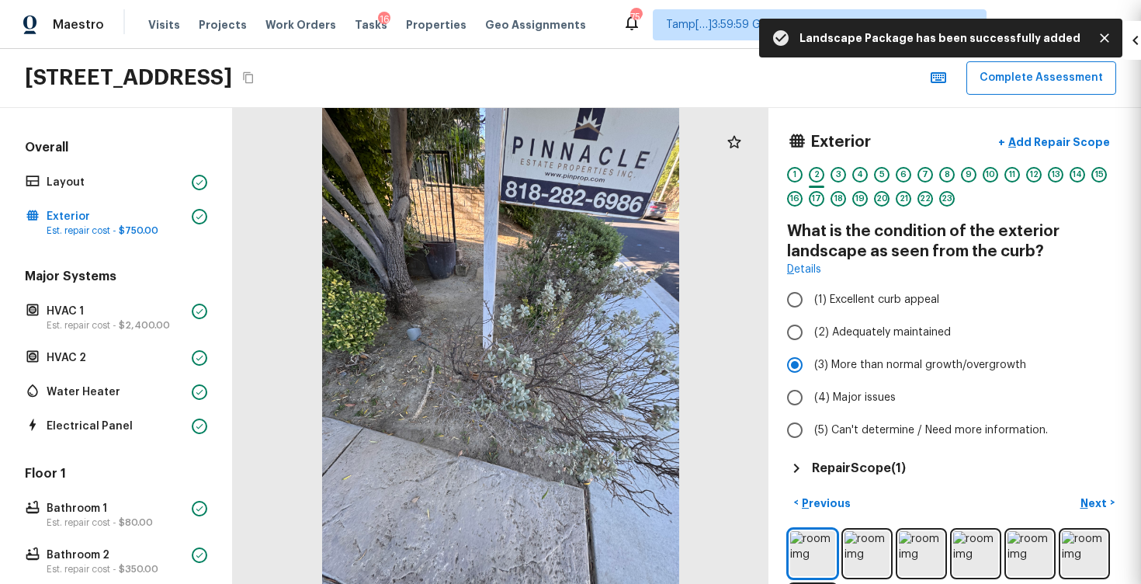
scroll to position [145, 0]
click at [1099, 502] on p "Next" at bounding box center [1096, 503] width 30 height 16
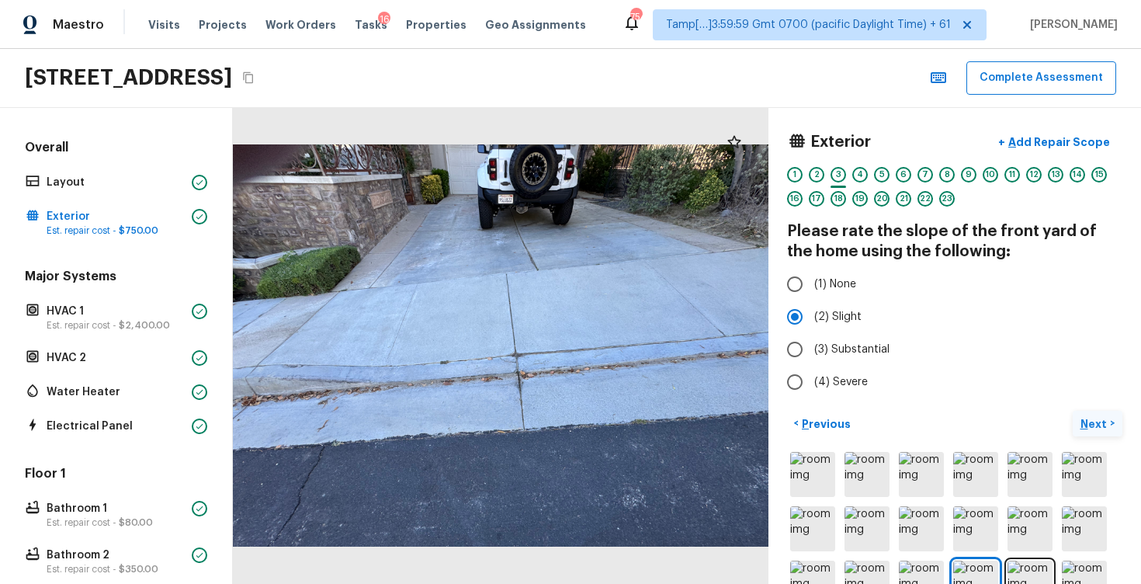
click at [1092, 424] on p "Next" at bounding box center [1096, 424] width 30 height 16
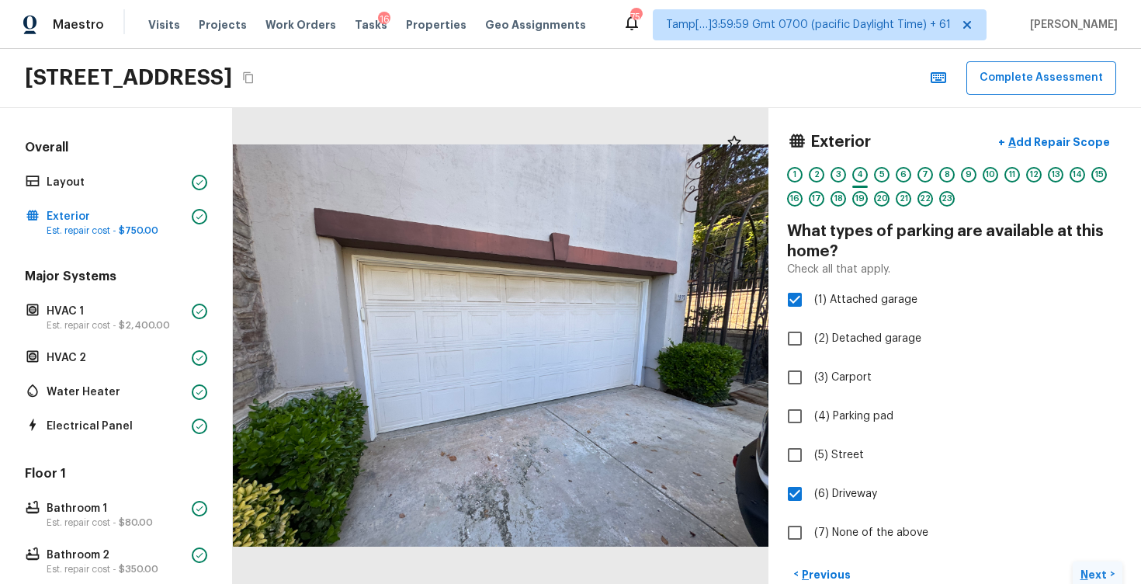
click at [1114, 566] on button "Next >" at bounding box center [1098, 574] width 50 height 26
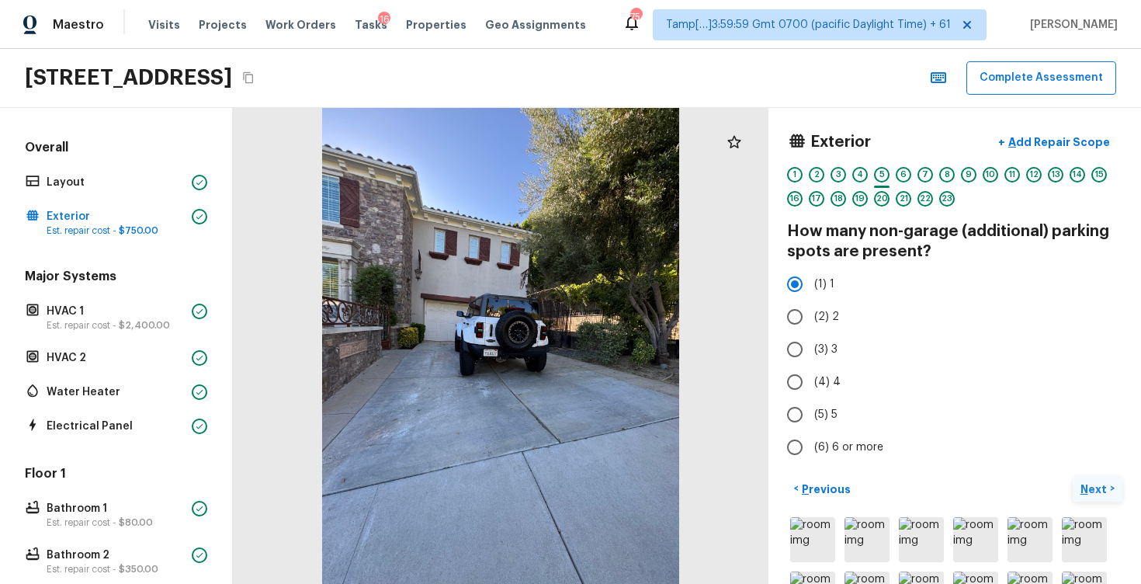
click at [1096, 478] on button "Next >" at bounding box center [1098, 489] width 50 height 26
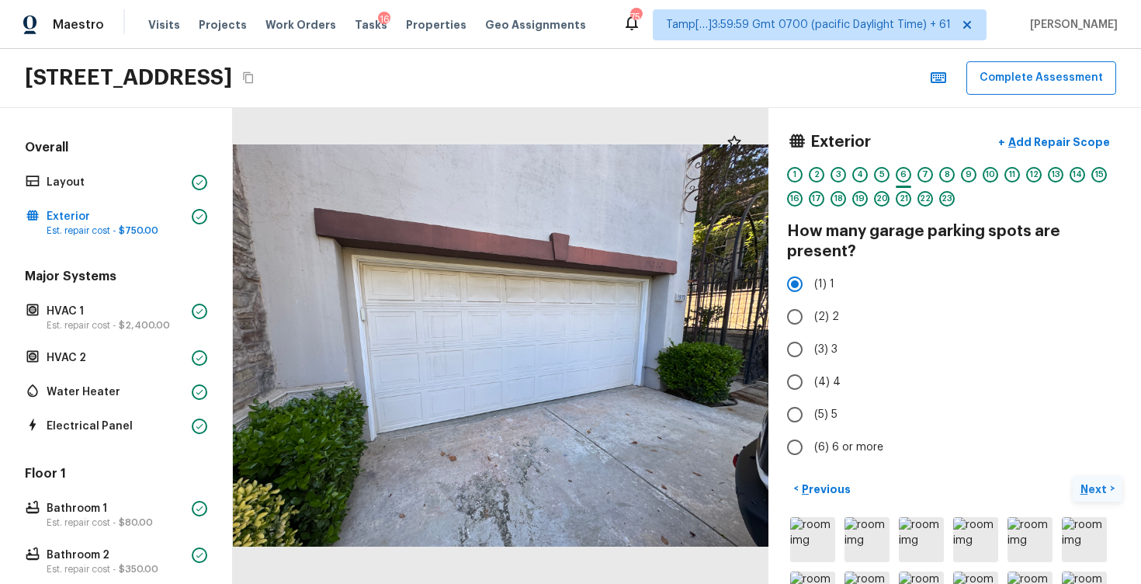
click at [1096, 478] on button "Next >" at bounding box center [1098, 489] width 50 height 26
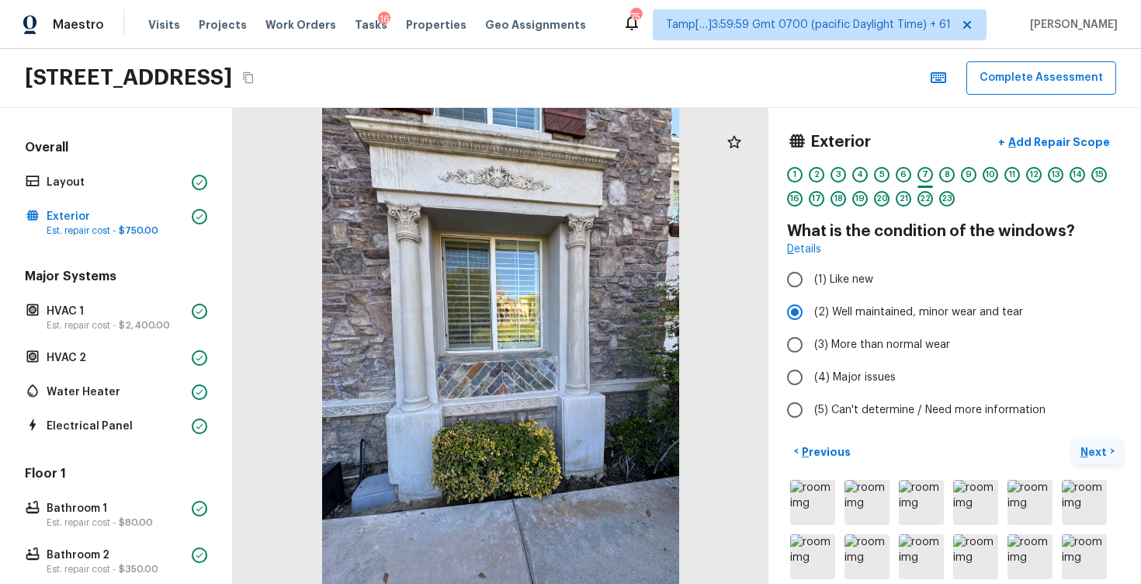
click at [1098, 446] on p "Next" at bounding box center [1096, 452] width 30 height 16
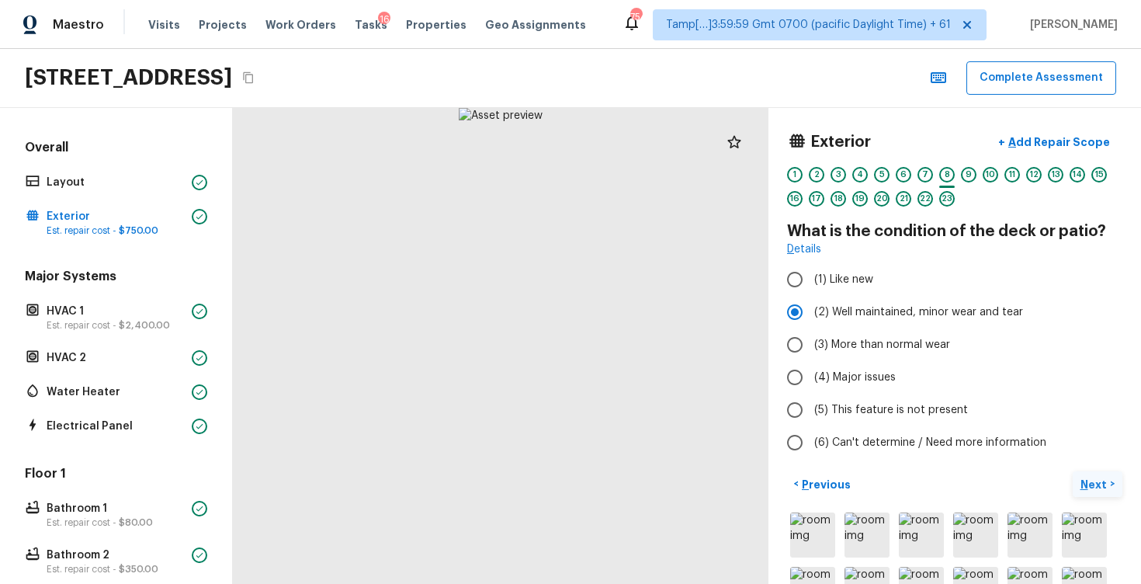
click at [1099, 484] on p "Next" at bounding box center [1096, 485] width 30 height 16
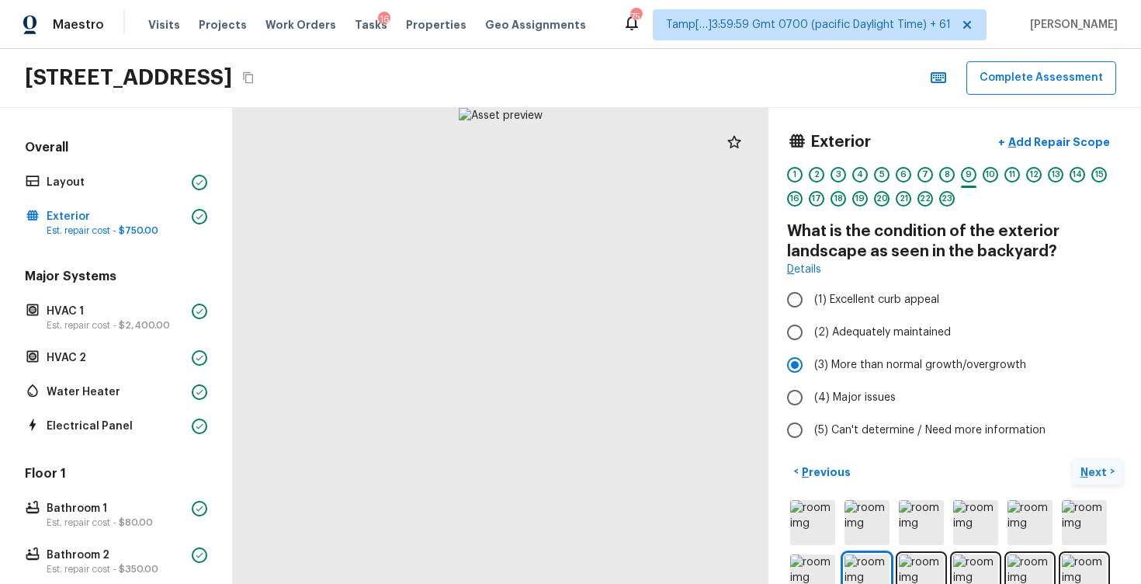
click at [1096, 476] on p "Next" at bounding box center [1096, 472] width 30 height 16
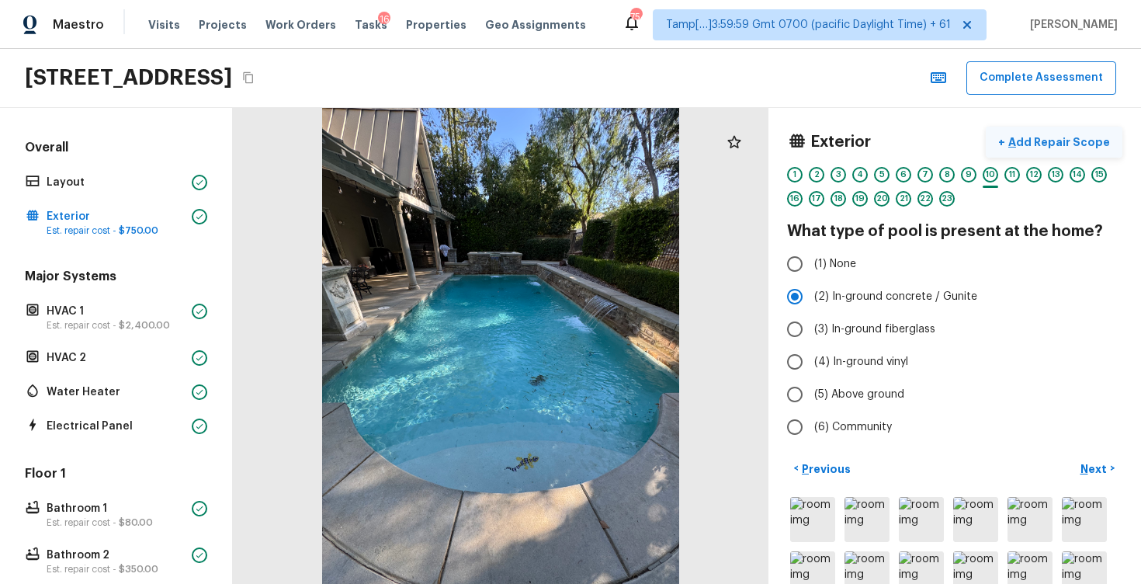
click at [1085, 140] on p "Add Repair Scope" at bounding box center [1057, 142] width 105 height 16
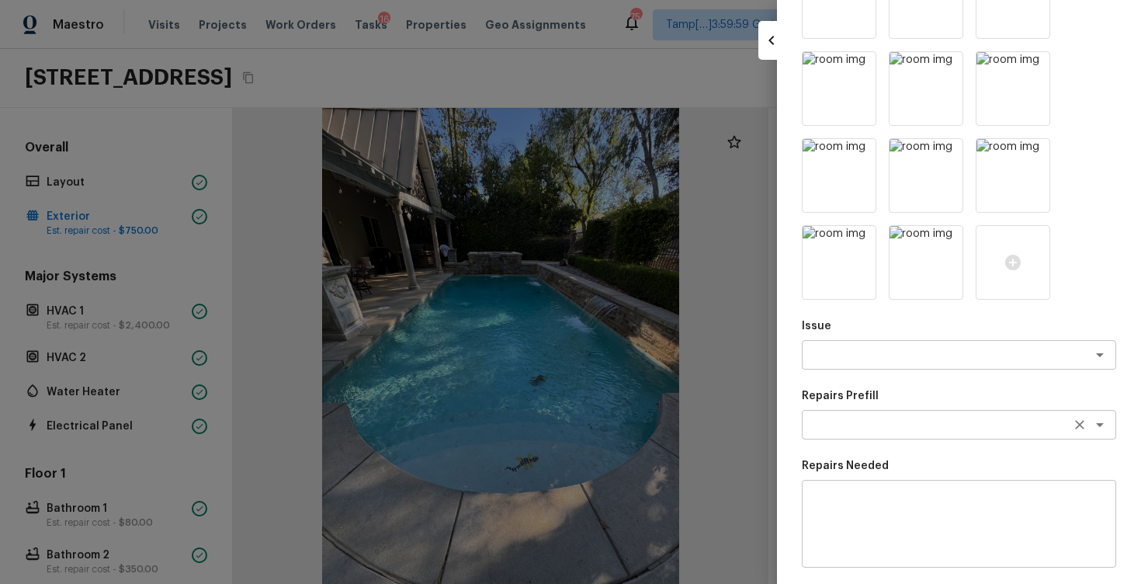
scroll to position [189, 0]
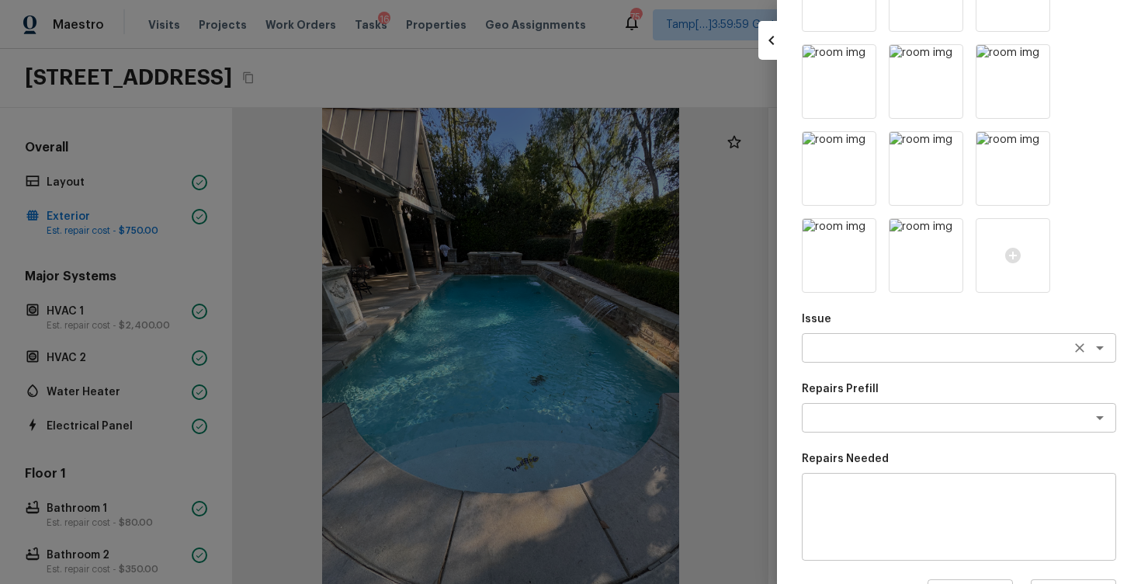
click at [939, 356] on div "x ​" at bounding box center [959, 348] width 314 height 30
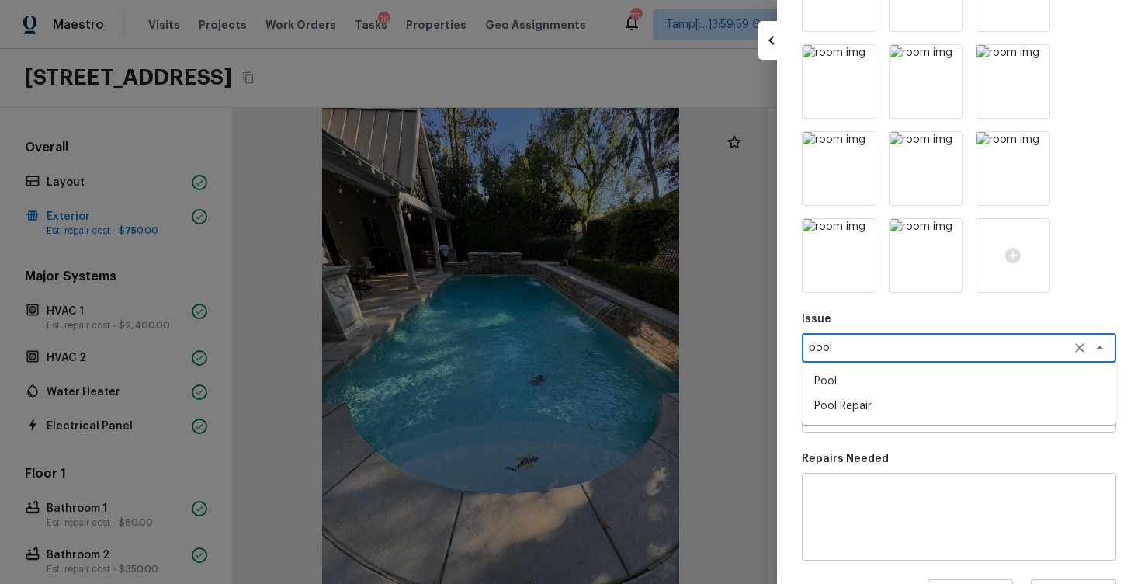
click at [933, 405] on li "Pool Repair" at bounding box center [959, 406] width 314 height 25
click at [933, 405] on div "x ​" at bounding box center [959, 418] width 314 height 30
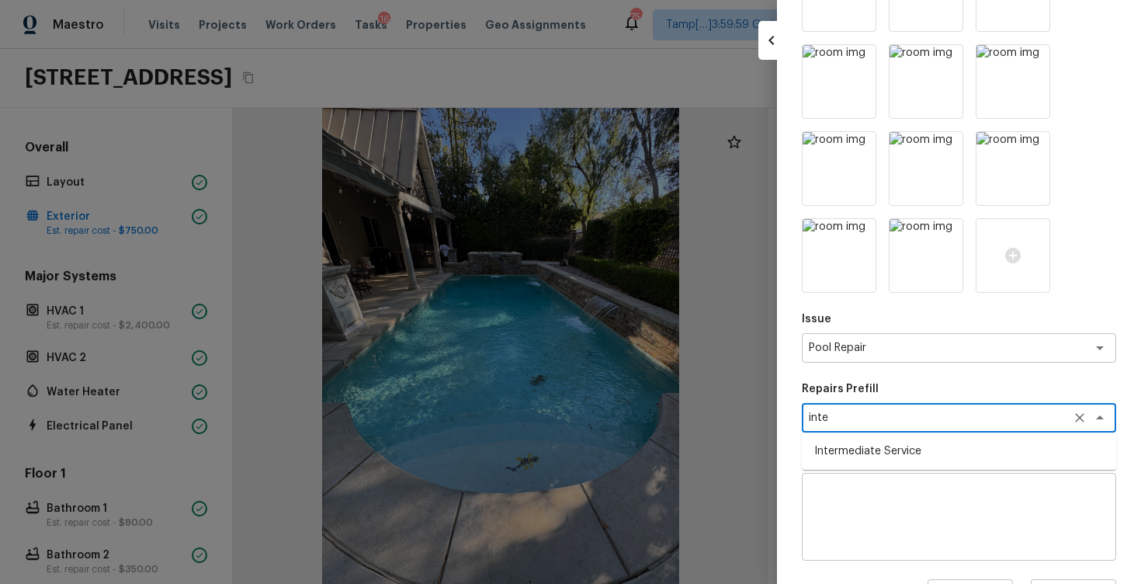
click at [950, 449] on li "Intermediate Service" at bounding box center [959, 451] width 314 height 25
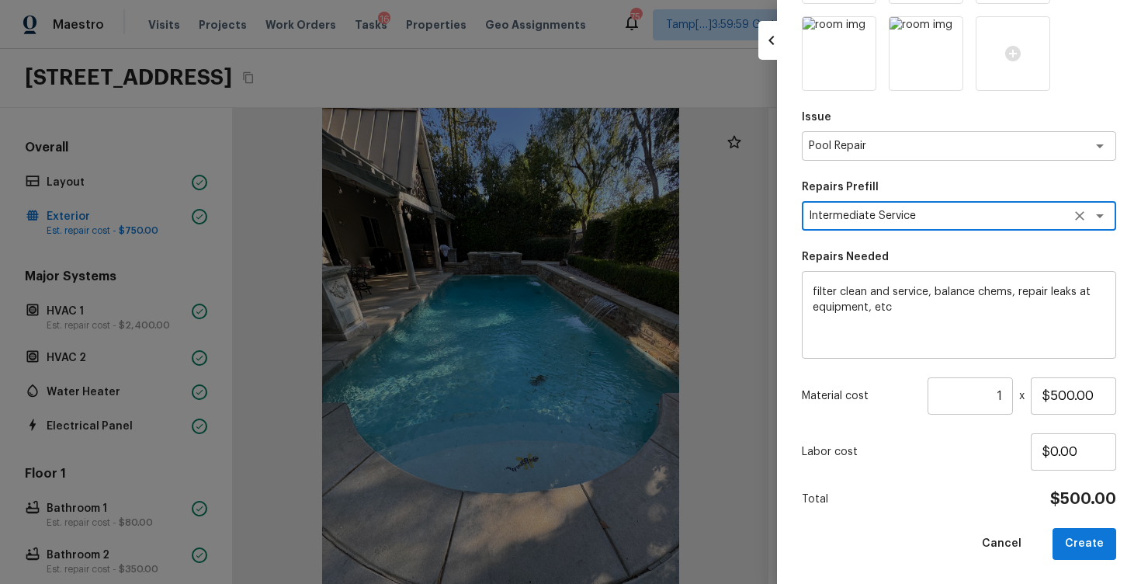
click at [1078, 526] on div "Issue Pool Repair x ​ Repairs Prefill Intermediate Service x ​ Repairs Needed f…" at bounding box center [959, 157] width 314 height 804
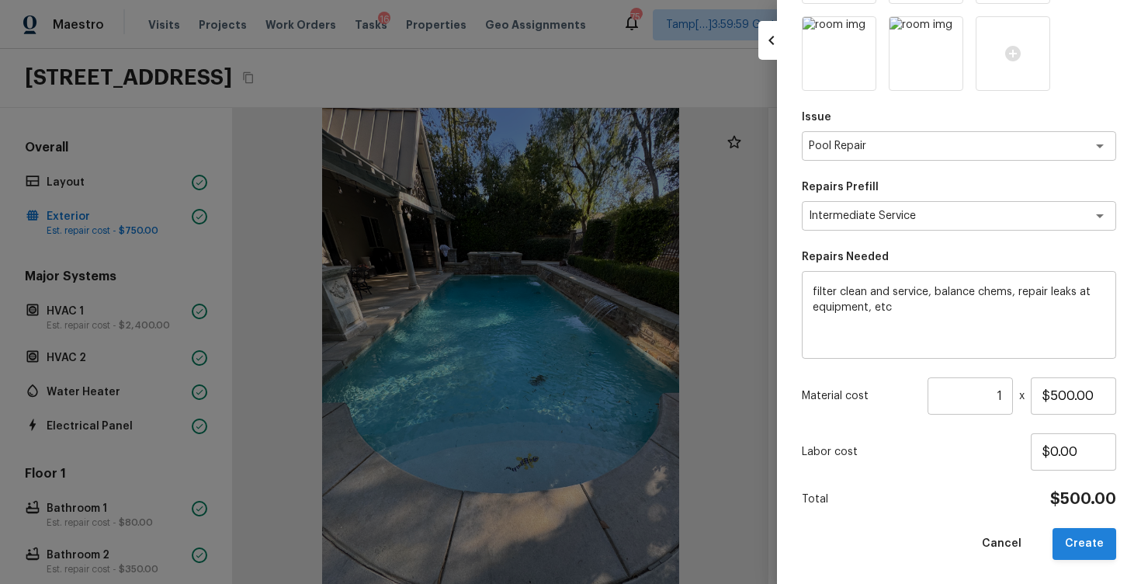
click at [1084, 541] on button "Create" at bounding box center [1085, 544] width 64 height 32
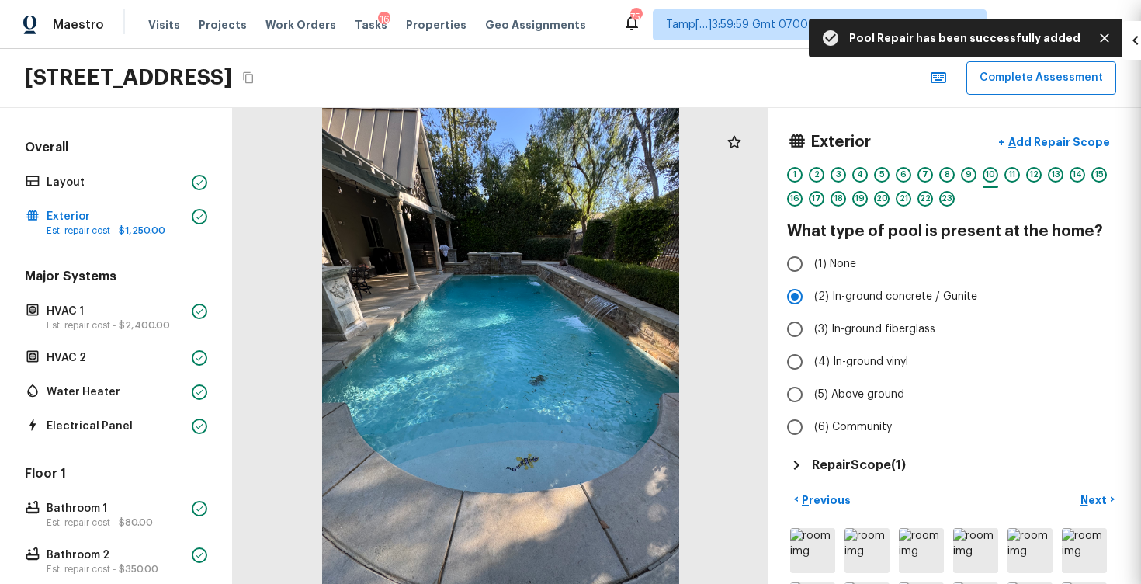
scroll to position [130, 0]
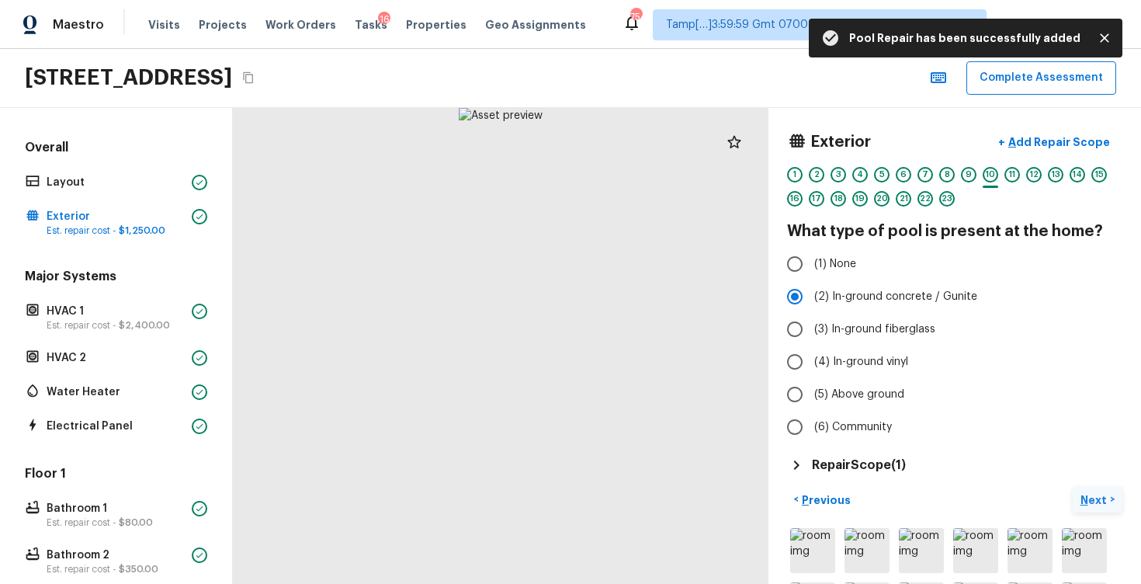
click at [1090, 493] on p "Next" at bounding box center [1096, 500] width 30 height 16
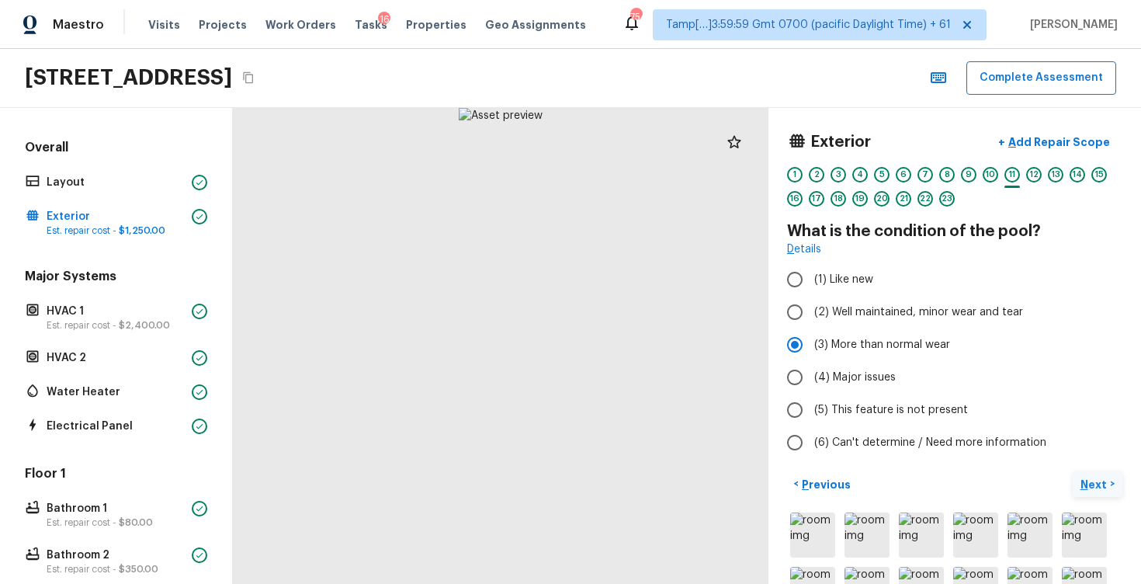
click at [1090, 493] on button "Next >" at bounding box center [1098, 484] width 50 height 26
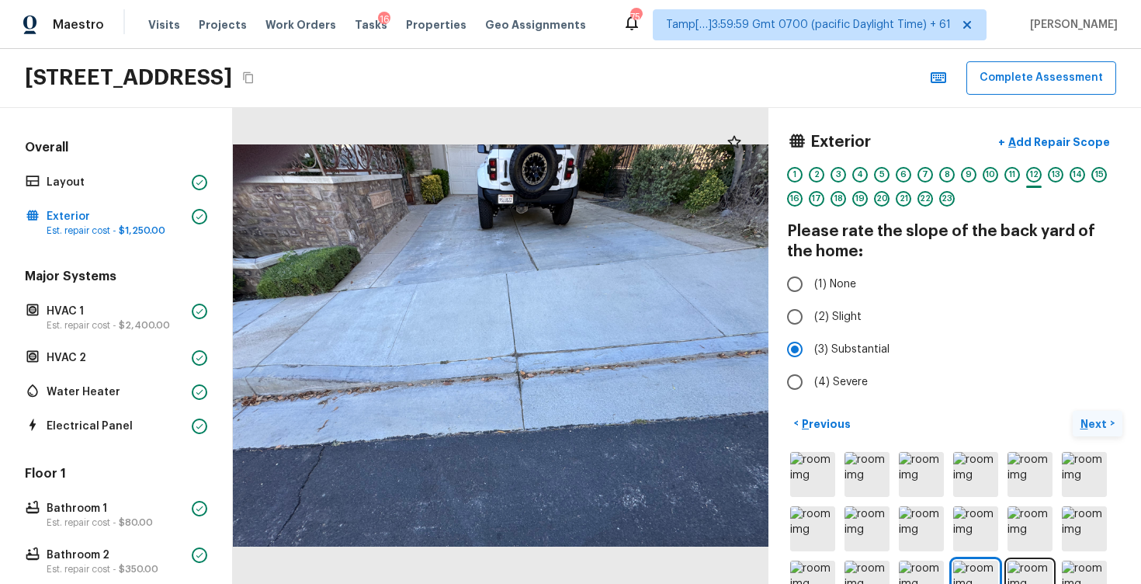
click at [1089, 416] on p "Next" at bounding box center [1096, 424] width 30 height 16
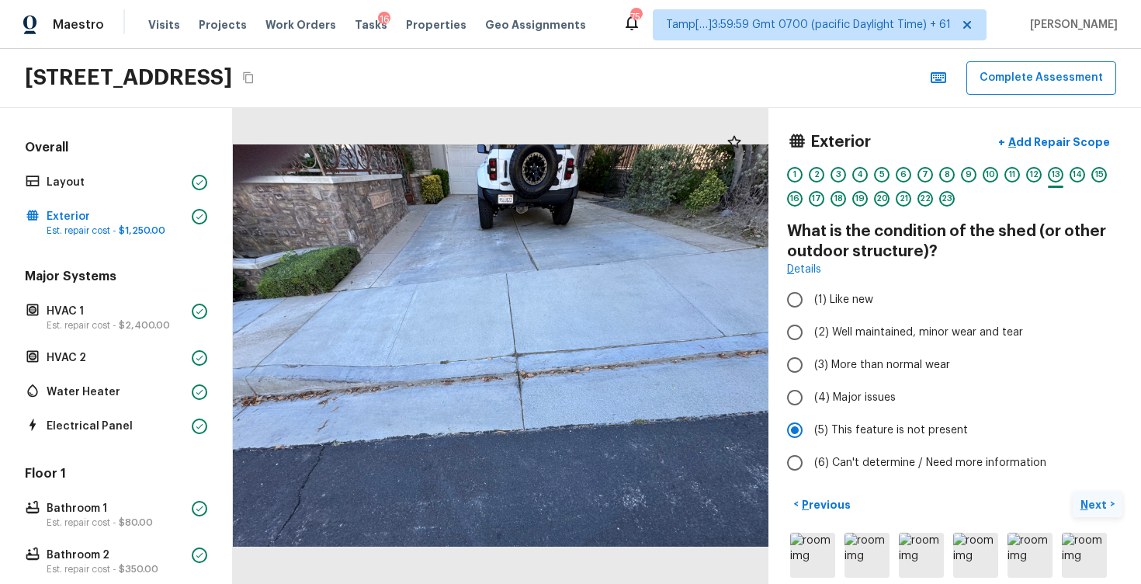
click at [1102, 497] on p "Next" at bounding box center [1096, 505] width 30 height 16
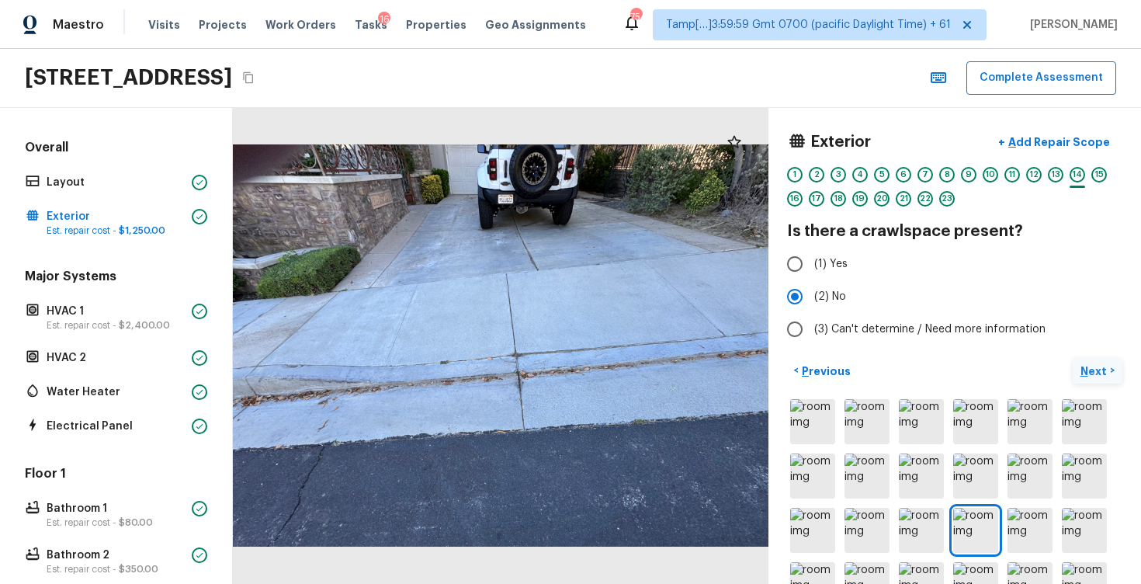
click at [1099, 369] on p "Next" at bounding box center [1096, 371] width 30 height 16
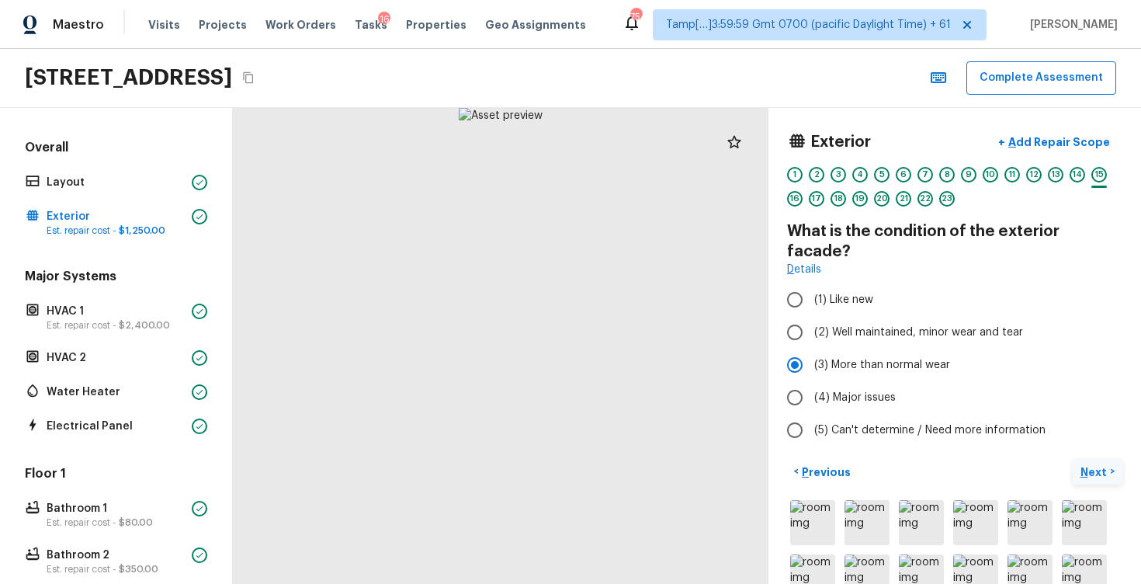
click at [1099, 464] on p "Next" at bounding box center [1096, 472] width 30 height 16
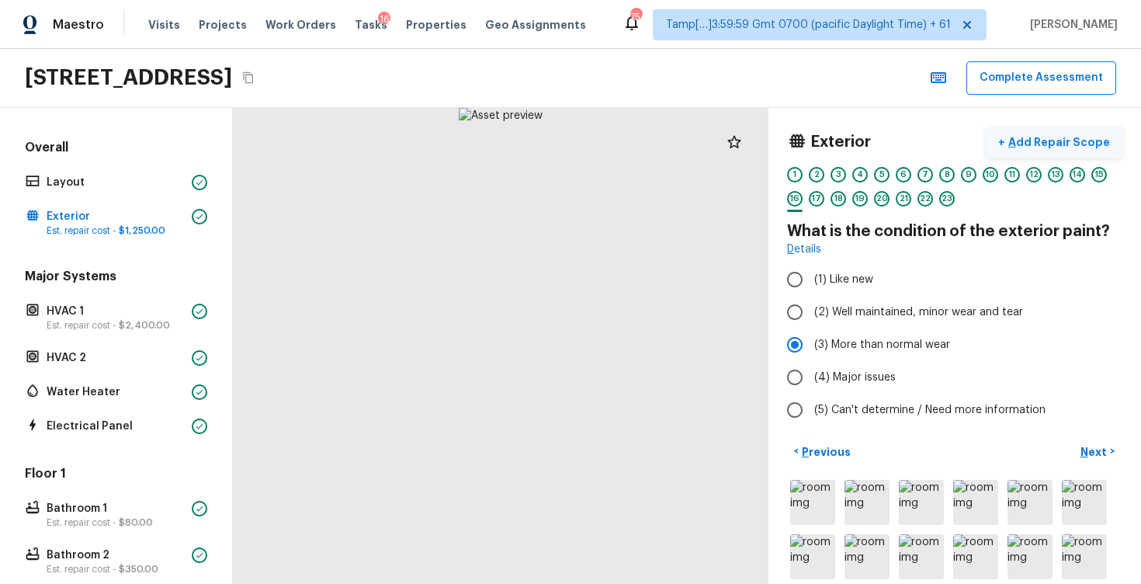
click at [1043, 145] on p "Add Repair Scope" at bounding box center [1057, 142] width 105 height 16
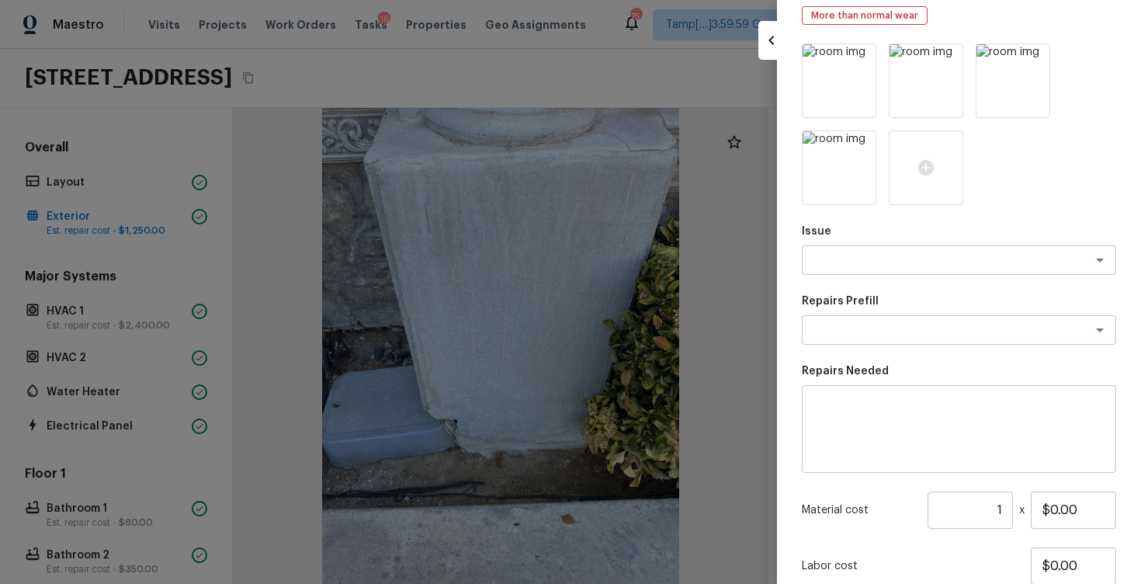
scroll to position [26, 0]
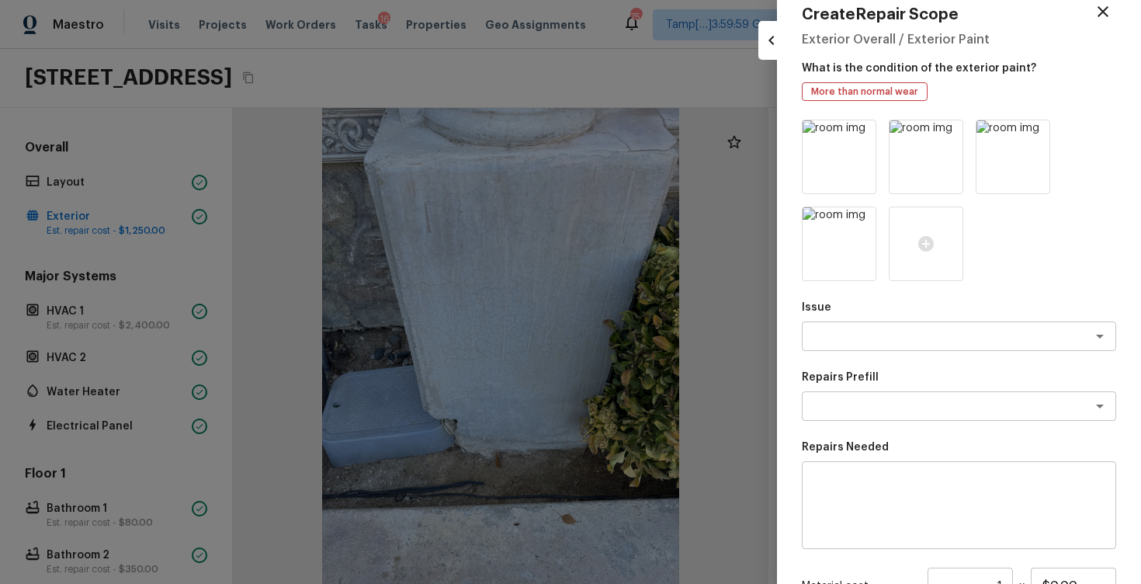
click at [908, 338] on textarea at bounding box center [937, 336] width 257 height 16
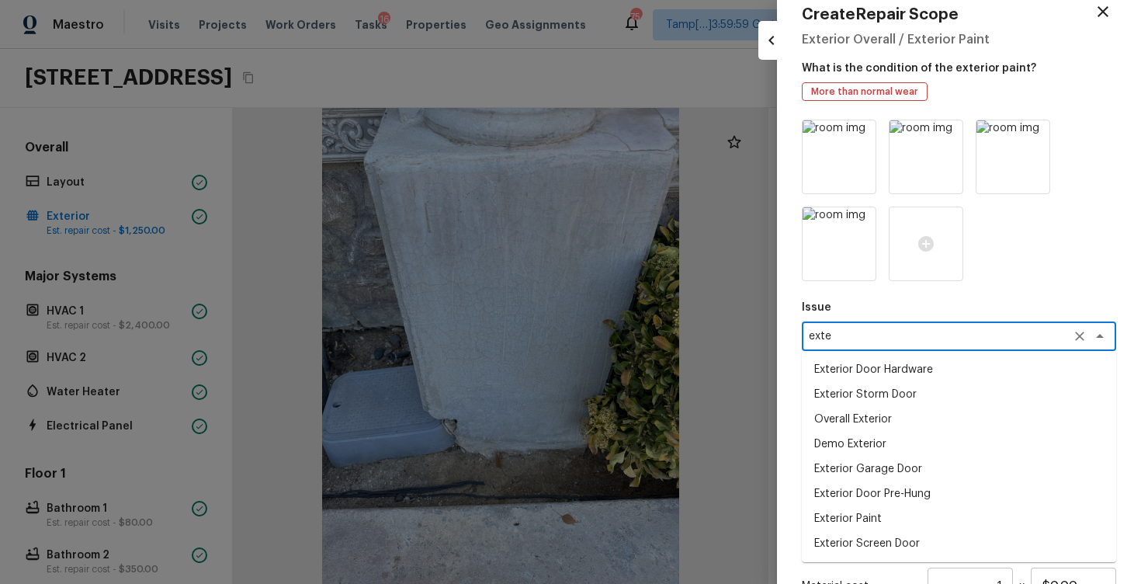
click at [895, 510] on li "Exterior Paint" at bounding box center [959, 518] width 314 height 25
click at [980, 376] on li "ACQ: Paint" at bounding box center [959, 369] width 314 height 25
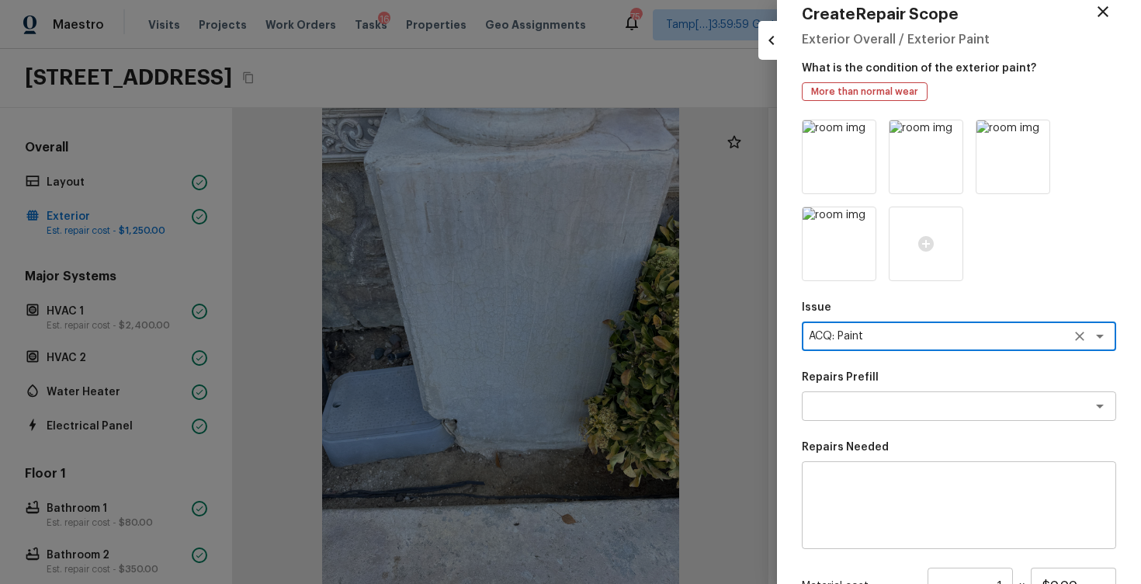
click at [984, 422] on div "Issue ACQ: Paint x ​ Repairs Prefill x ​ Repairs Needed x ​ Material cost 1 ​ x…" at bounding box center [959, 435] width 314 height 630
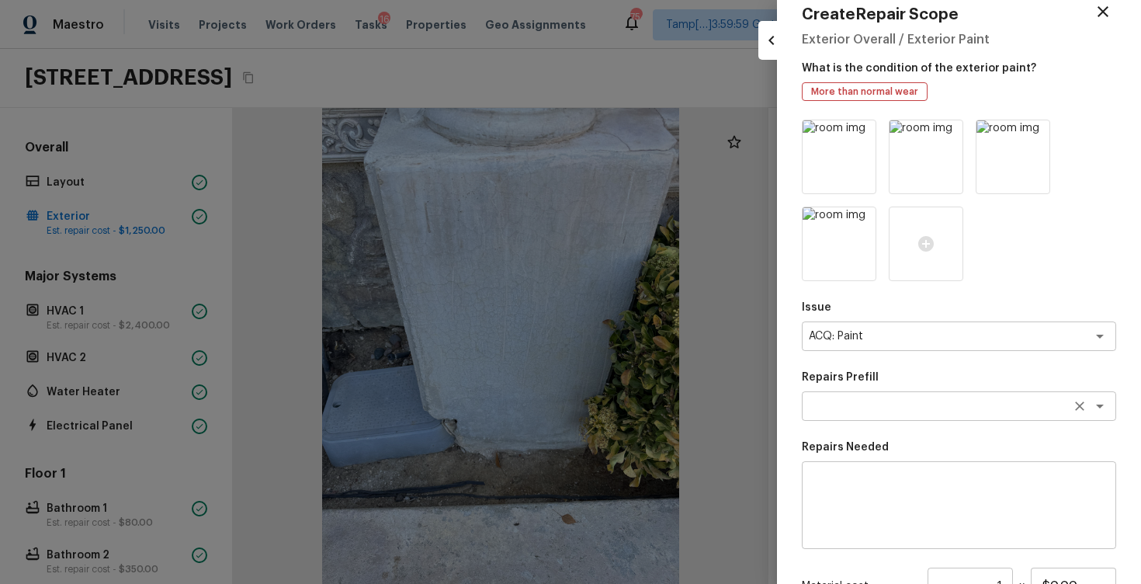
click at [990, 413] on textarea at bounding box center [937, 406] width 257 height 16
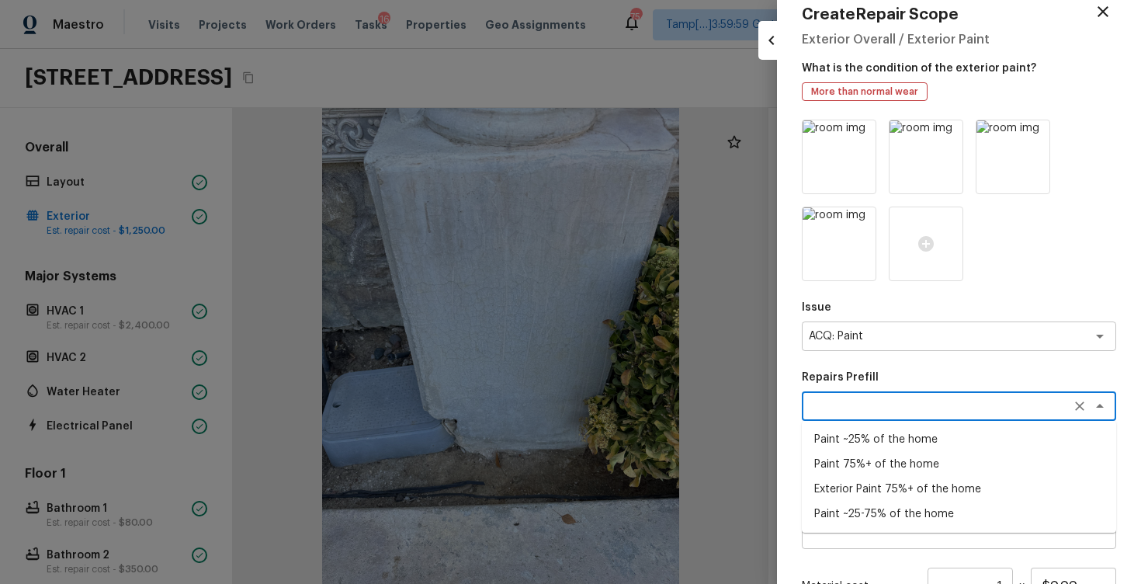
click at [994, 478] on li "Exterior Paint 75%+ of the home" at bounding box center [959, 489] width 314 height 25
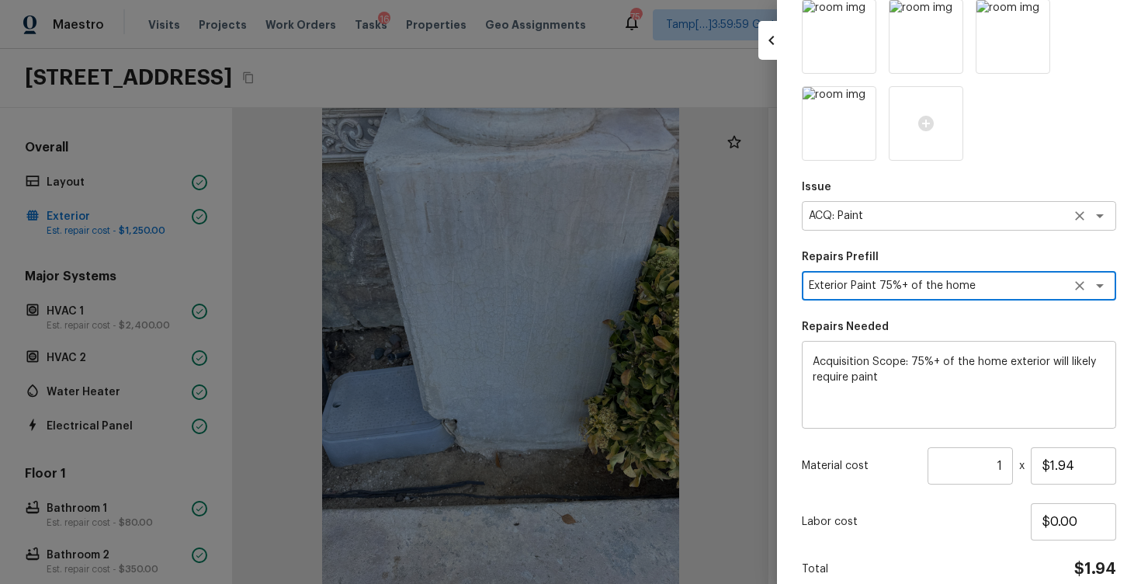
scroll to position [176, 0]
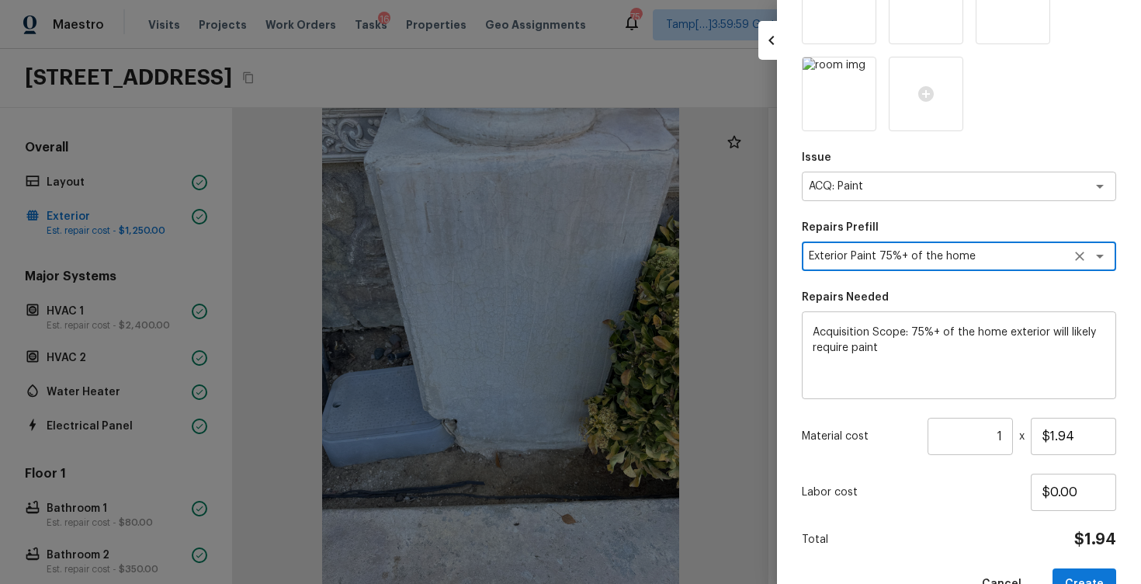
click at [1006, 438] on input "1" at bounding box center [970, 436] width 85 height 37
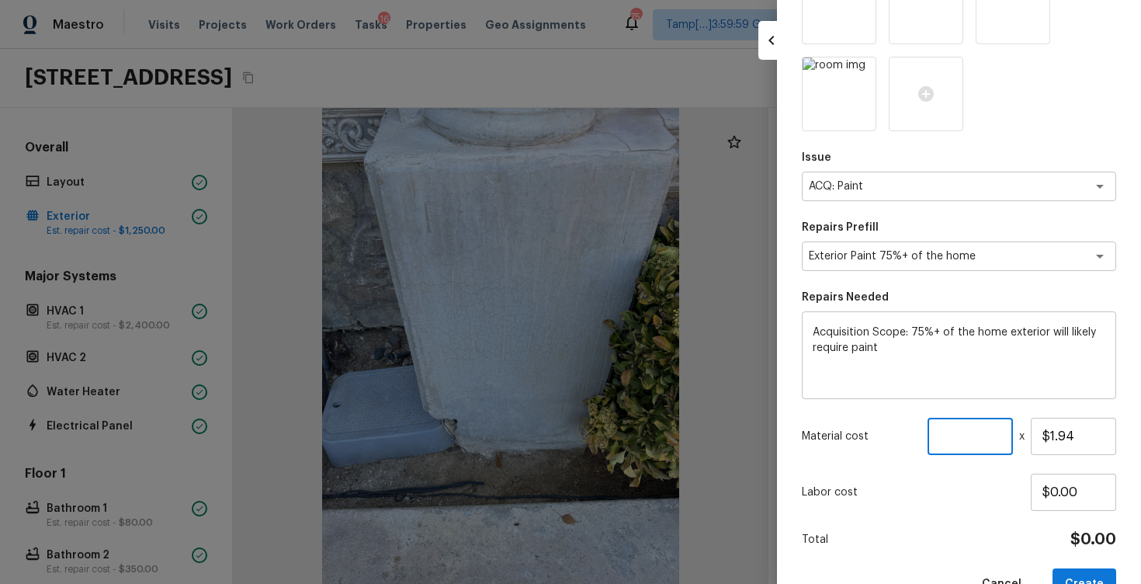
paste input "3724"
click at [1085, 433] on input "$1.94" at bounding box center [1073, 436] width 85 height 37
click at [992, 260] on textarea "Exterior Paint 75%+ of the home" at bounding box center [937, 256] width 257 height 16
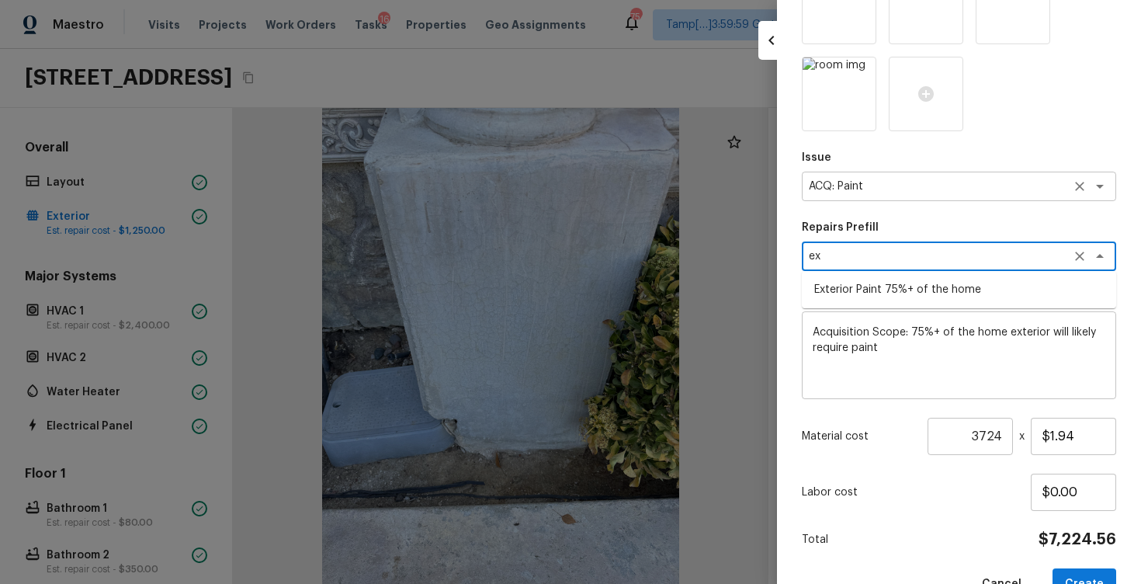
click at [1084, 182] on icon "Clear" at bounding box center [1080, 187] width 16 height 16
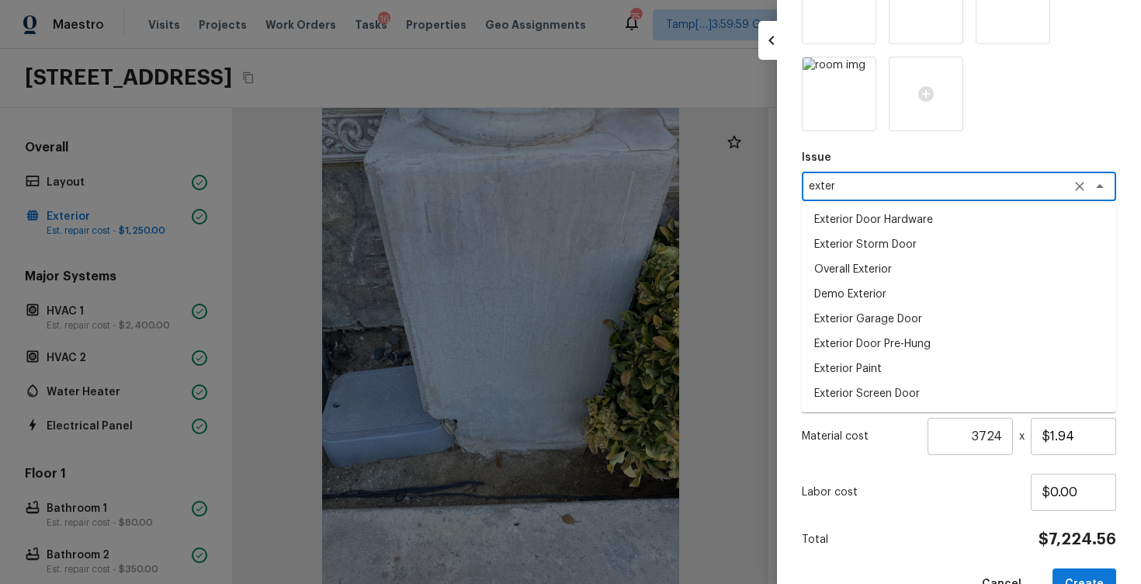
click at [979, 368] on li "Exterior Paint" at bounding box center [959, 368] width 314 height 25
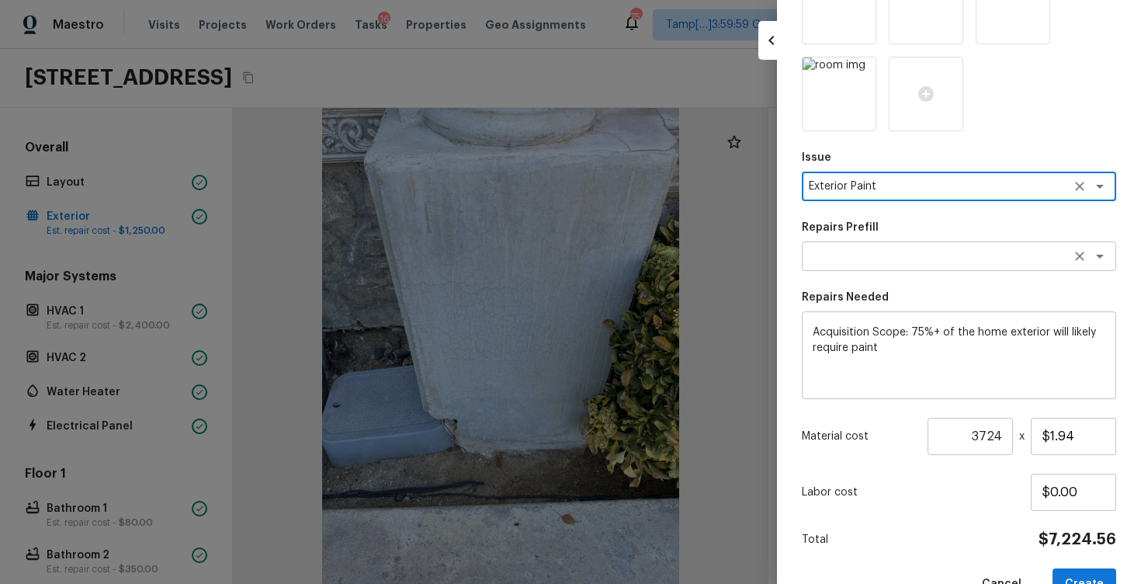
click at [984, 259] on textarea at bounding box center [937, 256] width 257 height 16
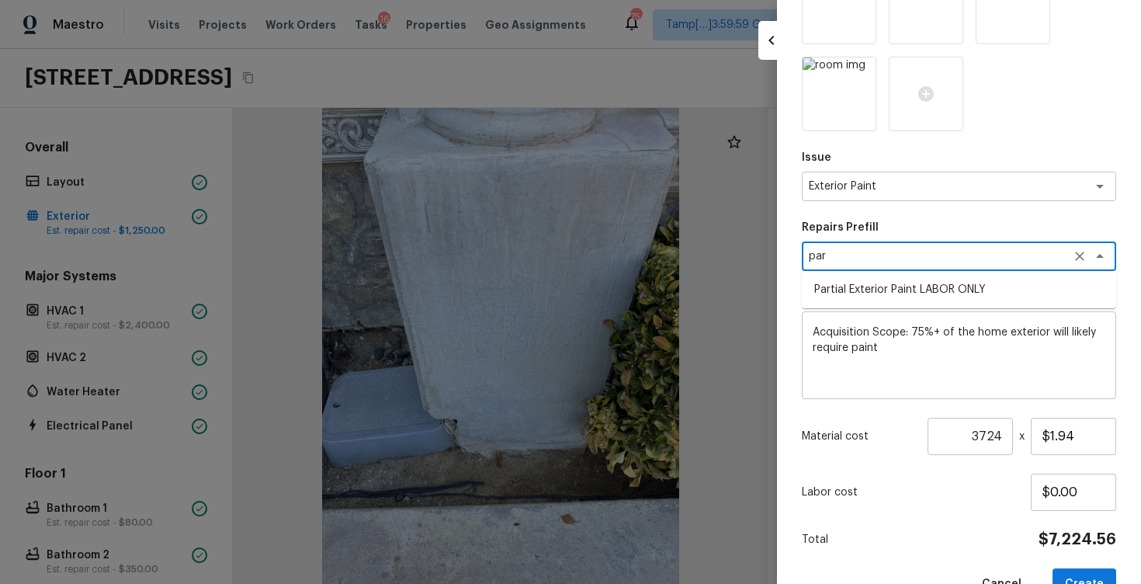
click at [978, 284] on li "Partial Exterior Paint LABOR ONLY" at bounding box center [959, 289] width 314 height 25
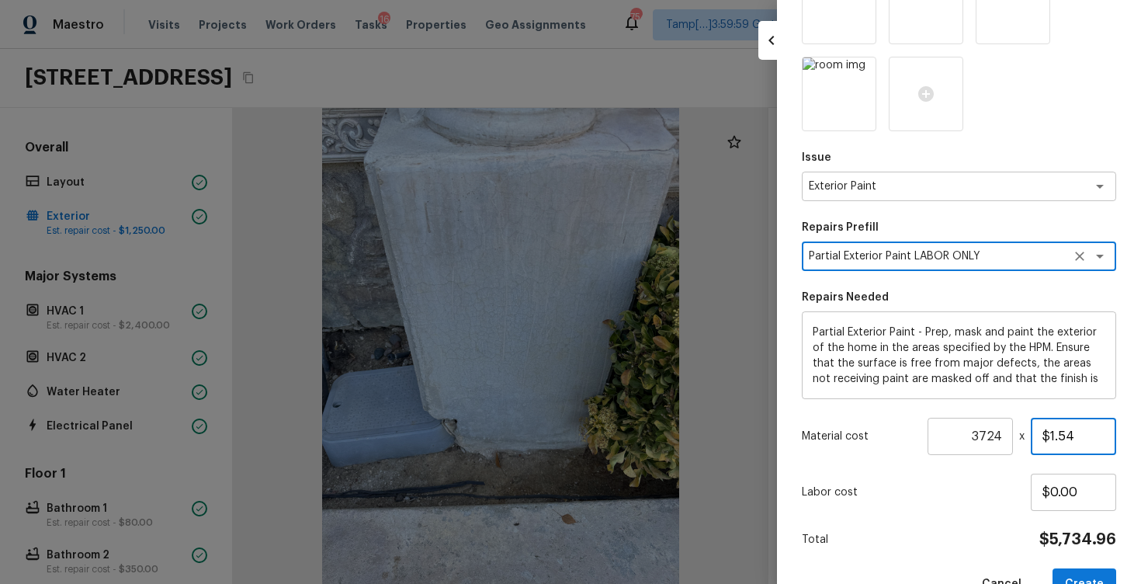
click at [1099, 430] on input "$1.54" at bounding box center [1073, 436] width 85 height 37
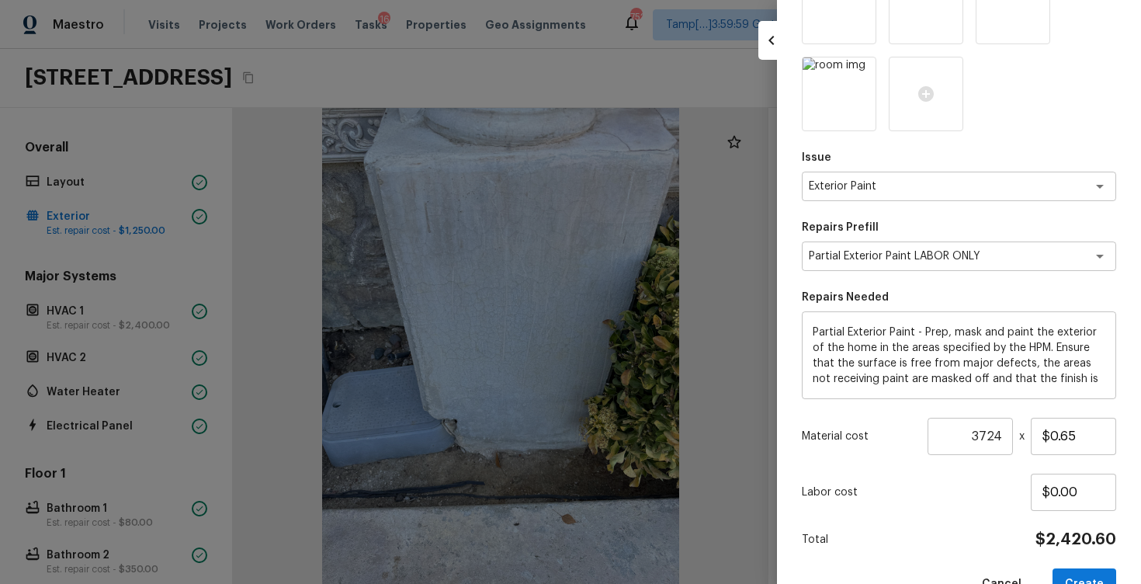
click at [903, 525] on div "Issue Exterior Paint x ​ Repairs Prefill Partial Exterior Paint LABOR ONLY x ​ …" at bounding box center [959, 285] width 314 height 630
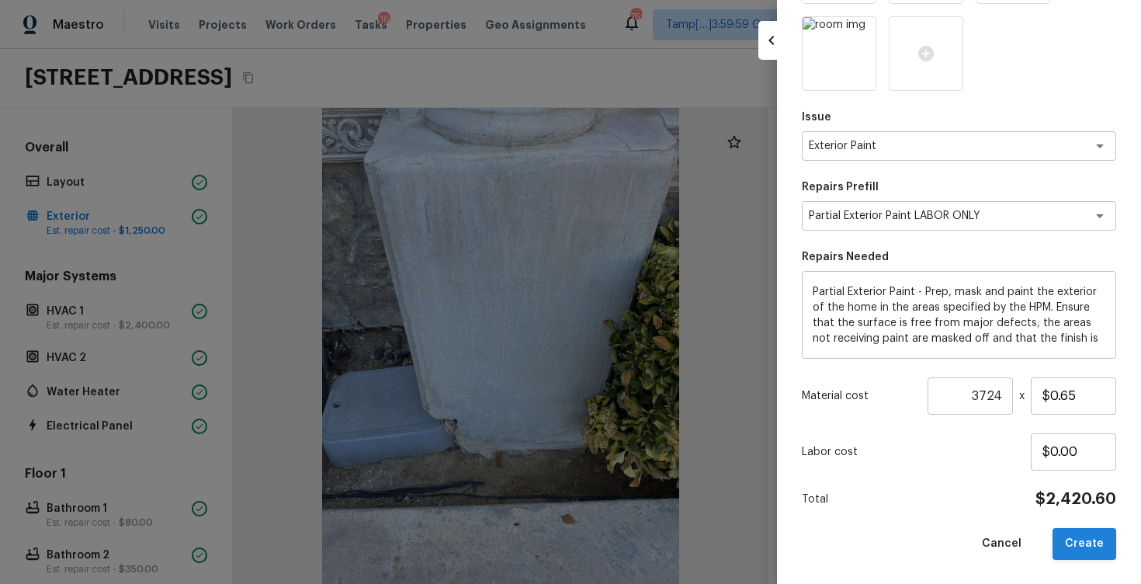
click at [1092, 557] on button "Create" at bounding box center [1085, 544] width 64 height 32
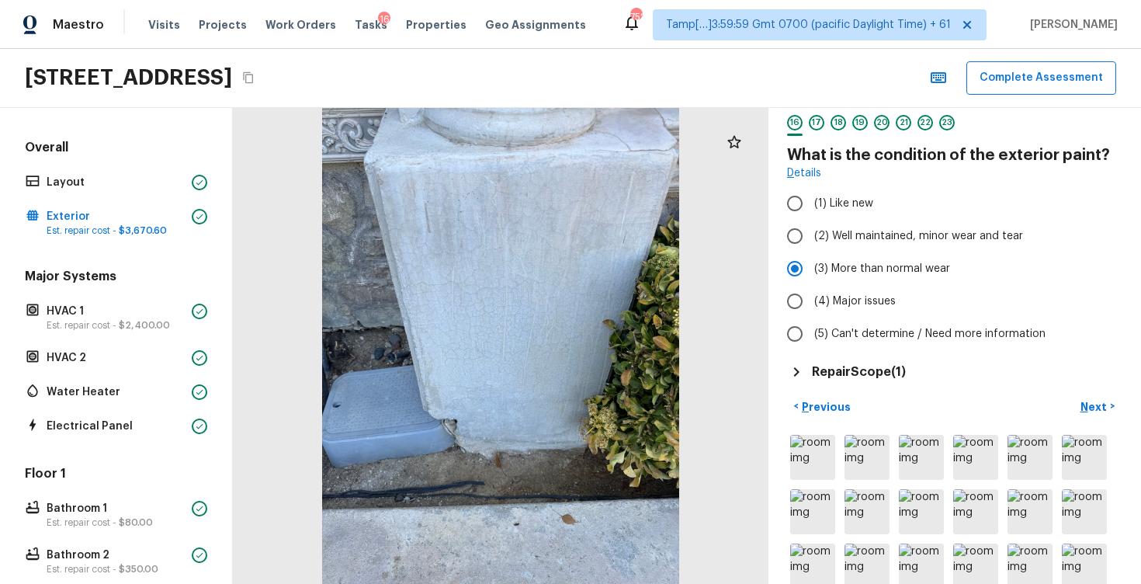
scroll to position [0, 0]
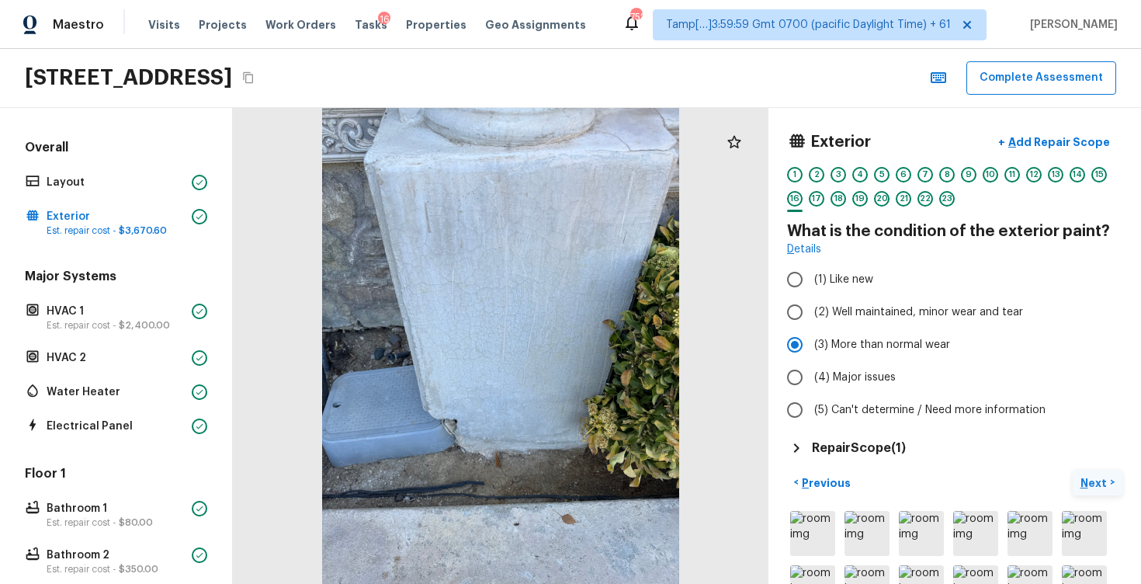
click at [1090, 486] on p "Next" at bounding box center [1096, 483] width 30 height 16
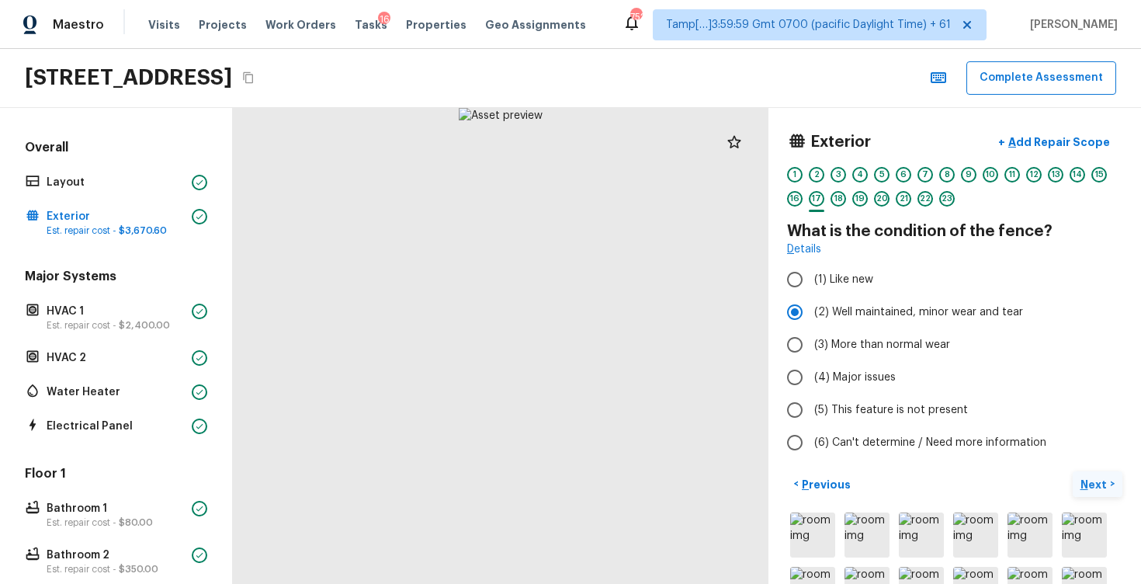
click at [1090, 486] on p "Next" at bounding box center [1096, 485] width 30 height 16
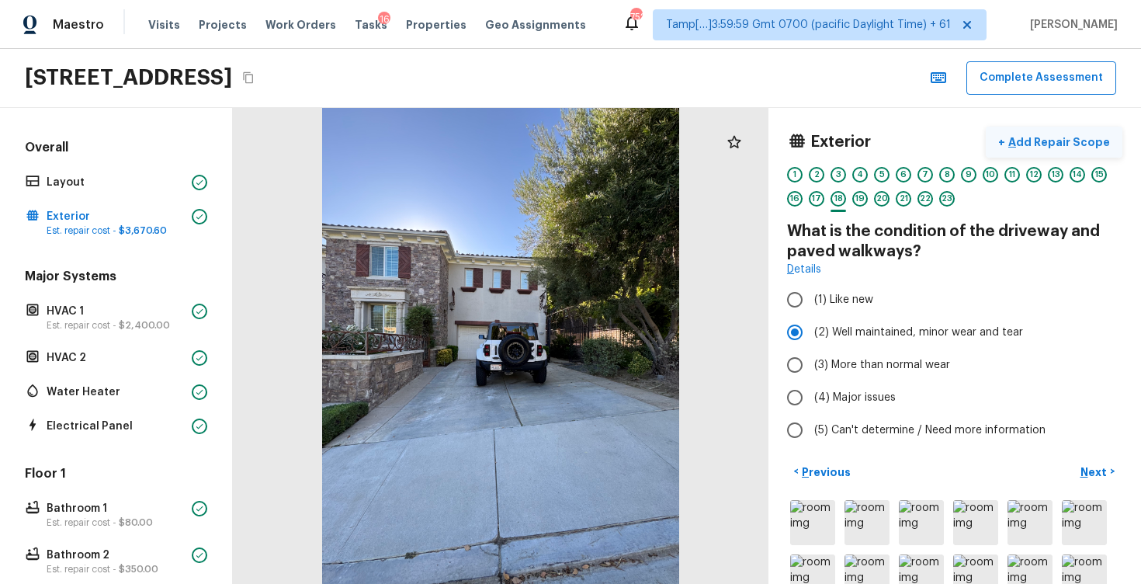
click at [1070, 144] on p "Add Repair Scope" at bounding box center [1057, 142] width 105 height 16
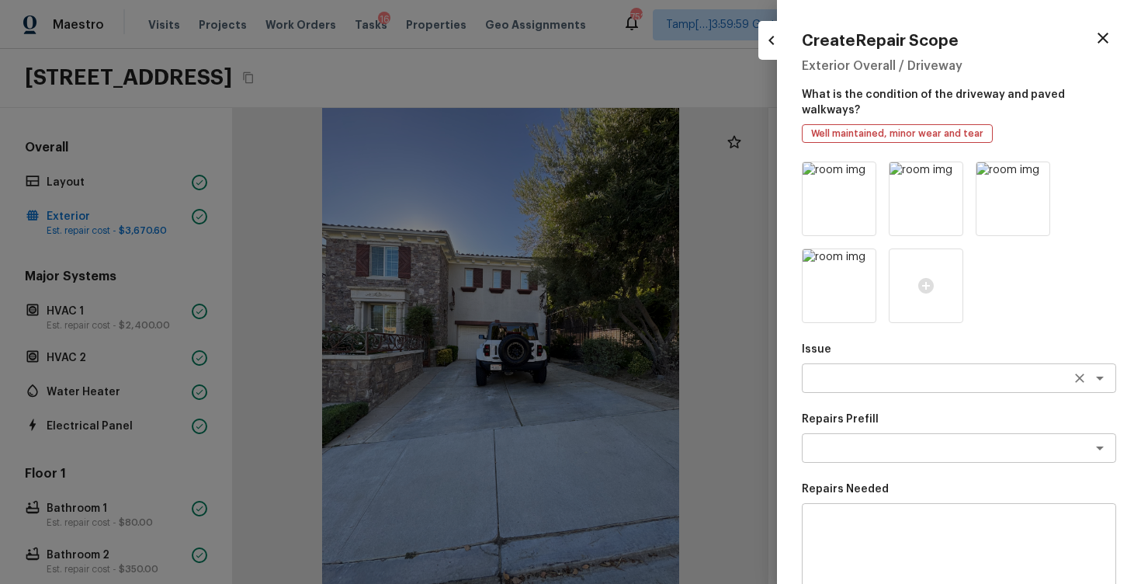
click at [862, 370] on textarea at bounding box center [937, 378] width 257 height 16
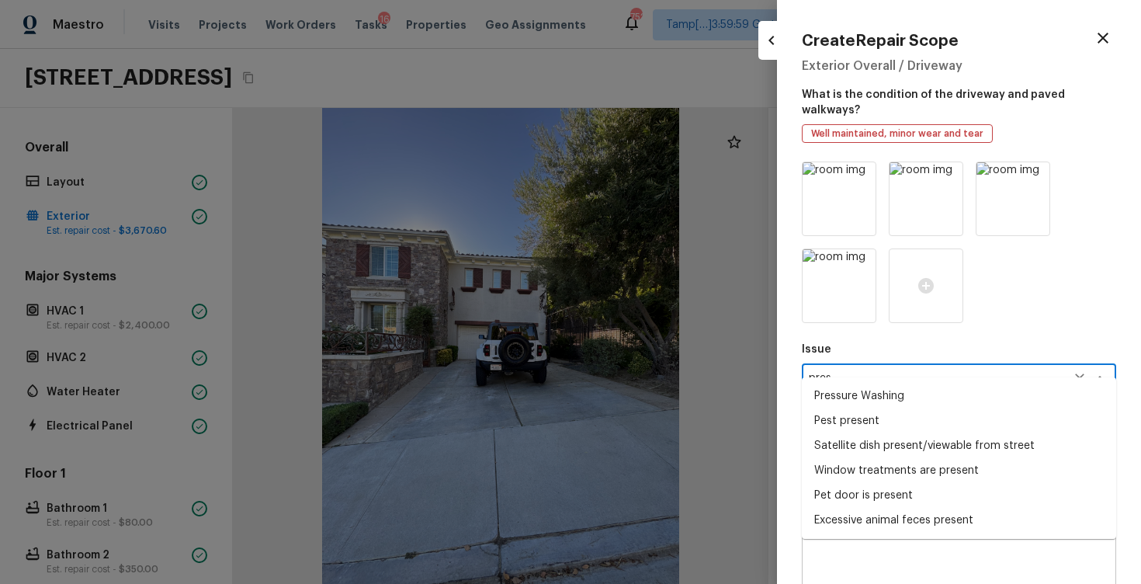
click at [882, 395] on li "Pressure Washing" at bounding box center [959, 396] width 314 height 25
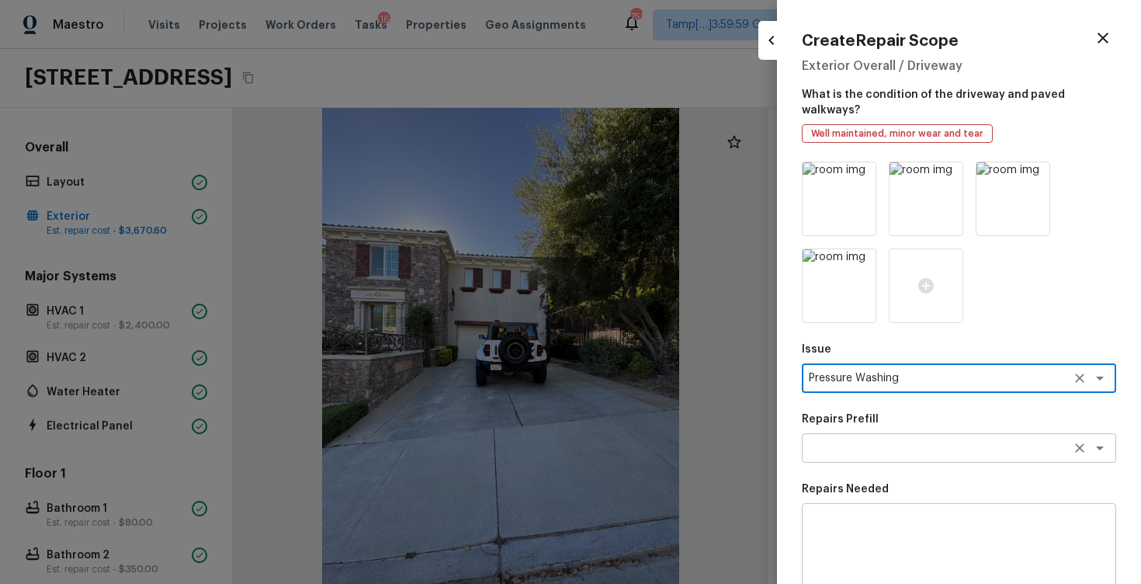
click at [882, 440] on textarea at bounding box center [937, 448] width 257 height 16
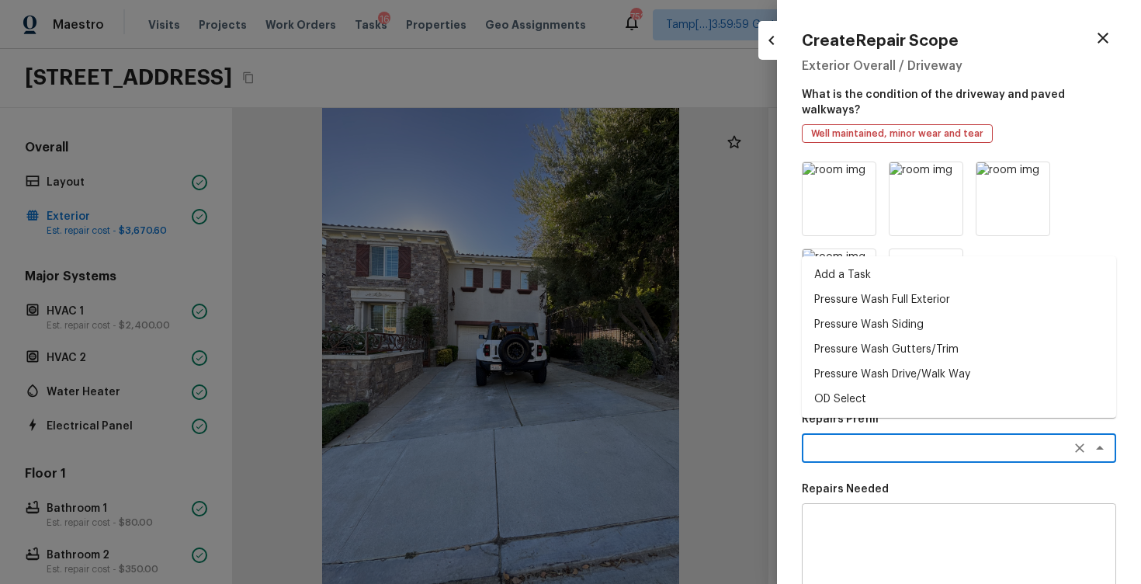
click at [919, 373] on li "Pressure Wash Drive/Walk Way" at bounding box center [959, 374] width 314 height 25
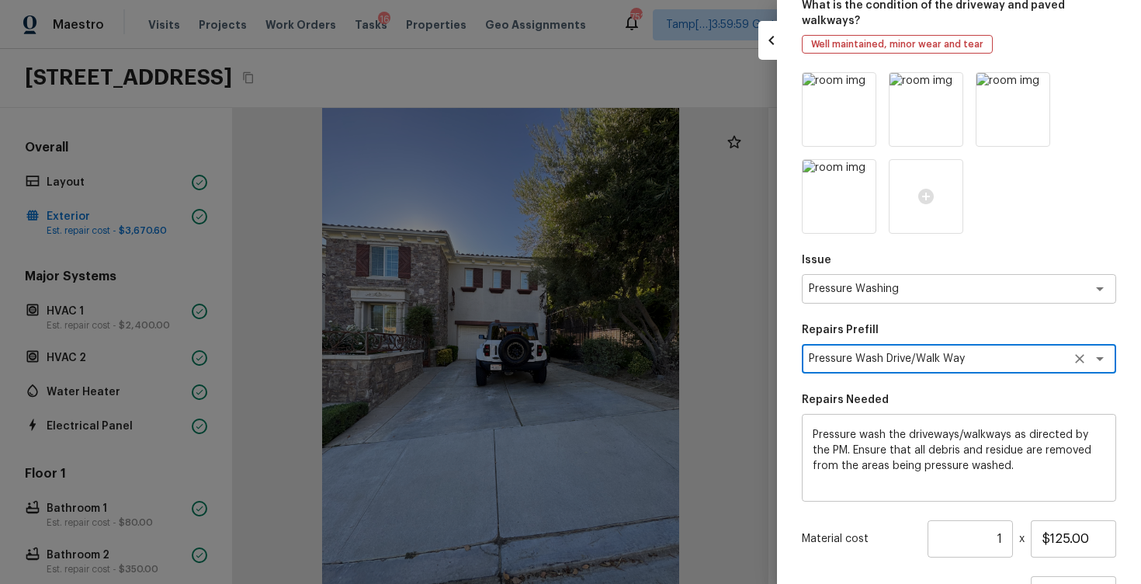
scroll to position [217, 0]
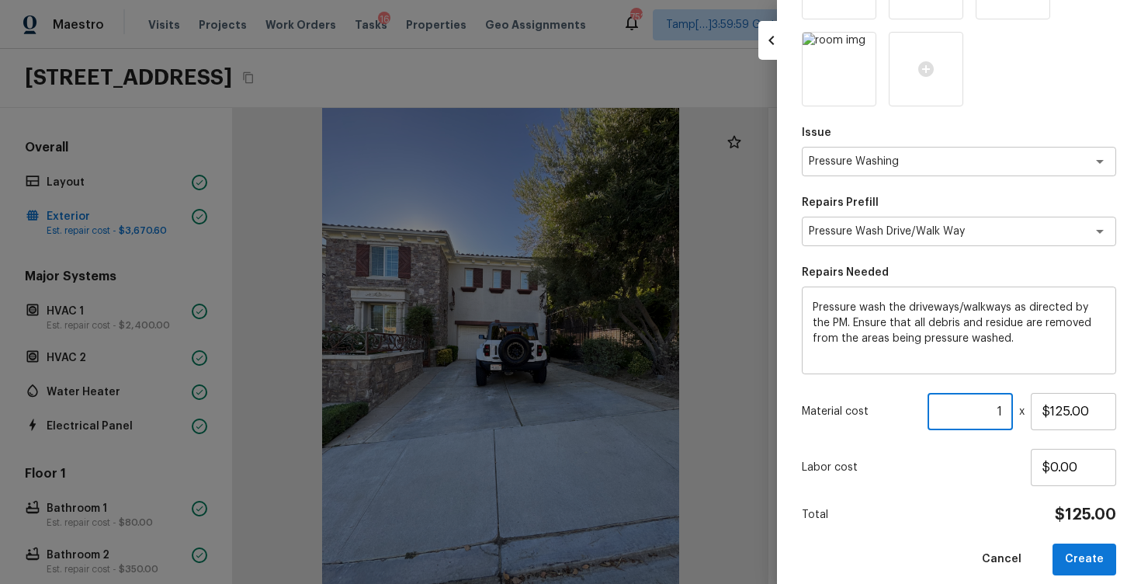
click at [1009, 393] on input "1" at bounding box center [970, 411] width 85 height 37
click at [1093, 546] on button "Create" at bounding box center [1085, 560] width 64 height 32
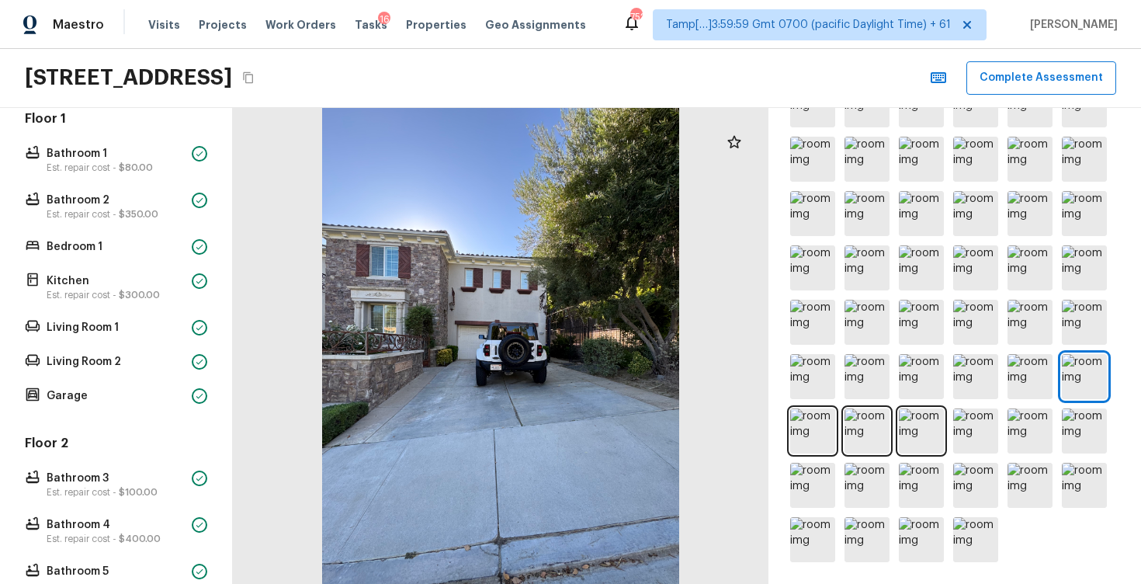
scroll to position [729, 0]
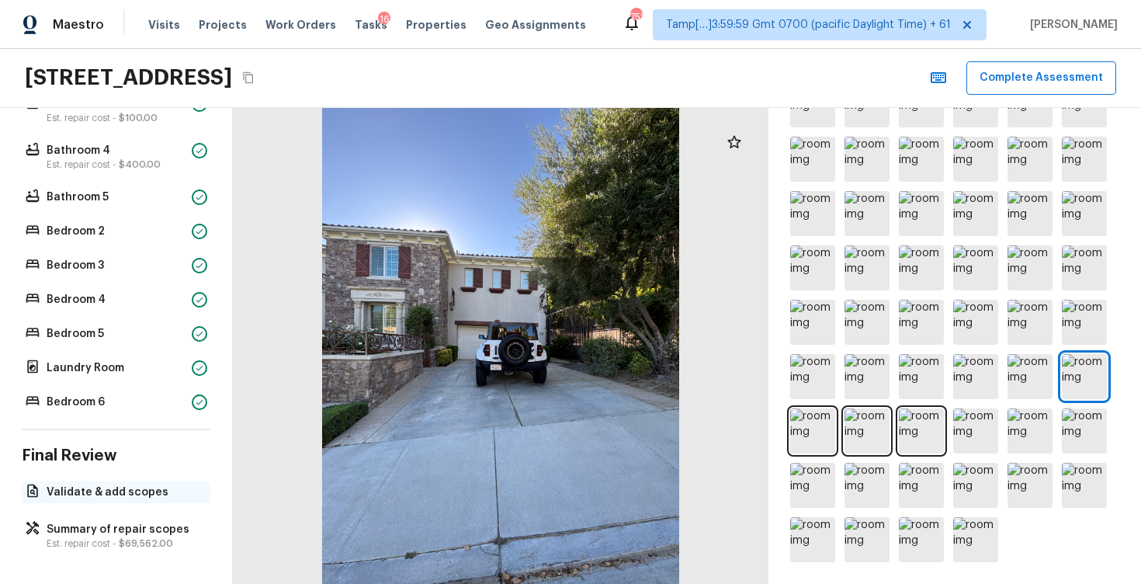
click at [141, 494] on p "Validate & add scopes" at bounding box center [124, 492] width 155 height 16
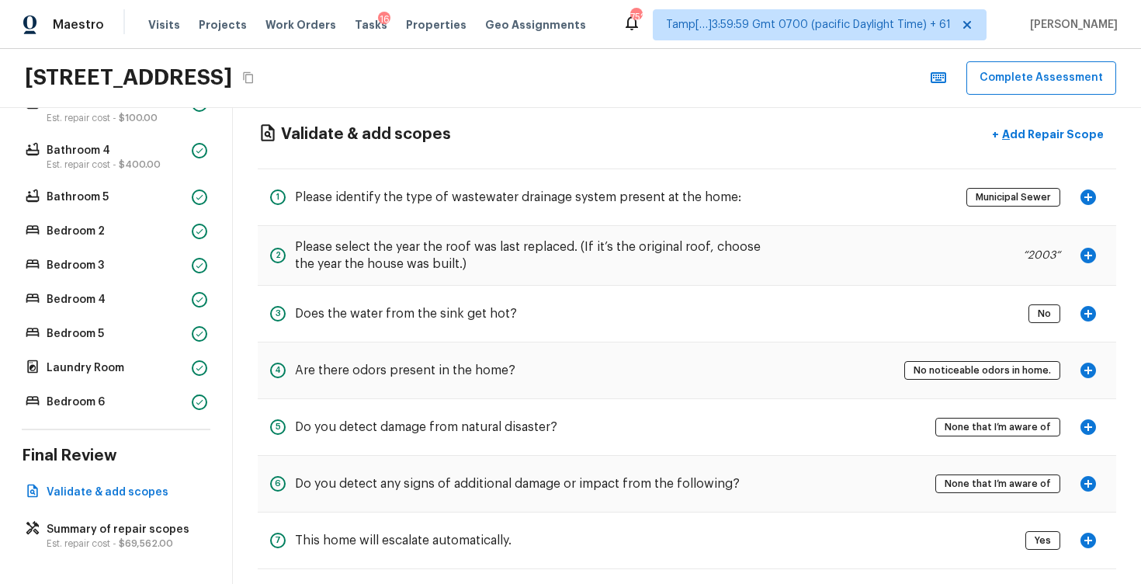
scroll to position [36, 0]
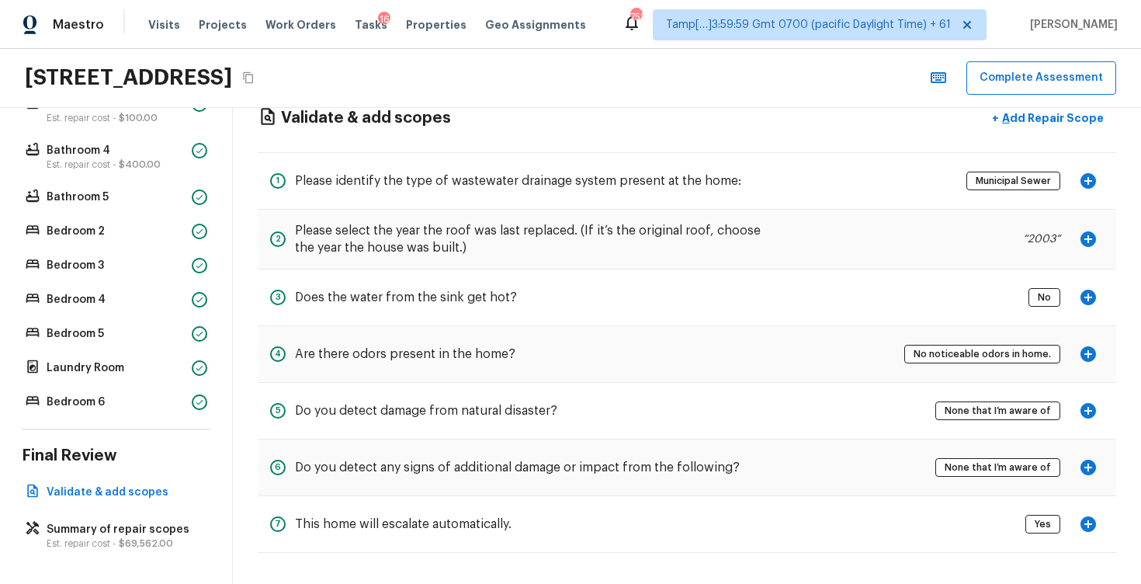
click at [1090, 294] on icon "button" at bounding box center [1089, 298] width 16 height 16
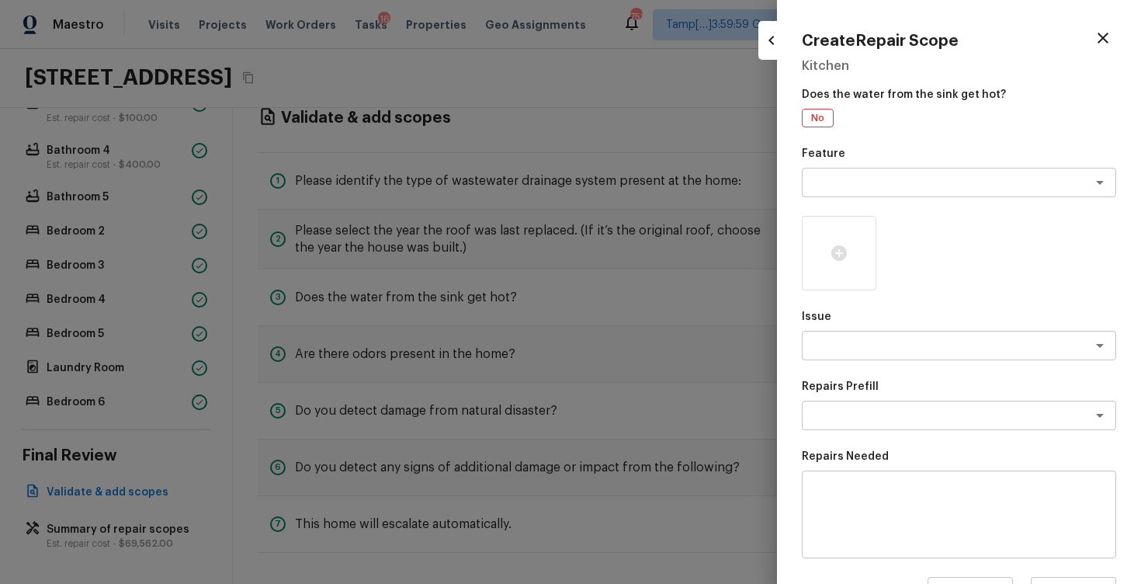
click at [818, 119] on span "No" at bounding box center [818, 118] width 24 height 16
click at [1108, 33] on icon "button" at bounding box center [1103, 38] width 11 height 11
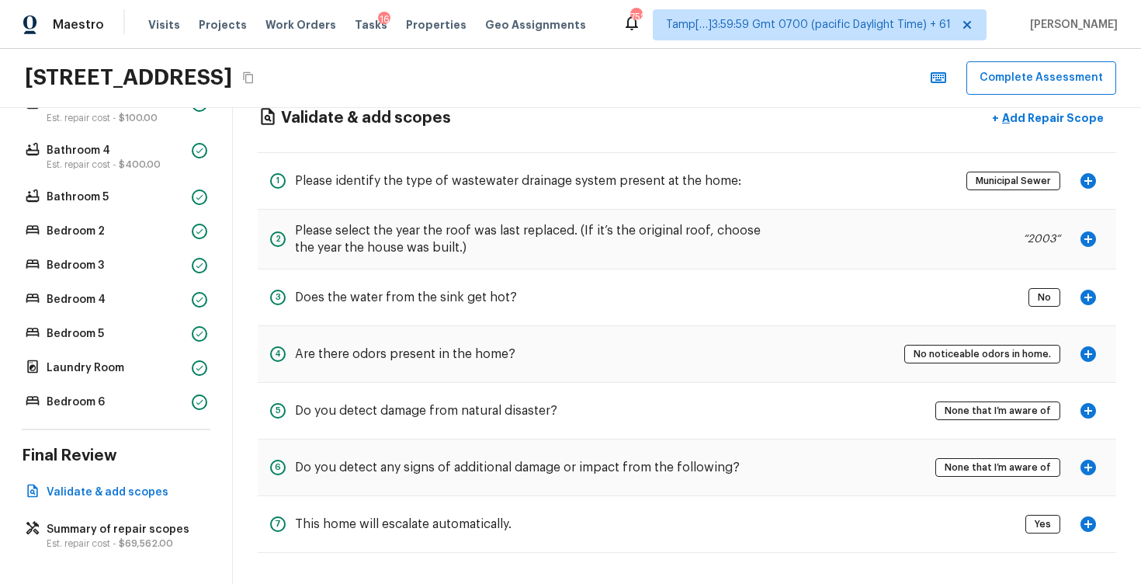
scroll to position [0, 0]
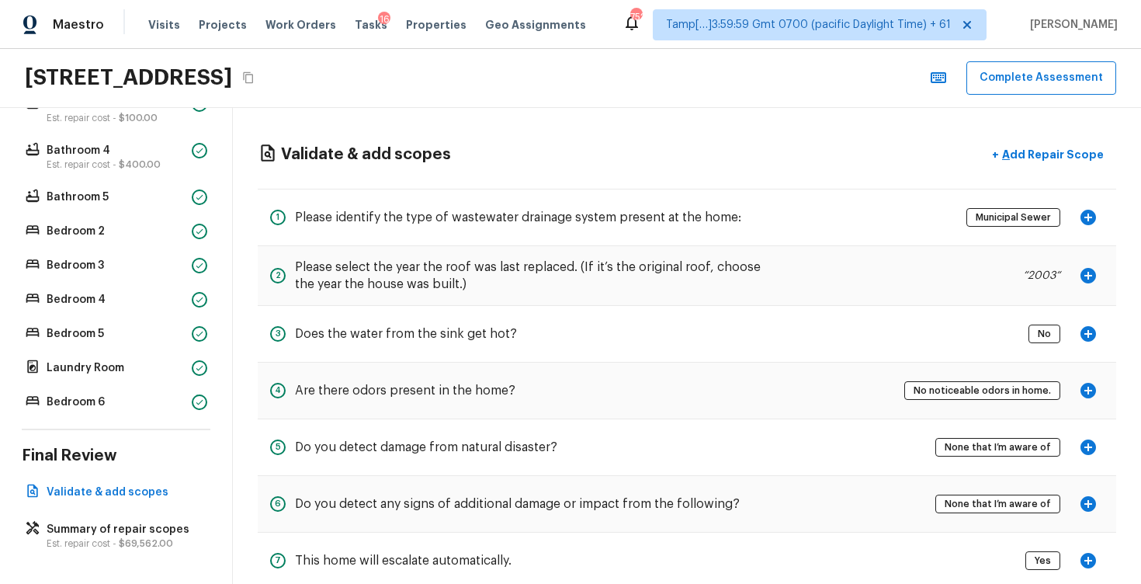
click at [1058, 325] on div "No" at bounding box center [1045, 334] width 32 height 19
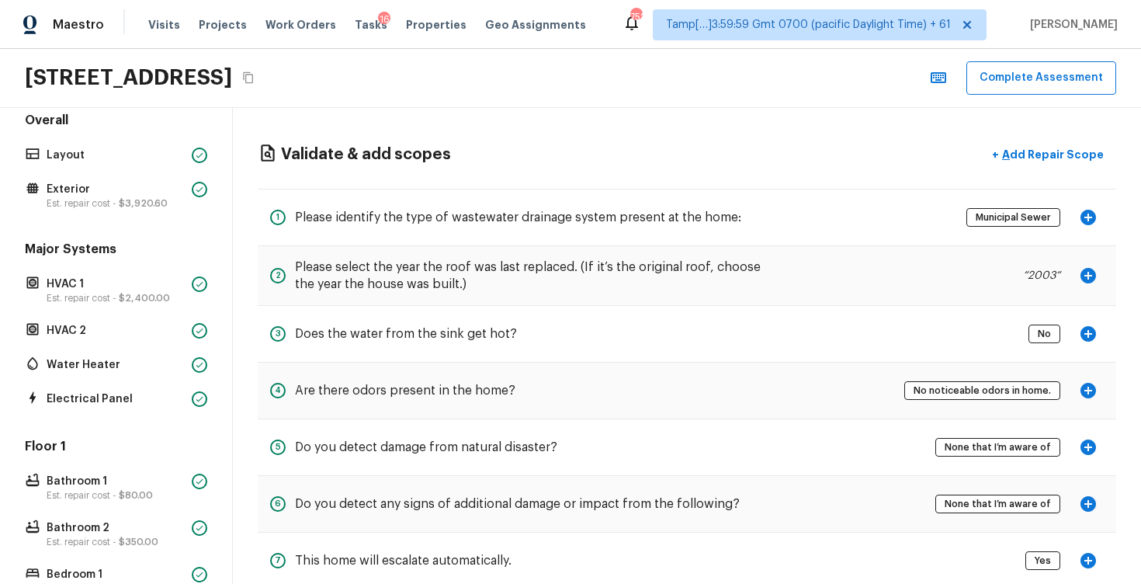
scroll to position [2, 0]
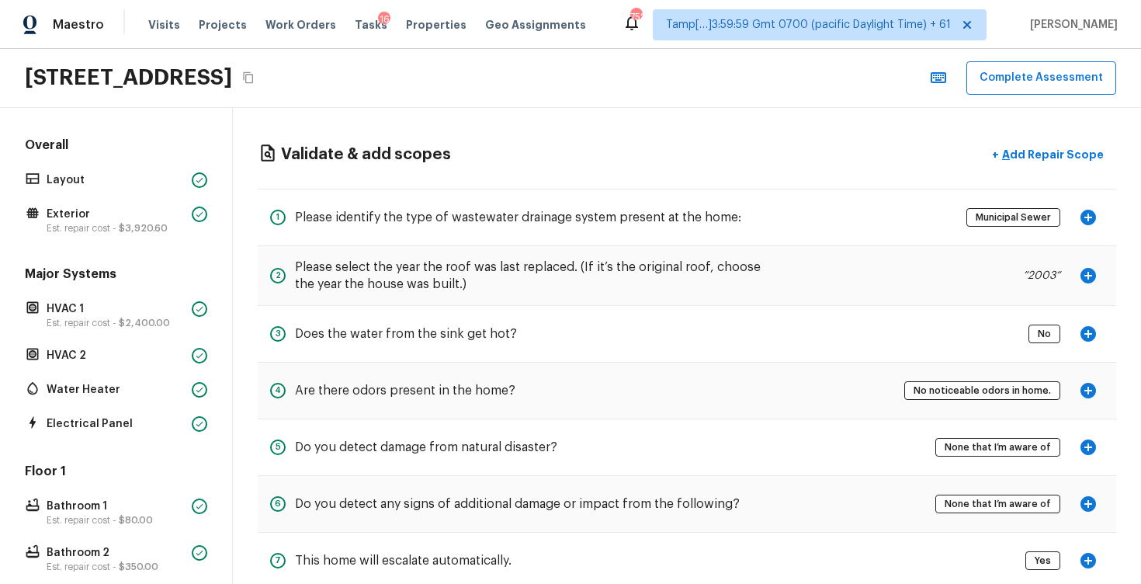
click at [122, 384] on p "Water Heater" at bounding box center [116, 390] width 139 height 16
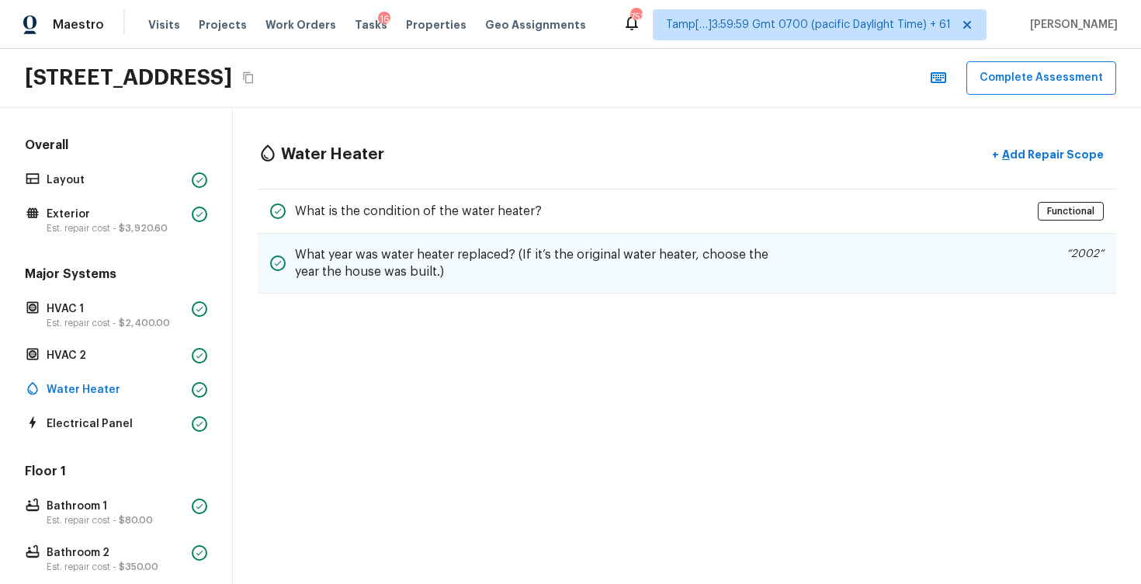
click at [789, 257] on div "What year was water heater replaced? (If it’s the original water heater, choose…" at bounding box center [687, 264] width 859 height 60
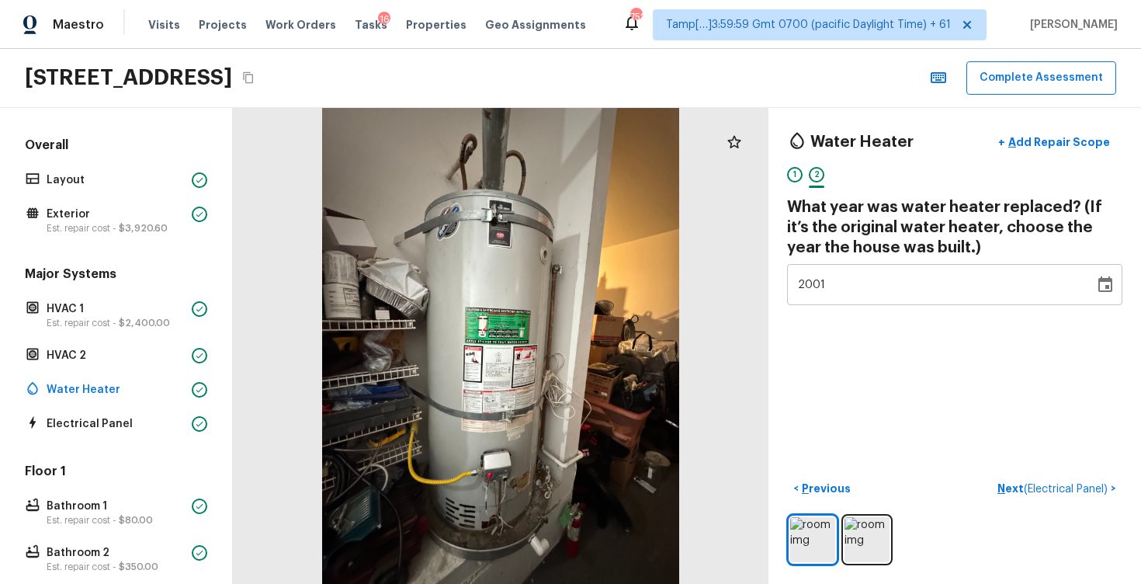
click at [860, 306] on div "Water Heater + Add Repair Scope 1 2 What year was water heater replaced? (If it…" at bounding box center [955, 346] width 373 height 476
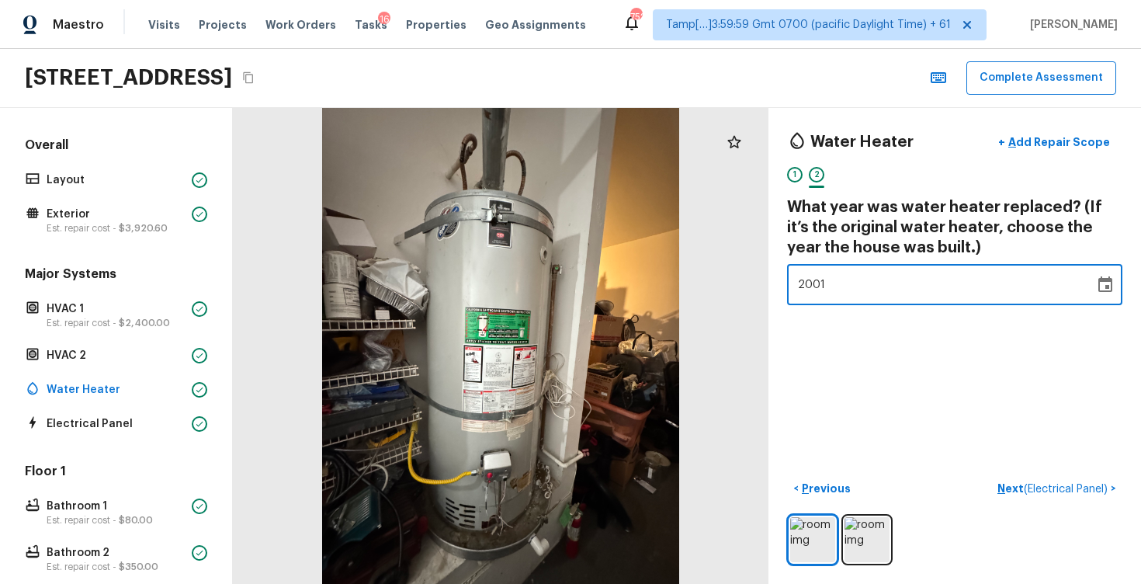
click at [867, 293] on div "2001" at bounding box center [941, 284] width 286 height 41
click at [894, 371] on div "Water Heater + Add Repair Scope 1 2 What year was water heater replaced? (If it…" at bounding box center [955, 346] width 373 height 476
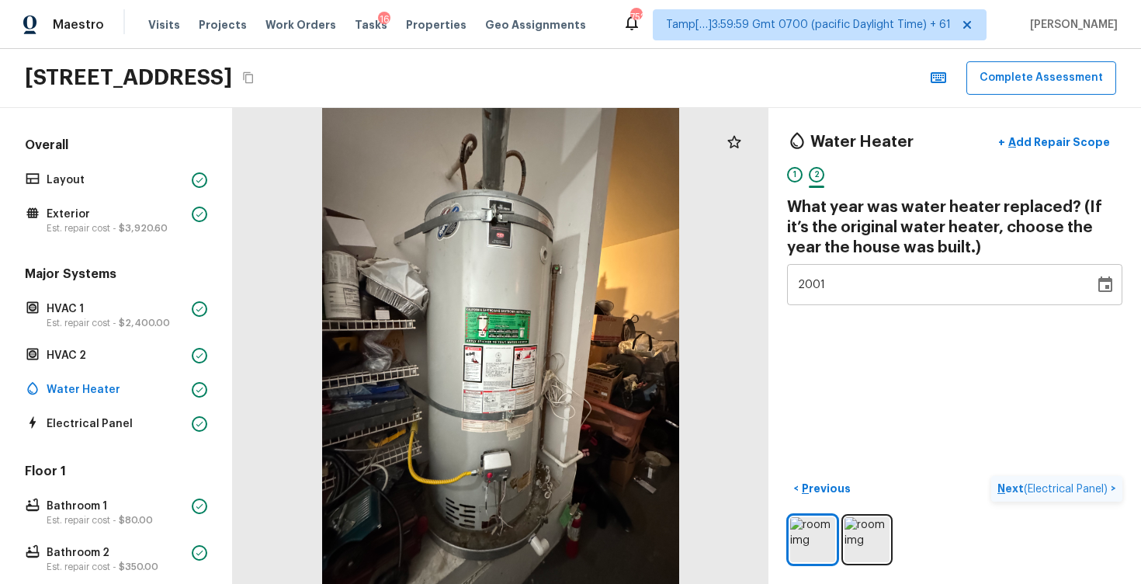
click at [1040, 487] on span "( Electrical Panel )" at bounding box center [1066, 489] width 84 height 11
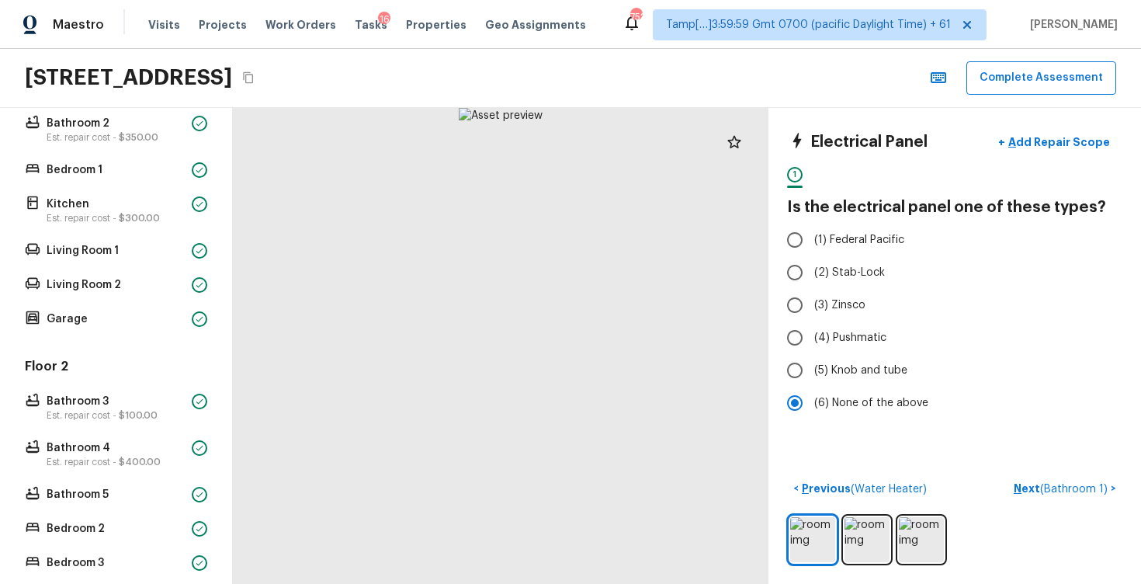
scroll to position [729, 0]
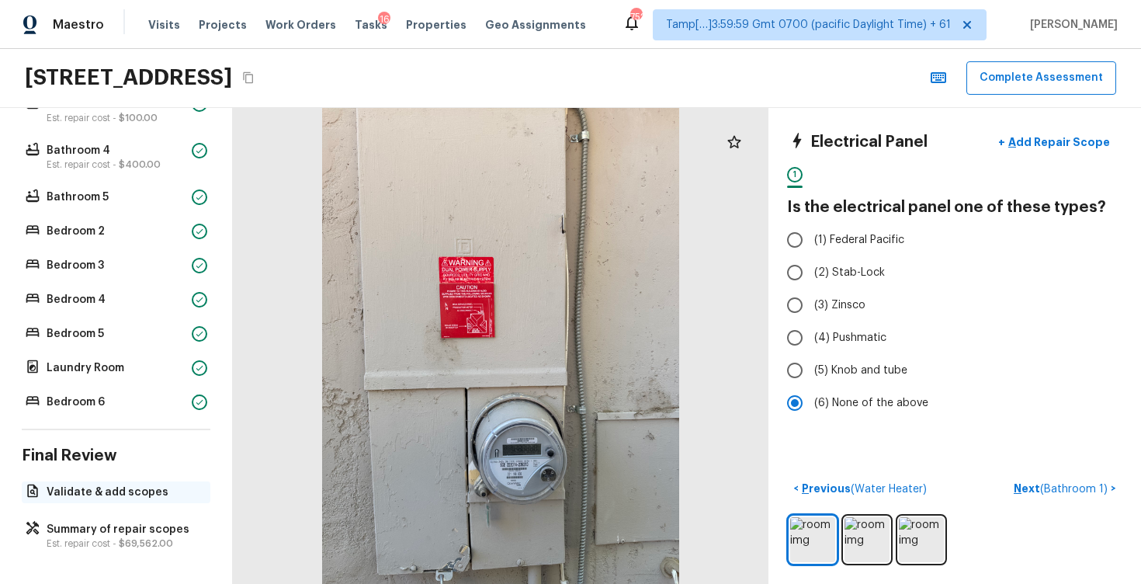
click at [112, 492] on p "Validate & add scopes" at bounding box center [124, 492] width 155 height 16
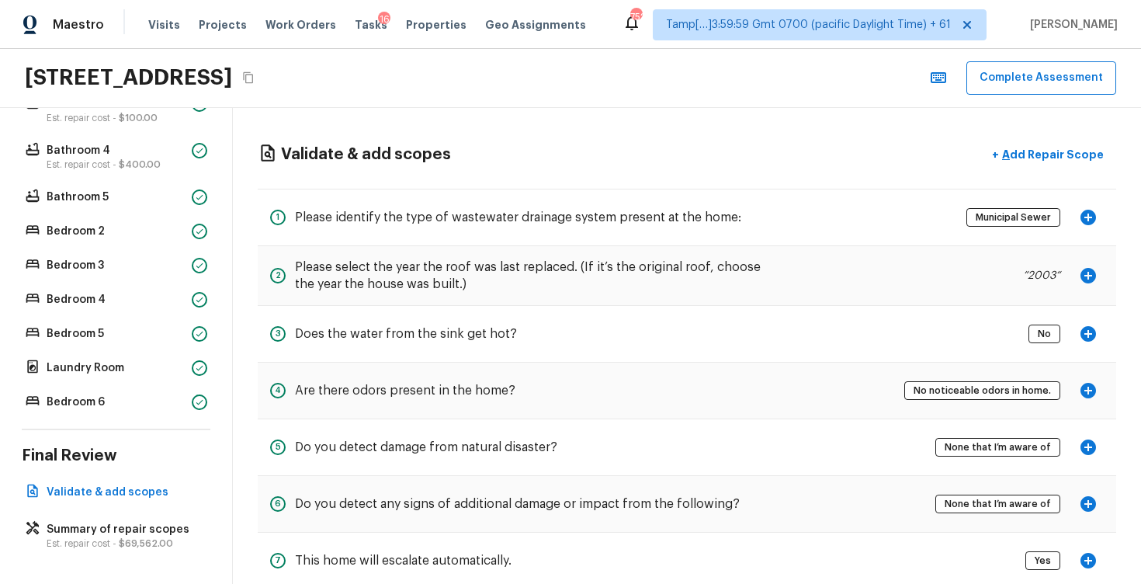
scroll to position [36, 0]
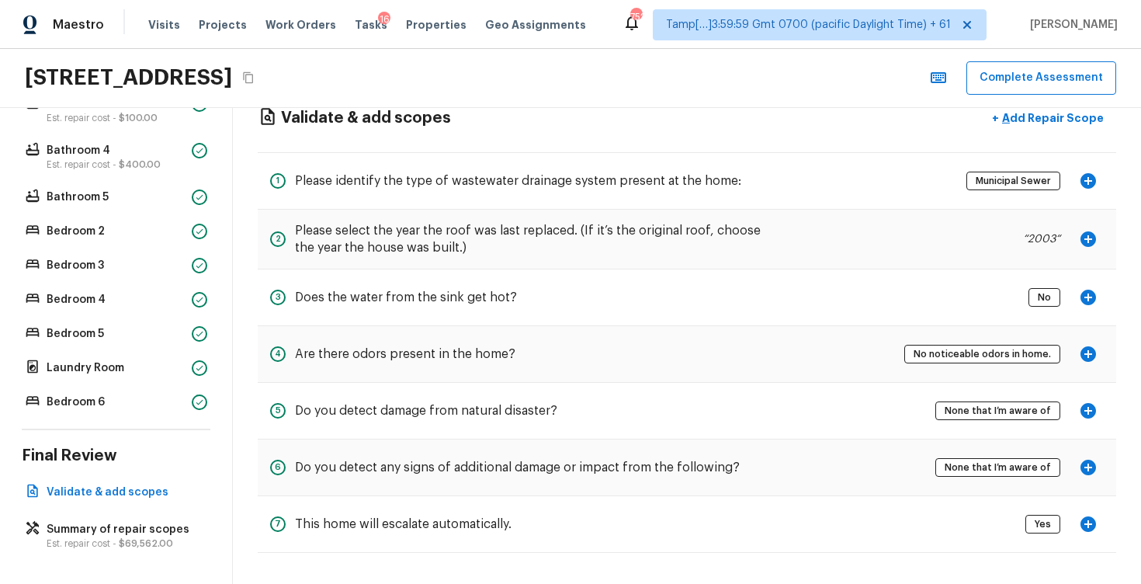
click at [1094, 297] on icon "button" at bounding box center [1089, 298] width 16 height 16
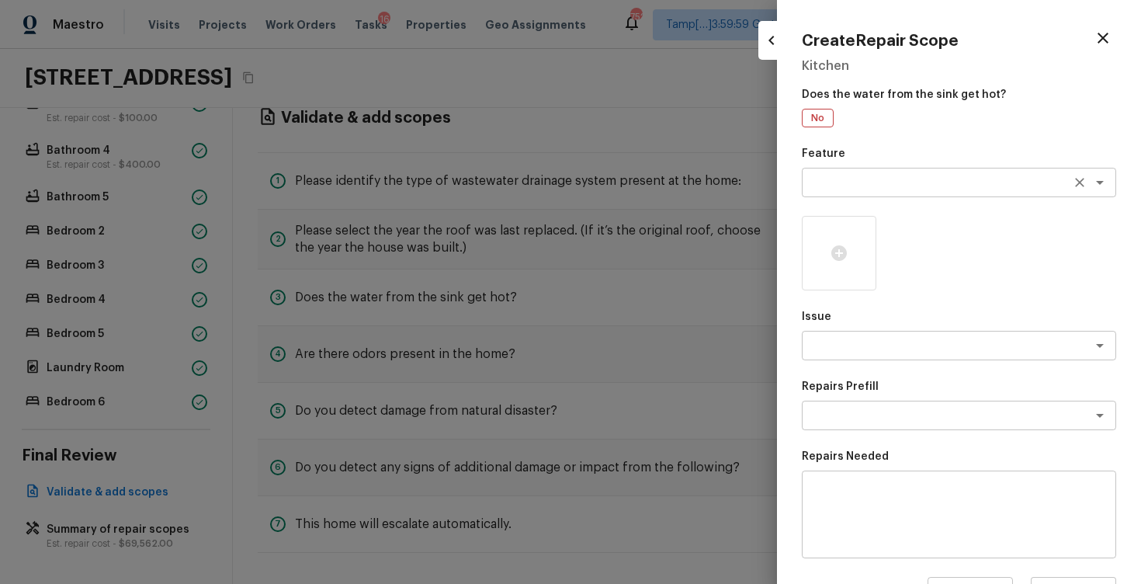
click at [926, 185] on textarea at bounding box center [937, 183] width 257 height 16
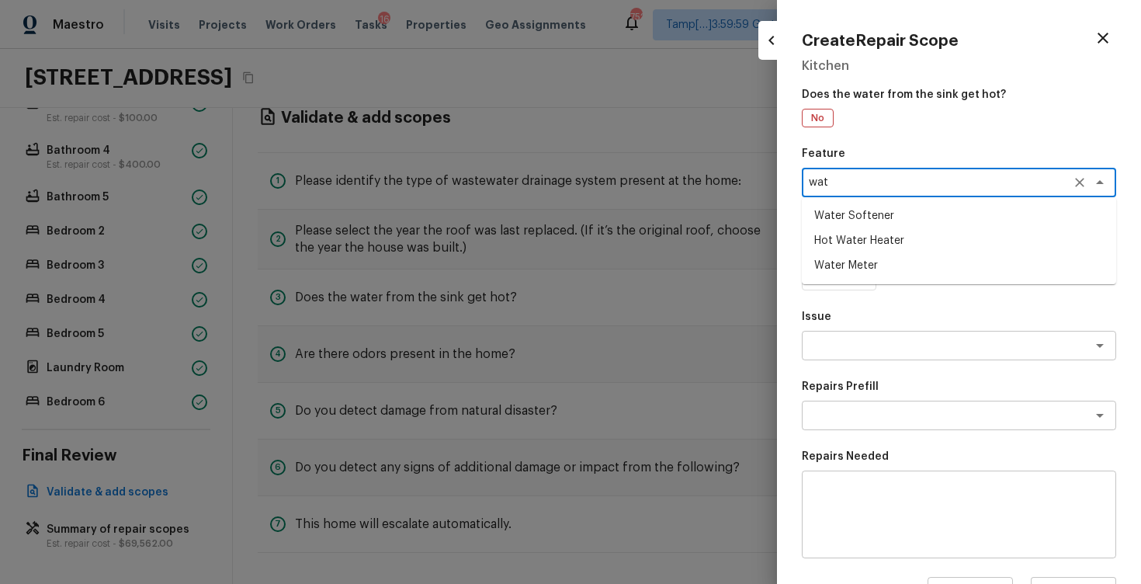
click at [920, 235] on li "Hot Water Heater" at bounding box center [959, 240] width 314 height 25
click at [911, 331] on div "x ​" at bounding box center [959, 346] width 314 height 30
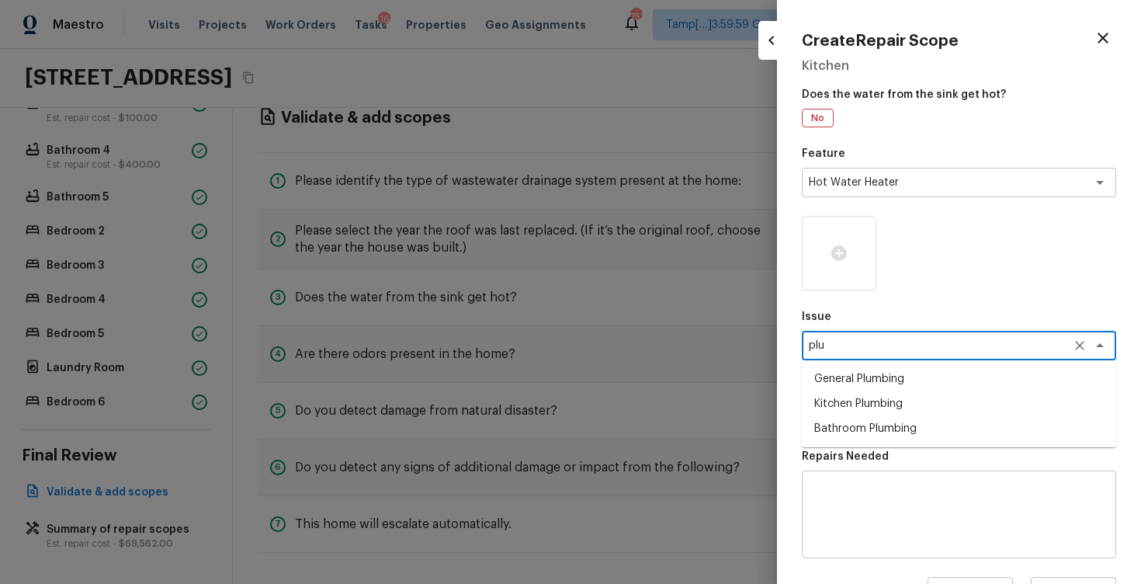
click at [883, 380] on li "General Plumbing" at bounding box center [959, 378] width 314 height 25
click at [885, 410] on textarea at bounding box center [937, 416] width 257 height 16
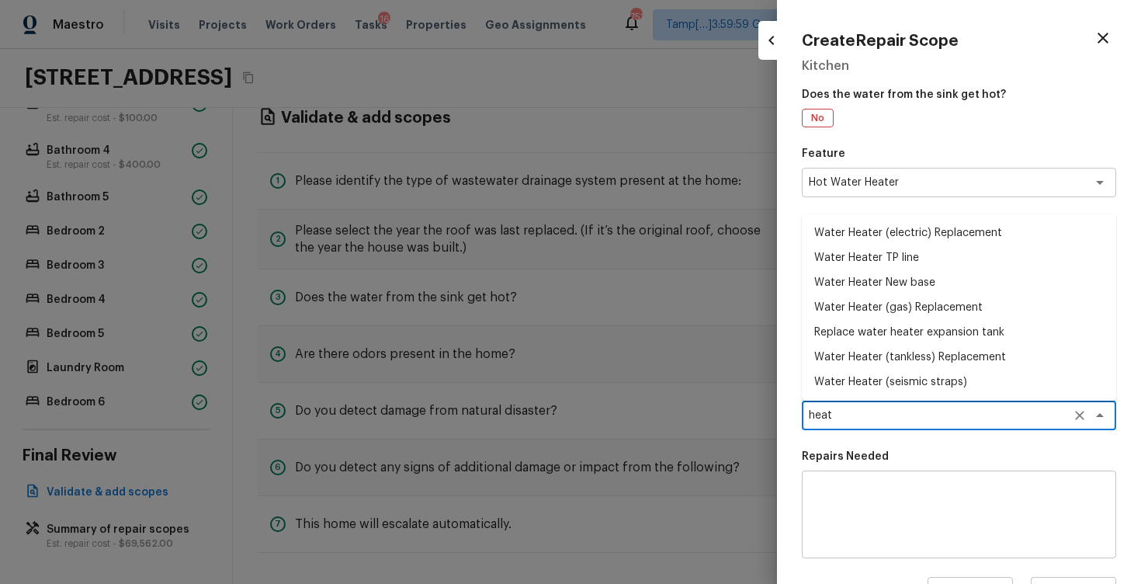
click at [941, 236] on li "Water Heater (electric) Replacement" at bounding box center [959, 233] width 314 height 25
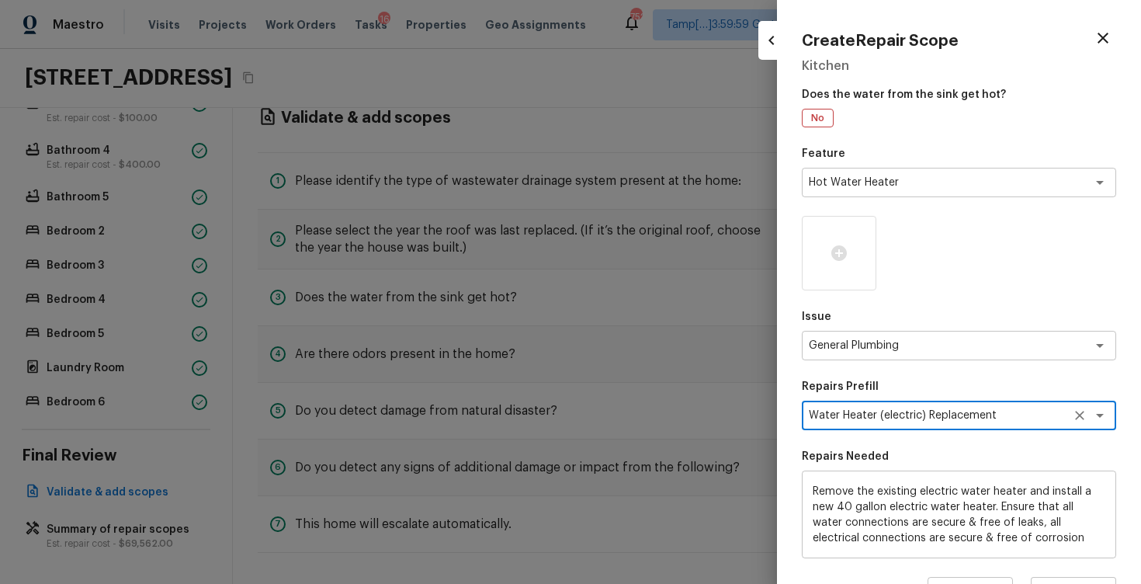
scroll to position [32, 0]
click at [1077, 408] on icon "Clear" at bounding box center [1080, 416] width 16 height 16
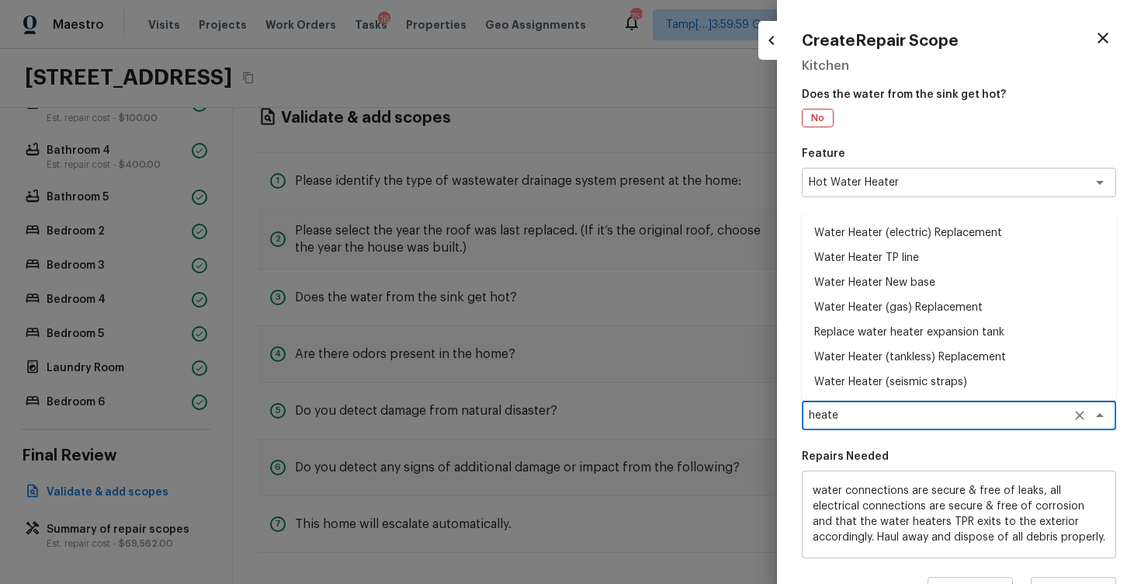
click at [959, 307] on li "Water Heater (gas) Replacement" at bounding box center [959, 307] width 314 height 25
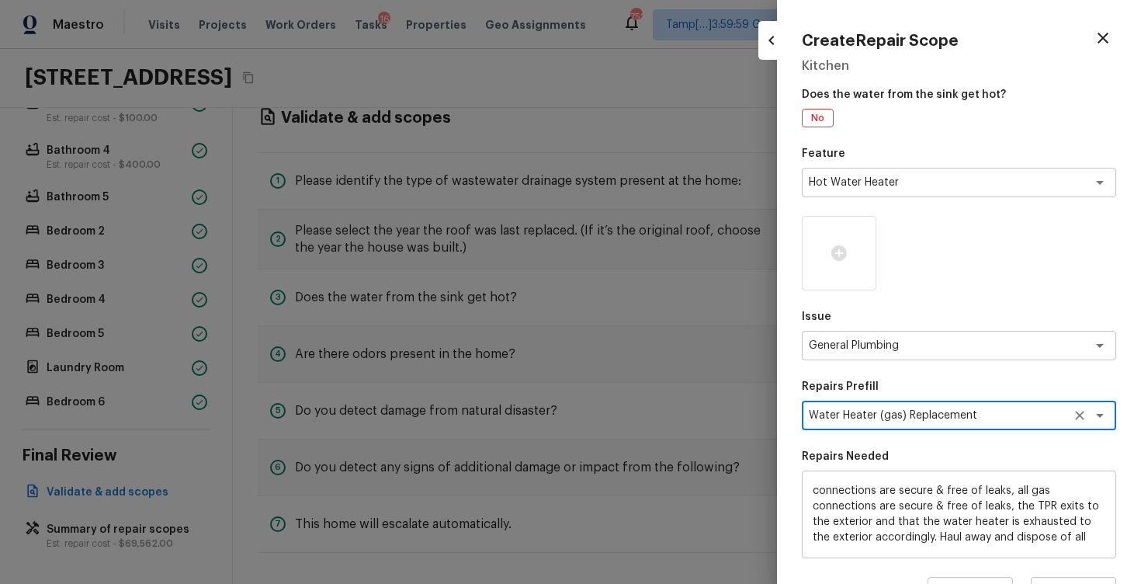
scroll to position [200, 0]
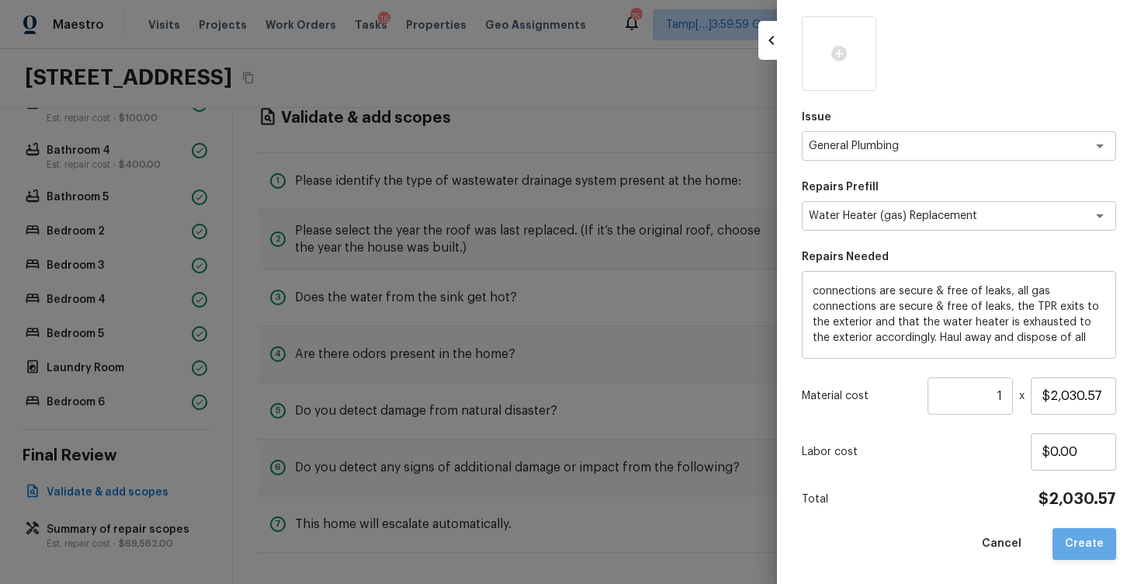
click at [1089, 553] on button "Create" at bounding box center [1085, 544] width 64 height 32
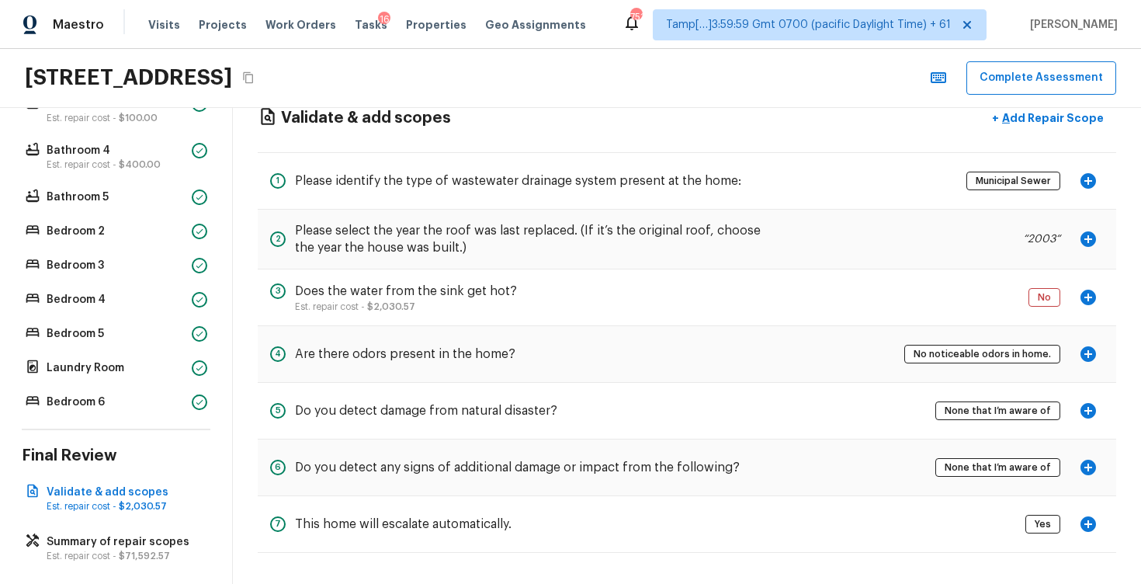
scroll to position [36, 0]
click at [1079, 468] on icon "button" at bounding box center [1088, 468] width 19 height 19
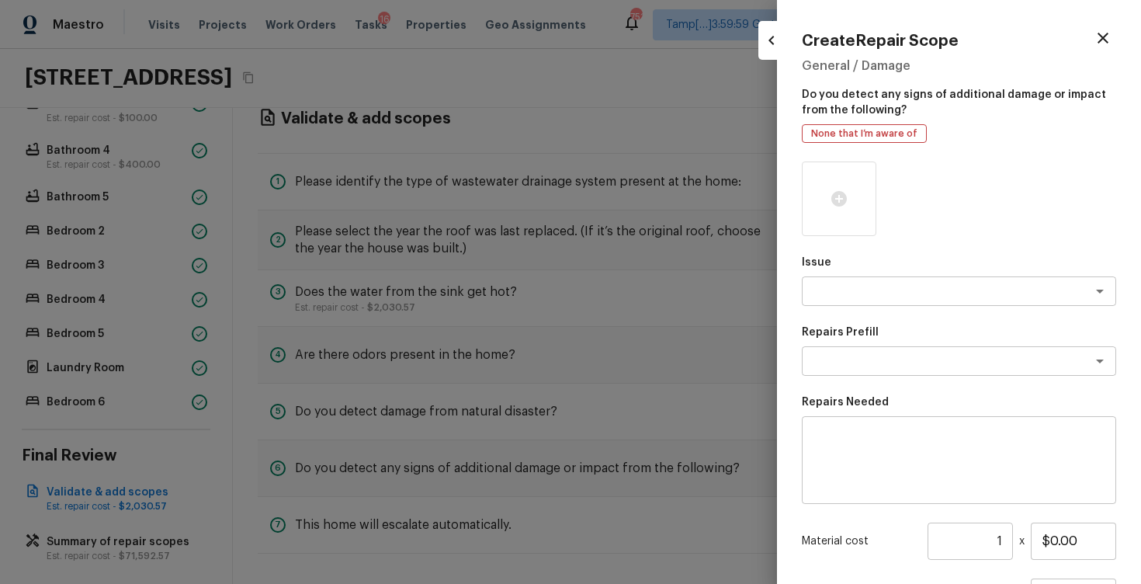
click at [1105, 31] on icon "button" at bounding box center [1103, 38] width 19 height 19
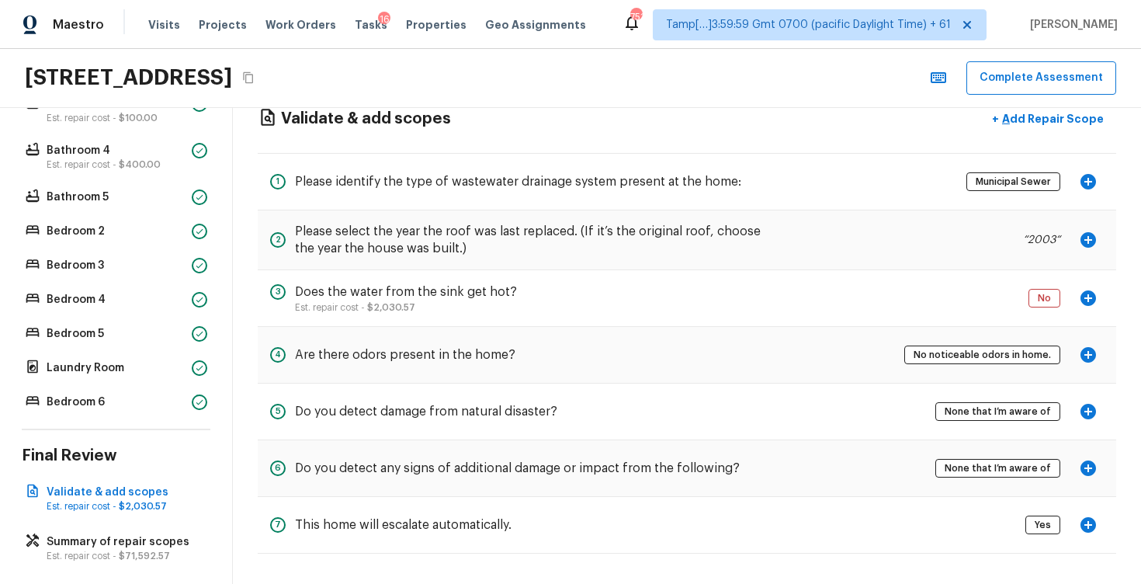
scroll to position [0, 0]
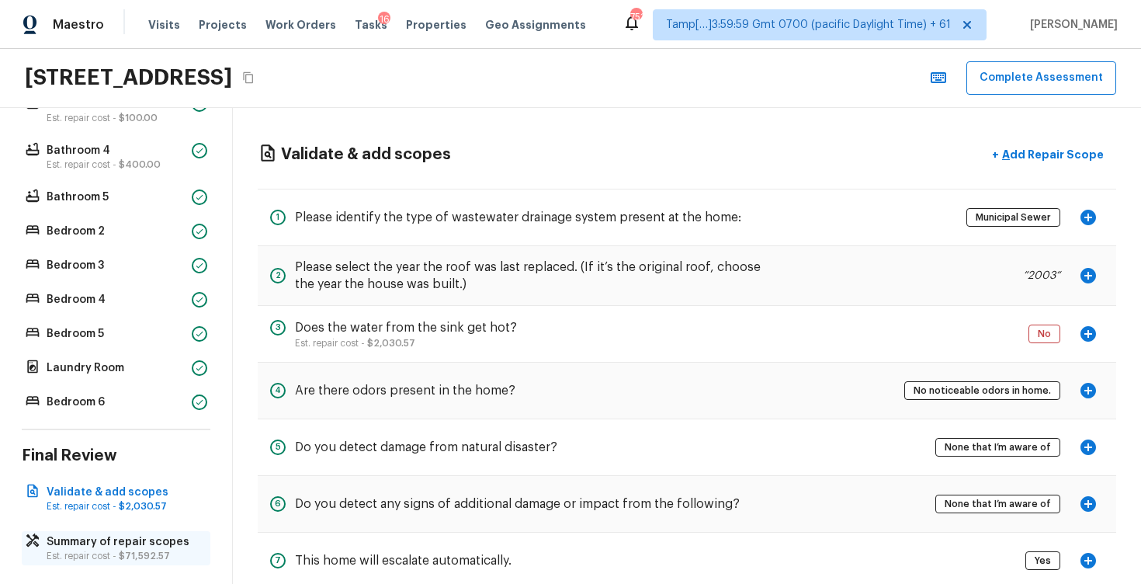
click at [148, 541] on p "Summary of repair scopes" at bounding box center [124, 542] width 155 height 16
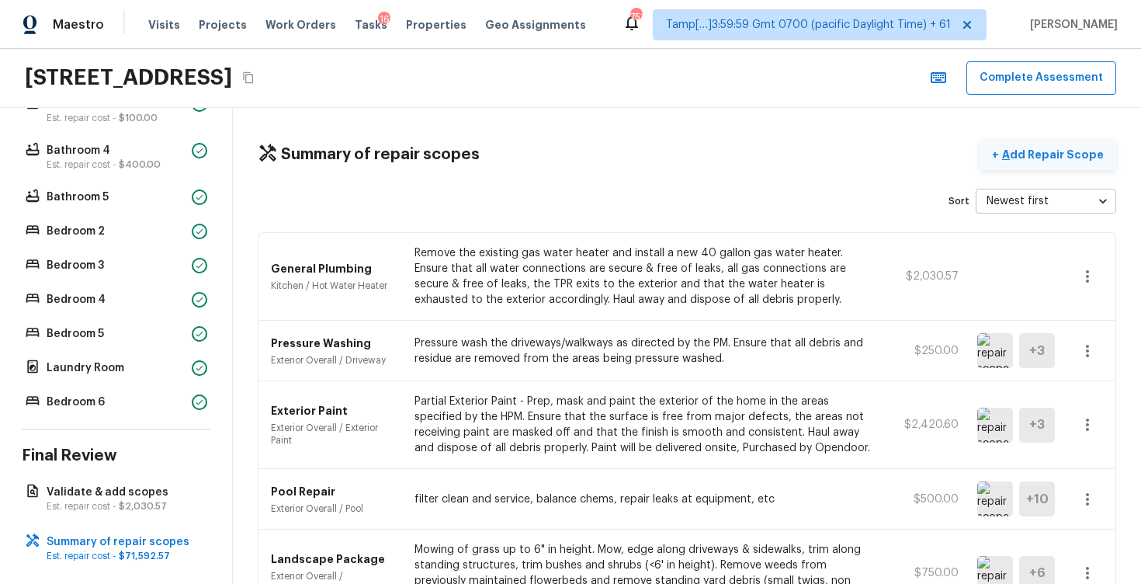
click at [1022, 167] on button "+ Add Repair Scope" at bounding box center [1048, 155] width 137 height 32
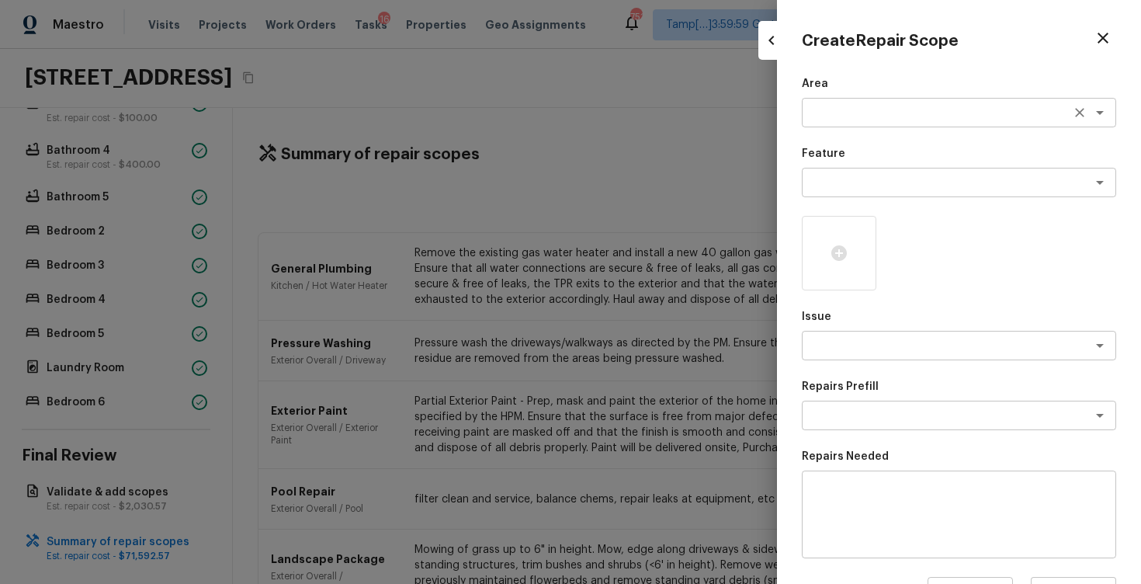
click at [850, 109] on textarea at bounding box center [937, 113] width 257 height 16
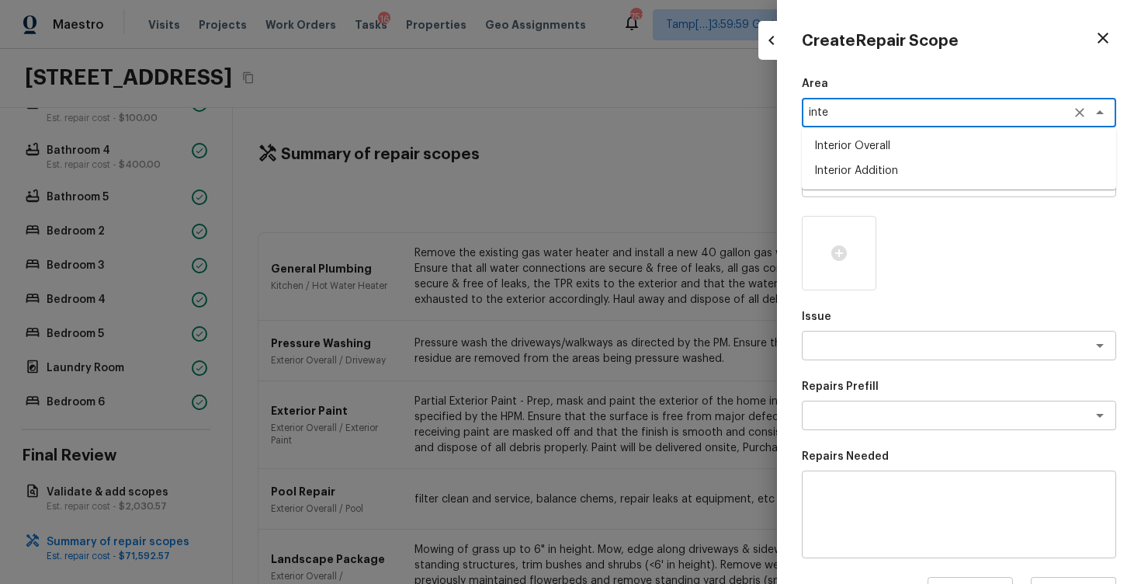
click at [857, 144] on li "Interior Overall" at bounding box center [959, 146] width 314 height 25
click at [864, 183] on textarea at bounding box center [937, 183] width 257 height 16
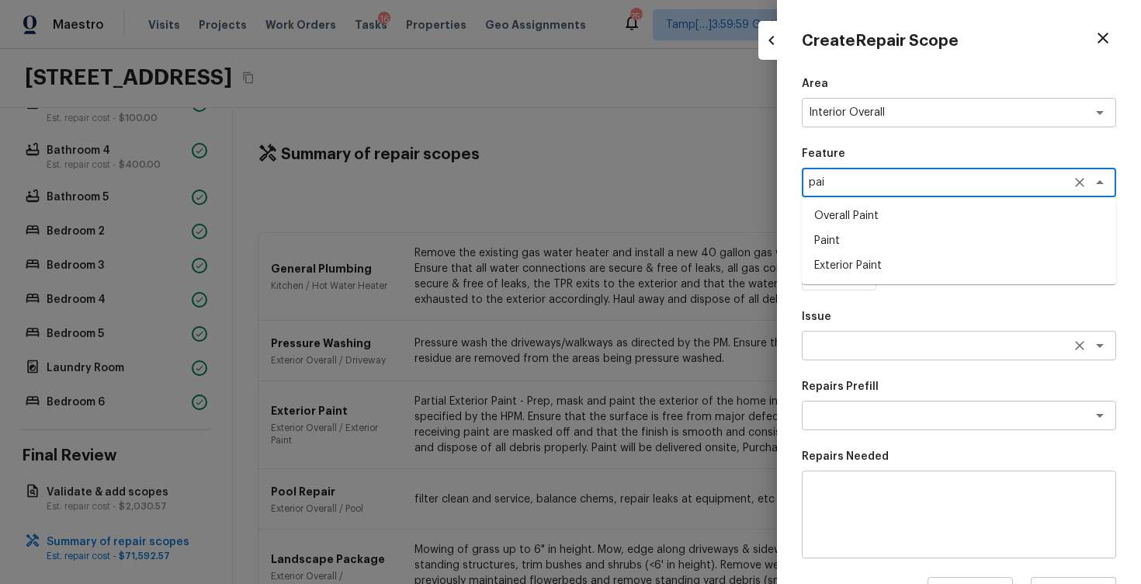
click at [867, 336] on div "x ​" at bounding box center [959, 346] width 314 height 30
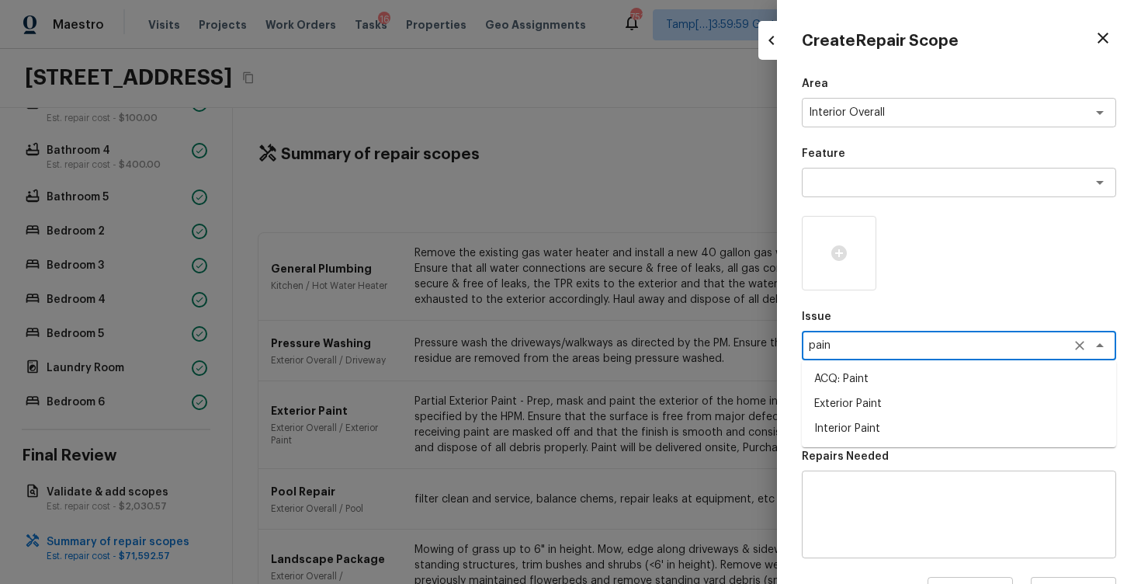
click at [869, 388] on li "ACQ: Paint" at bounding box center [959, 378] width 314 height 25
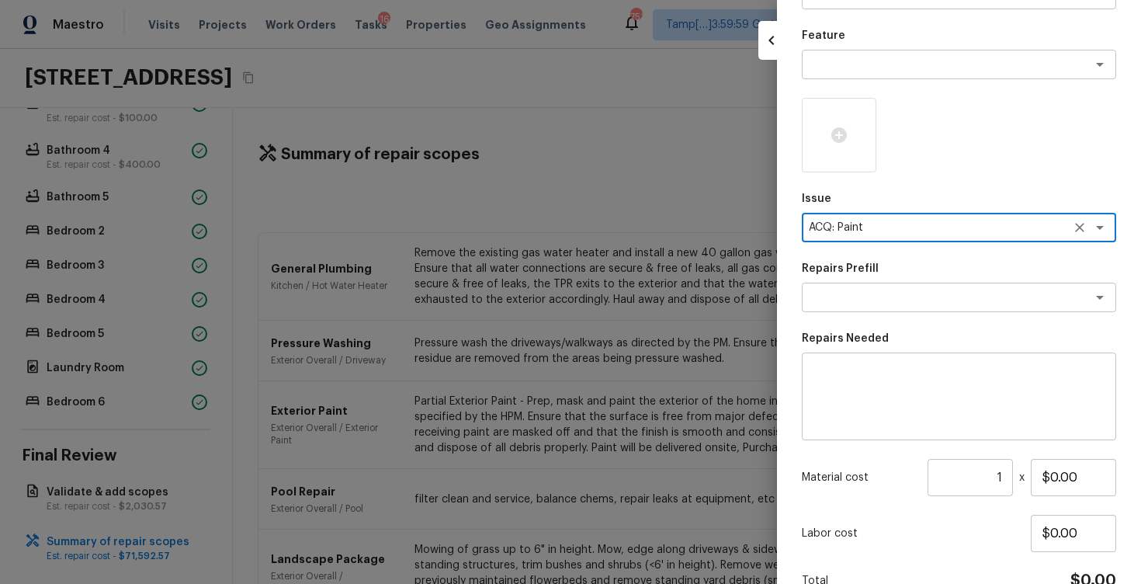
scroll to position [140, 0]
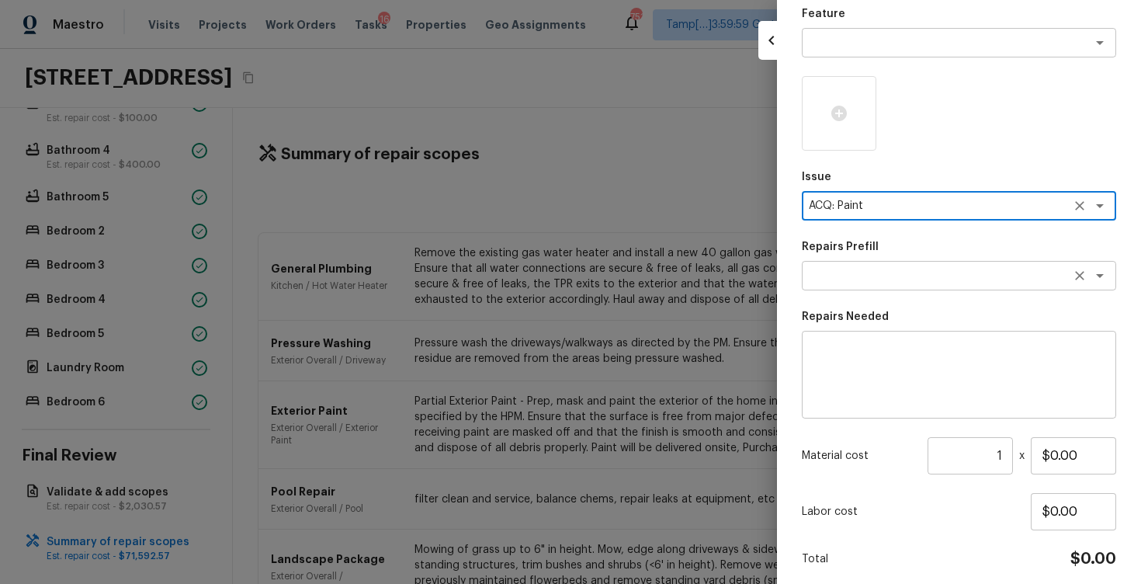
click at [926, 287] on div "x ​" at bounding box center [959, 276] width 314 height 30
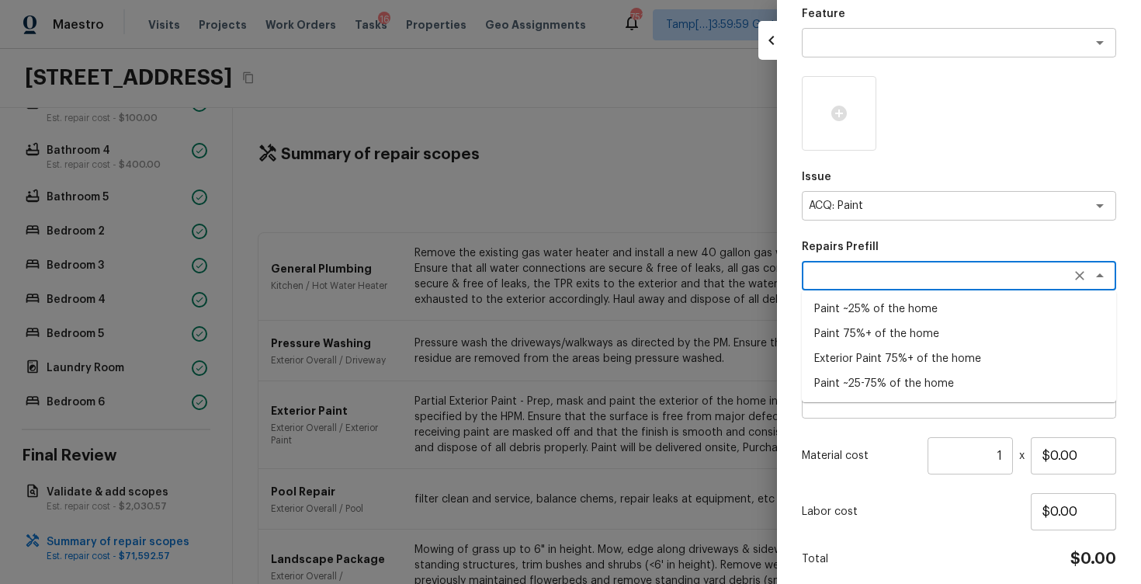
click at [921, 320] on li "Paint ~25% of the home" at bounding box center [959, 309] width 314 height 25
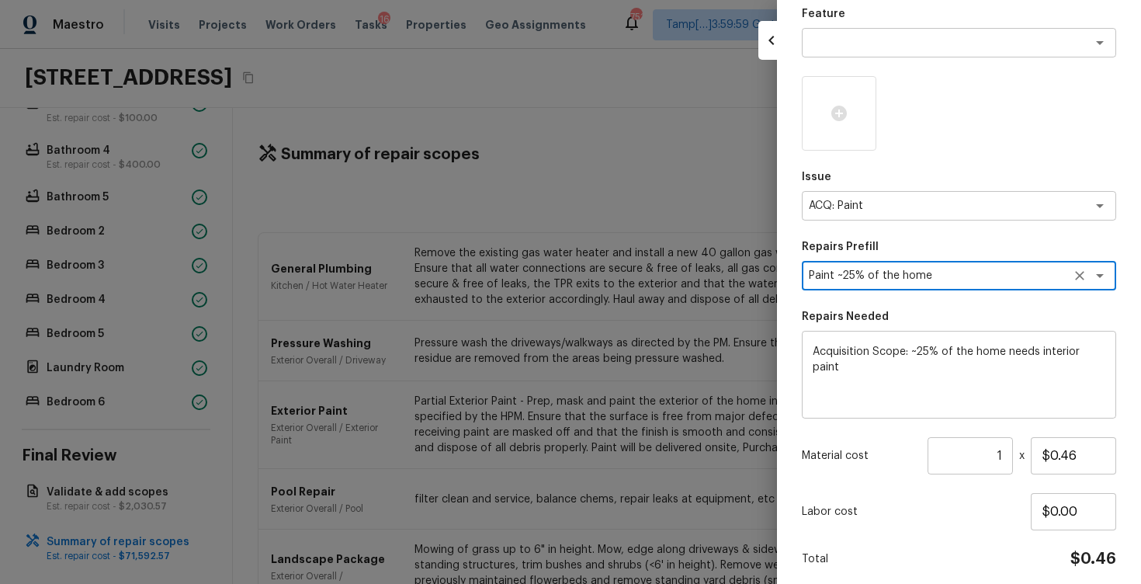
click at [1006, 455] on input "1" at bounding box center [970, 455] width 85 height 37
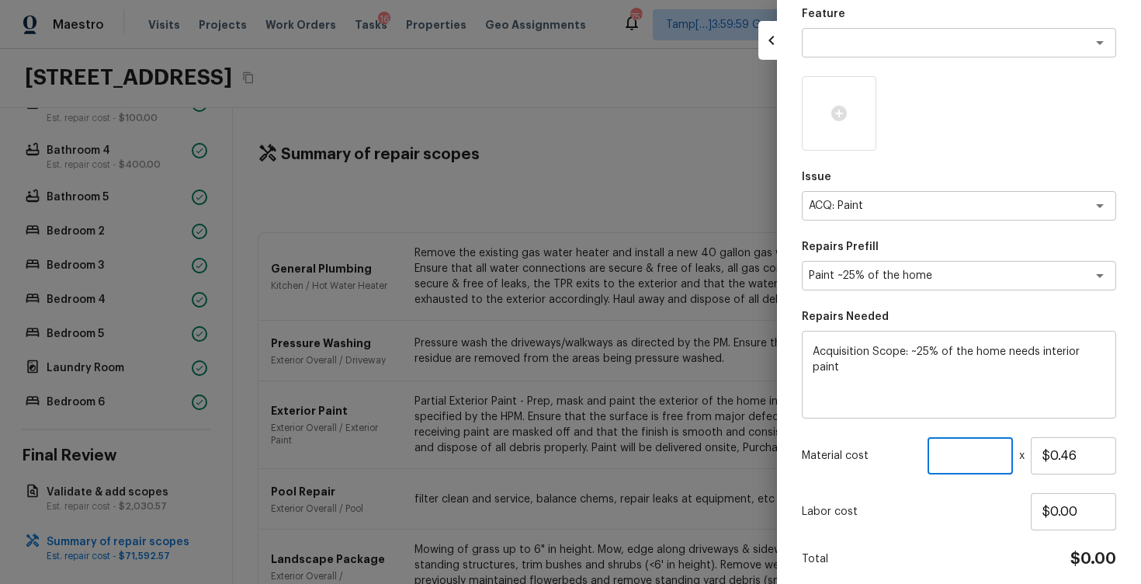
paste input "3724"
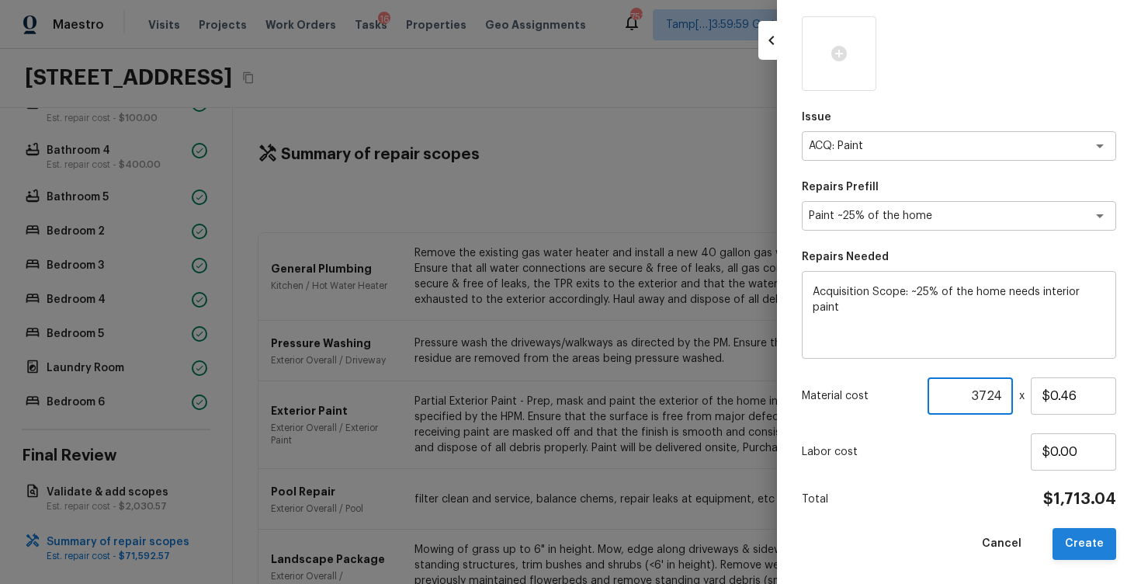
click at [1081, 540] on button "Create" at bounding box center [1085, 544] width 64 height 32
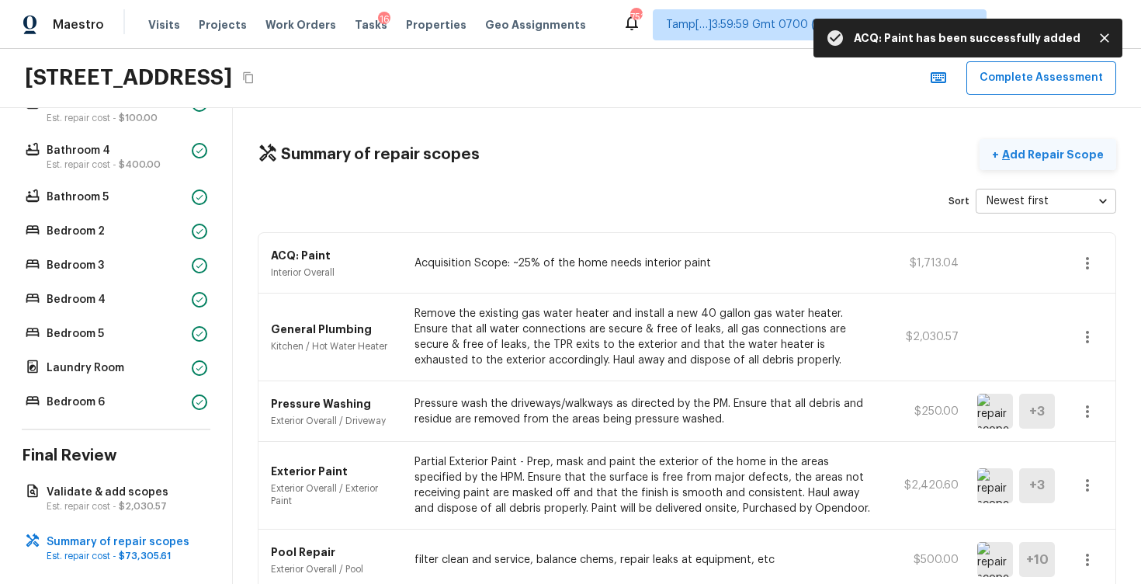
click at [1036, 153] on p "Add Repair Scope" at bounding box center [1051, 155] width 105 height 16
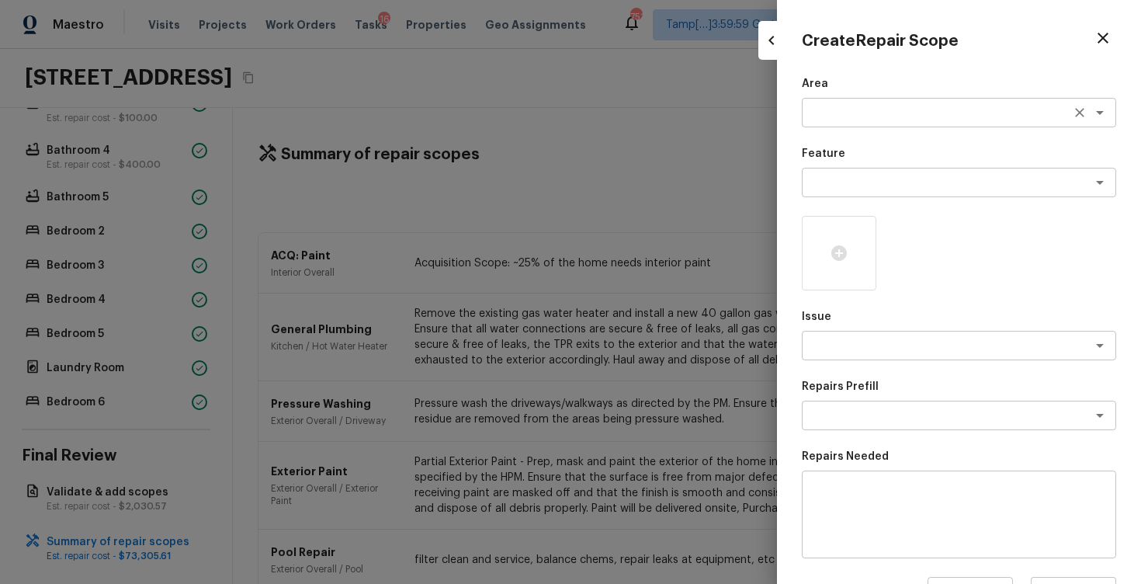
click at [870, 111] on textarea at bounding box center [937, 113] width 257 height 16
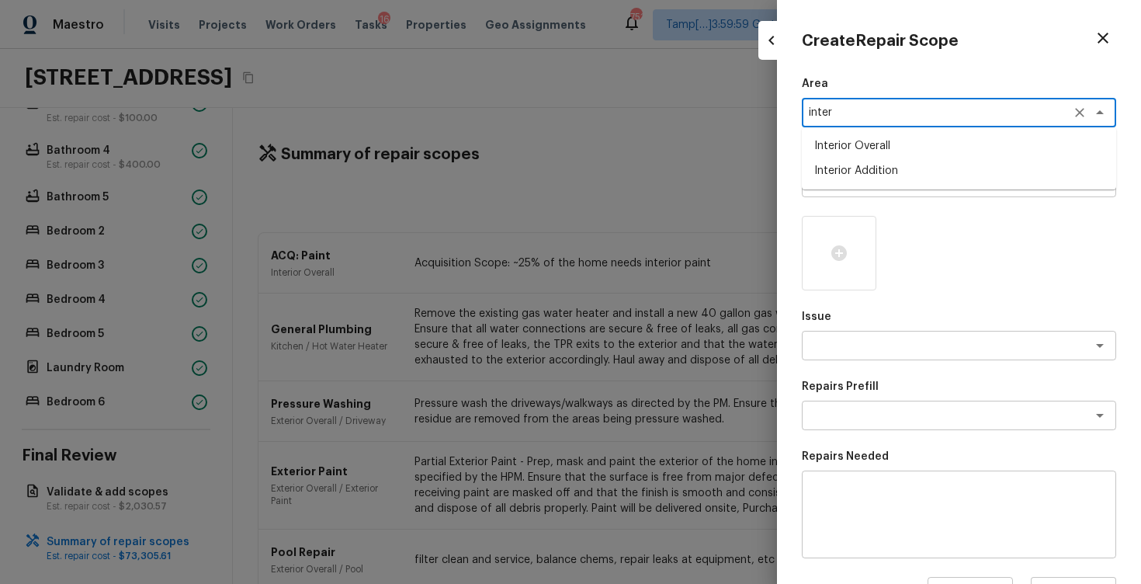
click at [860, 162] on li "Interior Addition" at bounding box center [959, 170] width 314 height 25
click at [860, 168] on div "x ​" at bounding box center [959, 183] width 314 height 30
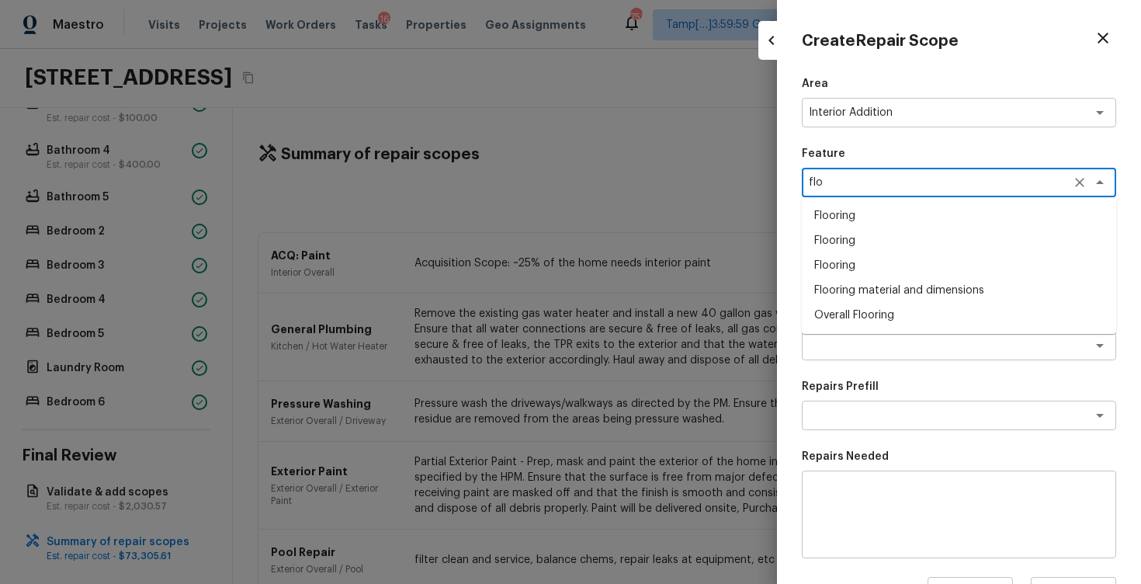
click at [862, 308] on li "Overall Flooring" at bounding box center [959, 315] width 314 height 25
click at [873, 346] on textarea at bounding box center [937, 346] width 257 height 16
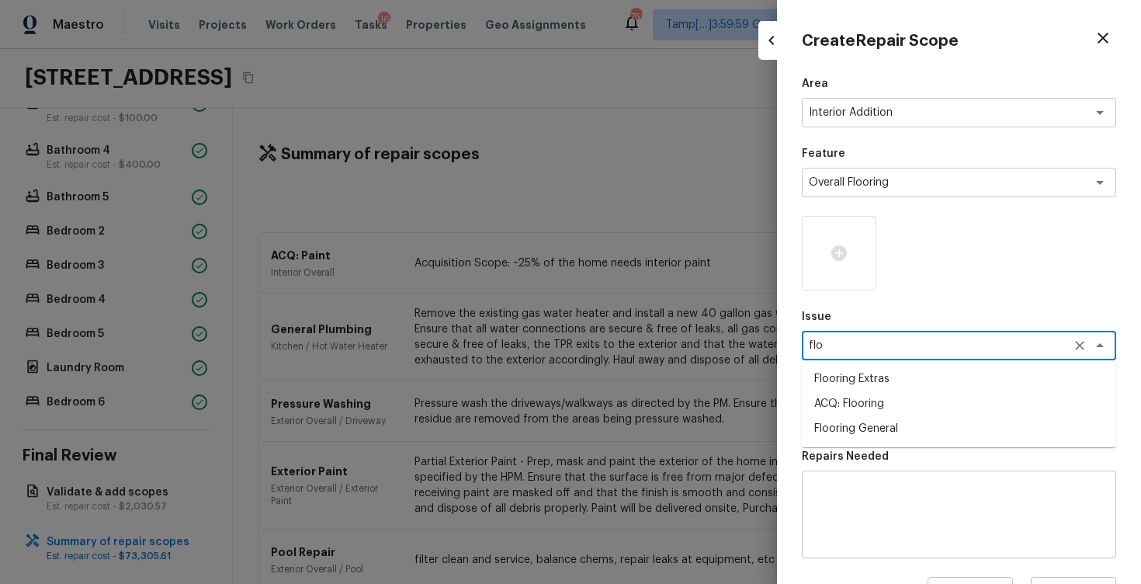
click at [869, 407] on li "ACQ: Flooring" at bounding box center [959, 403] width 314 height 25
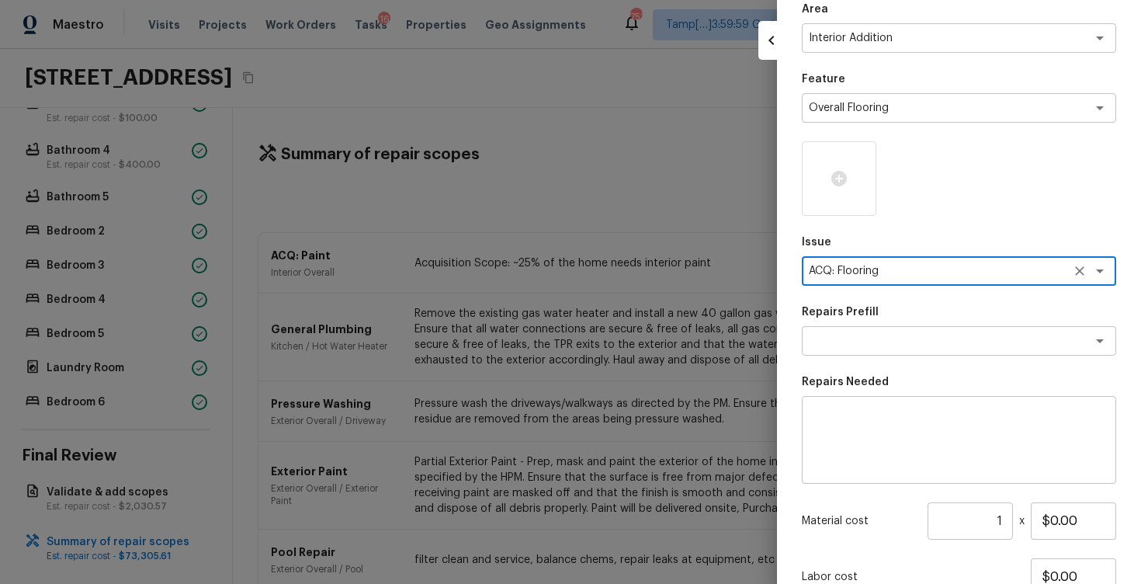
scroll to position [106, 0]
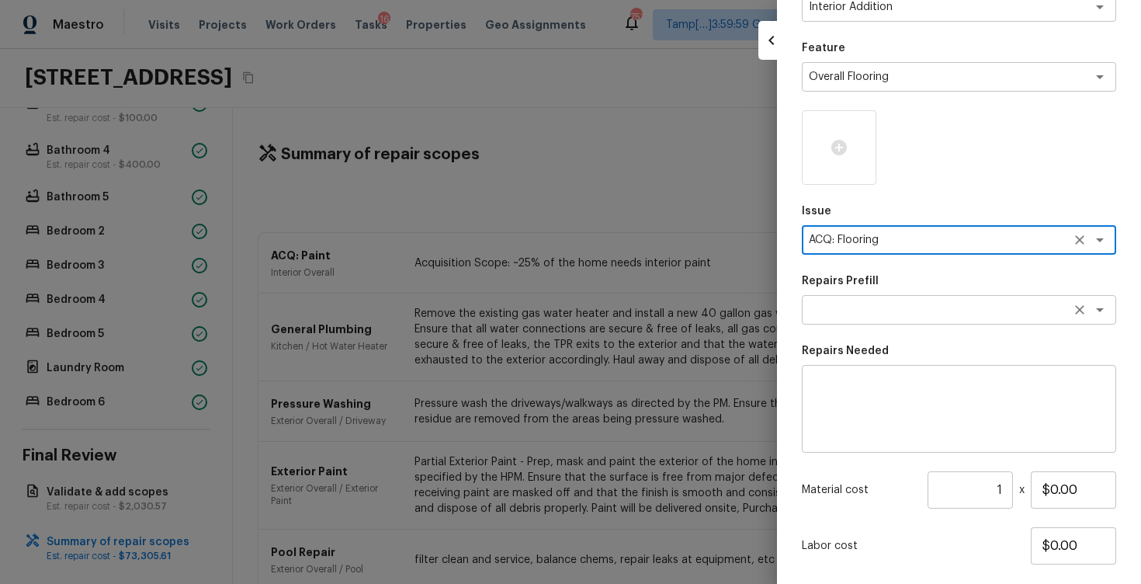
click at [899, 300] on div "x ​" at bounding box center [959, 310] width 314 height 30
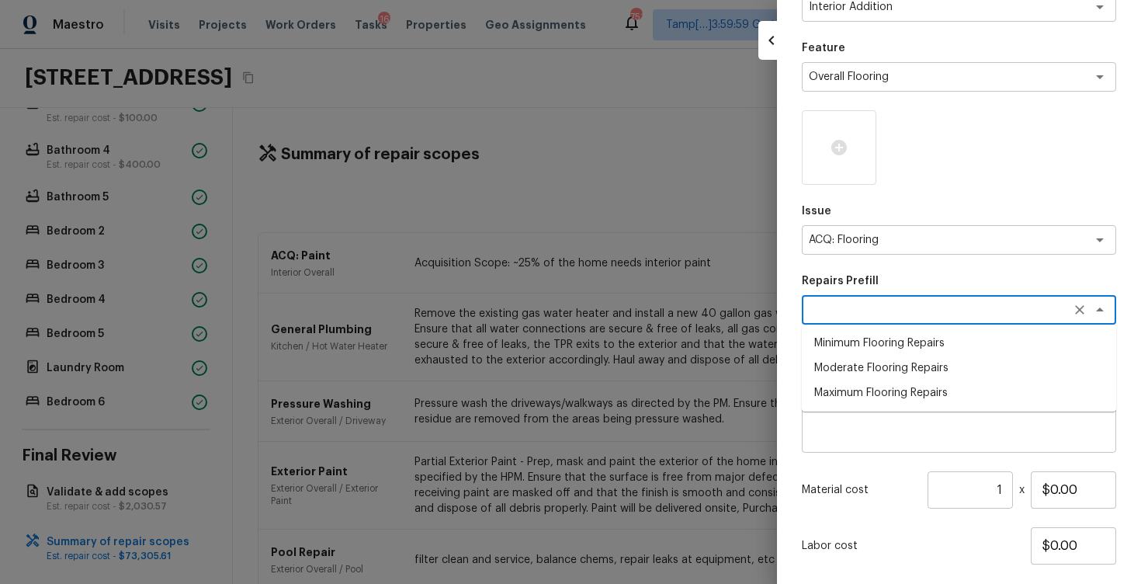
click at [895, 349] on li "Minimum Flooring Repairs" at bounding box center [959, 343] width 314 height 25
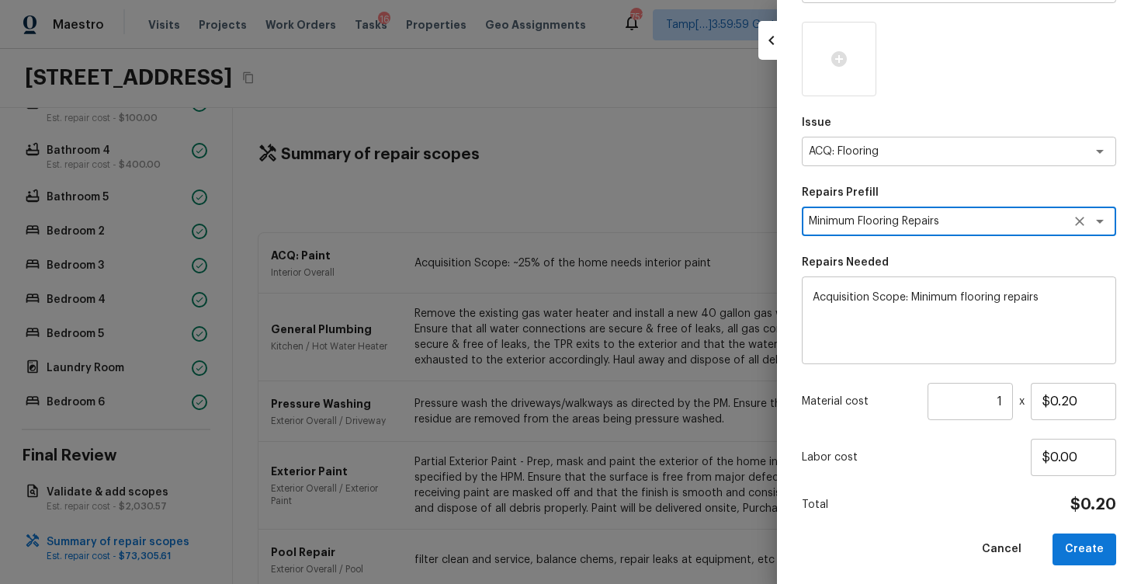
scroll to position [200, 0]
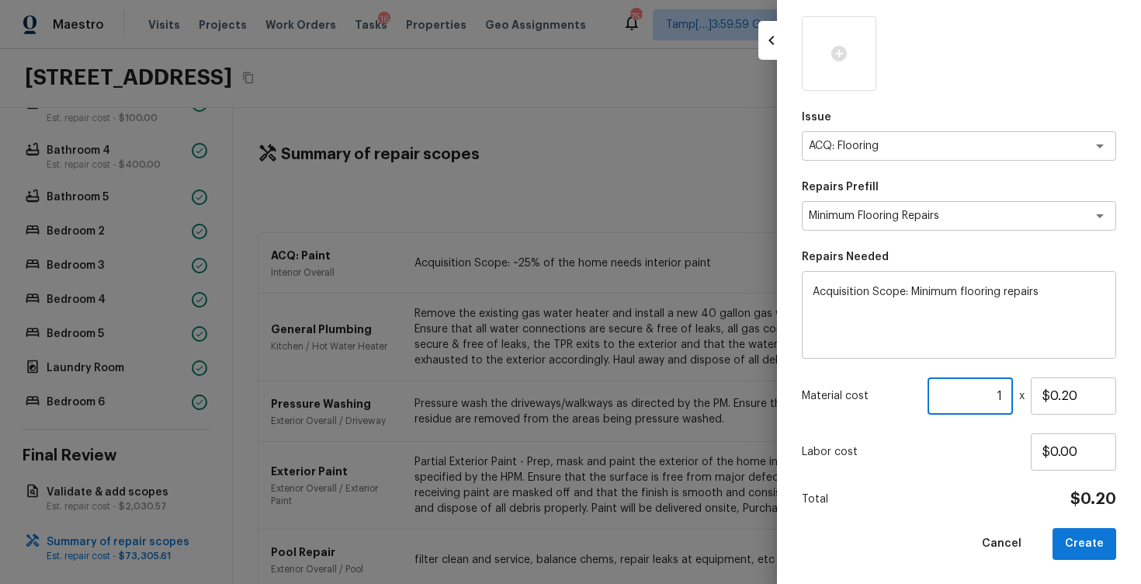
click at [1003, 394] on input "1" at bounding box center [970, 395] width 85 height 37
paste input "3724"
click at [1079, 546] on button "Create" at bounding box center [1085, 544] width 64 height 32
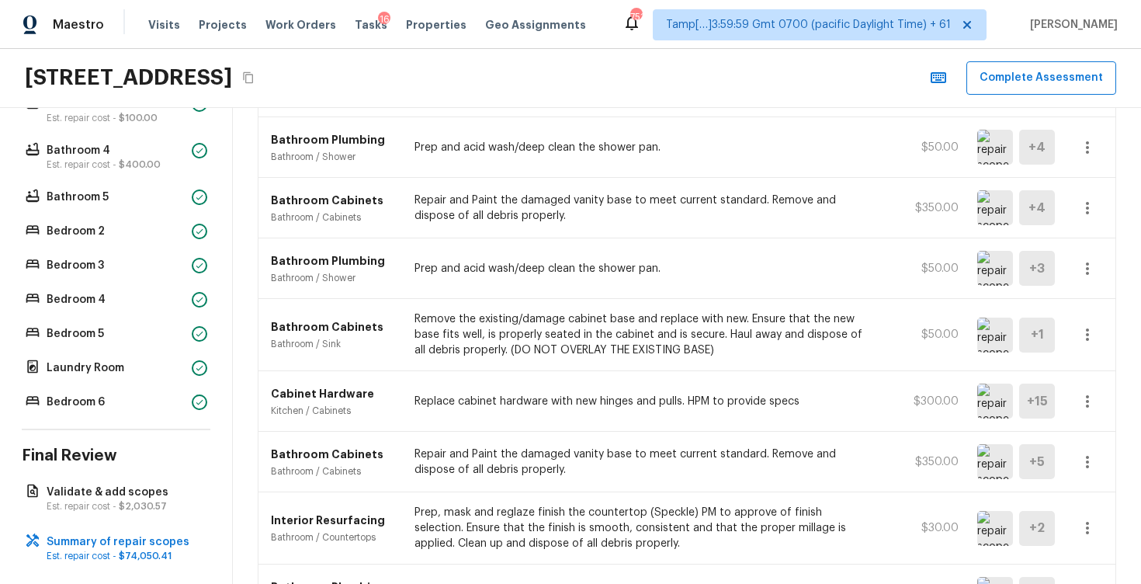
scroll to position [0, 0]
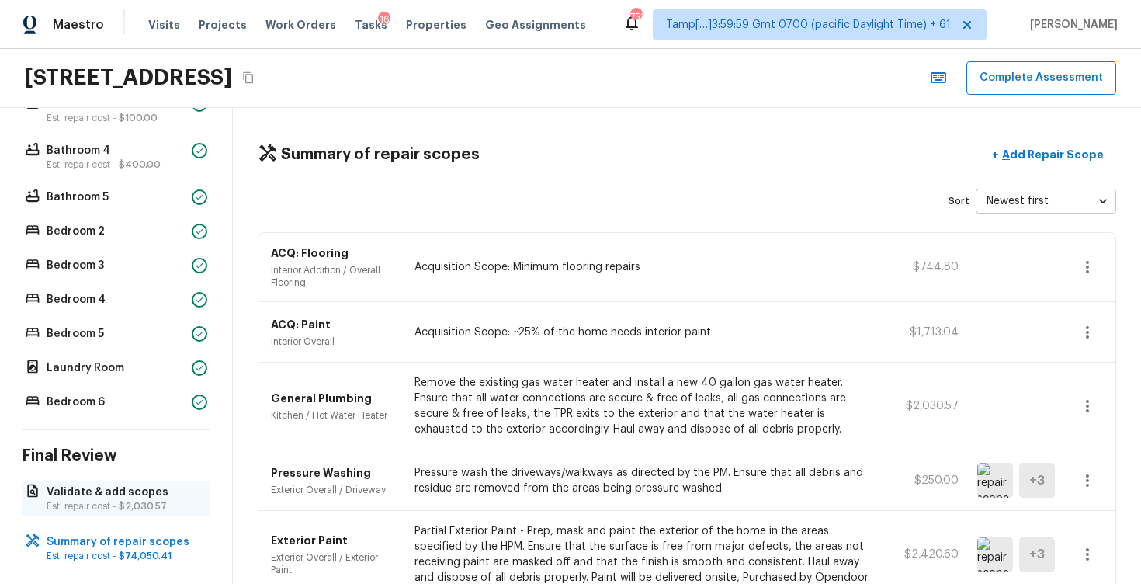
click at [144, 494] on p "Validate & add scopes" at bounding box center [124, 492] width 155 height 16
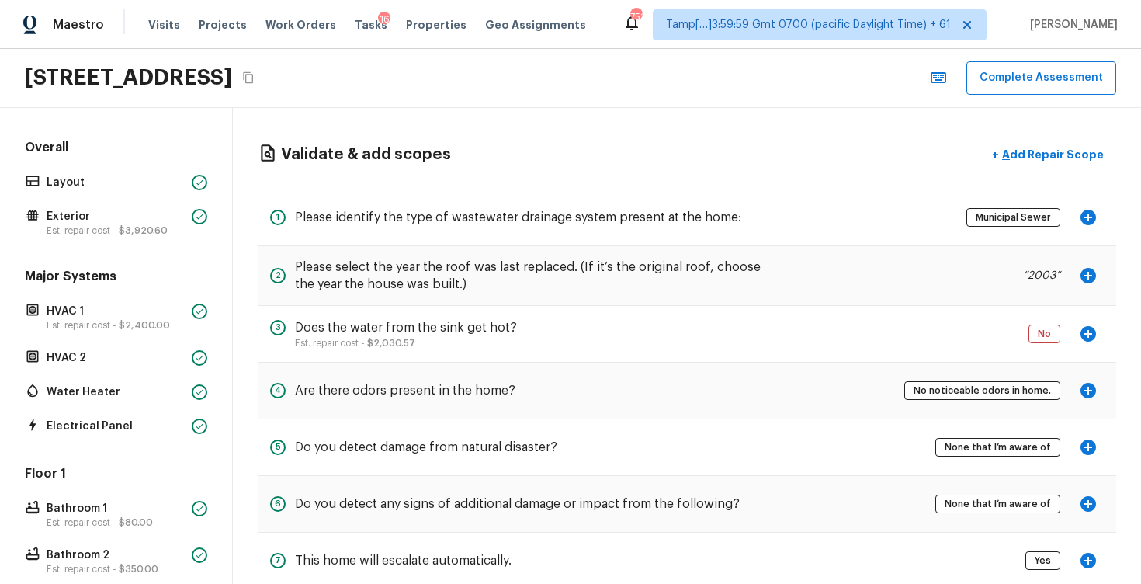
scroll to position [741, 0]
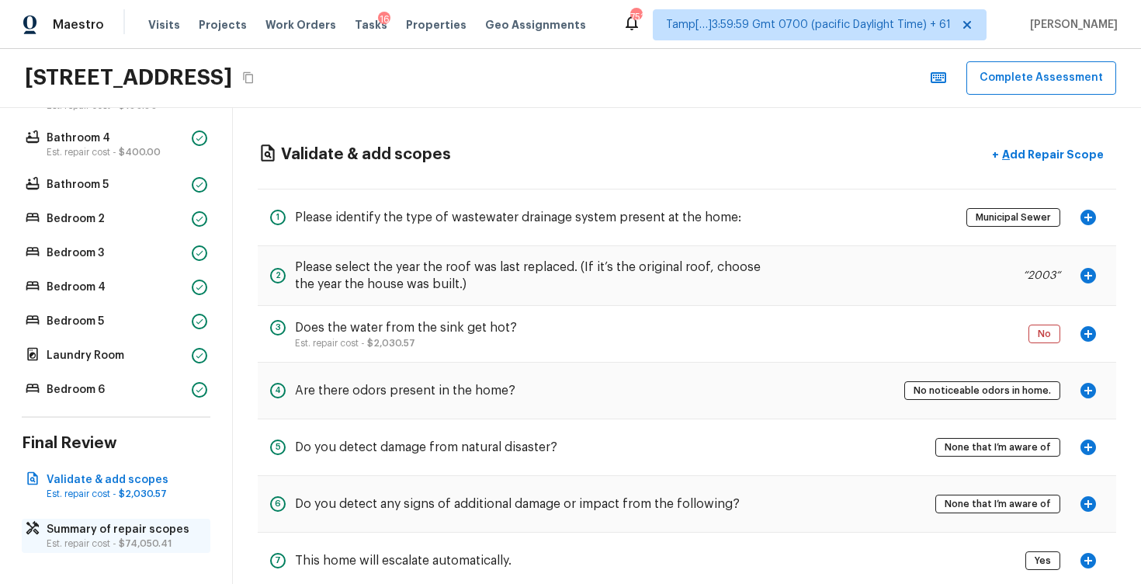
click at [129, 539] on span "$74,050.41" at bounding box center [145, 543] width 53 height 9
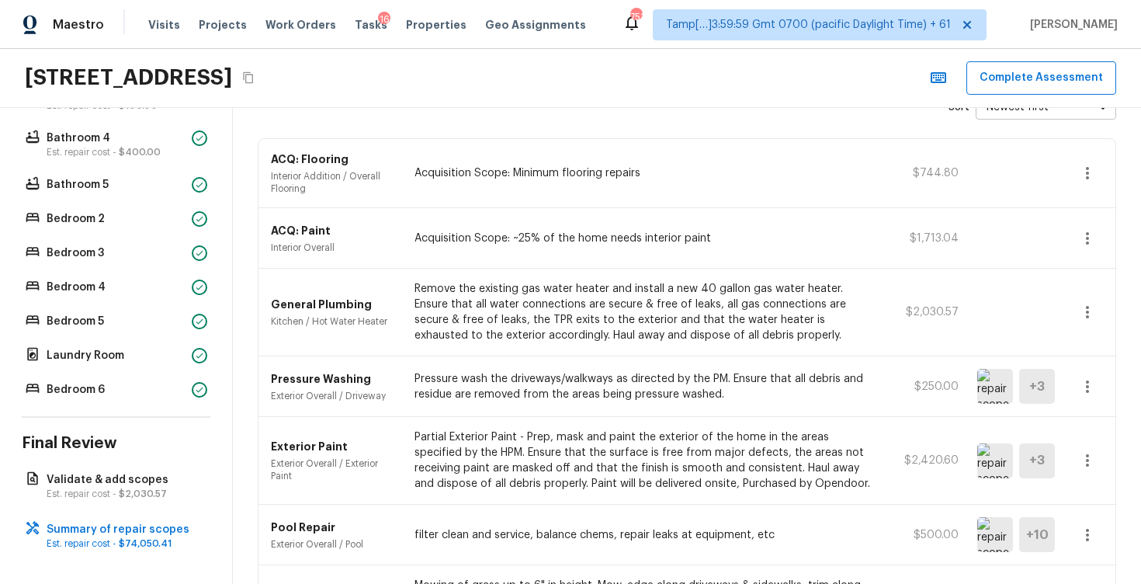
scroll to position [18, 0]
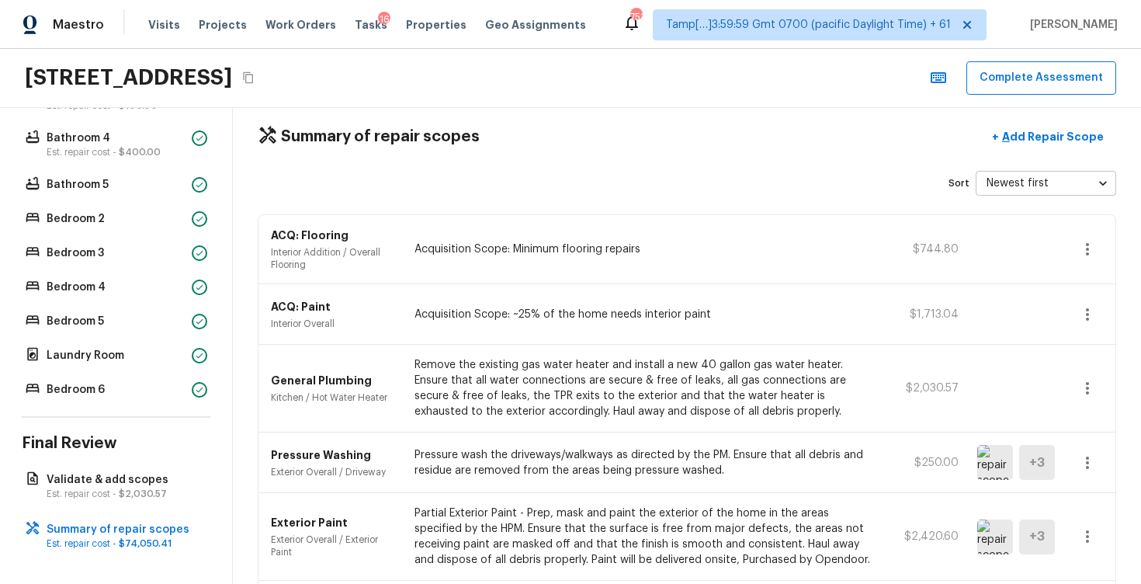
click at [994, 178] on body "Maestro Visits Projects Work Orders Tasks 16 Properties Geo Assignments 751 Tam…" at bounding box center [570, 292] width 1141 height 584
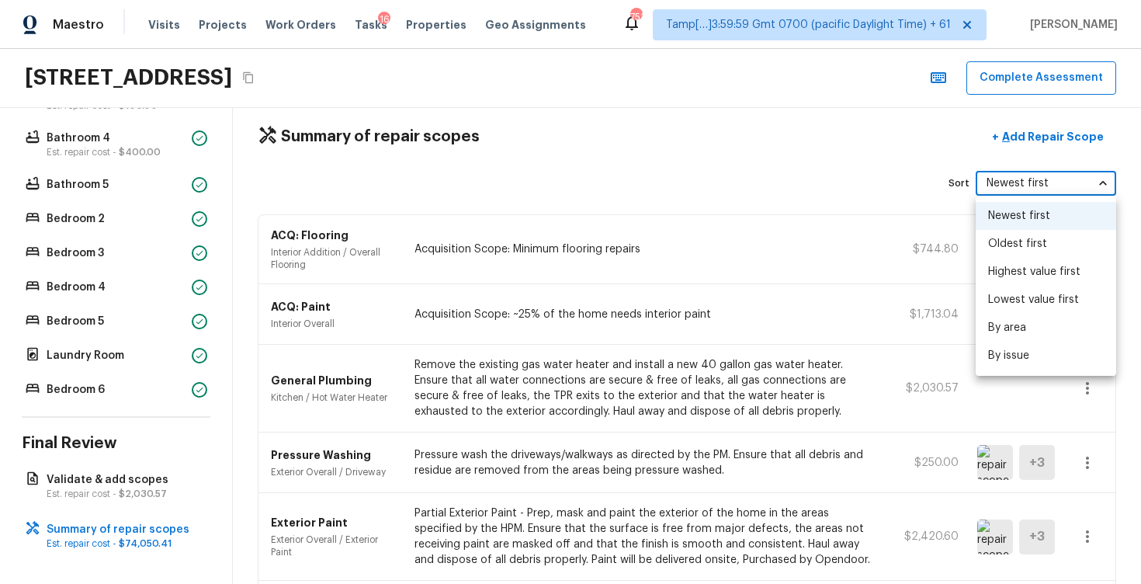
click at [739, 467] on div at bounding box center [570, 292] width 1141 height 584
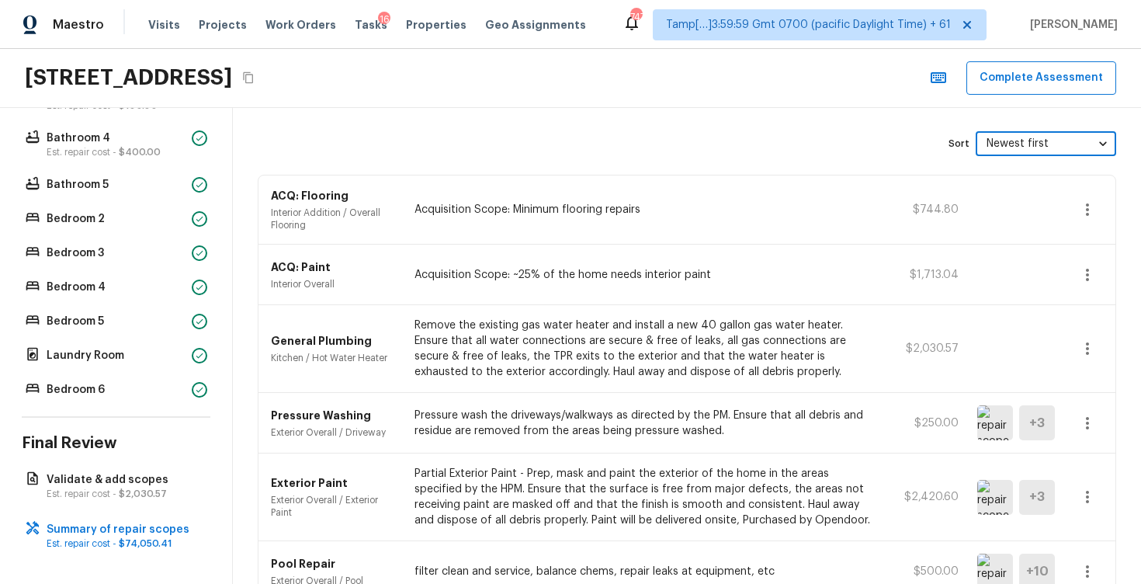
scroll to position [0, 0]
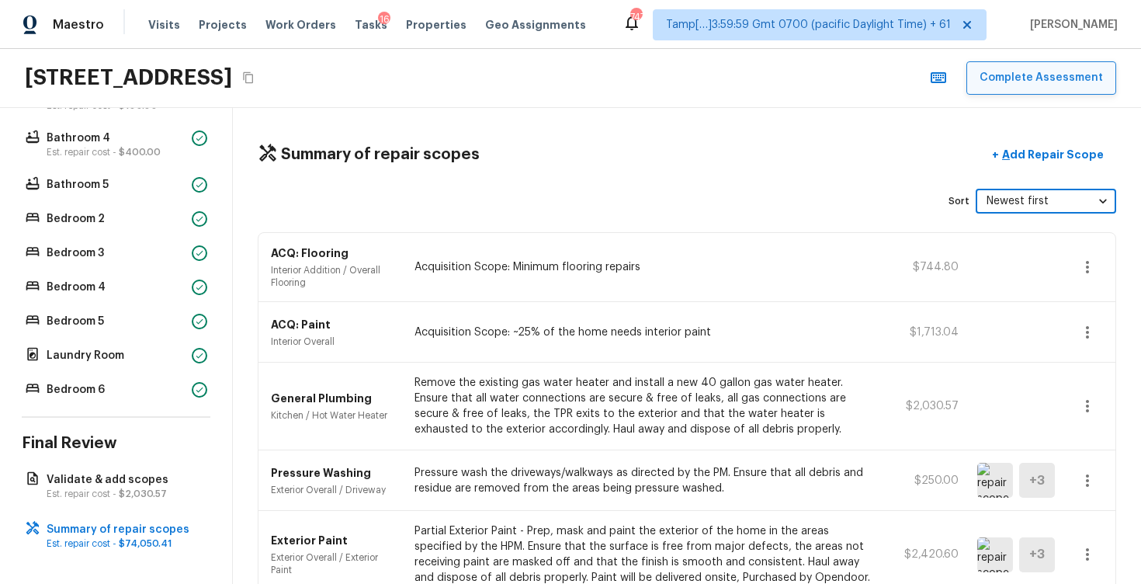
click at [1046, 69] on button "Complete Assessment" at bounding box center [1042, 77] width 150 height 33
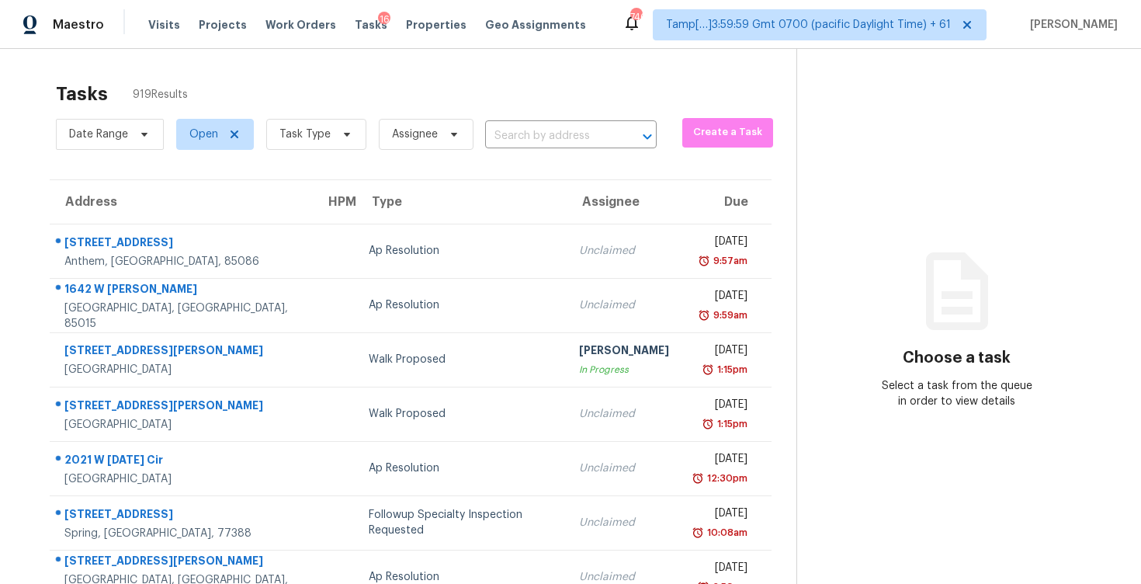
click at [514, 114] on div "Date Range Open Task Type Assignee ​" at bounding box center [356, 134] width 601 height 40
click at [526, 158] on section "Tasks 919 Results Date Range Open Task Type Assignee ​ Create a Task Address HP…" at bounding box center [411, 441] width 772 height 735
click at [534, 135] on input "text" at bounding box center [549, 136] width 128 height 24
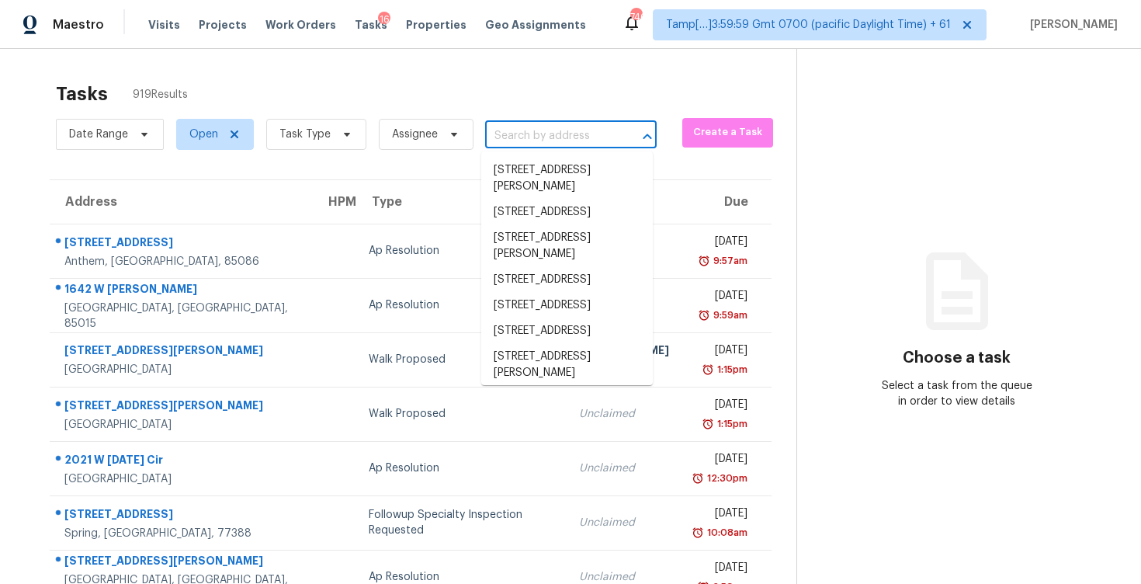
paste input "4259 Blackland Dr, Marietta, GA 30067"
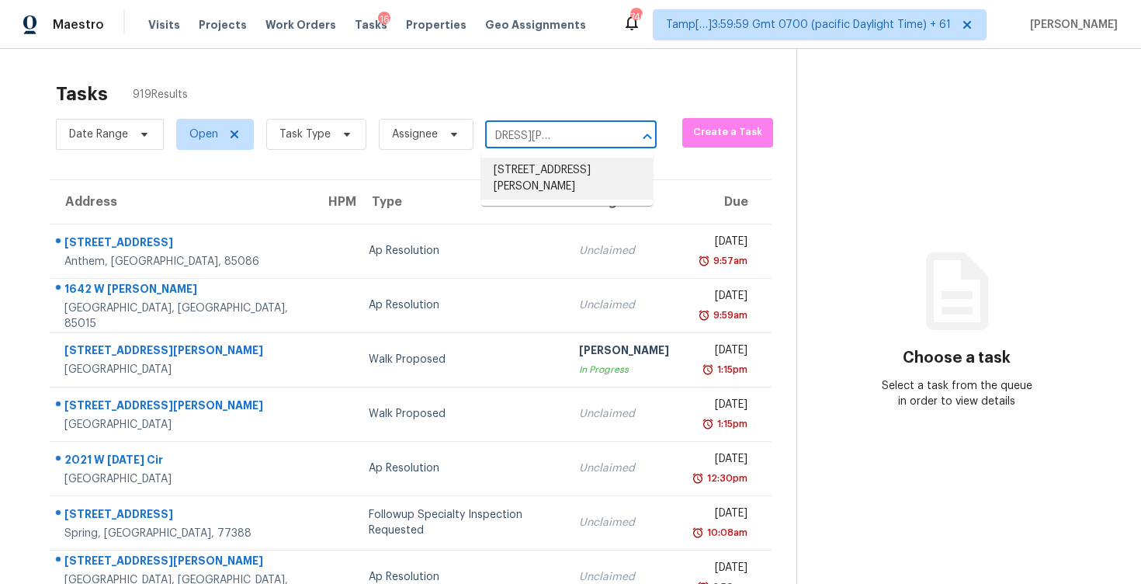
click at [557, 163] on li "4259 Blackland Dr, Marietta, GA 30067" at bounding box center [567, 179] width 172 height 42
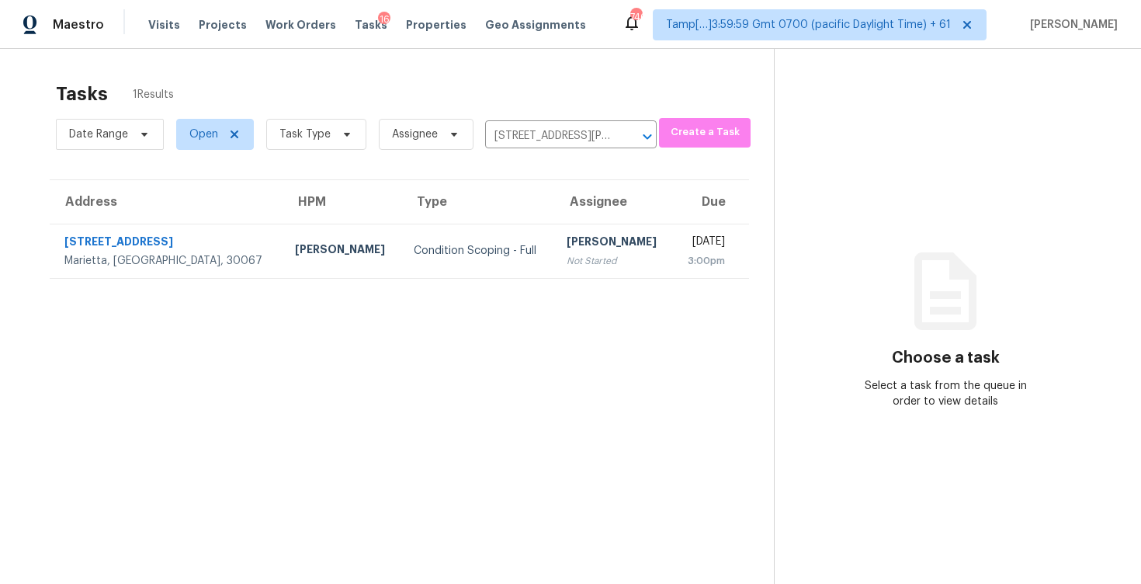
click at [673, 237] on td "Fri, Sep 5th 2025 3:00pm" at bounding box center [711, 251] width 76 height 54
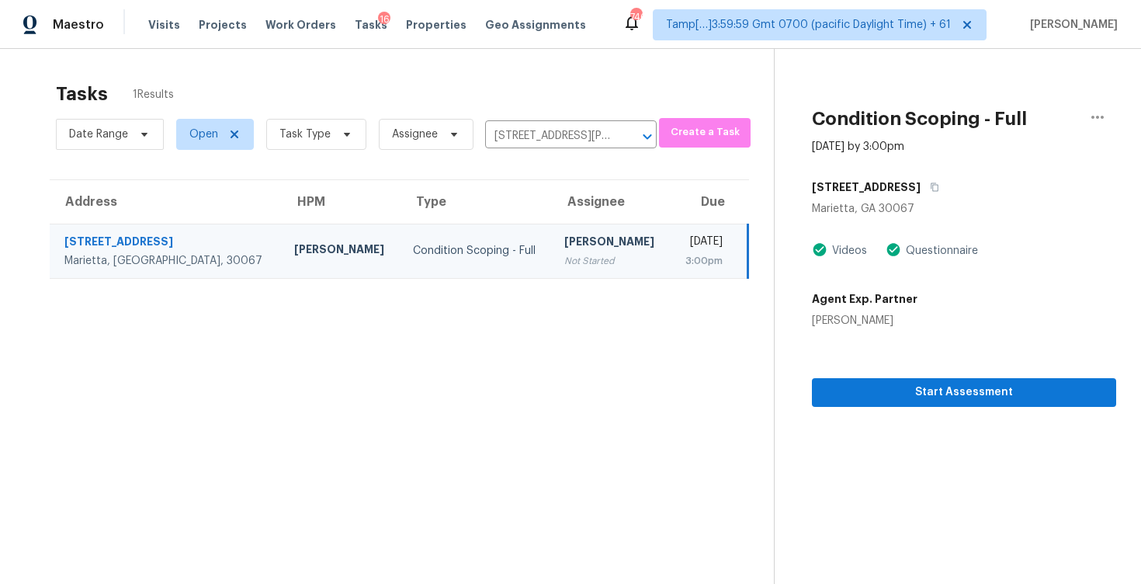
click at [968, 359] on div "Start Assessment" at bounding box center [964, 367] width 304 height 78
click at [971, 400] on span "Start Assessment" at bounding box center [965, 392] width 280 height 19
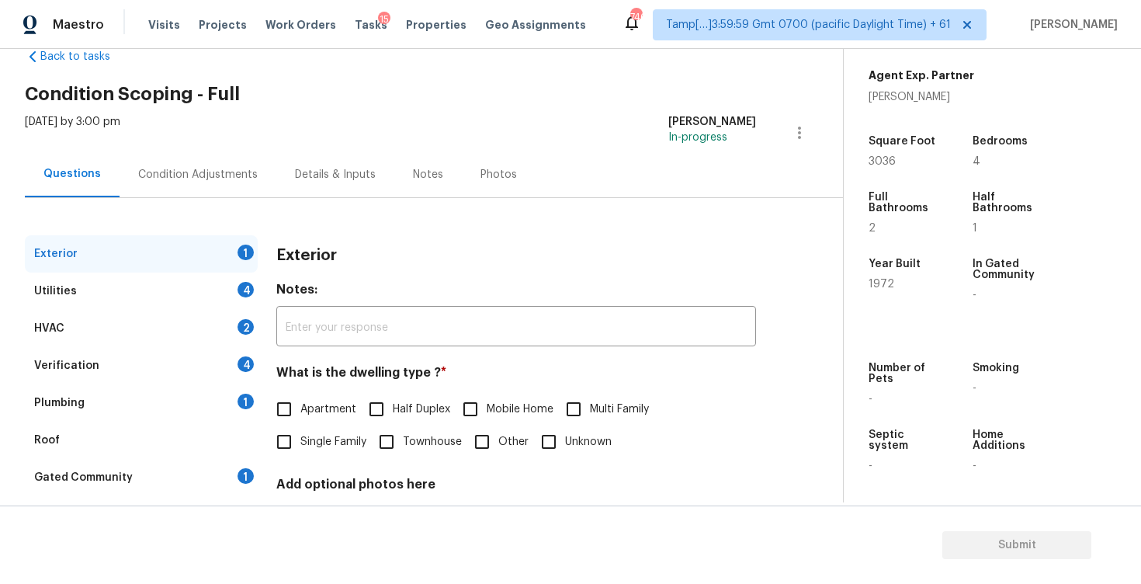
scroll to position [35, 0]
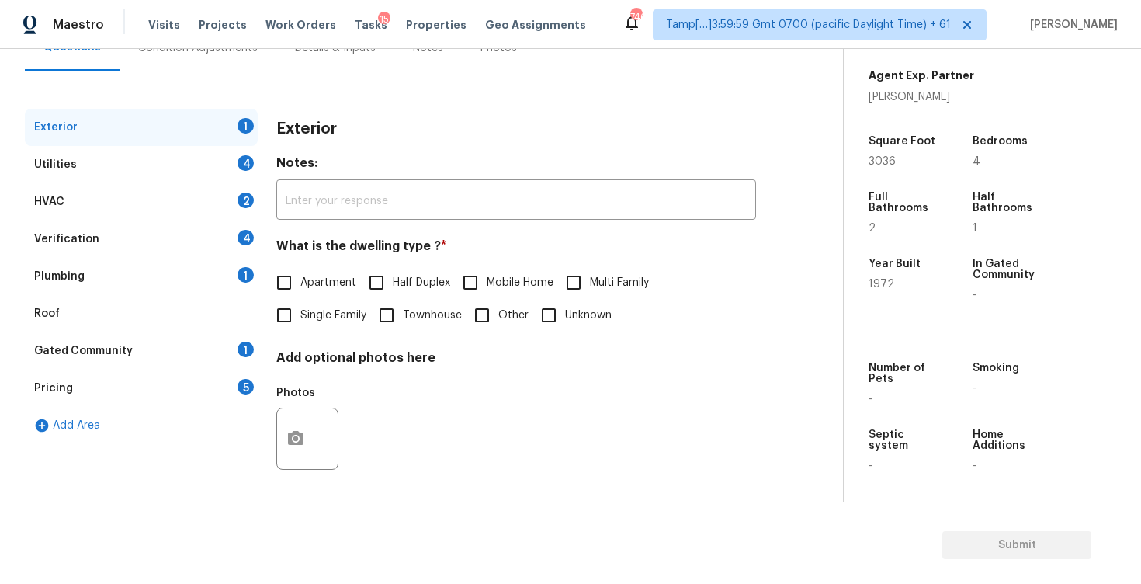
click at [293, 329] on input "Single Family" at bounding box center [284, 315] width 33 height 33
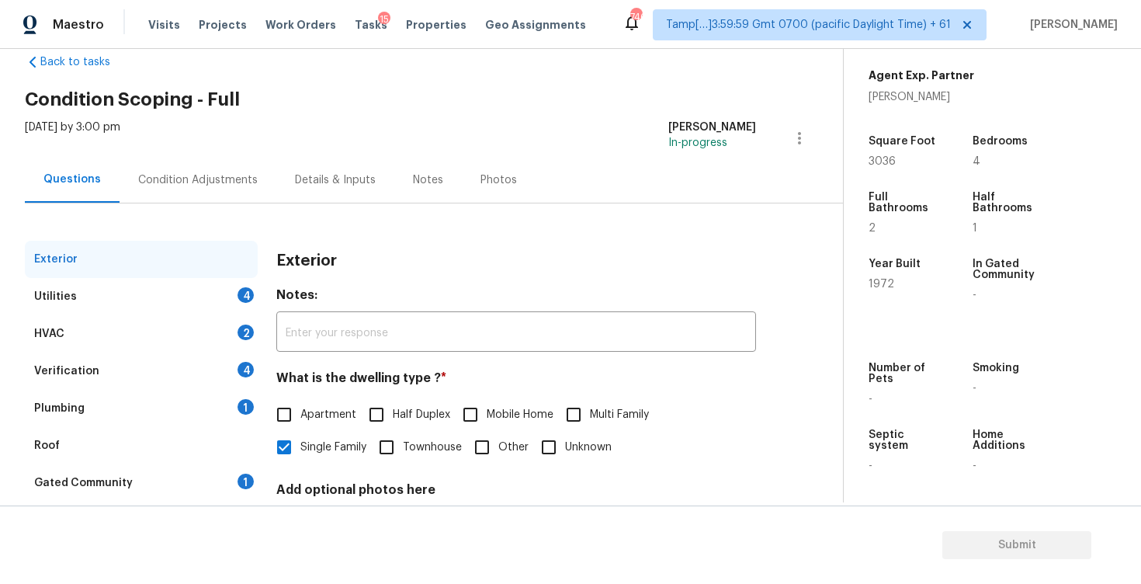
click at [216, 184] on div "Condition Adjustments" at bounding box center [198, 180] width 120 height 16
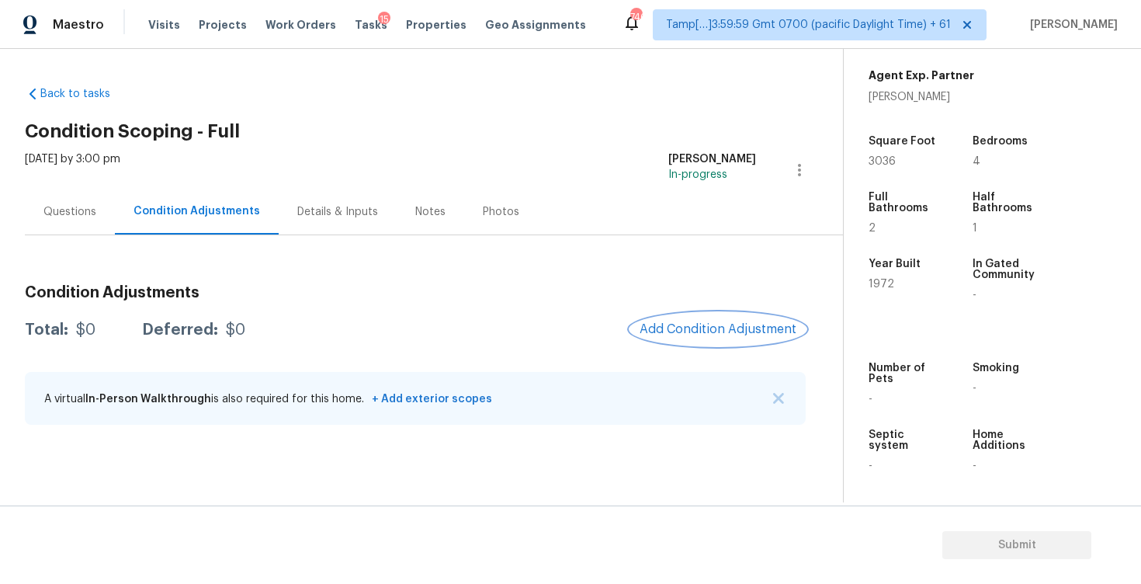
click at [714, 338] on button "Add Condition Adjustment" at bounding box center [717, 329] width 175 height 33
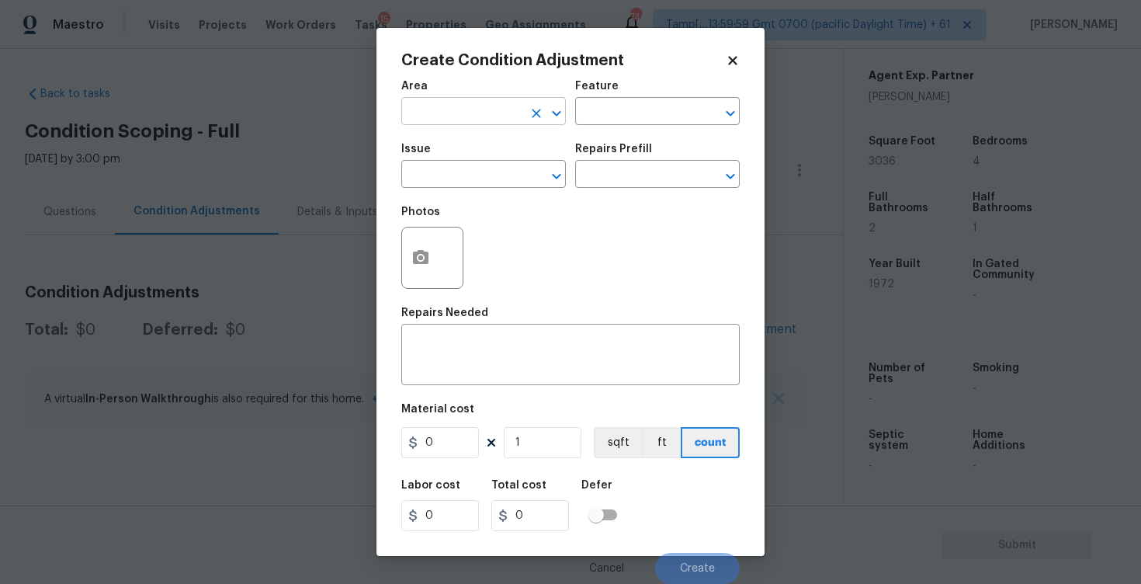
click at [460, 115] on input "text" at bounding box center [461, 113] width 121 height 24
click at [454, 164] on li "Interior Overall" at bounding box center [483, 174] width 165 height 26
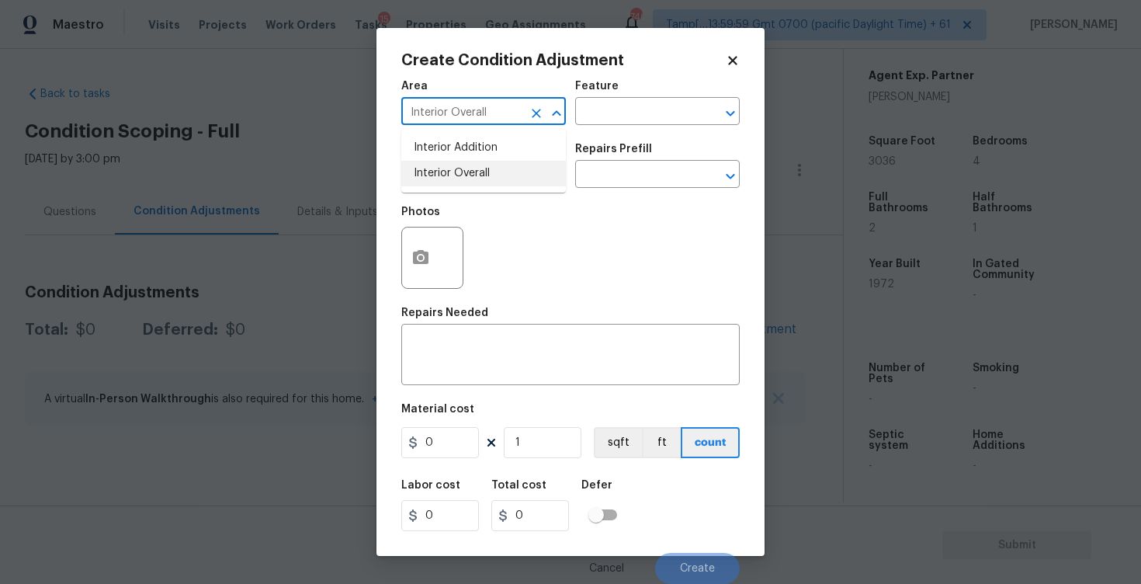
click at [454, 164] on input "text" at bounding box center [461, 176] width 121 height 24
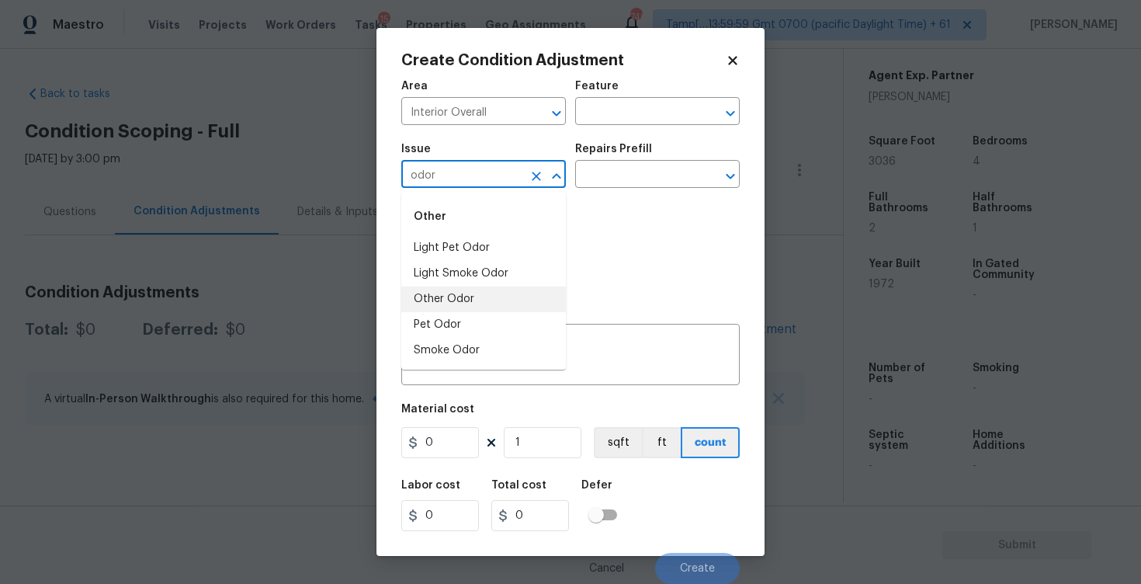
click at [472, 299] on li "Other Odor" at bounding box center [483, 300] width 165 height 26
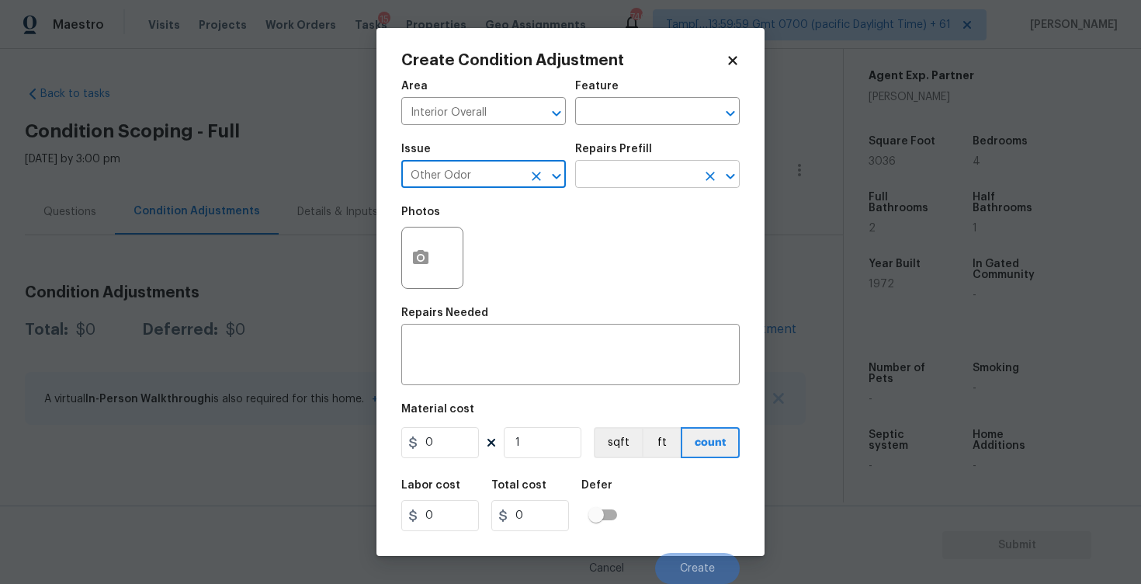
click at [610, 177] on input "text" at bounding box center [635, 176] width 121 height 24
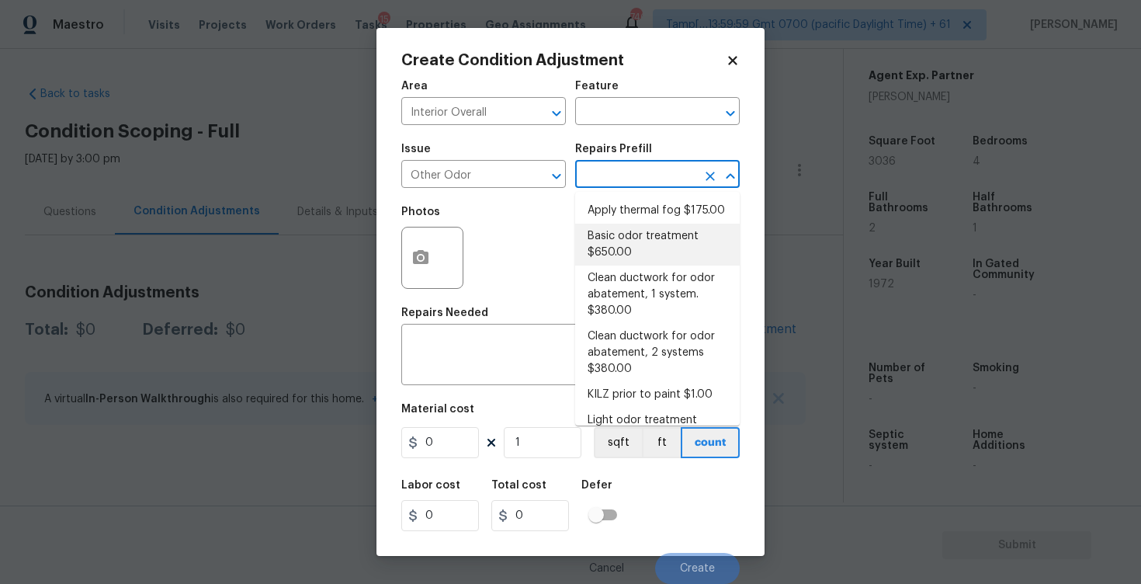
click at [624, 233] on li "Basic odor treatment $650.00" at bounding box center [657, 245] width 165 height 42
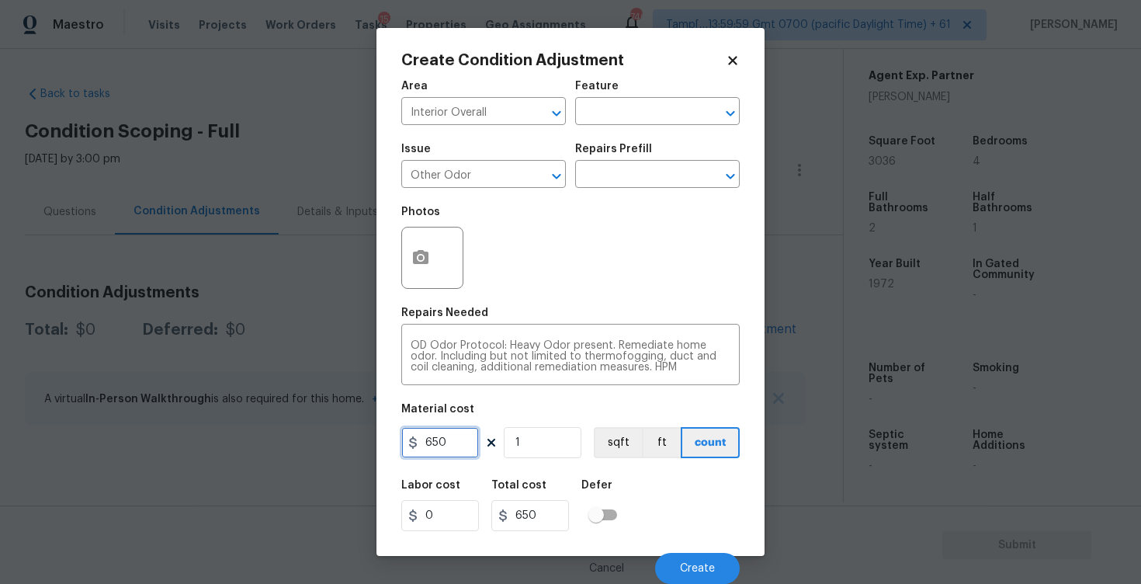
click at [441, 452] on input "650" at bounding box center [440, 442] width 78 height 31
click at [460, 451] on input "650" at bounding box center [440, 442] width 78 height 31
click at [629, 464] on div "Area Interior Overall ​ Feature ​ Issue Other Odor ​ Repairs Prefill ​ Photos R…" at bounding box center [570, 327] width 339 height 512
click at [698, 566] on span "Create" at bounding box center [697, 569] width 35 height 12
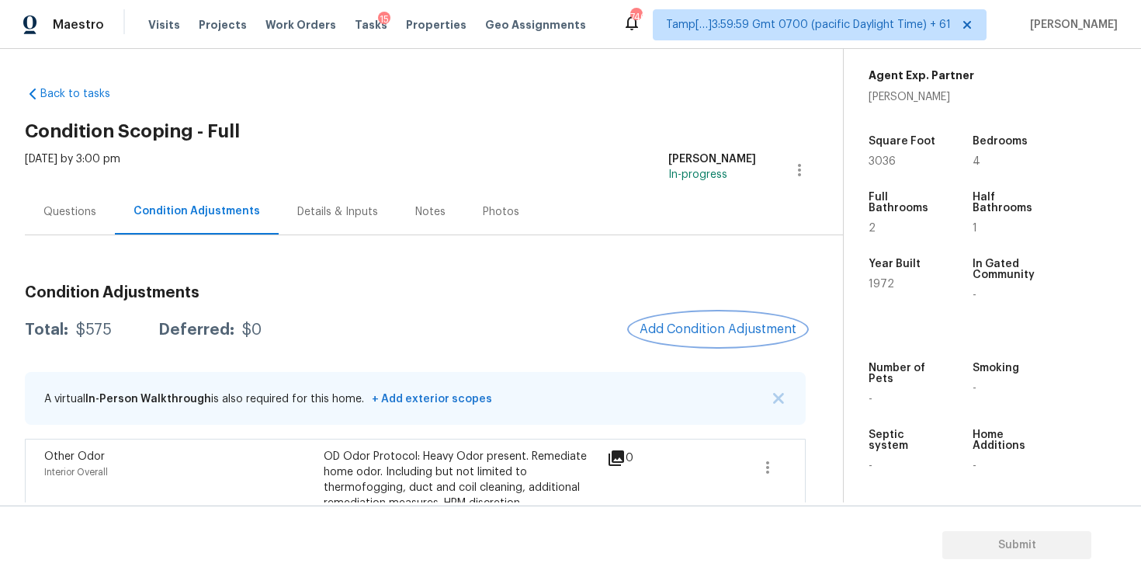
scroll to position [39, 0]
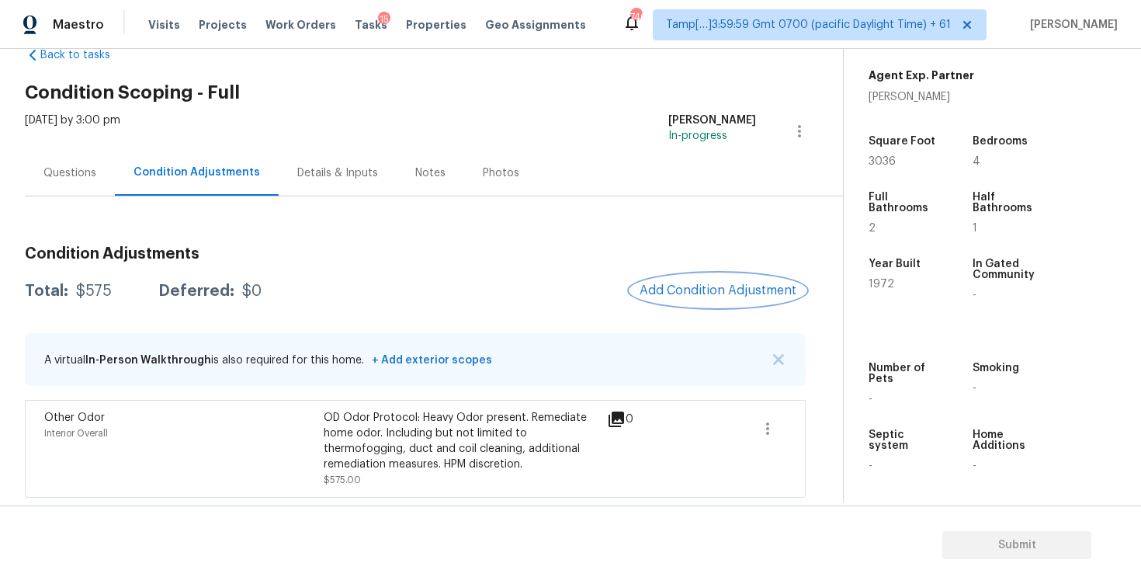
click at [739, 291] on span "Add Condition Adjustment" at bounding box center [718, 290] width 157 height 14
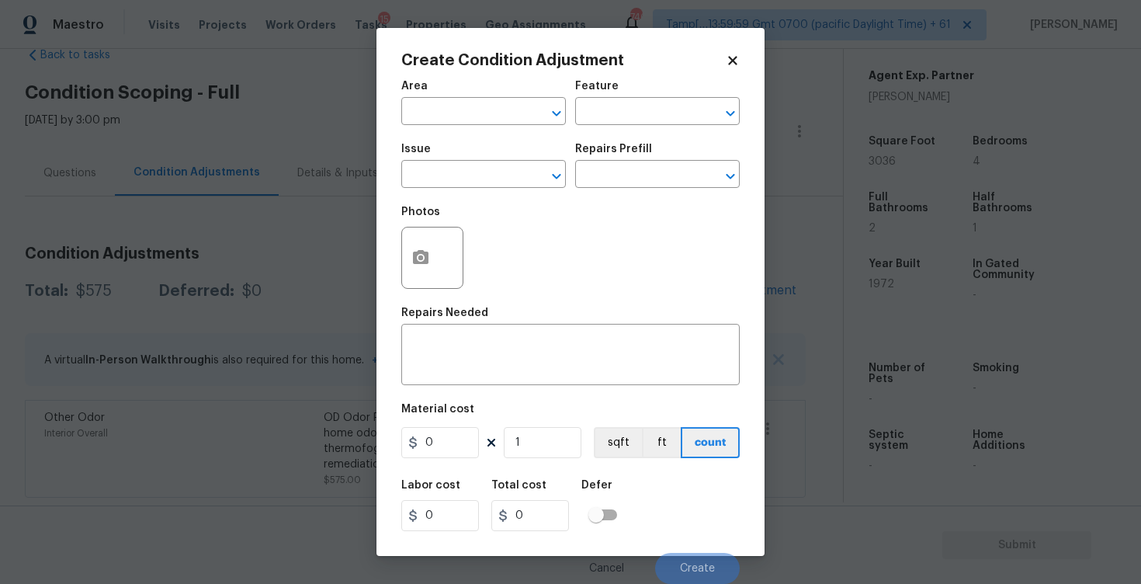
click at [464, 97] on div "Area" at bounding box center [483, 91] width 165 height 20
click at [470, 109] on input "text" at bounding box center [461, 113] width 121 height 24
click at [468, 160] on li "Exterior Addition" at bounding box center [483, 148] width 165 height 26
click at [538, 118] on icon "Clear" at bounding box center [537, 114] width 16 height 16
click at [524, 164] on li "Exterior Overall" at bounding box center [483, 174] width 165 height 26
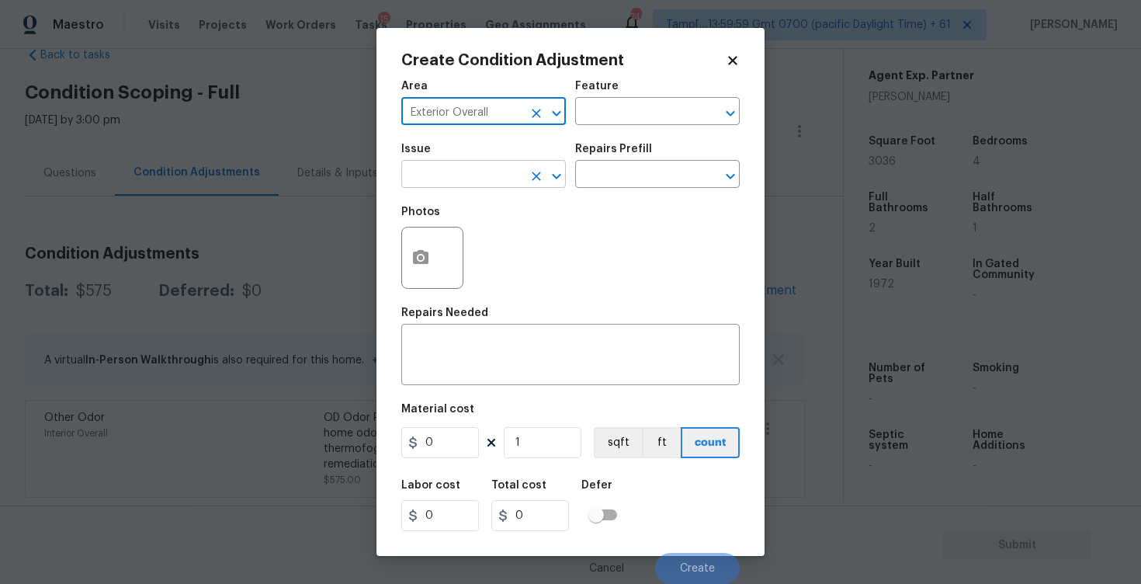
click at [526, 175] on button "Clear" at bounding box center [537, 176] width 22 height 22
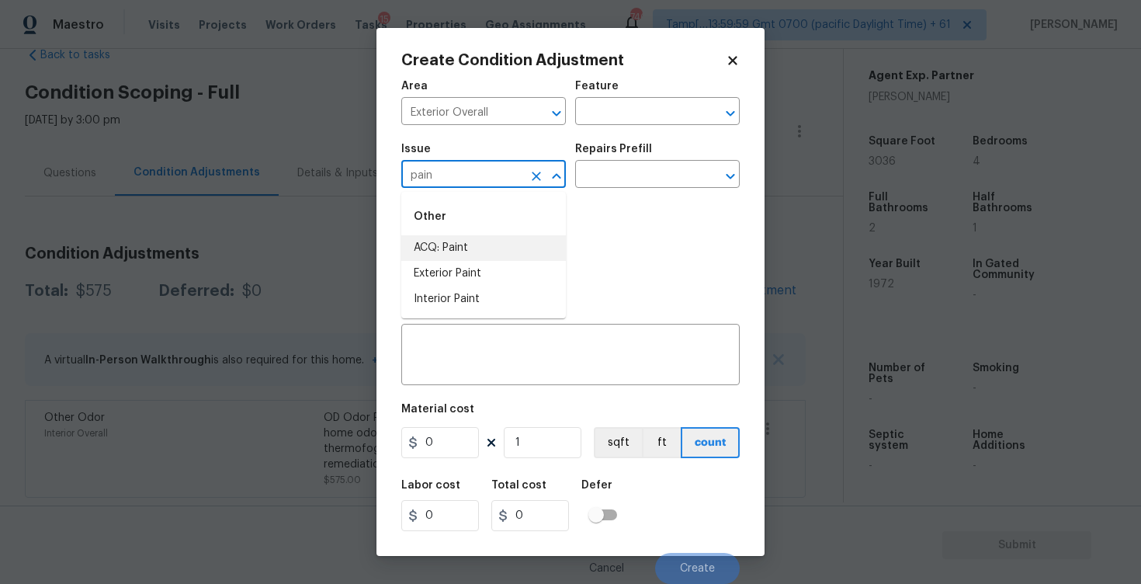
click at [511, 242] on li "ACQ: Paint" at bounding box center [483, 248] width 165 height 26
click at [613, 185] on input "text" at bounding box center [635, 176] width 121 height 24
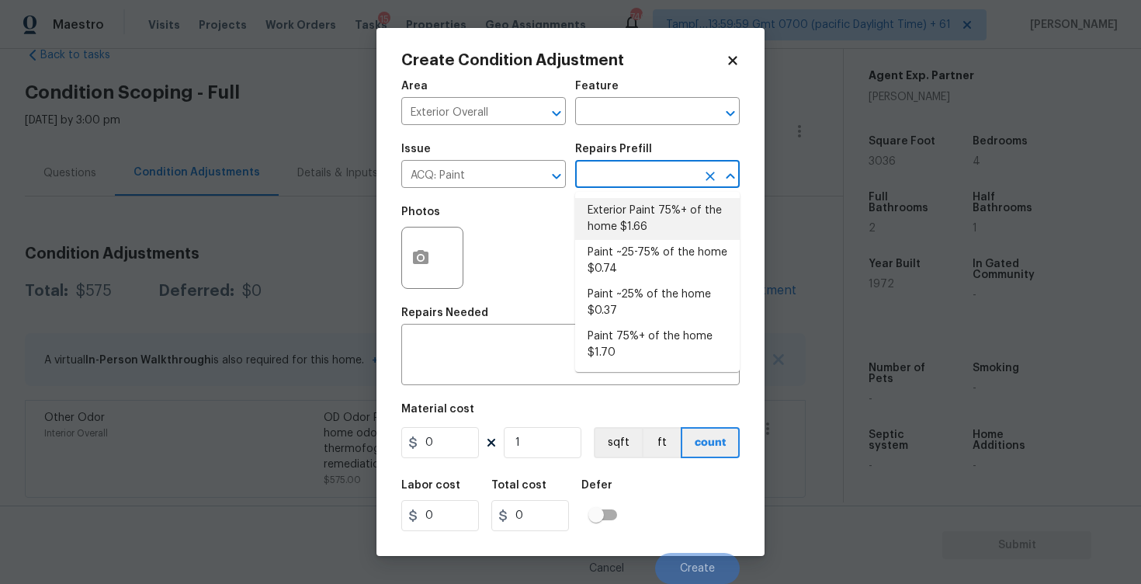
click at [650, 217] on li "Exterior Paint 75%+ of the home $1.66" at bounding box center [657, 219] width 165 height 42
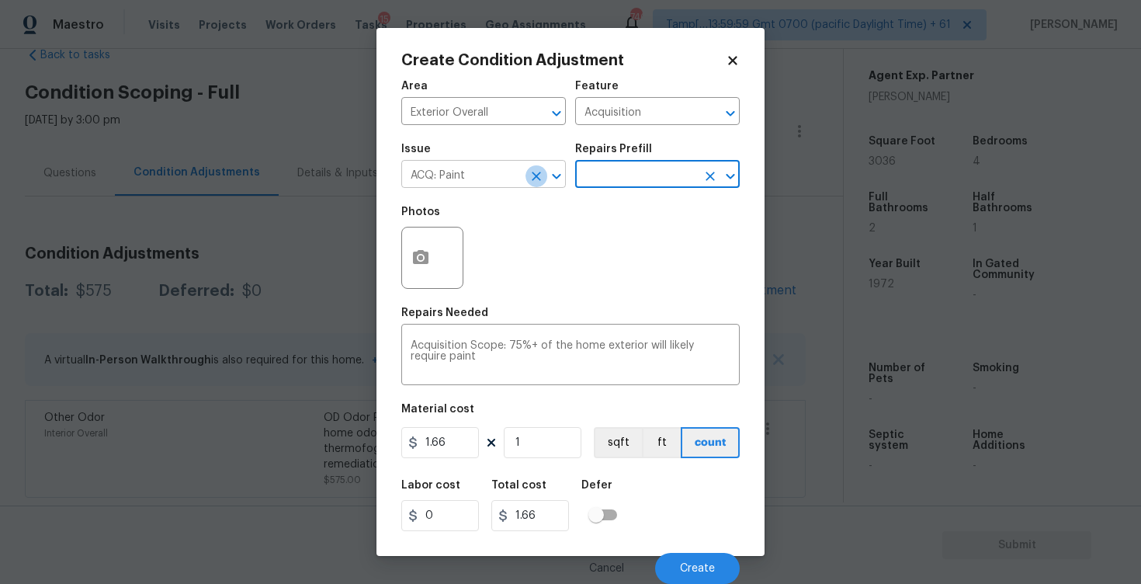
click at [542, 185] on button "Clear" at bounding box center [537, 176] width 22 height 22
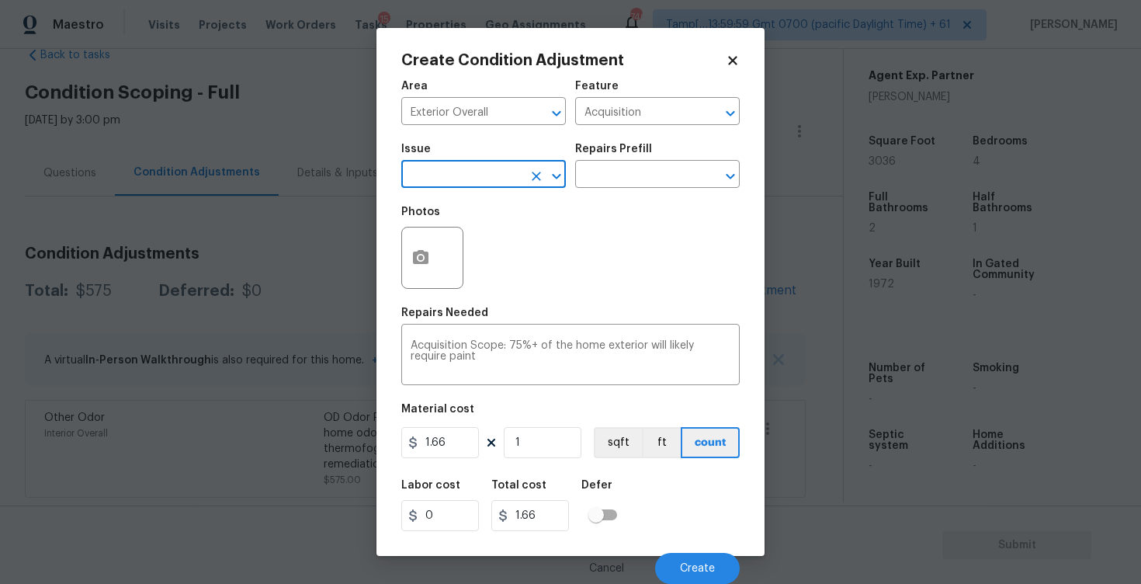
click at [532, 185] on button "Clear" at bounding box center [537, 176] width 22 height 22
click at [495, 276] on li "Exterior Paint" at bounding box center [483, 274] width 165 height 26
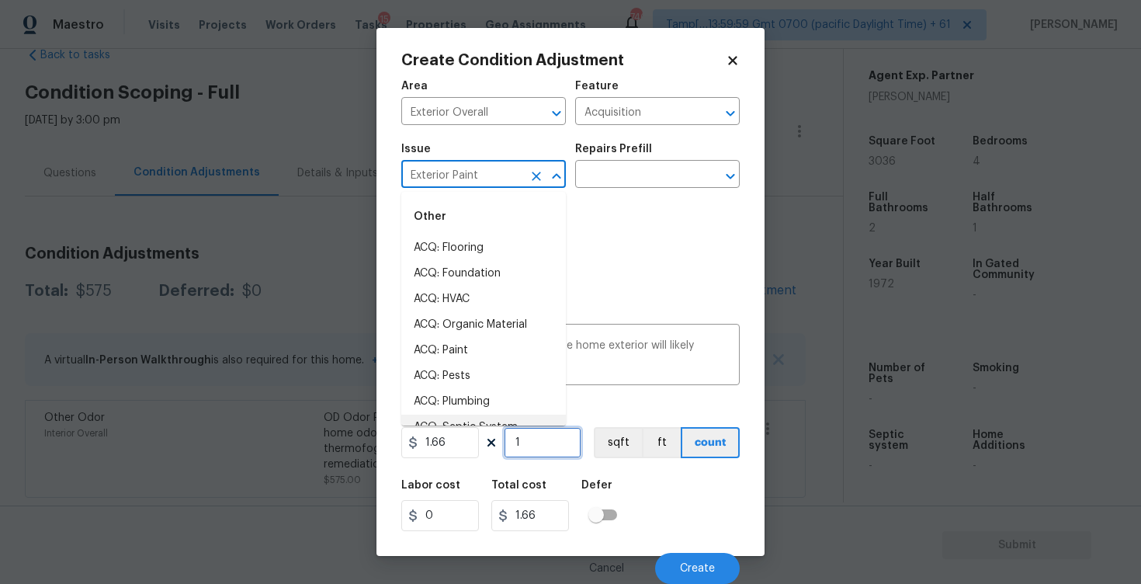
click at [533, 442] on input "1" at bounding box center [543, 442] width 78 height 31
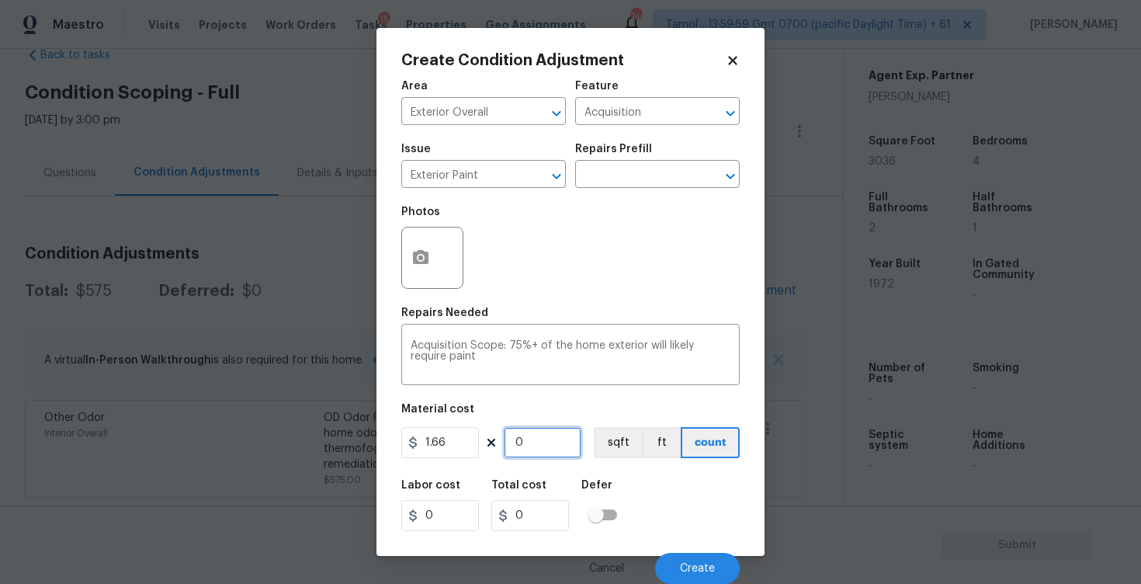
paste input "3036"
click at [601, 438] on button "sqft" at bounding box center [618, 442] width 48 height 31
click at [439, 263] on div at bounding box center [432, 258] width 62 height 62
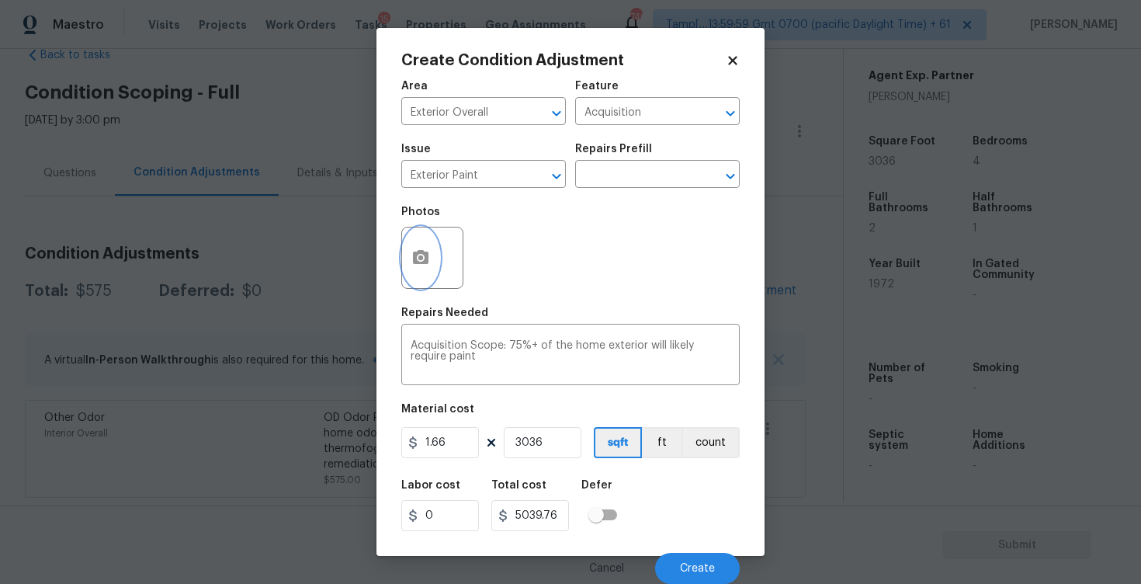
click at [417, 248] on button "button" at bounding box center [420, 257] width 37 height 61
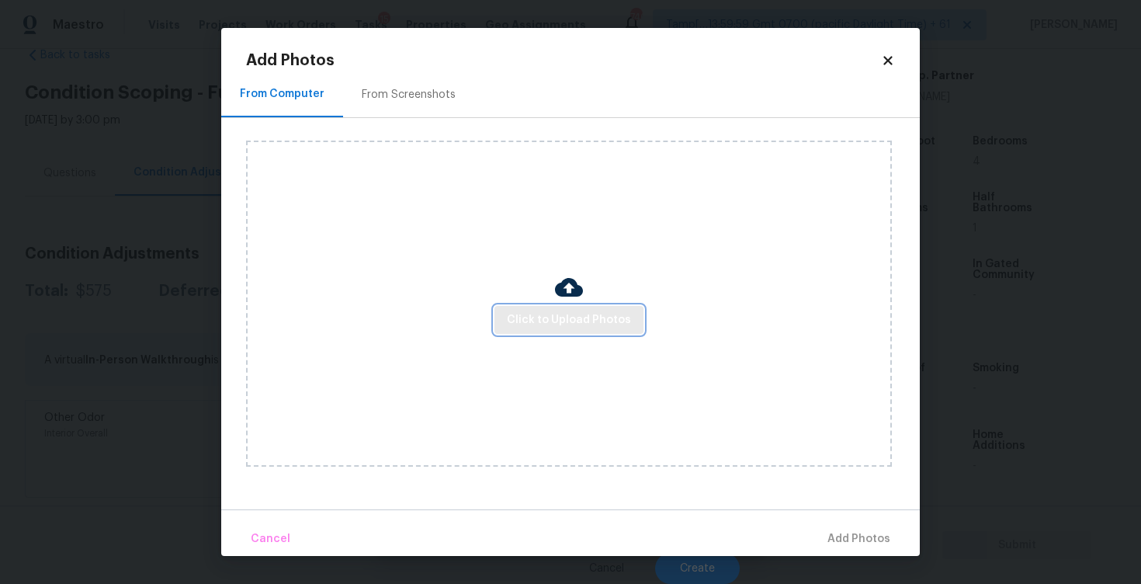
click at [635, 317] on button "Click to Upload Photos" at bounding box center [569, 320] width 149 height 29
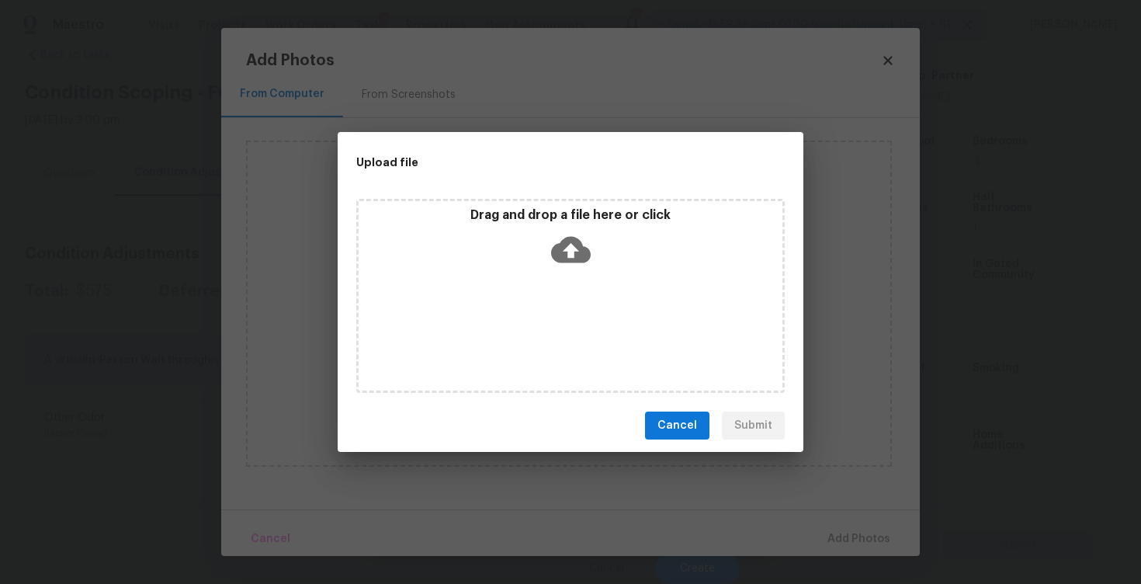
click at [573, 246] on icon at bounding box center [571, 250] width 40 height 40
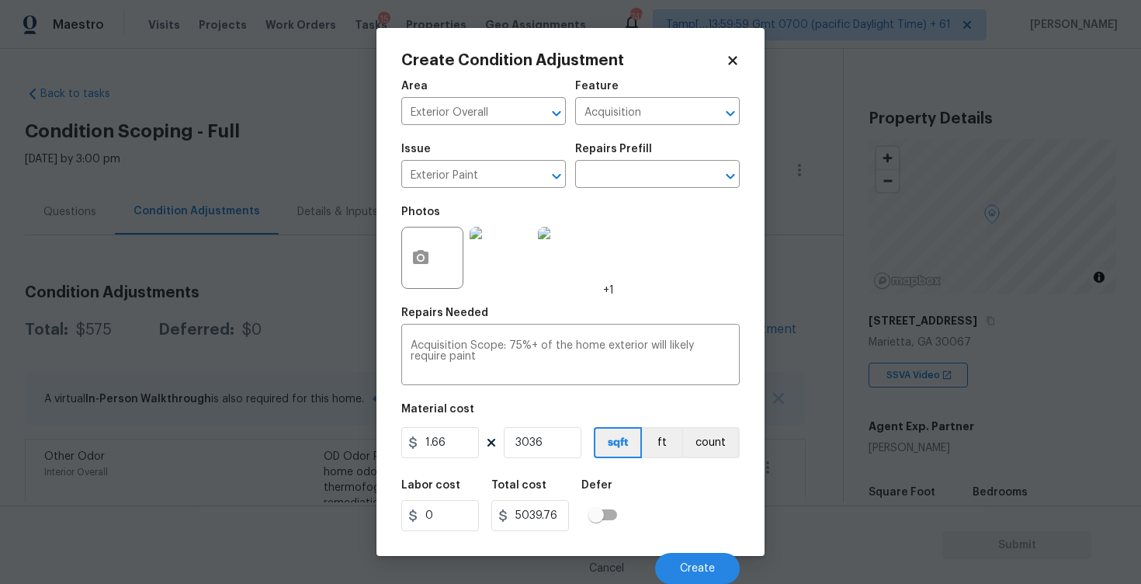
scroll to position [1, 0]
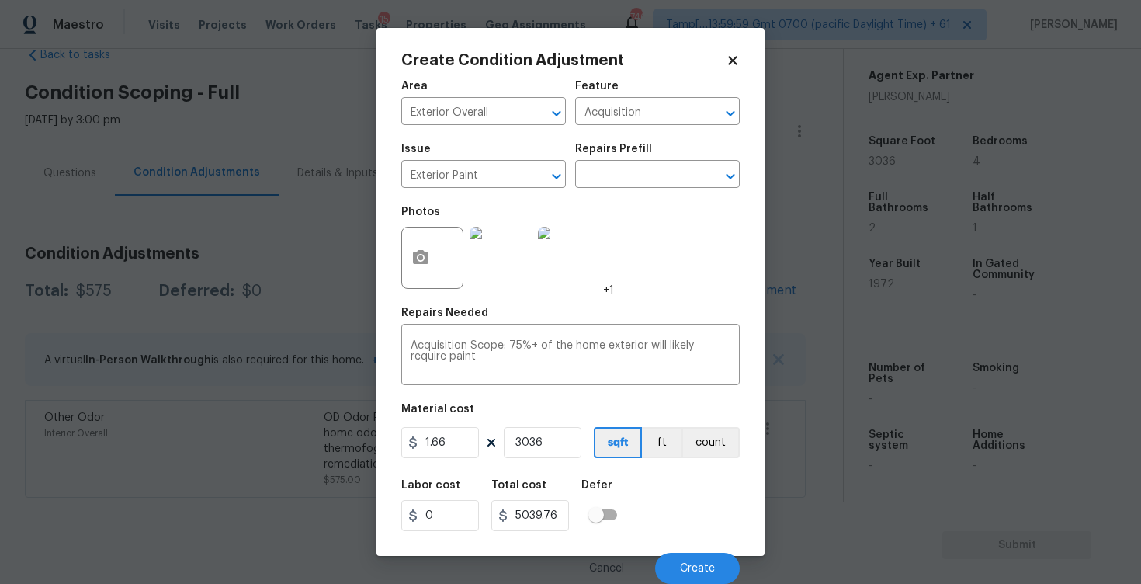
click at [693, 548] on div "Cancel Create" at bounding box center [570, 561] width 339 height 43
click at [697, 572] on span "Create" at bounding box center [697, 569] width 35 height 12
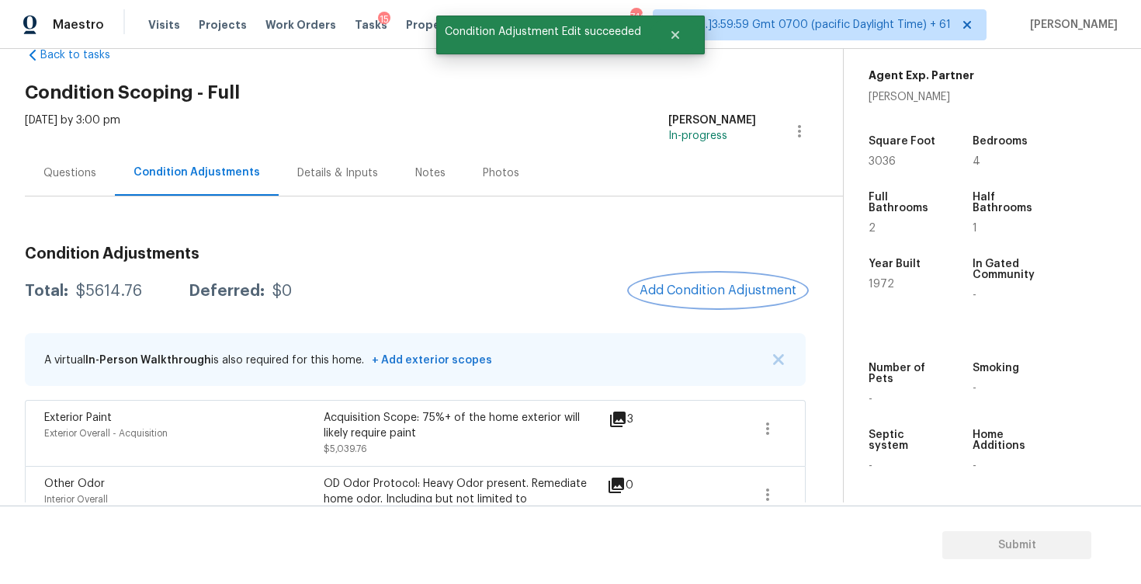
scroll to position [18, 0]
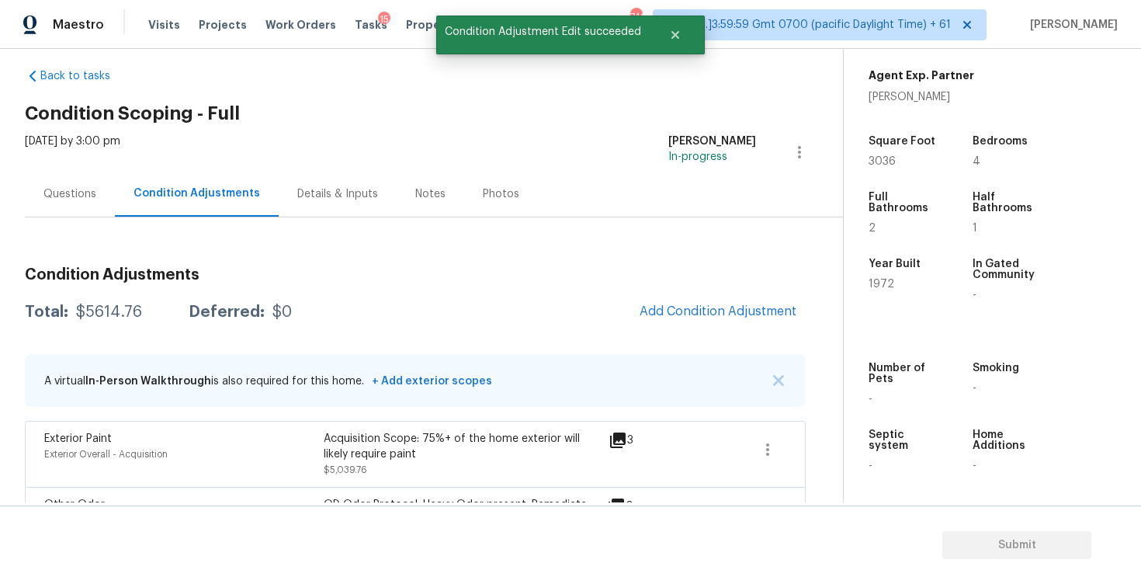
click at [725, 285] on div "Condition Adjustments Total: $5614.76 Deferred: $0 Add Condition Adjustment A v…" at bounding box center [415, 420] width 781 height 330
click at [725, 317] on span "Add Condition Adjustment" at bounding box center [718, 311] width 157 height 14
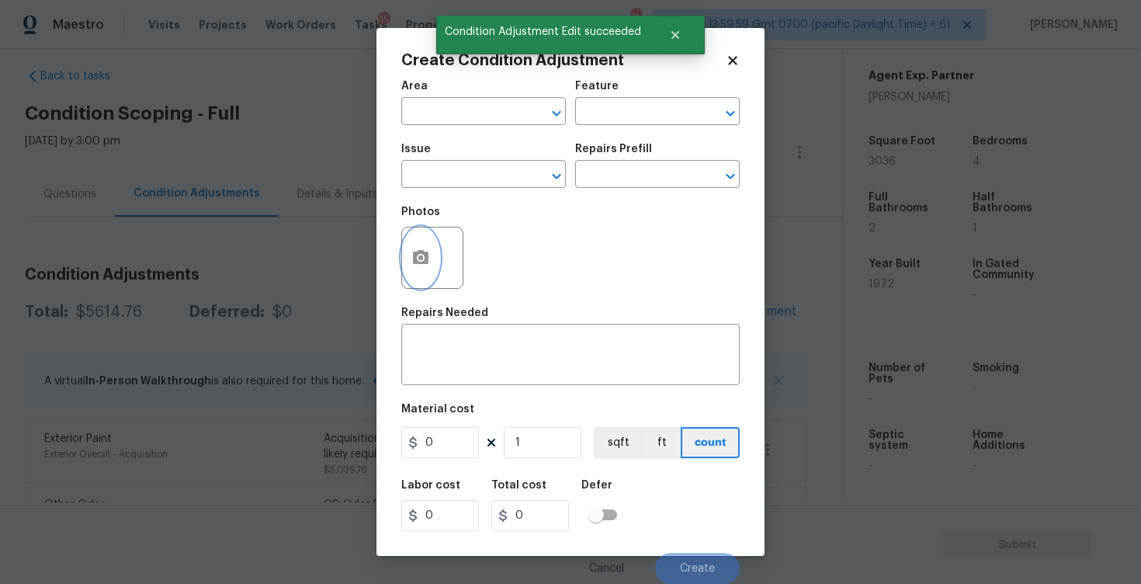
click at [408, 261] on button "button" at bounding box center [420, 257] width 37 height 61
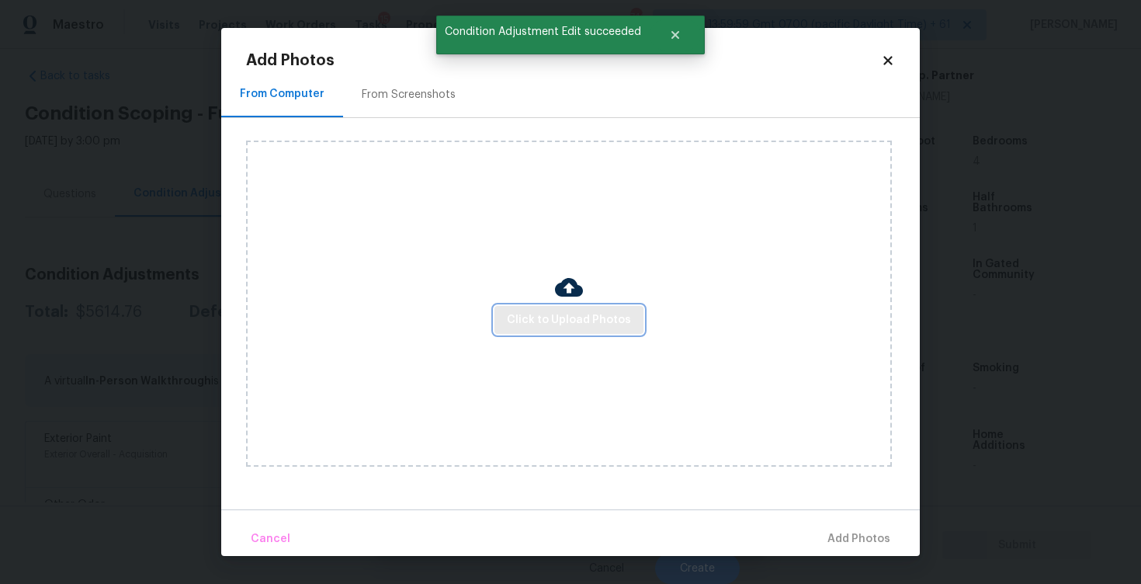
click at [588, 327] on span "Click to Upload Photos" at bounding box center [569, 320] width 124 height 19
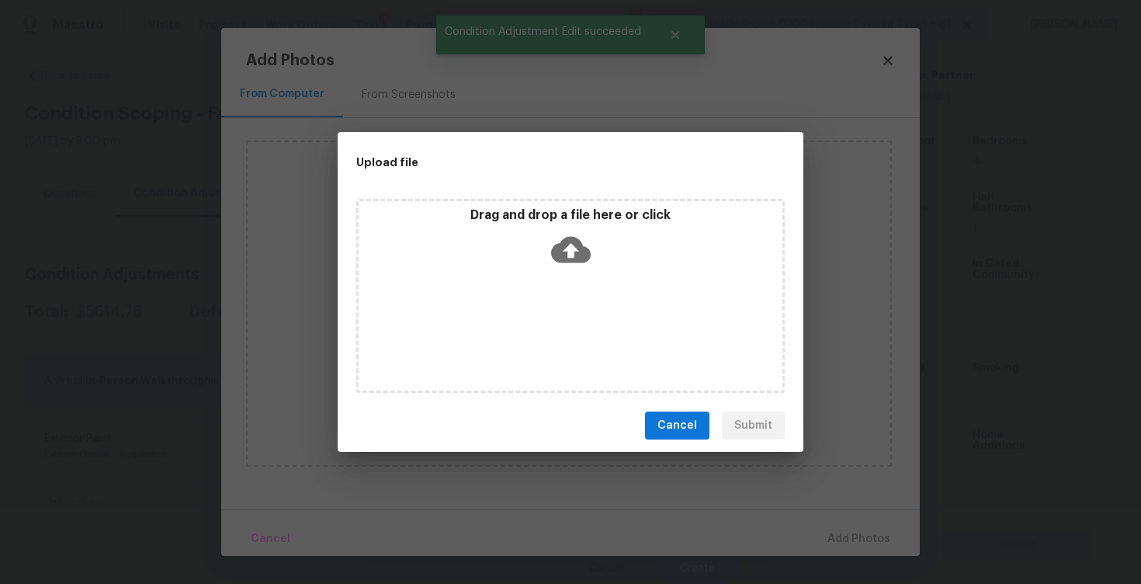
click at [573, 258] on icon at bounding box center [571, 250] width 40 height 26
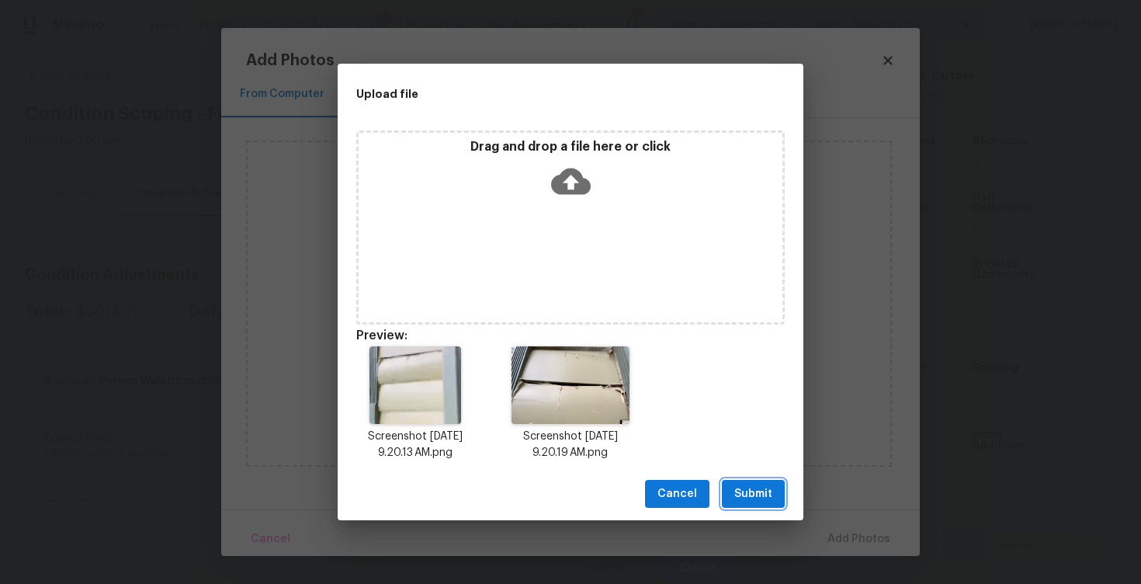
click at [744, 502] on span "Submit" at bounding box center [754, 493] width 38 height 19
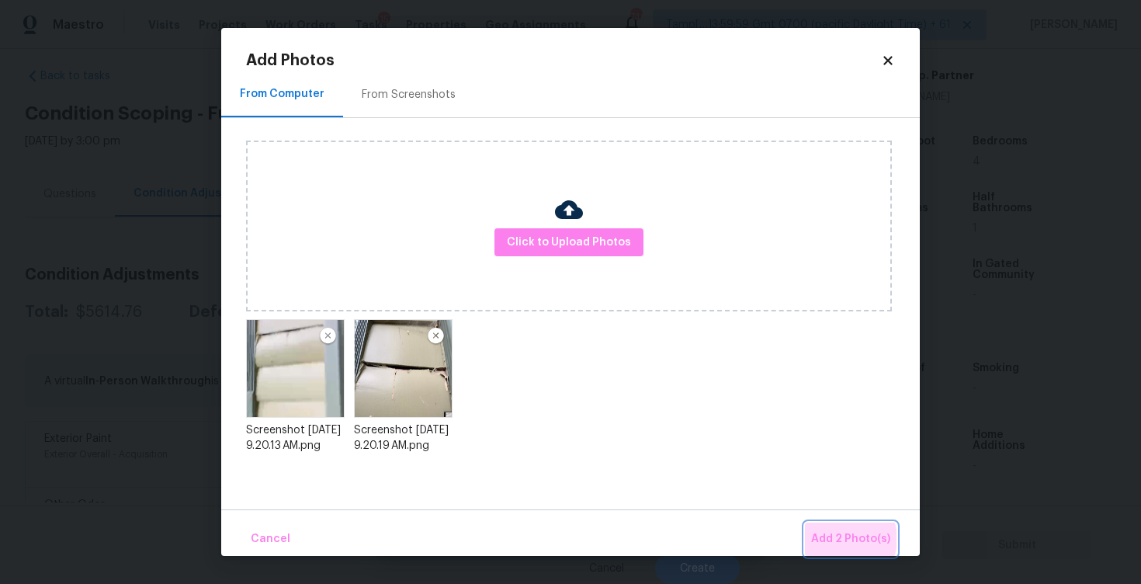
click at [847, 539] on span "Add 2 Photo(s)" at bounding box center [850, 539] width 79 height 19
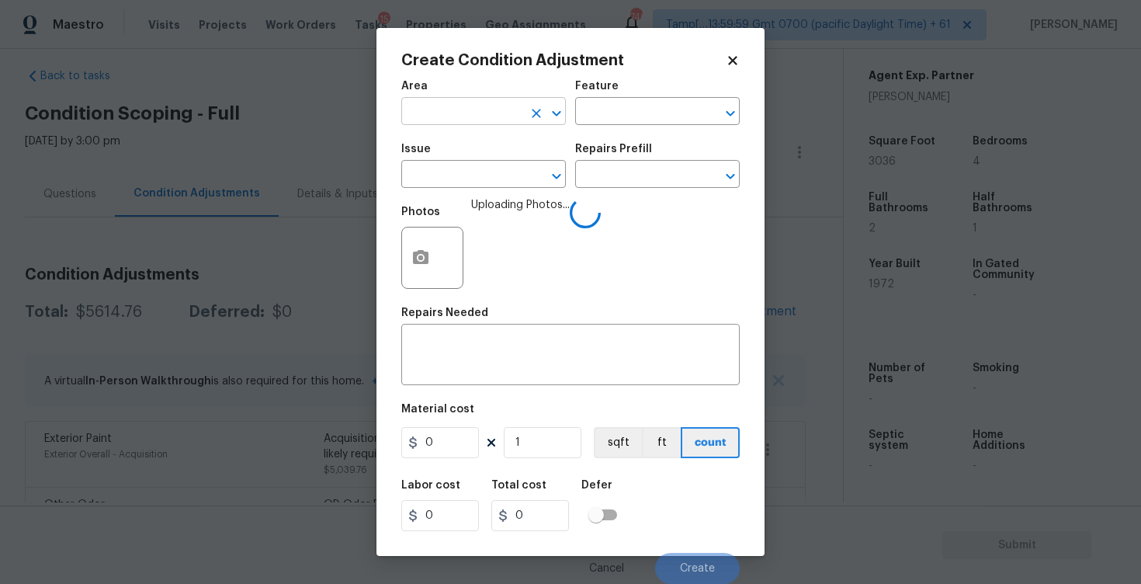
click at [457, 120] on input "text" at bounding box center [461, 113] width 121 height 24
click at [457, 165] on li "Exterior Overall" at bounding box center [483, 174] width 165 height 26
type input "Exterior Overall"
click at [457, 165] on input "text" at bounding box center [461, 176] width 121 height 24
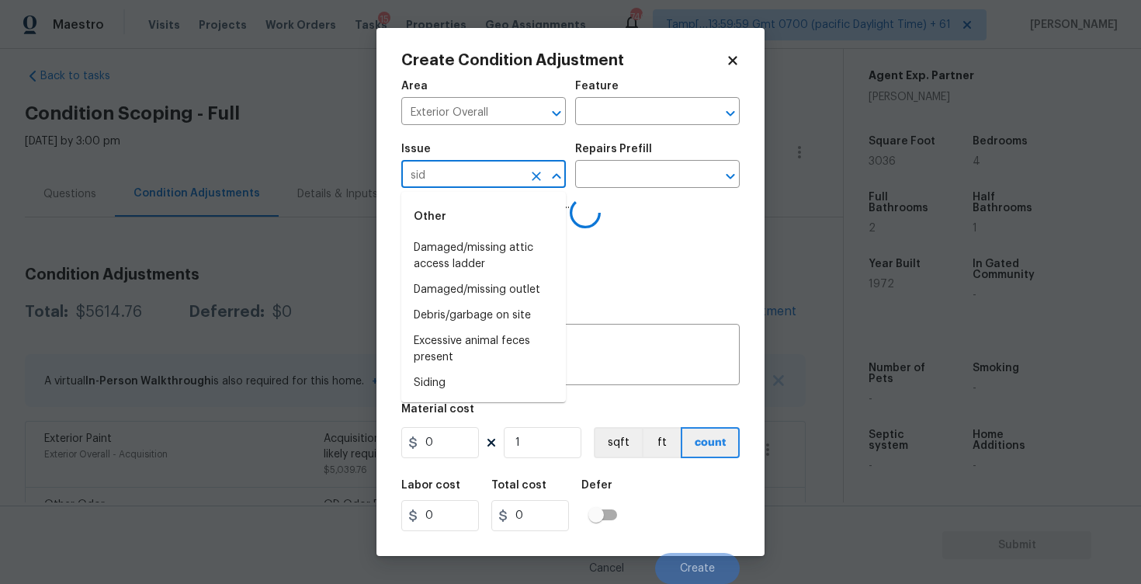
type input "sidi"
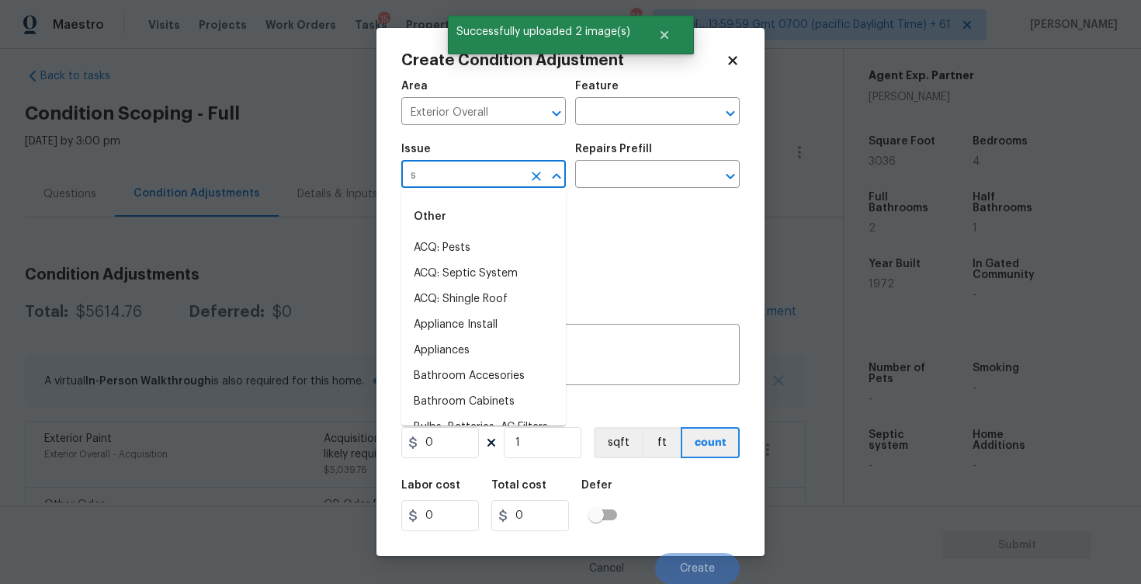
type input "so"
type input "i"
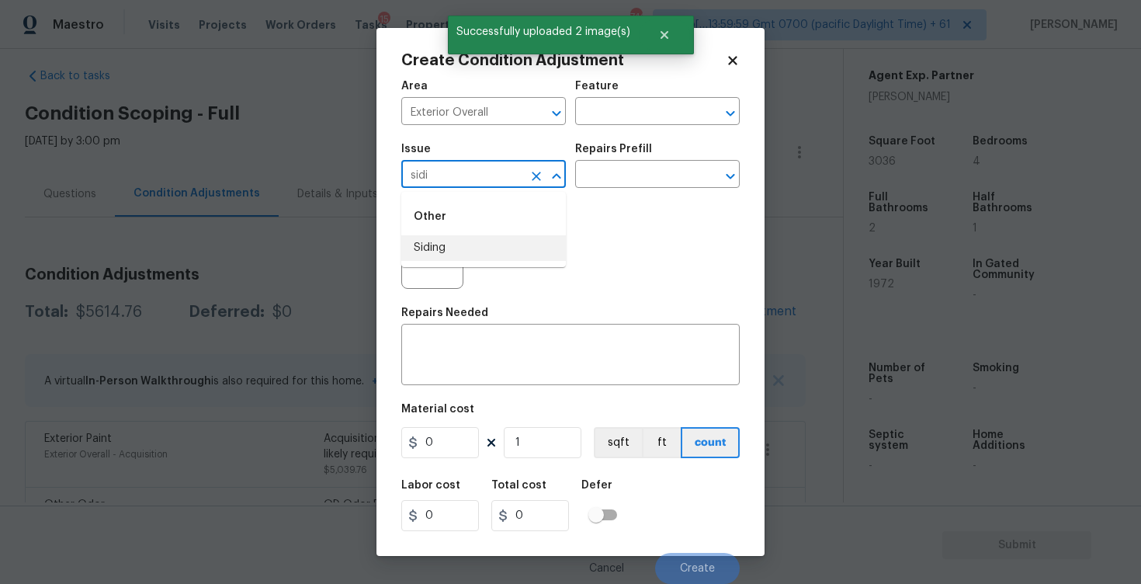
click at [460, 236] on li "Siding" at bounding box center [483, 248] width 165 height 26
type input "Siding"
click at [491, 377] on div "x ​" at bounding box center [570, 356] width 339 height 57
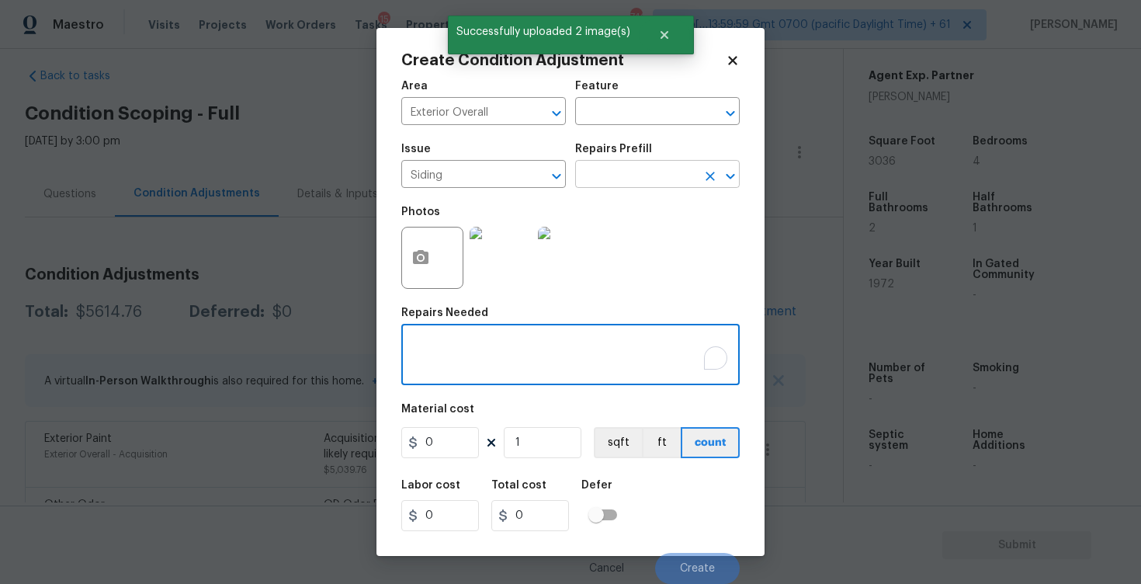
click at [611, 180] on input "text" at bounding box center [635, 176] width 121 height 24
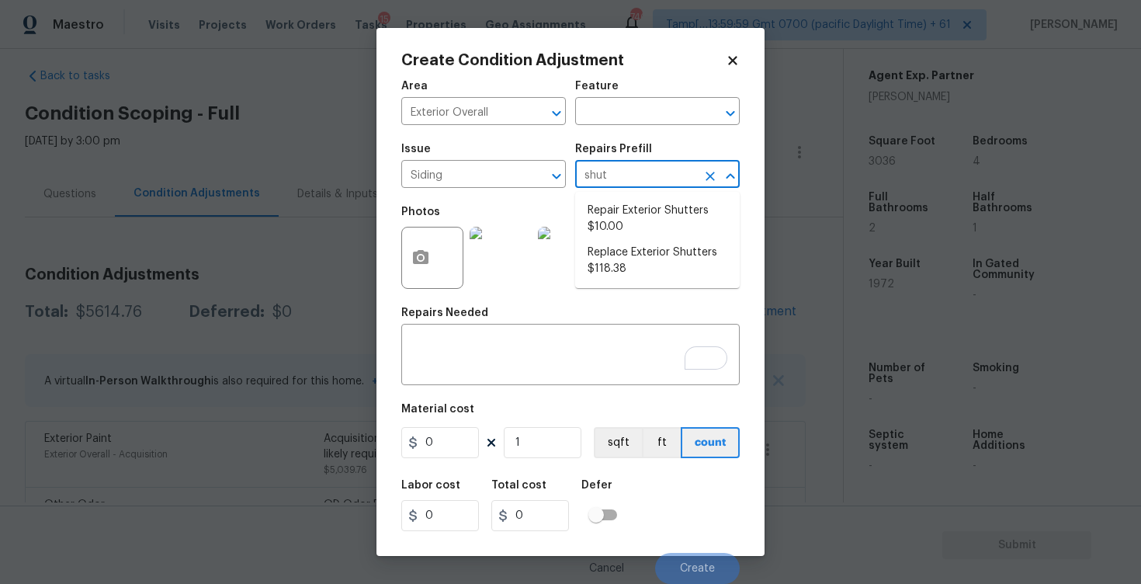
type input "shutt"
click at [619, 207] on li "Repair Exterior Shutters $10.00" at bounding box center [657, 219] width 165 height 42
type input "Siding"
type textarea "Repair the existing exterior shutters on the home (cracks, chips, holes, etc.).…"
type input "10"
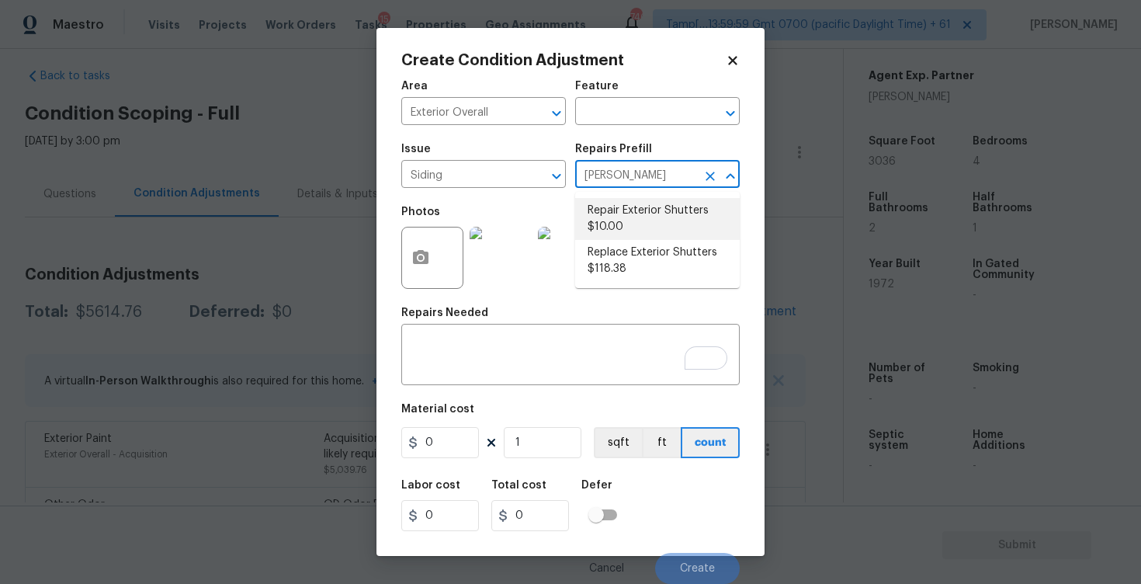
type input "10"
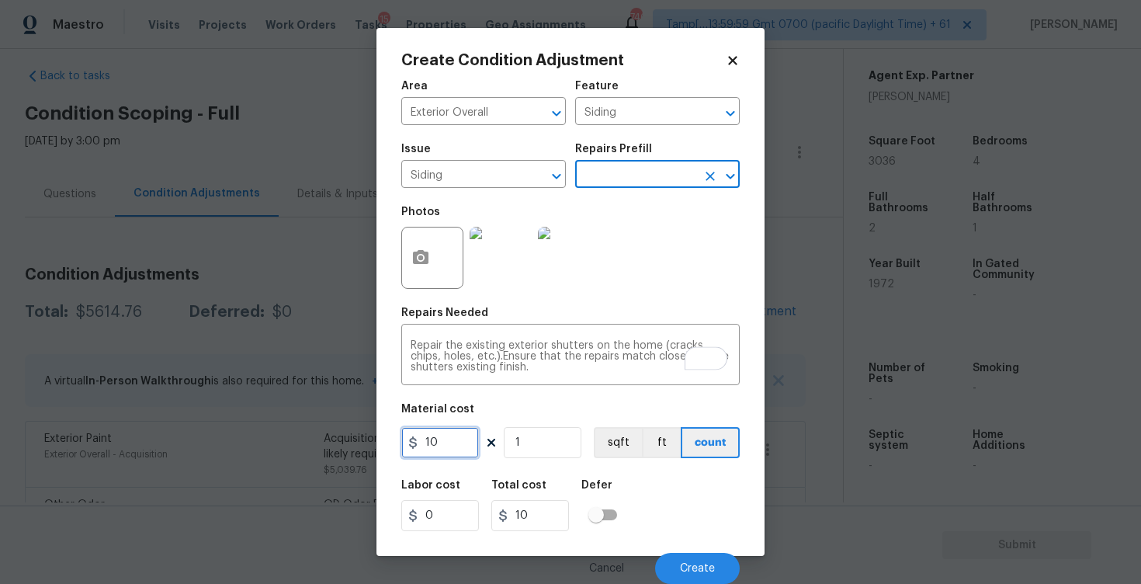
click at [465, 436] on input "10" at bounding box center [440, 442] width 78 height 31
type input "575"
click at [651, 488] on div "Labor cost 0 Total cost 10 Defer" at bounding box center [570, 506] width 339 height 70
type input "575"
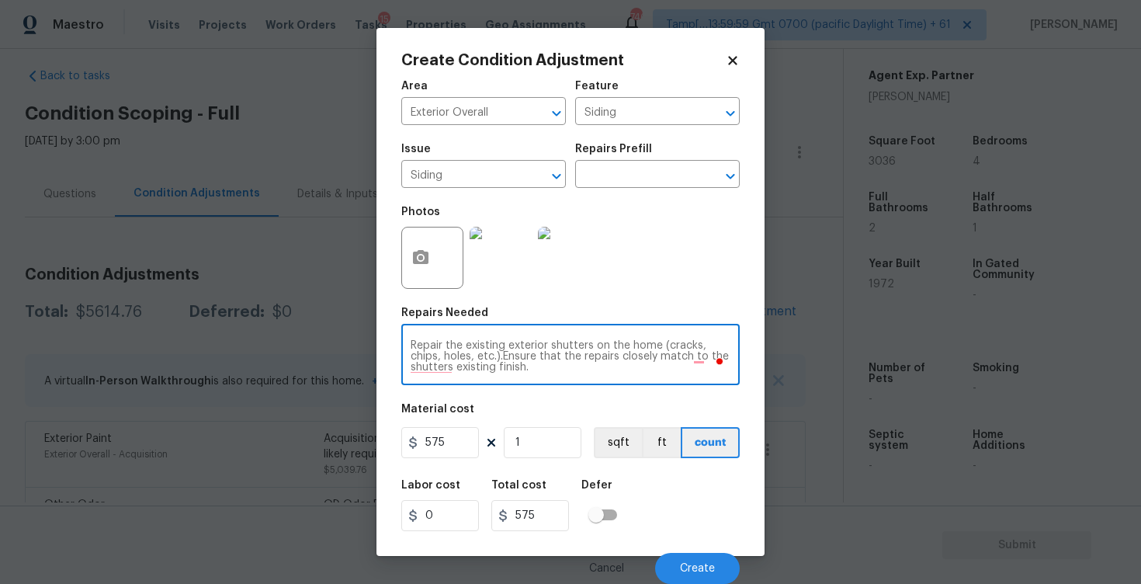
scroll to position [1, 0]
type textarea "Repair the existing exterior shutters on the home (cracks, chips, holes, etc.).…"
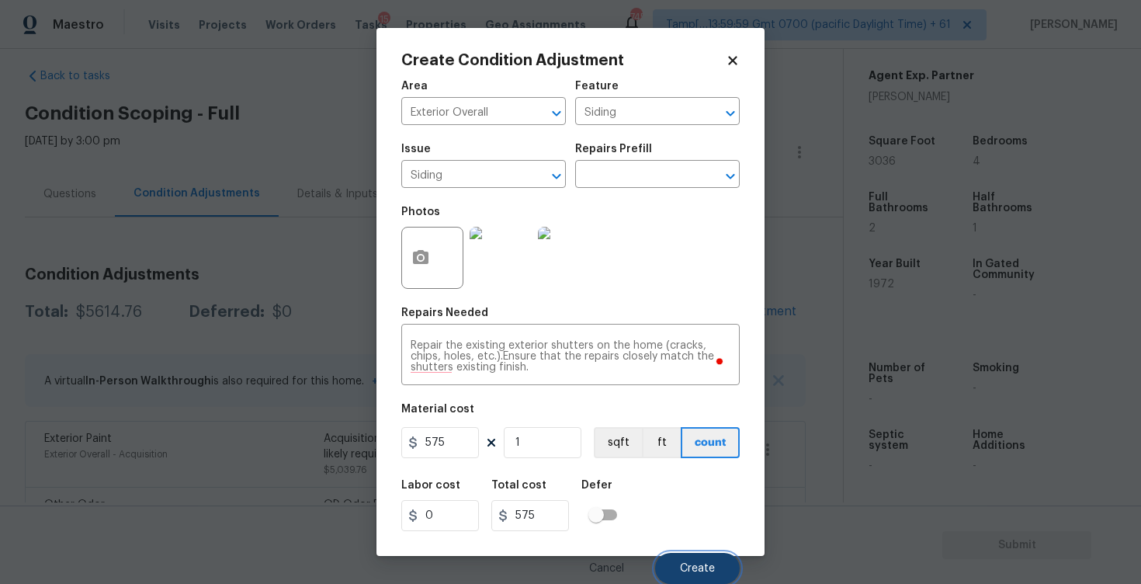
click at [707, 579] on button "Create" at bounding box center [697, 568] width 85 height 31
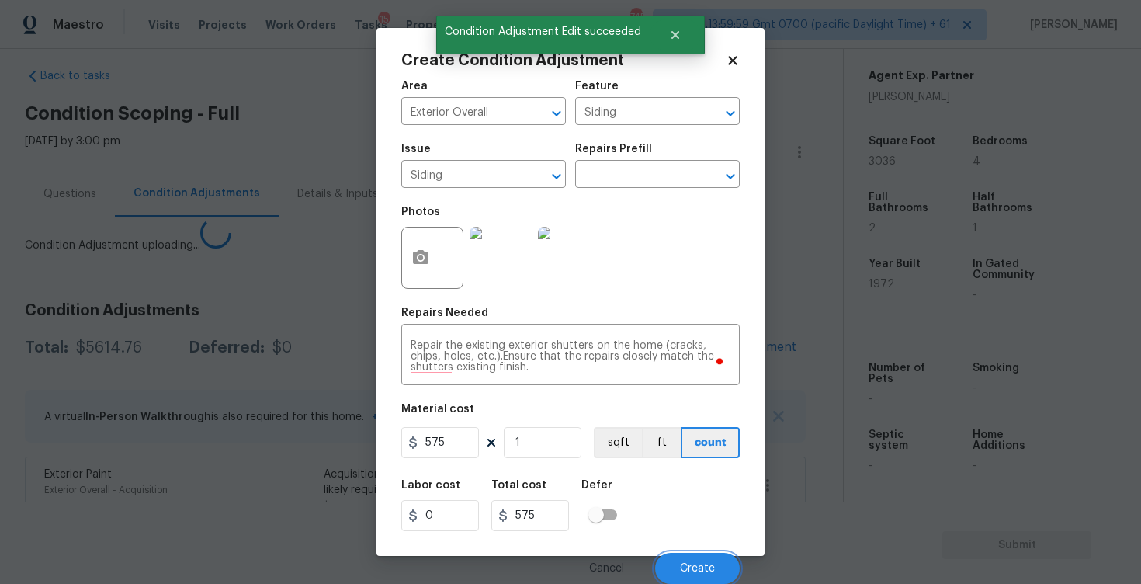
scroll to position [0, 0]
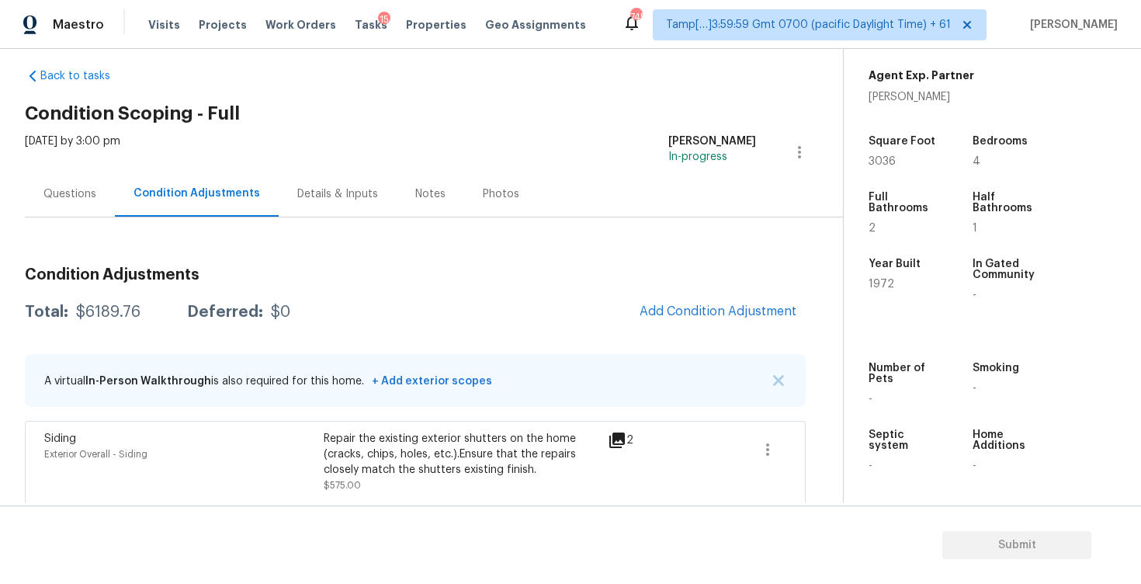
click at [59, 193] on div "Questions" at bounding box center [69, 194] width 53 height 16
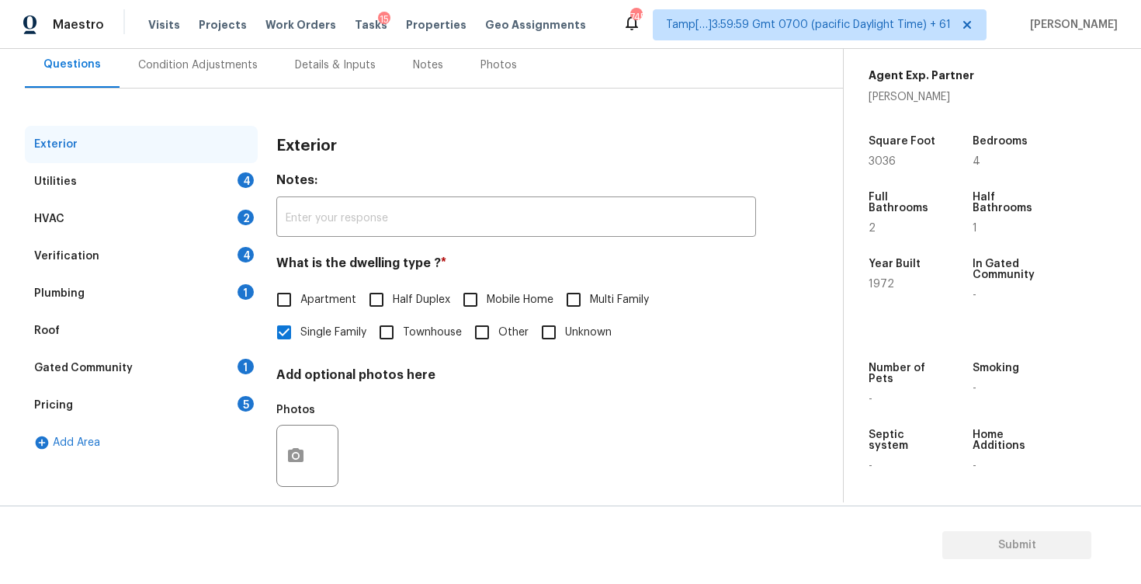
scroll to position [164, 0]
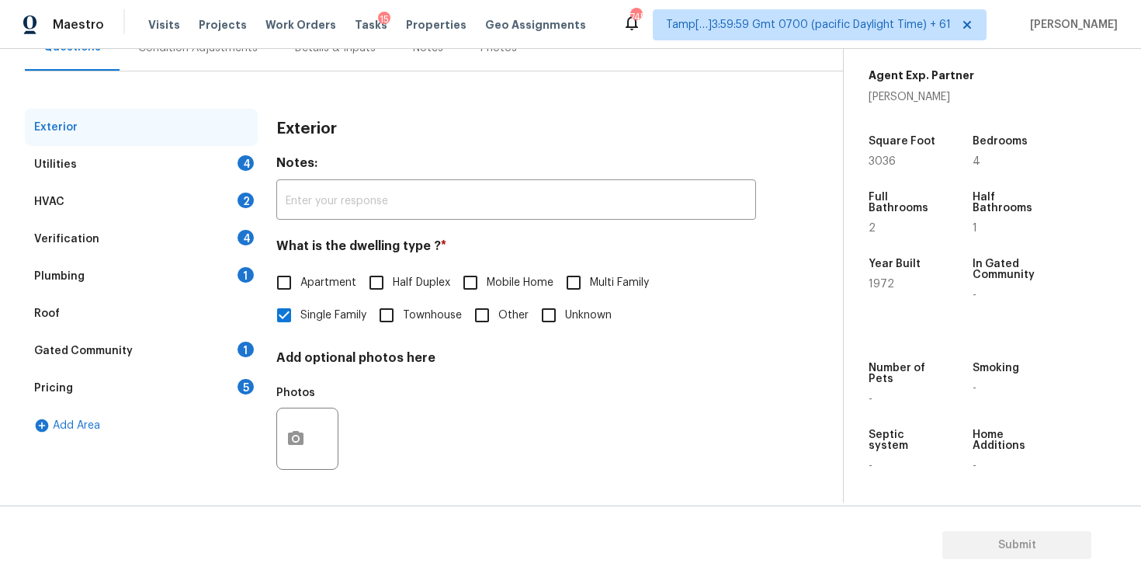
click at [148, 241] on div "Verification 4" at bounding box center [141, 239] width 233 height 37
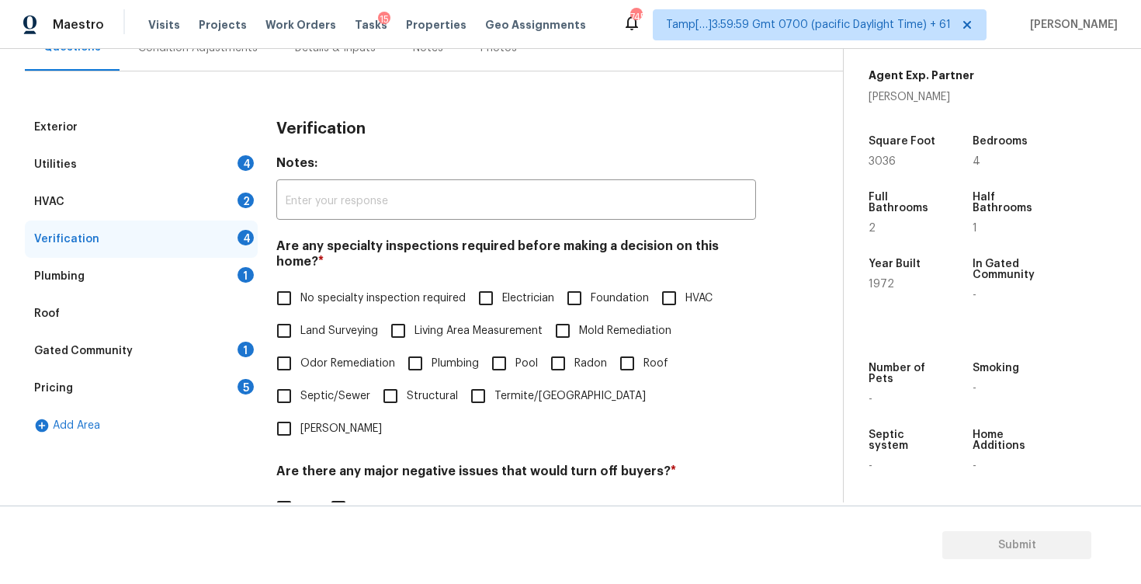
scroll to position [311, 0]
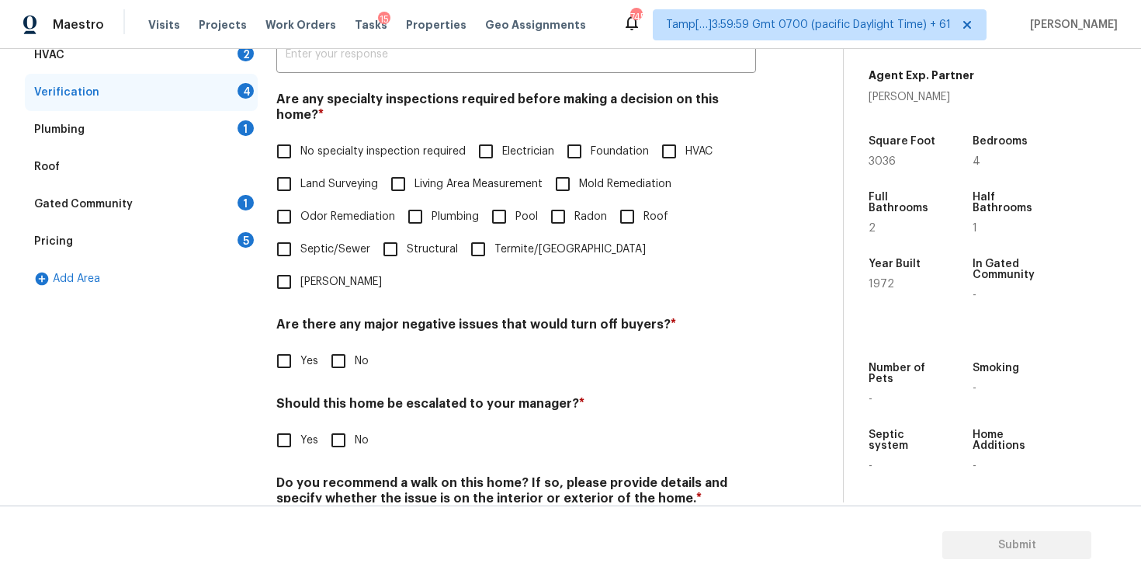
click at [297, 424] on input "Yes" at bounding box center [284, 440] width 33 height 33
checkbox input "true"
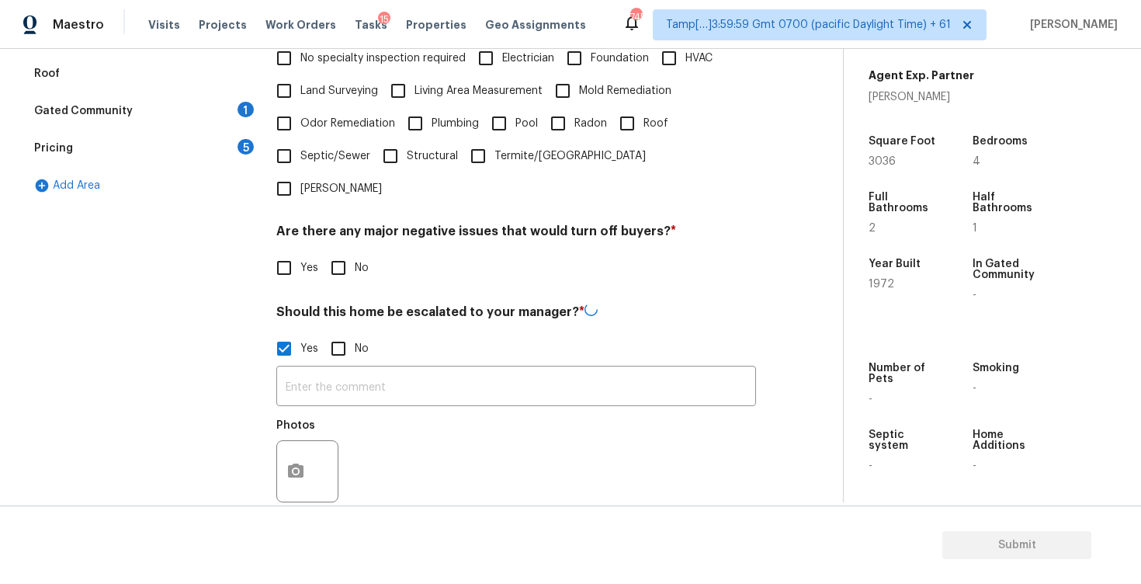
scroll to position [422, 0]
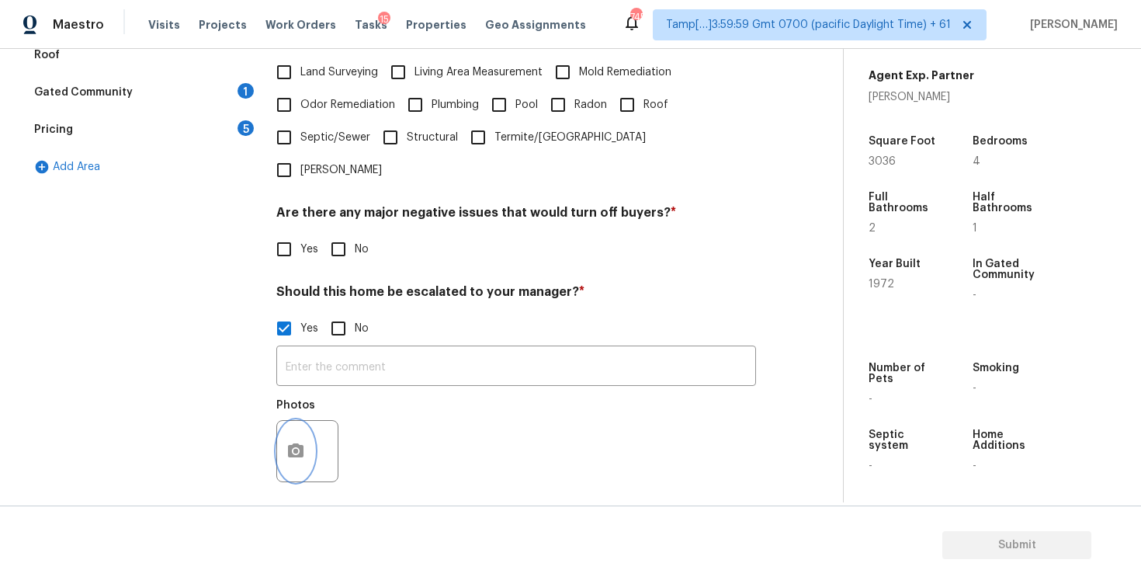
click at [306, 421] on button "button" at bounding box center [295, 451] width 37 height 61
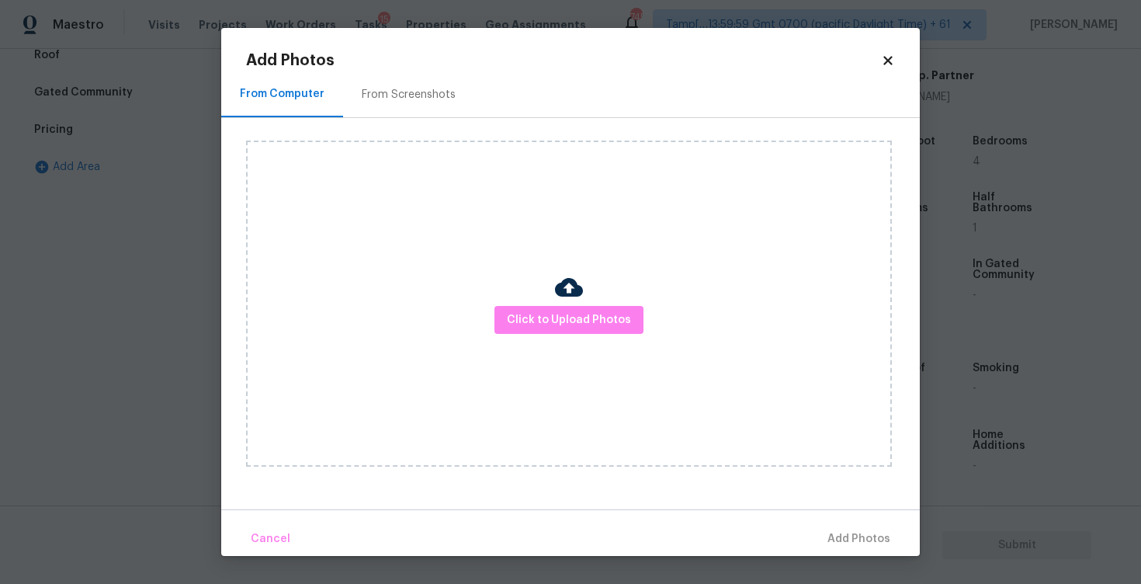
click at [603, 299] on div "Click to Upload Photos" at bounding box center [569, 304] width 646 height 326
click at [601, 307] on button "Click to Upload Photos" at bounding box center [569, 320] width 149 height 29
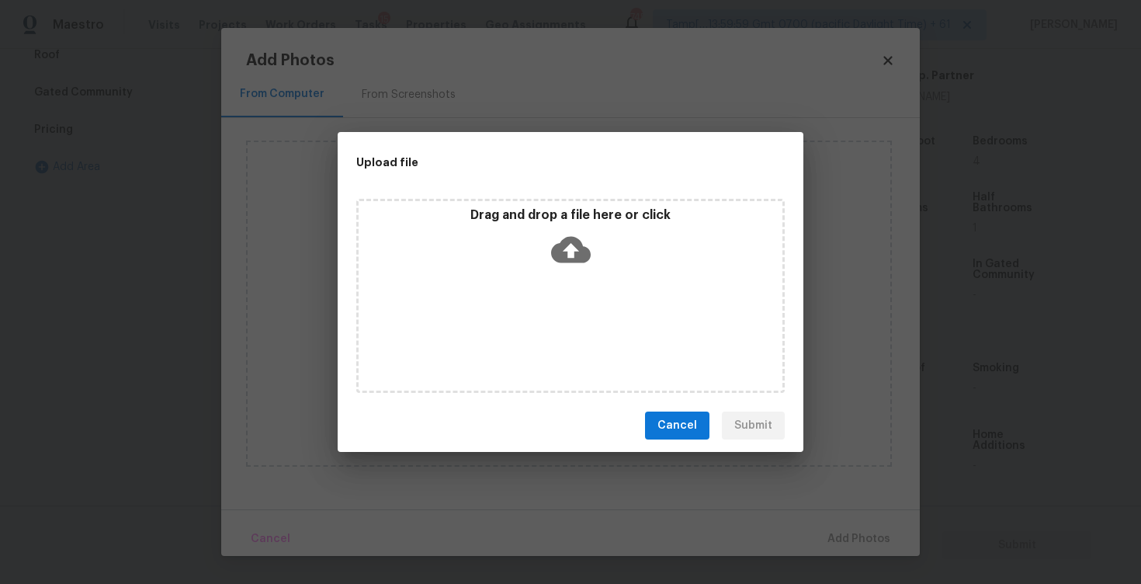
click at [580, 261] on icon at bounding box center [571, 250] width 40 height 26
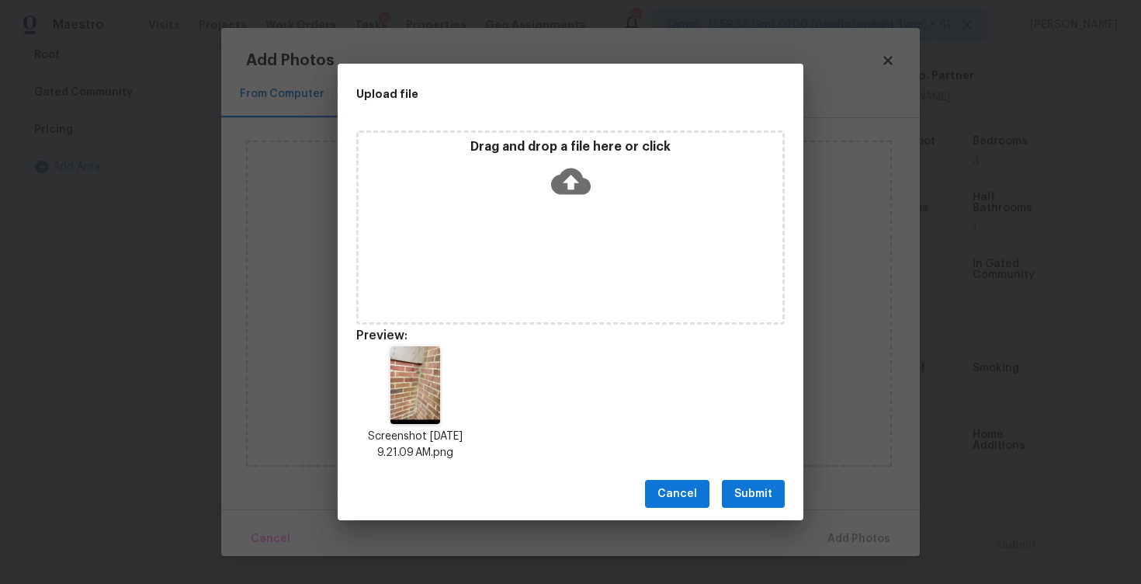
click at [759, 490] on span "Submit" at bounding box center [754, 493] width 38 height 19
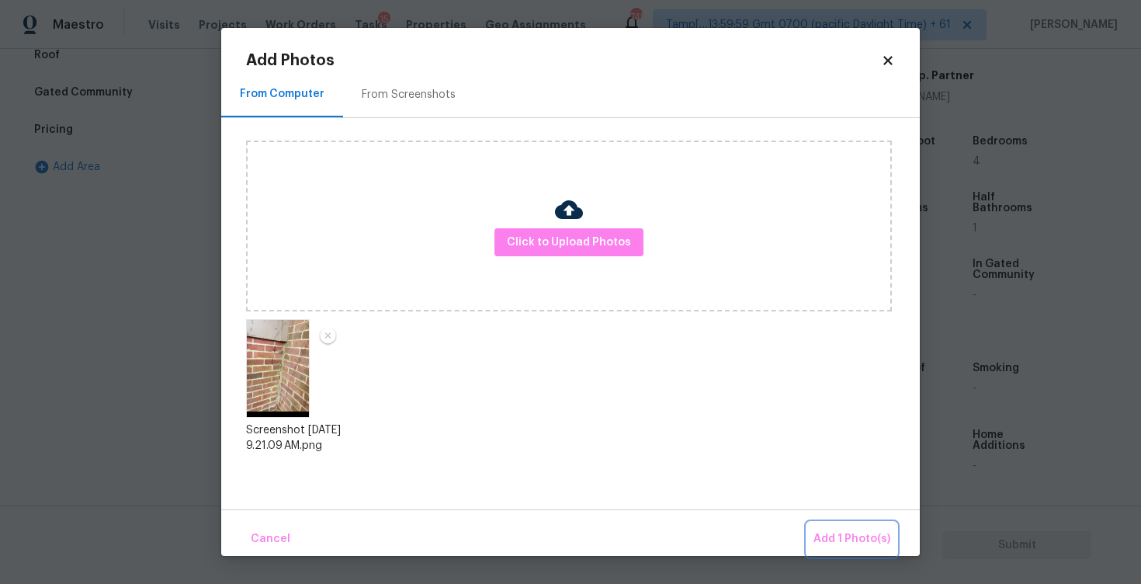
click at [852, 530] on span "Add 1 Photo(s)" at bounding box center [852, 539] width 77 height 19
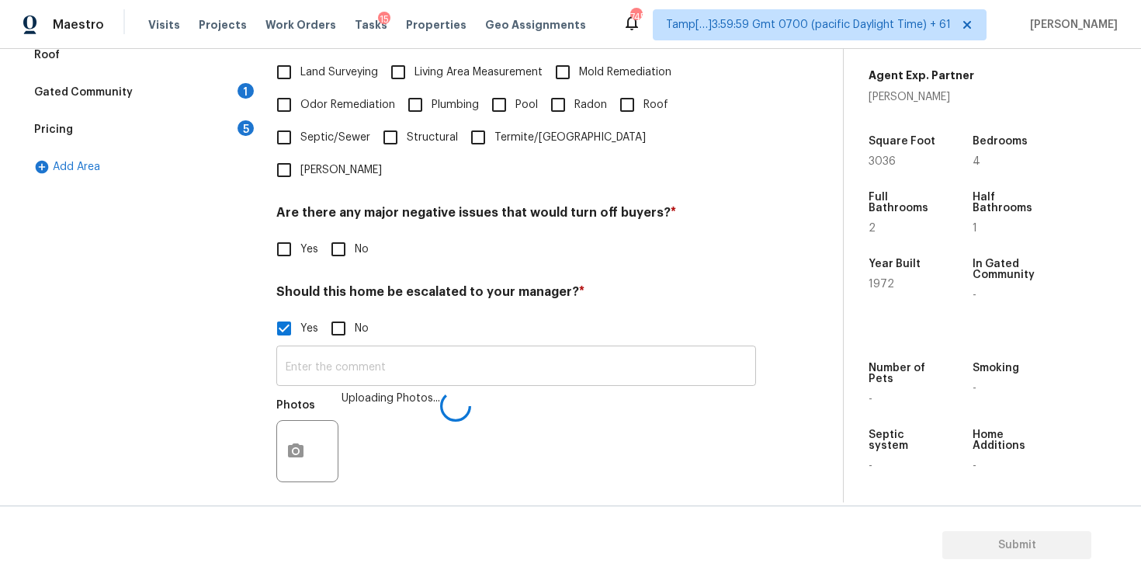
click at [526, 349] on input "text" at bounding box center [516, 367] width 480 height 36
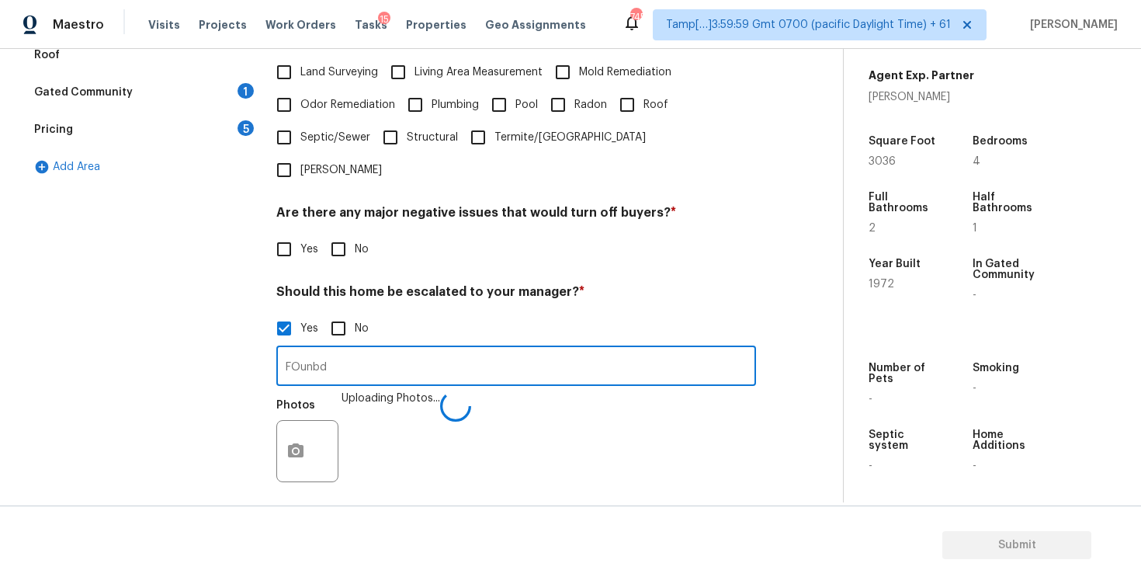
type input "FOunb"
type input "D"
click at [635, 349] on input "Foundation crack on the exterior at" at bounding box center [516, 367] width 480 height 36
type input "Foundation crack on the exterior at 1:53"
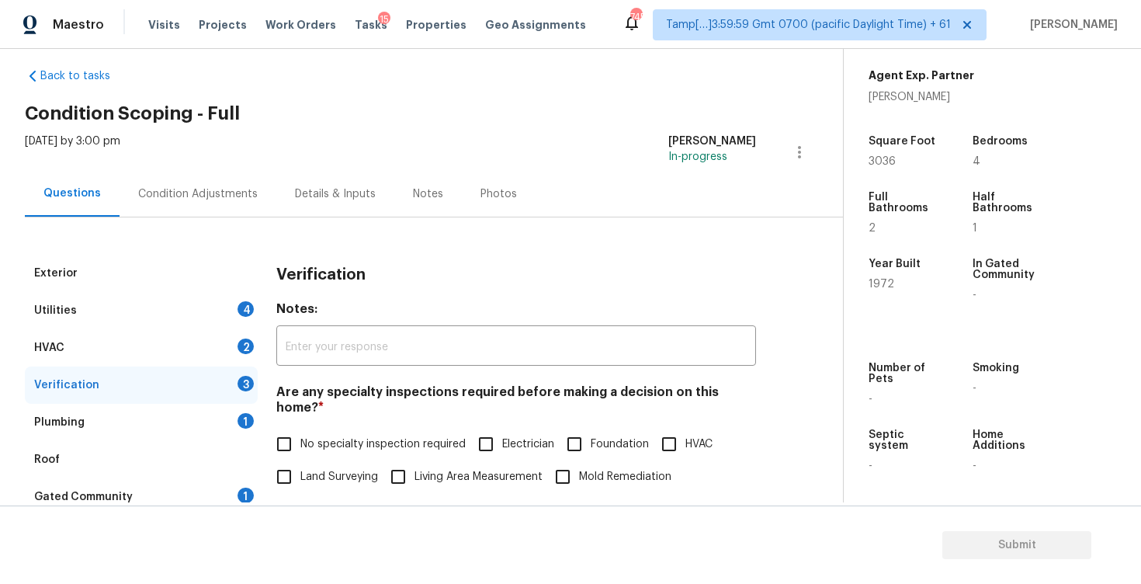
scroll to position [17, 0]
click at [147, 195] on div "Condition Adjustments" at bounding box center [198, 195] width 120 height 16
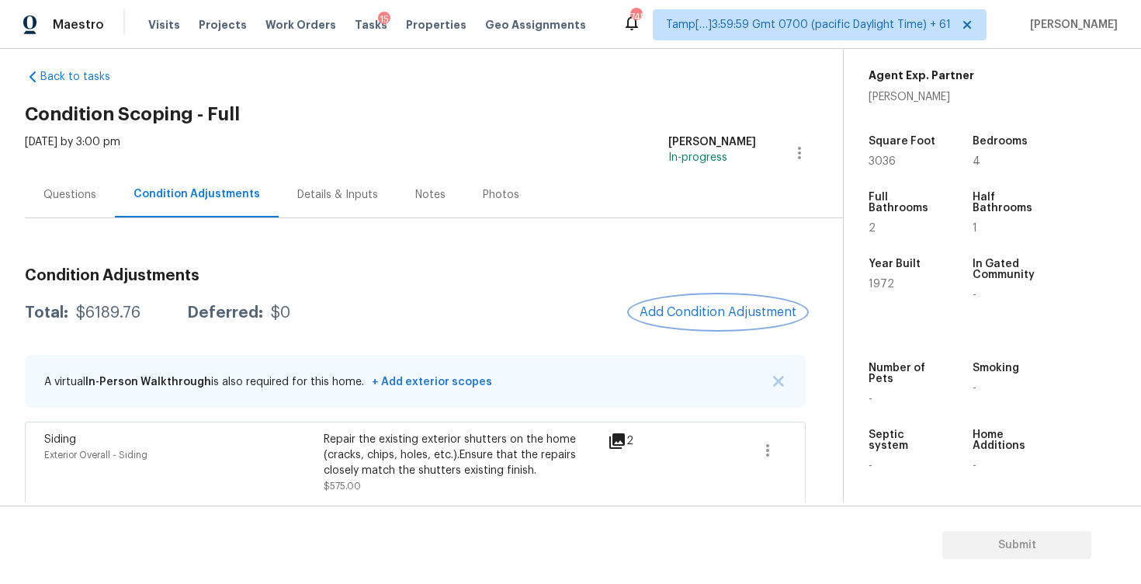
click at [714, 321] on button "Add Condition Adjustment" at bounding box center [717, 312] width 175 height 33
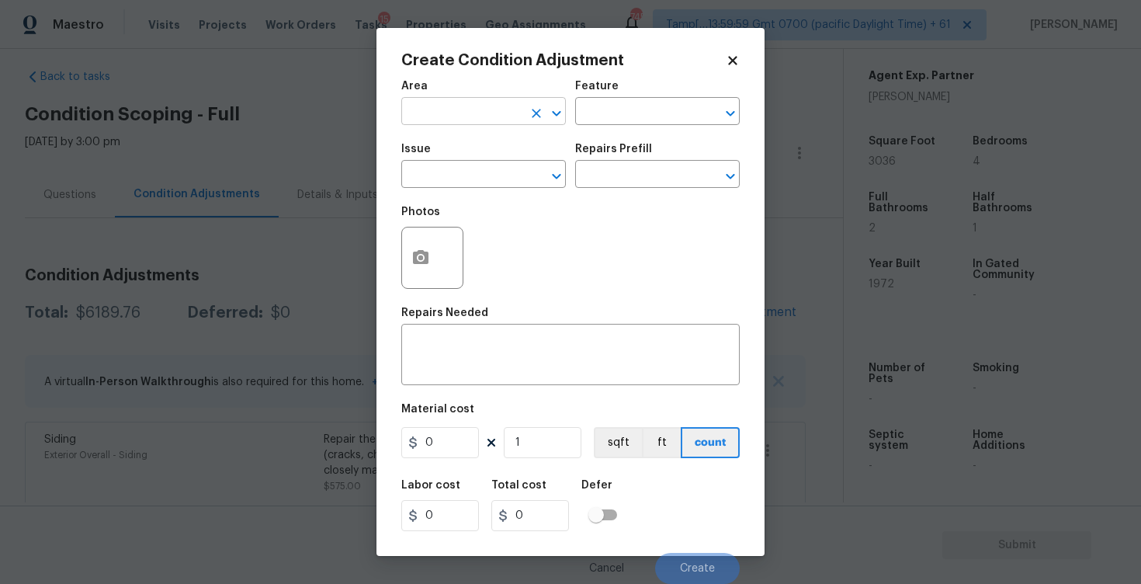
click at [471, 105] on input "text" at bounding box center [461, 113] width 121 height 24
click at [473, 168] on li "Exterior Overall" at bounding box center [483, 174] width 165 height 26
type input "Exterior Overall"
click at [473, 168] on input "text" at bounding box center [461, 176] width 121 height 24
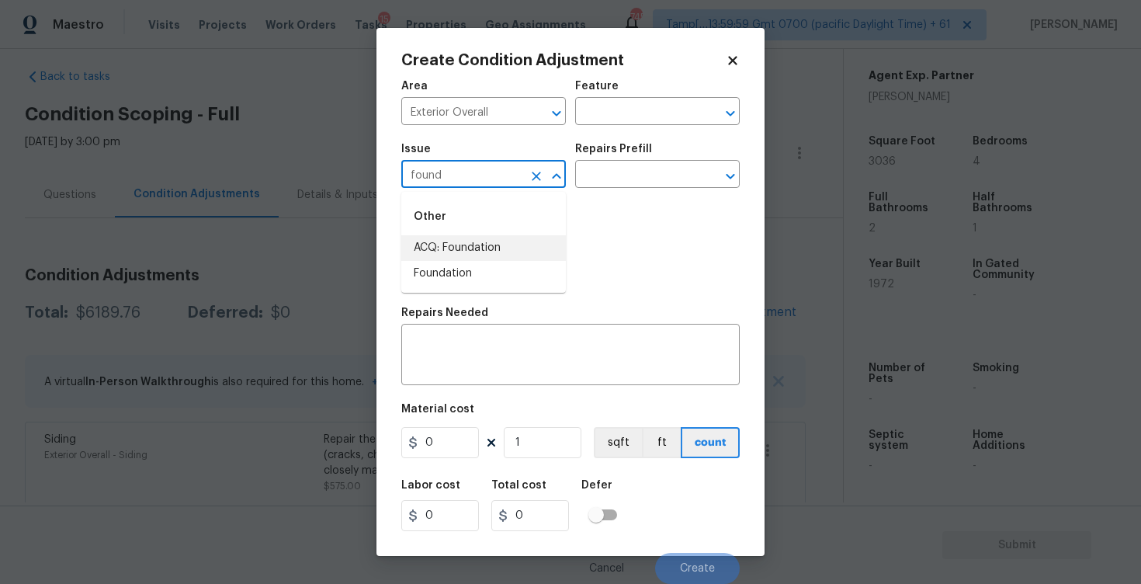
click at [484, 237] on li "ACQ: Foundation" at bounding box center [483, 248] width 165 height 26
type input "ACQ: Foundation"
click at [601, 174] on input "text" at bounding box center [635, 176] width 121 height 24
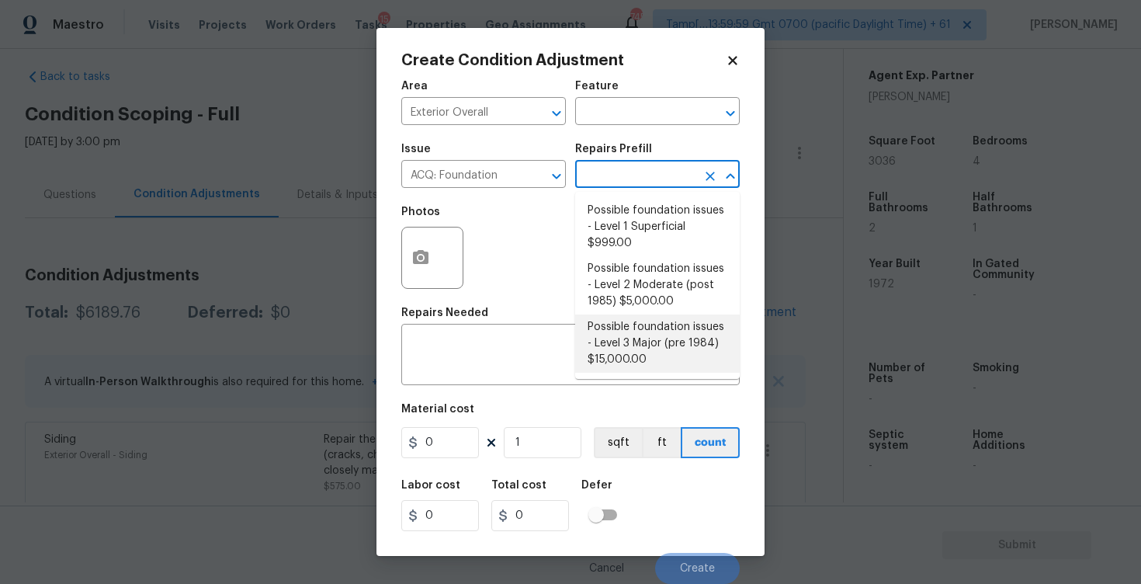
click at [624, 345] on li "Possible foundation issues - Level 3 Major (pre 1984) $15,000.00" at bounding box center [657, 343] width 165 height 58
type input "Acquisition"
type textarea "Possible foundation issues - Level 3 Major: Disclaimer: This is NOT a technical…"
type input "15000"
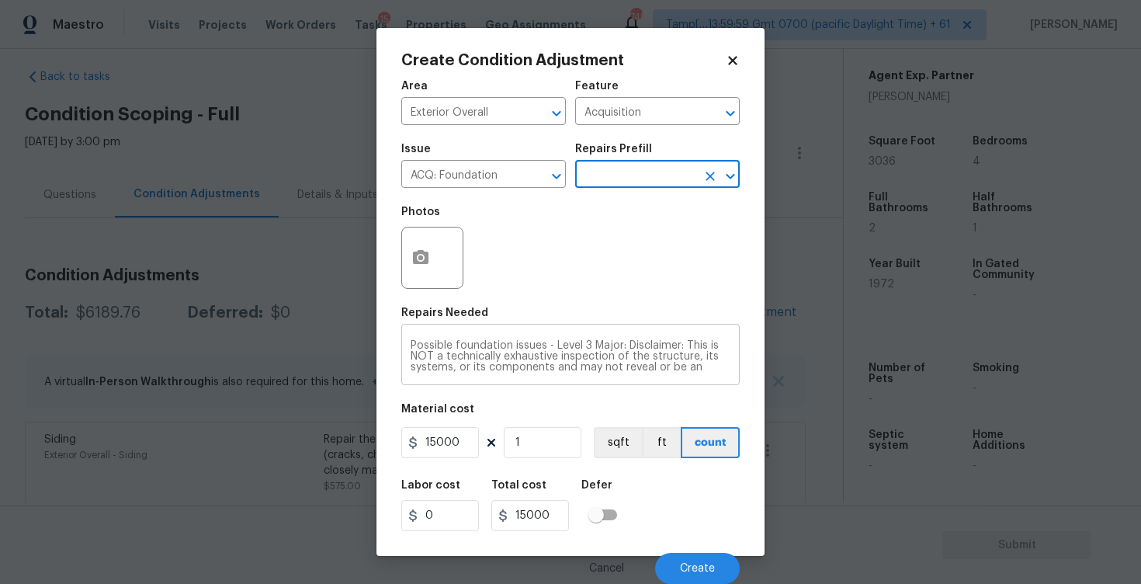
scroll to position [1, 0]
click at [701, 551] on div "Cancel Create" at bounding box center [570, 561] width 339 height 43
click at [700, 559] on button "Create" at bounding box center [697, 568] width 85 height 31
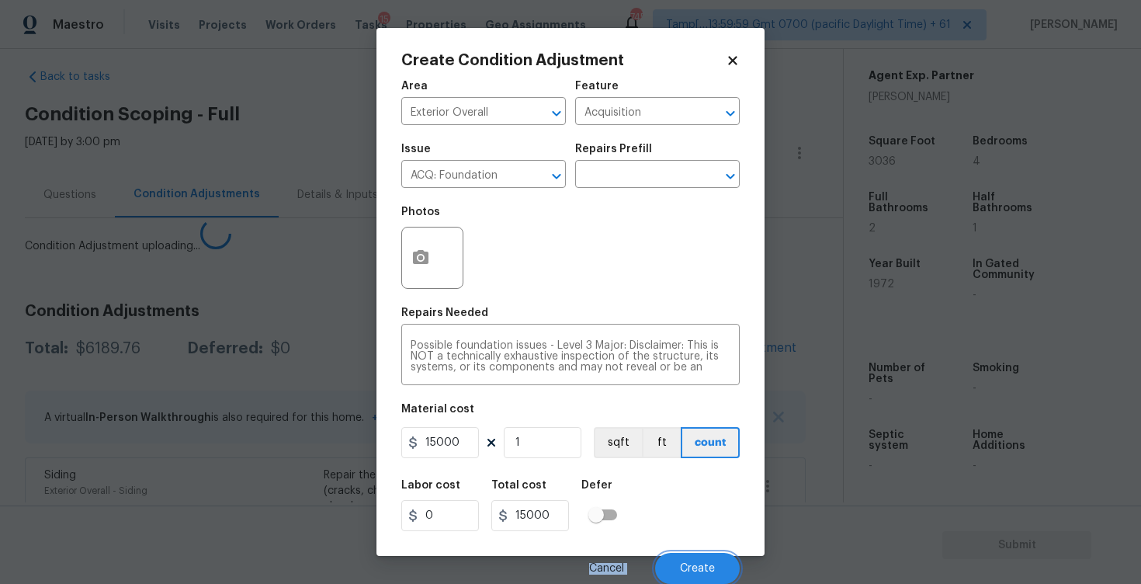
scroll to position [0, 0]
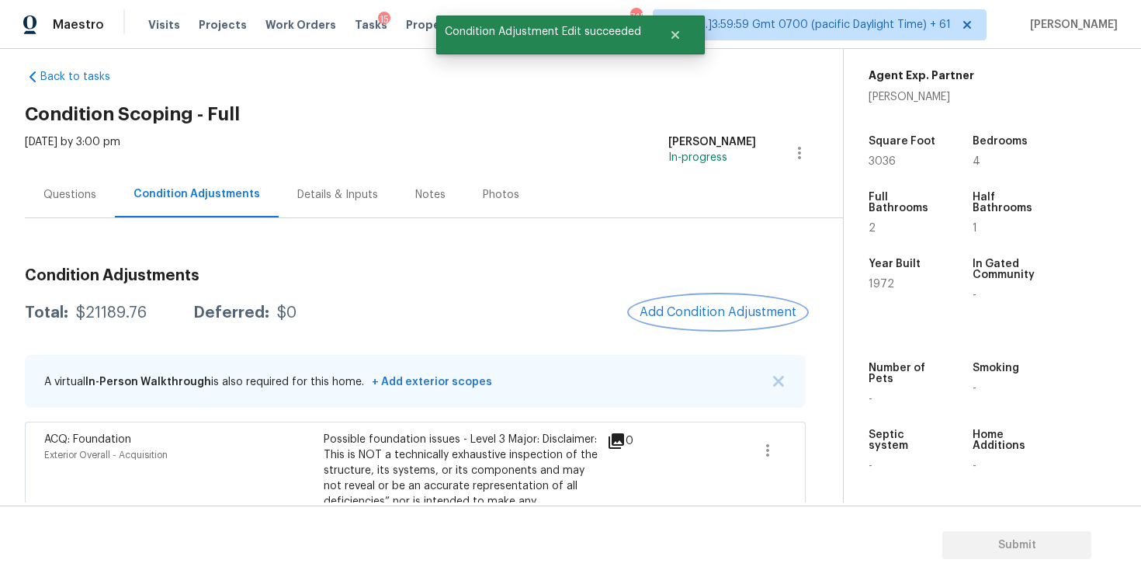
click at [705, 320] on button "Add Condition Adjustment" at bounding box center [717, 312] width 175 height 33
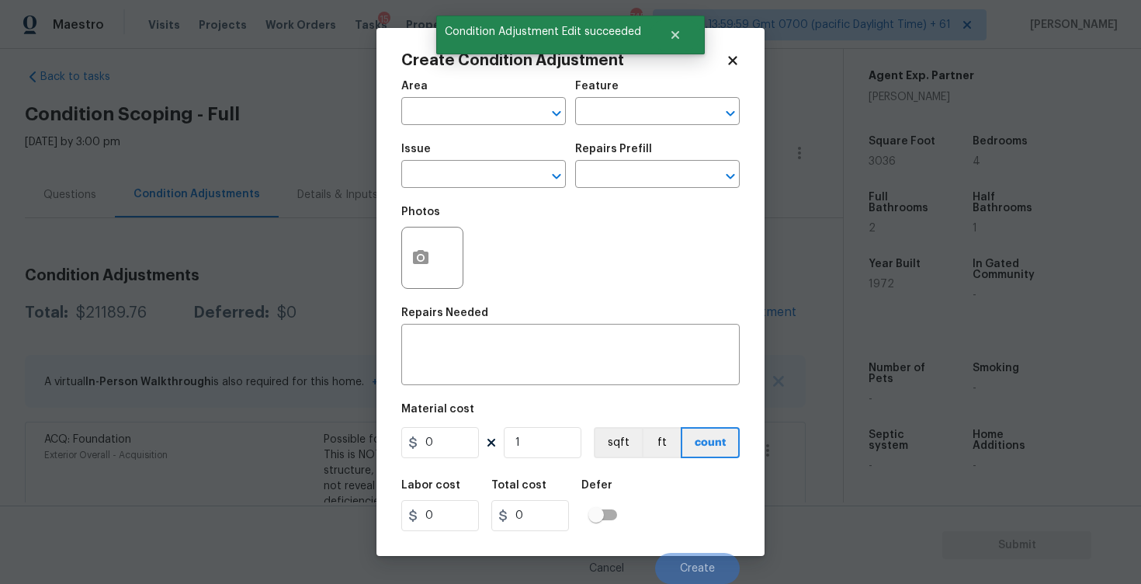
click at [451, 139] on span "Issue ​" at bounding box center [483, 165] width 165 height 63
click at [463, 124] on input "text" at bounding box center [461, 113] width 121 height 24
click at [461, 185] on li "Exterior Overall" at bounding box center [483, 174] width 165 height 26
type input "Exterior Overall"
click at [461, 185] on input "text" at bounding box center [461, 176] width 121 height 24
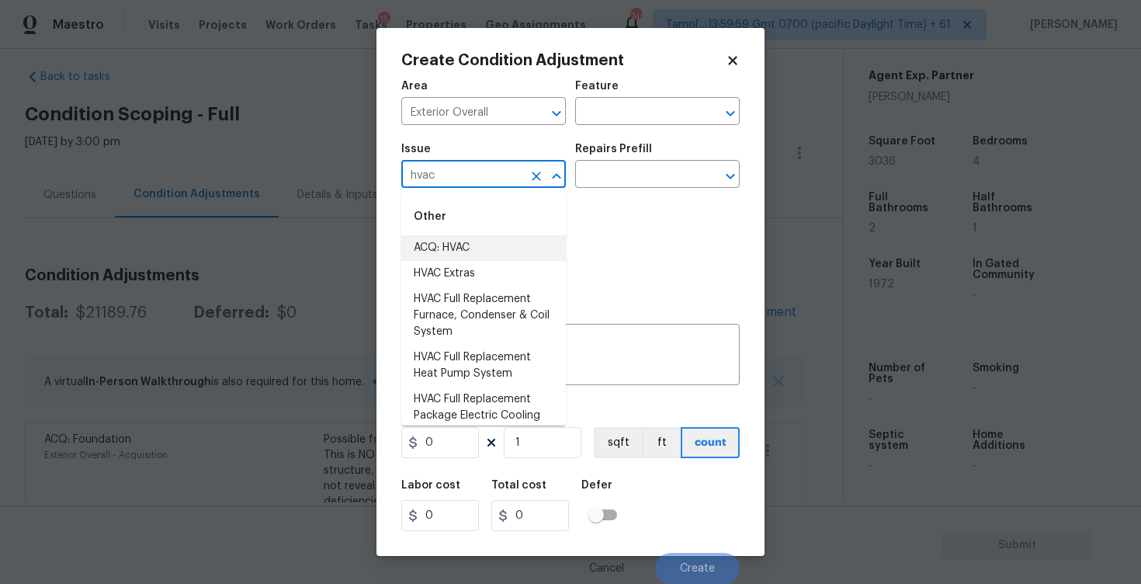
click at [473, 242] on li "ACQ: HVAC" at bounding box center [483, 248] width 165 height 26
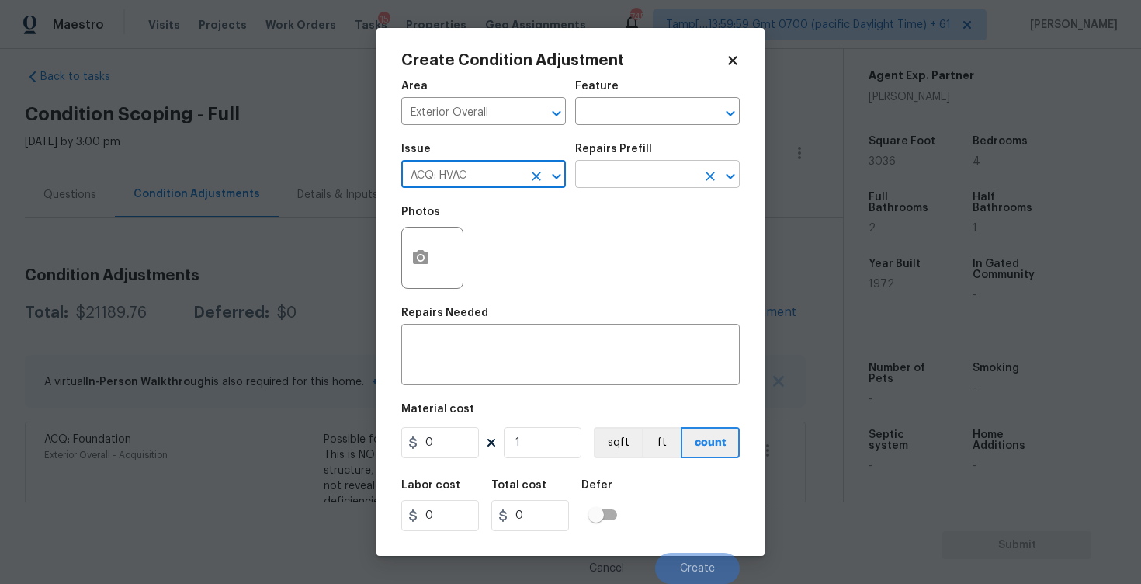
type input "ACQ: HVAC"
click at [610, 170] on input "text" at bounding box center [635, 176] width 121 height 24
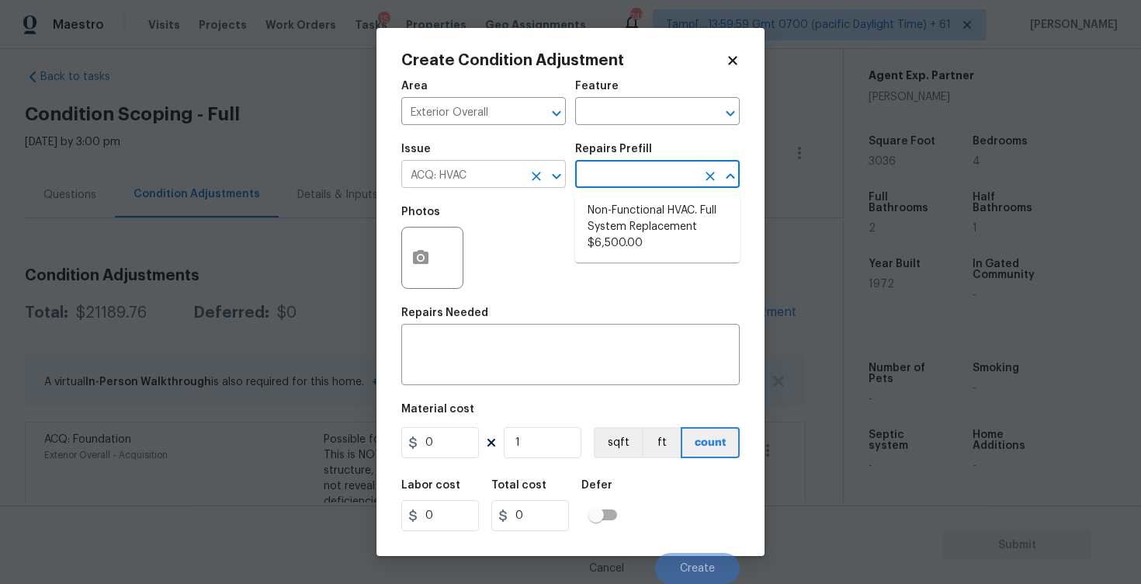
click at [538, 175] on icon "Clear" at bounding box center [536, 176] width 9 height 9
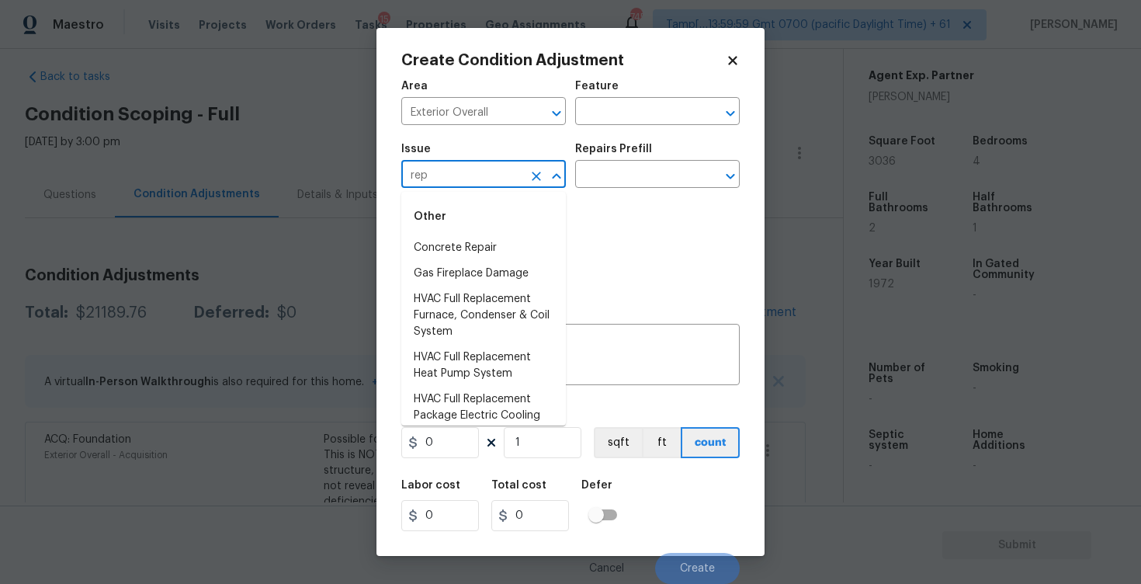
type input "repa"
click at [509, 262] on li "HVAC Extras" at bounding box center [483, 274] width 165 height 26
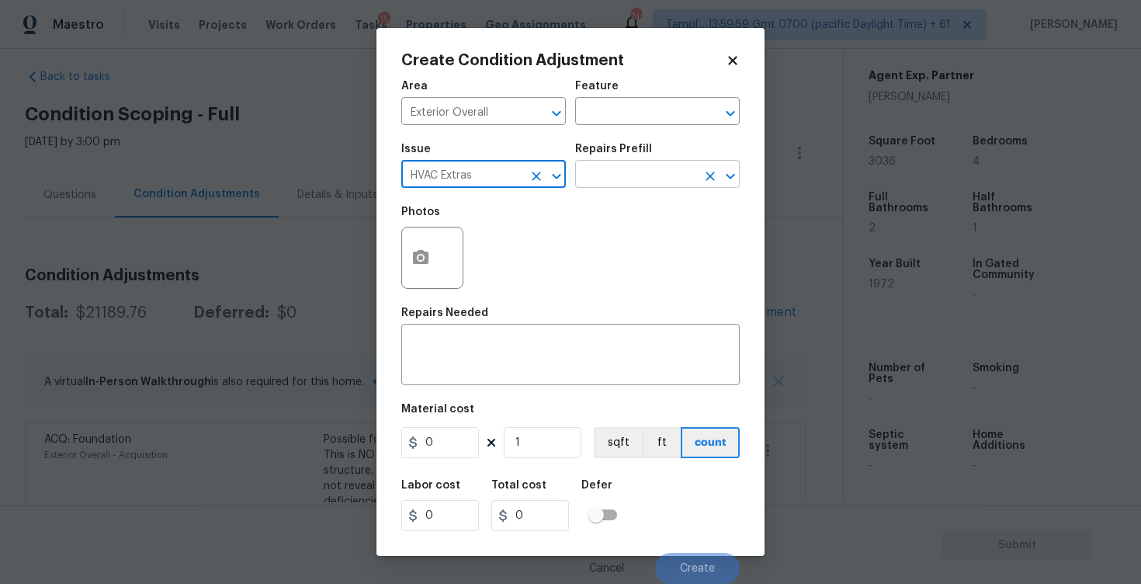
type input "HVAC Extras"
click at [609, 185] on input "text" at bounding box center [635, 176] width 121 height 24
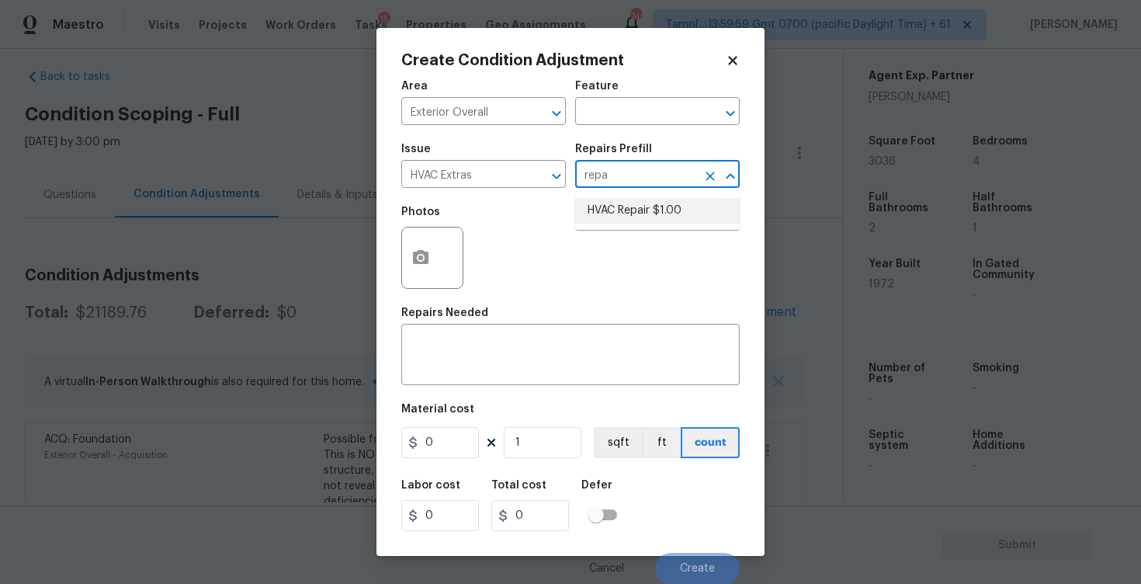
type input "repa"
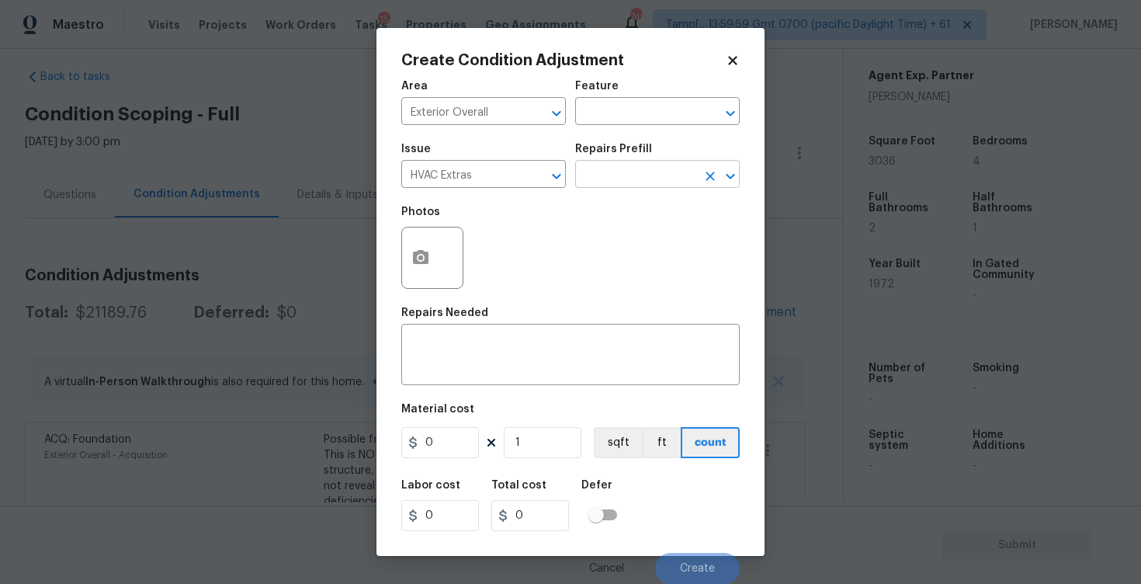
click at [643, 174] on input "text" at bounding box center [635, 176] width 121 height 24
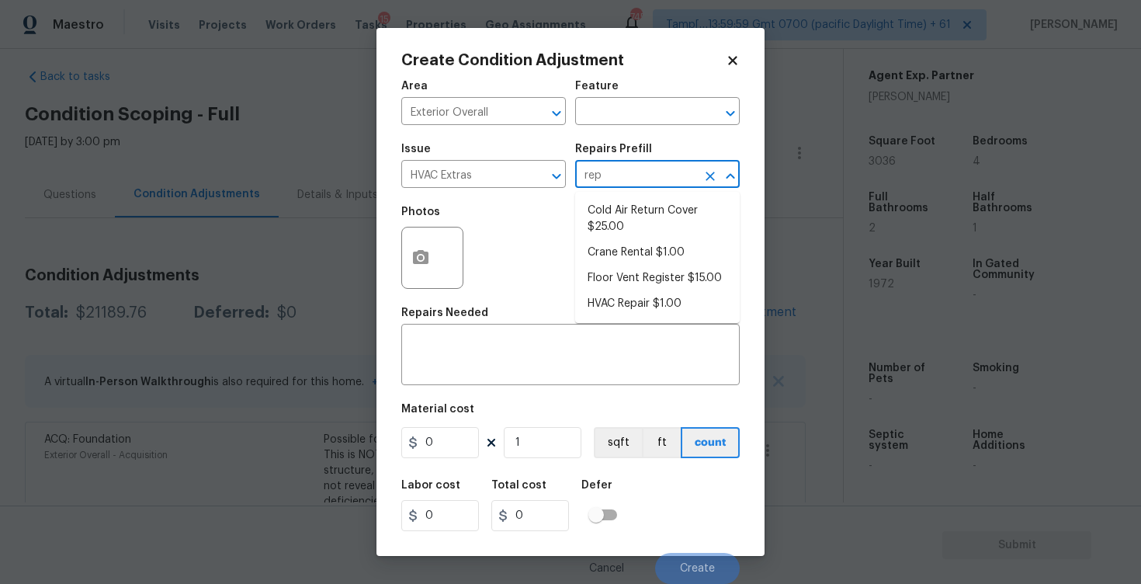
type input "repa"
click at [648, 198] on li "HVAC Repair $1.00" at bounding box center [657, 211] width 165 height 26
type input "HVAC"
type textarea "HVAC Repair - (HPM to provide details)"
type input "1"
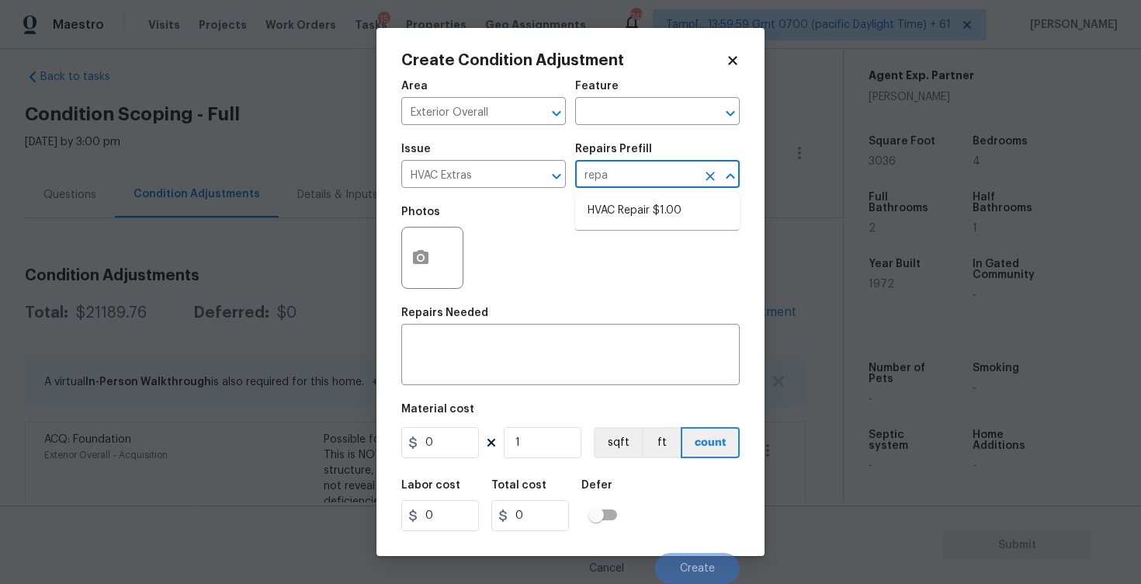
type input "1"
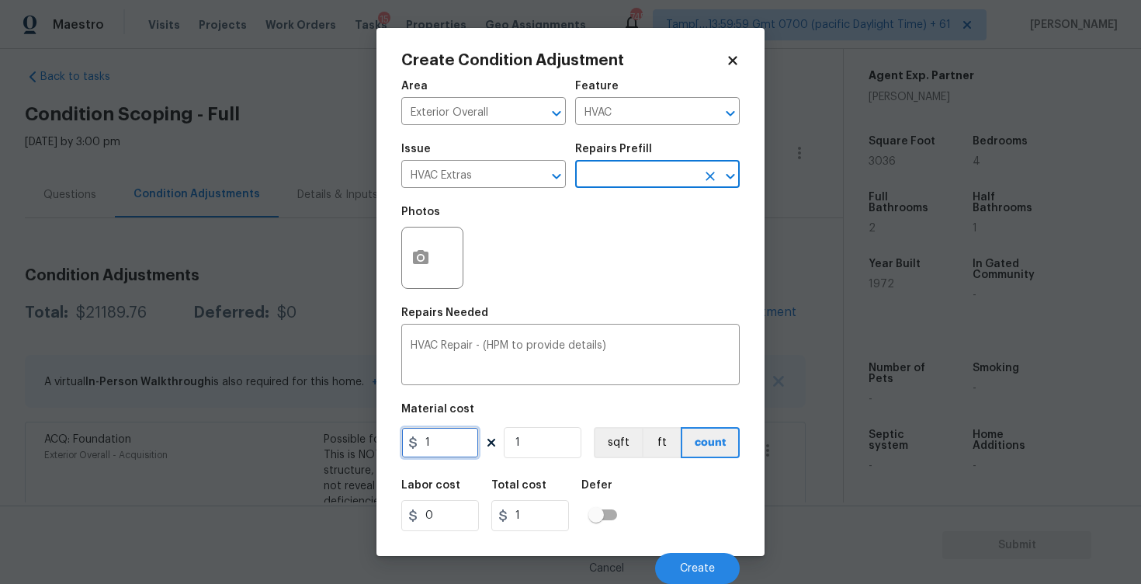
click at [448, 457] on input "1" at bounding box center [440, 442] width 78 height 31
type input "750"
click at [633, 521] on div "Labor cost 0 Total cost 1 Defer" at bounding box center [570, 506] width 339 height 70
type input "750"
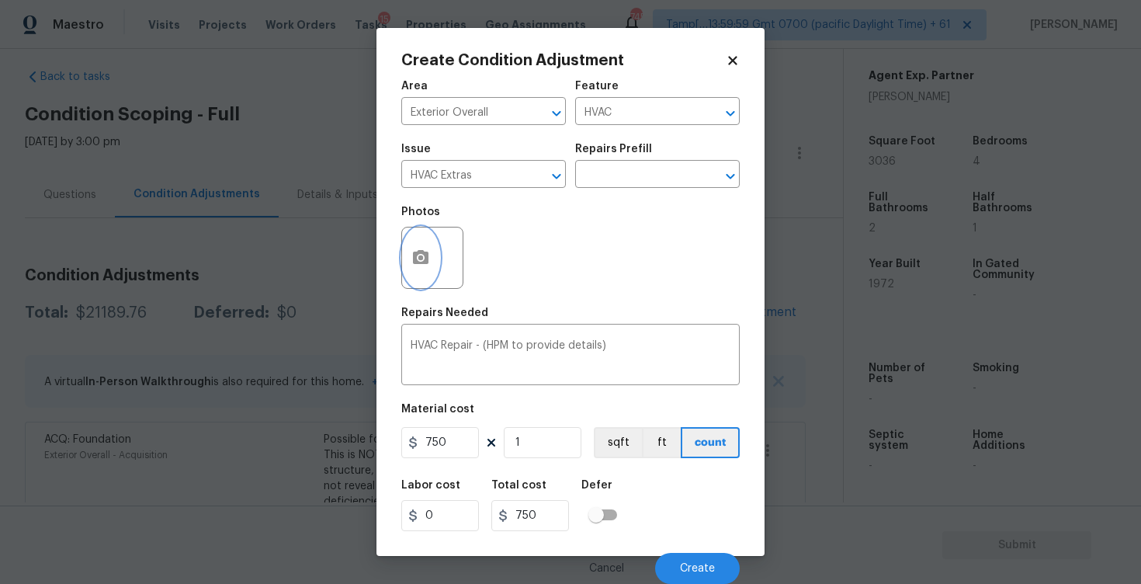
click at [426, 248] on button "button" at bounding box center [420, 257] width 37 height 61
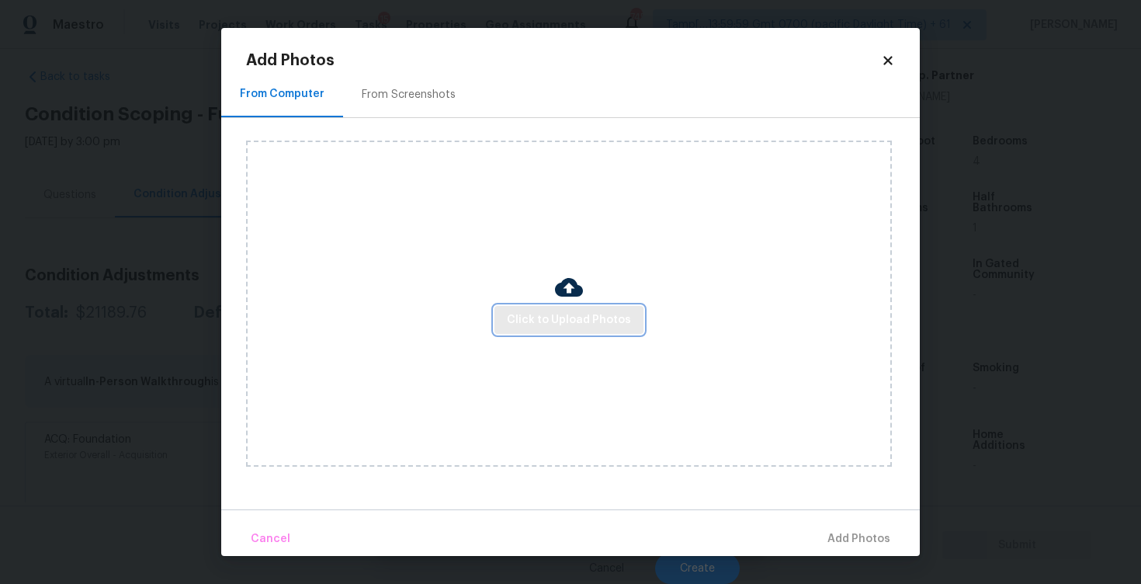
click at [584, 311] on span "Click to Upload Photos" at bounding box center [569, 320] width 124 height 19
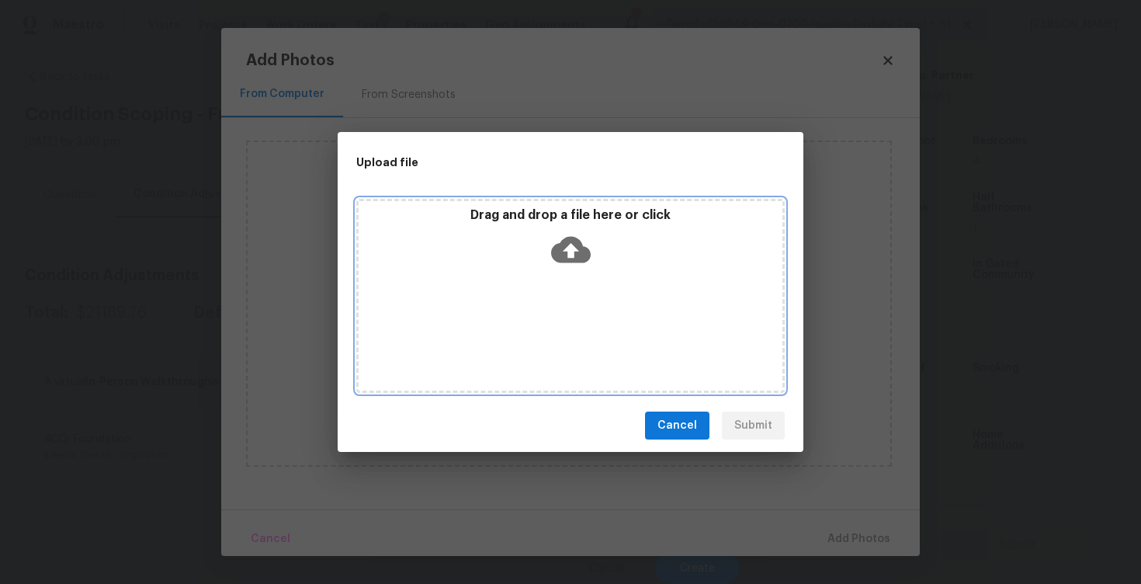
click at [576, 261] on icon at bounding box center [571, 250] width 40 height 26
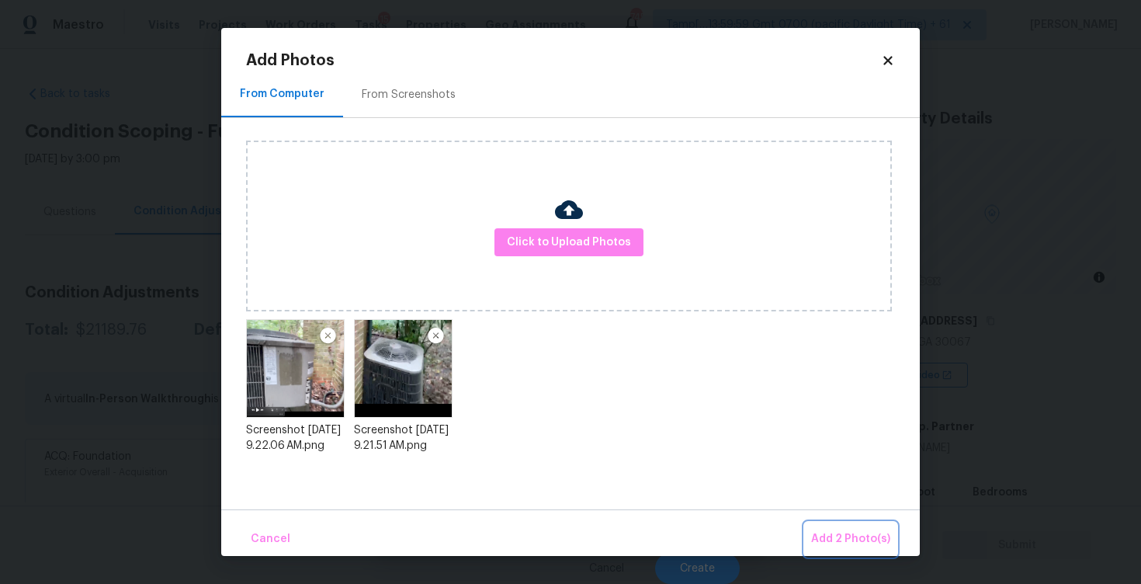
click at [833, 537] on span "Add 2 Photo(s)" at bounding box center [850, 539] width 79 height 19
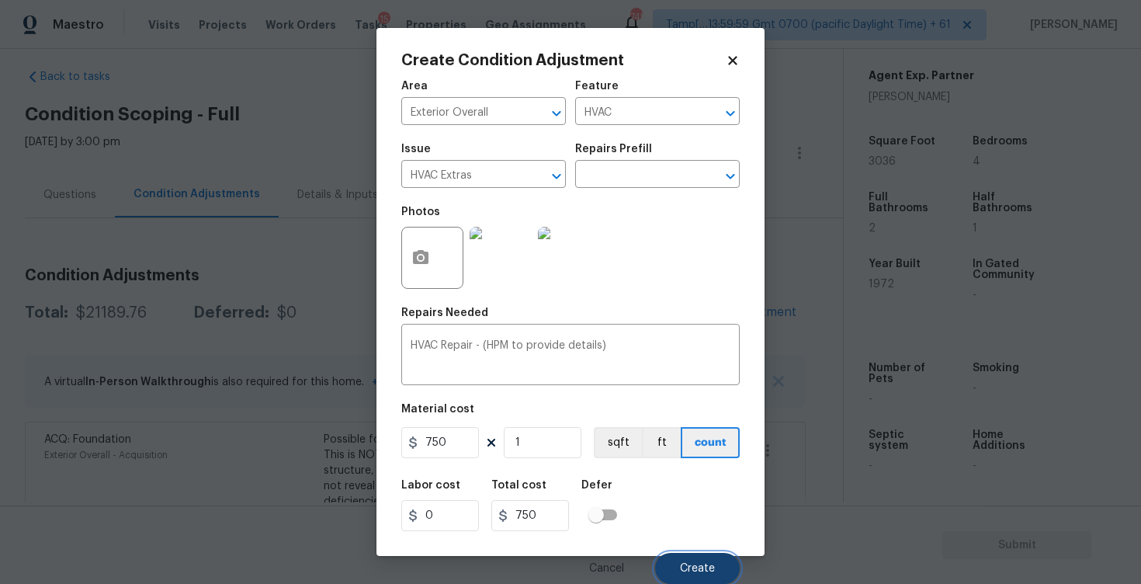
click at [696, 568] on span "Create" at bounding box center [697, 569] width 35 height 12
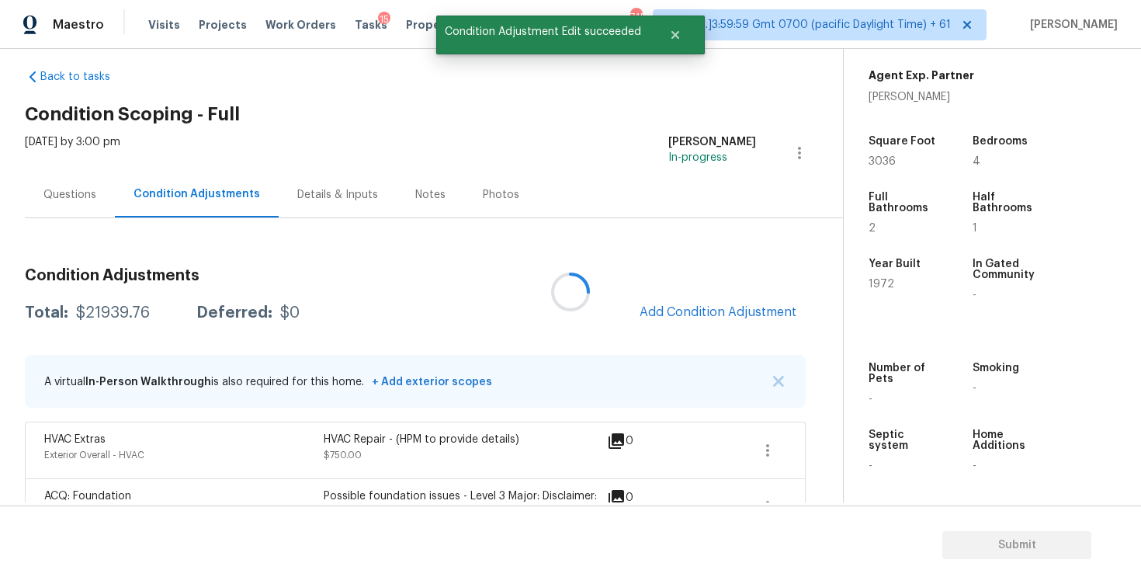
scroll to position [0, 0]
click at [699, 305] on span "Add Condition Adjustment" at bounding box center [718, 312] width 157 height 14
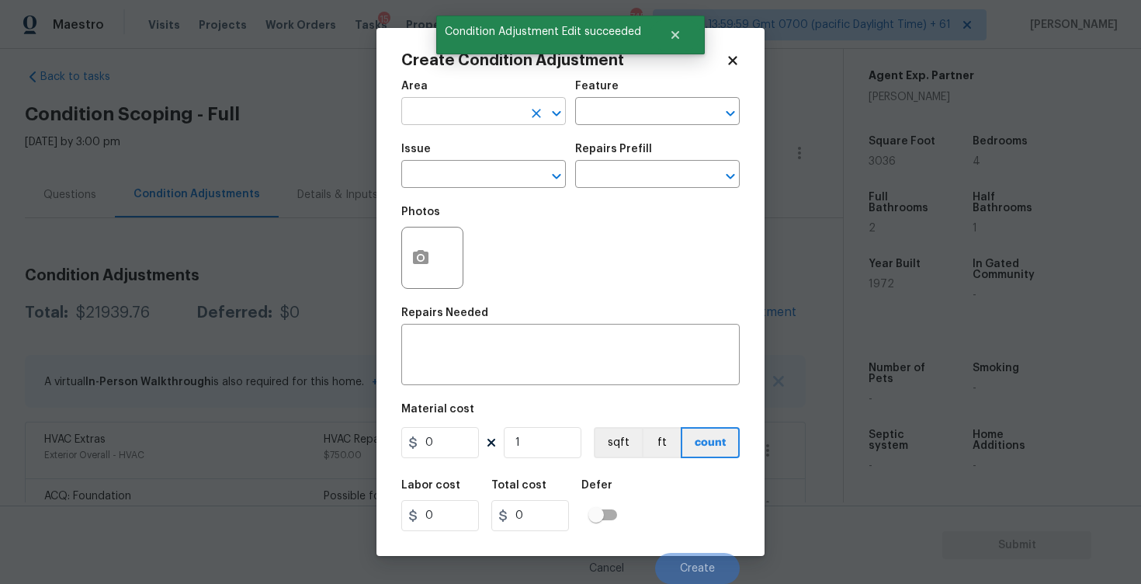
click at [482, 109] on input "text" at bounding box center [461, 113] width 121 height 24
click at [481, 171] on li "Exterior Overall" at bounding box center [483, 174] width 165 height 26
type input "Exterior Overall"
click at [481, 171] on input "text" at bounding box center [461, 176] width 121 height 24
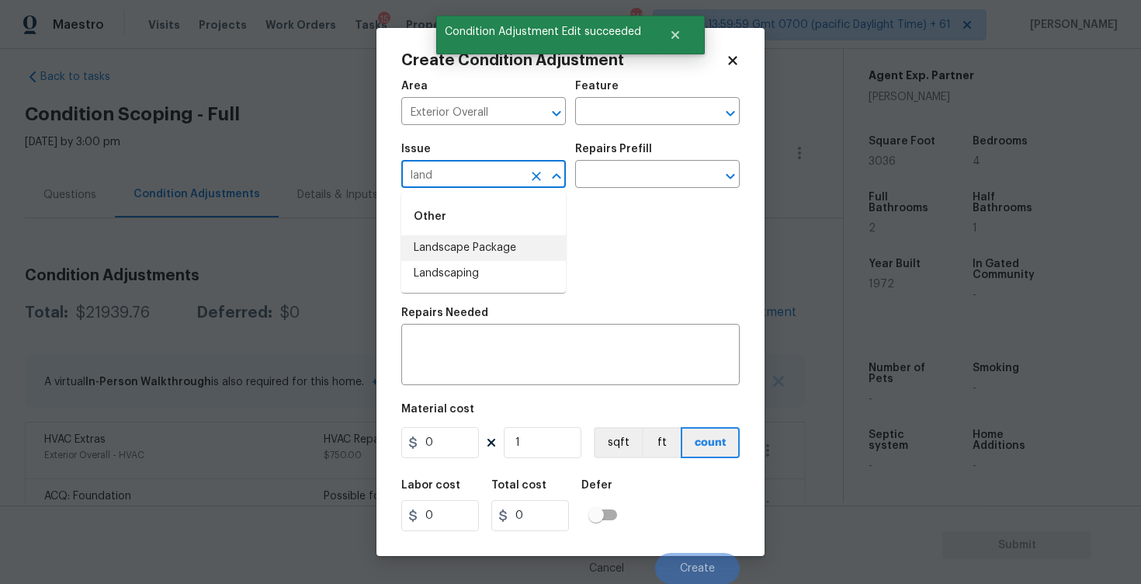
click at [481, 259] on li "Landscape Package" at bounding box center [483, 248] width 165 height 26
type input "Landscape Package"
click at [635, 160] on div "Repairs Prefill" at bounding box center [657, 154] width 165 height 20
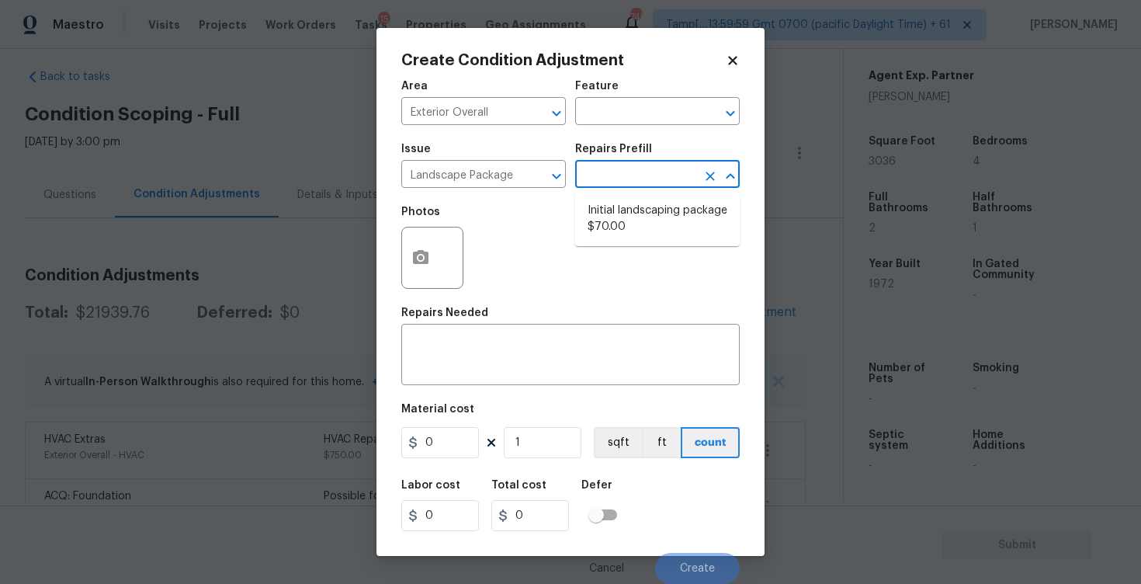
click at [630, 179] on input "text" at bounding box center [635, 176] width 121 height 24
click at [639, 213] on li "Initial landscaping package $70.00" at bounding box center [657, 219] width 165 height 42
type input "Home Readiness Packages"
type textarea "Mowing of grass up to 6" in height. Mow, edge along driveways & sidewalks, trim…"
type input "70"
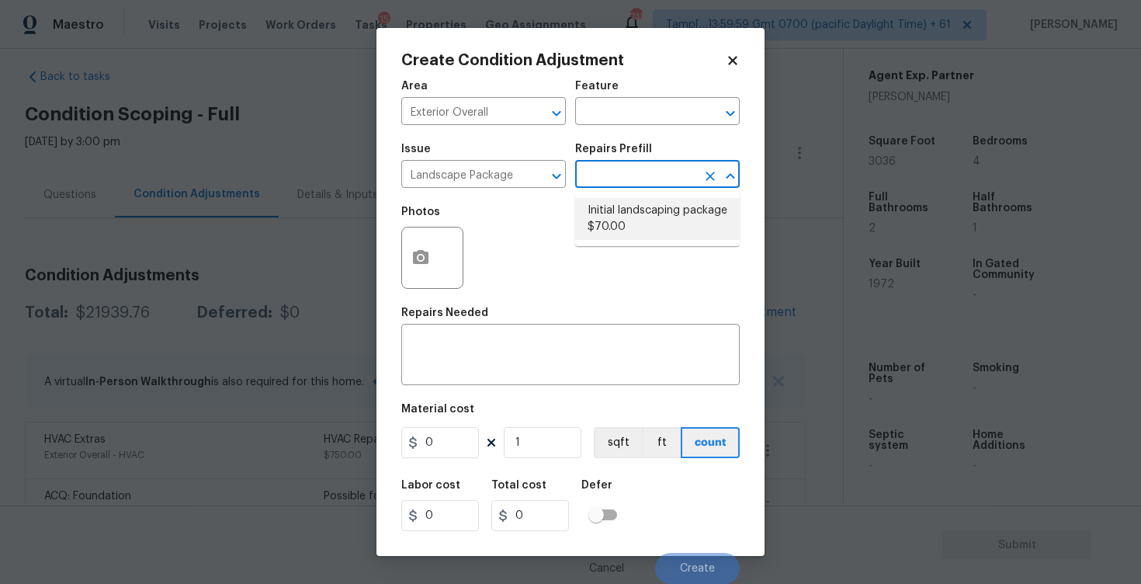
type input "70"
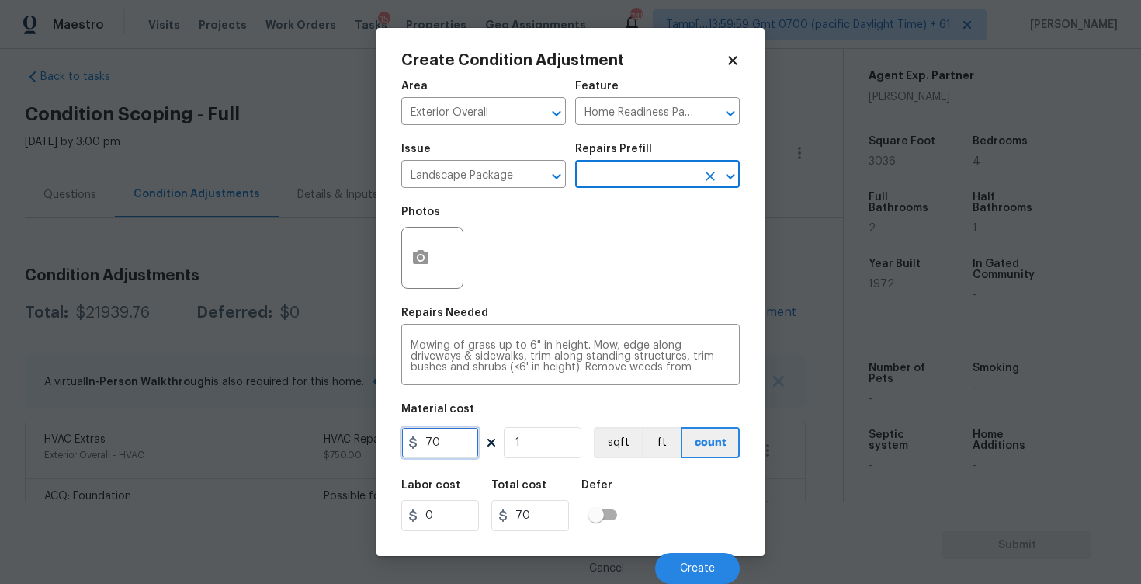
click at [436, 448] on input "70" at bounding box center [440, 442] width 78 height 31
type input "2000"
click at [418, 273] on button "button" at bounding box center [420, 257] width 37 height 61
type input "2000"
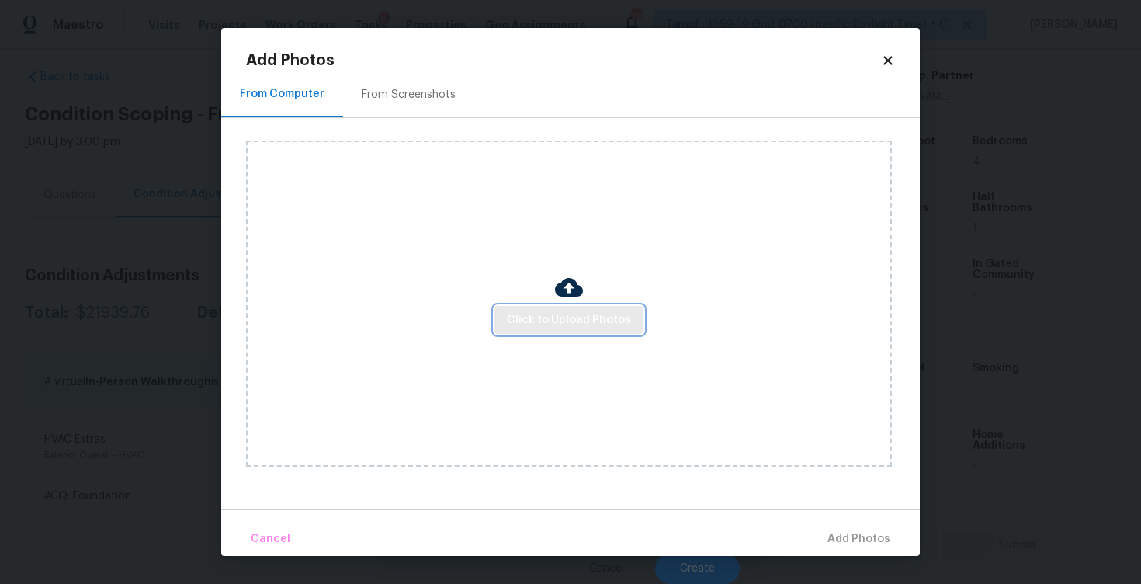
click at [539, 312] on span "Click to Upload Photos" at bounding box center [569, 320] width 124 height 19
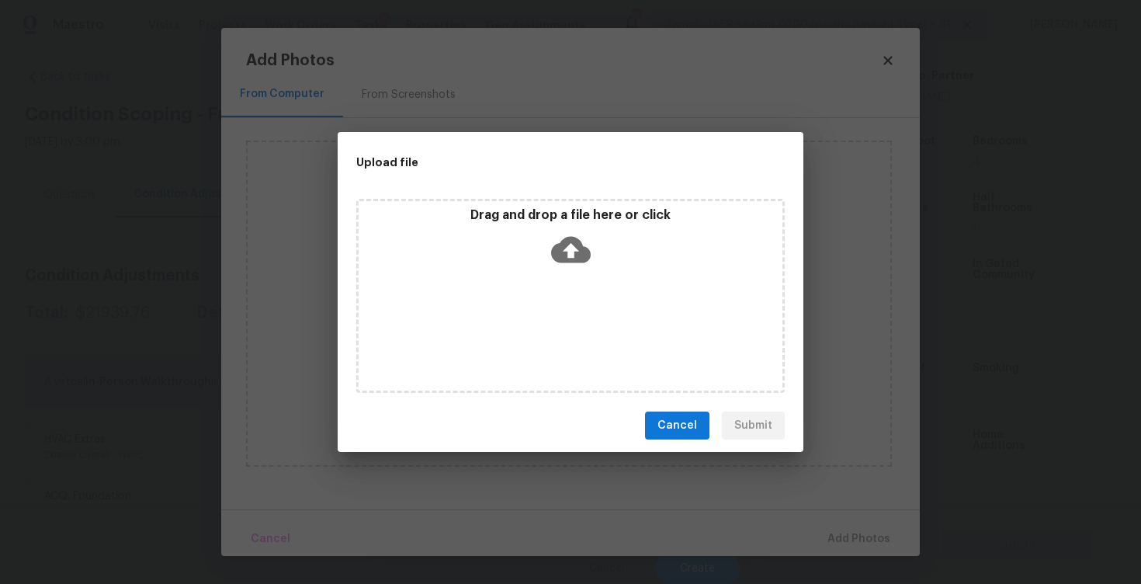
click at [575, 237] on icon at bounding box center [571, 250] width 40 height 26
